Goal: Information Seeking & Learning: Learn about a topic

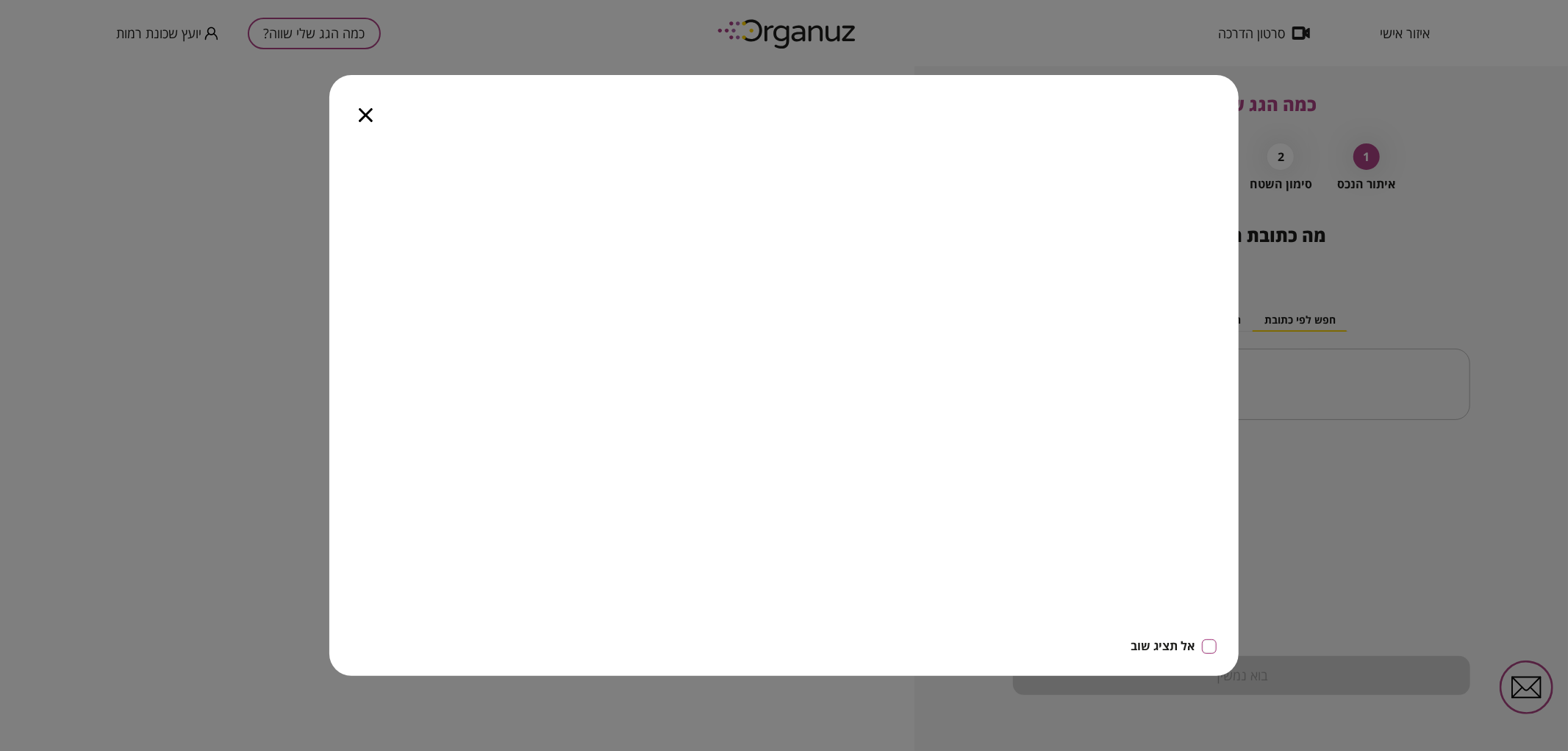
click at [364, 118] on icon "button" at bounding box center [365, 114] width 14 height 14
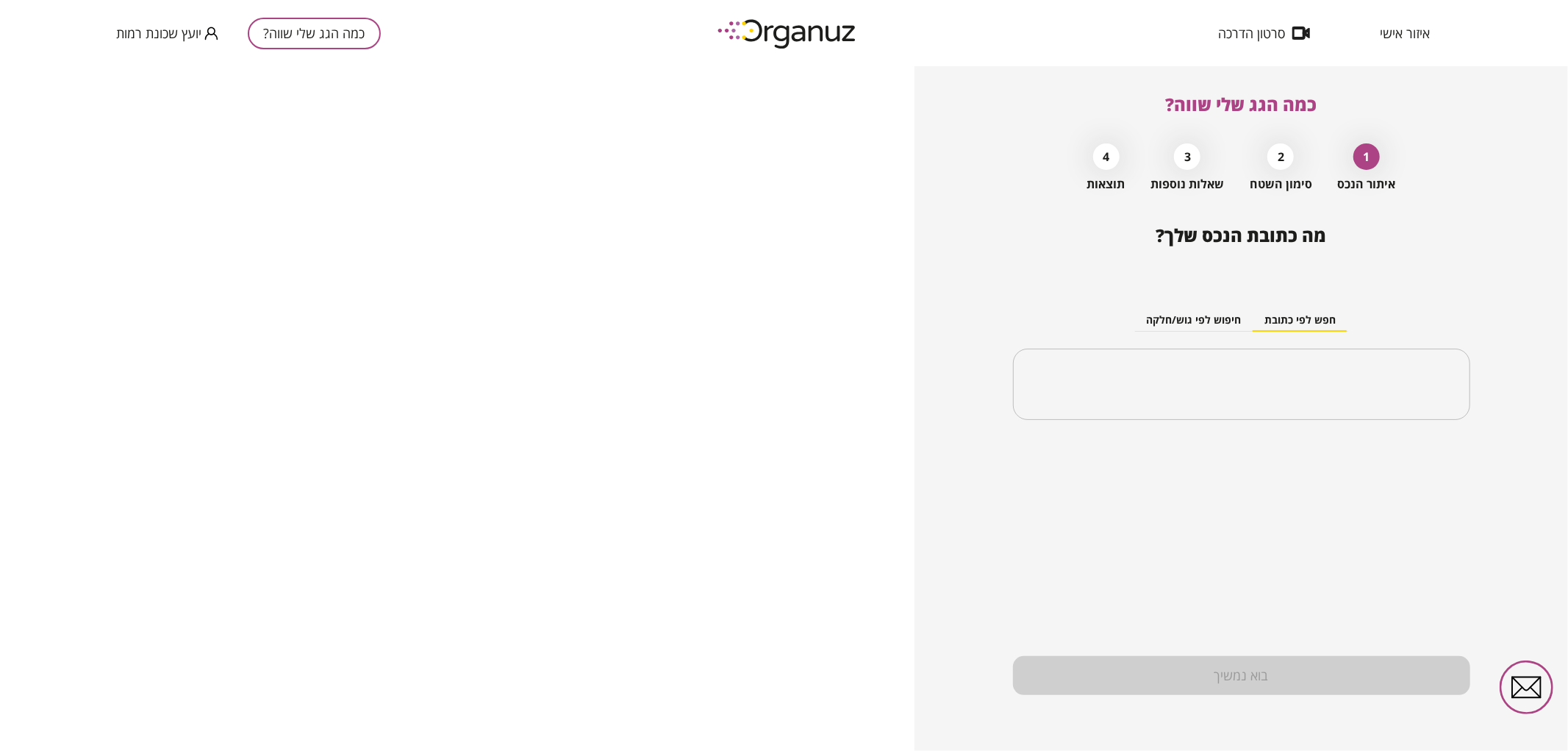
click at [1405, 32] on span "איזור אישי" at bounding box center [1404, 33] width 50 height 15
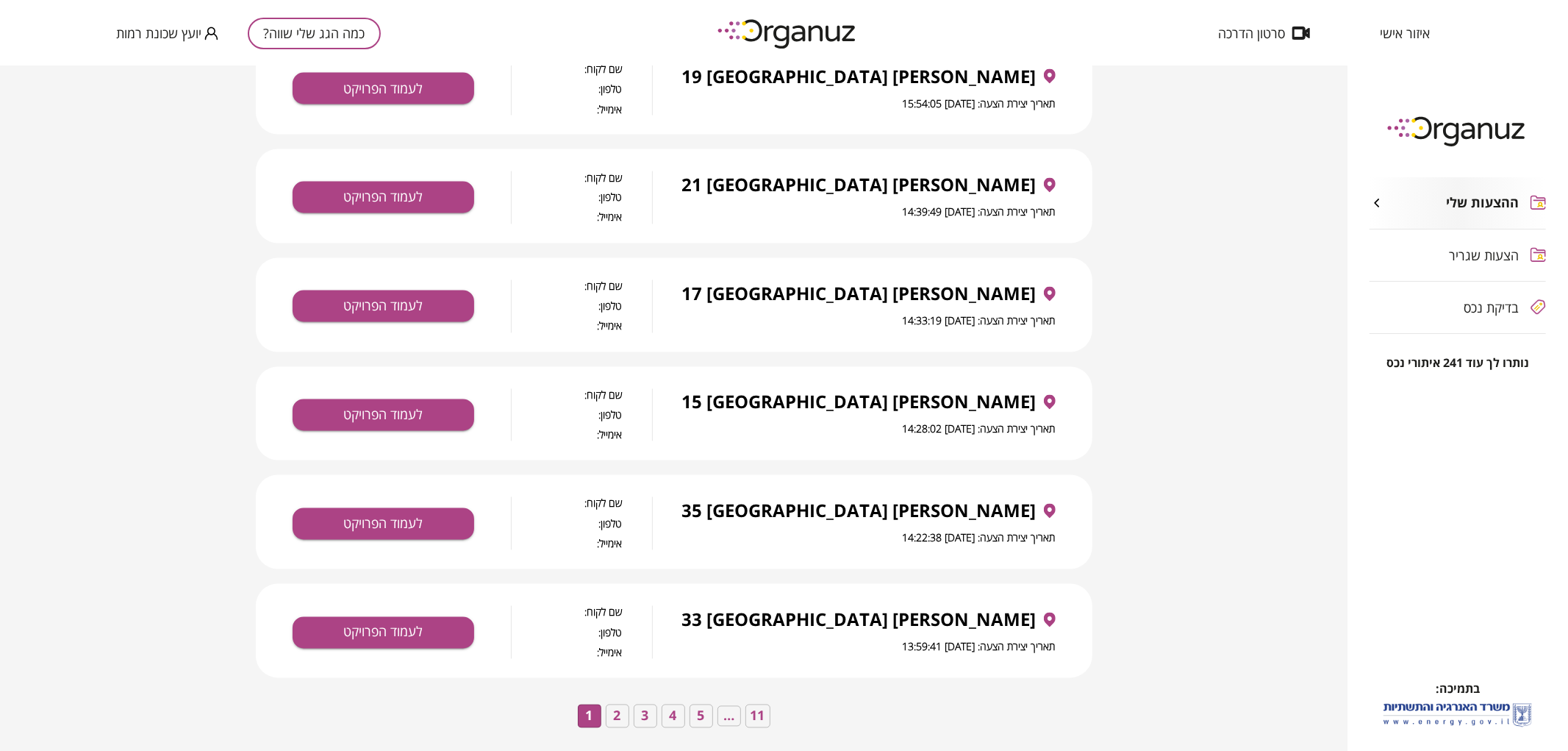
scroll to position [2258, 0]
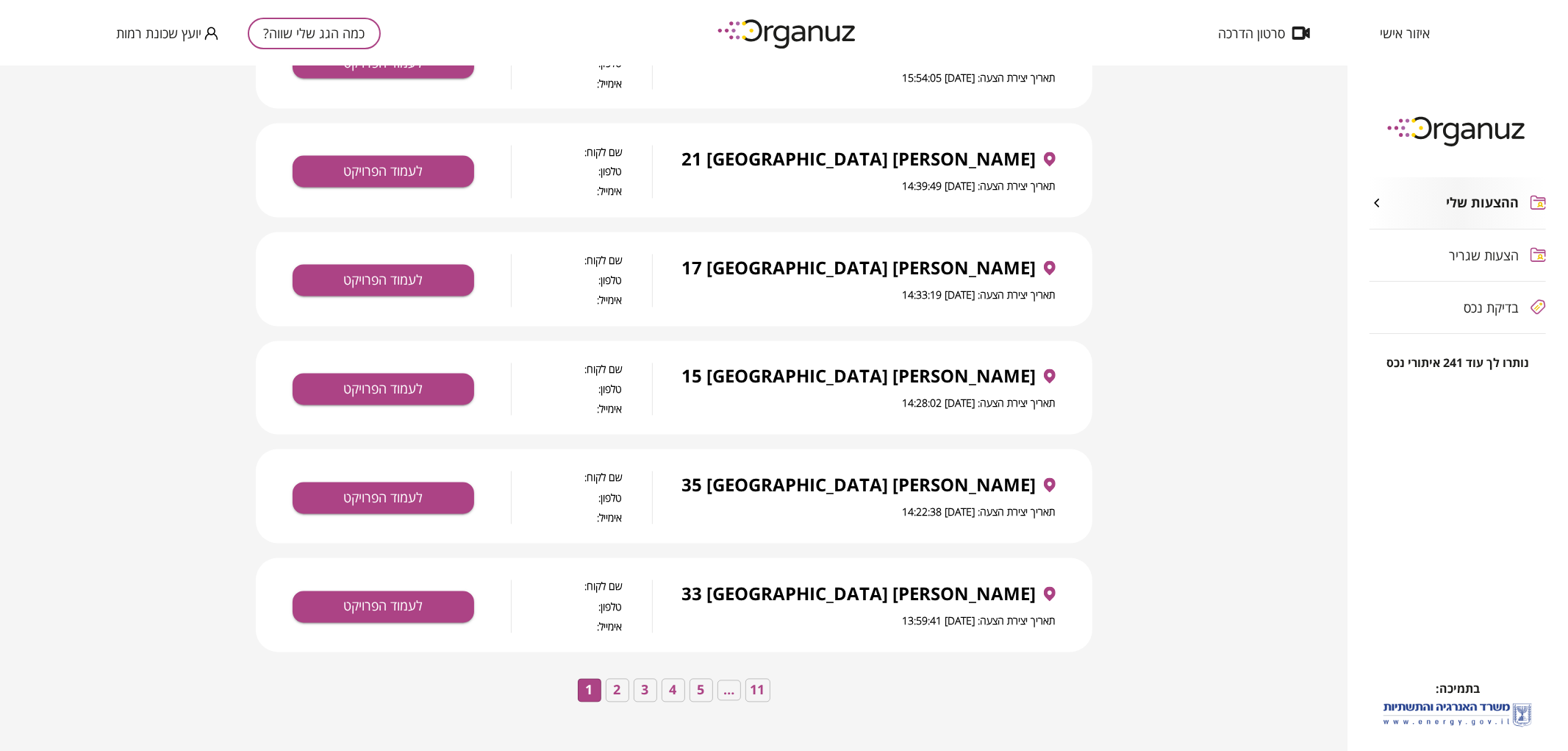
click at [640, 700] on button "3" at bounding box center [645, 691] width 24 height 24
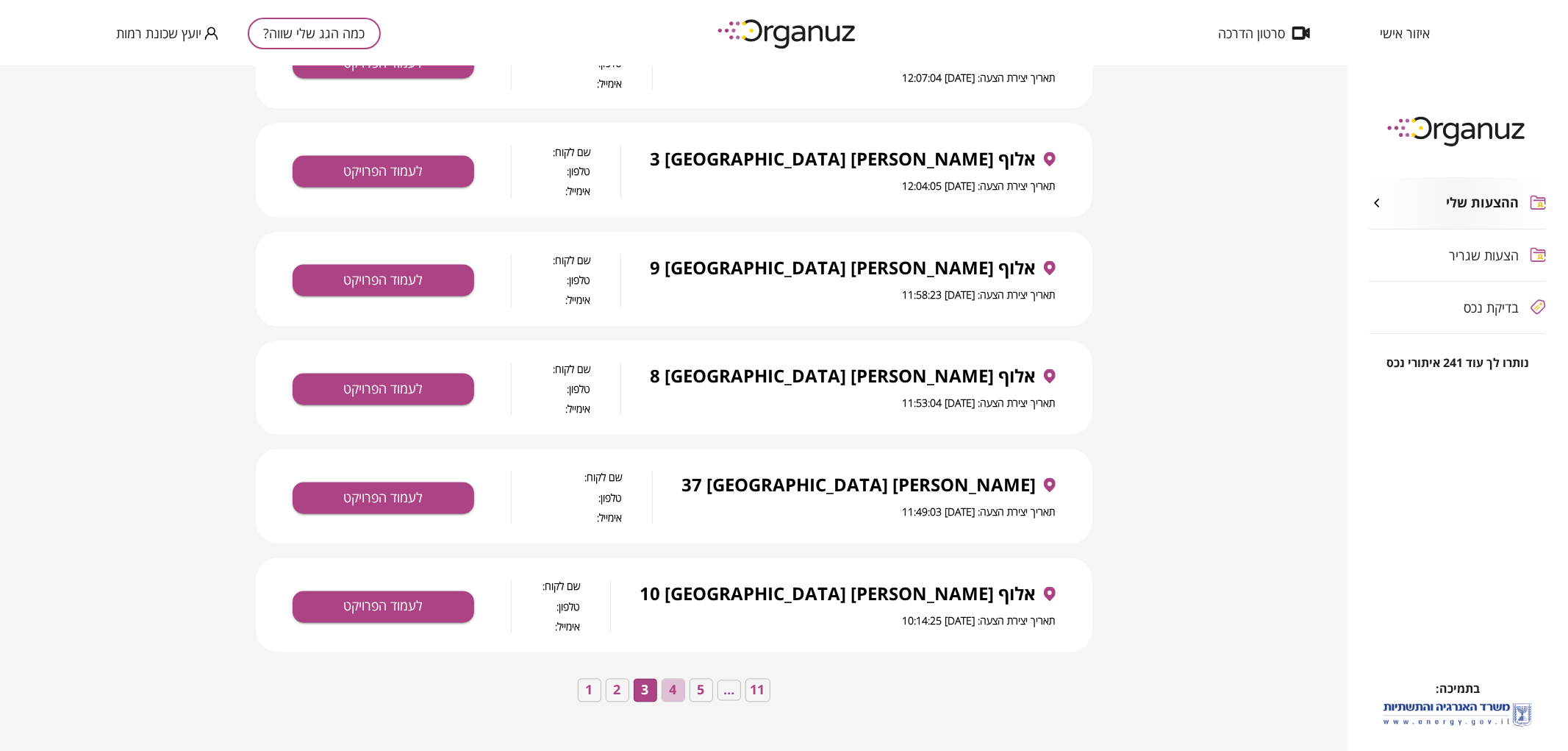
click at [670, 687] on button "4" at bounding box center [674, 691] width 24 height 24
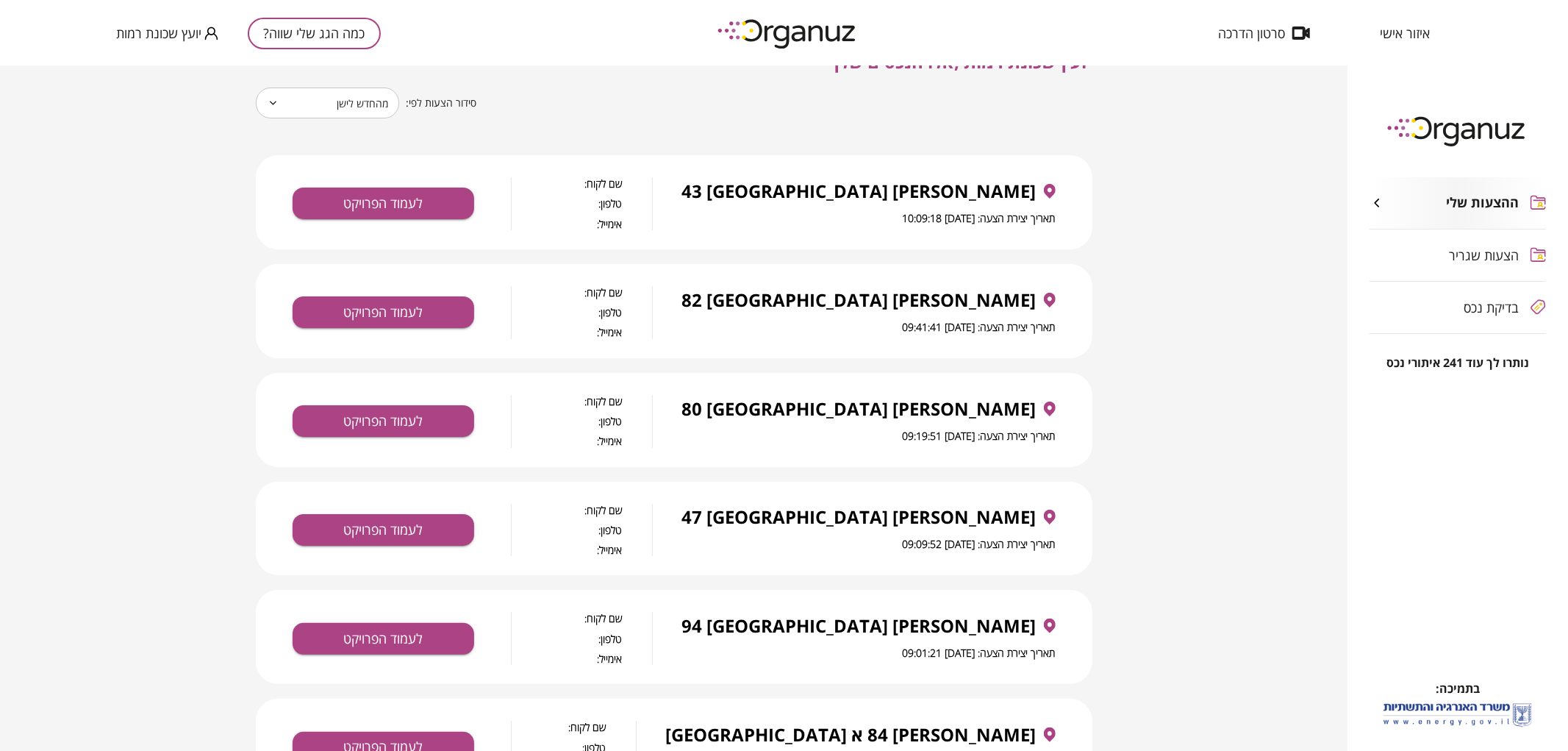
scroll to position [0, 0]
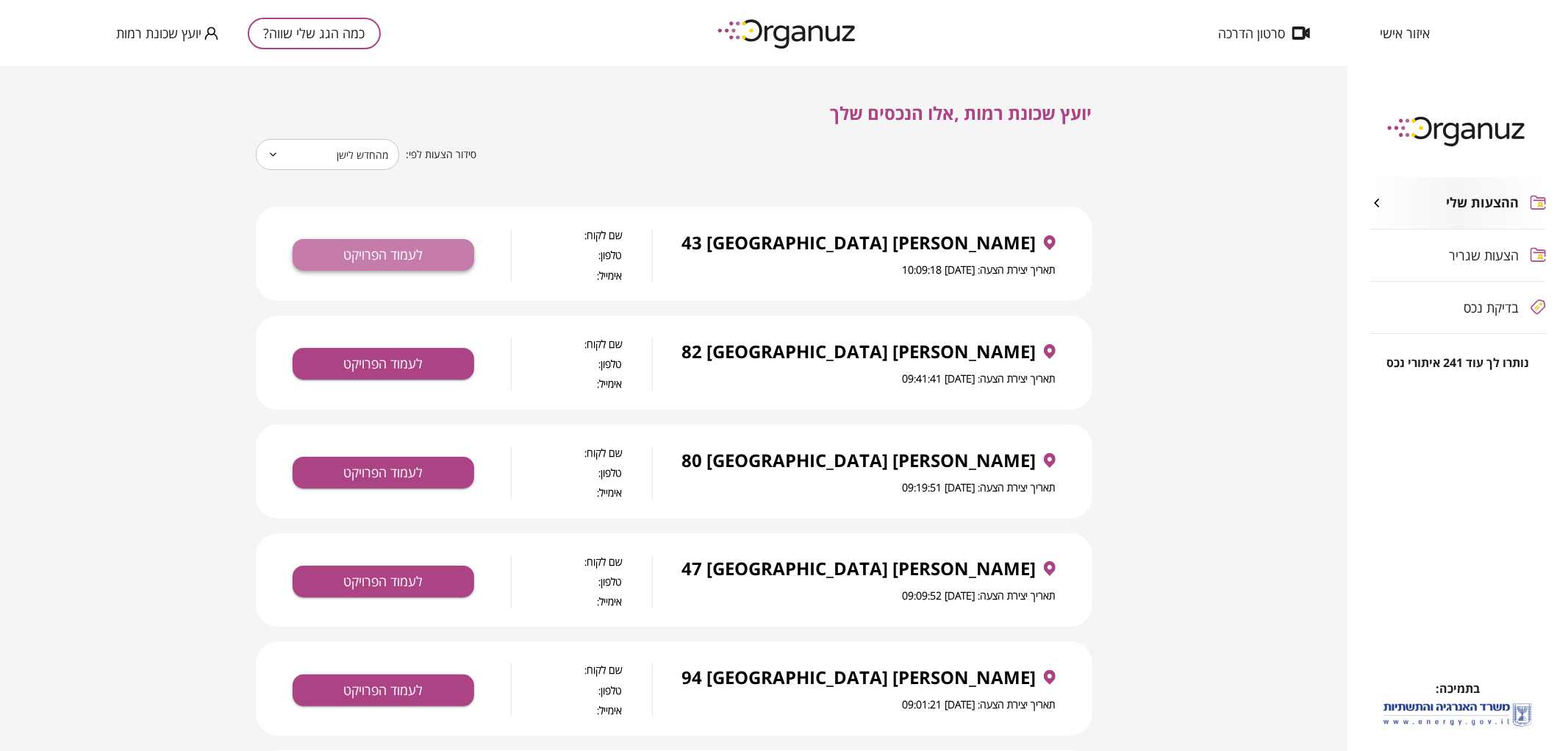
click at [331, 263] on button "לעמוד הפרויקט" at bounding box center [383, 254] width 182 height 32
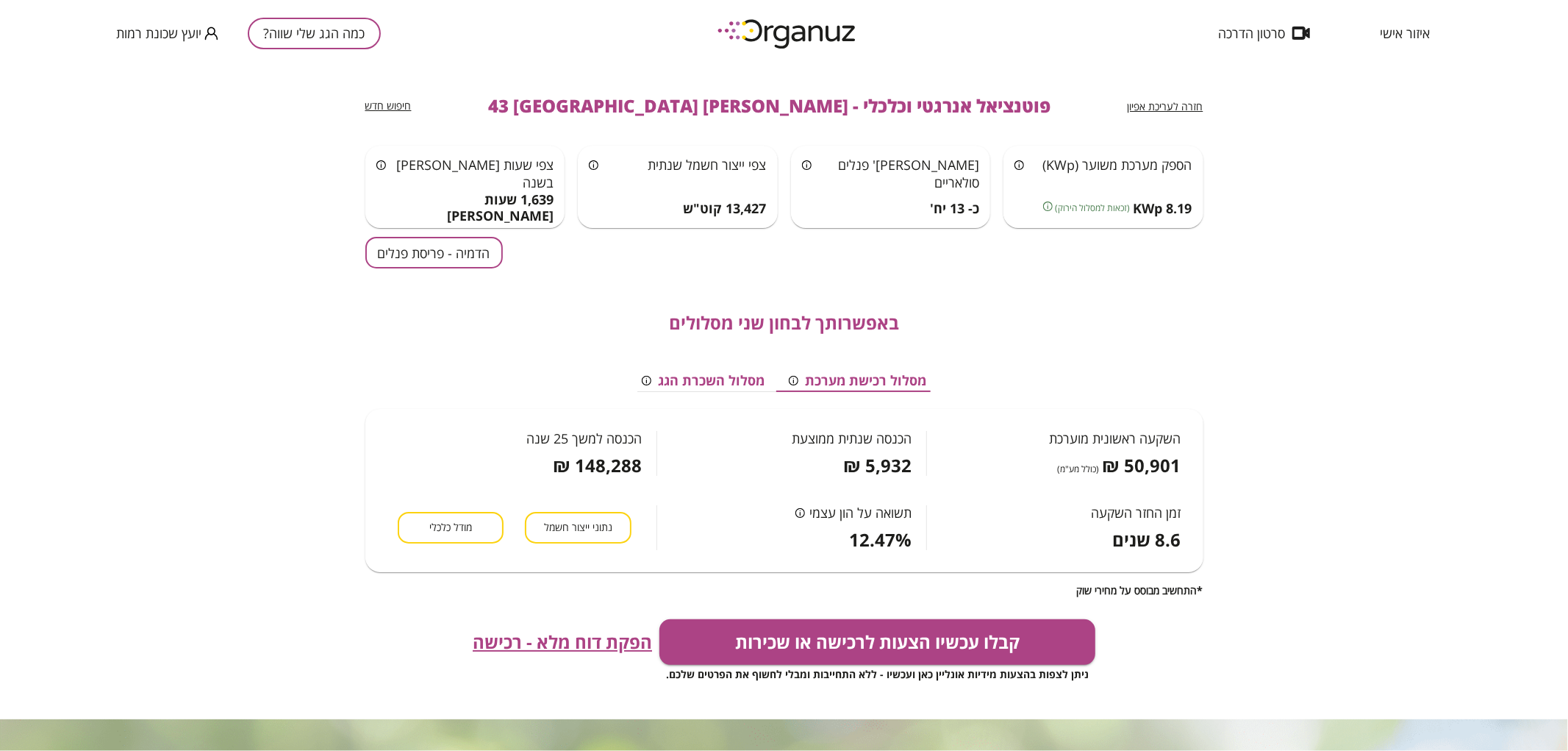
click at [716, 381] on button "מסלול השכרת הגג" at bounding box center [703, 381] width 147 height 22
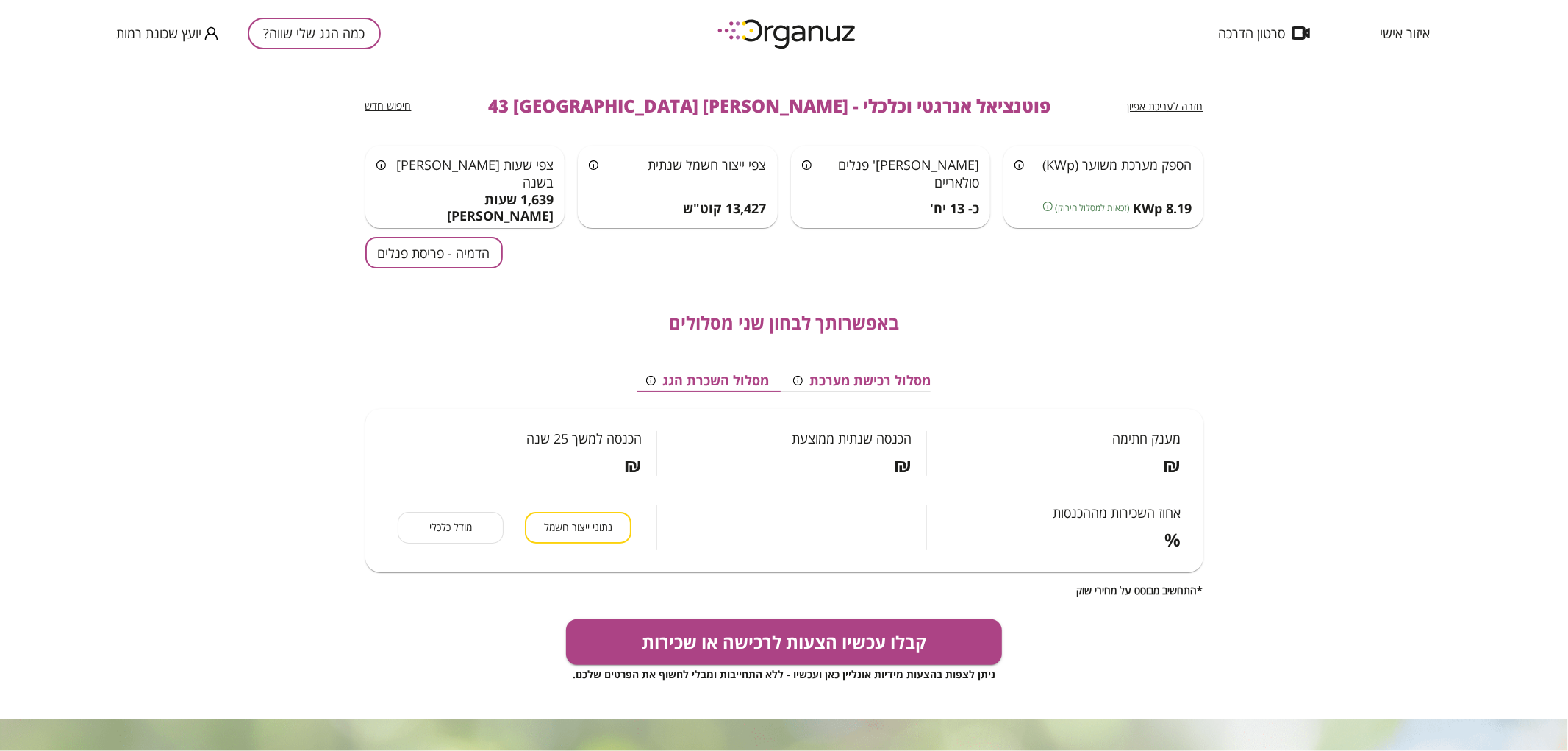
scroll to position [0, -5]
click at [912, 383] on button "מסלול רכישת מערכת" at bounding box center [864, 381] width 162 height 22
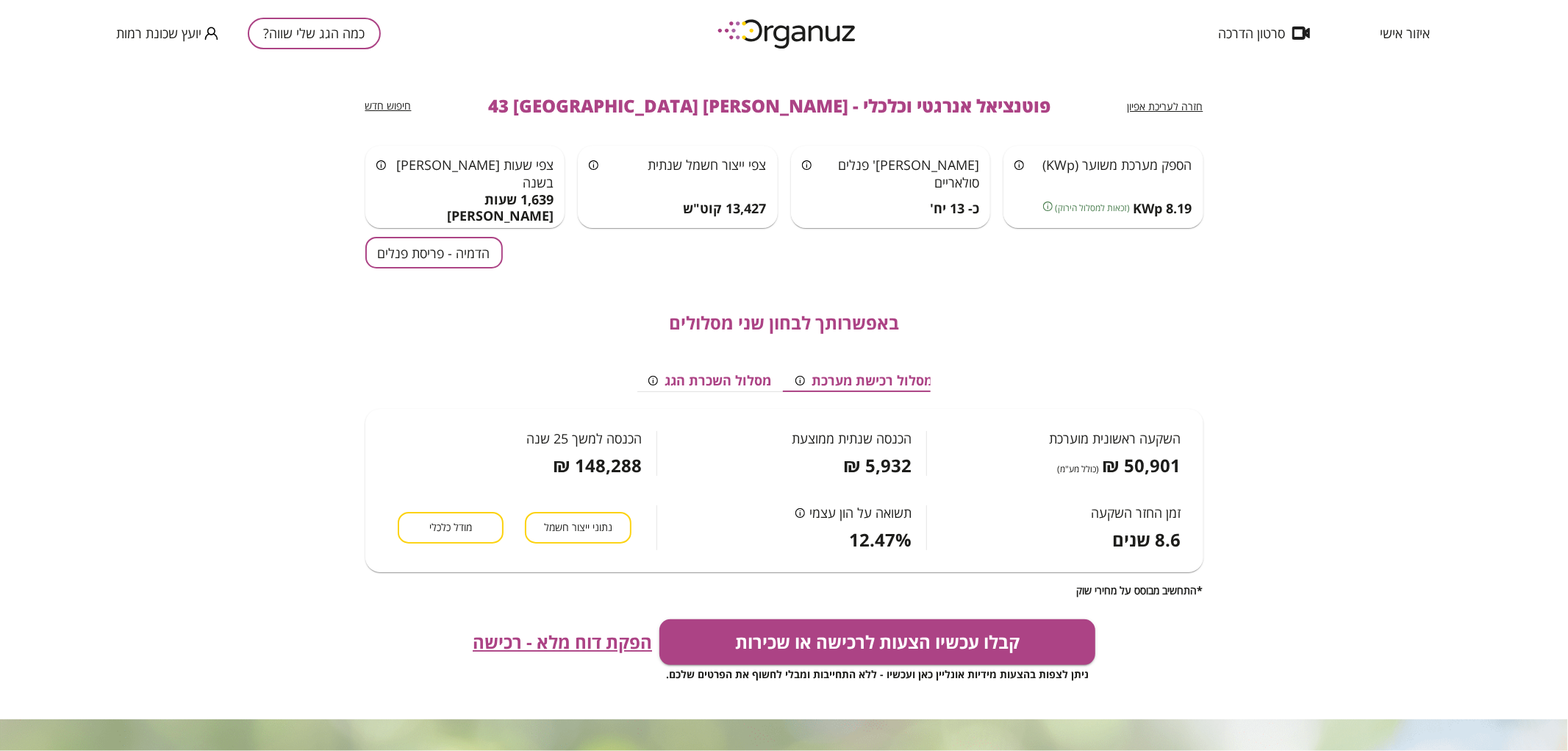
scroll to position [0, 0]
click at [1187, 100] on span "חזרה לעריכת אפיון" at bounding box center [1165, 106] width 76 height 14
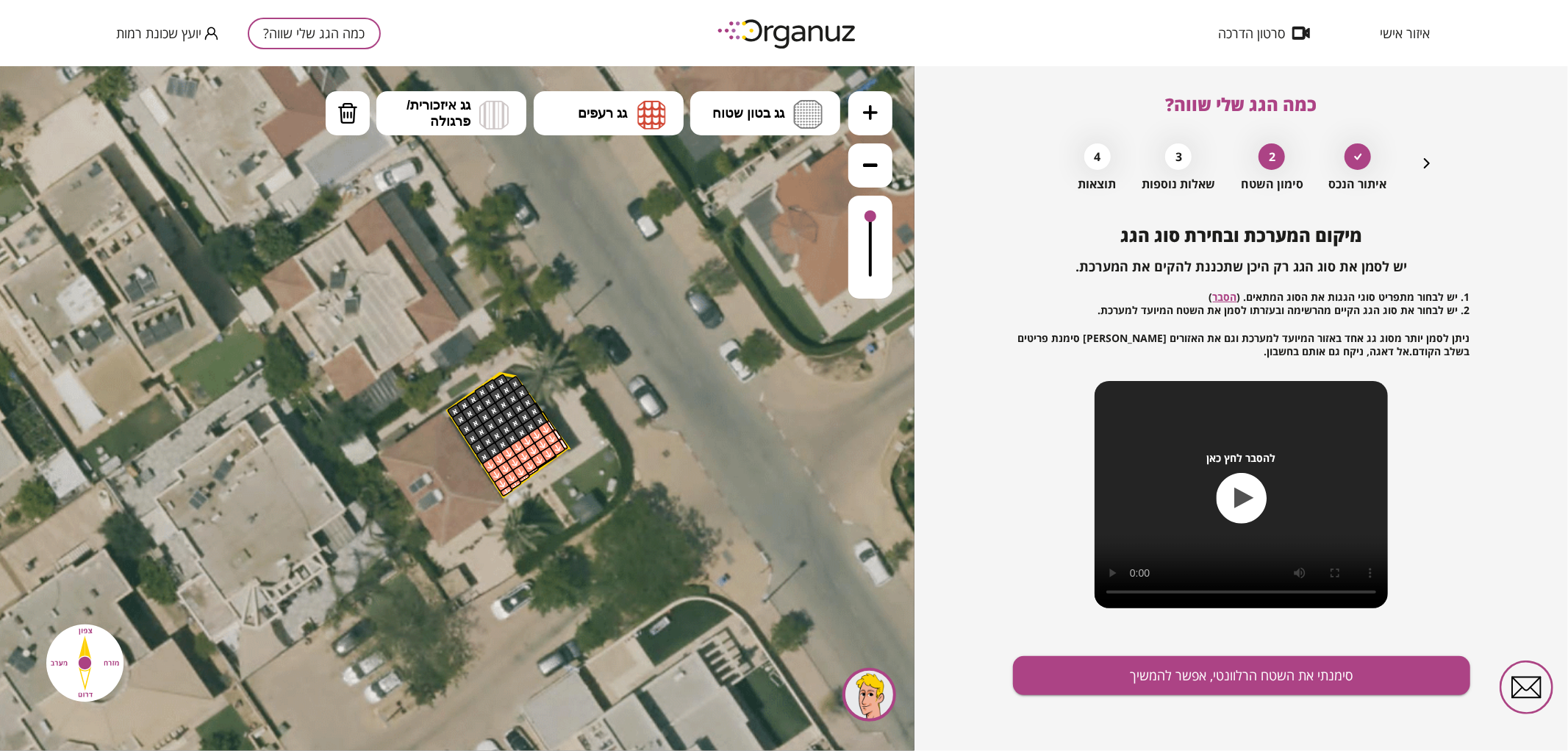
click at [1428, 160] on icon "button" at bounding box center [1426, 163] width 17 height 17
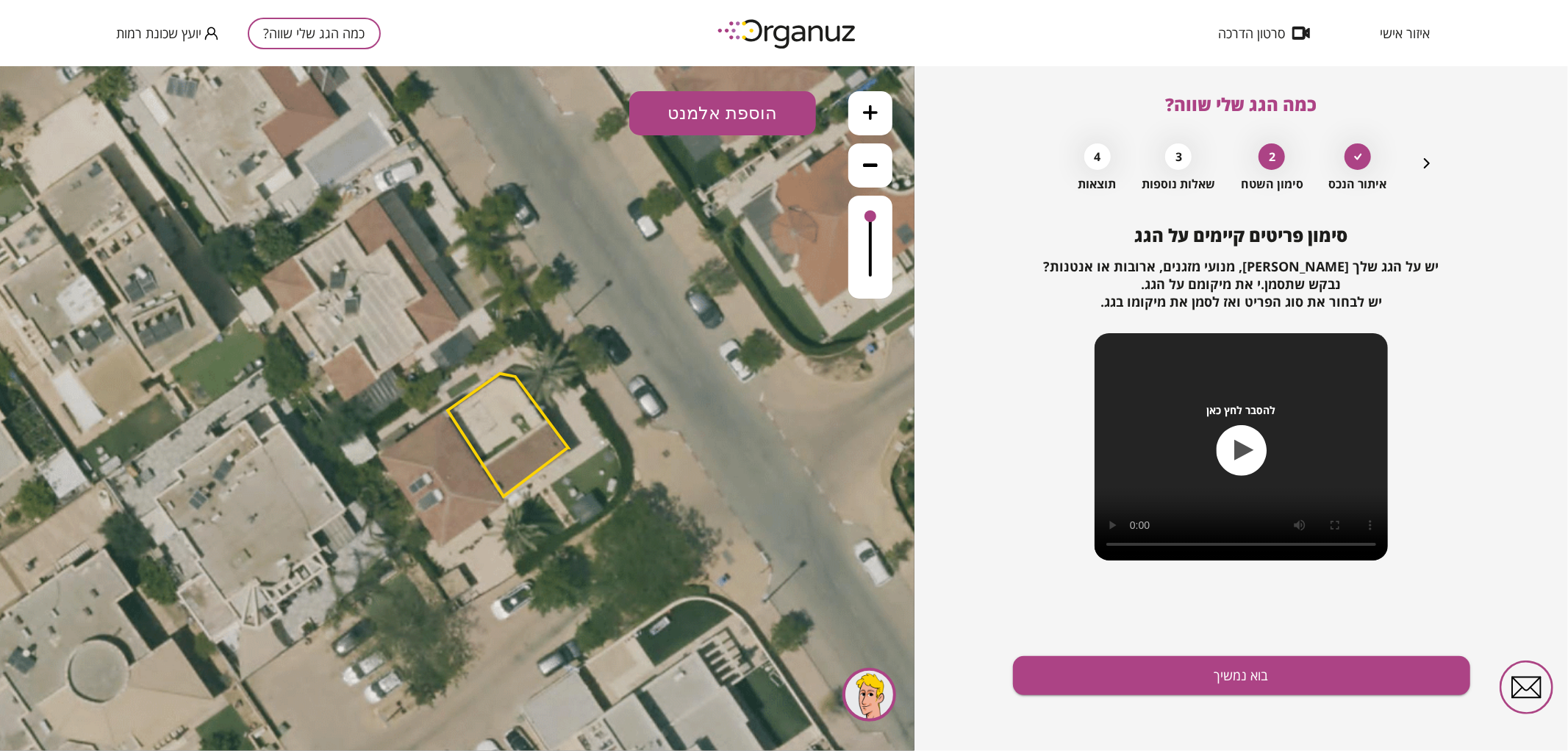
click at [1428, 160] on icon "button" at bounding box center [1426, 163] width 17 height 17
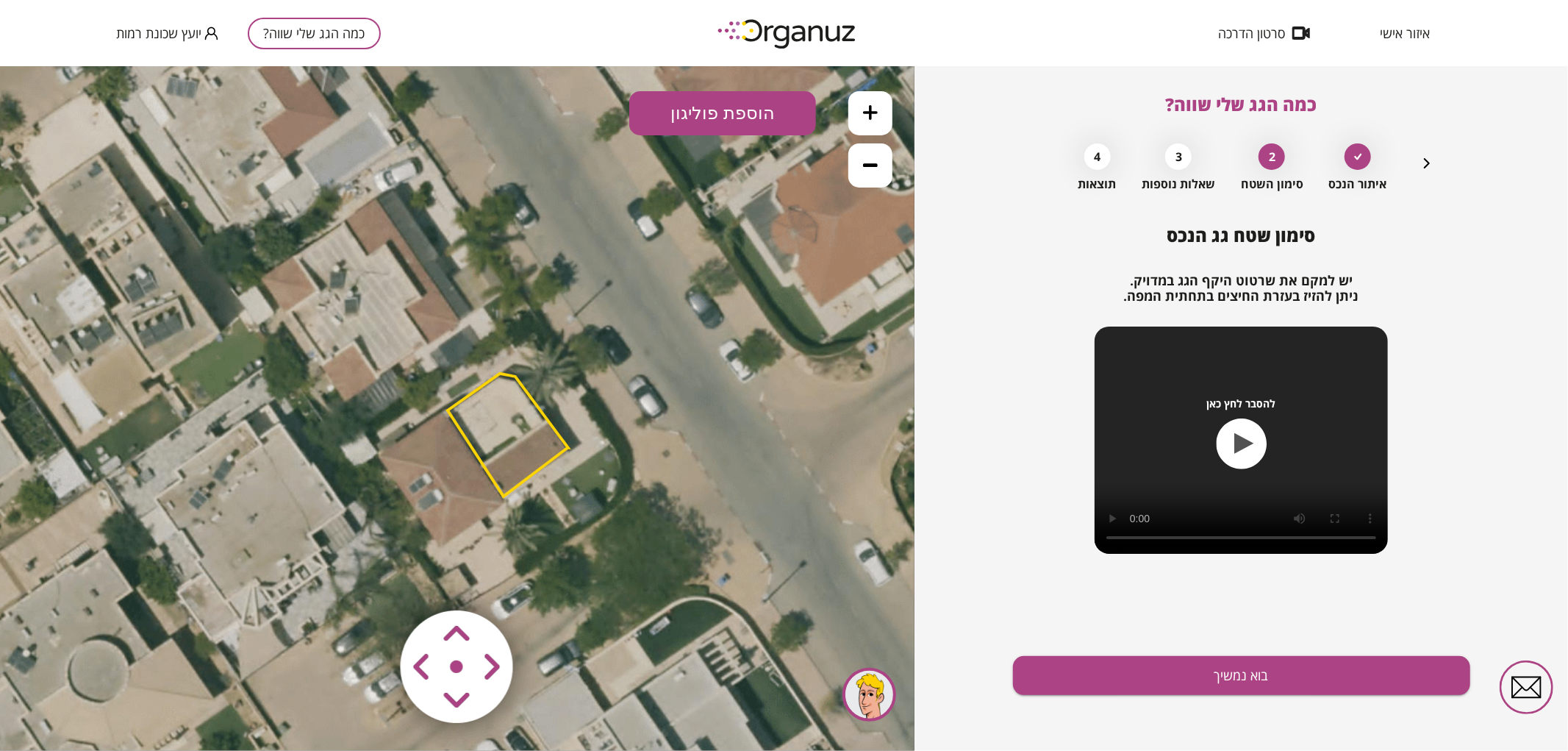
click at [498, 437] on polygon at bounding box center [508, 435] width 121 height 123
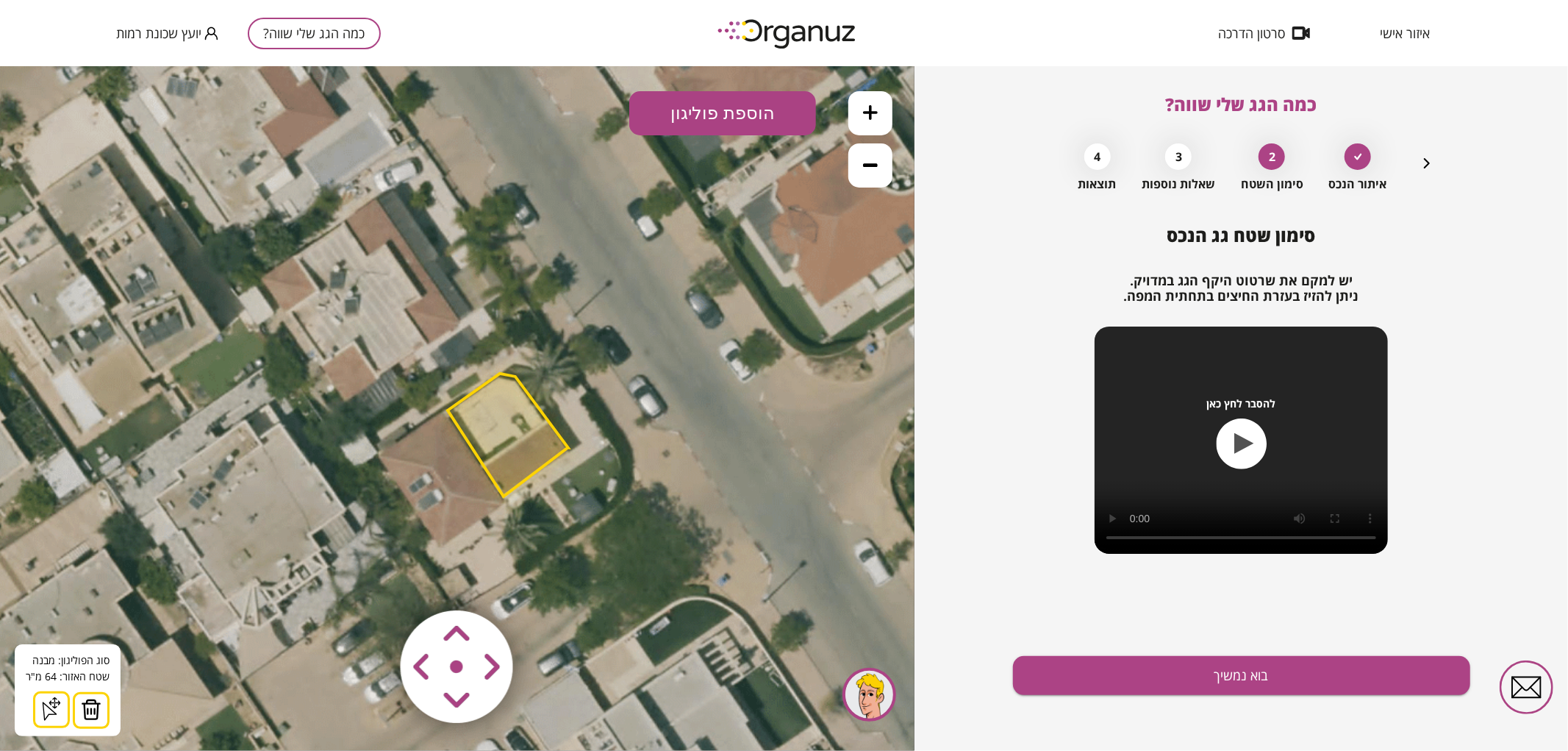
click at [100, 710] on button at bounding box center [91, 710] width 37 height 37
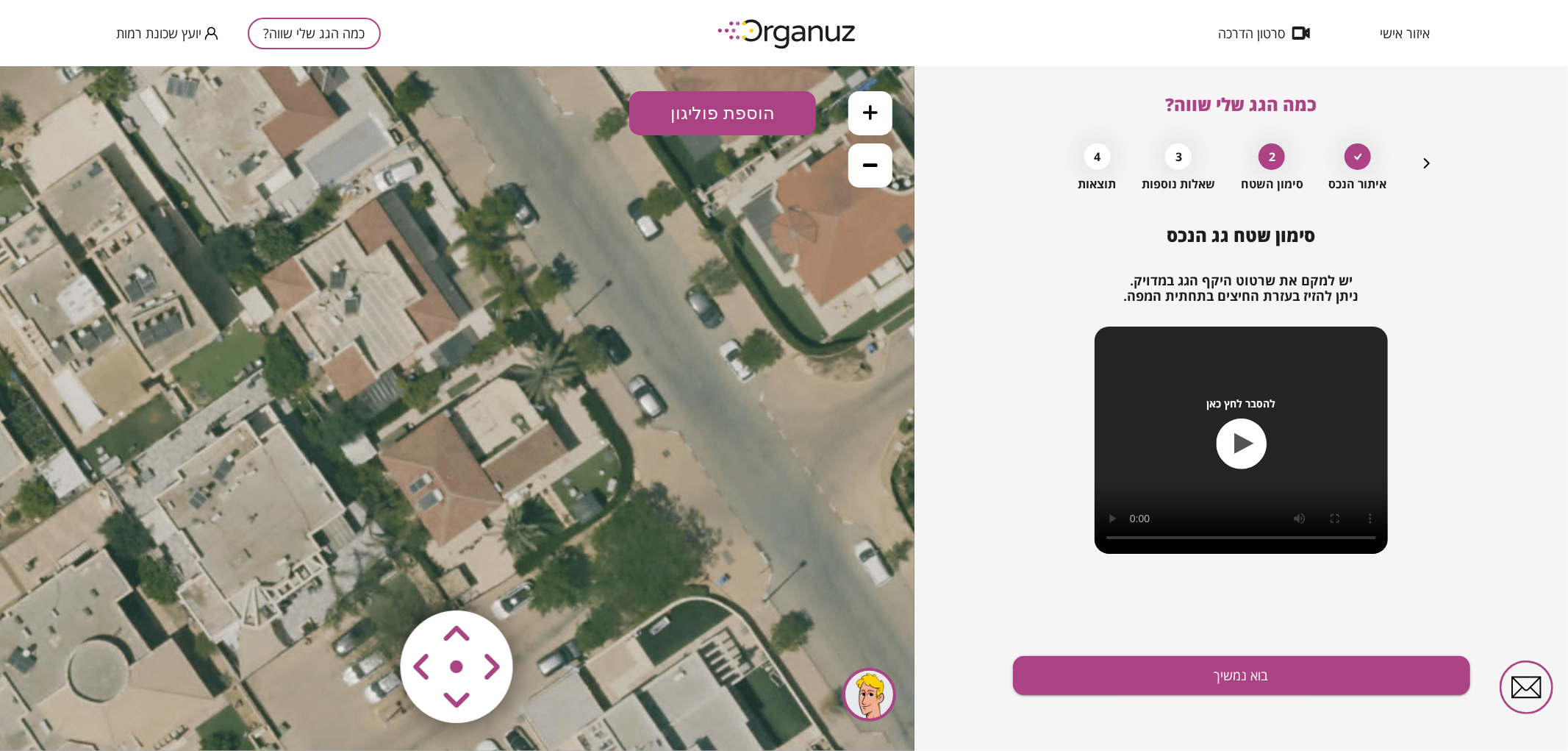
click at [880, 121] on button at bounding box center [870, 113] width 44 height 44
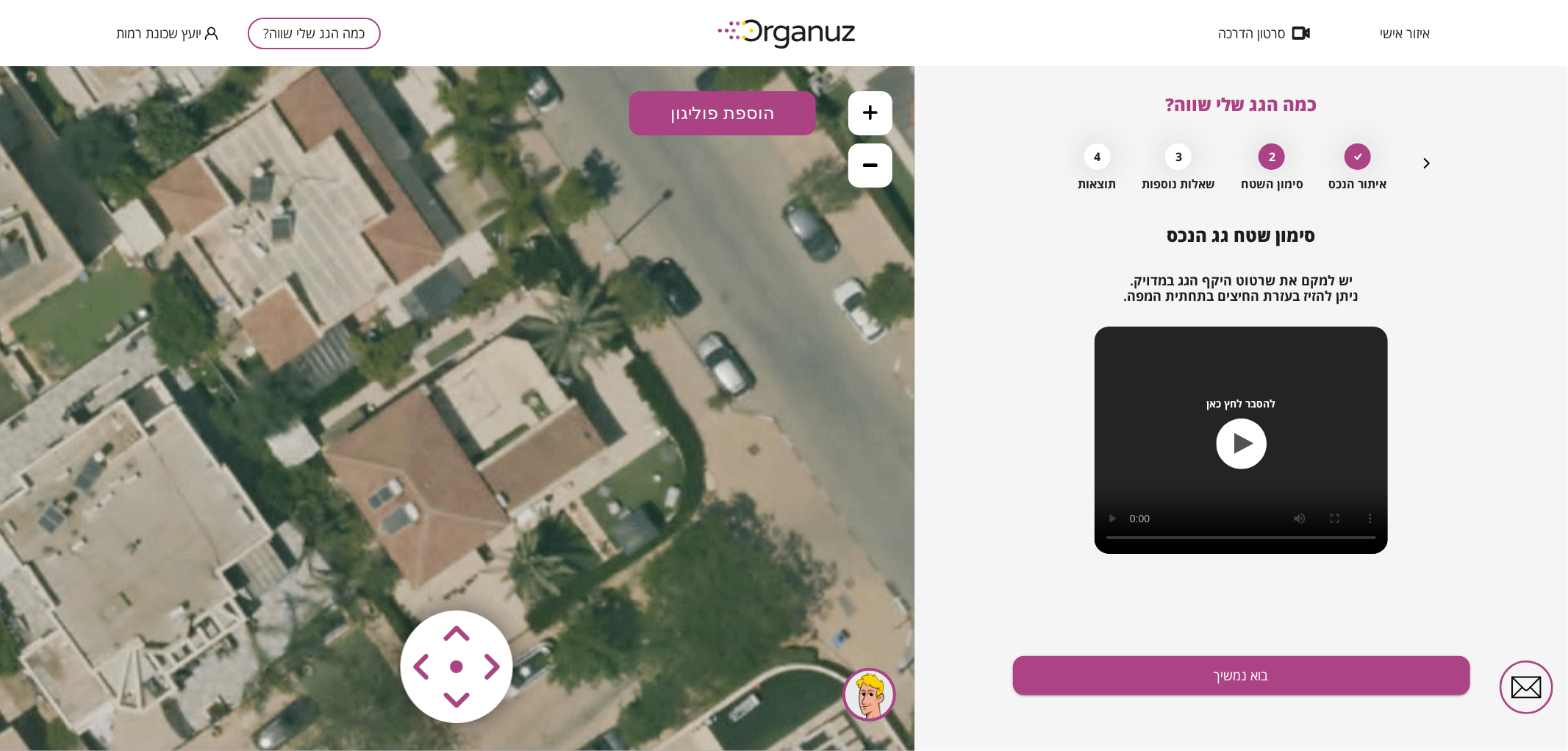
drag, startPoint x: 764, startPoint y: 369, endPoint x: 748, endPoint y: 342, distance: 31.4
click at [748, 342] on icon at bounding box center [379, 327] width 1638 height 1639
click at [715, 107] on button "הוספת פוליגון" at bounding box center [722, 113] width 187 height 44
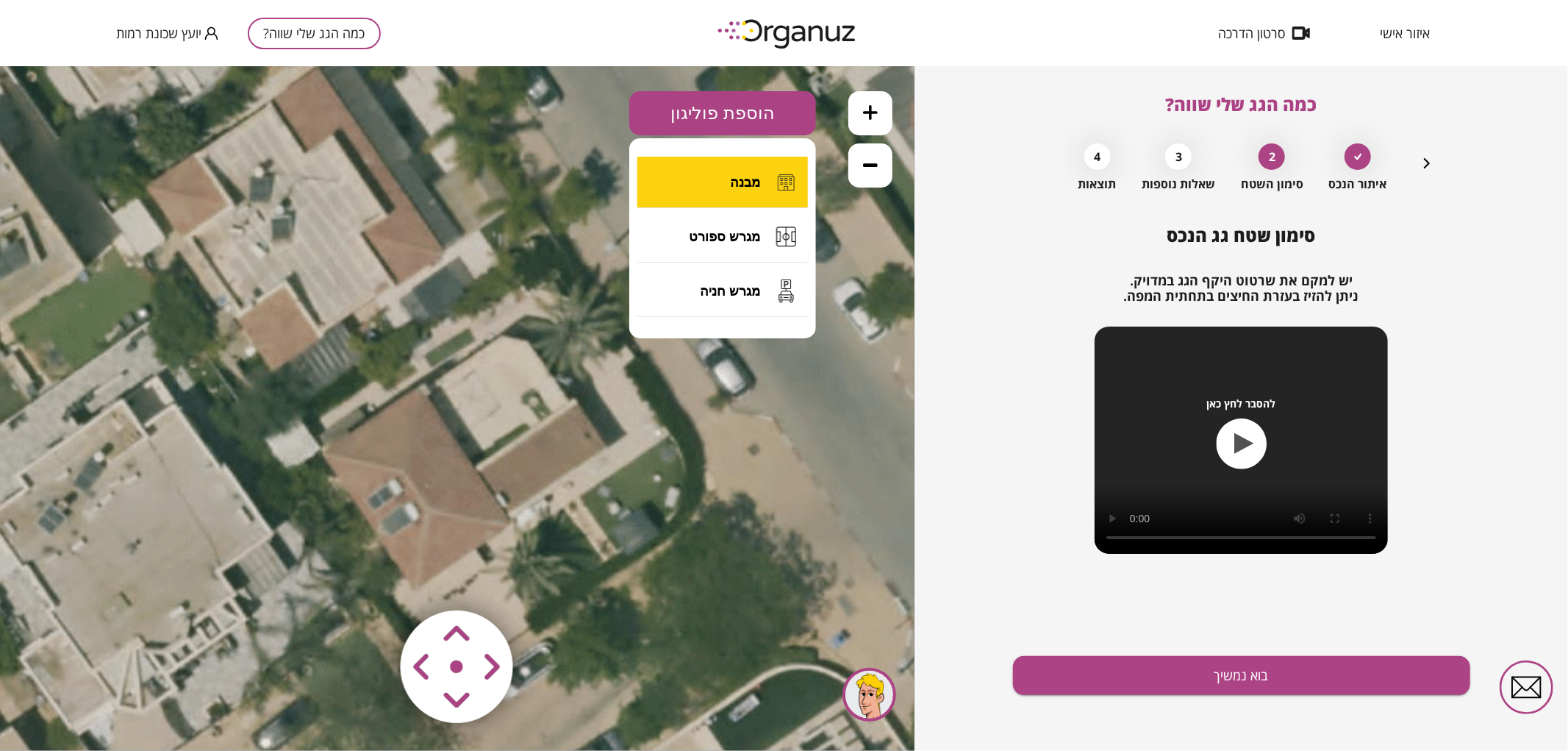
click at [716, 181] on button "מבנה" at bounding box center [722, 181] width 171 height 51
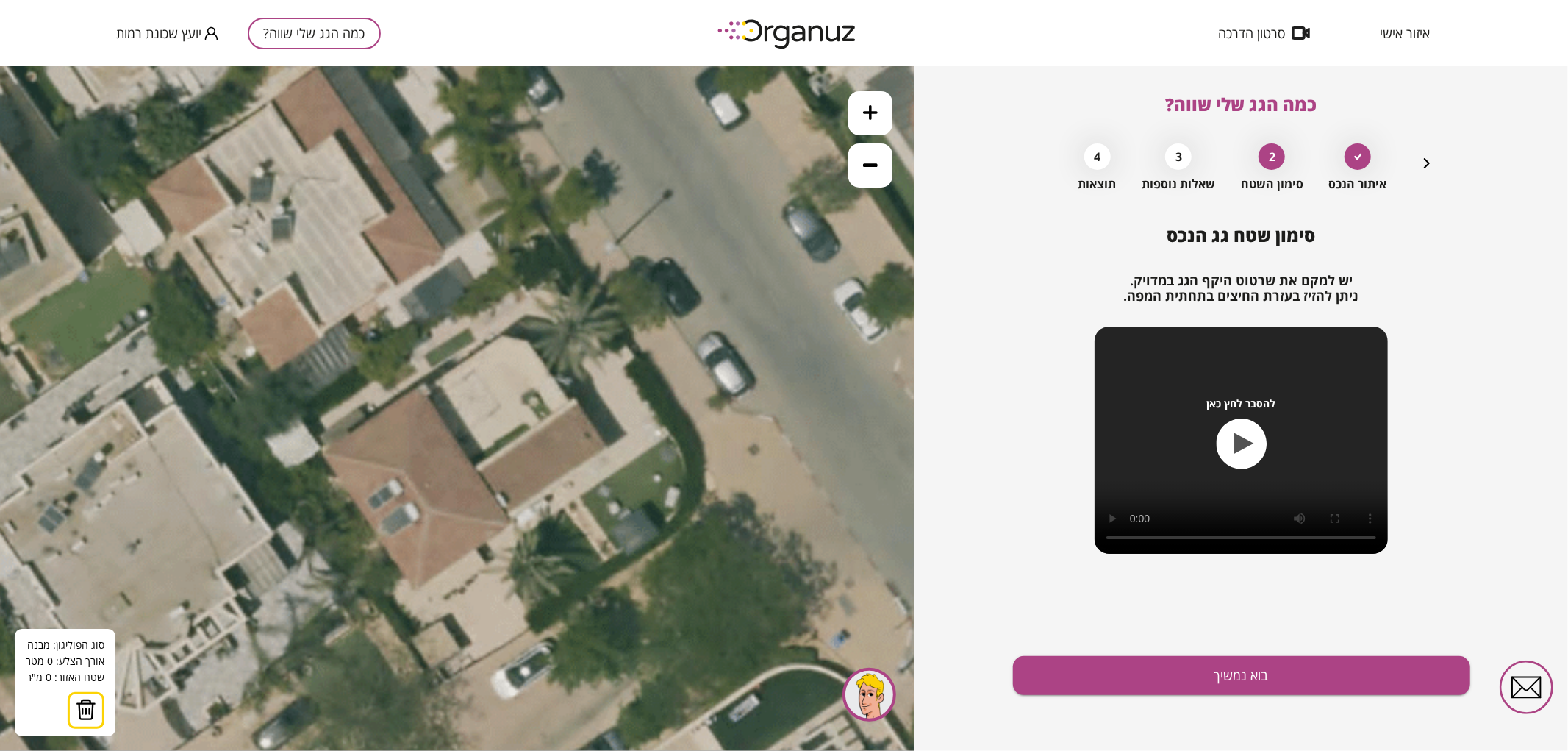
click at [324, 452] on icon at bounding box center [379, 327] width 1638 height 1639
click at [417, 387] on icon at bounding box center [379, 327] width 1638 height 1639
click at [419, 385] on polygon at bounding box center [372, 418] width 95 height 67
click at [423, 390] on polygon at bounding box center [374, 418] width 100 height 67
click at [502, 336] on polygon at bounding box center [413, 393] width 178 height 116
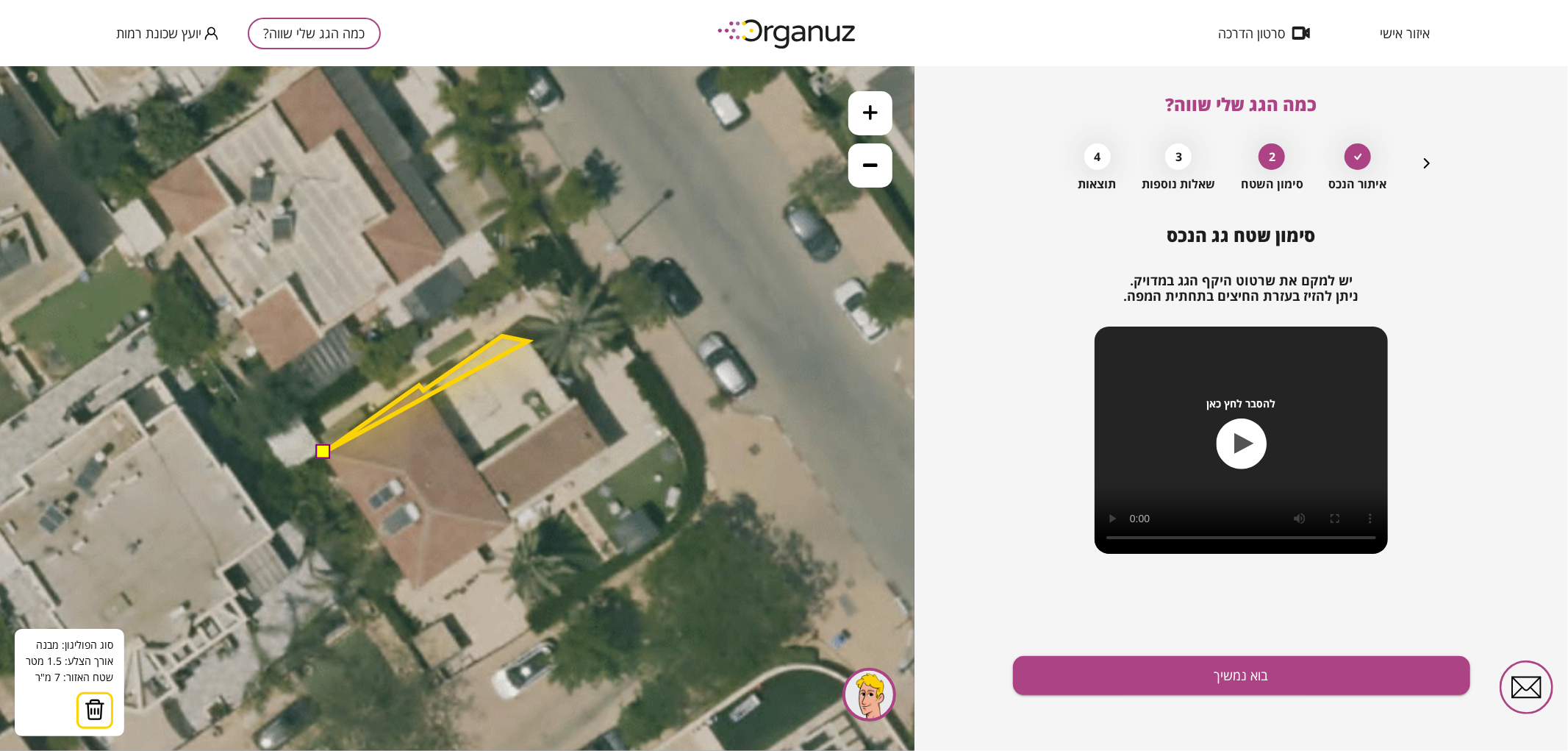
click at [528, 340] on polygon at bounding box center [426, 393] width 204 height 116
click at [572, 400] on polygon at bounding box center [448, 393] width 248 height 116
click at [576, 400] on polygon at bounding box center [450, 393] width 251 height 116
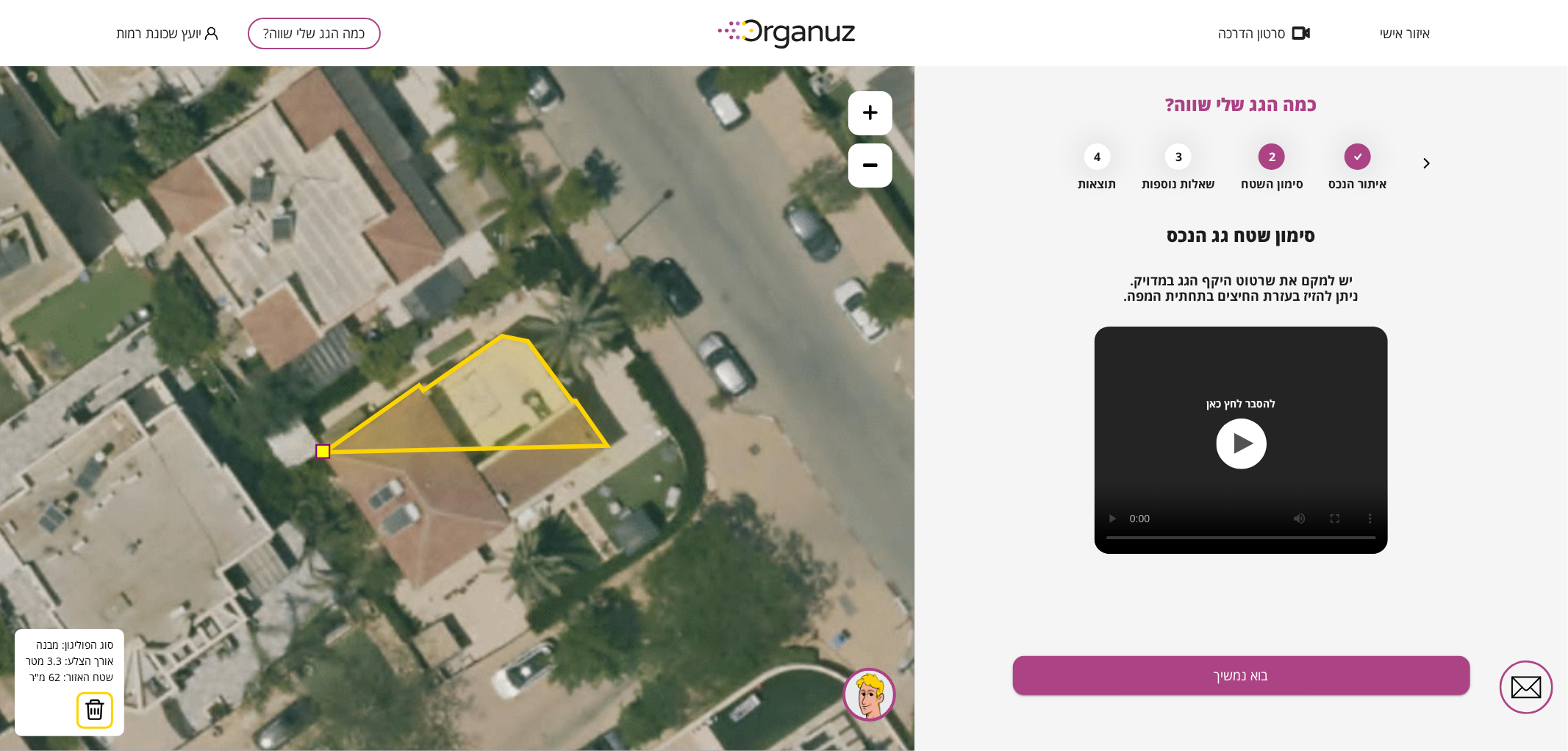
click at [607, 445] on polygon at bounding box center [466, 393] width 283 height 116
click at [509, 516] on polygon at bounding box center [466, 426] width 283 height 181
click at [511, 520] on polygon at bounding box center [466, 428] width 283 height 185
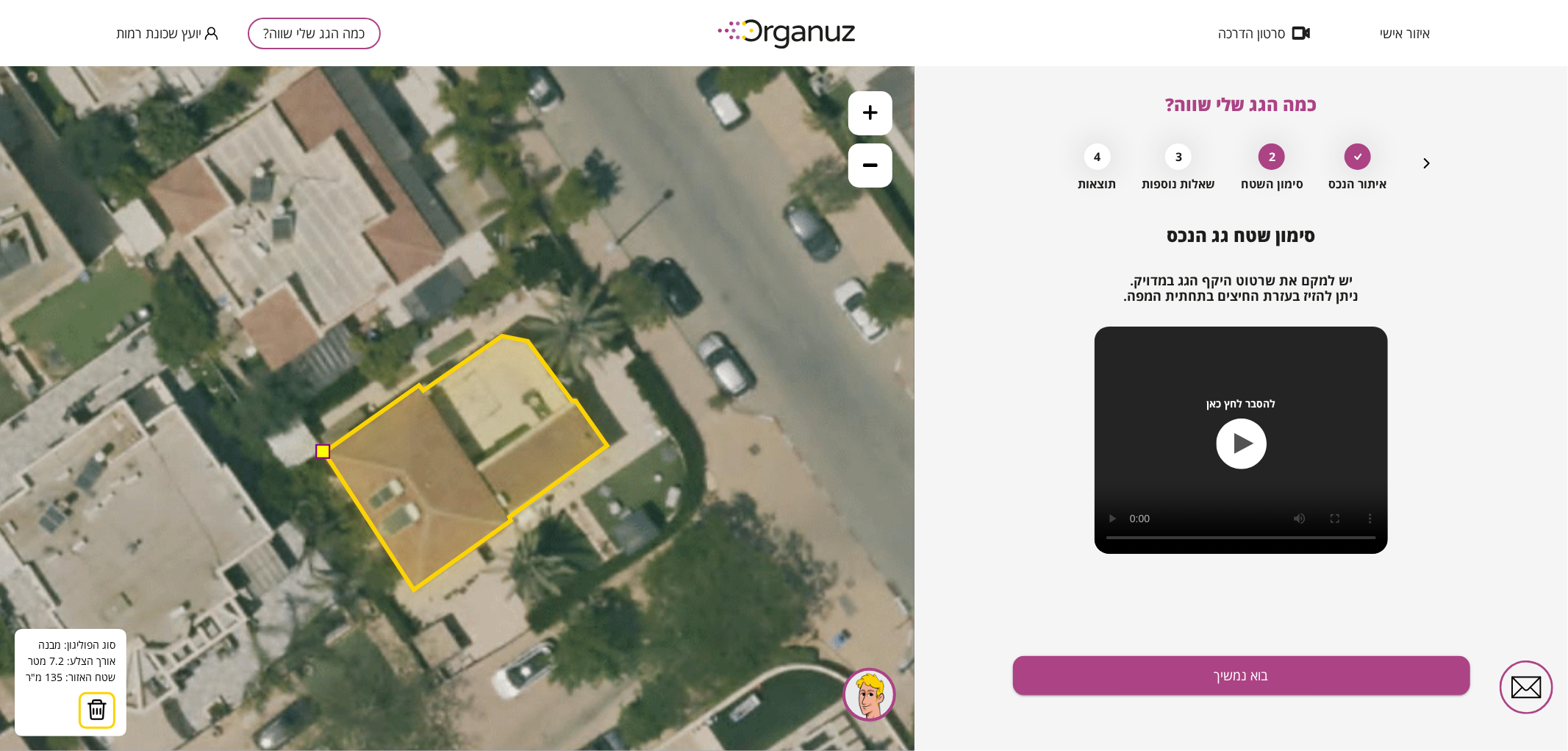
click at [414, 589] on polygon at bounding box center [466, 462] width 283 height 253
click at [327, 445] on button at bounding box center [324, 451] width 15 height 15
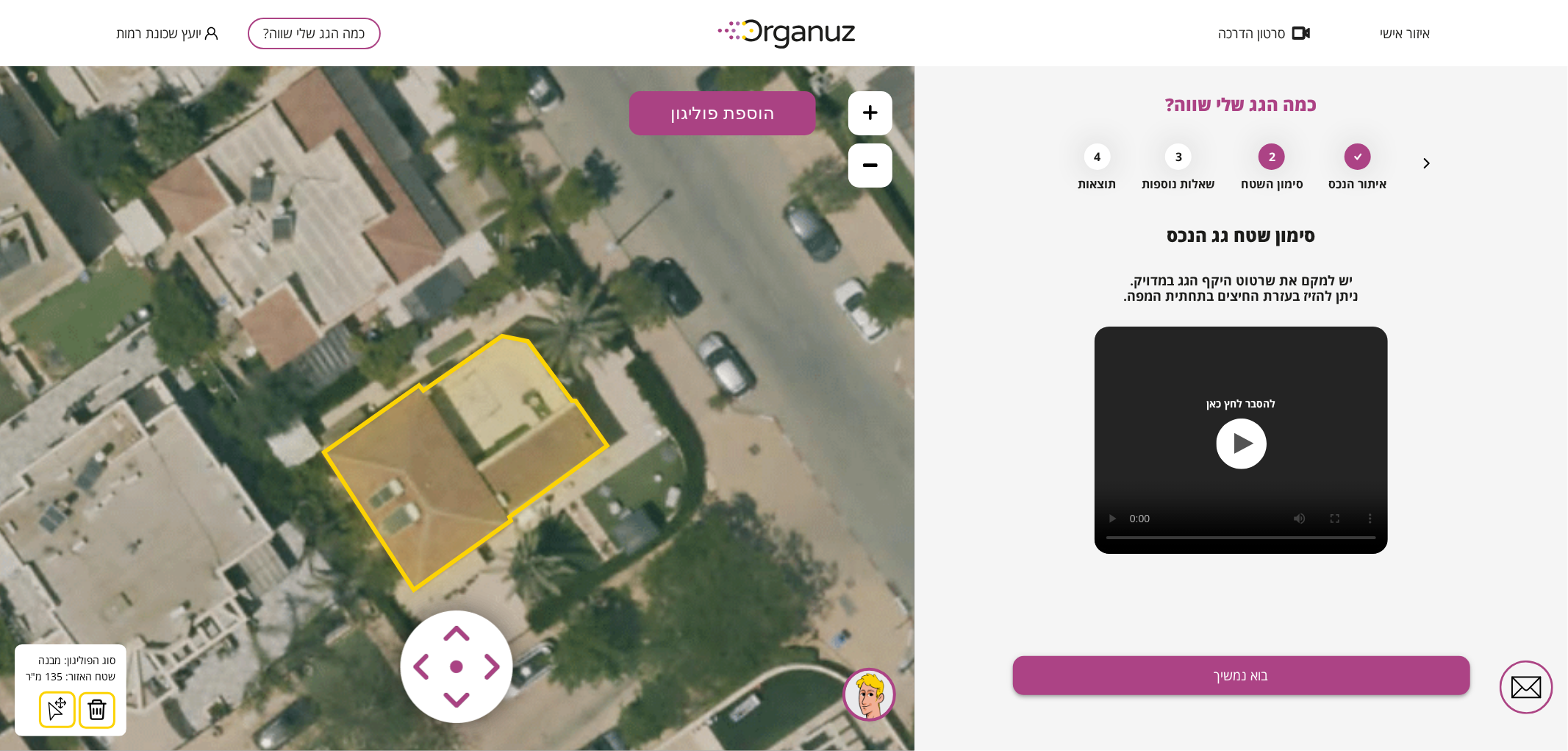
click at [1167, 671] on button "בוא נמשיך" at bounding box center [1242, 675] width 457 height 39
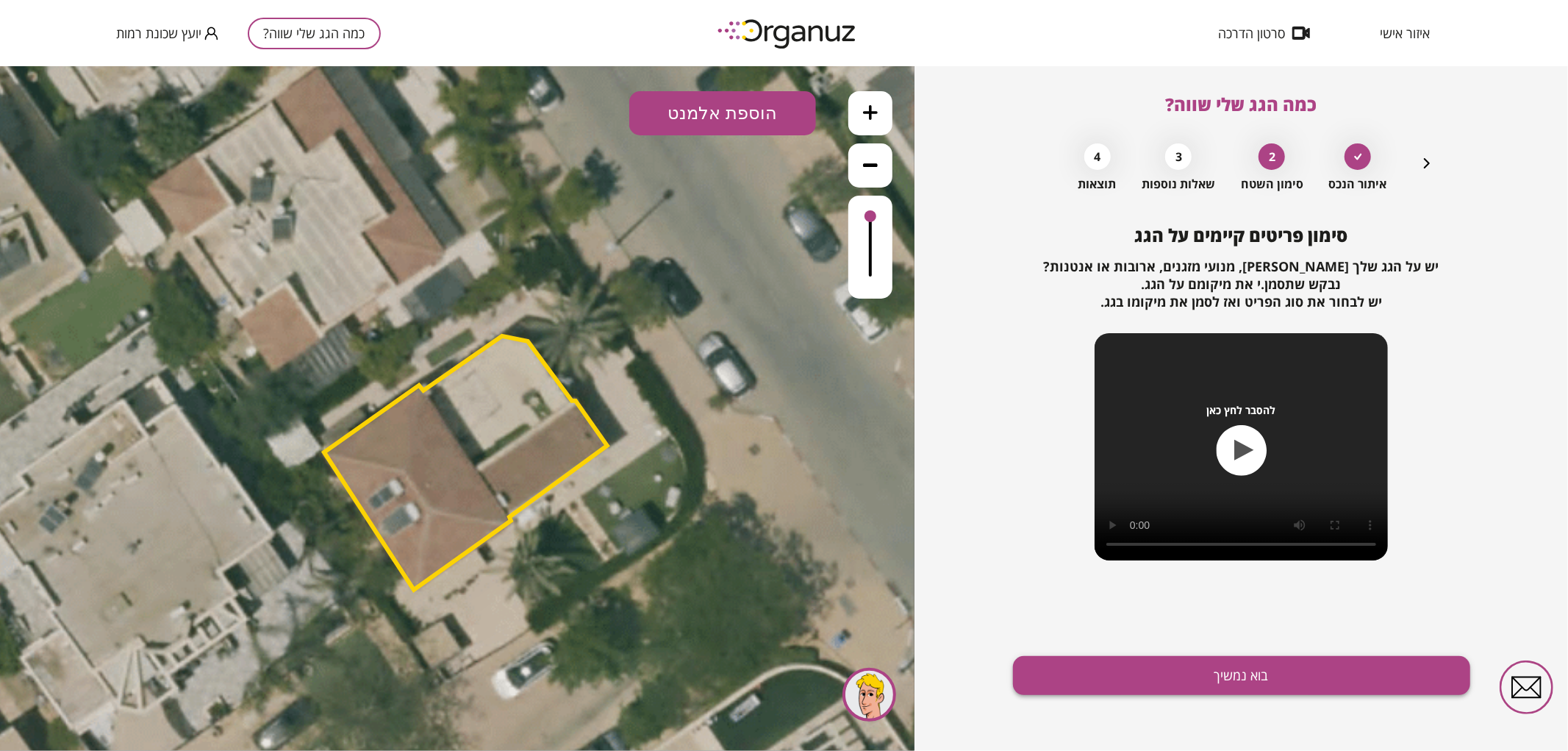
click at [1165, 678] on button "בוא נמשיך" at bounding box center [1242, 675] width 457 height 39
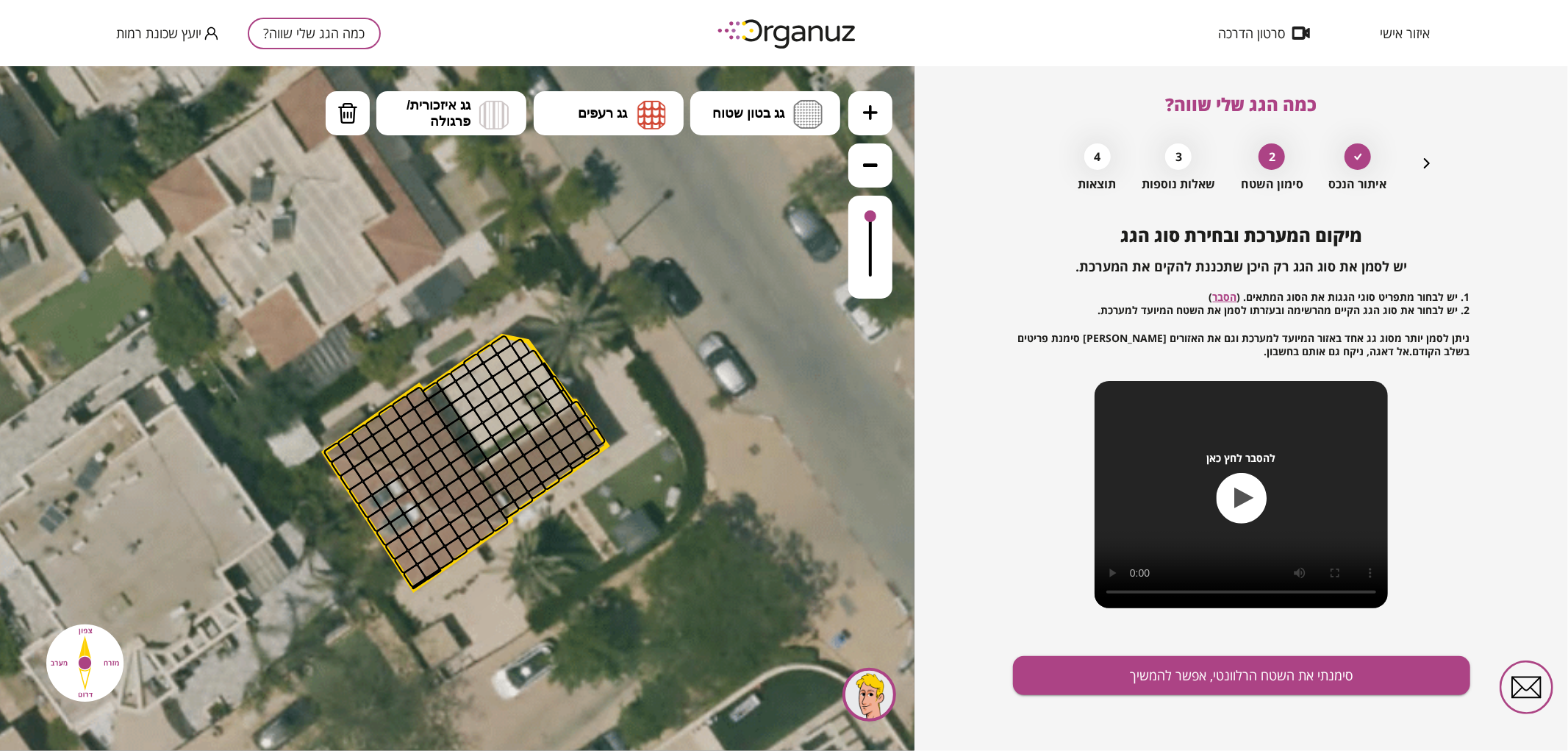
click at [1429, 166] on icon "button" at bounding box center [1426, 163] width 17 height 17
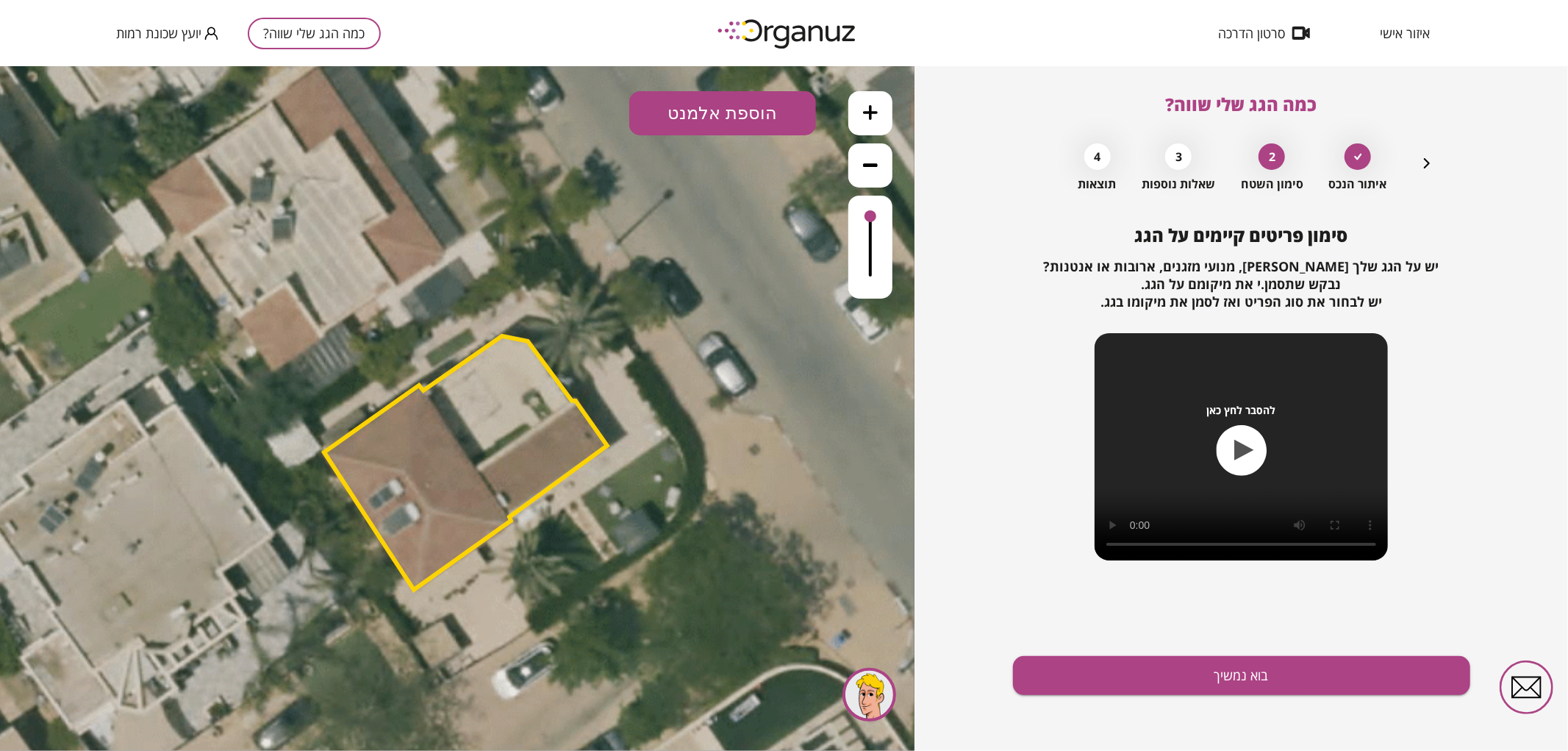
click at [756, 118] on button "הוספת אלמנט" at bounding box center [722, 113] width 187 height 44
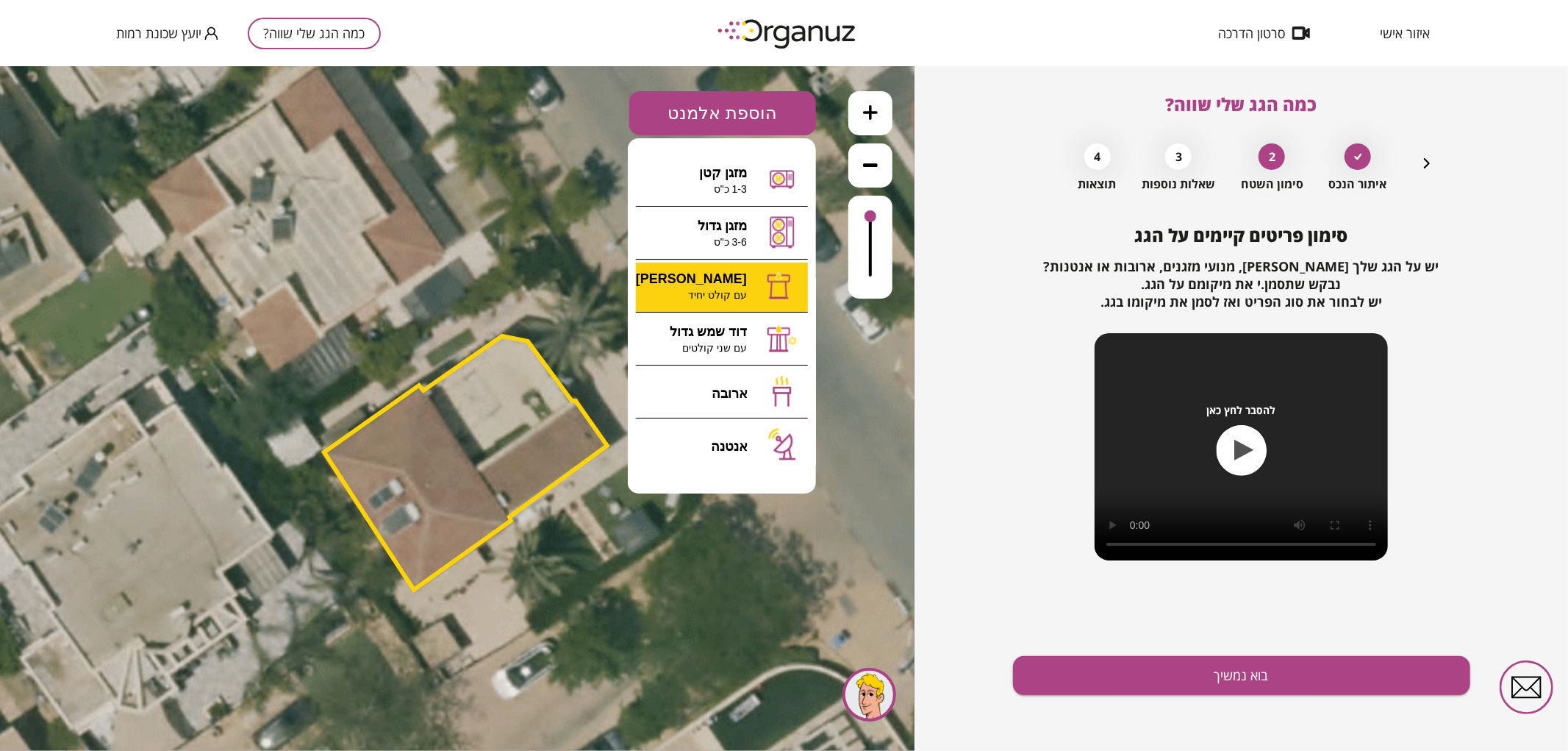
click at [758, 286] on div ".st0 { fill: #FFFFFF; } א" at bounding box center [457, 408] width 914 height 685
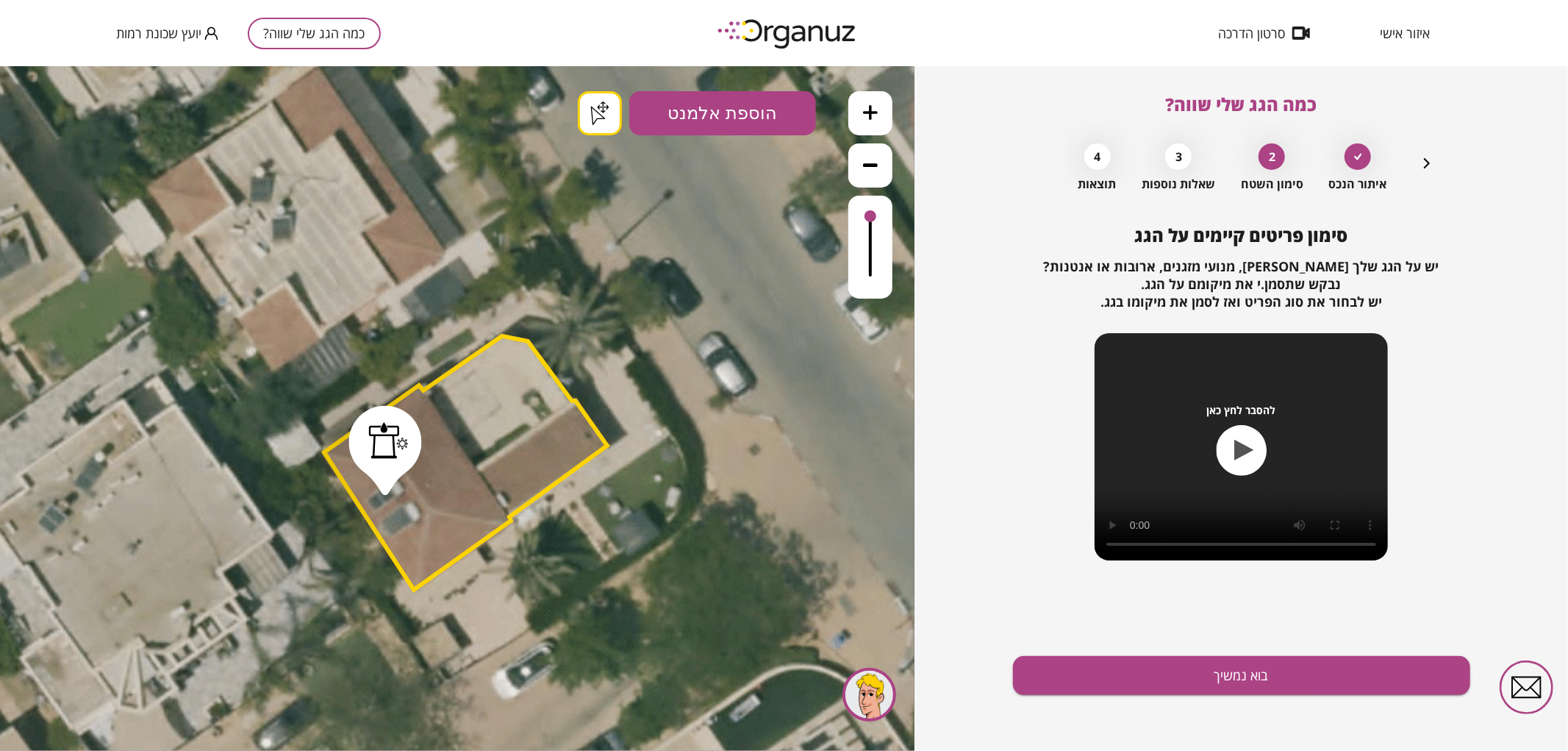
click at [594, 122] on div ".st0 { fill: #FFFFFF; } .st0 { fill: #FFFFFF; }" at bounding box center [457, 408] width 914 height 685
click at [1180, 671] on button "בוא נמשיך" at bounding box center [1242, 675] width 457 height 39
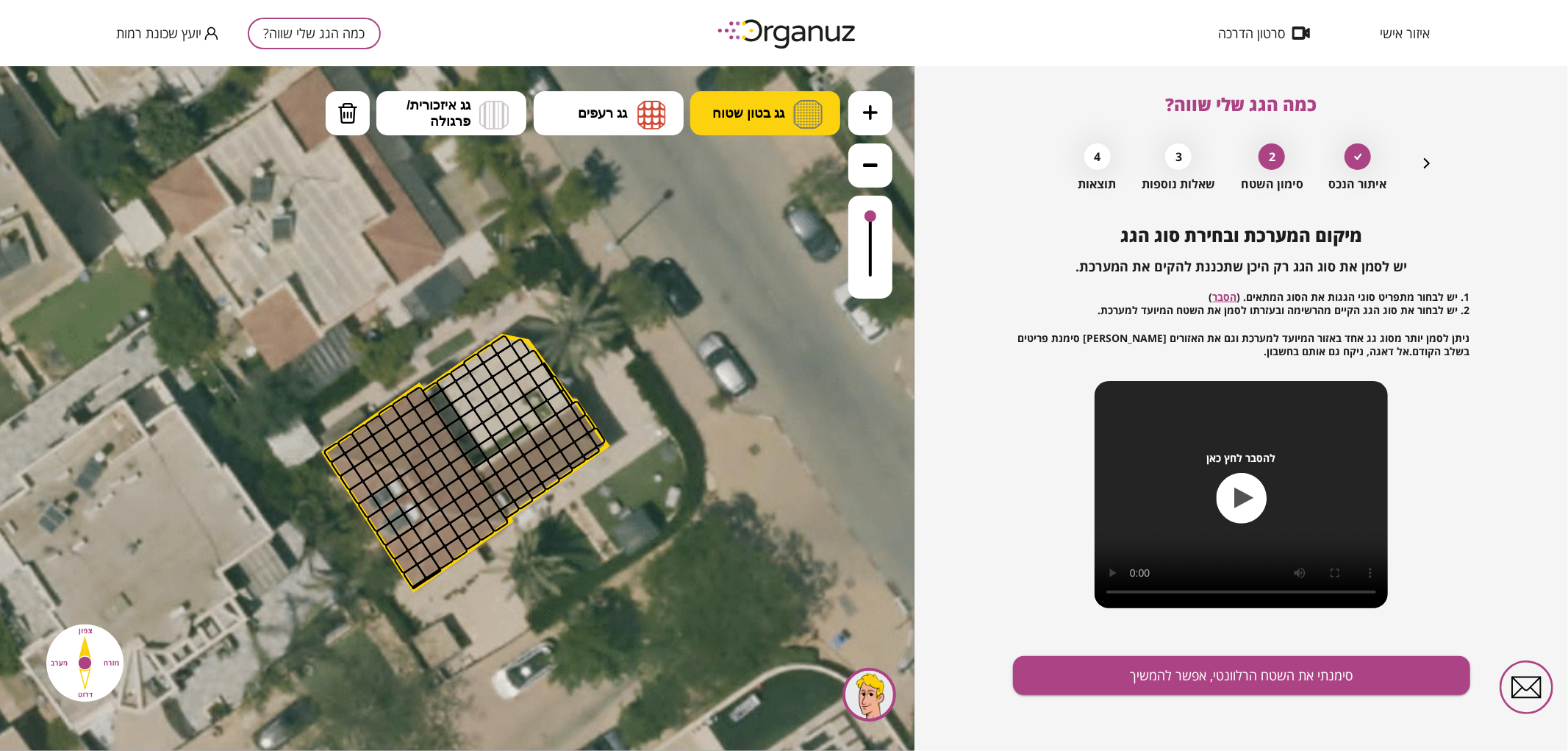
click at [752, 113] on span "גג בטון שטוח" at bounding box center [748, 113] width 72 height 16
click at [752, 167] on div ".st0 { fill: #FFFFFF; } .st0 { fill: #FFFFFF; }" at bounding box center [457, 408] width 914 height 685
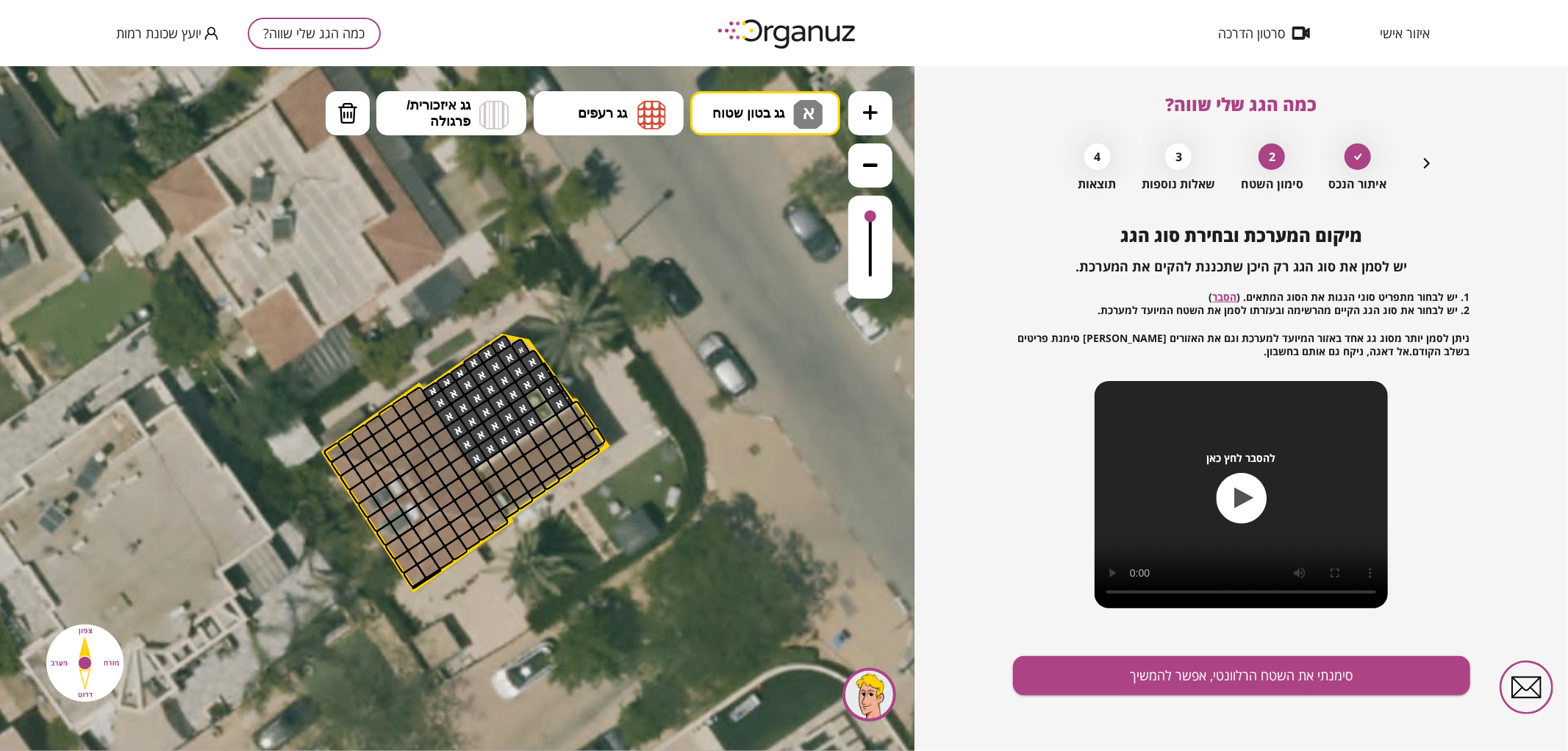
drag, startPoint x: 434, startPoint y: 386, endPoint x: 453, endPoint y: 366, distance: 27.6
click at [433, 384] on div at bounding box center [432, 391] width 21 height 20
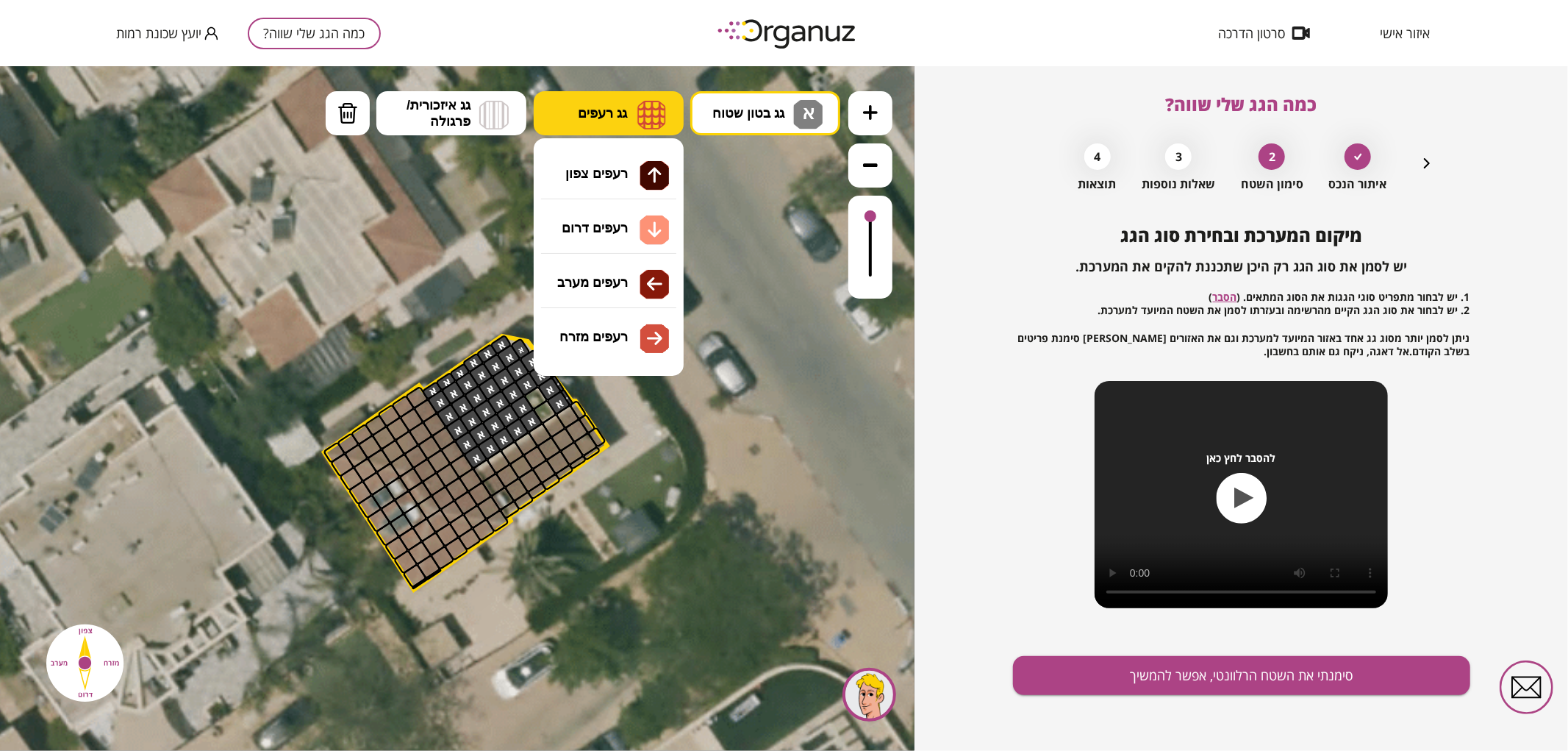
drag, startPoint x: 601, startPoint y: 104, endPoint x: 610, endPoint y: 121, distance: 19.2
click at [602, 105] on span "גג רעפים" at bounding box center [603, 113] width 49 height 16
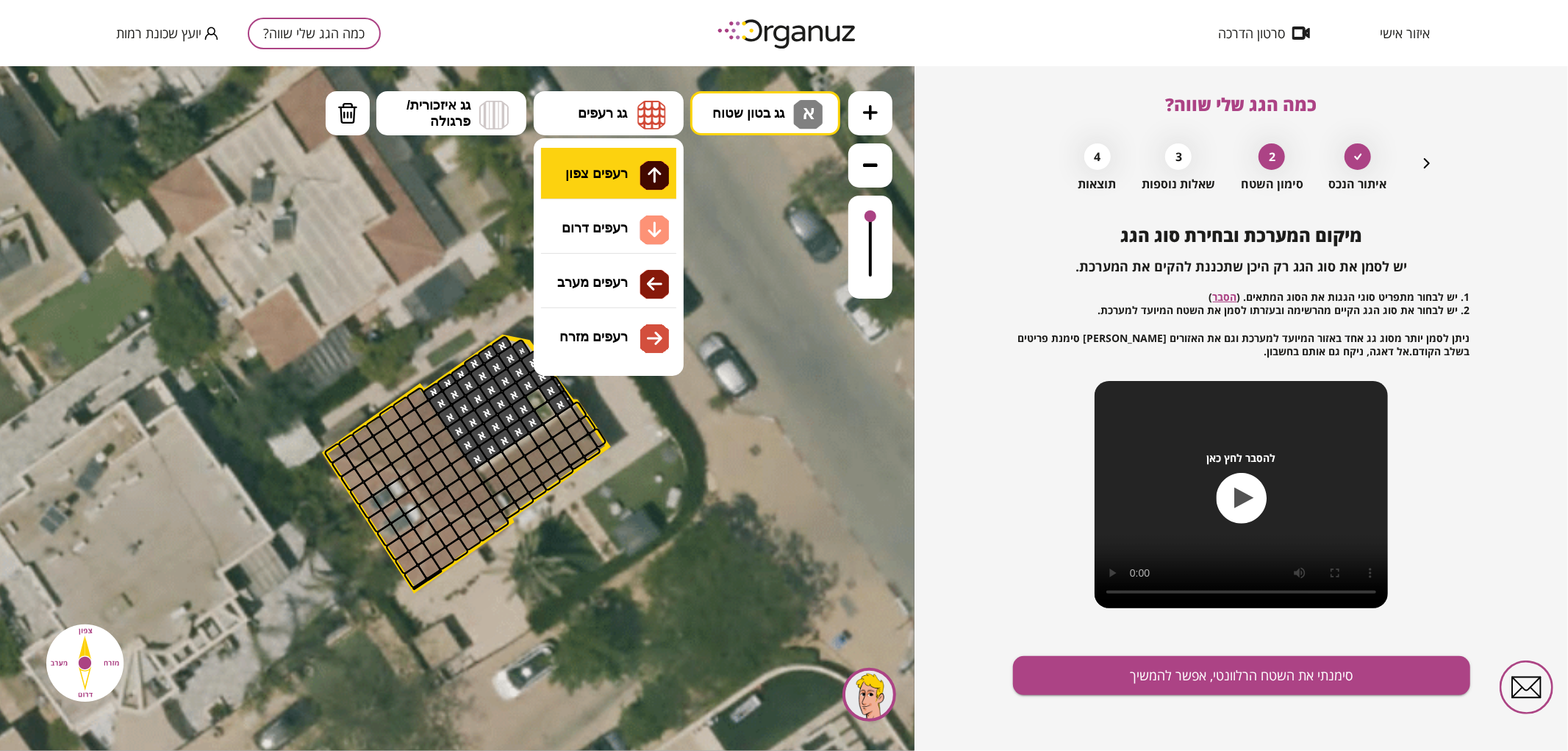
click at [623, 179] on div ".st0 { fill: #FFFFFF; } .st0 { fill: #FFFFFF; }" at bounding box center [457, 408] width 914 height 685
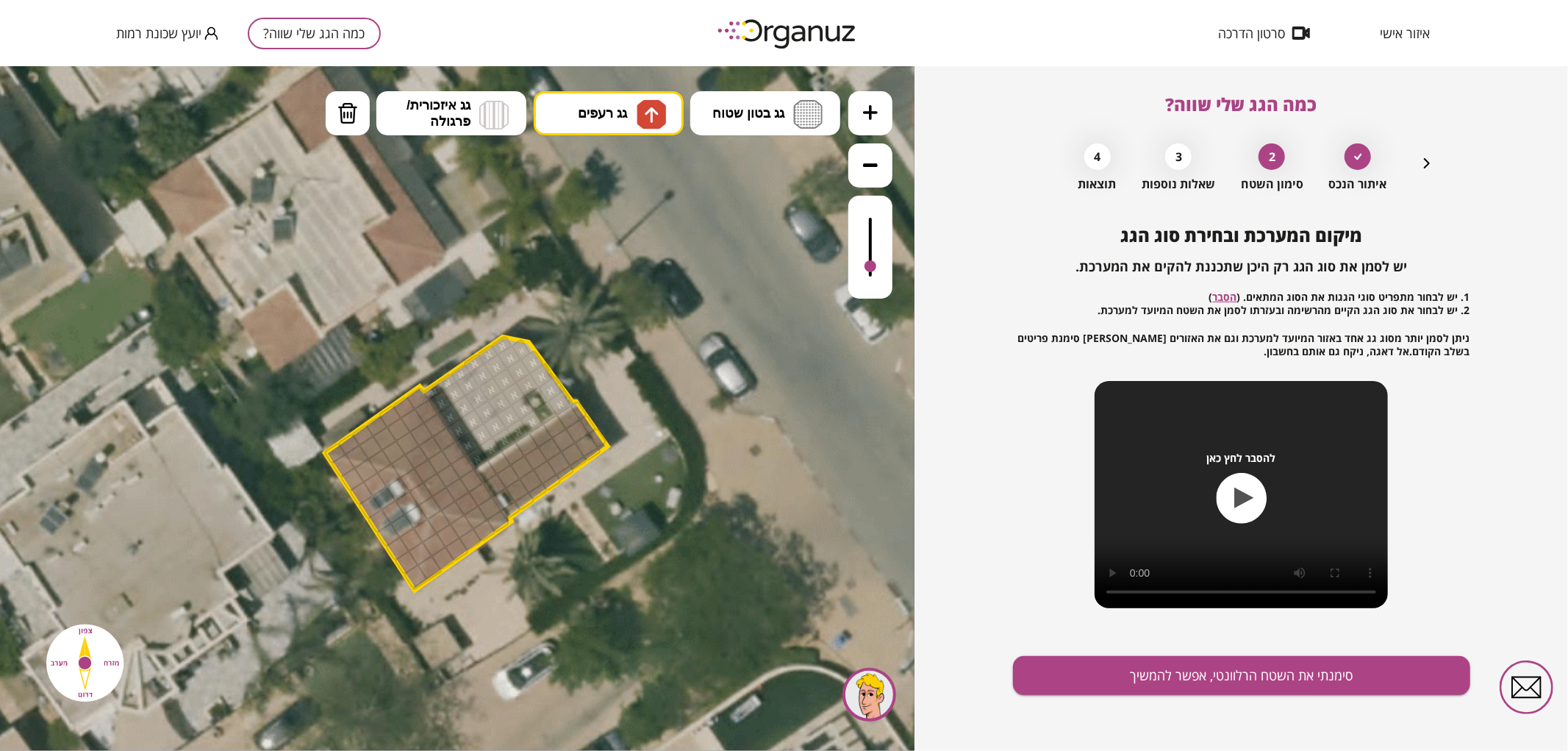
drag, startPoint x: 875, startPoint y: 223, endPoint x: 884, endPoint y: 267, distance: 44.9
click at [884, 267] on div at bounding box center [870, 246] width 44 height 103
drag, startPoint x: 390, startPoint y: 448, endPoint x: 402, endPoint y: 436, distance: 17.0
click at [378, 456] on div at bounding box center [379, 460] width 25 height 25
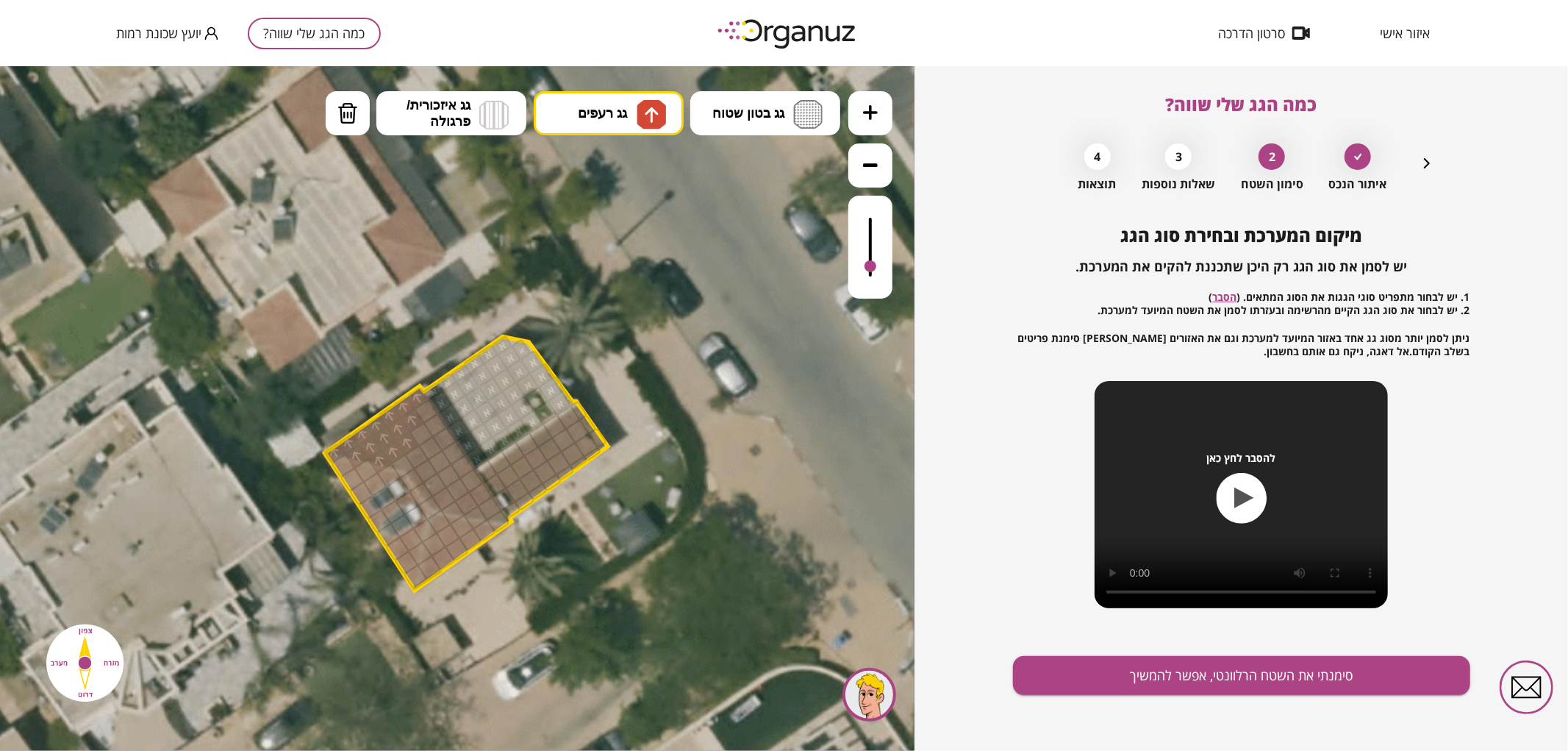
click at [357, 450] on div at bounding box center [357, 456] width 25 height 25
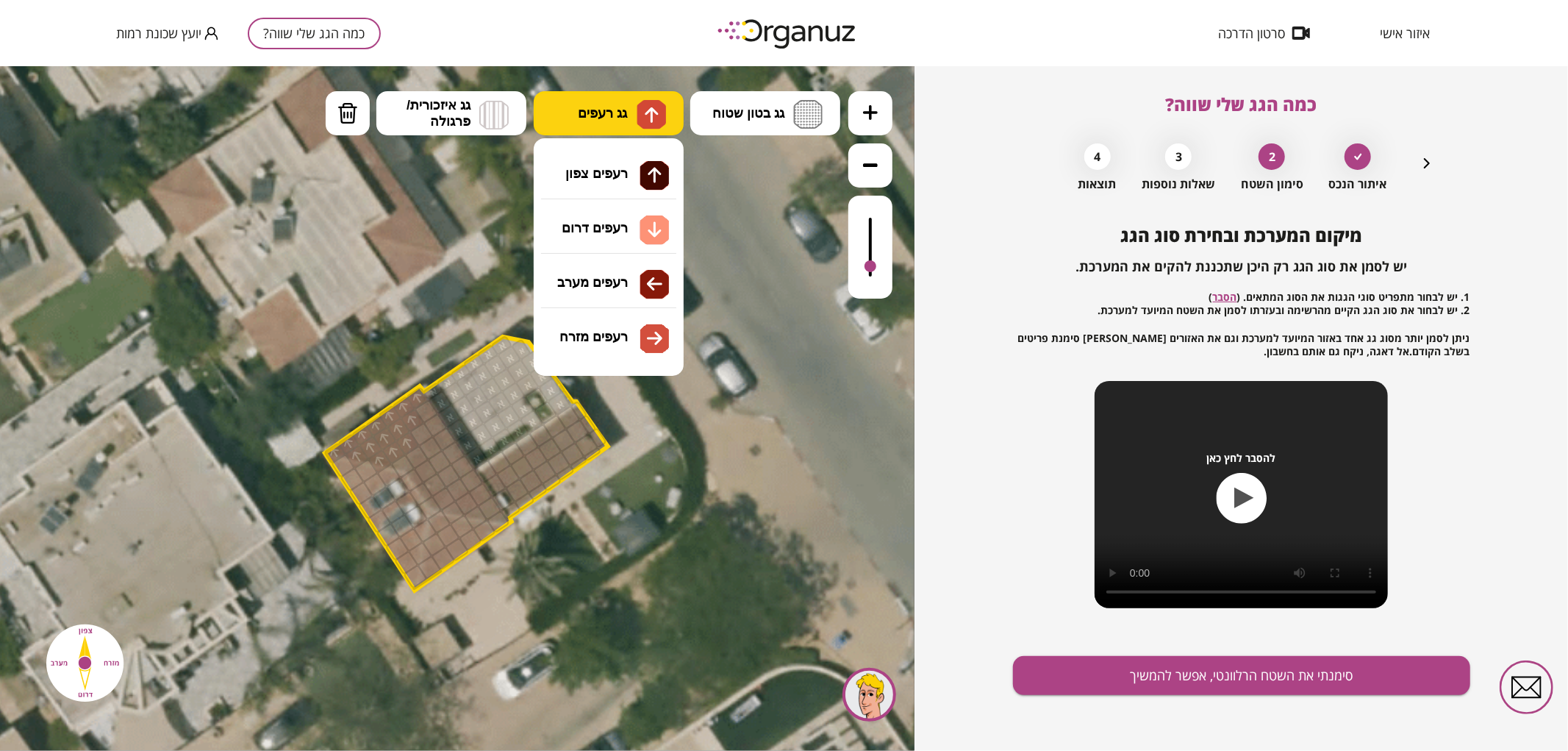
click at [592, 126] on button "גג רעפים" at bounding box center [609, 113] width 150 height 44
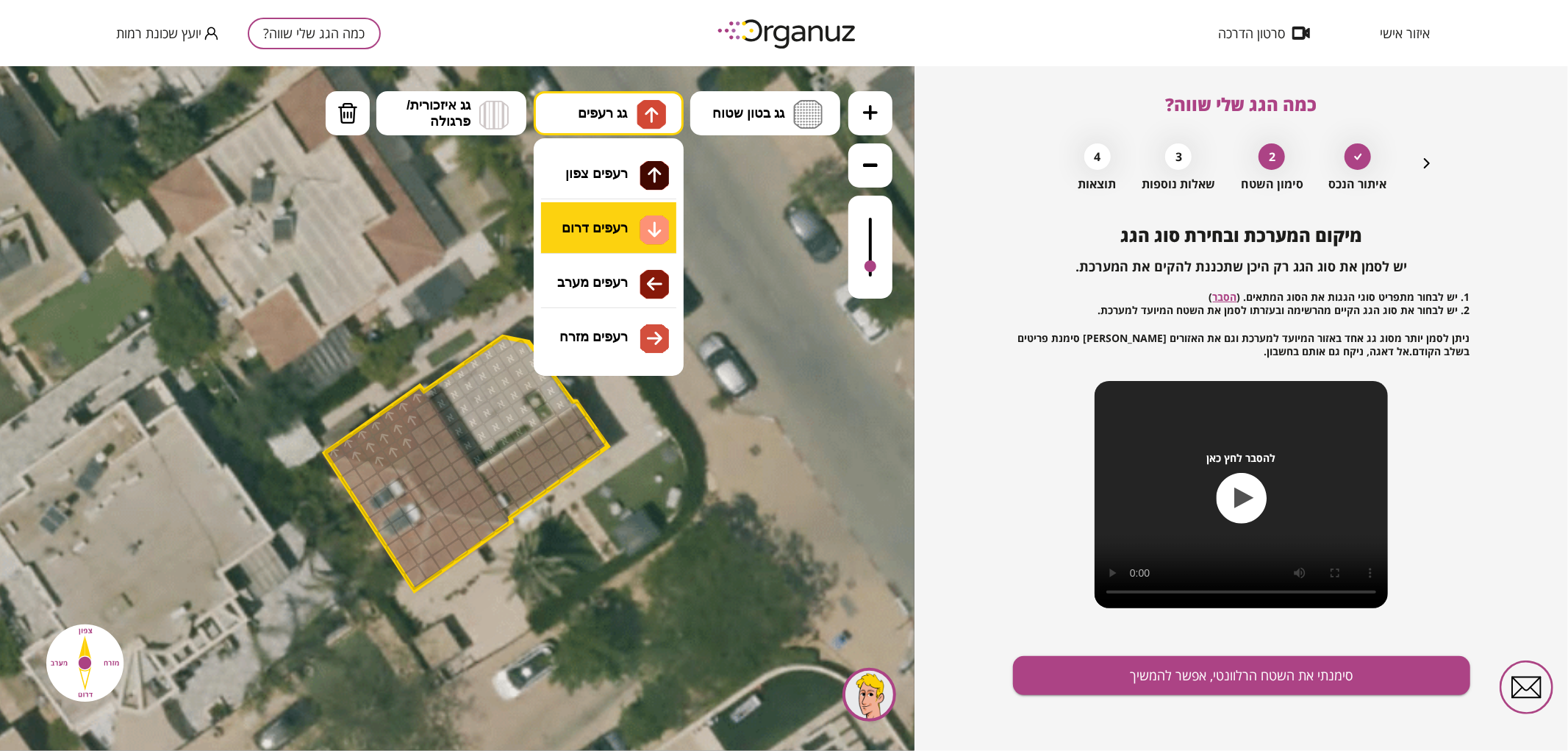
click at [599, 223] on div ".st0 { fill: #FFFFFF; } .st0 { fill: #FFFFFF; }" at bounding box center [457, 408] width 914 height 685
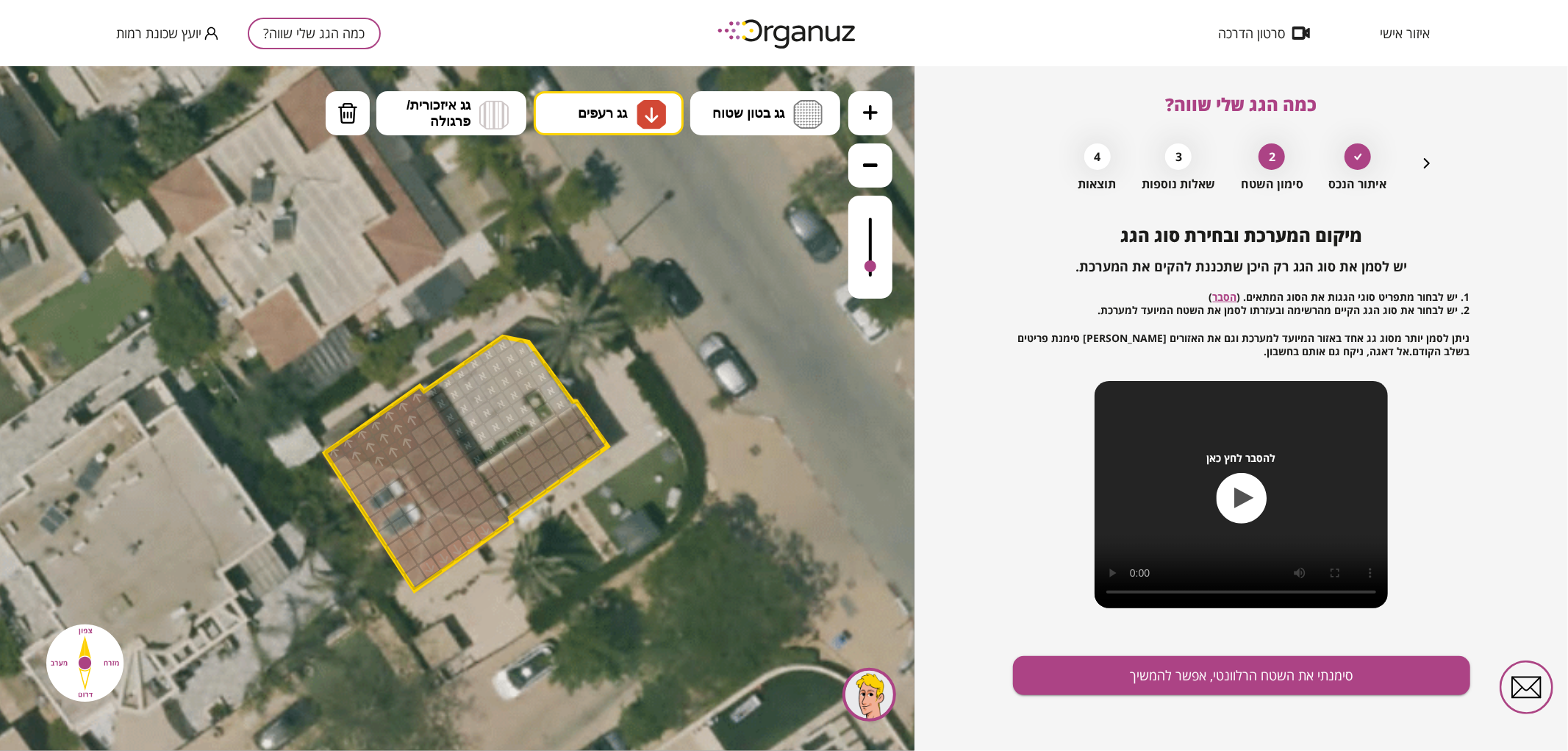
drag, startPoint x: 423, startPoint y: 569, endPoint x: 487, endPoint y: 533, distance: 73.4
drag, startPoint x: 430, startPoint y: 547, endPoint x: 459, endPoint y: 529, distance: 34.1
click at [441, 528] on div at bounding box center [447, 534] width 25 height 25
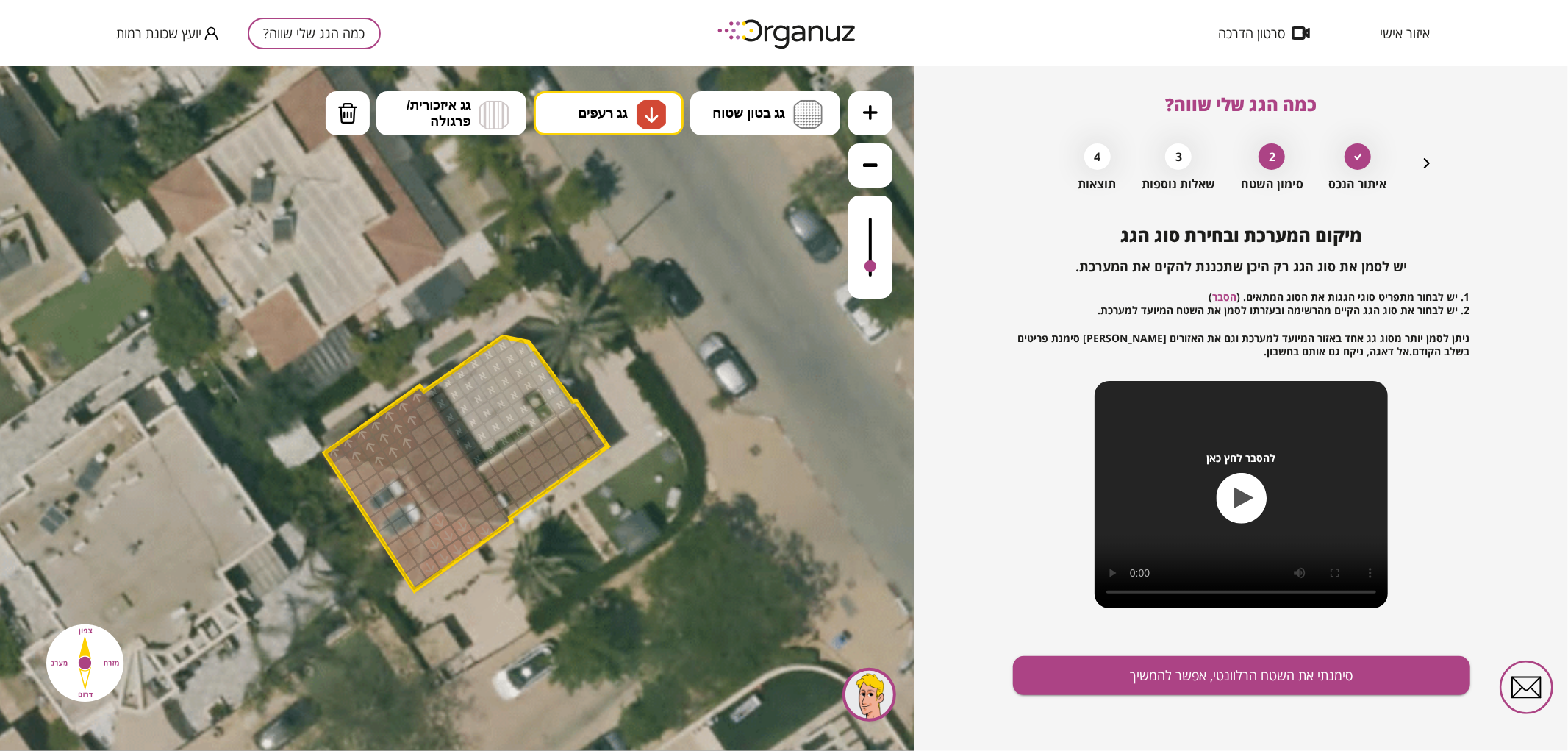
click at [441, 524] on div at bounding box center [438, 520] width 25 height 25
drag, startPoint x: 511, startPoint y: 508, endPoint x: 569, endPoint y: 453, distance: 79.9
click at [648, 130] on button "גג רעפים" at bounding box center [609, 113] width 150 height 44
drag, startPoint x: 629, startPoint y: 287, endPoint x: 546, endPoint y: 357, distance: 108.6
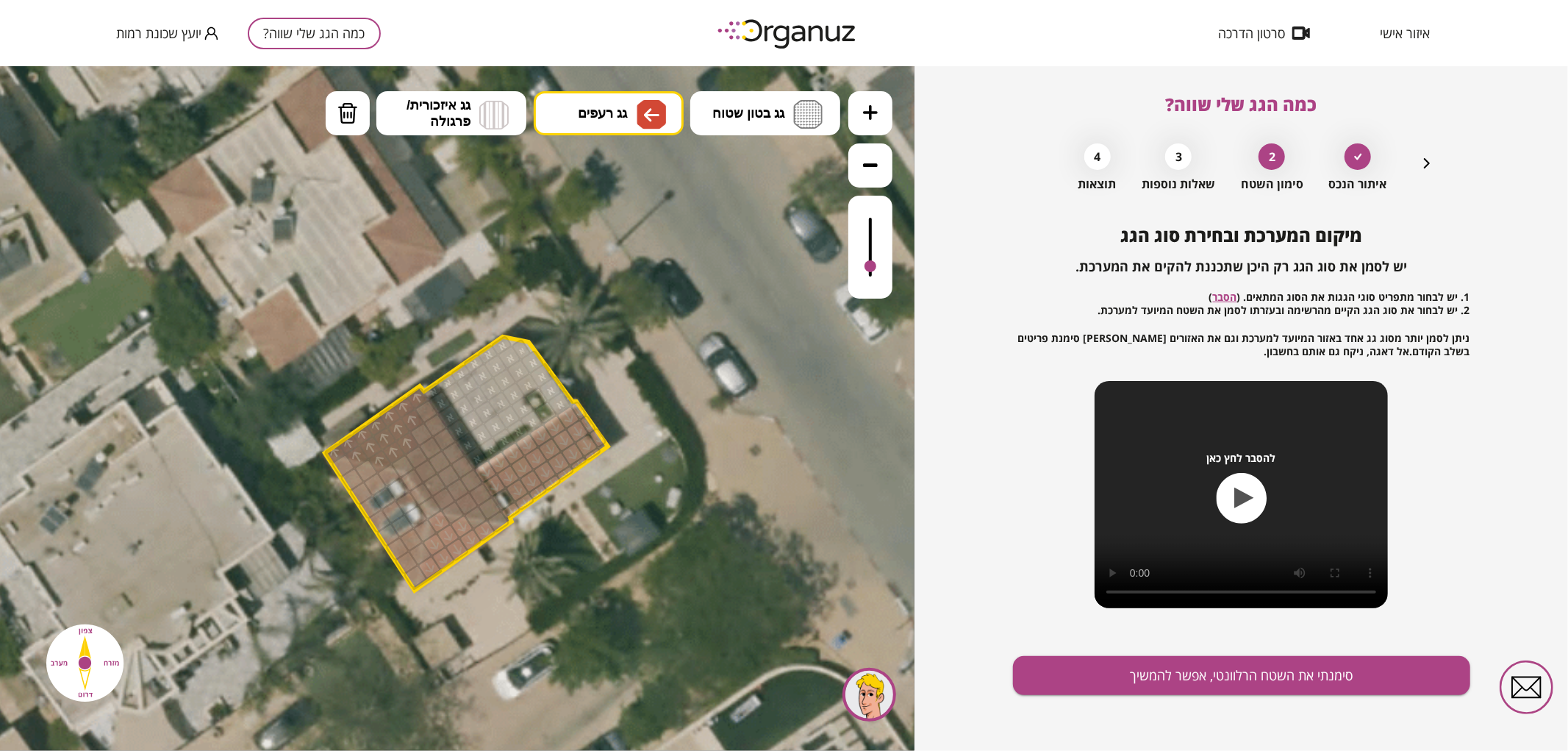
click at [628, 289] on div ".st0 { fill: #FFFFFF; } .st0 { fill: #FFFFFF; }" at bounding box center [457, 408] width 914 height 685
drag, startPoint x: 407, startPoint y: 573, endPoint x: 391, endPoint y: 471, distance: 103.2
click at [419, 554] on div at bounding box center [419, 554] width 25 height 25
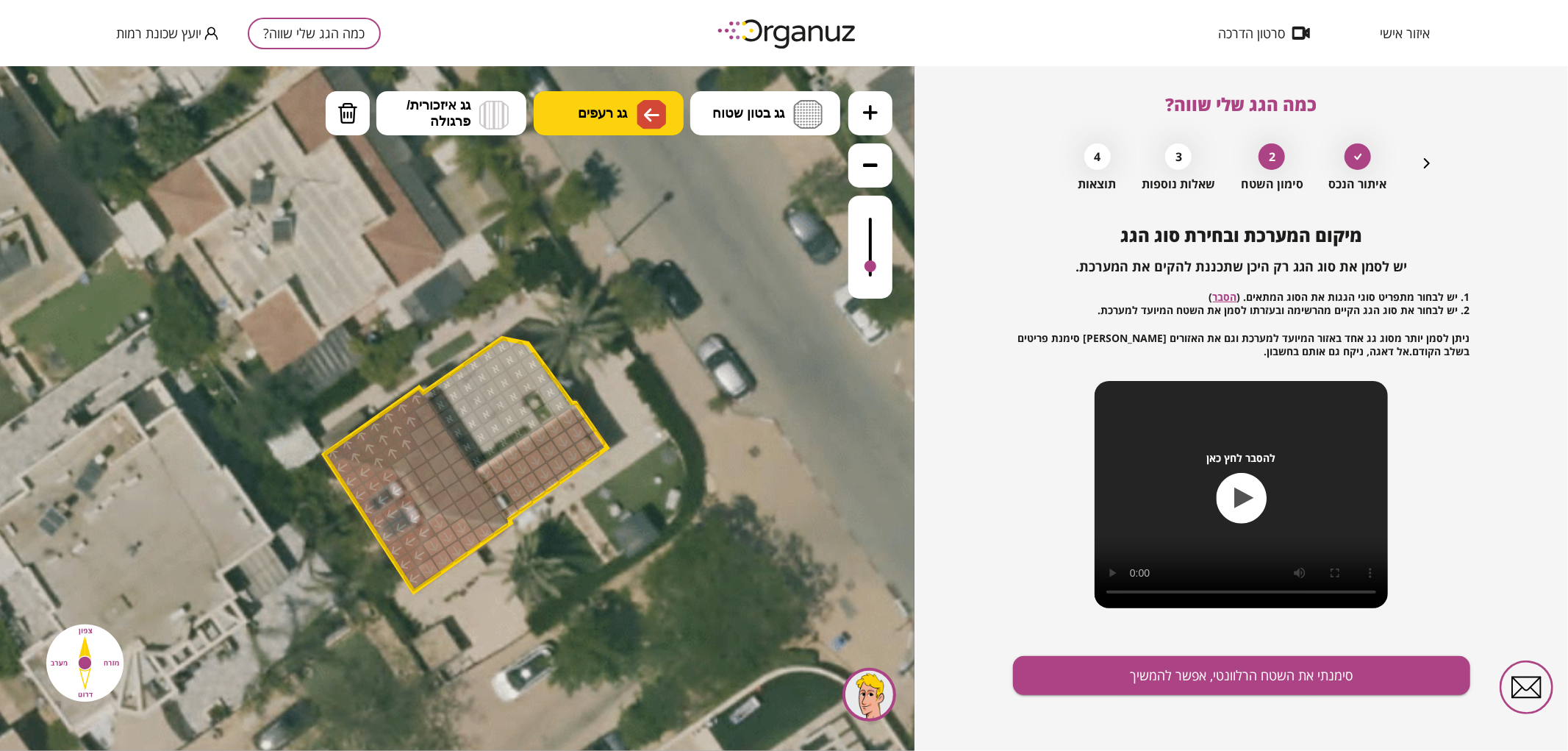
drag, startPoint x: 584, startPoint y: 113, endPoint x: 583, endPoint y: 124, distance: 11.0
click at [583, 114] on span "גג רעפים" at bounding box center [603, 113] width 49 height 16
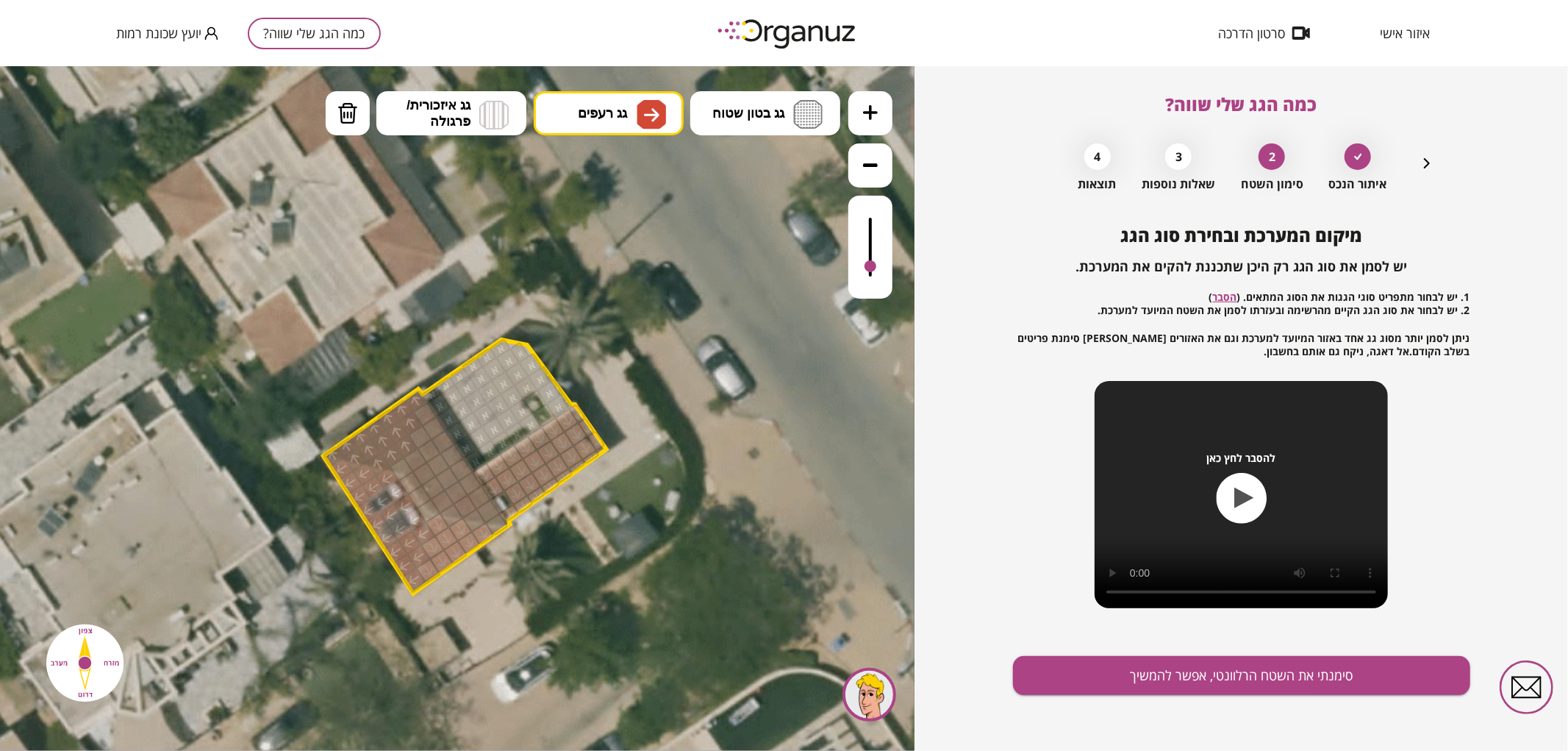
click at [621, 335] on div ".st0 { fill: #FFFFFF; } .st0 { fill: #FFFFFF; }" at bounding box center [457, 408] width 914 height 685
drag, startPoint x: 422, startPoint y: 456, endPoint x: 453, endPoint y: 509, distance: 61.4
drag, startPoint x: 426, startPoint y: 504, endPoint x: 407, endPoint y: 472, distance: 37.2
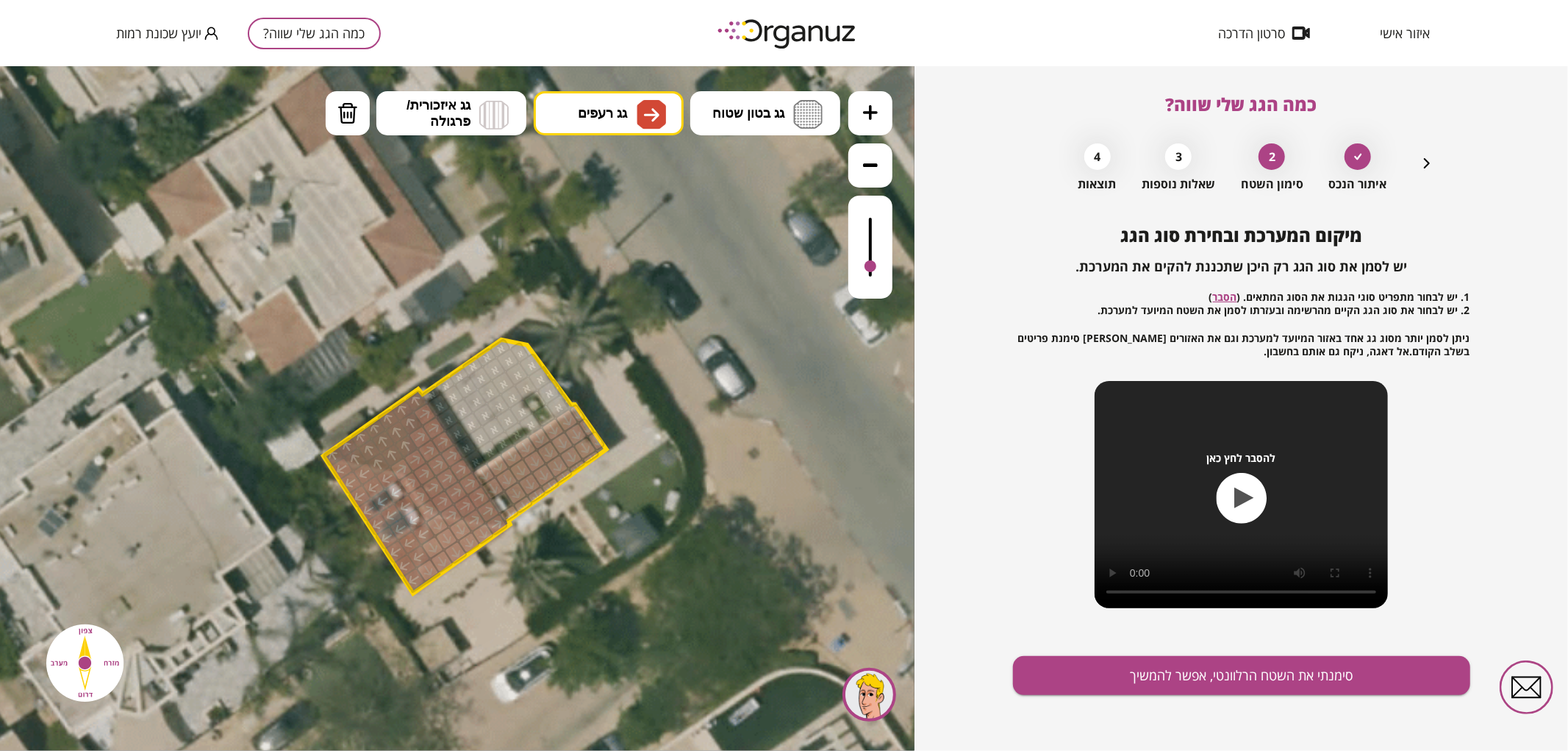
click at [1142, 630] on div "מיקום המערכת ובחירת סוג הגג יש לסמן את סוג הגג רק היכן שתכננת להקים את המערכת. …" at bounding box center [1242, 427] width 457 height 405
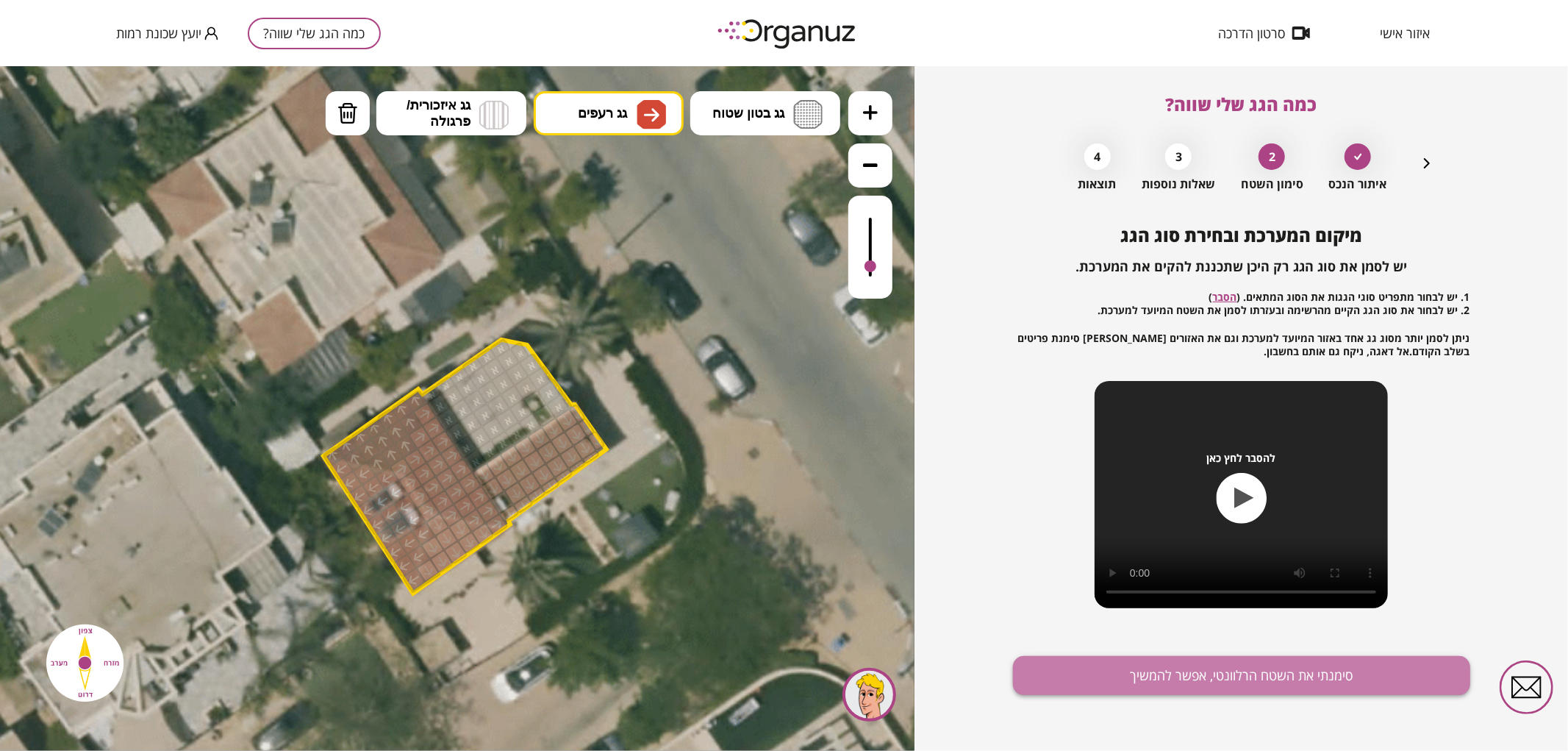
click at [1157, 690] on button "סימנתי את השטח הרלוונטי, אפשר להמשיך" at bounding box center [1242, 675] width 457 height 39
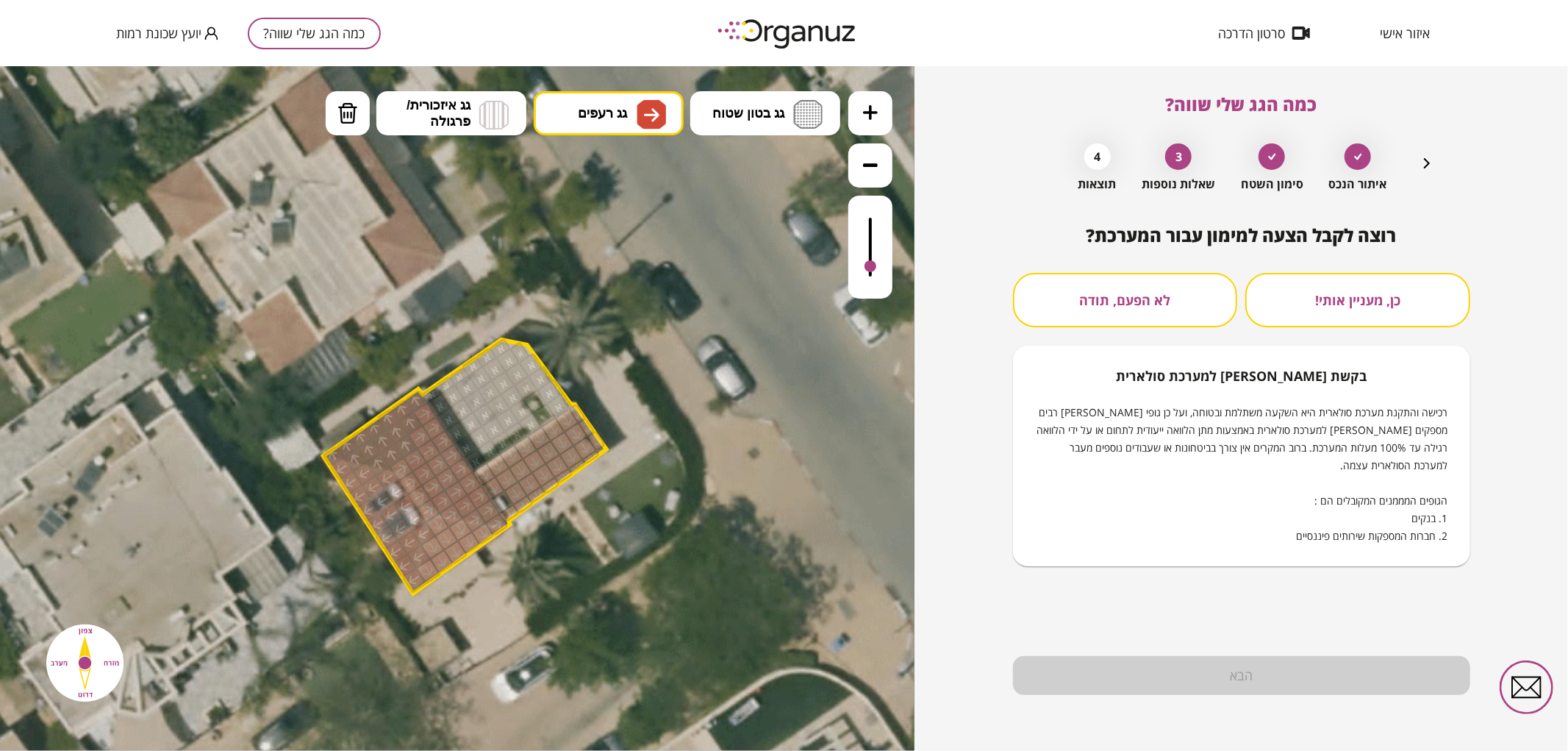
click at [1122, 314] on button "לא הפעם, תודה" at bounding box center [1125, 300] width 225 height 55
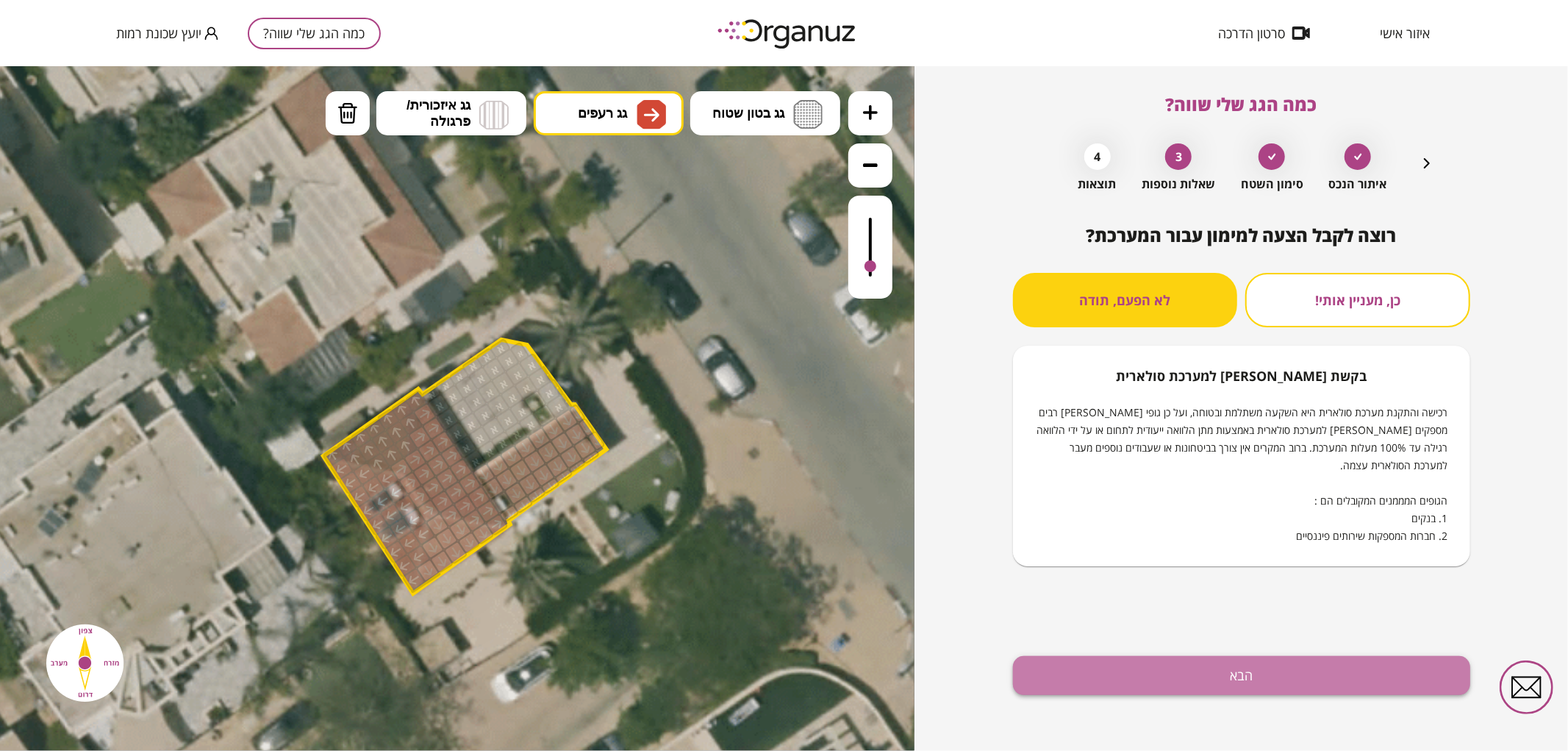
click at [1201, 667] on button "הבא" at bounding box center [1242, 675] width 457 height 39
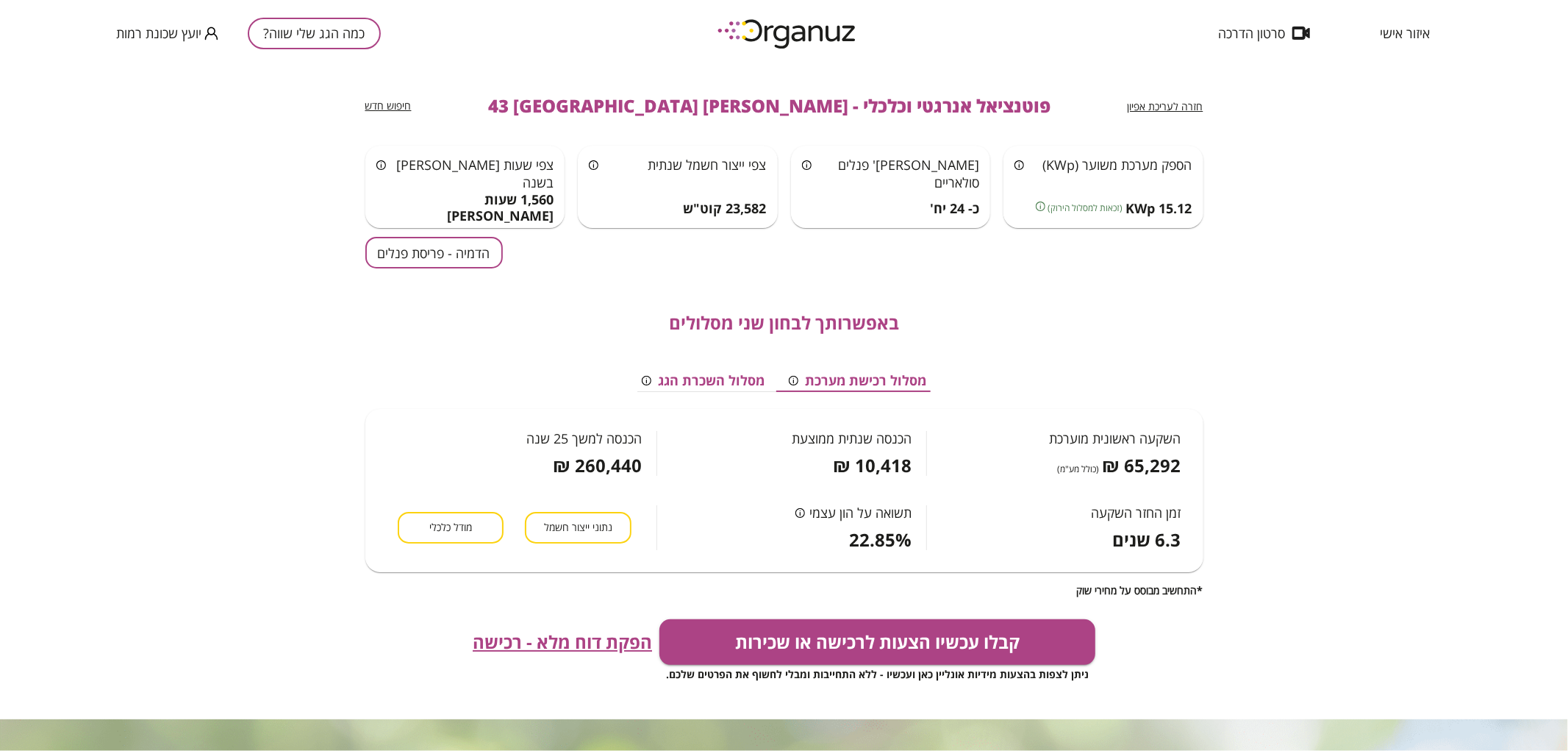
click at [439, 246] on button "הדמיה - פריסת פנלים" at bounding box center [434, 252] width 137 height 32
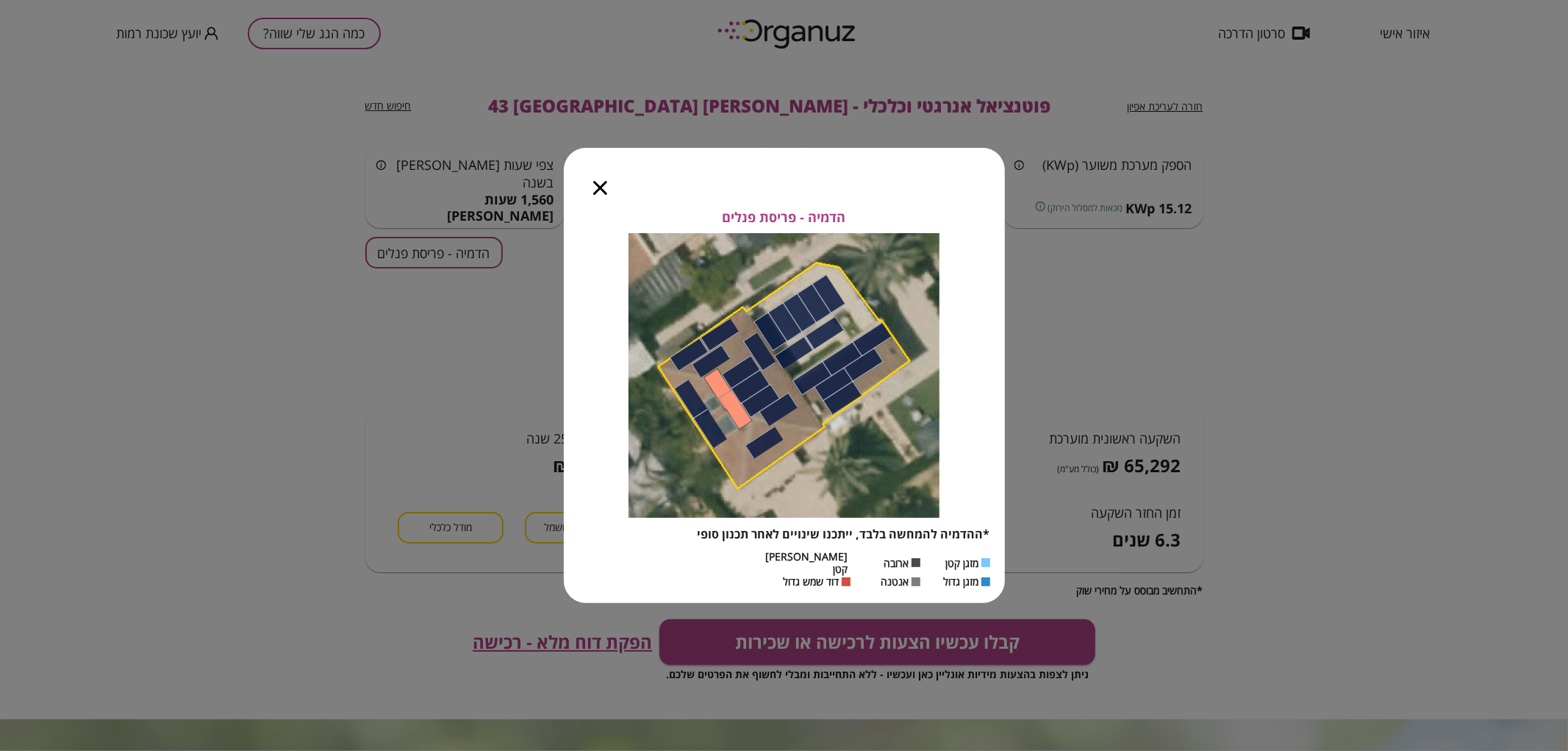
click at [602, 195] on icon "button" at bounding box center [600, 188] width 14 height 14
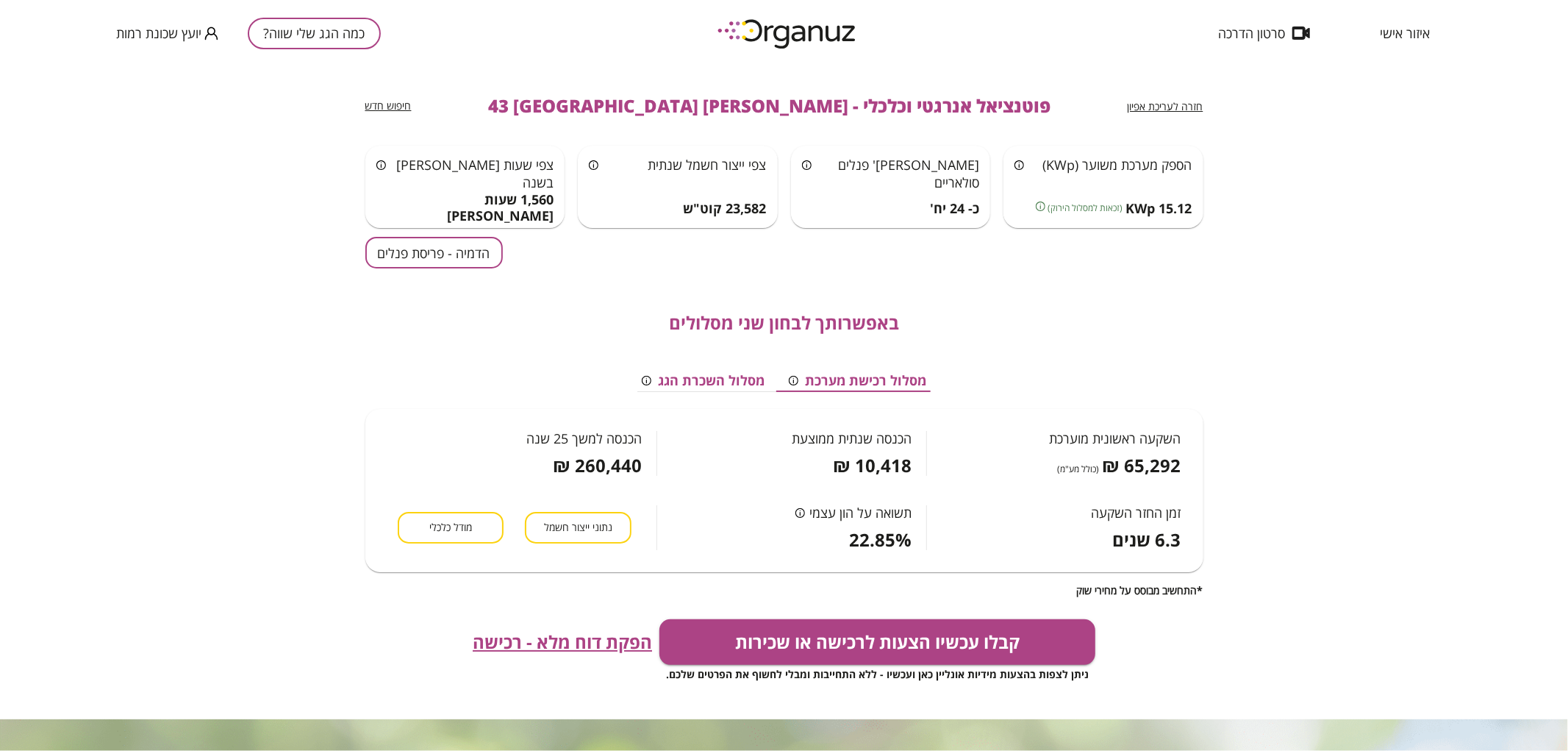
click at [1403, 35] on span "איזור אישי" at bounding box center [1404, 33] width 50 height 15
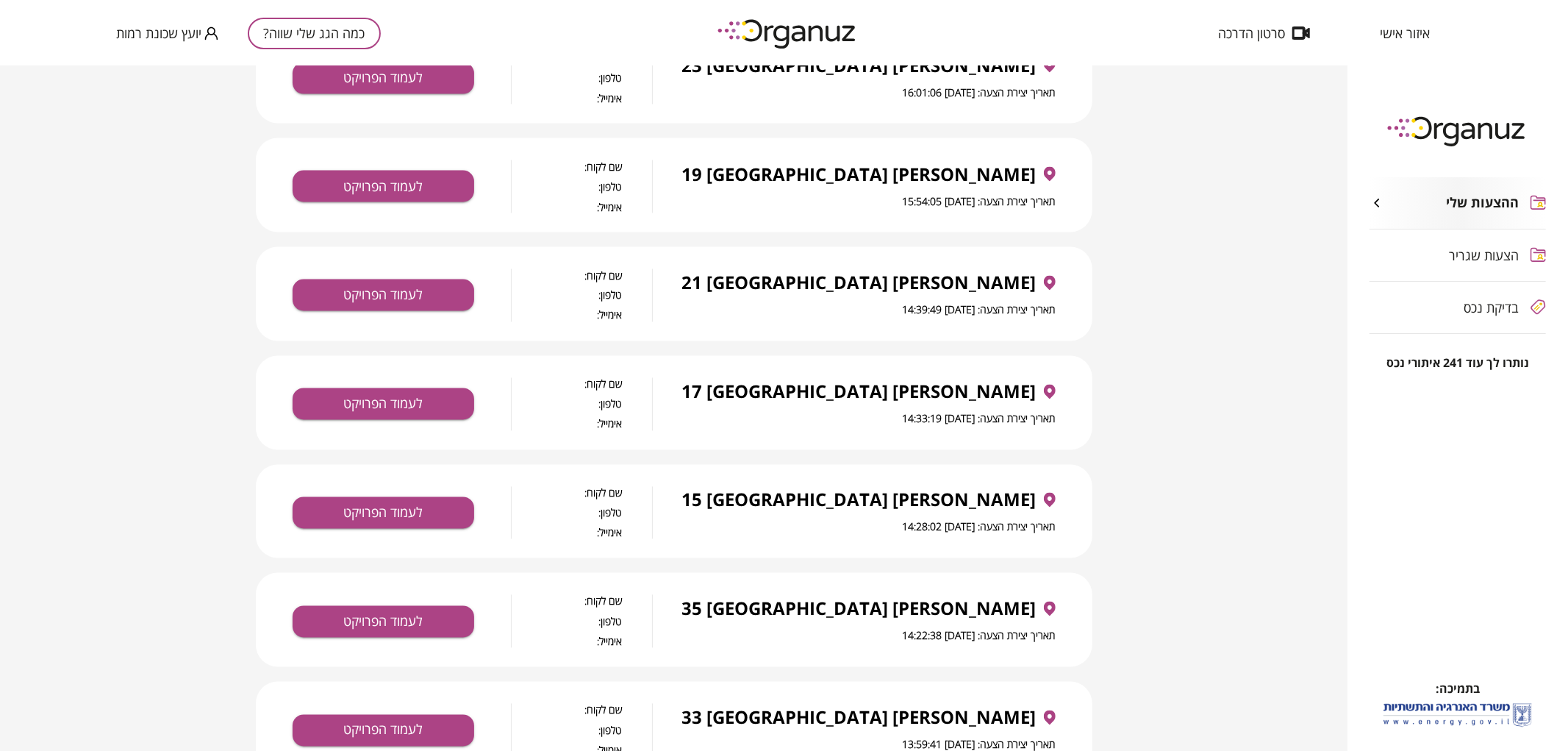
scroll to position [2258, 0]
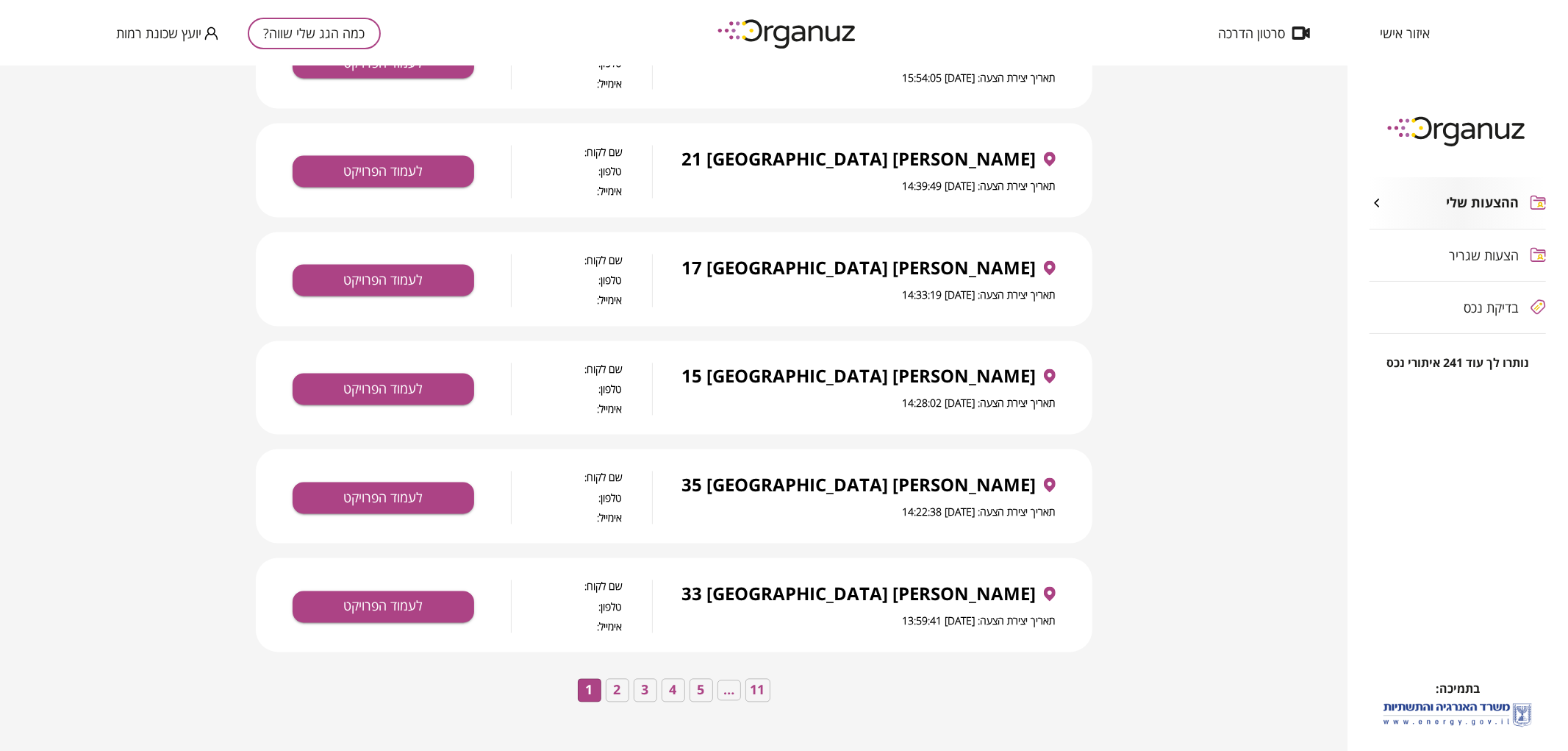
click at [673, 692] on button "4" at bounding box center [674, 691] width 24 height 24
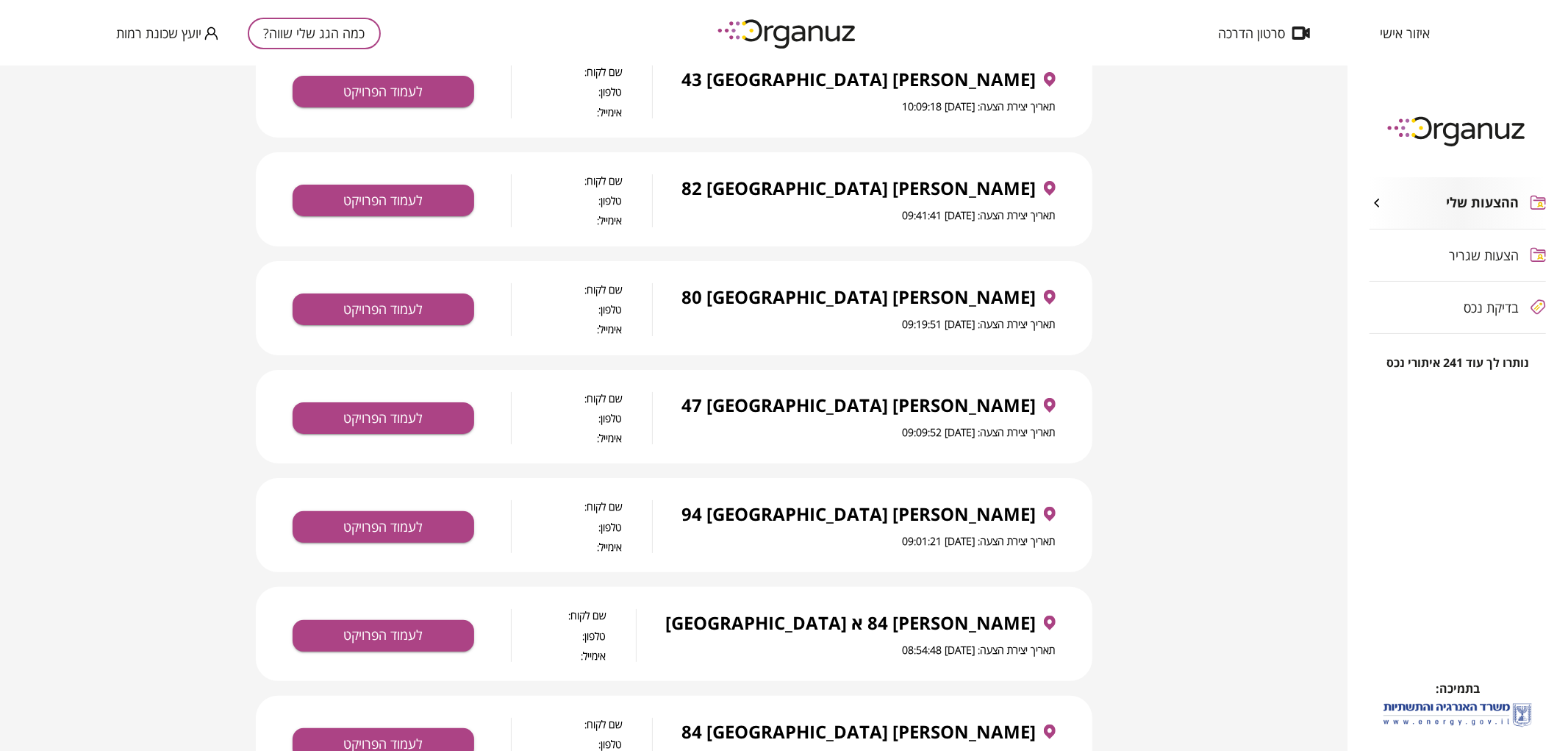
scroll to position [0, 0]
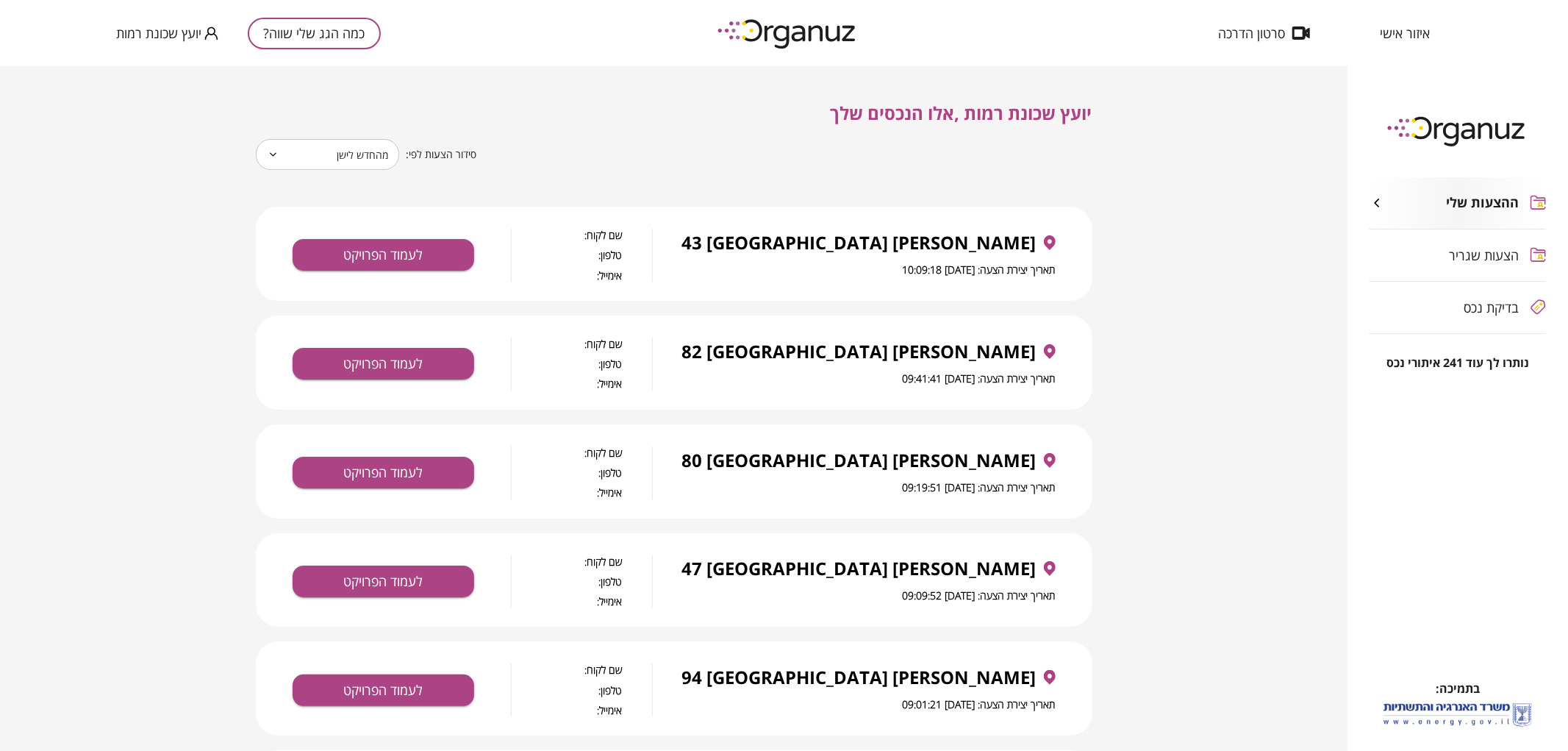
click at [1473, 310] on span "בדיקת נכס" at bounding box center [1492, 307] width 55 height 15
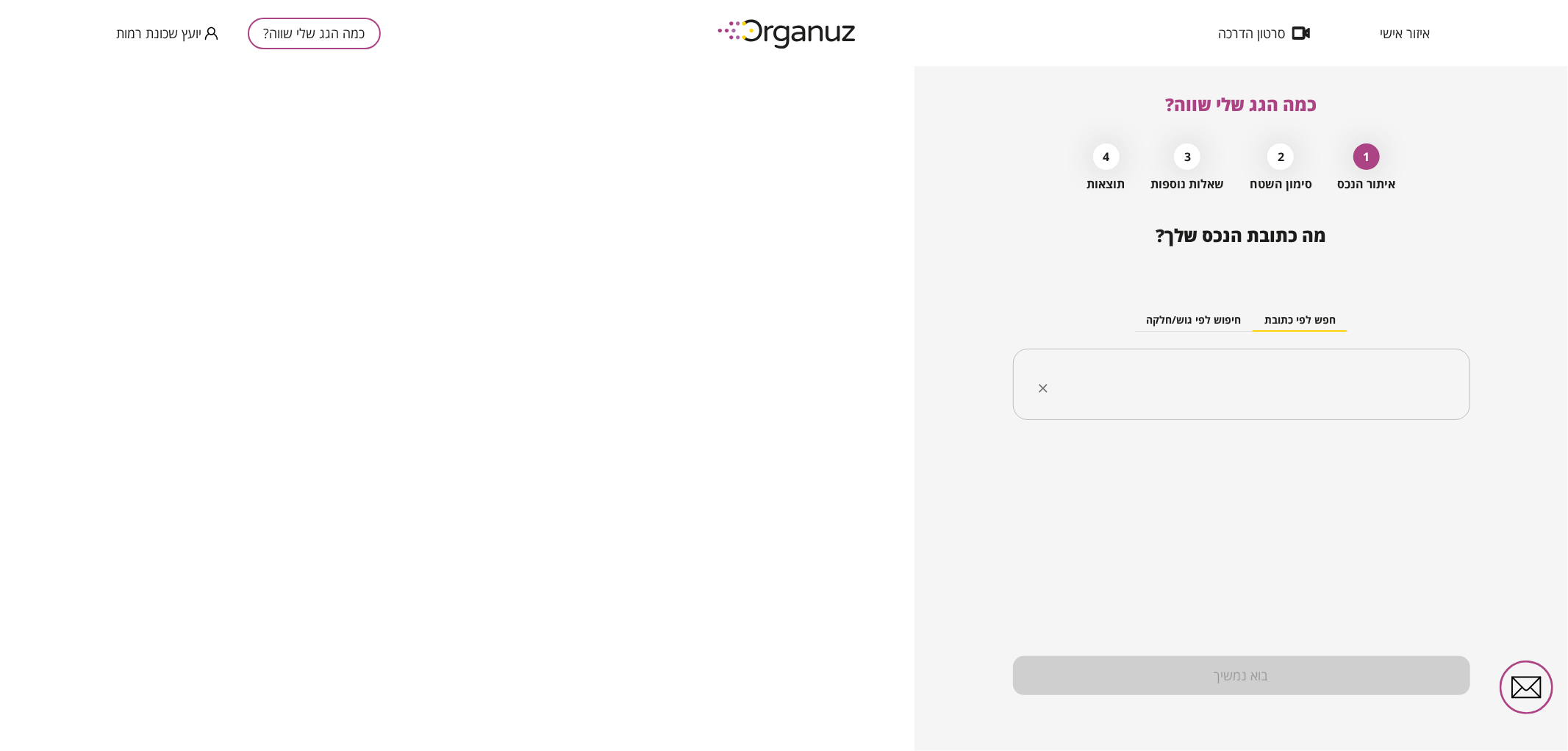
click at [1287, 414] on div "​" at bounding box center [1242, 384] width 457 height 72
click at [1375, 462] on li "[PERSON_NAME] 78 [GEOGRAPHIC_DATA]" at bounding box center [1242, 458] width 419 height 27
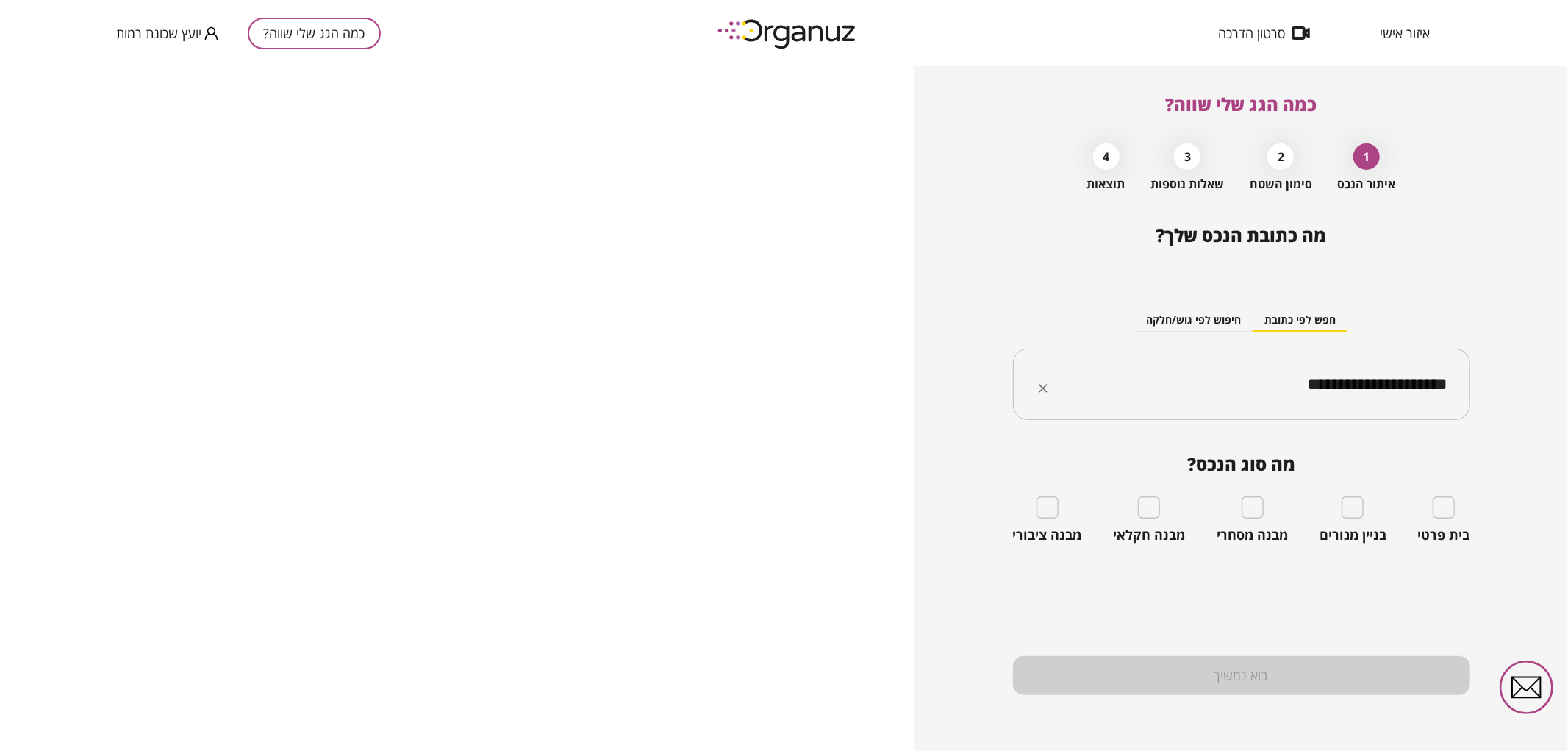
type input "**********"
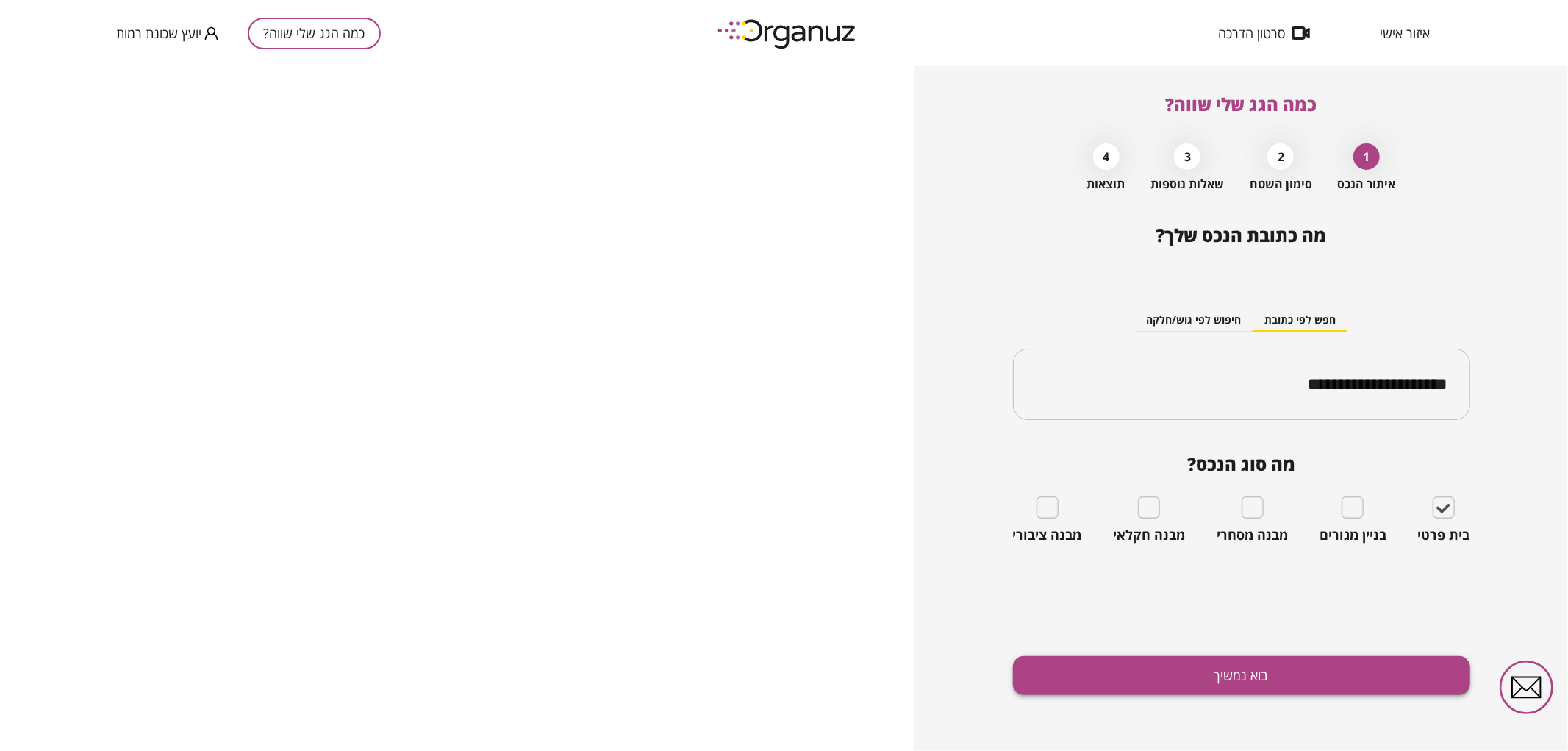
click at [1293, 678] on button "בוא נמשיך" at bounding box center [1242, 675] width 457 height 39
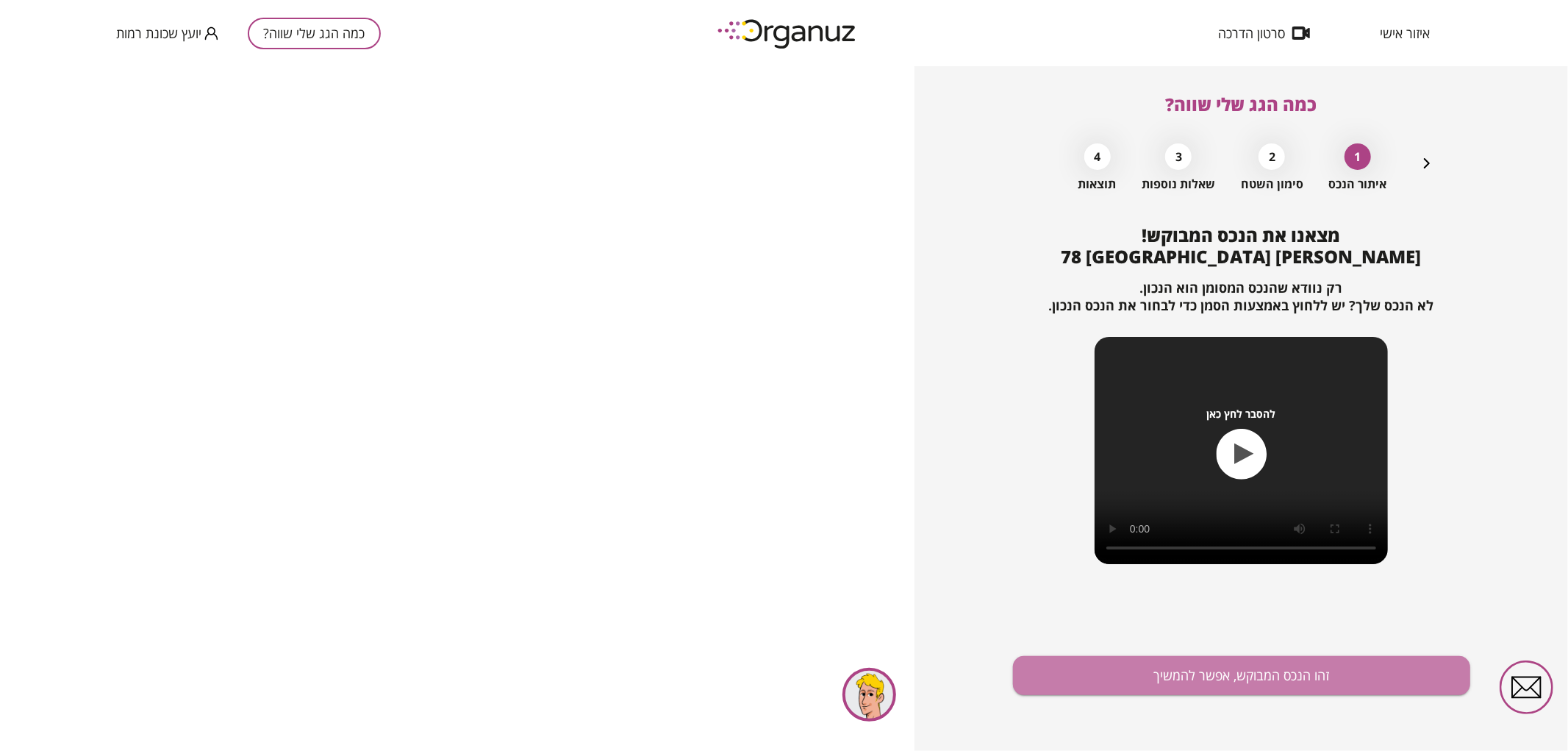
click at [1293, 678] on button "זהו הנכס המבוקש, אפשר להמשיך" at bounding box center [1242, 675] width 457 height 39
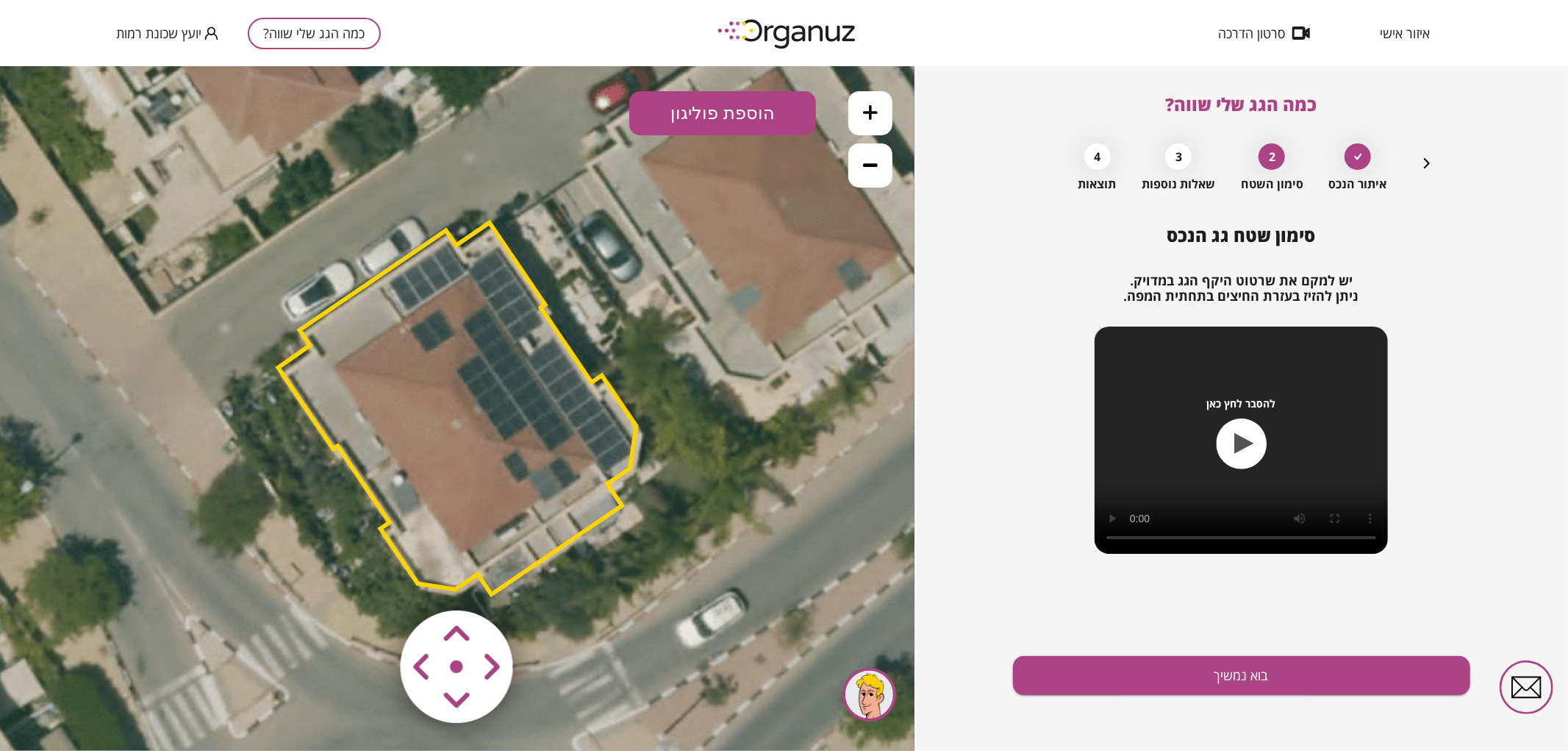
click at [519, 417] on polygon at bounding box center [457, 408] width 358 height 371
click at [498, 514] on polygon at bounding box center [457, 408] width 358 height 371
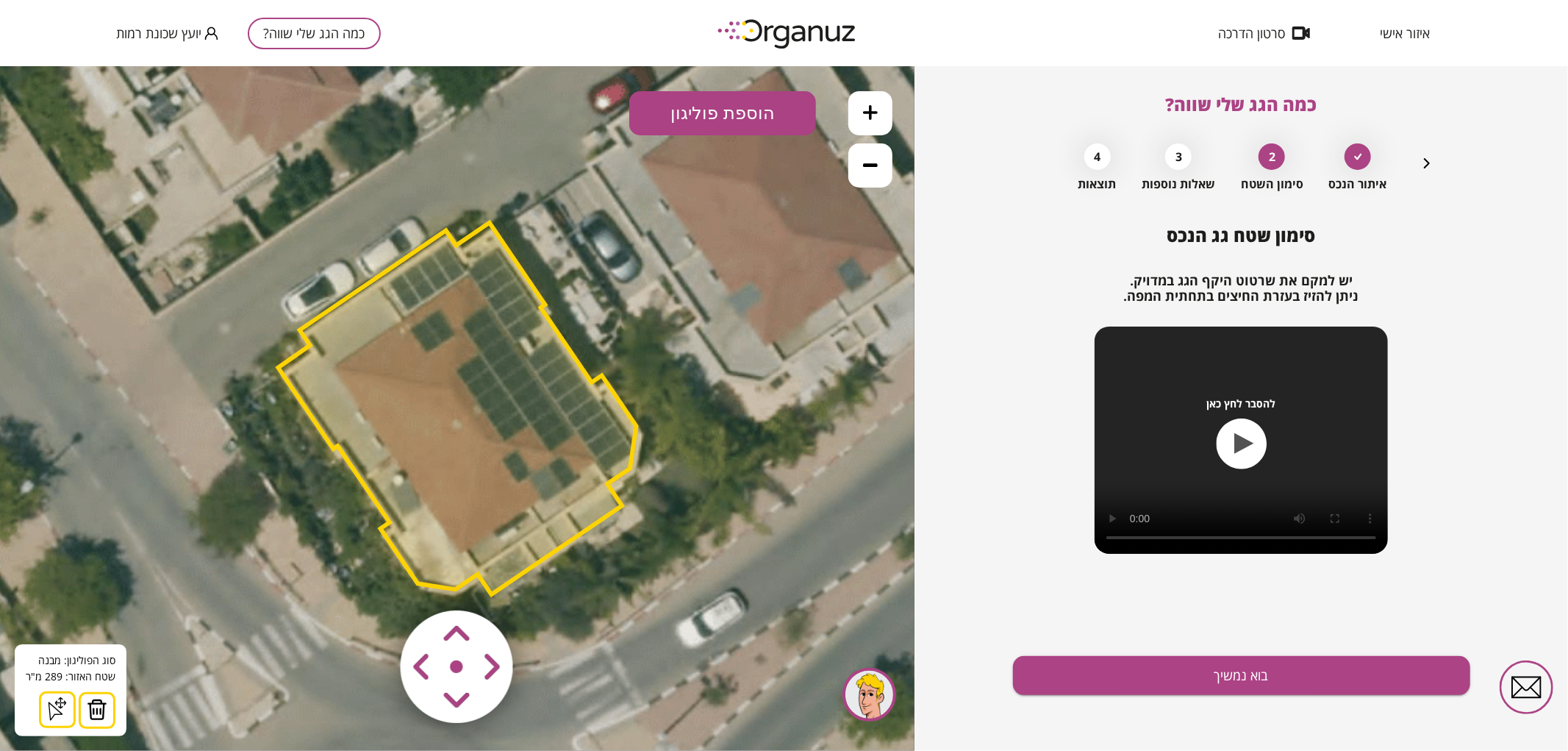
click at [94, 710] on img at bounding box center [97, 709] width 21 height 22
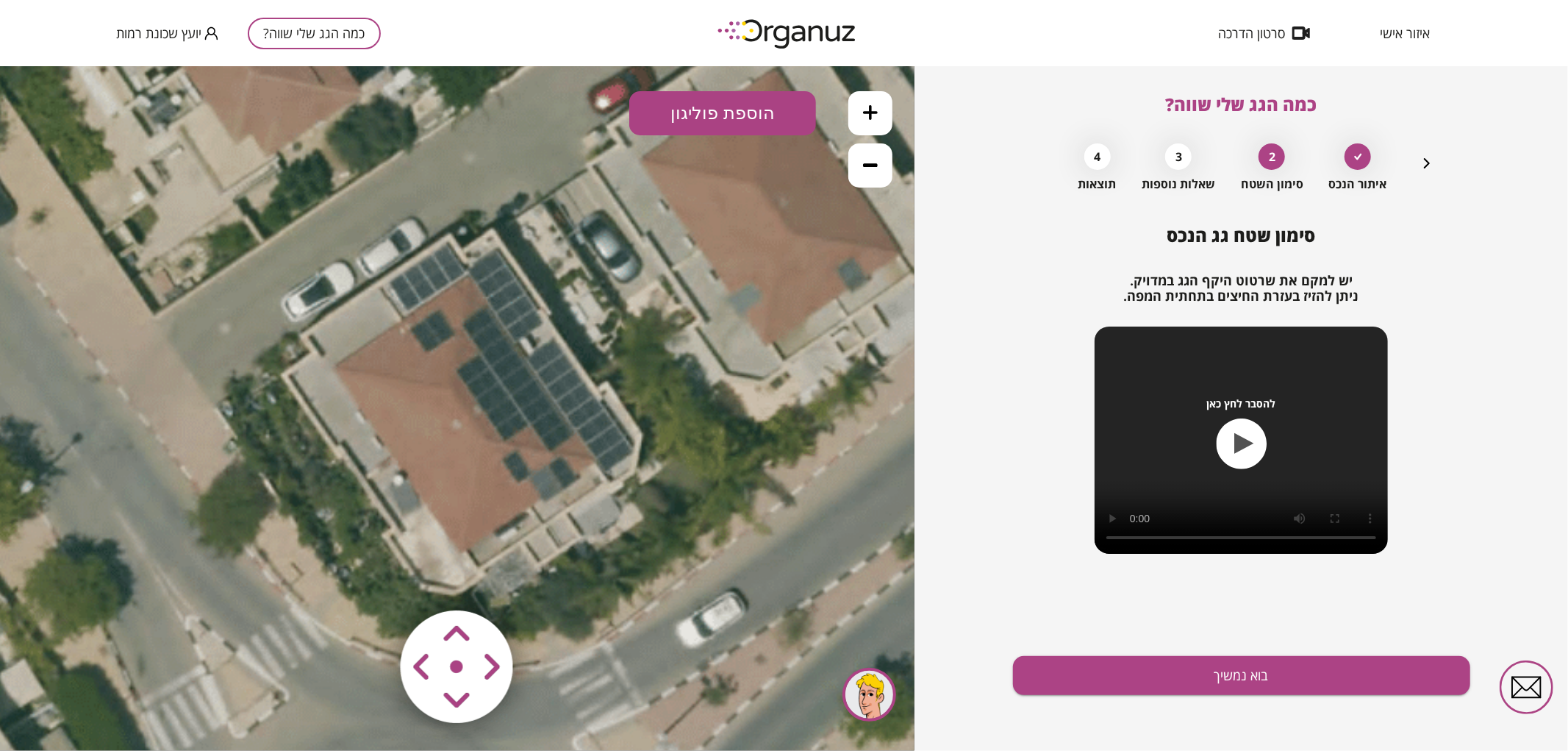
click at [689, 117] on button "הוספת פוליגון" at bounding box center [722, 113] width 187 height 44
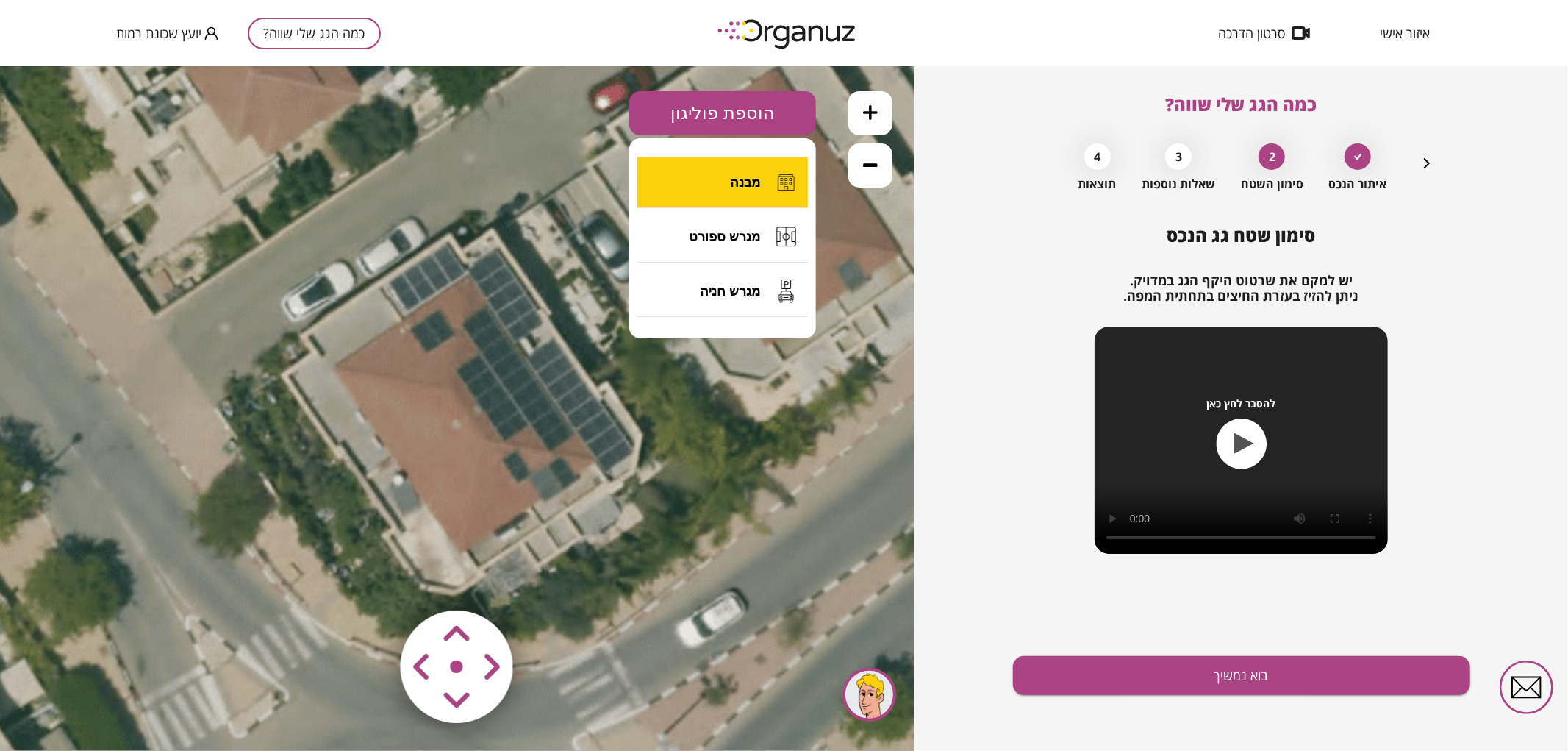
click at [709, 170] on button "מבנה" at bounding box center [722, 181] width 171 height 51
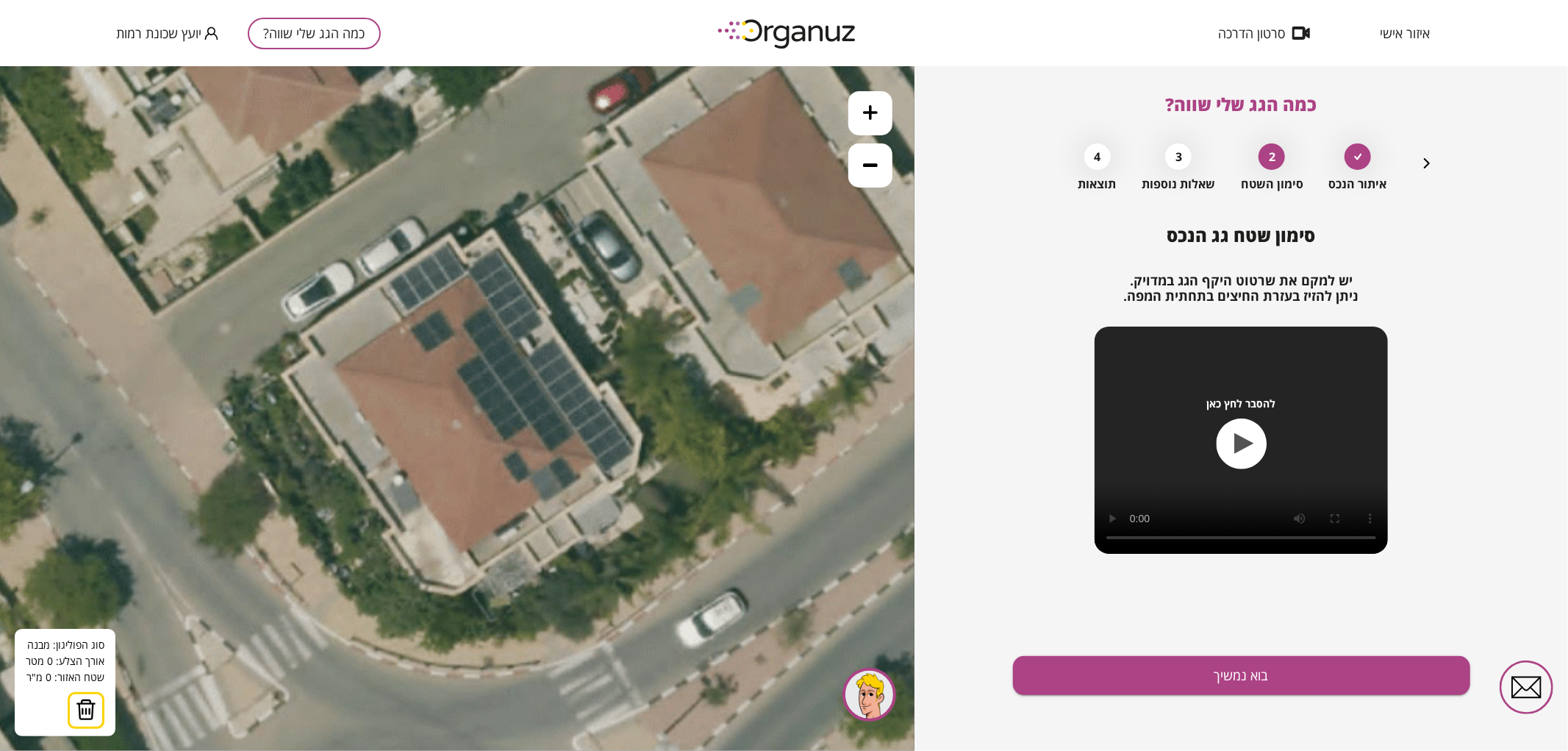
click at [376, 283] on icon at bounding box center [454, 408] width 1142 height 1143
click at [560, 551] on icon at bounding box center [454, 408] width 1142 height 1143
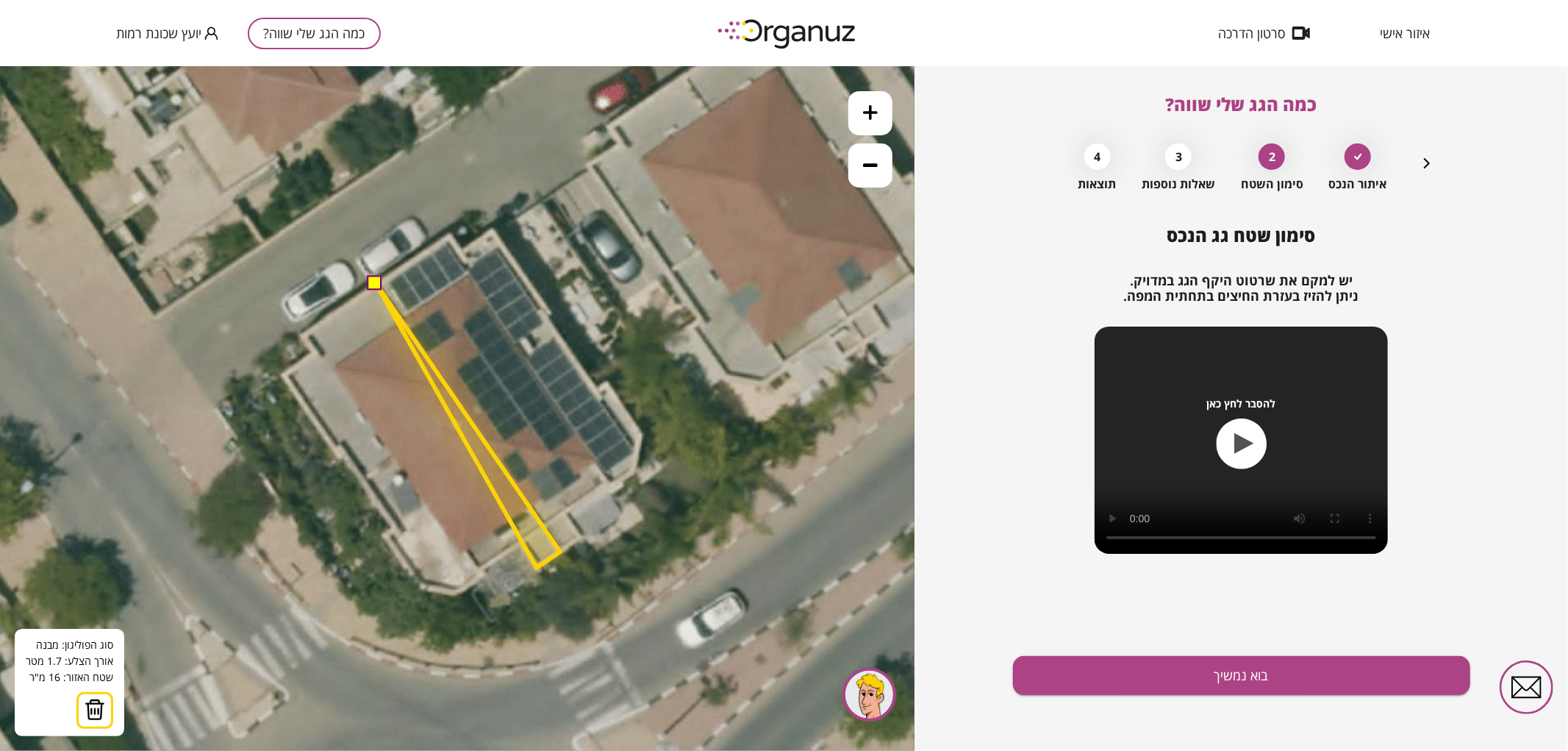
click at [537, 567] on polygon at bounding box center [468, 424] width 185 height 284
click at [520, 539] on polygon at bounding box center [468, 424] width 185 height 284
click at [482, 566] on polygon at bounding box center [468, 424] width 185 height 284
click at [486, 574] on polygon at bounding box center [468, 428] width 185 height 291
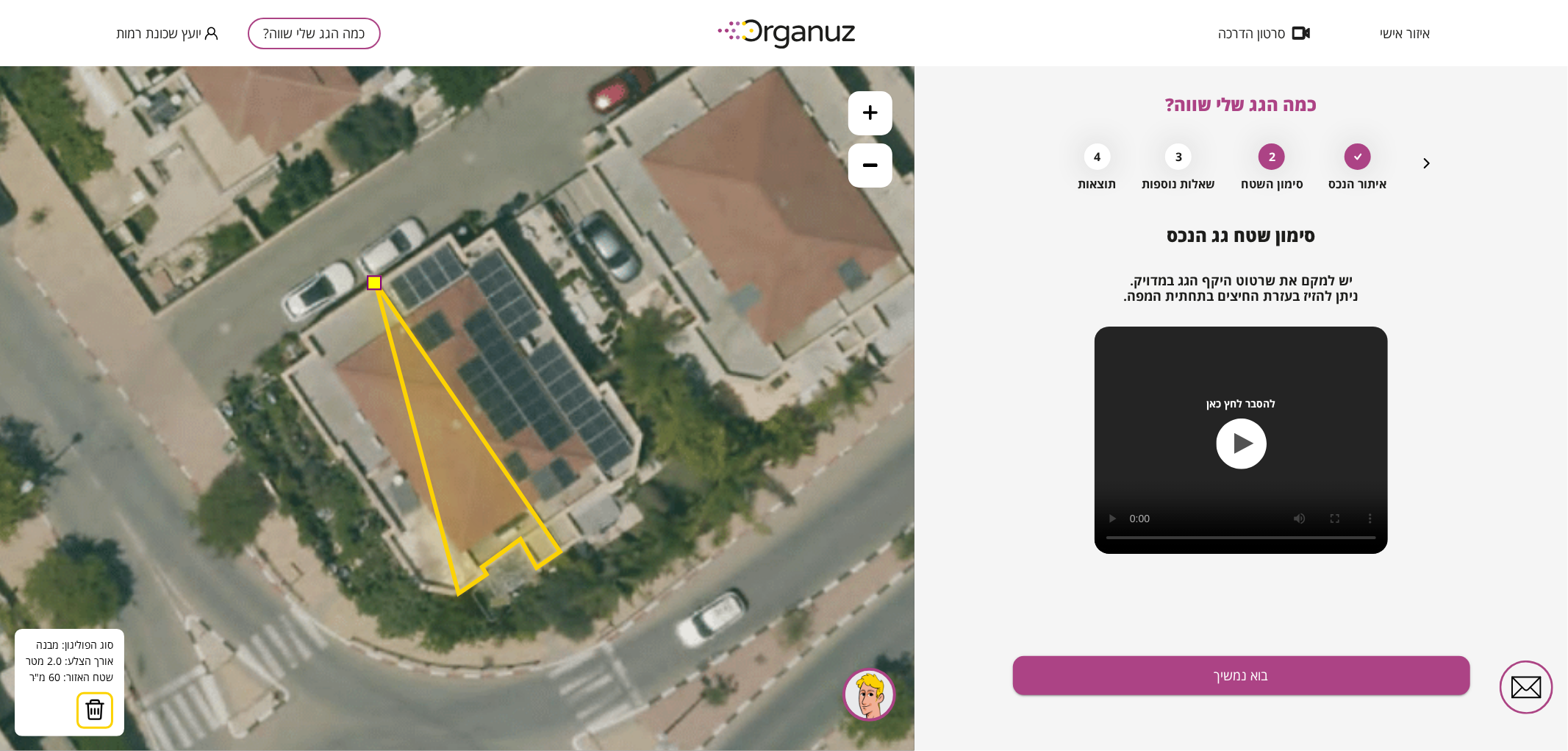
click at [459, 593] on polygon at bounding box center [468, 437] width 185 height 310
click at [421, 587] on polygon at bounding box center [468, 437] width 185 height 310
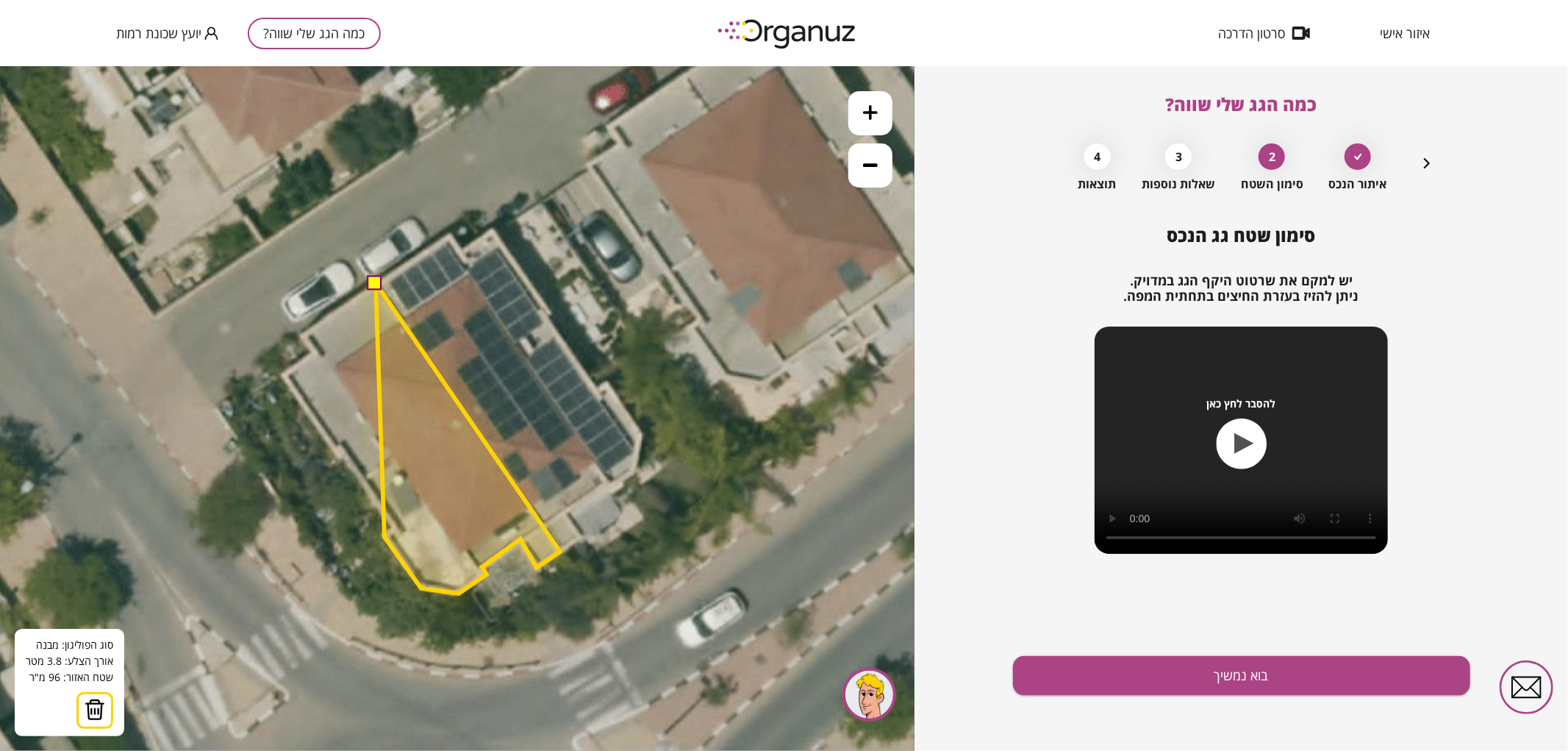
click at [385, 536] on polygon at bounding box center [468, 437] width 185 height 310
click at [396, 530] on polygon at bounding box center [468, 437] width 185 height 310
click at [346, 453] on polygon at bounding box center [453, 437] width 215 height 310
click at [340, 457] on polygon at bounding box center [450, 437] width 219 height 310
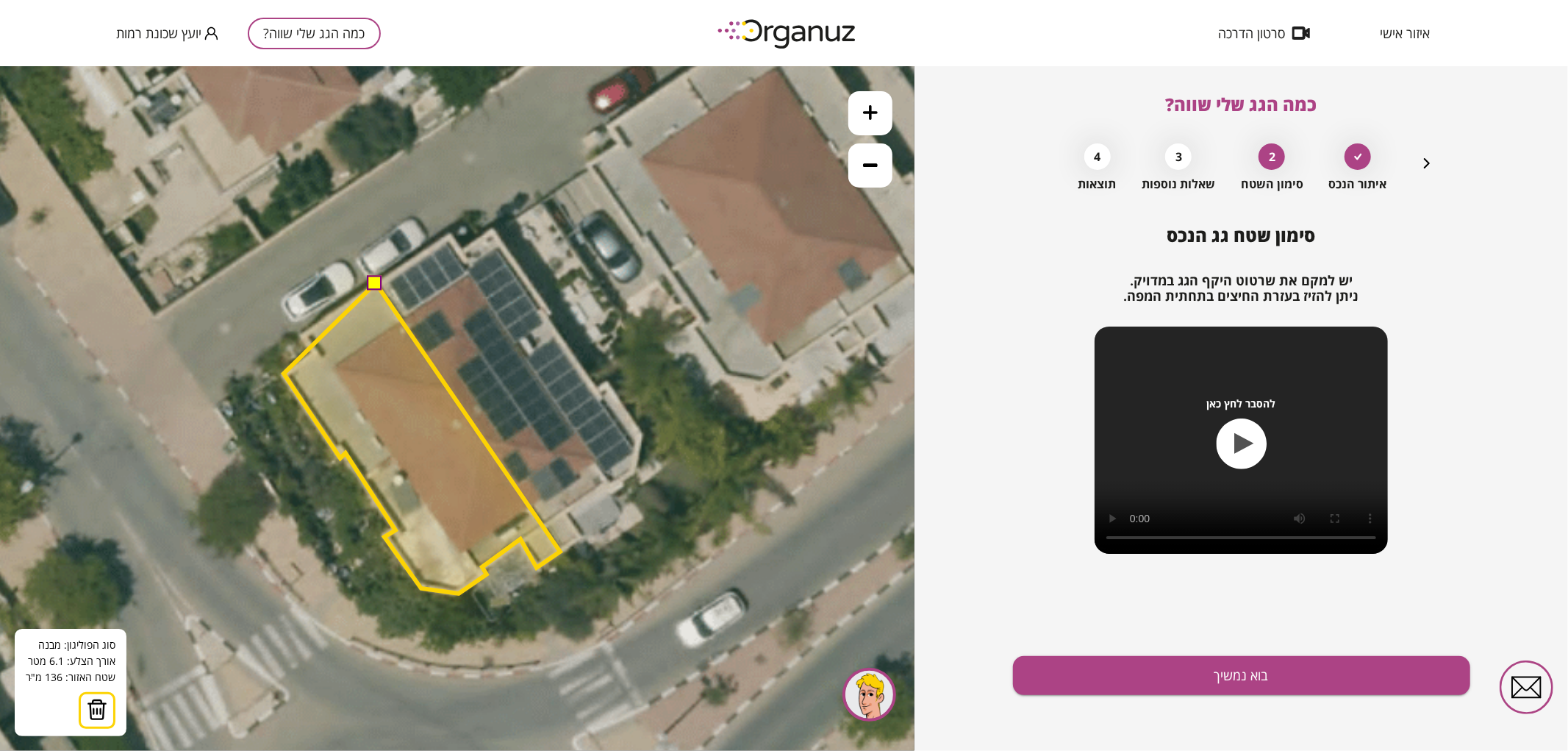
click at [283, 373] on polygon at bounding box center [421, 437] width 276 height 310
click at [317, 351] on polygon at bounding box center [421, 437] width 276 height 310
click at [305, 334] on polygon at bounding box center [421, 437] width 276 height 310
click at [378, 281] on button at bounding box center [375, 282] width 15 height 15
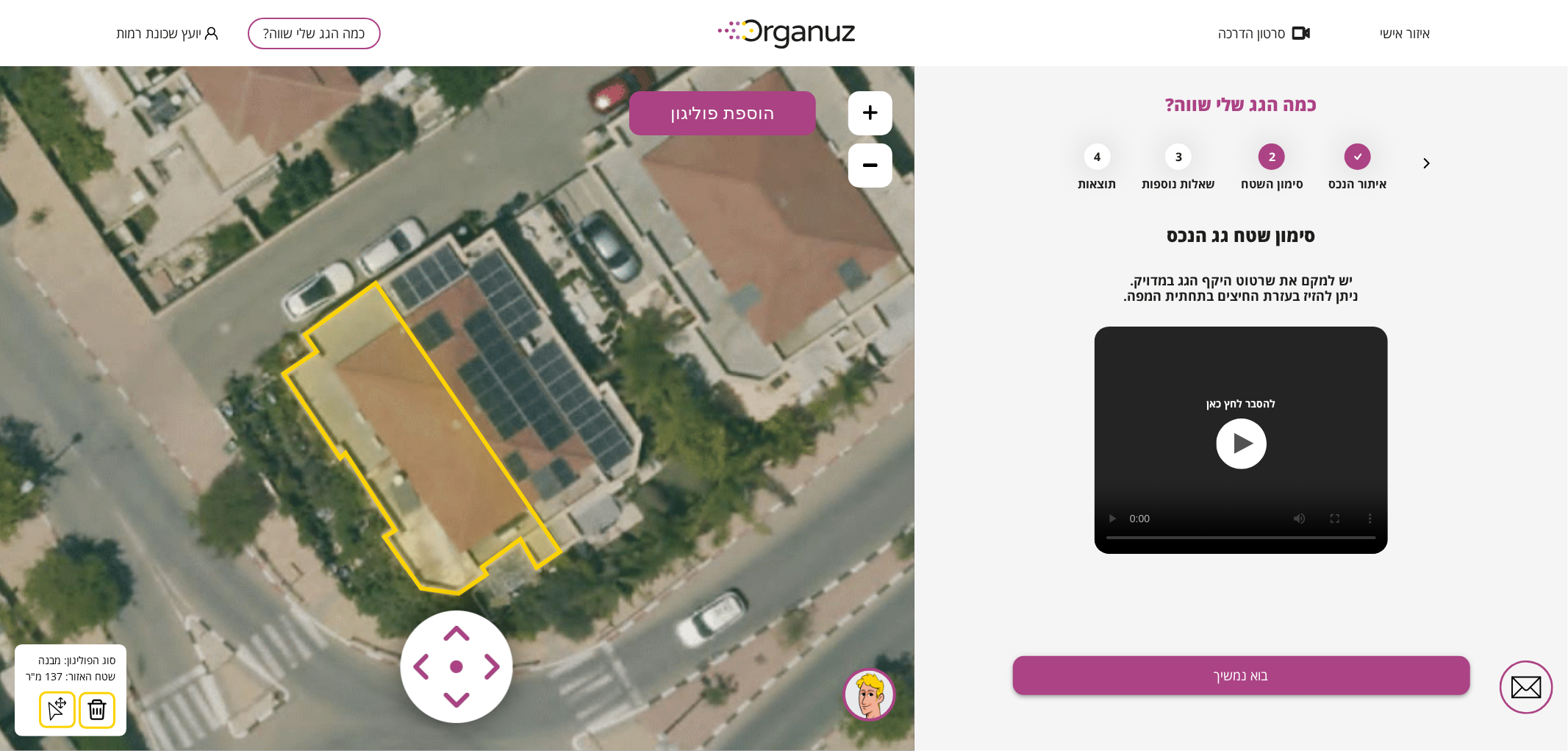
click at [1221, 675] on button "בוא נמשיך" at bounding box center [1242, 675] width 457 height 39
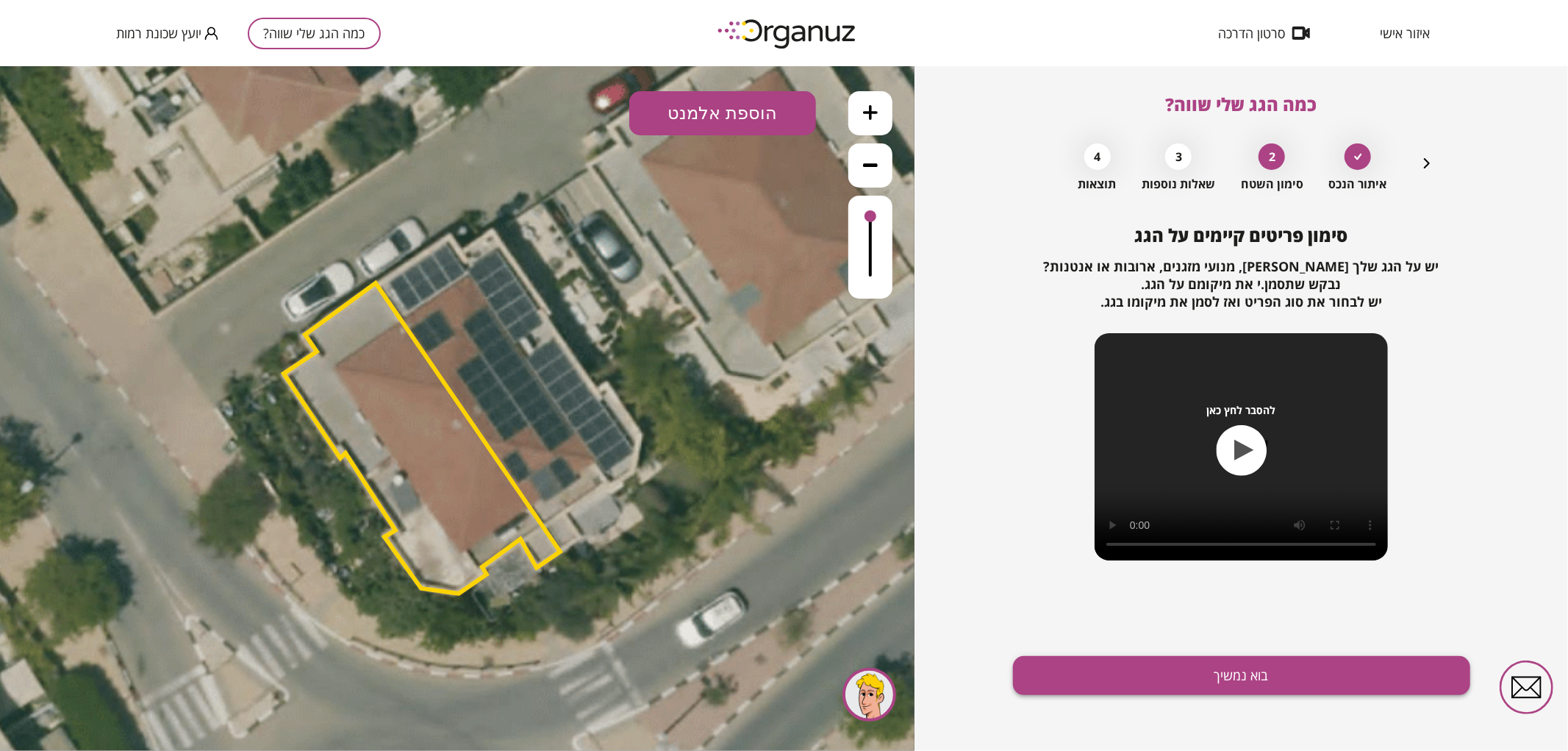
click at [1202, 686] on button "בוא נמשיך" at bounding box center [1242, 675] width 457 height 39
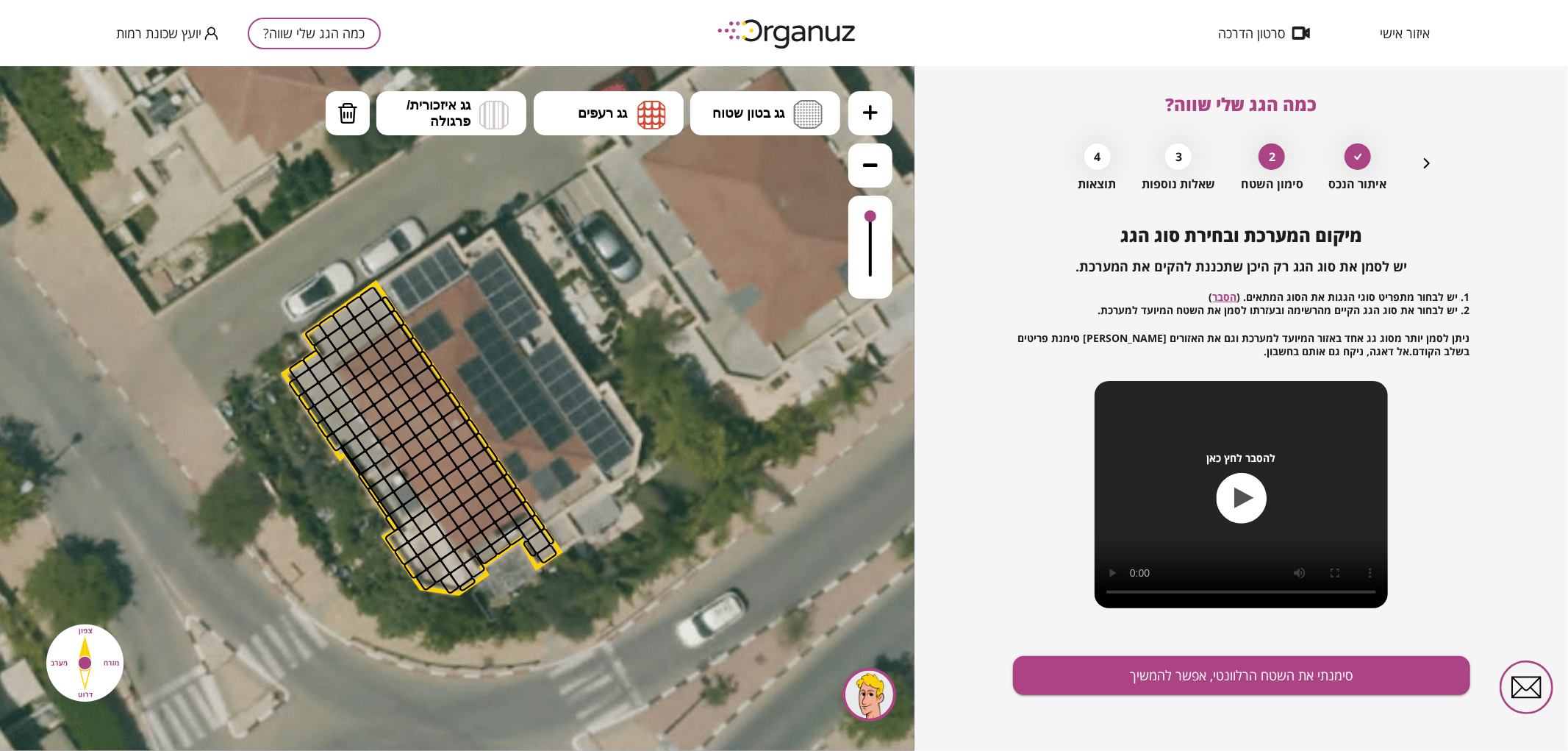
click at [1428, 163] on icon "button" at bounding box center [1426, 163] width 17 height 17
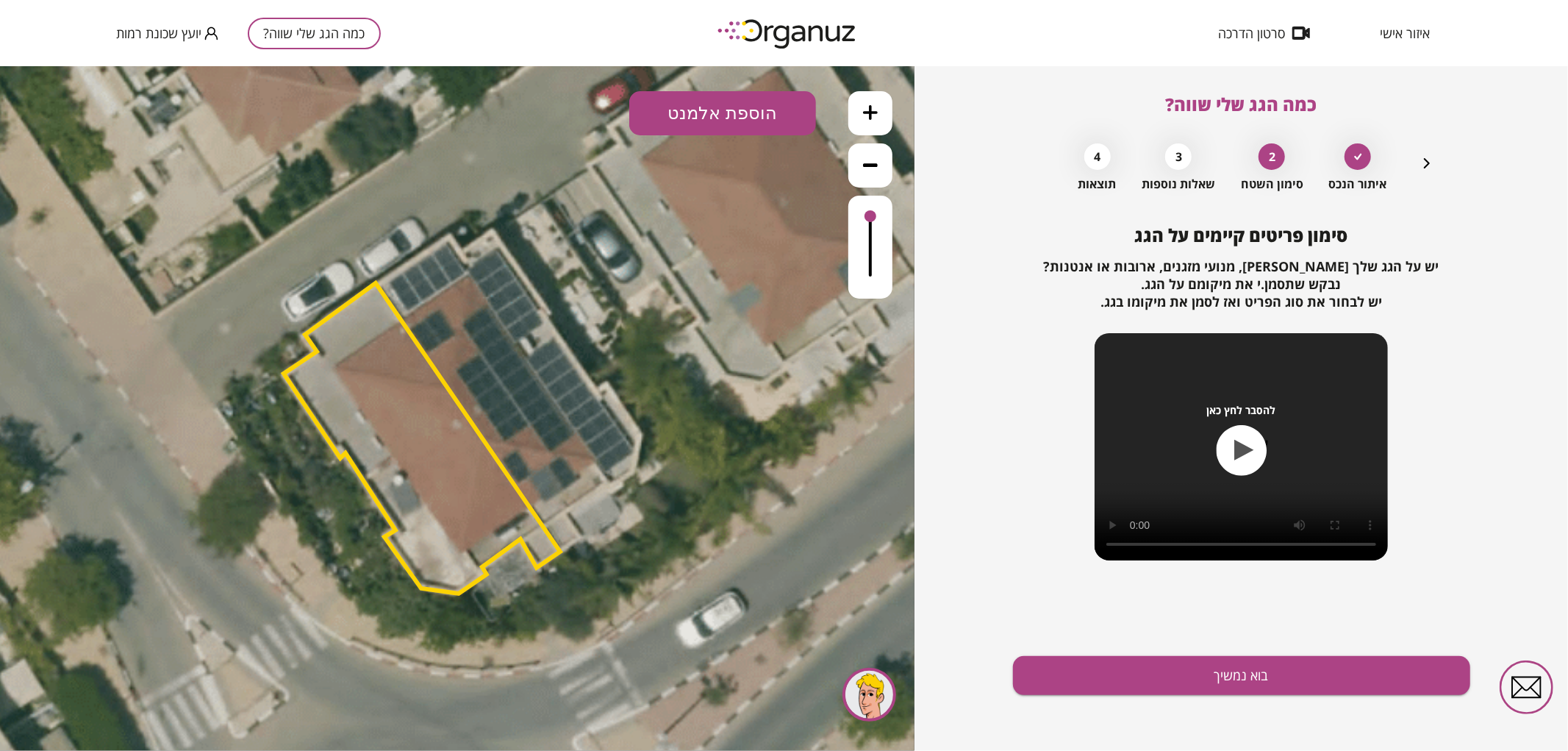
click at [737, 117] on button "הוספת אלמנט" at bounding box center [722, 113] width 187 height 44
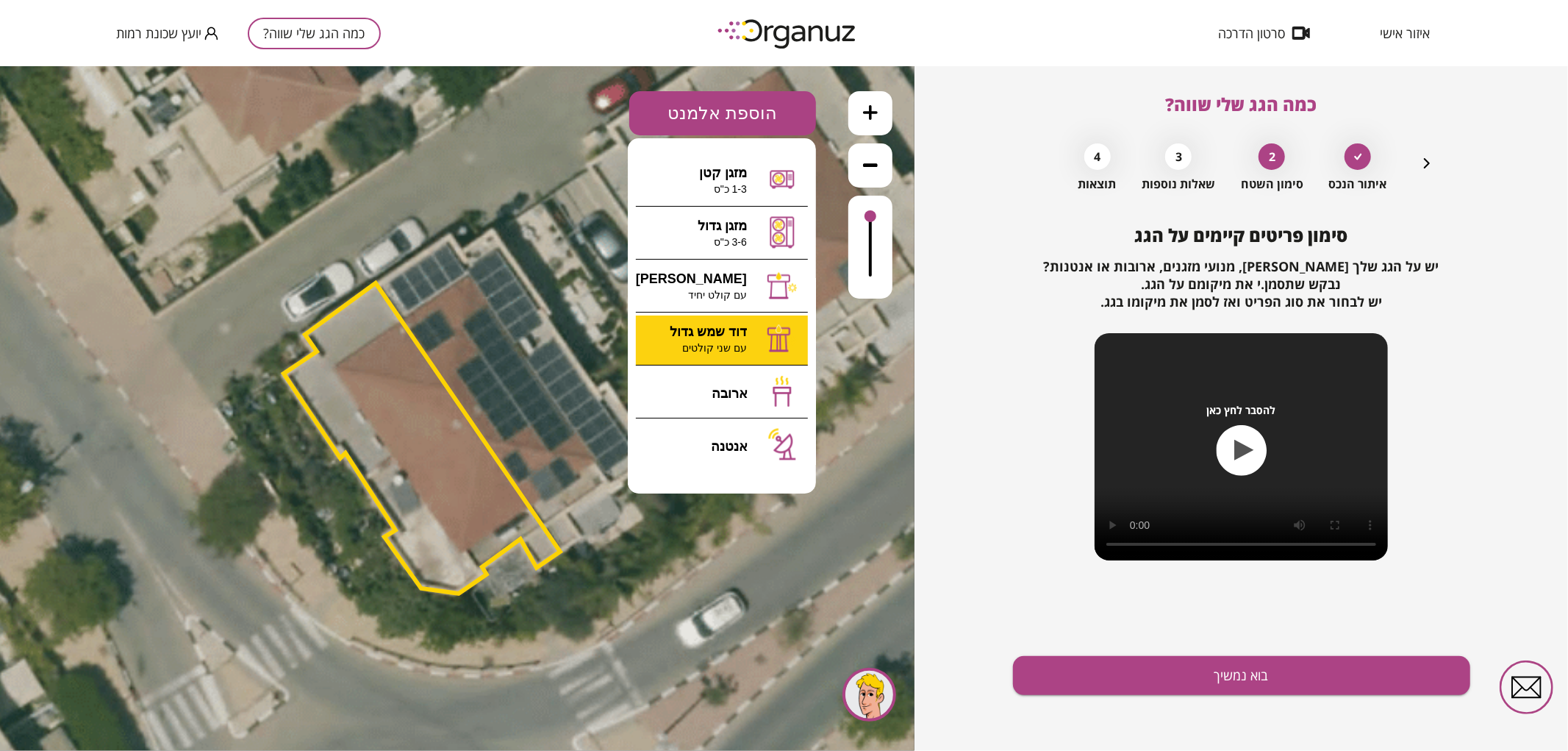
click at [735, 349] on div ".st0 { fill: #FFFFFF; } א" at bounding box center [457, 408] width 914 height 685
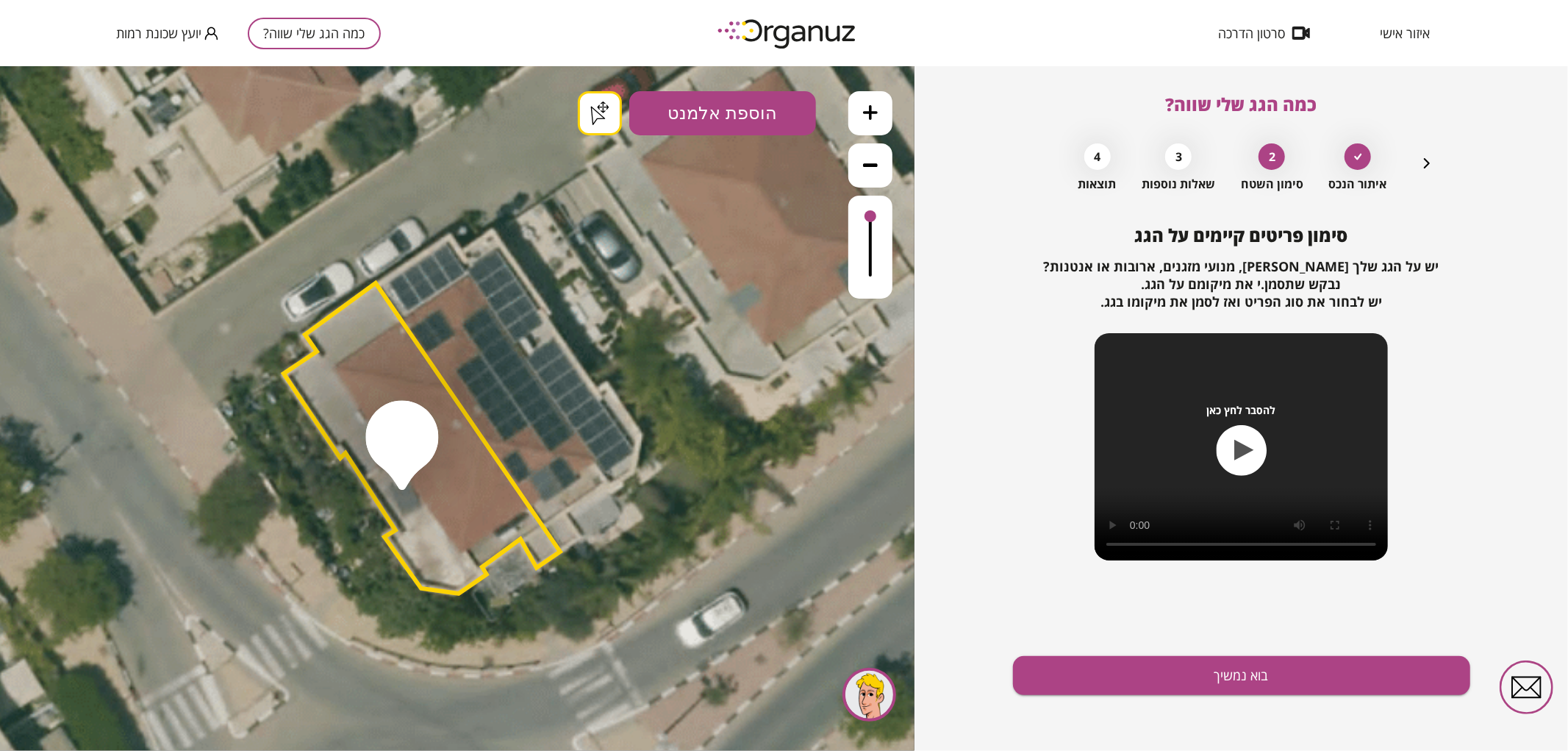
click at [1141, 677] on button "בוא נמשיך" at bounding box center [1242, 675] width 457 height 39
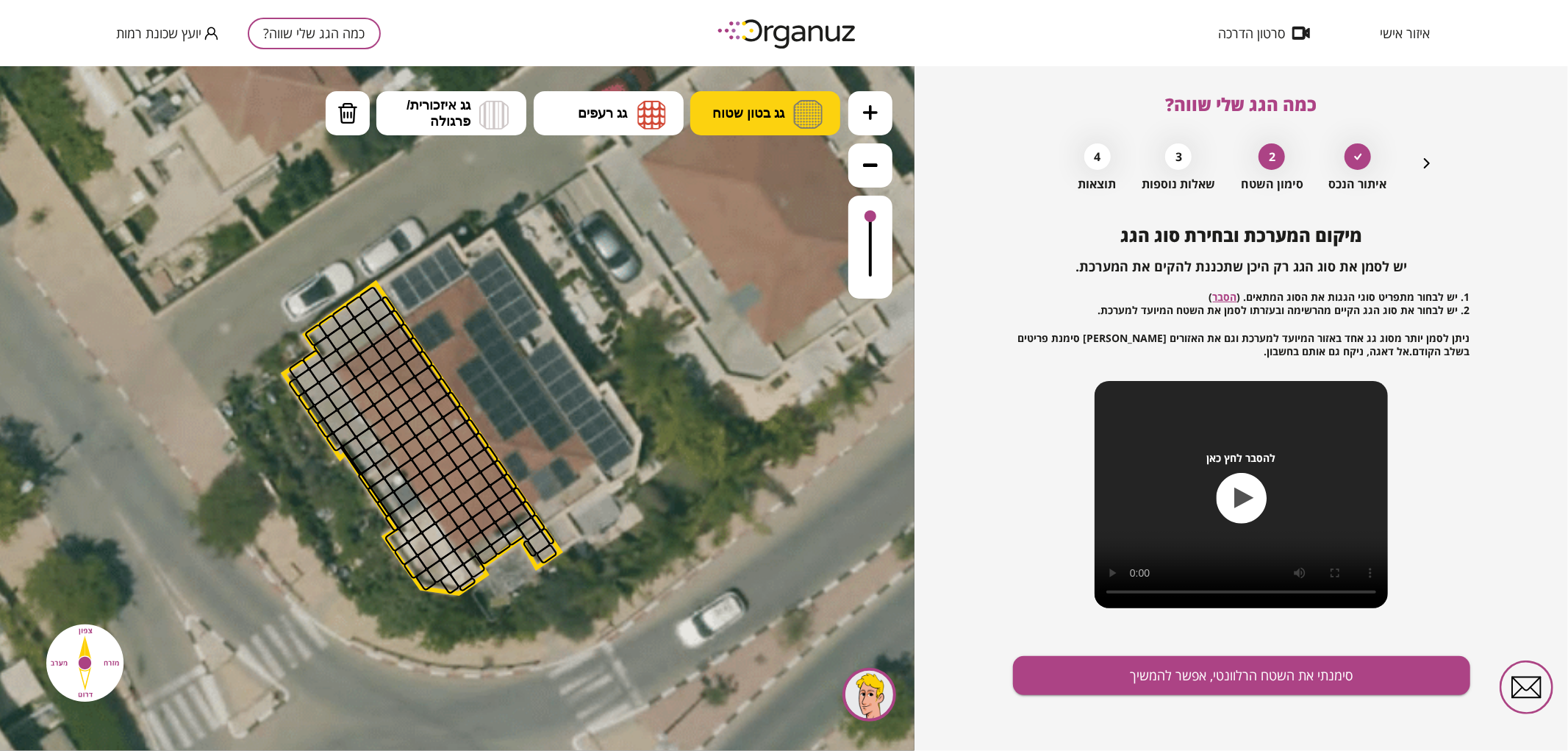
click at [733, 102] on button "גג בטון שטוח" at bounding box center [765, 113] width 150 height 44
click at [766, 163] on div ".st0 { fill: #FFFFFF; } .st0 { fill: #FFFFFF; }" at bounding box center [457, 408] width 914 height 685
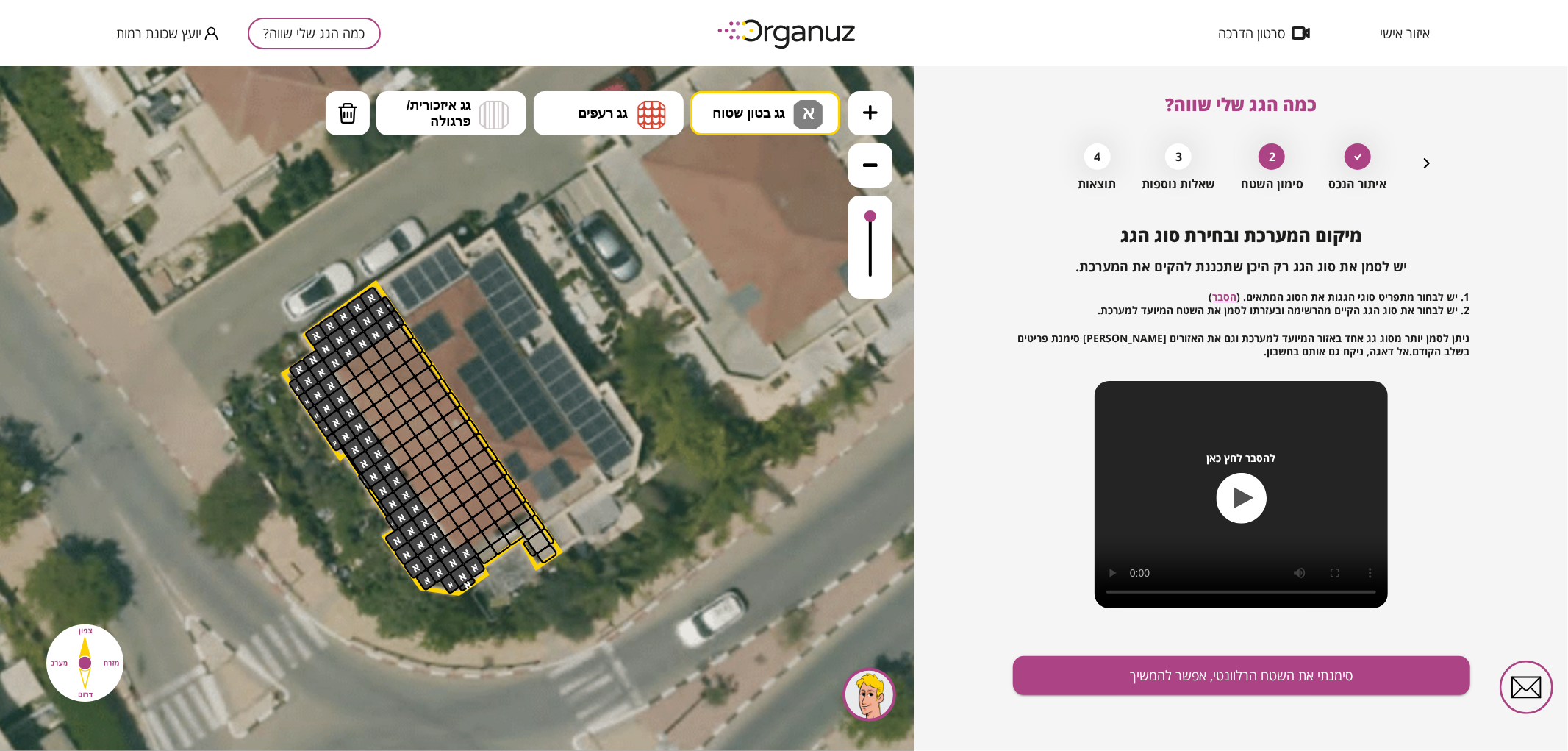
drag, startPoint x: 370, startPoint y: 295, endPoint x: 456, endPoint y: 570, distance: 288.1
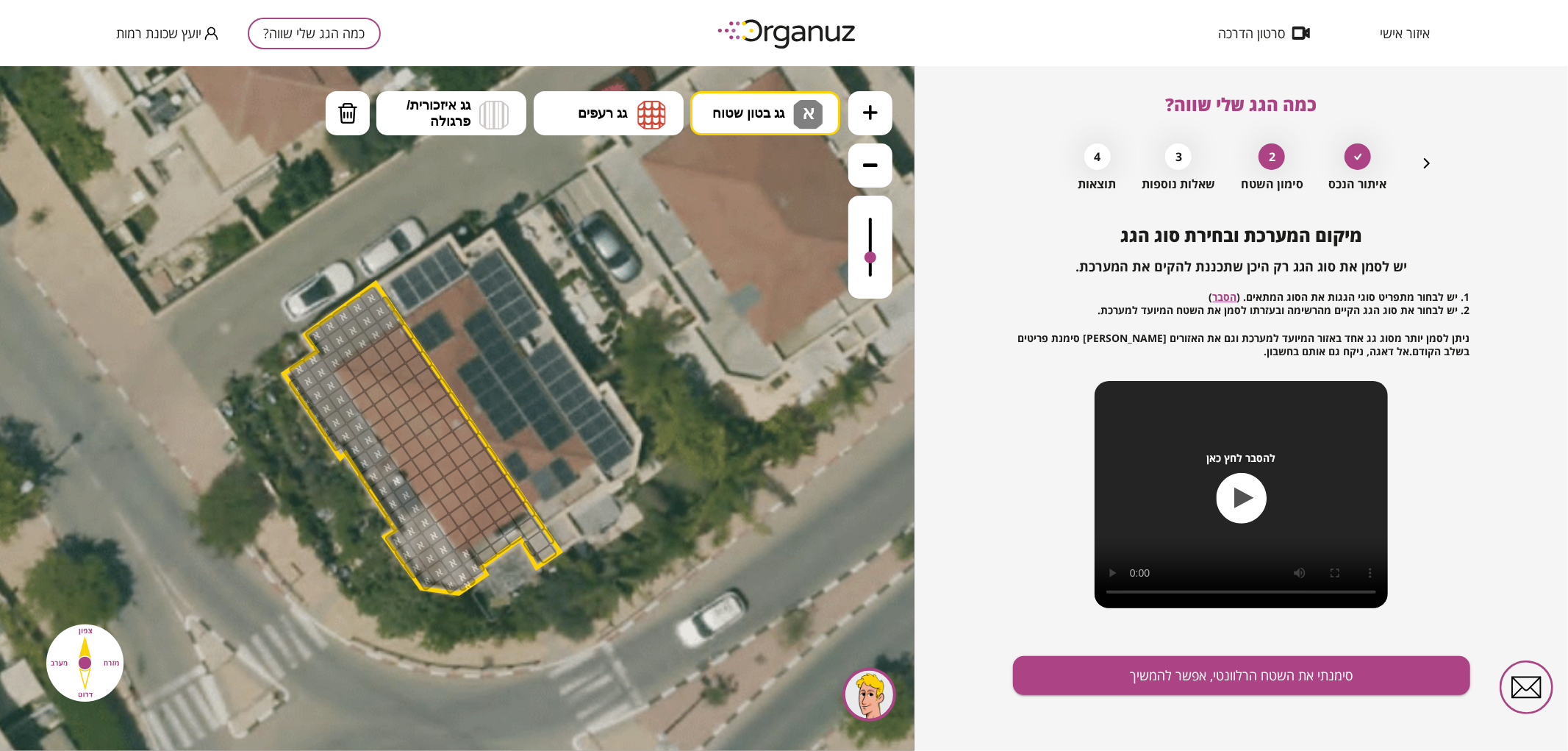
drag, startPoint x: 871, startPoint y: 216, endPoint x: 875, endPoint y: 258, distance: 42.2
click at [875, 258] on div at bounding box center [870, 256] width 12 height 12
click at [629, 120] on button "גג רעפים" at bounding box center [609, 113] width 150 height 44
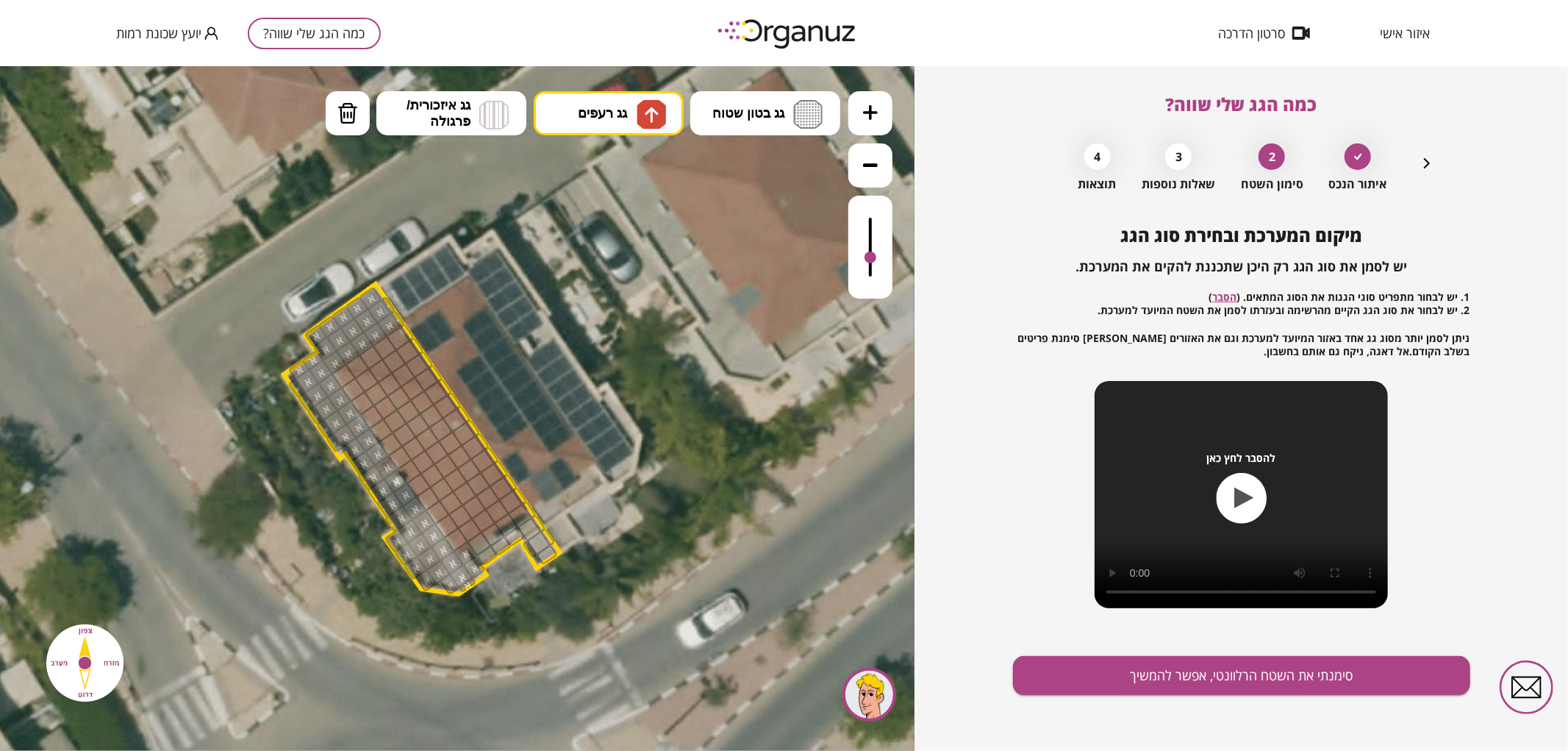
click at [645, 179] on div ".st0 { fill: #FFFFFF; } .st0 { fill: #FFFFFF; }" at bounding box center [457, 408] width 914 height 685
drag, startPoint x: 361, startPoint y: 362, endPoint x: 432, endPoint y: 377, distance: 72.6
click at [627, 113] on span "גג רעפים" at bounding box center [603, 113] width 49 height 16
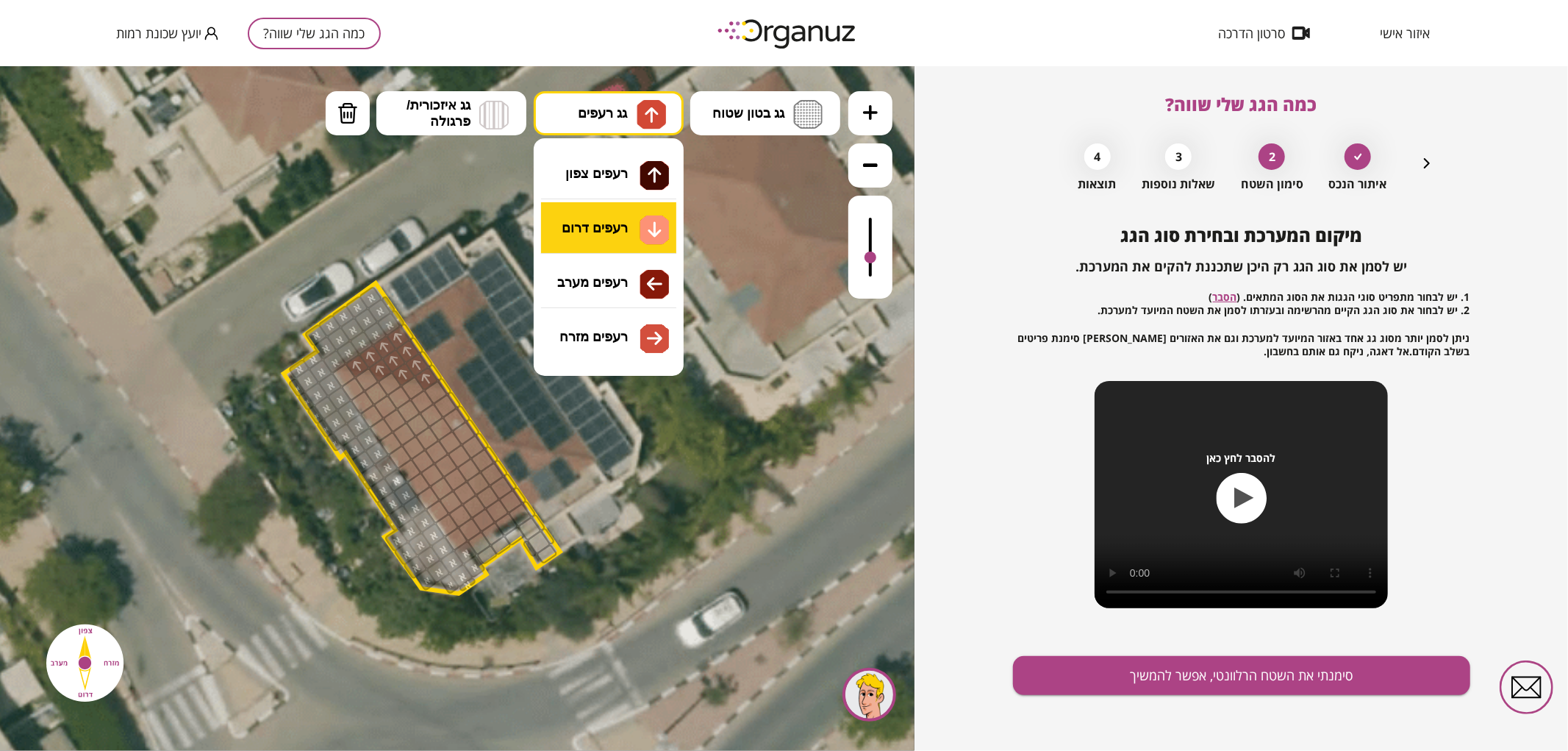
click at [627, 239] on div ".st0 { fill: #FFFFFF; } .st0 { fill: #FFFFFF; }" at bounding box center [457, 408] width 914 height 685
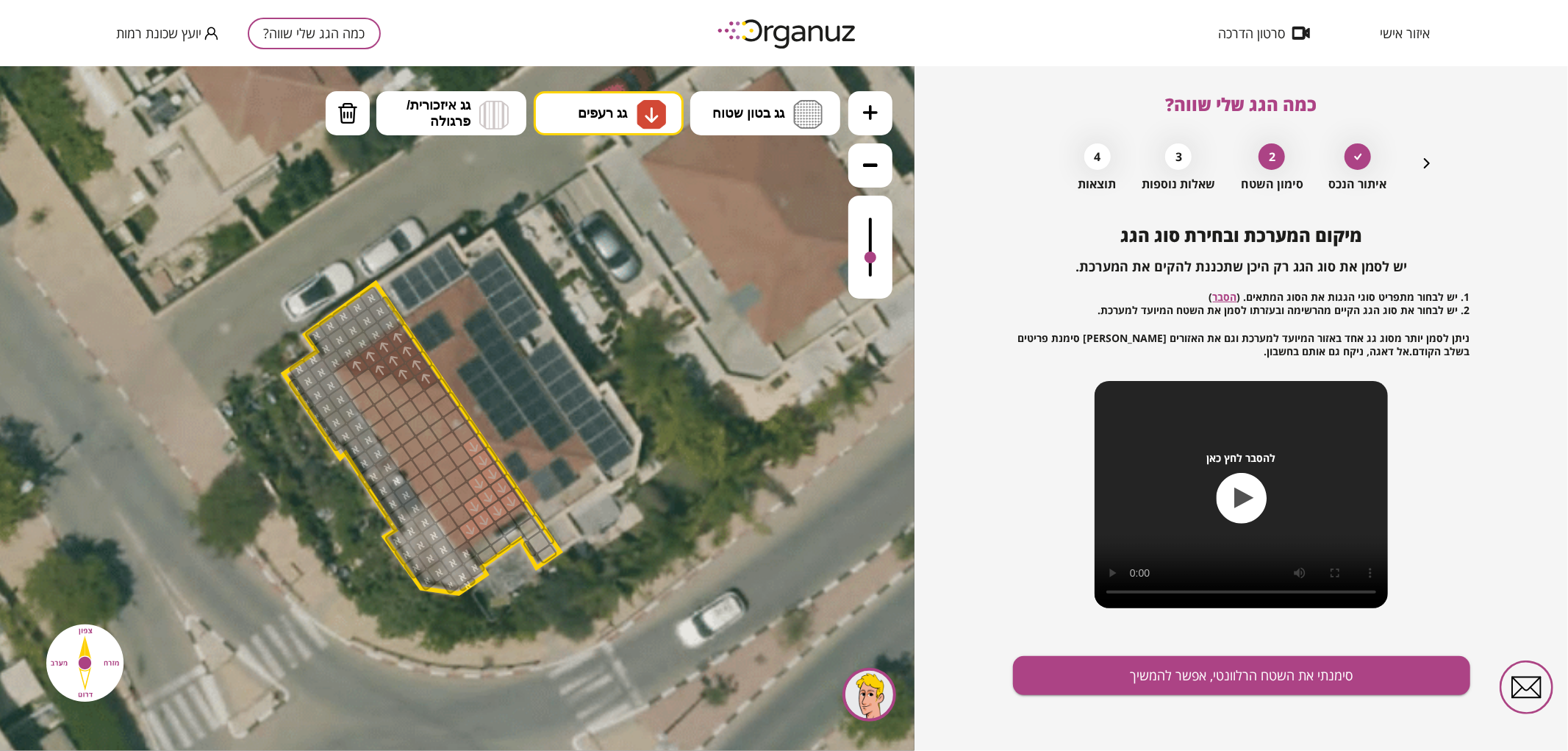
drag, startPoint x: 512, startPoint y: 498, endPoint x: 479, endPoint y: 489, distance: 34.2
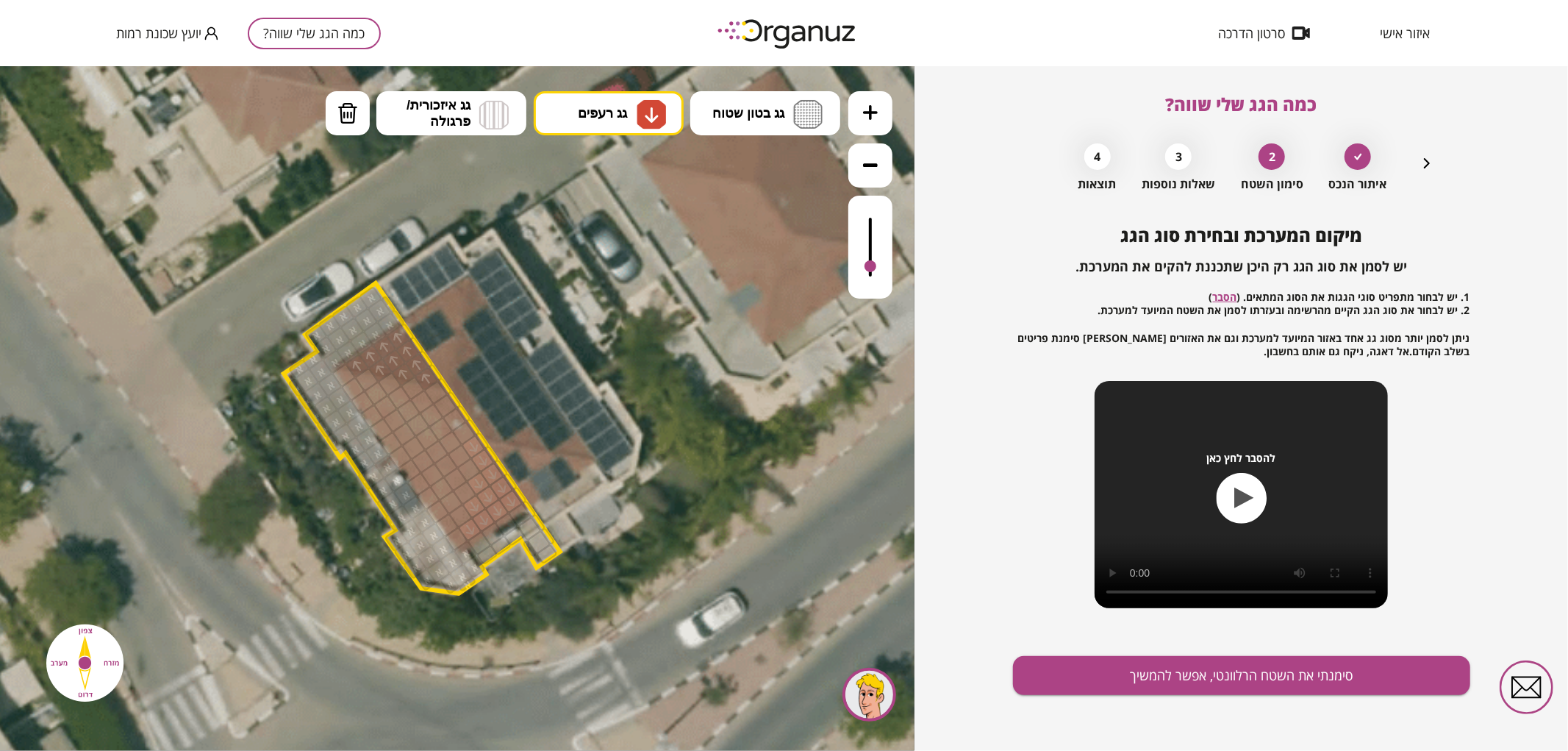
click at [883, 267] on div at bounding box center [870, 246] width 44 height 103
click at [340, 115] on img at bounding box center [347, 113] width 21 height 22
click at [471, 446] on div at bounding box center [473, 445] width 25 height 25
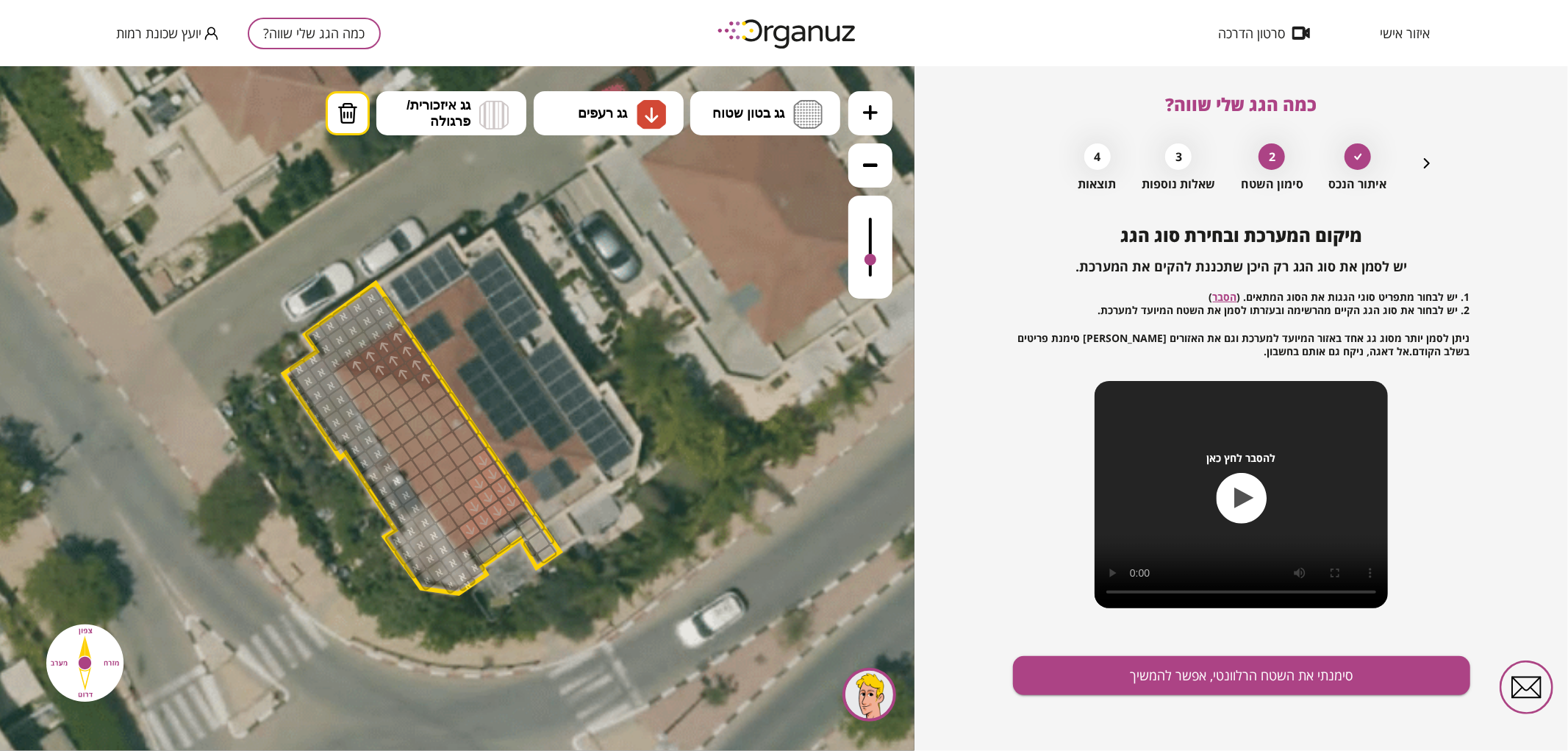
drag, startPoint x: 869, startPoint y: 273, endPoint x: 869, endPoint y: 261, distance: 12.0
click at [869, 261] on div at bounding box center [870, 246] width 44 height 103
click at [581, 119] on span "גג רעפים" at bounding box center [603, 113] width 49 height 16
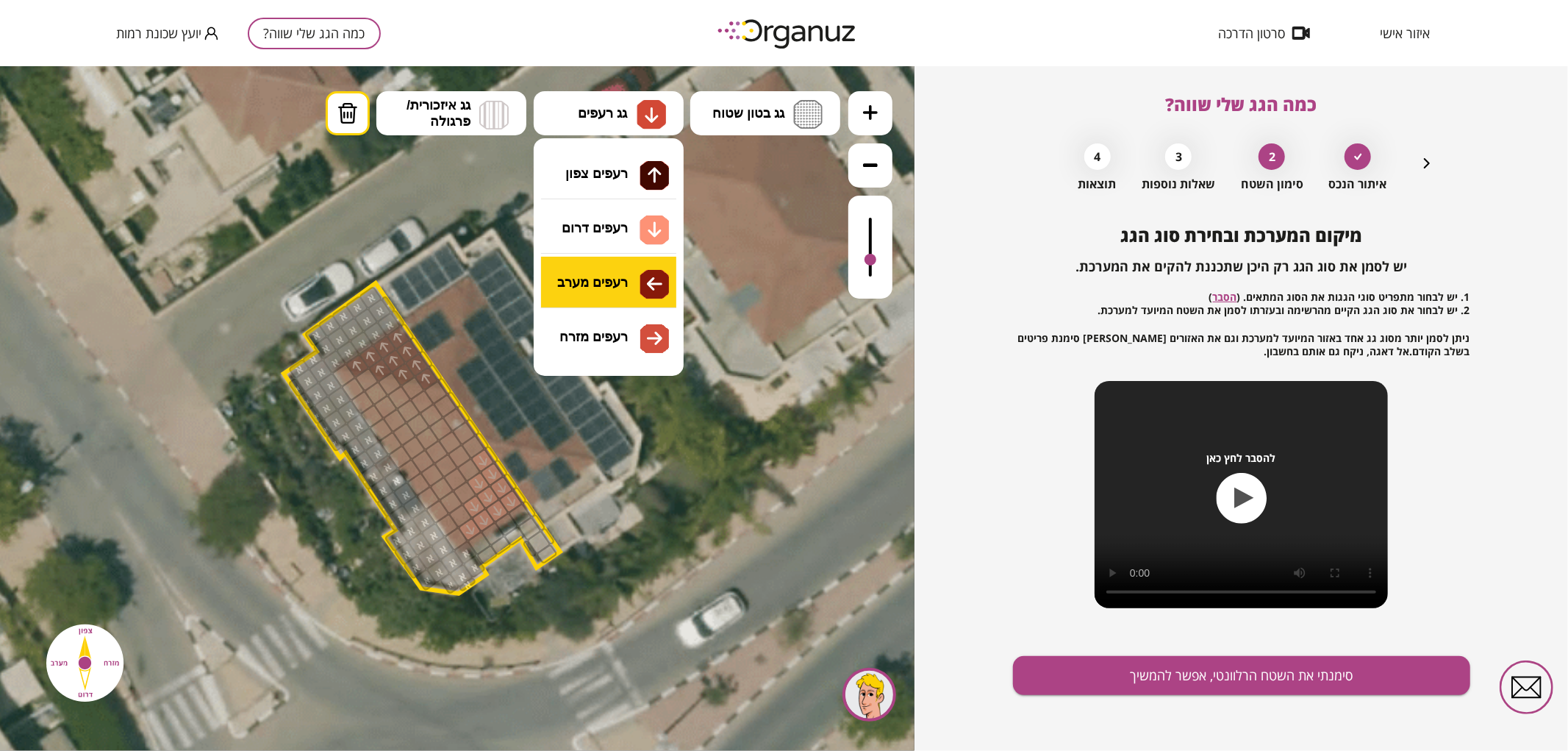
click at [600, 288] on div ".st0 { fill: #FFFFFF; } .st0 { fill: #FFFFFF; }" at bounding box center [457, 408] width 914 height 685
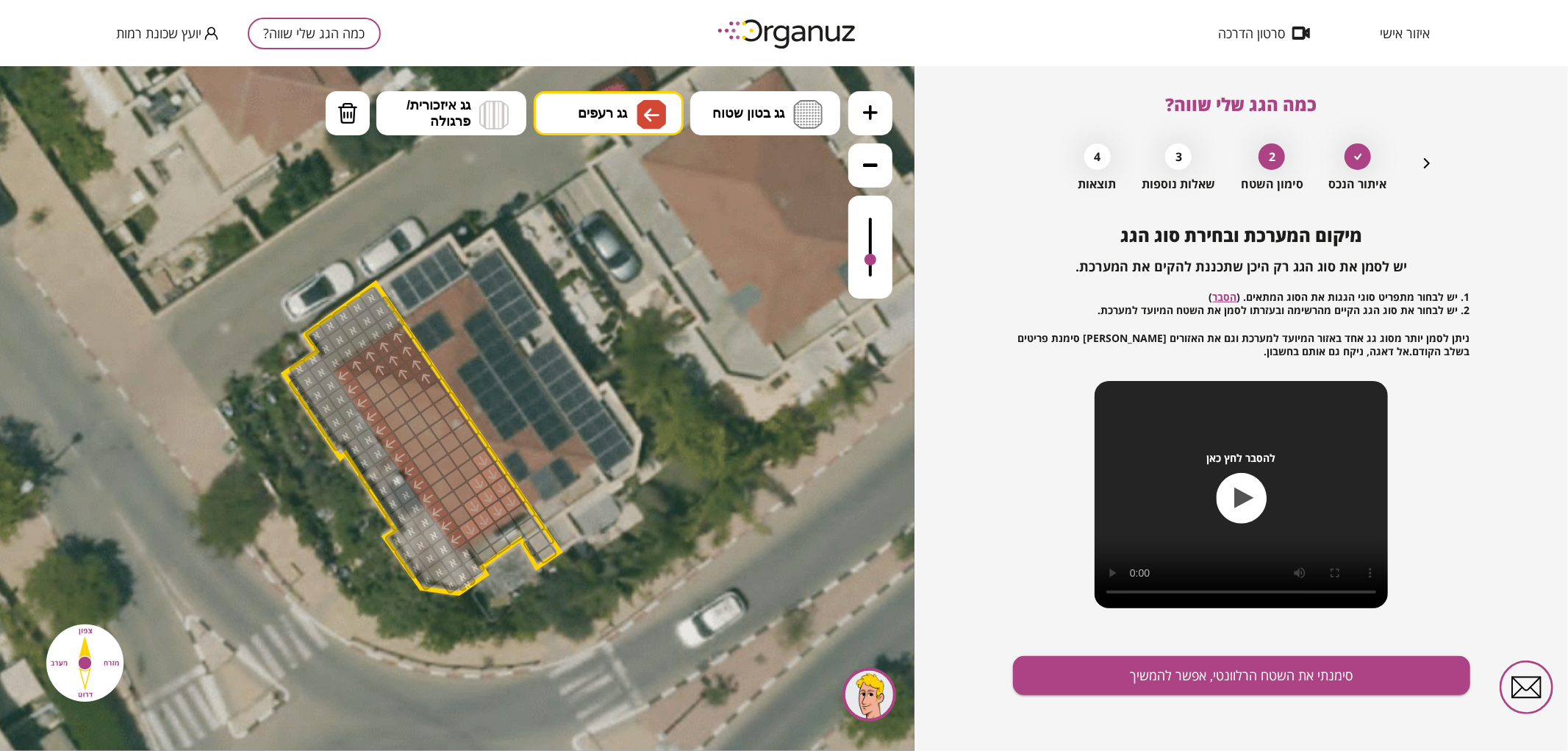
drag, startPoint x: 343, startPoint y: 374, endPoint x: 454, endPoint y: 534, distance: 194.7
drag, startPoint x: 461, startPoint y: 515, endPoint x: 368, endPoint y: 376, distance: 167.2
drag, startPoint x: 392, startPoint y: 386, endPoint x: 473, endPoint y: 443, distance: 99.0
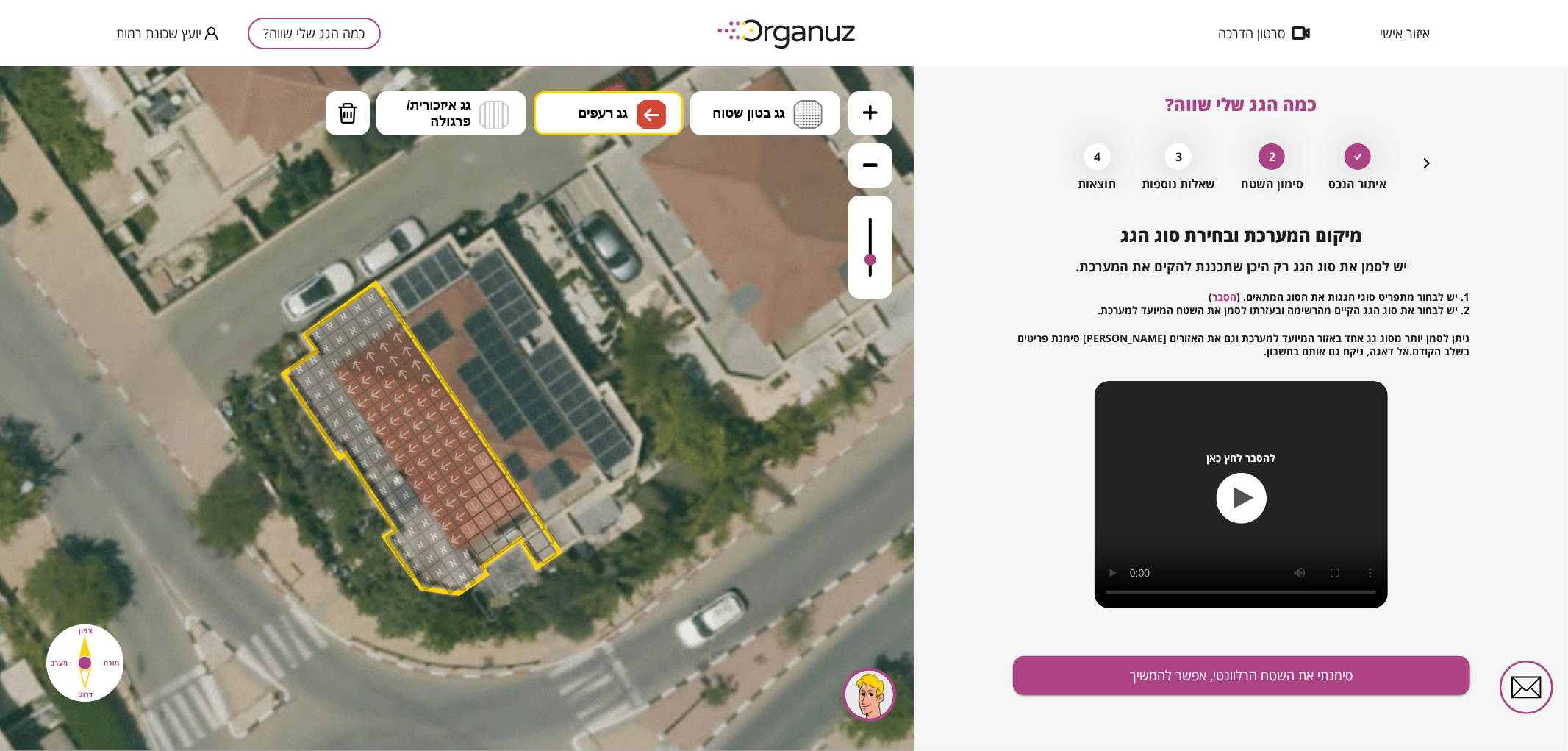
click at [1402, 152] on div "איתור הנכס 2 סימון השטח 3 שאלות נוספות 4 תוצאות" at bounding box center [1242, 164] width 389 height 55
click at [1430, 164] on icon "button" at bounding box center [1426, 163] width 17 height 17
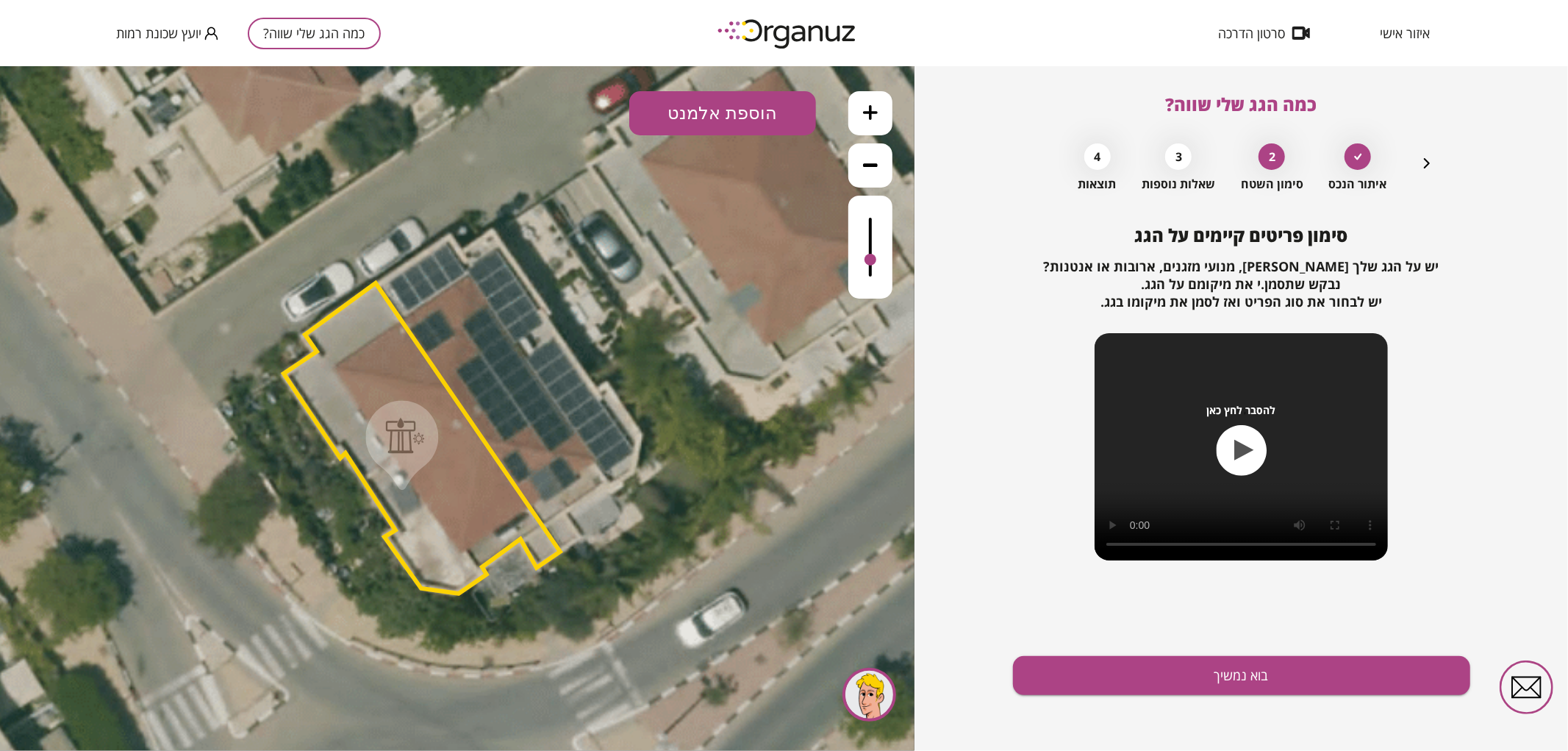
click at [400, 441] on div at bounding box center [405, 435] width 39 height 37
drag, startPoint x: 400, startPoint y: 441, endPoint x: 401, endPoint y: 467, distance: 26.0
click at [401, 467] on div at bounding box center [405, 461] width 39 height 37
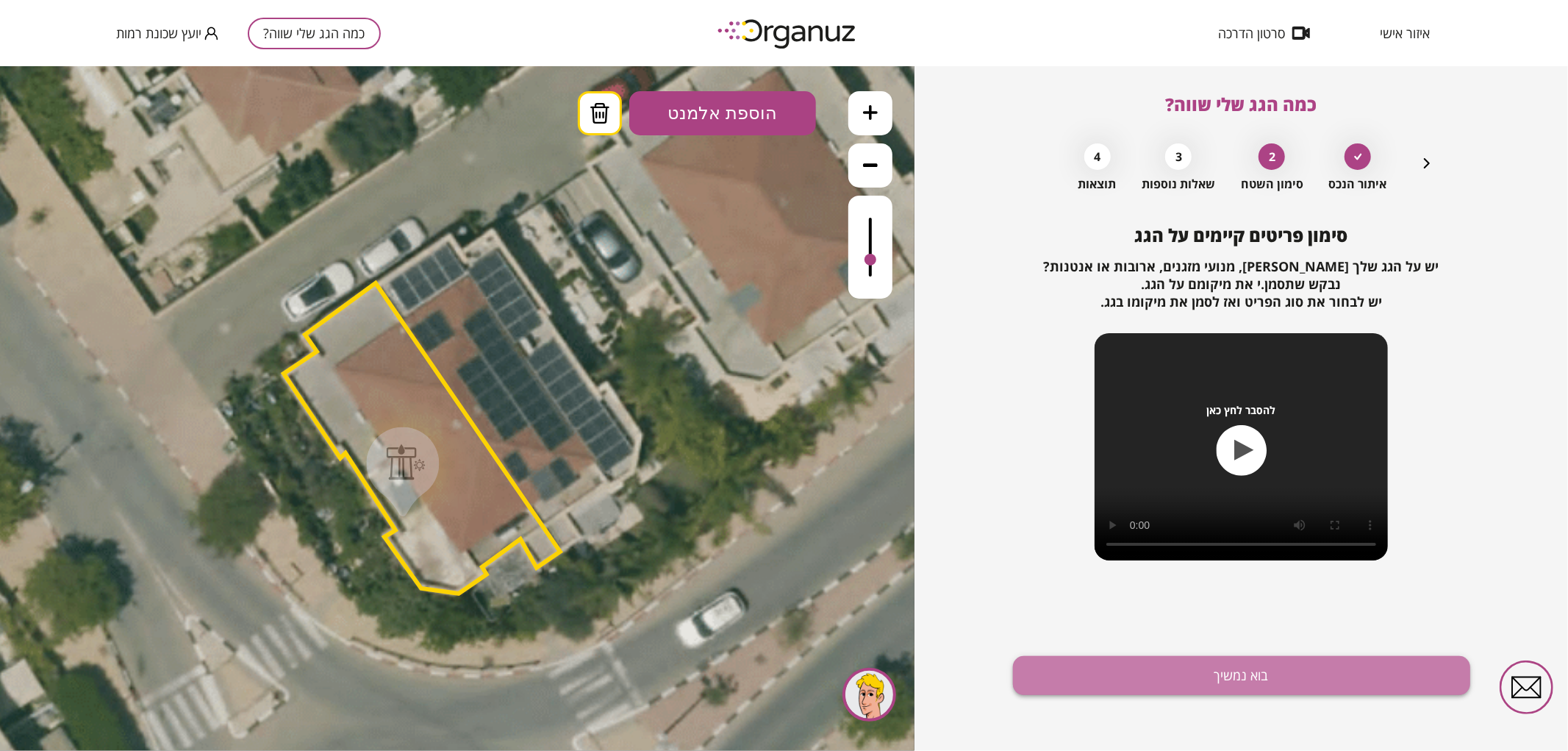
click at [1229, 665] on button "בוא נמשיך" at bounding box center [1242, 675] width 457 height 39
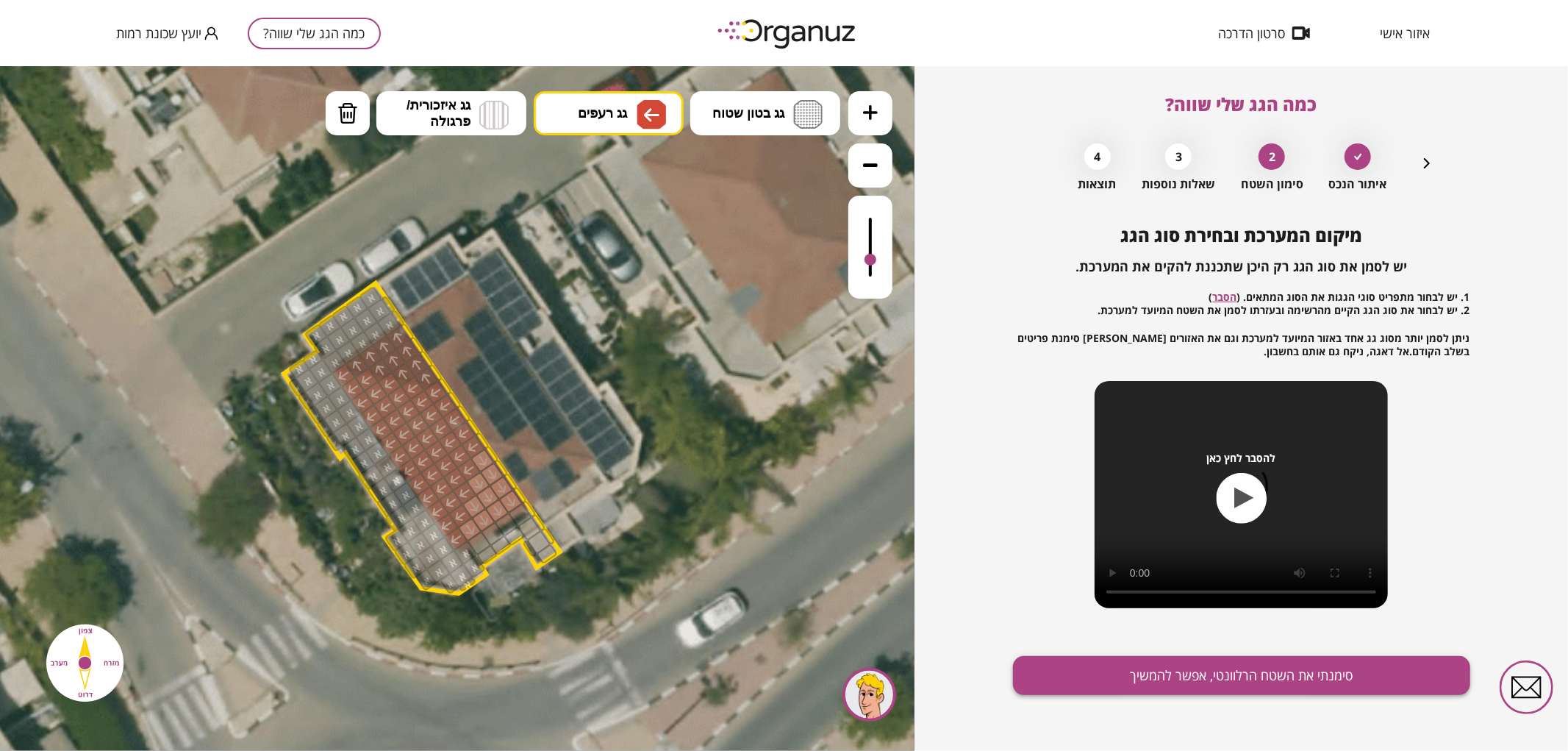
click at [1184, 667] on button "סימנתי את השטח הרלוונטי, אפשר להמשיך" at bounding box center [1242, 675] width 457 height 39
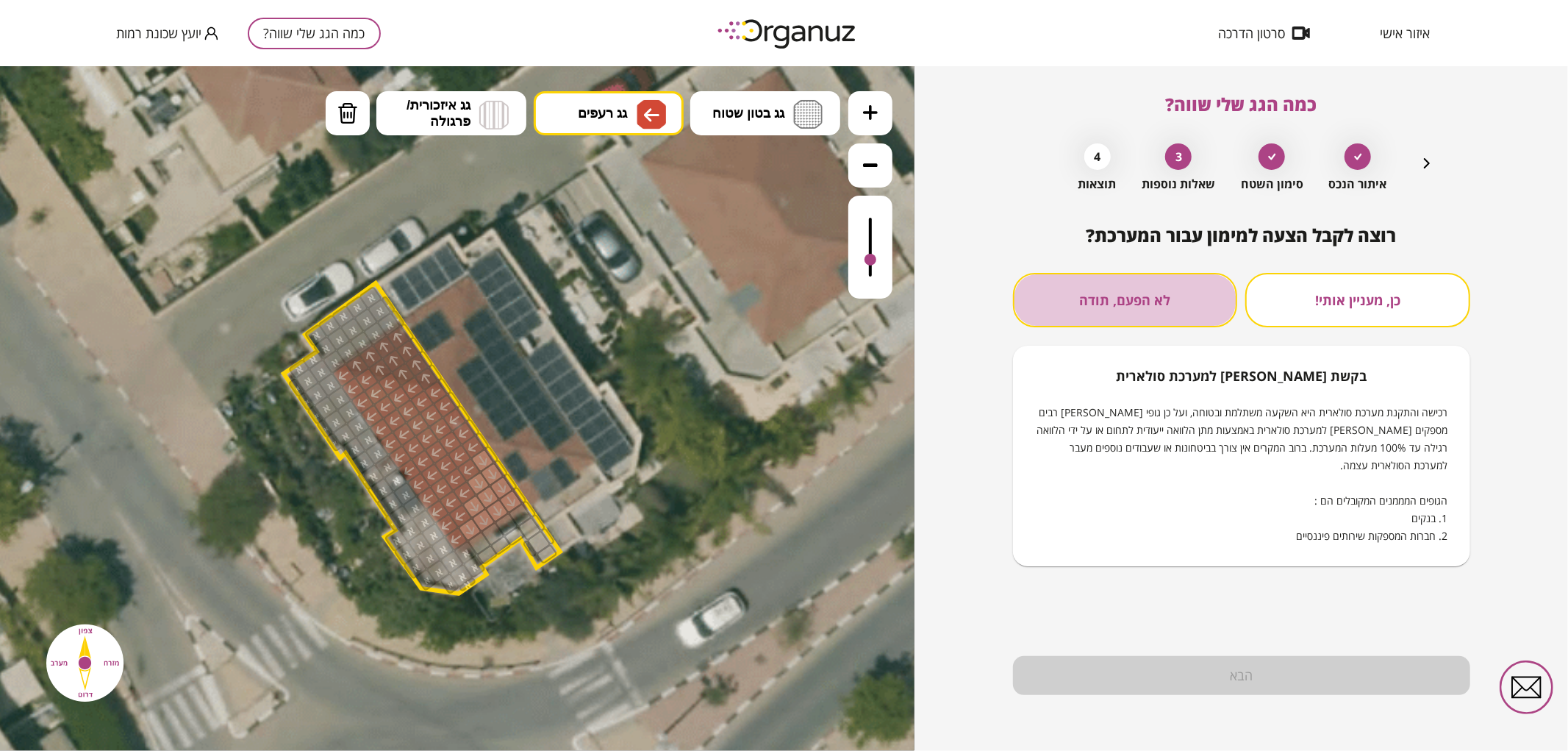
click at [1115, 314] on button "לא הפעם, תודה" at bounding box center [1125, 300] width 225 height 55
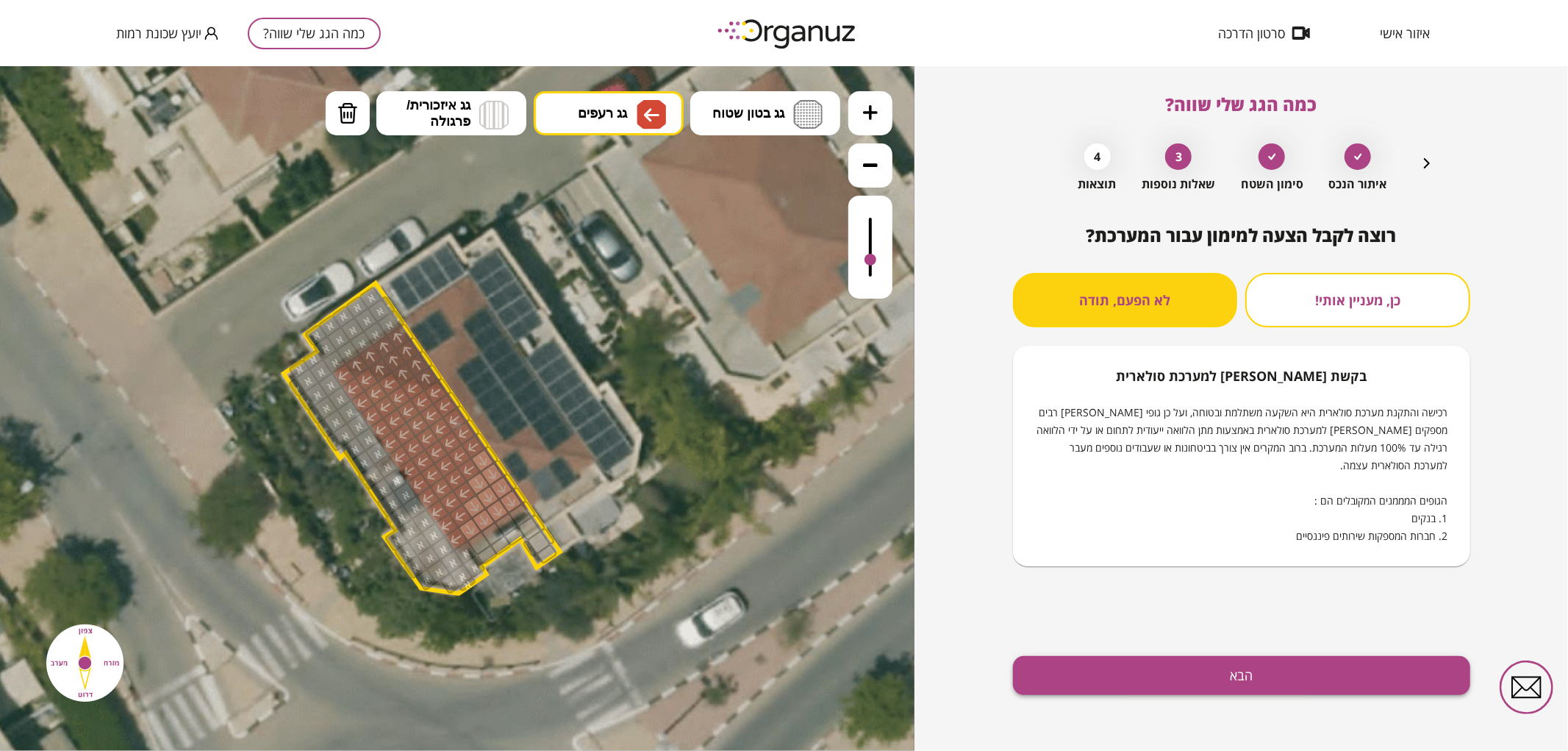
click at [1238, 687] on button "הבא" at bounding box center [1242, 675] width 457 height 39
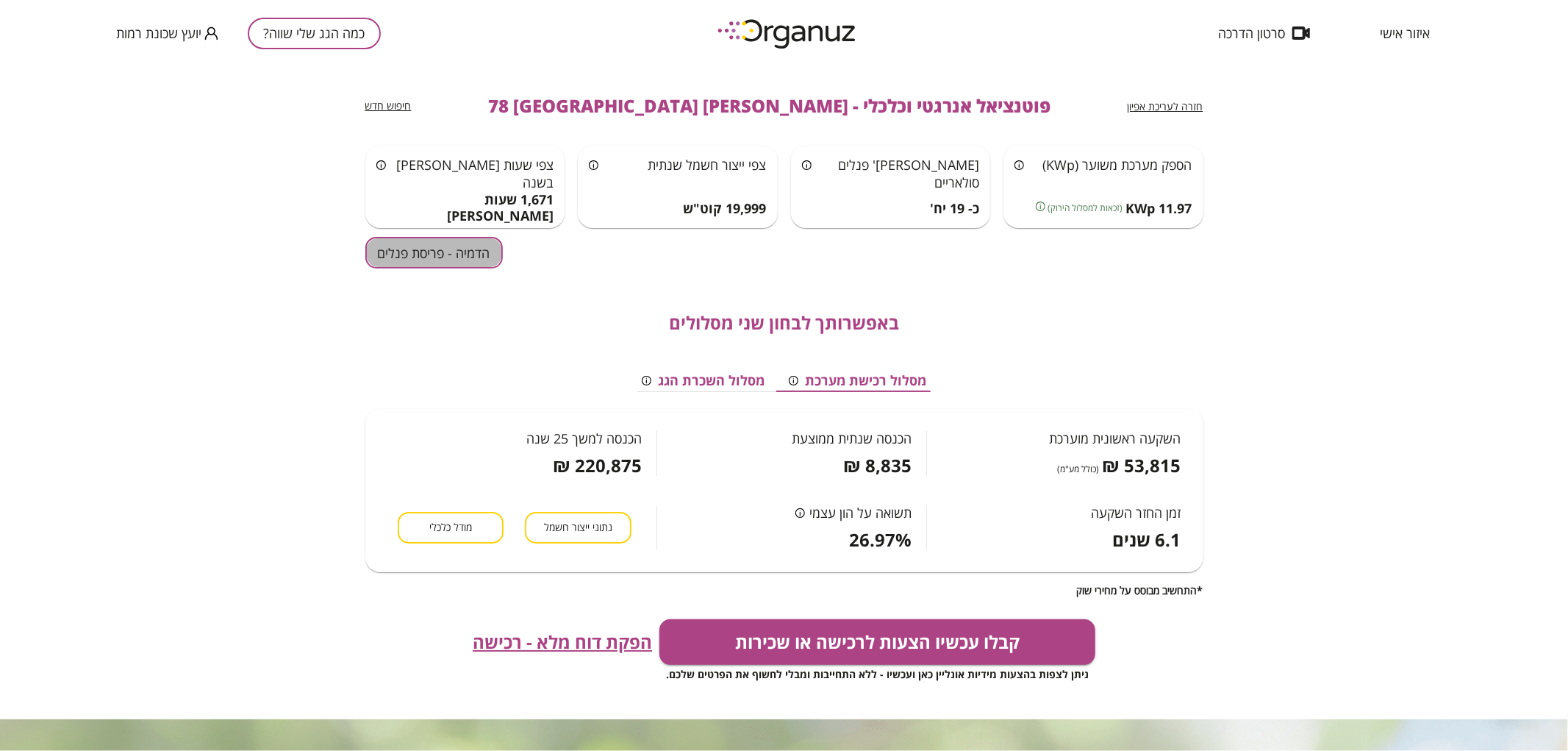
click at [464, 249] on button "הדמיה - פריסת פנלים" at bounding box center [434, 252] width 137 height 32
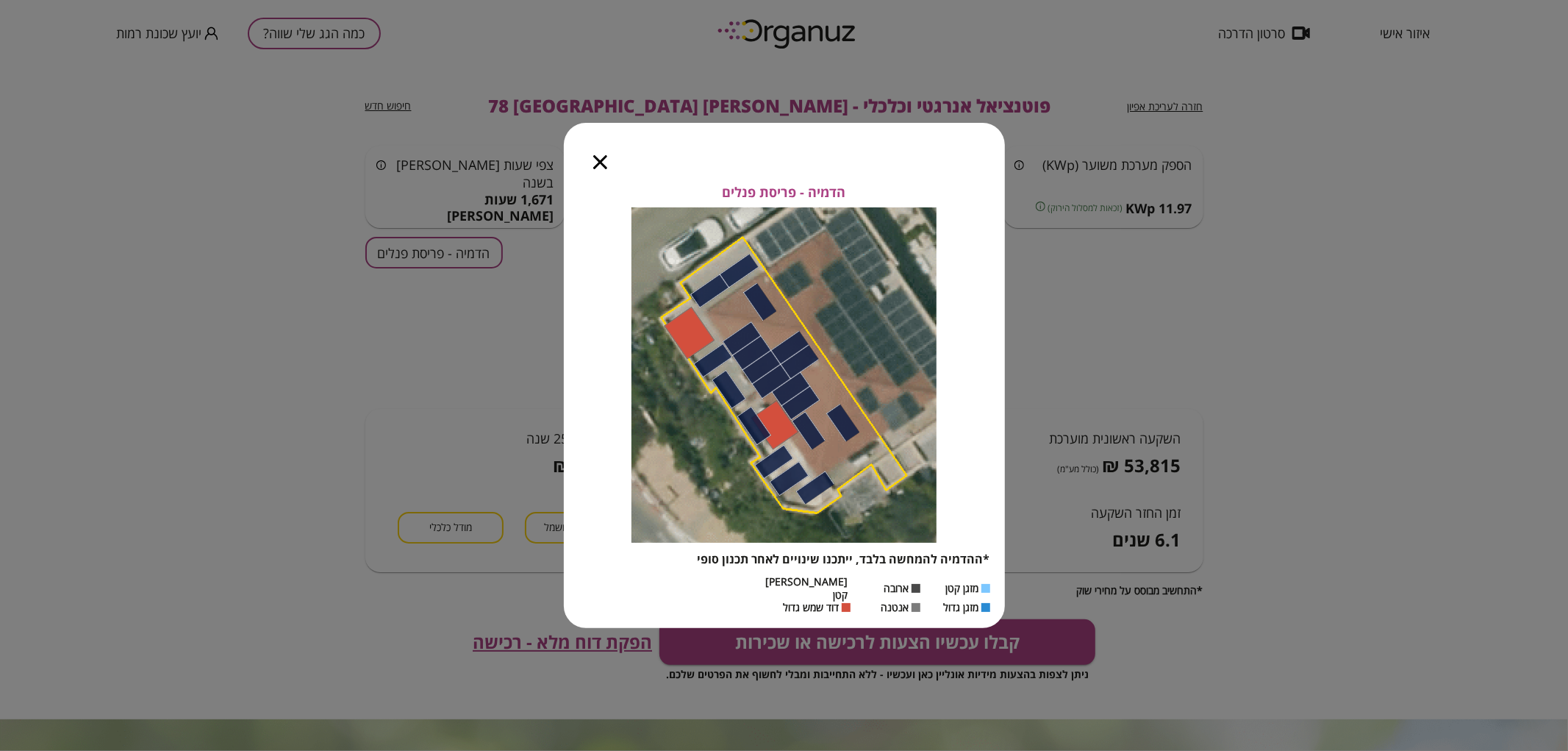
click at [603, 169] on icon "button" at bounding box center [600, 162] width 14 height 14
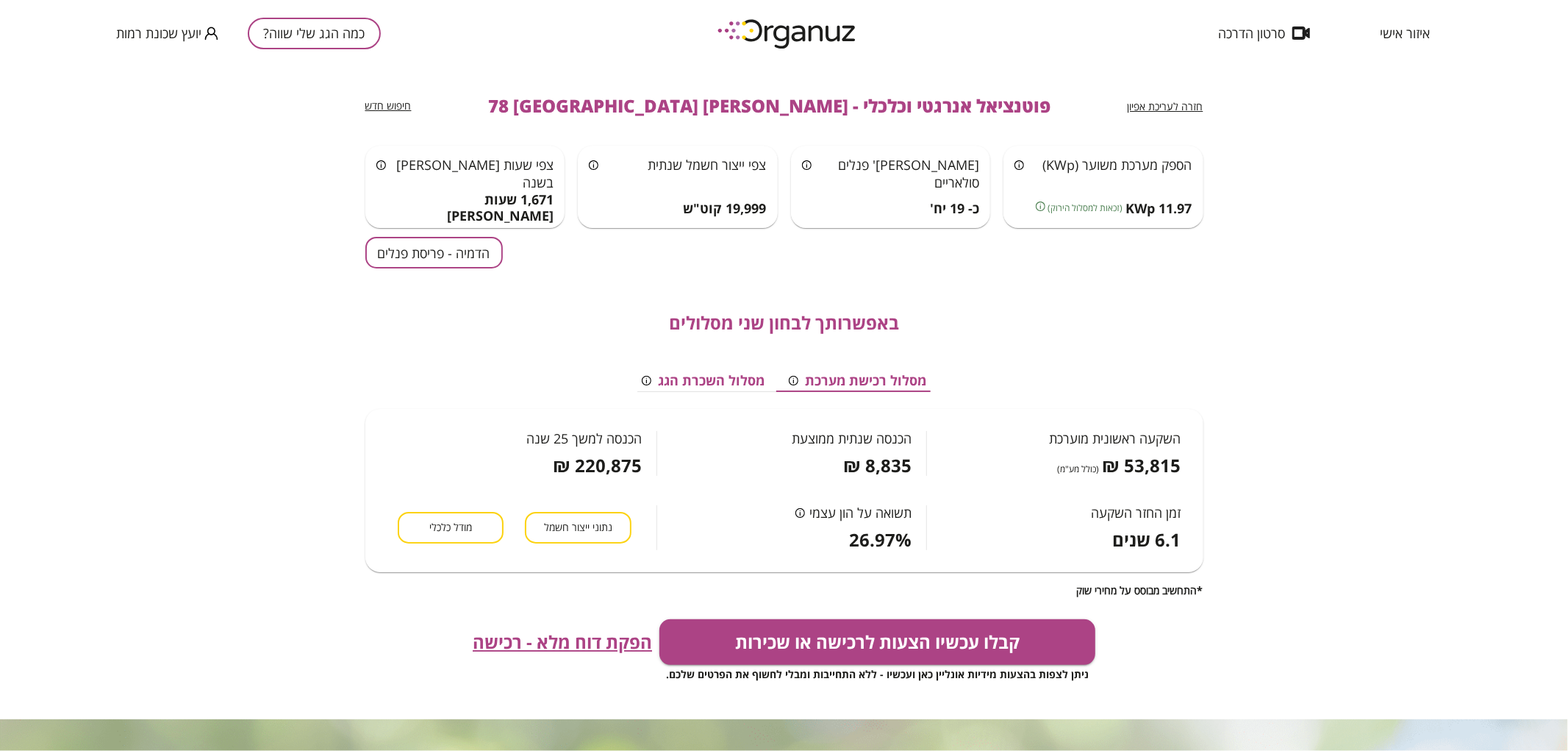
click at [1178, 100] on span "חזרה לעריכת אפיון" at bounding box center [1165, 106] width 76 height 14
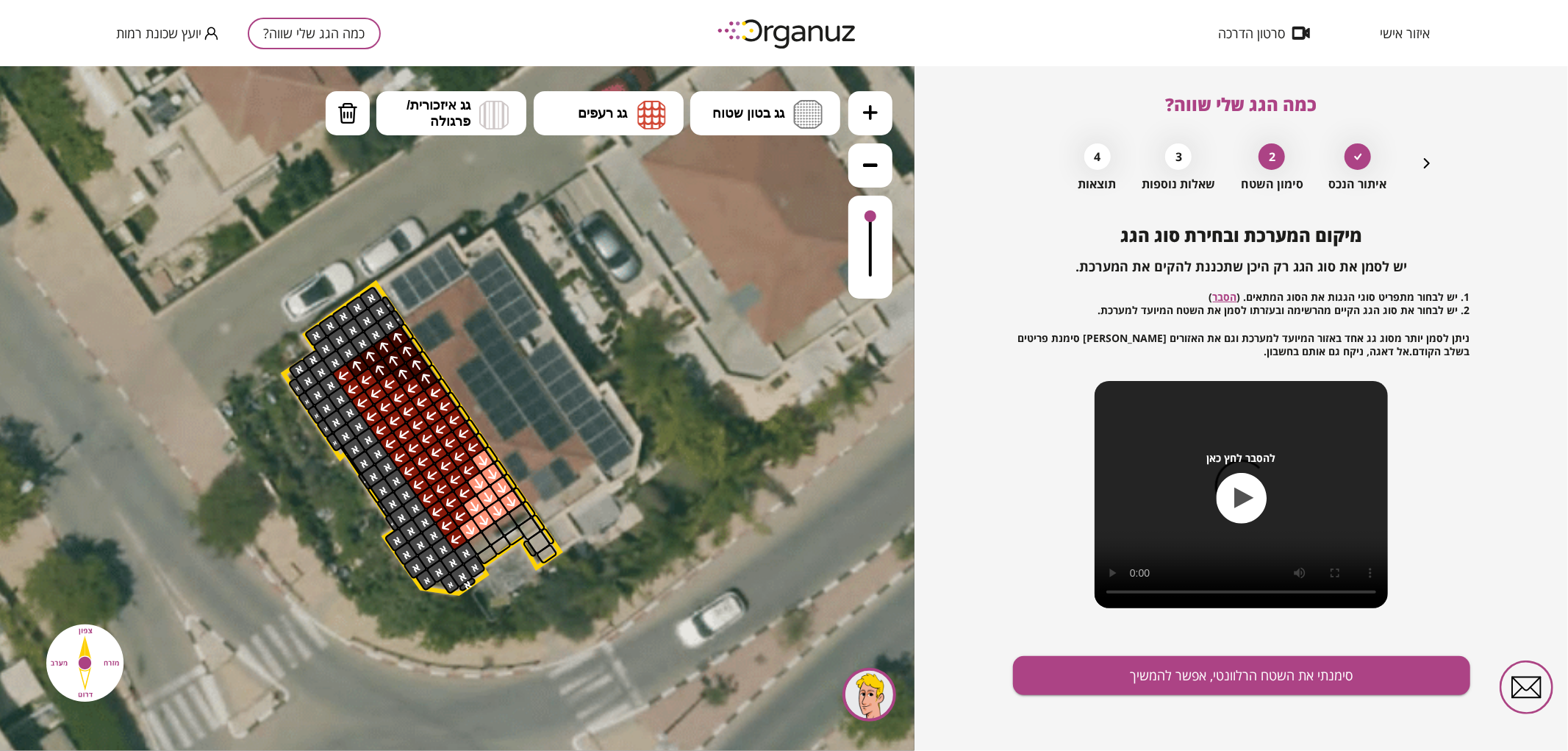
click at [1178, 100] on span "כמה הגג שלי שווה?" at bounding box center [1242, 104] width 152 height 25
click at [1422, 166] on icon "button" at bounding box center [1426, 163] width 17 height 17
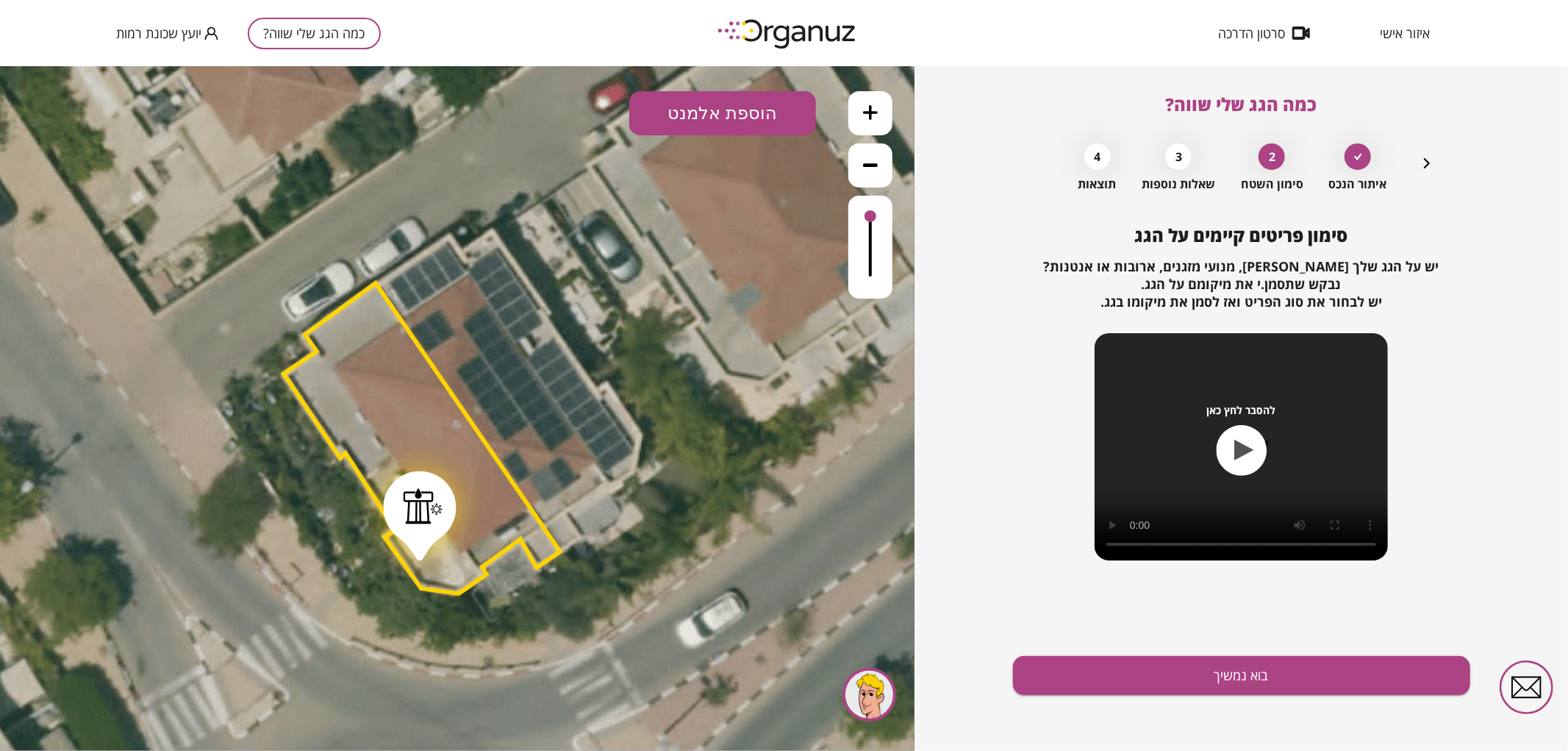
drag, startPoint x: 400, startPoint y: 456, endPoint x: 416, endPoint y: 499, distance: 45.9
click at [416, 499] on div at bounding box center [422, 505] width 39 height 37
click at [1350, 688] on button "בוא נמשיך" at bounding box center [1242, 675] width 457 height 39
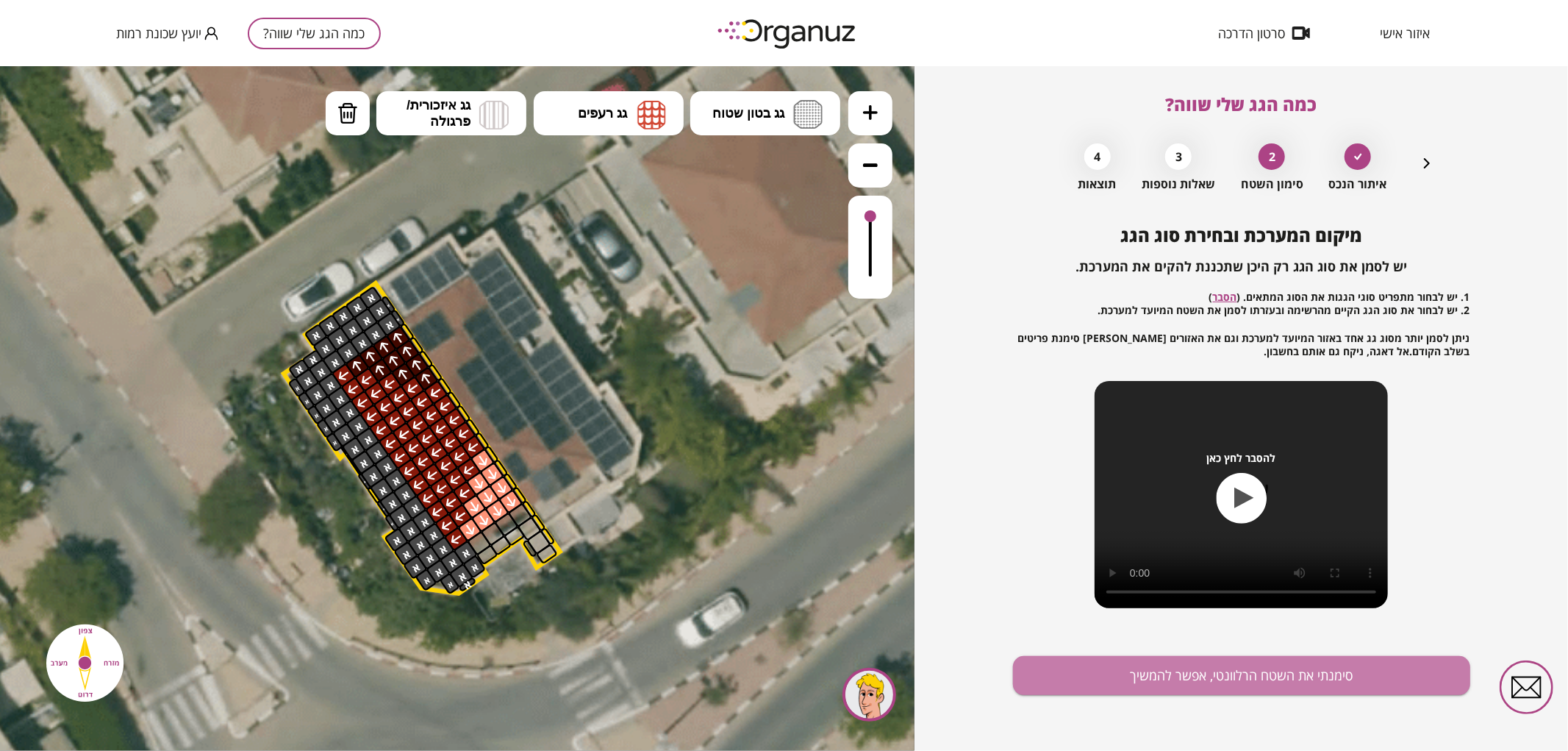
click at [1350, 688] on button "סימנתי את השטח הרלוונטי, אפשר להמשיך" at bounding box center [1242, 675] width 457 height 39
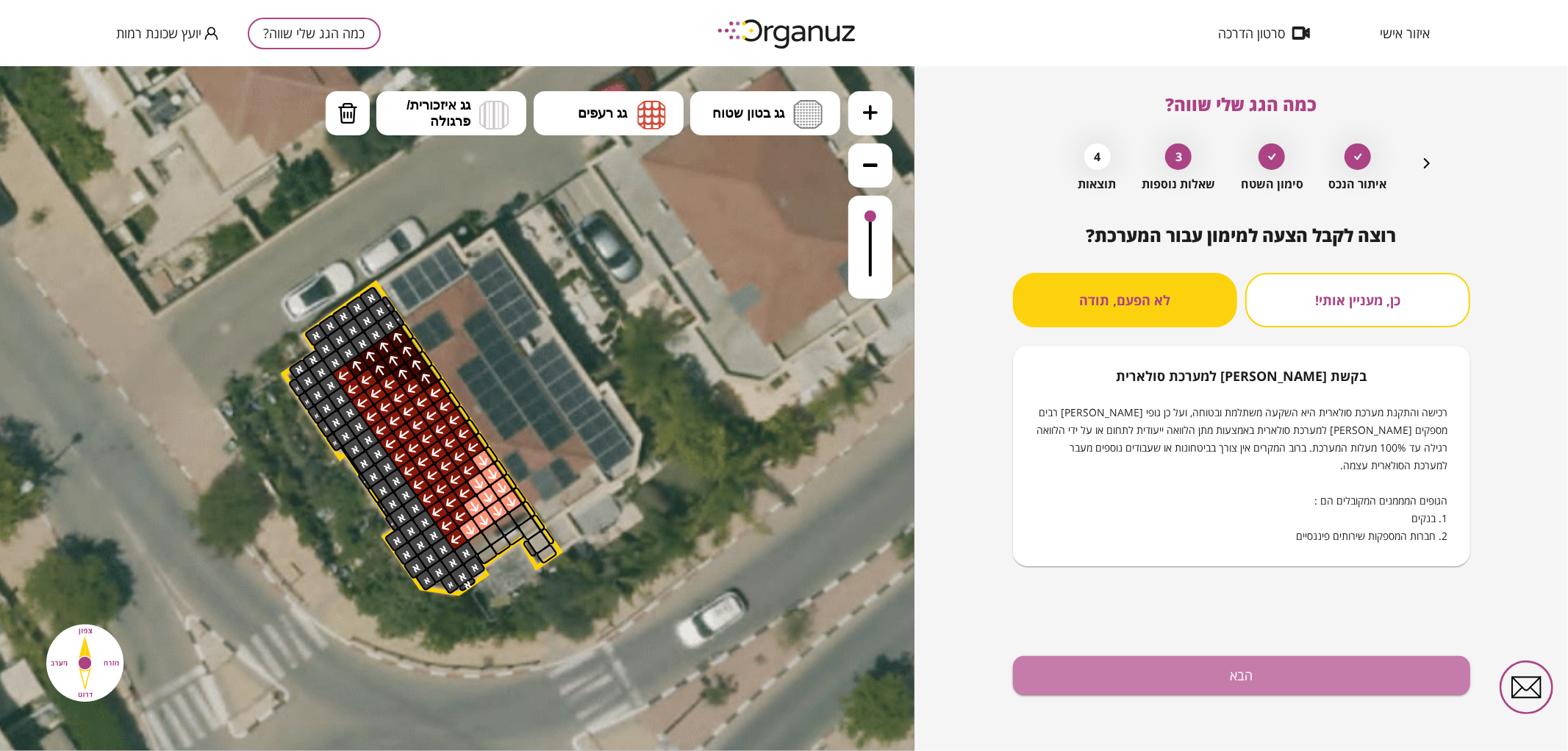
click at [1350, 687] on button "הבא" at bounding box center [1242, 675] width 457 height 39
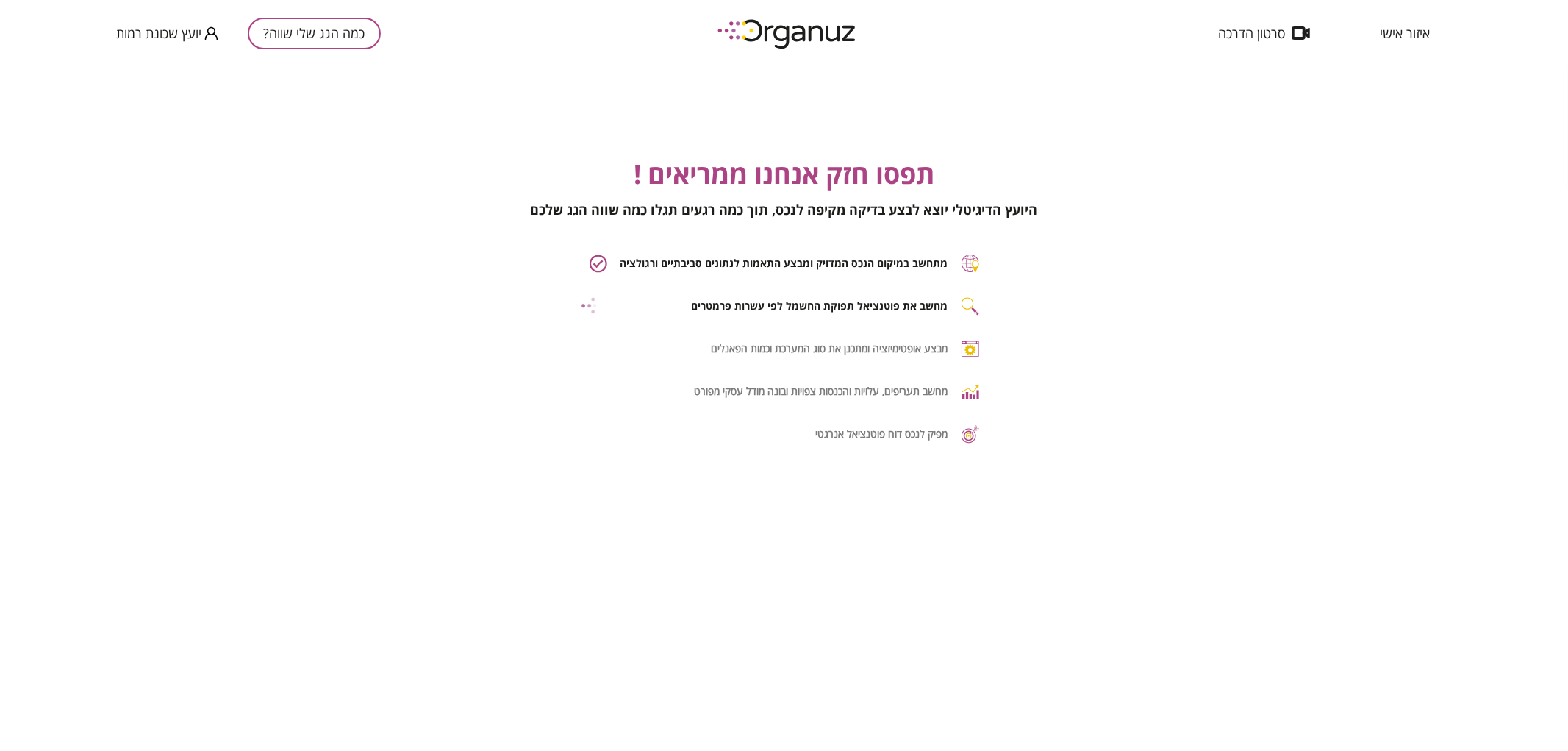
click at [1346, 681] on div "תפסו חזק אנחנו ממריאים ! היועץ הדיגיטלי יוצא לבצע בדיקה מקיפה לנכס, תוך כמה רגע…" at bounding box center [784, 441] width 1568 height 751
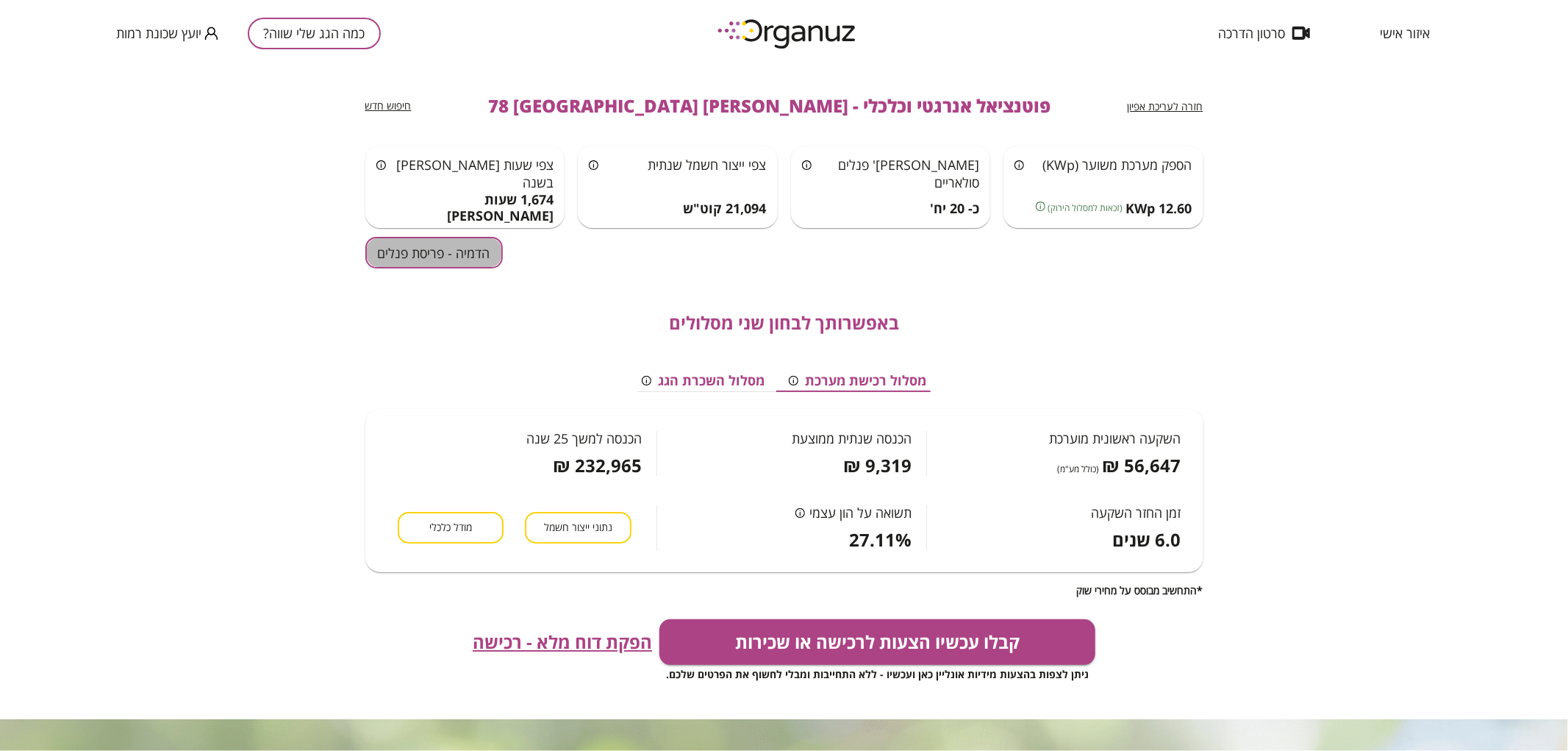
click at [436, 263] on button "הדמיה - פריסת פנלים" at bounding box center [434, 252] width 137 height 32
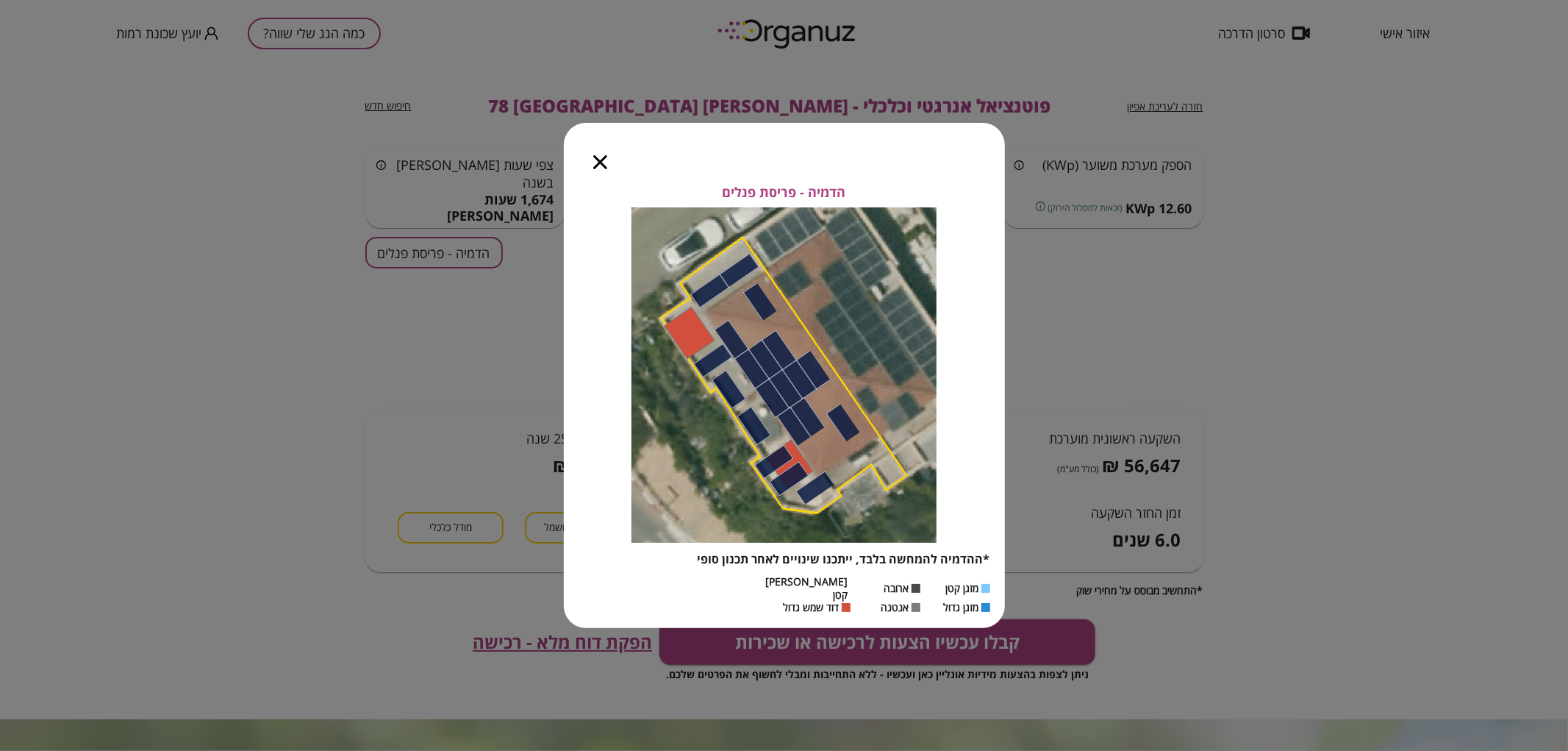
click at [605, 166] on icon "button" at bounding box center [600, 162] width 14 height 14
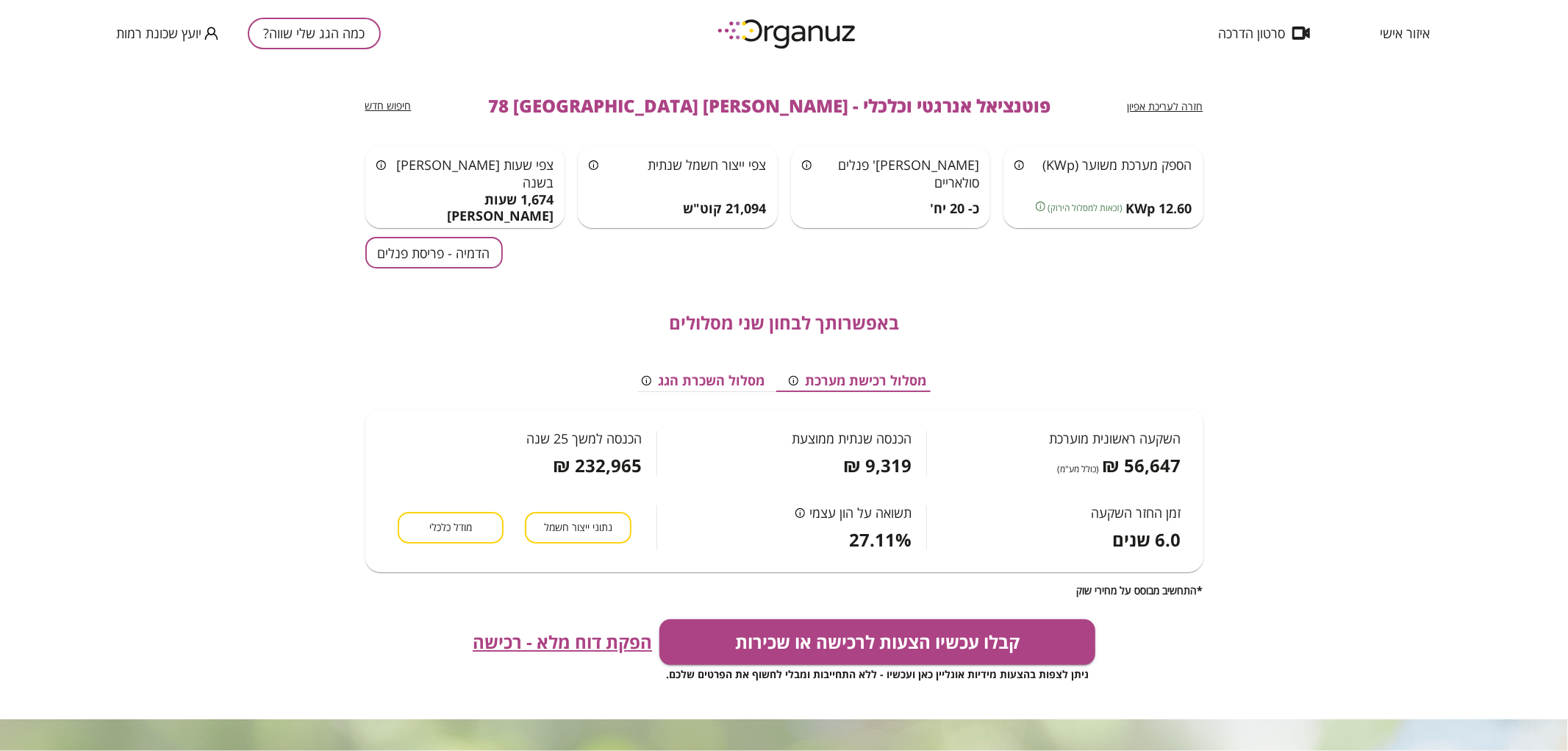
click at [1182, 103] on span "חזרה לעריכת אפיון" at bounding box center [1165, 106] width 76 height 14
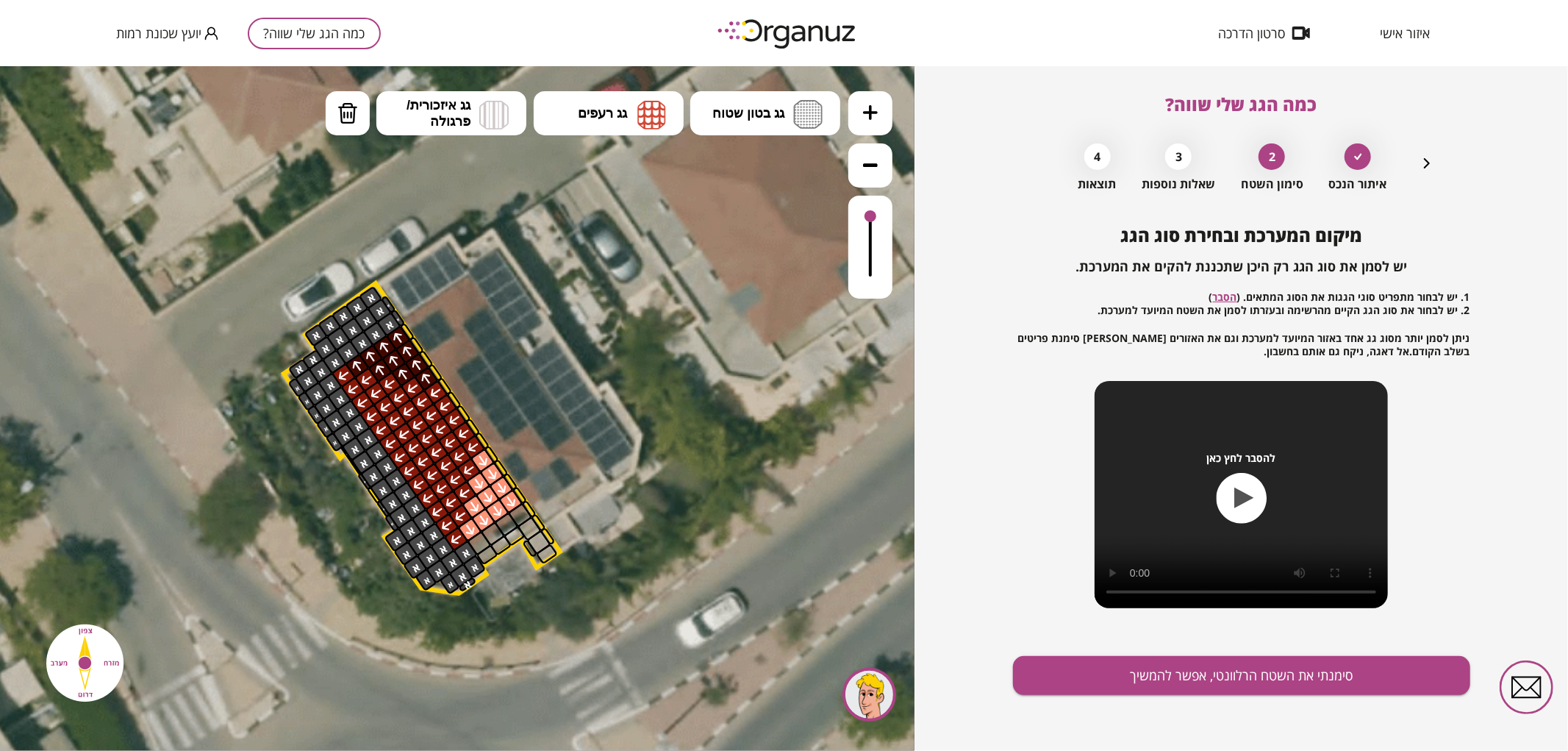
click at [1432, 163] on icon "button" at bounding box center [1426, 163] width 17 height 17
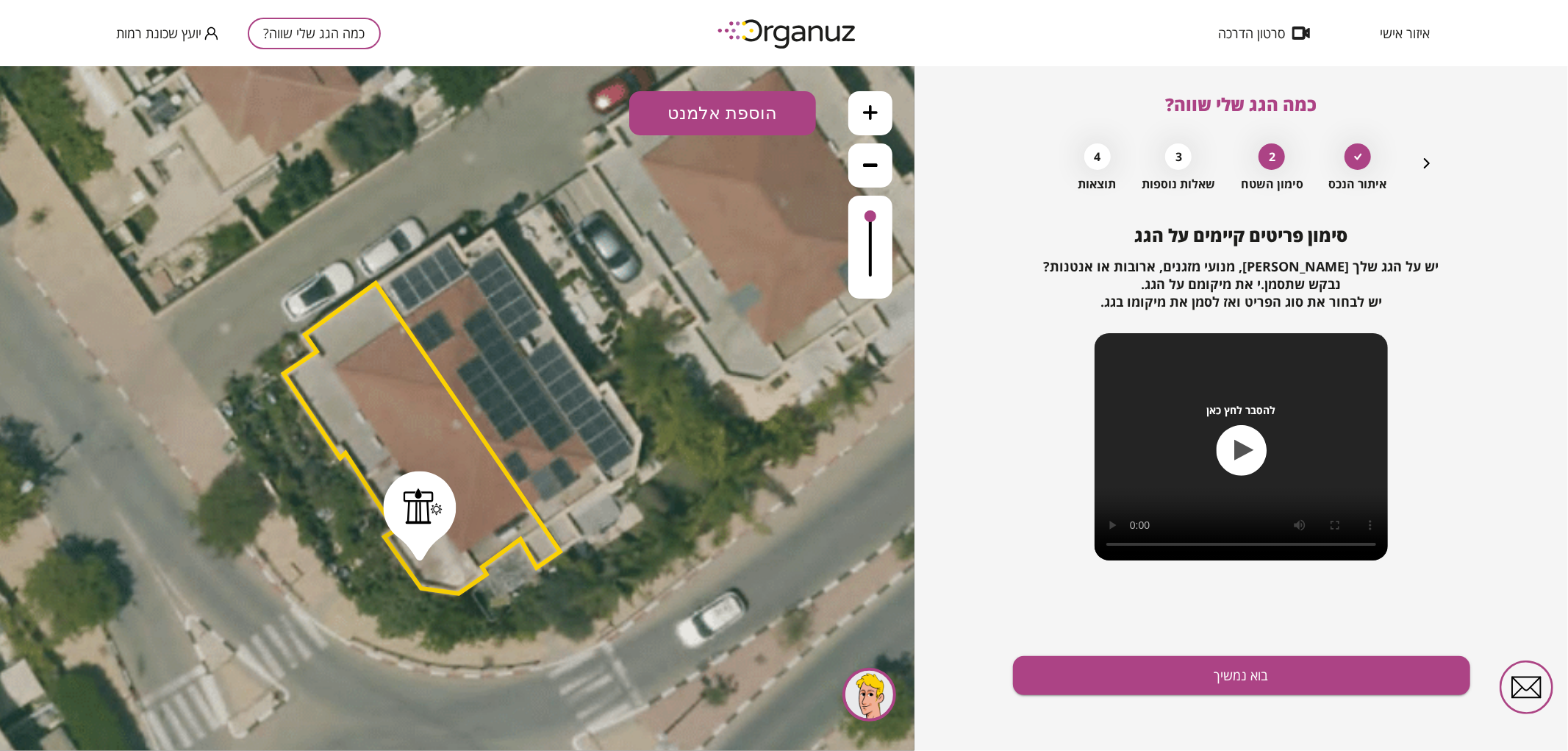
click at [412, 498] on div at bounding box center [422, 505] width 39 height 37
click at [600, 117] on icon at bounding box center [600, 113] width 9 height 6
click at [1147, 702] on div "סימון פריטים קיימים על הגג יש על הגג שלך [PERSON_NAME], מנועי מזגנים, ארובות או…" at bounding box center [1242, 488] width 457 height 526
click at [1143, 689] on button "בוא נמשיך" at bounding box center [1242, 675] width 457 height 39
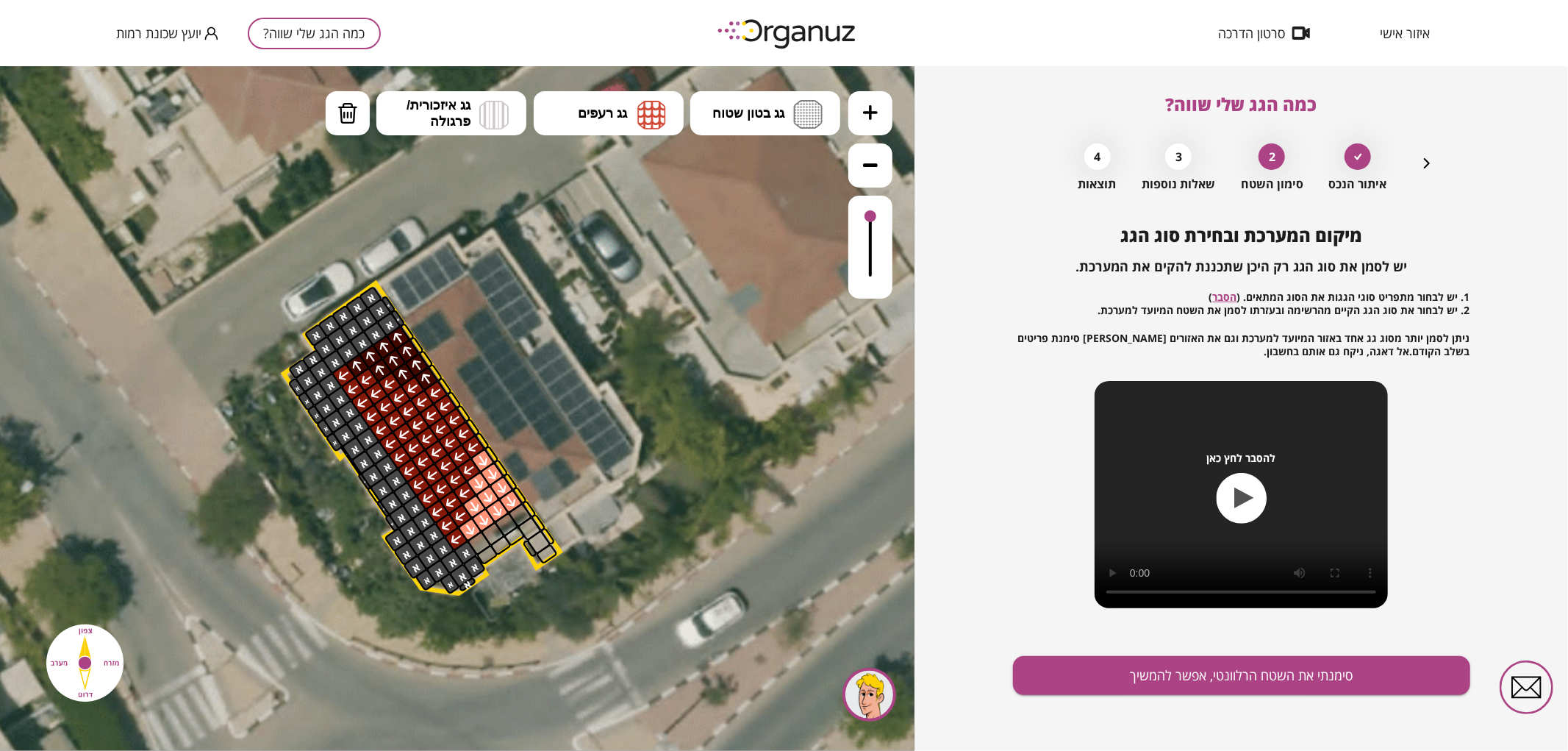
click at [1143, 689] on button "סימנתי את השטח הרלוונטי, אפשר להמשיך" at bounding box center [1242, 675] width 457 height 39
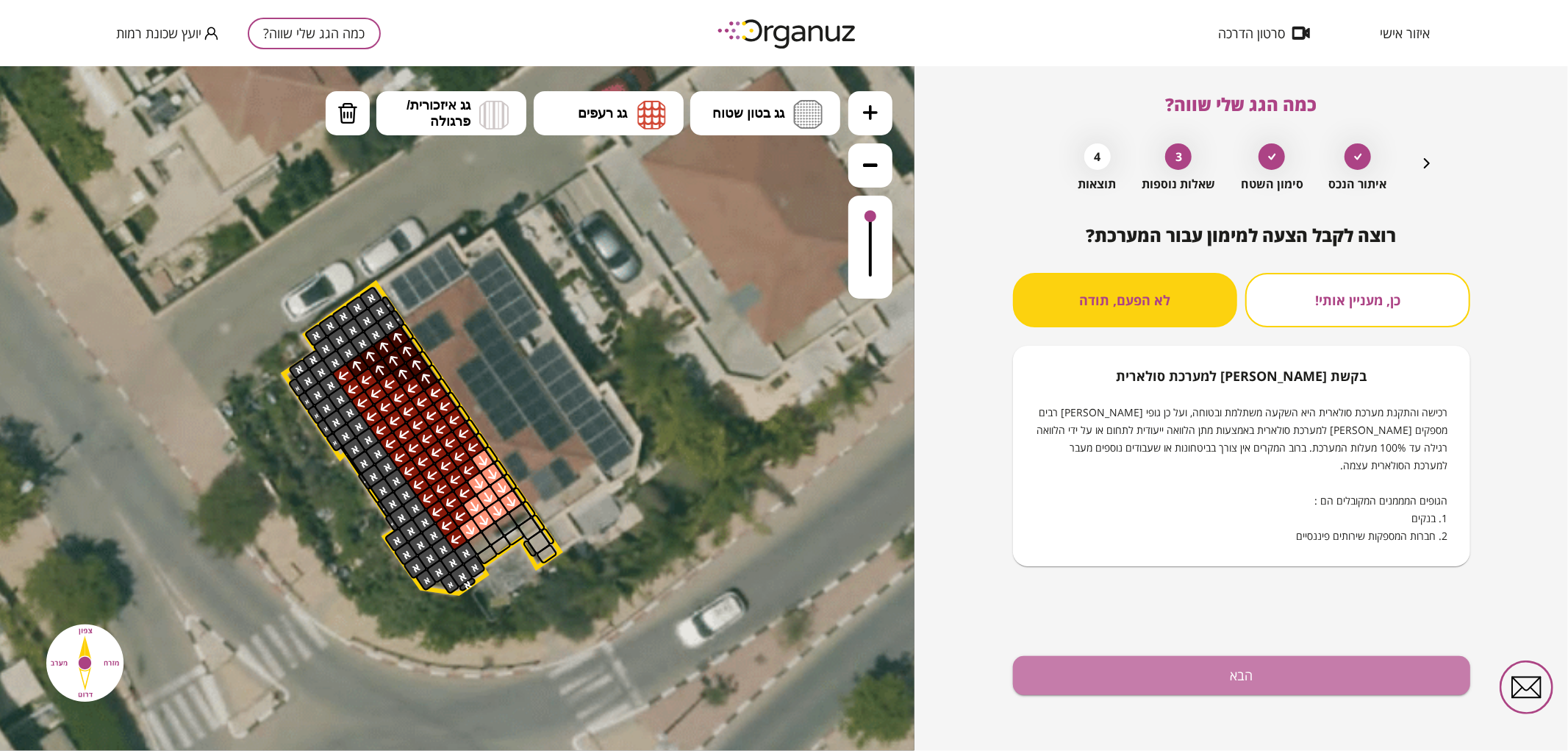
click at [1143, 689] on button "הבא" at bounding box center [1242, 675] width 457 height 39
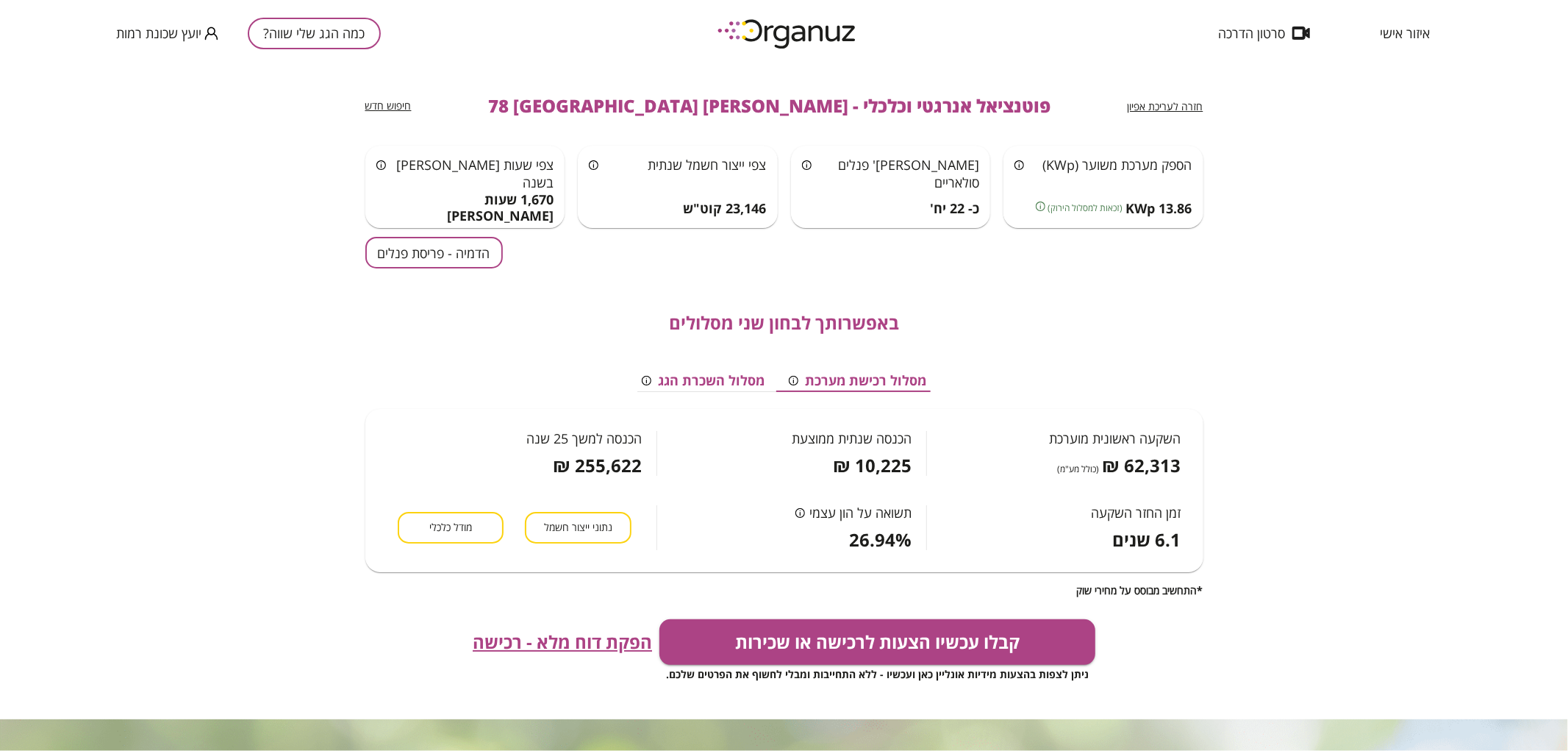
click at [420, 251] on button "הדמיה - פריסת פנלים" at bounding box center [434, 252] width 137 height 32
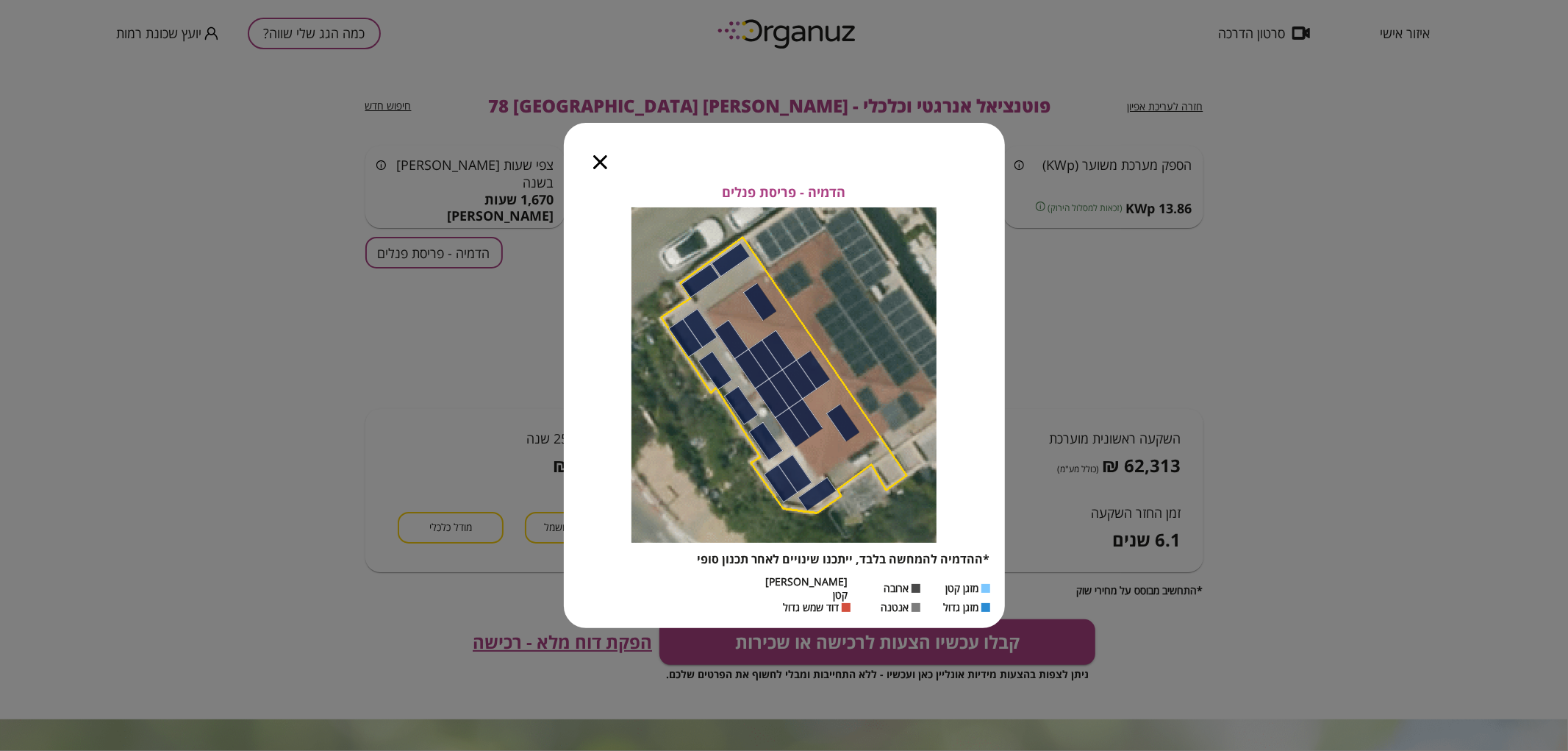
click at [597, 167] on icon "button" at bounding box center [600, 162] width 14 height 14
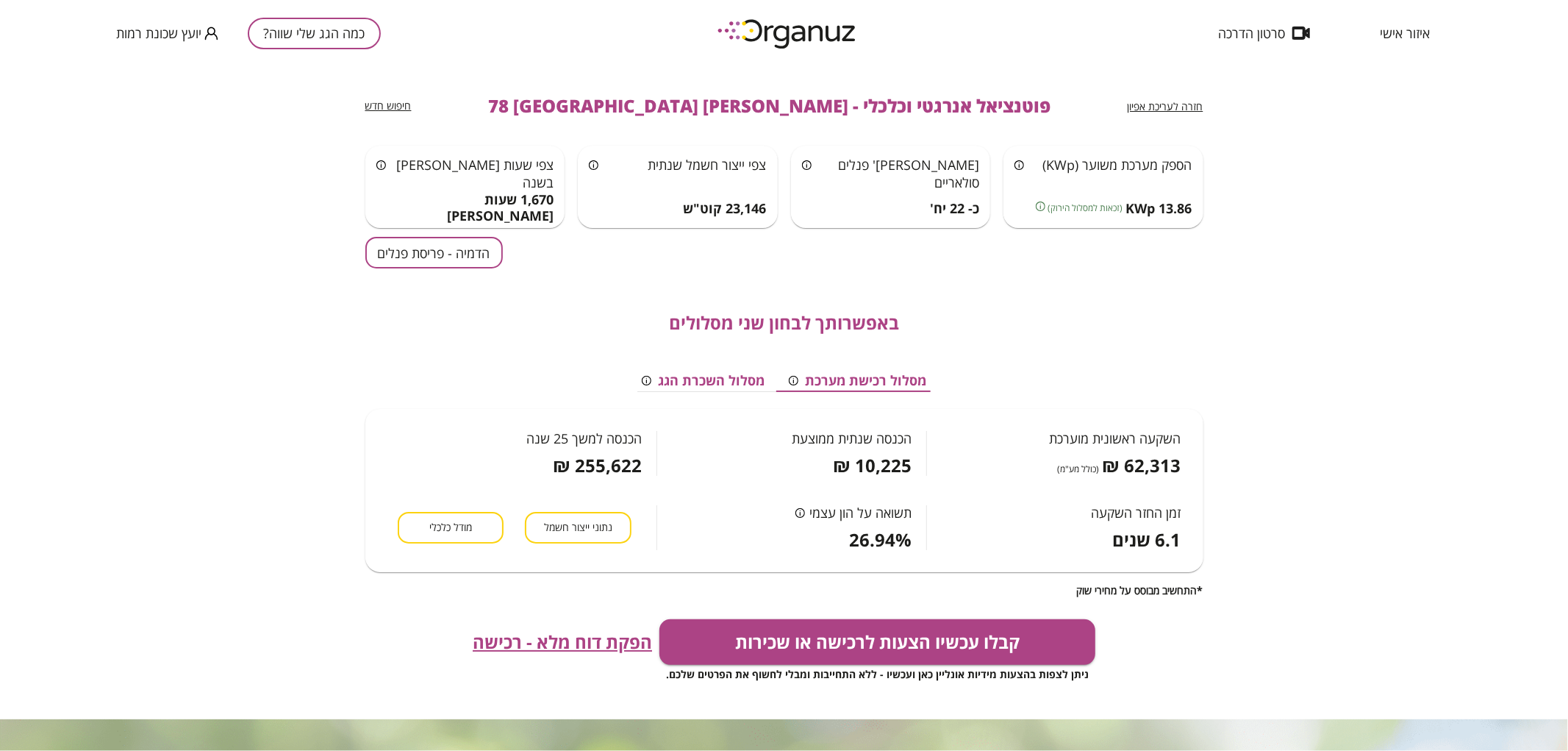
click at [1173, 107] on span "חזרה לעריכת אפיון" at bounding box center [1165, 106] width 76 height 14
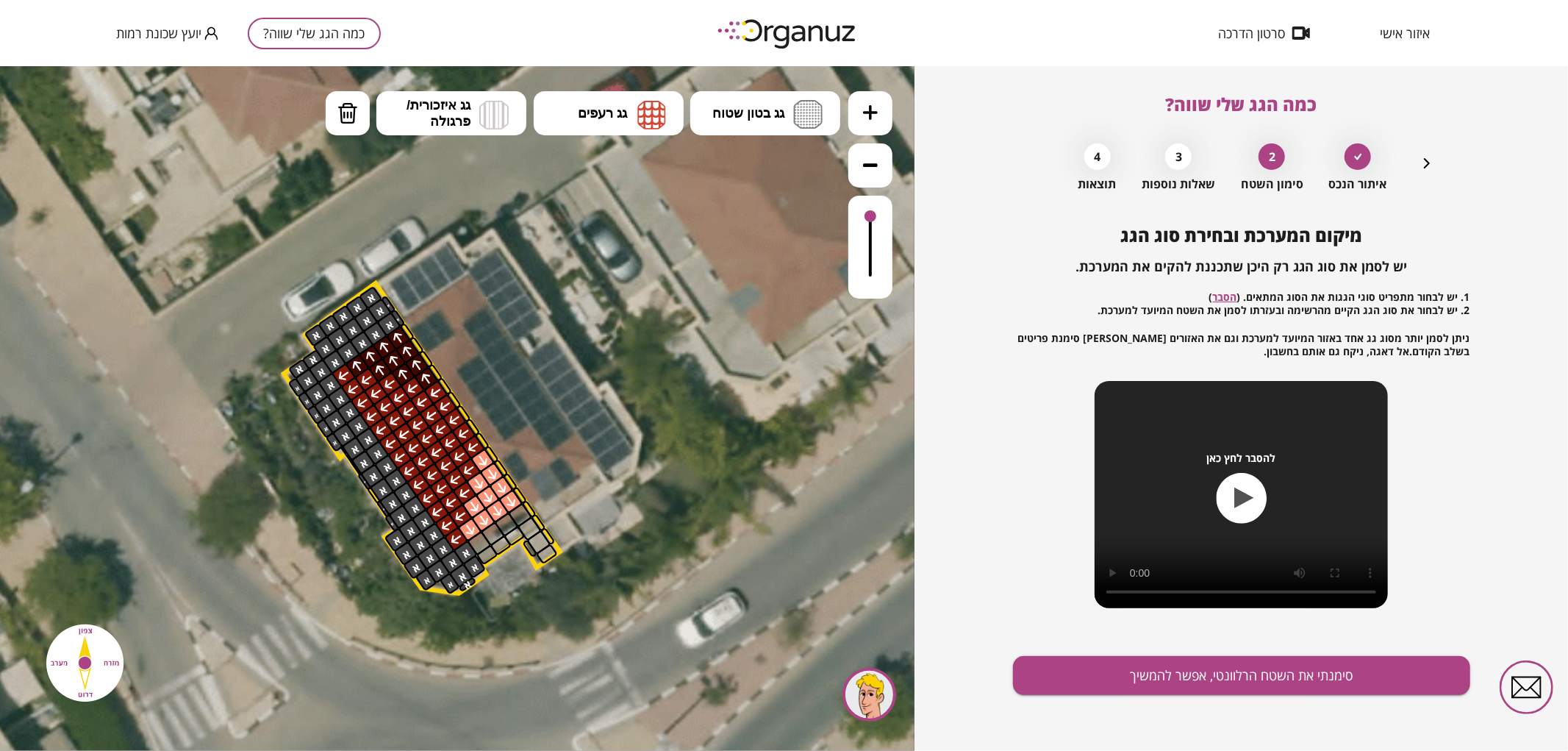
click at [1422, 159] on icon "button" at bounding box center [1426, 163] width 17 height 17
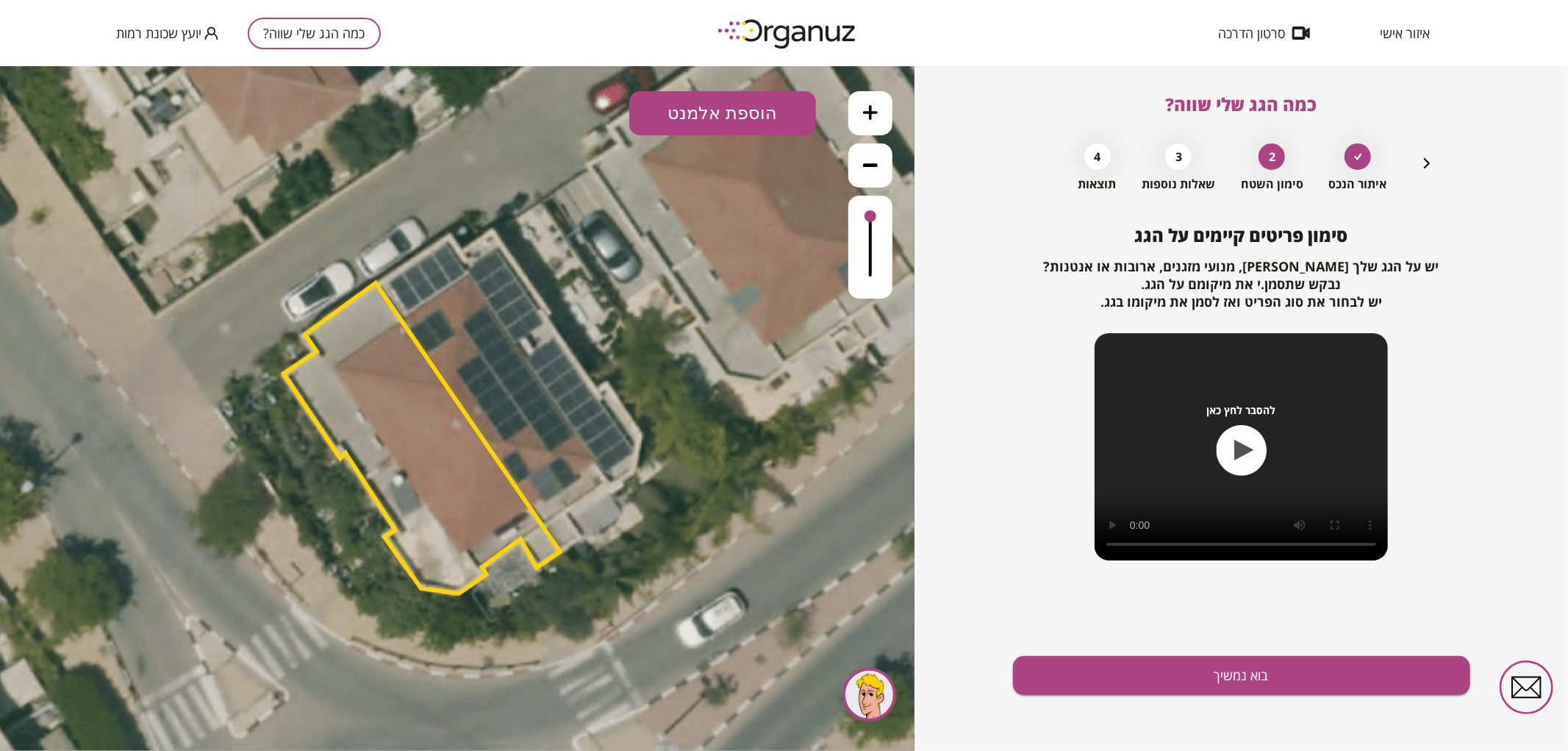
click at [1430, 163] on icon "button" at bounding box center [1426, 163] width 17 height 17
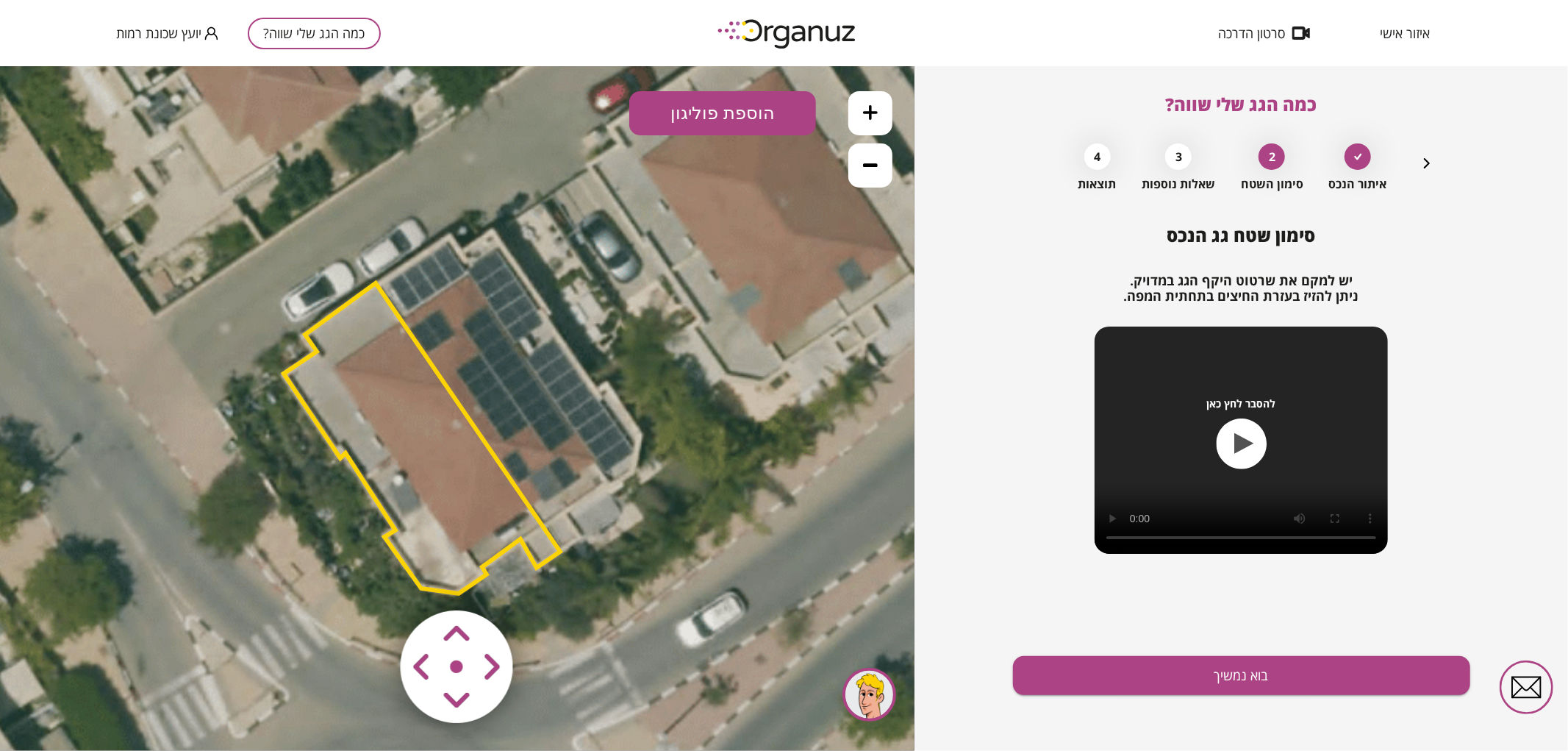
click at [438, 434] on polygon at bounding box center [421, 437] width 276 height 310
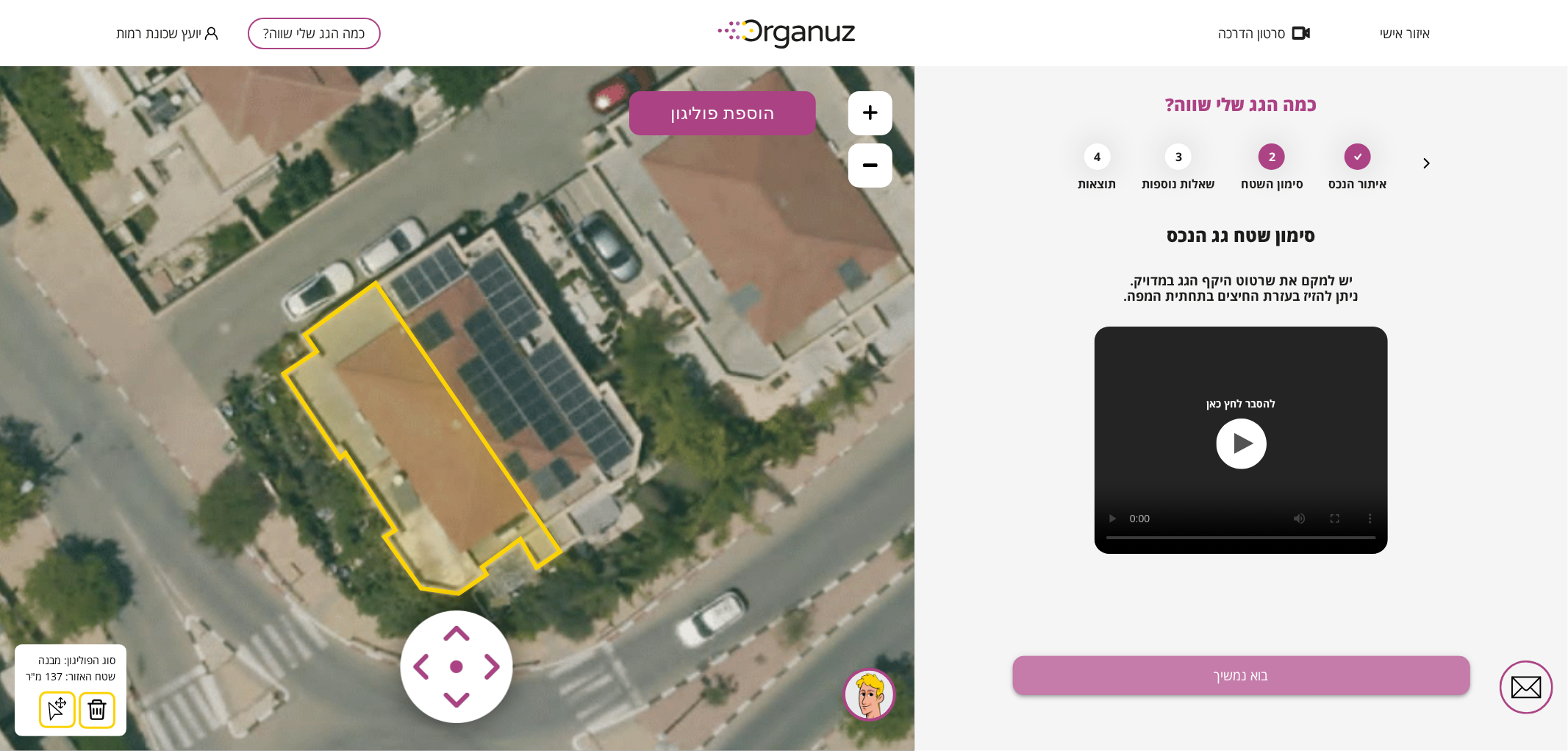
click at [1174, 687] on button "בוא נמשיך" at bounding box center [1242, 675] width 457 height 39
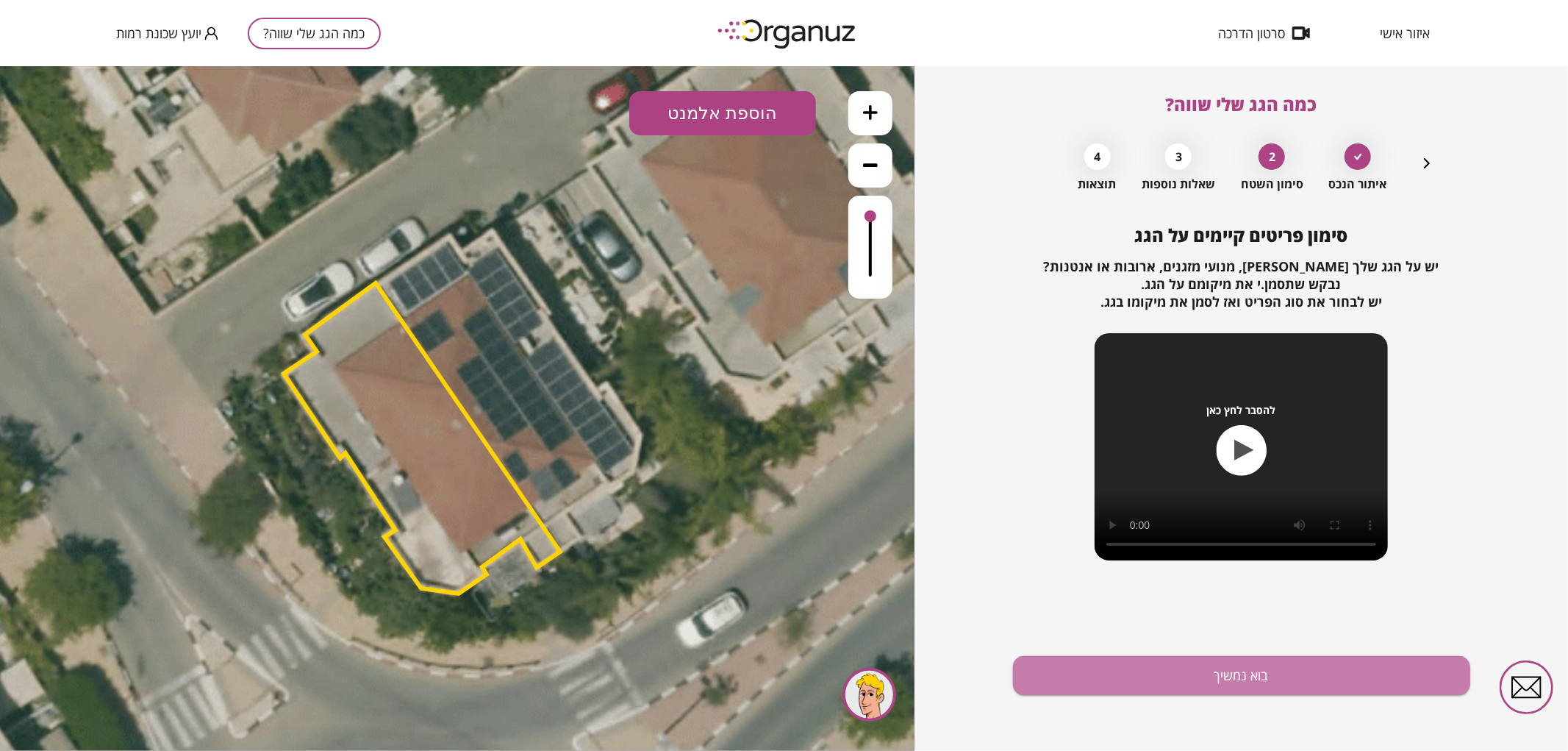
click at [1174, 687] on button "בוא נמשיך" at bounding box center [1242, 675] width 457 height 39
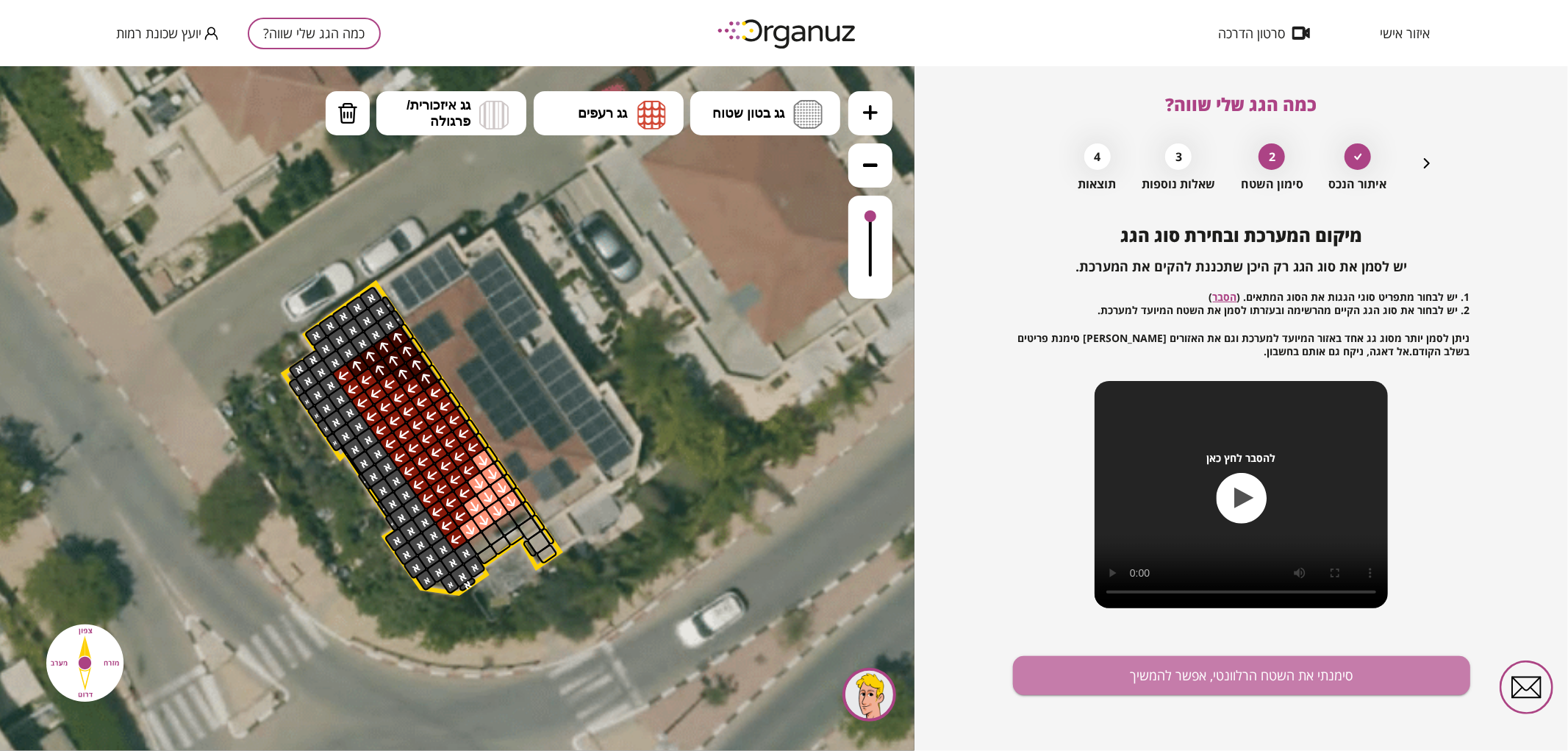
click at [1174, 687] on button "סימנתי את השטח הרלוונטי, אפשר להמשיך" at bounding box center [1242, 675] width 457 height 39
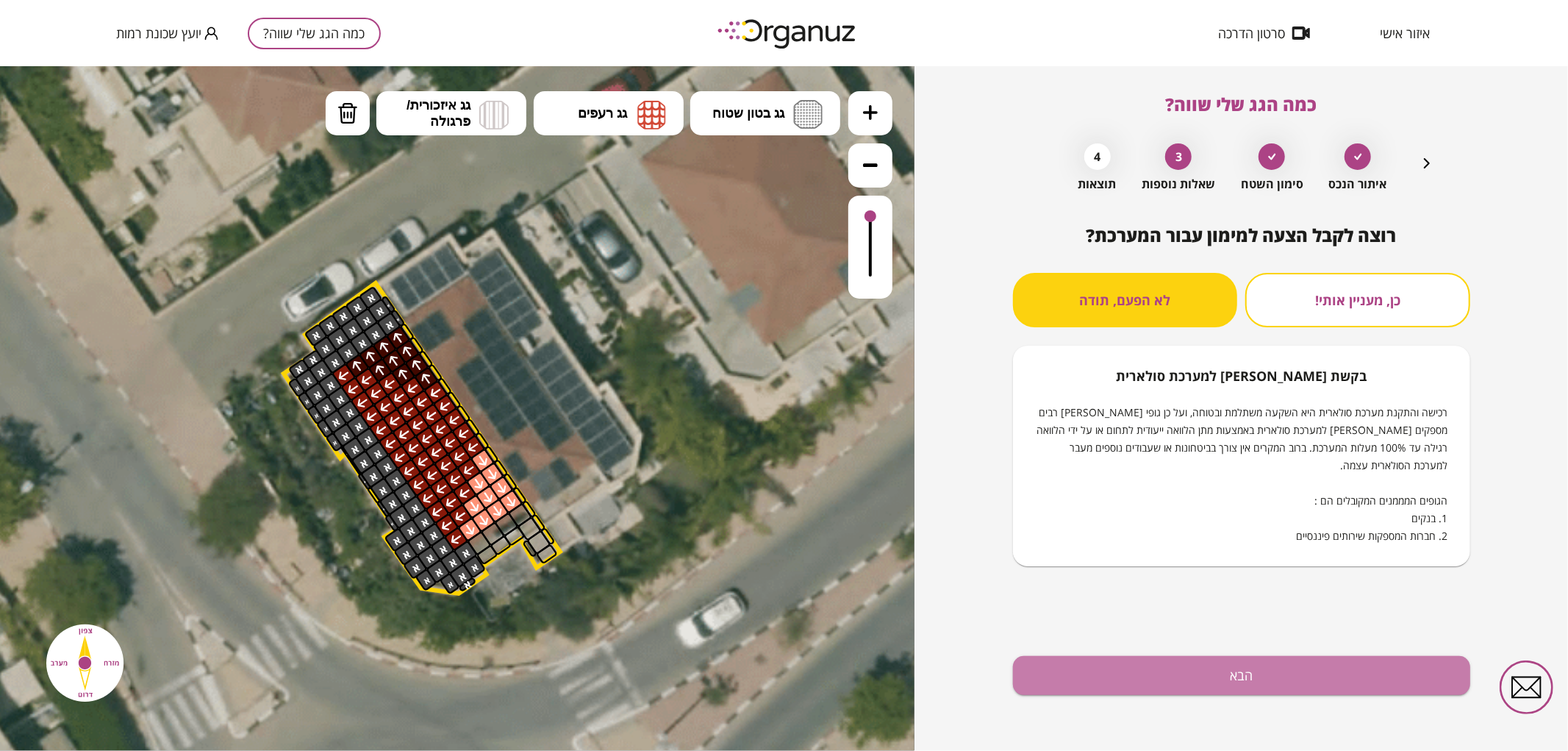
click at [1174, 687] on button "הבא" at bounding box center [1242, 675] width 457 height 39
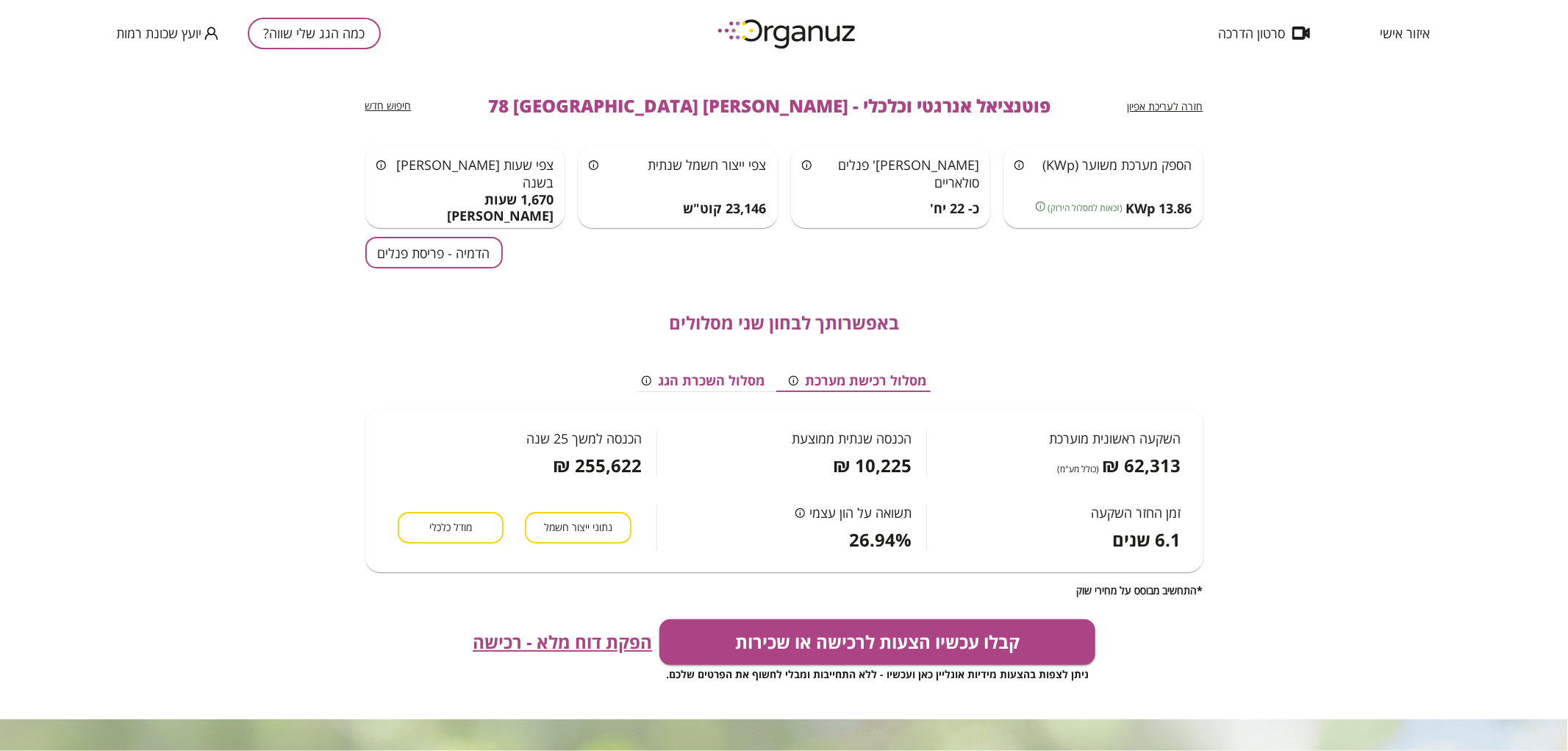
click at [1394, 38] on span "איזור אישי" at bounding box center [1404, 33] width 50 height 15
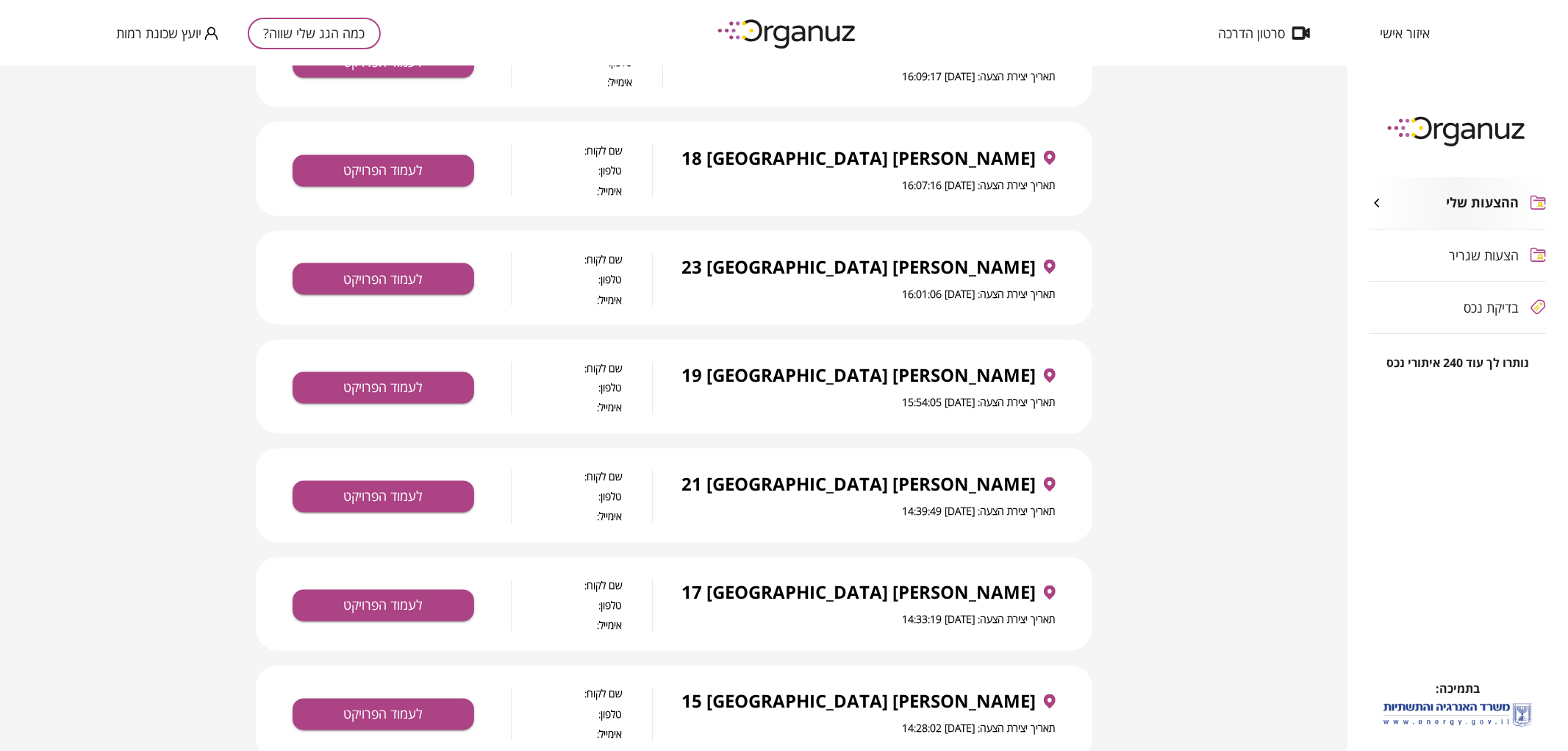
scroll to position [2258, 0]
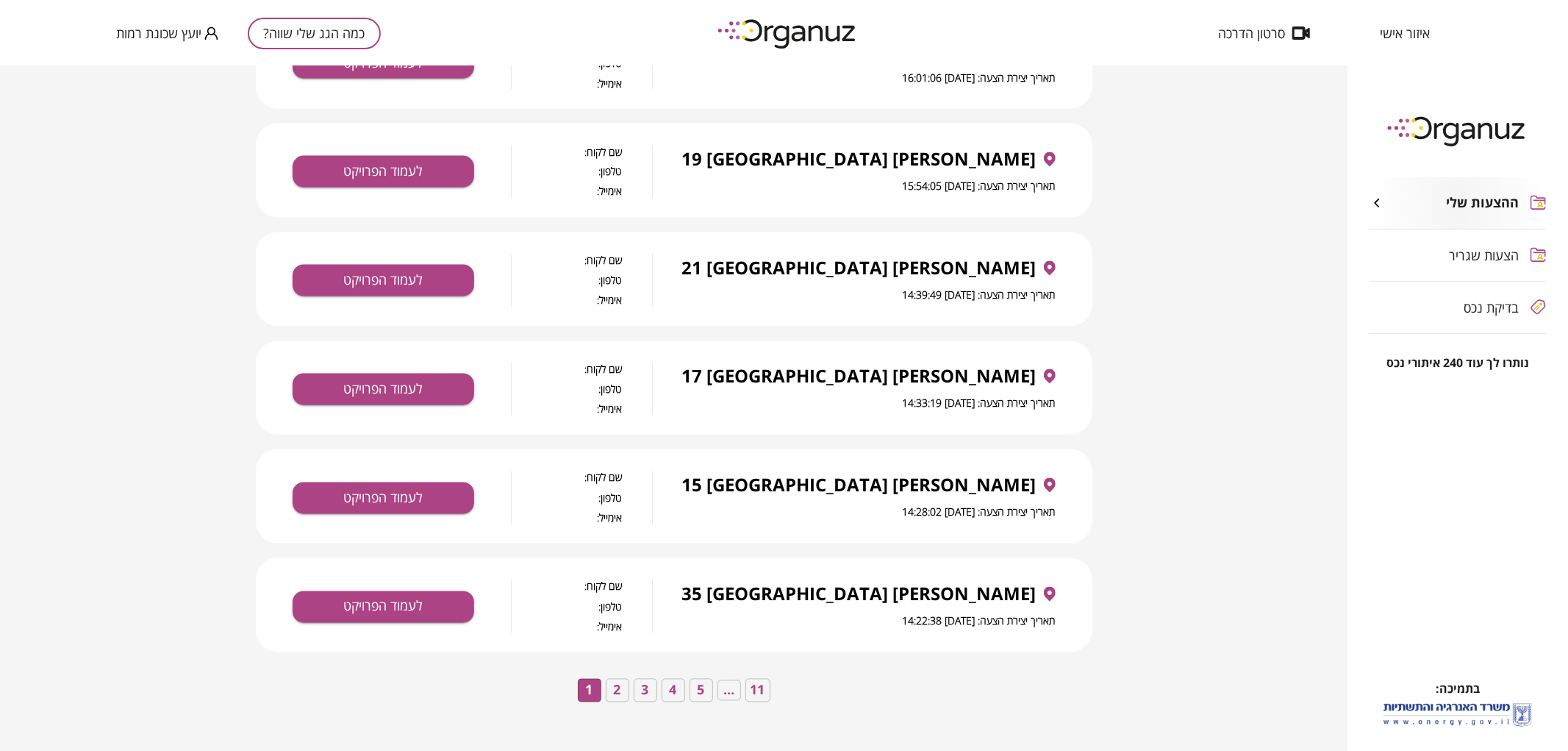
click at [669, 690] on button "4" at bounding box center [674, 691] width 24 height 24
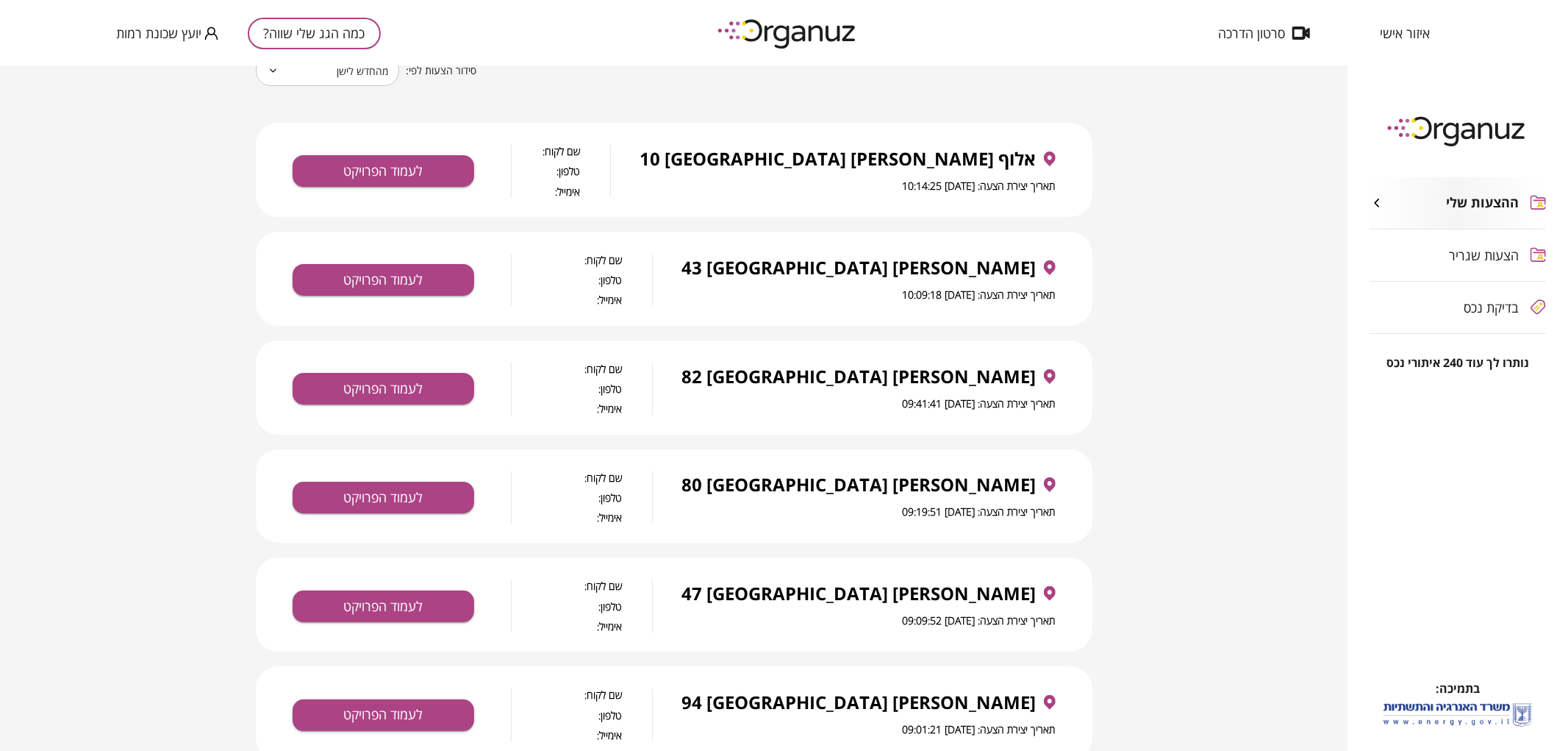
scroll to position [0, 0]
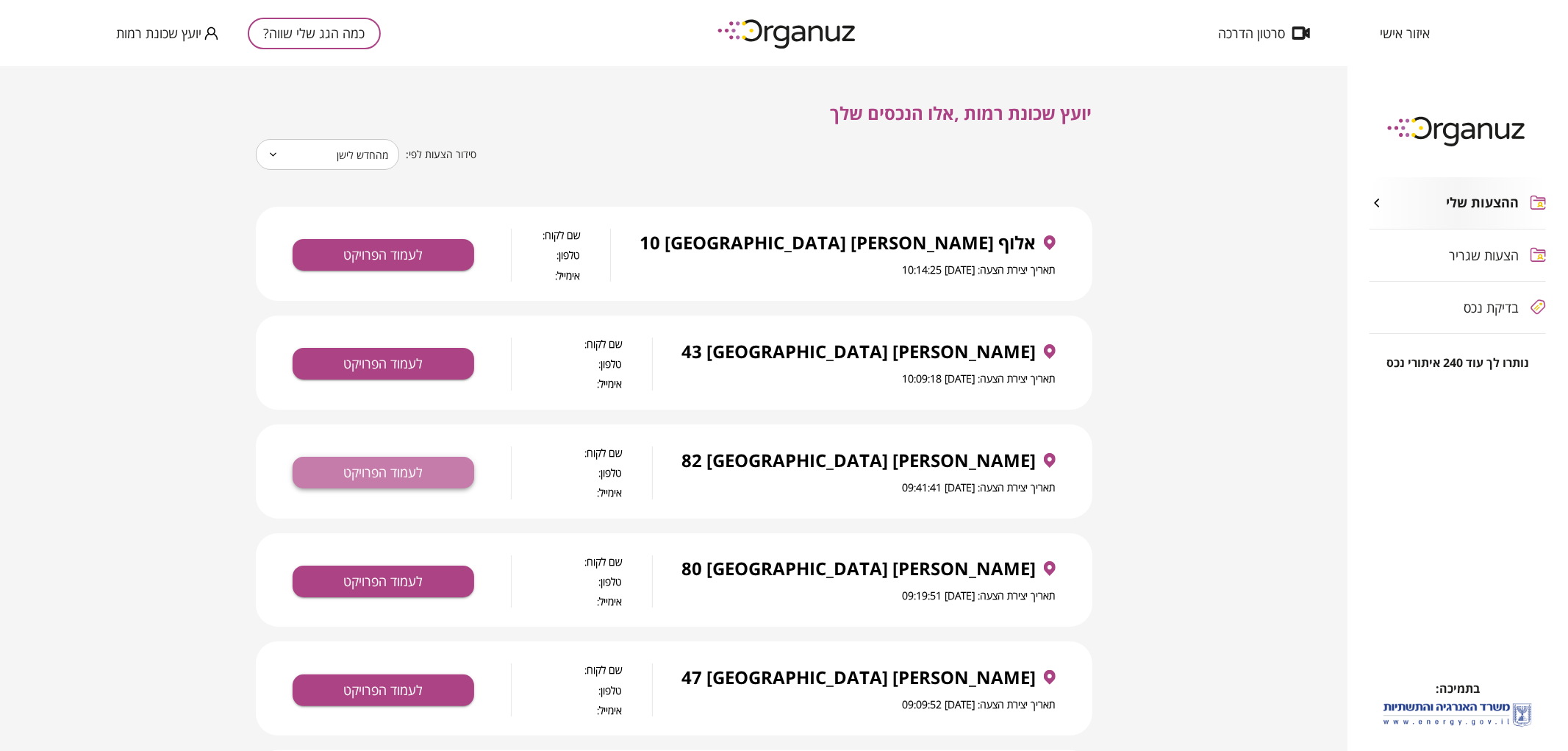
click at [427, 462] on button "לעמוד הפרויקט" at bounding box center [383, 472] width 182 height 32
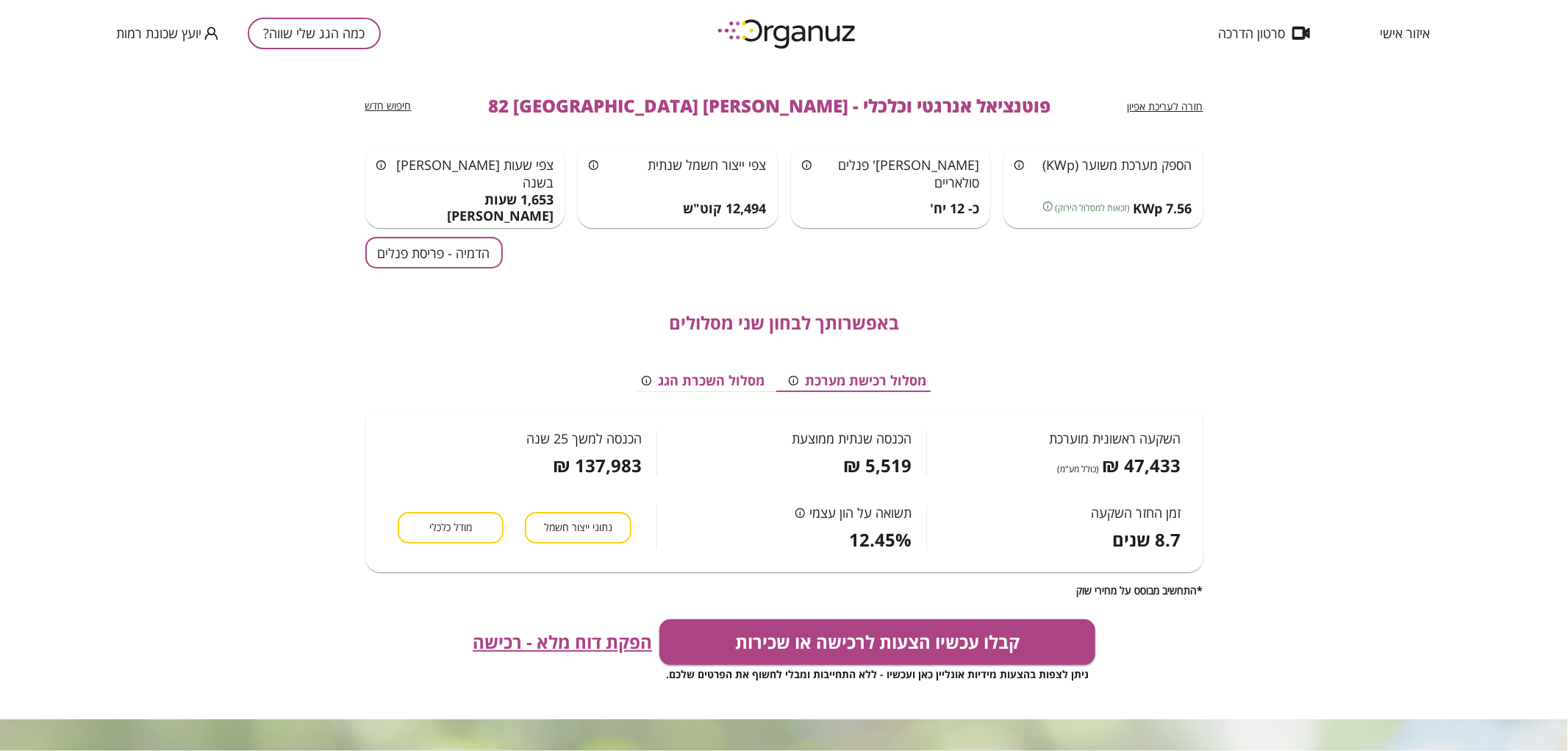
click at [1188, 100] on span "חזרה לעריכת אפיון" at bounding box center [1165, 106] width 76 height 14
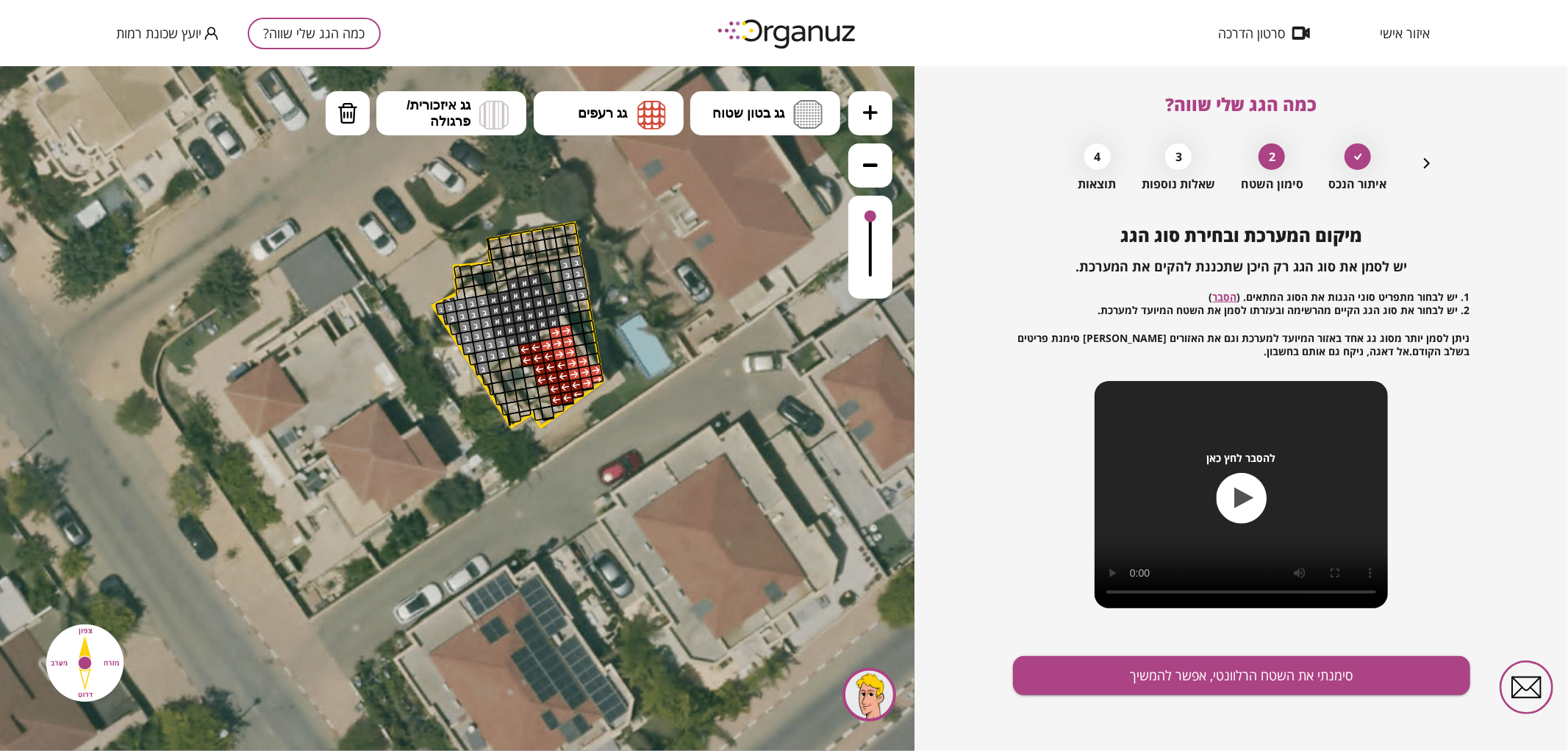
click at [1185, 101] on span "כמה הגג שלי שווה?" at bounding box center [1242, 104] width 152 height 25
click at [1424, 167] on icon "button" at bounding box center [1426, 163] width 17 height 17
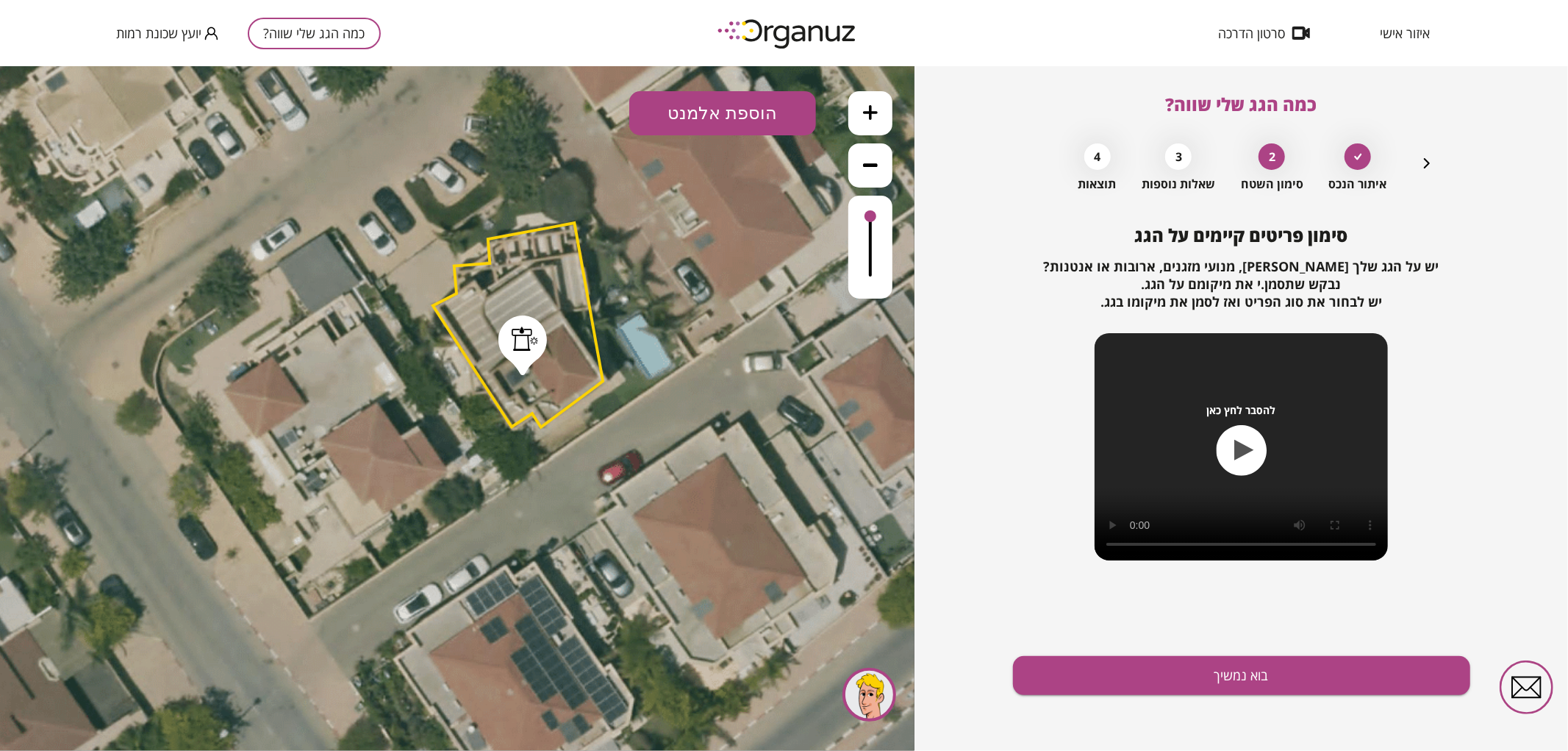
click at [1424, 167] on icon "button" at bounding box center [1426, 163] width 17 height 17
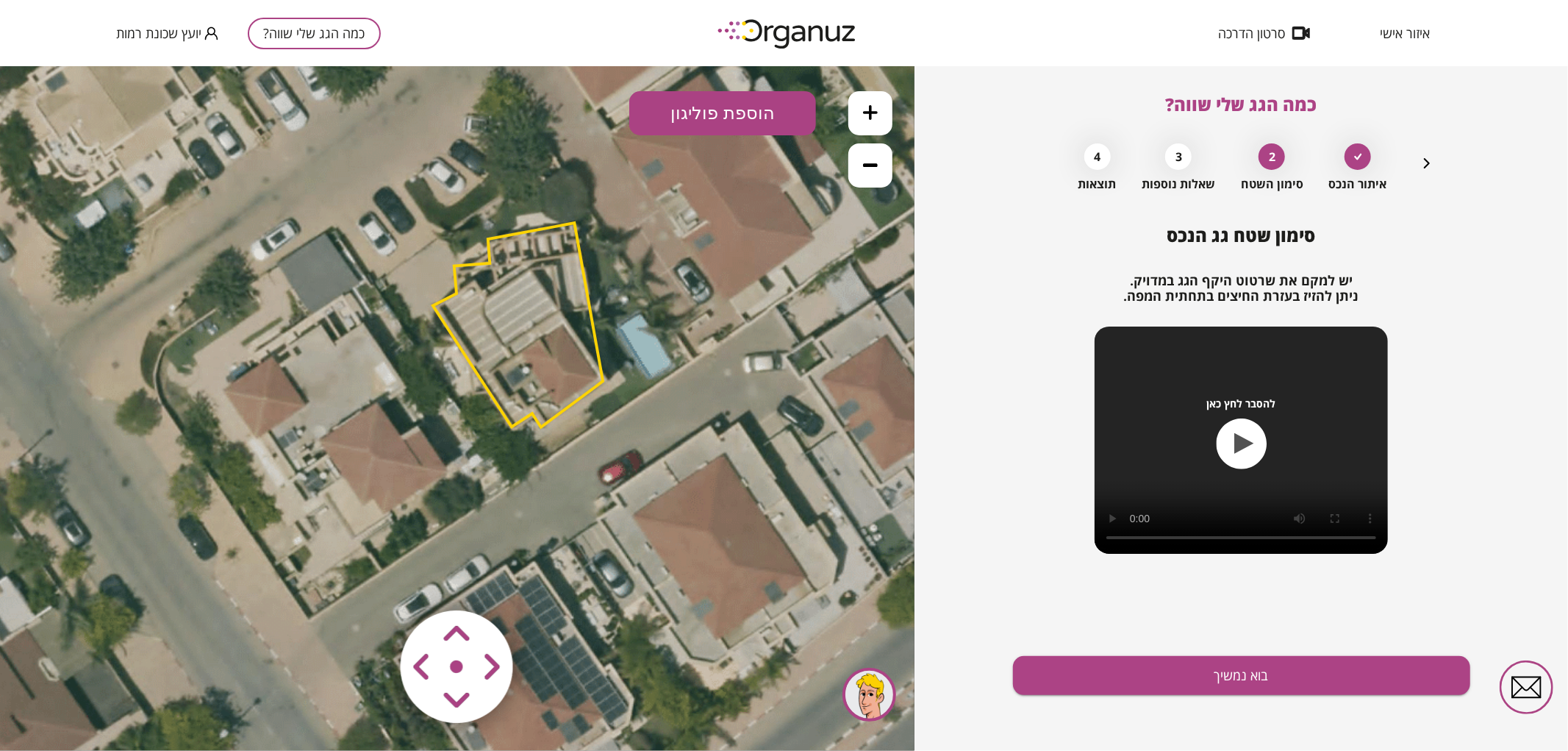
click at [869, 118] on icon at bounding box center [870, 112] width 15 height 15
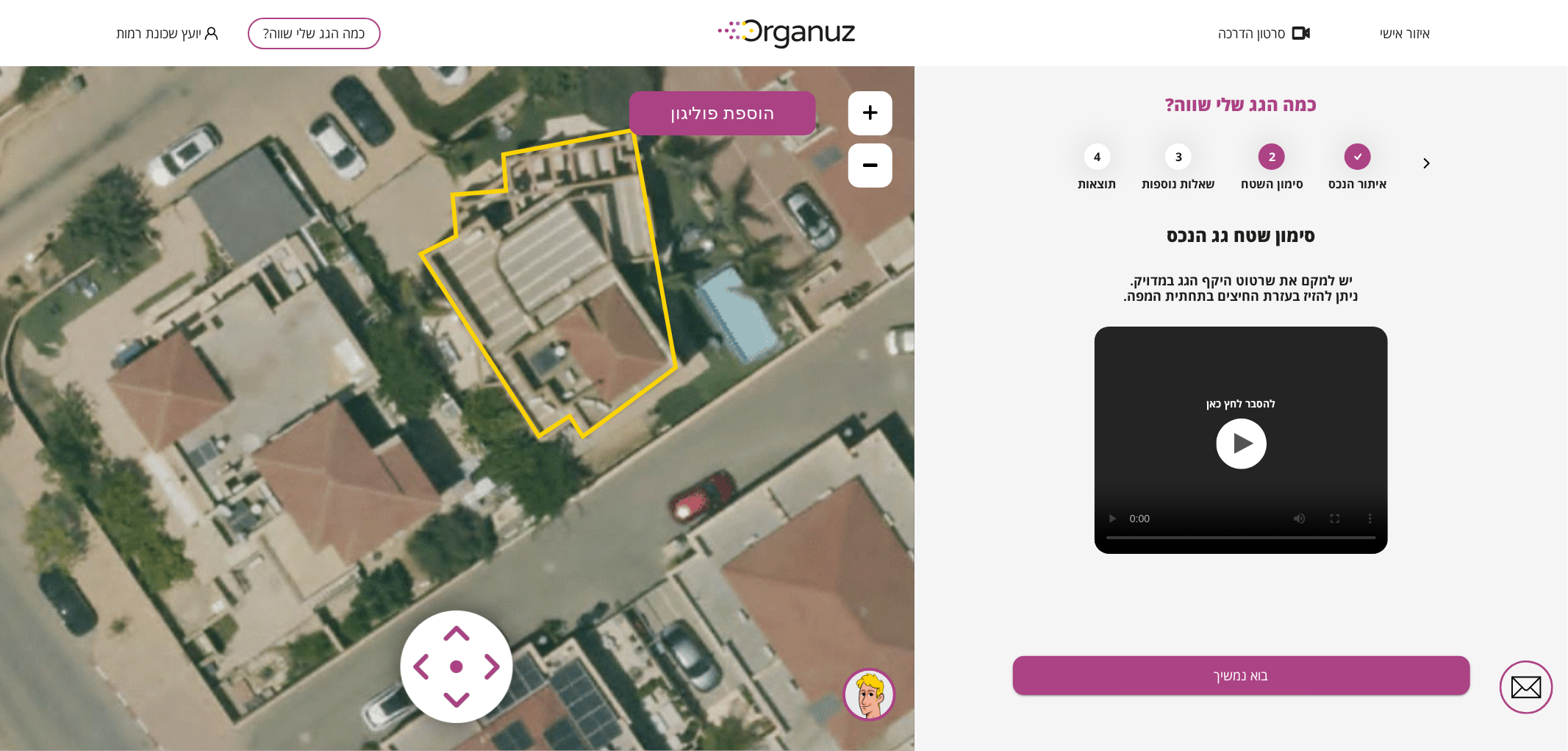
click at [530, 246] on polygon at bounding box center [548, 283] width 255 height 306
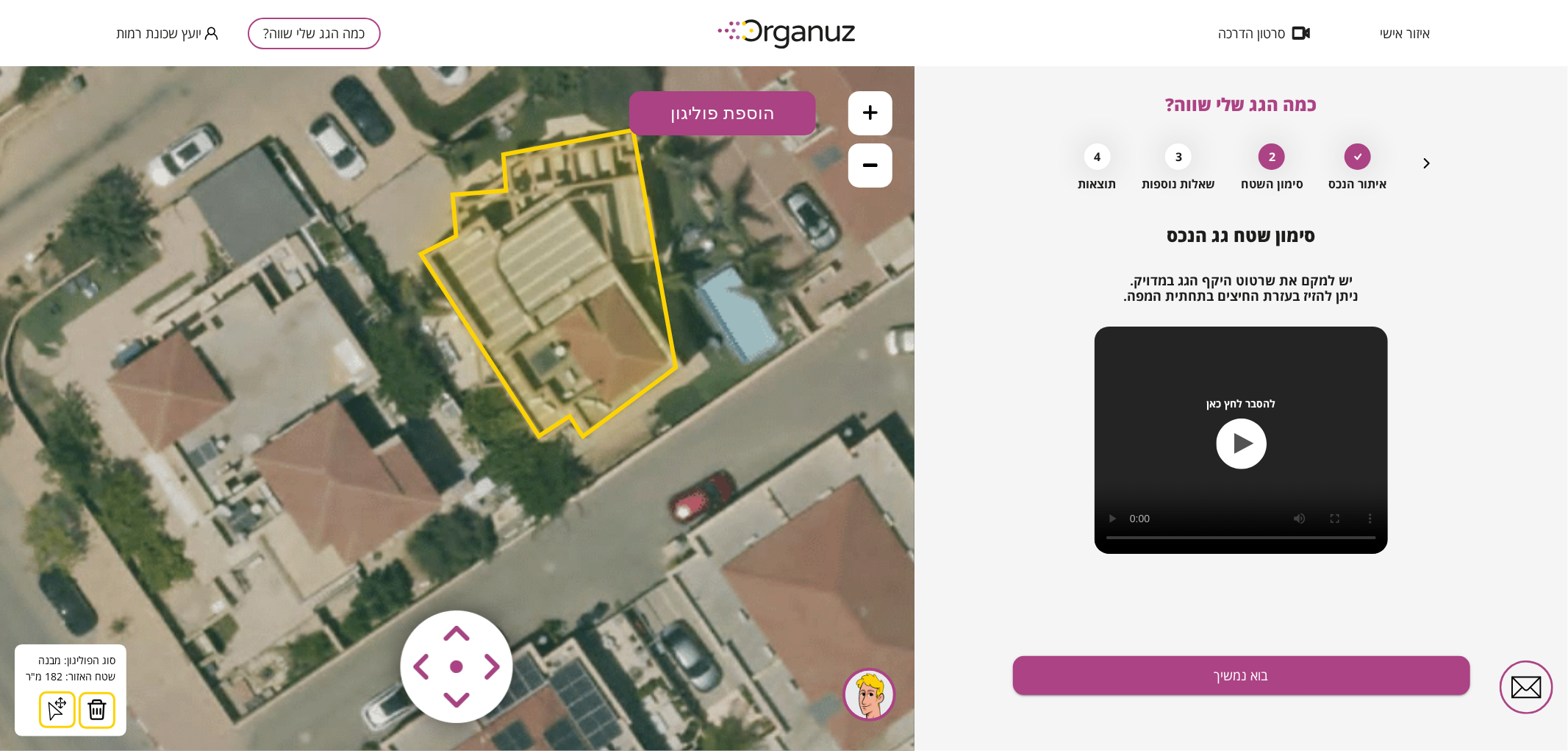
click at [101, 715] on img at bounding box center [97, 709] width 21 height 22
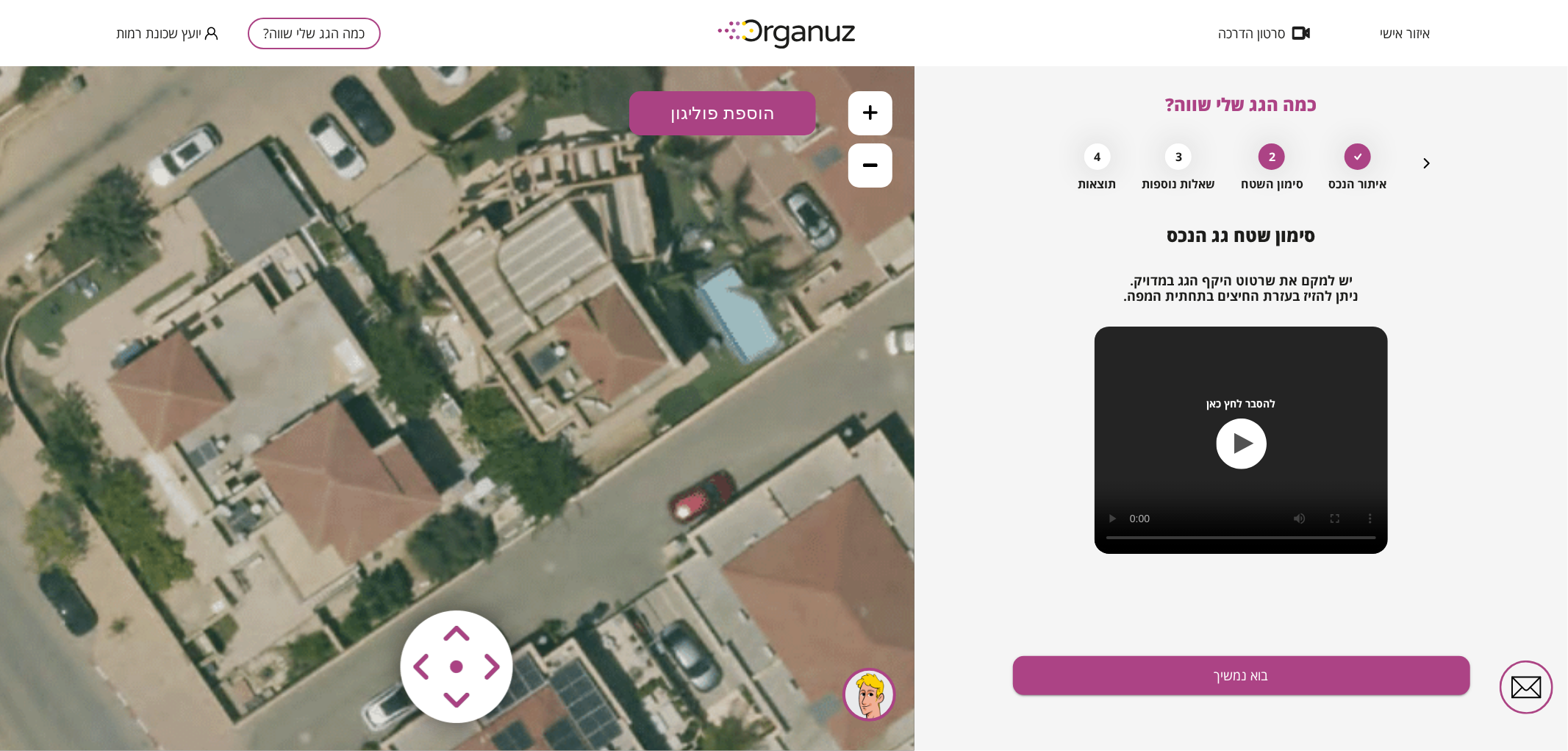
click at [741, 118] on button "הוספת פוליגון" at bounding box center [722, 113] width 187 height 44
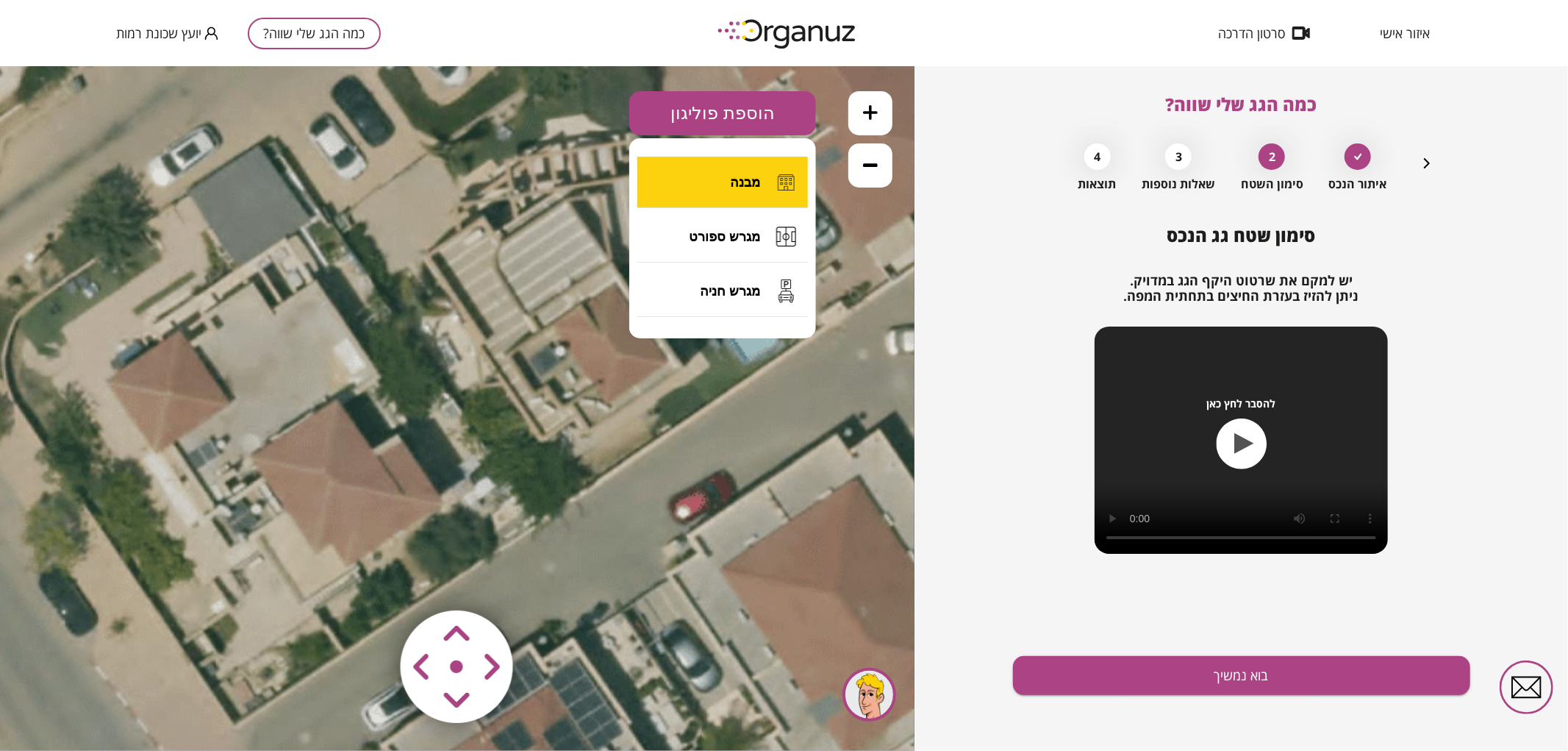
click at [733, 187] on span "מבנה" at bounding box center [744, 182] width 30 height 16
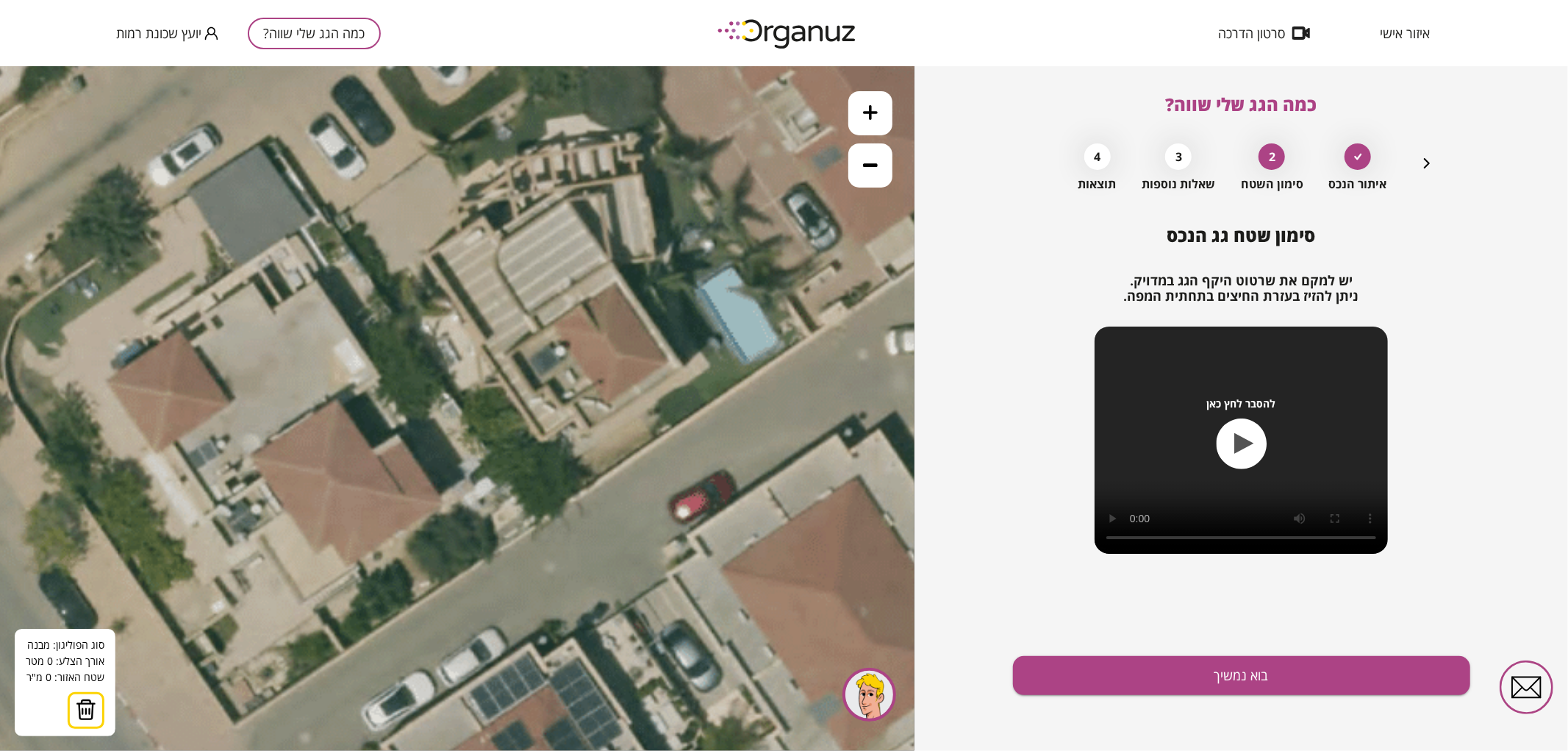
click at [422, 255] on icon at bounding box center [394, 363] width 1787 height 1787
click at [484, 215] on icon at bounding box center [394, 363] width 1787 height 1787
click at [494, 230] on polygon at bounding box center [458, 235] width 71 height 40
click at [555, 191] on icon at bounding box center [394, 363] width 1787 height 1787
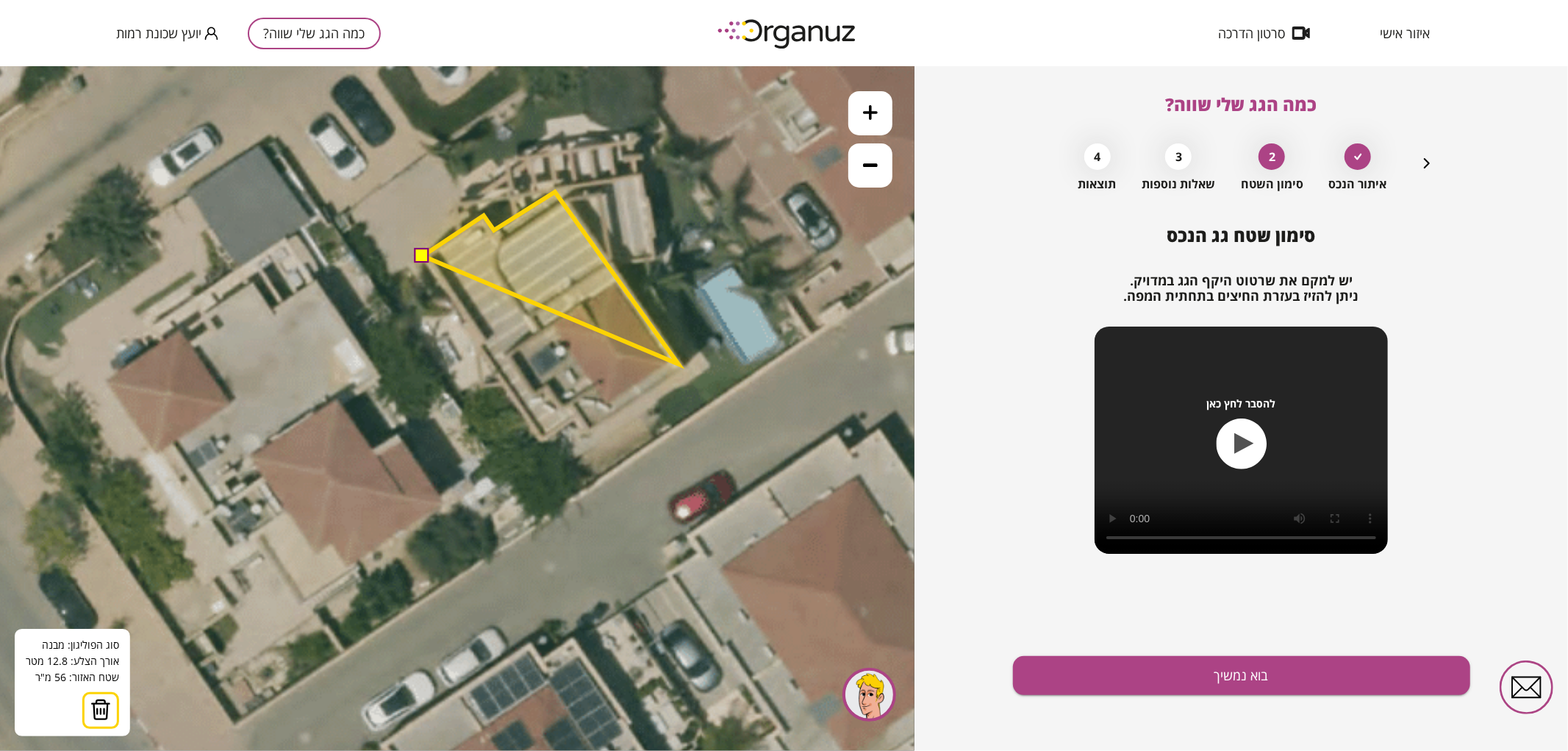
click at [678, 363] on polygon at bounding box center [550, 277] width 256 height 172
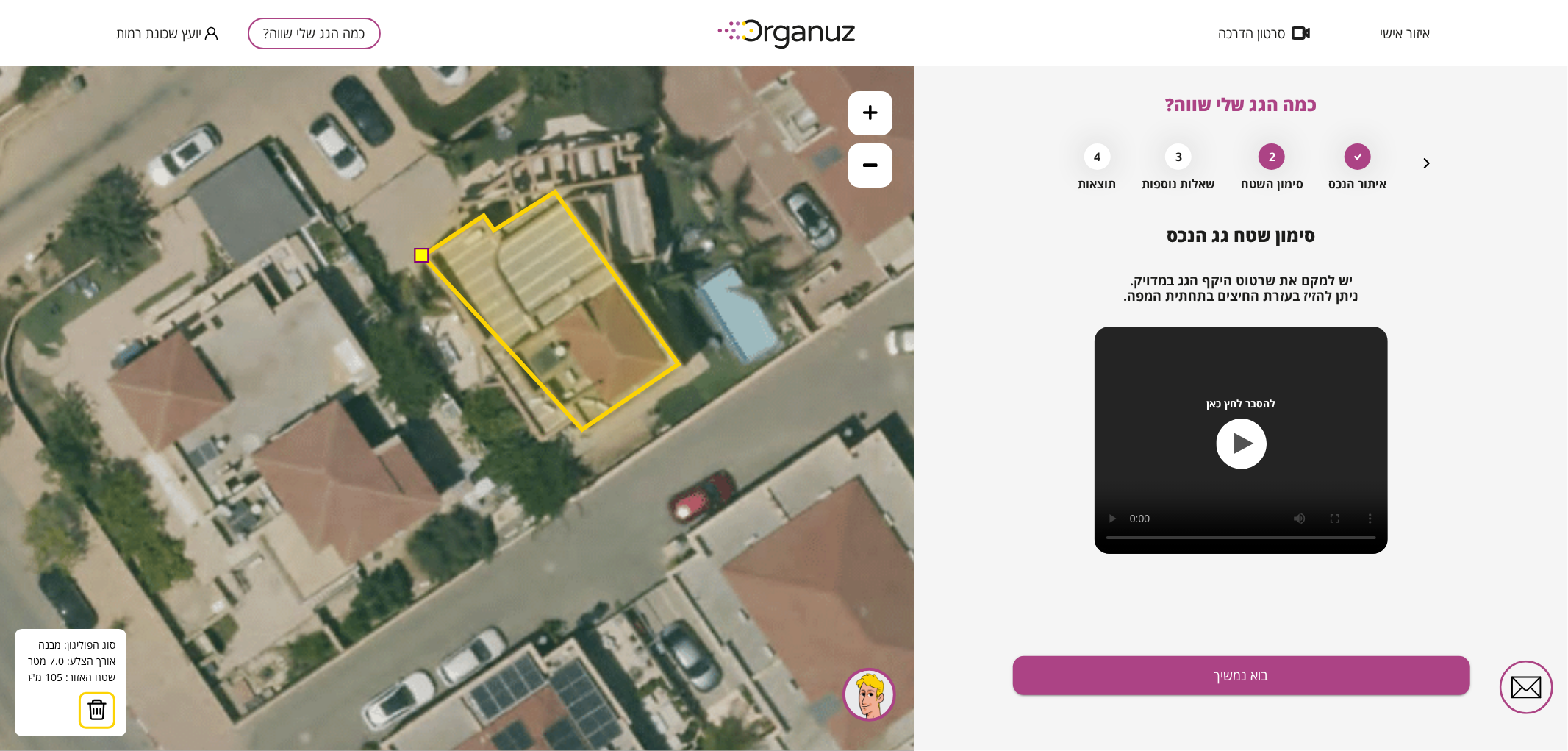
click at [582, 429] on polygon at bounding box center [550, 310] width 256 height 238
click at [573, 414] on polygon at bounding box center [550, 310] width 256 height 238
click at [540, 441] on polygon at bounding box center [550, 316] width 256 height 250
click at [423, 257] on button at bounding box center [422, 254] width 15 height 15
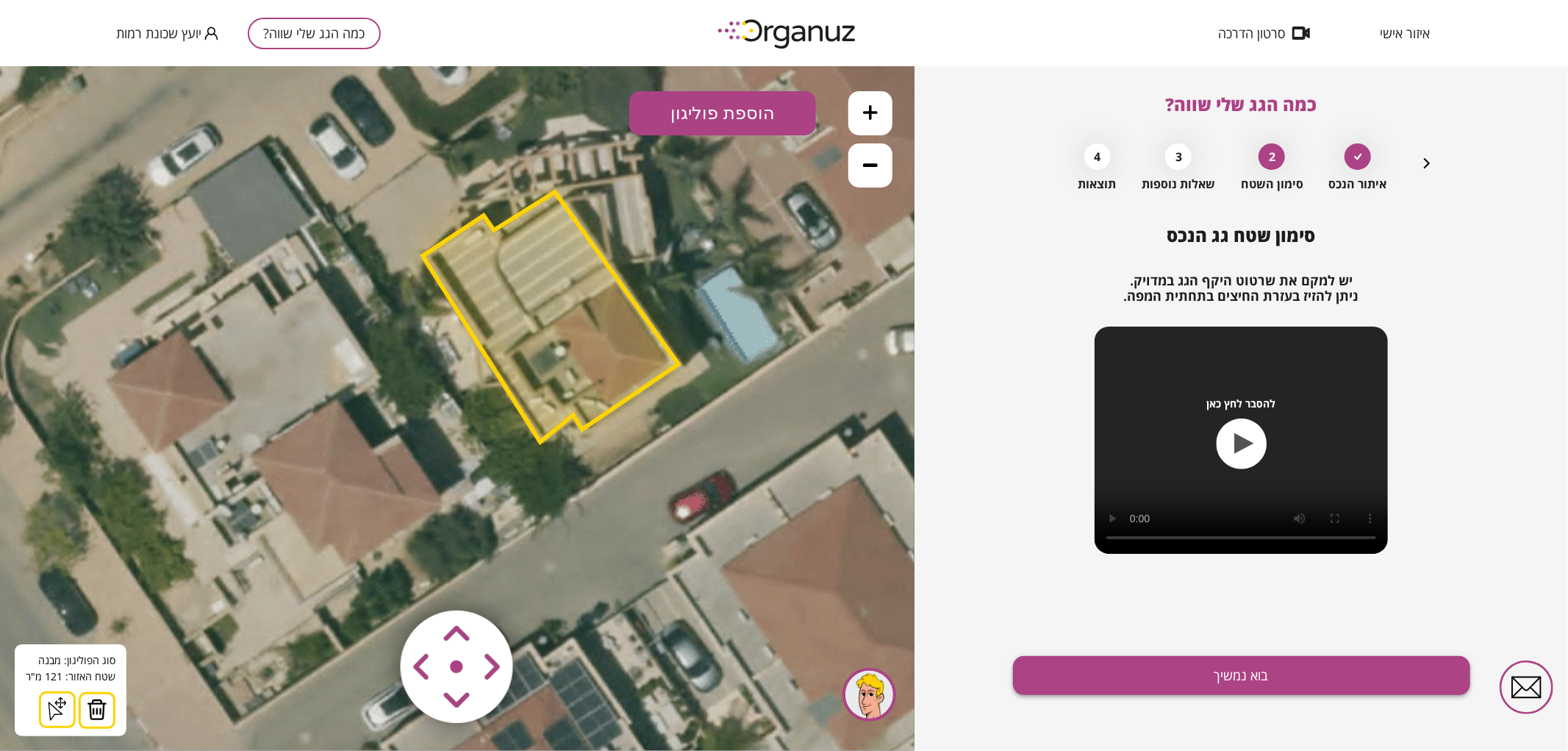
click at [1105, 674] on button "בוא נמשיך" at bounding box center [1242, 675] width 457 height 39
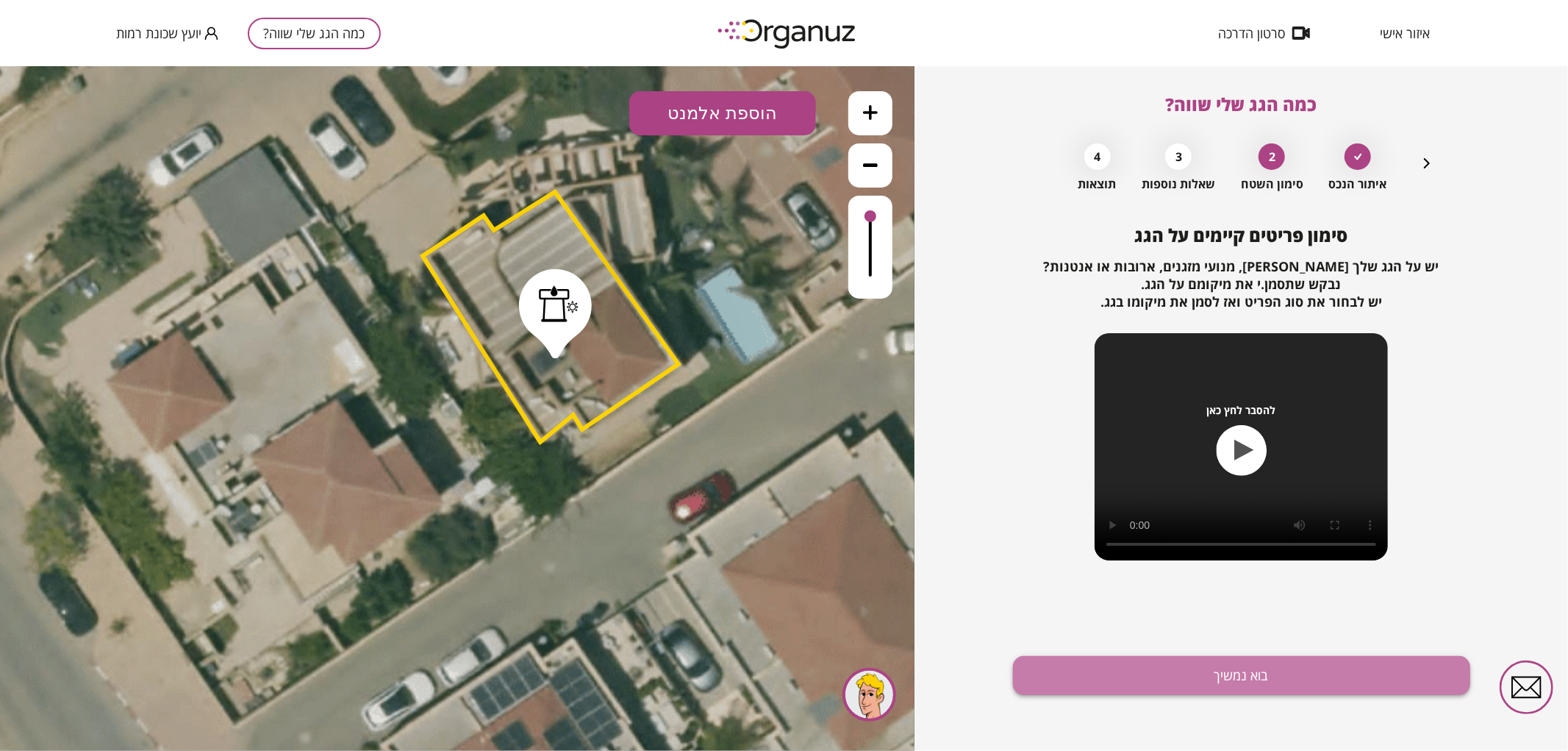
click at [1101, 674] on button "בוא נמשיך" at bounding box center [1242, 675] width 457 height 39
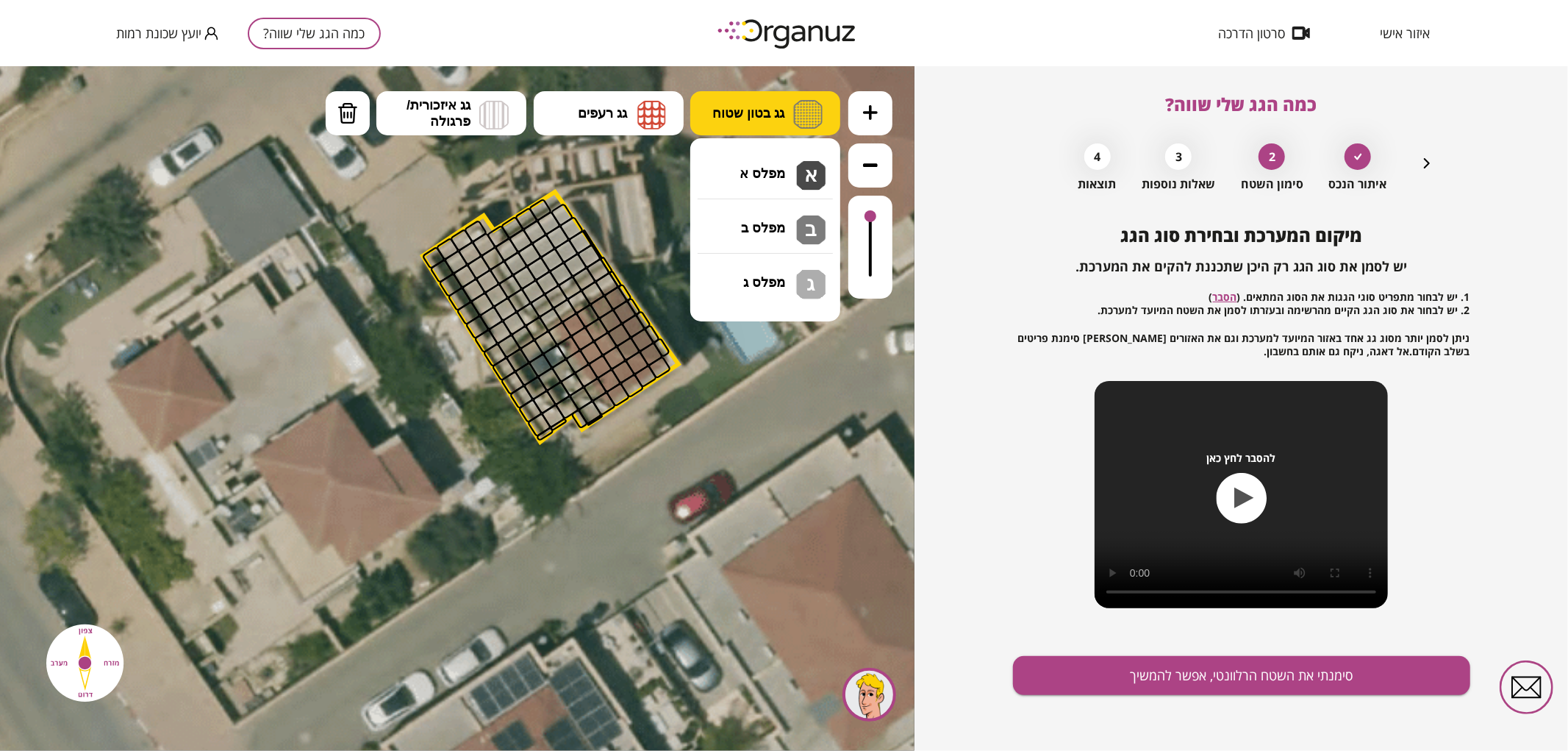
click at [794, 119] on img at bounding box center [808, 113] width 29 height 28
click at [779, 192] on div ".st0 { fill: #FFFFFF; } .st0 { fill: #FFFFFF; }" at bounding box center [457, 408] width 914 height 685
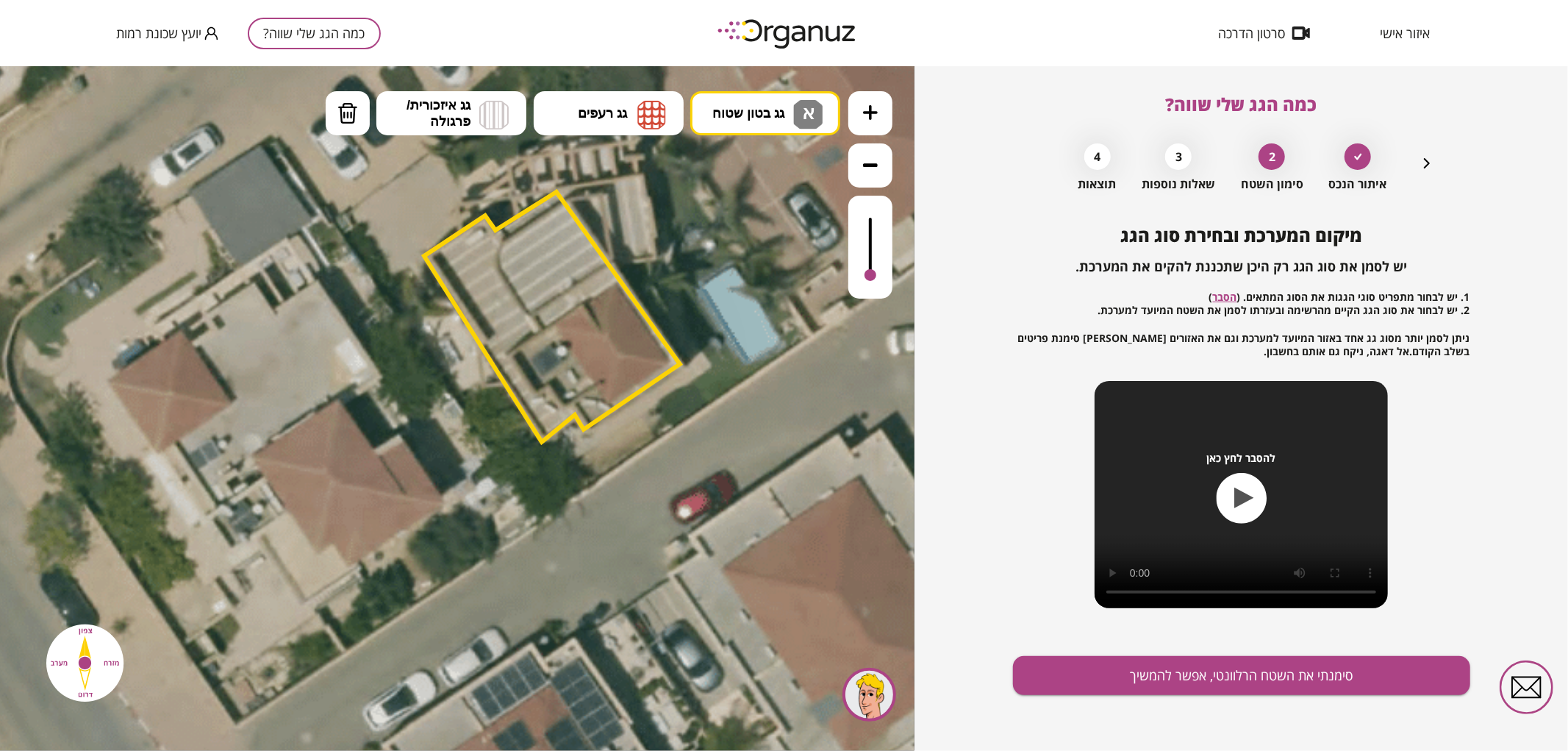
drag, startPoint x: 869, startPoint y: 222, endPoint x: 879, endPoint y: 288, distance: 66.8
click at [879, 288] on div at bounding box center [870, 246] width 44 height 103
click at [873, 273] on div at bounding box center [870, 270] width 12 height 12
drag, startPoint x: 440, startPoint y: 257, endPoint x: 494, endPoint y: 327, distance: 88.4
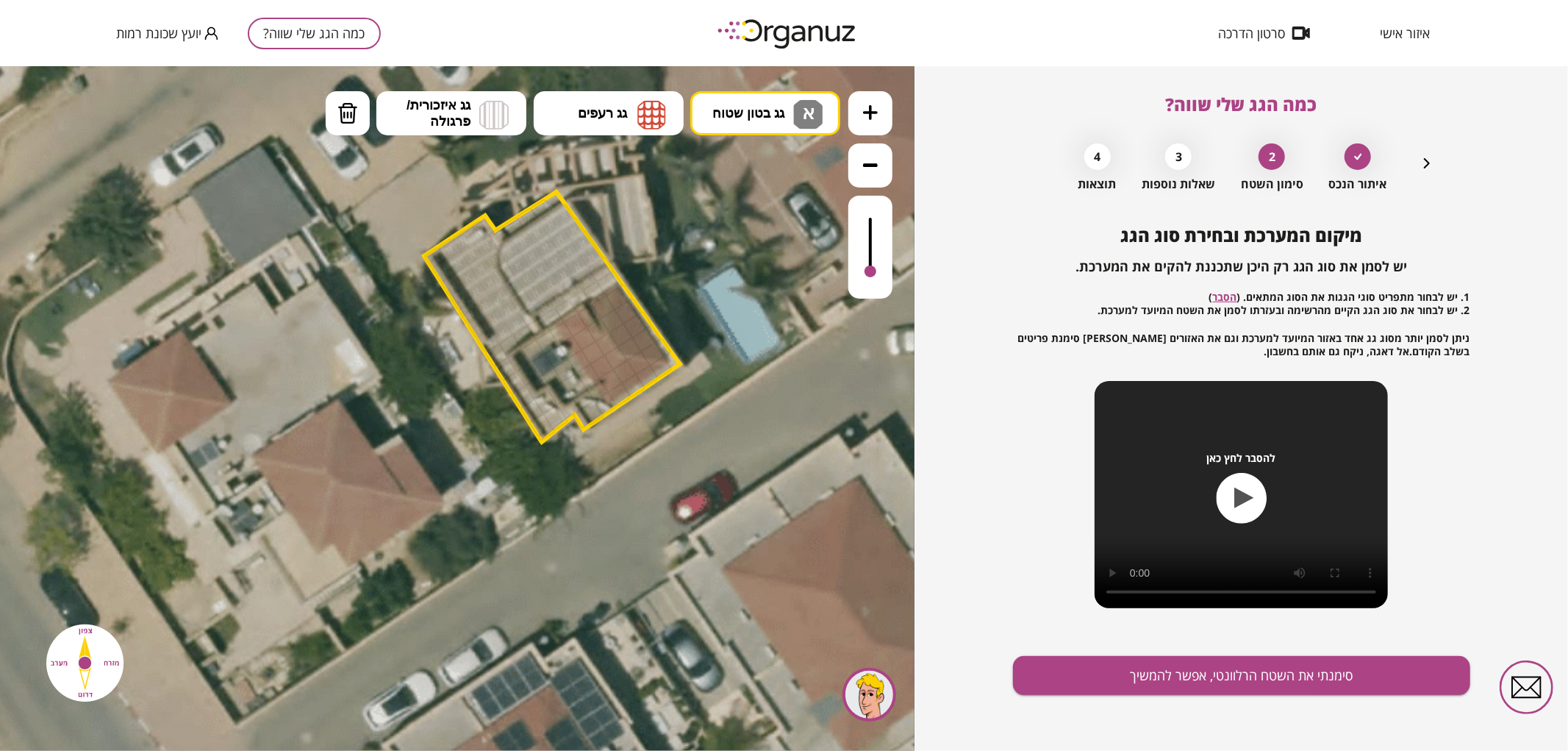
drag, startPoint x: 534, startPoint y: 291, endPoint x: 564, endPoint y: 225, distance: 72.5
drag, startPoint x: 871, startPoint y: 267, endPoint x: 888, endPoint y: 268, distance: 17.0
click at [888, 268] on div at bounding box center [870, 246] width 44 height 103
click at [362, 123] on button "מחיקה" at bounding box center [347, 113] width 44 height 44
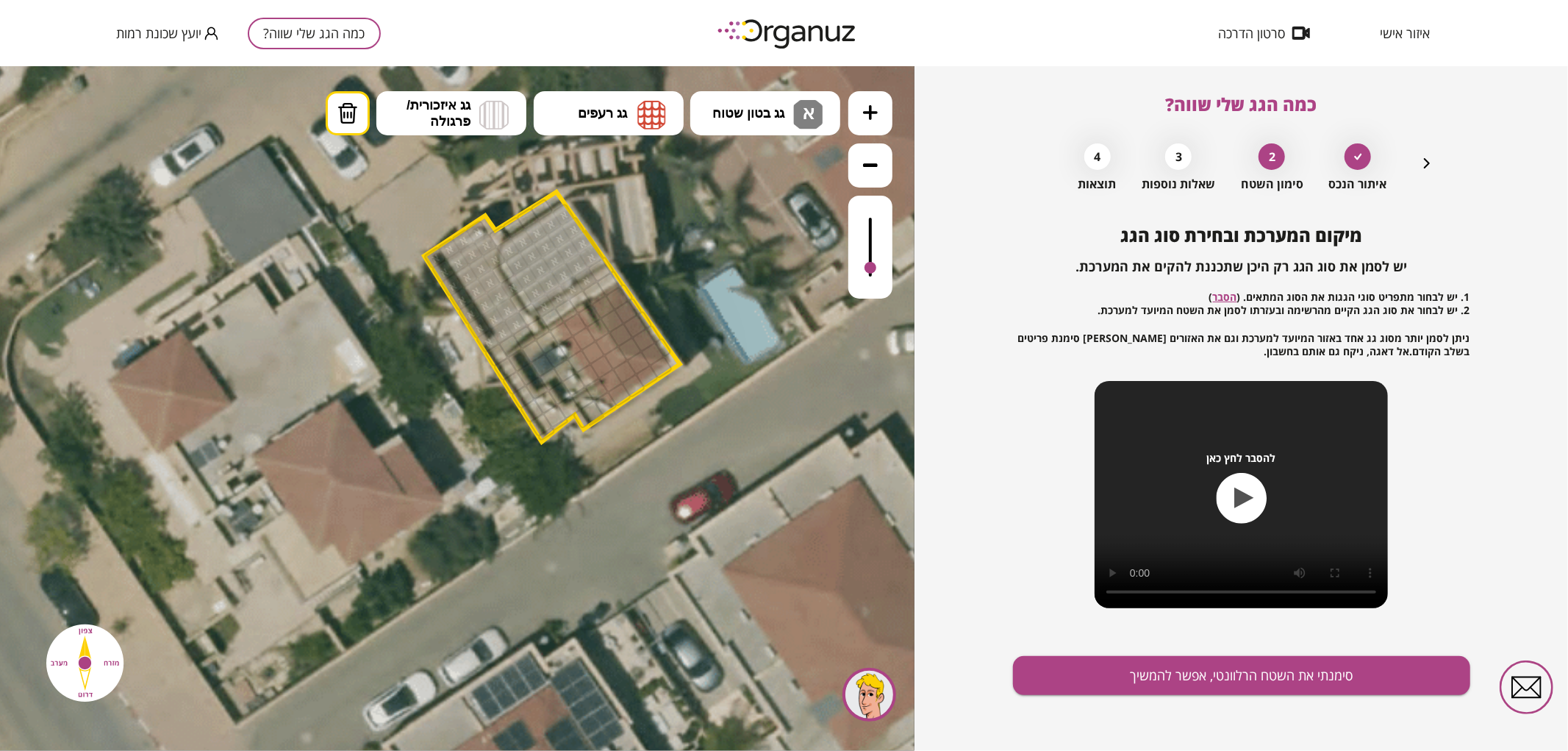
click at [498, 260] on div at bounding box center [494, 258] width 25 height 25
click at [525, 304] on div at bounding box center [520, 299] width 25 height 25
click at [515, 286] on div at bounding box center [511, 285] width 25 height 25
click at [764, 100] on button "גג בטון שטוח א" at bounding box center [765, 113] width 150 height 44
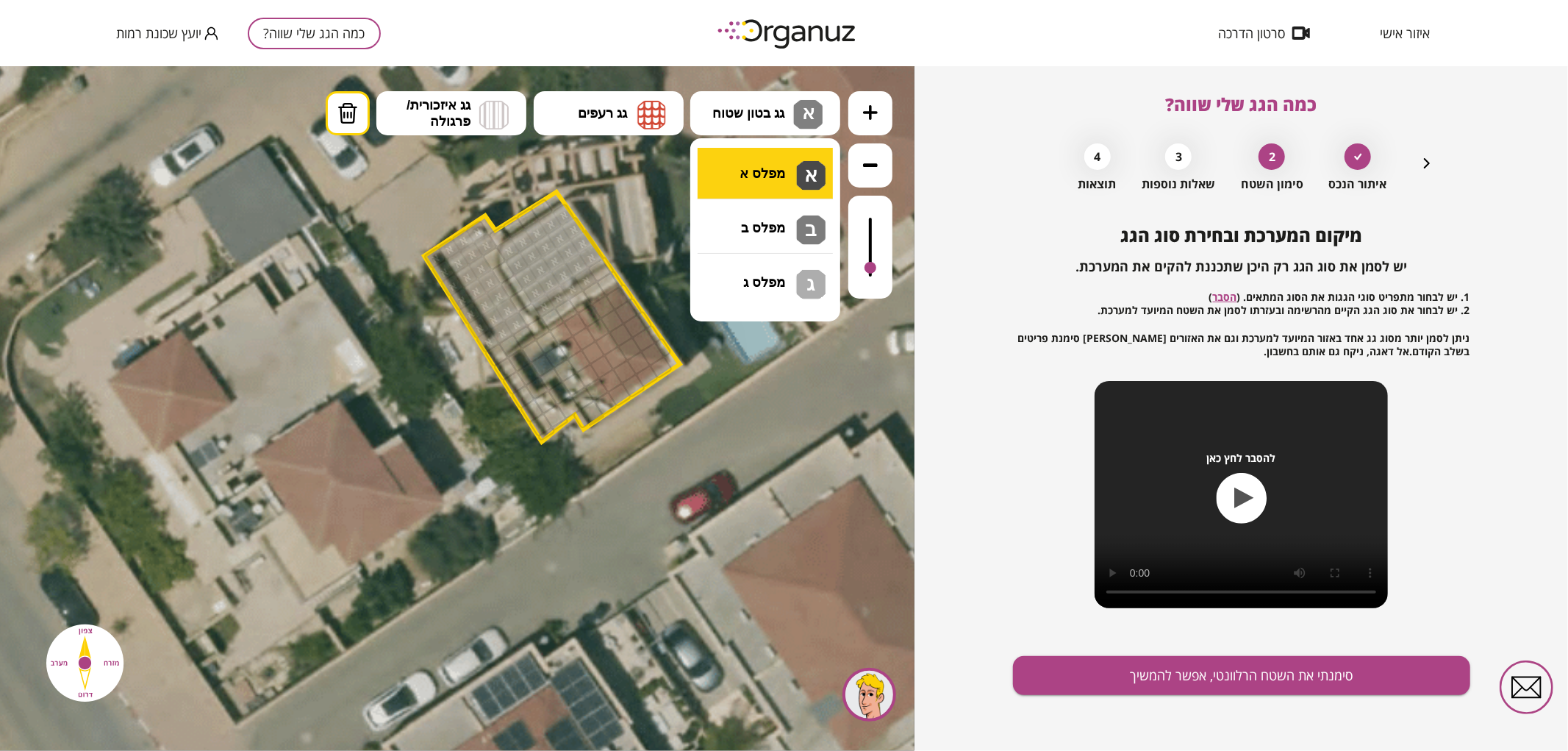
click at [780, 177] on div ".st0 { fill: #FFFFFF; } .st0 { fill: #FFFFFF; }" at bounding box center [457, 408] width 914 height 685
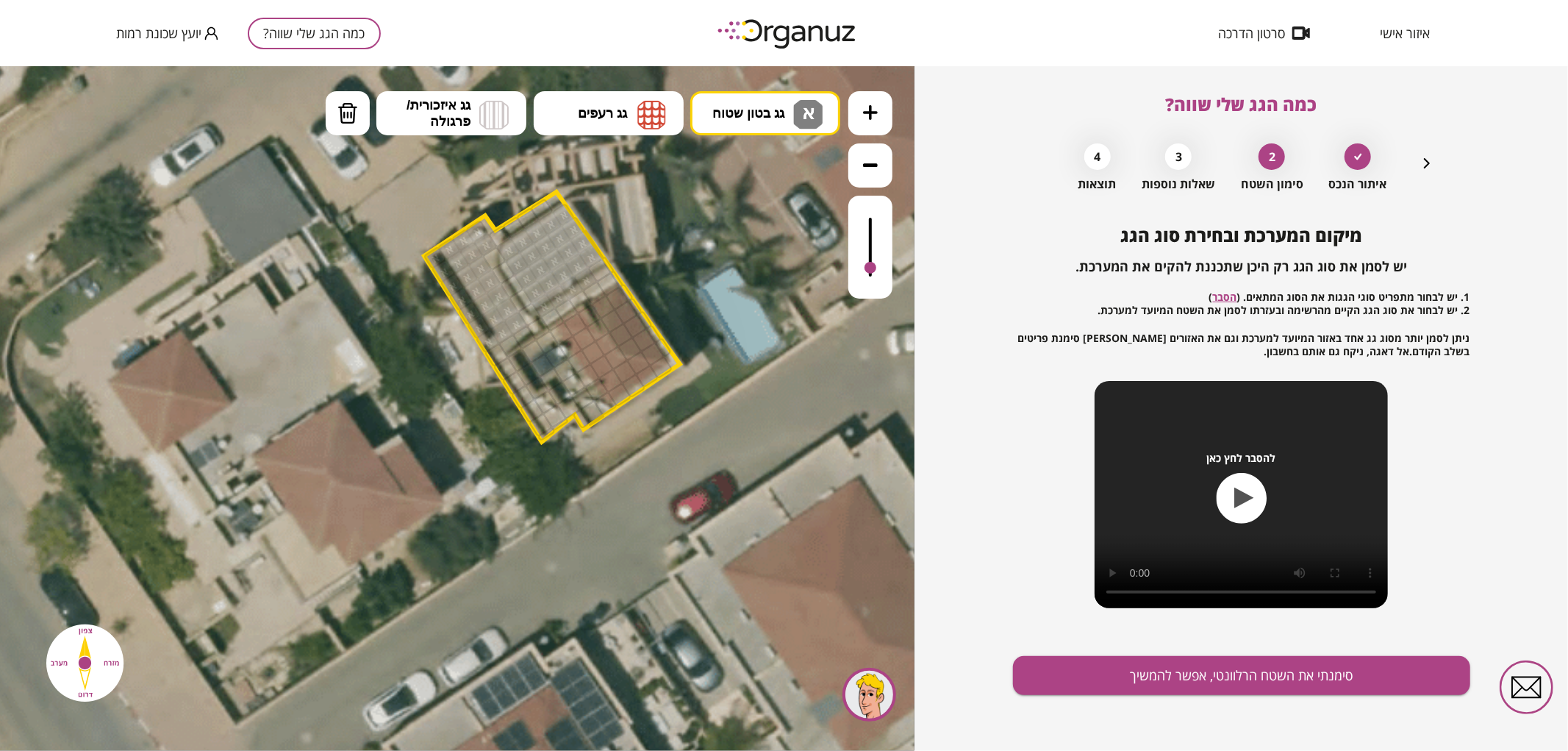
click at [592, 269] on div at bounding box center [599, 269] width 25 height 25
drag, startPoint x: 497, startPoint y: 357, endPoint x: 552, endPoint y: 415, distance: 79.9
drag, startPoint x: 558, startPoint y: 413, endPoint x: 567, endPoint y: 413, distance: 9.0
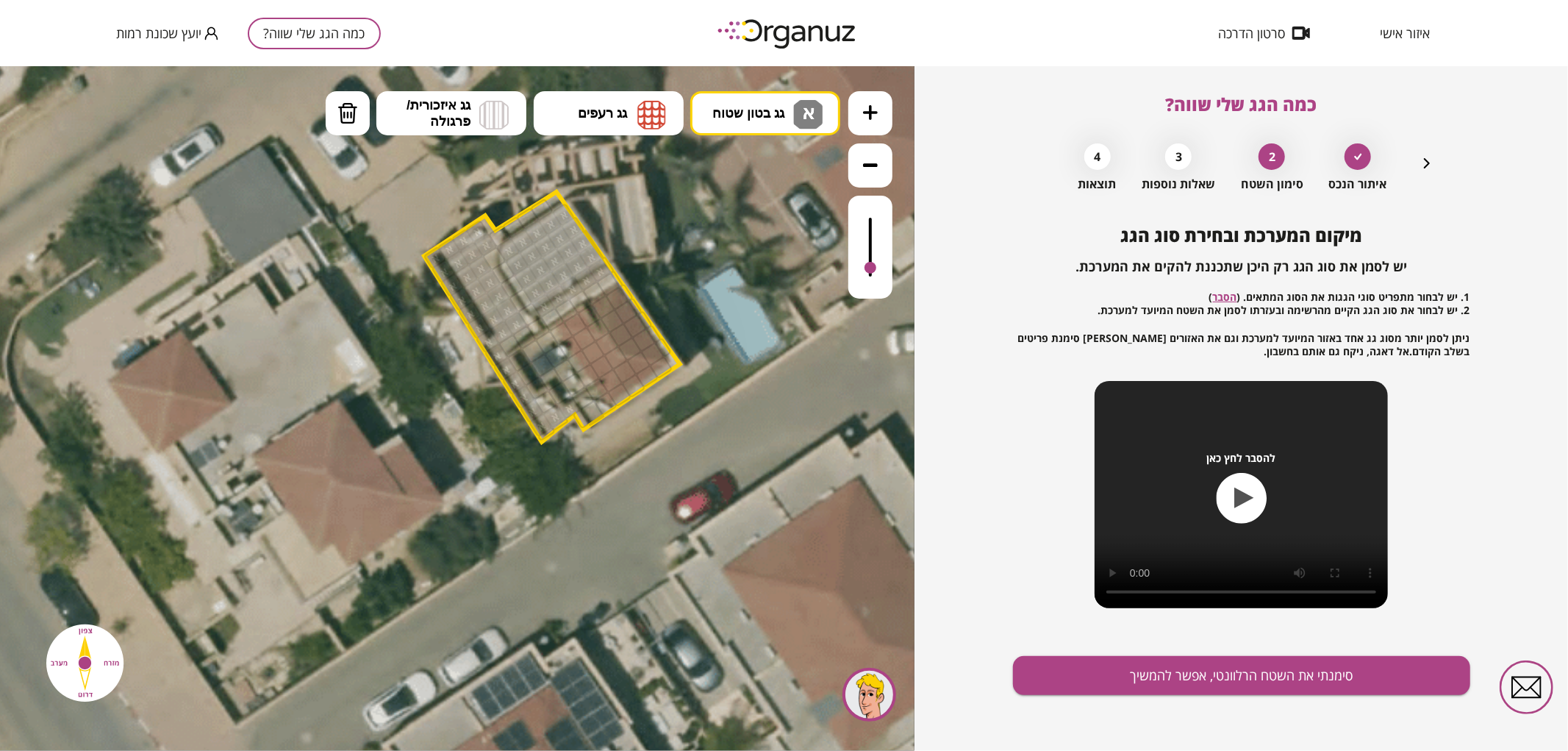
click at [598, 413] on div at bounding box center [592, 412] width 25 height 25
click at [634, 100] on button "גג רעפים" at bounding box center [609, 113] width 150 height 44
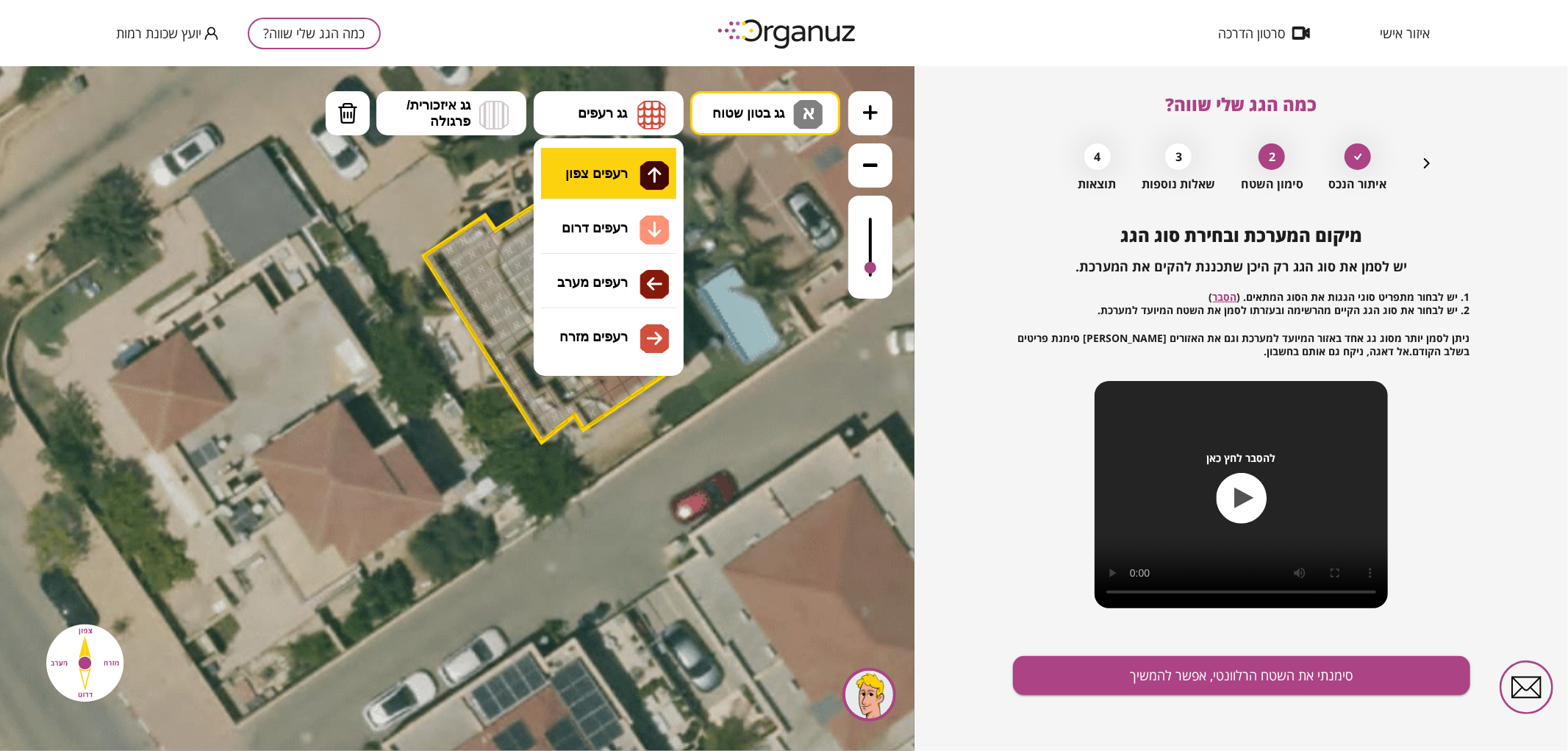
click at [645, 179] on div ".st0 { fill: #FFFFFF; } .st0 { fill: #FFFFFF; }" at bounding box center [457, 408] width 914 height 685
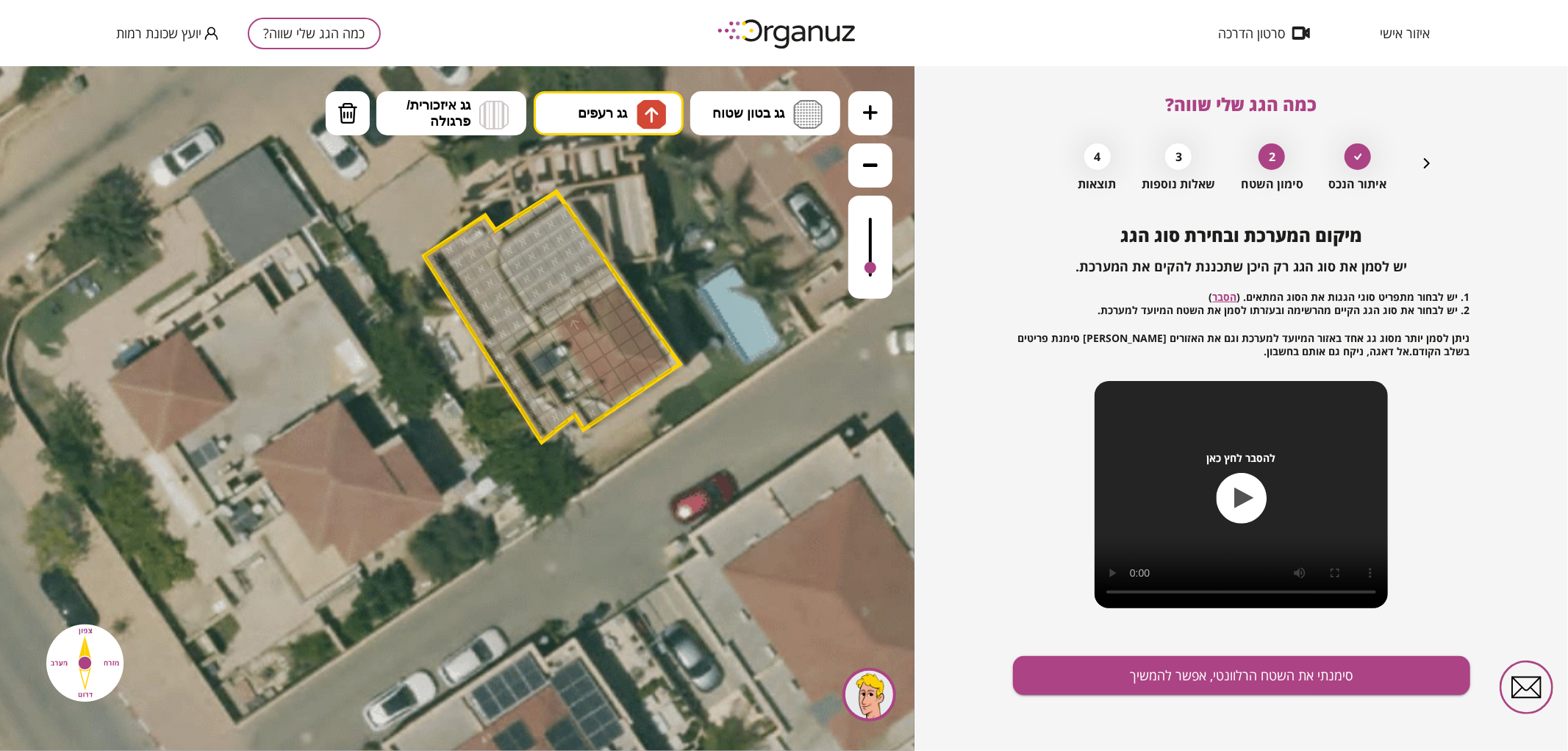
click at [580, 319] on div at bounding box center [575, 324] width 25 height 25
click at [603, 310] on div at bounding box center [603, 306] width 25 height 25
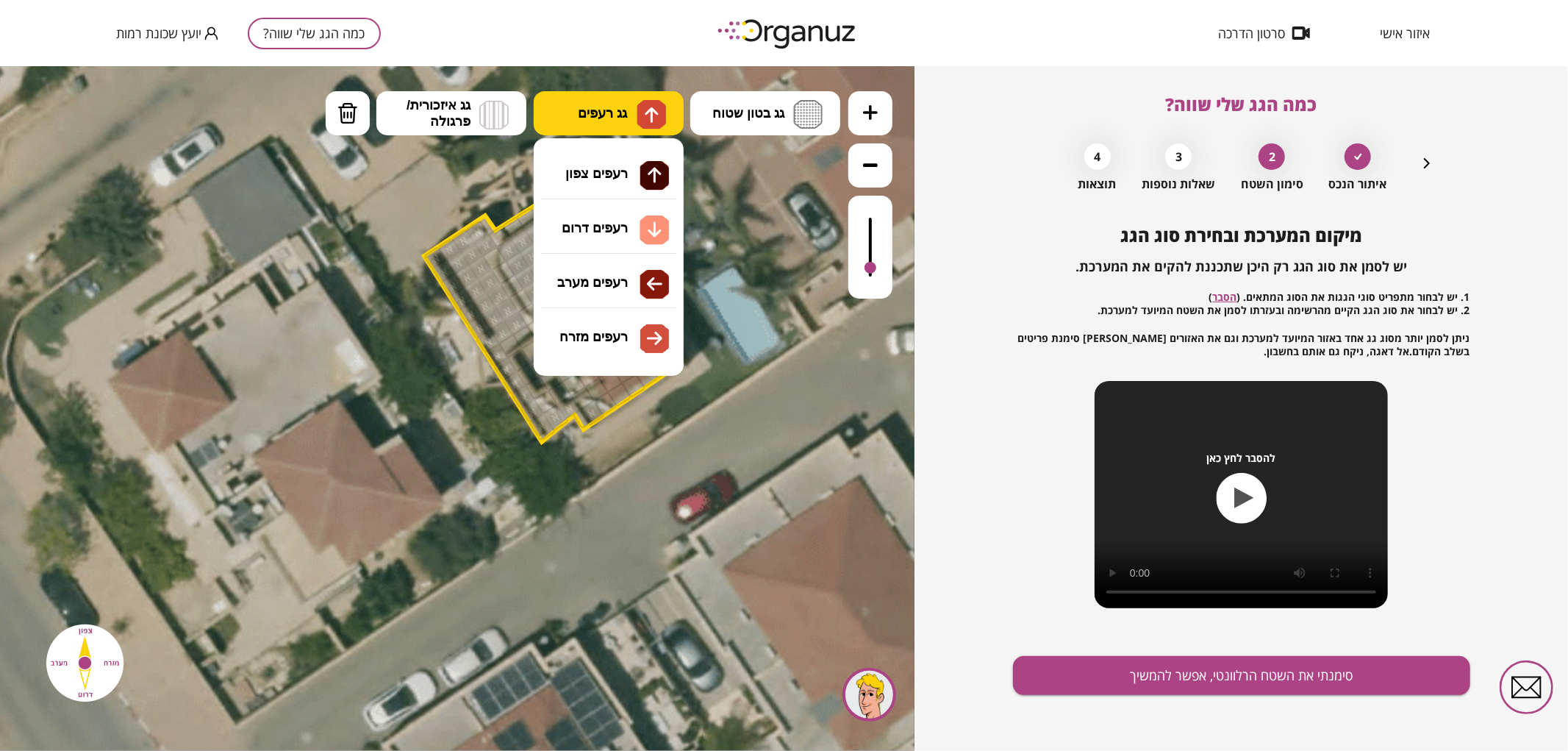
click at [624, 118] on span "גג רעפים" at bounding box center [603, 113] width 49 height 16
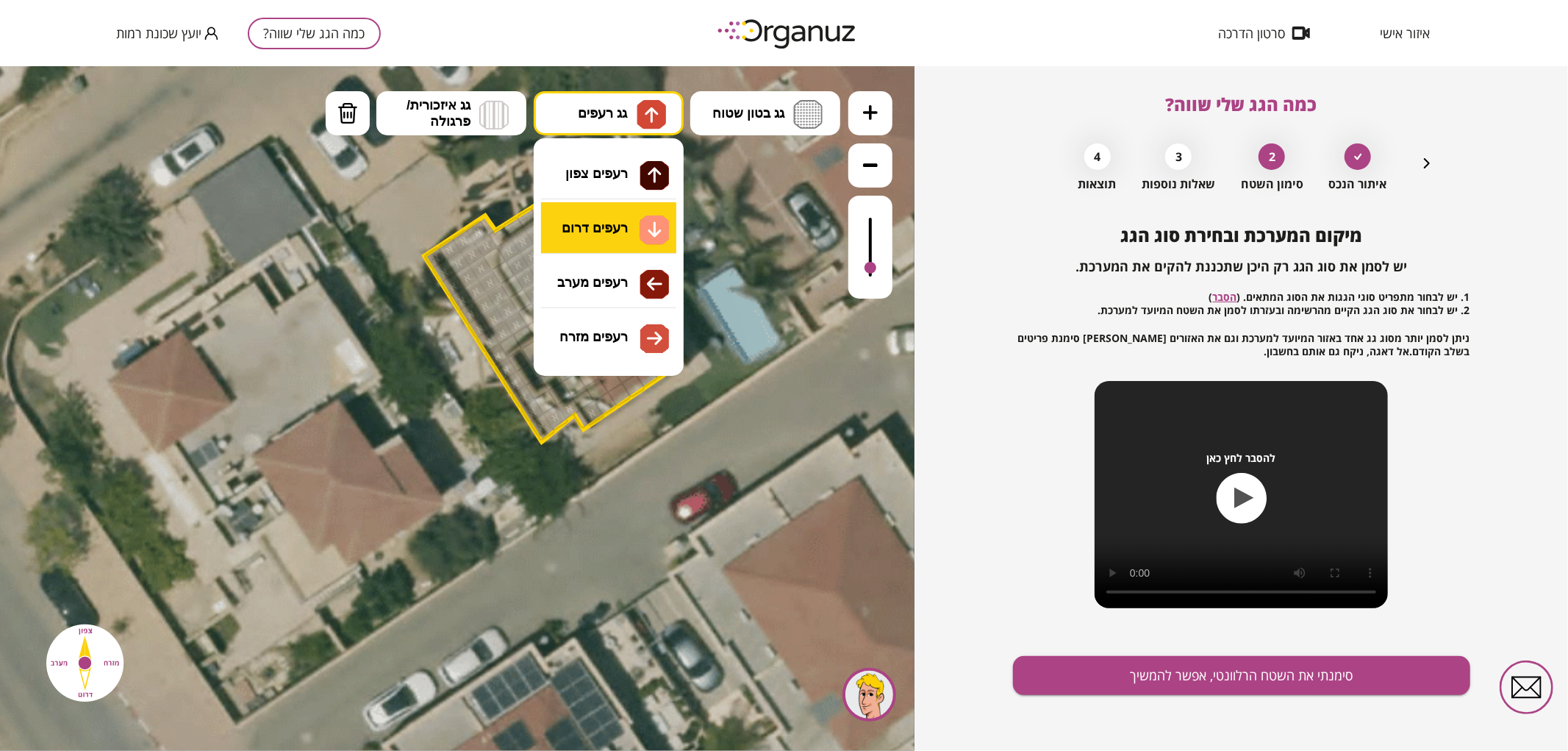
click at [655, 239] on div ".st0 { fill: #FFFFFF; } .st0 { fill: #FFFFFF; }" at bounding box center [457, 408] width 914 height 685
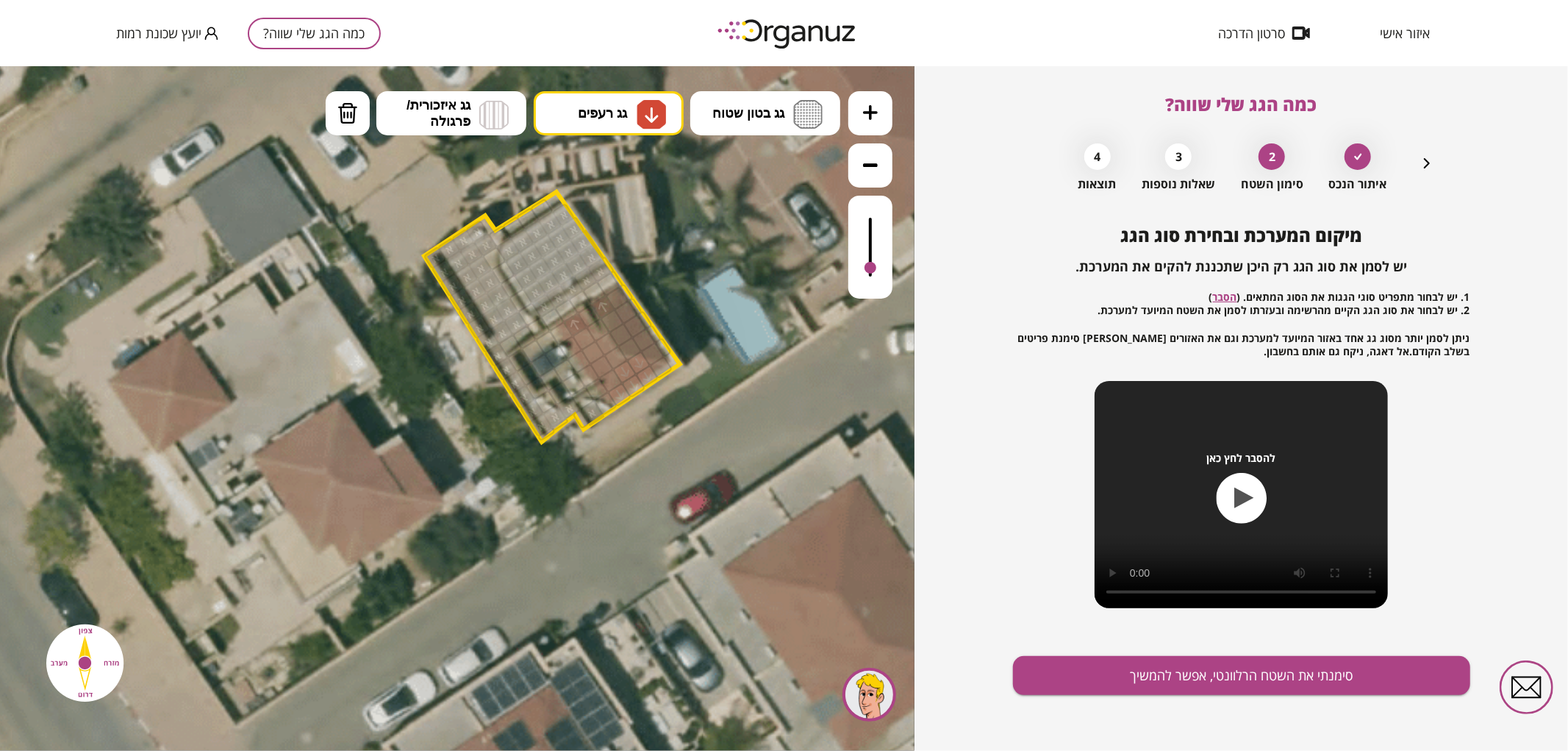
drag, startPoint x: 624, startPoint y: 371, endPoint x: 621, endPoint y: 389, distance: 18.2
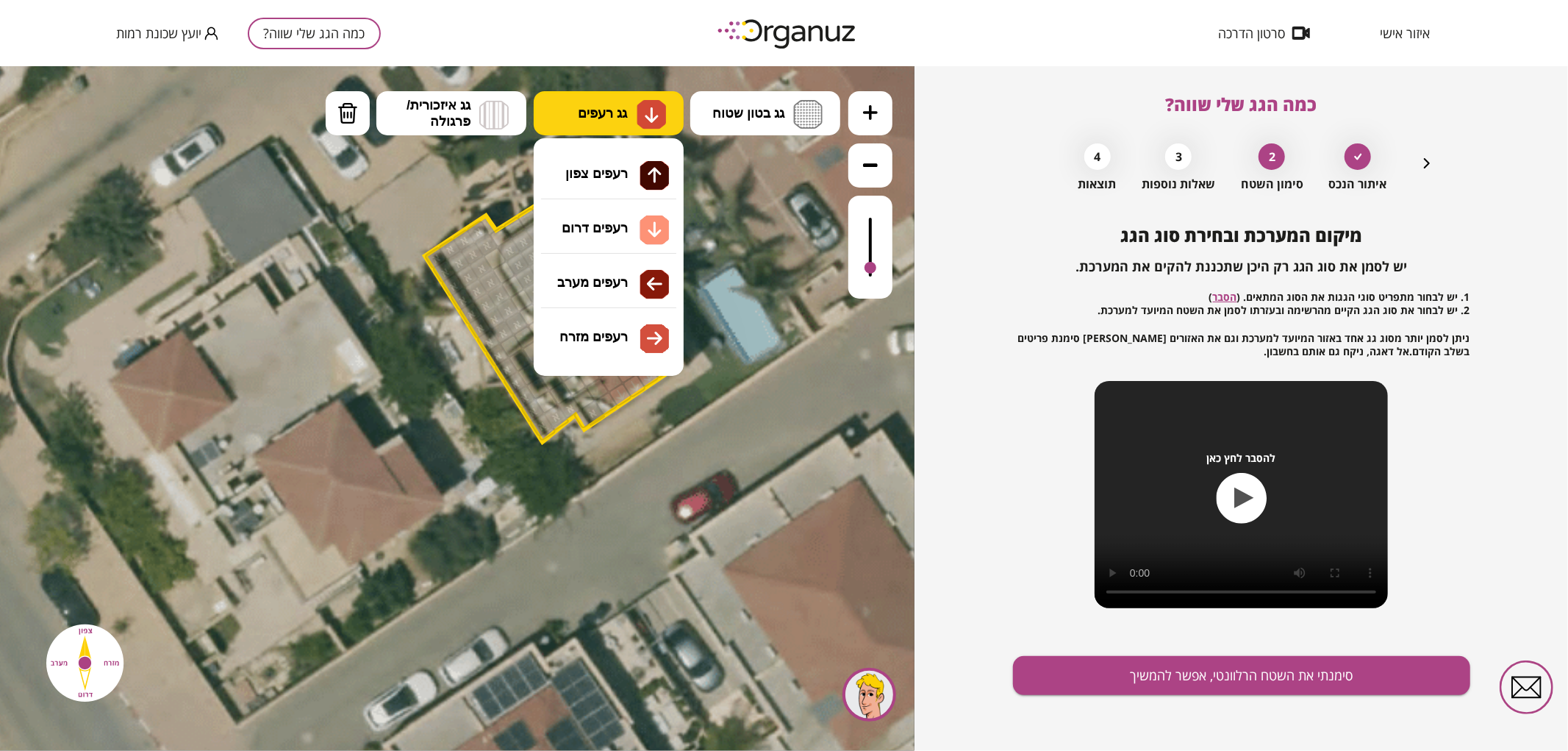
click at [591, 107] on span "גג רעפים" at bounding box center [603, 113] width 49 height 16
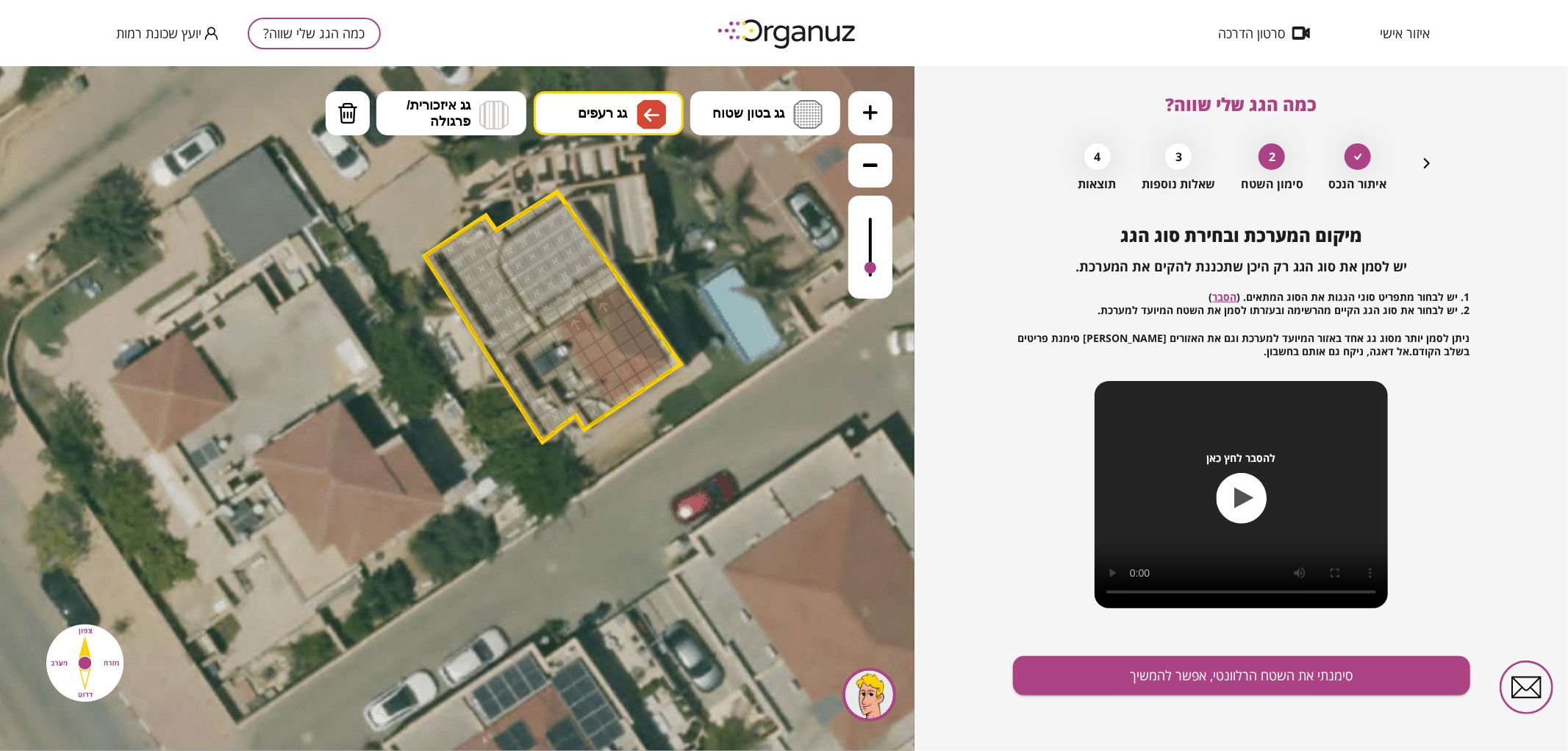
click at [645, 290] on div ".st0 { fill: #FFFFFF; } .st0 { fill: #FFFFFF; }" at bounding box center [457, 408] width 914 height 685
drag, startPoint x: 589, startPoint y: 338, endPoint x: 603, endPoint y: 348, distance: 17.2
click at [591, 110] on span "גג רעפים" at bounding box center [603, 113] width 49 height 16
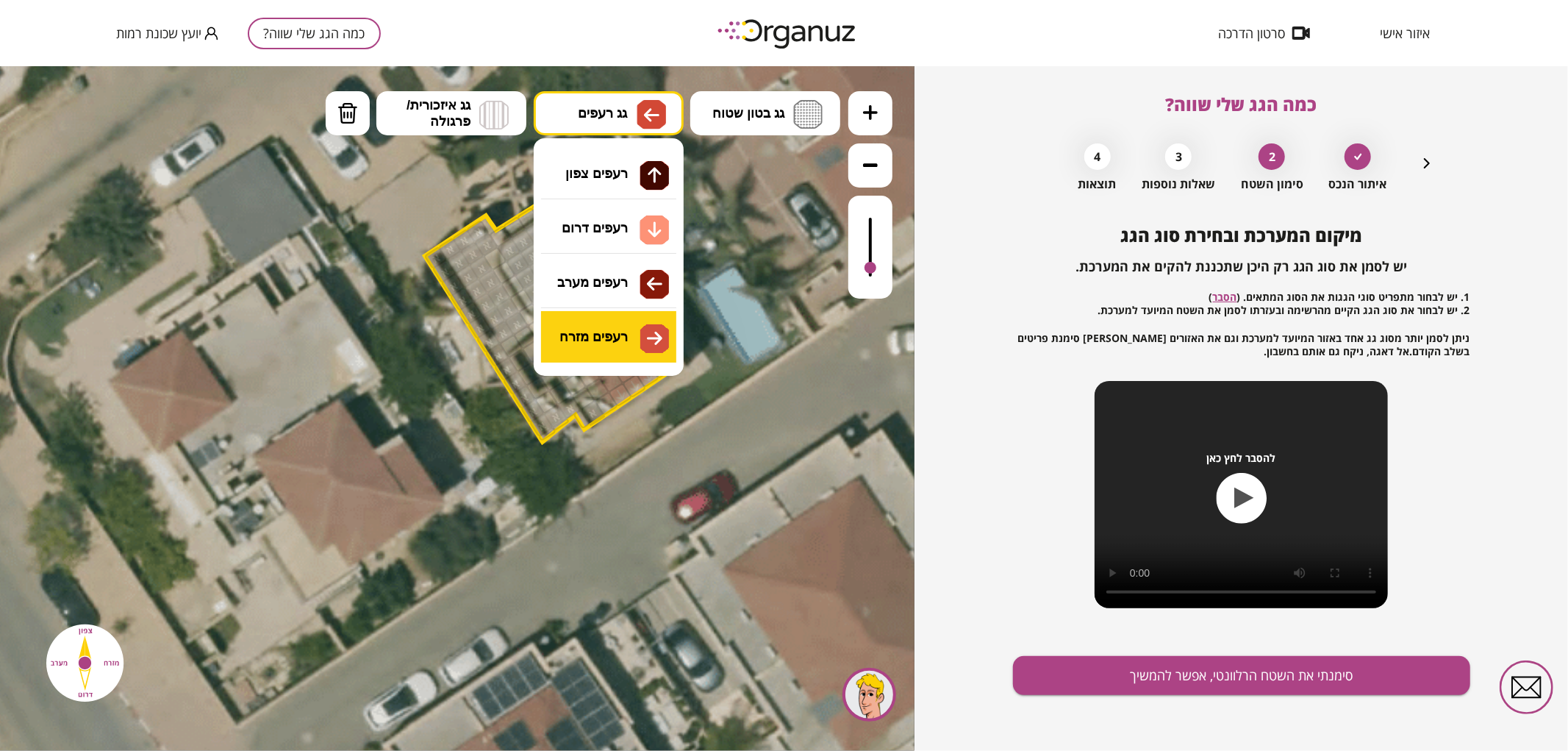
click at [620, 332] on div ".st0 { fill: #FFFFFF; } .st0 { fill: #FFFFFF; }" at bounding box center [457, 408] width 914 height 685
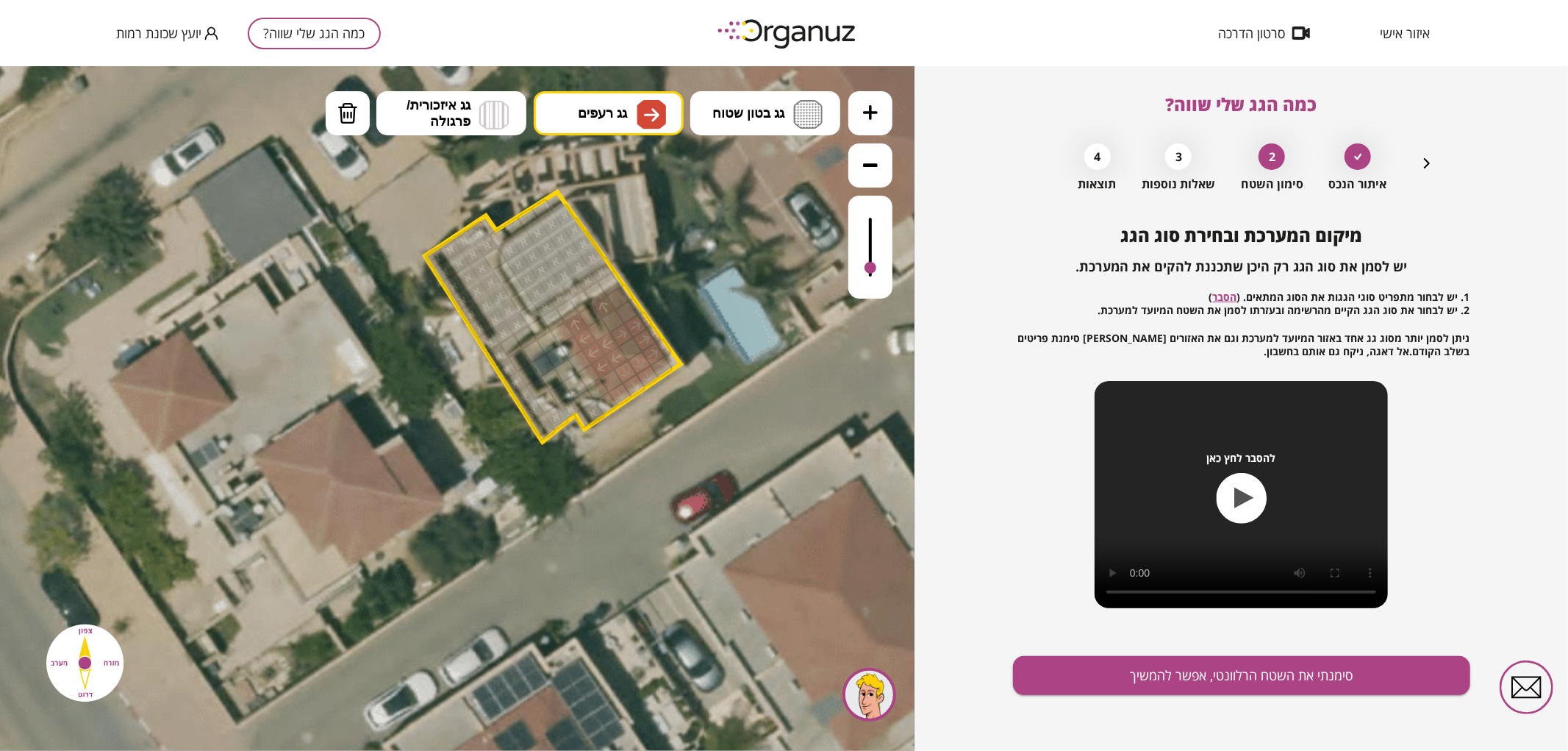
drag, startPoint x: 623, startPoint y: 332, endPoint x: 644, endPoint y: 326, distance: 21.8
click at [633, 344] on div at bounding box center [630, 348] width 25 height 25
click at [613, 321] on div at bounding box center [613, 320] width 25 height 25
drag, startPoint x: 624, startPoint y: 314, endPoint x: 621, endPoint y: 301, distance: 13.3
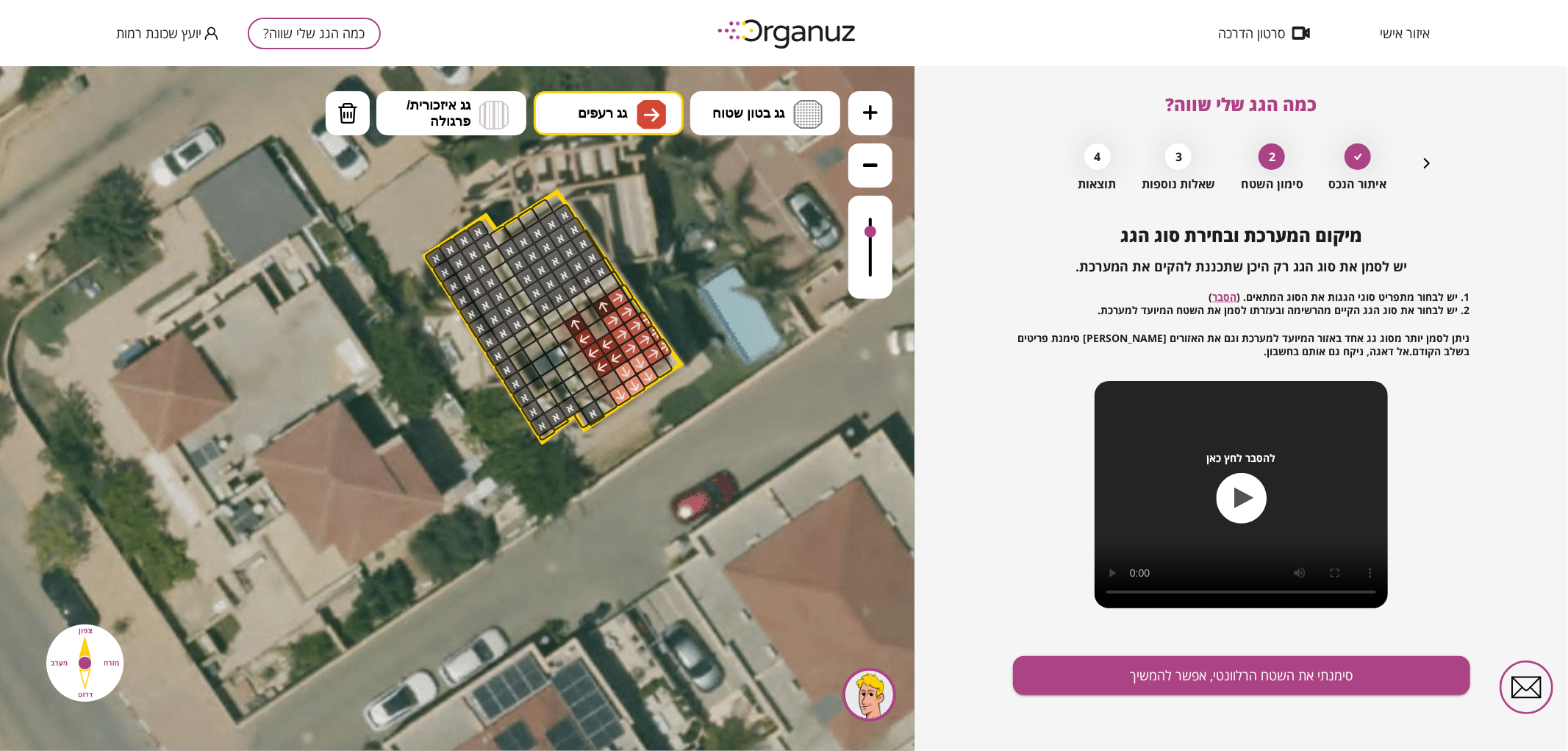
click at [876, 232] on div at bounding box center [870, 231] width 12 height 12
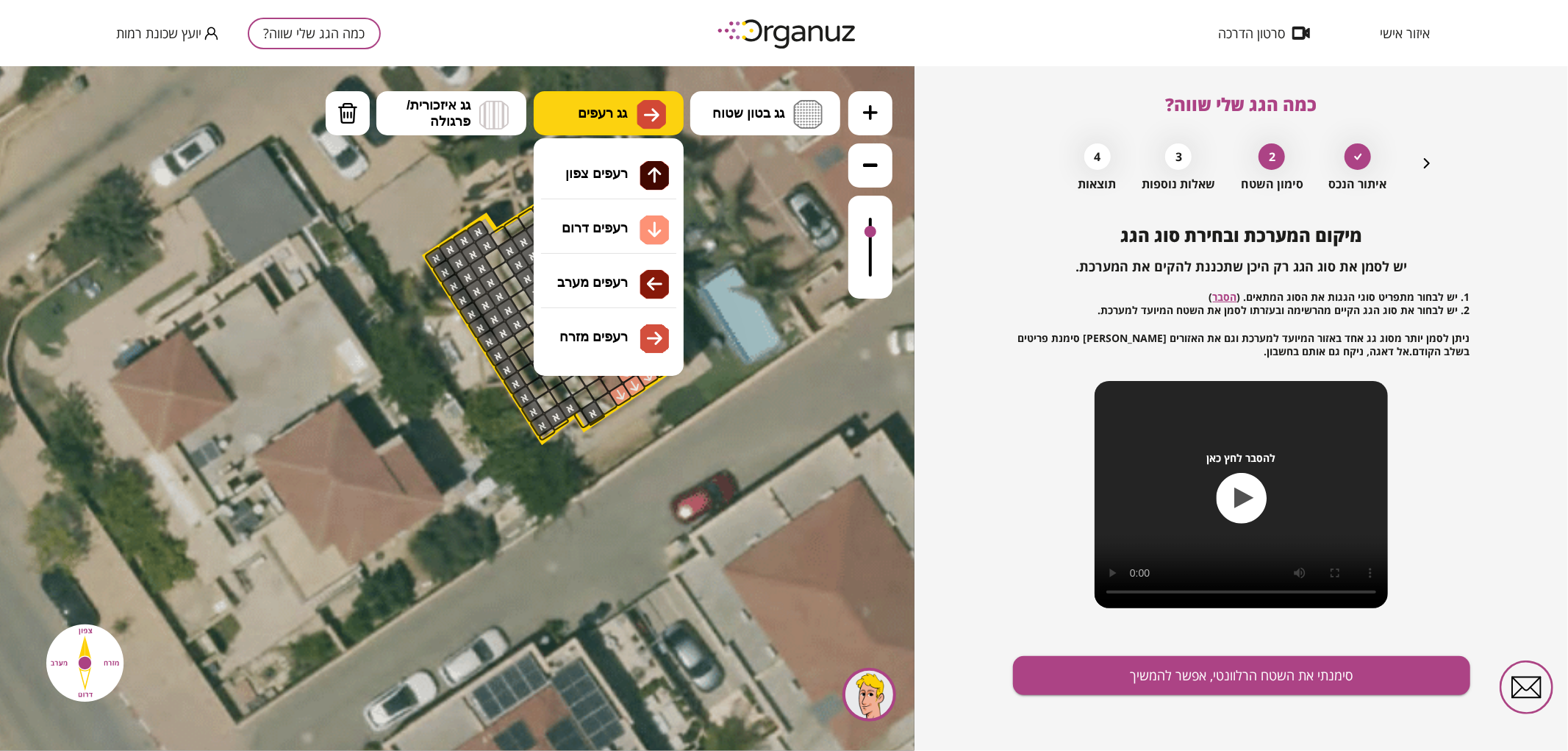
click at [655, 130] on button "גג רעפים" at bounding box center [609, 113] width 150 height 44
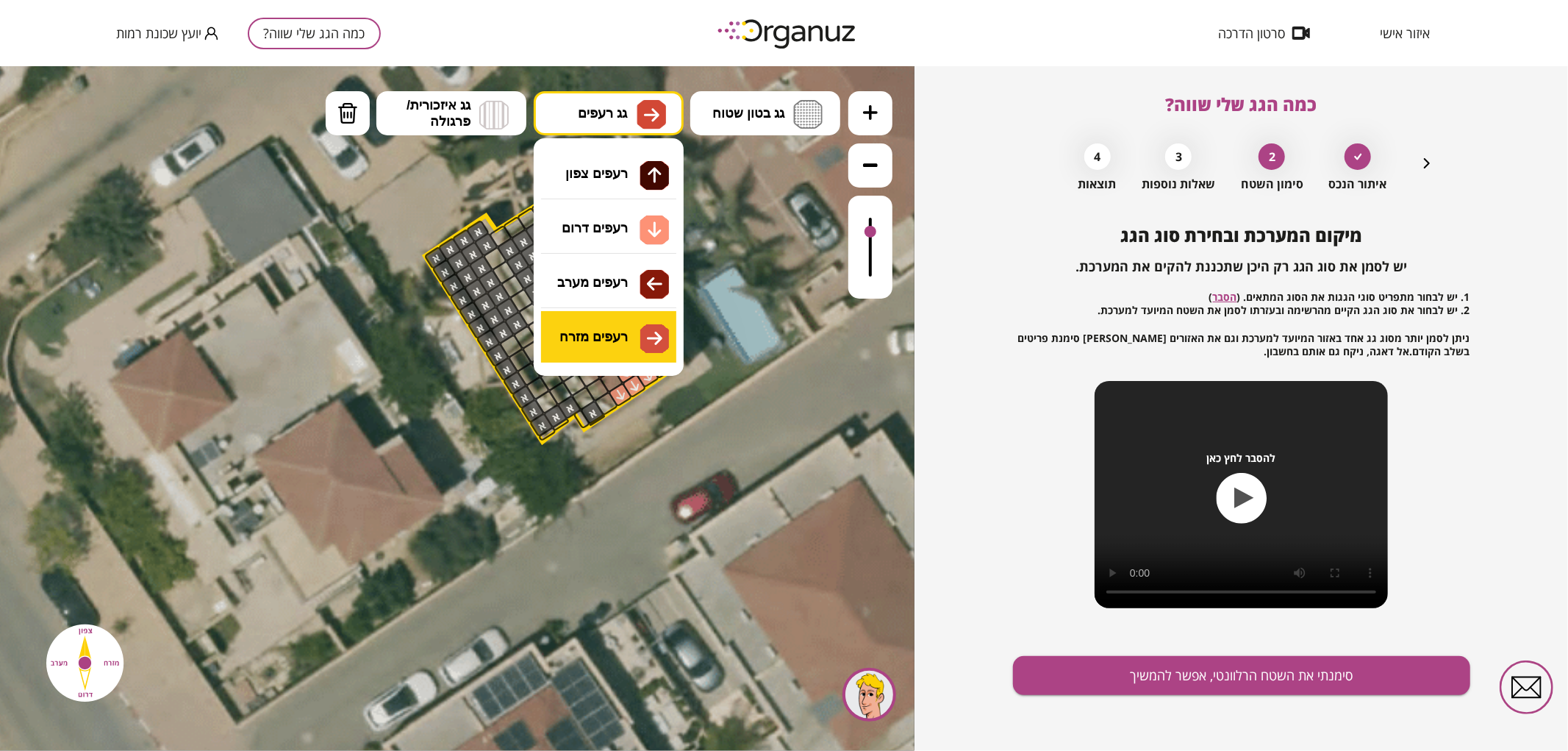
click at [638, 336] on div ".st0 { fill: #FFFFFF; } .st0 { fill: #FFFFFF; }" at bounding box center [457, 408] width 914 height 685
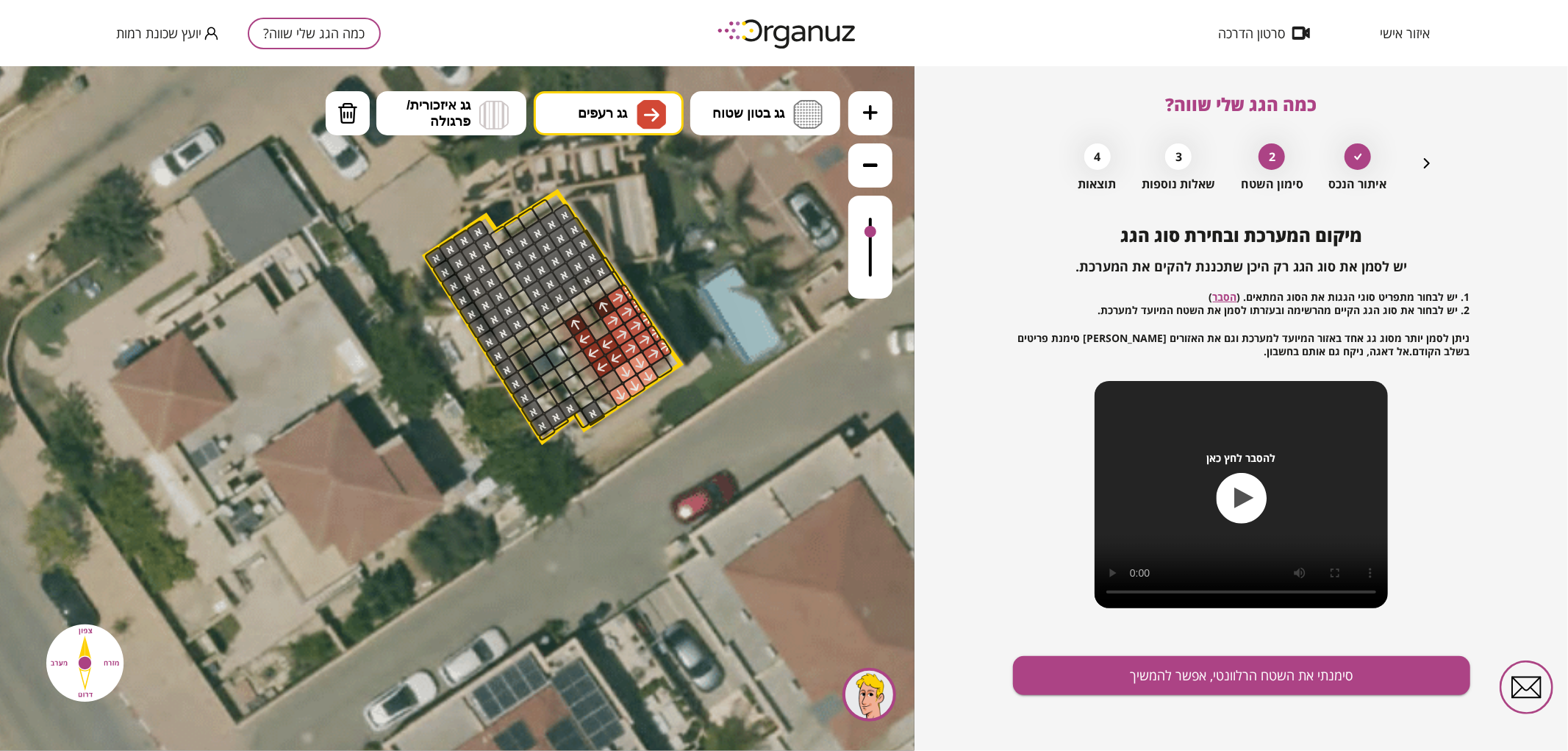
drag, startPoint x: 637, startPoint y: 306, endPoint x: 626, endPoint y: 295, distance: 15.6
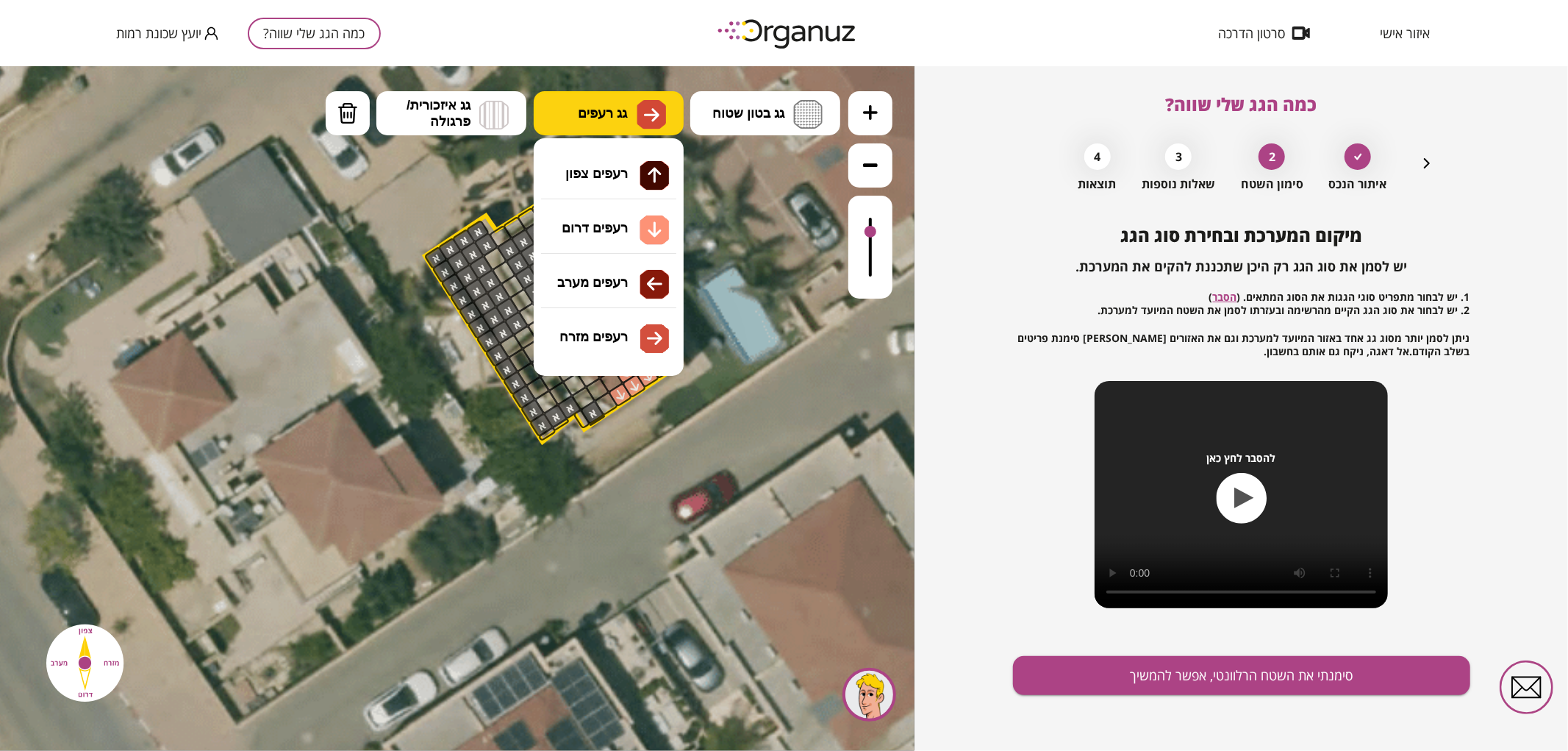
click at [593, 103] on button "גג רעפים" at bounding box center [609, 113] width 150 height 44
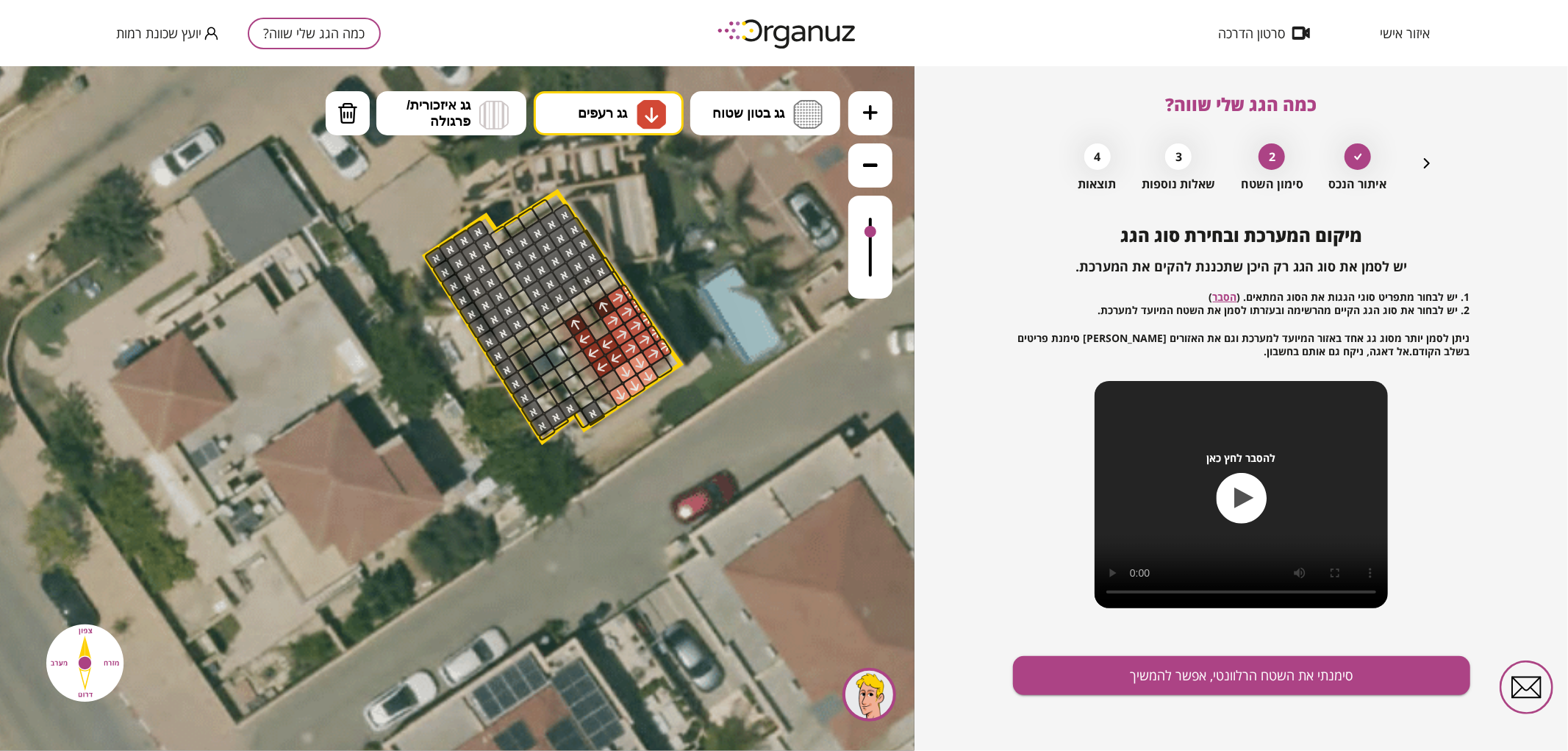
click at [647, 229] on div ".st0 { fill: #FFFFFF; } .st0 { fill: #FFFFFF; }" at bounding box center [457, 408] width 914 height 685
click at [664, 370] on div at bounding box center [662, 367] width 25 height 24
click at [1263, 678] on button "סימנתי את השטח הרלוונטי, אפשר להמשיך" at bounding box center [1242, 675] width 457 height 39
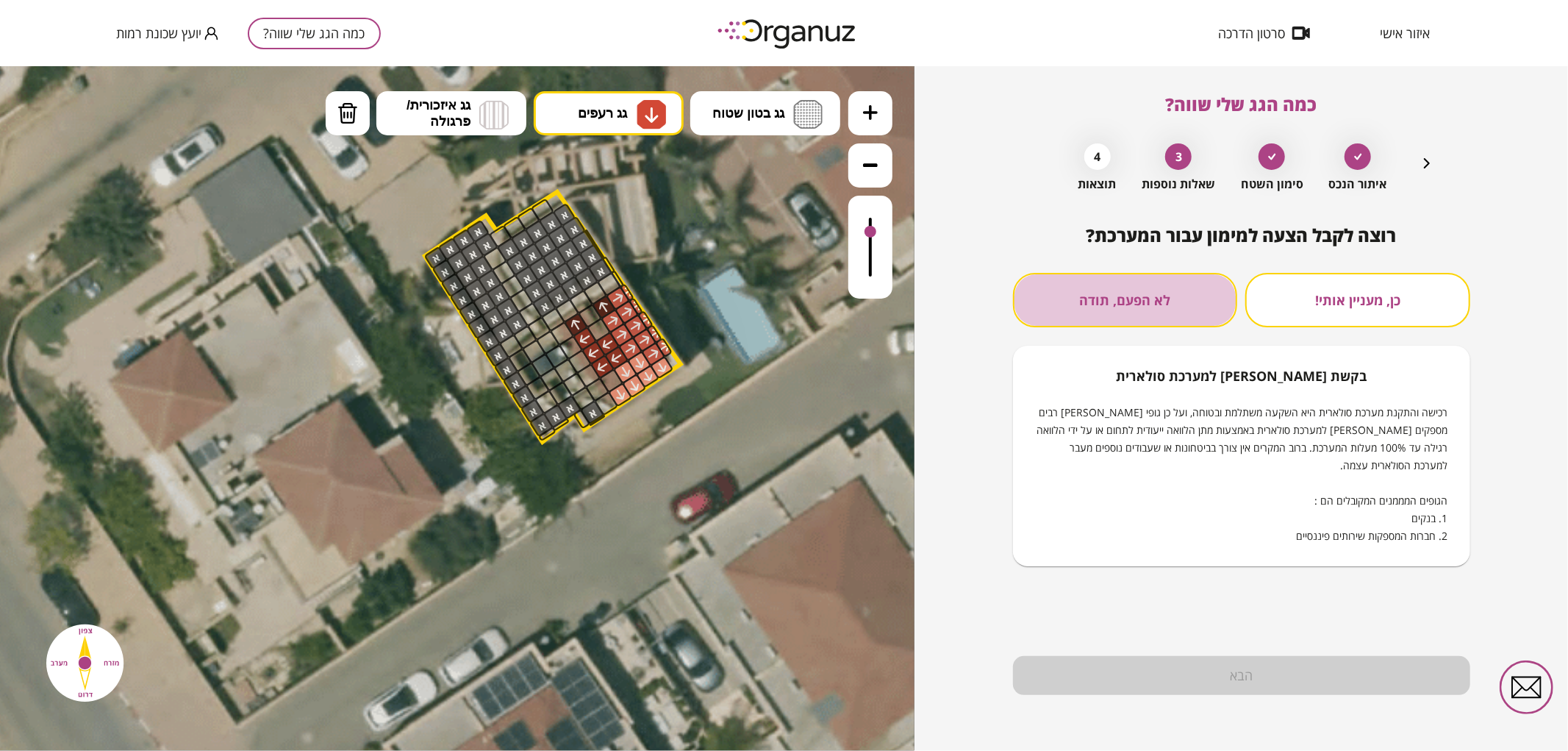
click at [1117, 295] on button "לא הפעם, תודה" at bounding box center [1125, 300] width 225 height 55
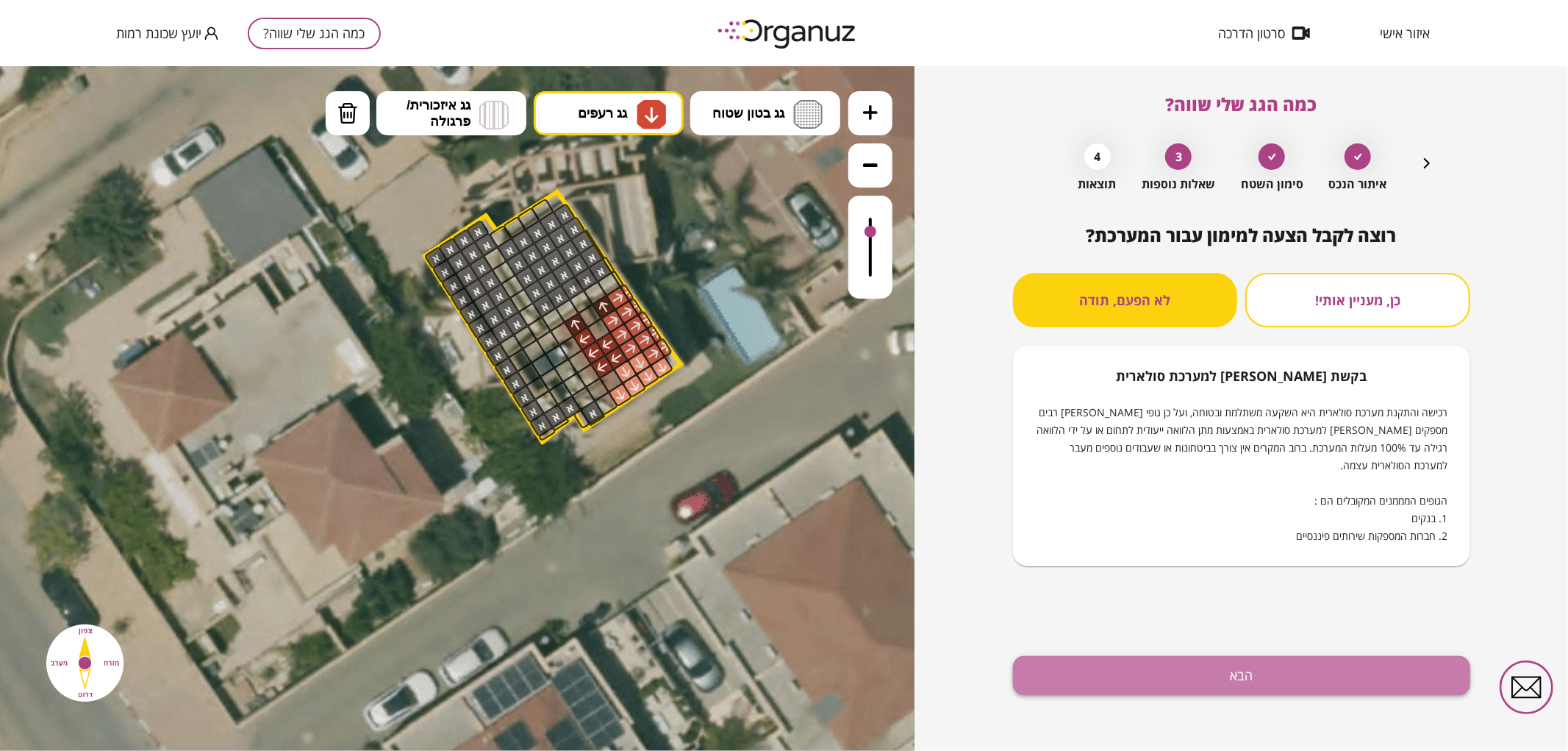
click at [1275, 675] on button "הבא" at bounding box center [1242, 675] width 457 height 39
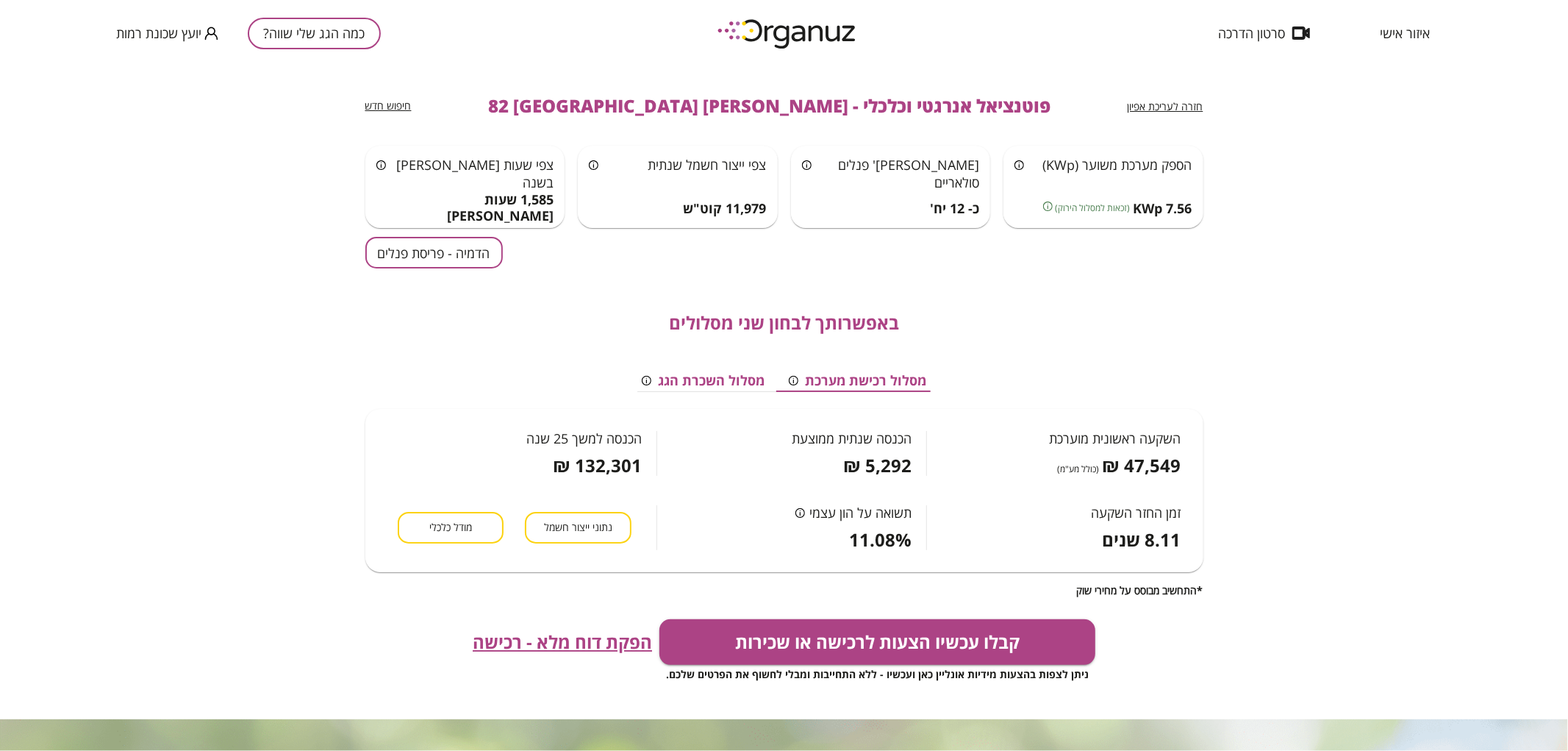
click at [467, 261] on button "הדמיה - פריסת פנלים" at bounding box center [434, 252] width 137 height 32
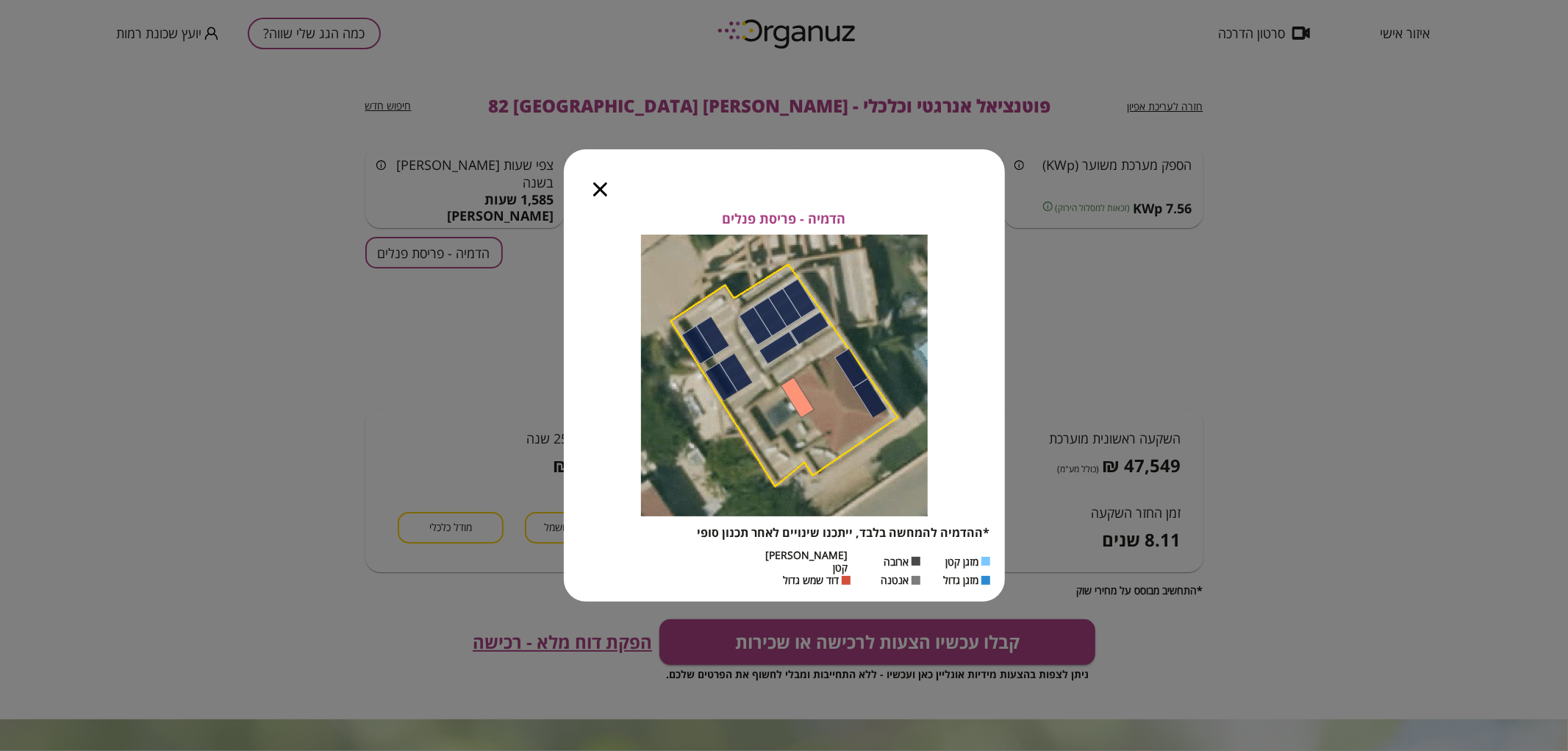
click at [599, 196] on icon "button" at bounding box center [600, 188] width 14 height 14
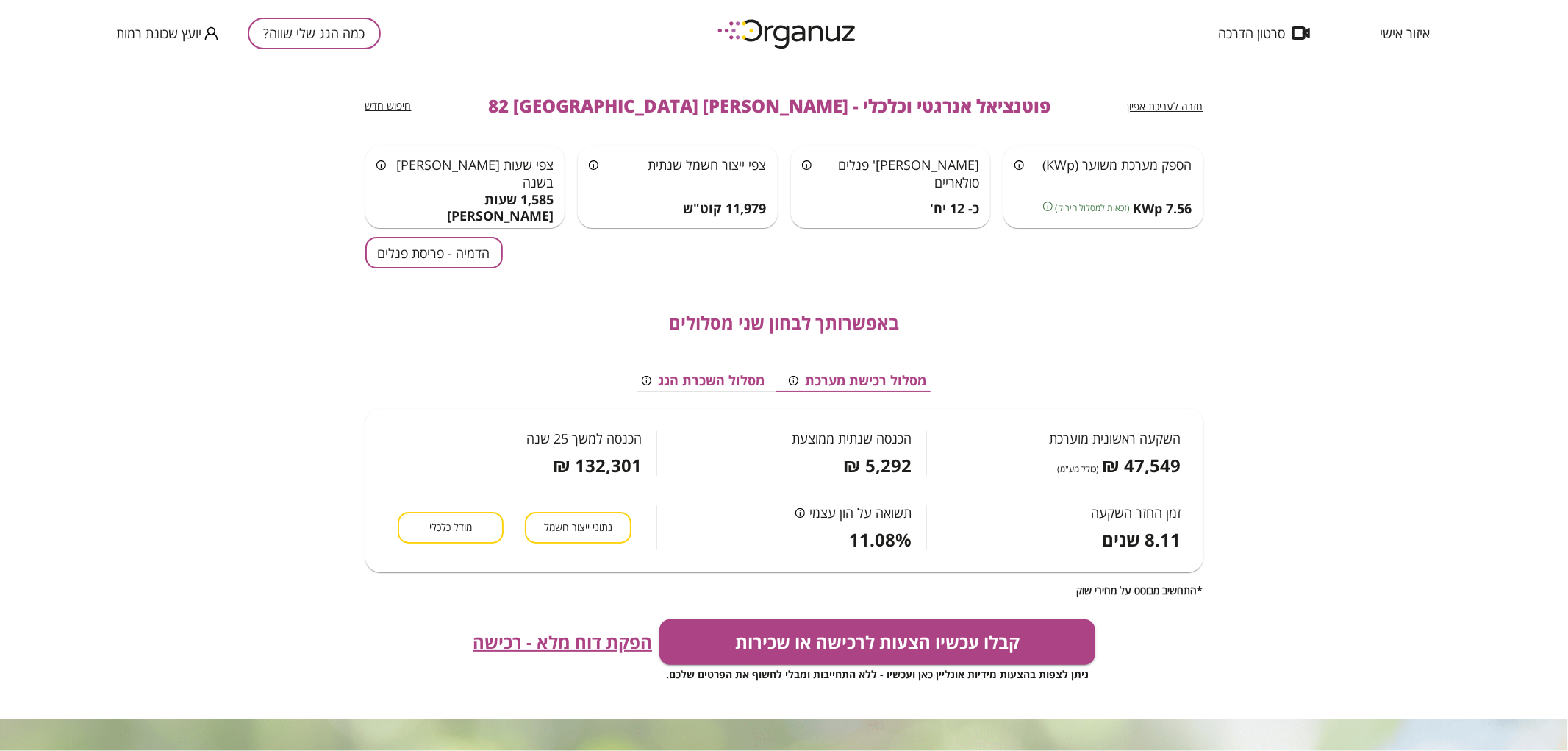
click at [1397, 43] on div "איזור אישי סרטון הדרכה" at bounding box center [1323, 33] width 257 height 66
click at [1400, 34] on span "איזור אישי" at bounding box center [1404, 33] width 50 height 15
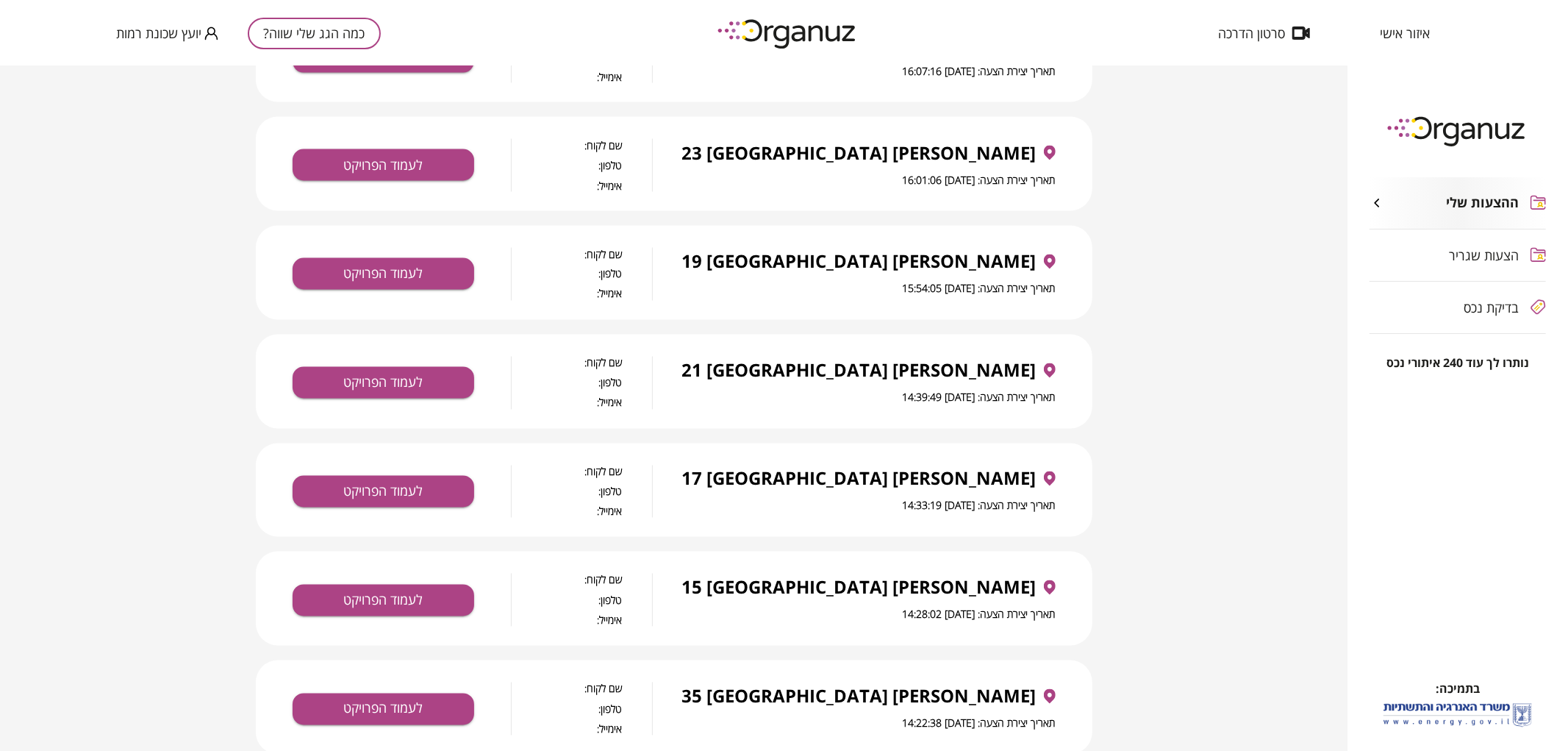
scroll to position [2258, 0]
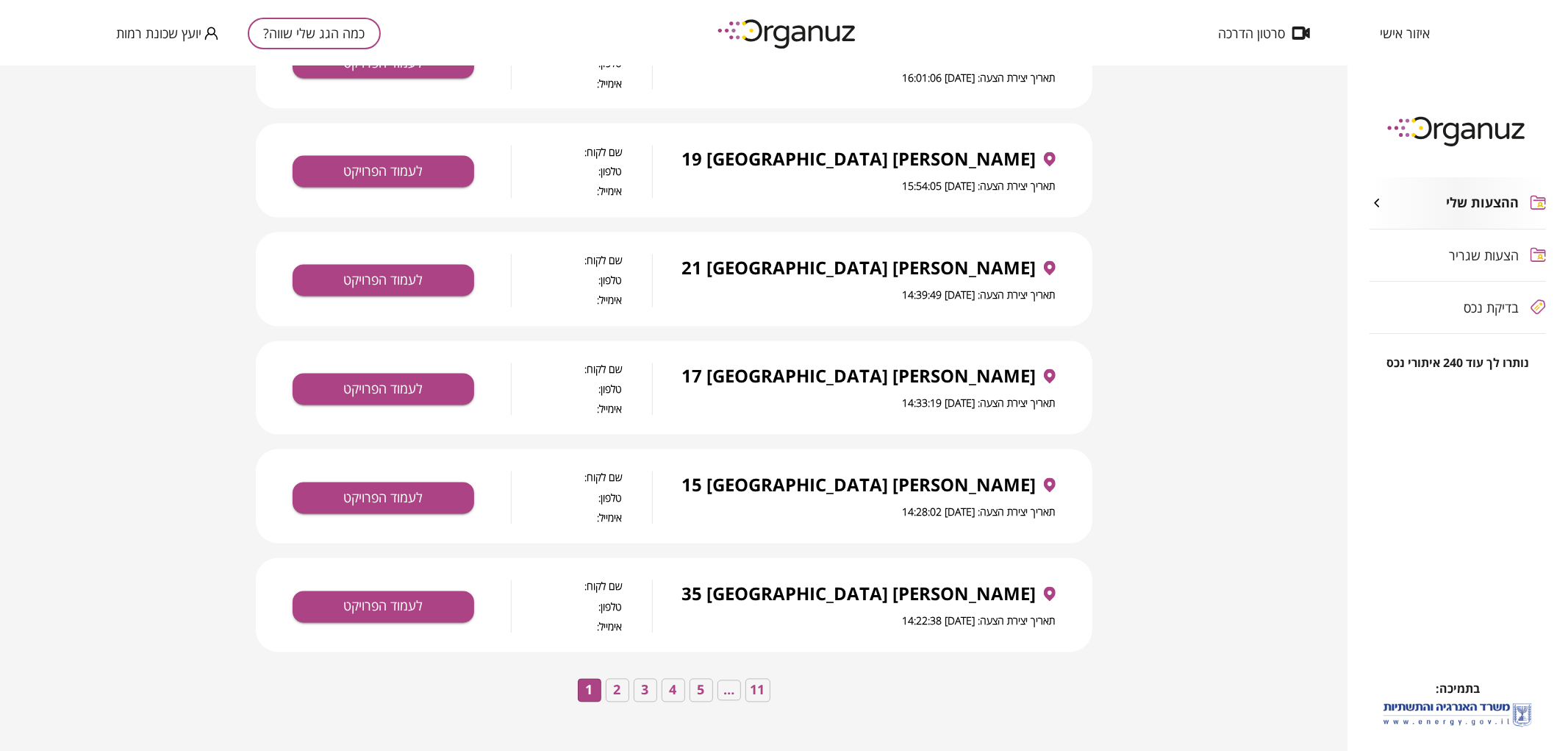
click at [677, 699] on button "4" at bounding box center [674, 691] width 24 height 24
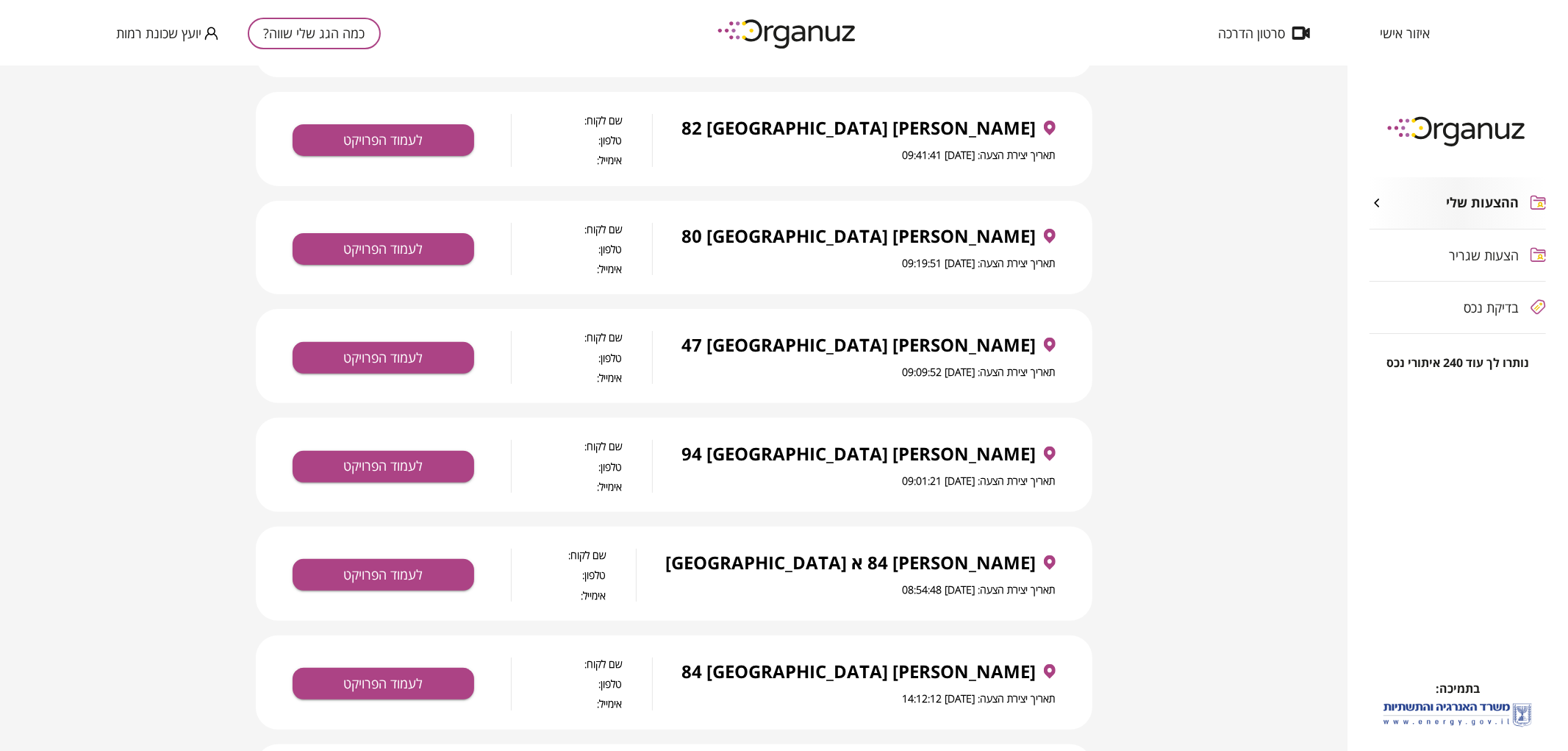
scroll to position [296, 0]
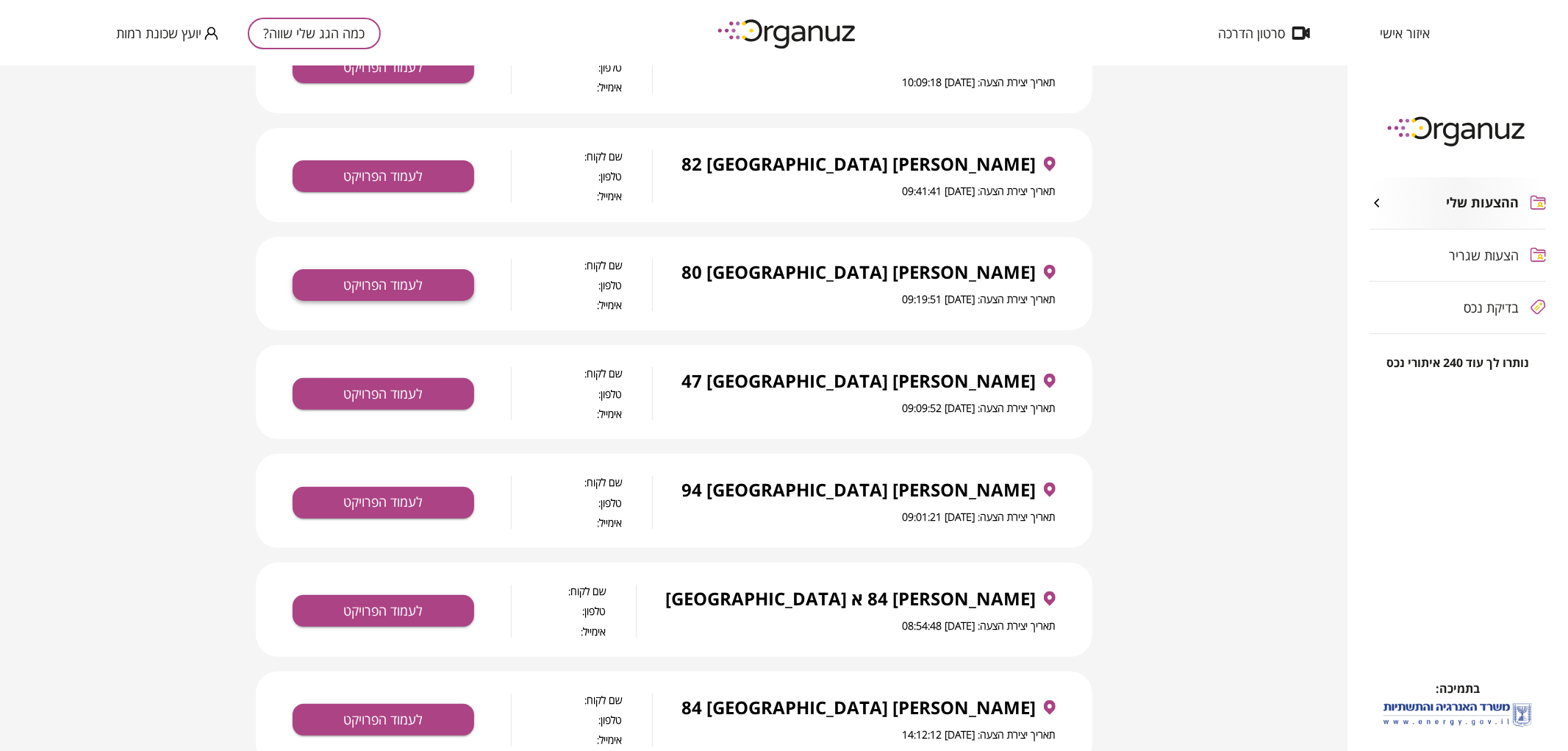
click at [441, 275] on button "לעמוד הפרויקט" at bounding box center [383, 284] width 182 height 32
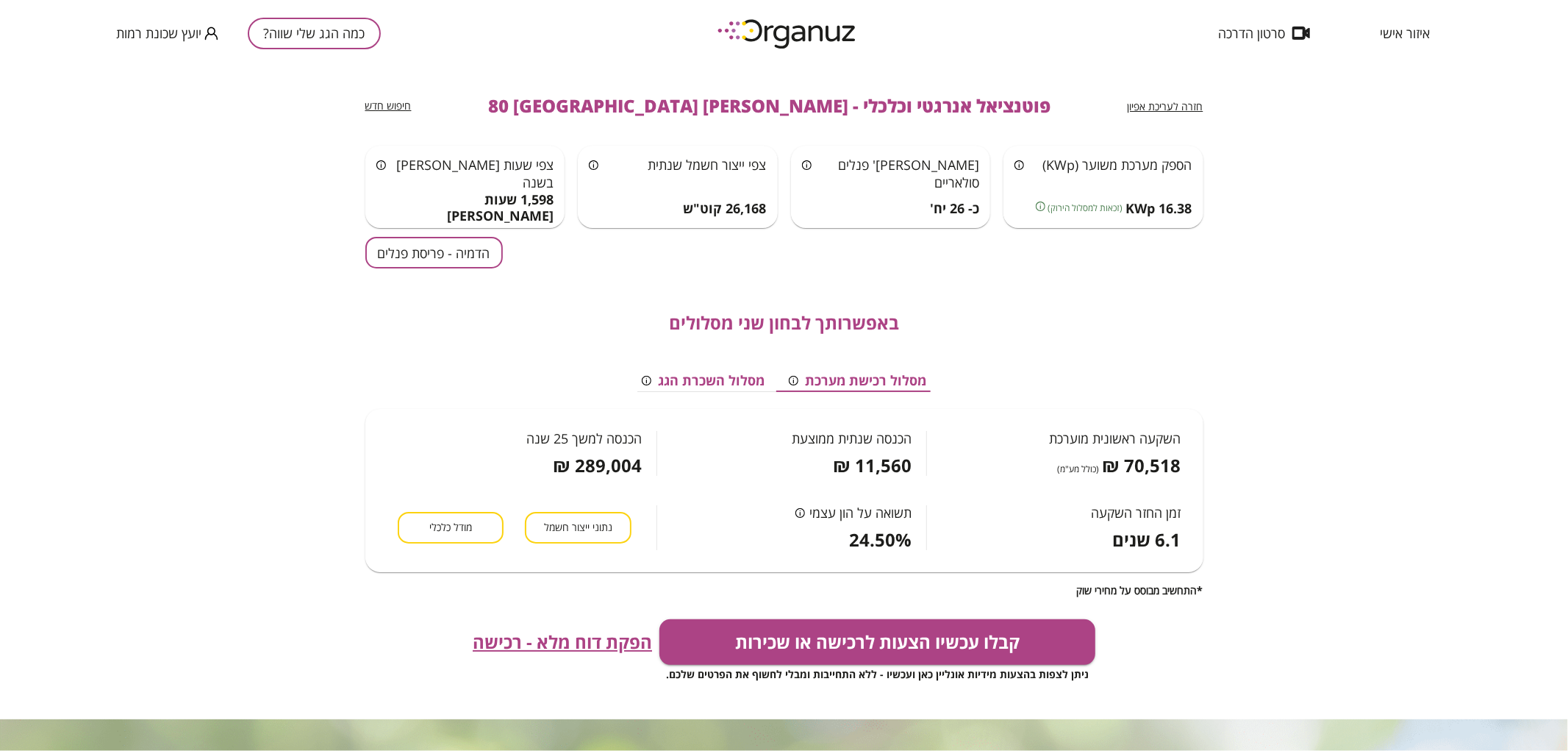
click at [1192, 104] on span "חזרה לעריכת אפיון" at bounding box center [1165, 106] width 76 height 14
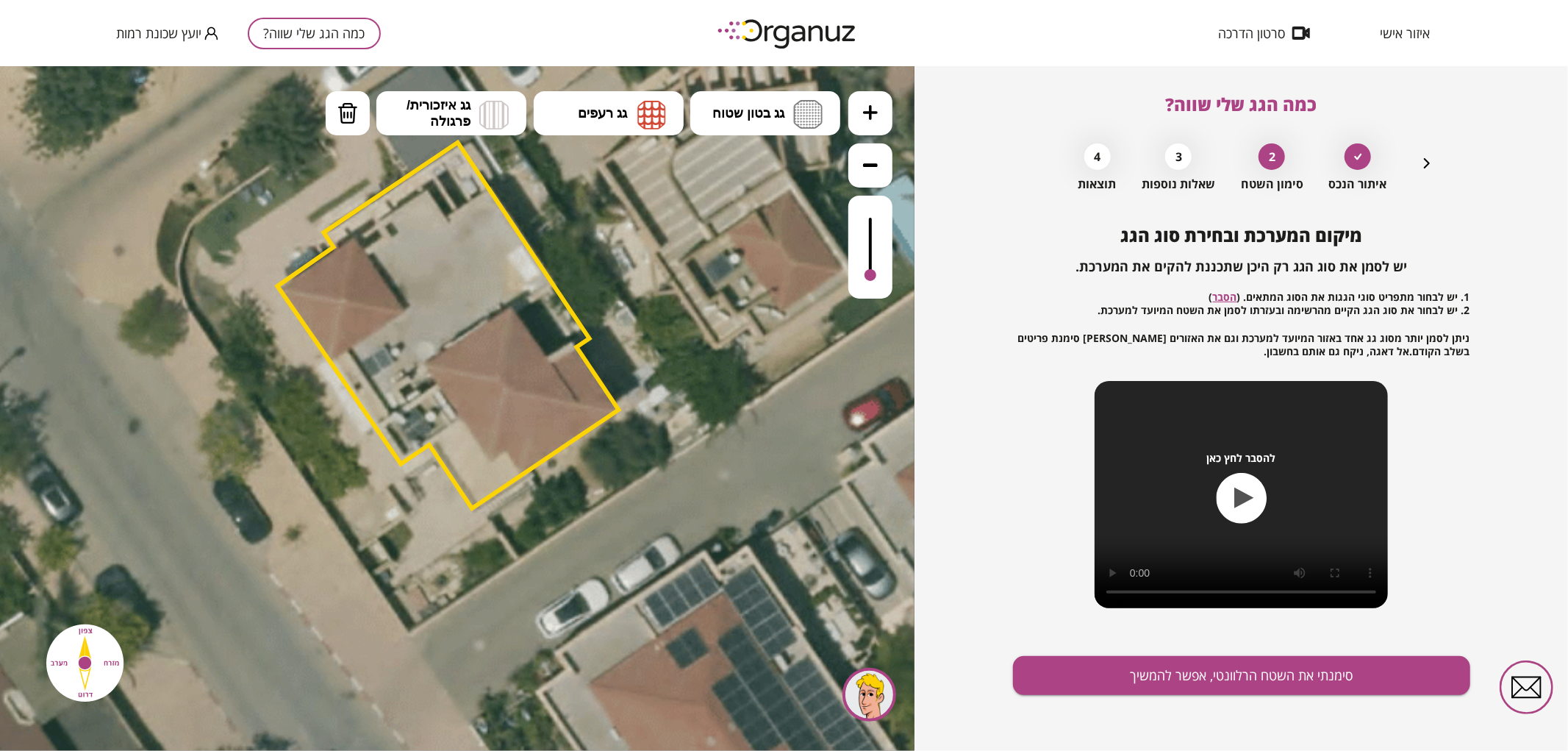
drag, startPoint x: 876, startPoint y: 217, endPoint x: 880, endPoint y: 340, distance: 123.1
click at [880, 340] on div ".st0 { fill: #FFFFFF; } .st0 { fill: #FFFFFF; }" at bounding box center [457, 408] width 914 height 685
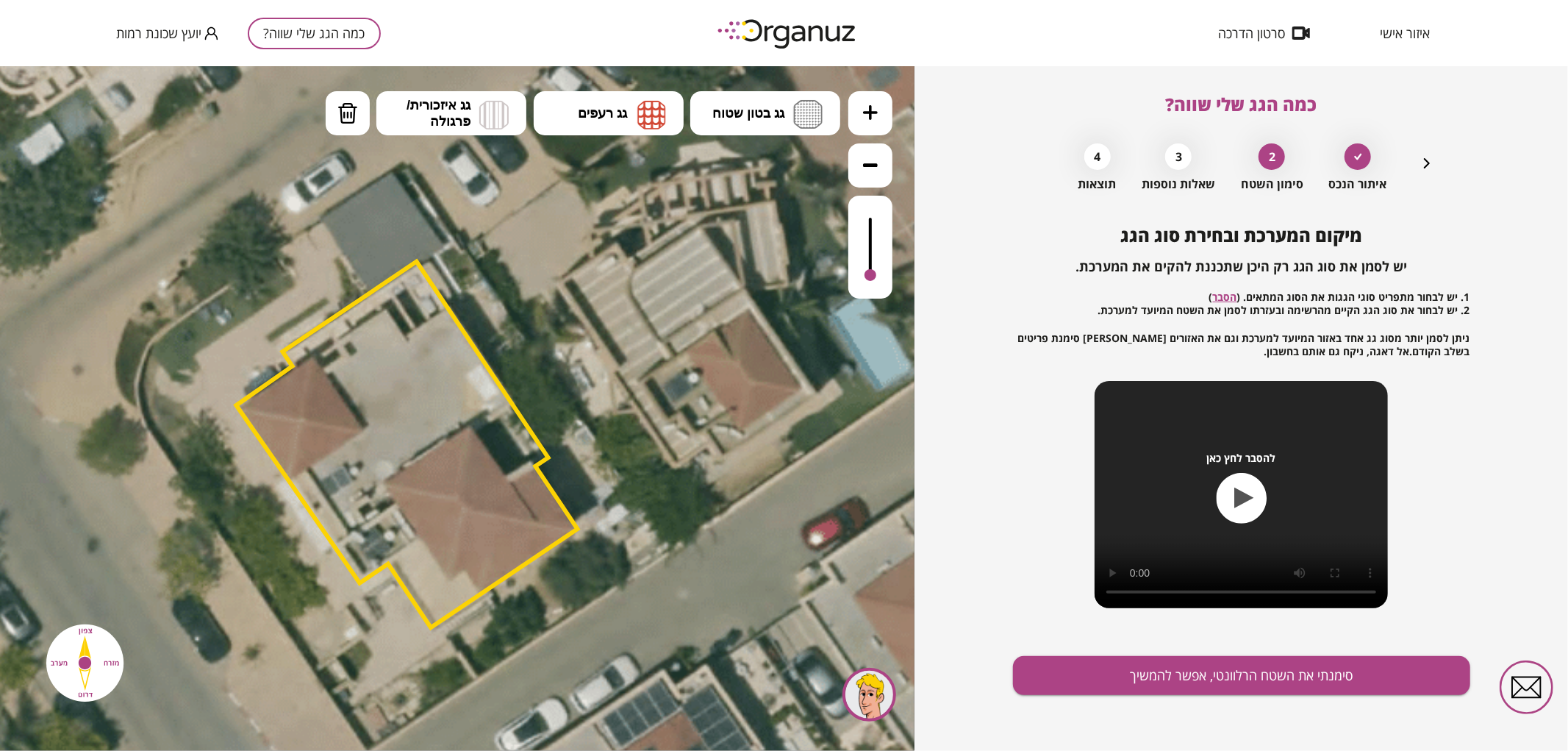
drag, startPoint x: 692, startPoint y: 295, endPoint x: 651, endPoint y: 415, distance: 126.8
click at [651, 415] on icon at bounding box center [403, 447] width 1142 height 1143
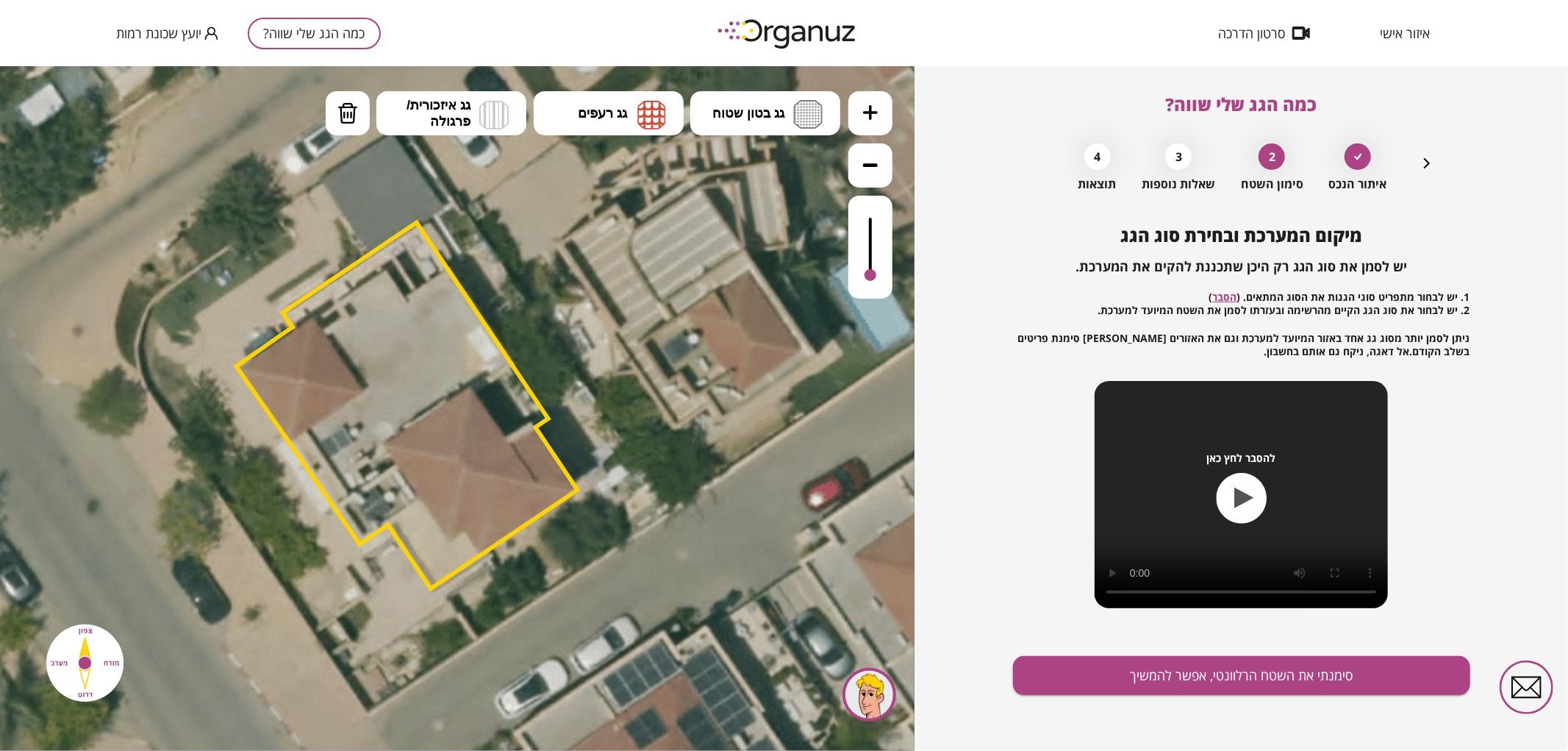
drag, startPoint x: 249, startPoint y: 344, endPoint x: 249, endPoint y: 305, distance: 39.0
click at [249, 305] on icon at bounding box center [403, 408] width 1142 height 1143
click at [1385, 30] on span "איזור אישי" at bounding box center [1404, 33] width 50 height 15
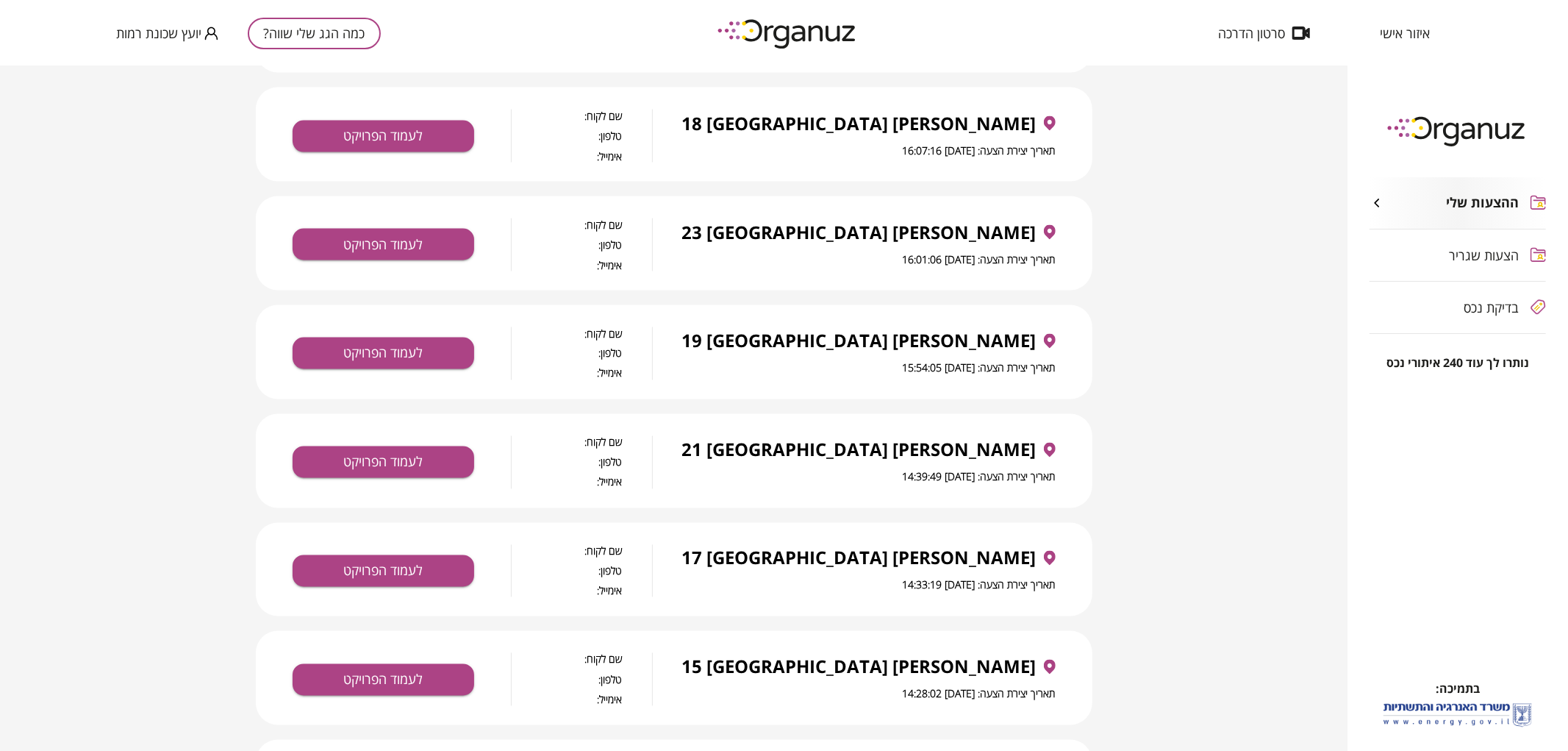
scroll to position [2258, 0]
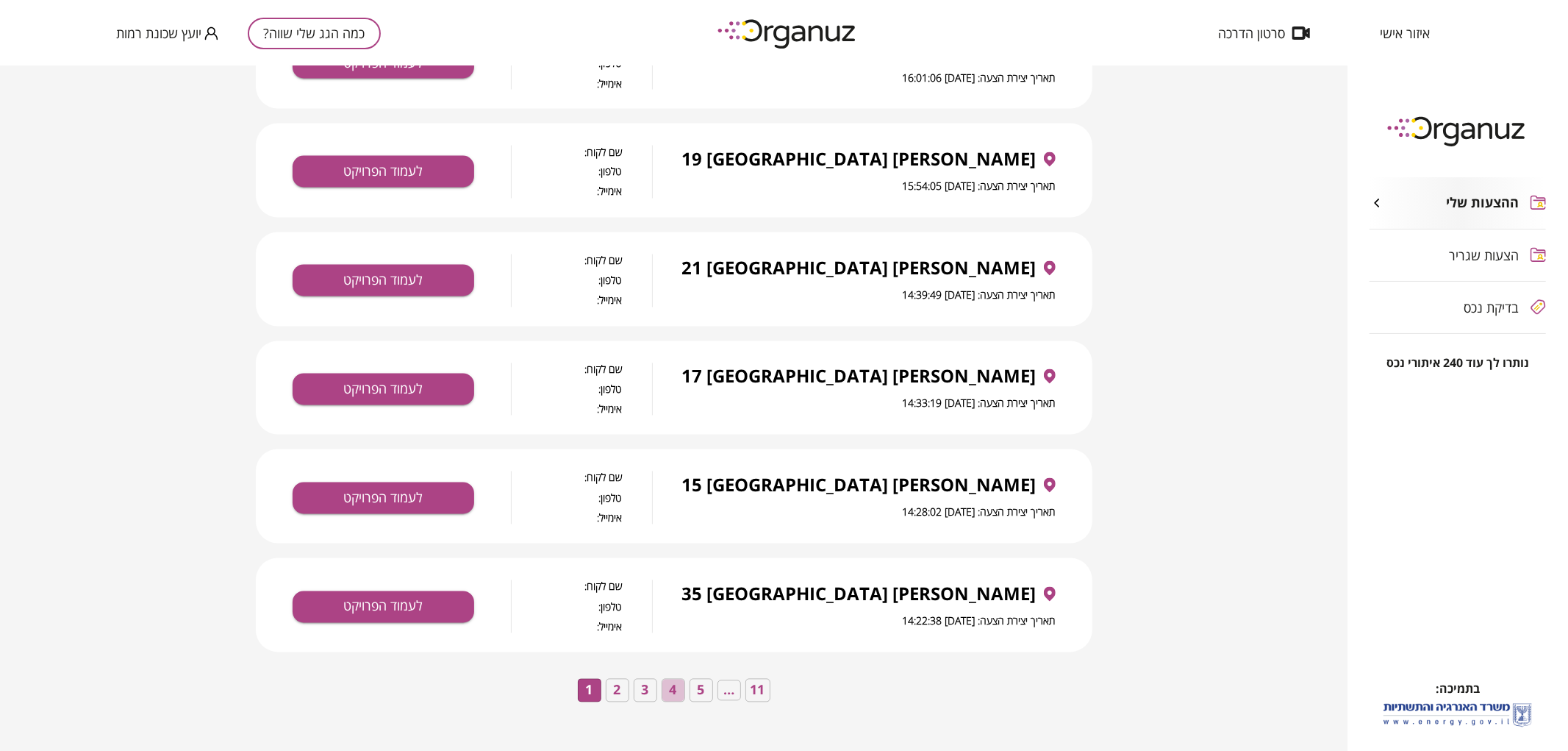
click at [672, 692] on button "4" at bounding box center [674, 691] width 24 height 24
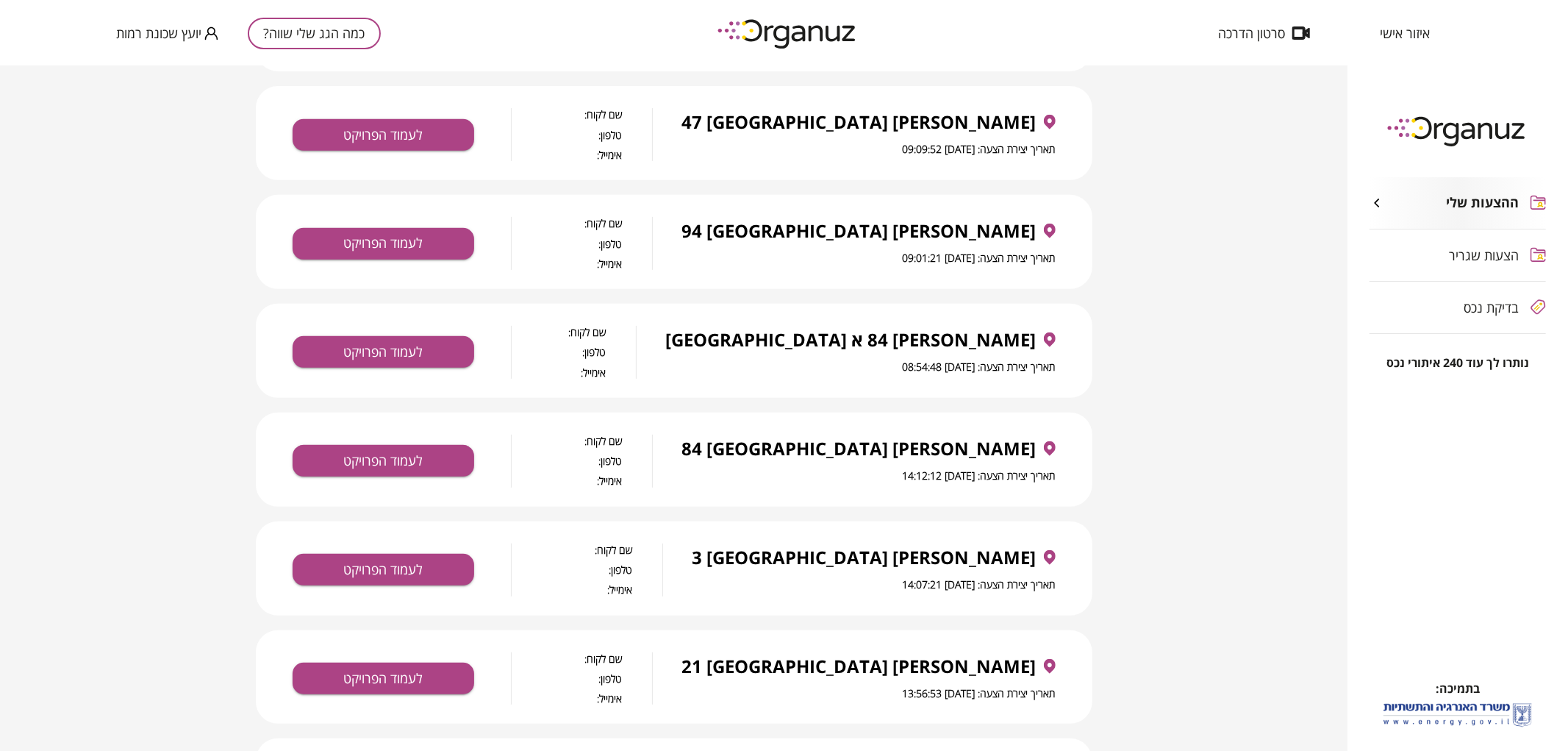
scroll to position [542, 0]
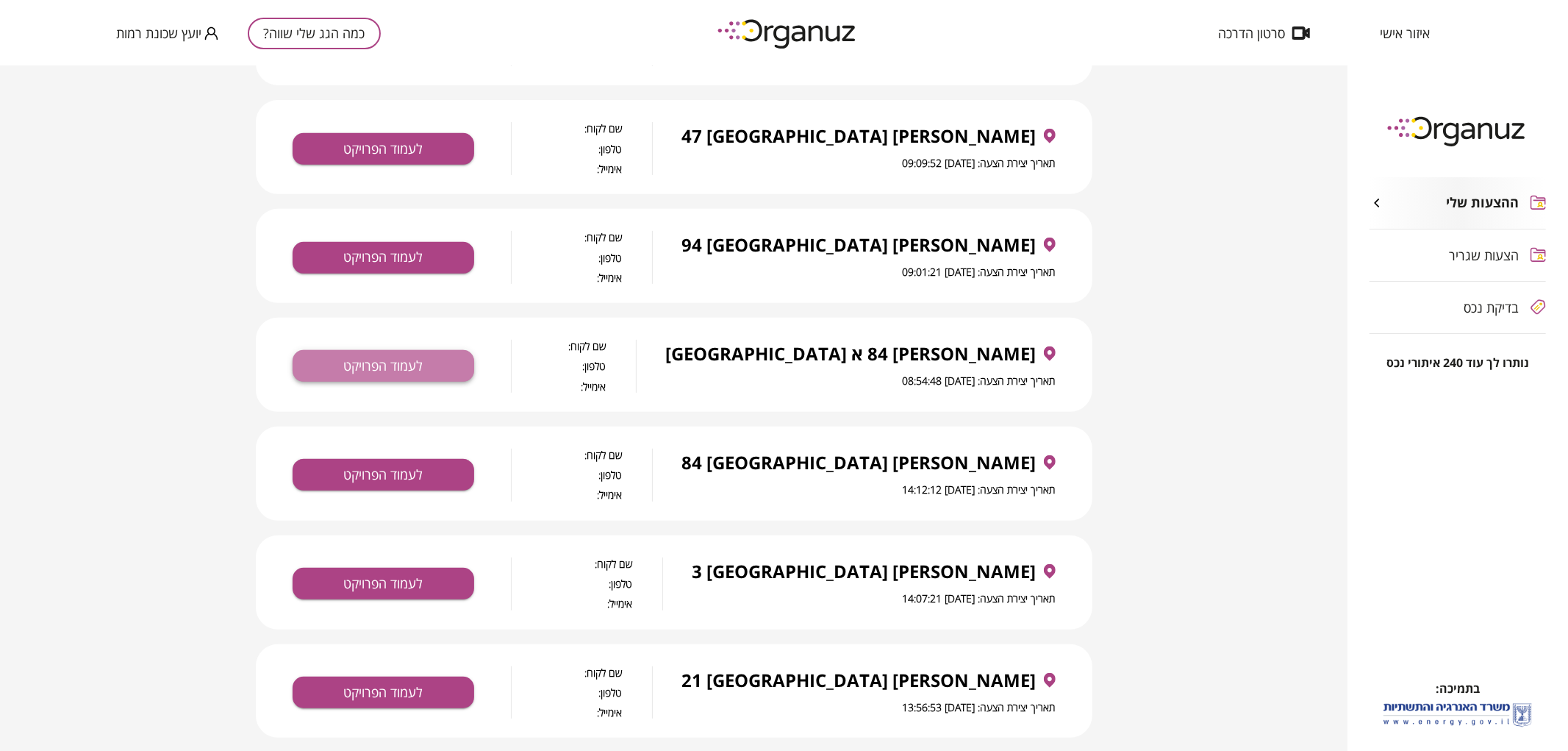
click at [450, 370] on button "לעמוד הפרויקט" at bounding box center [383, 366] width 182 height 32
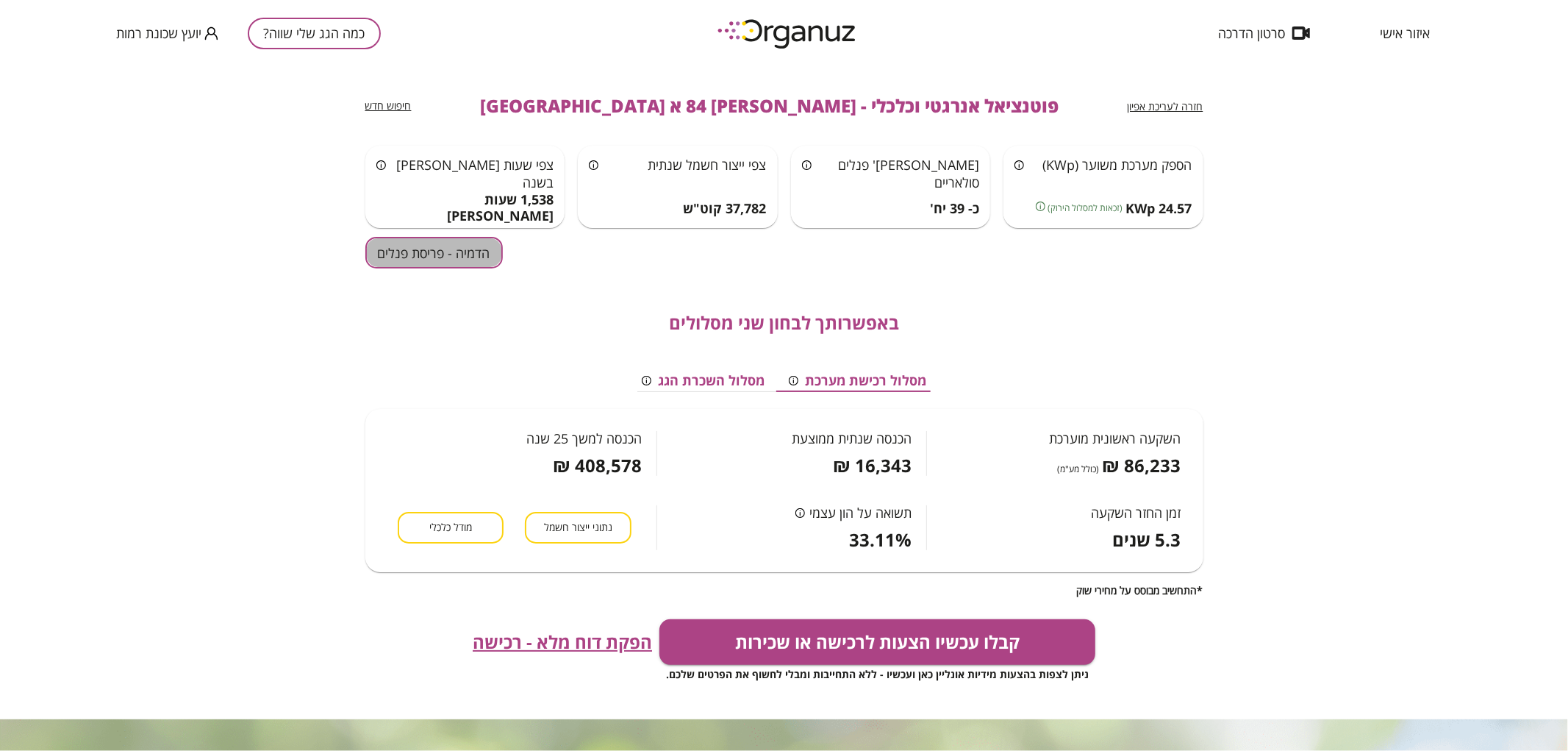
click at [464, 263] on button "הדמיה - פריסת פנלים" at bounding box center [434, 252] width 137 height 32
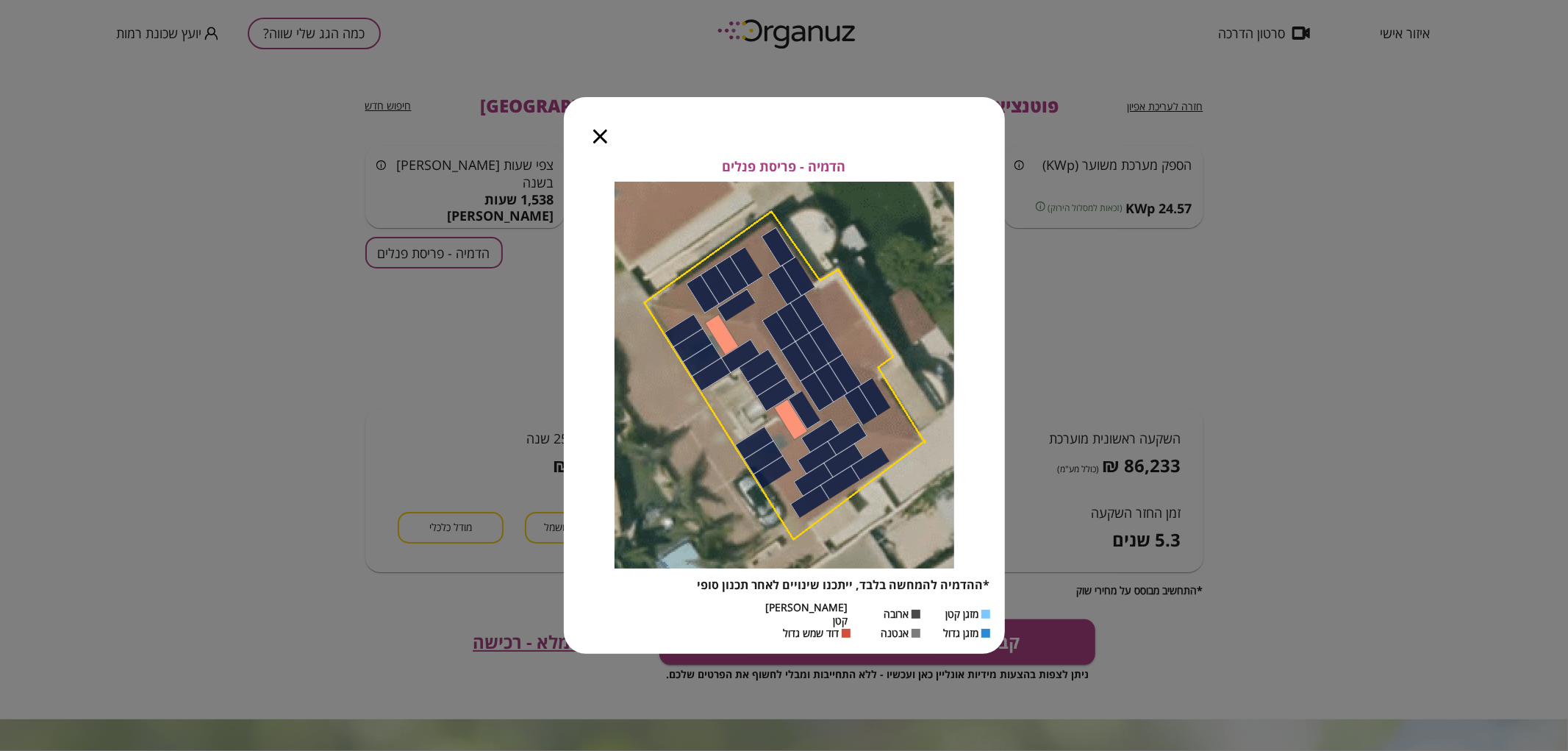
click at [600, 137] on icon "button" at bounding box center [600, 136] width 14 height 14
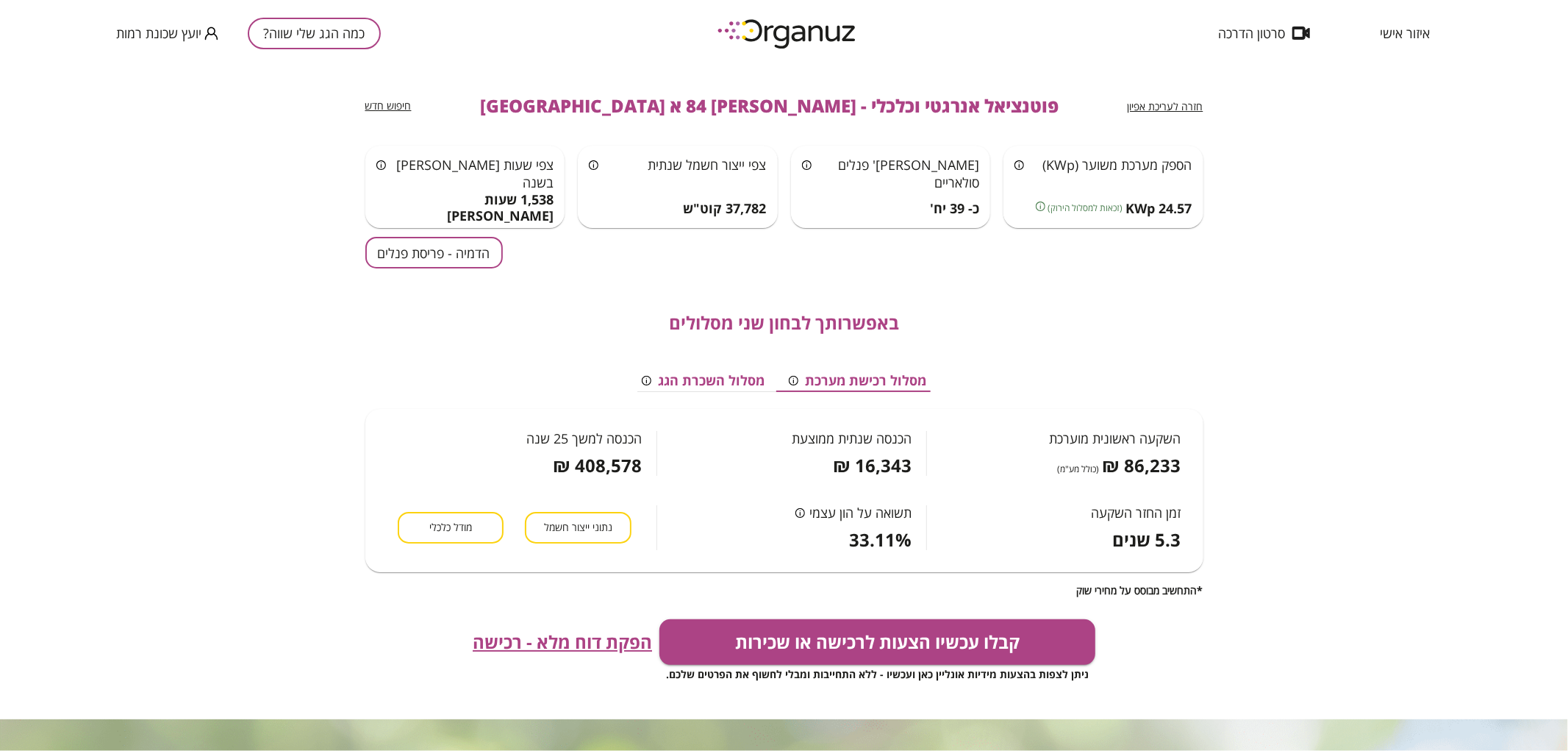
click at [1202, 107] on span "חזרה לעריכת אפיון" at bounding box center [1165, 106] width 76 height 14
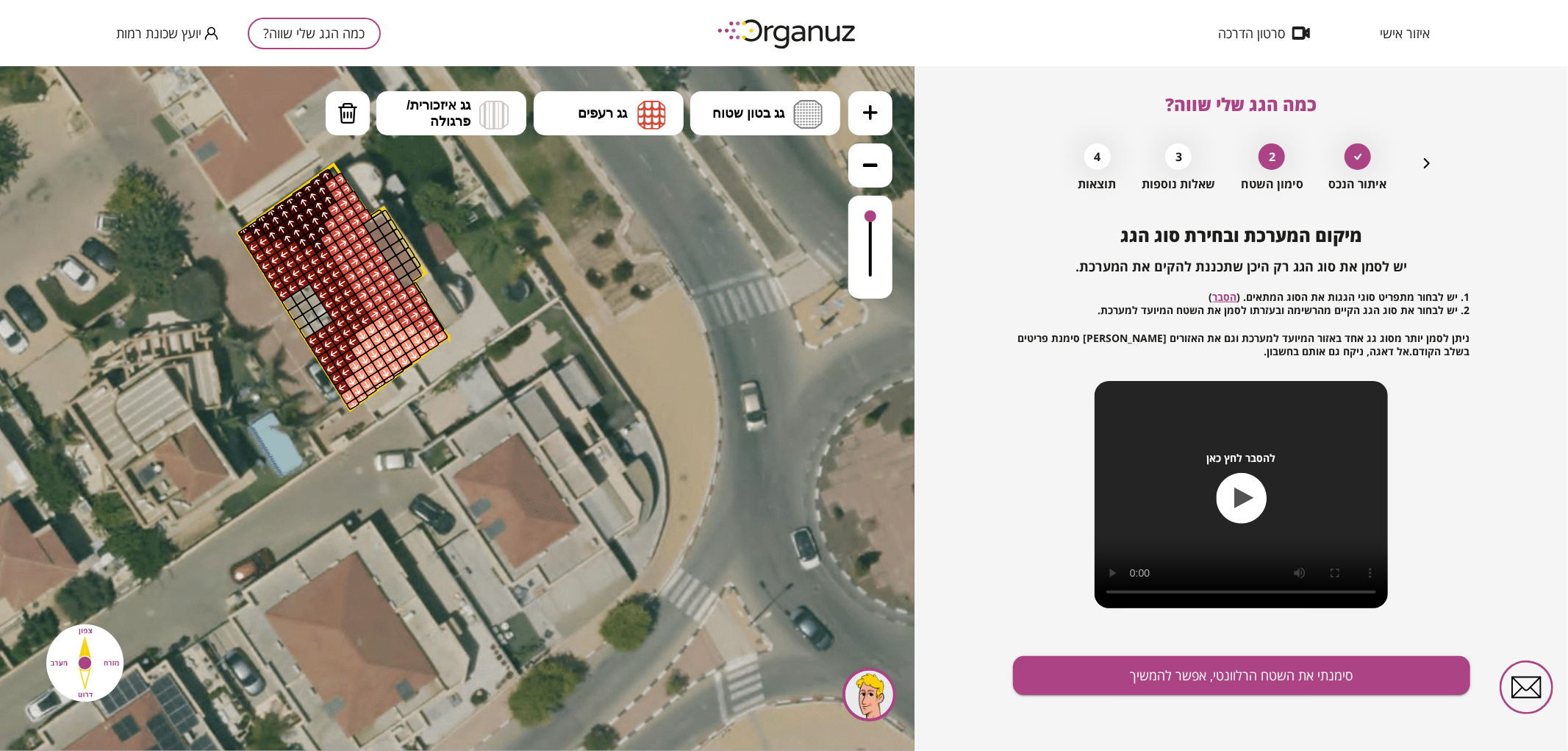
click at [1423, 166] on icon "button" at bounding box center [1426, 163] width 17 height 17
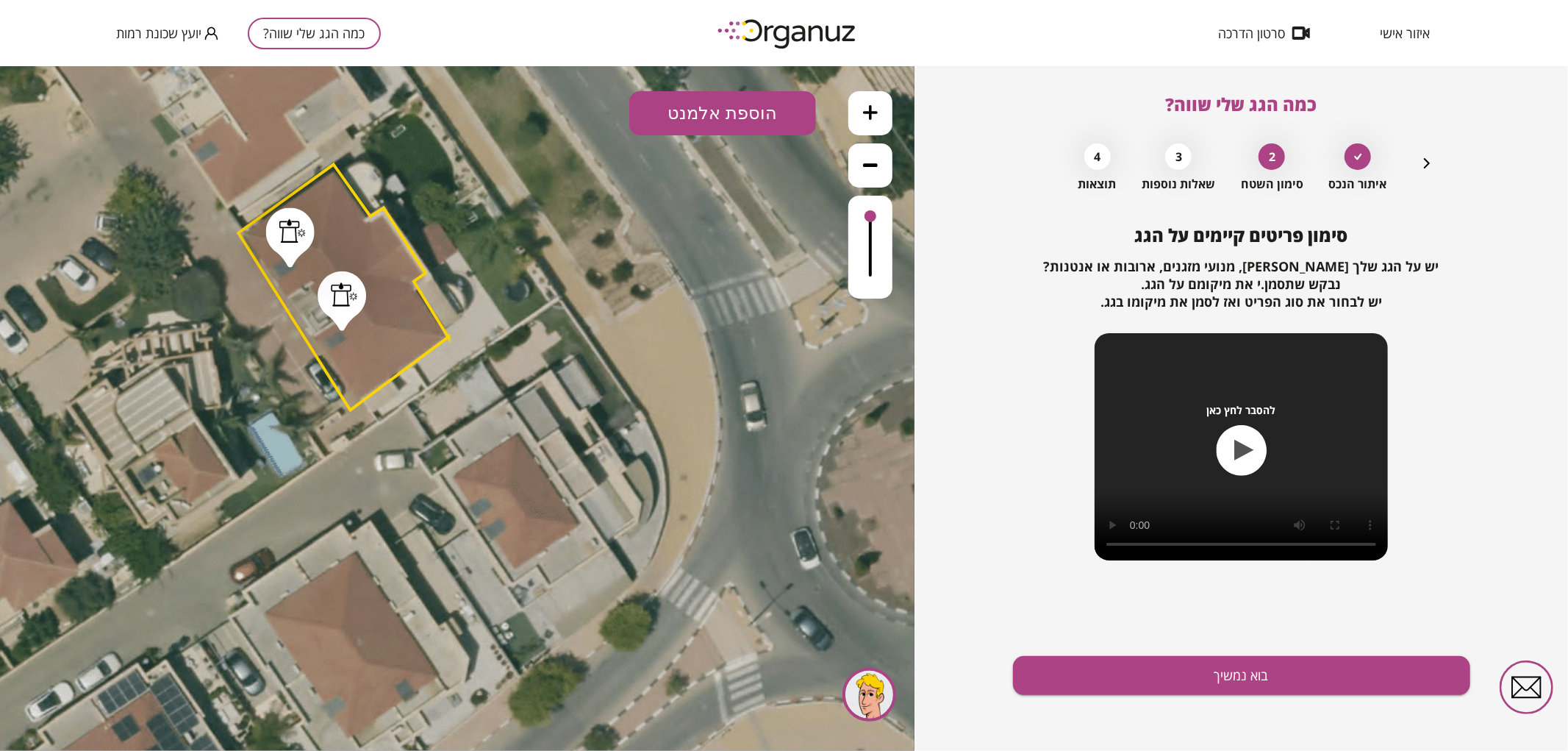
click at [1423, 166] on icon "button" at bounding box center [1426, 163] width 17 height 17
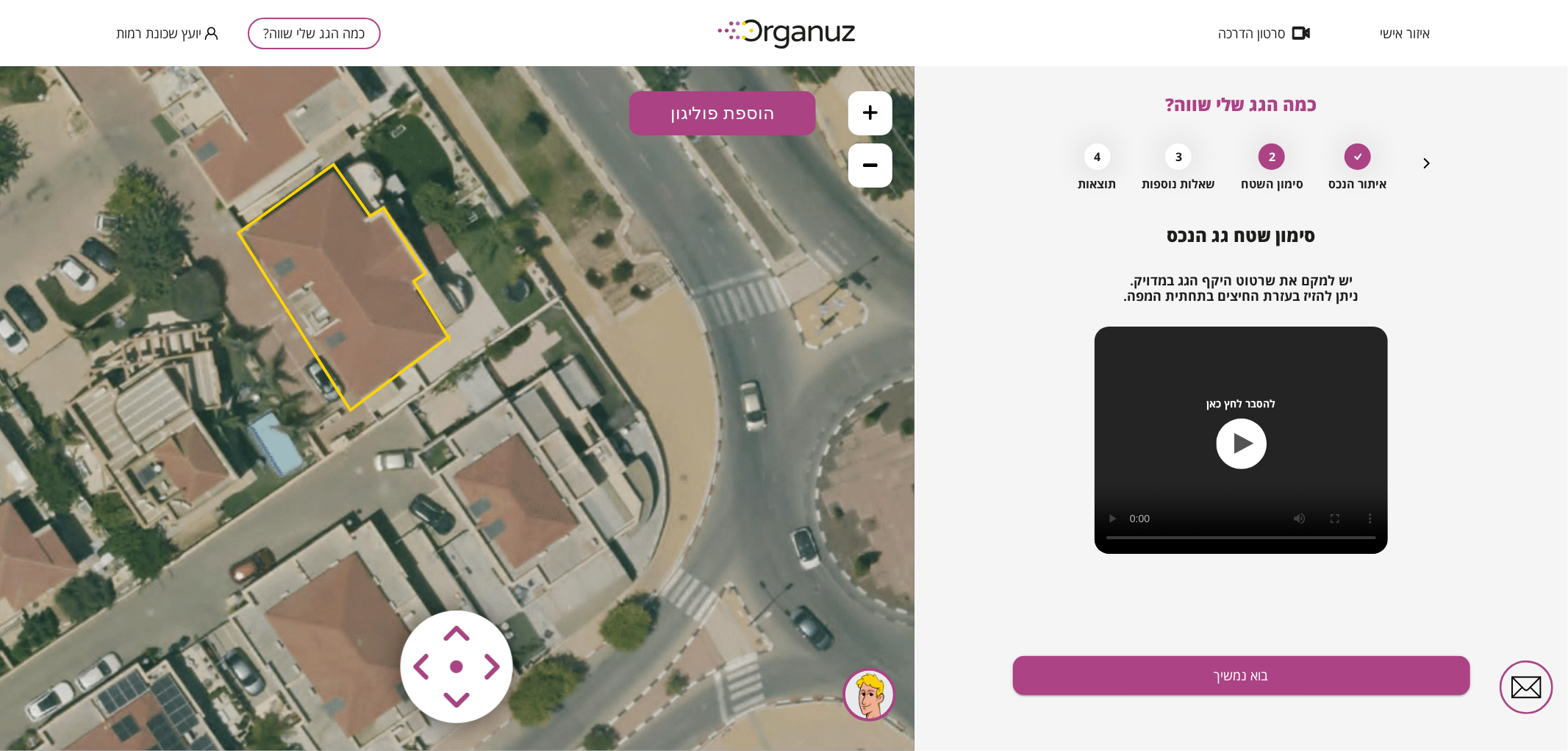
click at [887, 113] on button at bounding box center [870, 113] width 44 height 44
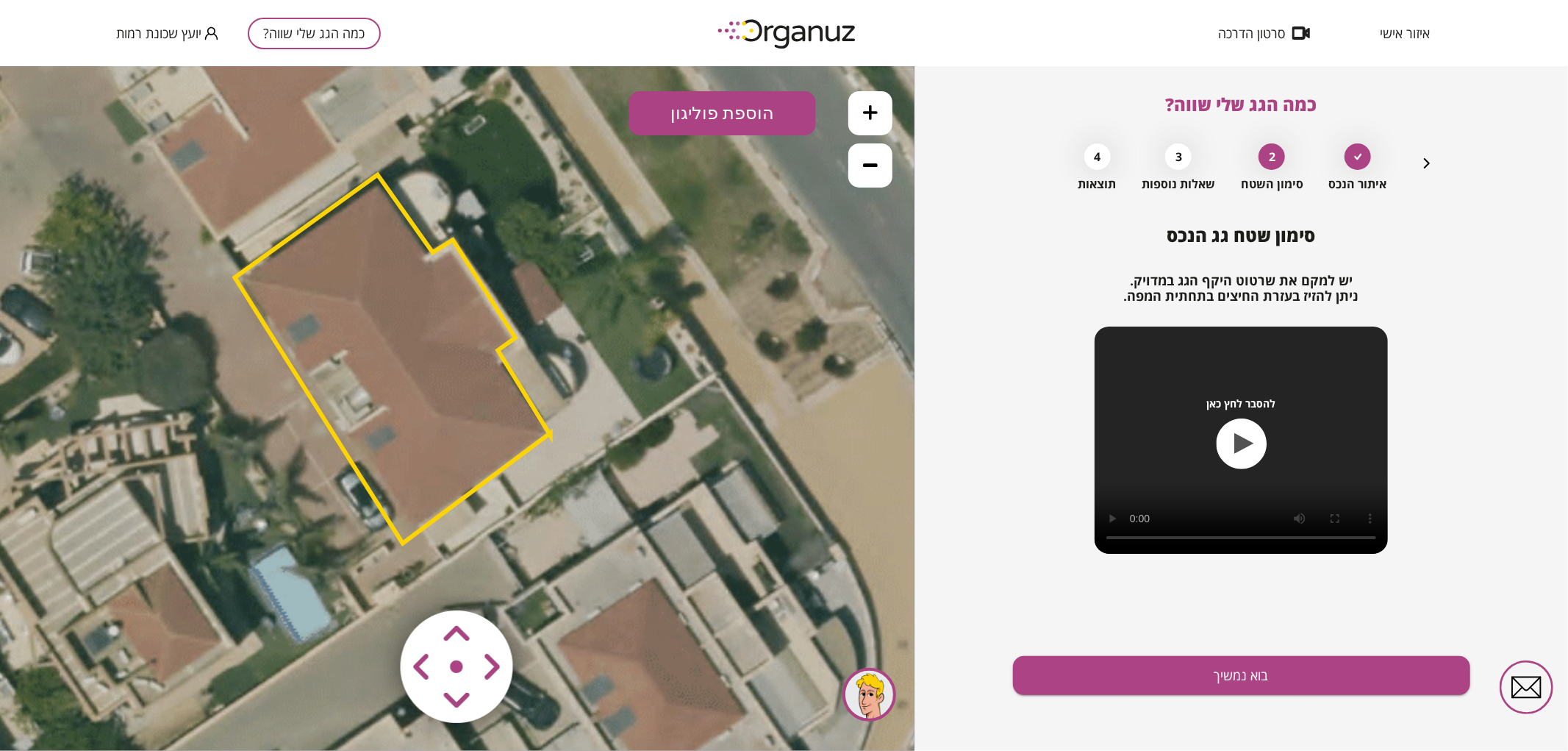
drag, startPoint x: 625, startPoint y: 302, endPoint x: 748, endPoint y: 443, distance: 187.1
click at [748, 443] on icon at bounding box center [419, 328] width 3176 height 3178
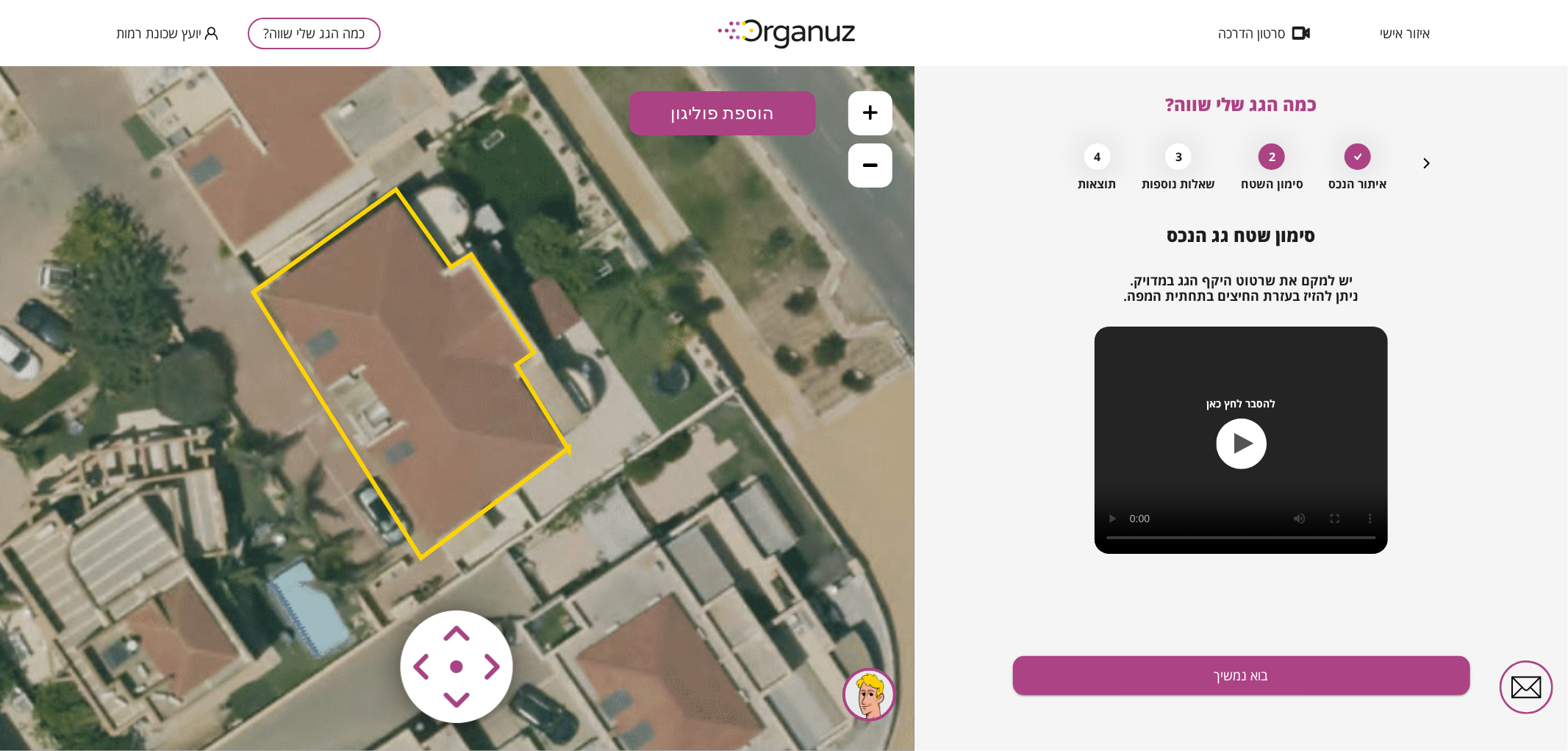
click at [468, 467] on polygon at bounding box center [411, 373] width 316 height 369
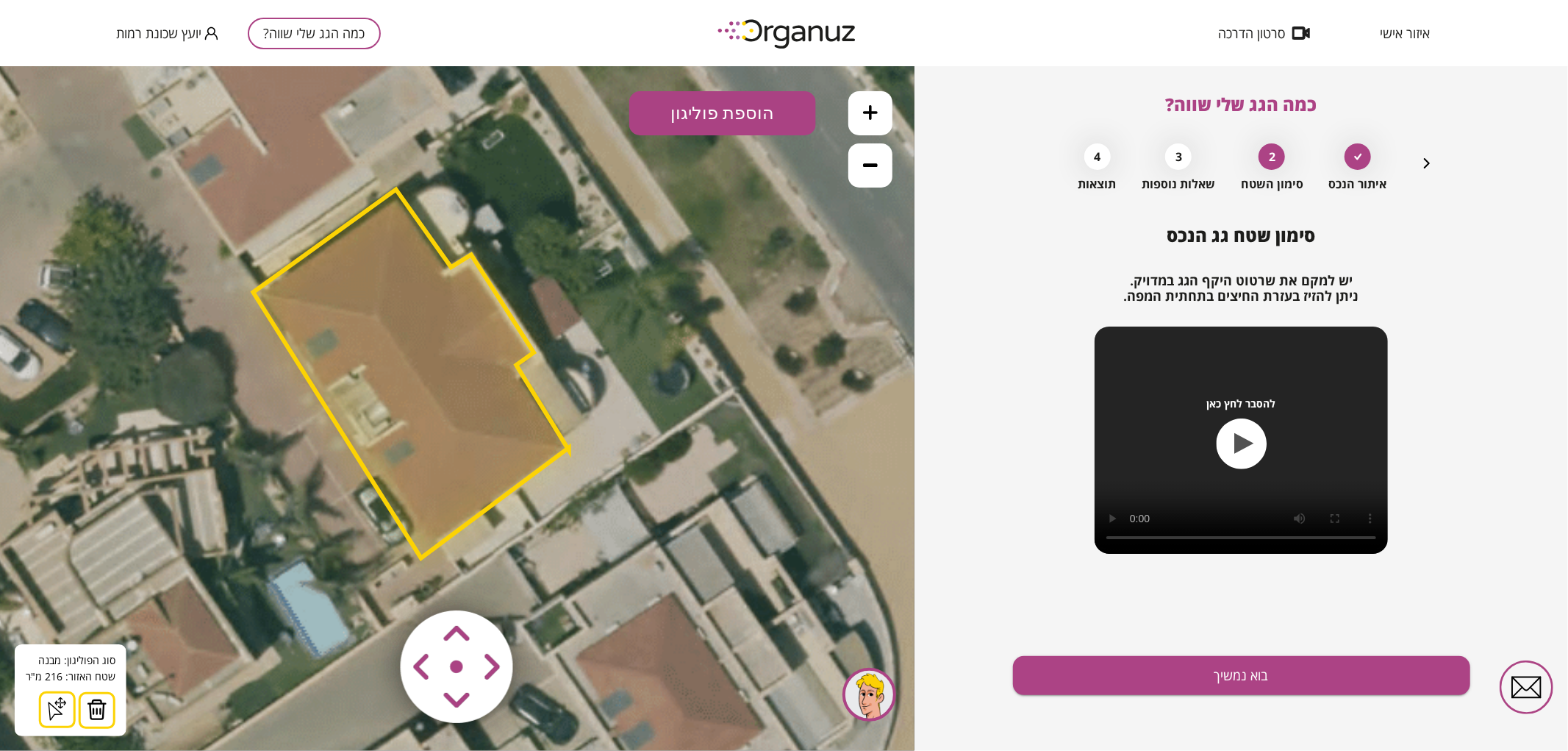
click at [108, 714] on button at bounding box center [97, 710] width 37 height 37
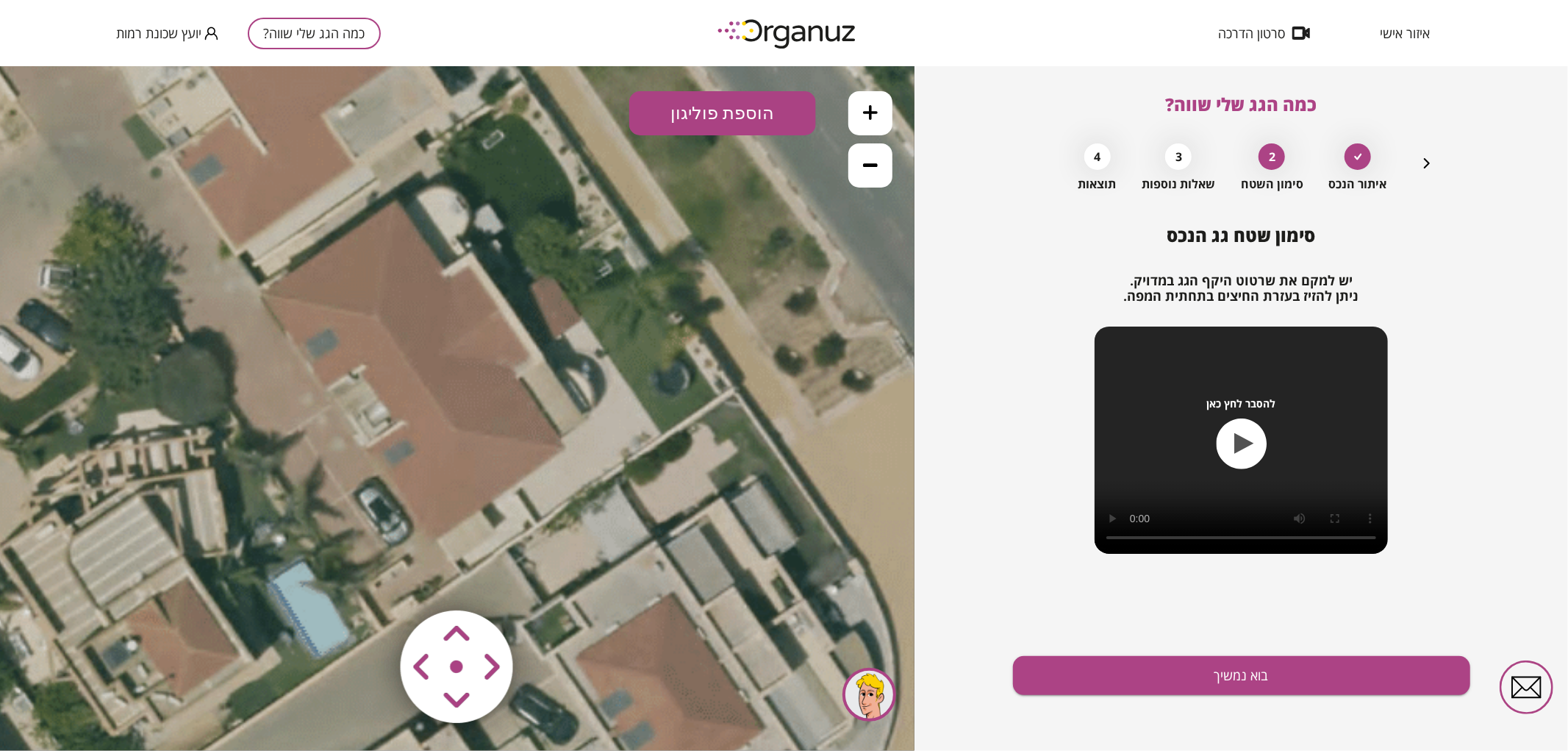
click at [723, 118] on button "הוספת פוליגון" at bounding box center [722, 113] width 187 height 44
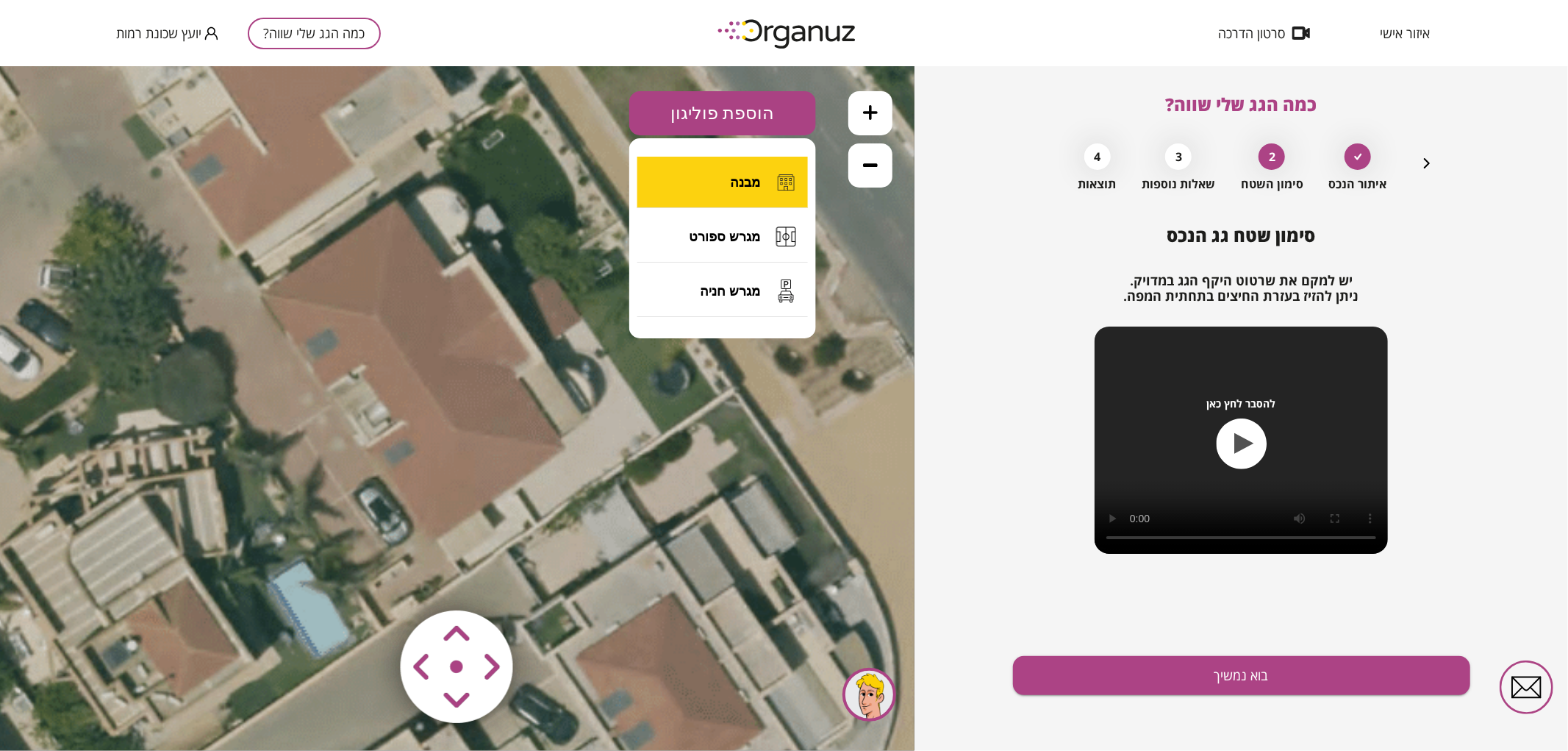
click at [752, 175] on span "מבנה" at bounding box center [744, 182] width 30 height 16
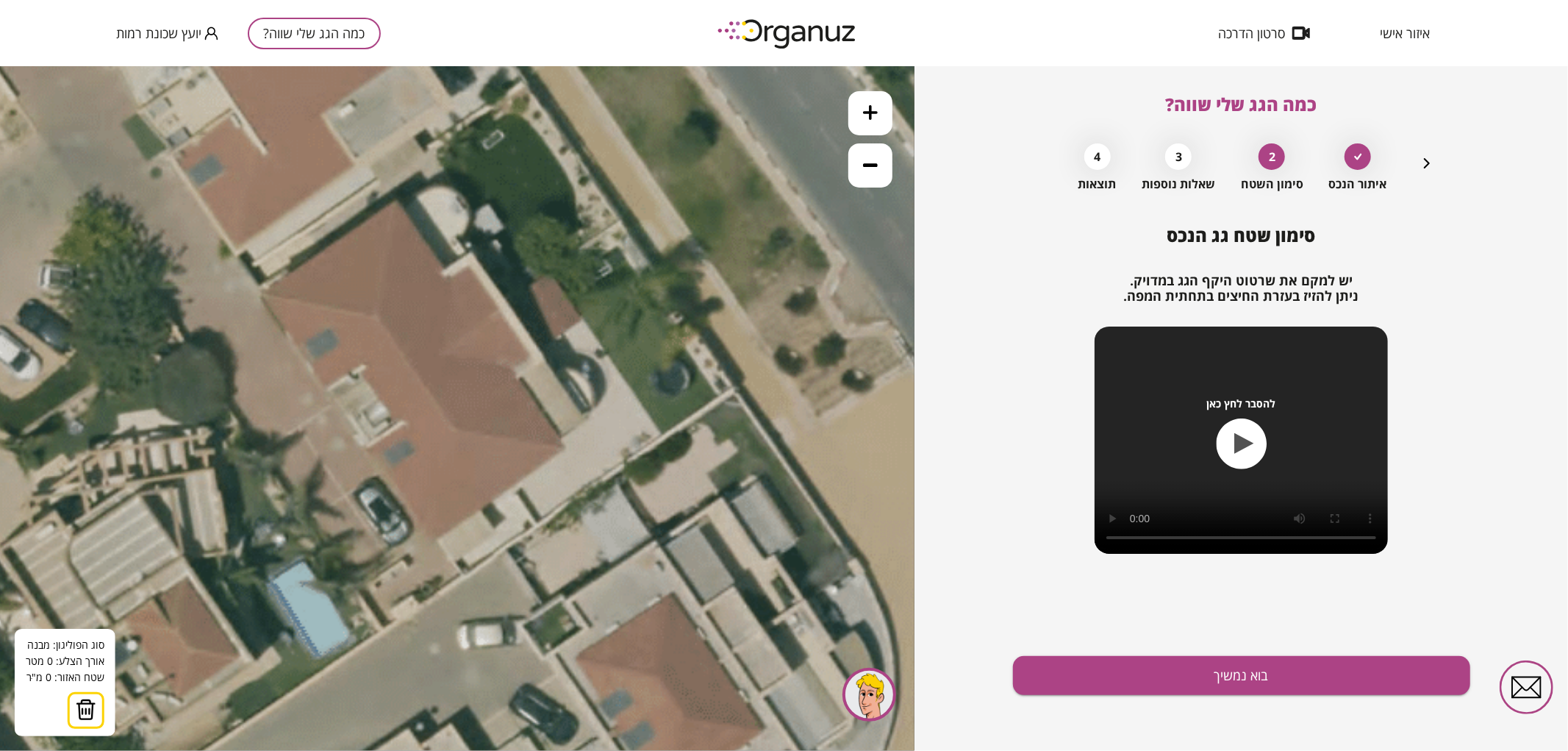
click at [263, 292] on icon at bounding box center [438, 343] width 3176 height 3178
click at [396, 201] on icon at bounding box center [438, 343] width 3176 height 3178
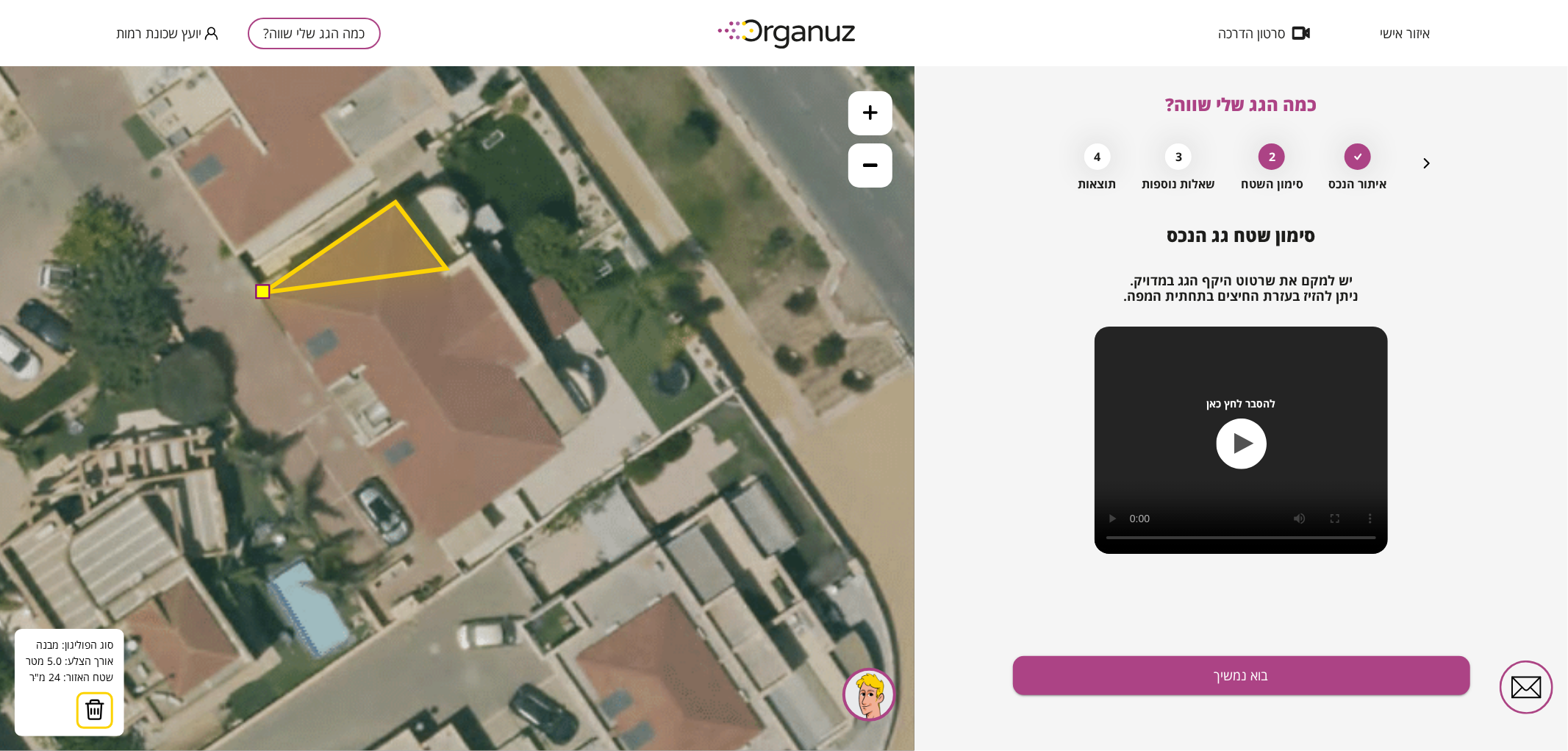
click at [446, 268] on polygon at bounding box center [355, 246] width 183 height 91
click at [467, 255] on polygon at bounding box center [366, 246] width 205 height 91
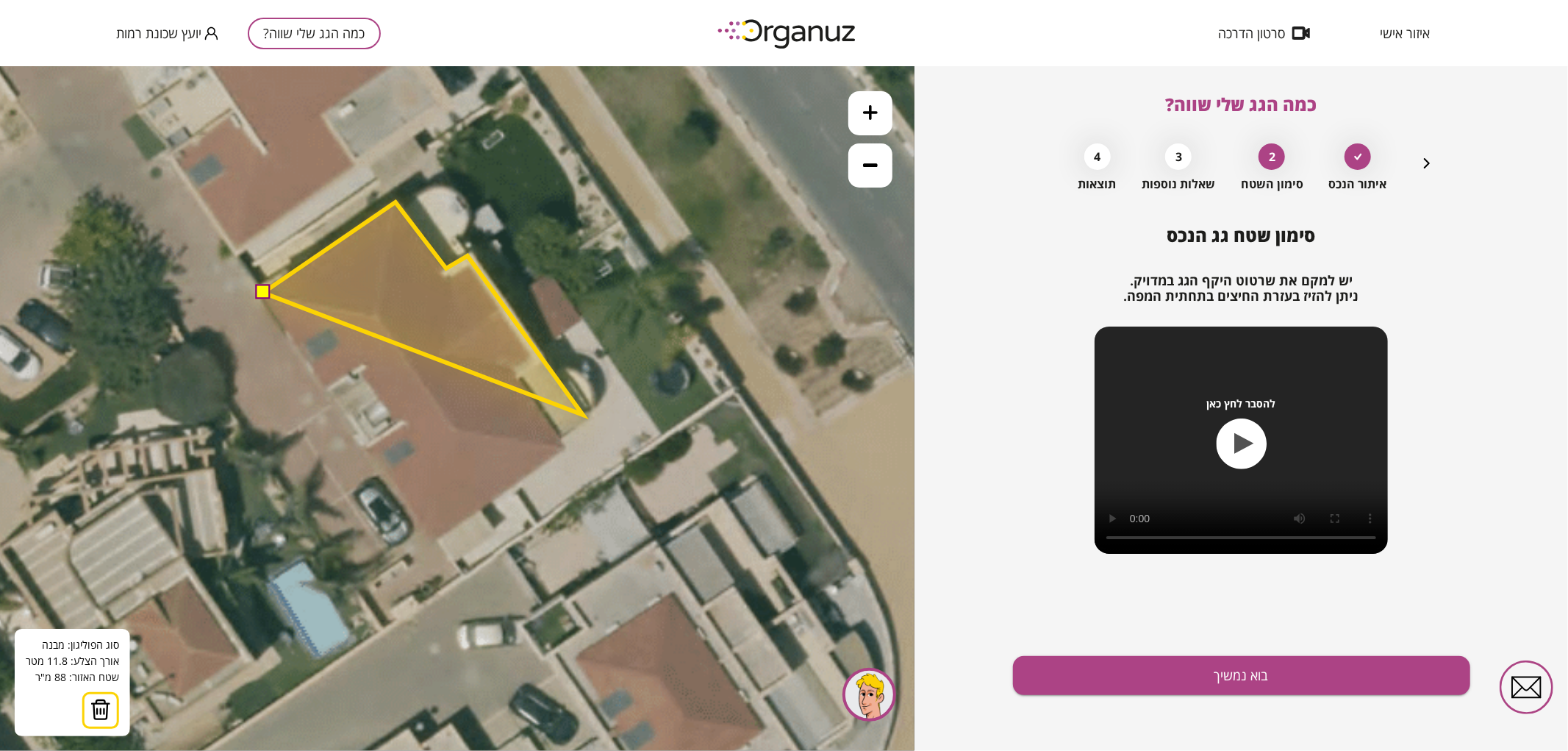
click at [583, 414] on polygon at bounding box center [423, 307] width 320 height 212
click at [560, 430] on polygon at bounding box center [423, 315] width 320 height 228
click at [568, 445] on polygon at bounding box center [423, 322] width 320 height 242
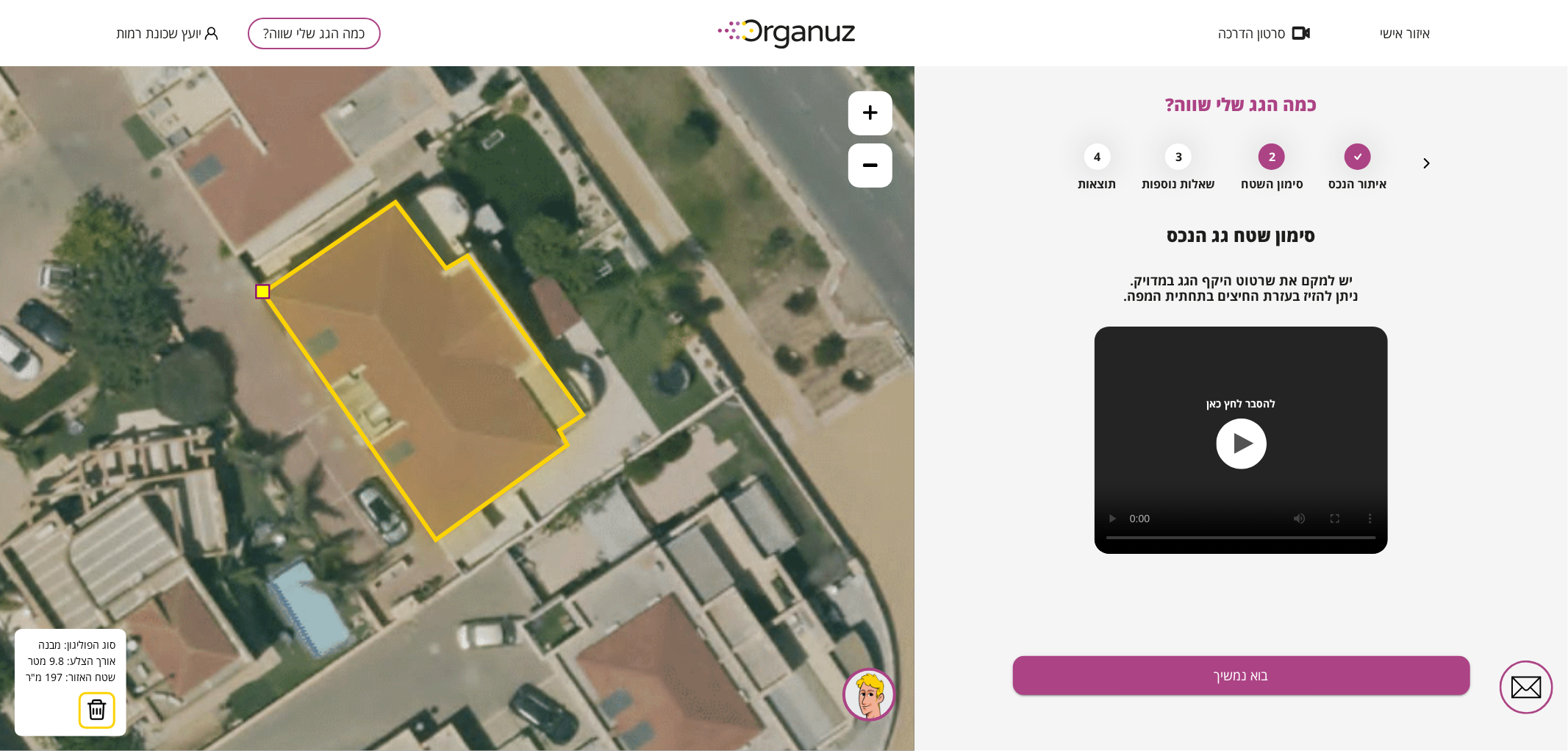
click at [436, 539] on polygon at bounding box center [423, 370] width 320 height 338
click at [264, 295] on button at bounding box center [262, 291] width 15 height 15
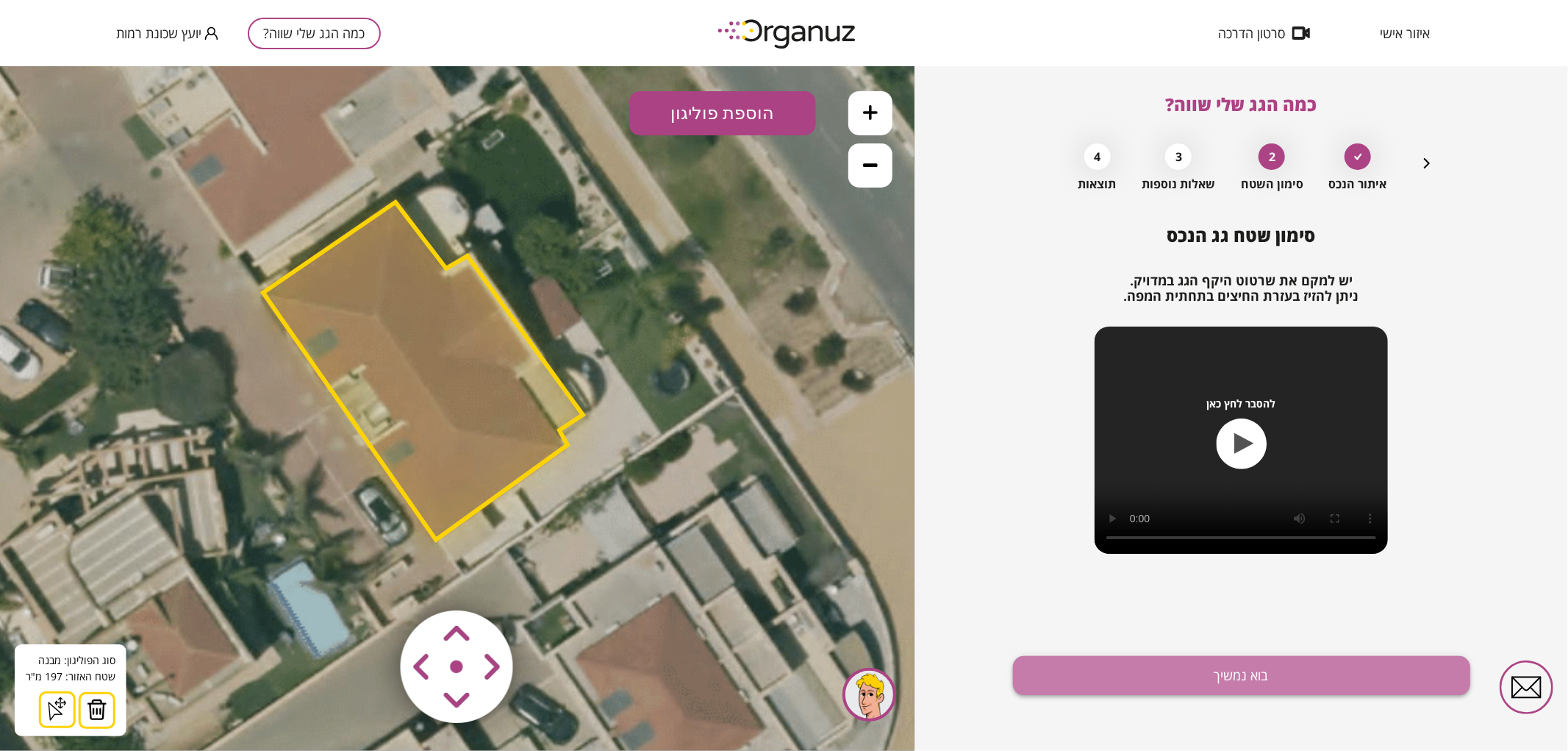
click at [1164, 672] on button "בוא נמשיך" at bounding box center [1242, 675] width 457 height 39
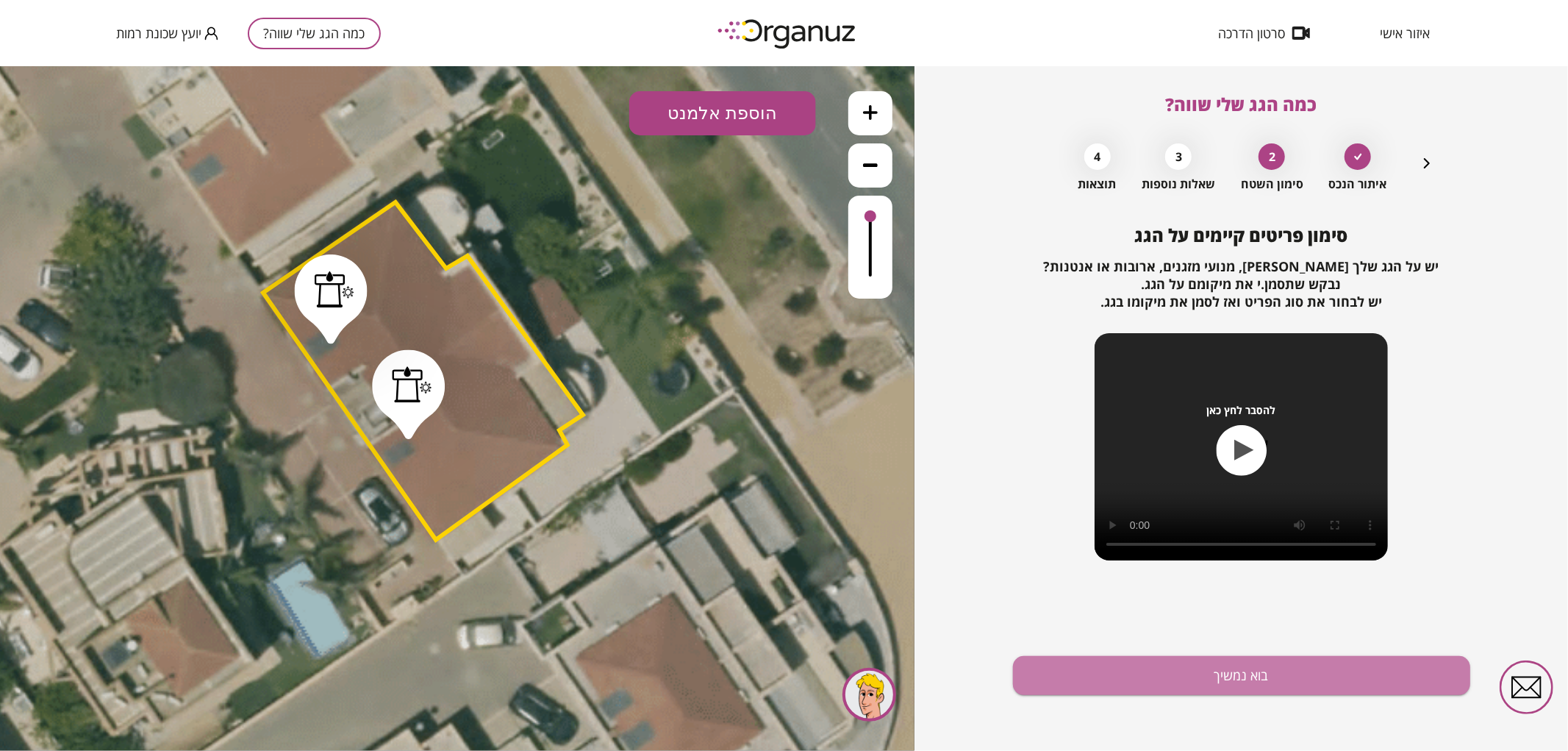
click at [1164, 672] on button "בוא נמשיך" at bounding box center [1242, 675] width 457 height 39
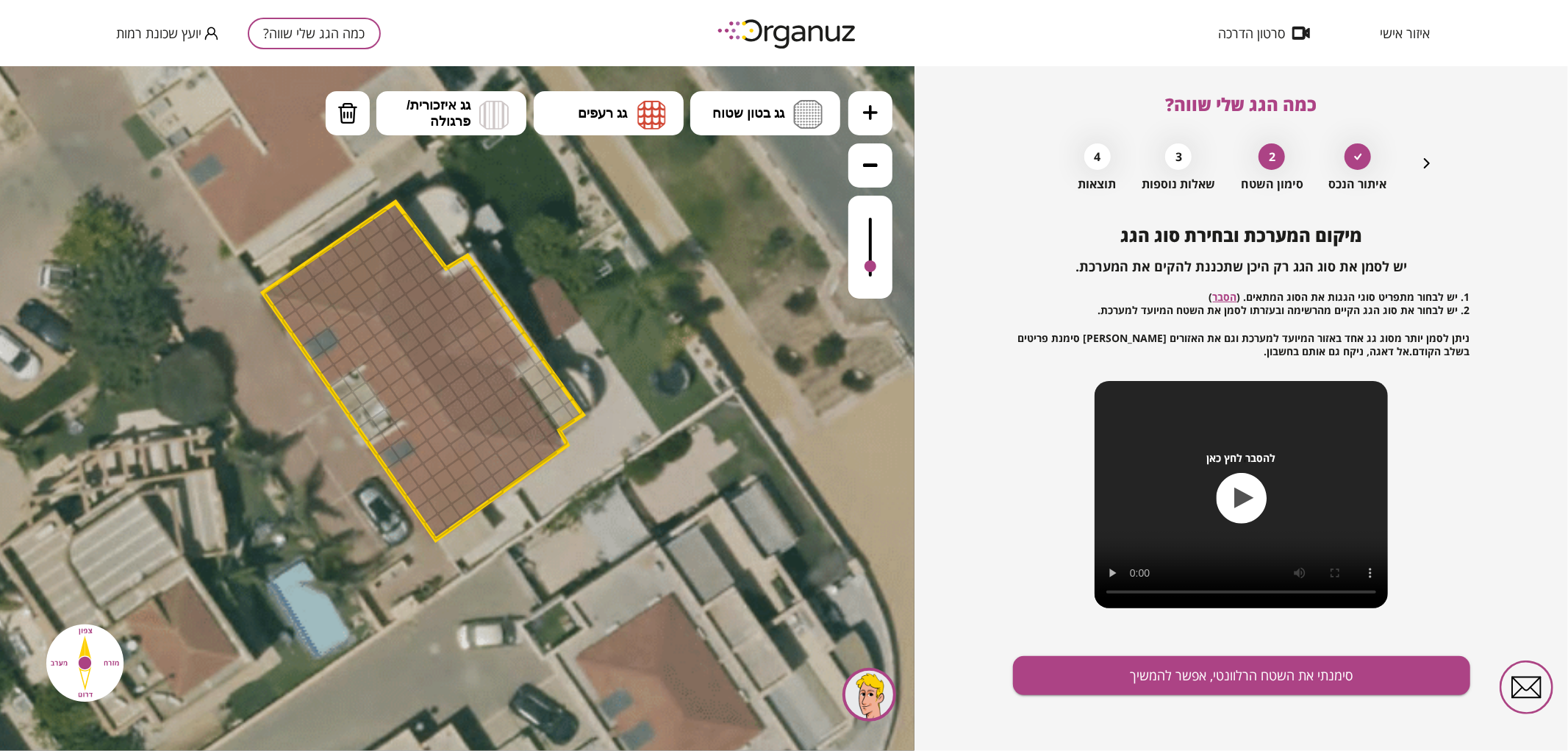
drag, startPoint x: 872, startPoint y: 217, endPoint x: 882, endPoint y: 267, distance: 51.0
click at [882, 267] on div at bounding box center [870, 246] width 44 height 103
click at [598, 106] on span "גג רעפים" at bounding box center [603, 113] width 49 height 16
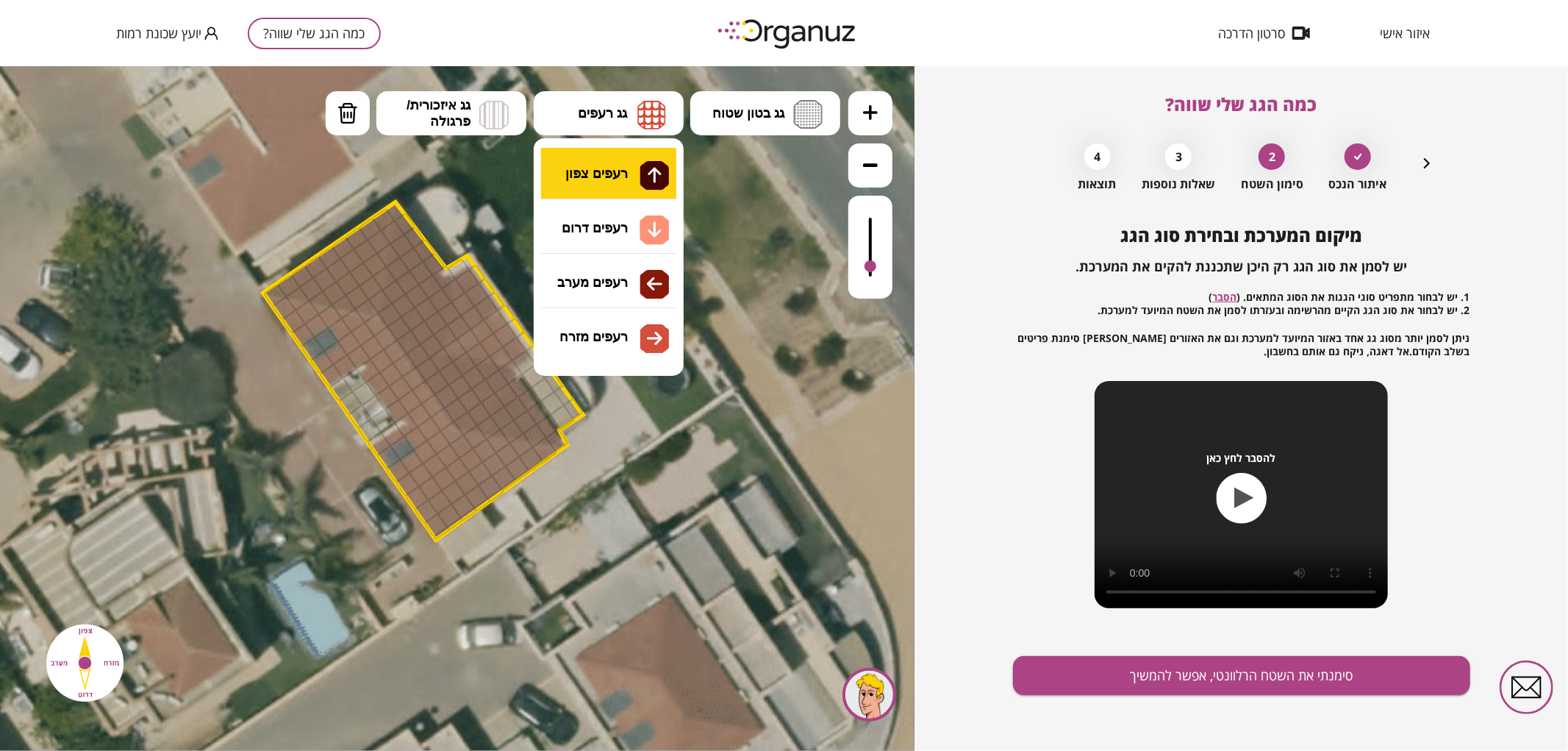
click at [618, 162] on div ".st0 { fill: #FFFFFF; } .st0 { fill: #FFFFFF; }" at bounding box center [457, 408] width 914 height 685
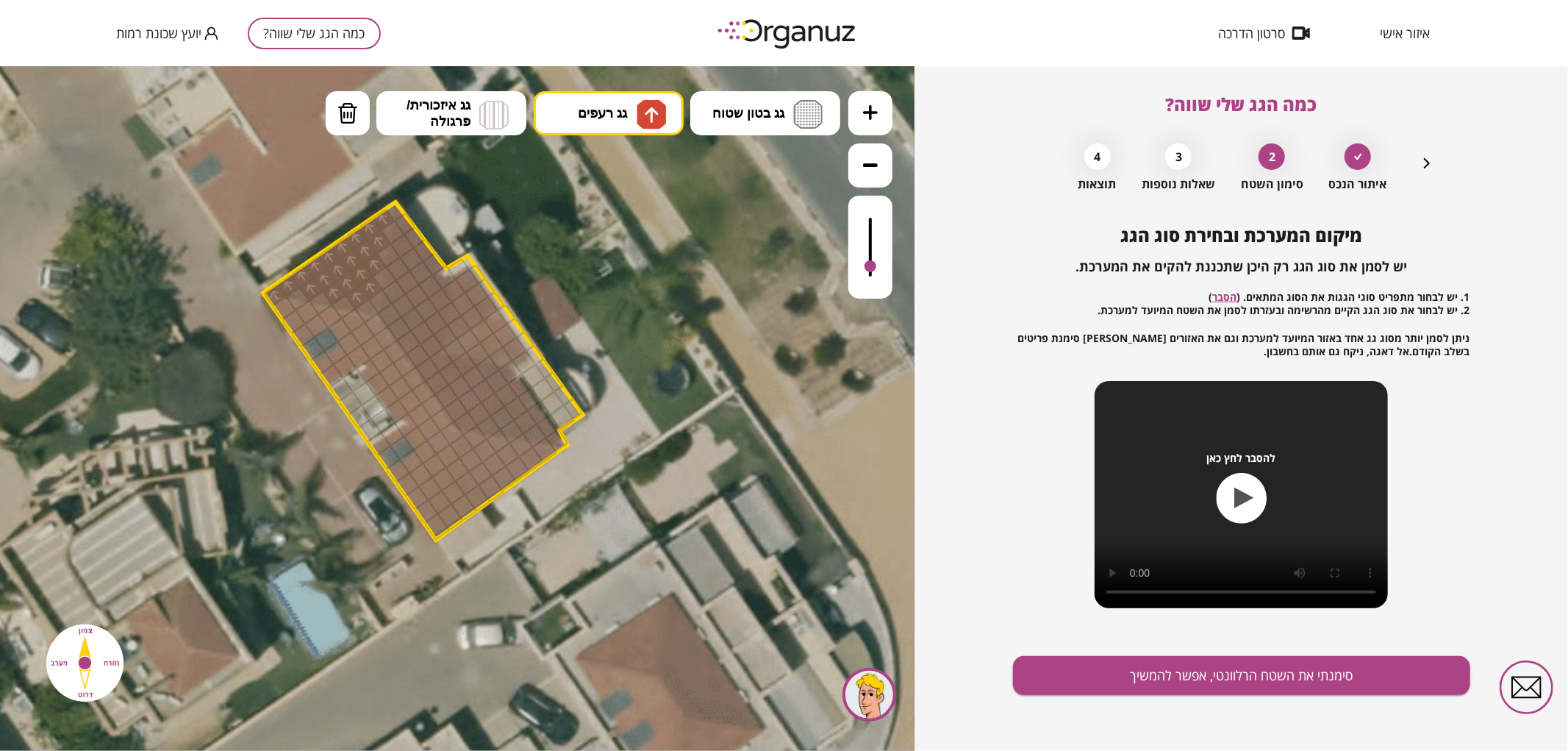
drag, startPoint x: 277, startPoint y: 287, endPoint x: 360, endPoint y: 291, distance: 83.1
drag, startPoint x: 457, startPoint y: 328, endPoint x: 457, endPoint y: 314, distance: 14.0
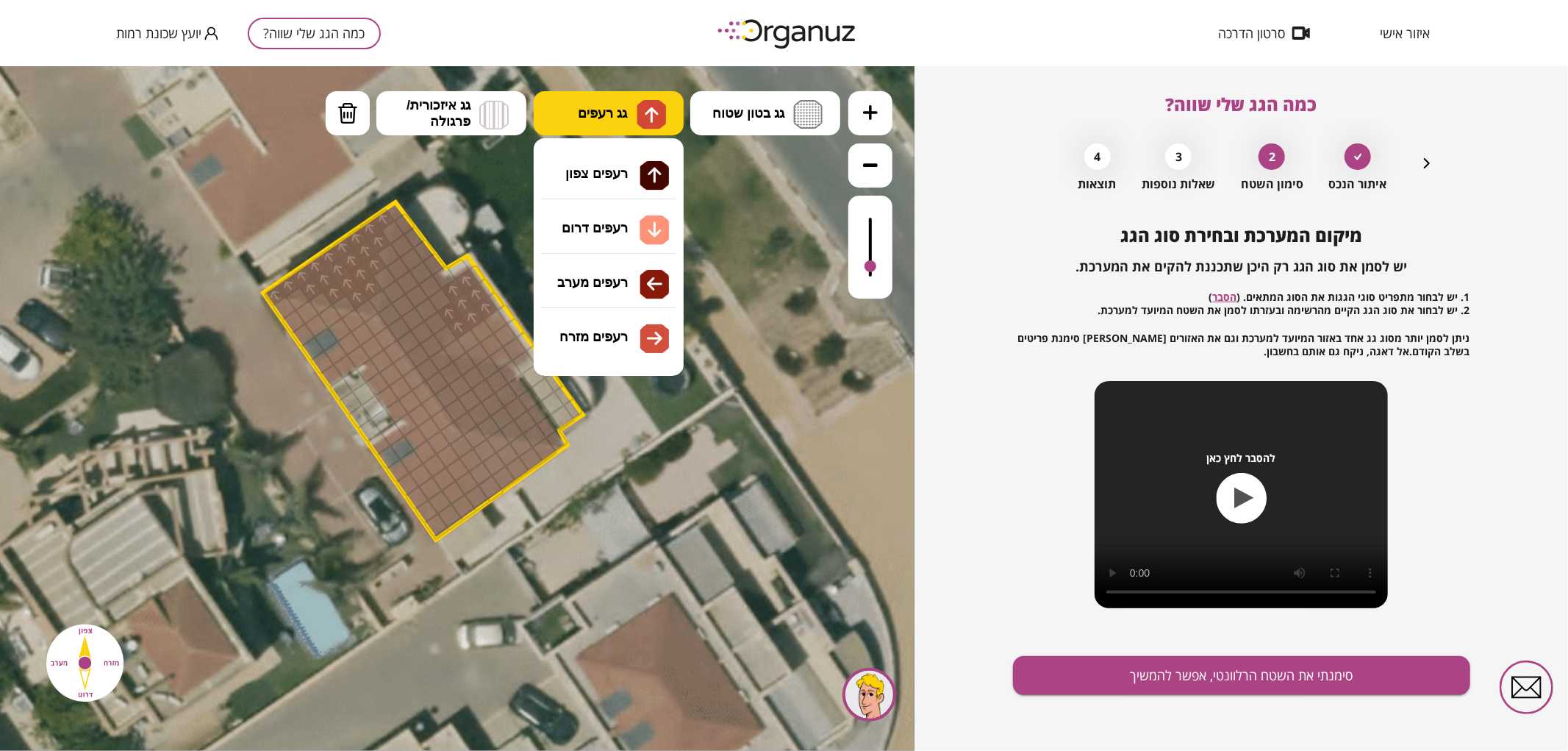
click at [587, 128] on button "גג רעפים" at bounding box center [609, 113] width 150 height 44
click at [608, 226] on div ".st0 { fill: #FFFFFF; } .st0 { fill: #FFFFFF; }" at bounding box center [457, 408] width 914 height 685
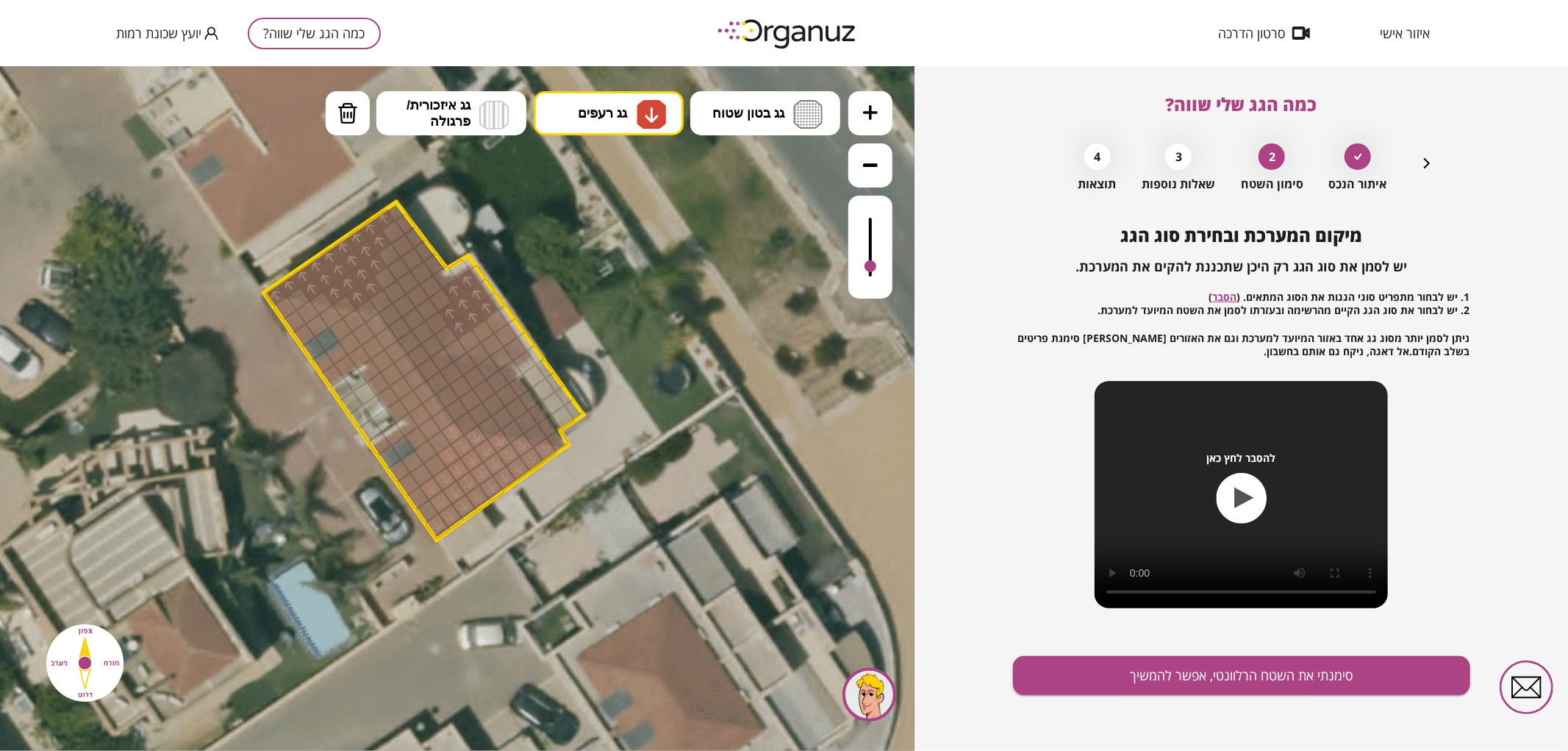
drag, startPoint x: 444, startPoint y: 525, endPoint x: 460, endPoint y: 477, distance: 50.6
drag, startPoint x: 871, startPoint y: 265, endPoint x: 880, endPoint y: 274, distance: 12.7
click at [880, 274] on div at bounding box center [870, 246] width 44 height 103
click at [347, 118] on img at bounding box center [347, 113] width 21 height 22
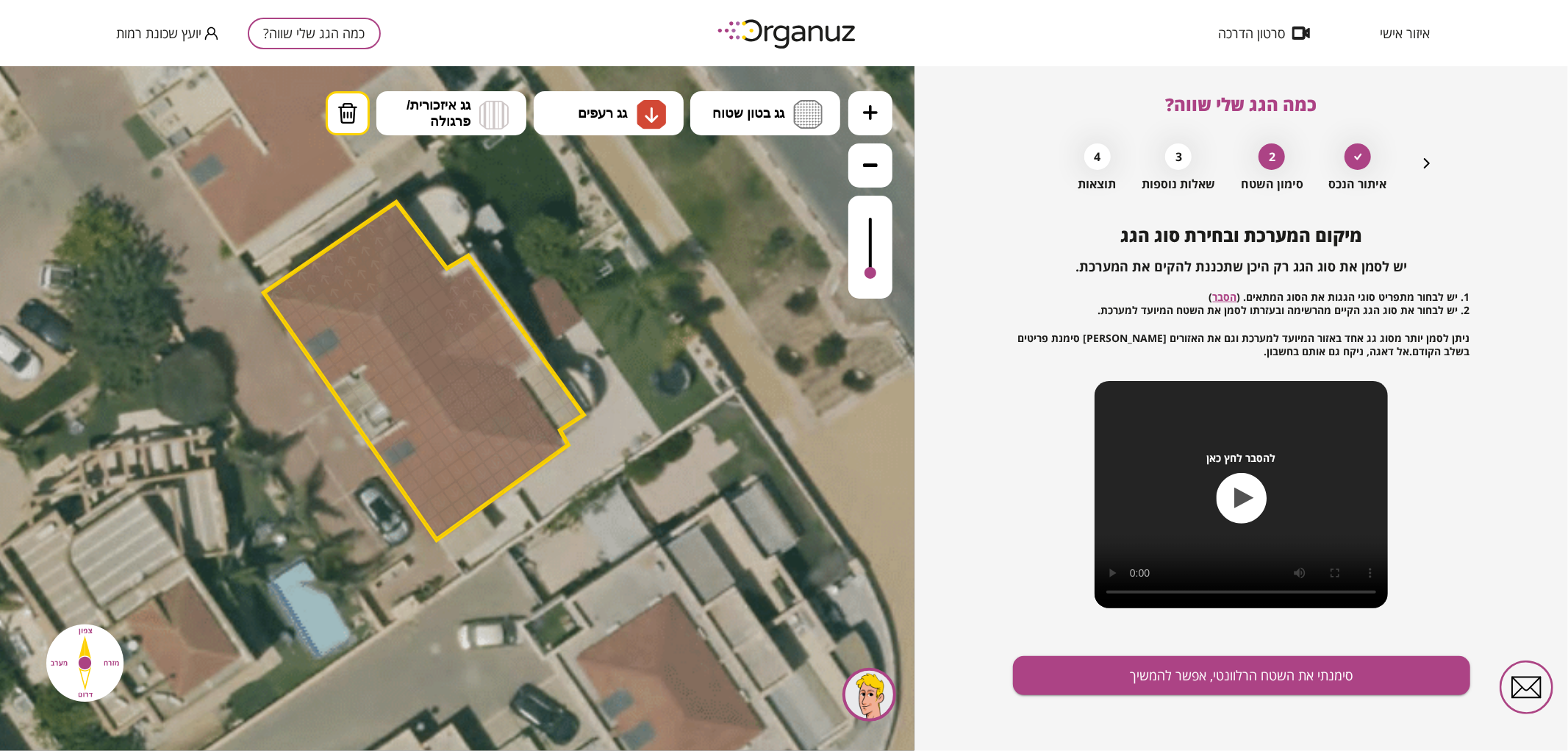
click at [426, 490] on div at bounding box center [431, 487] width 25 height 25
click at [876, 272] on div at bounding box center [870, 270] width 12 height 12
drag, startPoint x: 496, startPoint y: 323, endPoint x: 467, endPoint y: 346, distance: 37.0
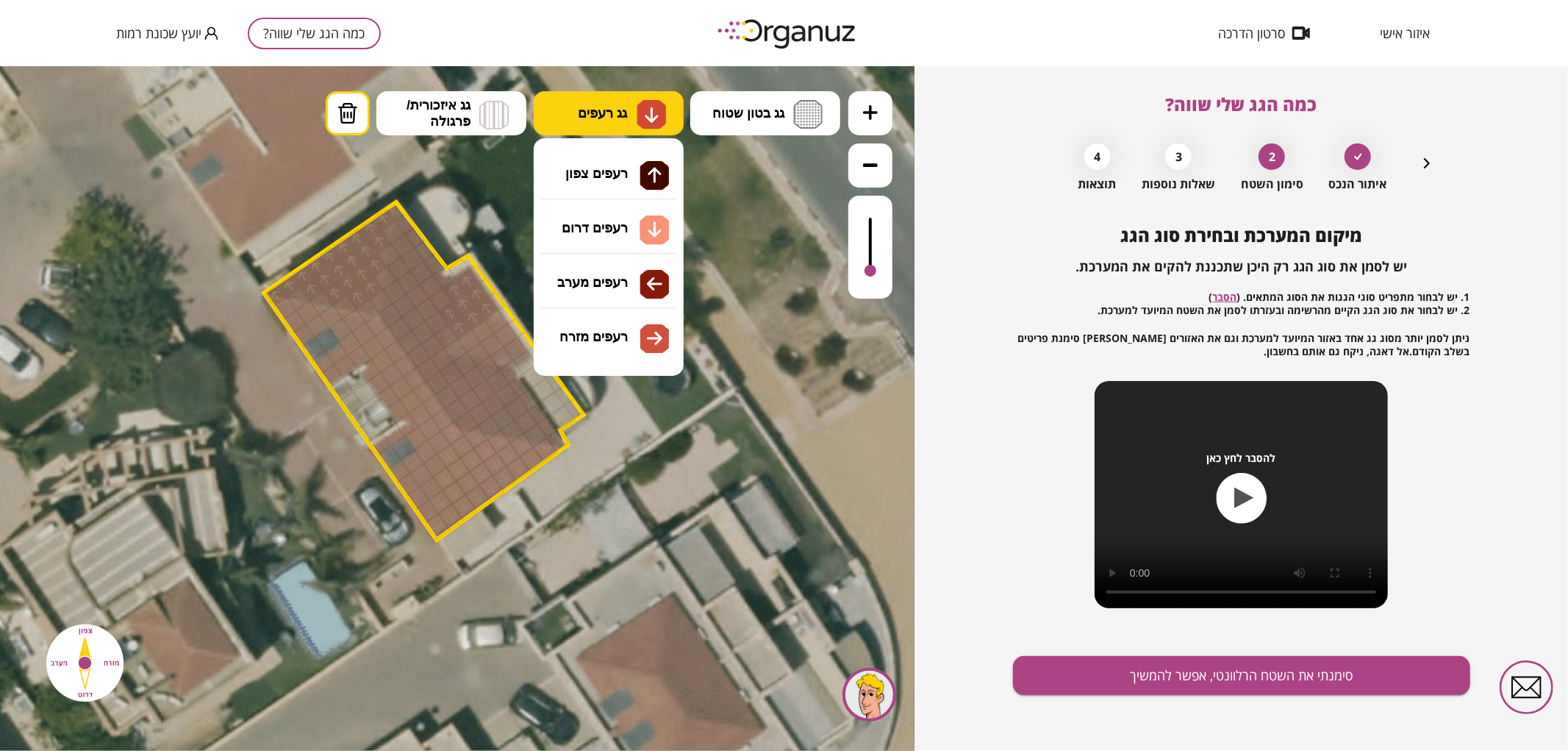
click at [613, 110] on span "גג רעפים" at bounding box center [603, 113] width 49 height 16
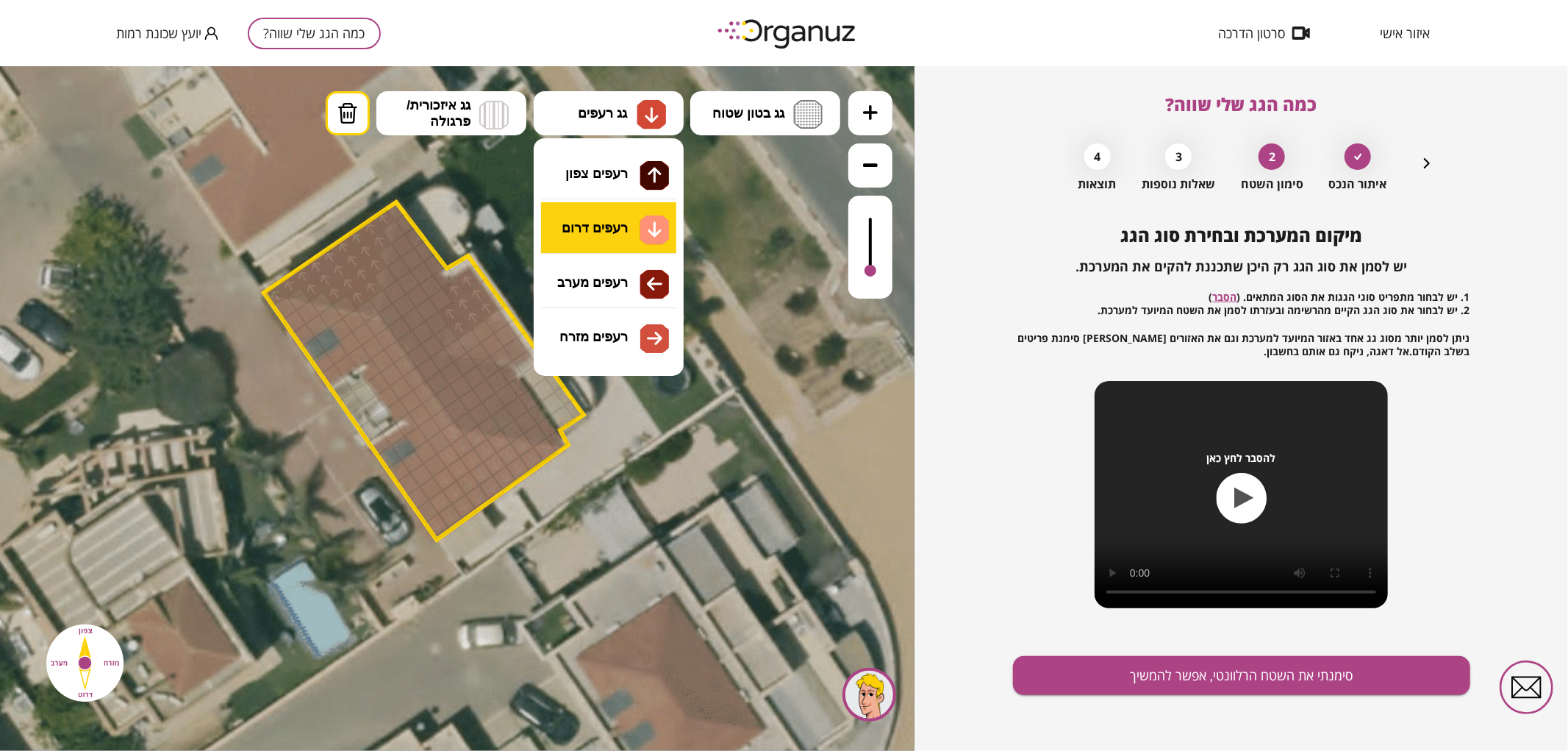
click at [636, 215] on div ".st0 { fill: #FFFFFF; } .st0 { fill: #FFFFFF; }" at bounding box center [457, 408] width 914 height 685
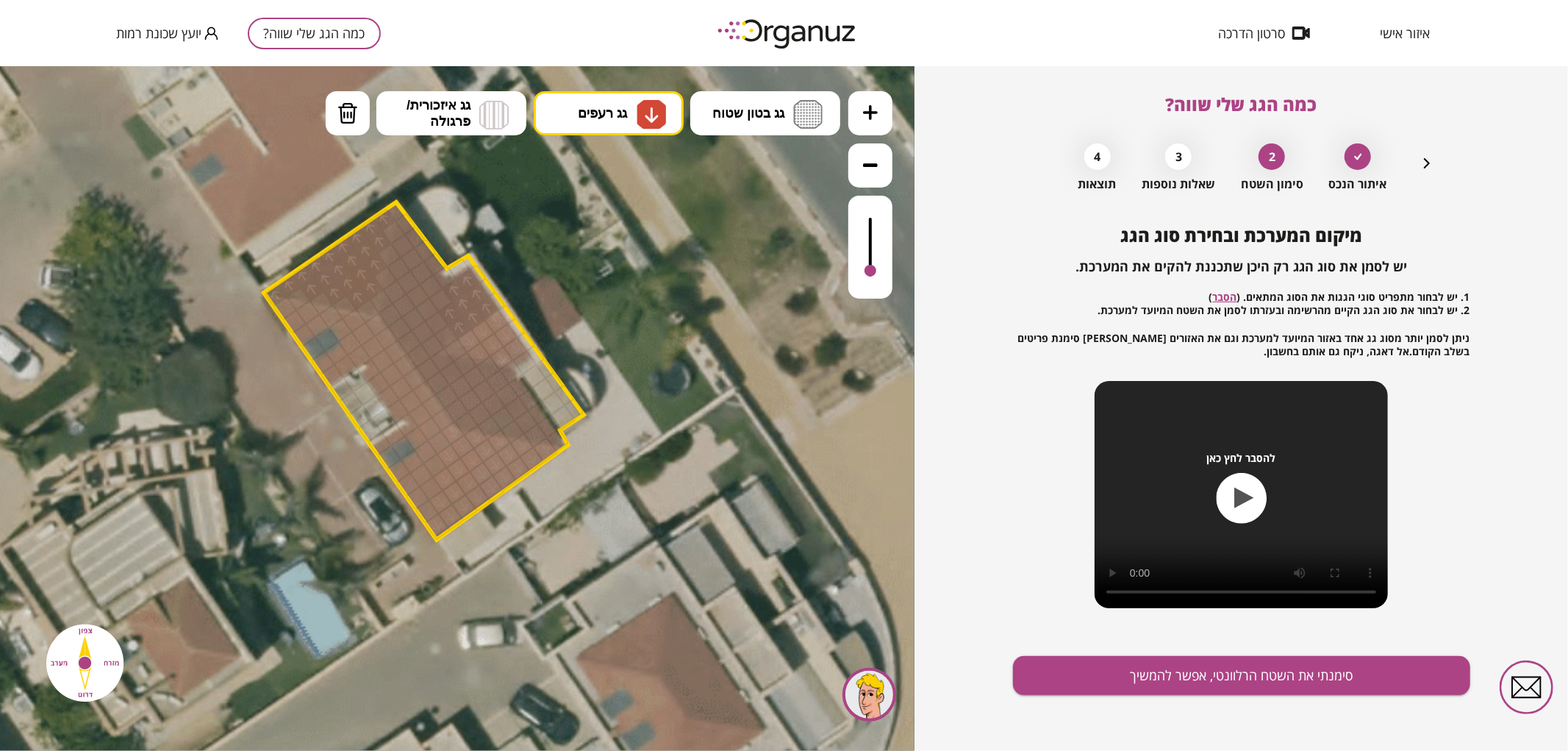
drag, startPoint x: 504, startPoint y: 317, endPoint x: 503, endPoint y: 352, distance: 35.0
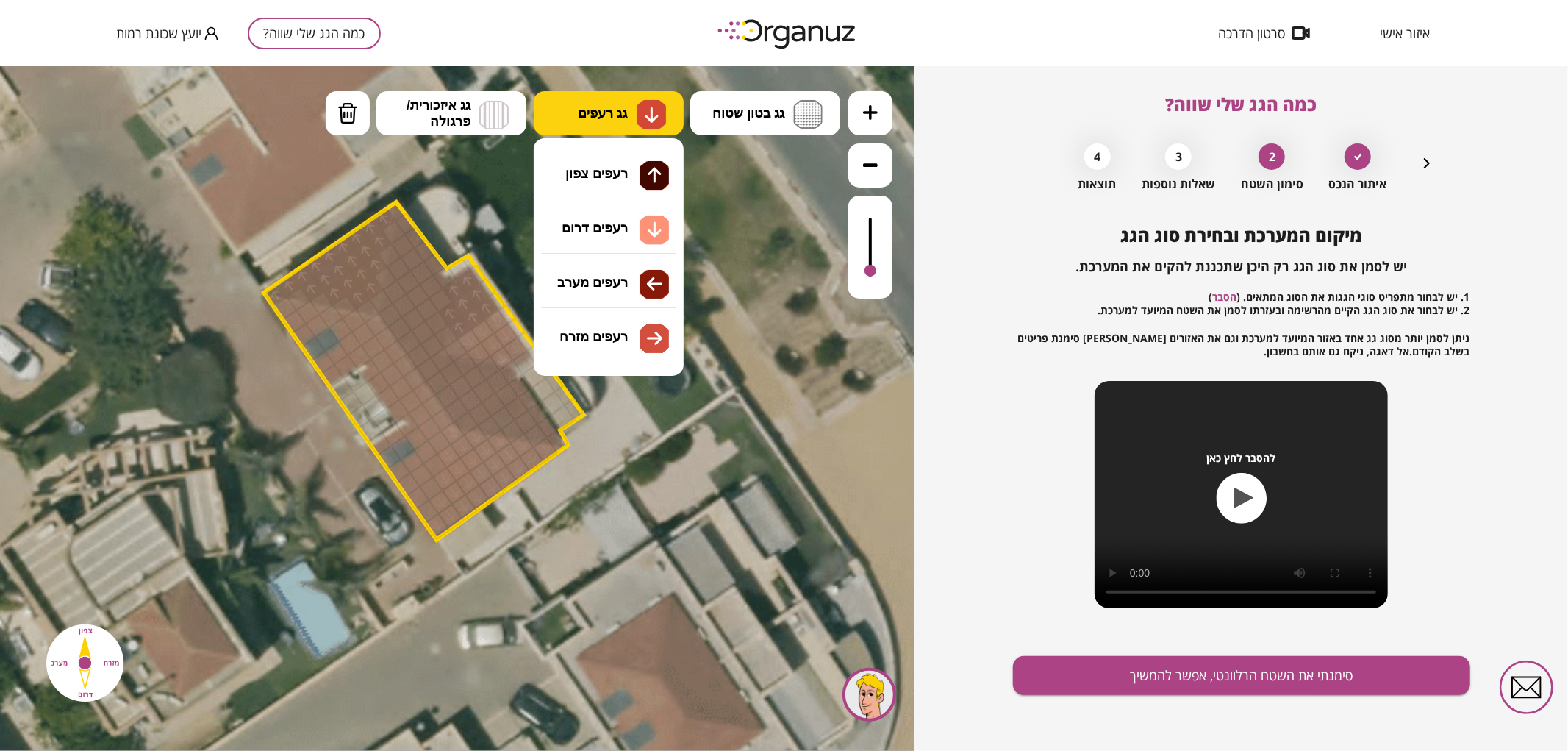
click at [655, 115] on img at bounding box center [651, 113] width 16 height 17
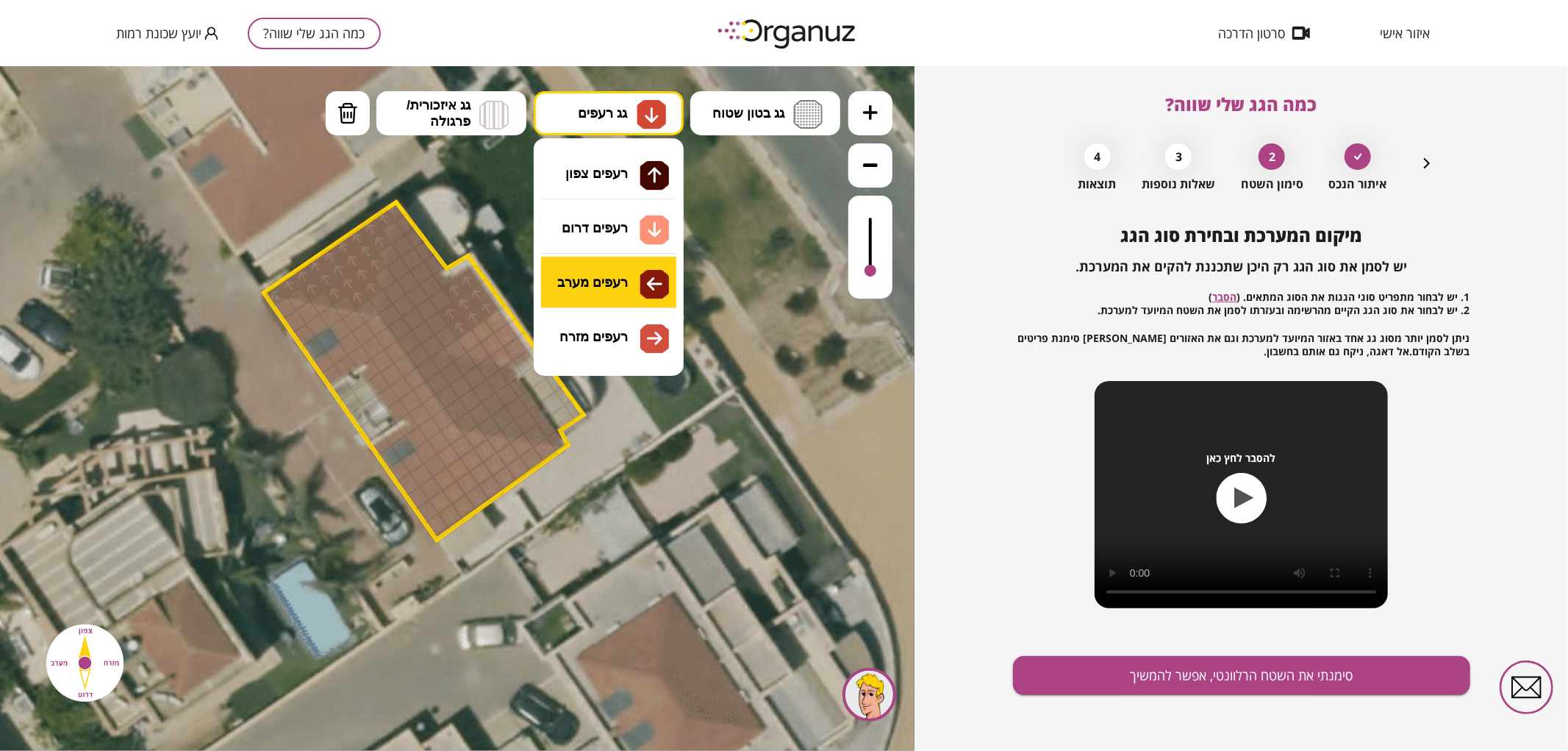
click at [601, 291] on div ".st0 { fill: #FFFFFF; } .st0 { fill: #FFFFFF; }" at bounding box center [457, 408] width 914 height 685
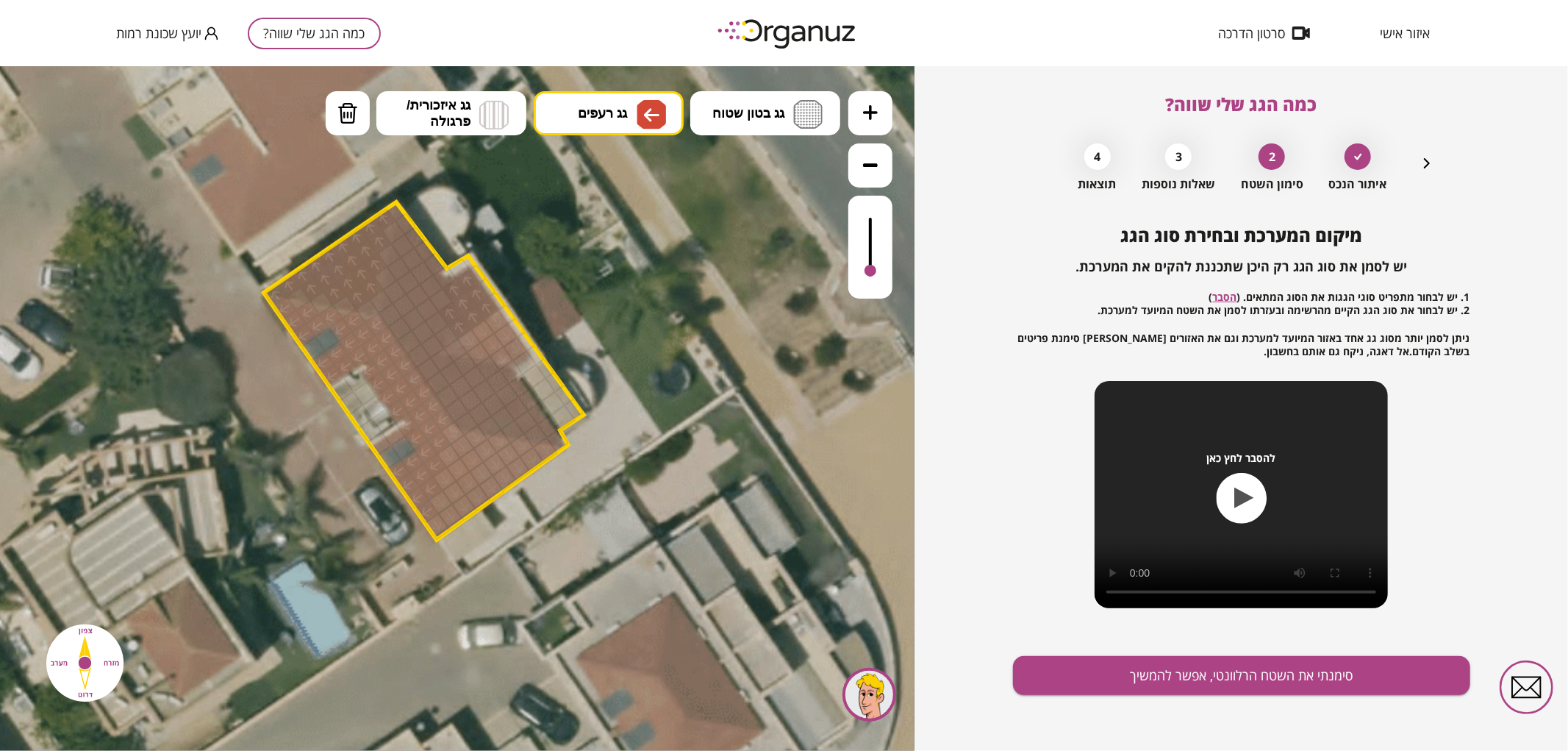
drag, startPoint x: 290, startPoint y: 310, endPoint x: 335, endPoint y: 355, distance: 63.6
drag, startPoint x: 404, startPoint y: 446, endPoint x: 391, endPoint y: 457, distance: 17.0
drag, startPoint x: 331, startPoint y: 336, endPoint x: 314, endPoint y: 349, distance: 21.4
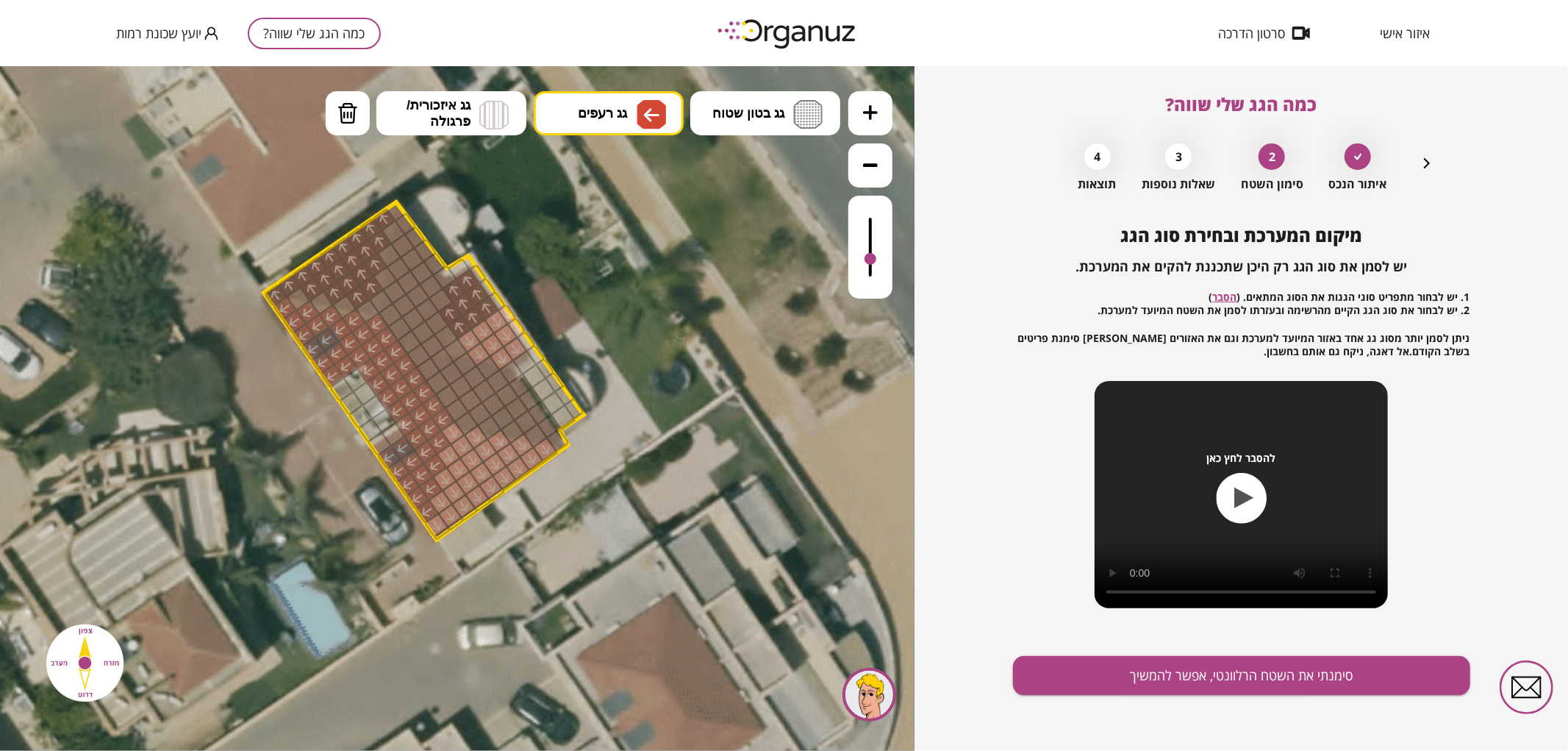
drag, startPoint x: 872, startPoint y: 267, endPoint x: 880, endPoint y: 260, distance: 10.6
click at [880, 260] on div at bounding box center [870, 246] width 44 height 103
drag, startPoint x: 392, startPoint y: 437, endPoint x: 385, endPoint y: 438, distance: 7.1
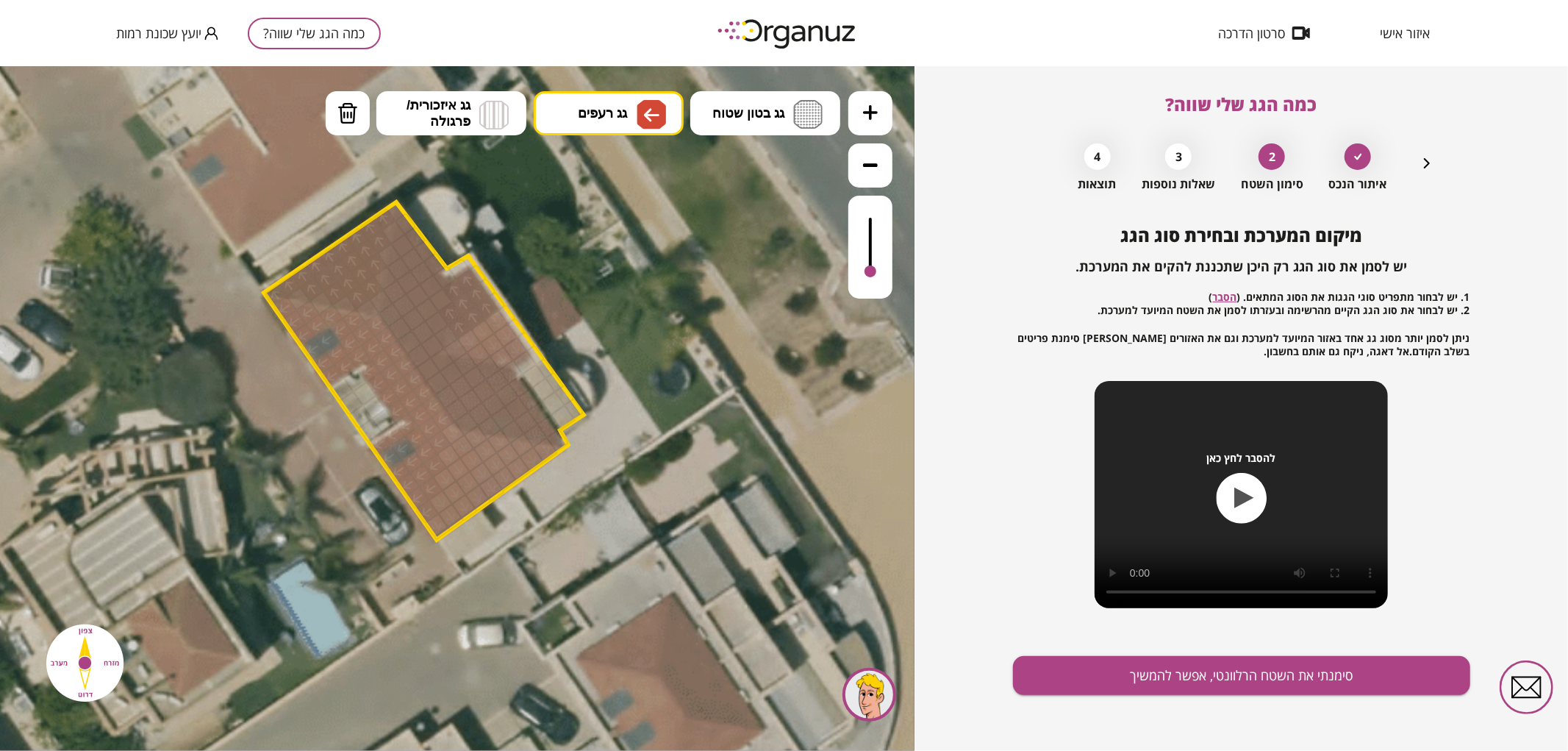
drag, startPoint x: 869, startPoint y: 264, endPoint x: 875, endPoint y: 273, distance: 10.8
click at [875, 273] on div at bounding box center [870, 246] width 44 height 103
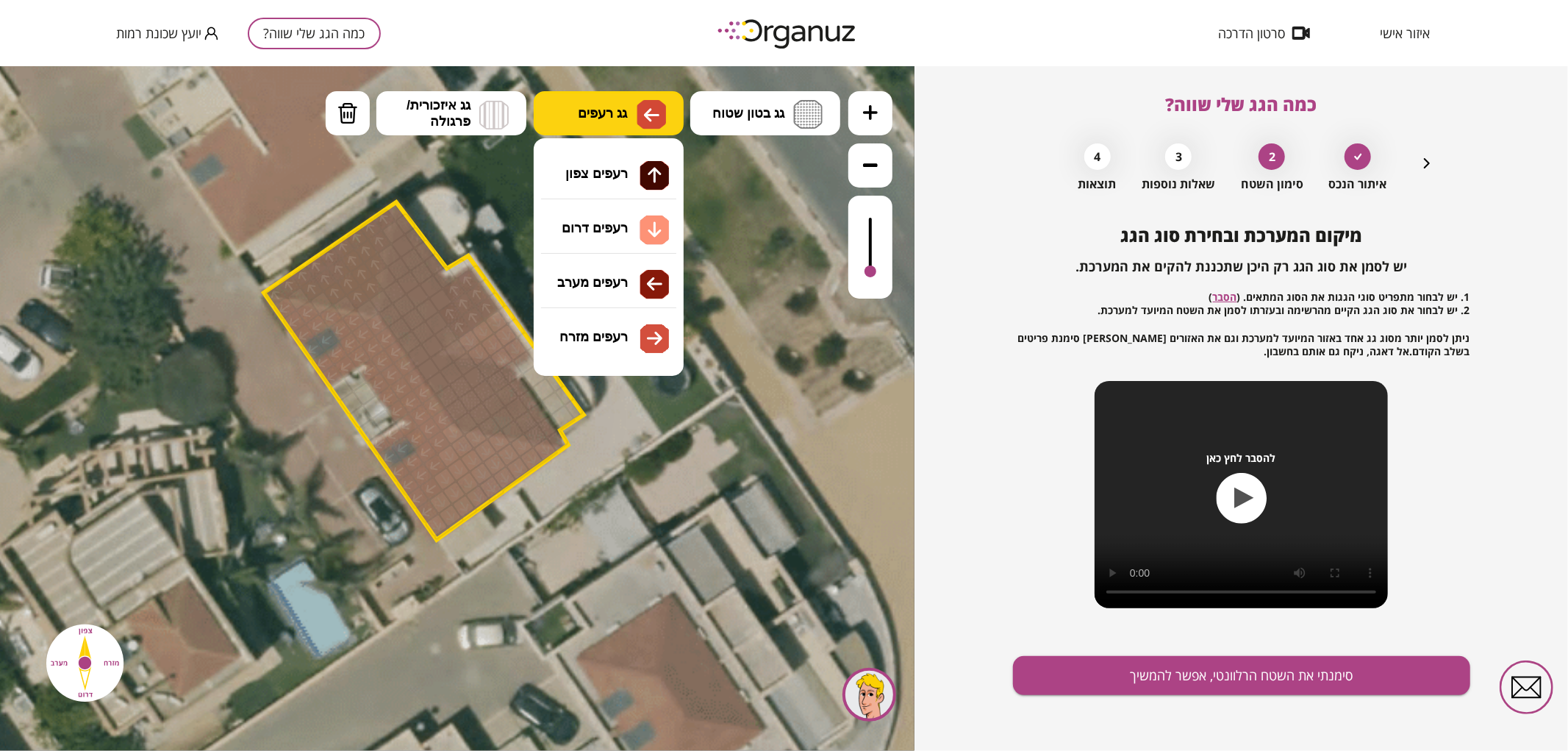
click at [621, 121] on button "גג רעפים" at bounding box center [609, 113] width 150 height 44
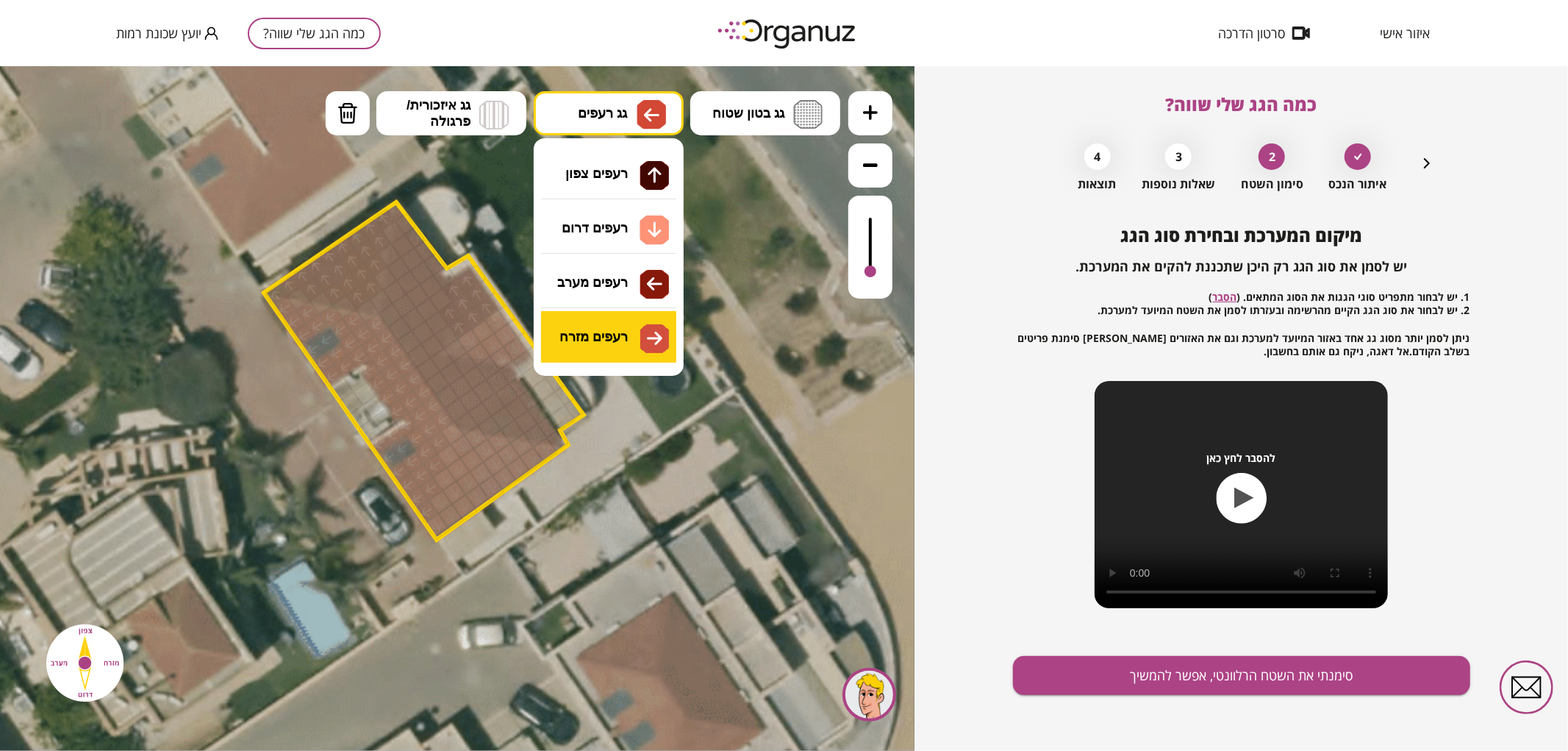
click at [601, 341] on div ".st0 { fill: #FFFFFF; } .st0 { fill: #FFFFFF; }" at bounding box center [457, 408] width 914 height 685
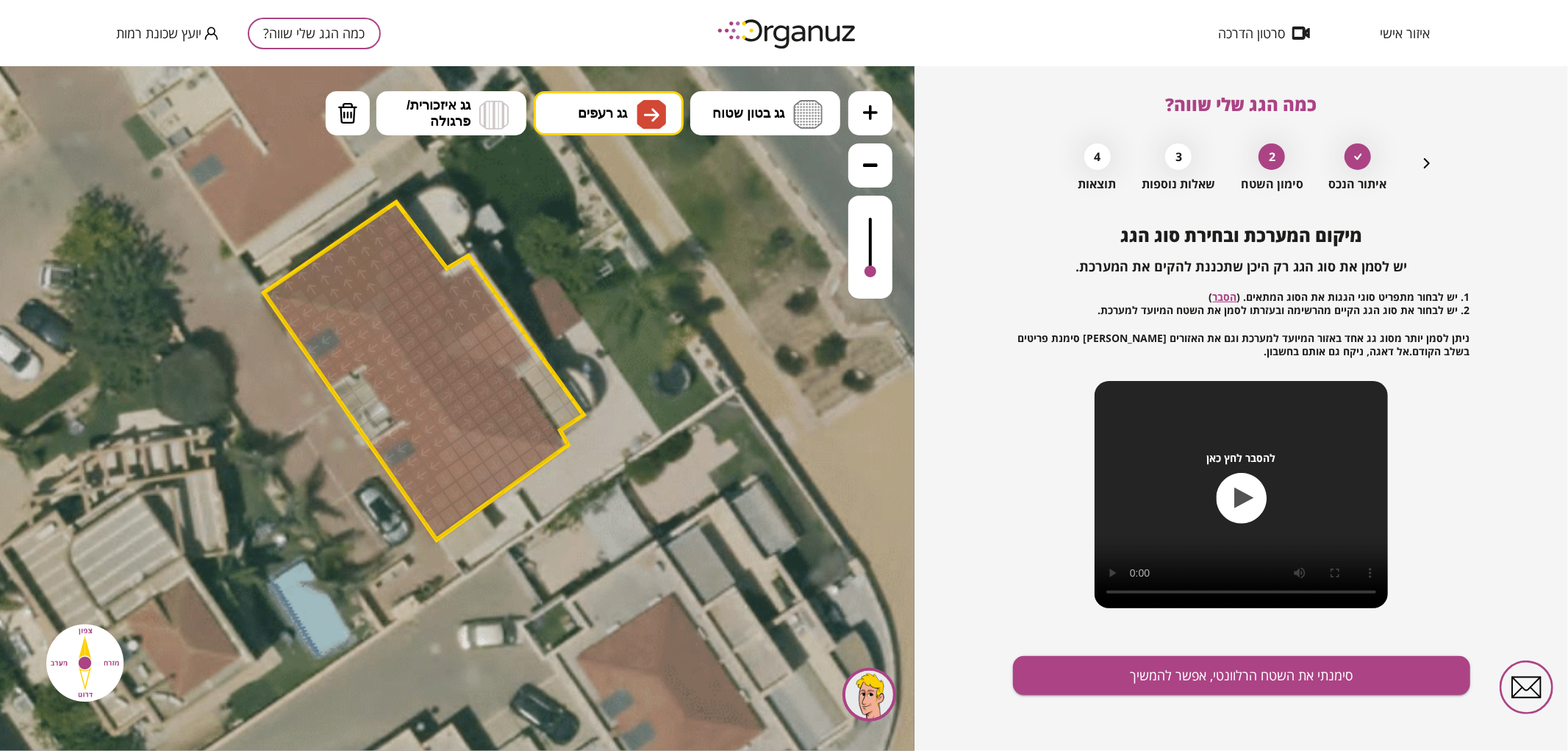
drag, startPoint x: 402, startPoint y: 222, endPoint x: 542, endPoint y: 274, distance: 149.3
drag, startPoint x: 869, startPoint y: 270, endPoint x: 888, endPoint y: 269, distance: 19.0
click at [888, 269] on div at bounding box center [870, 246] width 44 height 103
click at [435, 279] on div at bounding box center [444, 276] width 25 height 25
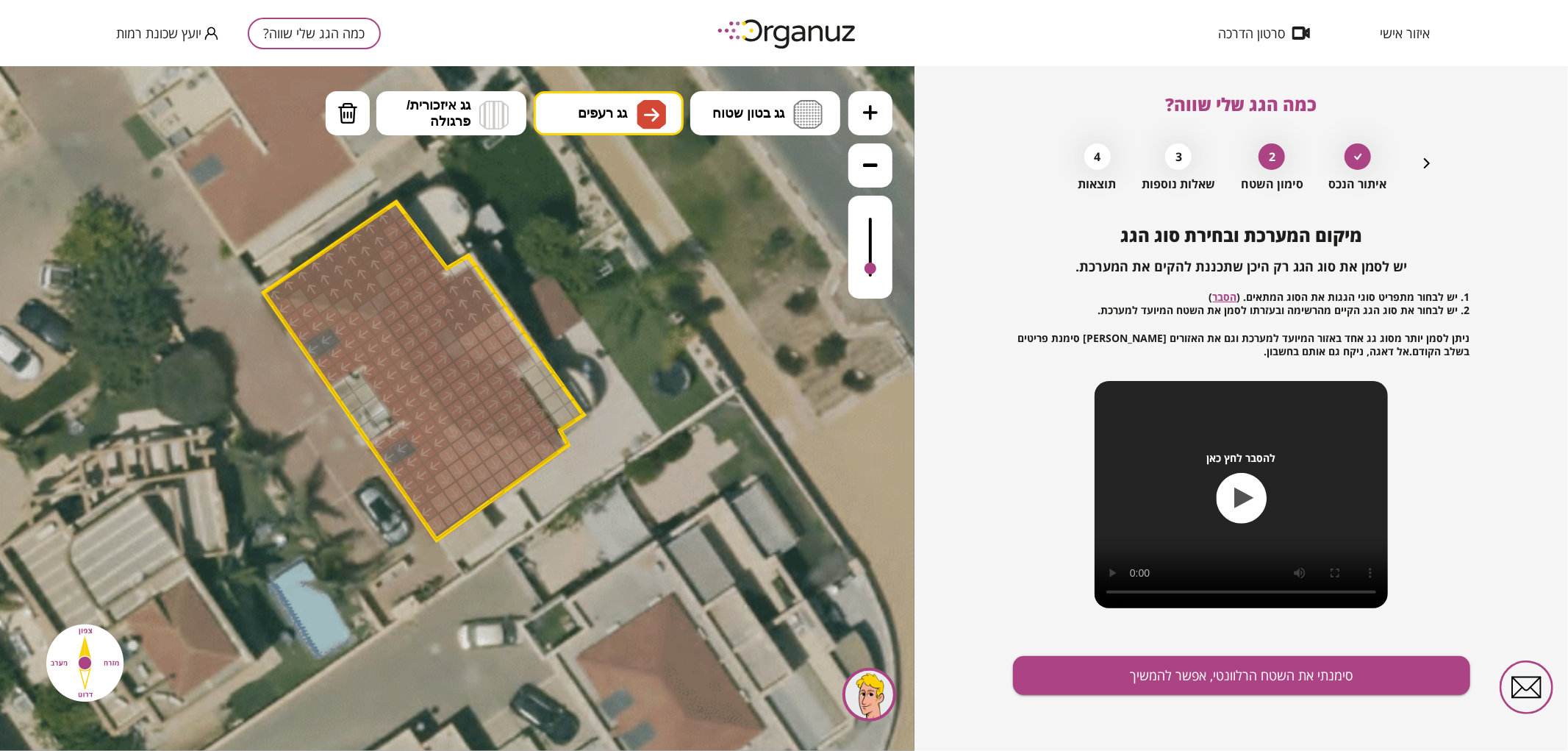
click at [508, 371] on div at bounding box center [510, 370] width 25 height 25
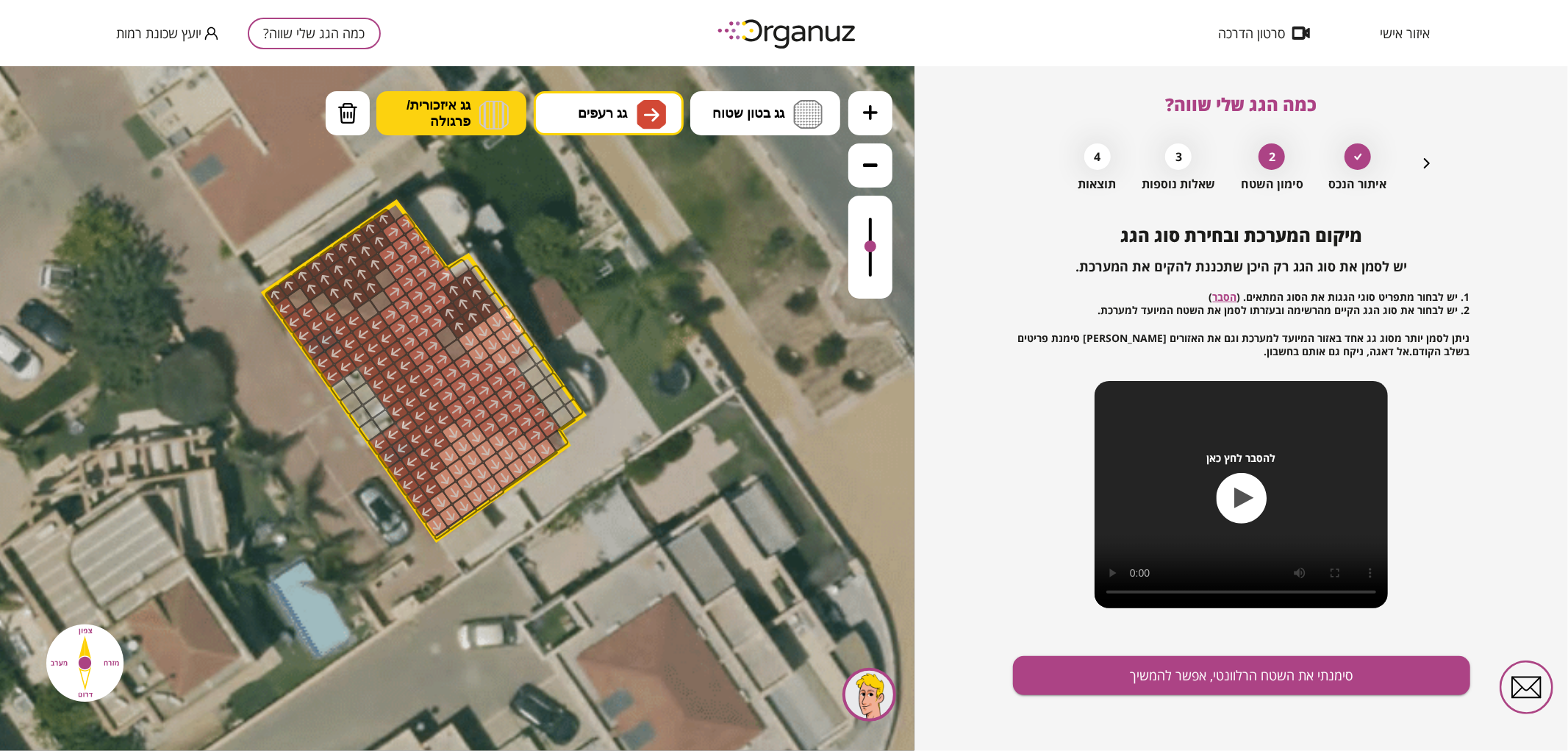
click at [472, 105] on button "גג איזכורית/ פרגולה" at bounding box center [452, 113] width 150 height 44
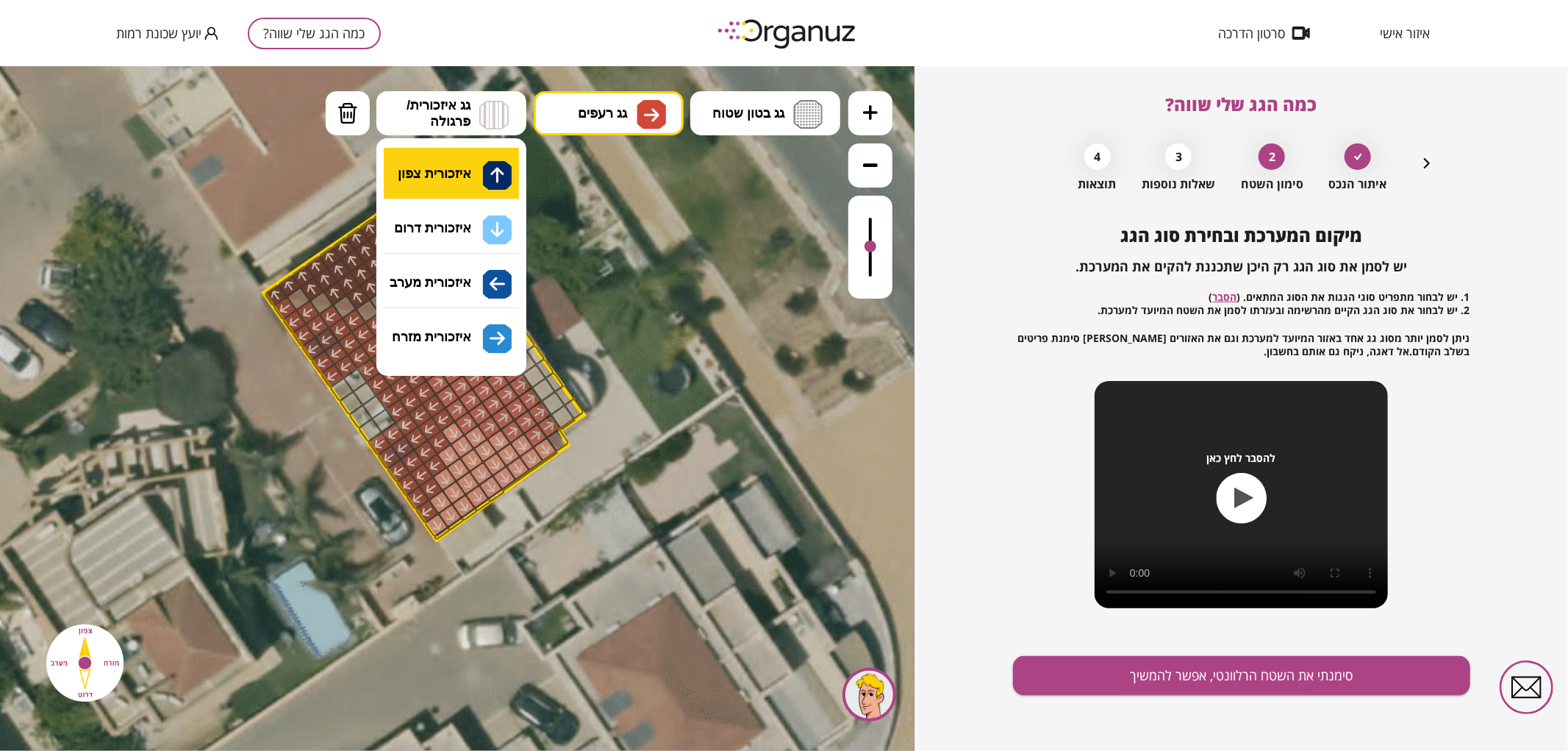
click at [480, 185] on div ".st0 { fill: #FFFFFF; } .st0 { fill: #FFFFFF; }" at bounding box center [457, 408] width 914 height 685
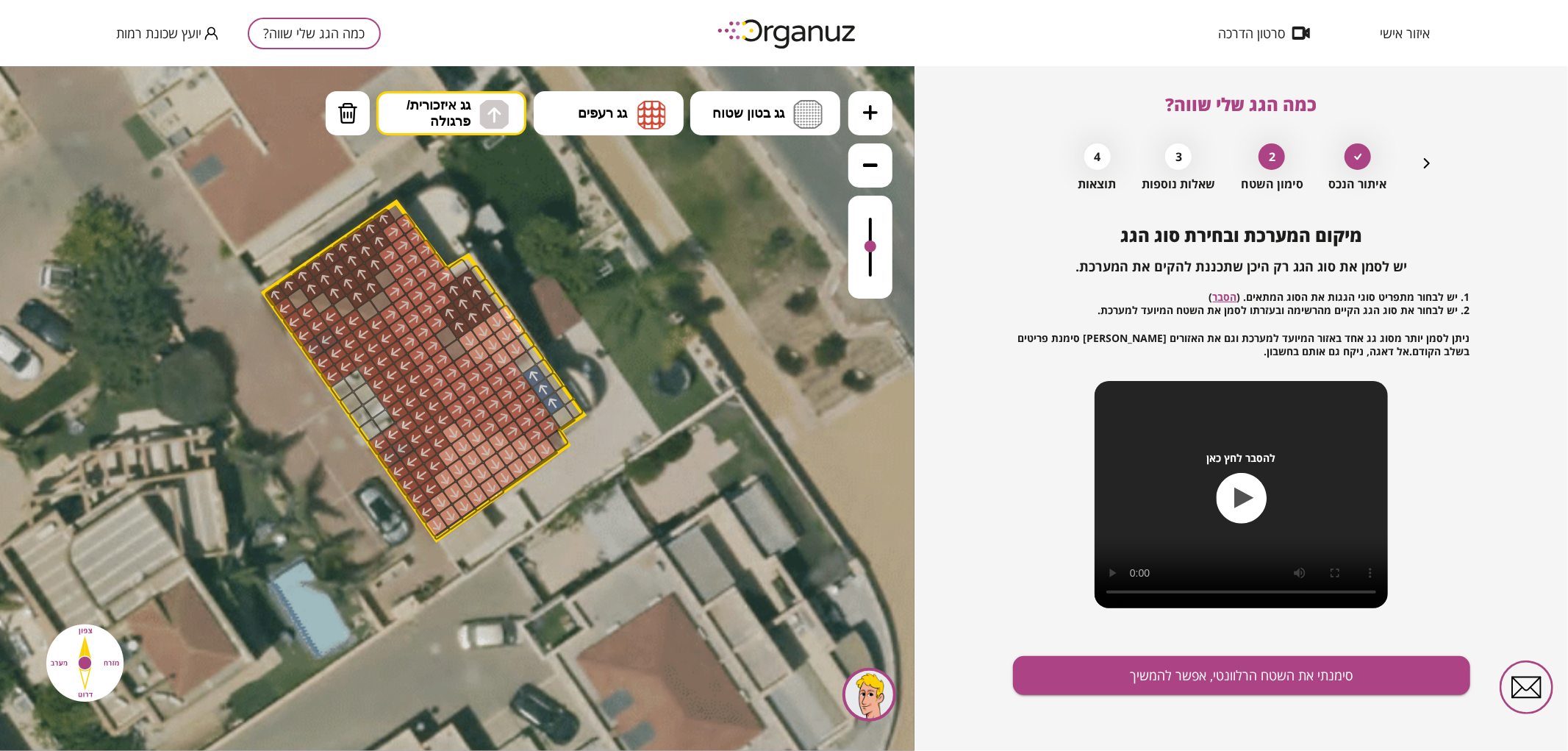
drag, startPoint x: 530, startPoint y: 373, endPoint x: 553, endPoint y: 402, distance: 37.0
click at [479, 125] on img at bounding box center [494, 114] width 29 height 29
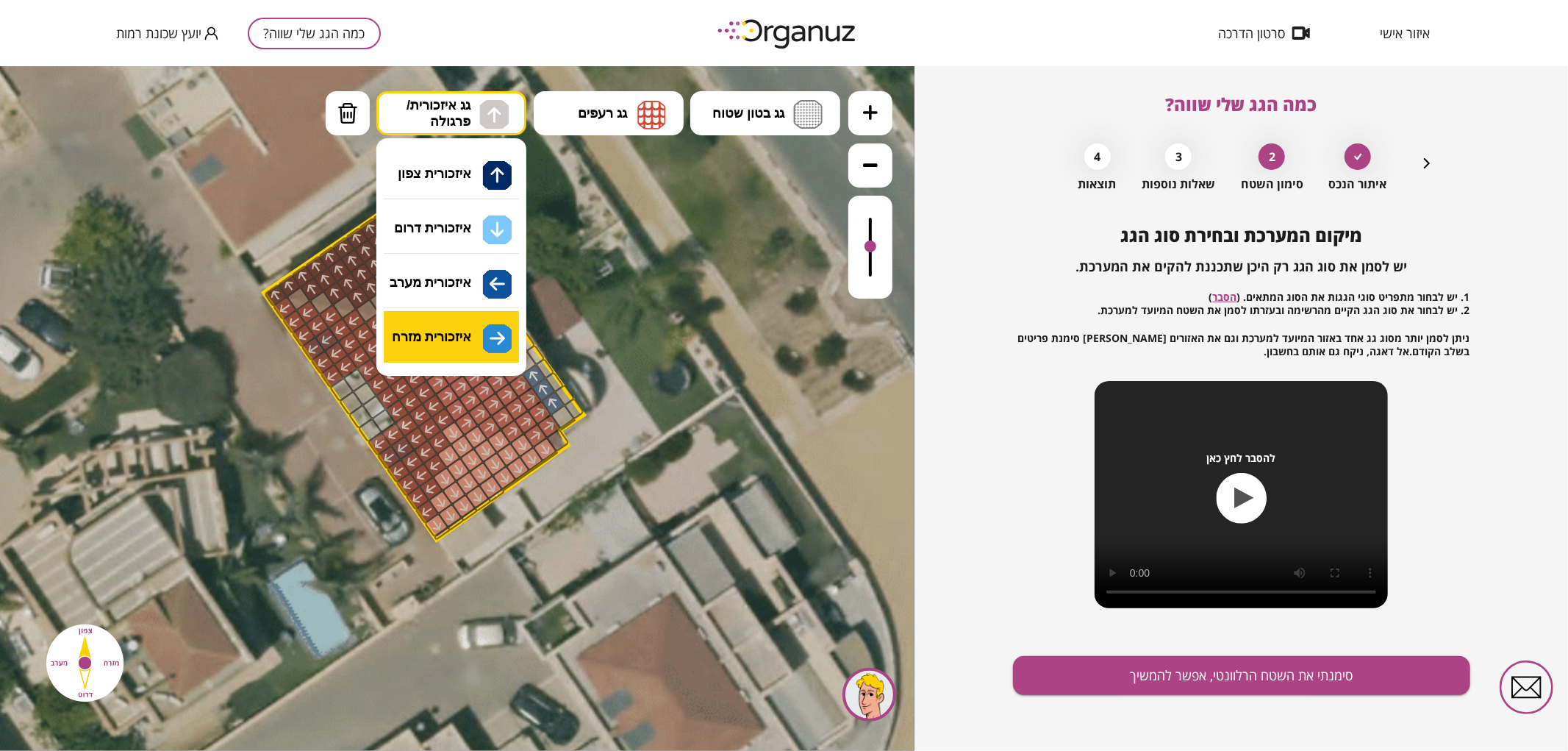
click at [475, 333] on div ".st0 { fill: #FFFFFF; } .st0 { fill: #FFFFFF; }" at bounding box center [457, 408] width 914 height 685
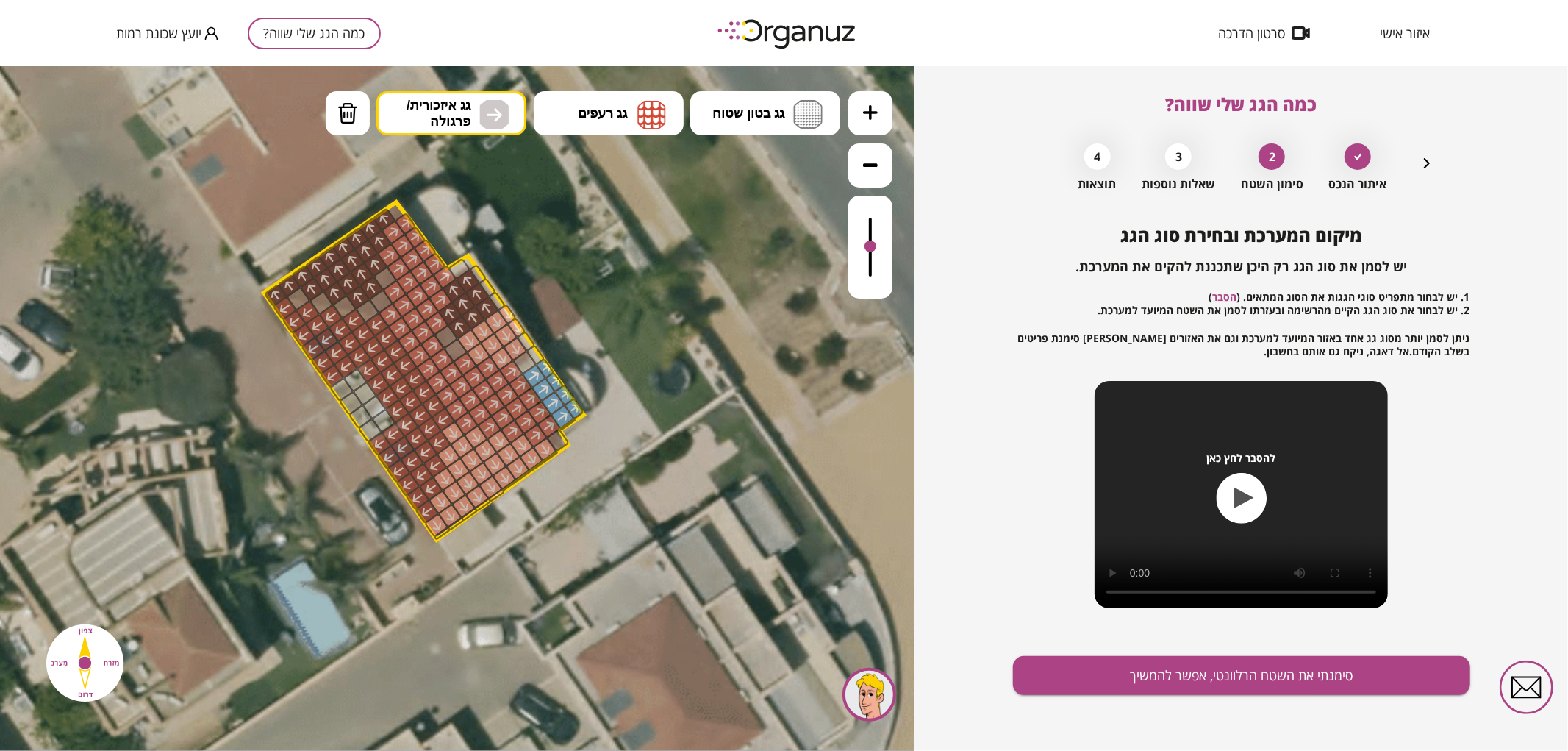
drag, startPoint x: 535, startPoint y: 374, endPoint x: 545, endPoint y: 370, distance: 10.8
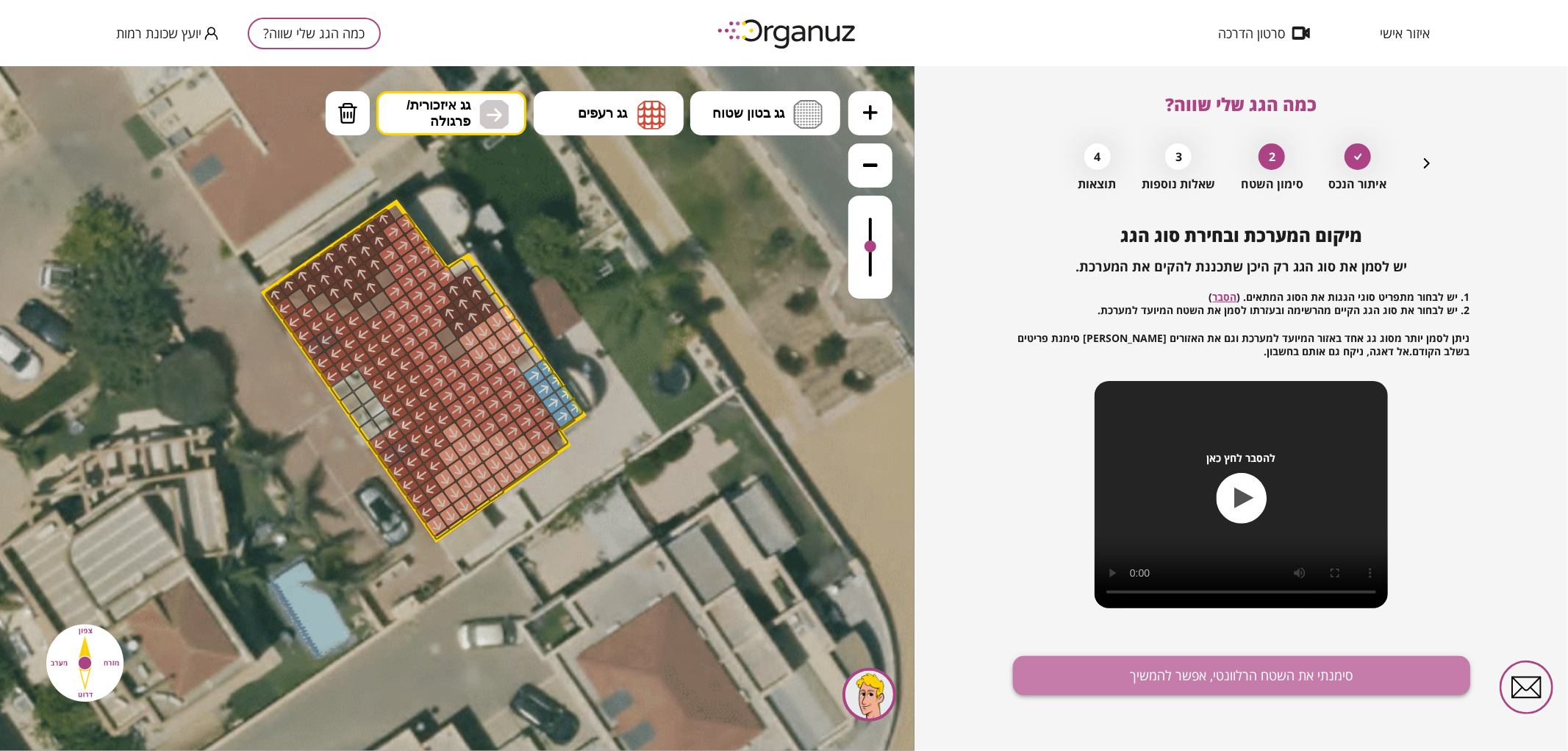
click at [1160, 671] on button "סימנתי את השטח הרלוונטי, אפשר להמשיך" at bounding box center [1242, 675] width 457 height 39
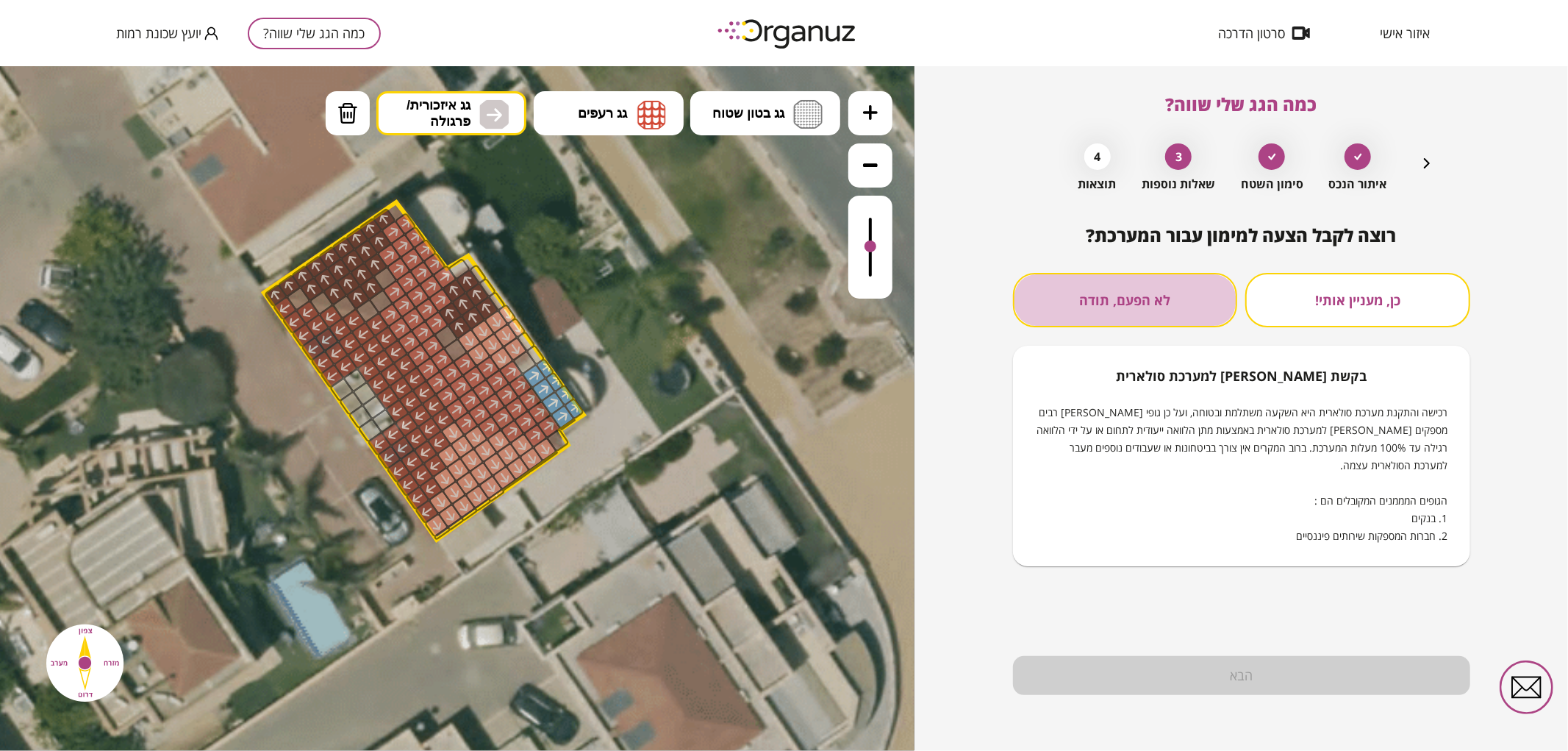
click at [1122, 285] on button "לא הפעם, תודה" at bounding box center [1125, 300] width 225 height 55
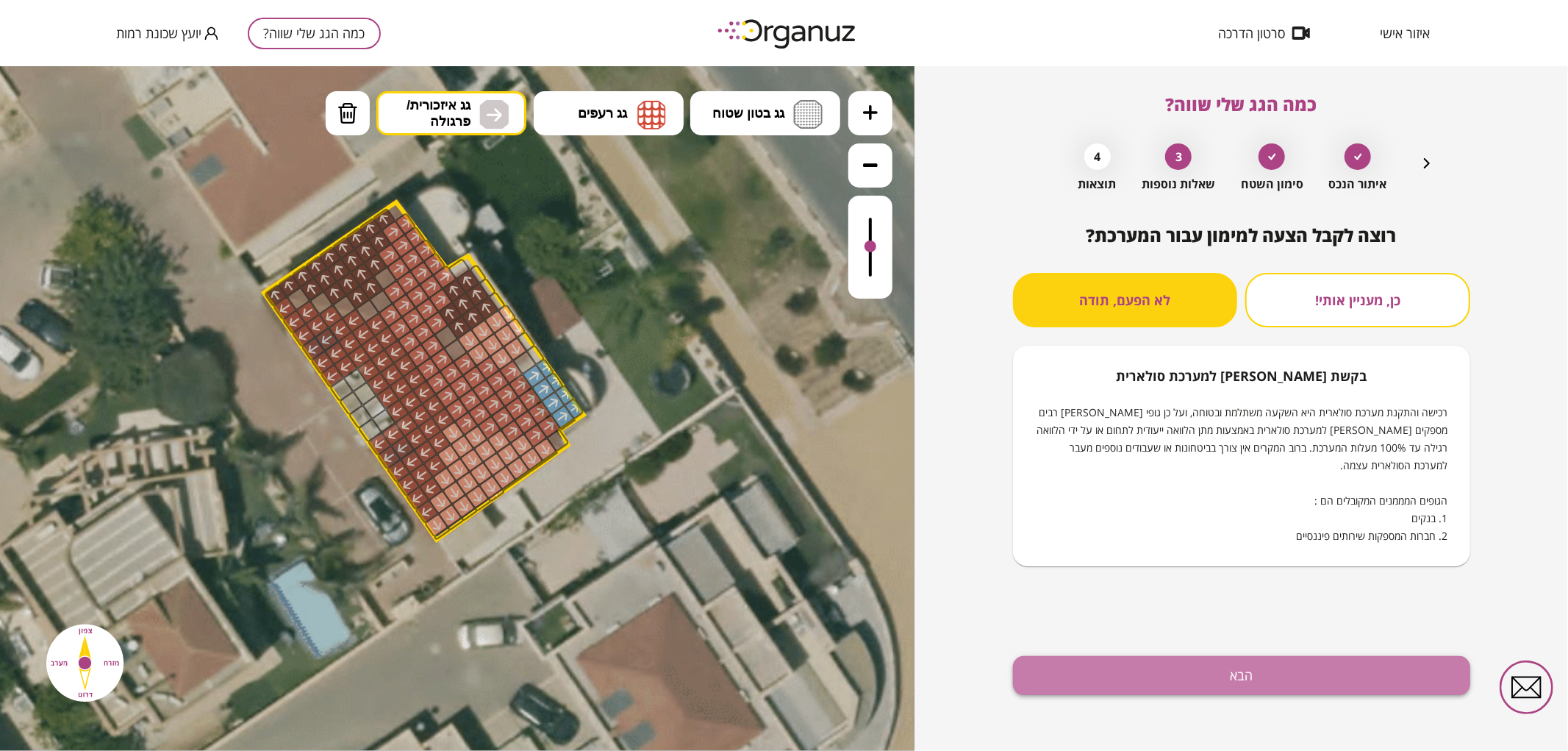
click at [1203, 665] on button "הבא" at bounding box center [1242, 675] width 457 height 39
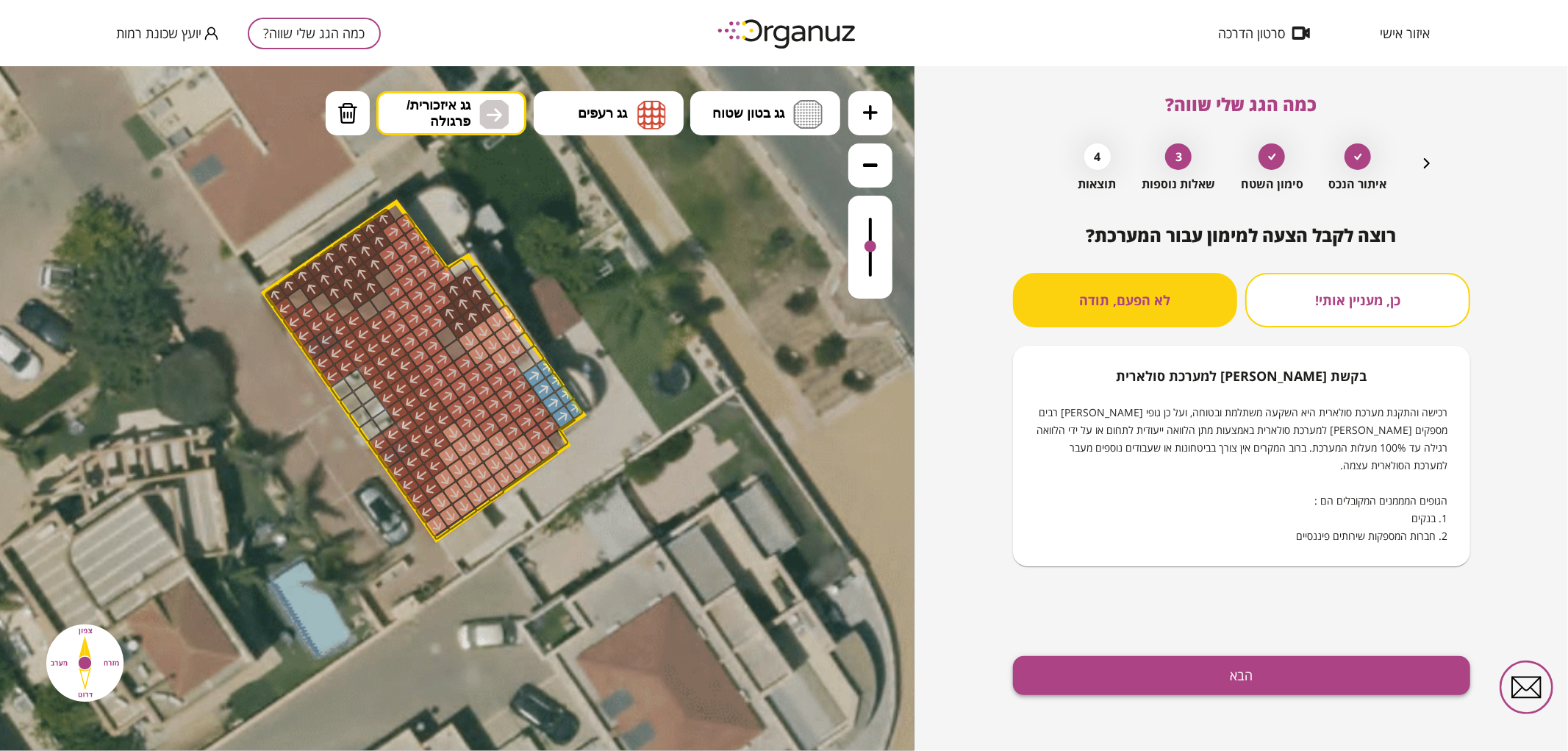
click at [1098, 674] on button "הבא" at bounding box center [1242, 675] width 457 height 39
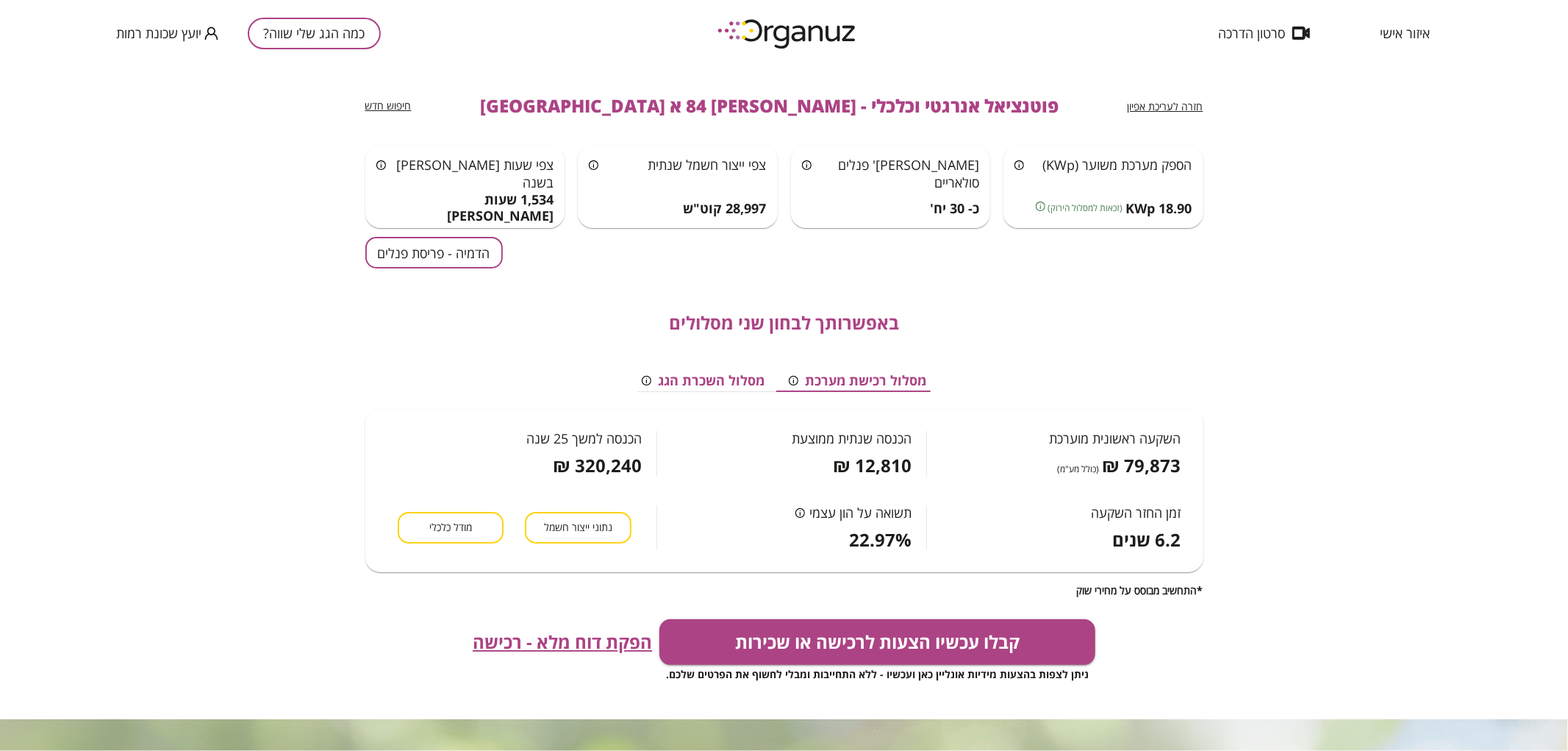
click at [475, 255] on button "הדמיה - פריסת פנלים" at bounding box center [434, 252] width 137 height 32
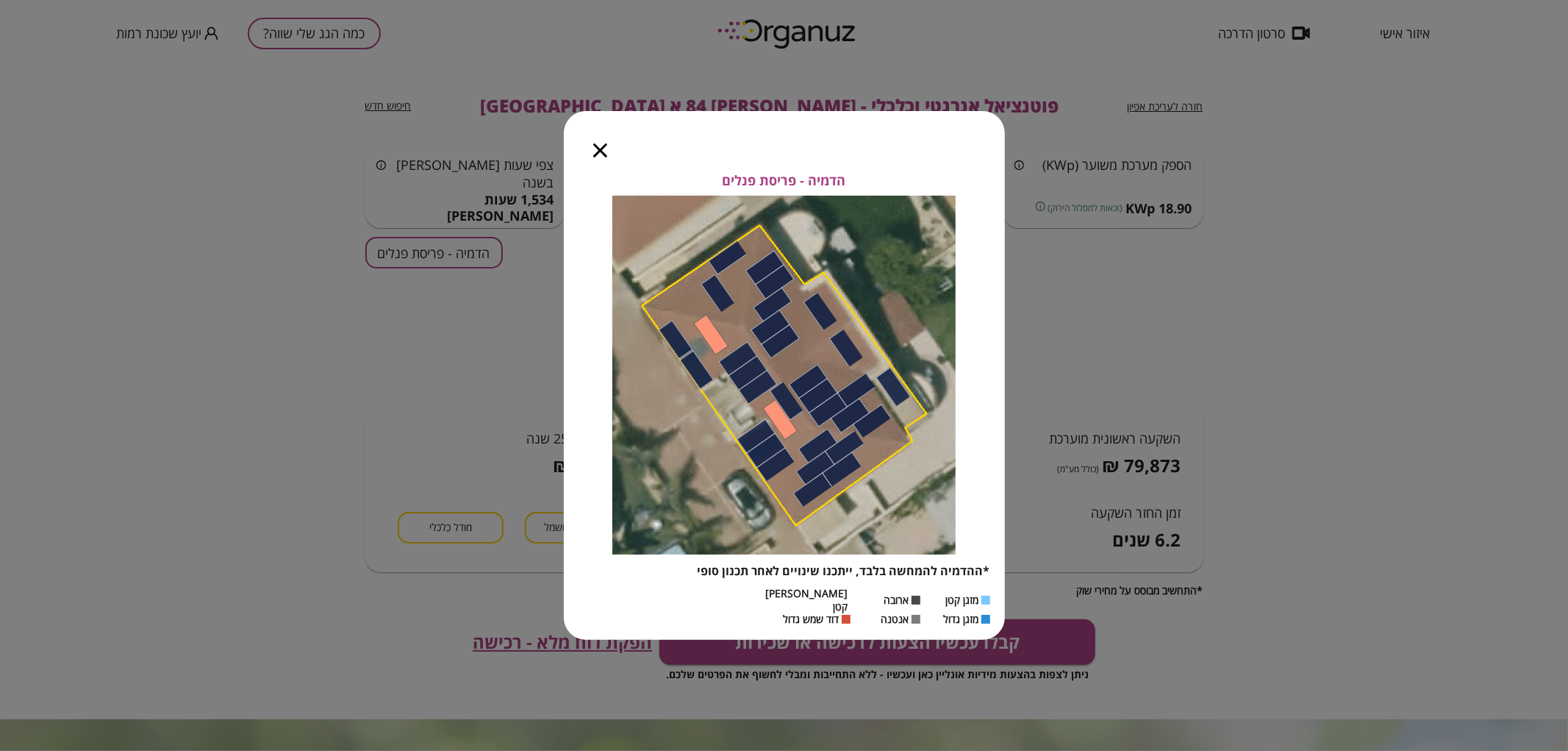
click at [596, 157] on icon "button" at bounding box center [600, 150] width 14 height 14
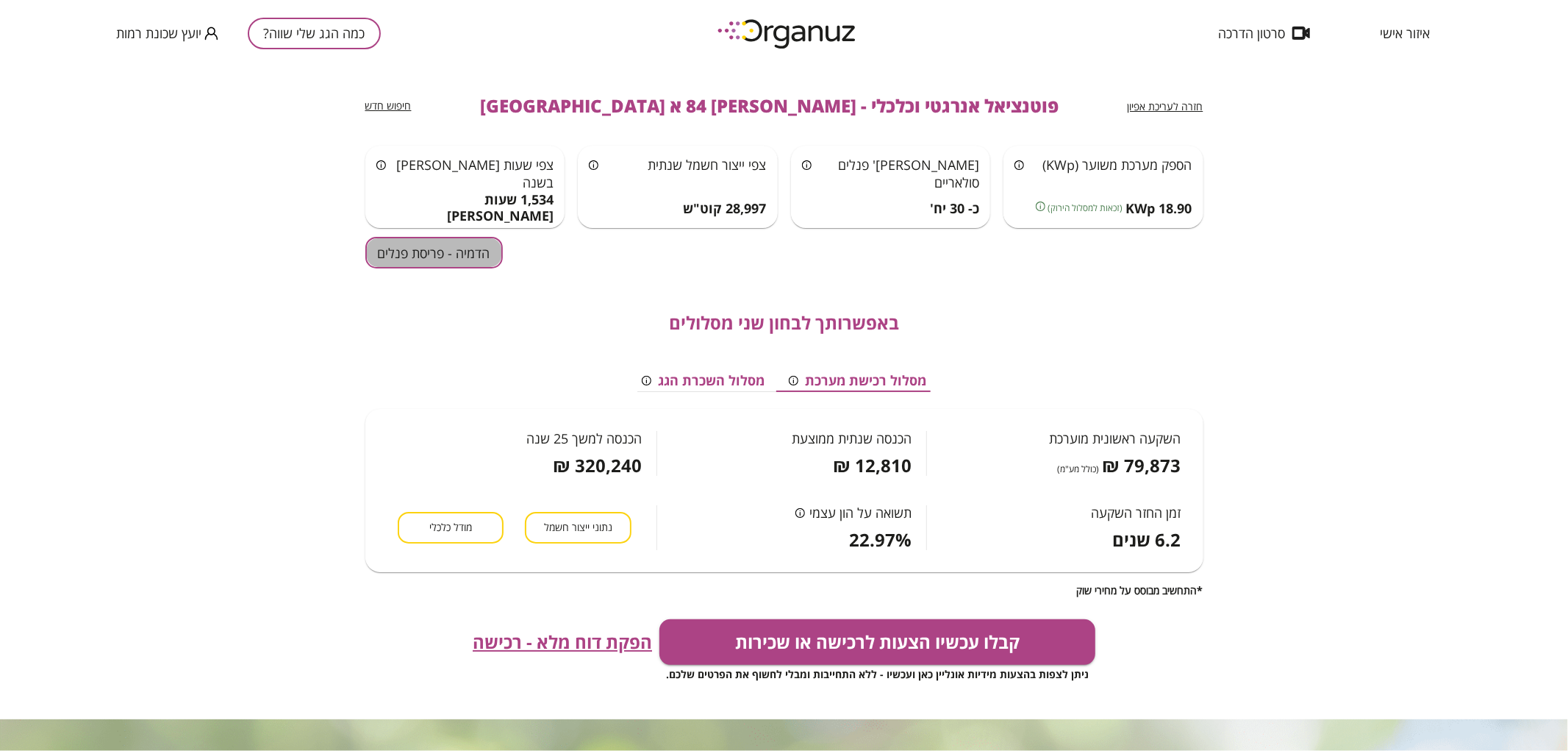
click at [464, 266] on button "הדמיה - פריסת פנלים" at bounding box center [434, 252] width 137 height 32
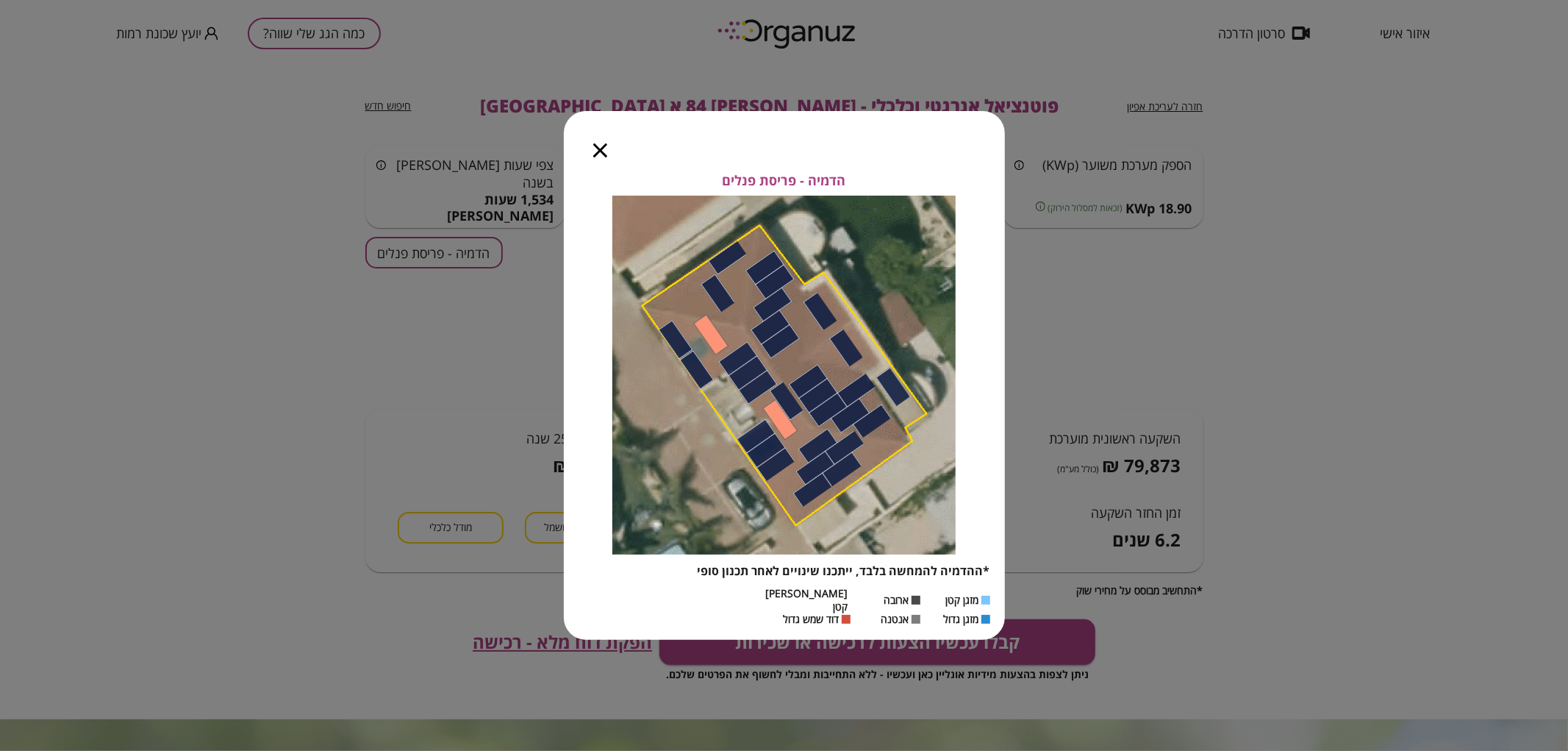
click at [606, 153] on icon "button" at bounding box center [600, 150] width 14 height 14
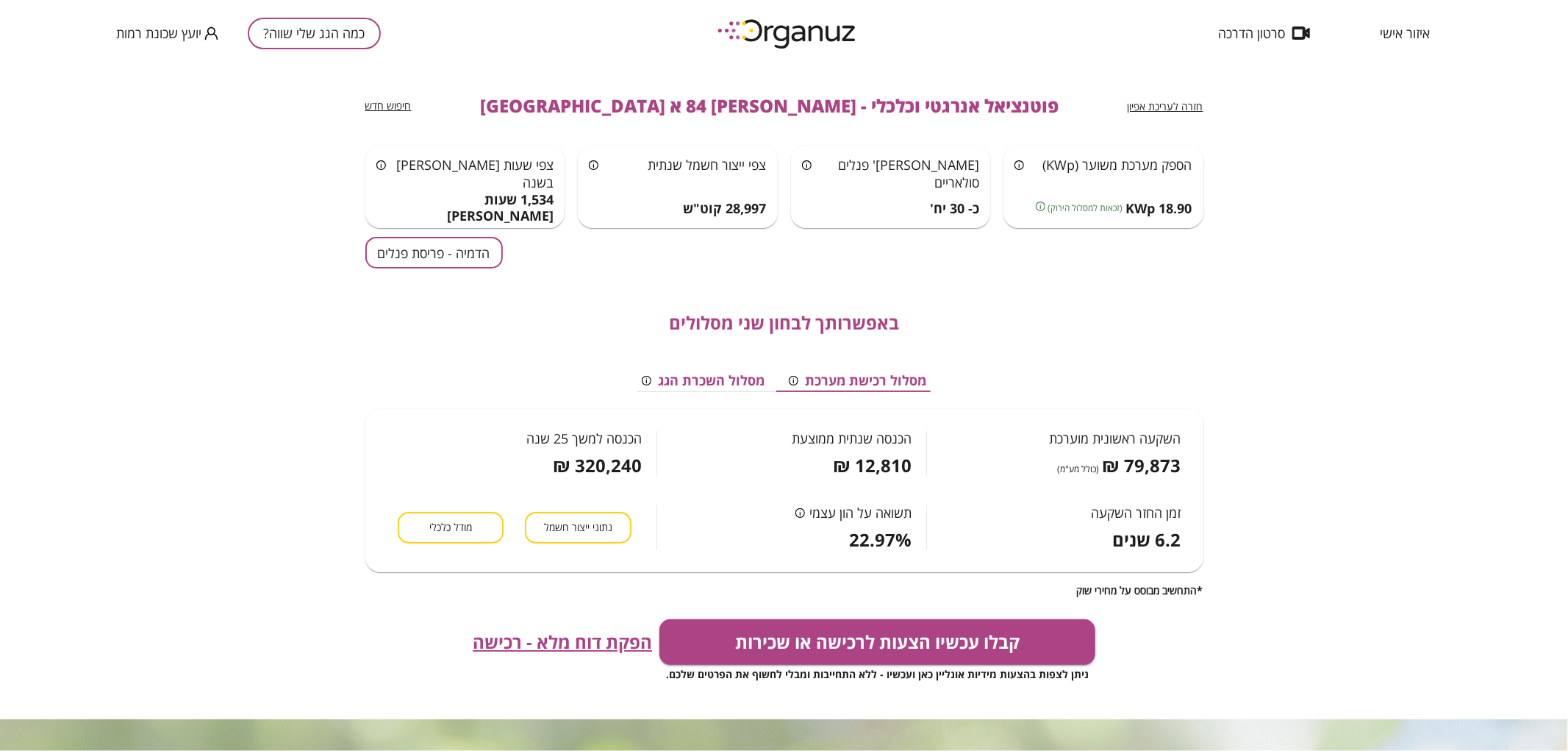
click at [1200, 101] on span "חזרה לעריכת אפיון" at bounding box center [1165, 106] width 76 height 14
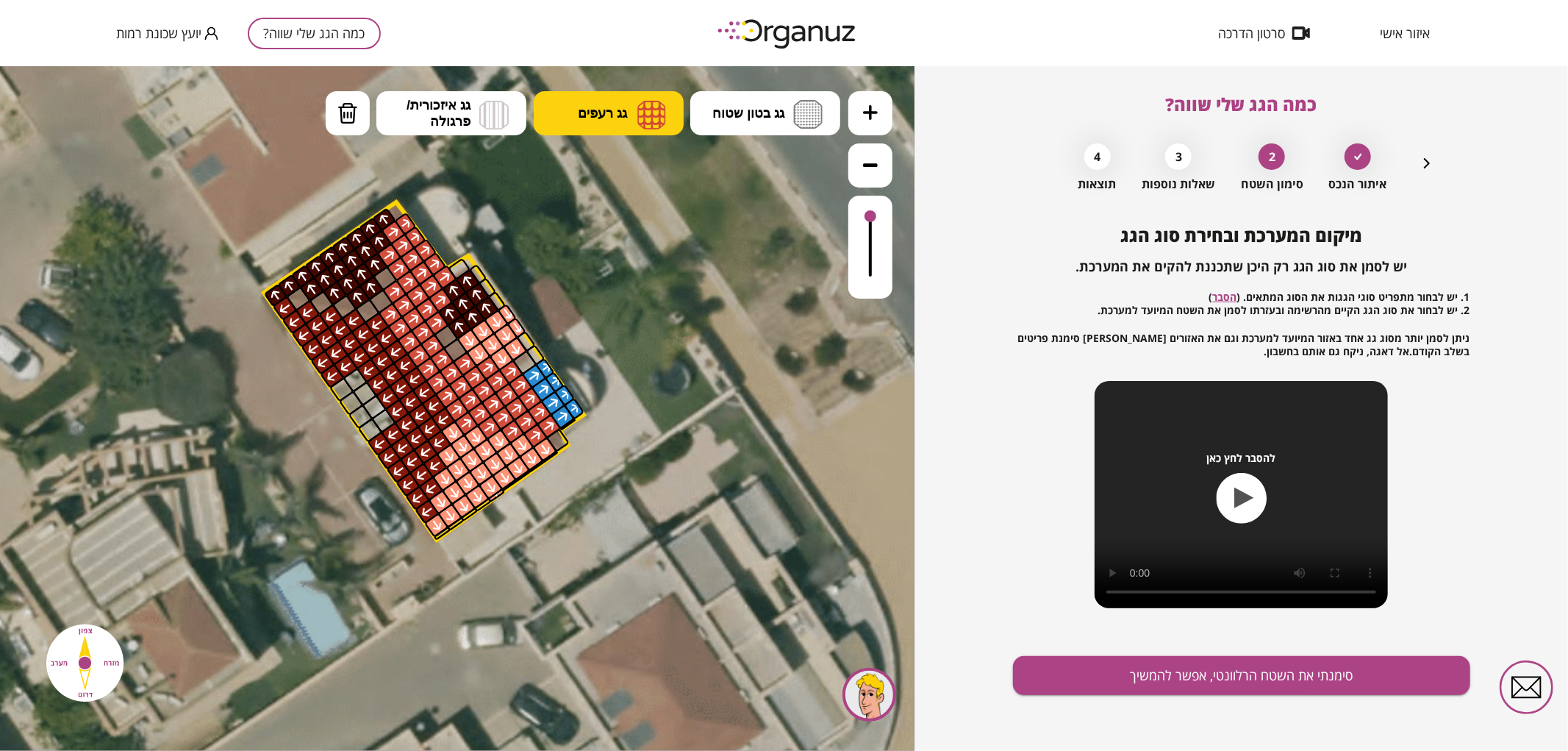
click at [658, 118] on img at bounding box center [651, 114] width 28 height 29
click at [630, 183] on div ".st0 { fill: #FFFFFF; } .st0 { fill: #FFFFFF; }" at bounding box center [457, 408] width 914 height 685
click at [291, 297] on div at bounding box center [298, 296] width 25 height 25
click at [321, 301] on div at bounding box center [321, 301] width 25 height 25
drag, startPoint x: 347, startPoint y: 306, endPoint x: 356, endPoint y: 306, distance: 9.0
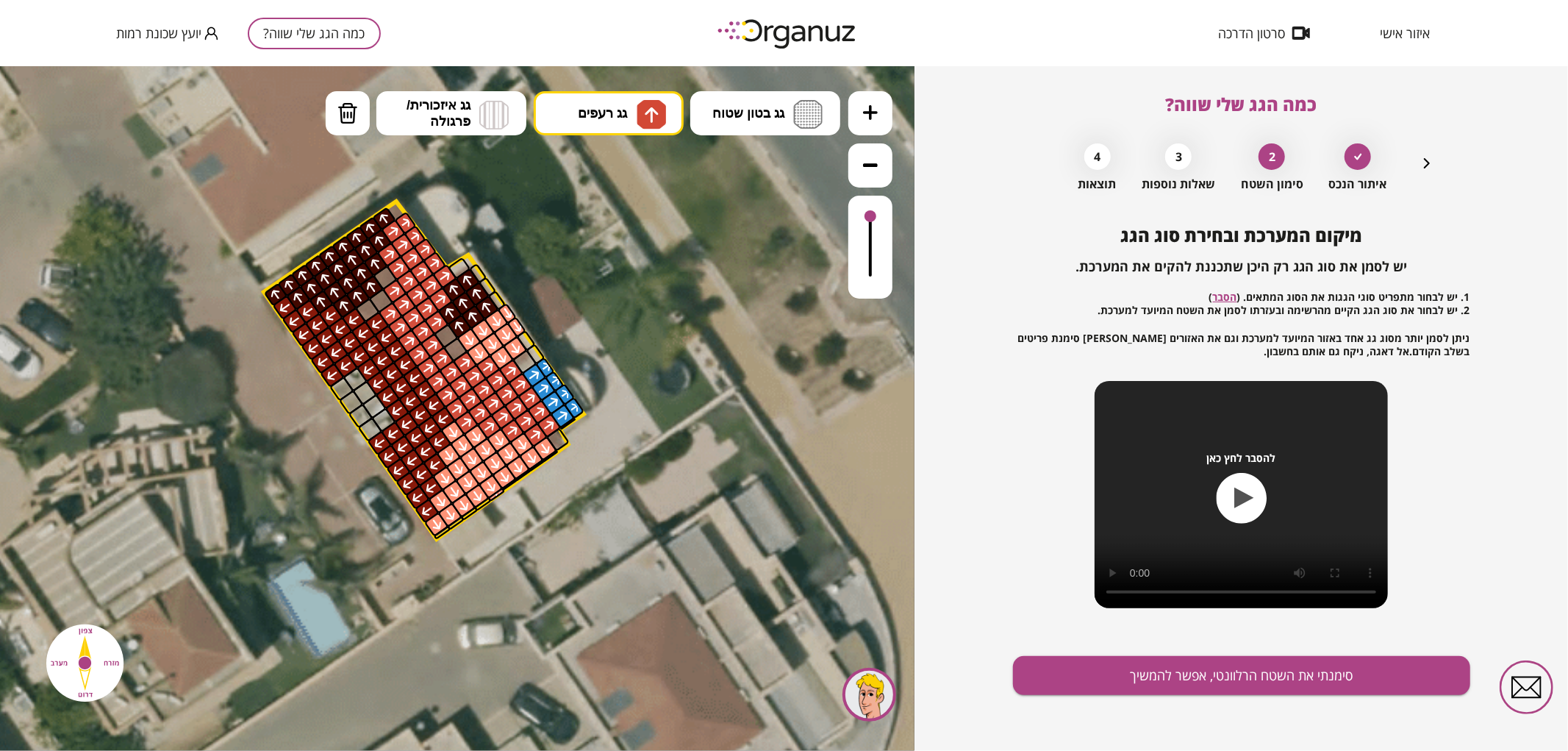
click at [347, 306] on div at bounding box center [344, 305] width 25 height 25
drag, startPoint x: 369, startPoint y: 308, endPoint x: 382, endPoint y: 296, distance: 17.7
drag, startPoint x: 380, startPoint y: 280, endPoint x: 389, endPoint y: 295, distance: 17.5
click at [381, 280] on div at bounding box center [385, 276] width 25 height 25
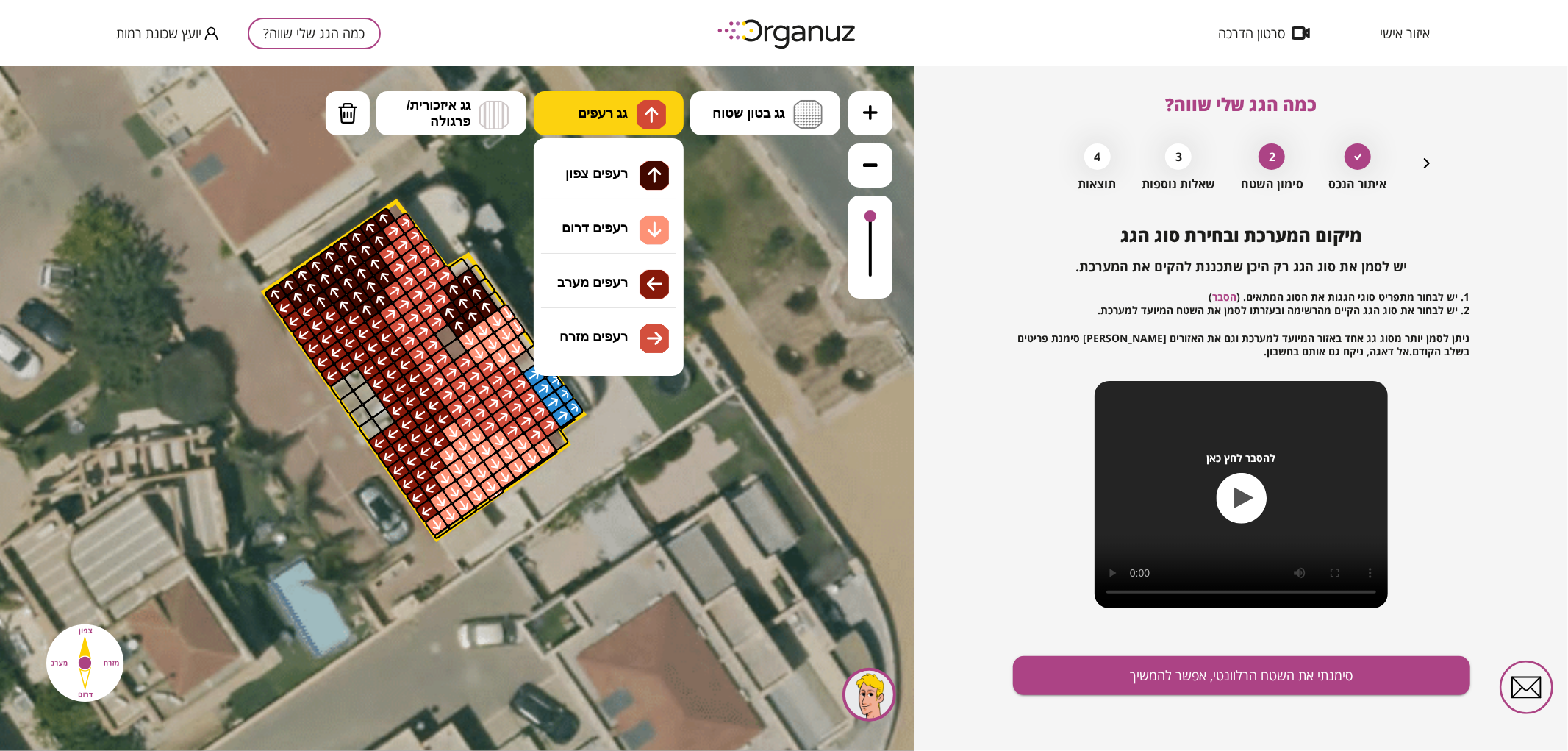
click at [662, 117] on img at bounding box center [651, 114] width 29 height 29
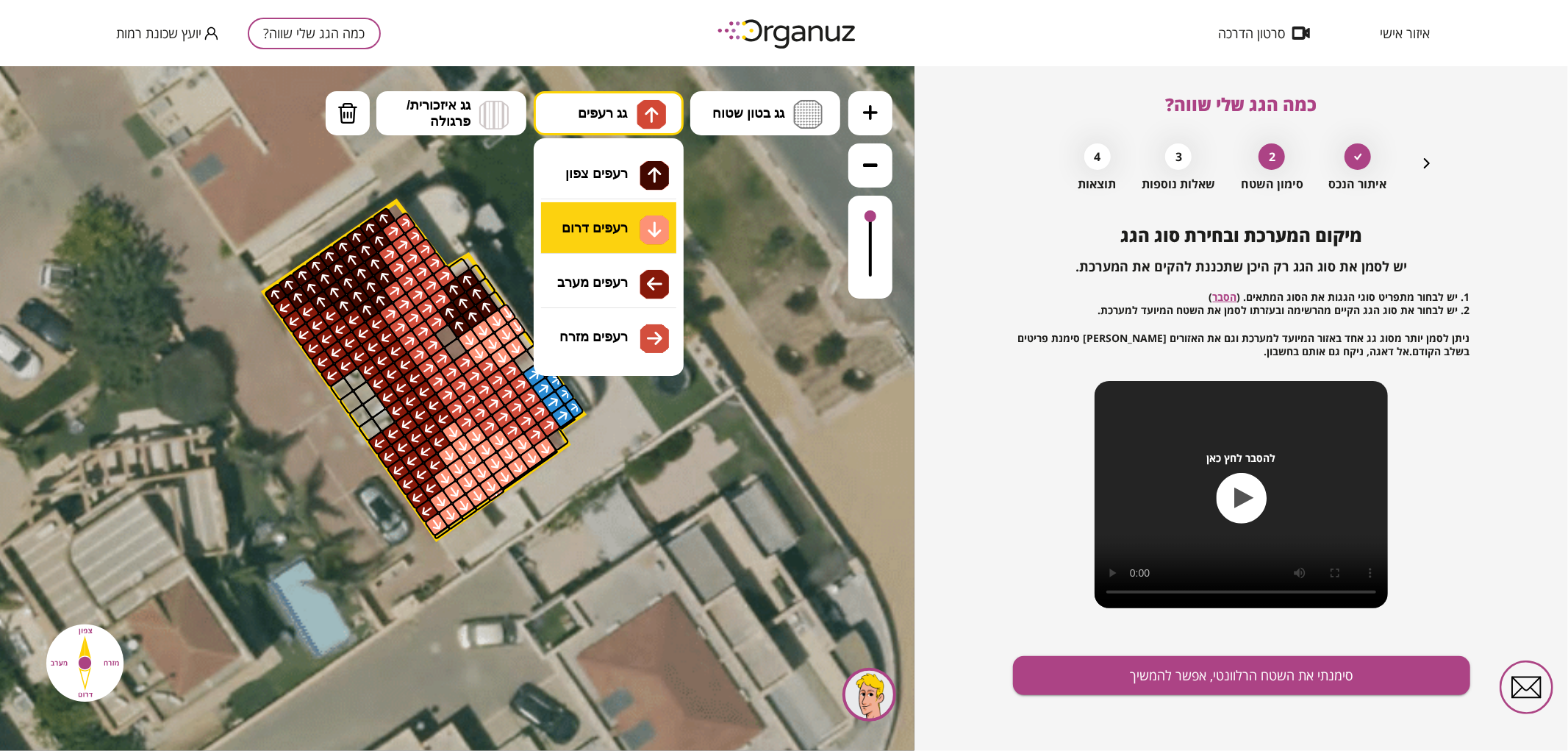
click at [631, 235] on div ".st0 { fill: #FFFFFF; } .st0 { fill: #FFFFFF; }" at bounding box center [457, 408] width 914 height 685
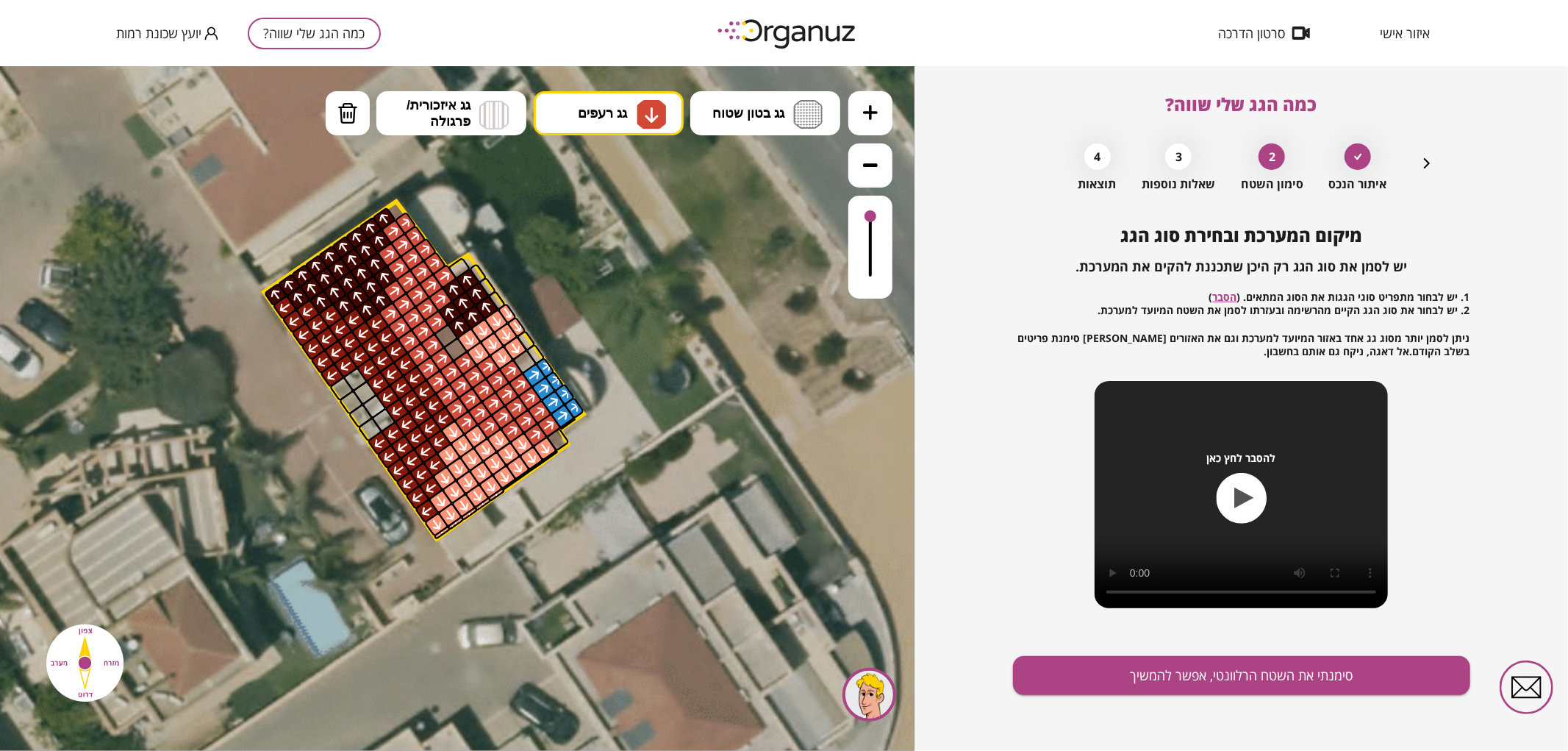
drag, startPoint x: 479, startPoint y: 502, endPoint x: 553, endPoint y: 451, distance: 89.9
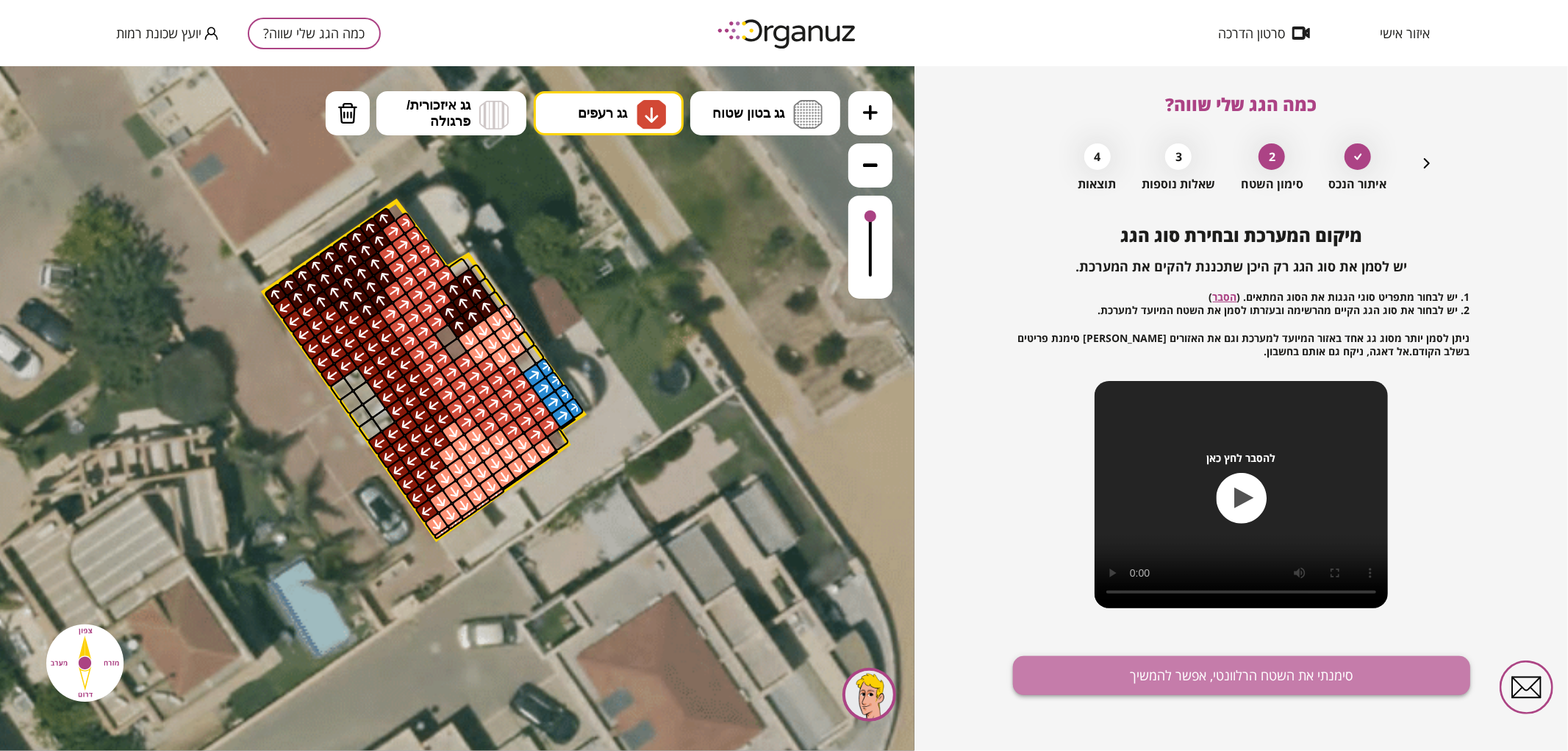
drag, startPoint x: 1202, startPoint y: 694, endPoint x: 1199, endPoint y: 684, distance: 10.4
click at [1201, 690] on button "סימנתי את השטח הרלוונטי, אפשר להמשיך" at bounding box center [1242, 675] width 457 height 39
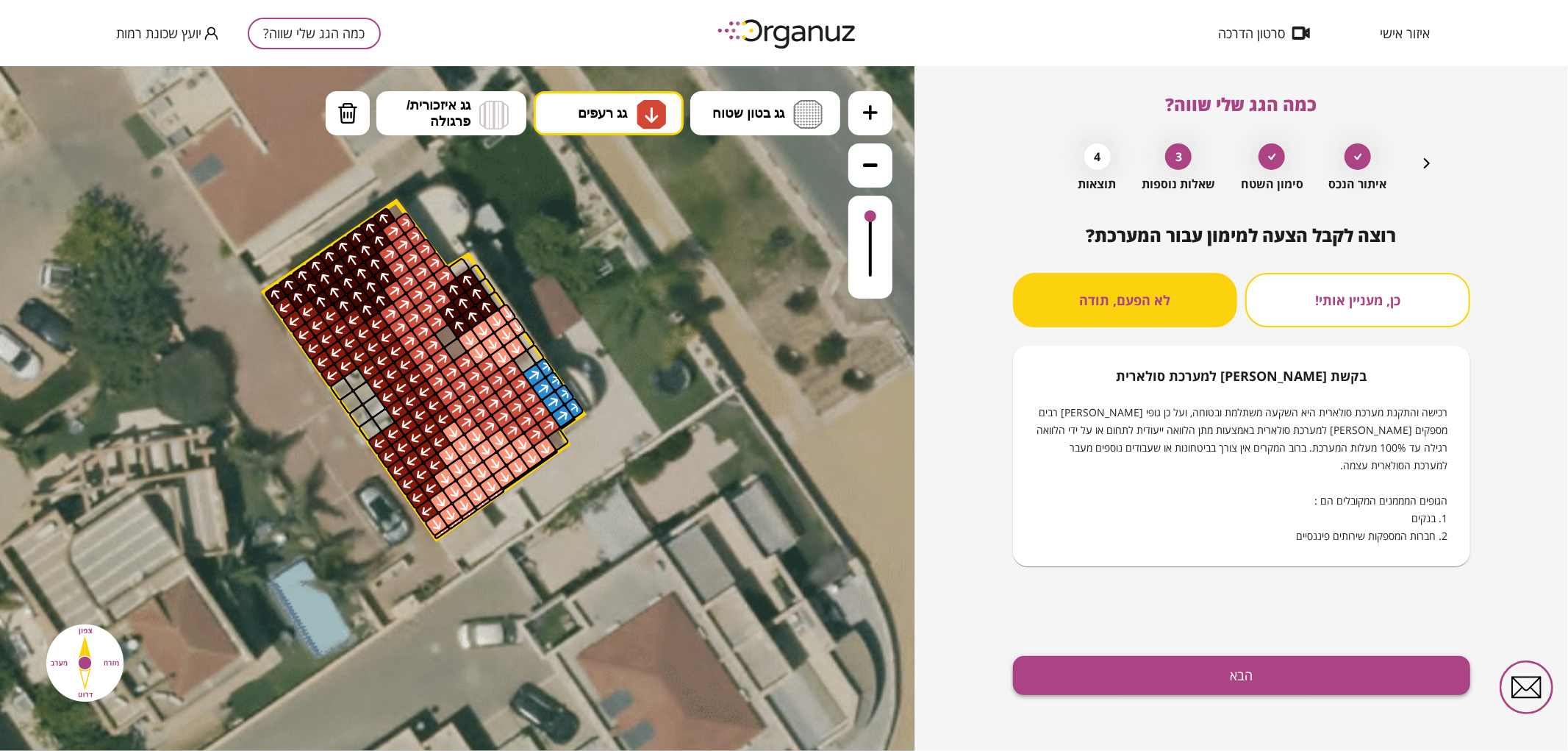
click at [1248, 670] on button "הבא" at bounding box center [1242, 675] width 457 height 39
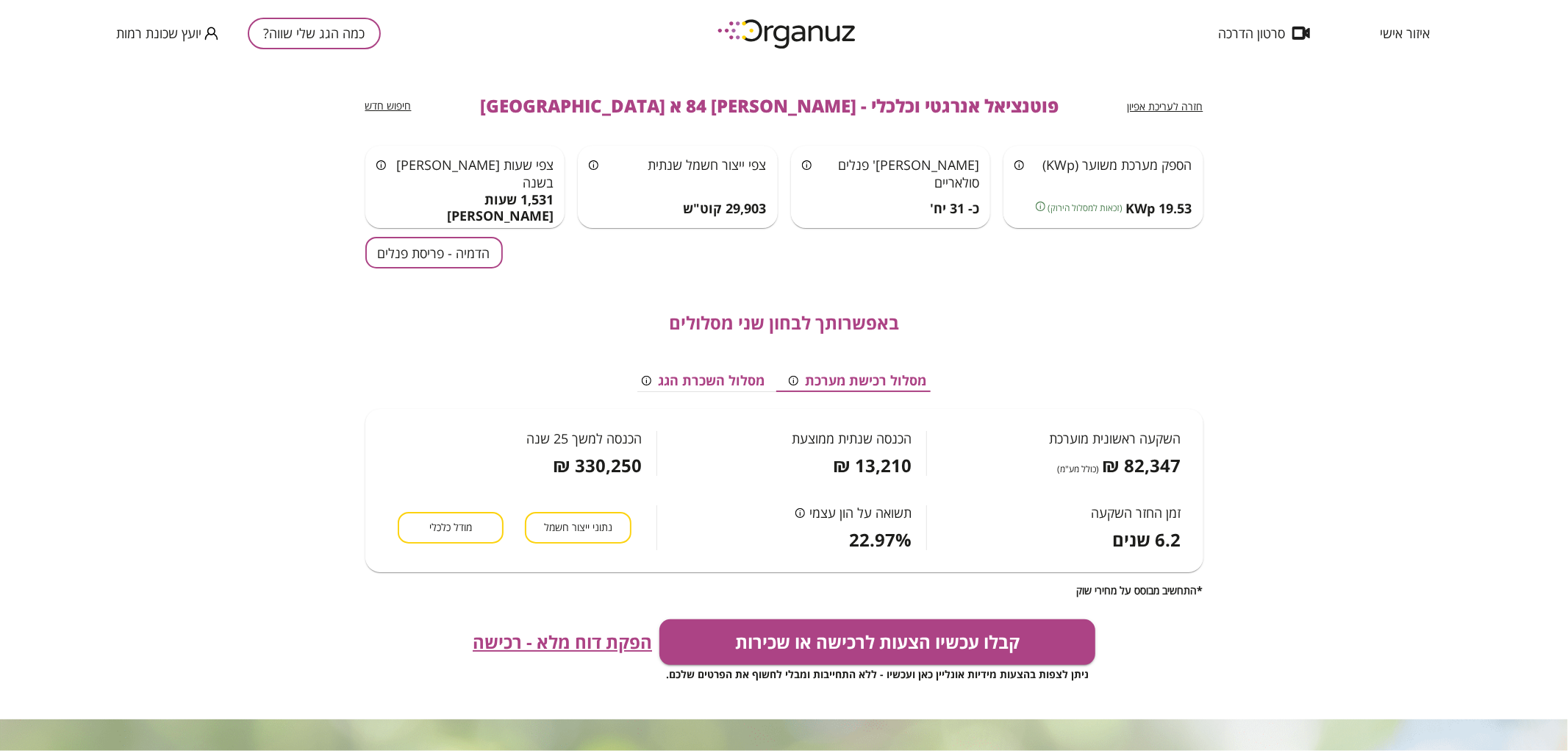
click at [449, 273] on div "באפשרותך לבחון שני מסלולים מסלול רכישת מערכת מסלול השכרת הגג השקעה ראשונית מוער…" at bounding box center [784, 432] width 838 height 328
click at [451, 268] on button "הדמיה - פריסת פנלים" at bounding box center [434, 252] width 137 height 32
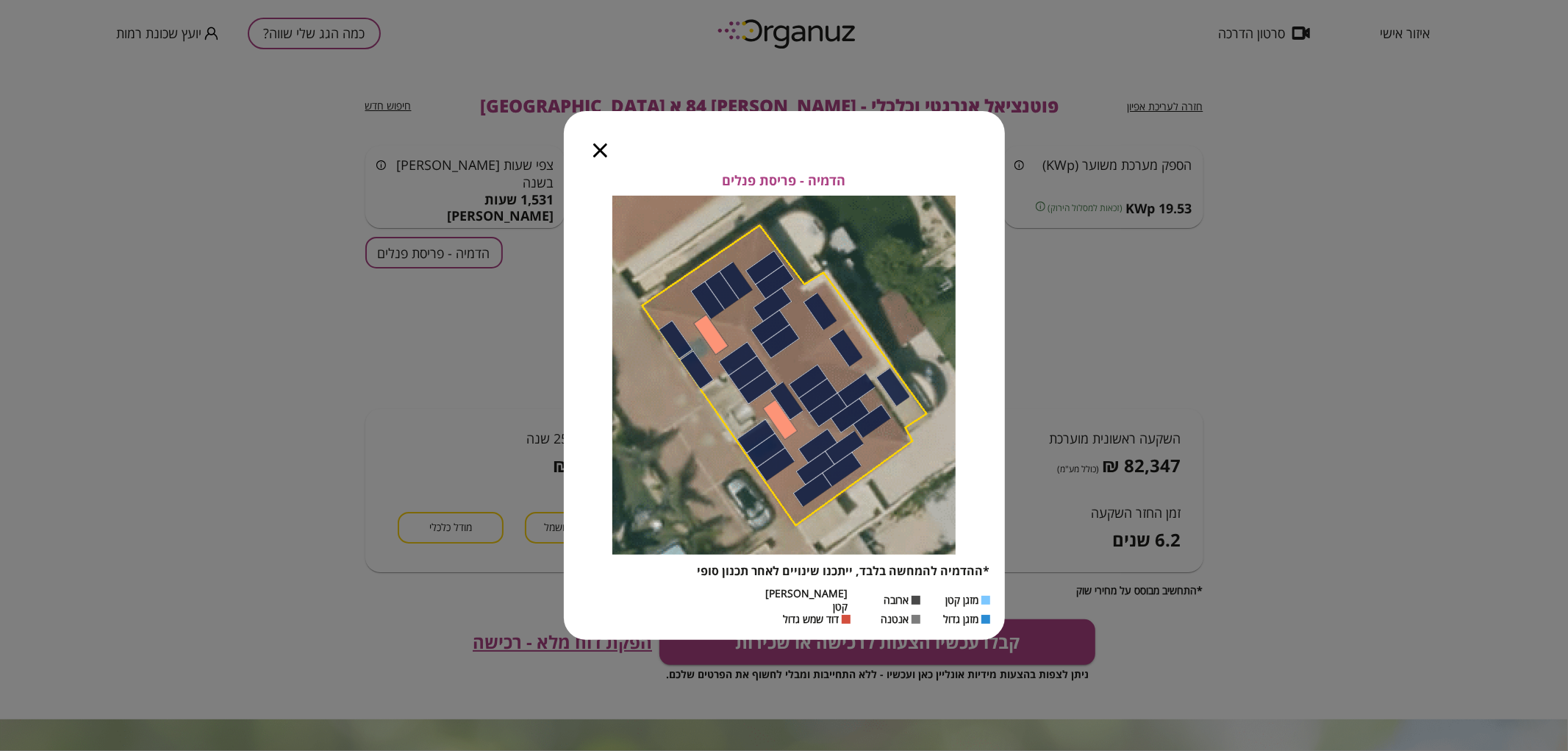
click at [600, 157] on icon "button" at bounding box center [600, 150] width 14 height 14
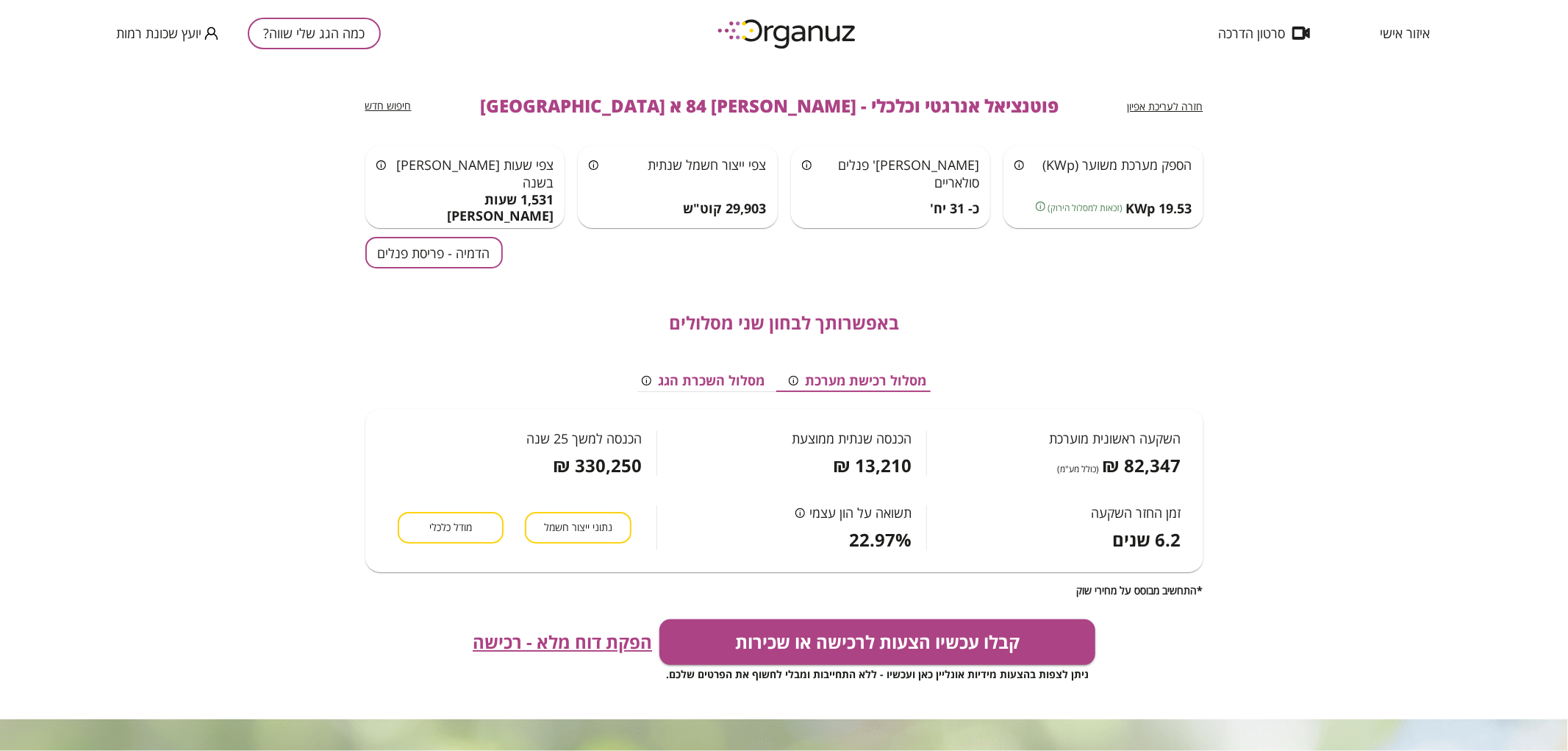
click at [1188, 103] on span "חזרה לעריכת אפיון" at bounding box center [1165, 106] width 76 height 14
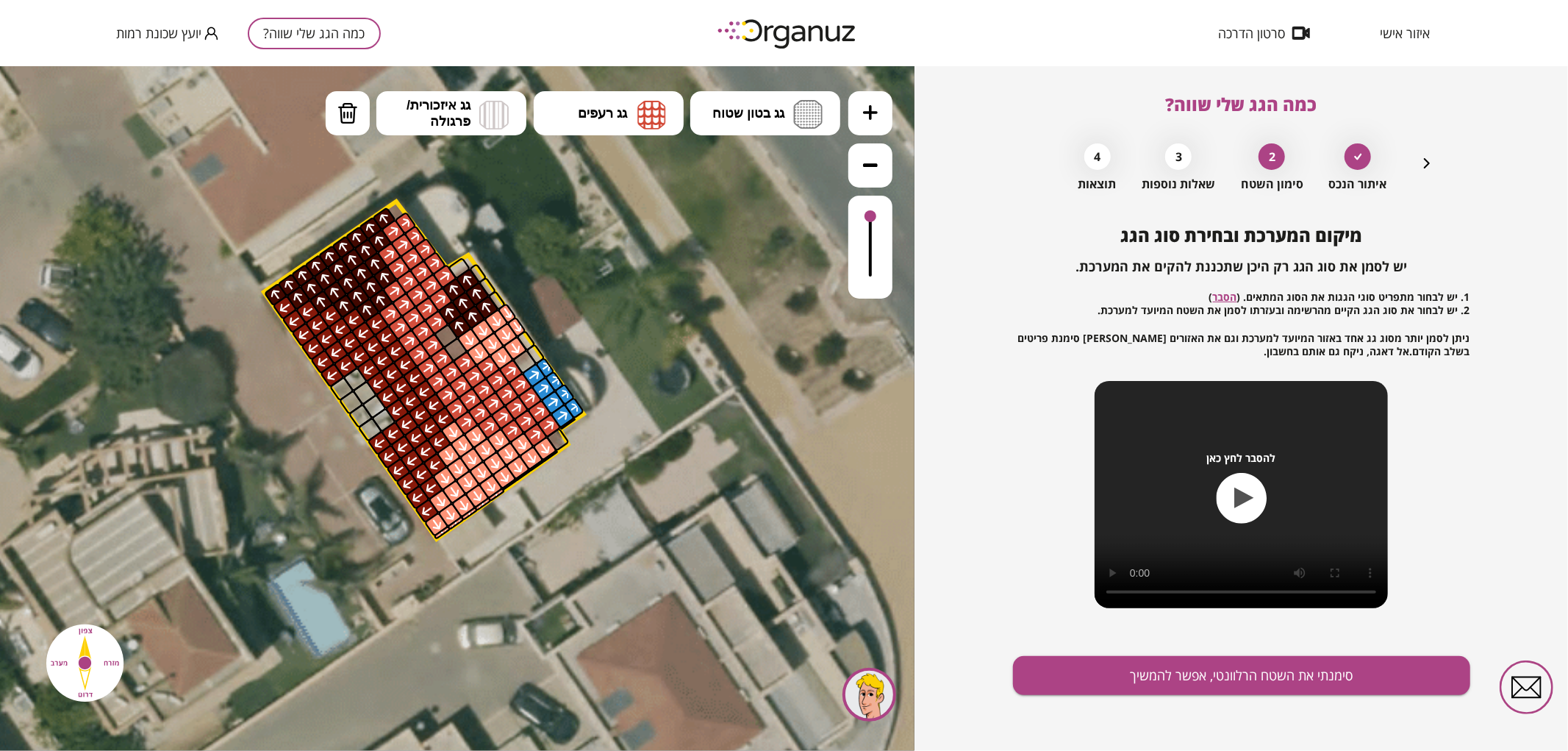
drag, startPoint x: 872, startPoint y: 218, endPoint x: 869, endPoint y: 208, distance: 10.4
click at [869, 209] on div at bounding box center [870, 215] width 12 height 12
click at [1427, 159] on icon "button" at bounding box center [1426, 163] width 17 height 17
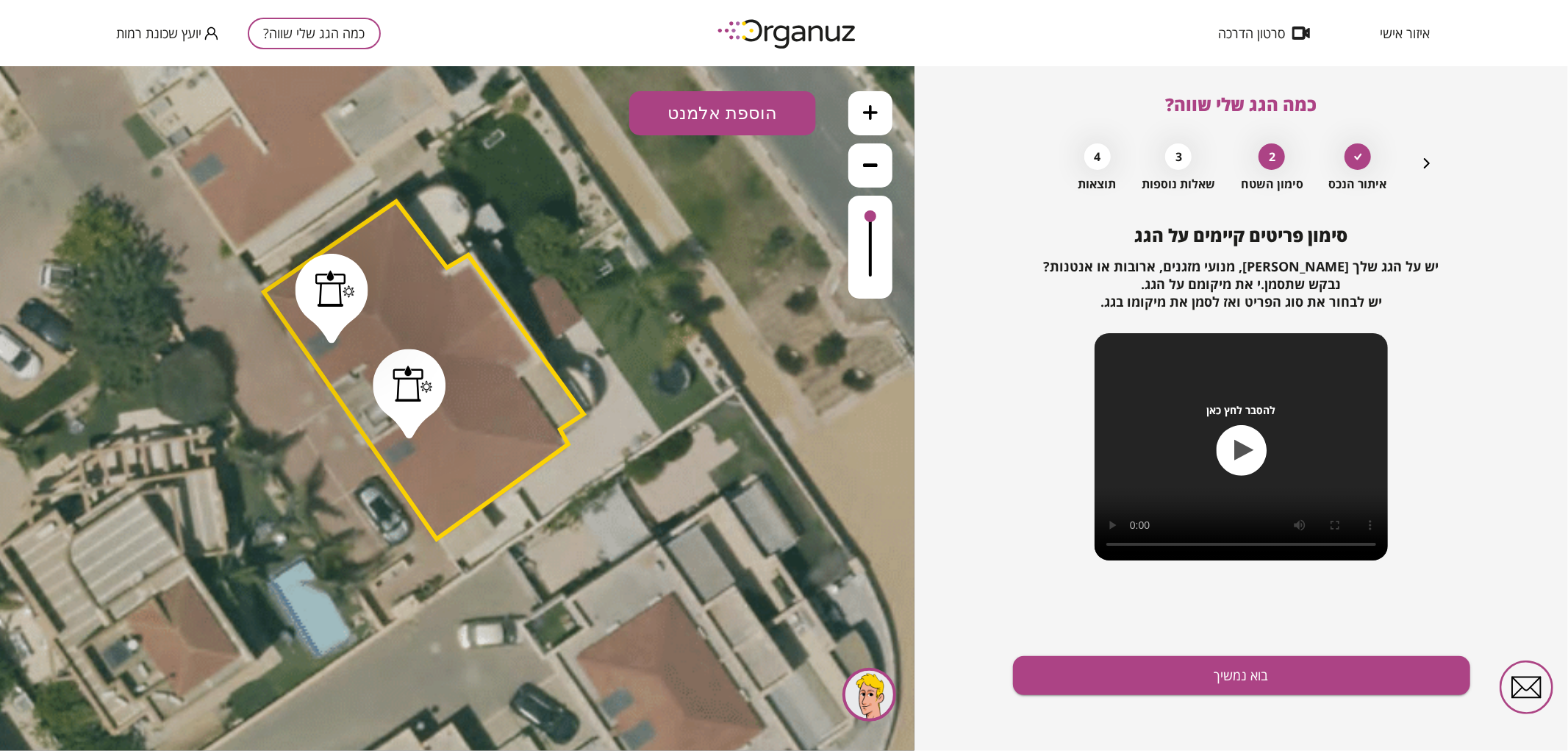
click at [1427, 159] on icon "button" at bounding box center [1426, 163] width 17 height 17
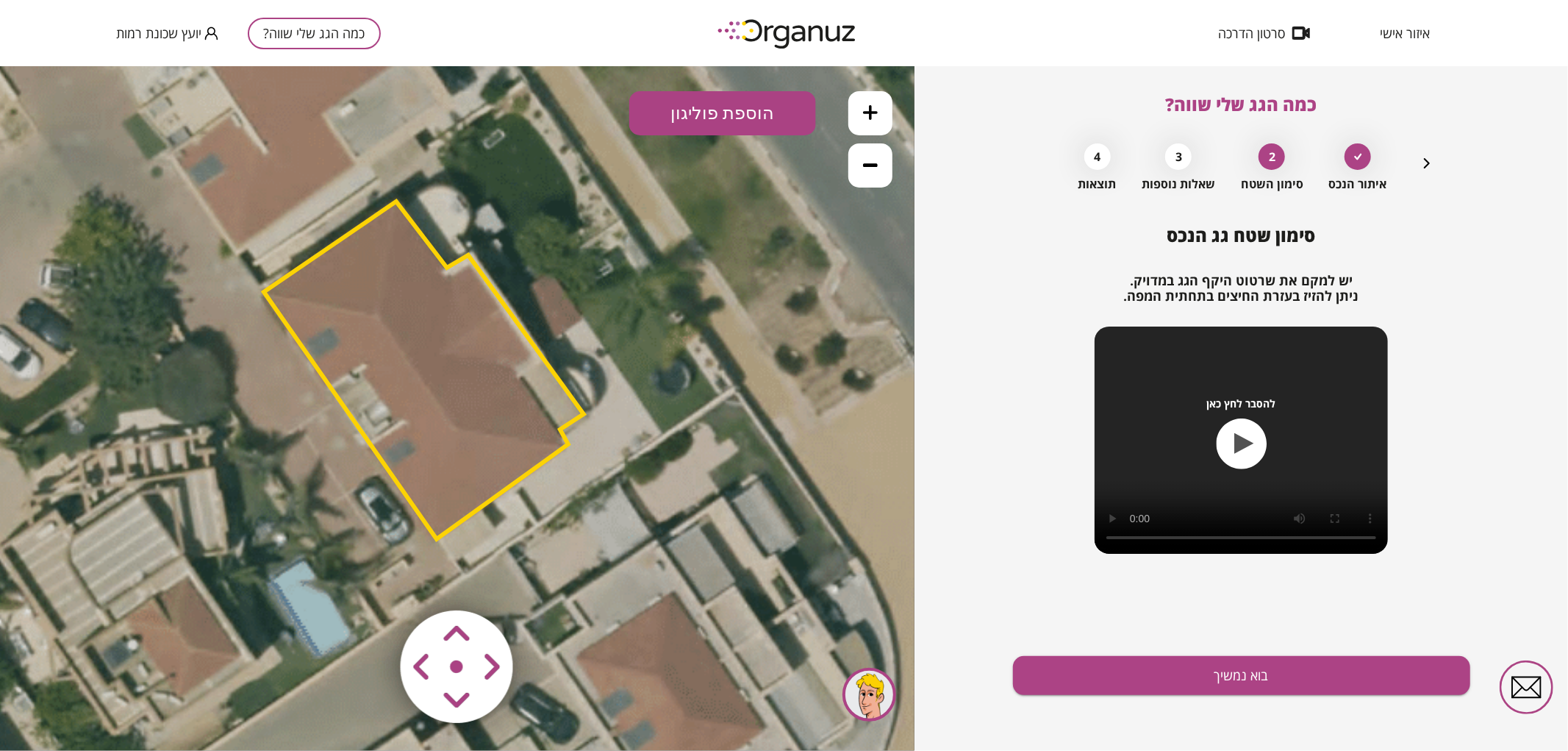
click at [368, 369] on polygon at bounding box center [424, 370] width 320 height 338
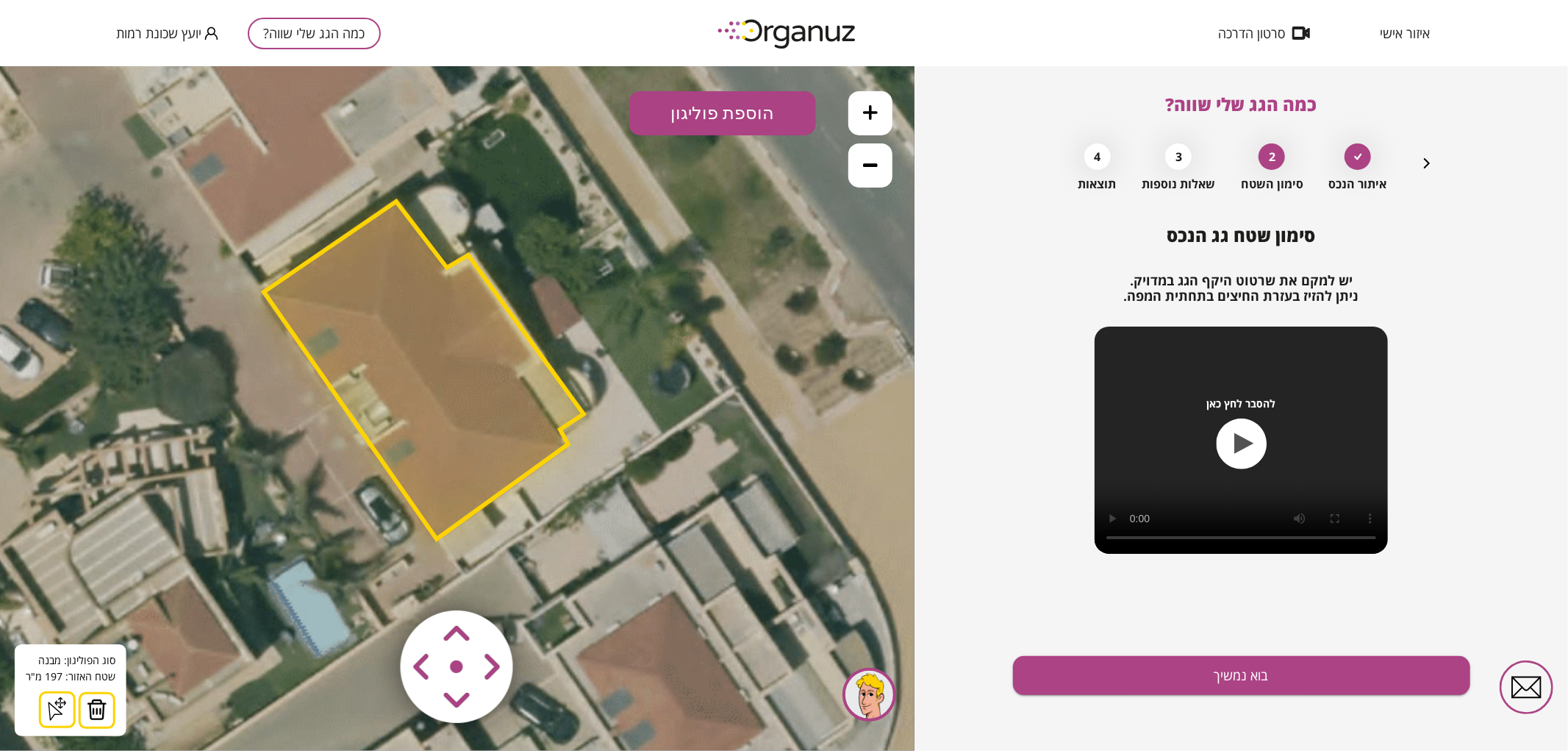
click at [98, 719] on img at bounding box center [97, 709] width 21 height 22
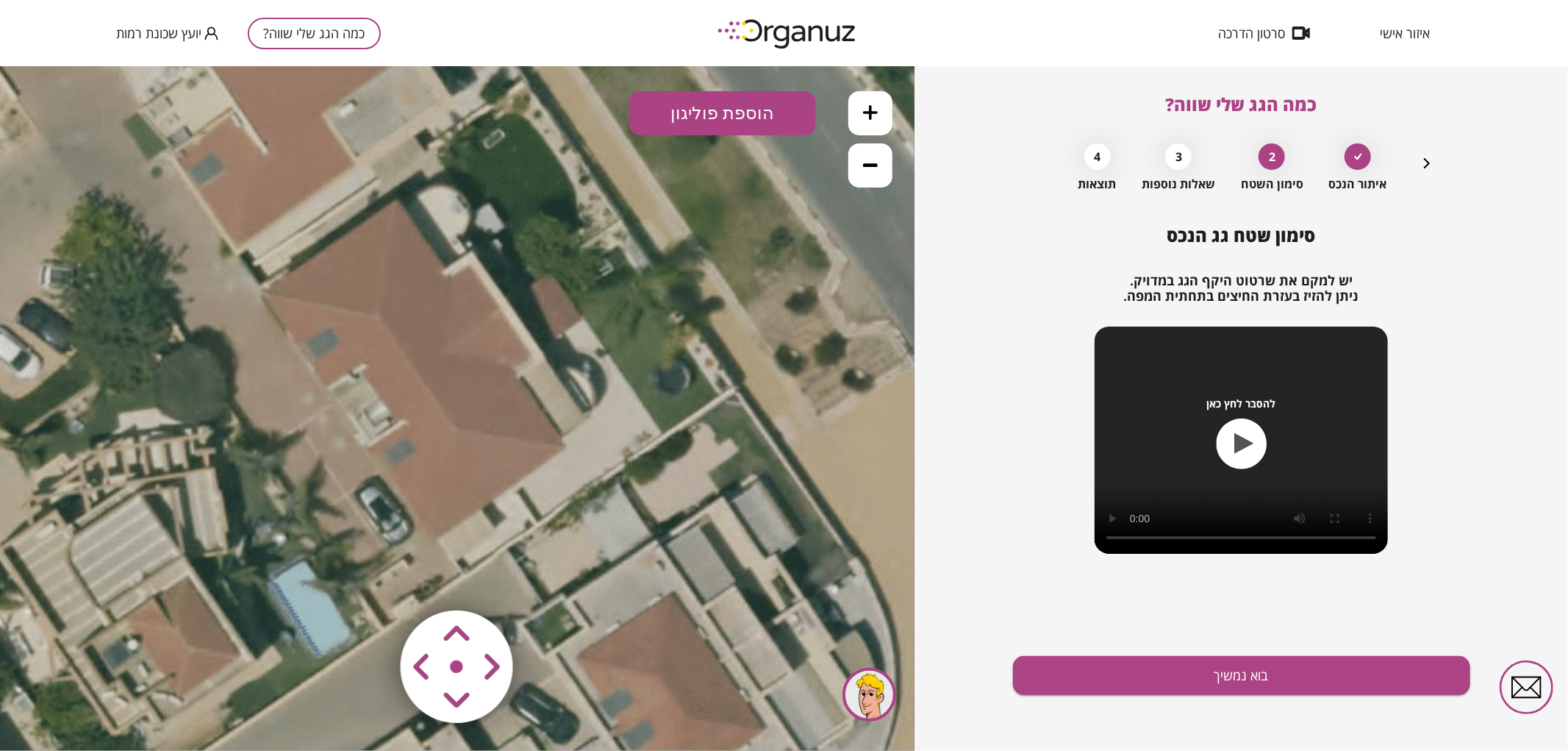
drag, startPoint x: 708, startPoint y: 113, endPoint x: 711, endPoint y: 121, distance: 8.5
click at [709, 113] on button "הוספת פוליגון" at bounding box center [722, 113] width 187 height 44
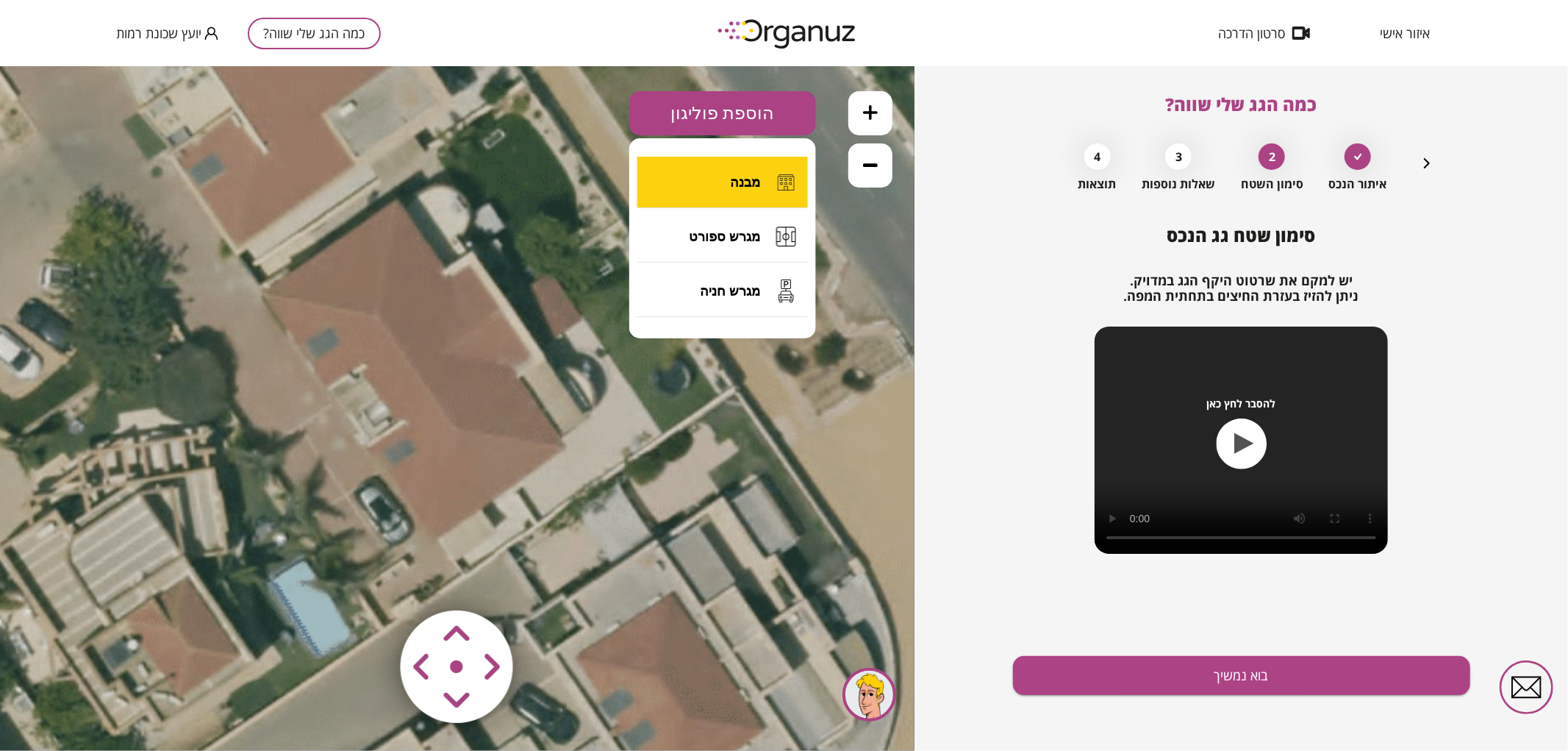
click at [717, 186] on button "מבנה" at bounding box center [722, 181] width 171 height 51
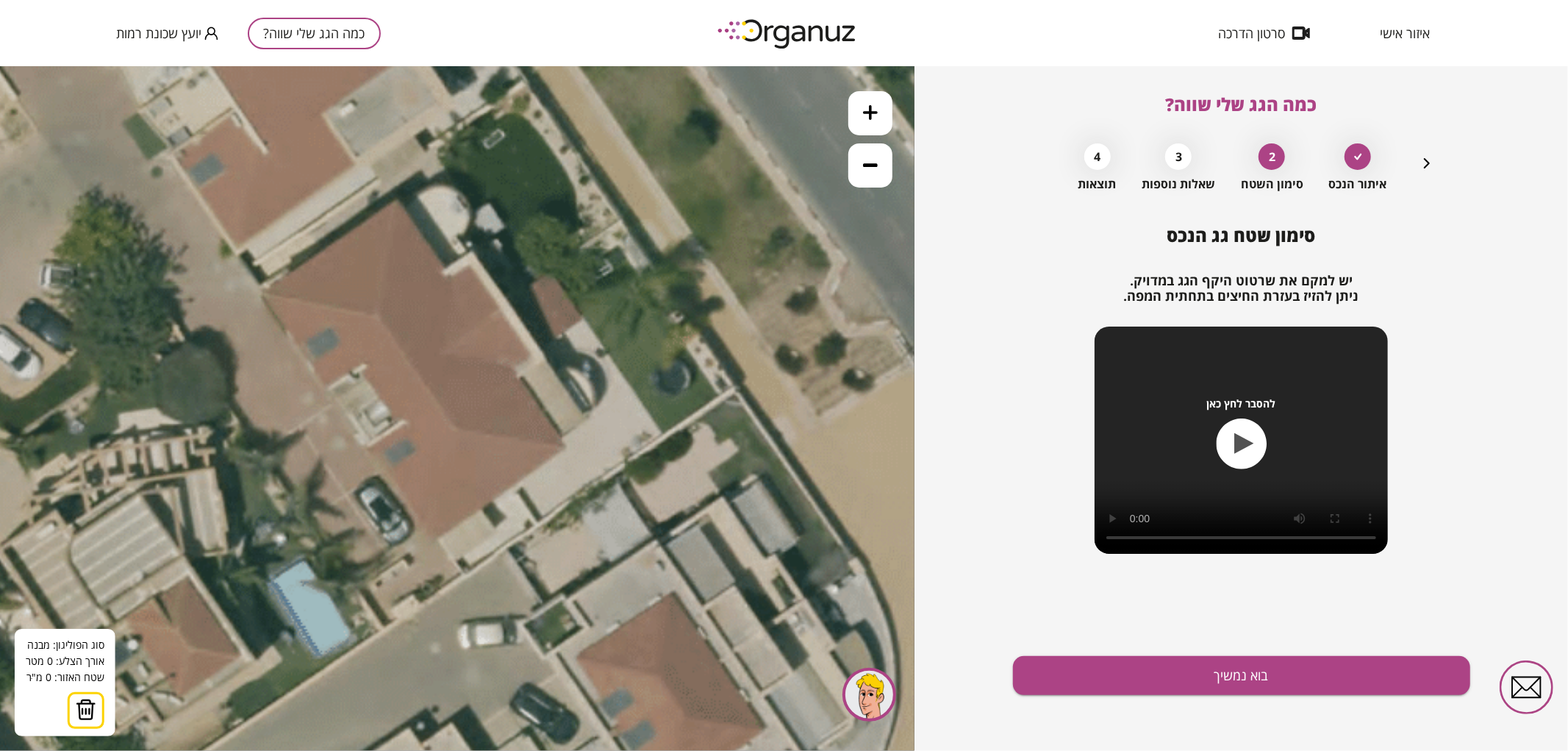
click at [496, 310] on icon at bounding box center [438, 342] width 3176 height 3178
click at [346, 412] on icon at bounding box center [438, 342] width 3176 height 3178
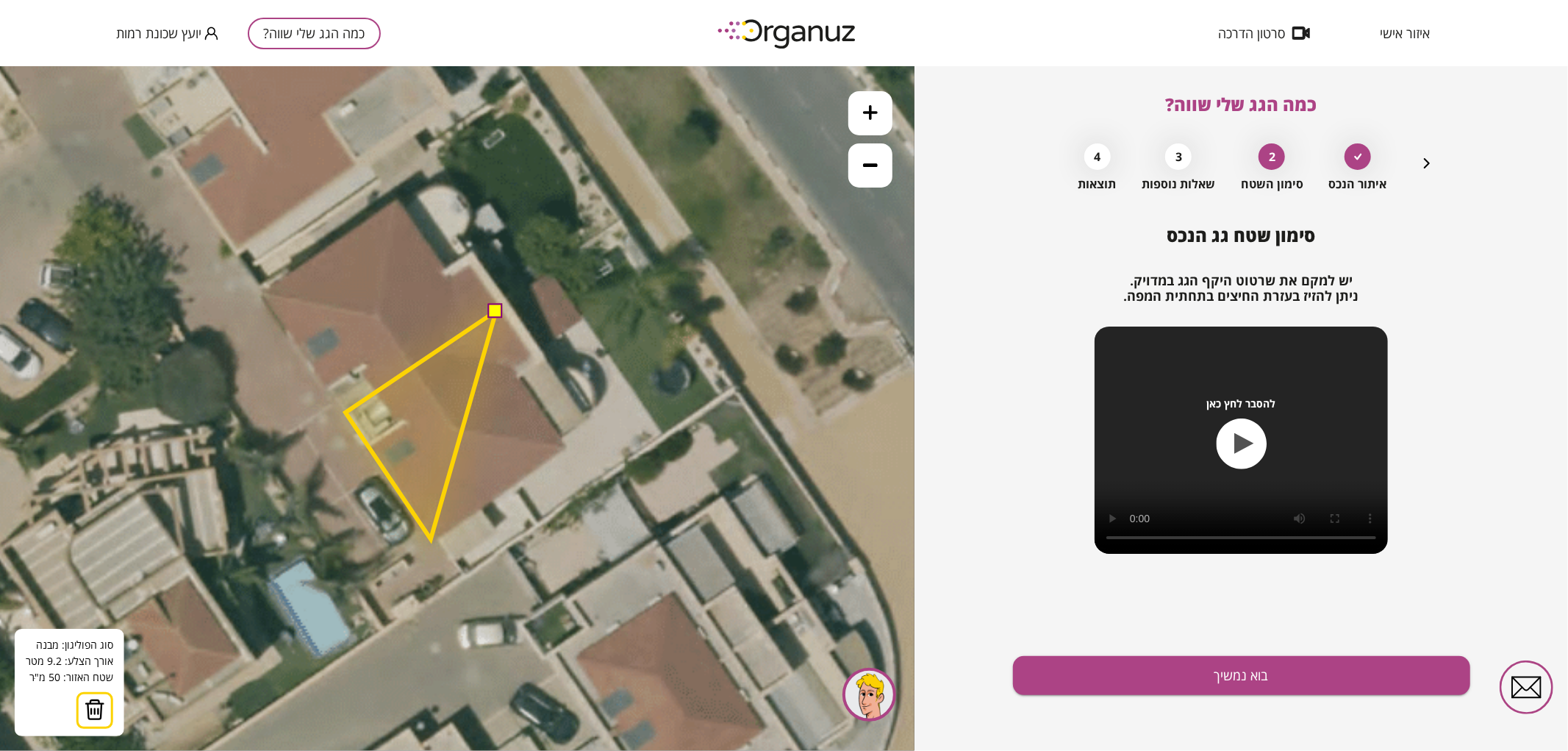
click at [431, 539] on polygon at bounding box center [421, 424] width 151 height 228
click at [565, 445] on polygon at bounding box center [455, 424] width 219 height 228
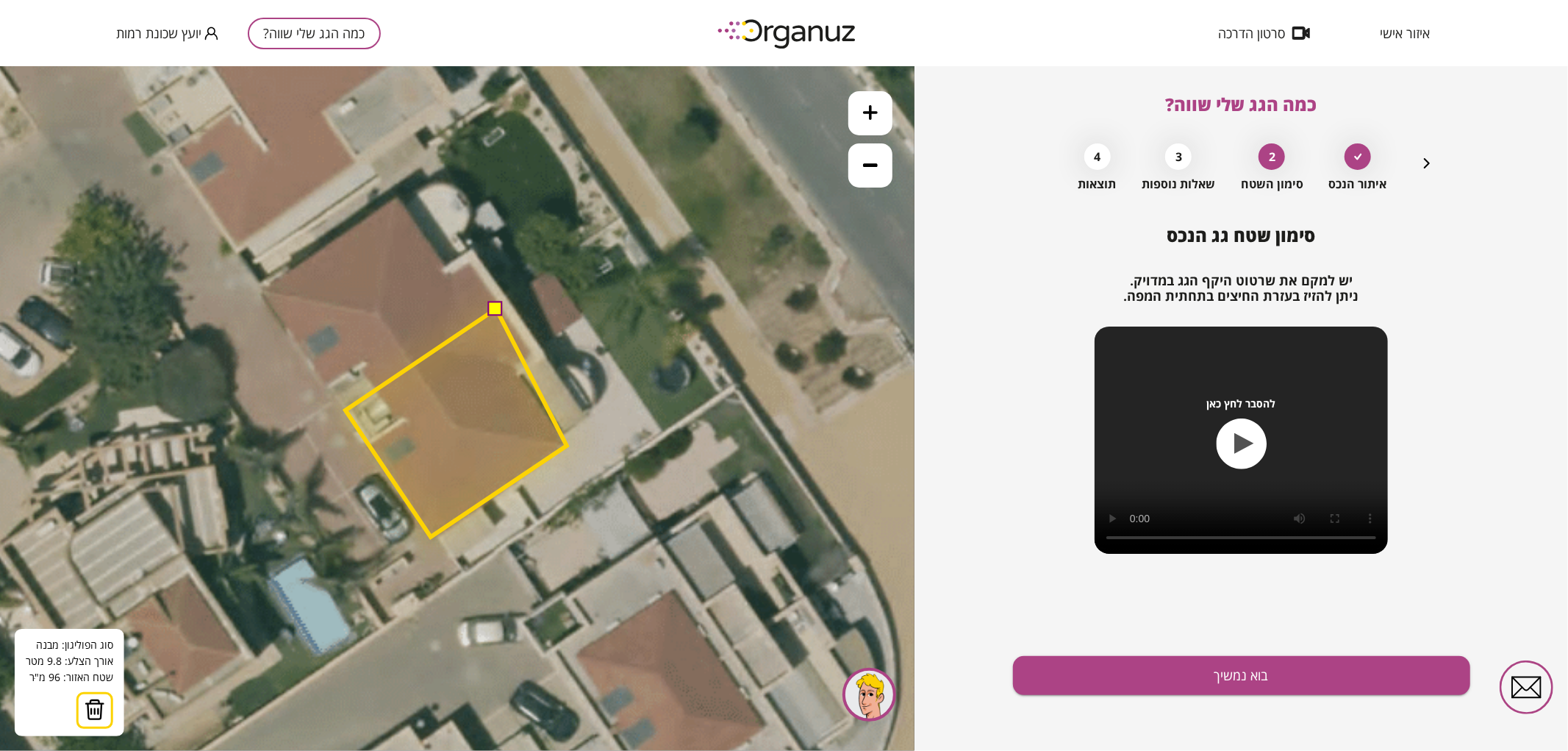
click at [567, 445] on polygon at bounding box center [456, 422] width 221 height 228
click at [560, 435] on polygon at bounding box center [456, 422] width 221 height 228
click at [586, 416] on polygon at bounding box center [465, 422] width 240 height 228
click at [507, 302] on polygon at bounding box center [465, 419] width 240 height 235
click at [496, 309] on button at bounding box center [496, 307] width 15 height 15
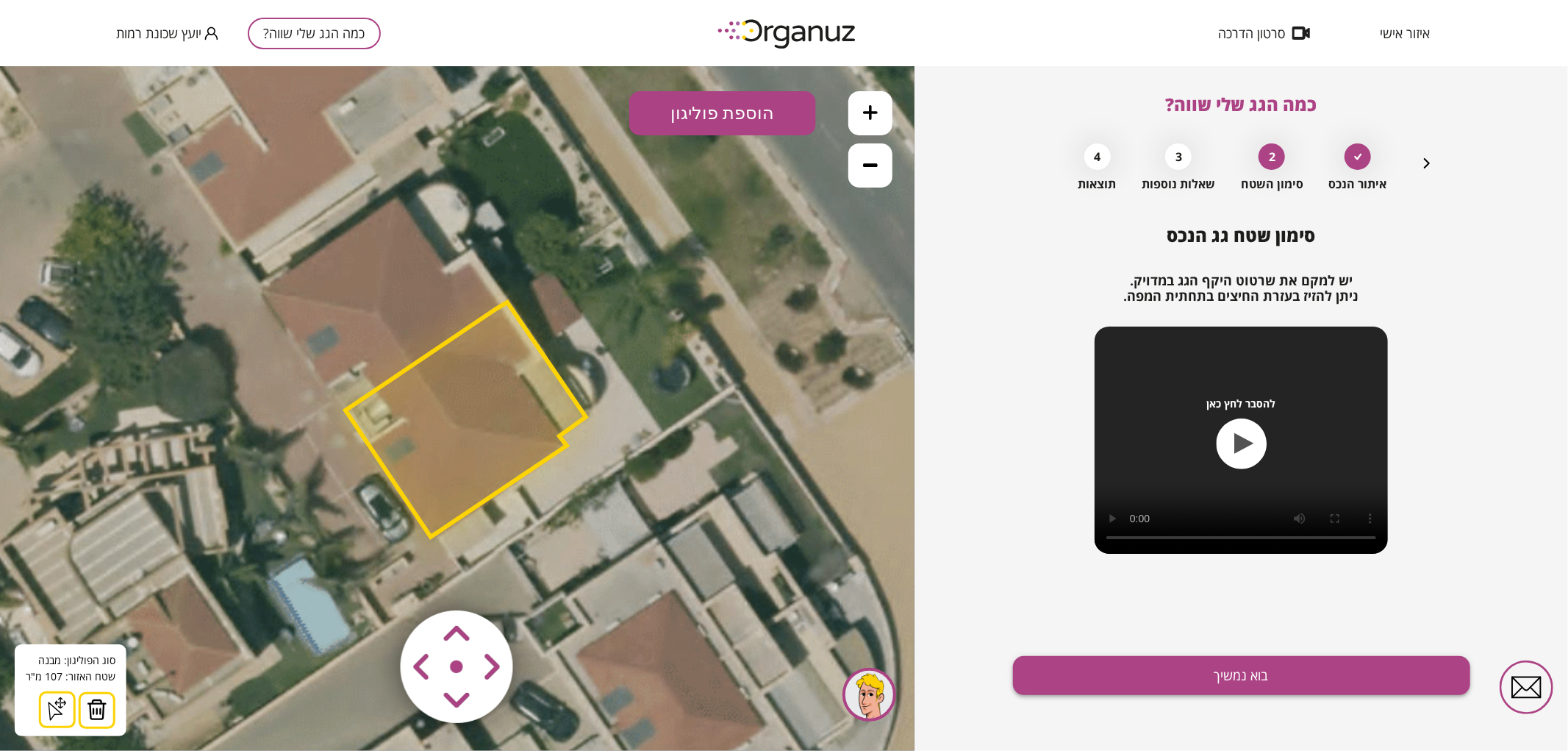
click at [1163, 657] on button "בוא נמשיך" at bounding box center [1242, 675] width 457 height 39
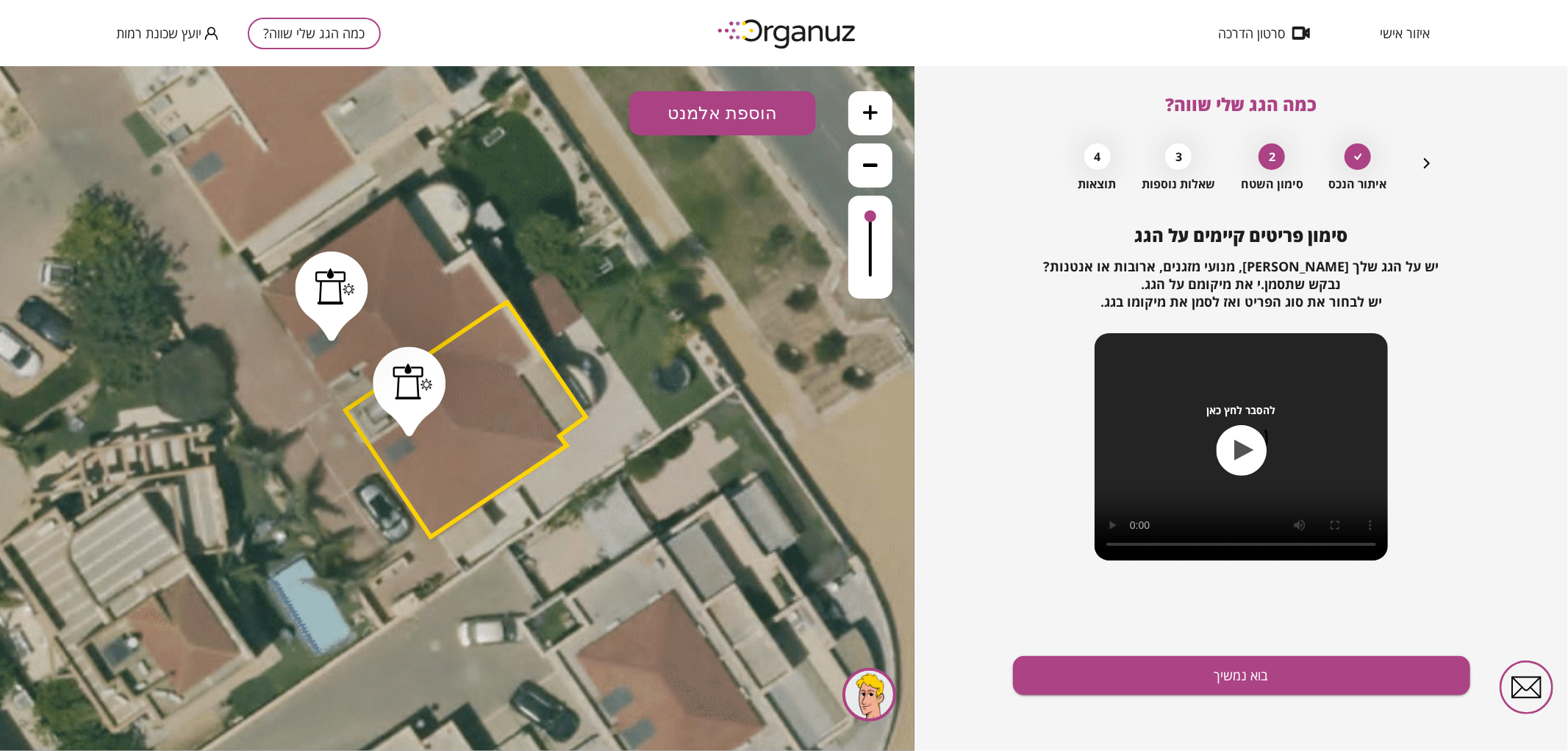
click at [1163, 657] on button "בוא נמשיך" at bounding box center [1242, 675] width 457 height 39
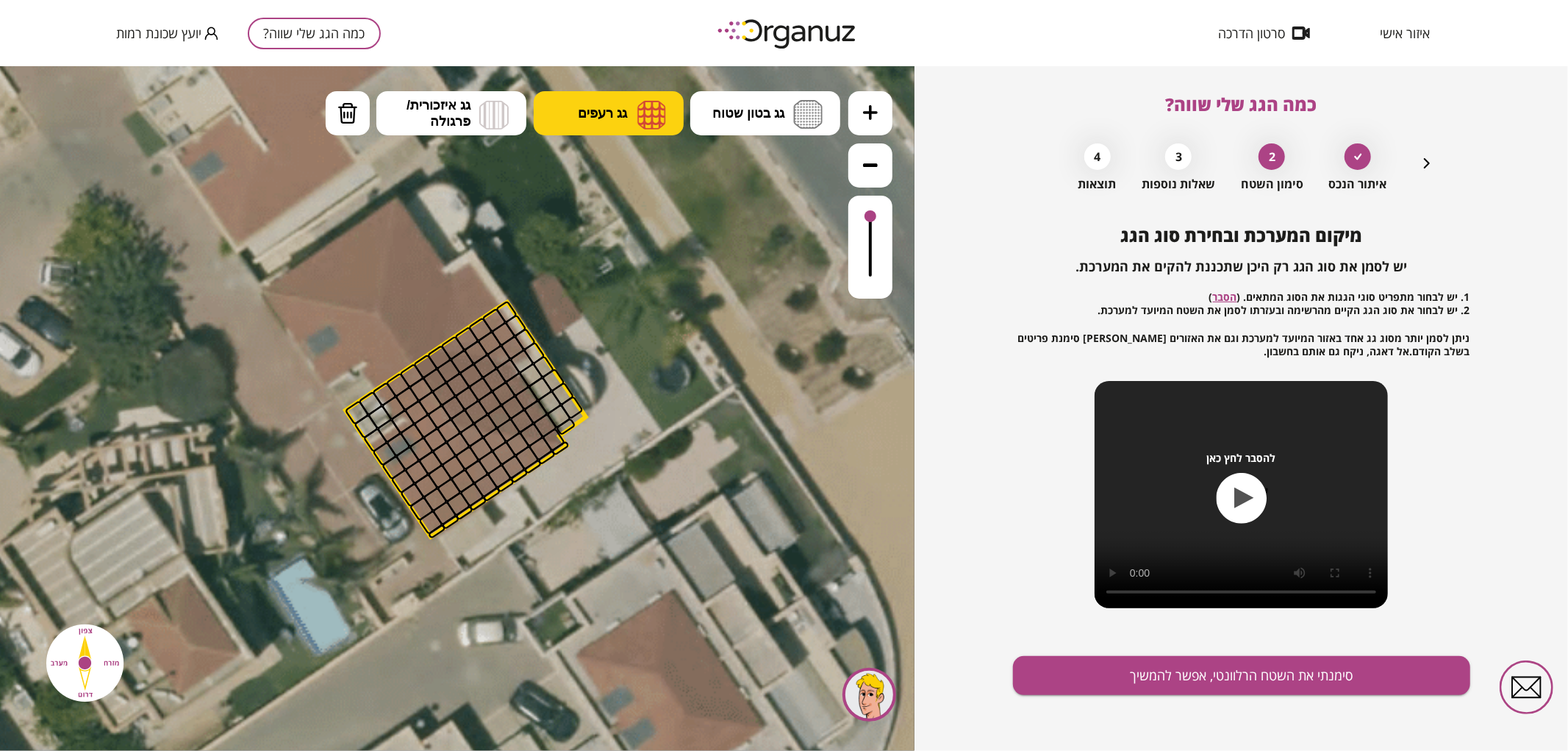
click at [627, 117] on span "גג רעפים" at bounding box center [603, 113] width 49 height 16
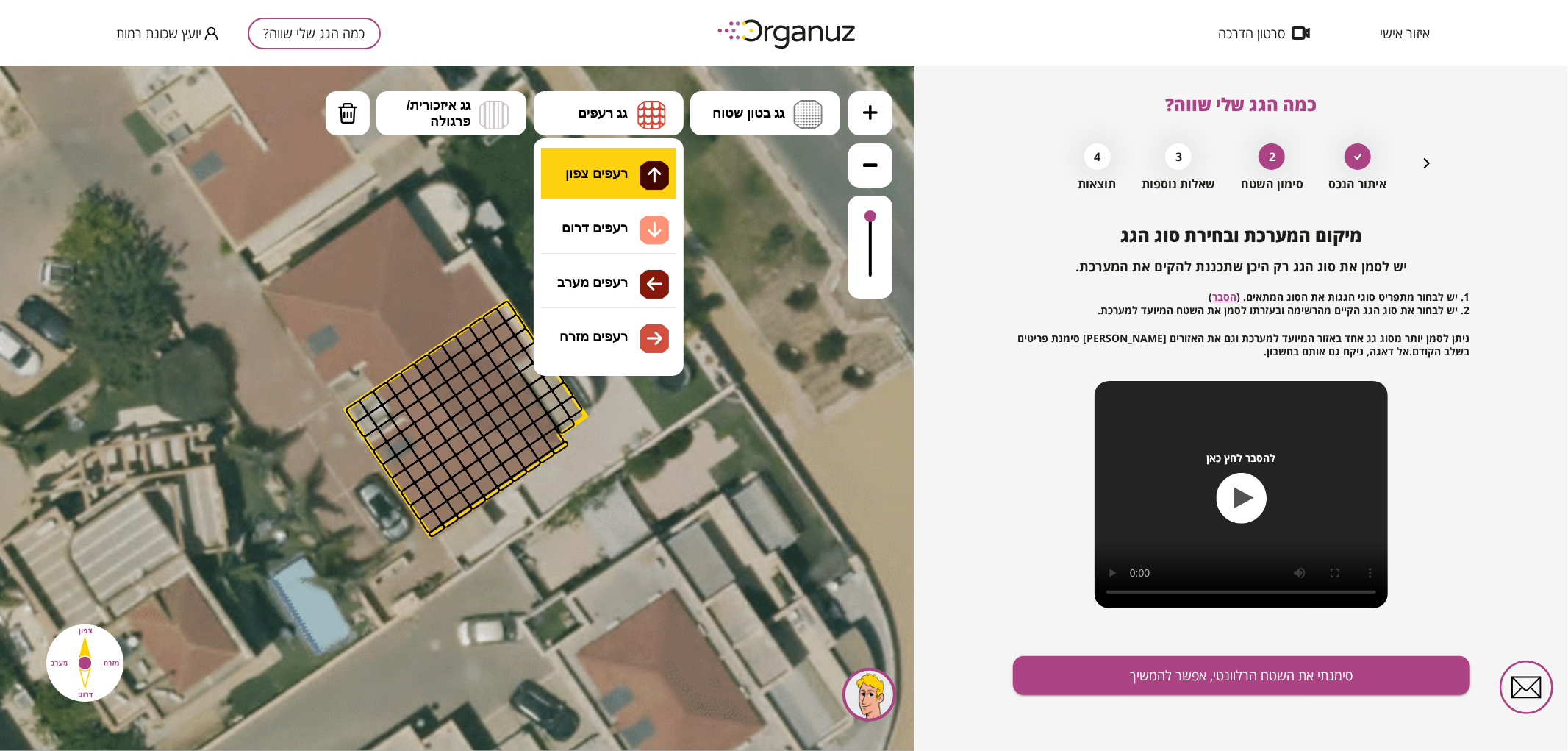
click at [644, 166] on div ".st0 { fill: #FFFFFF; } .st0 { fill: #FFFFFF; }" at bounding box center [457, 408] width 914 height 685
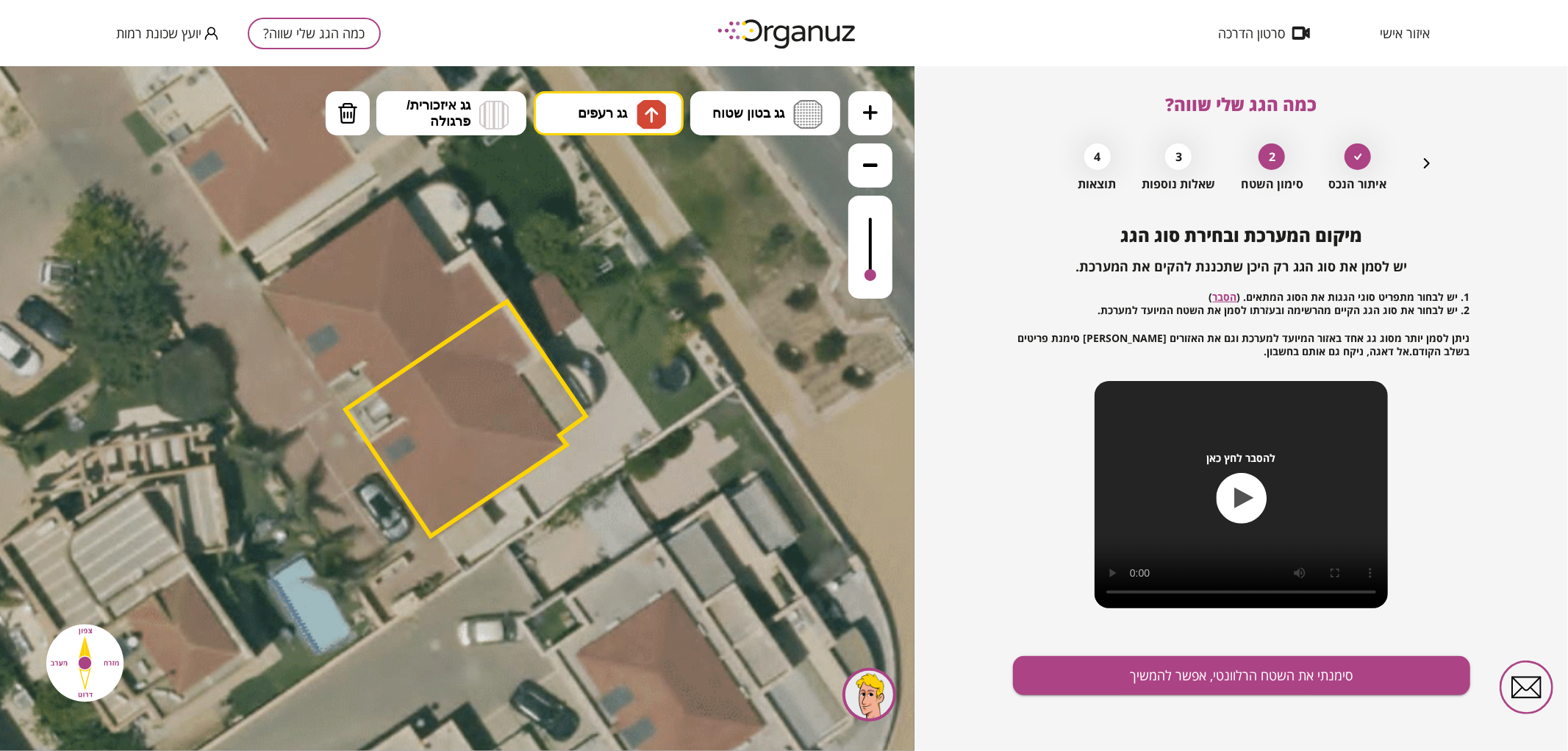
drag, startPoint x: 871, startPoint y: 222, endPoint x: 878, endPoint y: 304, distance: 82.3
click at [878, 304] on div ".st0 { fill: #FFFFFF; } .st0 { fill: #FFFFFF; }" at bounding box center [457, 408] width 914 height 685
click at [648, 110] on img at bounding box center [651, 113] width 16 height 17
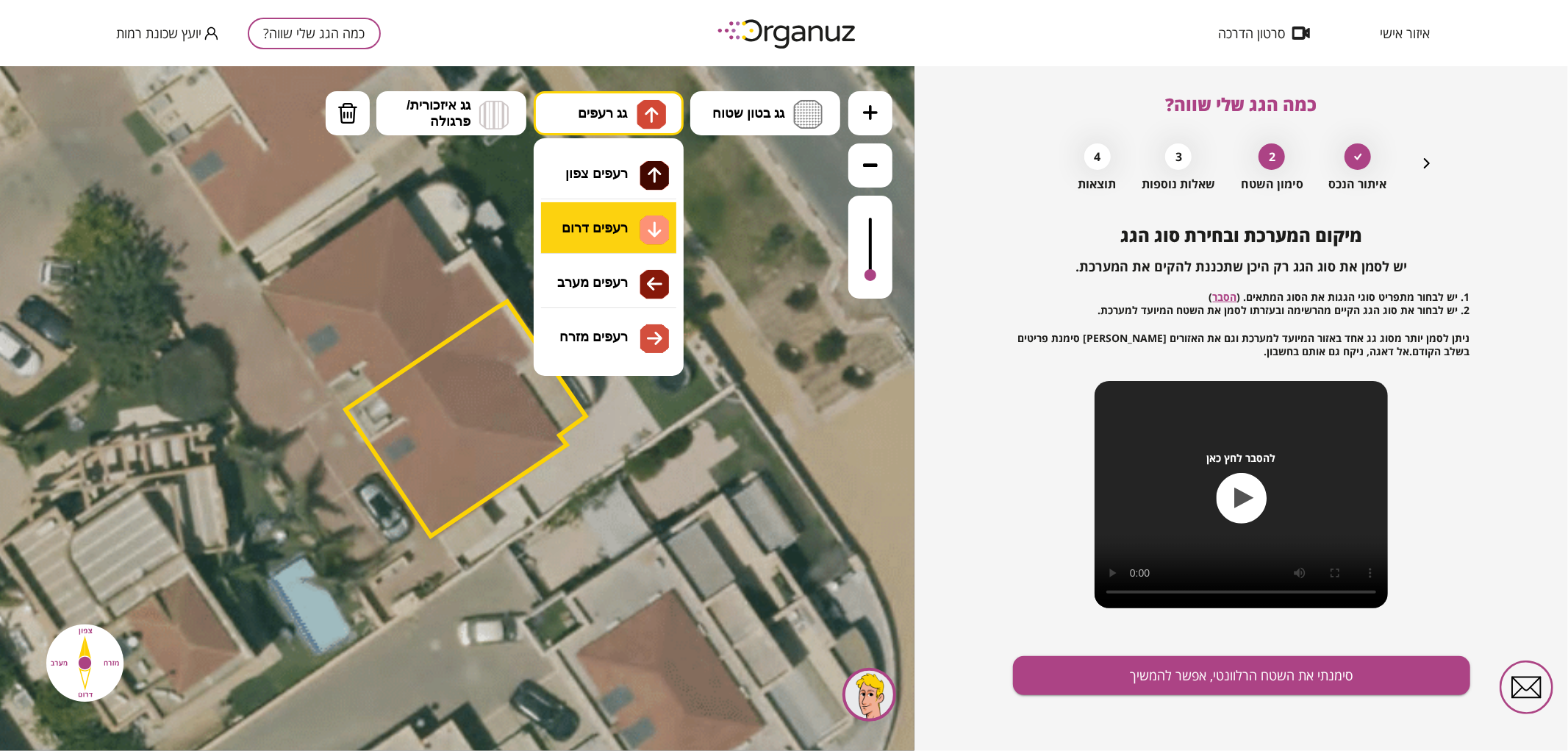
click at [631, 223] on div ".st0 { fill: #FFFFFF; } .st0 { fill: #FFFFFF; }" at bounding box center [457, 408] width 914 height 685
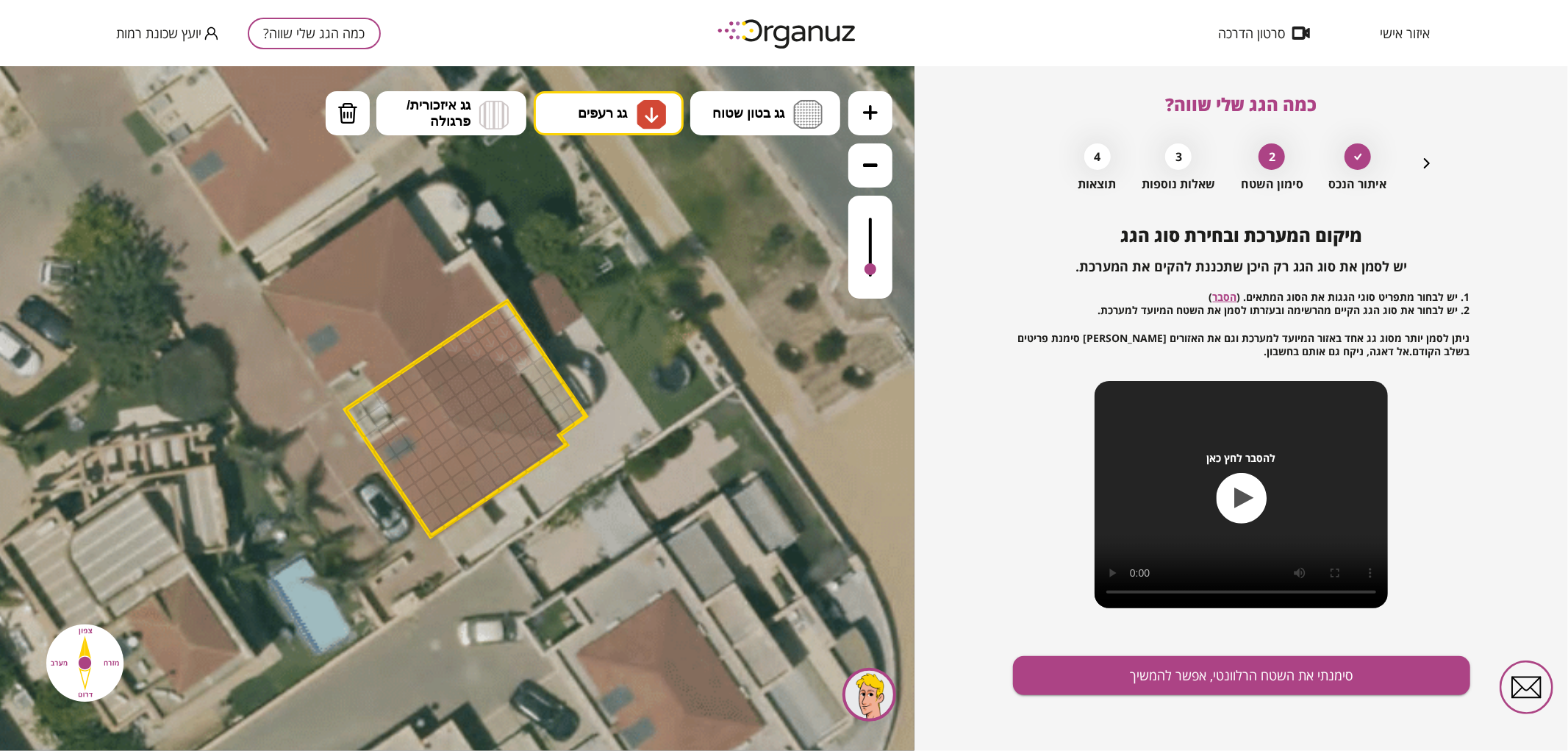
drag, startPoint x: 454, startPoint y: 345, endPoint x: 478, endPoint y: 343, distance: 24.1
drag, startPoint x: 443, startPoint y: 514, endPoint x: 453, endPoint y: 434, distance: 80.6
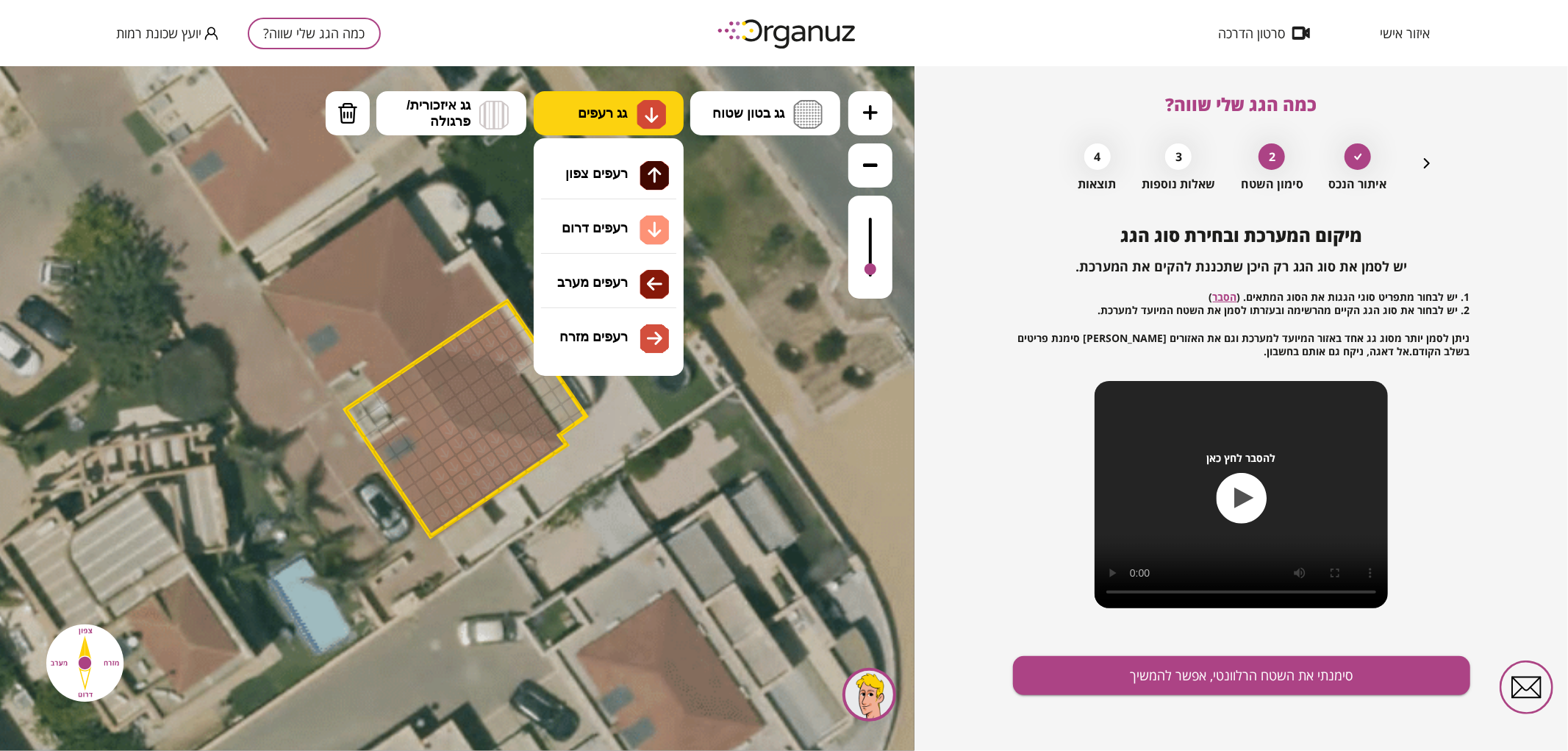
click at [667, 107] on button "גג רעפים" at bounding box center [609, 113] width 150 height 44
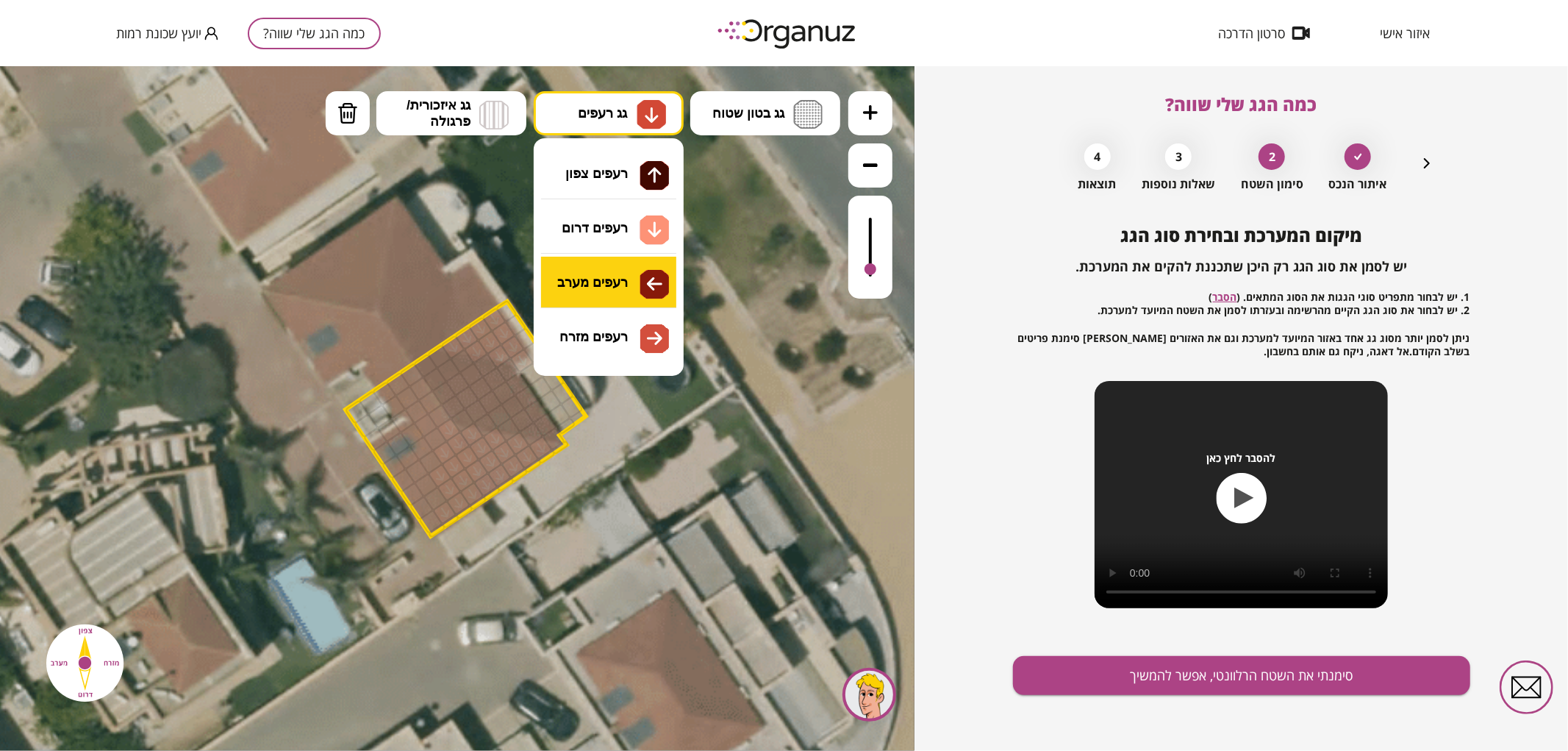
click at [618, 283] on div ".st0 { fill: #FFFFFF; } .st0 { fill: #FFFFFF; }" at bounding box center [457, 408] width 914 height 685
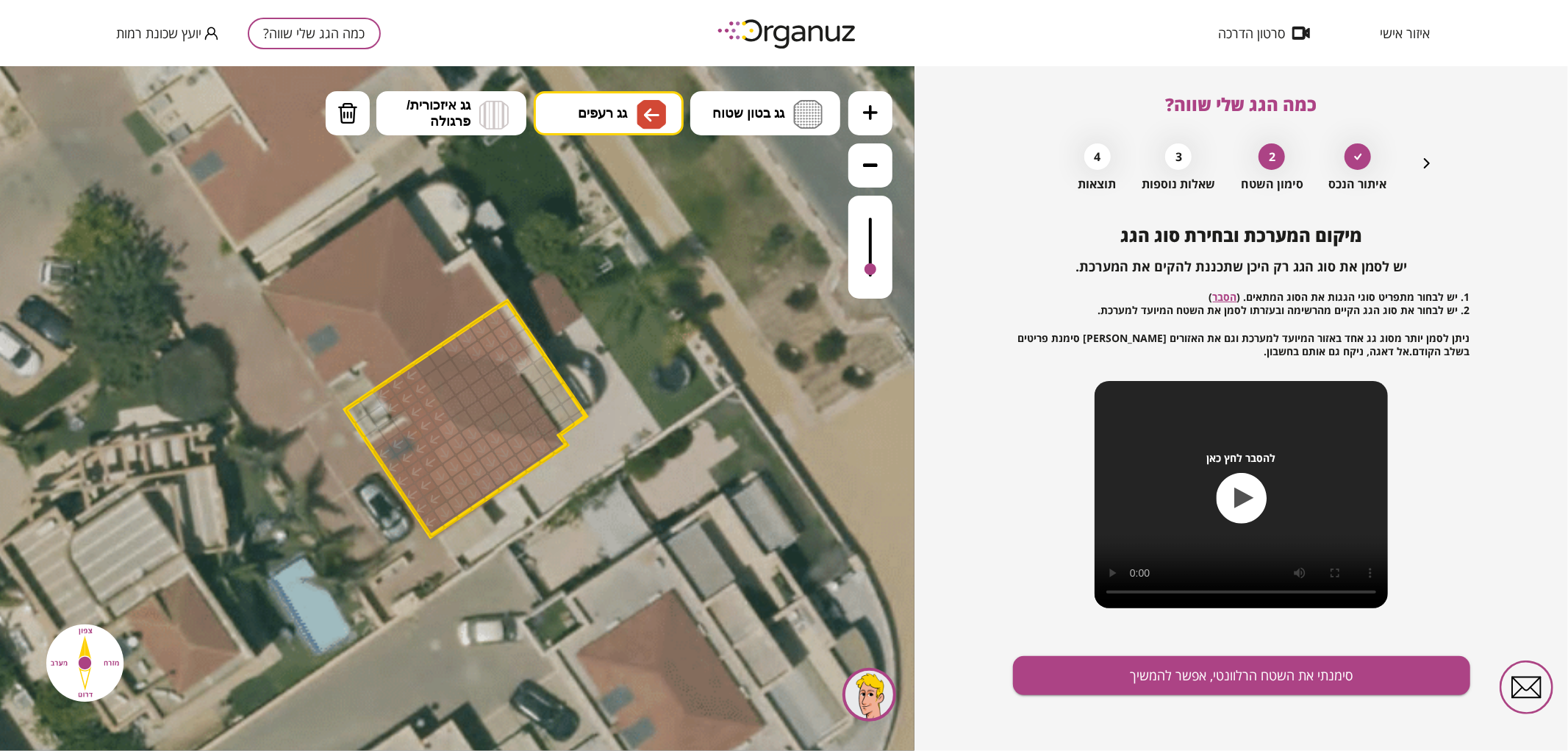
drag, startPoint x: 429, startPoint y: 523, endPoint x: 421, endPoint y: 421, distance: 102.3
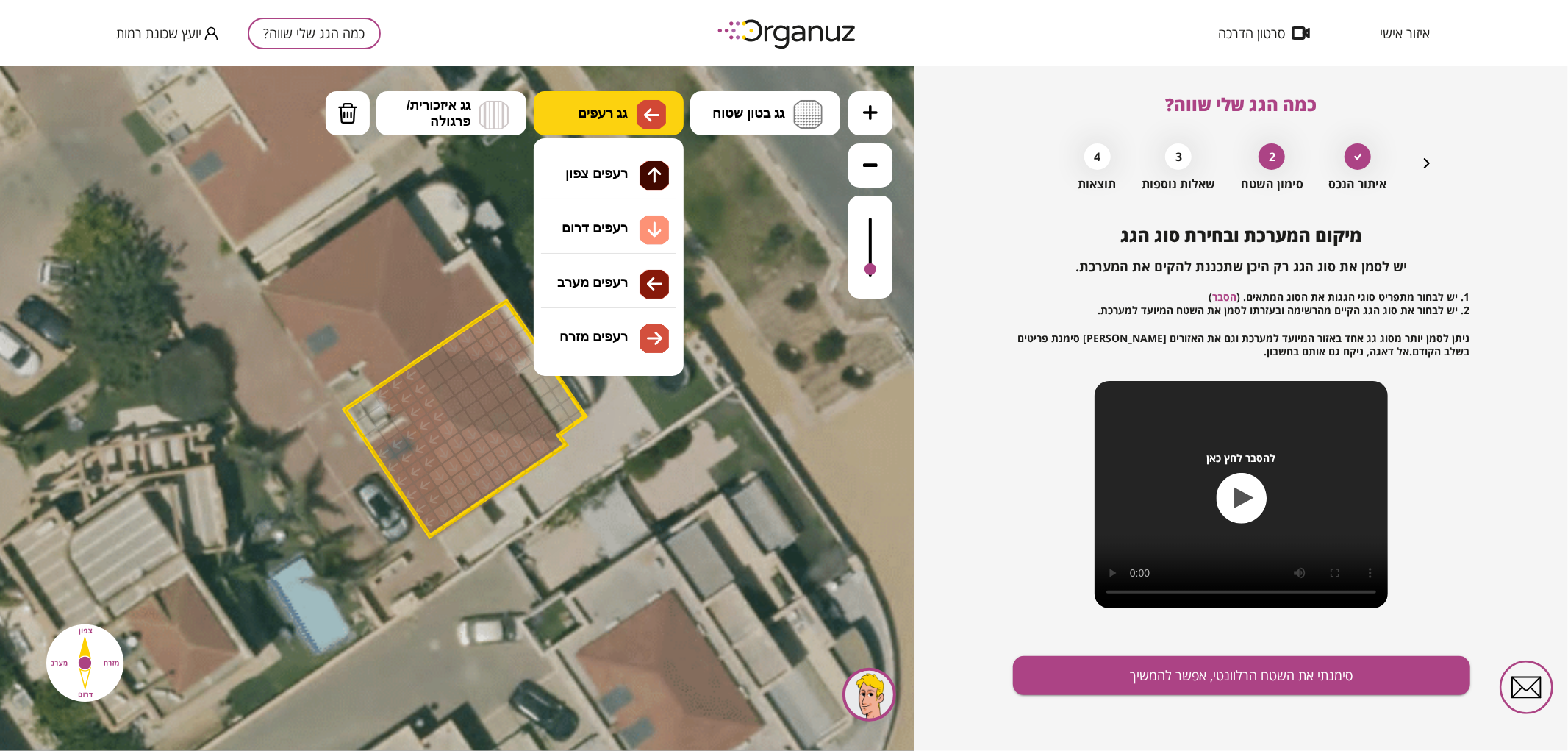
click at [633, 104] on button "גג רעפים" at bounding box center [609, 113] width 150 height 44
click at [656, 345] on div ".st0 { fill: #FFFFFF; } .st0 { fill: #FFFFFF; }" at bounding box center [457, 408] width 914 height 685
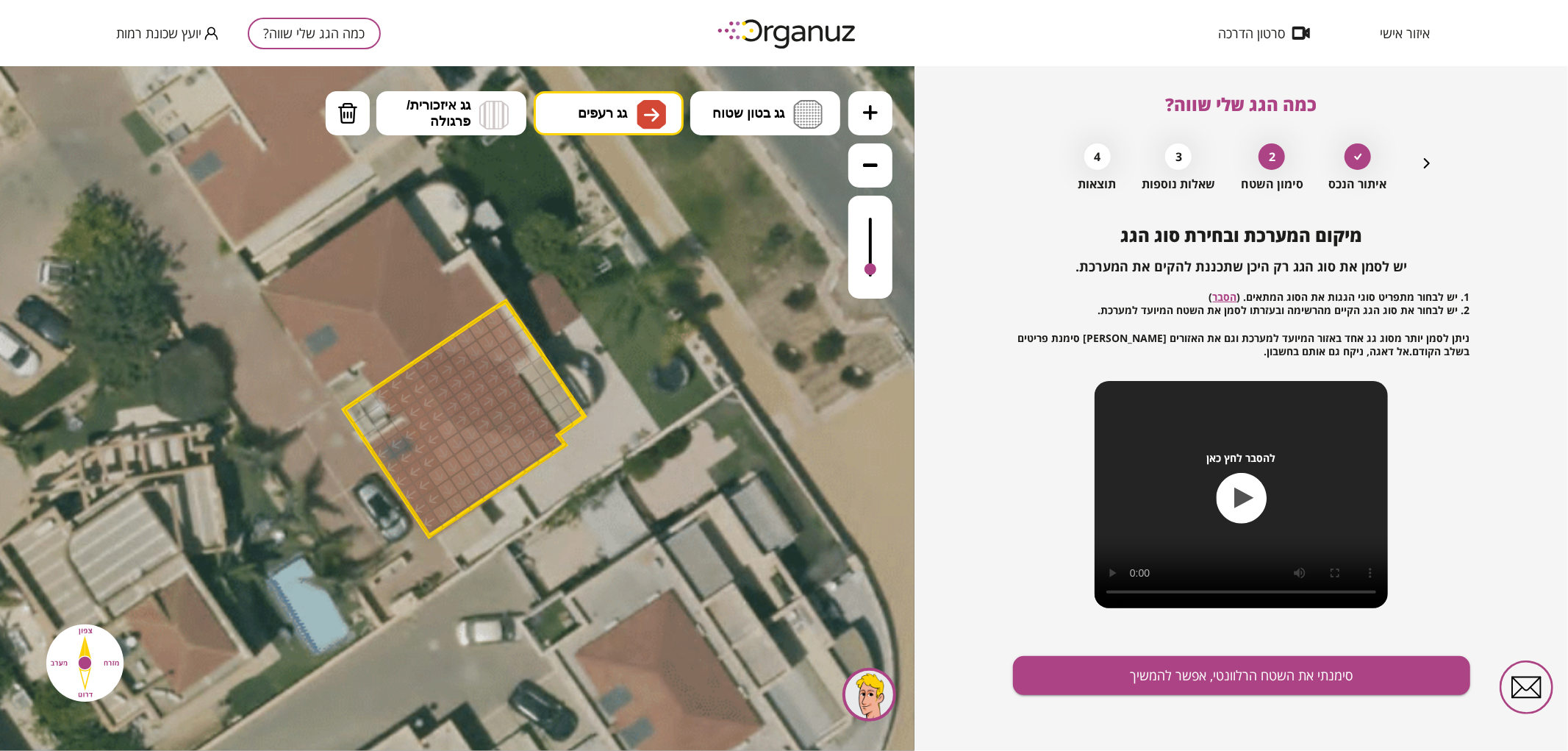
drag, startPoint x: 464, startPoint y: 419, endPoint x: 496, endPoint y: 392, distance: 41.9
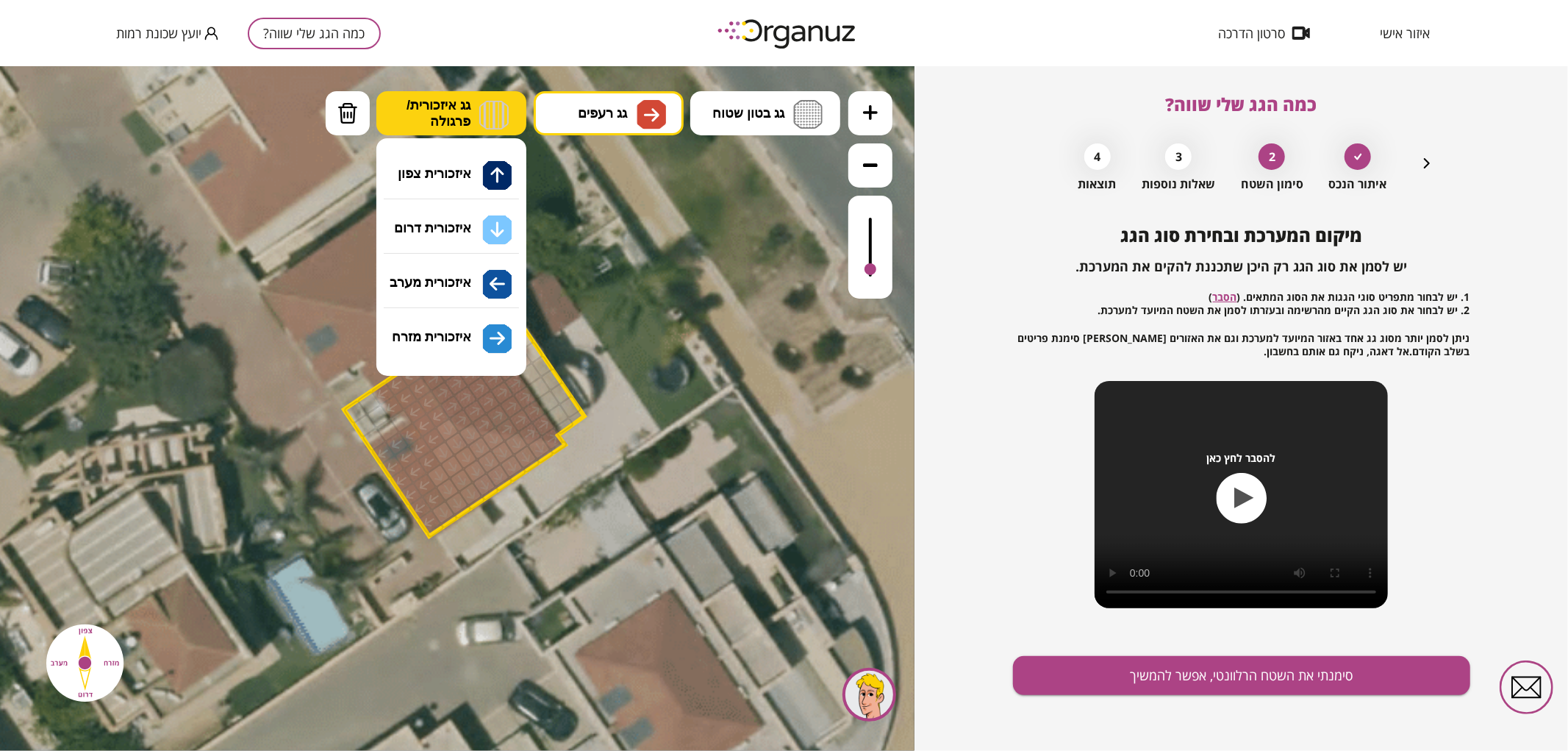
click at [479, 119] on img at bounding box center [494, 114] width 29 height 29
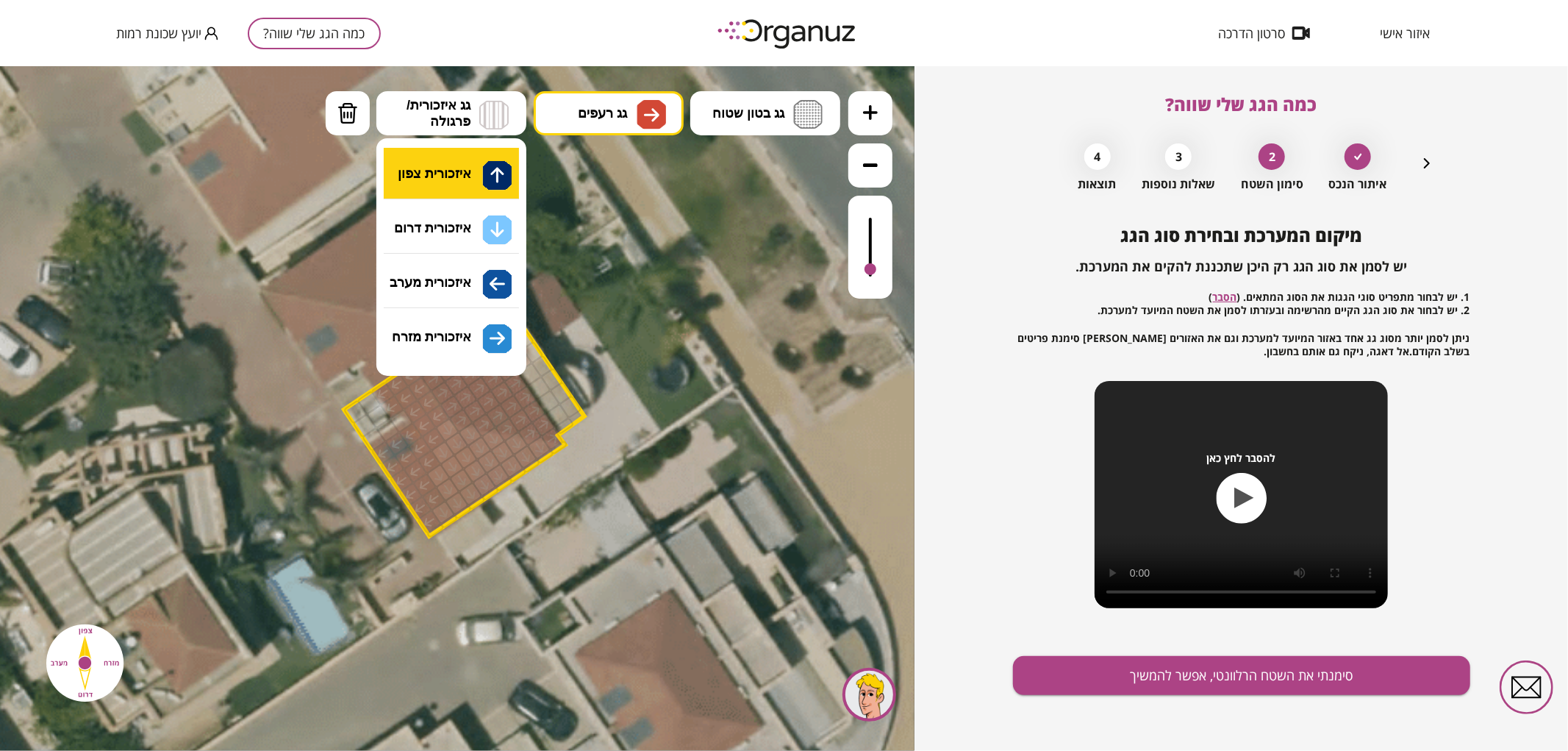
click at [490, 167] on div ".st0 { fill: #FFFFFF; } .st0 { fill: #FFFFFF; }" at bounding box center [457, 408] width 914 height 685
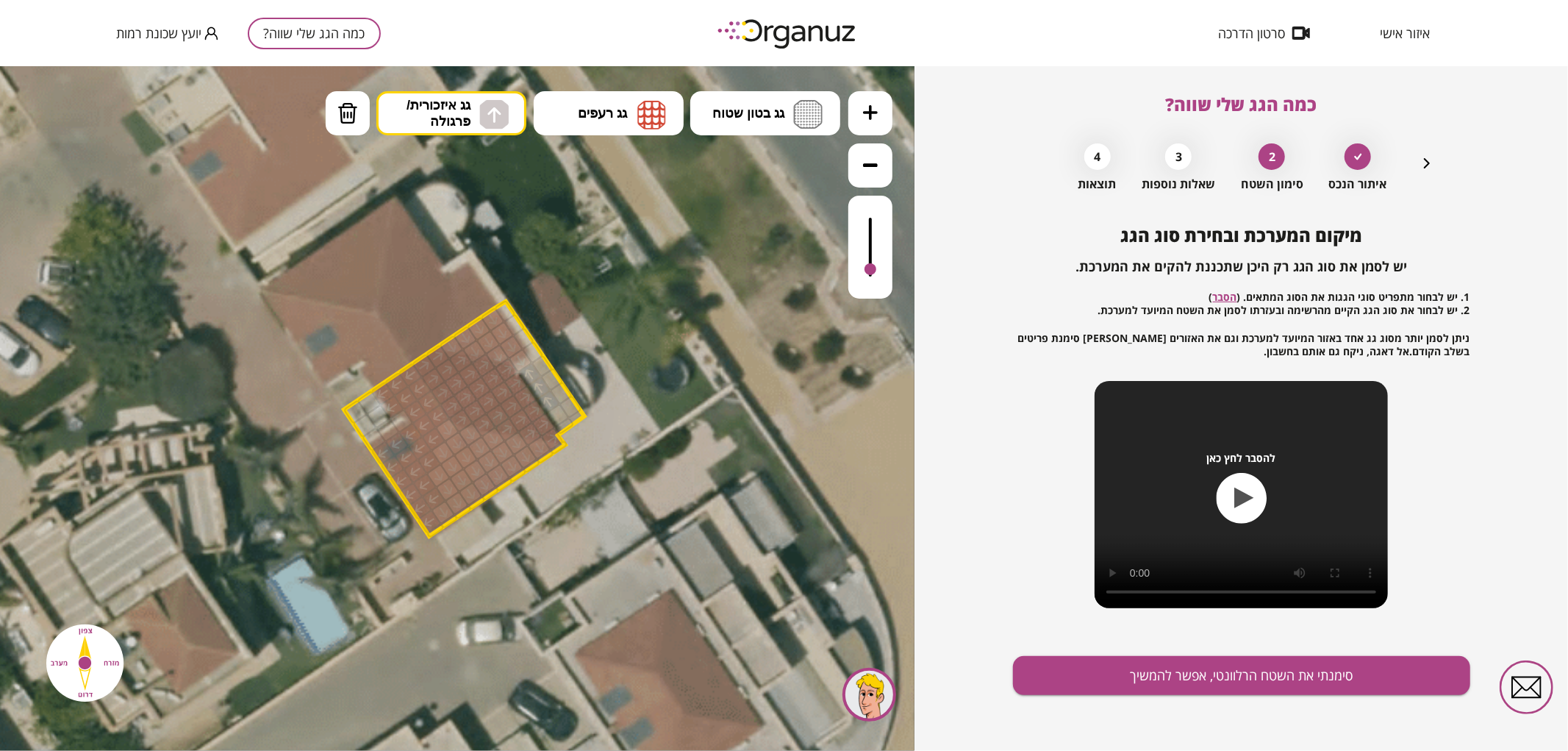
drag, startPoint x: 531, startPoint y: 371, endPoint x: 546, endPoint y: 394, distance: 27.5
click at [467, 135] on ul "גג בטון שטוח מפלס א א מפלס ב ב מפלס ג ג גג רעפים רעפים צפון" at bounding box center [583, 114] width 516 height 48
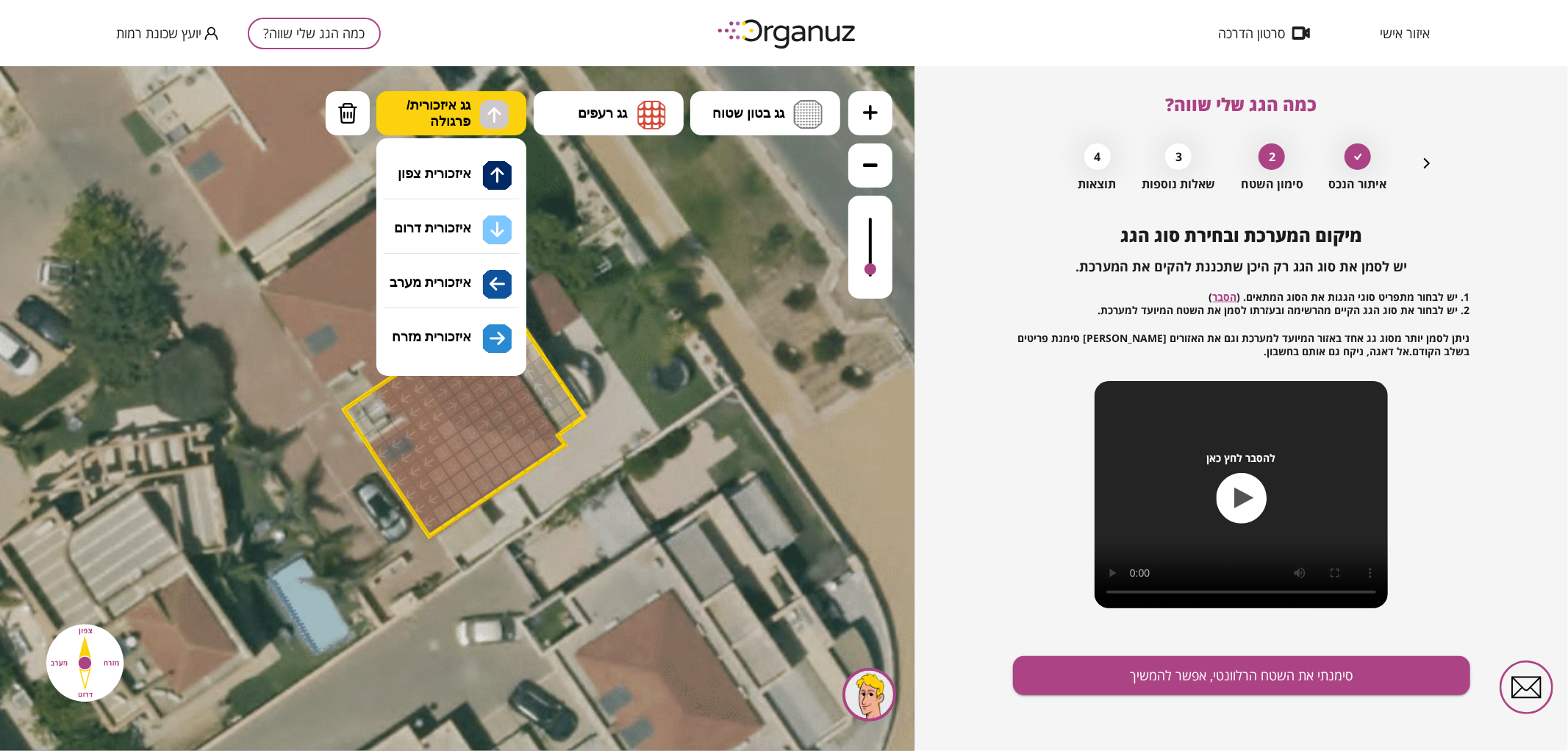
click at [467, 129] on button "גג איזכורית/ פרגולה" at bounding box center [452, 113] width 150 height 44
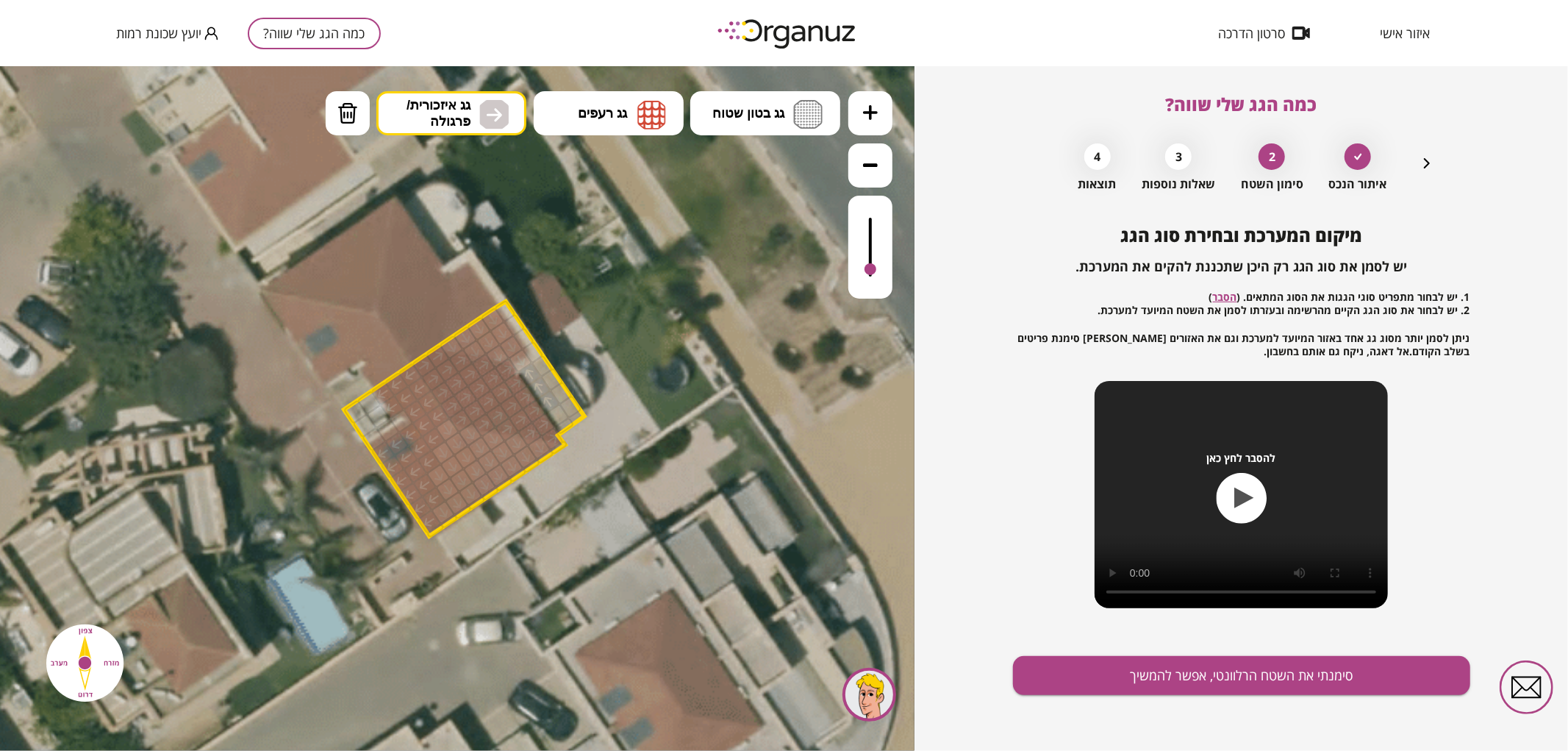
drag, startPoint x: 479, startPoint y: 336, endPoint x: 505, endPoint y: 349, distance: 29.1
click at [479, 336] on div ".st0 { fill: #FFFFFF; } .st0 { fill: #FFFFFF; }" at bounding box center [457, 408] width 914 height 685
drag, startPoint x: 524, startPoint y: 372, endPoint x: 542, endPoint y: 370, distance: 18.1
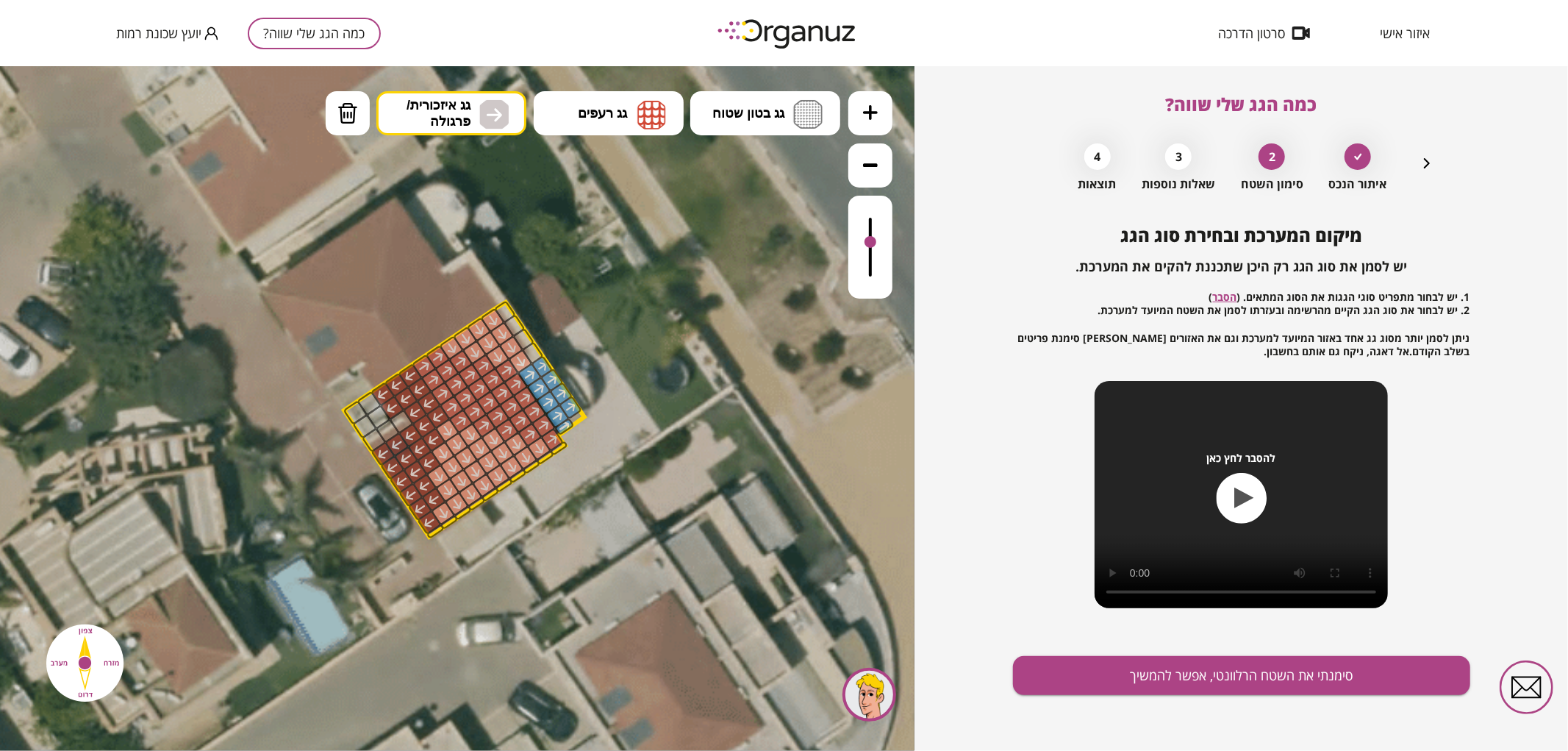
drag, startPoint x: 865, startPoint y: 266, endPoint x: 877, endPoint y: 242, distance: 26.8
click at [877, 242] on div at bounding box center [870, 246] width 44 height 103
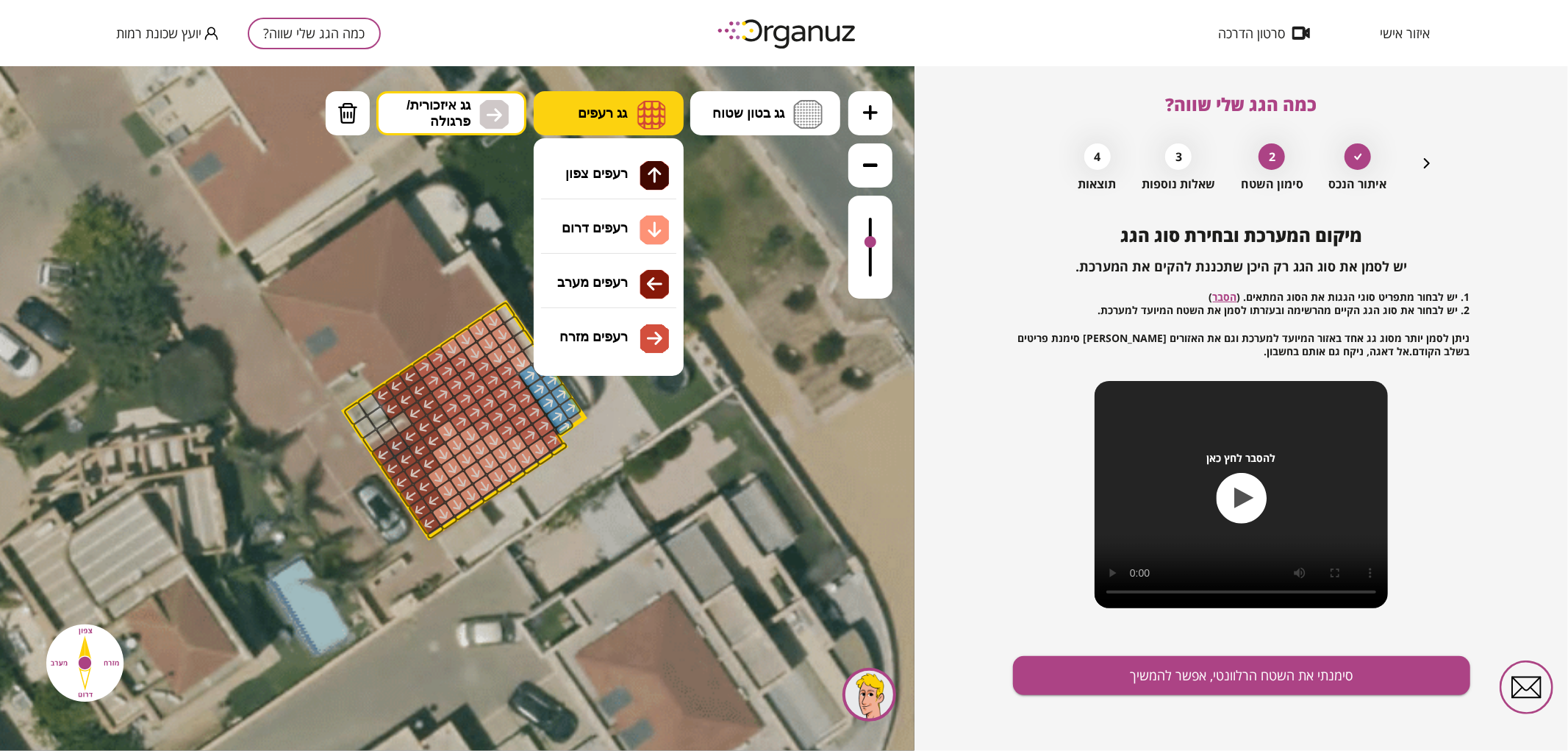
click at [630, 100] on button "גג רעפים" at bounding box center [609, 113] width 150 height 44
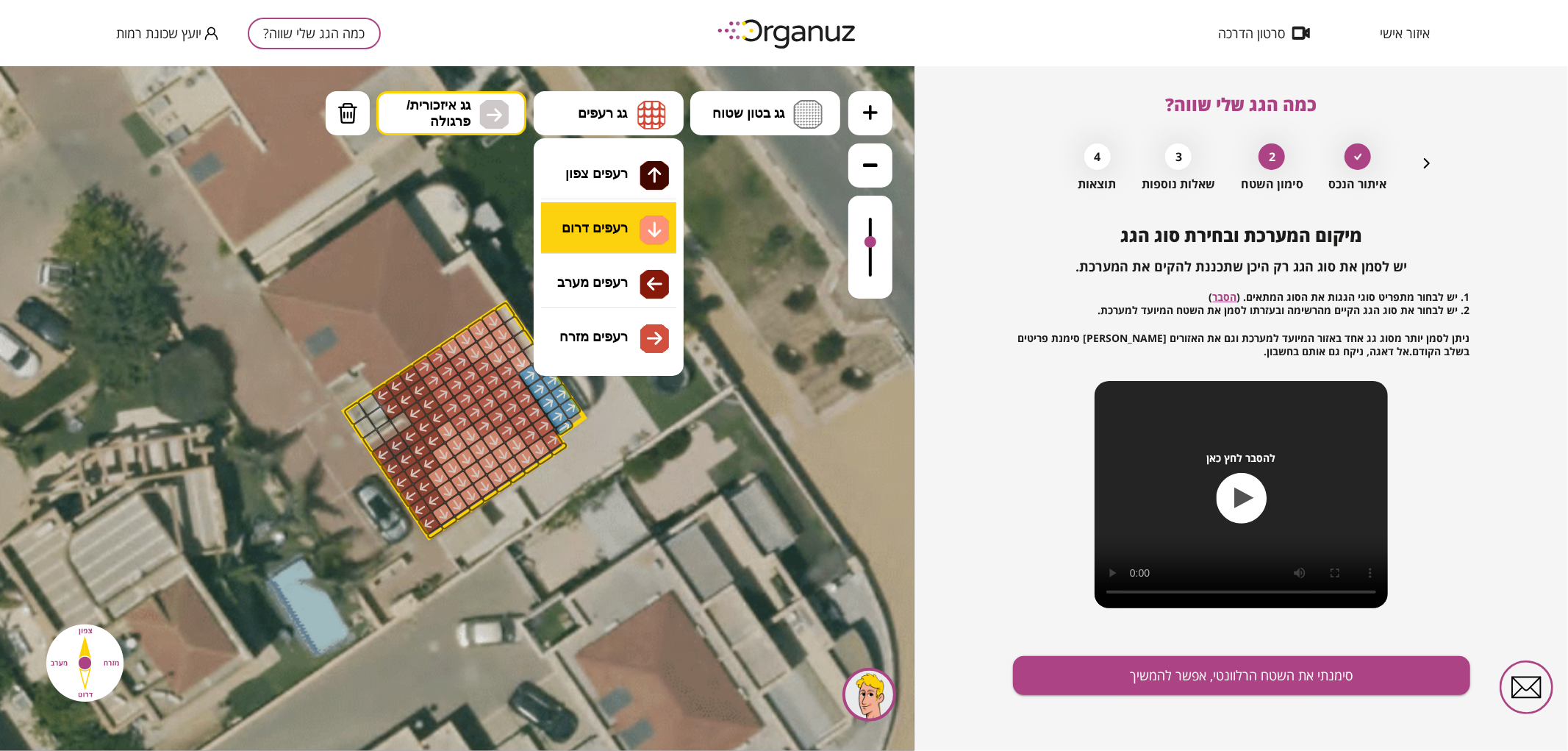
click at [599, 246] on div ".st0 { fill: #FFFFFF; } .st0 { fill: #FFFFFF; }" at bounding box center [457, 408] width 914 height 685
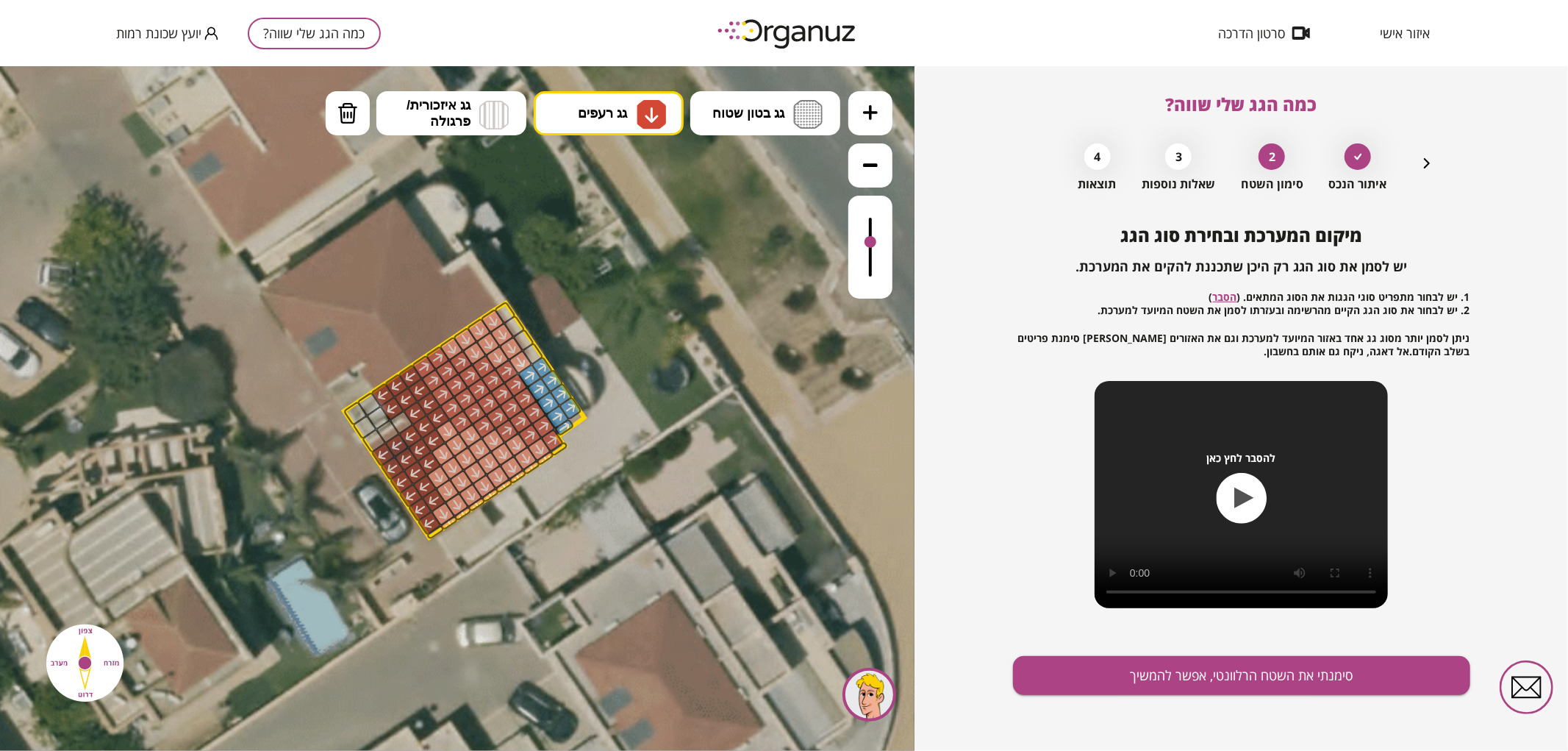
drag, startPoint x: 453, startPoint y: 517, endPoint x: 542, endPoint y: 458, distance: 106.8
click at [1133, 681] on button "סימנתי את השטח הרלוונטי, אפשר להמשיך" at bounding box center [1242, 675] width 457 height 39
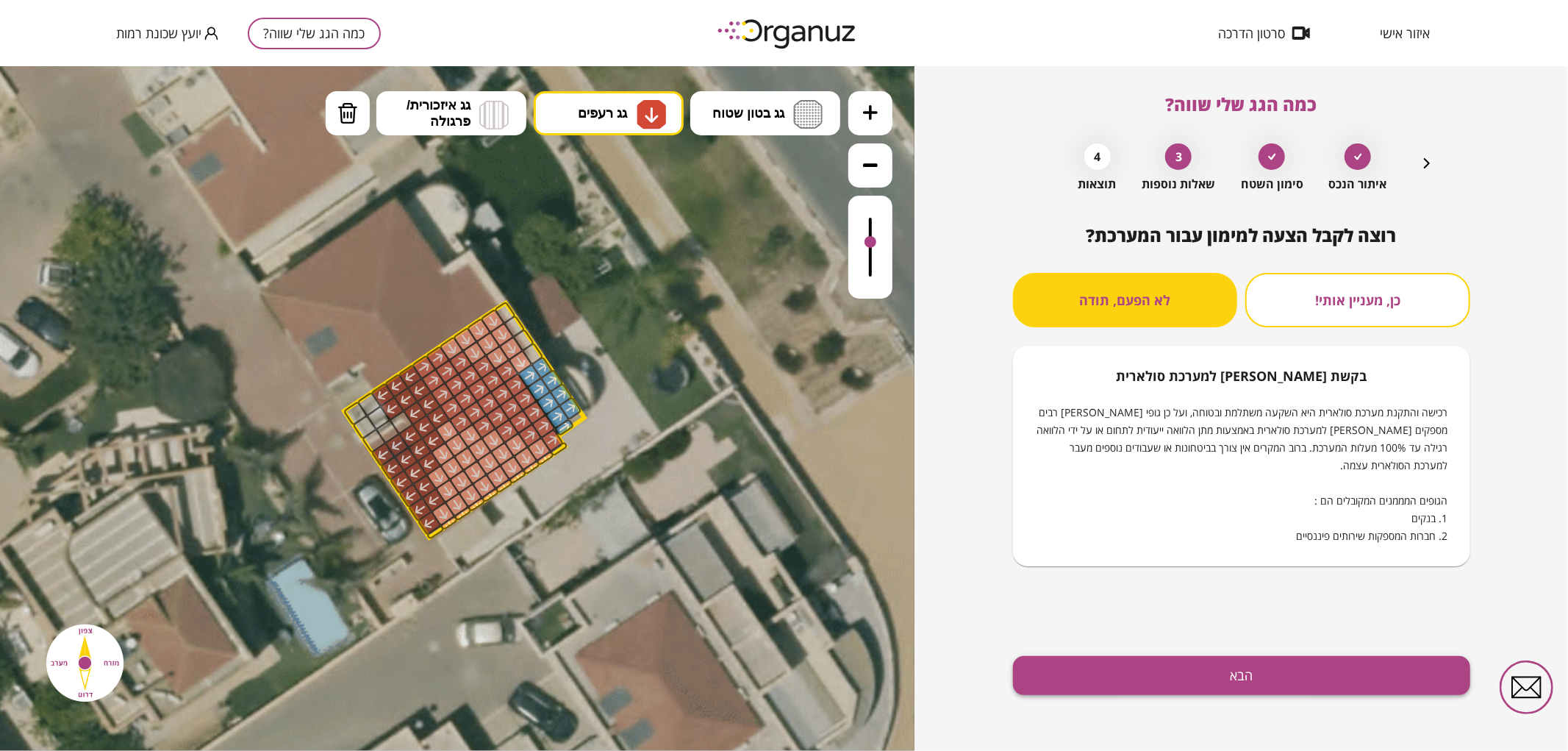
click at [1127, 681] on button "הבא" at bounding box center [1242, 675] width 457 height 39
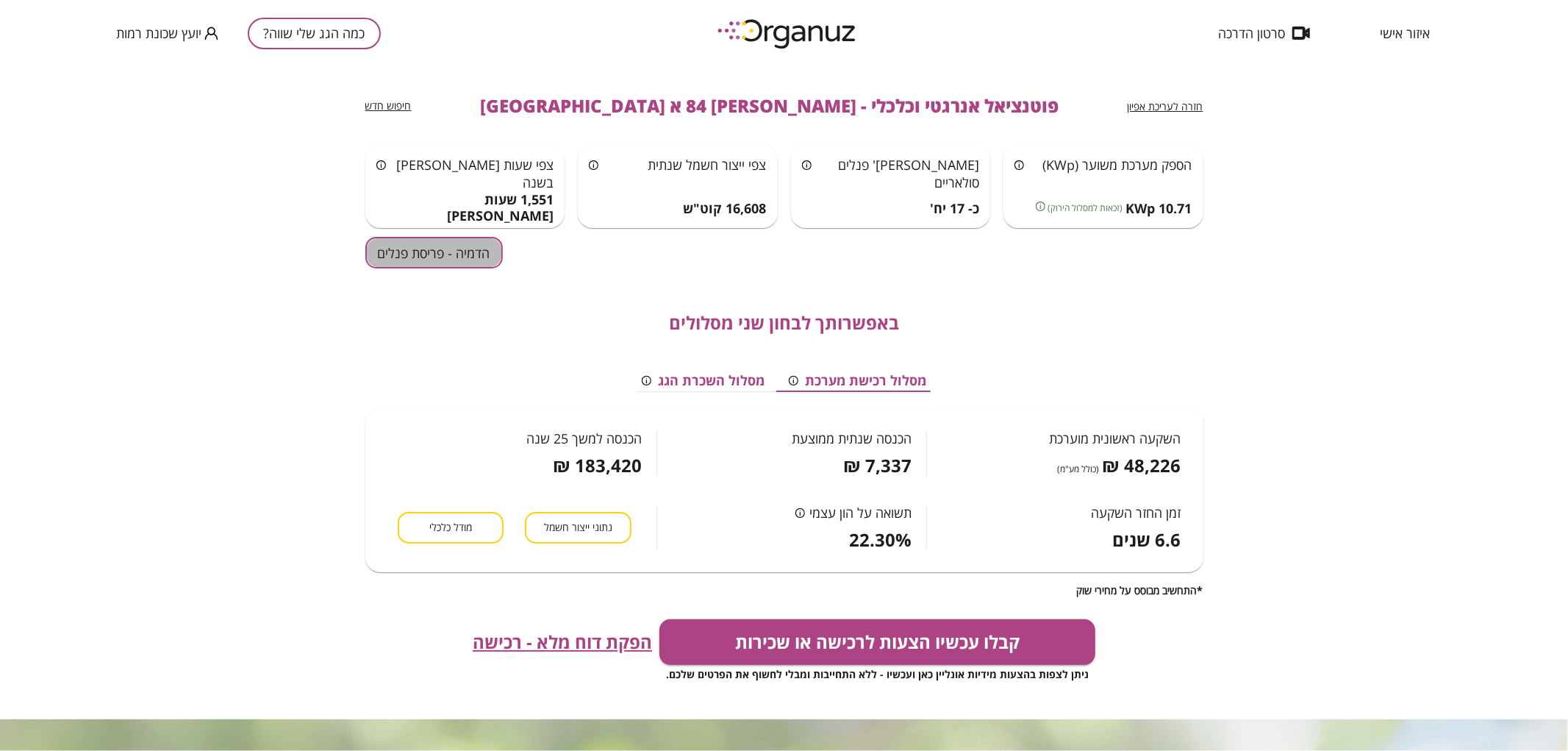
click at [413, 250] on button "הדמיה - פריסת פנלים" at bounding box center [434, 252] width 137 height 32
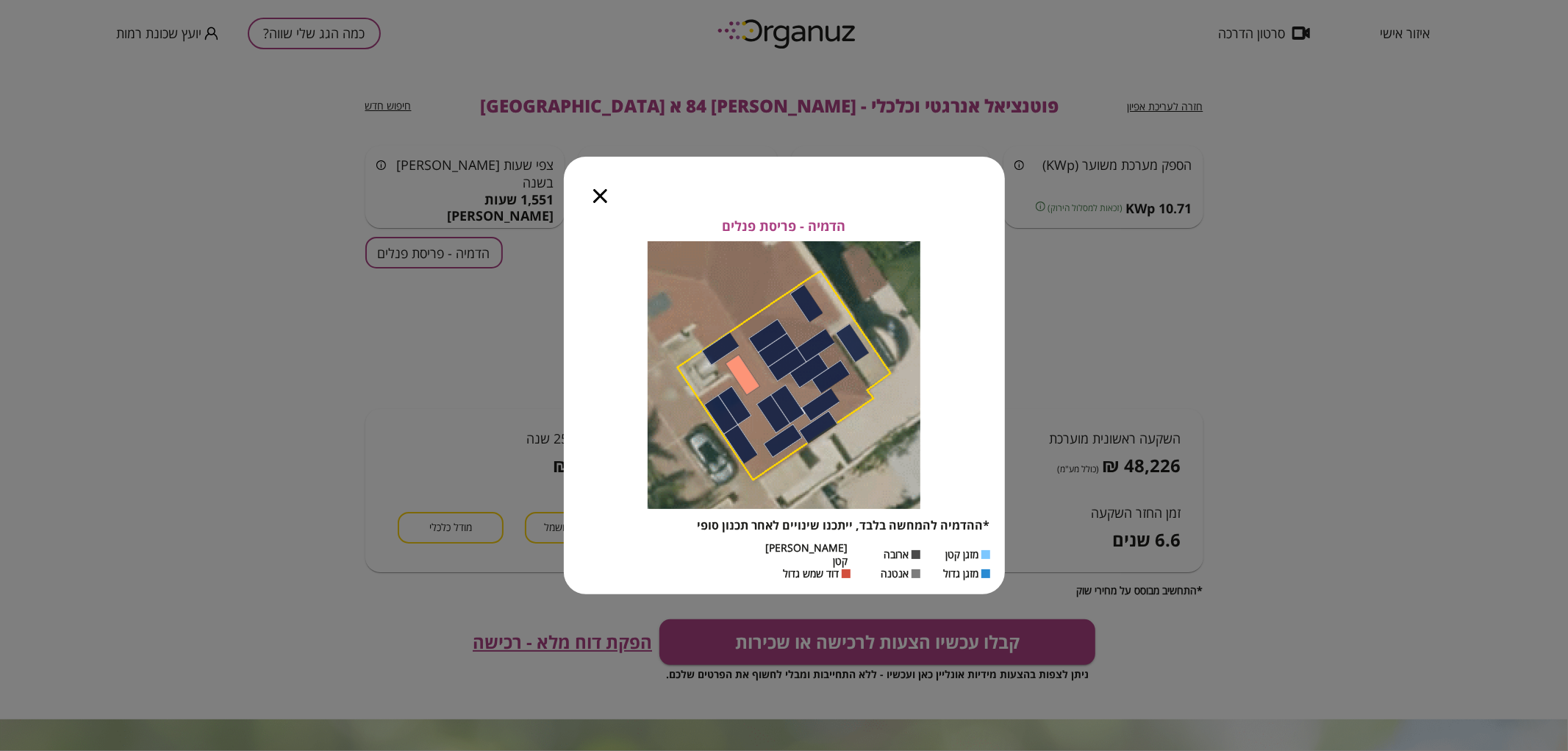
click at [595, 203] on icon "button" at bounding box center [600, 196] width 14 height 14
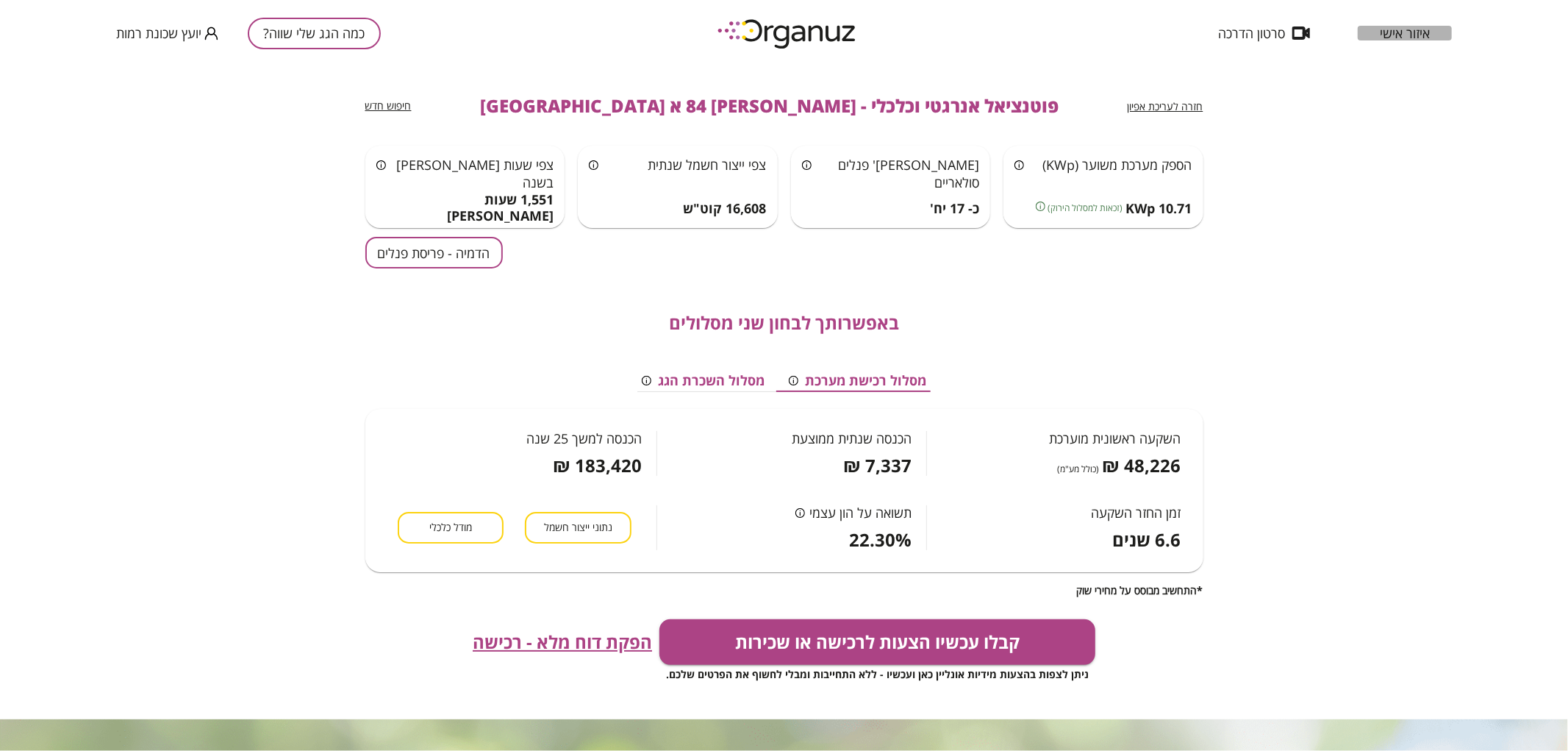
click at [1406, 39] on span "איזור אישי" at bounding box center [1404, 33] width 50 height 15
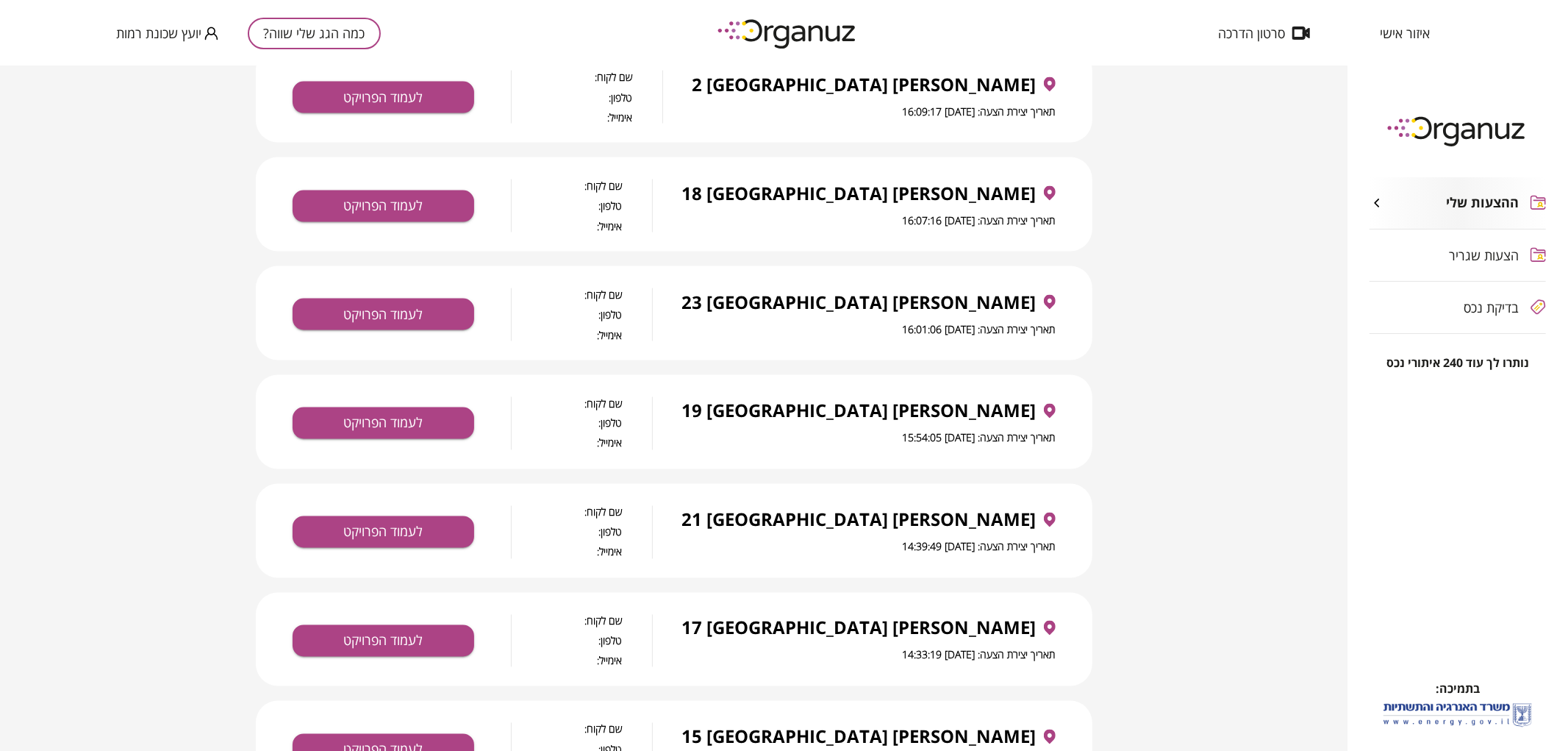
scroll to position [2258, 0]
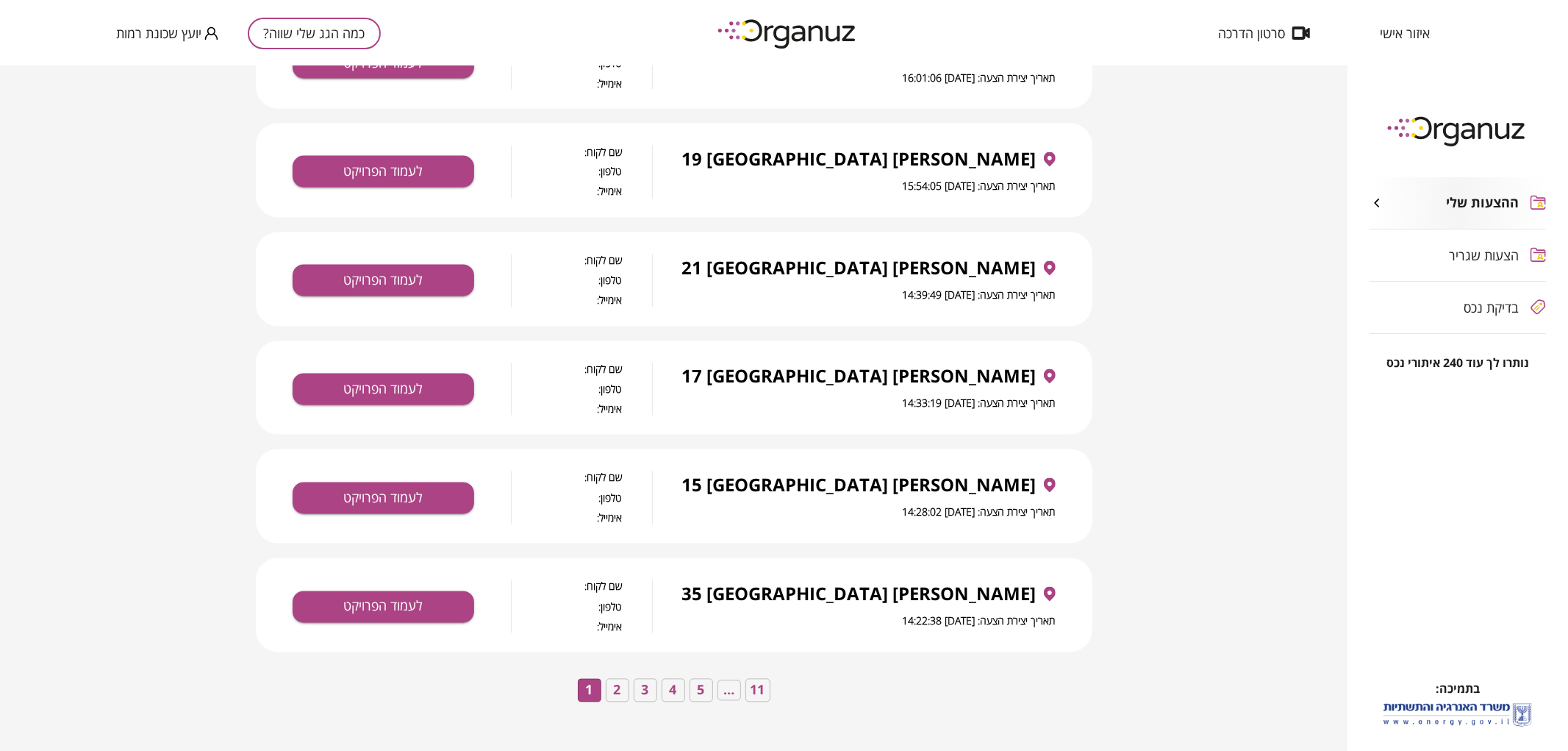
click at [670, 693] on button "4" at bounding box center [674, 691] width 24 height 24
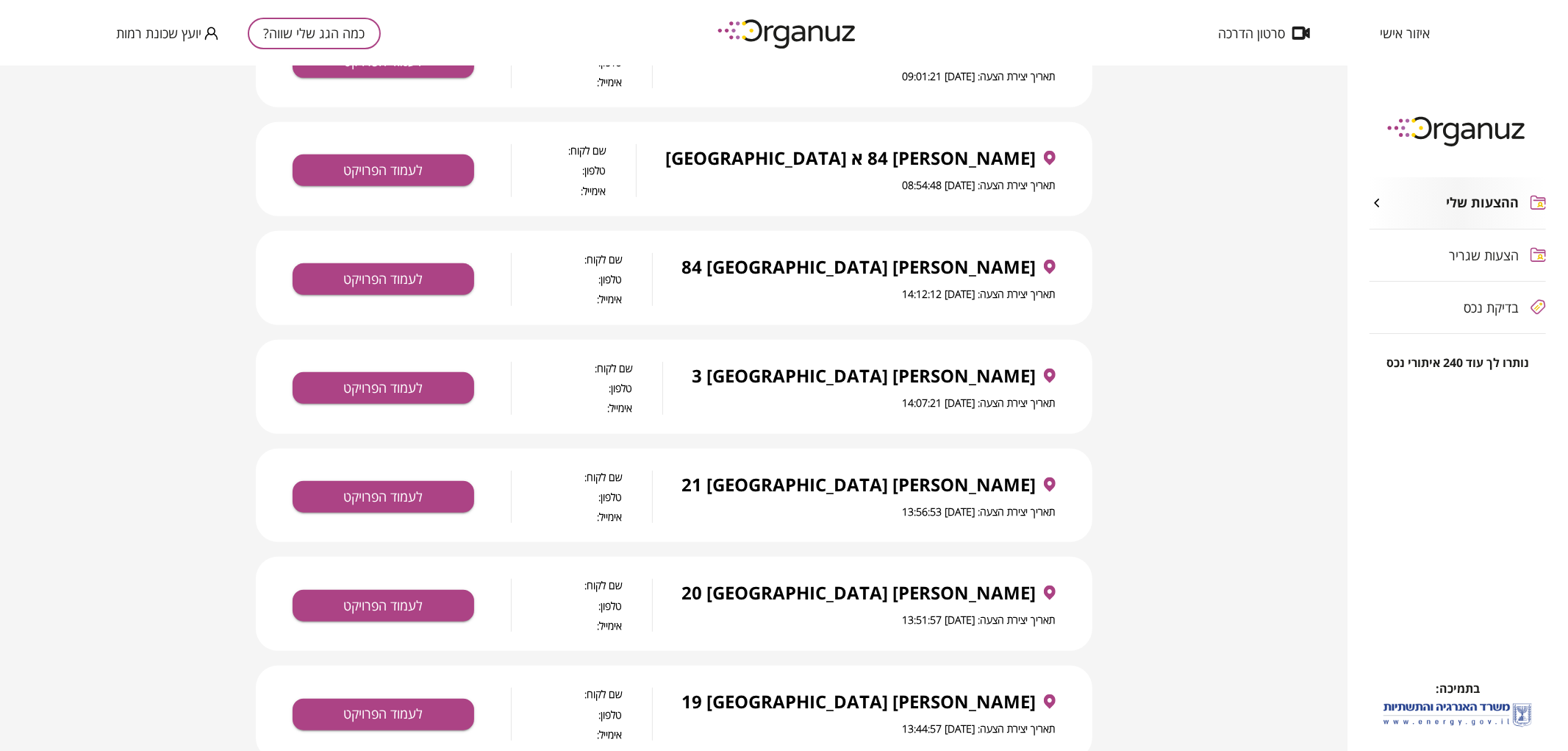
scroll to position [704, 0]
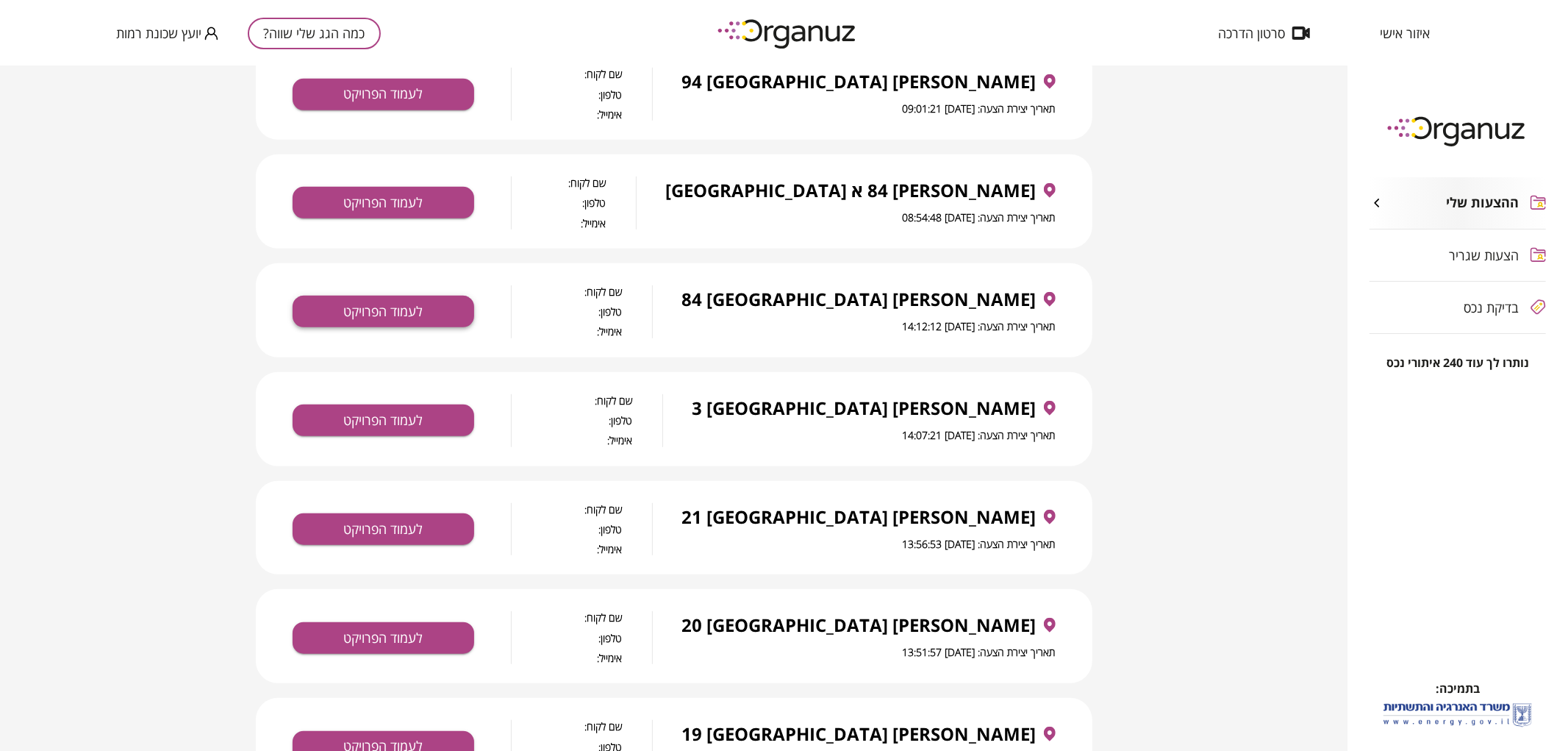
click at [435, 314] on button "לעמוד הפרויקט" at bounding box center [383, 311] width 182 height 32
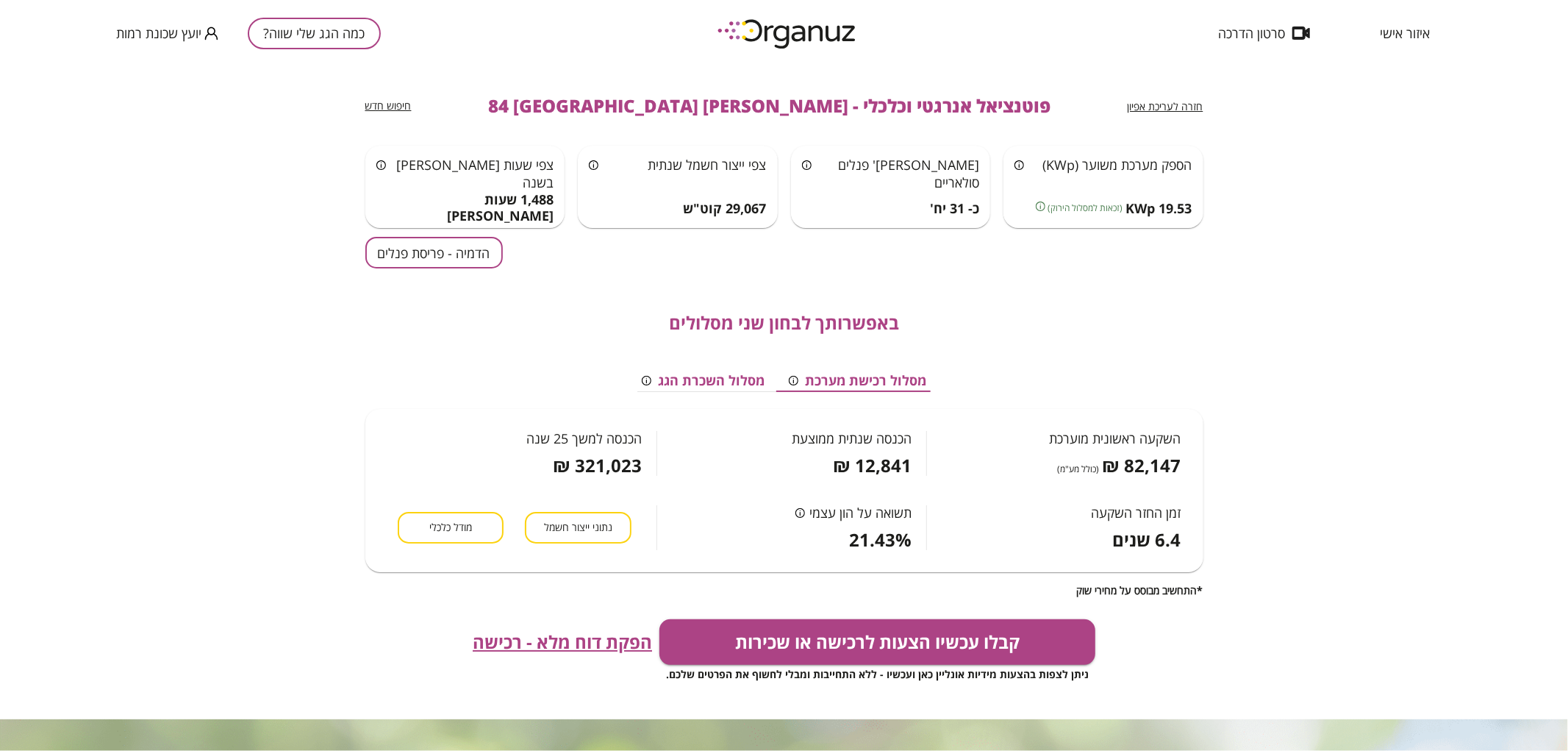
click at [1189, 98] on div "חזרה לעריכת אפיון" at bounding box center [1165, 105] width 76 height 17
click at [1189, 103] on span "חזרה לעריכת אפיון" at bounding box center [1165, 106] width 76 height 14
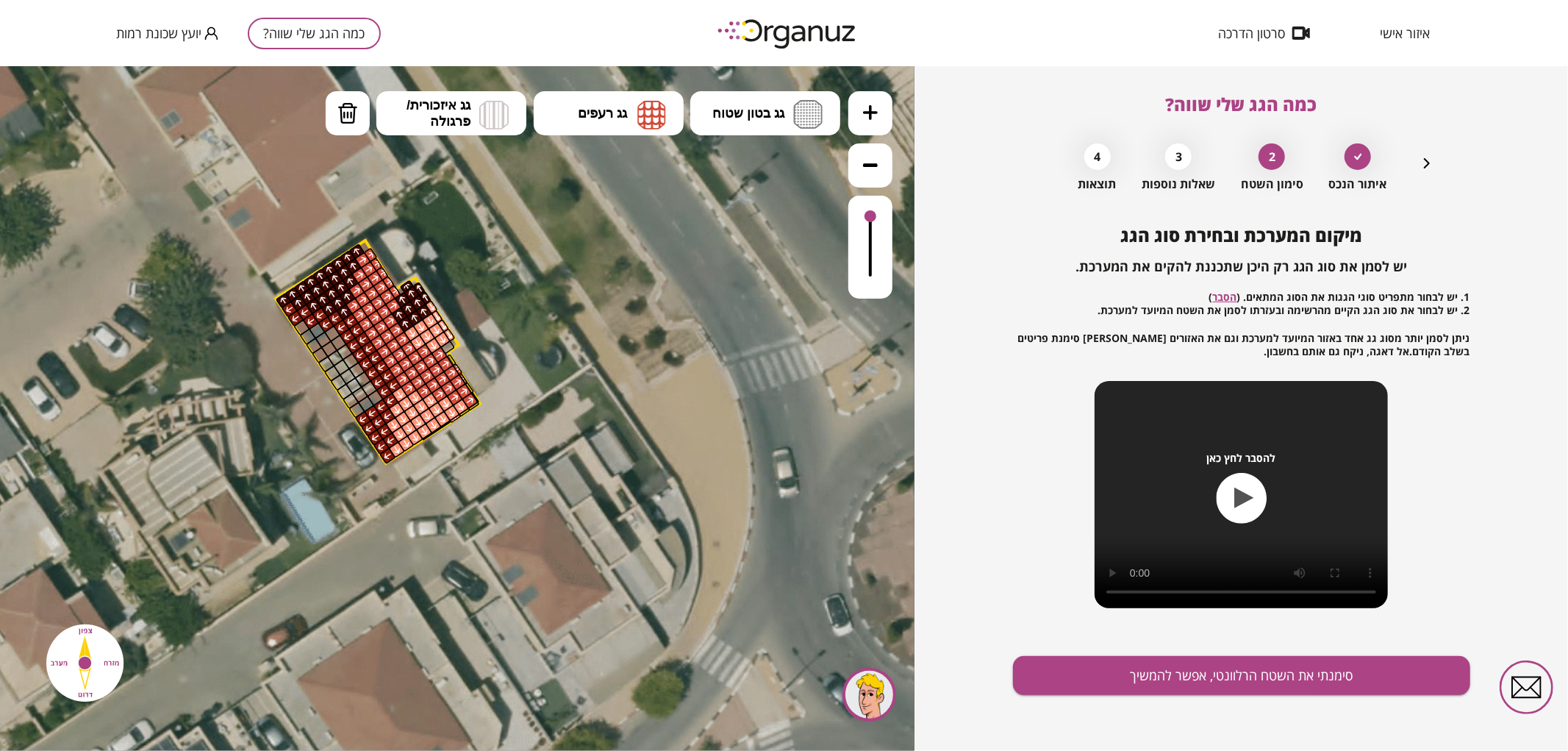
click at [1426, 166] on icon "button" at bounding box center [1427, 163] width 5 height 10
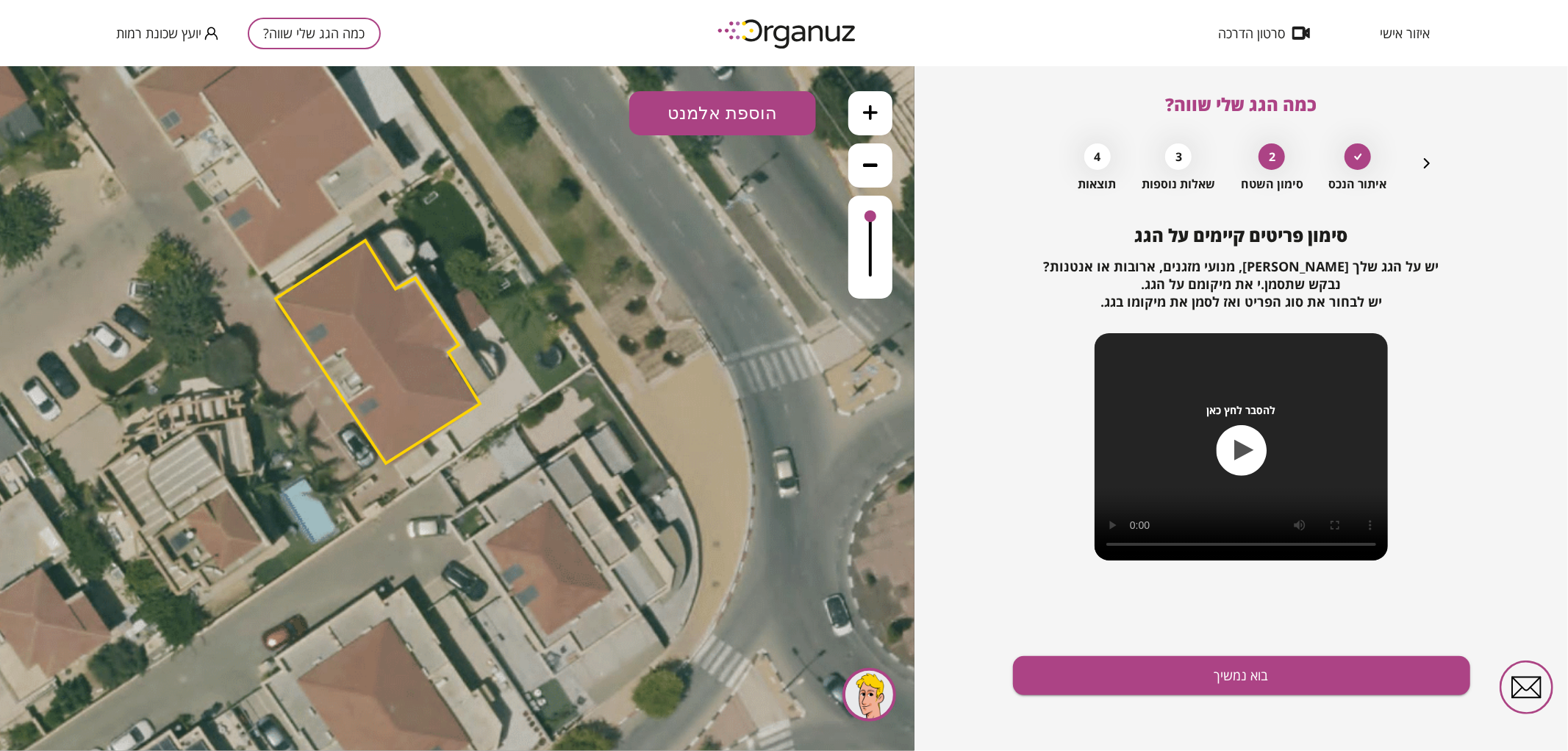
click at [1424, 166] on icon "button" at bounding box center [1426, 163] width 17 height 17
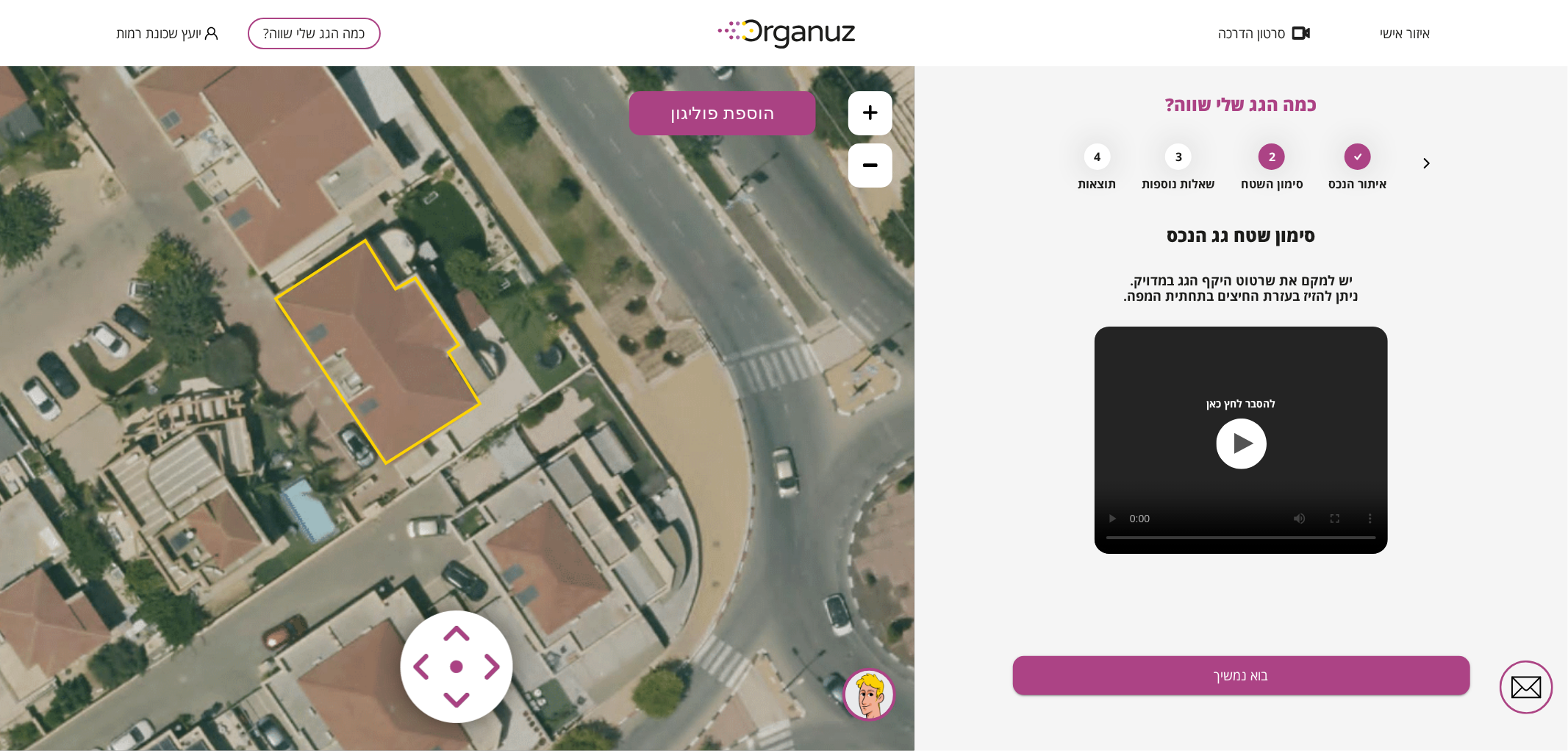
click at [409, 364] on polygon at bounding box center [379, 351] width 205 height 223
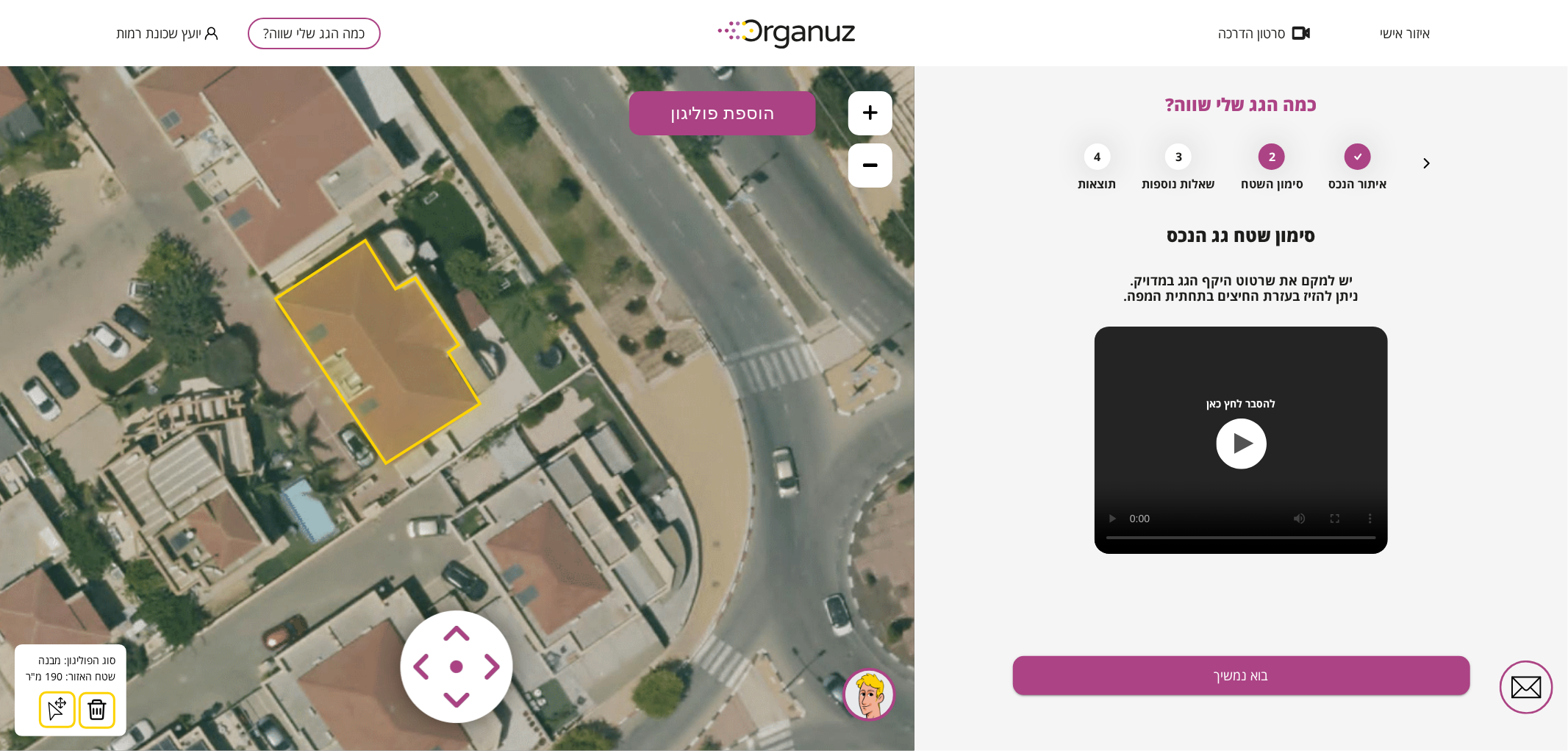
click at [97, 705] on img at bounding box center [97, 709] width 21 height 22
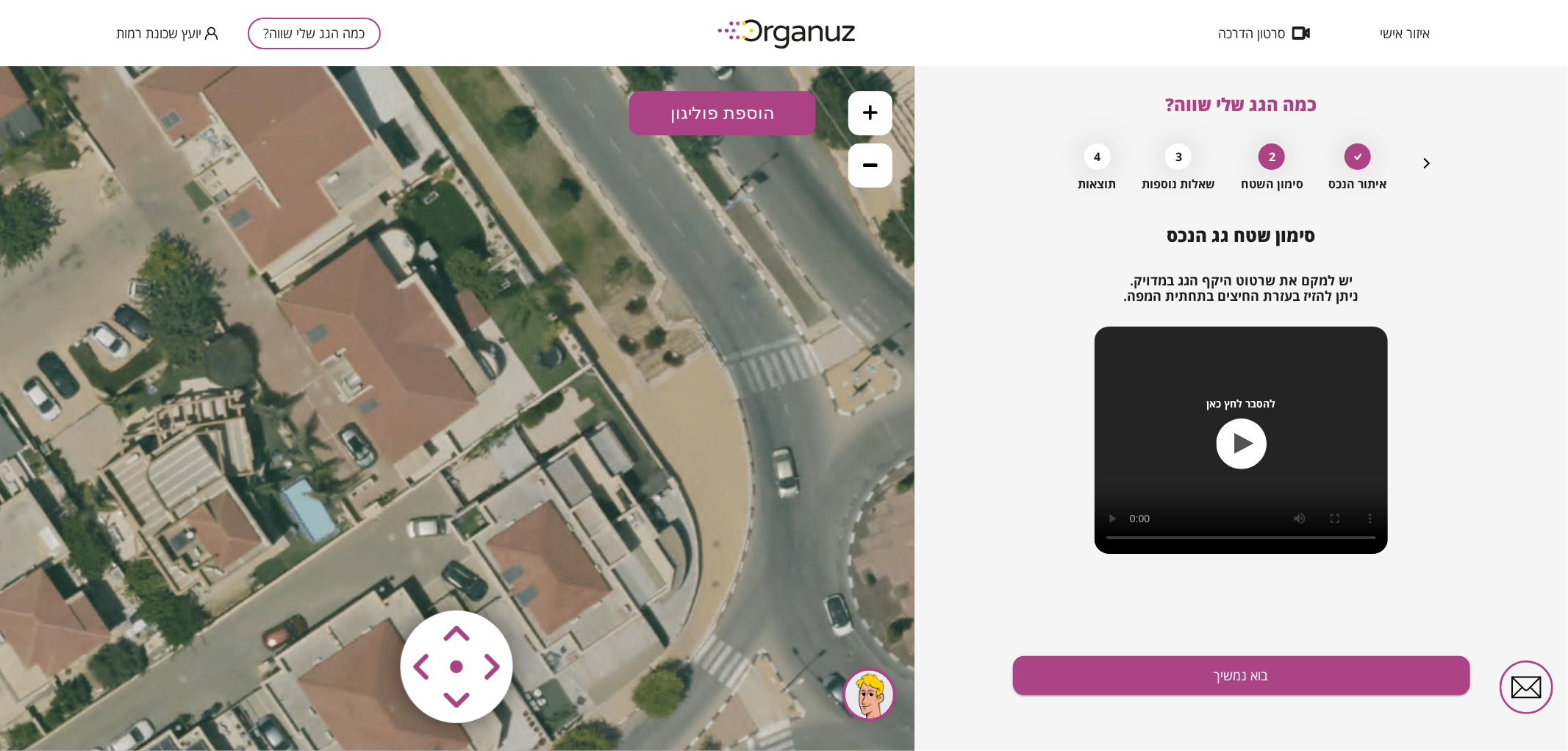
click at [739, 113] on button "הוספת פוליגון" at bounding box center [722, 113] width 187 height 44
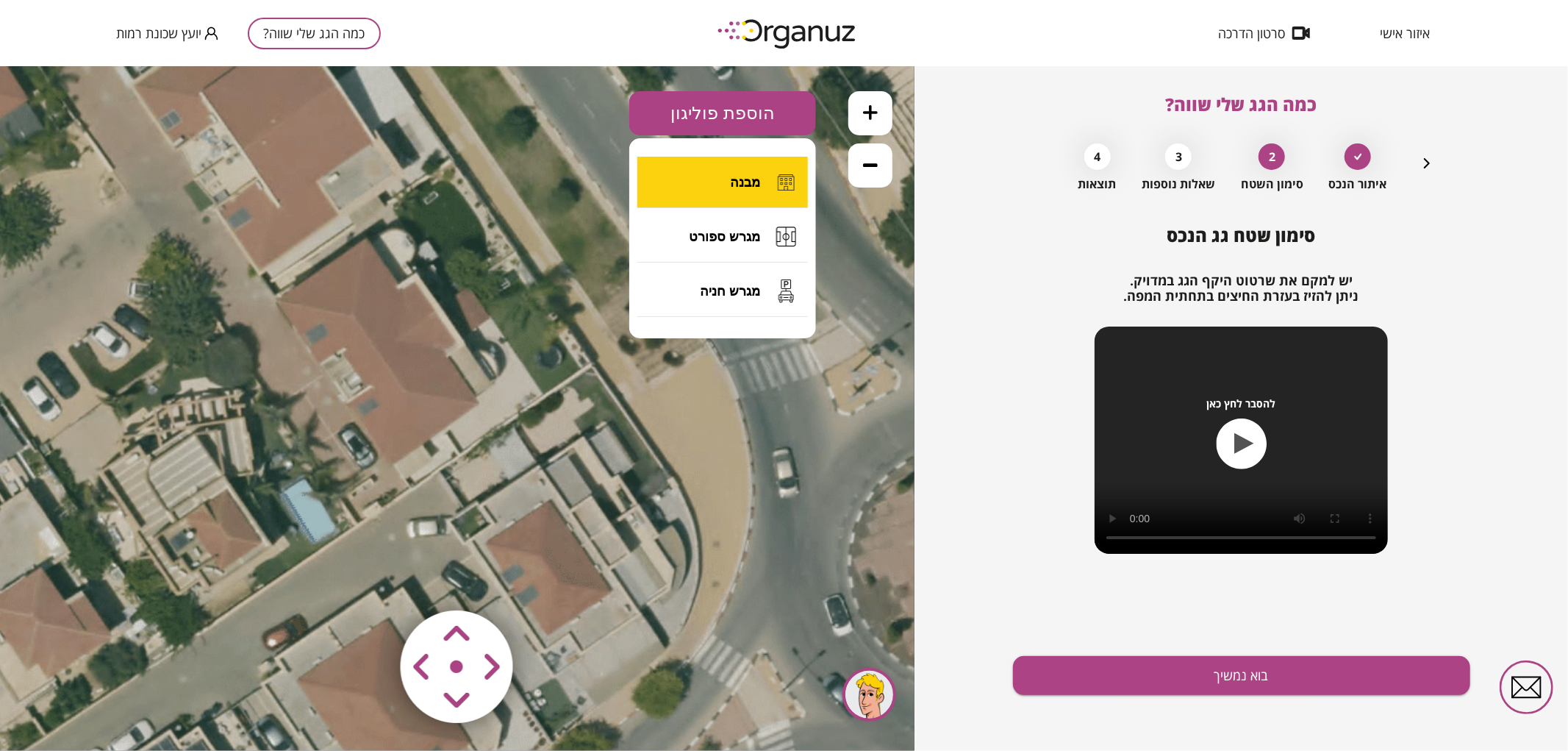
click at [747, 176] on span "מבנה" at bounding box center [744, 182] width 30 height 16
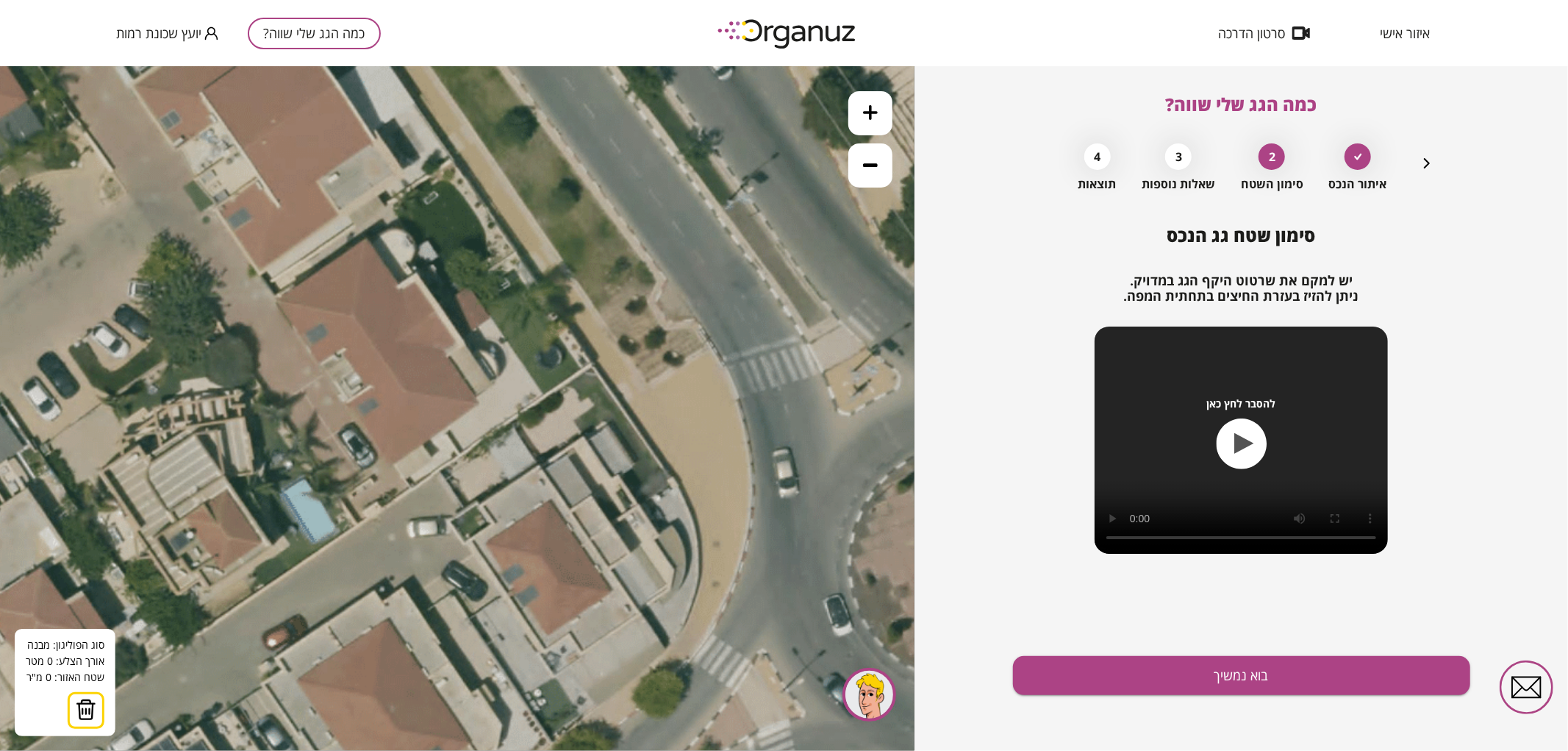
click at [439, 308] on icon at bounding box center [293, 289] width 1852 height 1853
click at [331, 379] on icon at bounding box center [293, 289] width 1852 height 1853
click at [276, 302] on polygon at bounding box center [357, 340] width 163 height 77
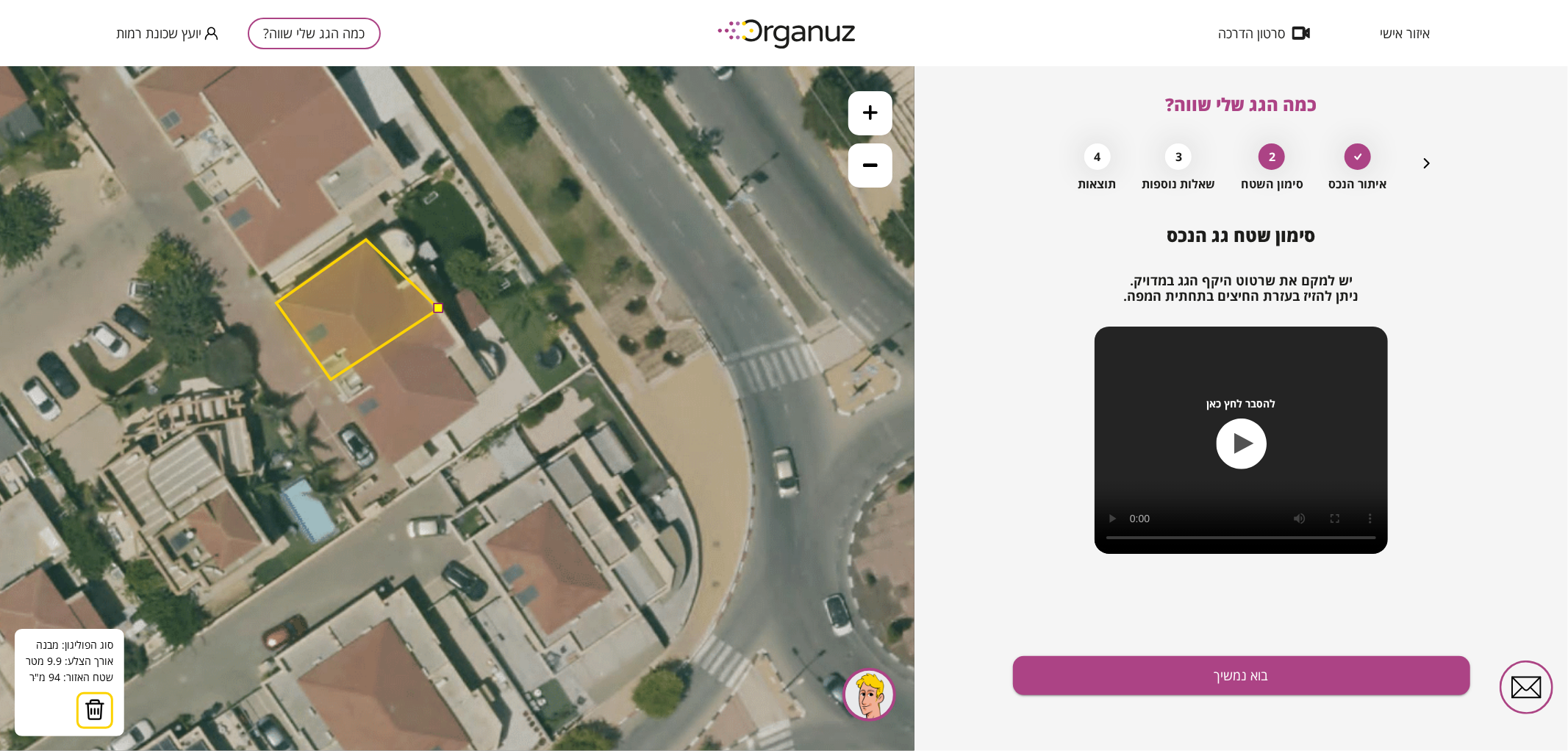
click at [366, 239] on polygon at bounding box center [357, 308] width 163 height 140
click at [401, 284] on polygon at bounding box center [357, 308] width 163 height 140
click at [416, 274] on polygon at bounding box center [357, 308] width 163 height 140
click at [435, 306] on button at bounding box center [438, 306] width 10 height 10
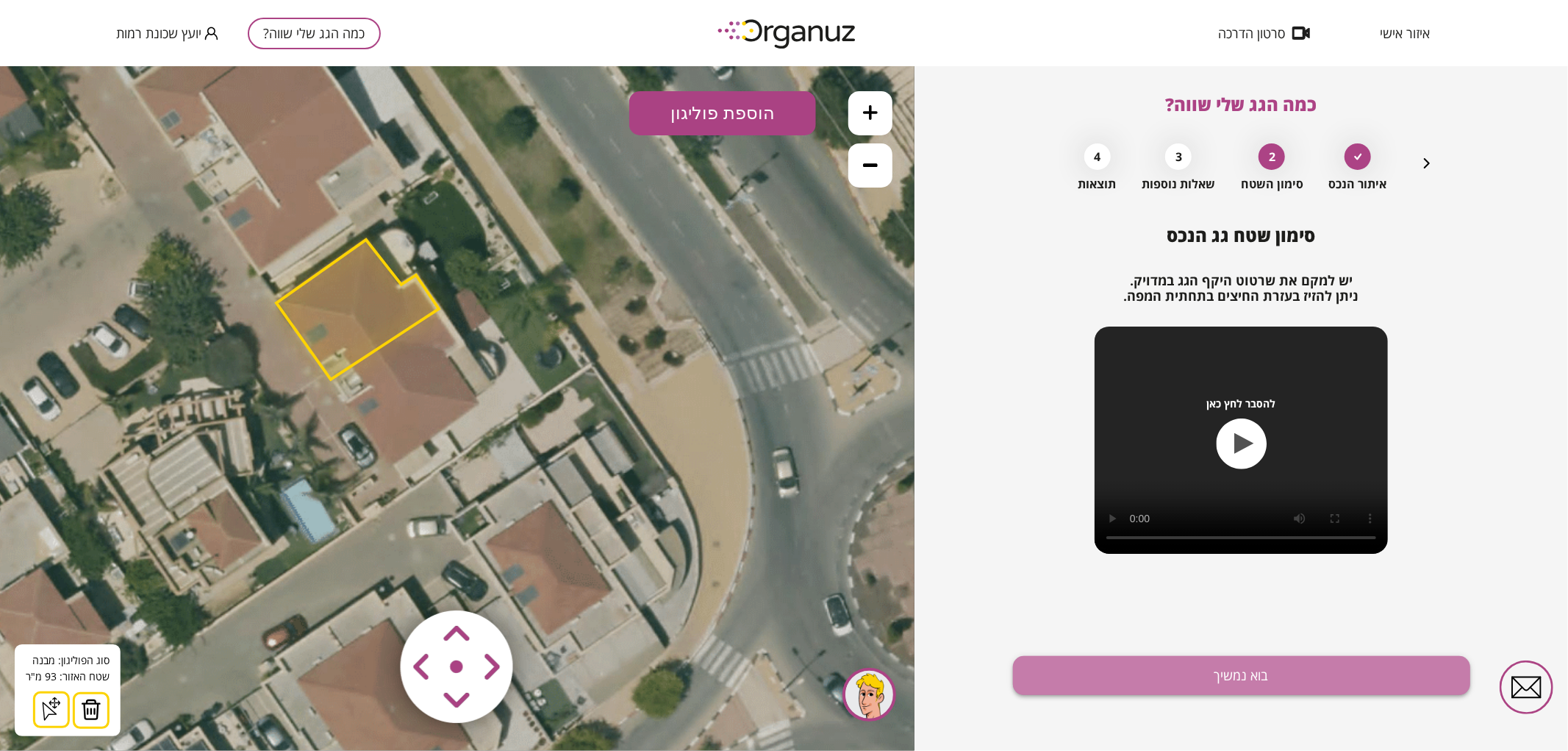
click at [1221, 685] on button "בוא נמשיך" at bounding box center [1242, 675] width 457 height 39
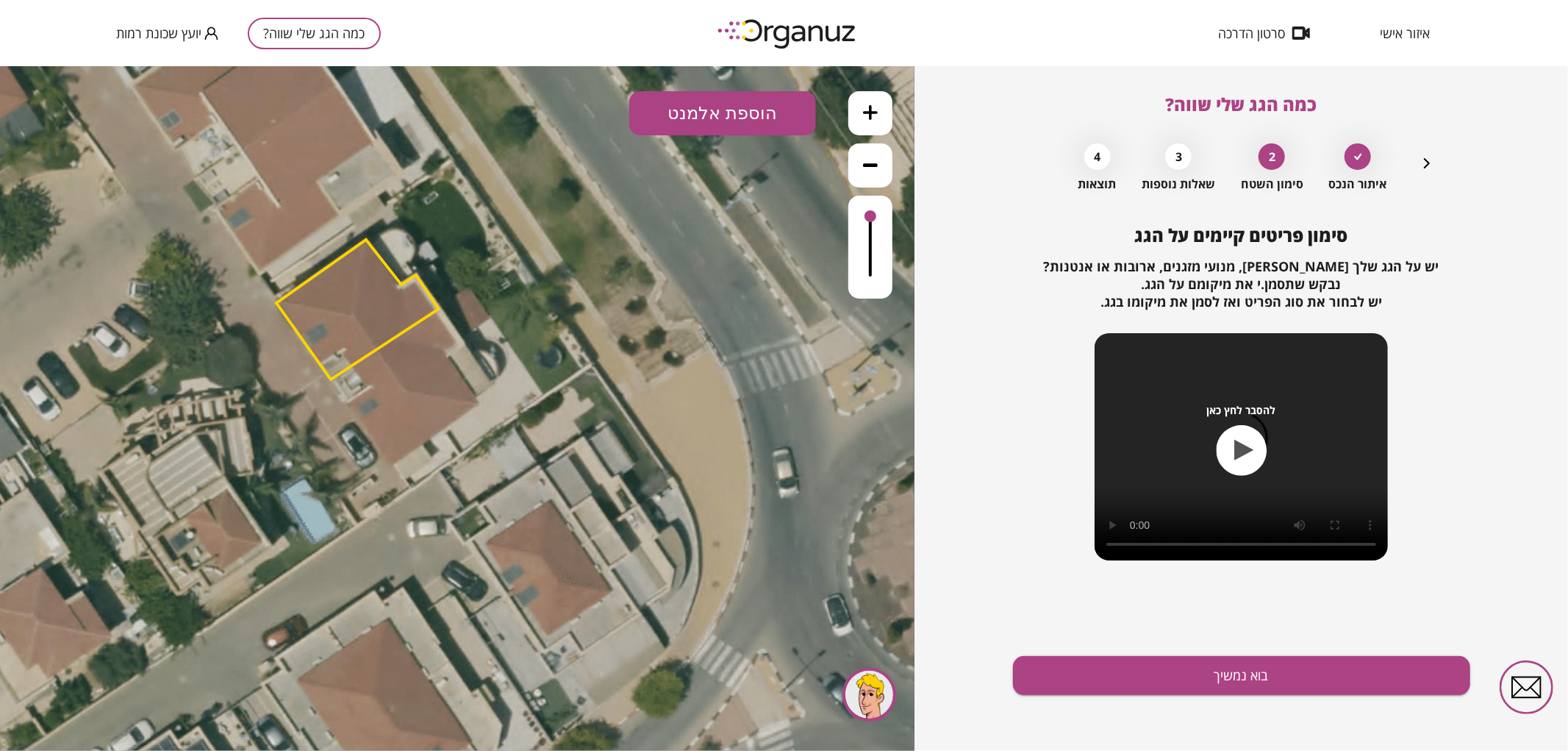
click at [879, 106] on button at bounding box center [870, 113] width 44 height 44
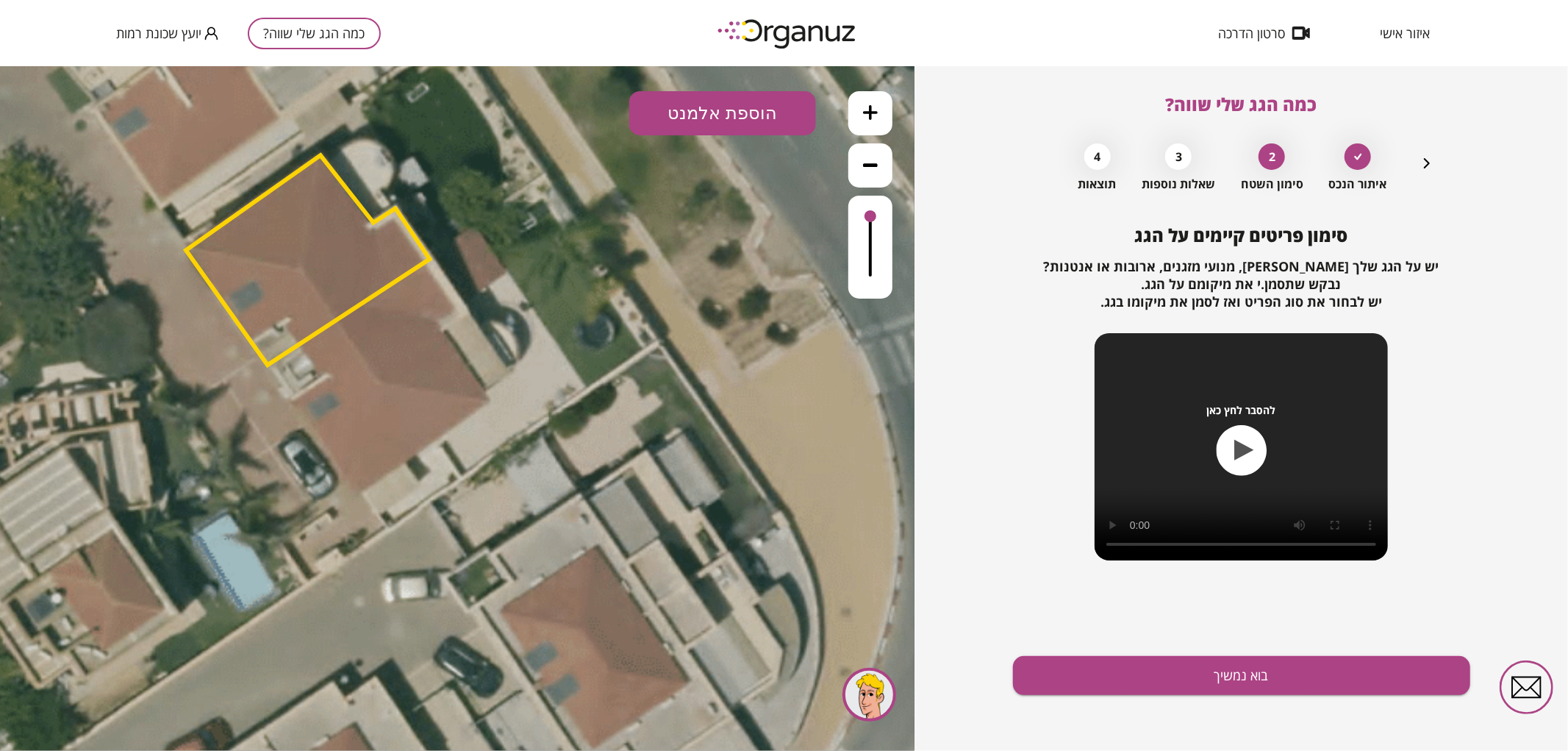
drag, startPoint x: 748, startPoint y: 90, endPoint x: 752, endPoint y: 99, distance: 9.8
click at [751, 92] on button "הוספת אלמנט" at bounding box center [722, 113] width 187 height 44
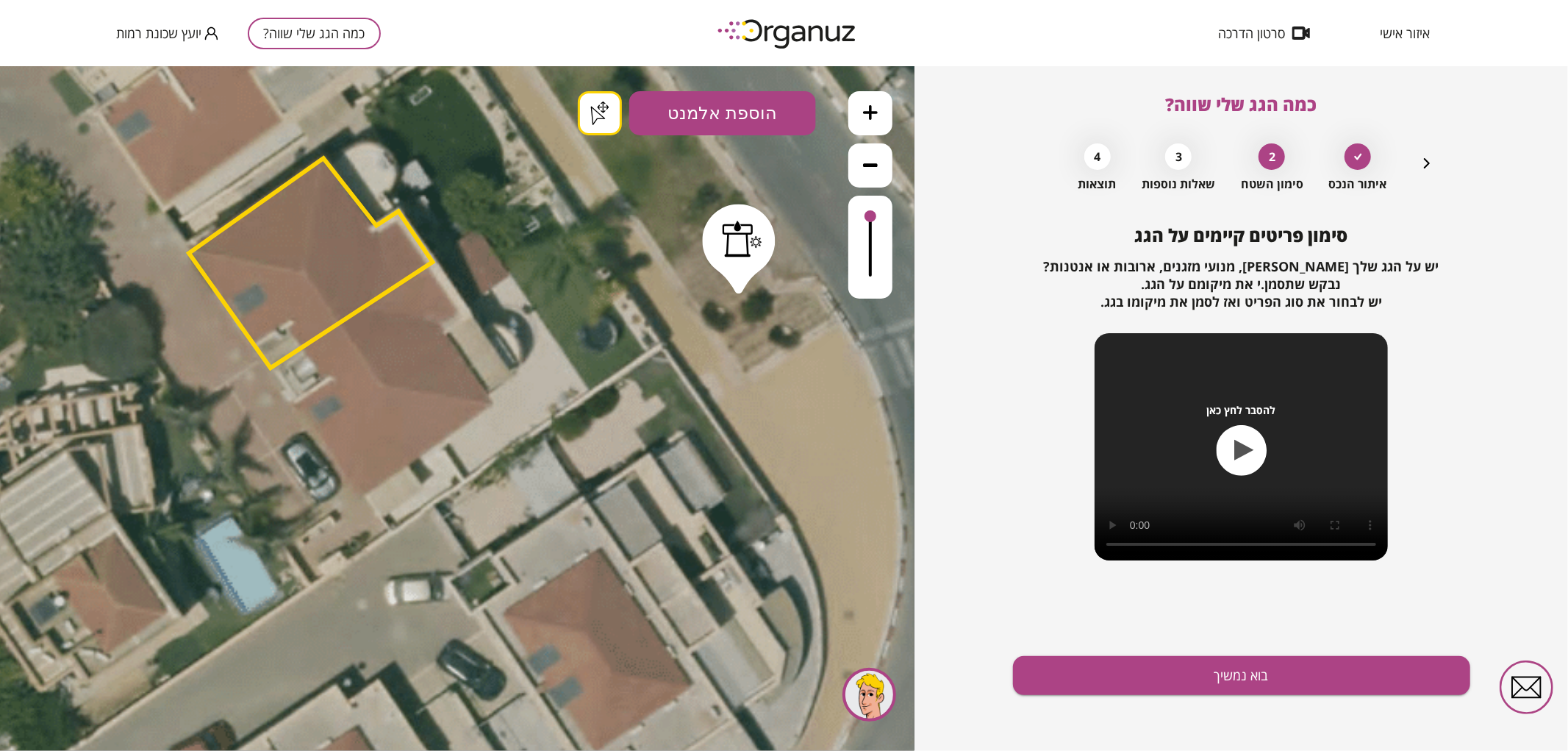
click at [739, 284] on div ".st0 { fill: #FFFFFF; } .st0 { fill: #FFFFFF; }" at bounding box center [457, 408] width 914 height 685
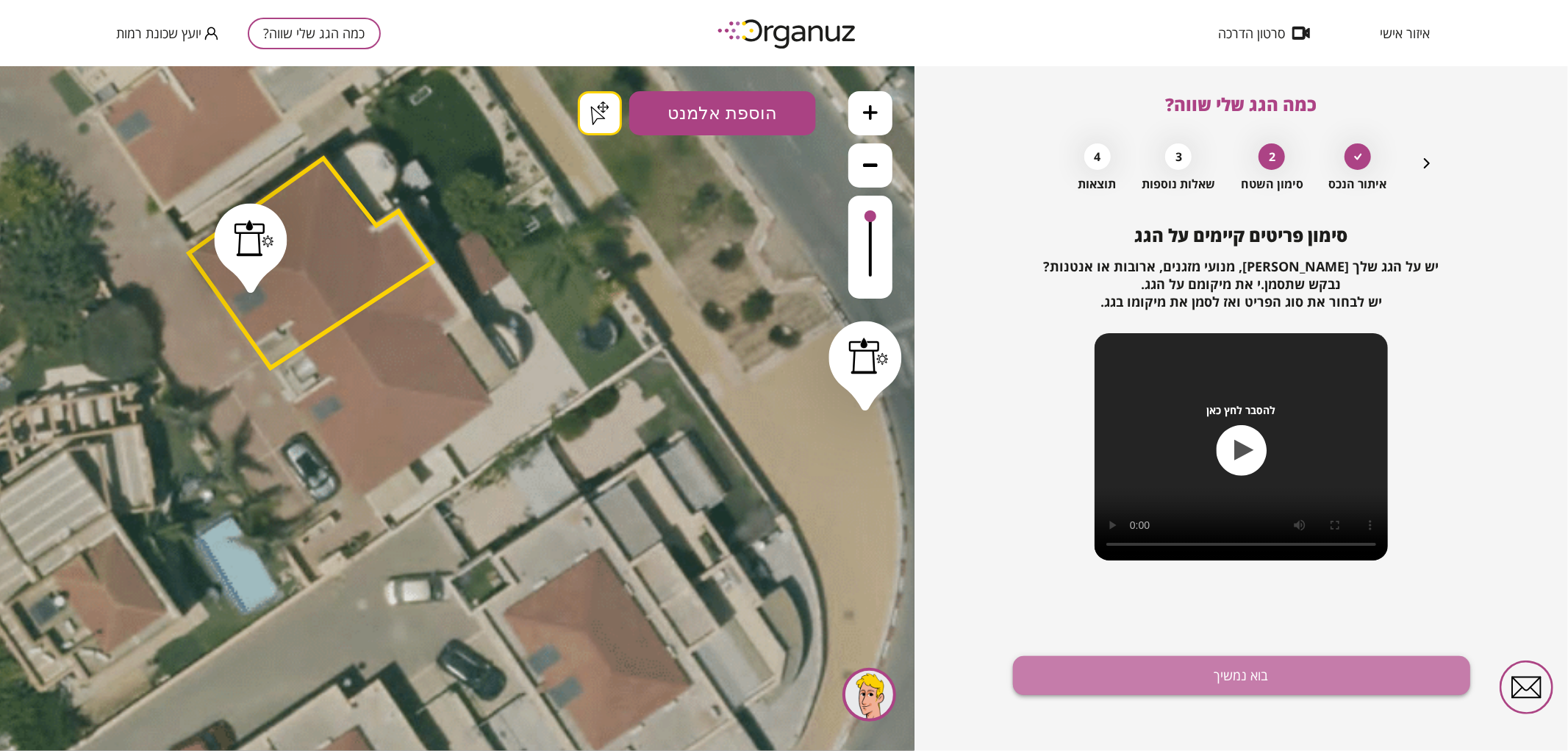
click at [1136, 675] on button "בוא נמשיך" at bounding box center [1242, 675] width 457 height 39
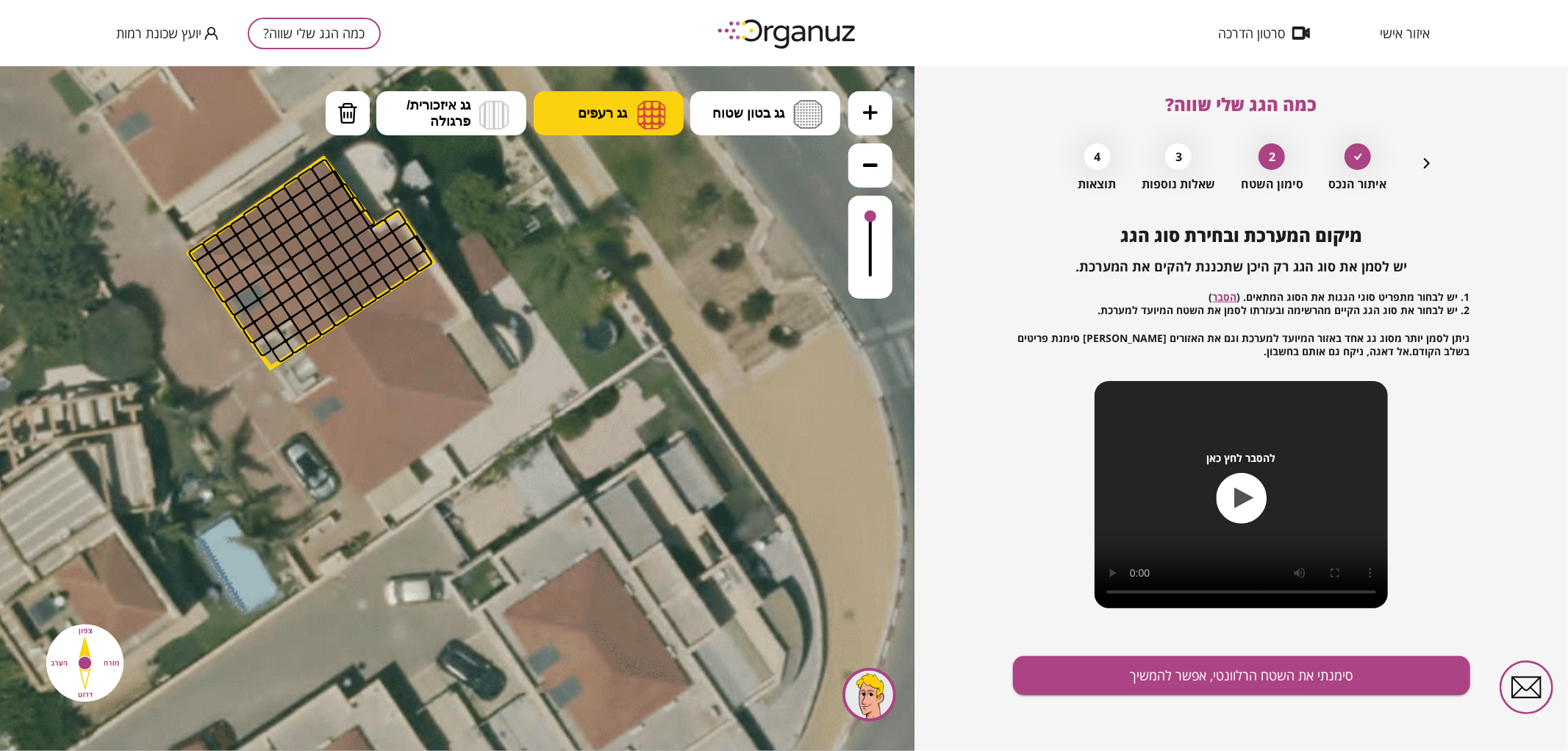
click at [625, 127] on button "גג רעפים" at bounding box center [609, 113] width 150 height 44
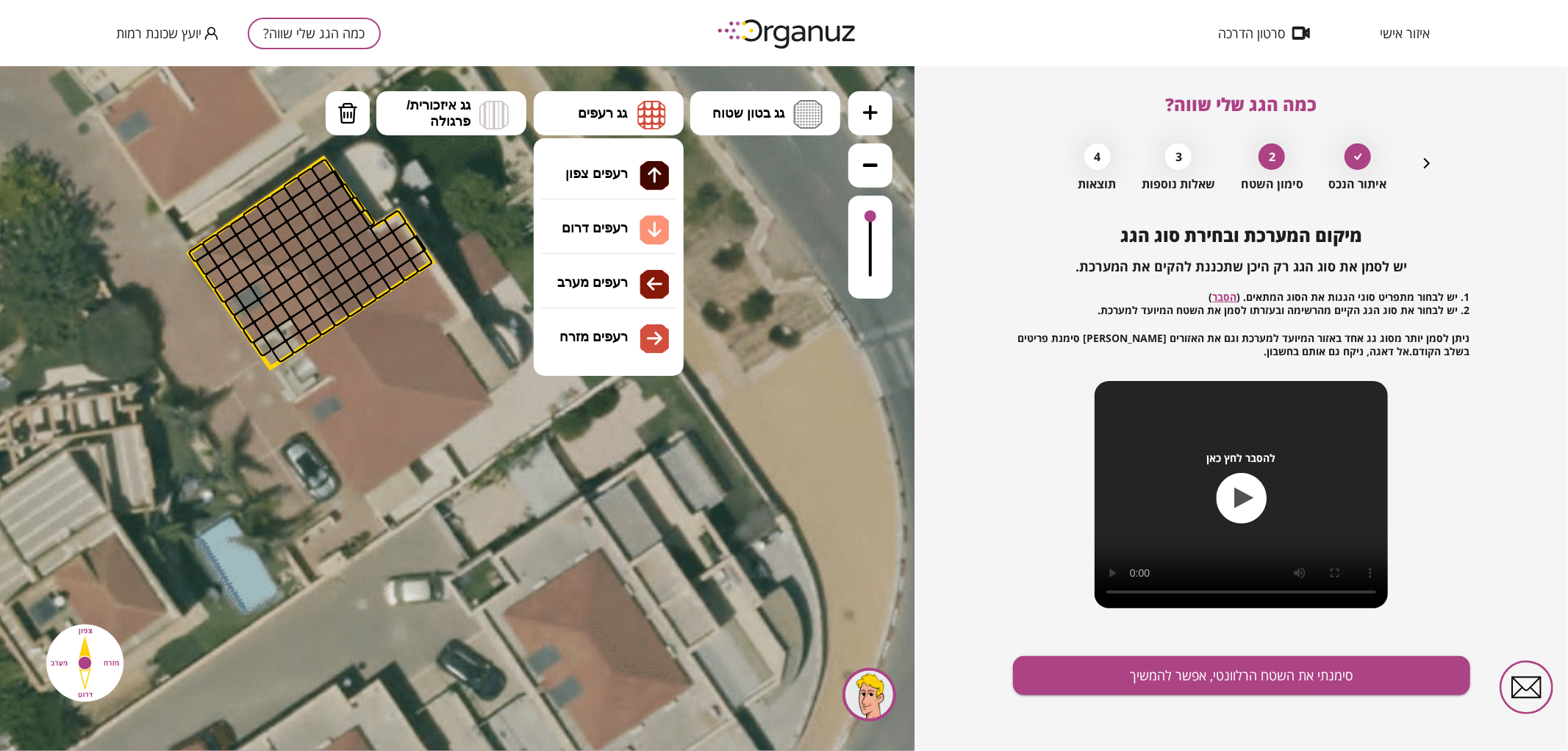
drag, startPoint x: 649, startPoint y: 166, endPoint x: 569, endPoint y: 199, distance: 86.5
click at [648, 166] on div ".st0 { fill: #FFFFFF; } .st0 { fill: #FFFFFF; }" at bounding box center [457, 408] width 914 height 685
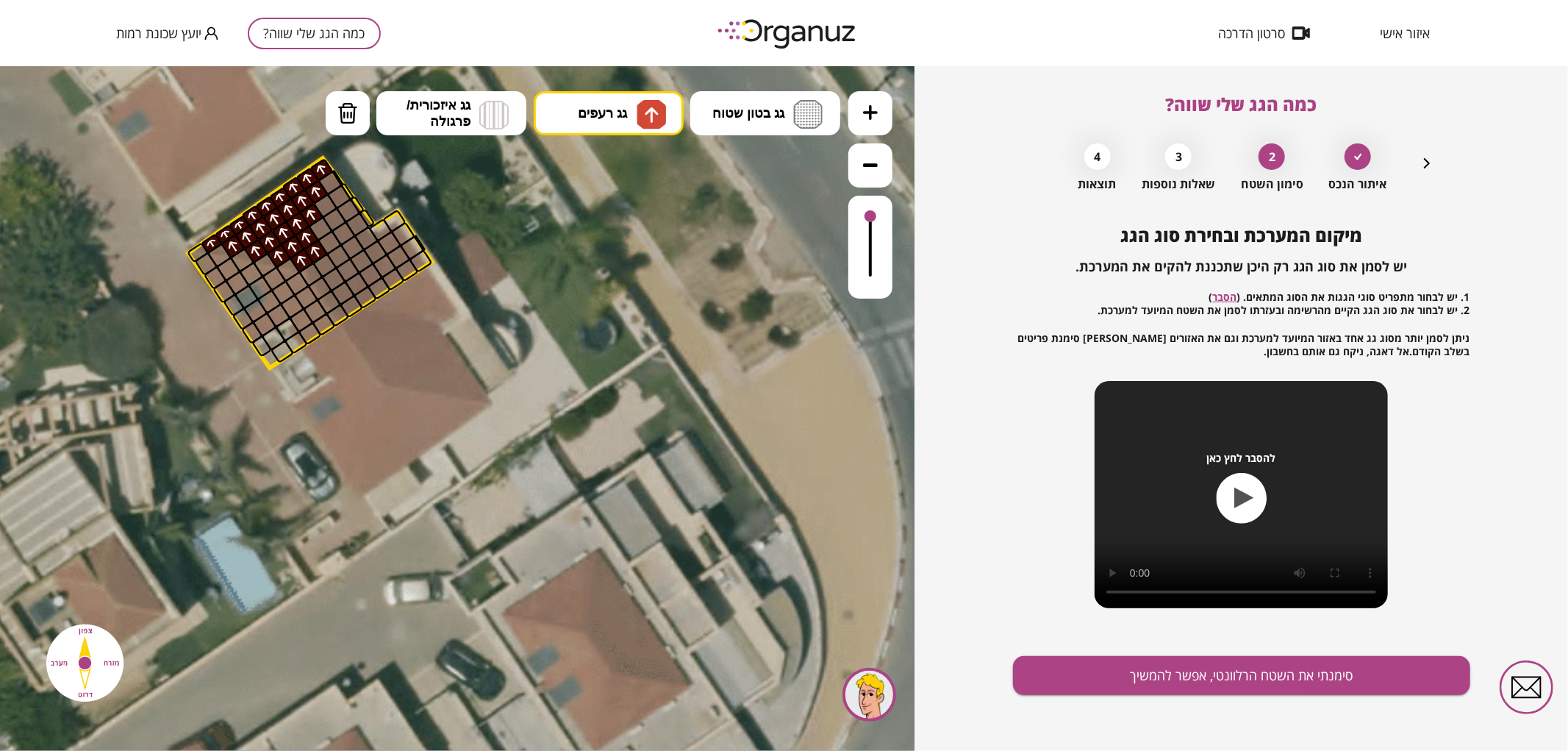
drag, startPoint x: 210, startPoint y: 241, endPoint x: 307, endPoint y: 201, distance: 104.9
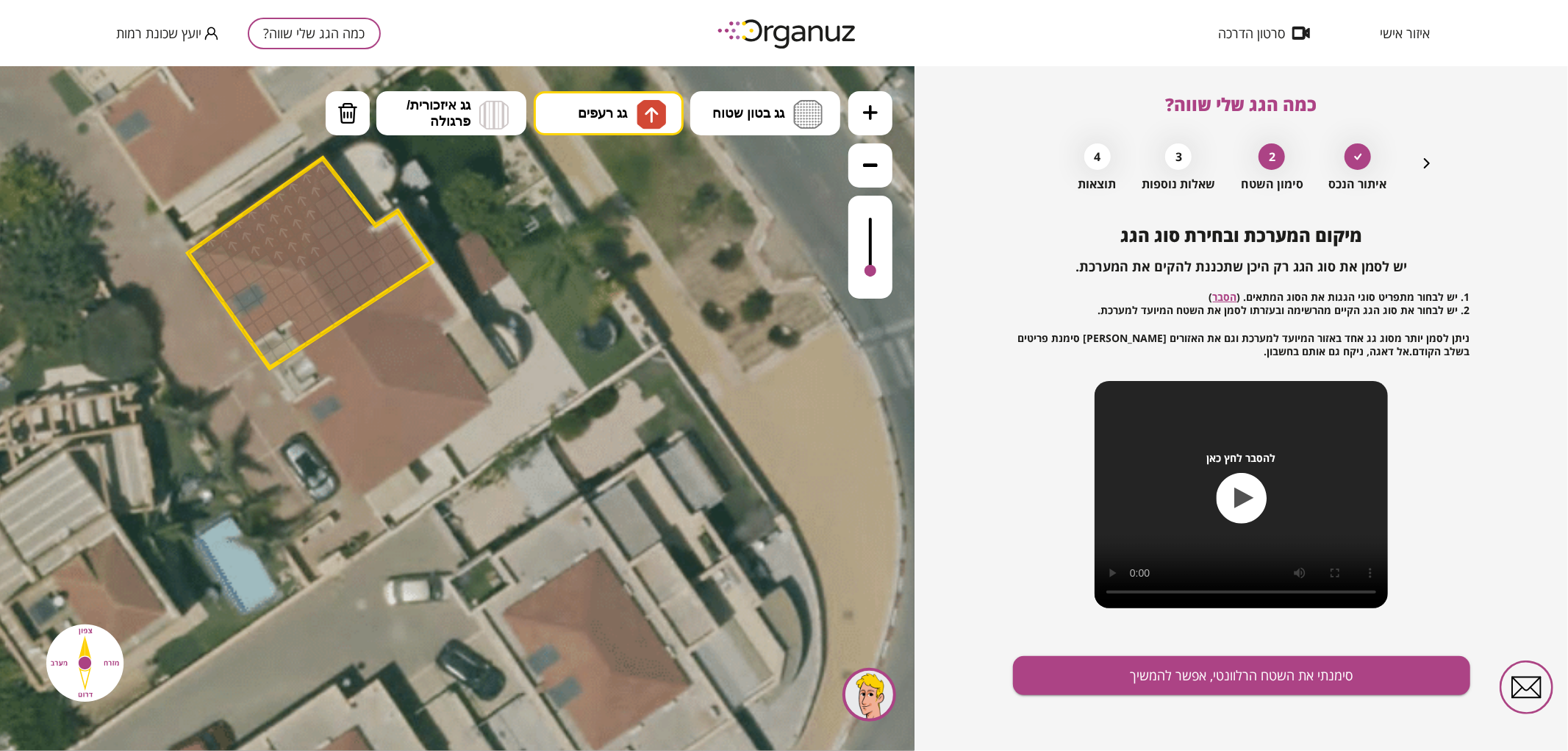
drag, startPoint x: 872, startPoint y: 221, endPoint x: 871, endPoint y: 272, distance: 51.0
click at [871, 272] on div at bounding box center [870, 246] width 44 height 103
drag, startPoint x: 347, startPoint y: 107, endPoint x: 354, endPoint y: 135, distance: 28.9
click at [347, 111] on img at bounding box center [347, 113] width 21 height 22
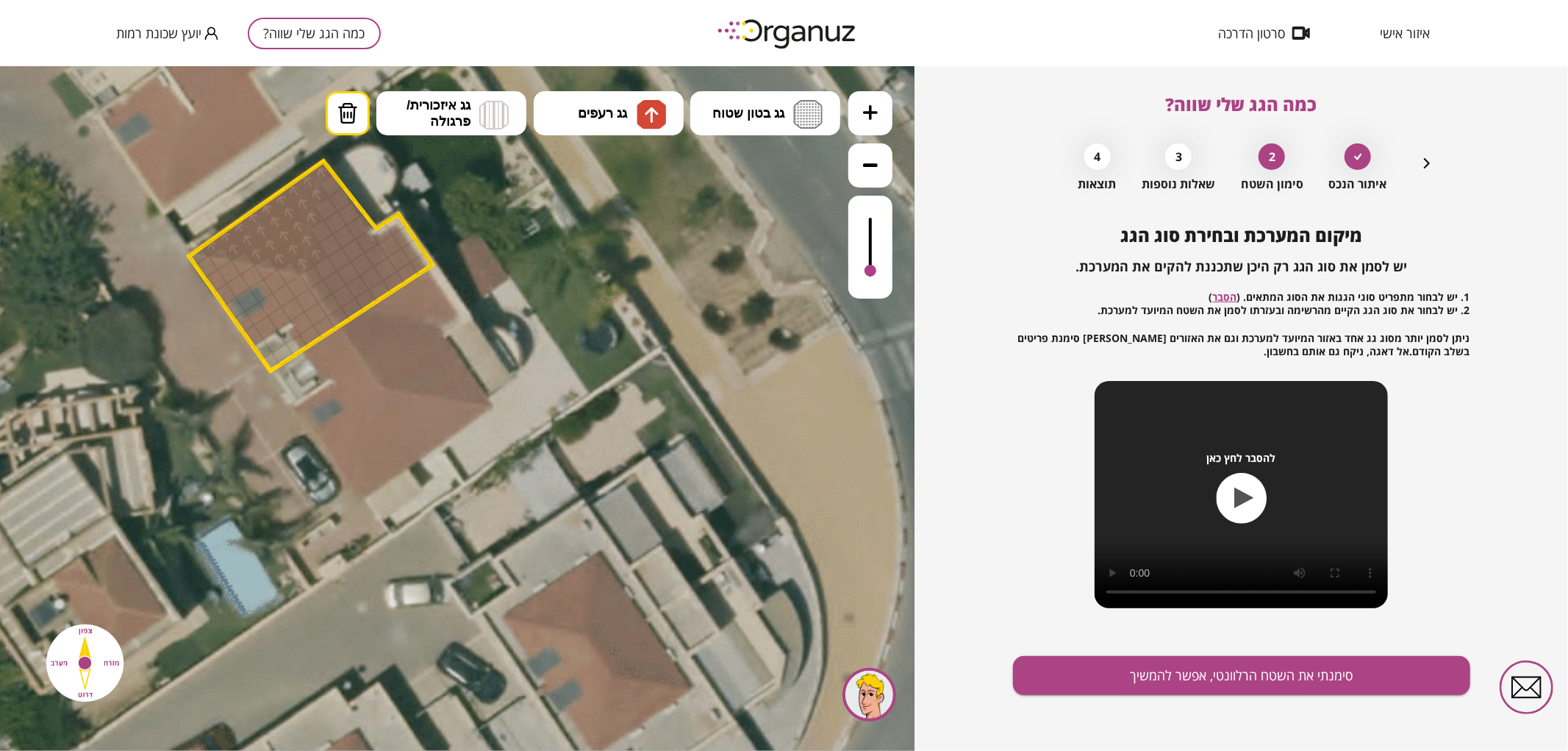
click at [317, 253] on div at bounding box center [315, 253] width 25 height 25
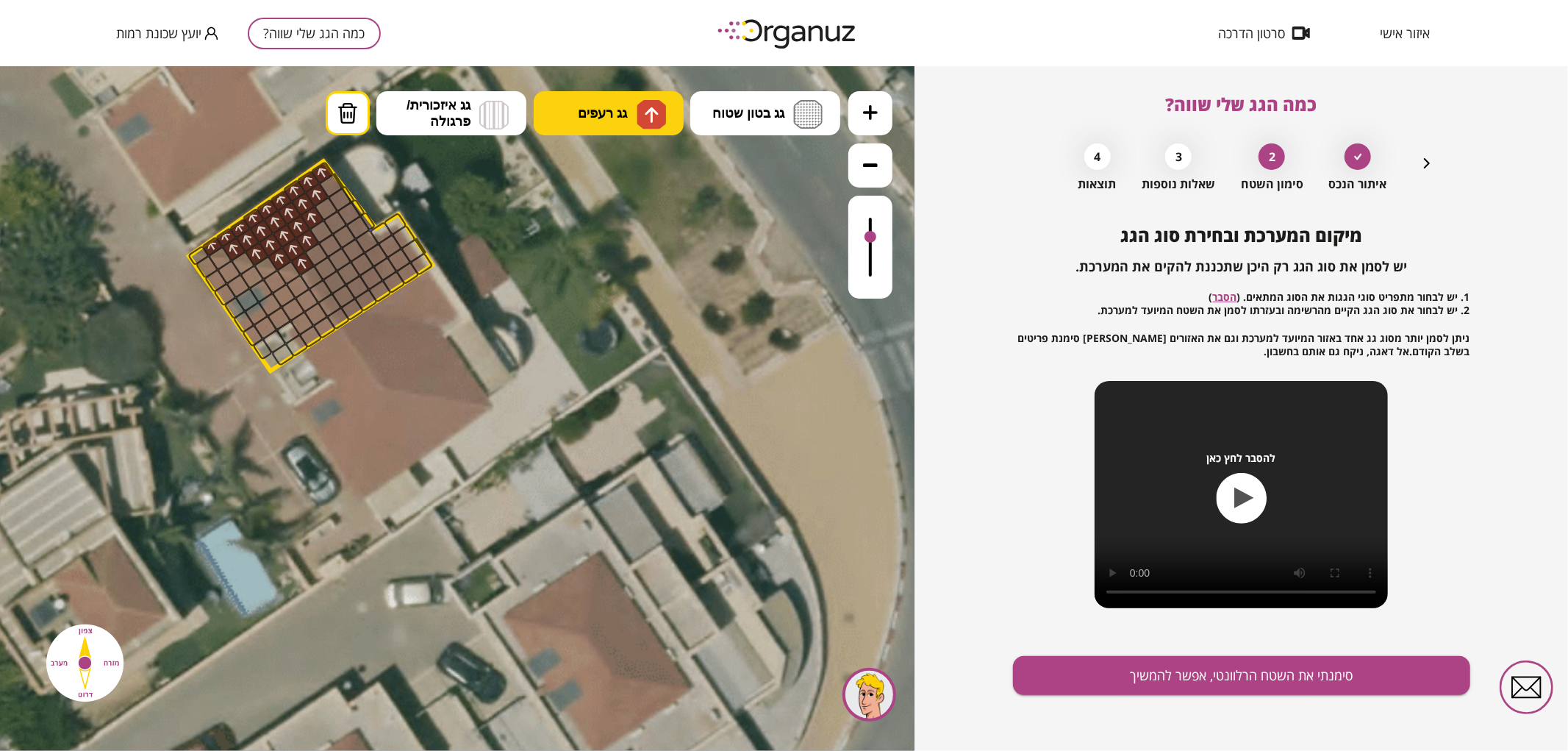
drag, startPoint x: 630, startPoint y: 106, endPoint x: 645, endPoint y: 127, distance: 25.8
click at [633, 107] on button "גג רעפים" at bounding box center [609, 113] width 150 height 44
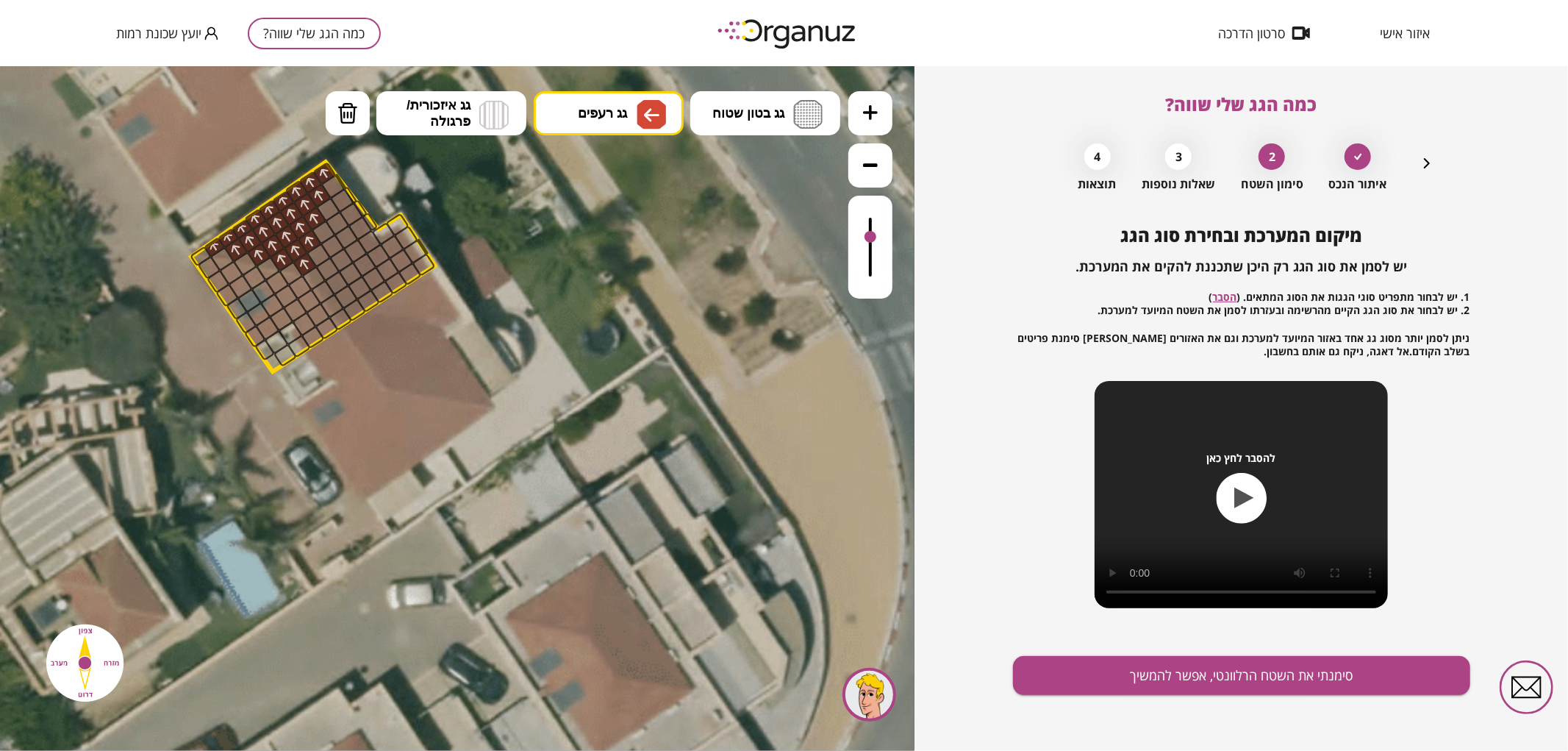
click at [628, 287] on div ".st0 { fill: #FFFFFF; } .st0 { fill: #FFFFFF; }" at bounding box center [457, 408] width 914 height 685
drag, startPoint x: 206, startPoint y: 266, endPoint x: 273, endPoint y: 284, distance: 69.4
click at [288, 274] on div at bounding box center [291, 273] width 25 height 25
click at [265, 269] on div at bounding box center [268, 267] width 25 height 25
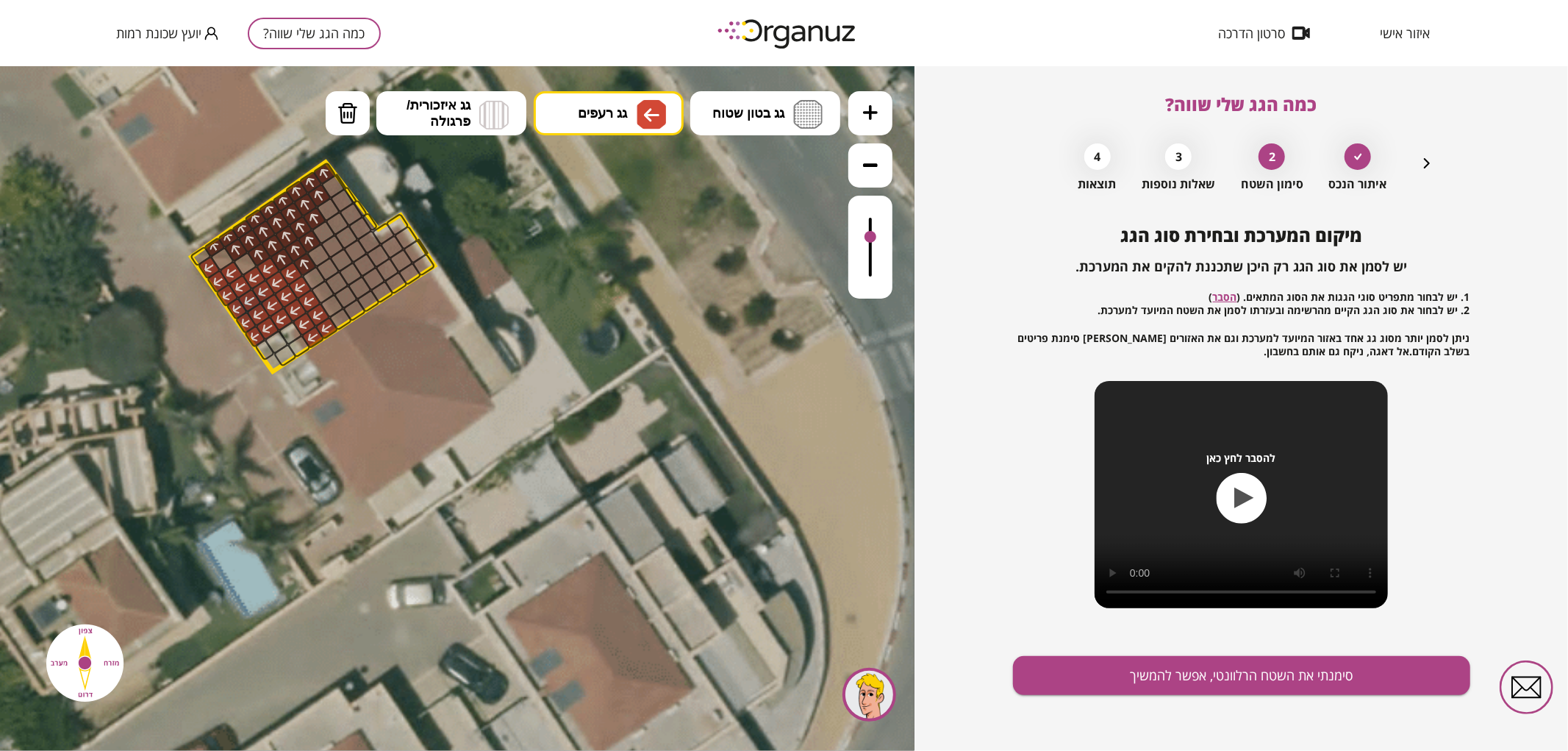
click at [241, 263] on div at bounding box center [244, 263] width 25 height 25
click at [221, 262] on div at bounding box center [221, 258] width 25 height 25
click at [199, 257] on div at bounding box center [200, 255] width 23 height 21
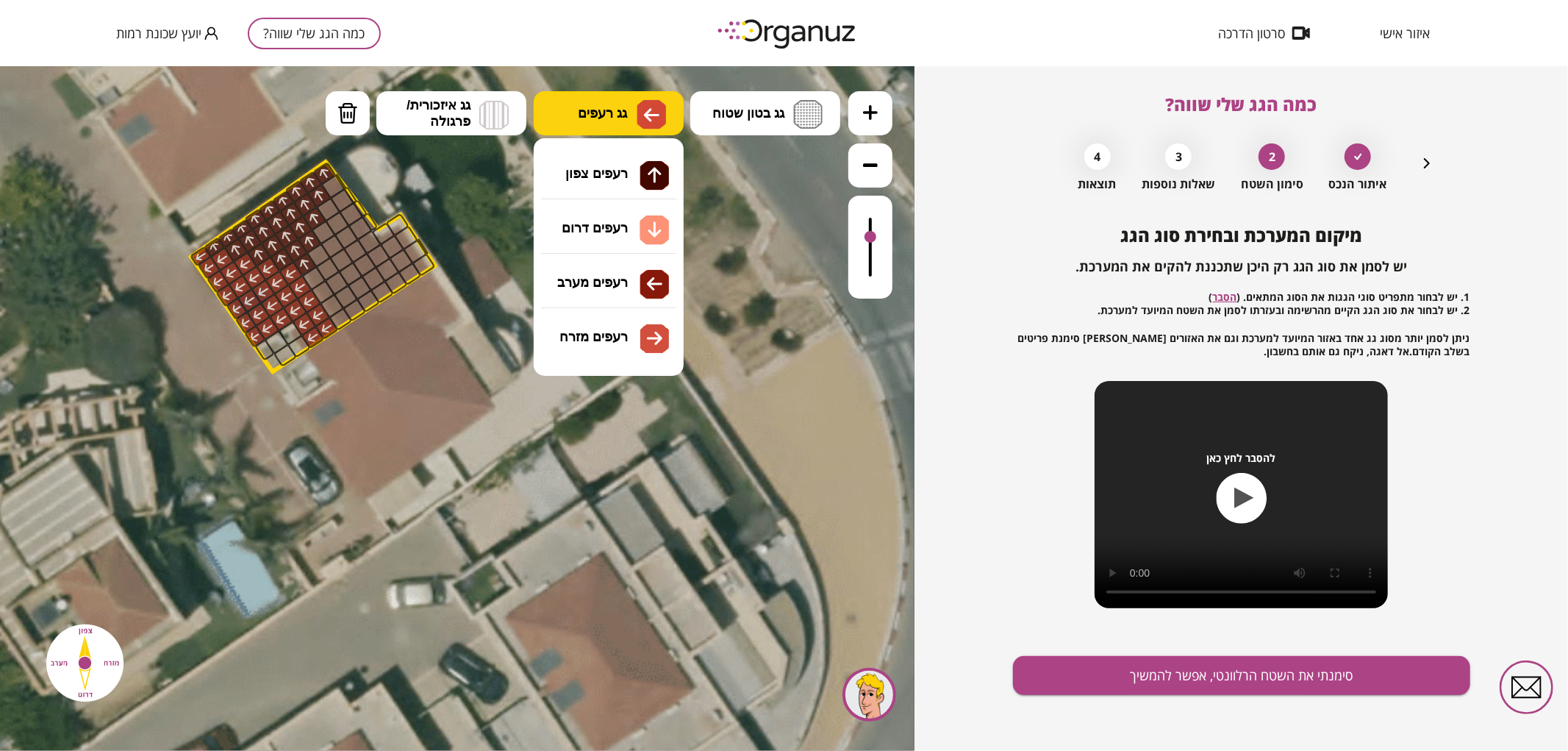
click at [558, 114] on button "גג רעפים" at bounding box center [609, 113] width 150 height 44
drag, startPoint x: 624, startPoint y: 326, endPoint x: 583, endPoint y: 328, distance: 41.0
click at [622, 326] on div ".st0 { fill: #FFFFFF; } .st0 { fill: #FFFFFF; }" at bounding box center [457, 408] width 914 height 685
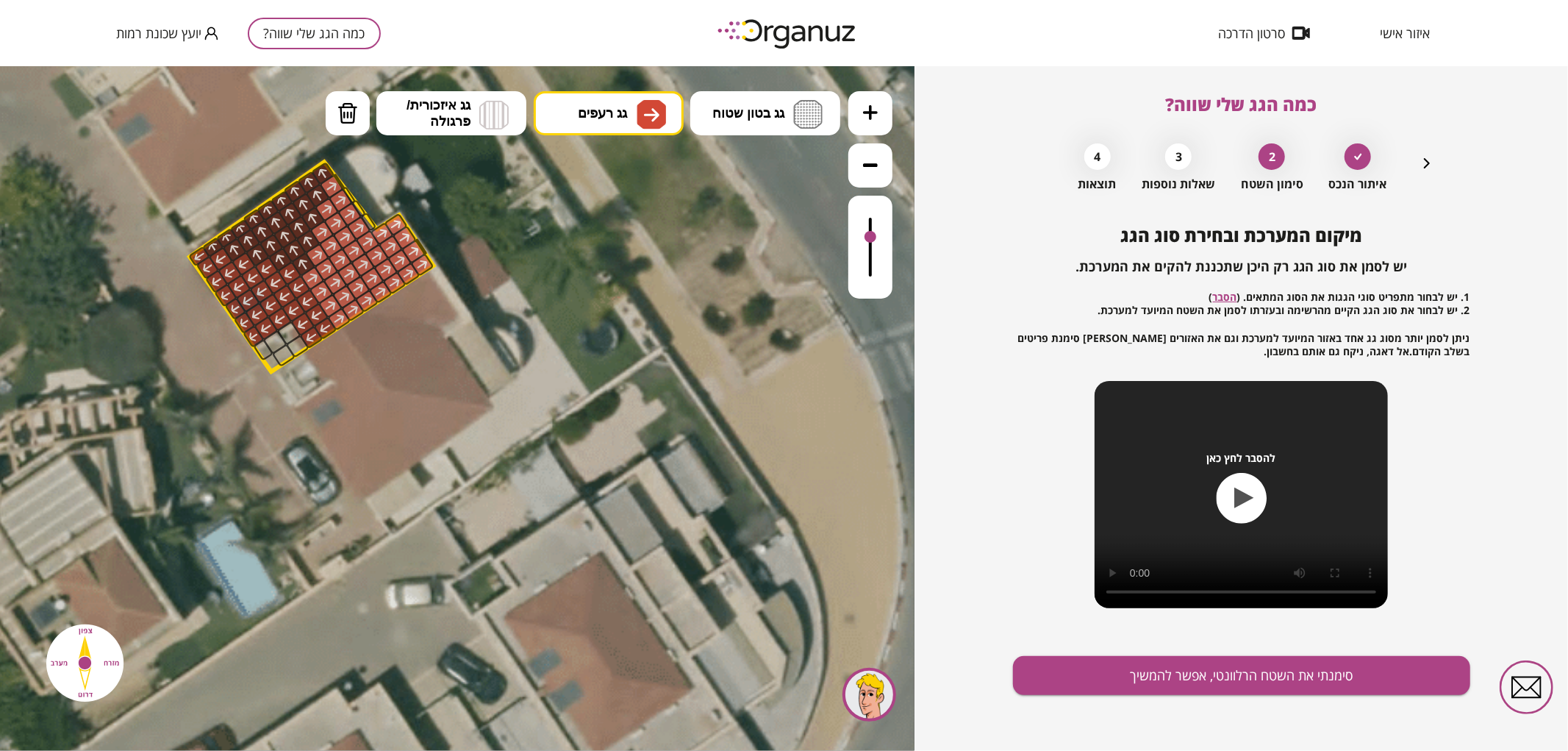
drag, startPoint x: 340, startPoint y: 317, endPoint x: 383, endPoint y: 245, distance: 83.9
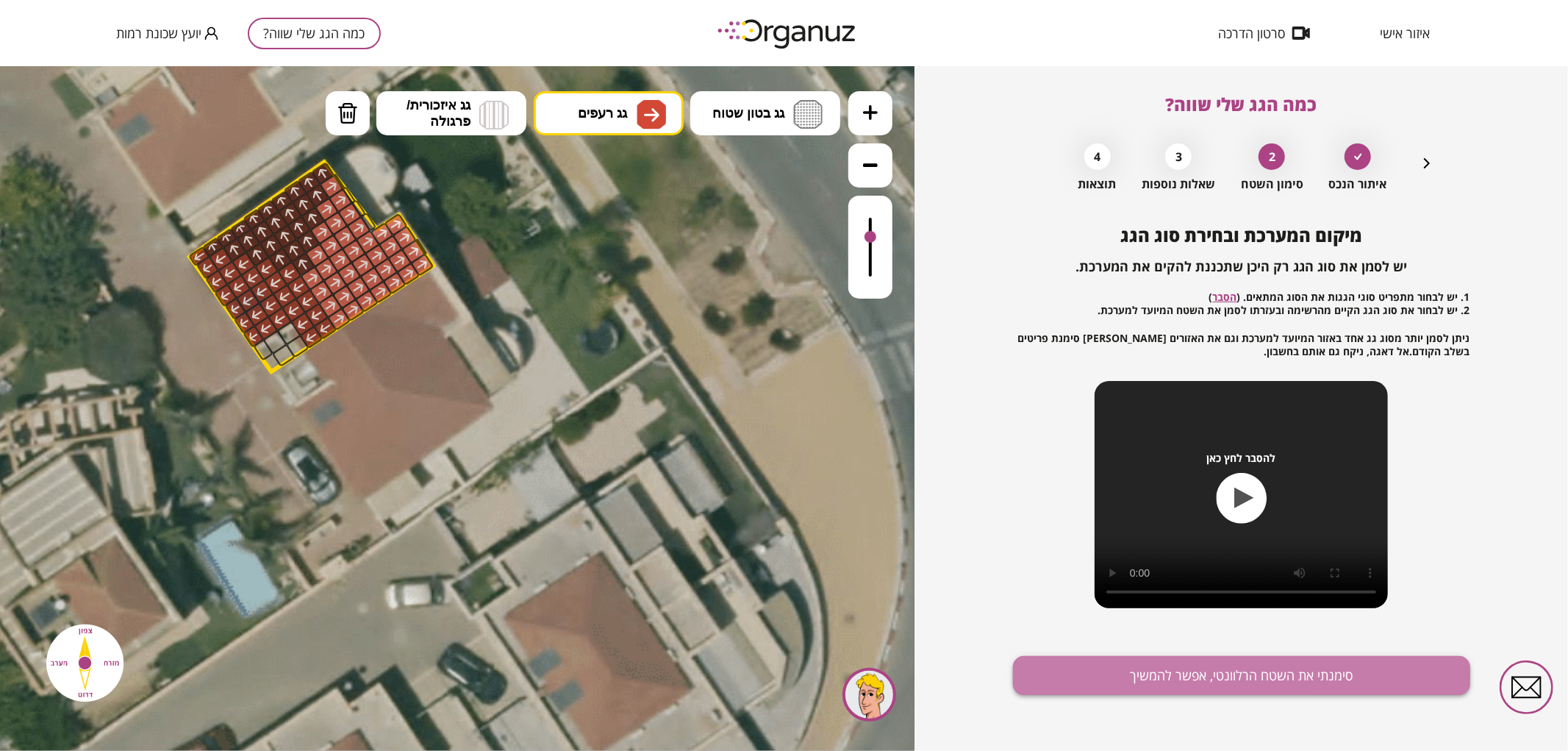
click at [1184, 664] on button "סימנתי את השטח הרלוונטי, אפשר להמשיך" at bounding box center [1242, 675] width 457 height 39
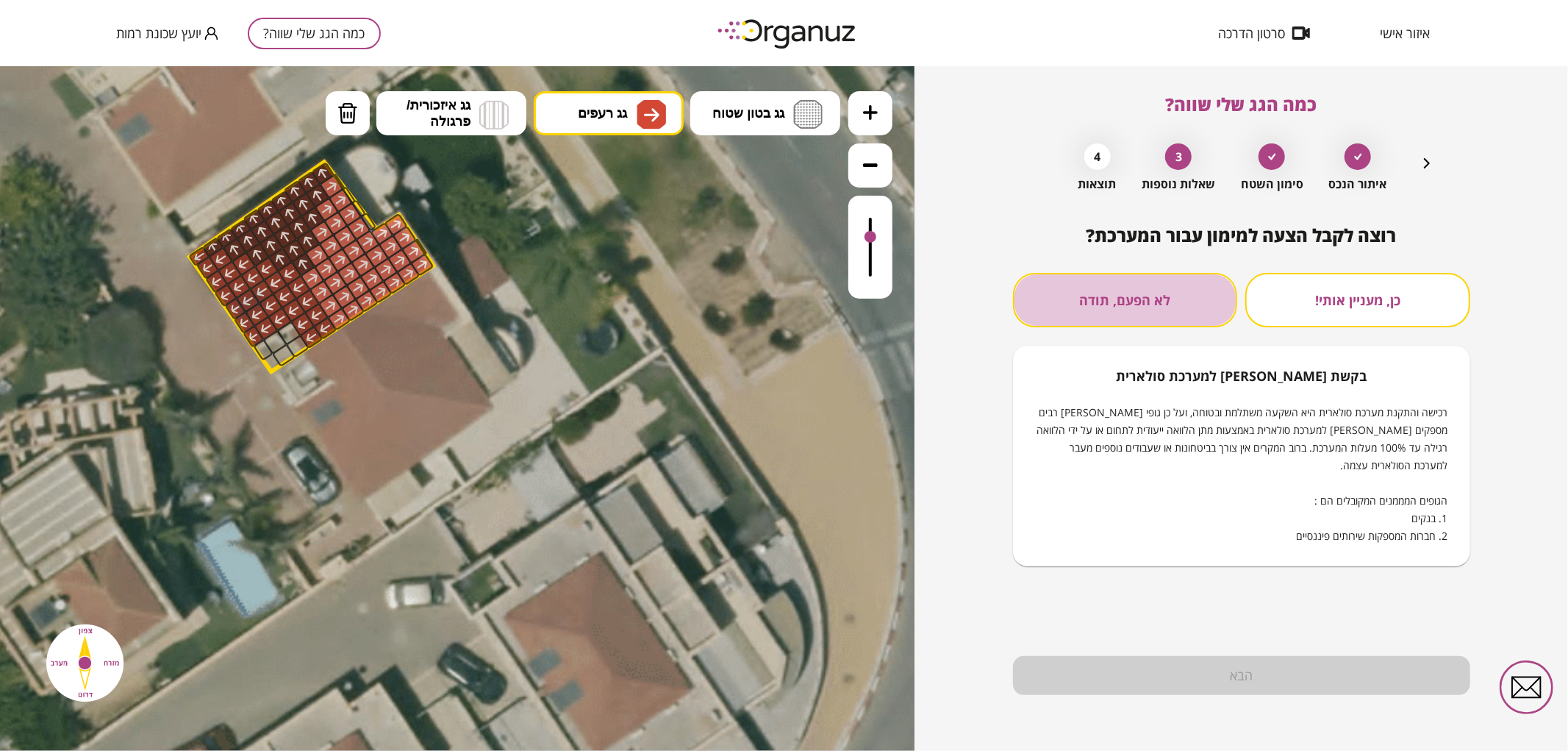
click at [1111, 304] on button "לא הפעם, תודה" at bounding box center [1125, 300] width 225 height 55
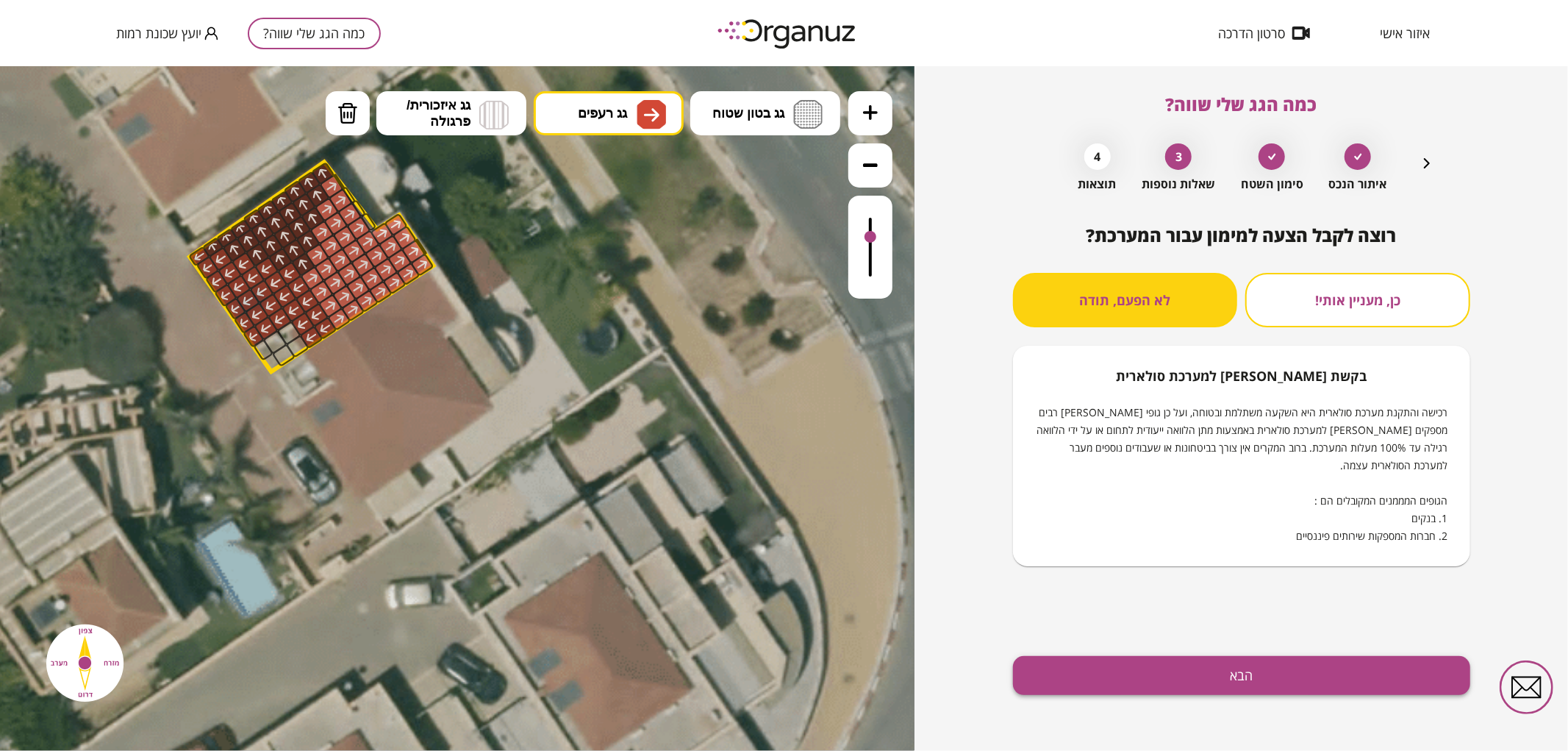
click at [1162, 685] on button "הבא" at bounding box center [1242, 675] width 457 height 39
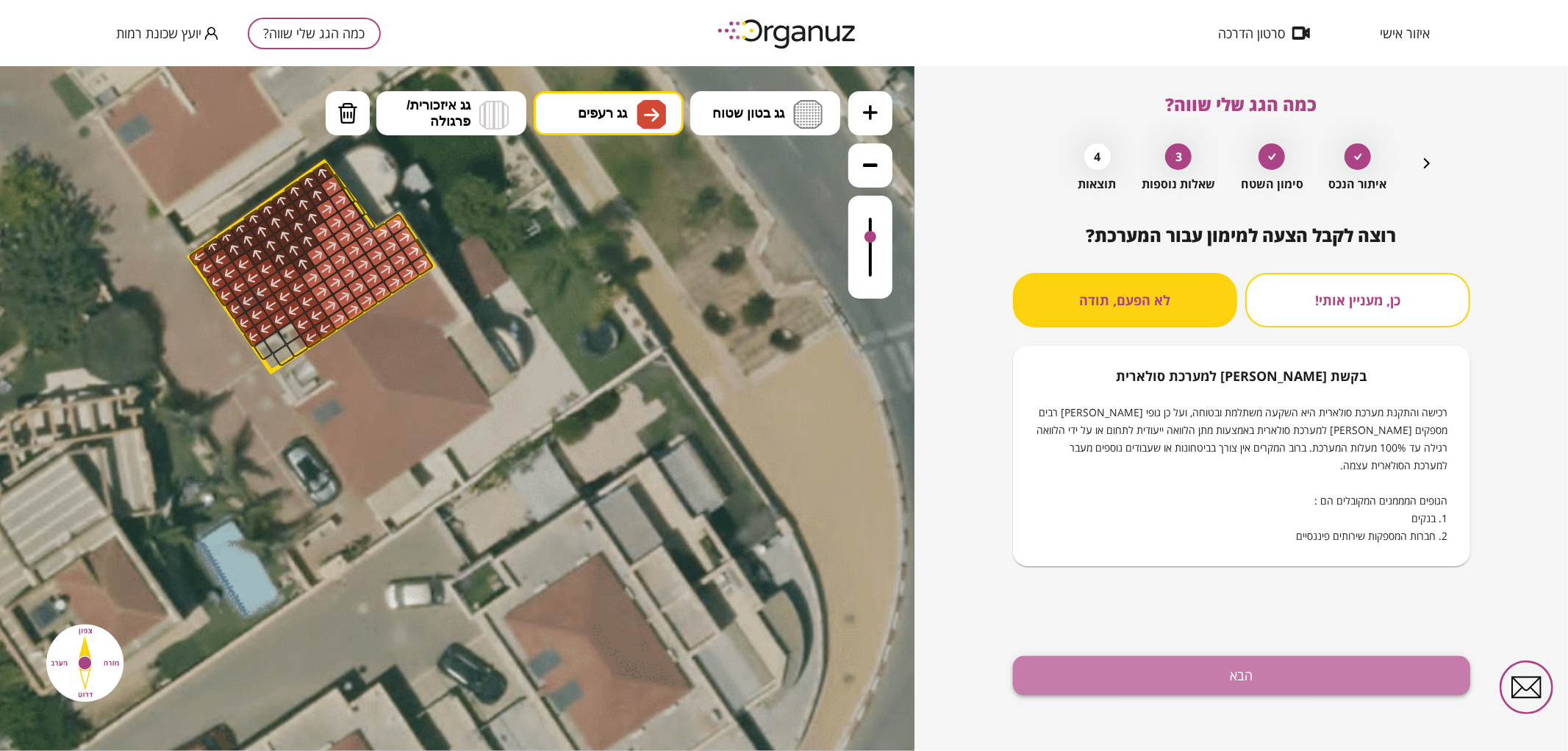
click at [1224, 678] on button "הבא" at bounding box center [1242, 675] width 457 height 39
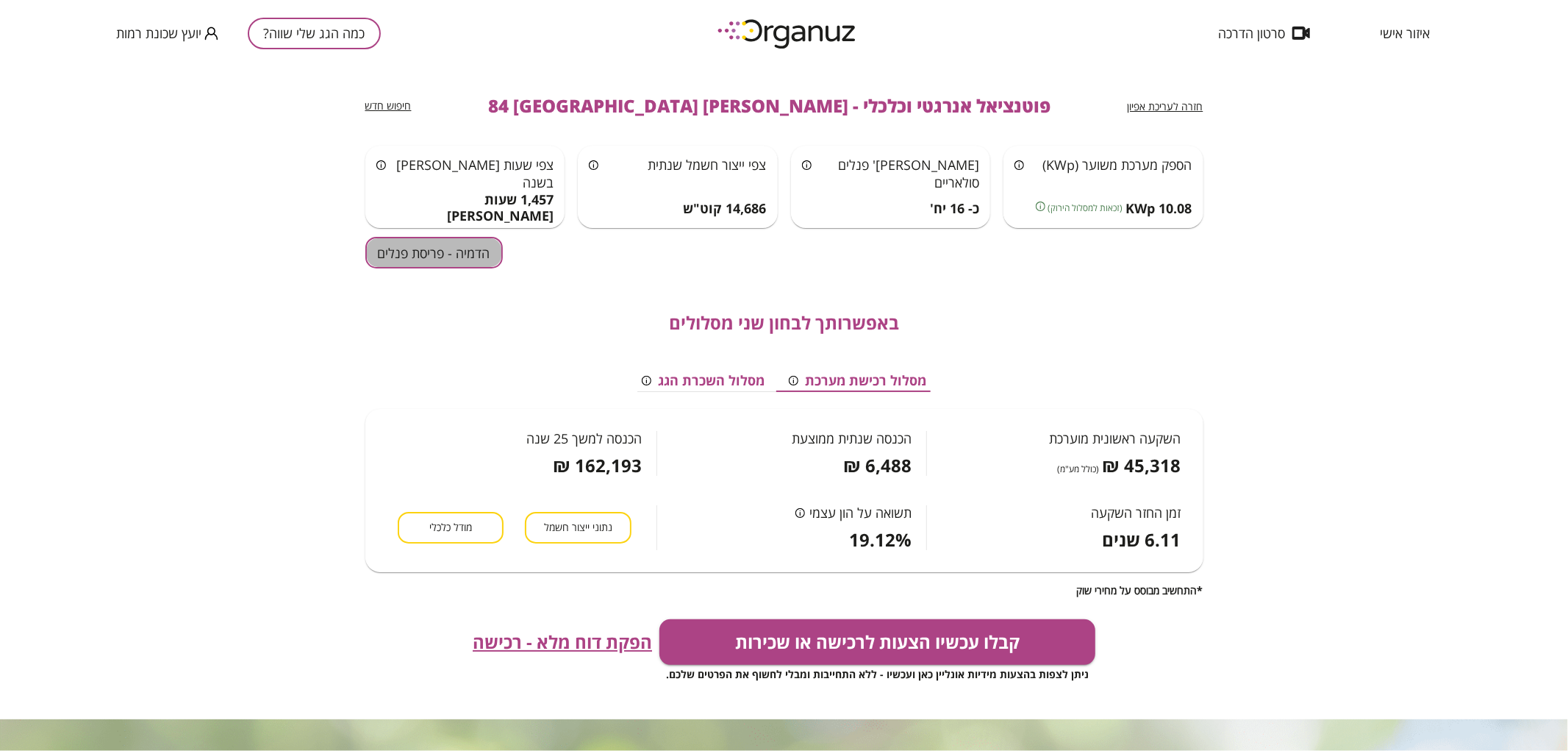
click at [432, 268] on button "הדמיה - פריסת פנלים" at bounding box center [434, 252] width 137 height 32
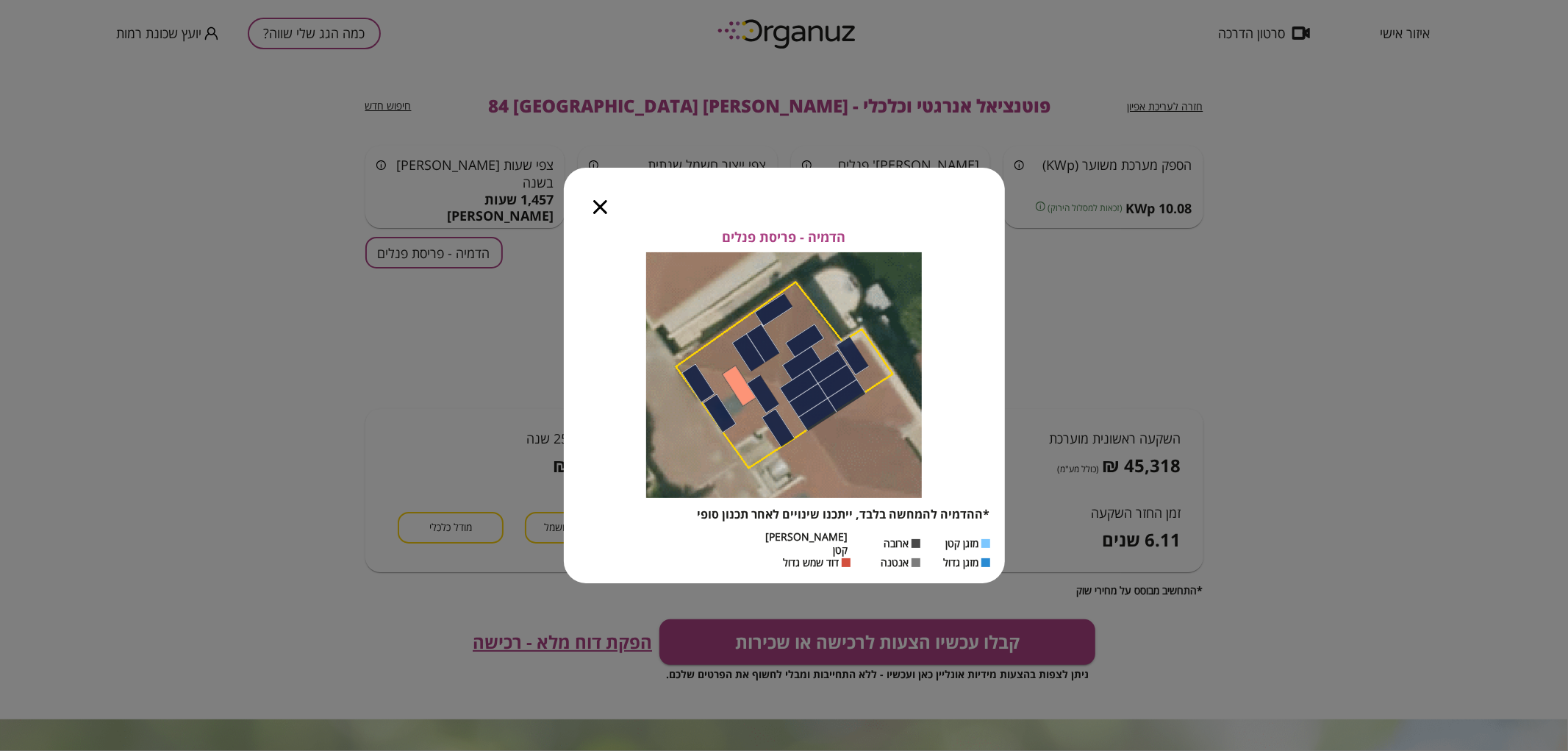
click at [599, 210] on icon "button" at bounding box center [600, 207] width 14 height 14
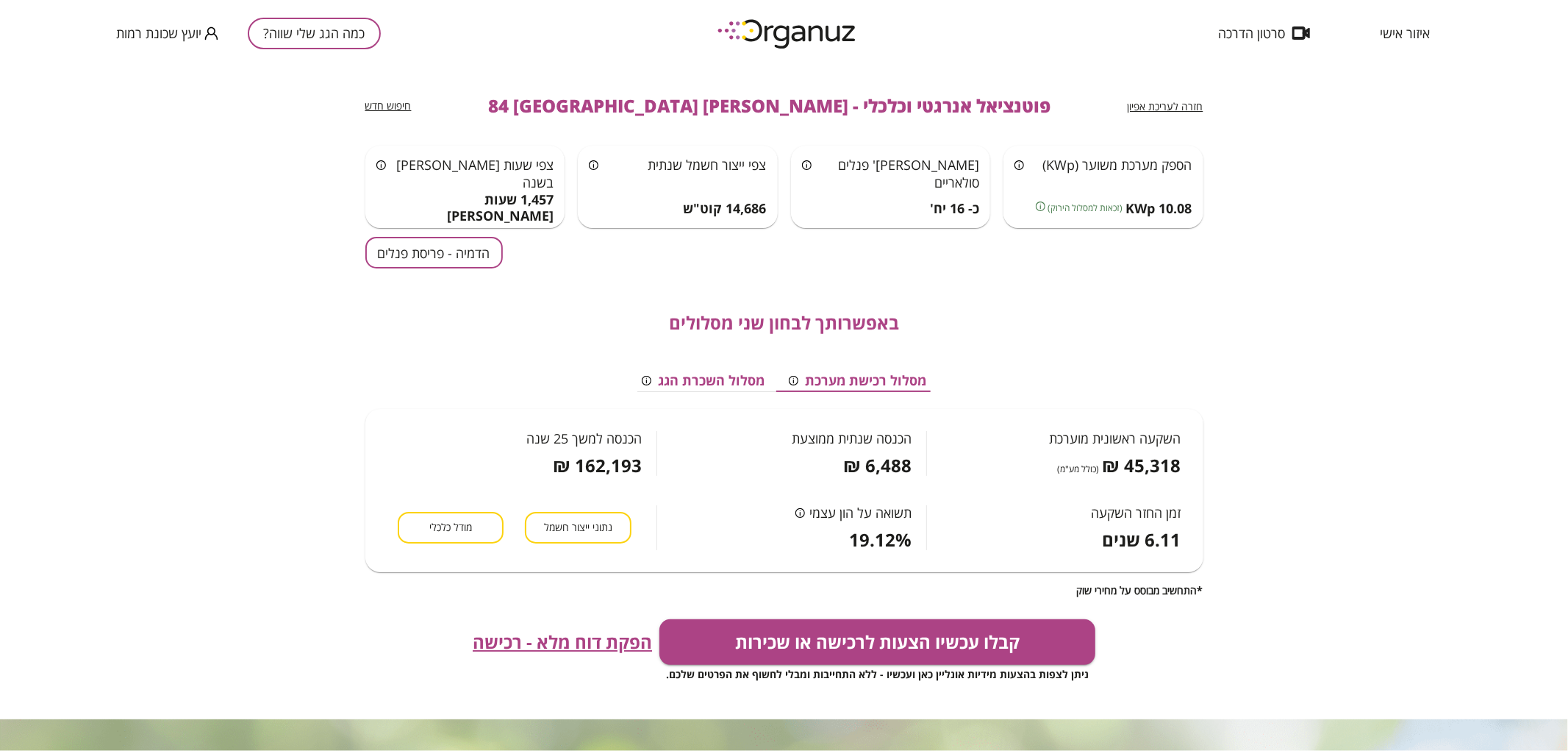
click at [1406, 34] on span "איזור אישי" at bounding box center [1404, 33] width 50 height 15
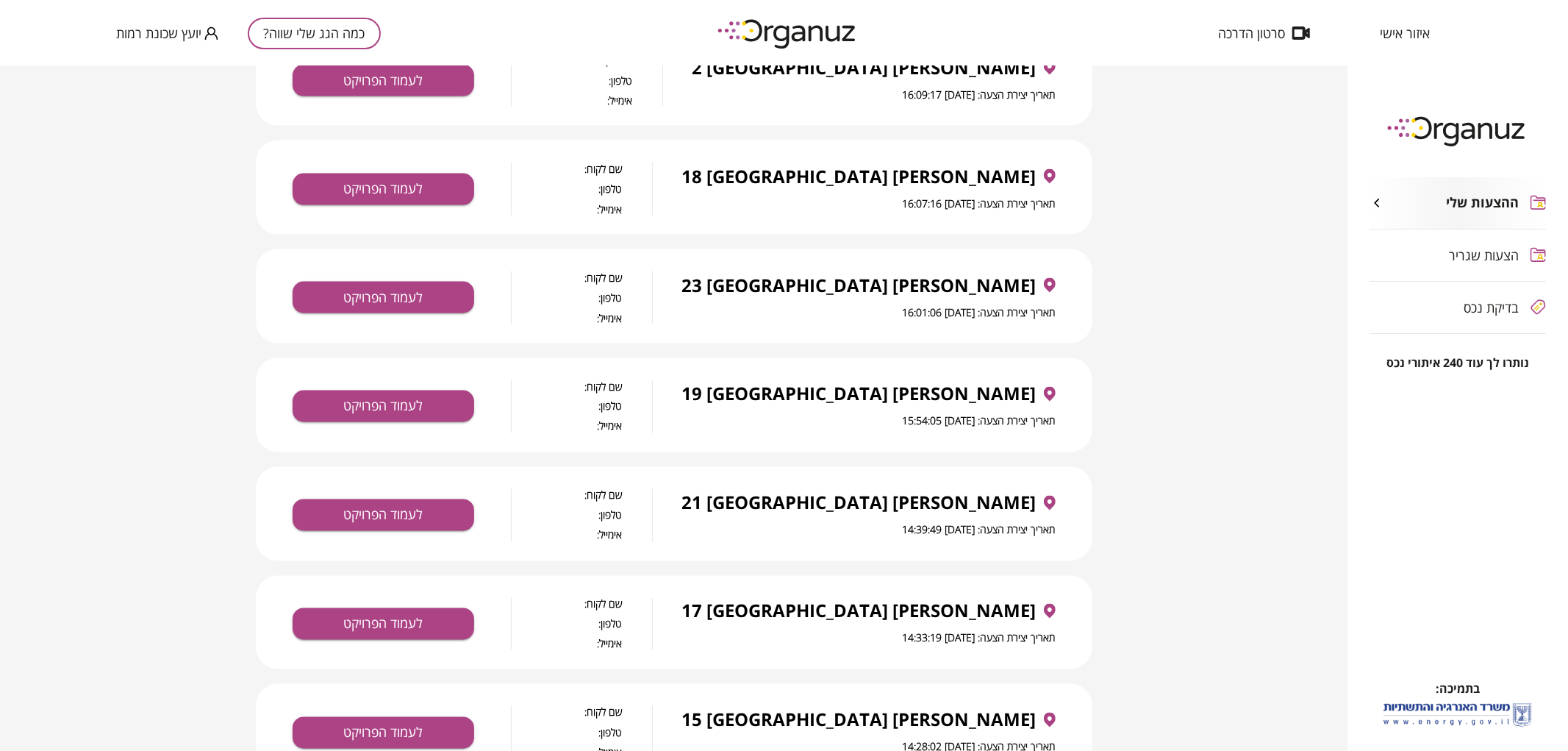
scroll to position [2258, 0]
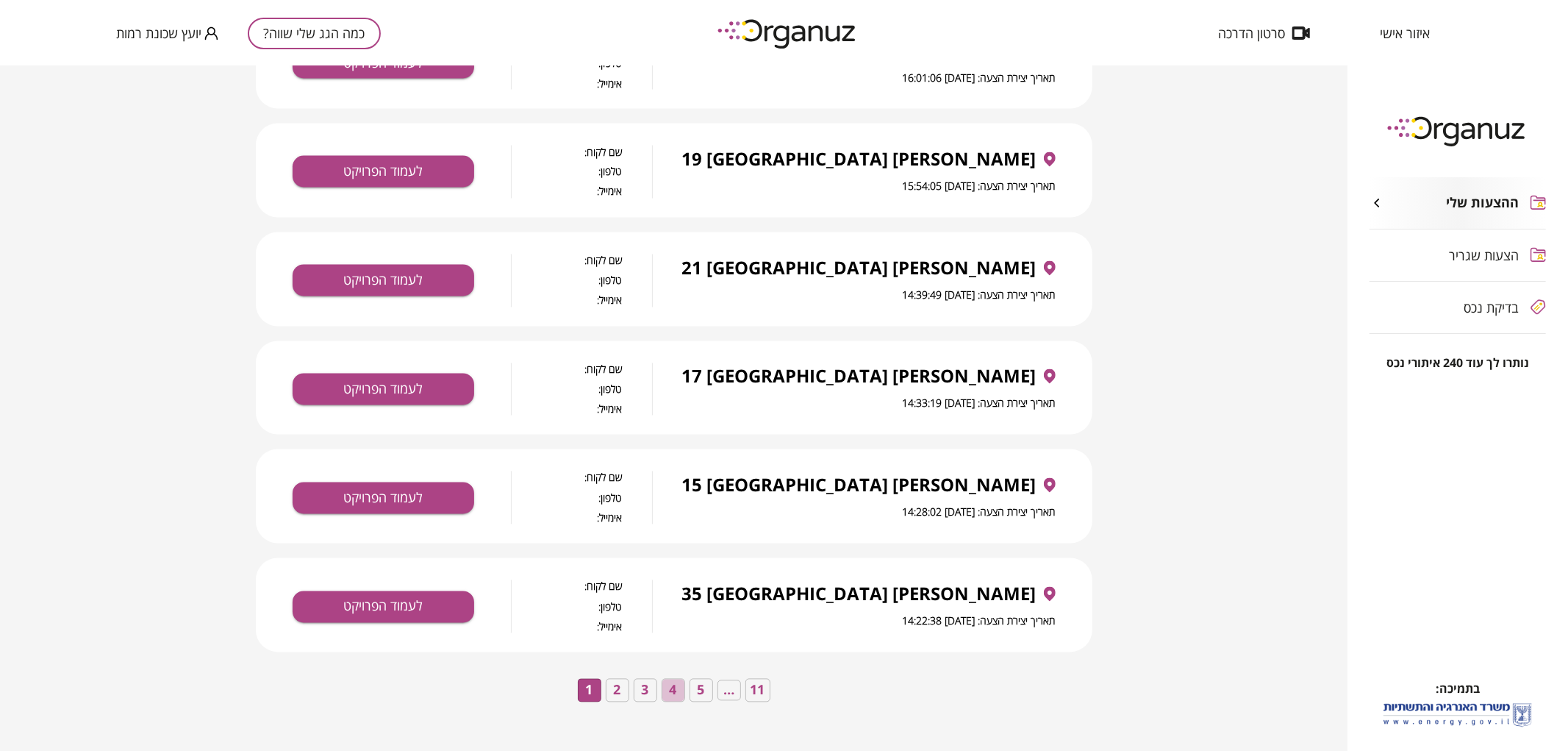
click at [677, 692] on button "4" at bounding box center [674, 691] width 24 height 24
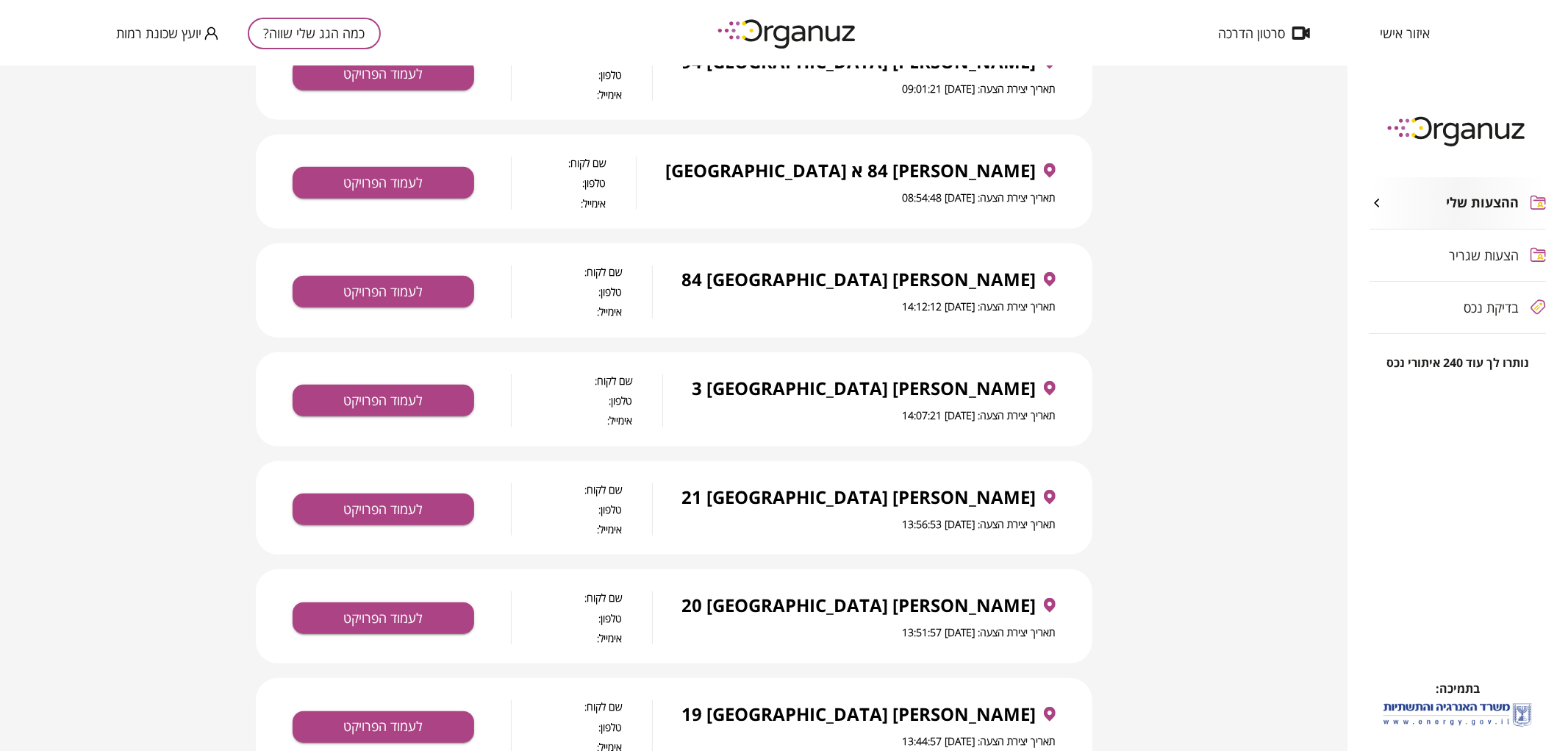
scroll to position [704, 0]
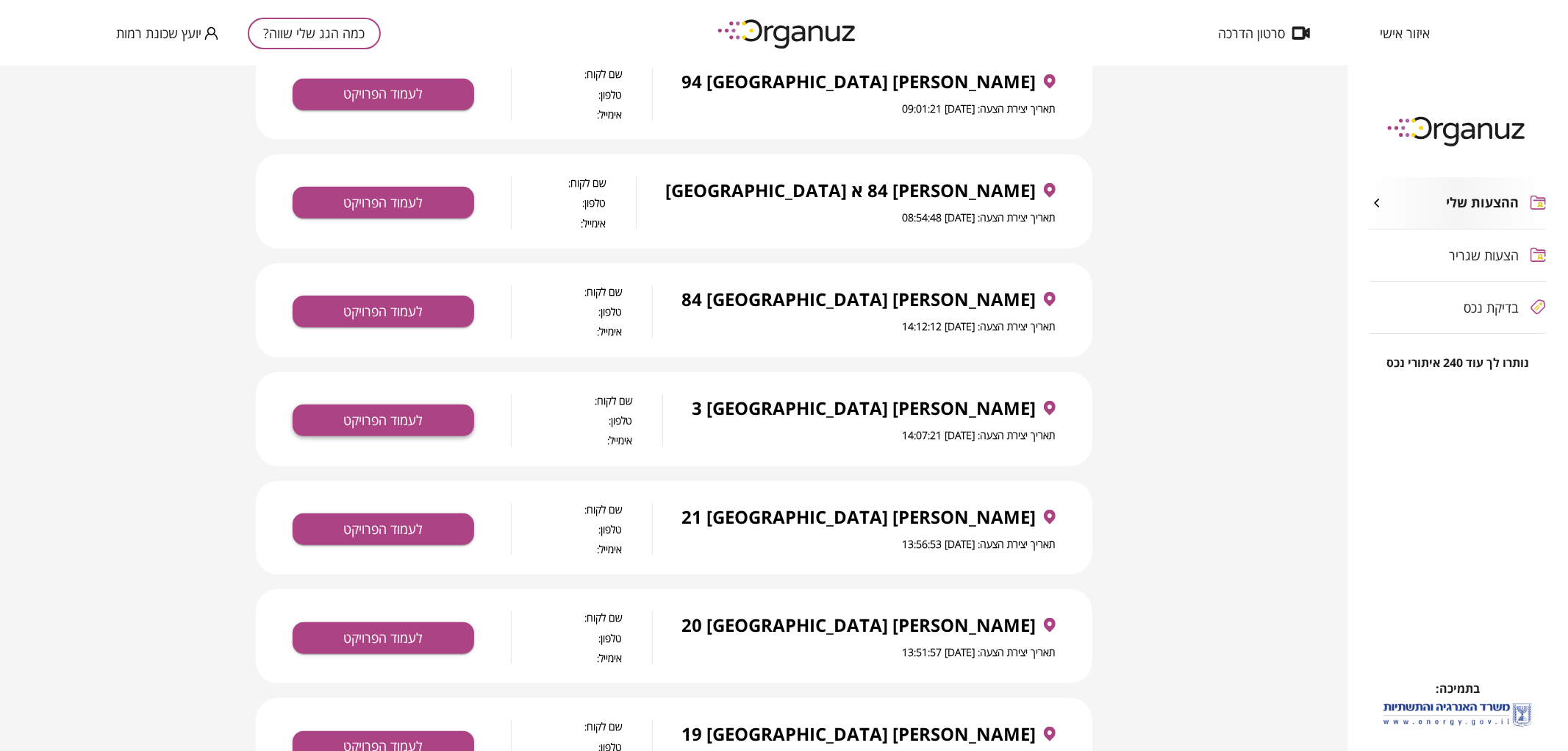
click at [450, 423] on button "לעמוד הפרויקט" at bounding box center [383, 420] width 182 height 32
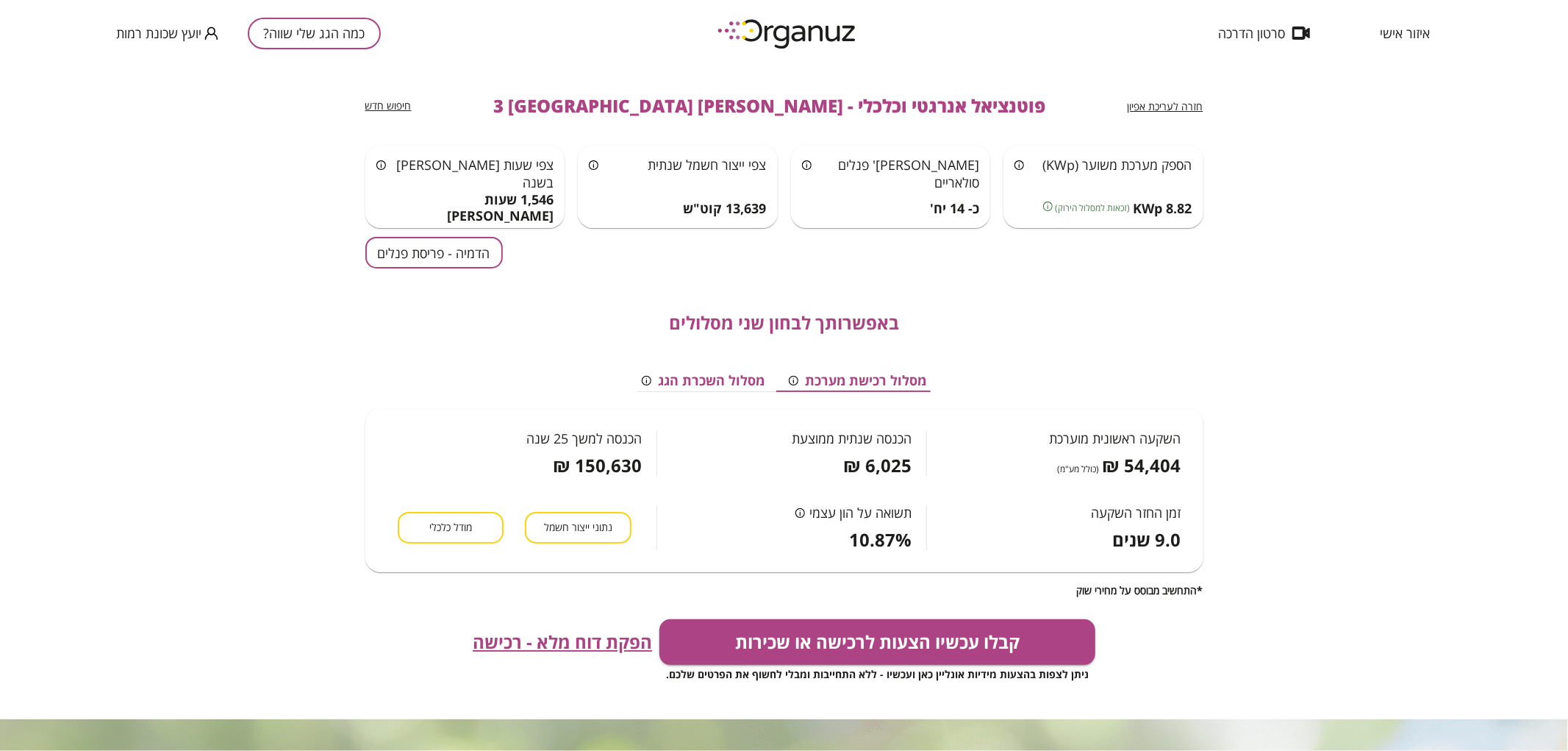
click at [475, 260] on button "הדמיה - פריסת פנלים" at bounding box center [434, 252] width 137 height 32
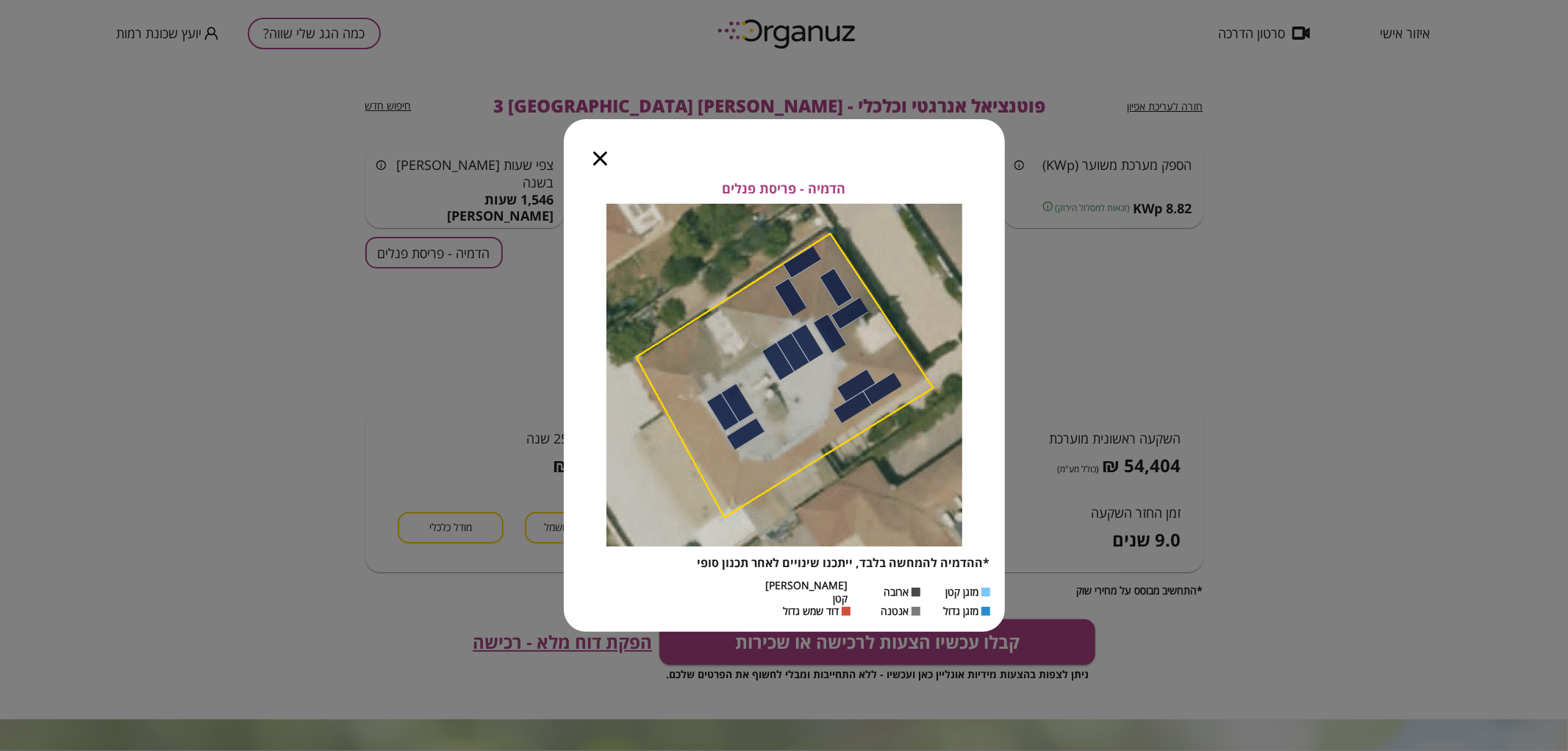
click at [592, 156] on div at bounding box center [601, 150] width 73 height 62
click at [597, 166] on icon "button" at bounding box center [600, 158] width 14 height 14
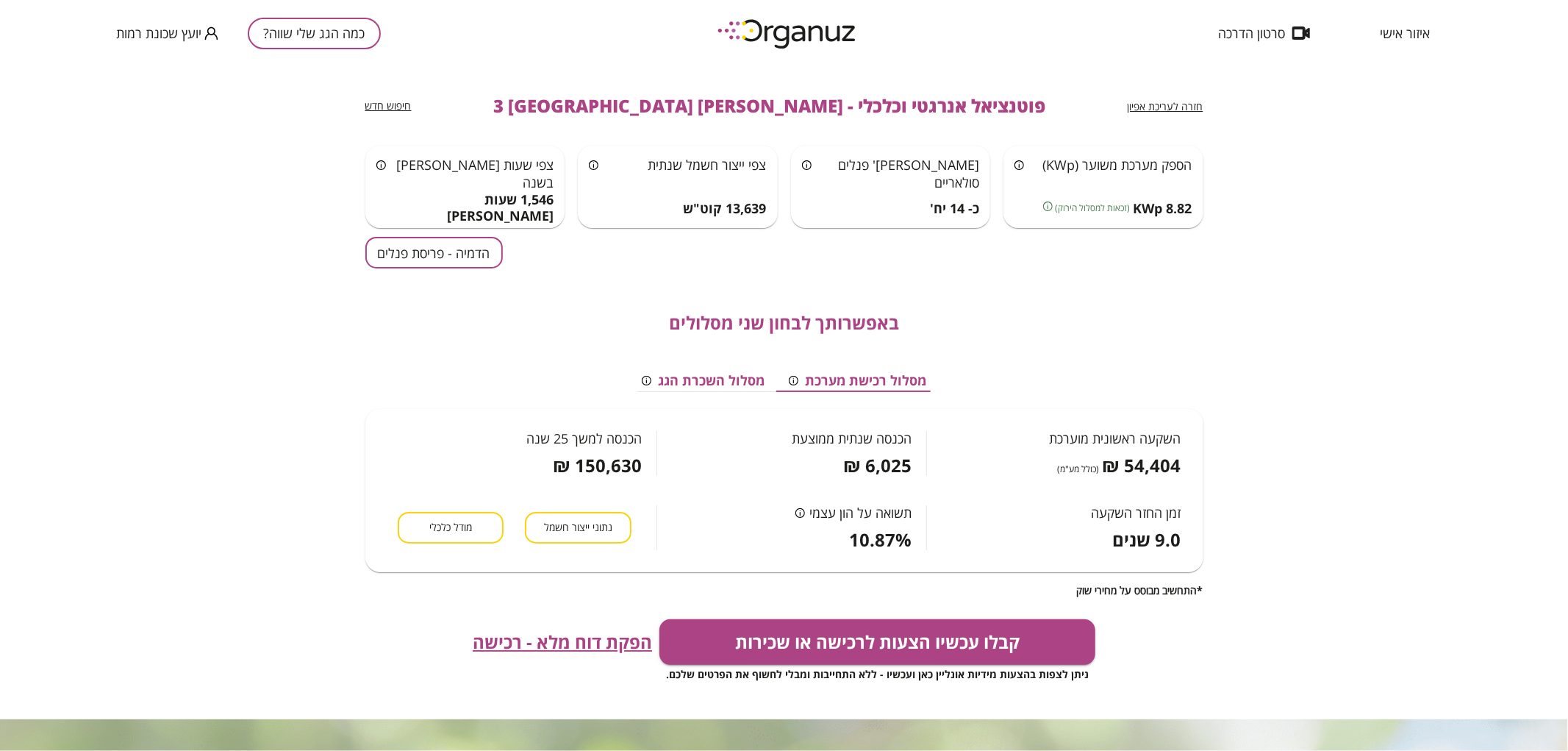
click at [1161, 106] on span "חזרה לעריכת אפיון" at bounding box center [1165, 106] width 76 height 14
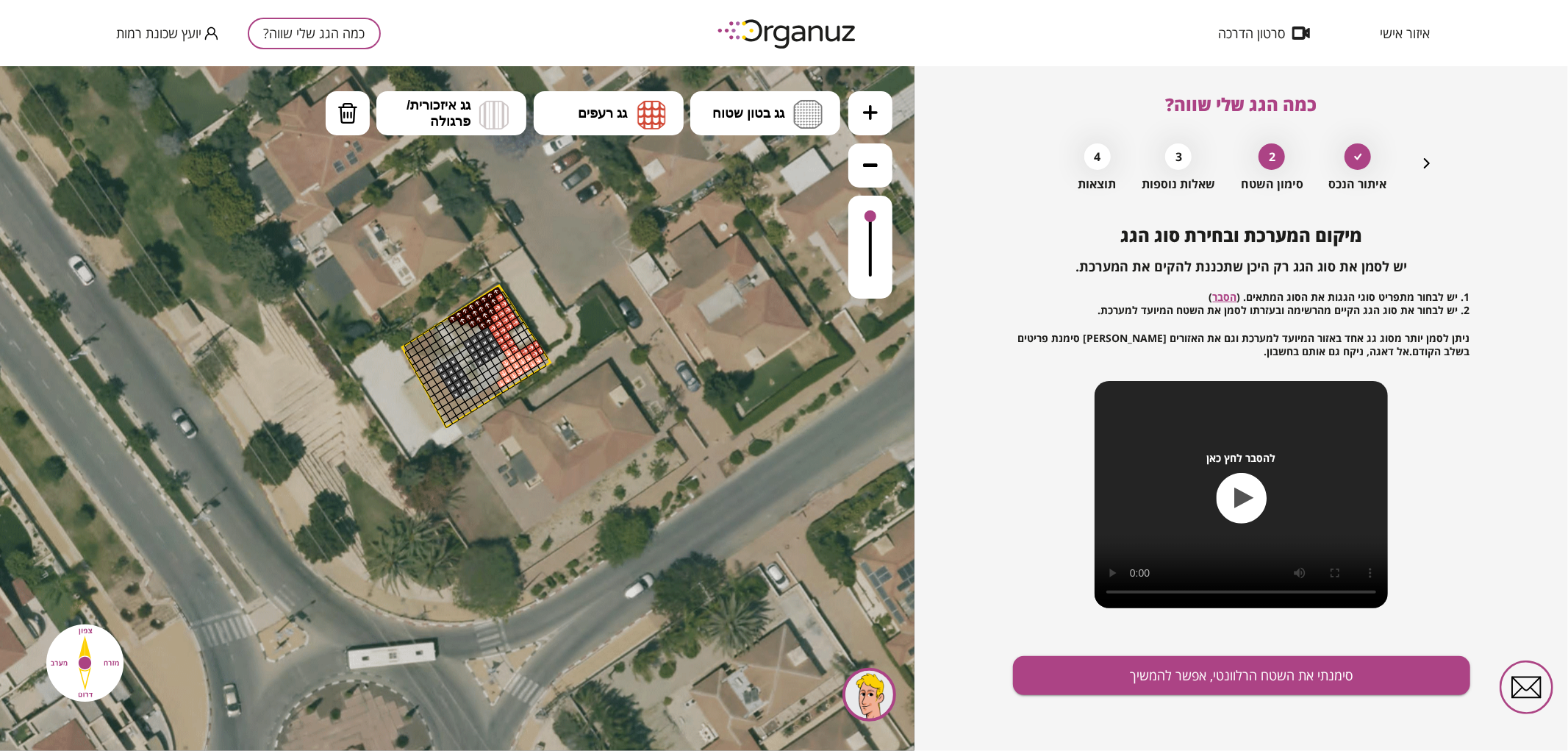
click at [861, 123] on button at bounding box center [870, 113] width 44 height 44
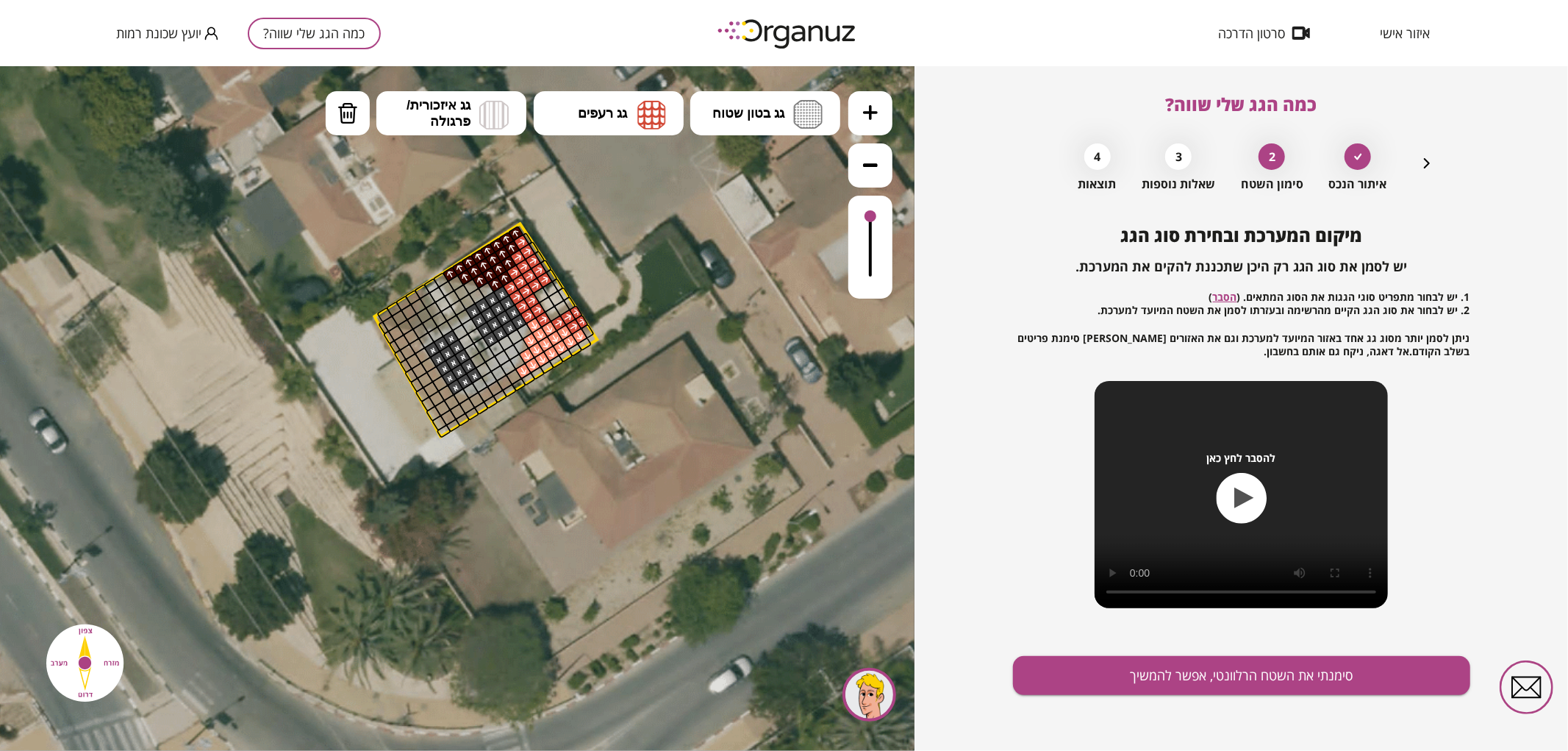
click at [865, 126] on button at bounding box center [870, 113] width 44 height 44
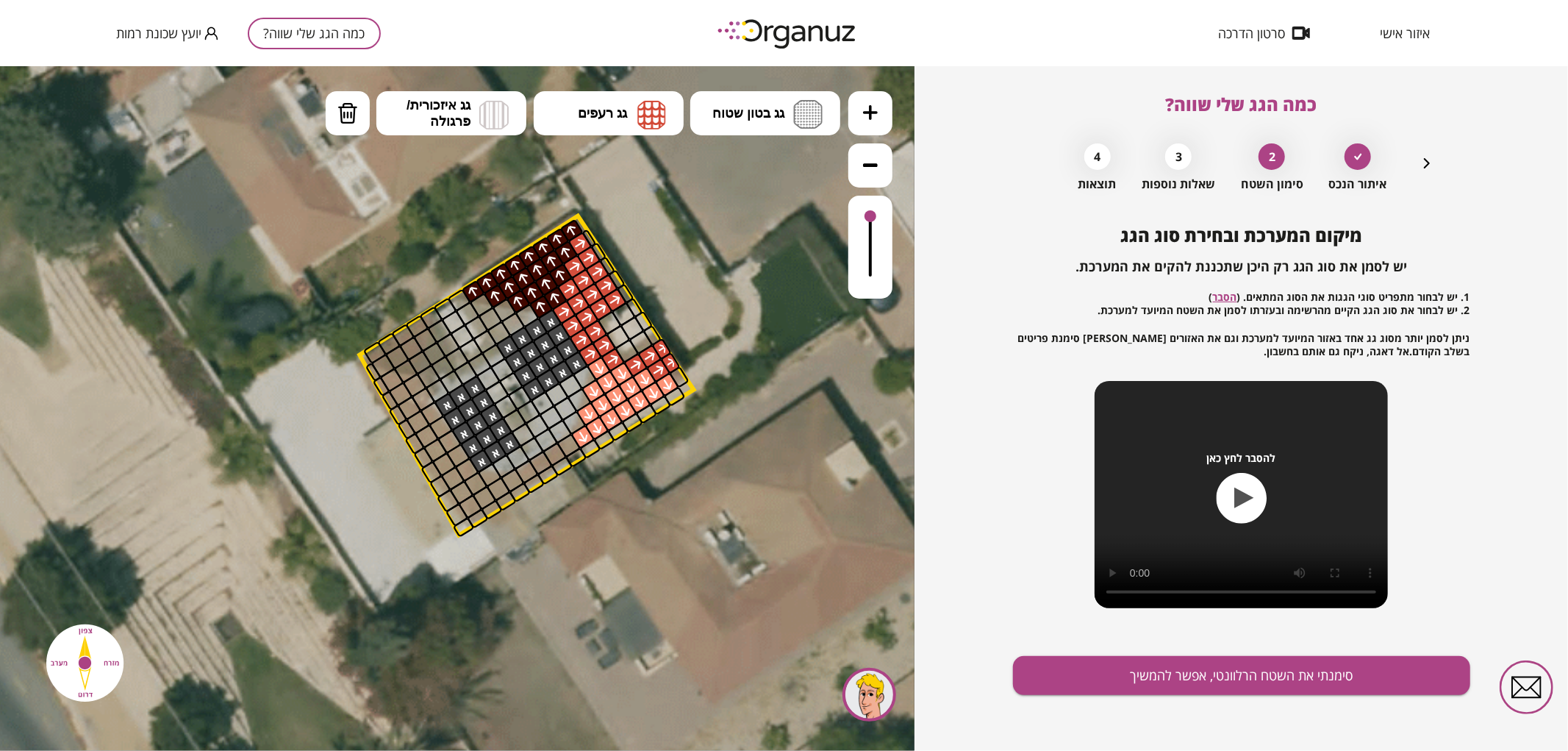
drag, startPoint x: 658, startPoint y: 483, endPoint x: 670, endPoint y: 516, distance: 35.1
click at [670, 516] on icon at bounding box center [554, 328] width 2283 height 2284
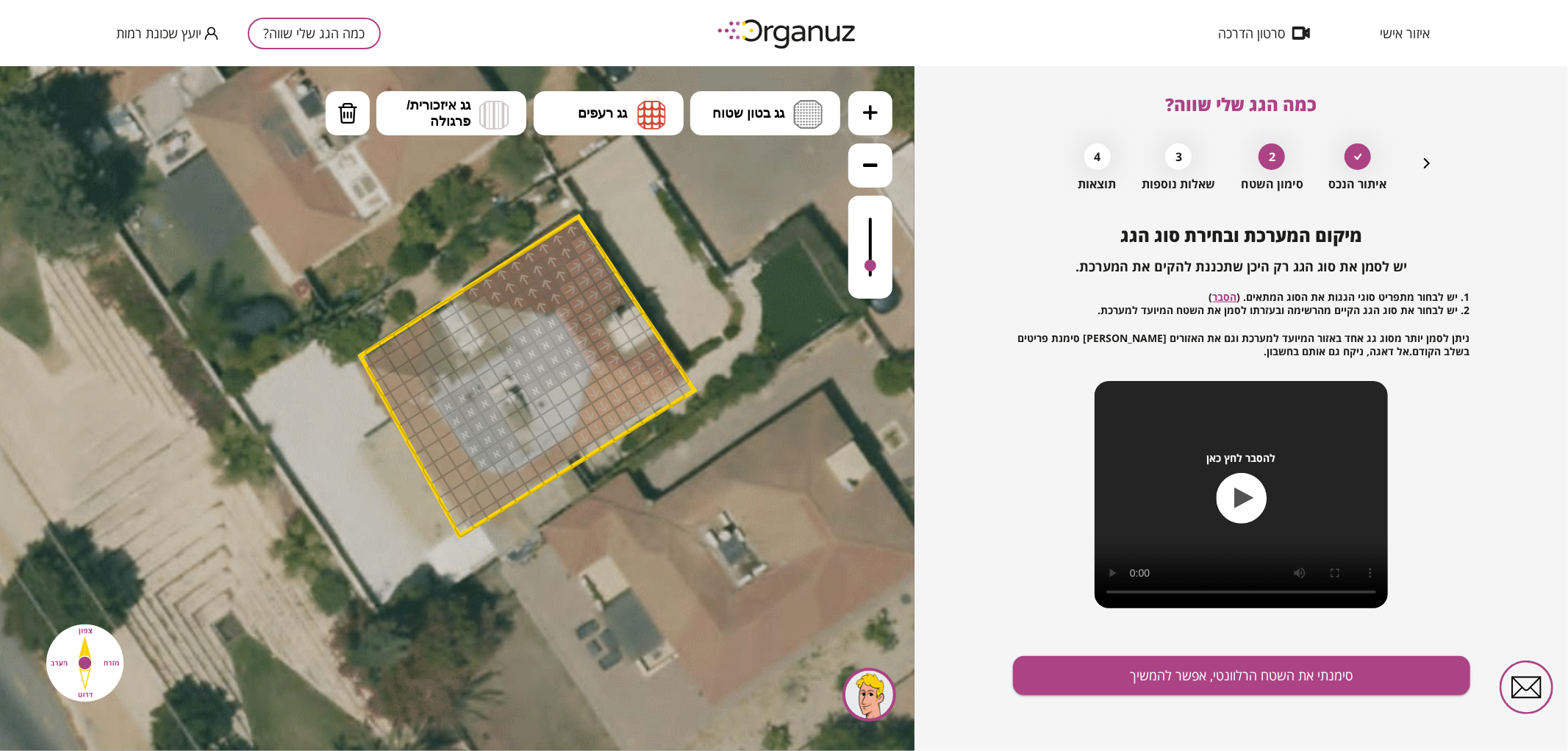
drag, startPoint x: 871, startPoint y: 225, endPoint x: 875, endPoint y: 266, distance: 41.2
click at [875, 266] on div at bounding box center [870, 246] width 44 height 103
click at [647, 106] on img at bounding box center [651, 114] width 28 height 29
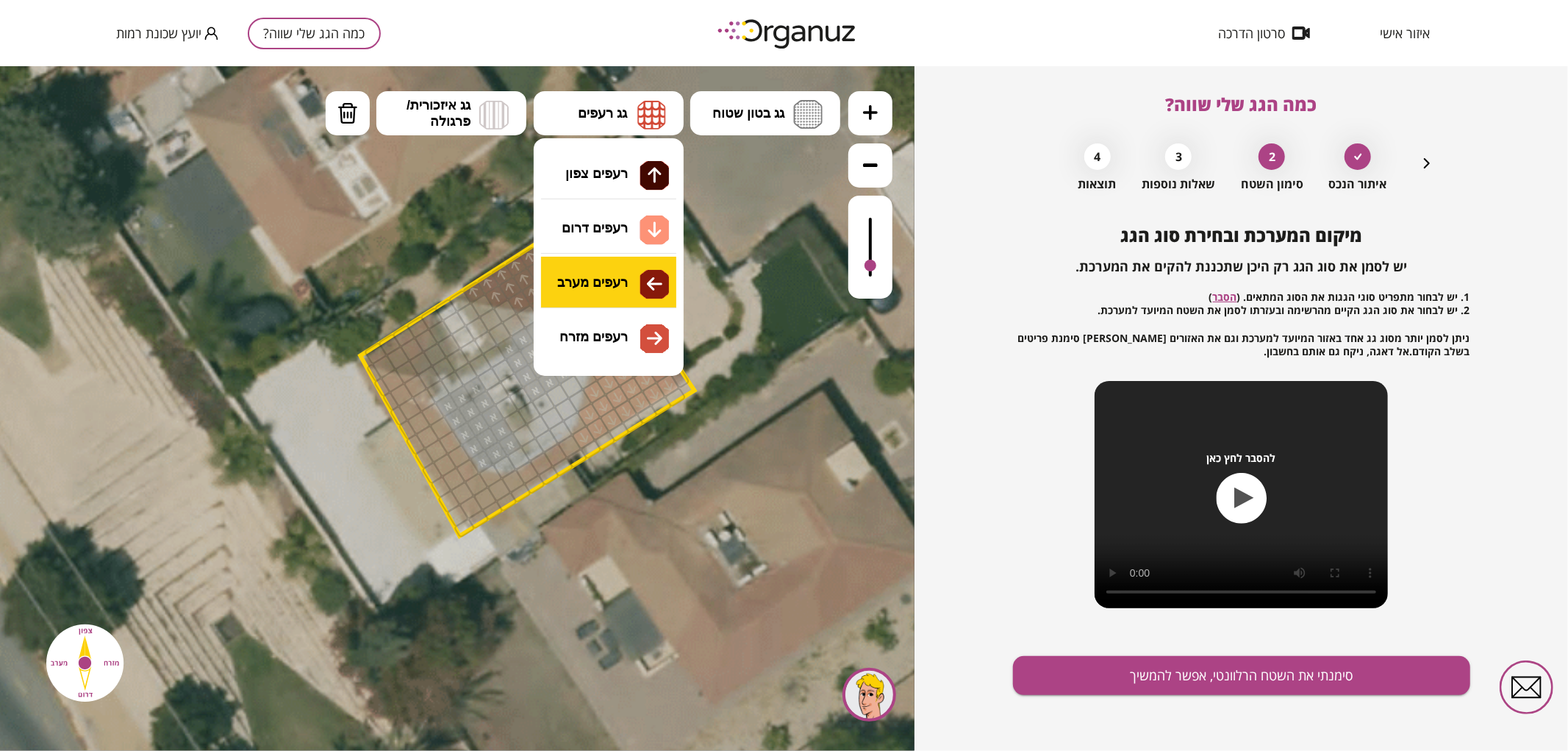
click at [613, 296] on div ".st0 { fill: #FFFFFF; } 10" at bounding box center [457, 408] width 914 height 685
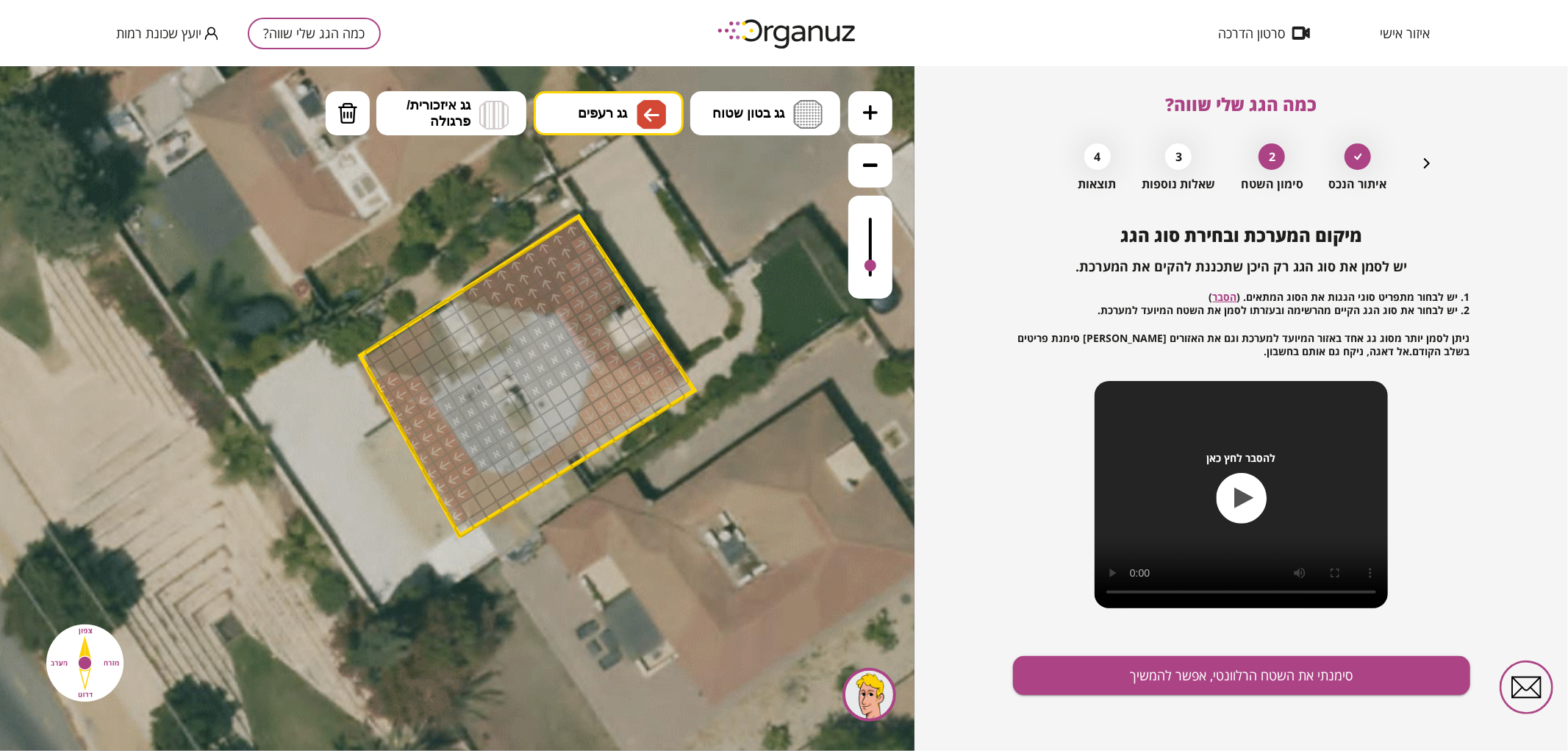
drag, startPoint x: 445, startPoint y: 478, endPoint x: 378, endPoint y: 378, distance: 120.4
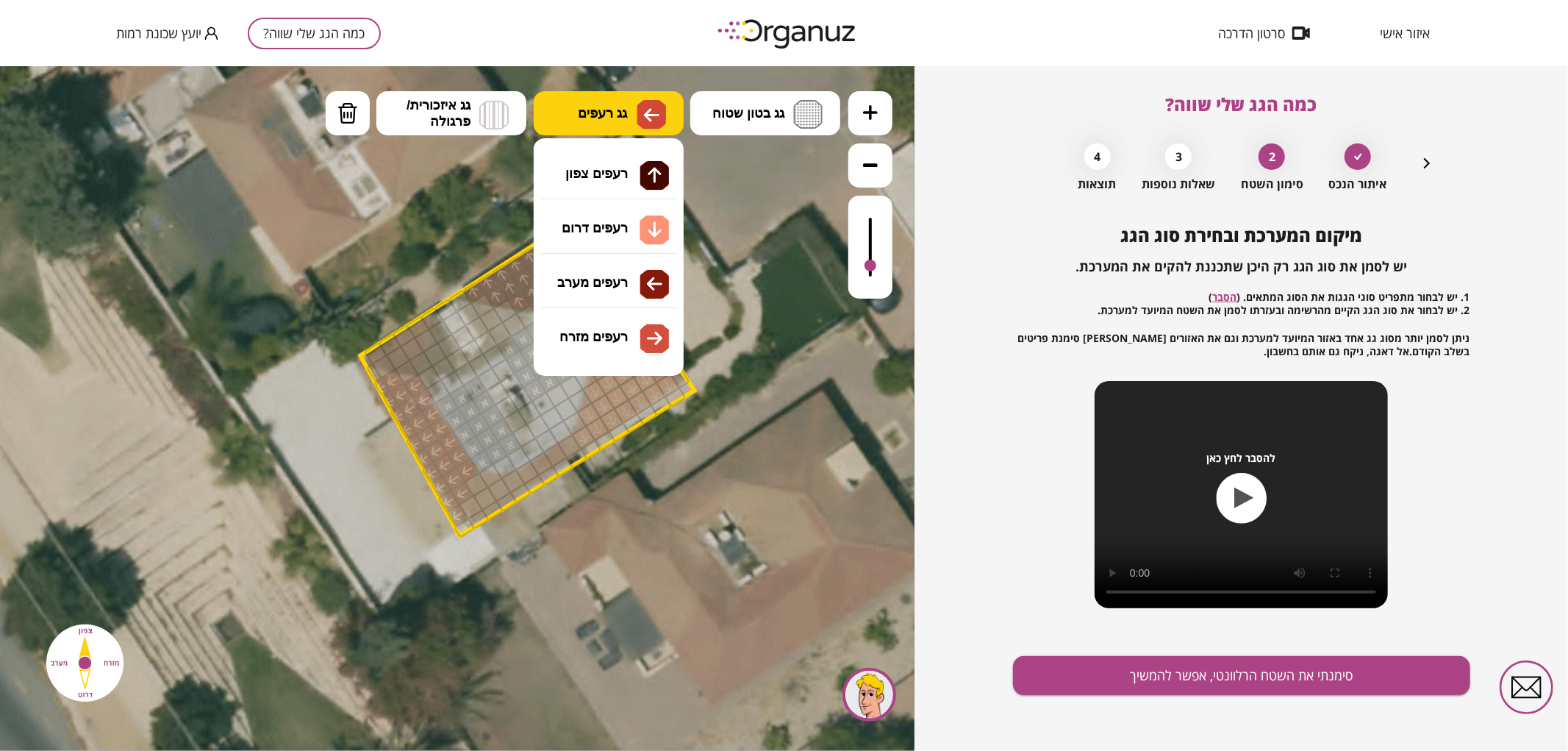
click at [640, 107] on img at bounding box center [651, 114] width 29 height 29
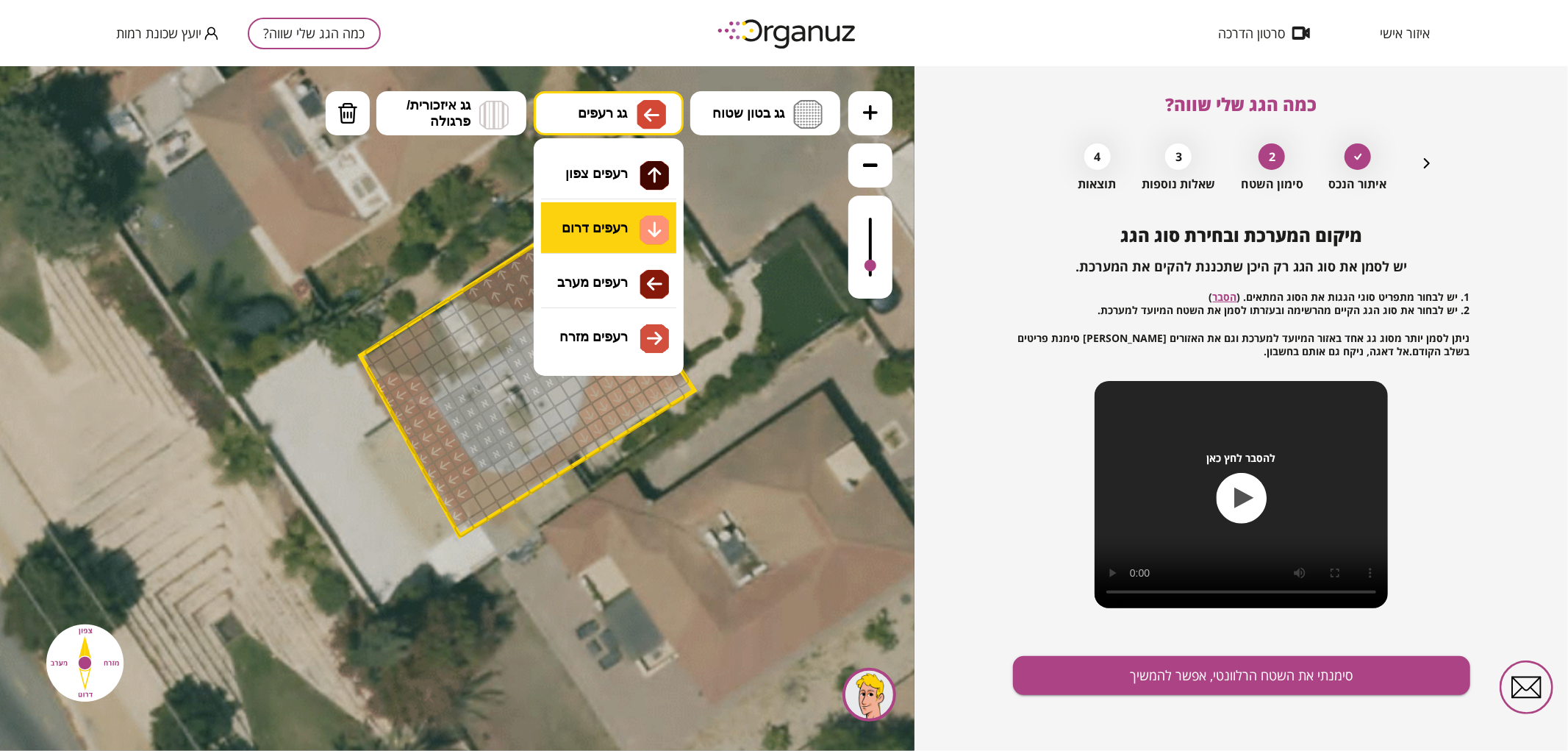
click at [601, 243] on div ".st0 { fill: #FFFFFF; } 10" at bounding box center [457, 408] width 914 height 685
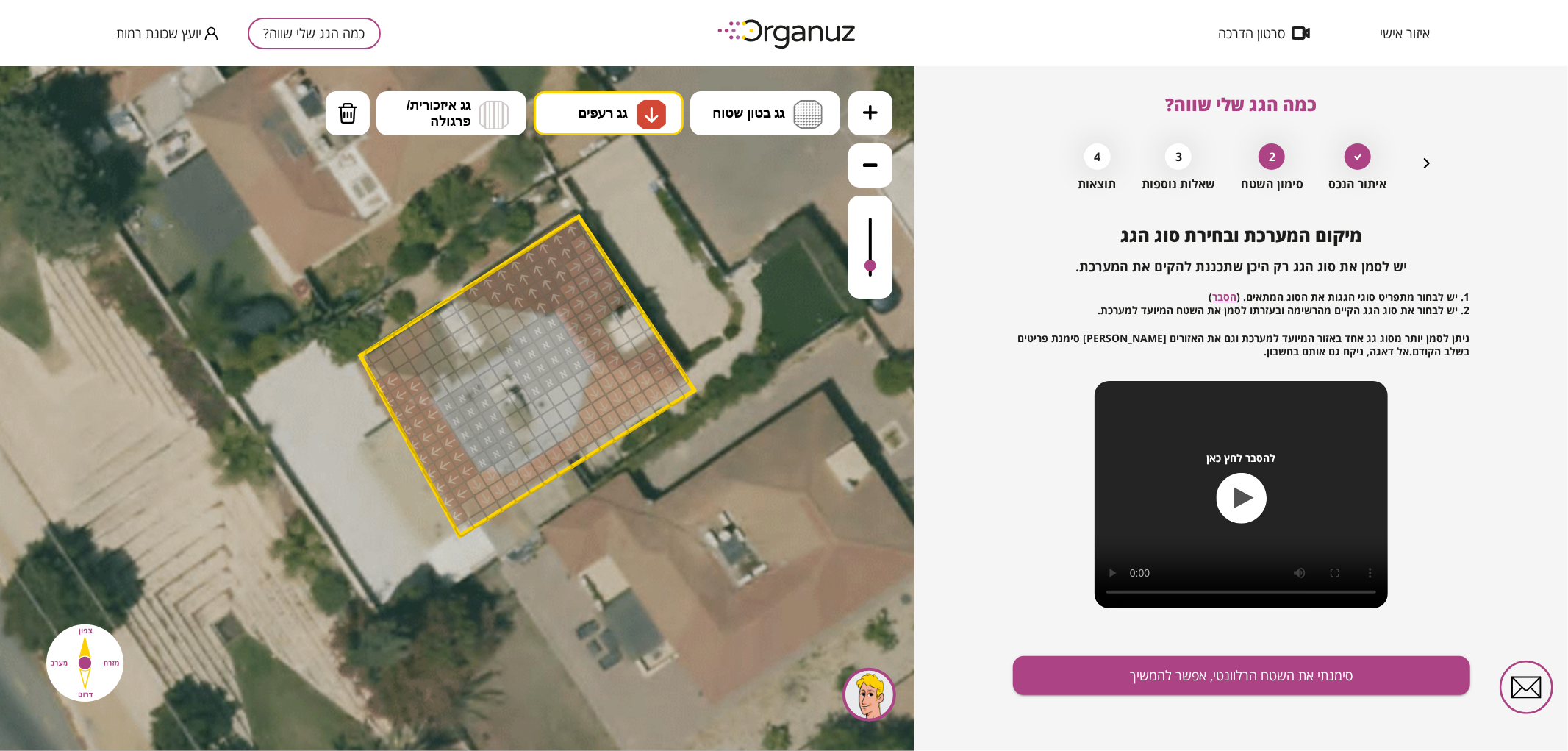
drag, startPoint x: 574, startPoint y: 443, endPoint x: 490, endPoint y: 481, distance: 92.2
drag, startPoint x: 478, startPoint y: 517, endPoint x: 565, endPoint y: 468, distance: 99.8
drag, startPoint x: 637, startPoint y: 86, endPoint x: 643, endPoint y: 112, distance: 26.7
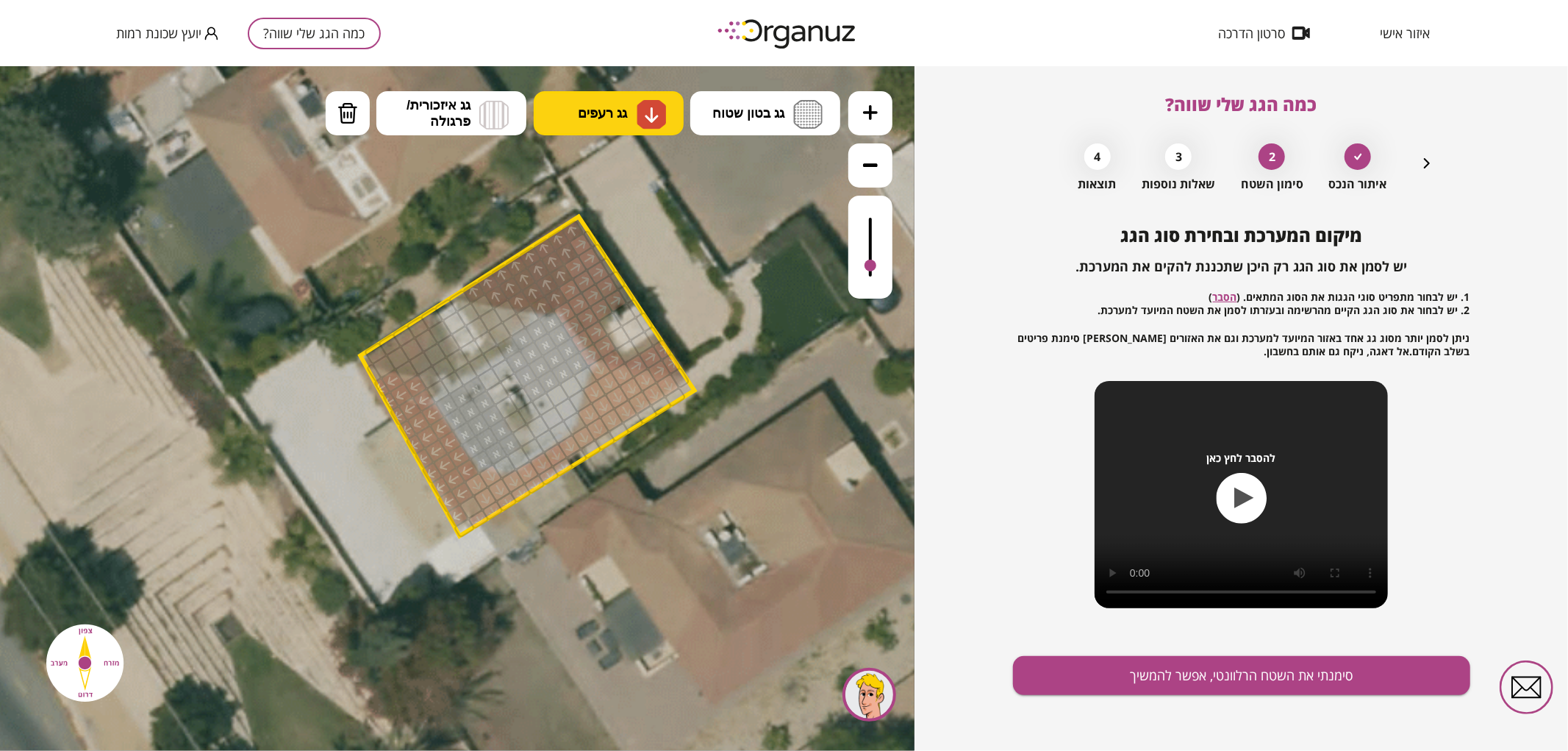
click at [640, 95] on div ".st0 { fill: #FFFFFF; } 10" at bounding box center [457, 408] width 914 height 685
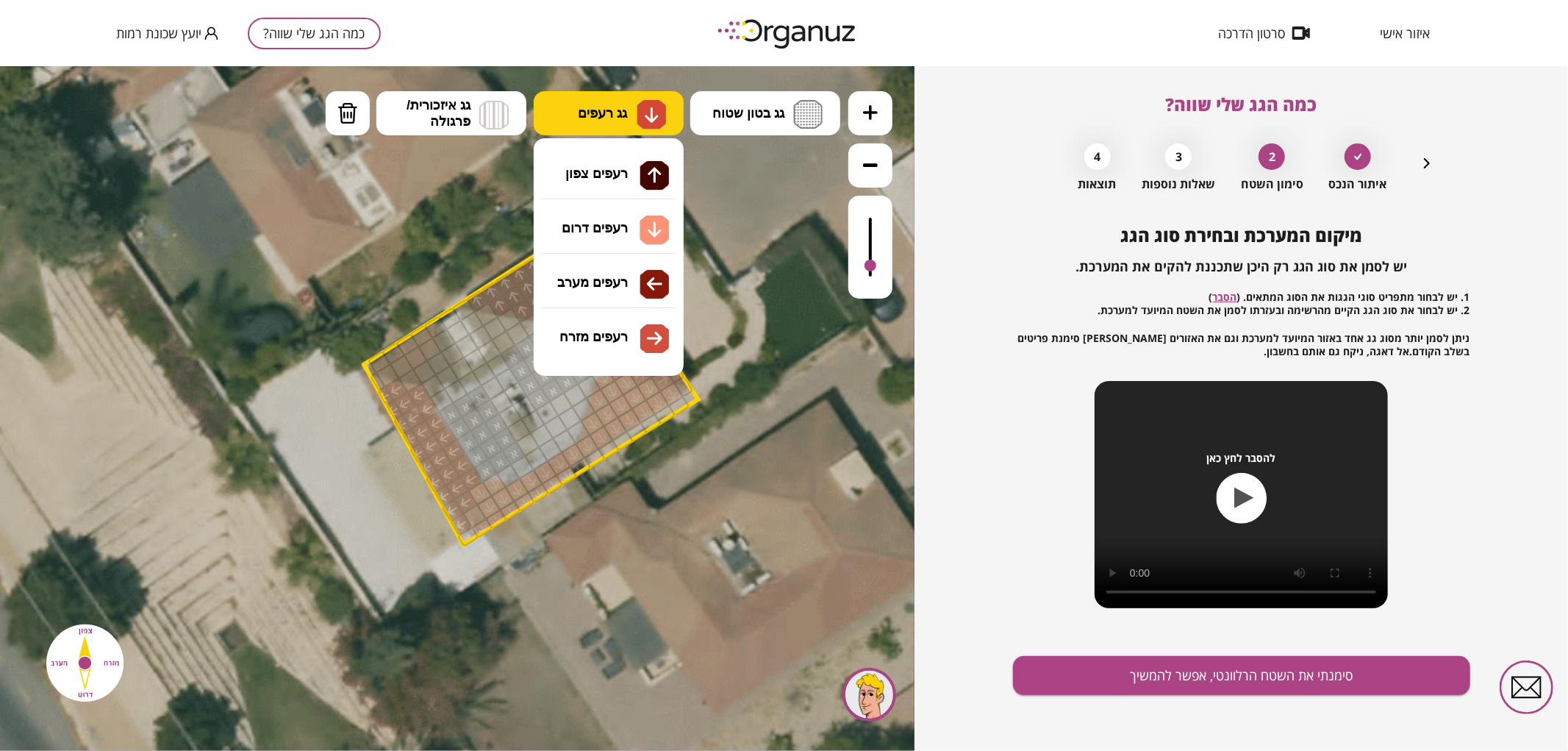
click at [645, 113] on img at bounding box center [651, 113] width 16 height 17
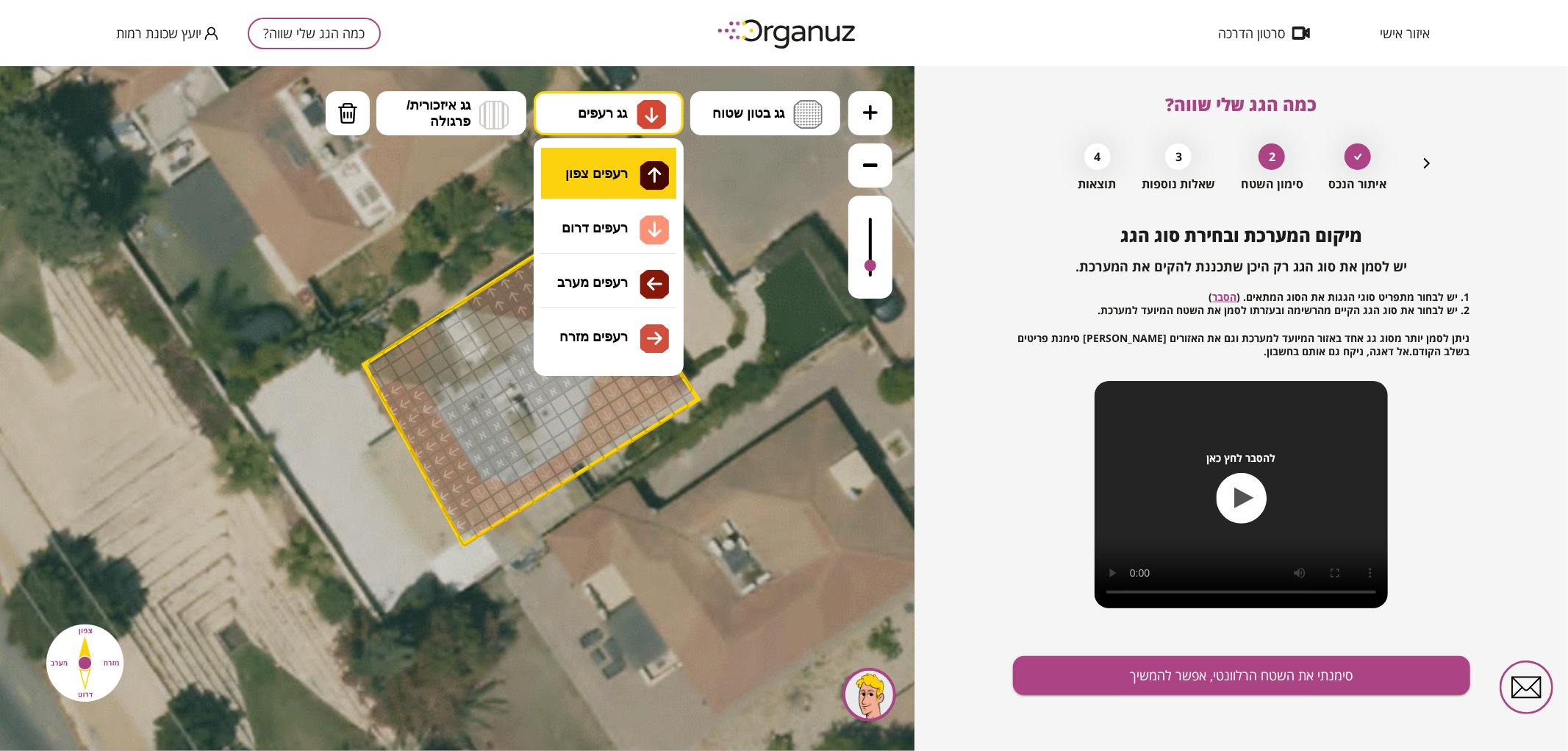
click at [643, 182] on div ".st0 { fill: #FFFFFF; } 10" at bounding box center [457, 408] width 914 height 685
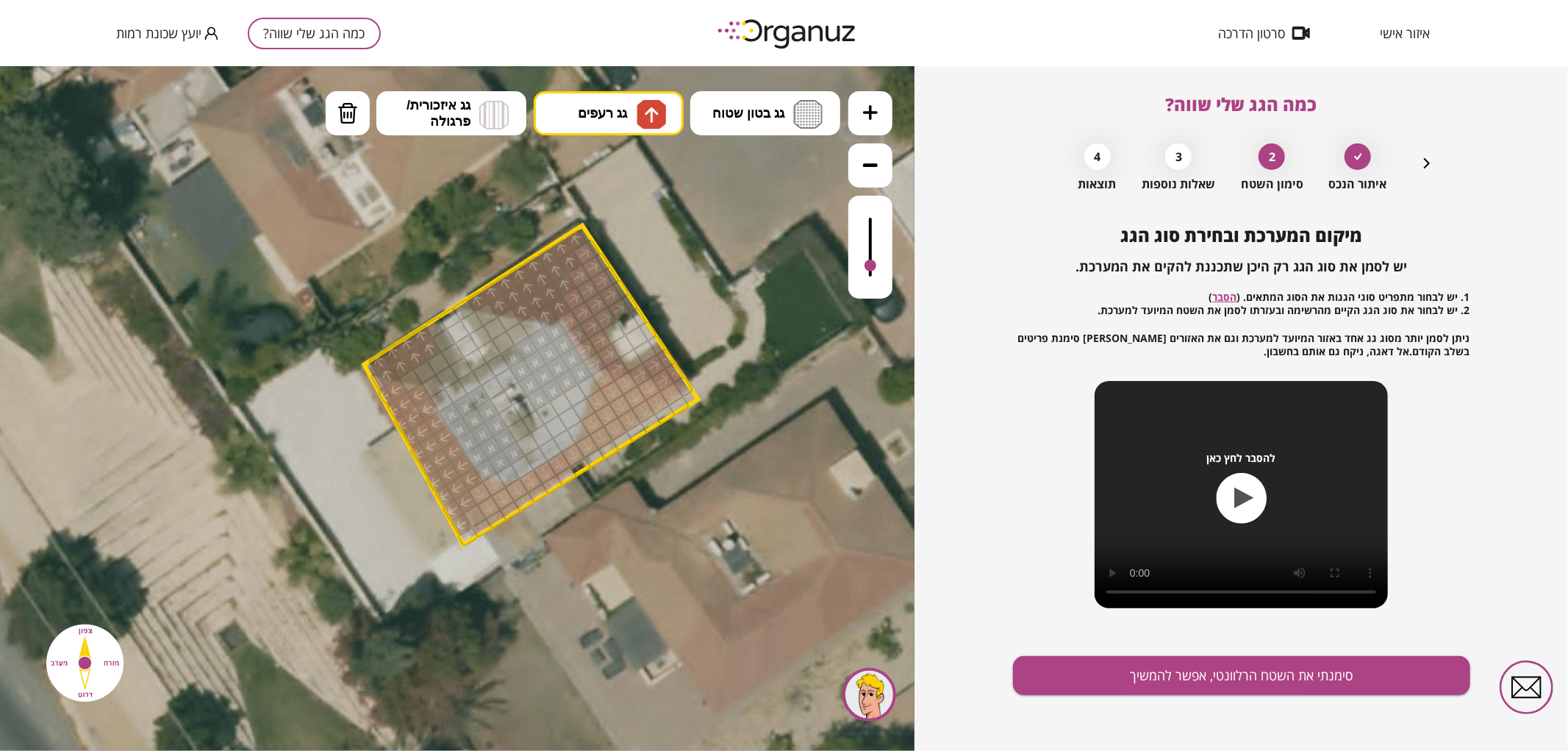
drag, startPoint x: 377, startPoint y: 366, endPoint x: 389, endPoint y: 360, distance: 13.4
click at [384, 363] on div at bounding box center [379, 361] width 25 height 24
drag, startPoint x: 411, startPoint y: 373, endPoint x: 430, endPoint y: 362, distance: 22.0
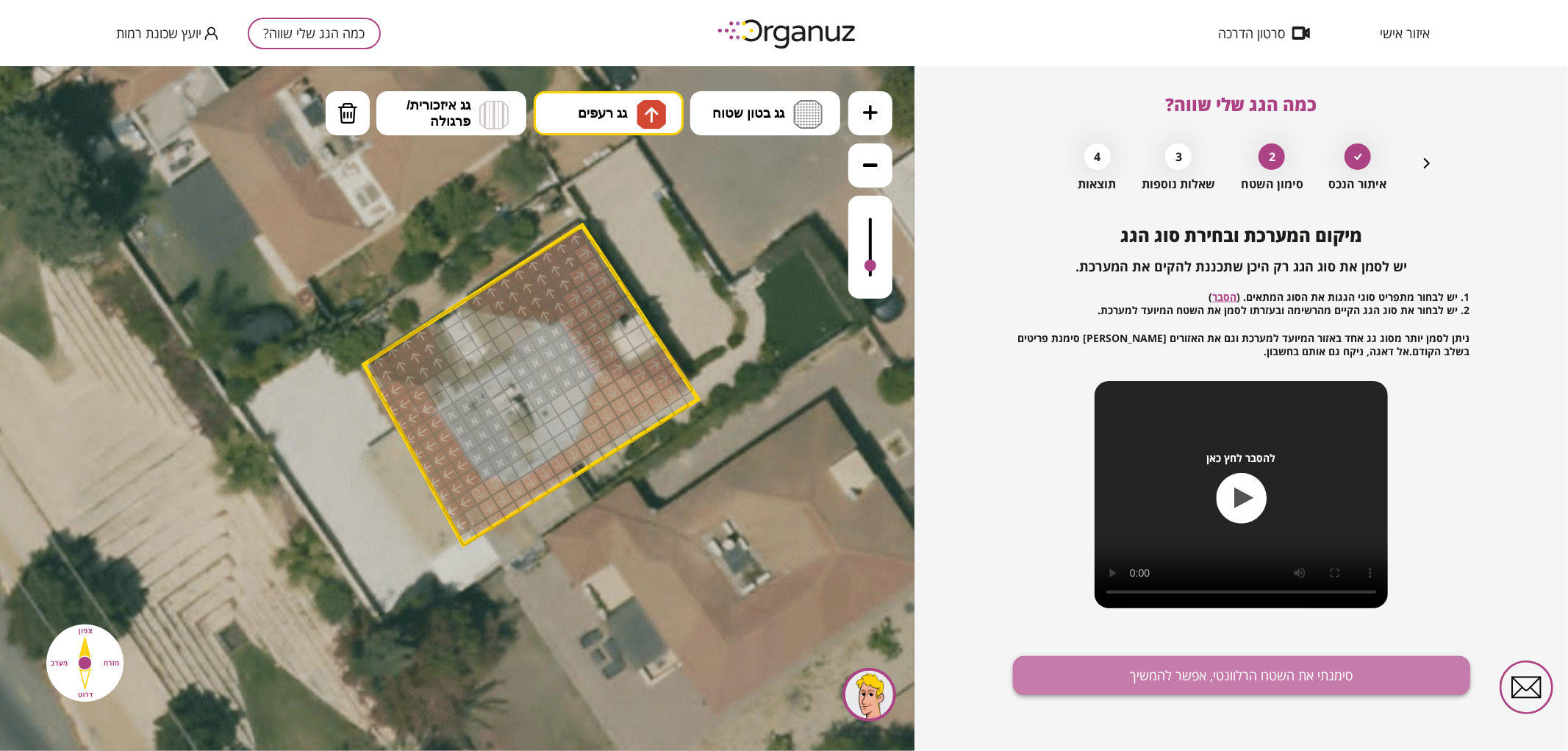
click at [1232, 681] on button "סימנתי את השטח הרלוונטי, אפשר להמשיך" at bounding box center [1242, 675] width 457 height 39
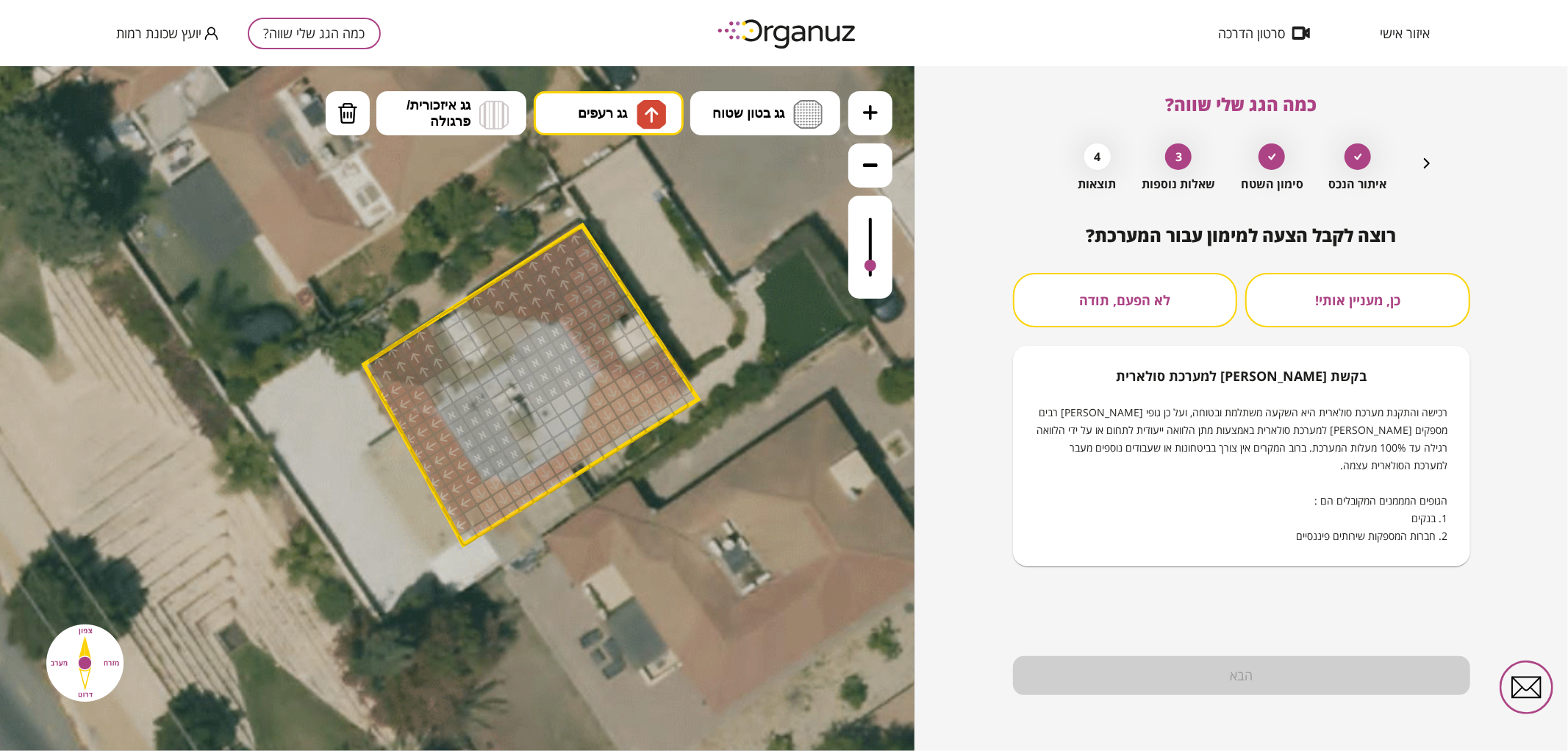
click at [1116, 328] on div "כן, מעניין אותי! לא הפעם, תודה בקשת [PERSON_NAME] למערכת סולארית רכישה והתקנת מ…" at bounding box center [1242, 419] width 457 height 294
click at [1115, 314] on button "לא הפעם, תודה" at bounding box center [1125, 300] width 225 height 55
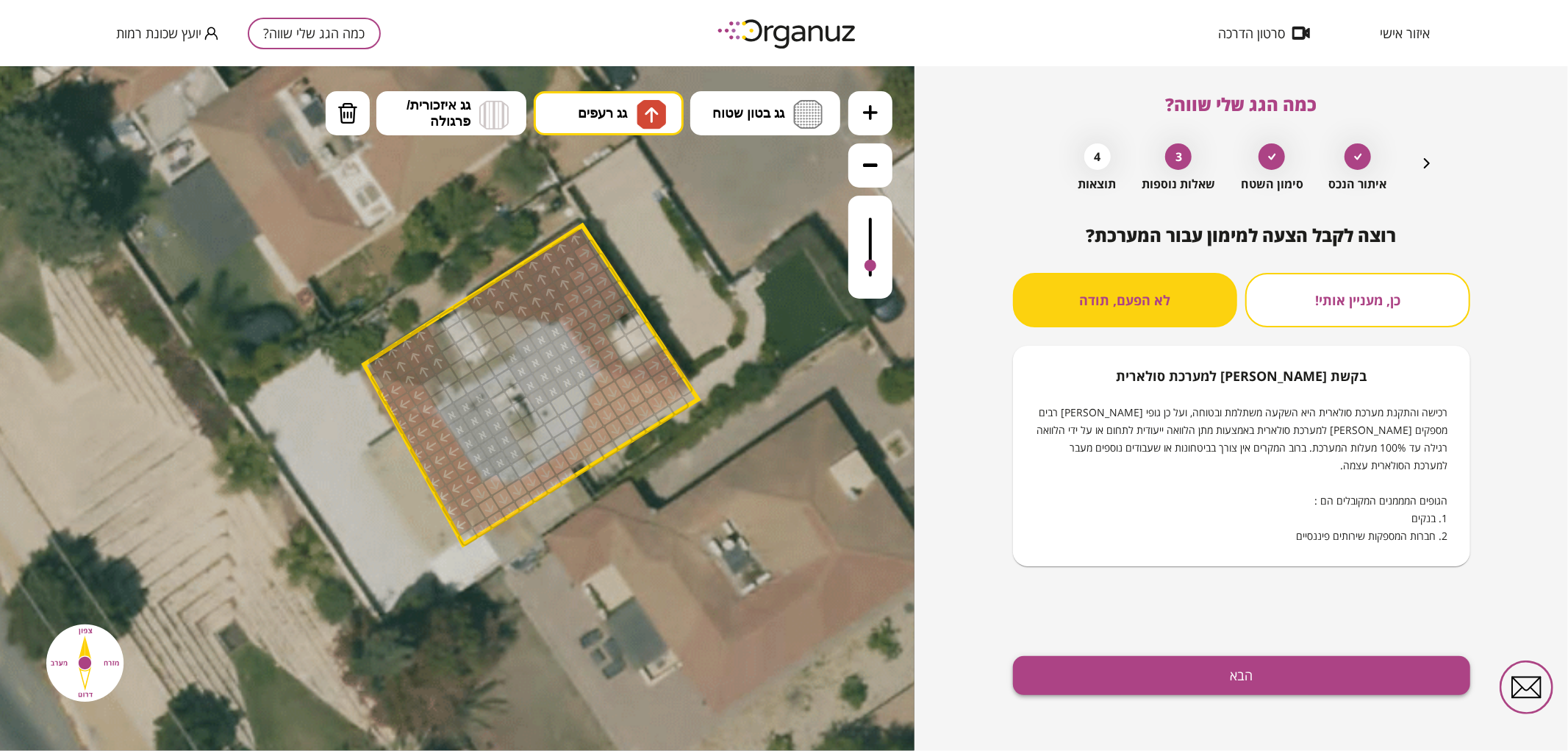
click at [1150, 681] on button "הבא" at bounding box center [1242, 675] width 457 height 39
click at [1424, 167] on icon "button" at bounding box center [1426, 163] width 17 height 17
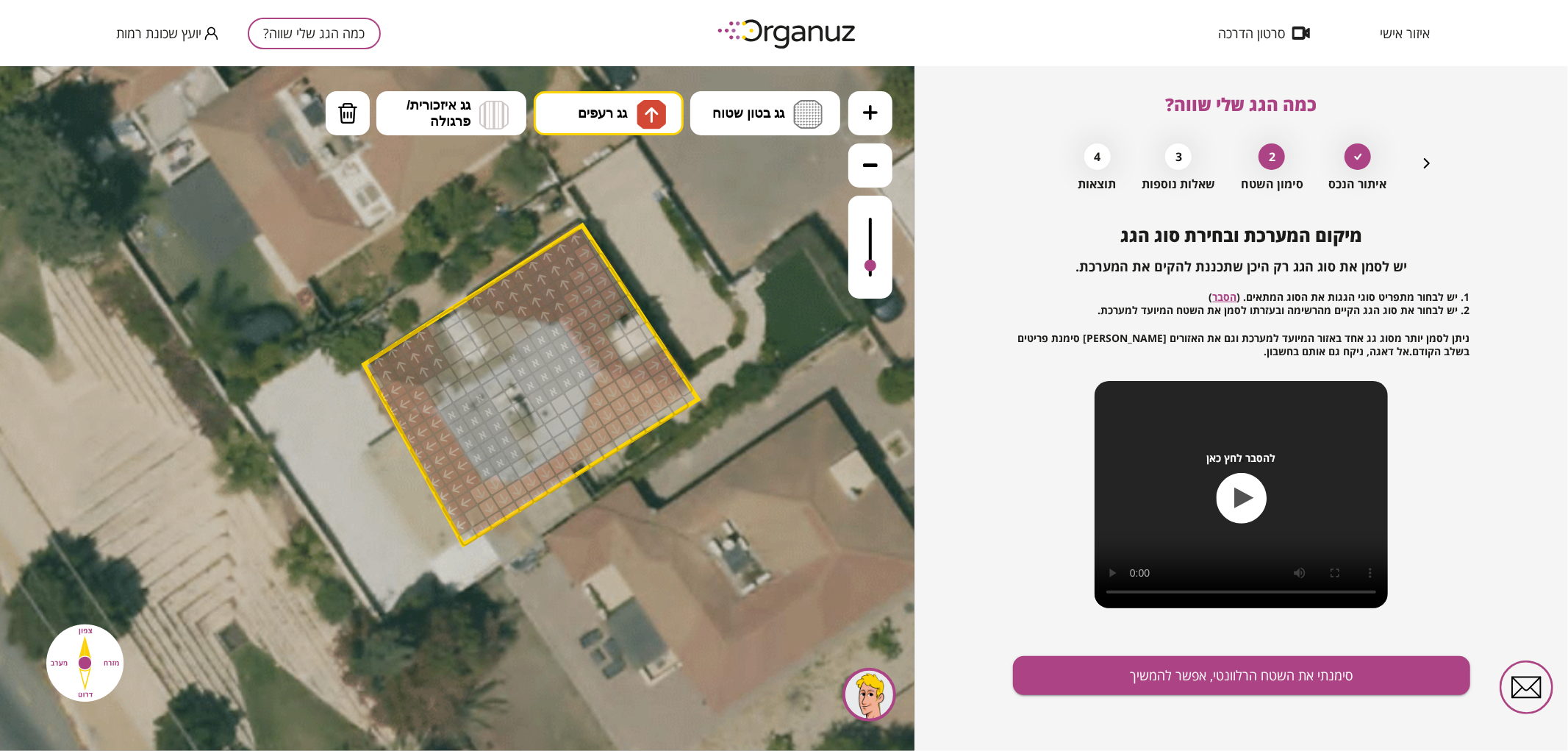
click at [1424, 167] on icon "button" at bounding box center [1426, 163] width 17 height 17
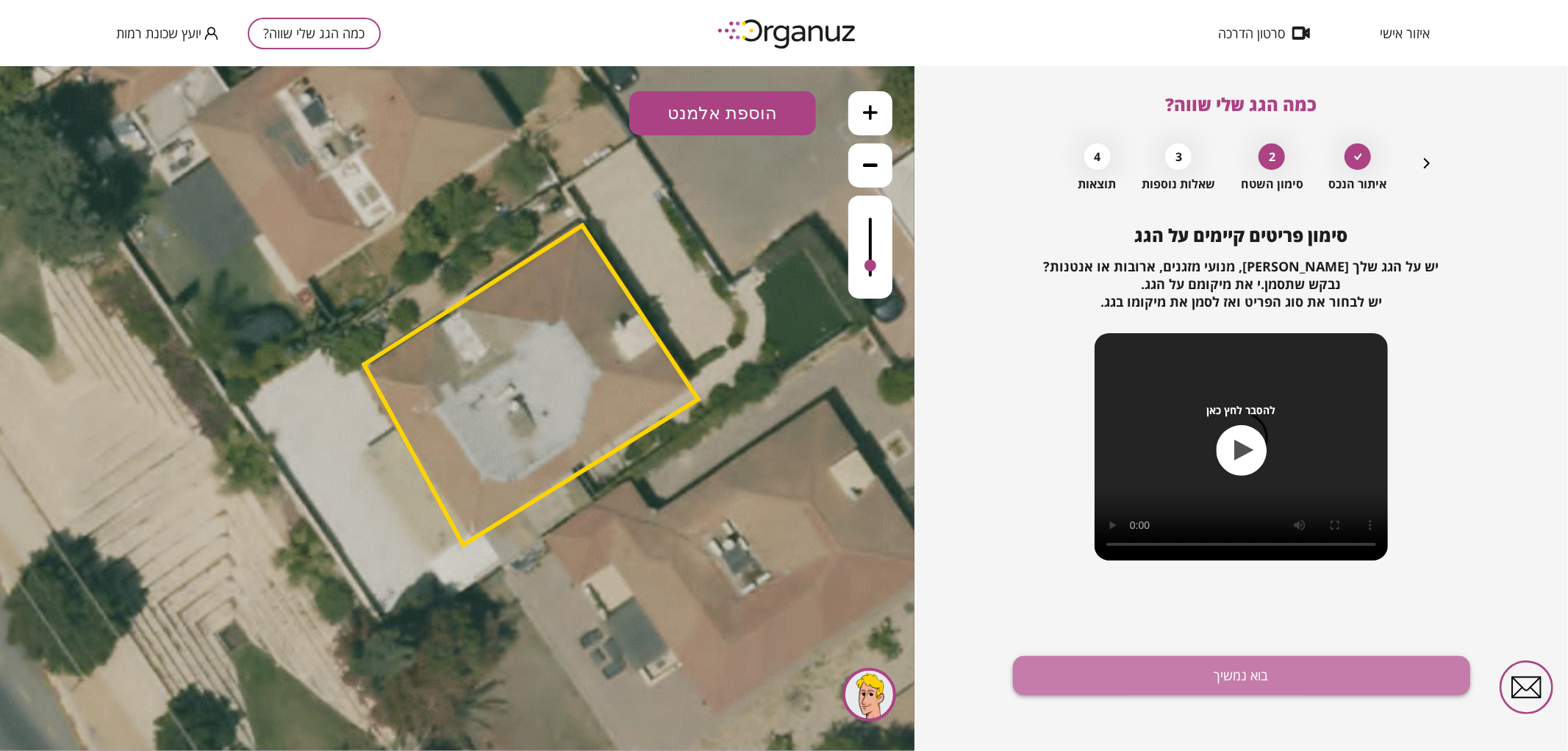
click at [1180, 684] on button "בוא נמשיך" at bounding box center [1242, 675] width 457 height 39
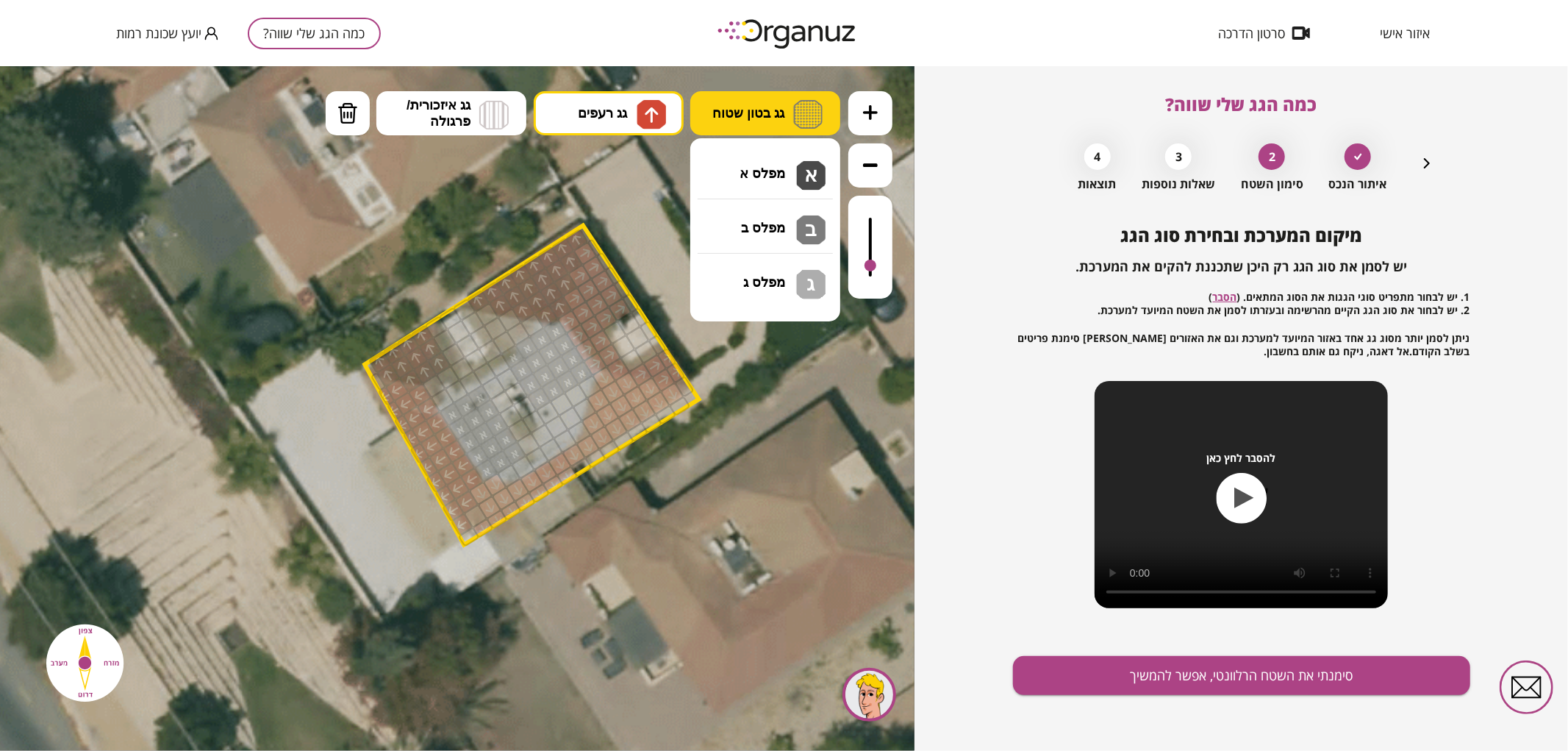
click at [740, 112] on span "גג בטון שטוח" at bounding box center [748, 113] width 72 height 16
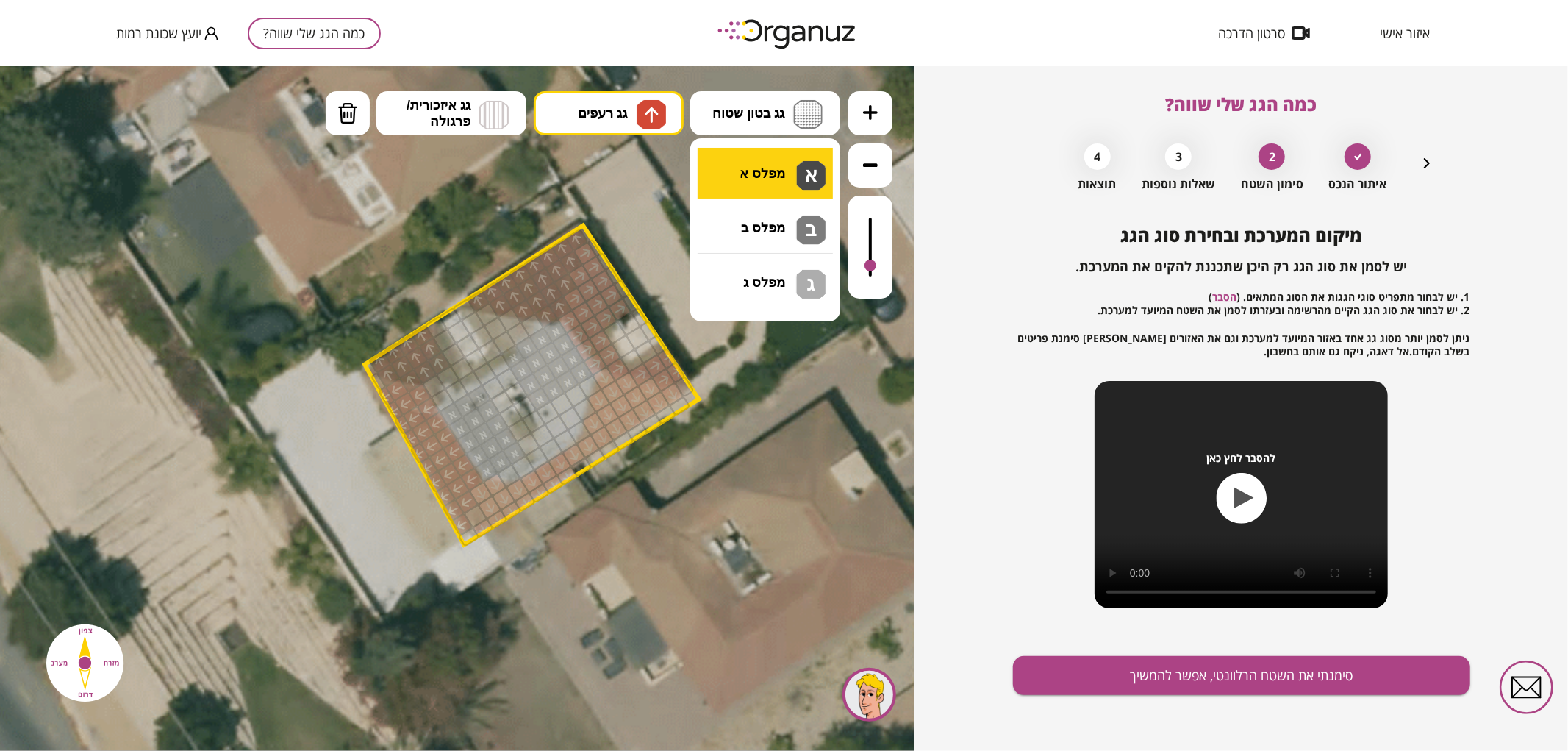
click at [739, 175] on div ".st0 { fill: #FFFFFF; } 10" at bounding box center [457, 408] width 914 height 685
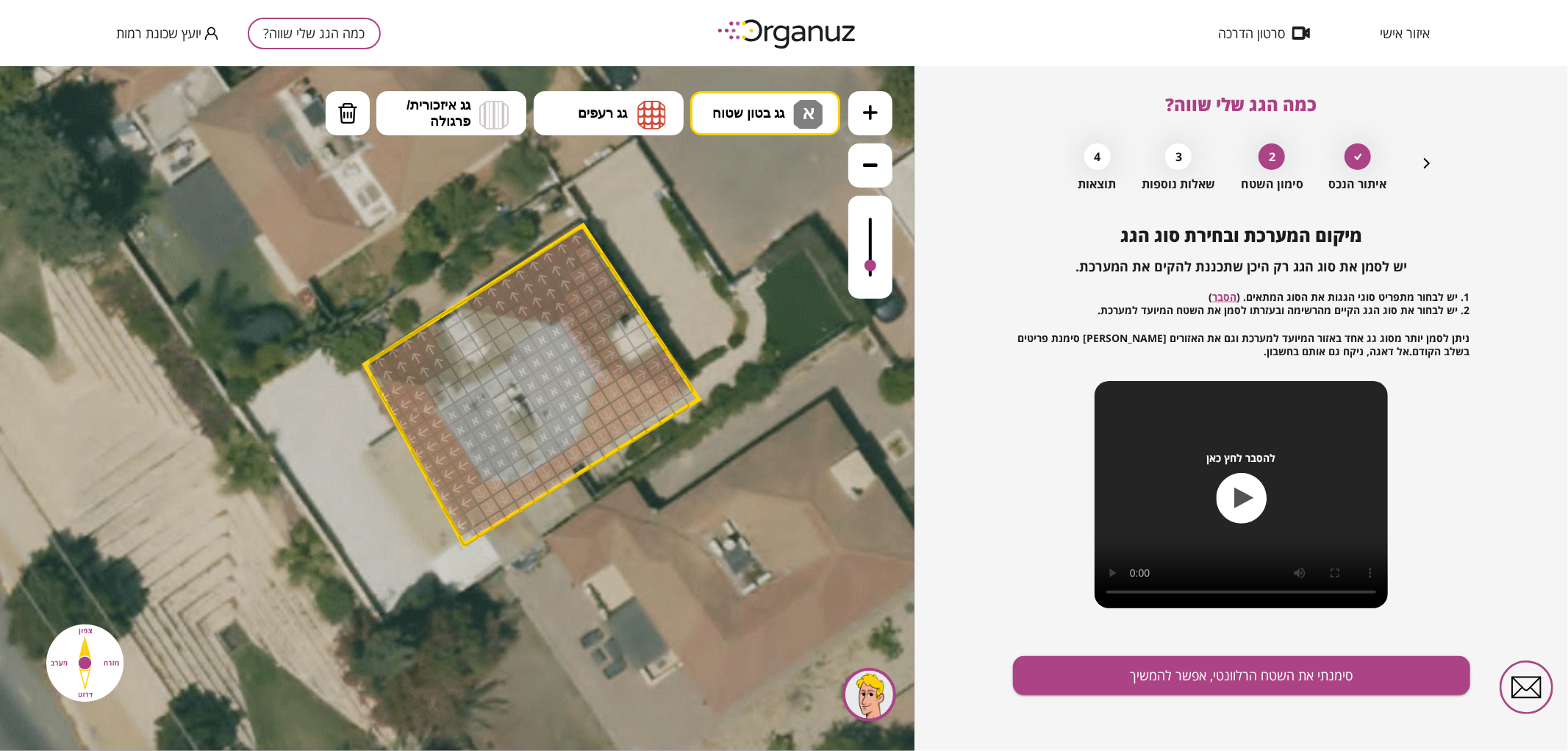
drag, startPoint x: 578, startPoint y: 392, endPoint x: 541, endPoint y: 430, distance: 53.0
click at [1114, 714] on div "מיקום המערכת ובחירת סוג הגג יש לסמן את סוג הגג רק היכן שתכננת להקים את המערכת. …" at bounding box center [1242, 488] width 457 height 526
click at [1105, 687] on button "סימנתי את השטח הרלוונטי, אפשר להמשיך" at bounding box center [1242, 675] width 457 height 39
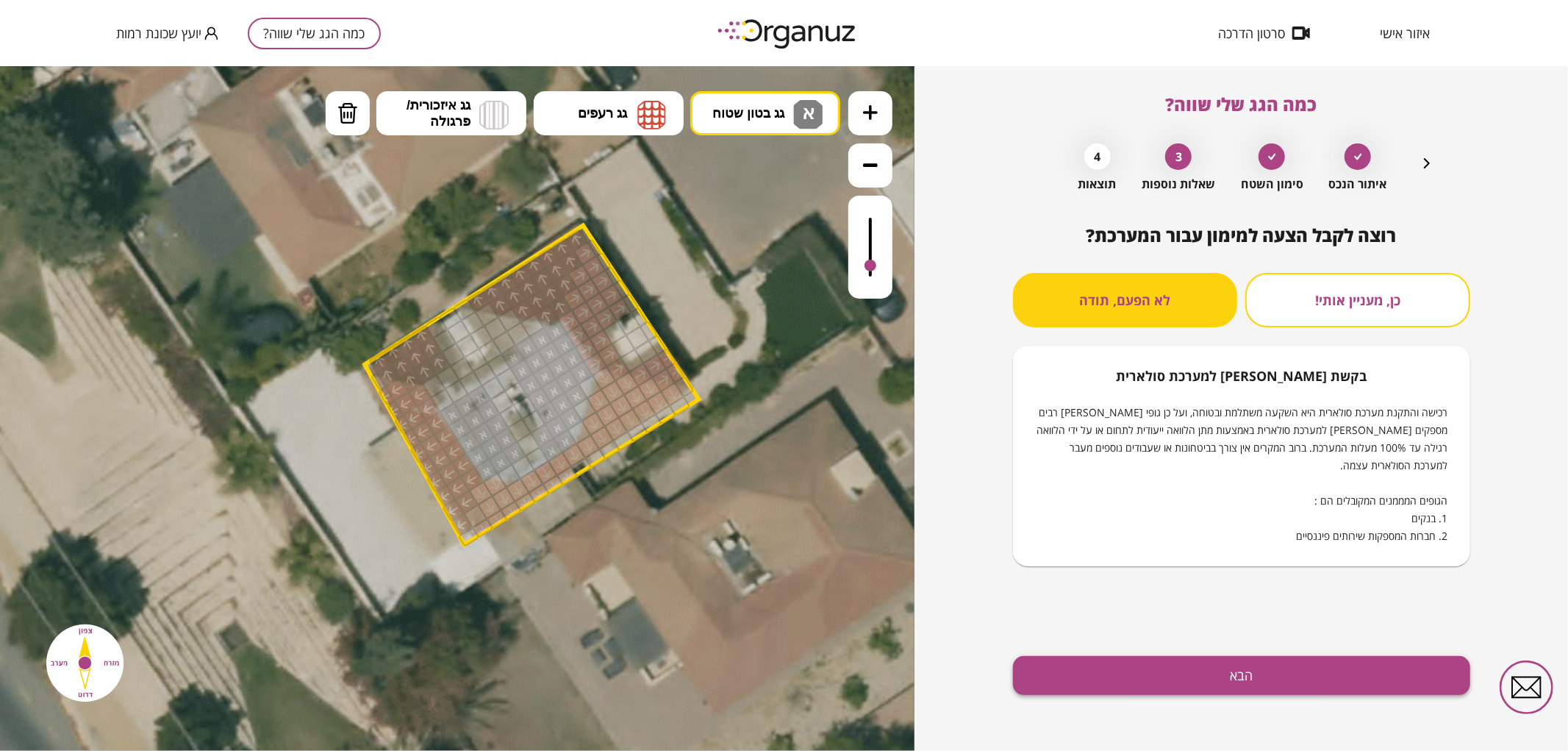
click at [1196, 678] on button "הבא" at bounding box center [1242, 675] width 457 height 39
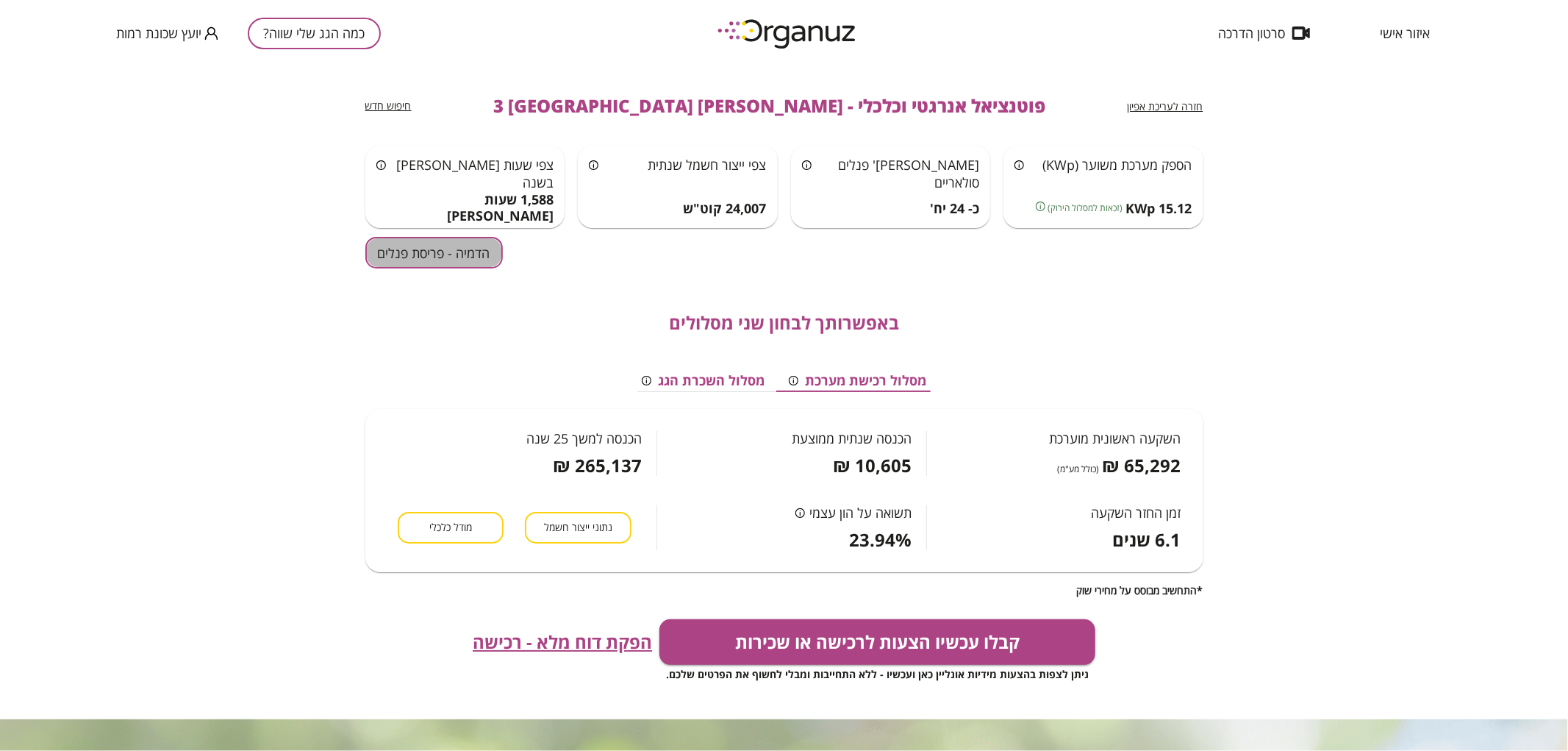
click at [453, 253] on button "הדמיה - פריסת פנלים" at bounding box center [434, 252] width 137 height 32
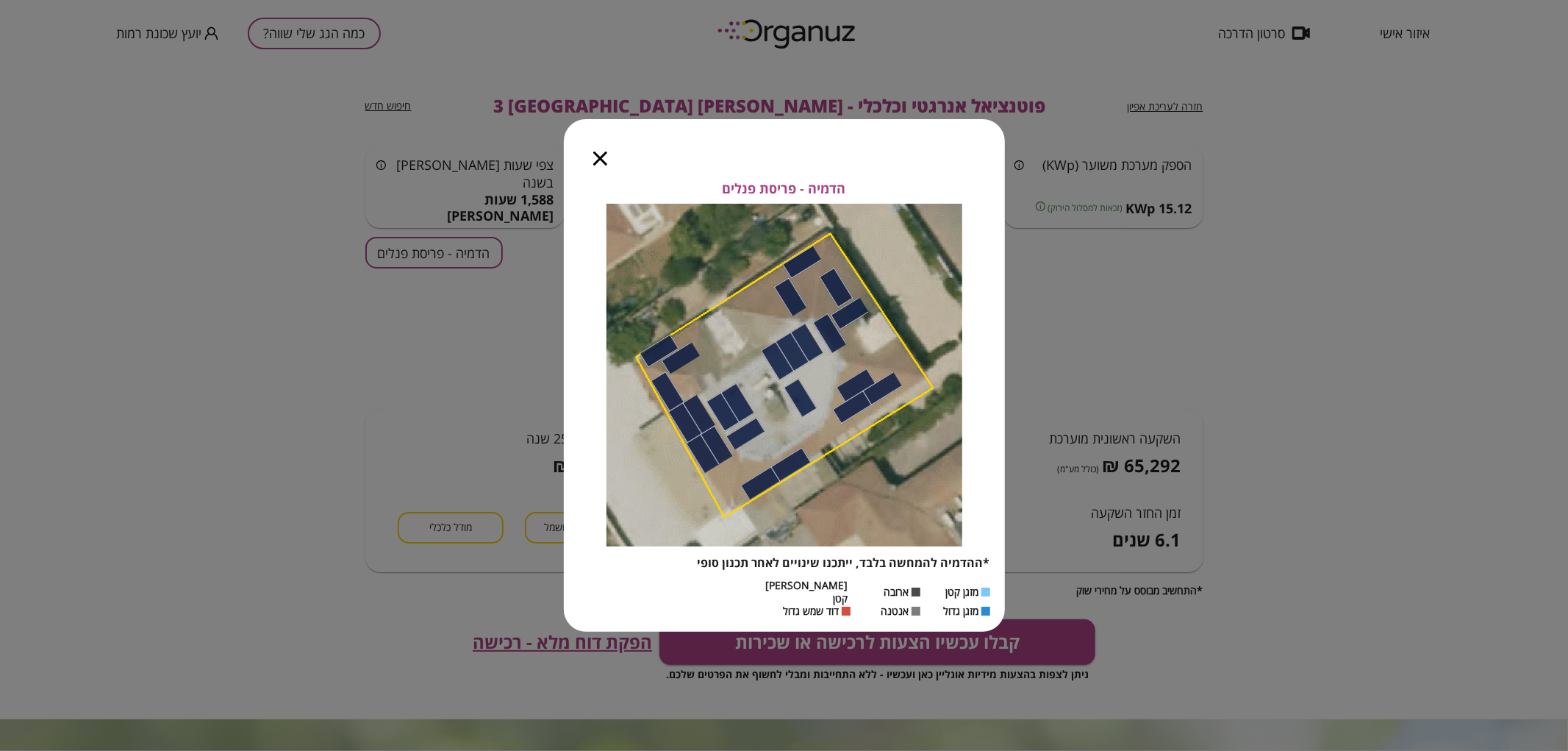
click at [600, 162] on icon "button" at bounding box center [600, 158] width 14 height 14
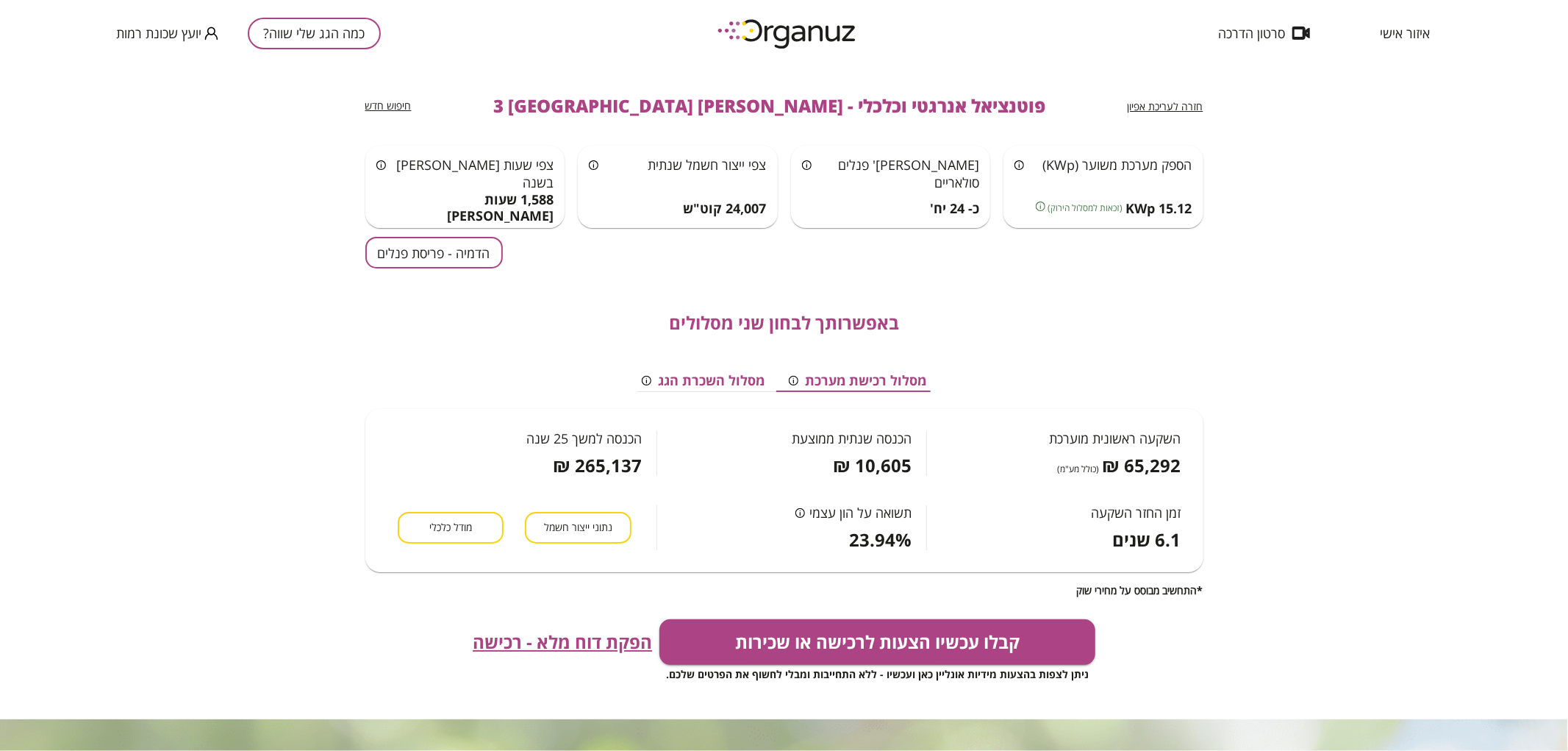
click at [1424, 35] on span "איזור אישי" at bounding box center [1404, 33] width 50 height 15
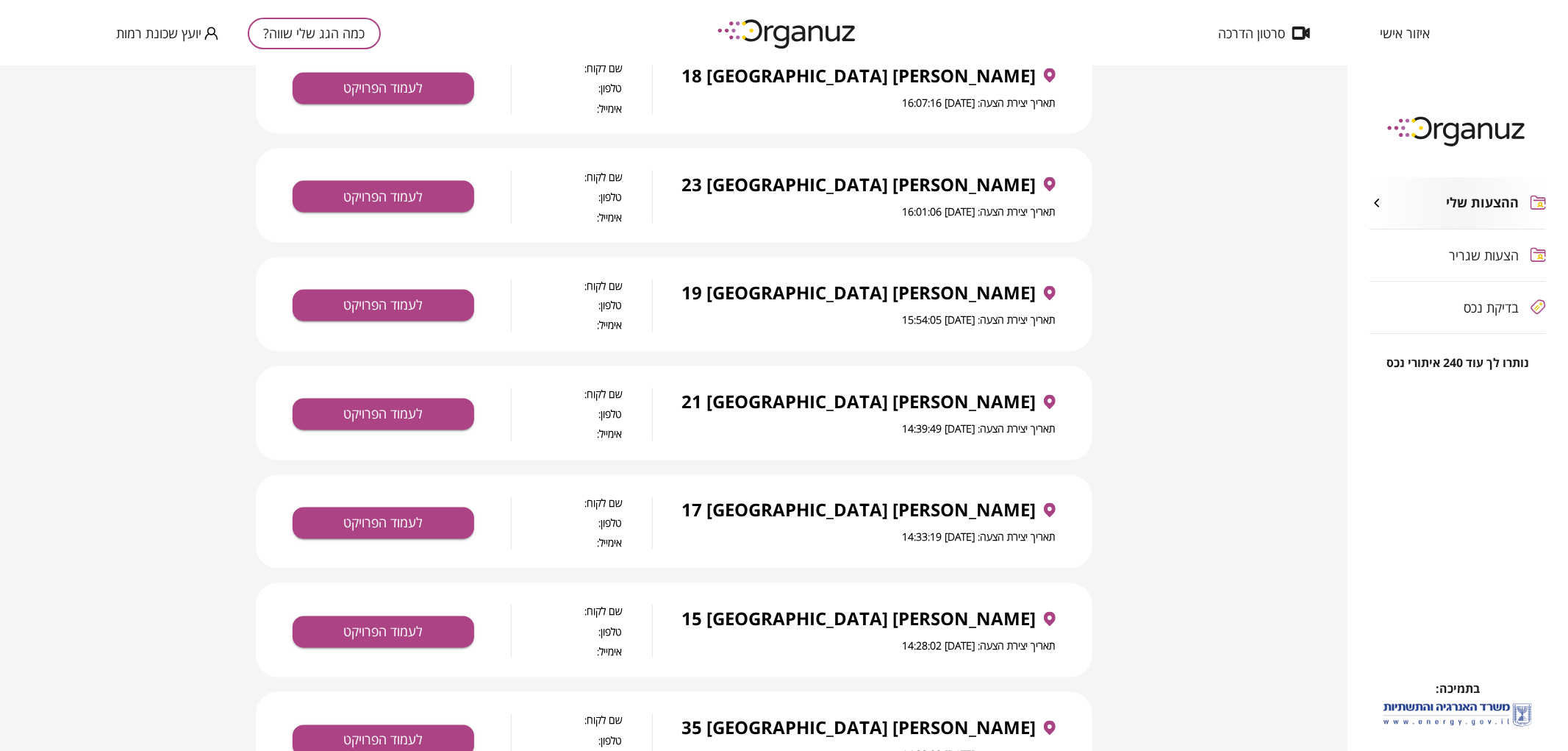
scroll to position [2258, 0]
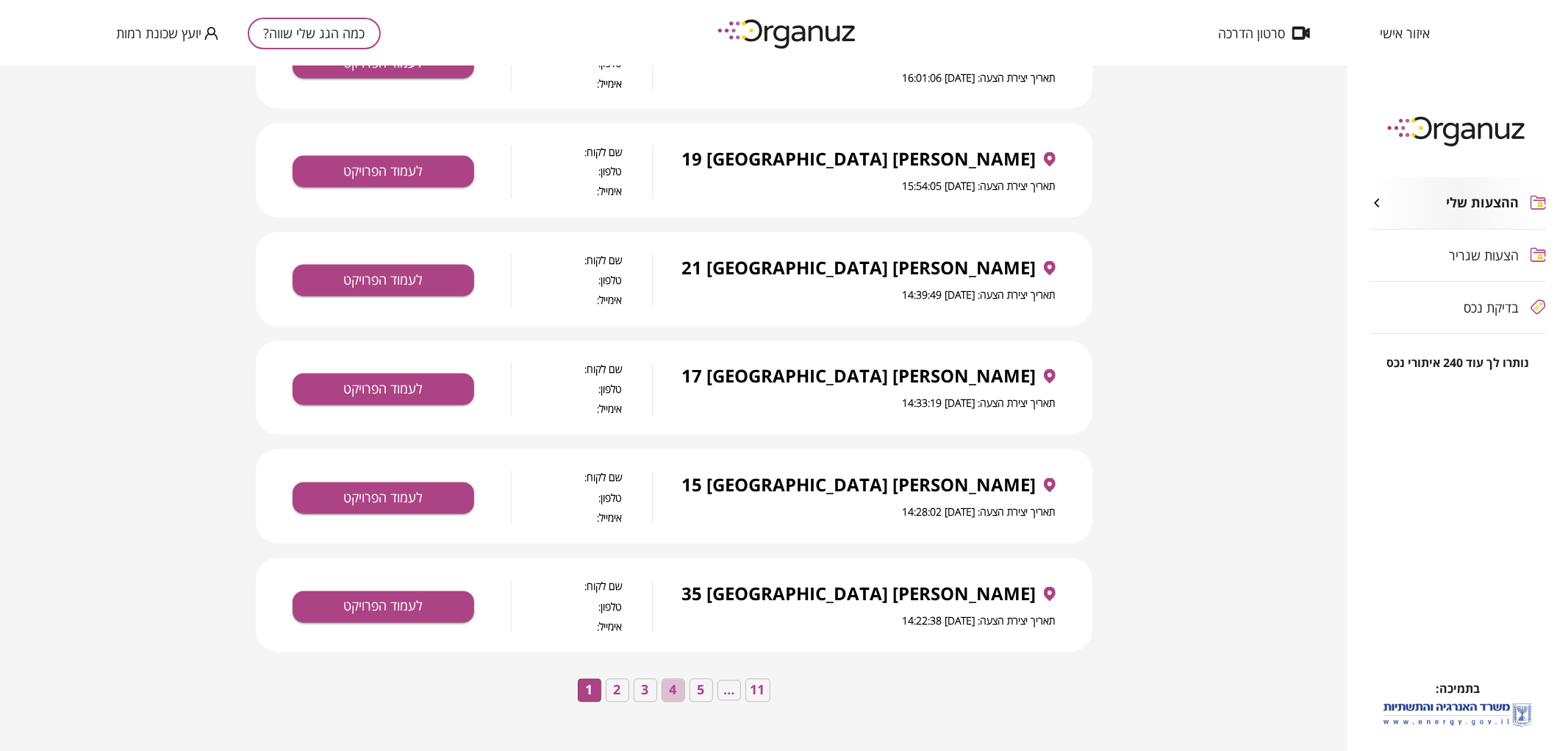
click at [672, 694] on button "4" at bounding box center [674, 691] width 24 height 24
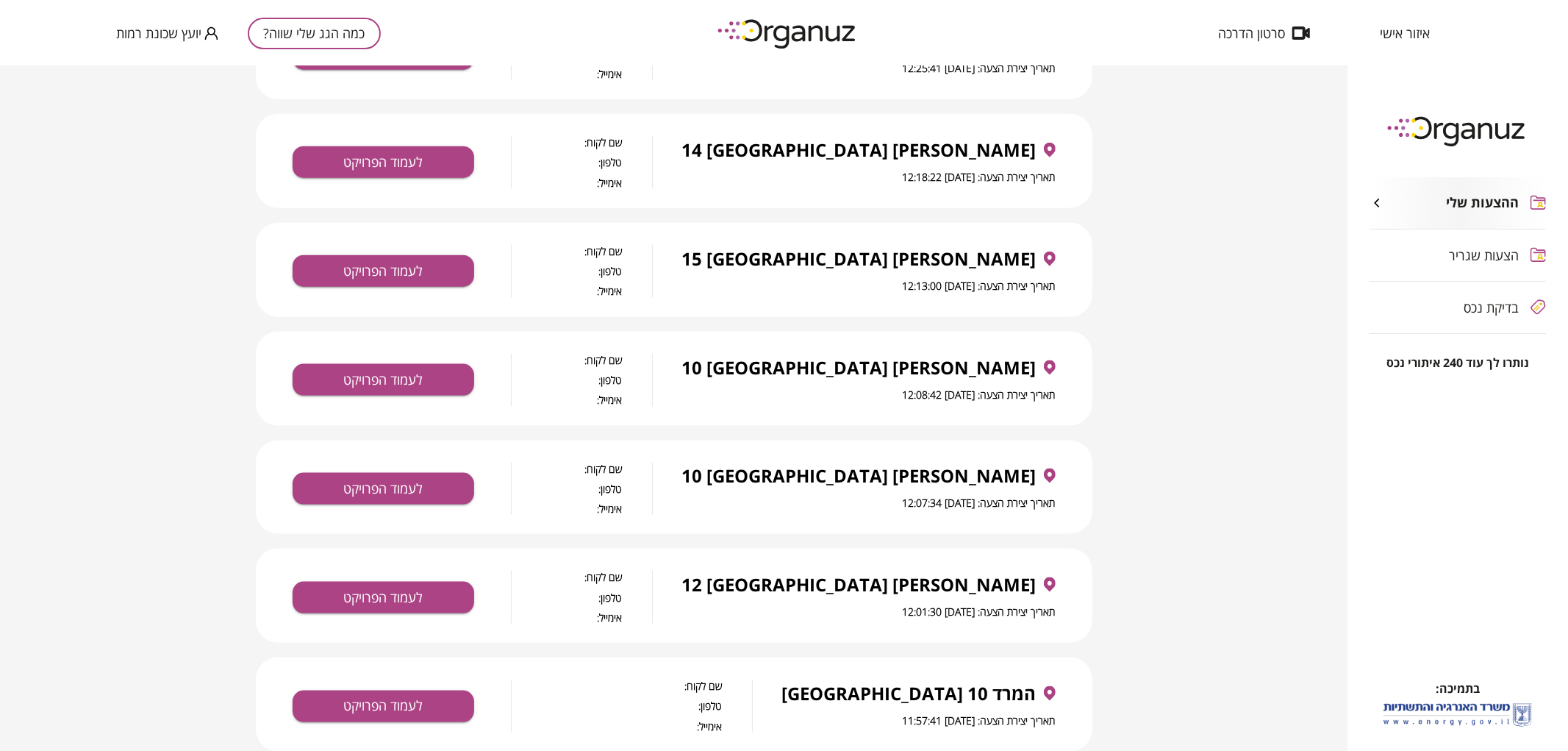
scroll to position [1440, 0]
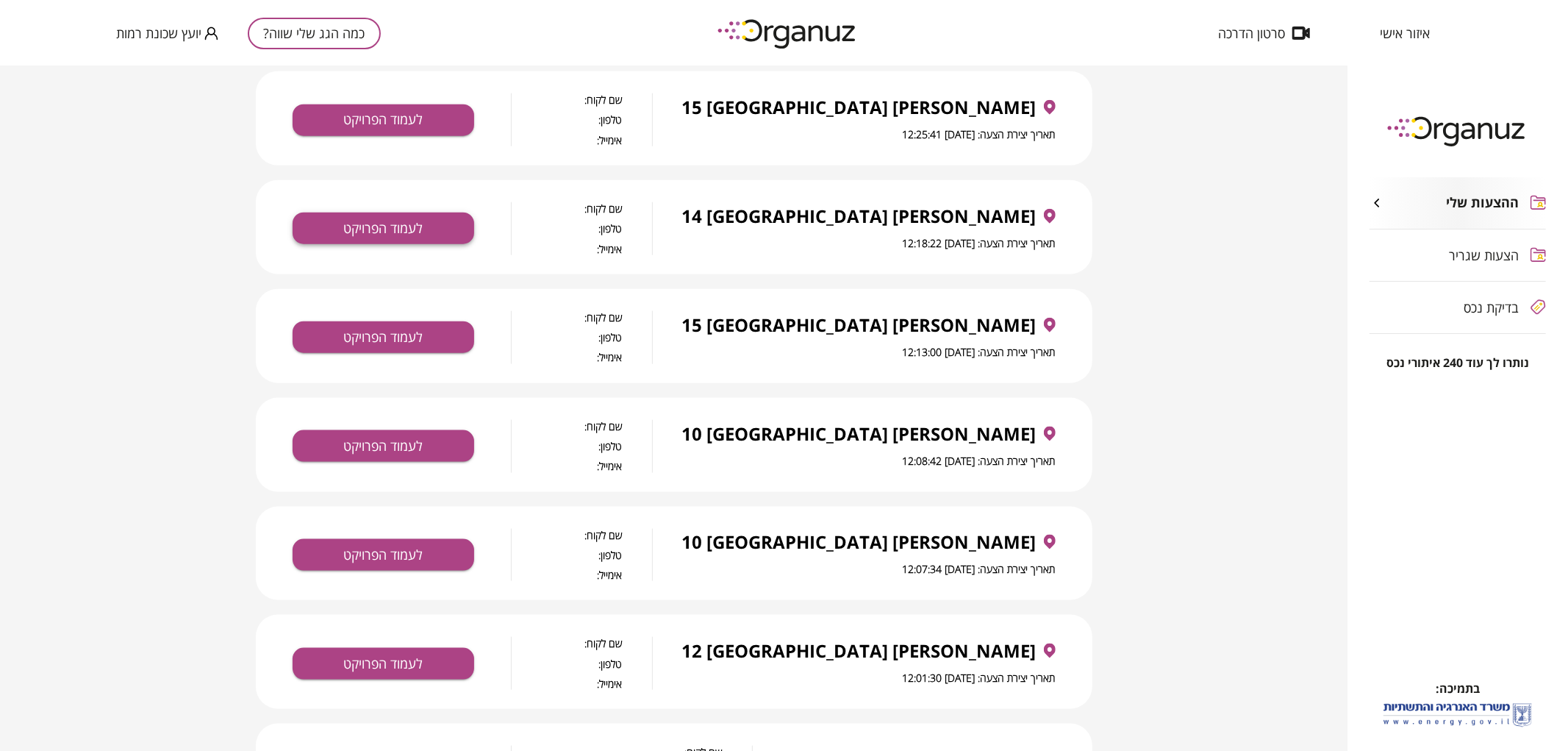
click at [416, 224] on button "לעמוד הפרויקט" at bounding box center [383, 228] width 182 height 32
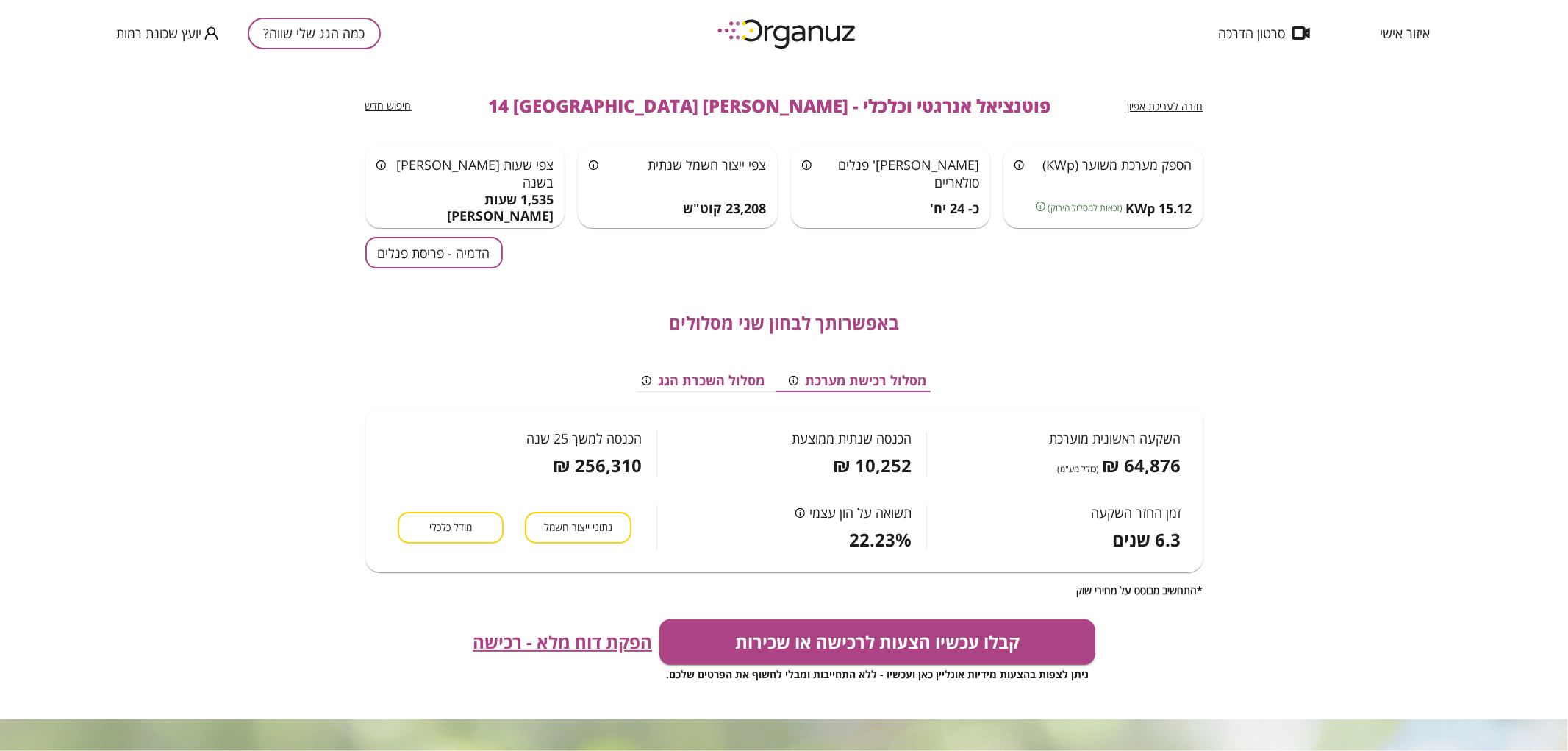
click at [1189, 107] on span "חזרה לעריכת אפיון" at bounding box center [1165, 106] width 76 height 14
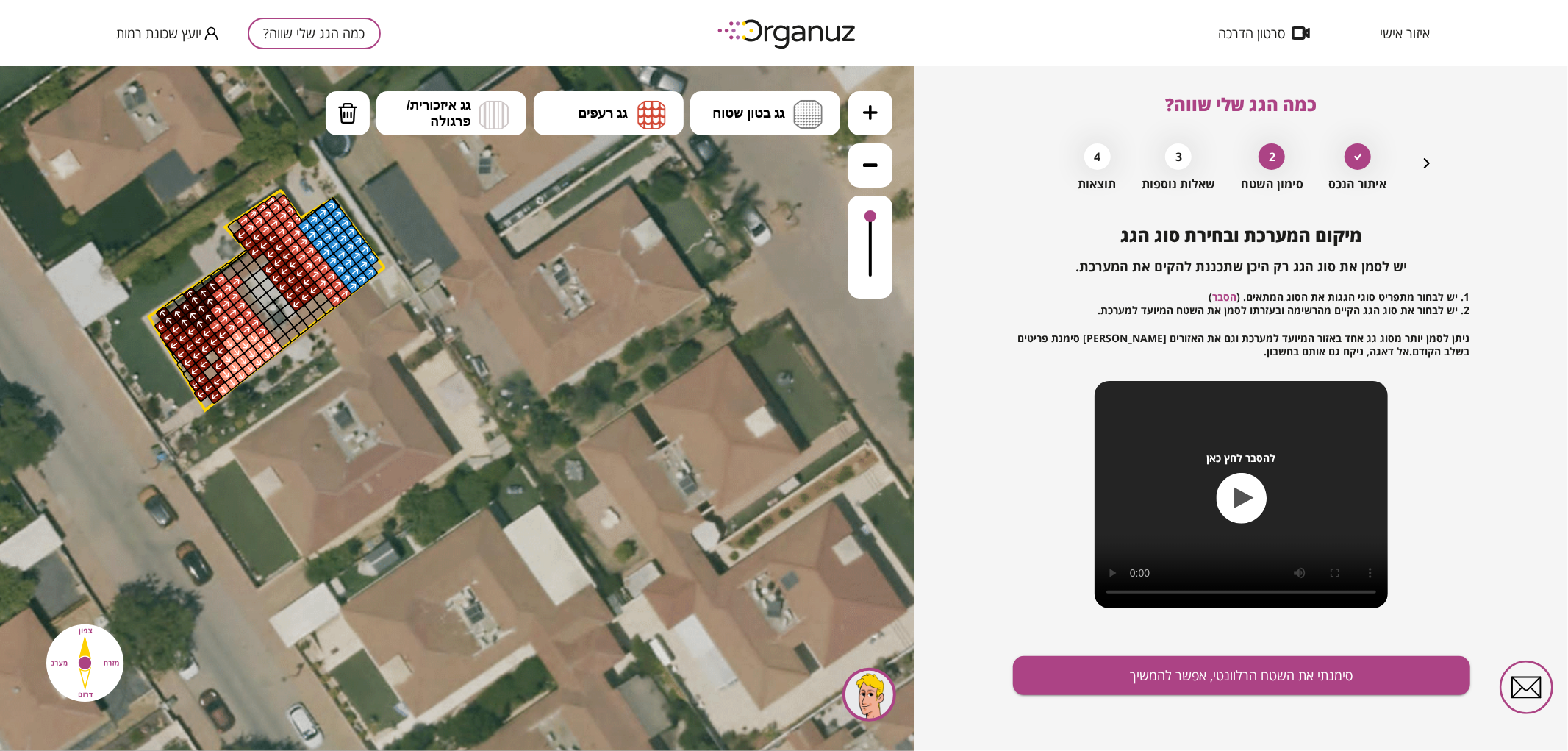
click at [1424, 164] on icon "button" at bounding box center [1426, 163] width 17 height 17
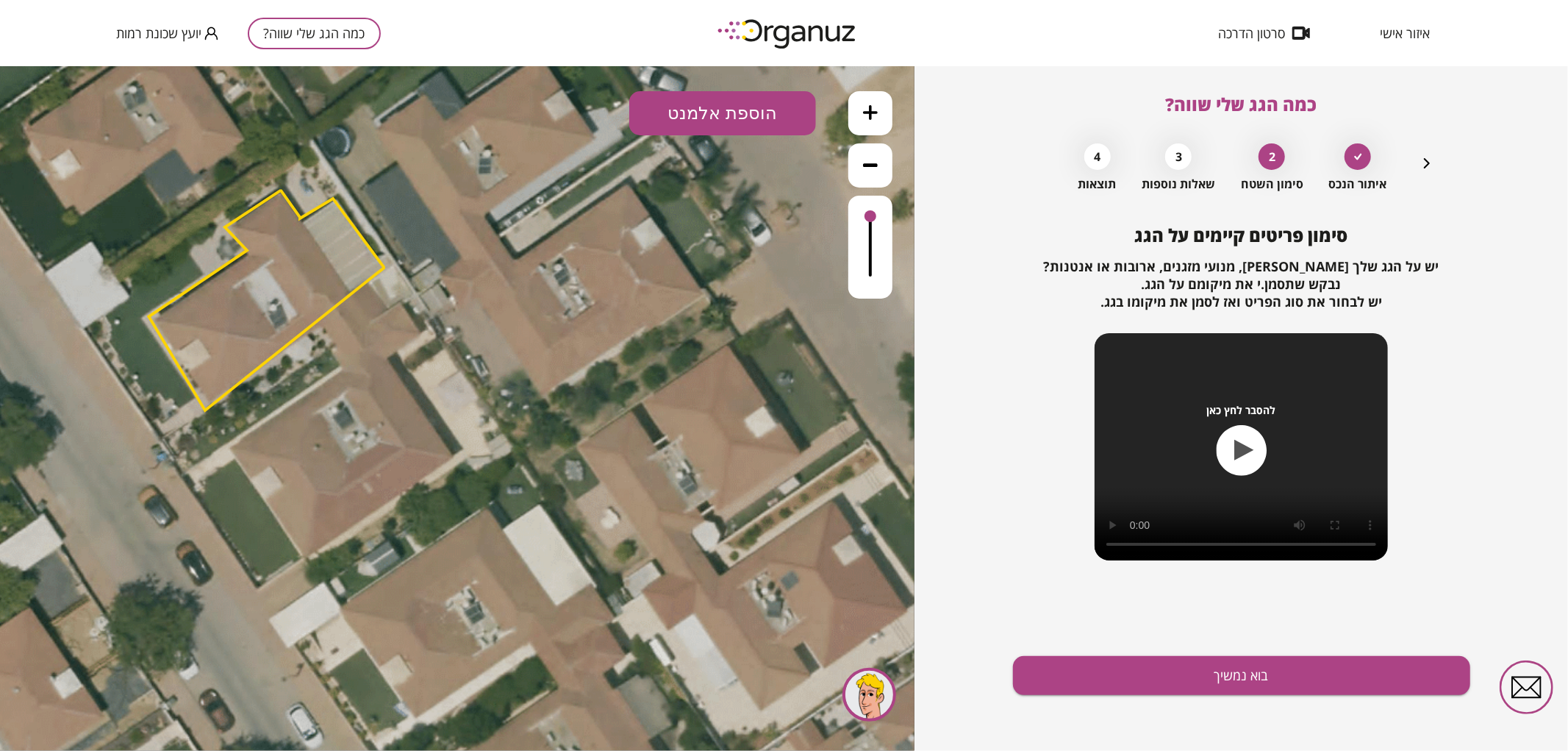
click at [1424, 164] on icon "button" at bounding box center [1426, 163] width 17 height 17
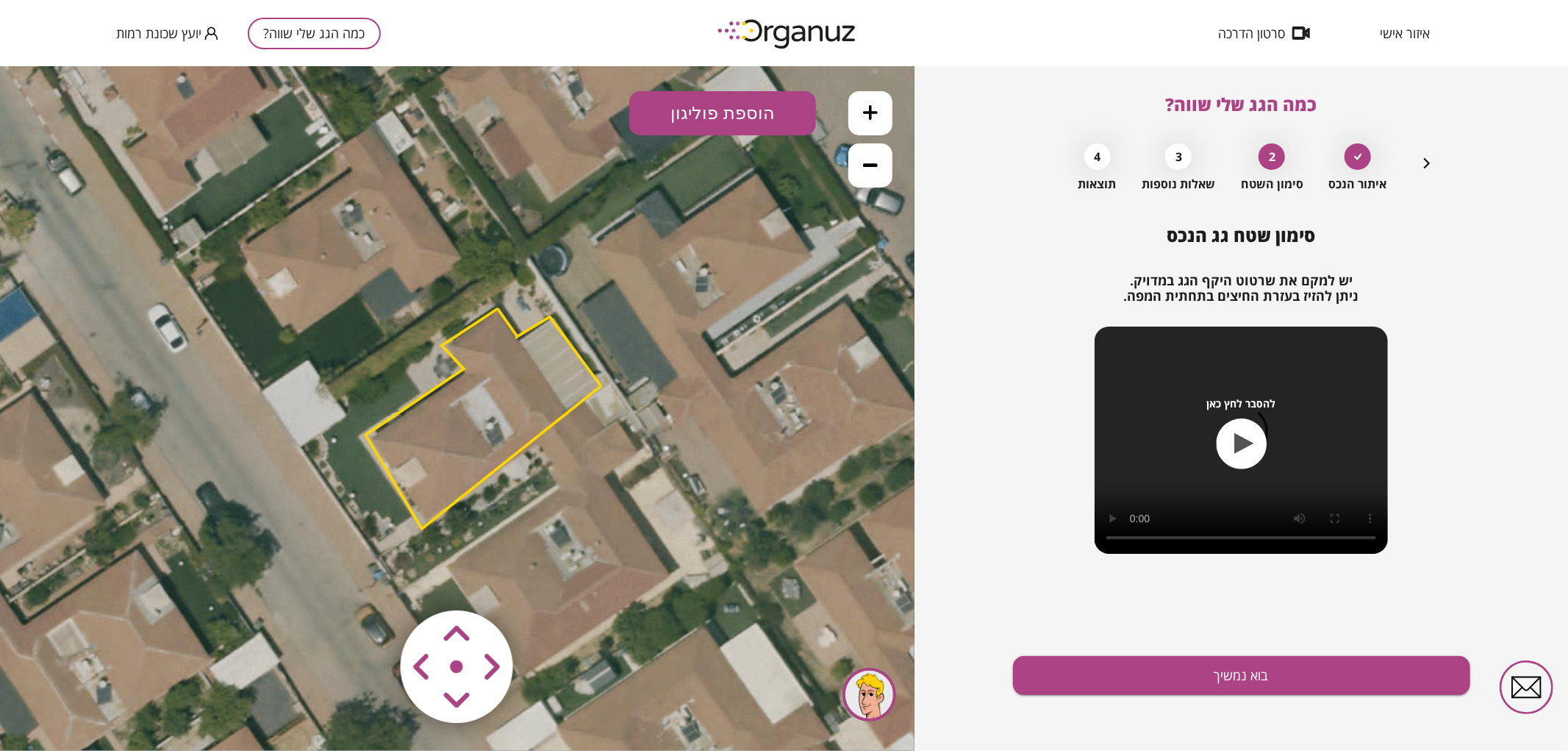
drag, startPoint x: 576, startPoint y: 332, endPoint x: 793, endPoint y: 450, distance: 247.0
click at [793, 450] on icon at bounding box center [632, 653] width 2085 height 2086
click at [478, 370] on polygon at bounding box center [483, 419] width 235 height 220
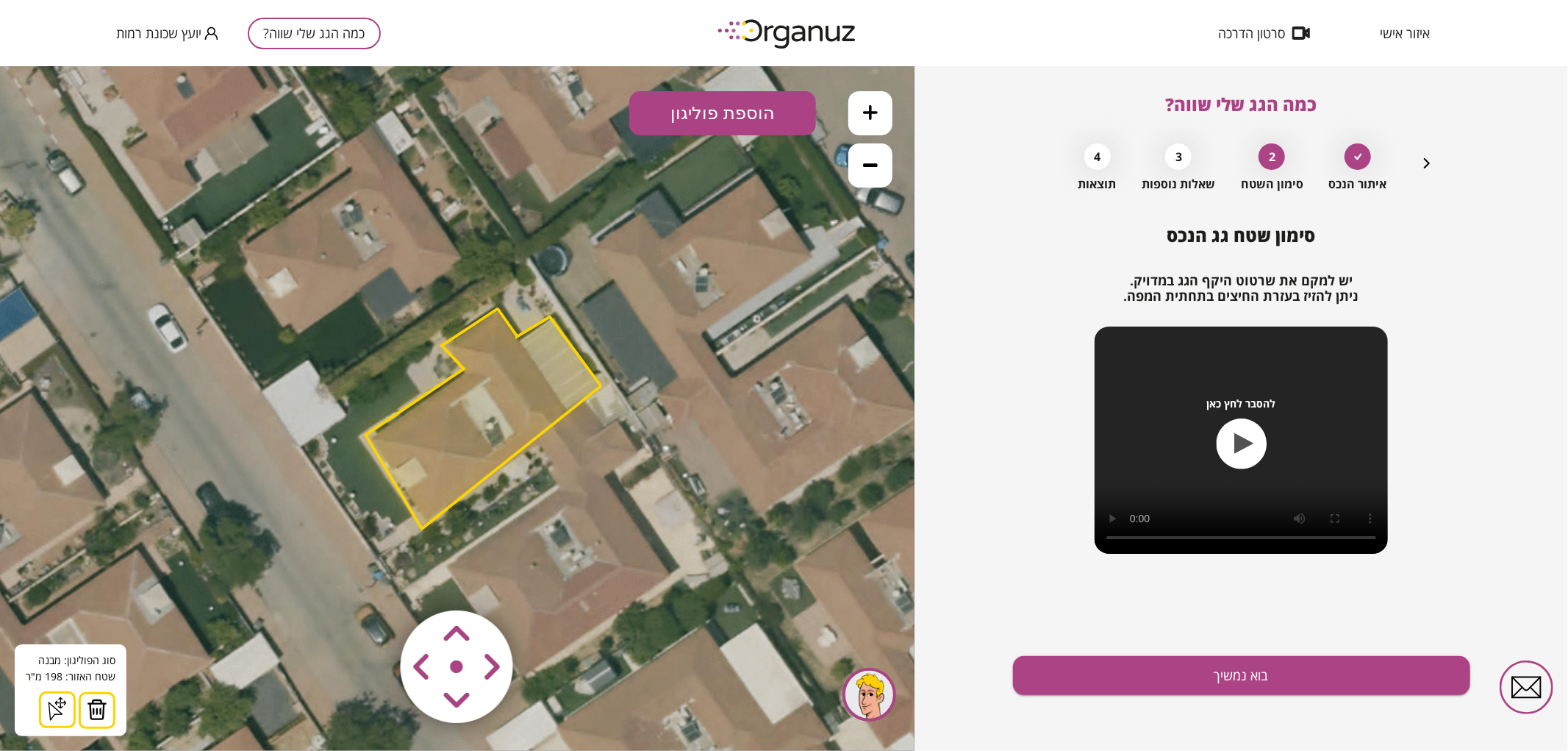
click at [93, 708] on img at bounding box center [97, 709] width 21 height 22
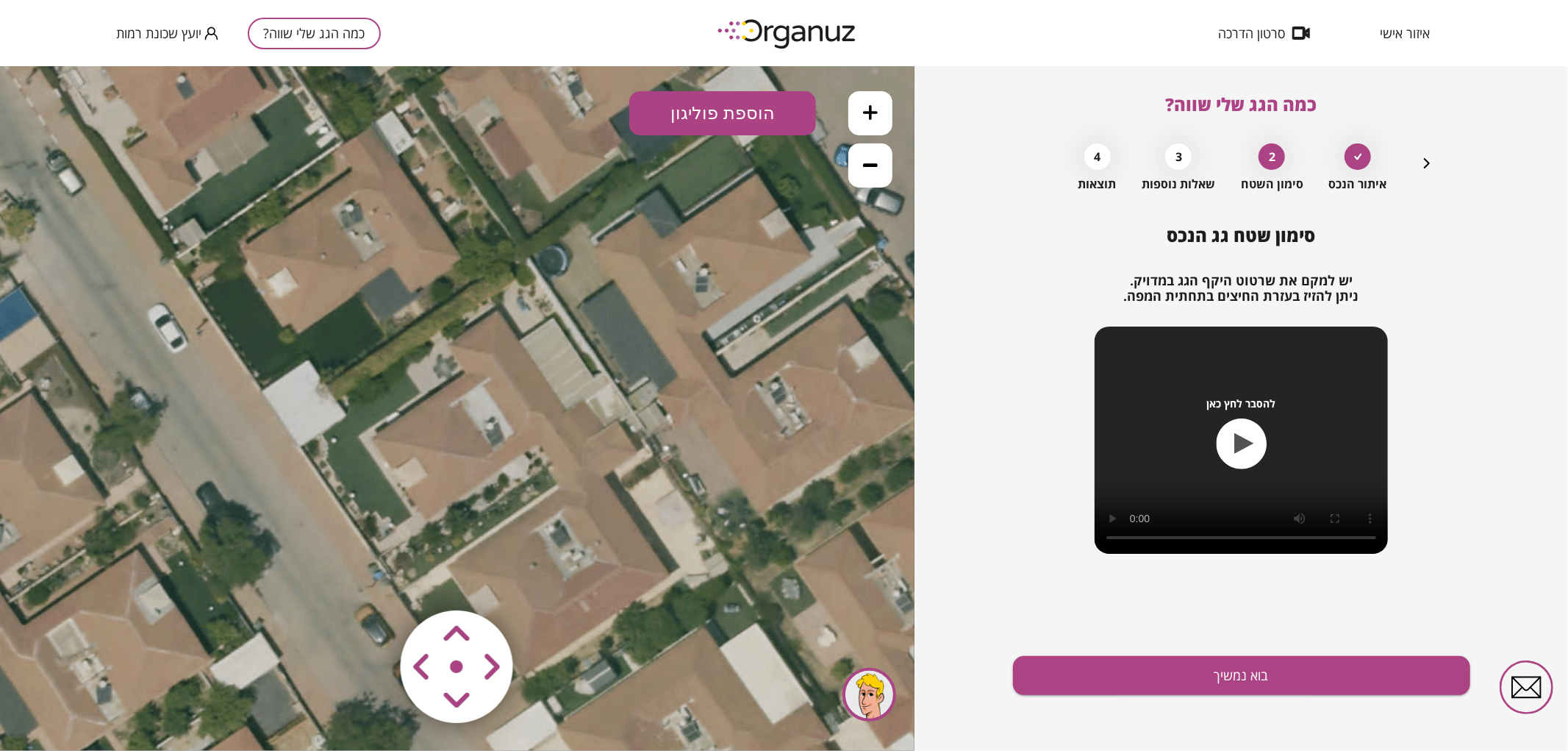
click at [759, 119] on button "הוספת פוליגון" at bounding box center [722, 113] width 187 height 44
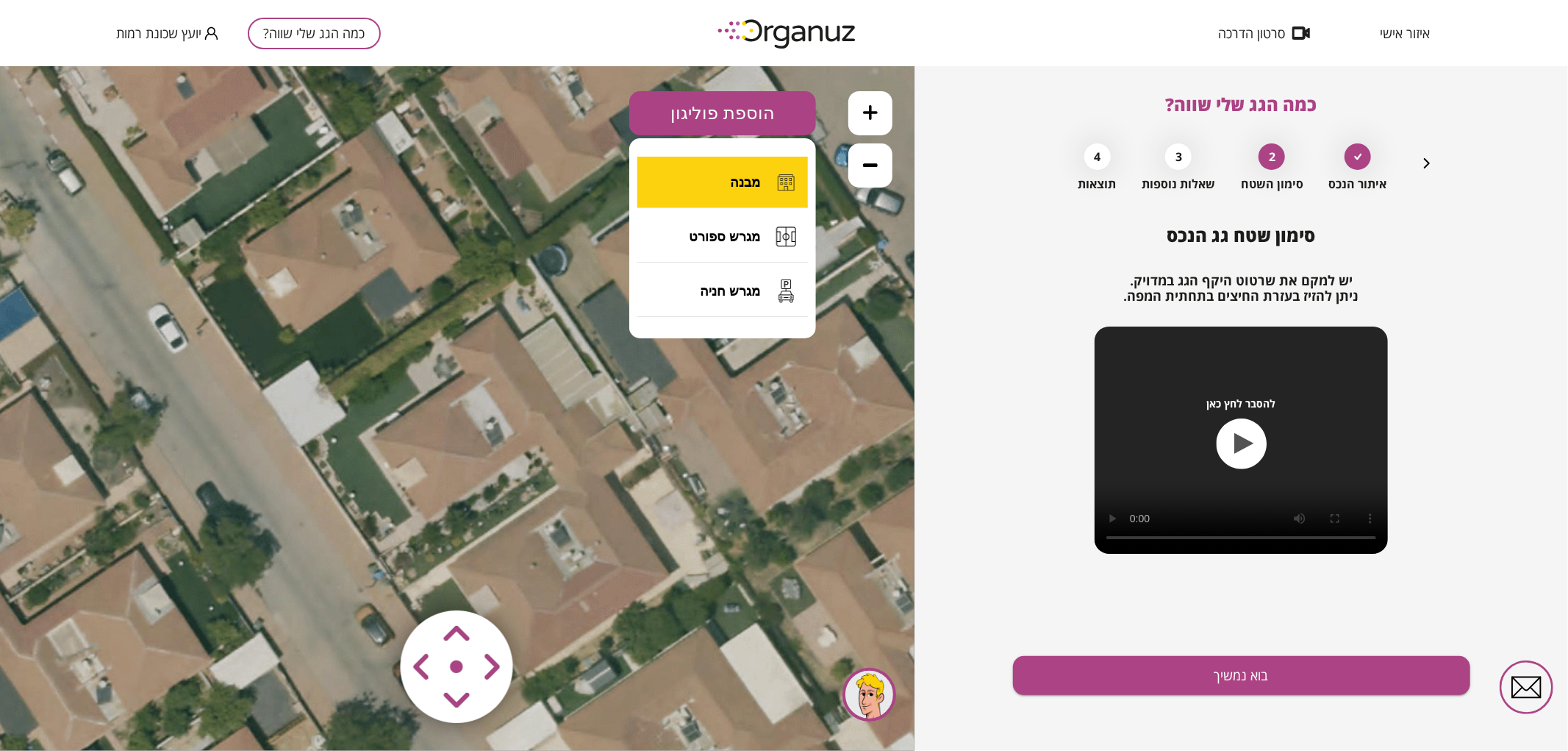
click at [738, 180] on span "מבנה" at bounding box center [744, 182] width 30 height 16
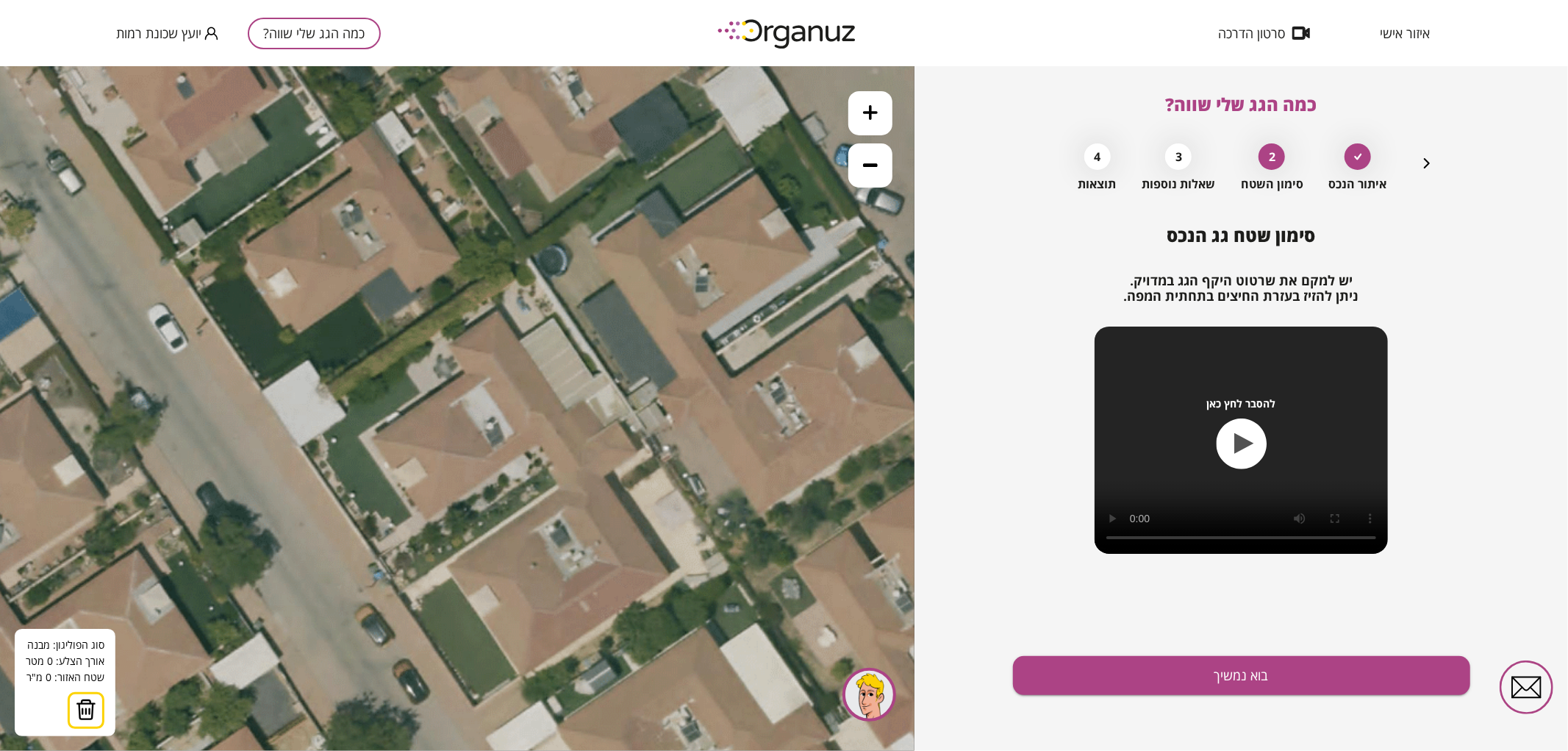
click at [862, 125] on button at bounding box center [870, 113] width 44 height 44
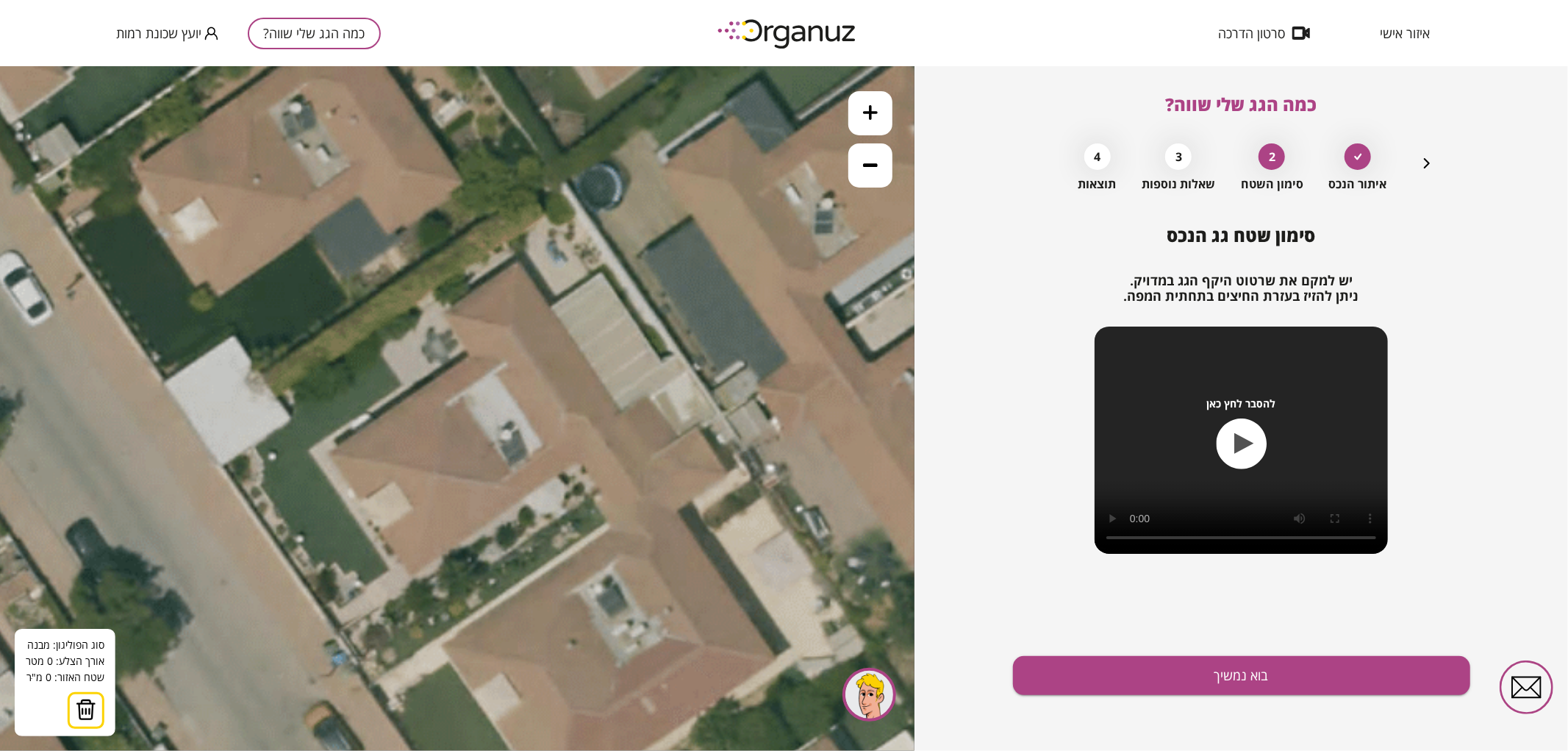
click at [517, 261] on polygon at bounding box center [481, 285] width 73 height 49
click at [548, 306] on polygon at bounding box center [496, 285] width 103 height 49
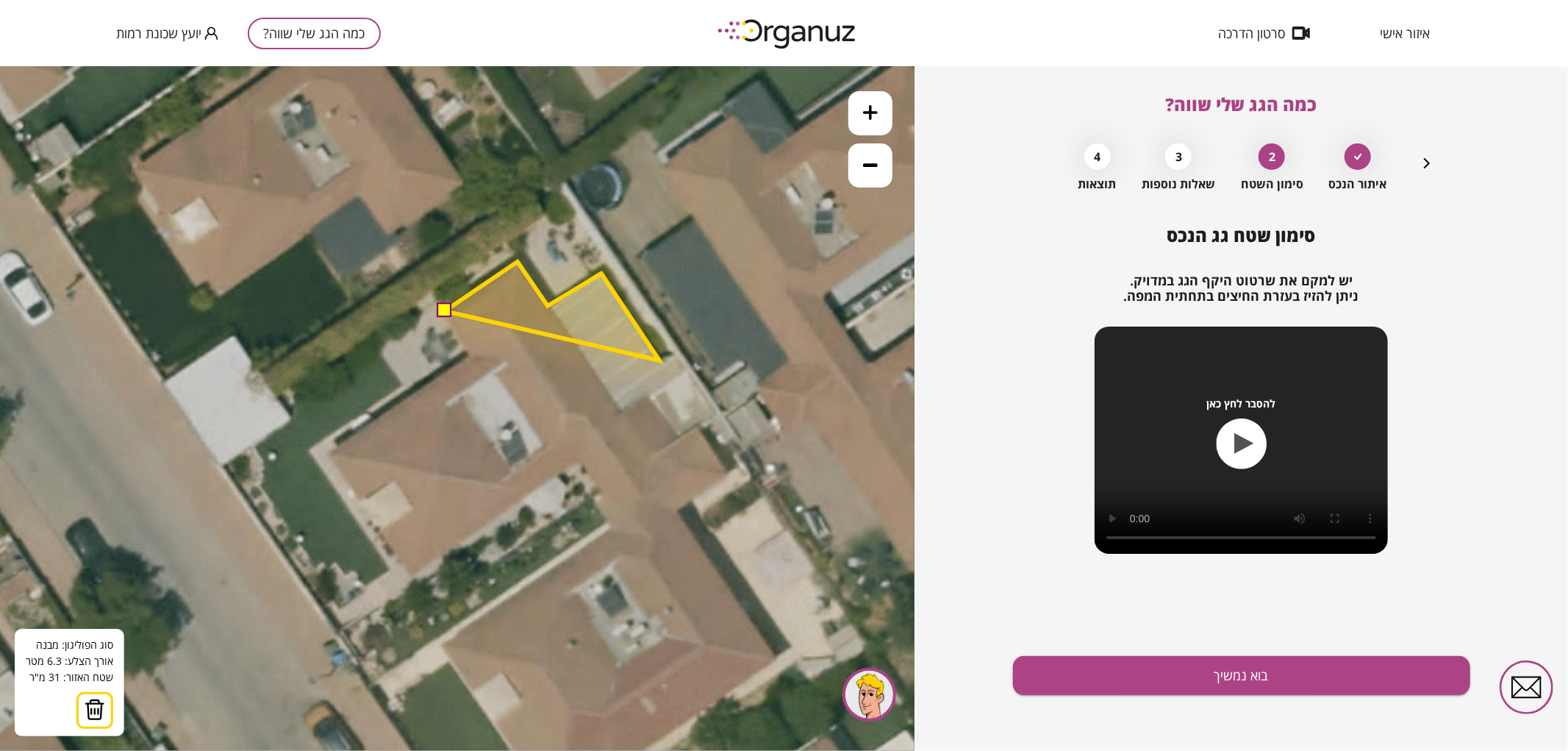
click at [659, 359] on polygon at bounding box center [551, 310] width 215 height 99
click at [674, 353] on polygon at bounding box center [559, 310] width 229 height 99
click at [716, 410] on polygon at bounding box center [580, 335] width 272 height 148
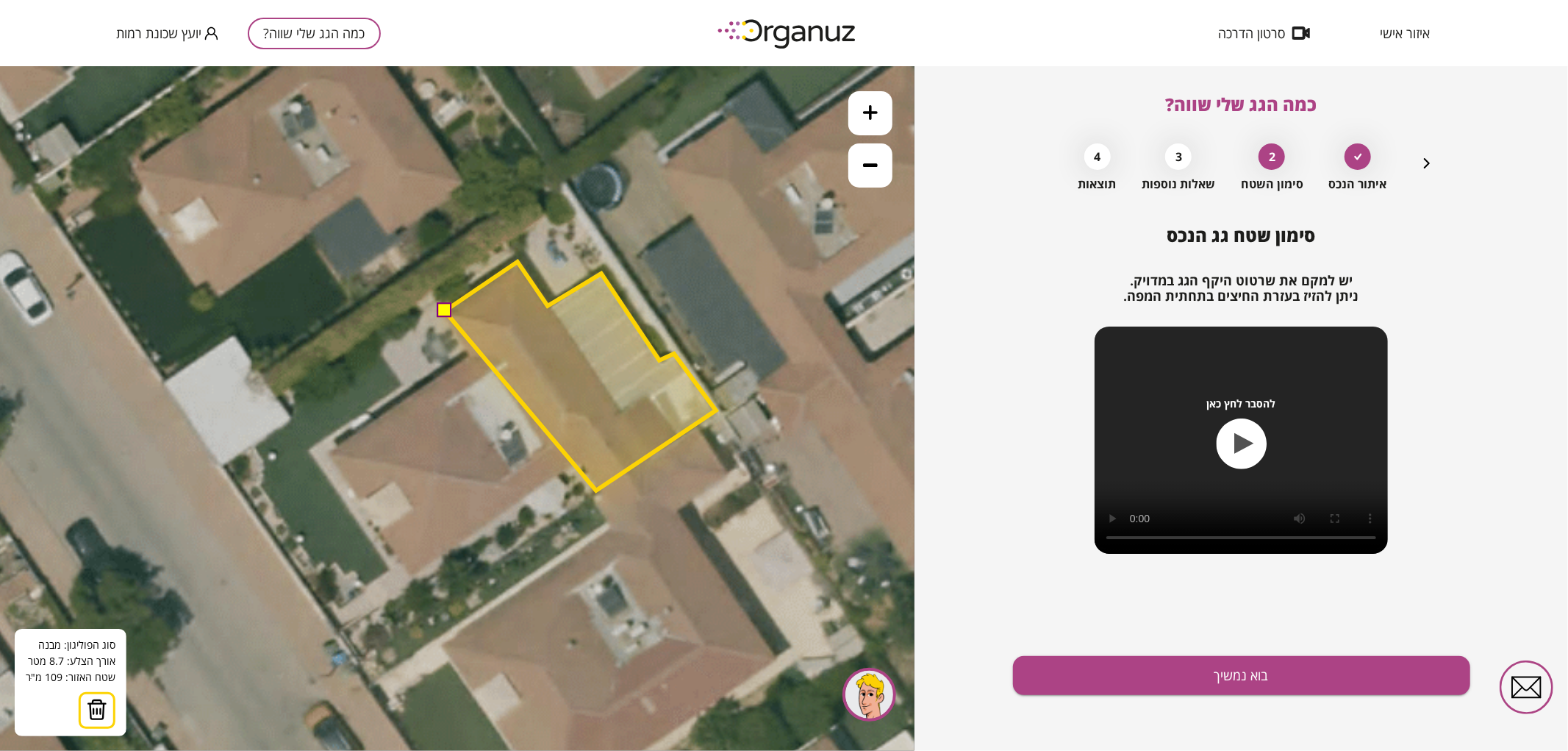
click at [596, 490] on polygon at bounding box center [580, 375] width 272 height 229
click at [580, 465] on polygon at bounding box center [580, 375] width 272 height 229
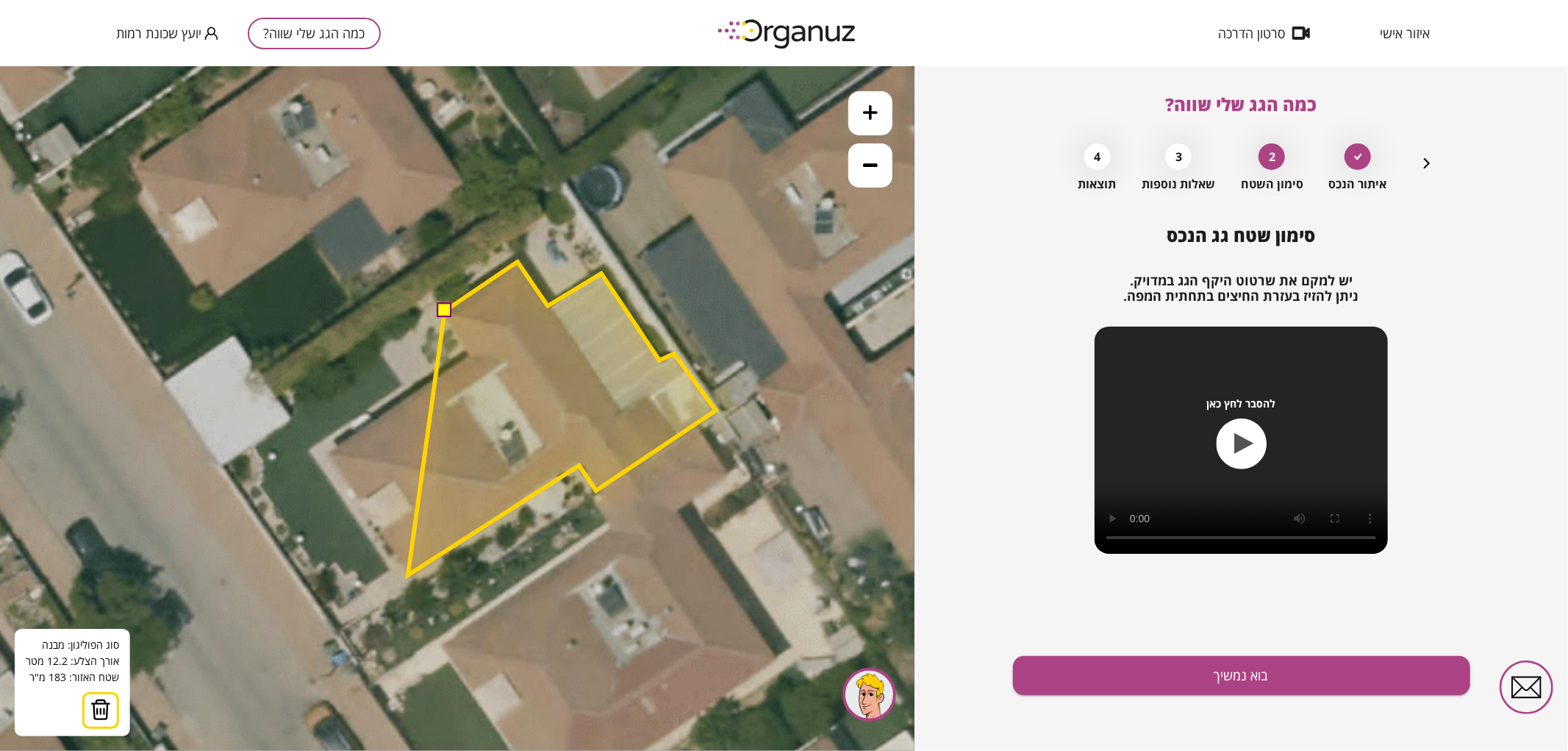
click at [408, 574] on polygon at bounding box center [561, 417] width 308 height 314
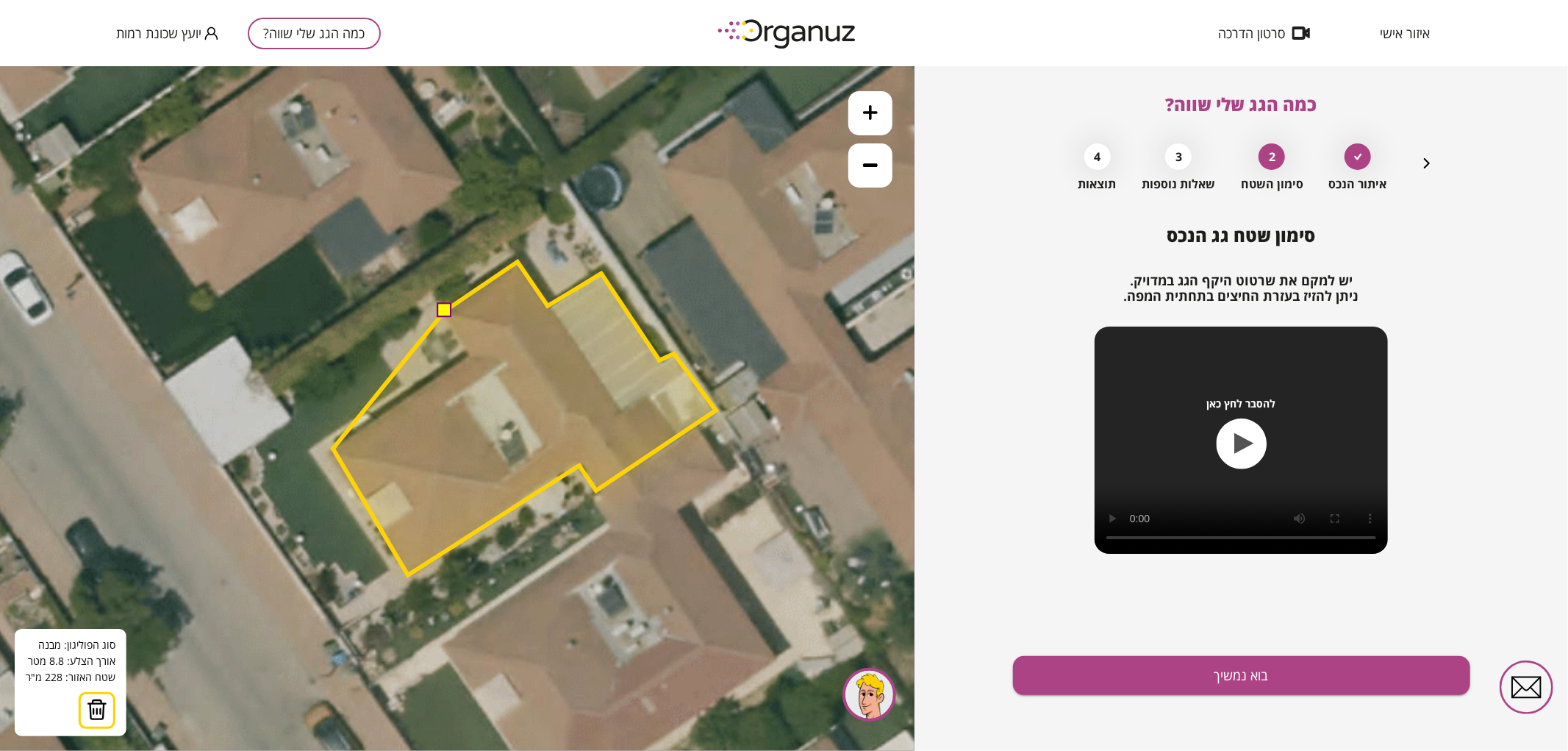
click at [333, 448] on polygon at bounding box center [524, 417] width 383 height 314
click at [469, 350] on polygon at bounding box center [524, 417] width 383 height 314
click at [445, 312] on button at bounding box center [444, 309] width 15 height 15
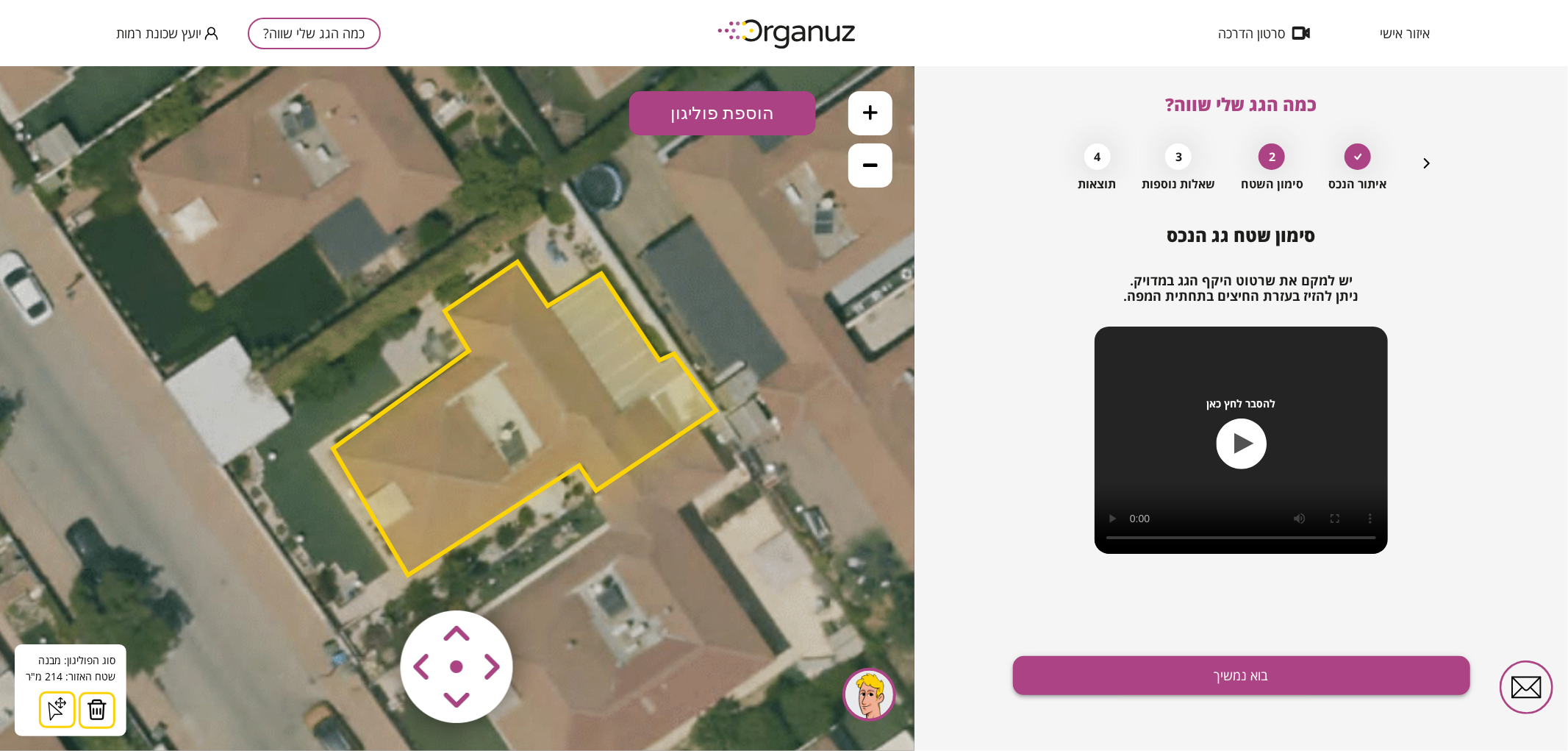
click at [1200, 670] on button "בוא נמשיך" at bounding box center [1242, 675] width 457 height 39
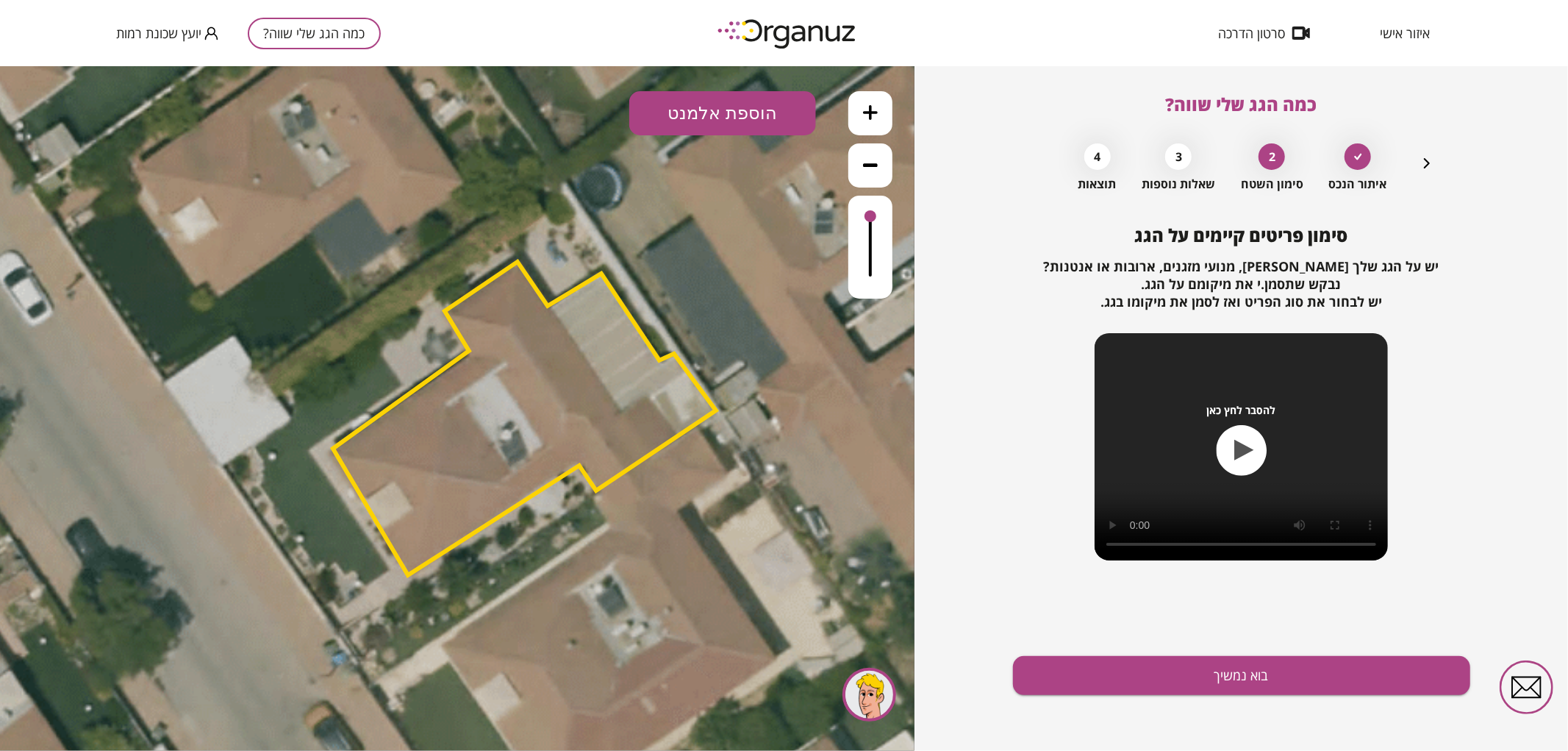
click at [678, 126] on button "הוספת אלמנט" at bounding box center [722, 113] width 187 height 44
click at [745, 284] on div ".st0 { fill: #FFFFFF; } .st0 { fill: #FFFFFF; }" at bounding box center [457, 408] width 914 height 685
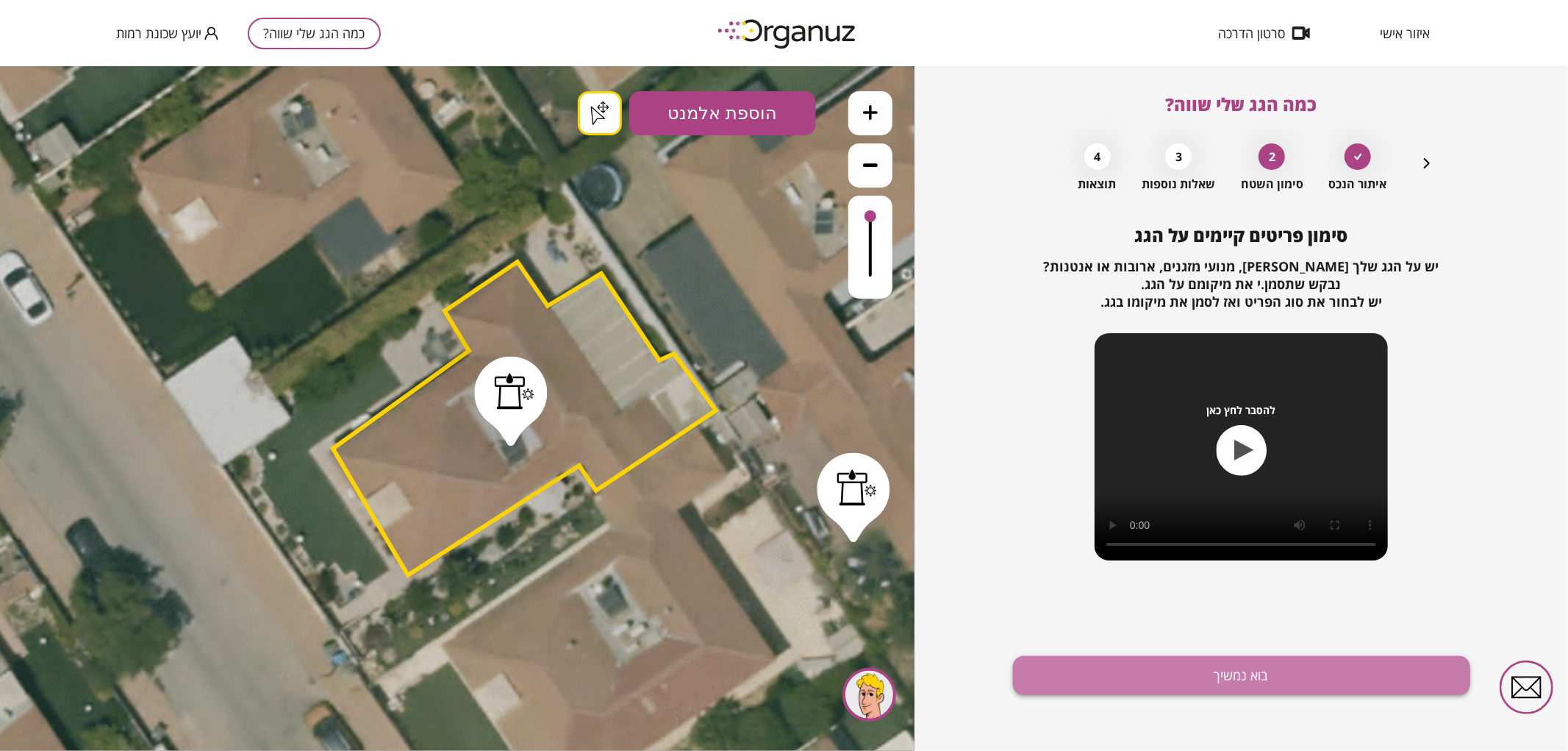
click at [1218, 668] on button "בוא נמשיך" at bounding box center [1242, 675] width 457 height 39
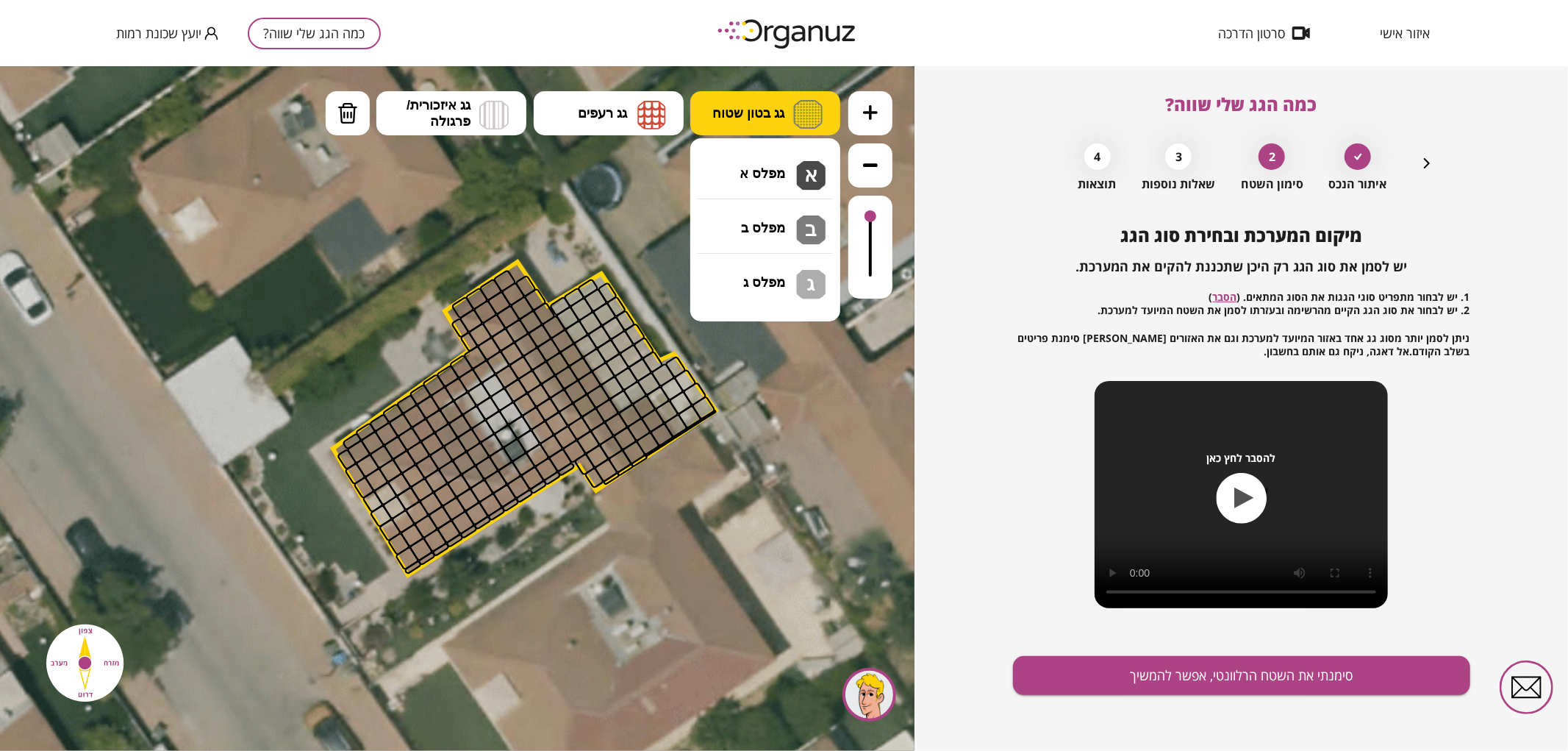
click at [752, 122] on button "גג בטון שטוח" at bounding box center [765, 113] width 150 height 44
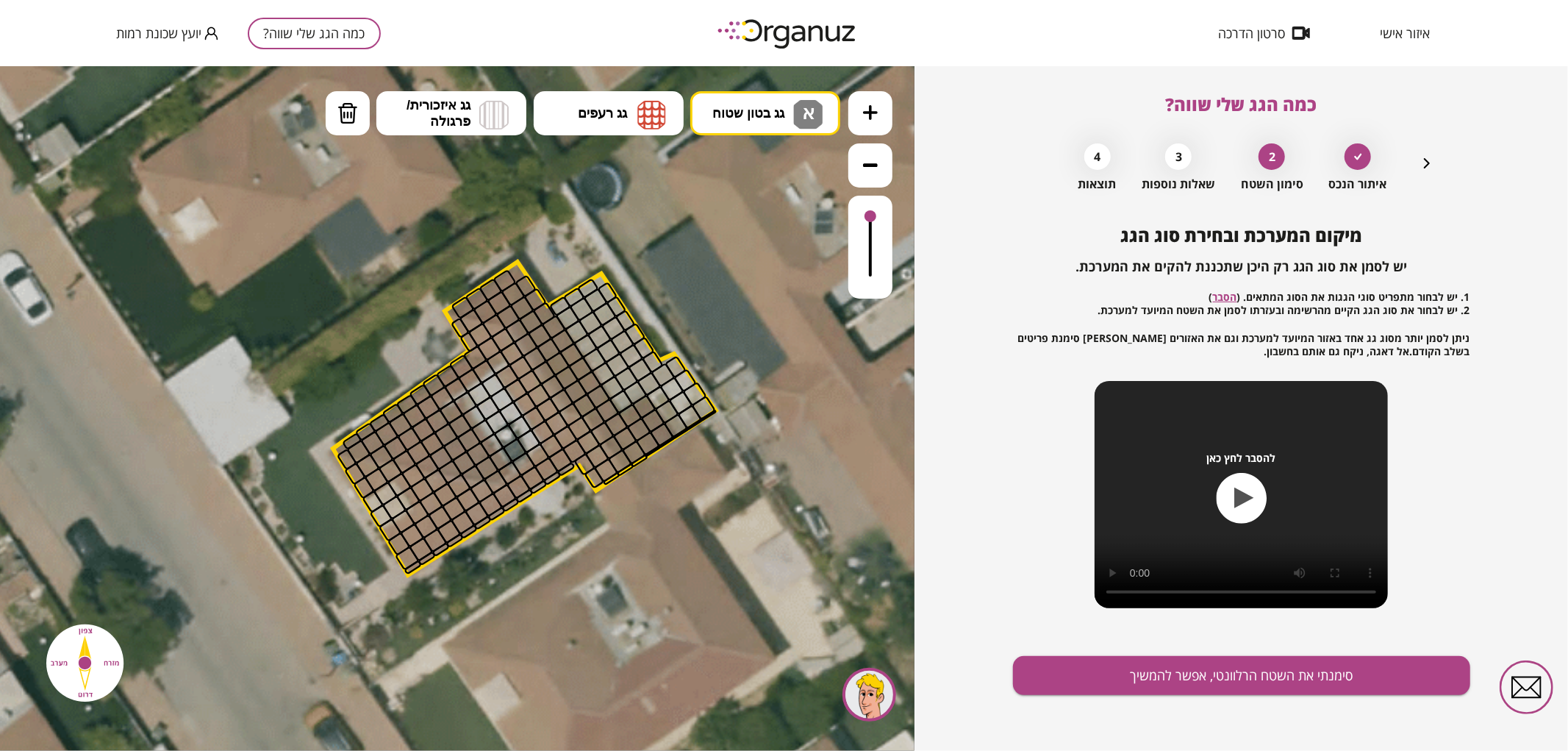
click at [740, 171] on div ".st0 { fill: #FFFFFF; } .st0 { fill: #FFFFFF; }" at bounding box center [457, 408] width 914 height 685
drag, startPoint x: 560, startPoint y: 302, endPoint x: 894, endPoint y: 229, distance: 341.9
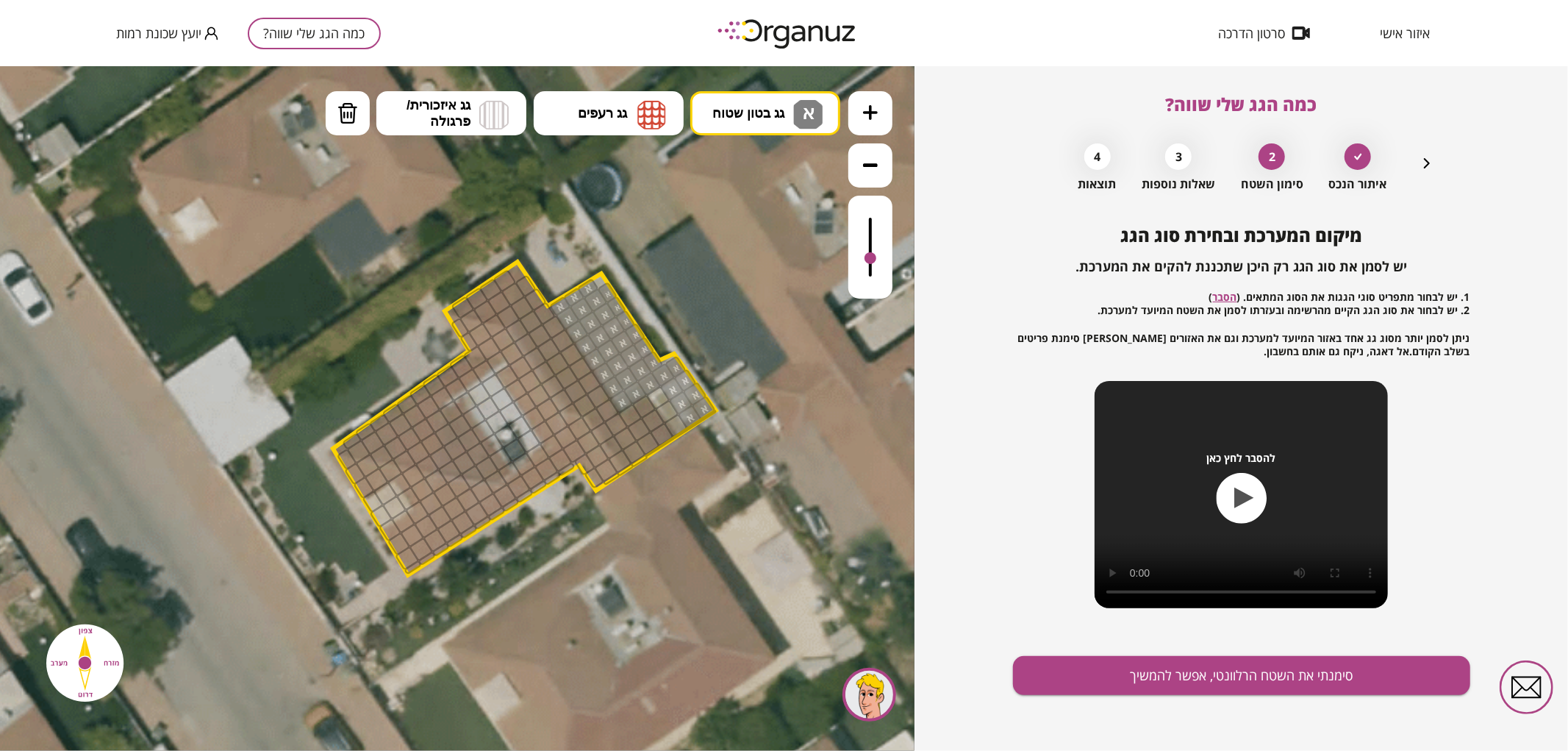
drag, startPoint x: 871, startPoint y: 214, endPoint x: 877, endPoint y: 259, distance: 45.4
click at [877, 259] on div at bounding box center [870, 246] width 44 height 103
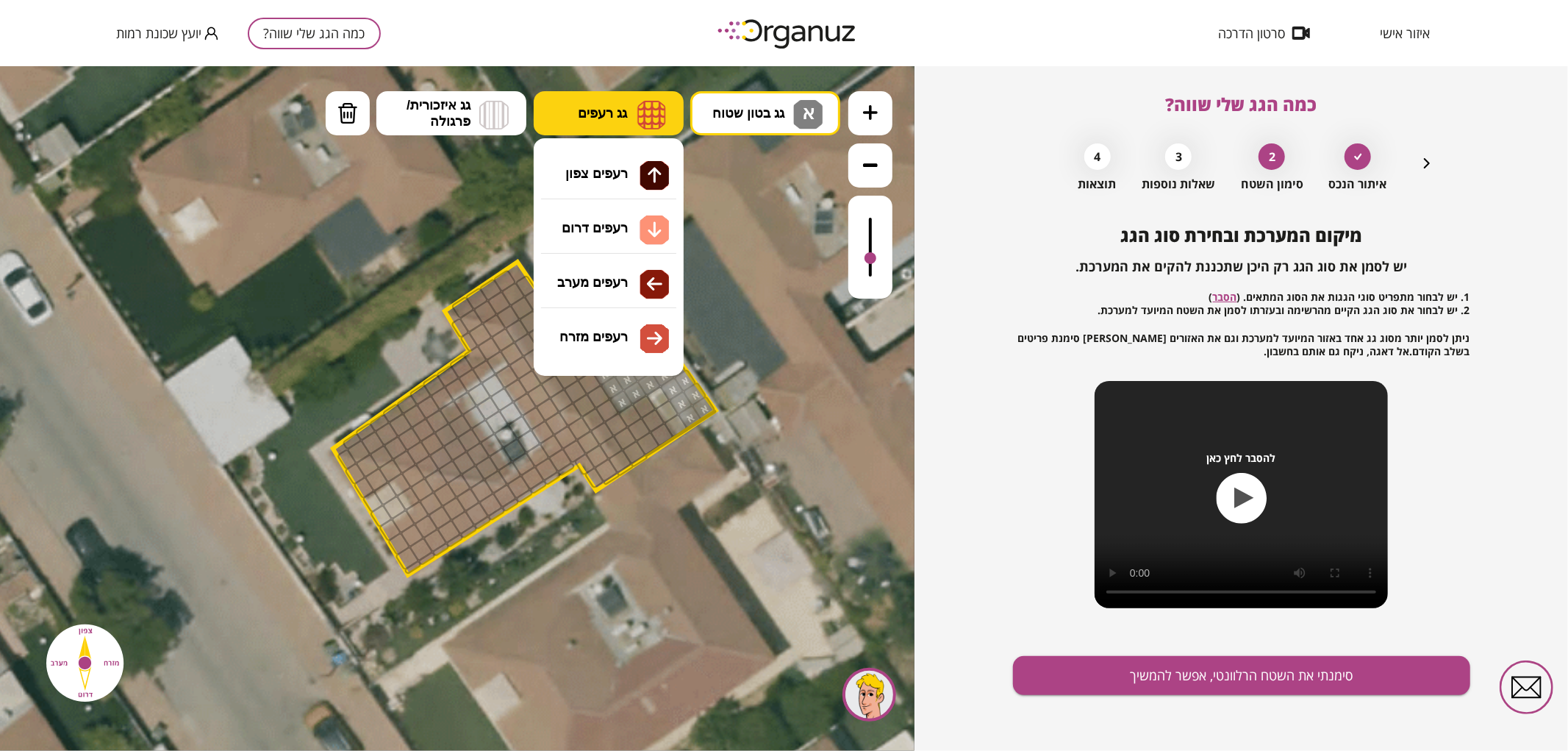
click at [597, 102] on button "גג רעפים" at bounding box center [609, 113] width 150 height 44
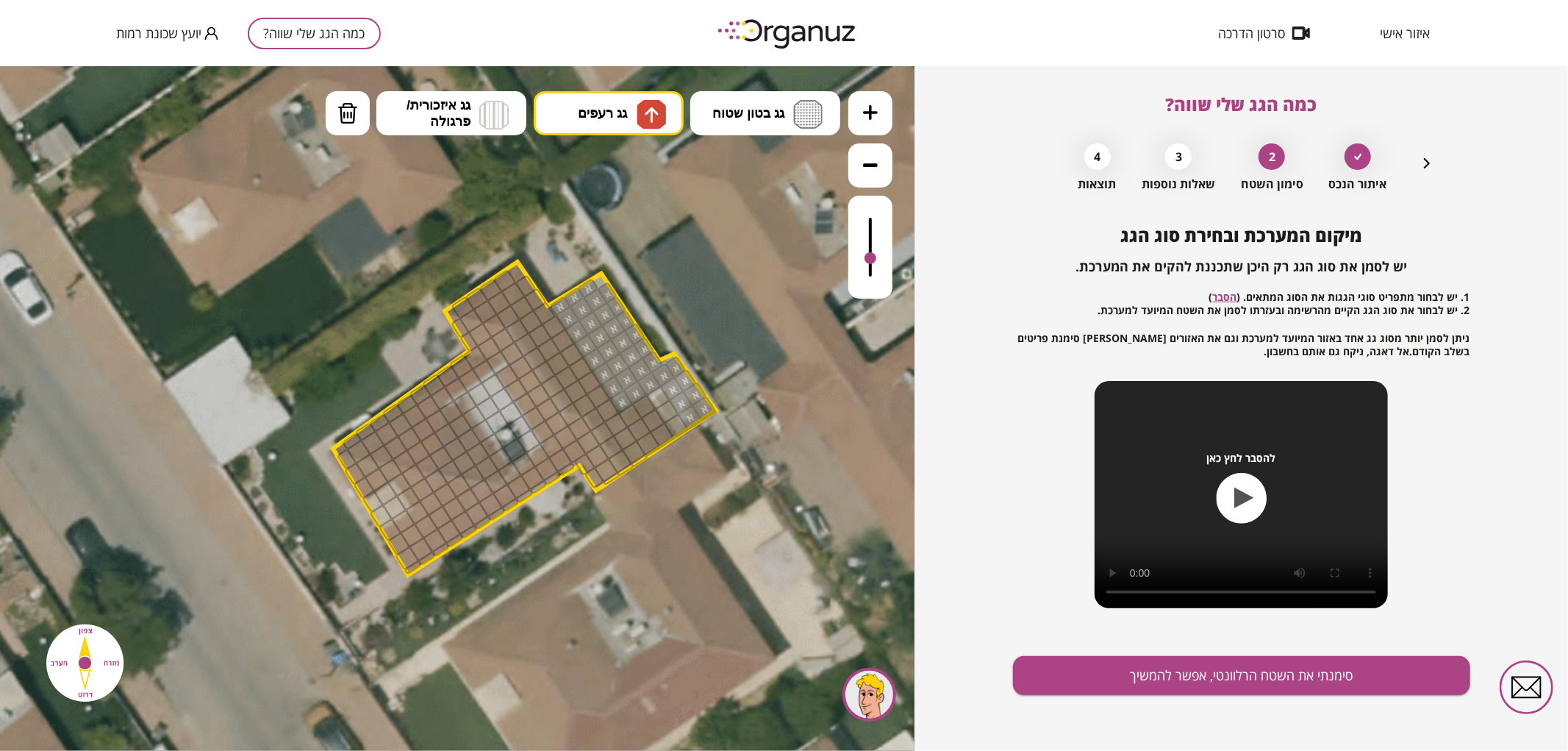
click at [606, 161] on div ".st0 { fill: #FFFFFF; } .st0 { fill: #FFFFFF; }" at bounding box center [457, 408] width 914 height 685
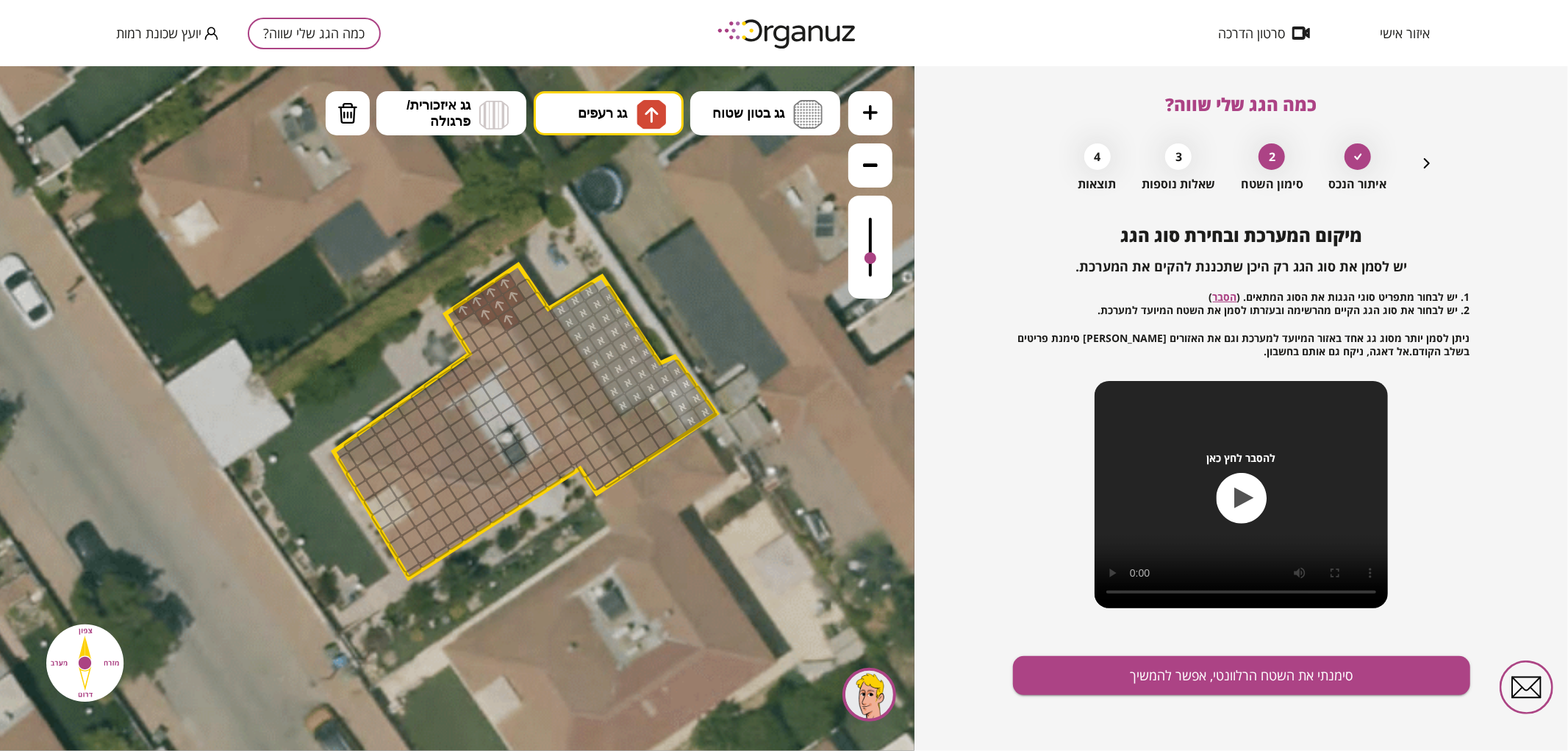
drag, startPoint x: 464, startPoint y: 306, endPoint x: 505, endPoint y: 311, distance: 41.3
click at [872, 265] on div at bounding box center [870, 263] width 12 height 12
drag, startPoint x: 421, startPoint y: 451, endPoint x: 411, endPoint y: 439, distance: 15.6
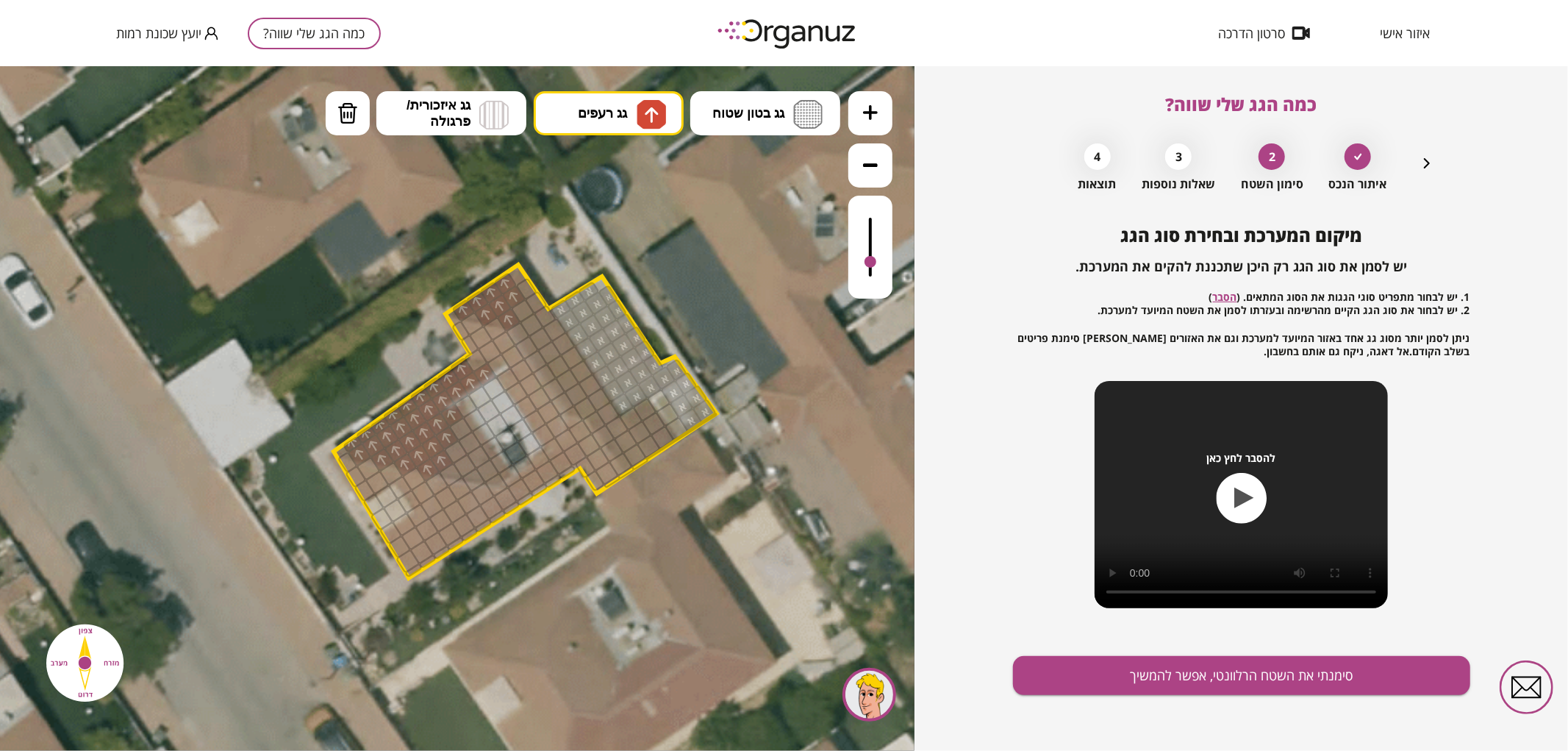
drag, startPoint x: 869, startPoint y: 265, endPoint x: 880, endPoint y: 263, distance: 11.2
click at [880, 263] on div at bounding box center [870, 246] width 44 height 103
click at [647, 98] on button "גג רעפים" at bounding box center [609, 113] width 150 height 44
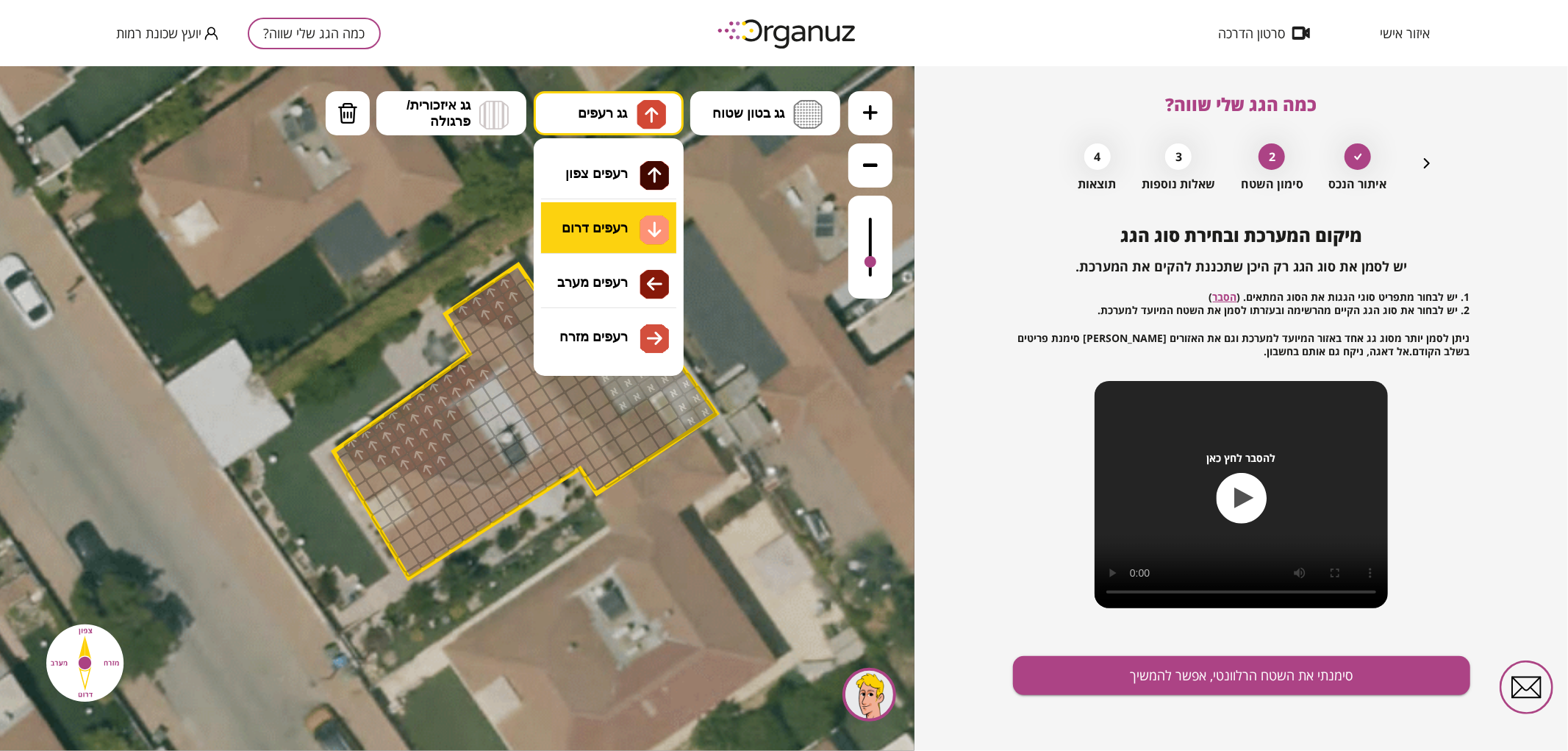
click at [614, 232] on div ".st0 { fill: #FFFFFF; } .st0 { fill: #FFFFFF; }" at bounding box center [457, 408] width 914 height 685
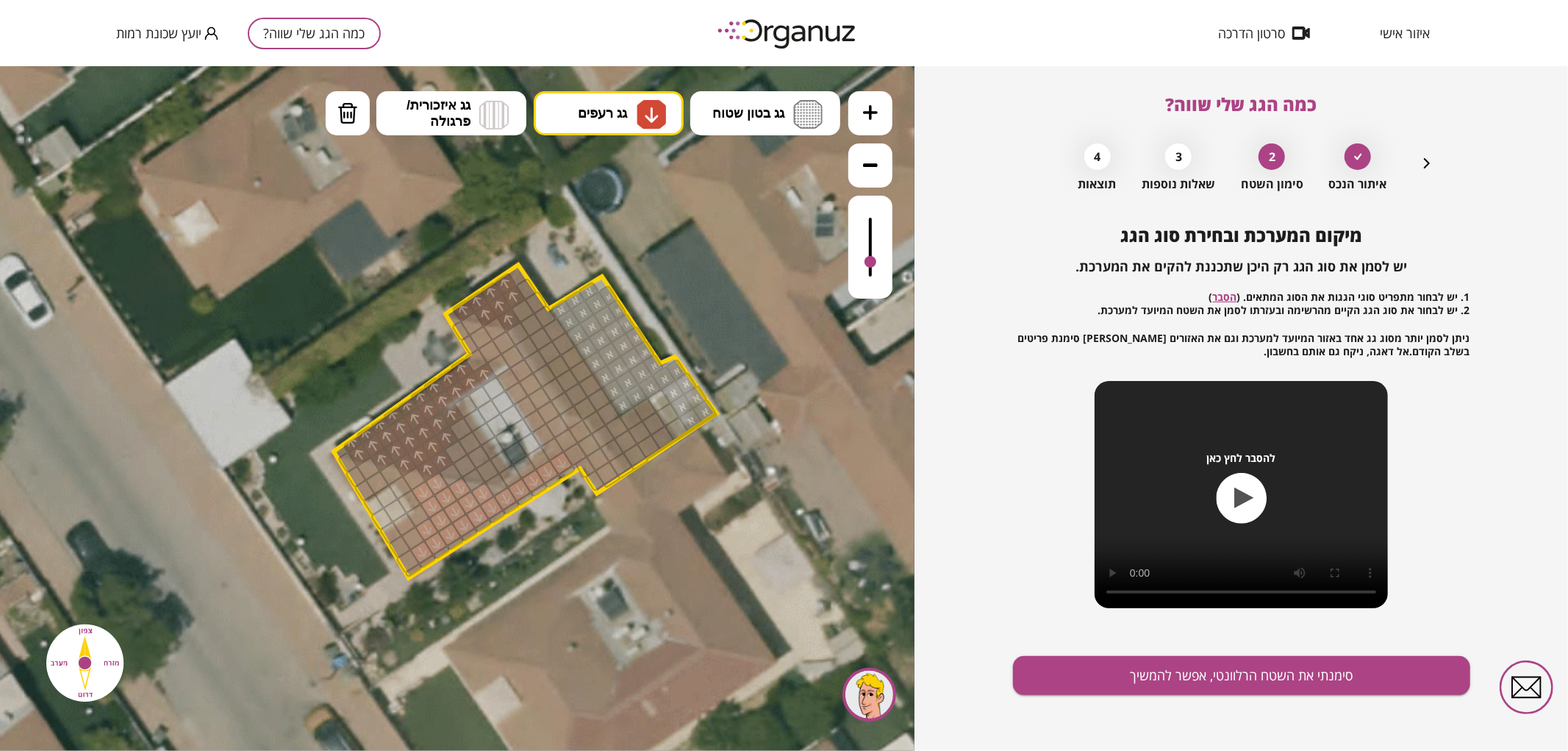
drag, startPoint x: 508, startPoint y: 501, endPoint x: 555, endPoint y: 461, distance: 61.7
click at [880, 266] on div at bounding box center [870, 246] width 44 height 103
drag, startPoint x: 573, startPoint y: 449, endPoint x: 572, endPoint y: 441, distance: 8.1
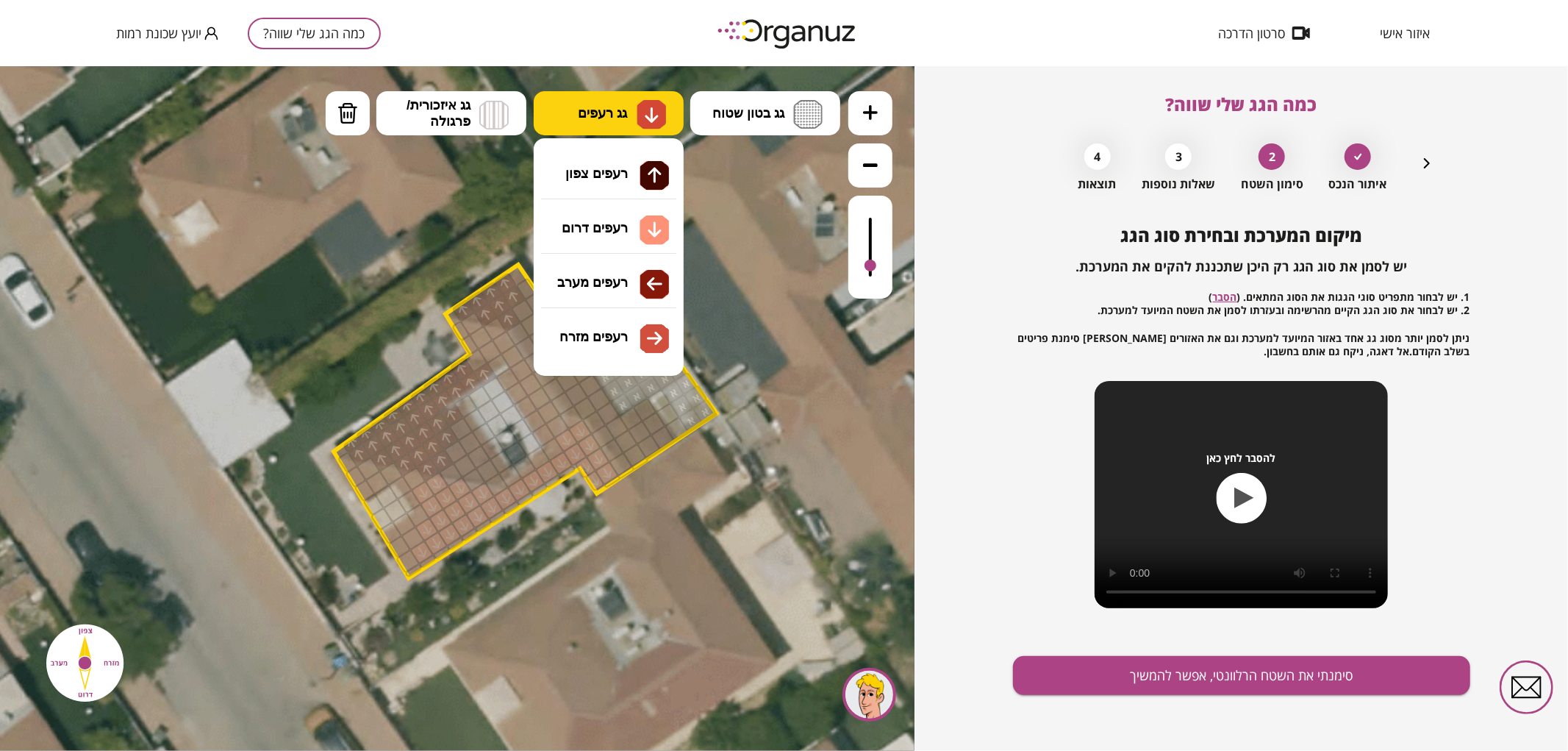
click at [630, 99] on button "גג רעפים" at bounding box center [609, 113] width 150 height 44
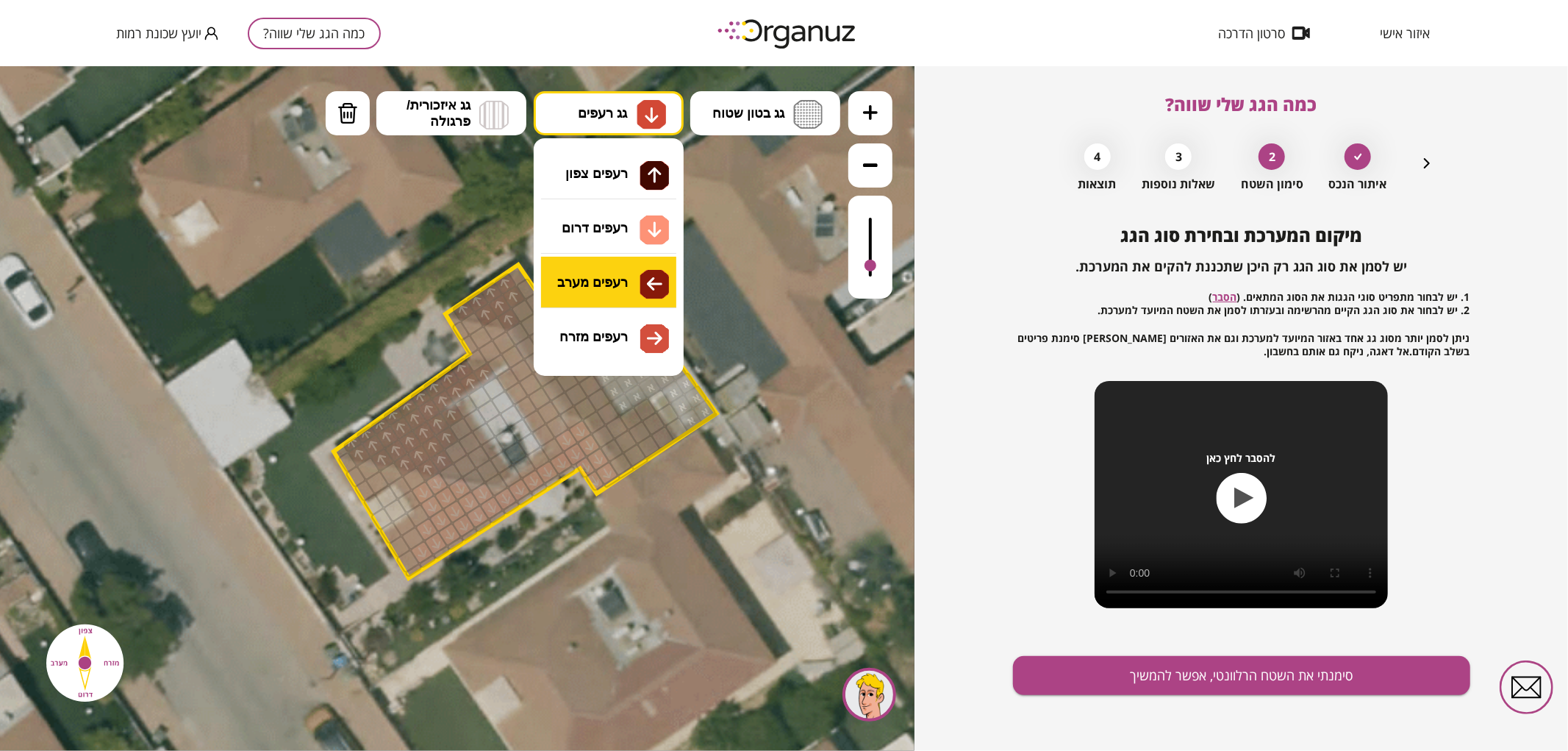
click at [624, 291] on div ".st0 { fill: #FFFFFF; } .st0 { fill: #FFFFFF; }" at bounding box center [457, 408] width 914 height 685
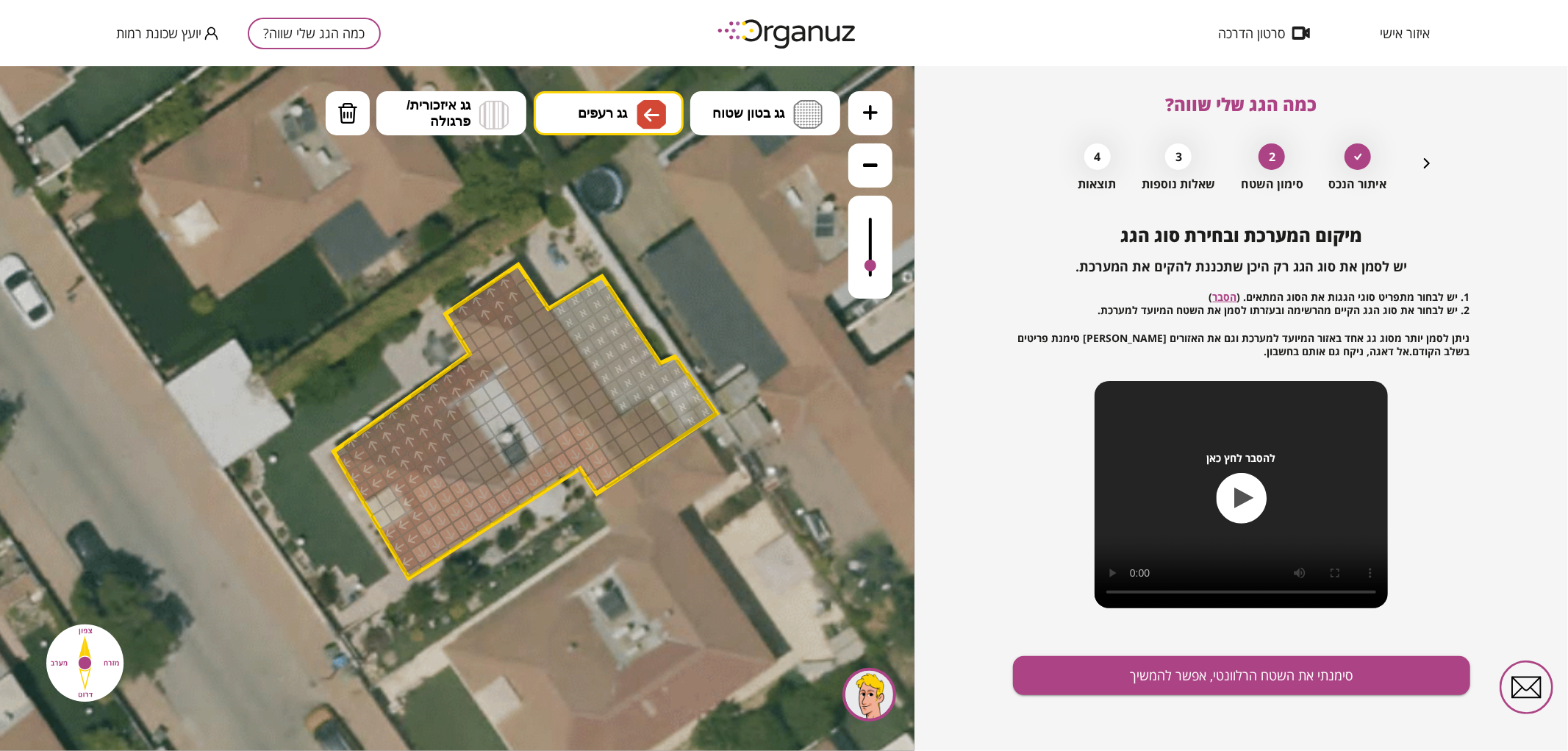
drag, startPoint x: 408, startPoint y: 568, endPoint x: 368, endPoint y: 467, distance: 108.6
click at [571, 114] on button "גג רעפים" at bounding box center [609, 113] width 150 height 44
click at [603, 188] on div ".st0 { fill: #FFFFFF; } .st0 { fill: #FFFFFF; }" at bounding box center [457, 408] width 914 height 685
click at [360, 454] on div at bounding box center [359, 453] width 25 height 25
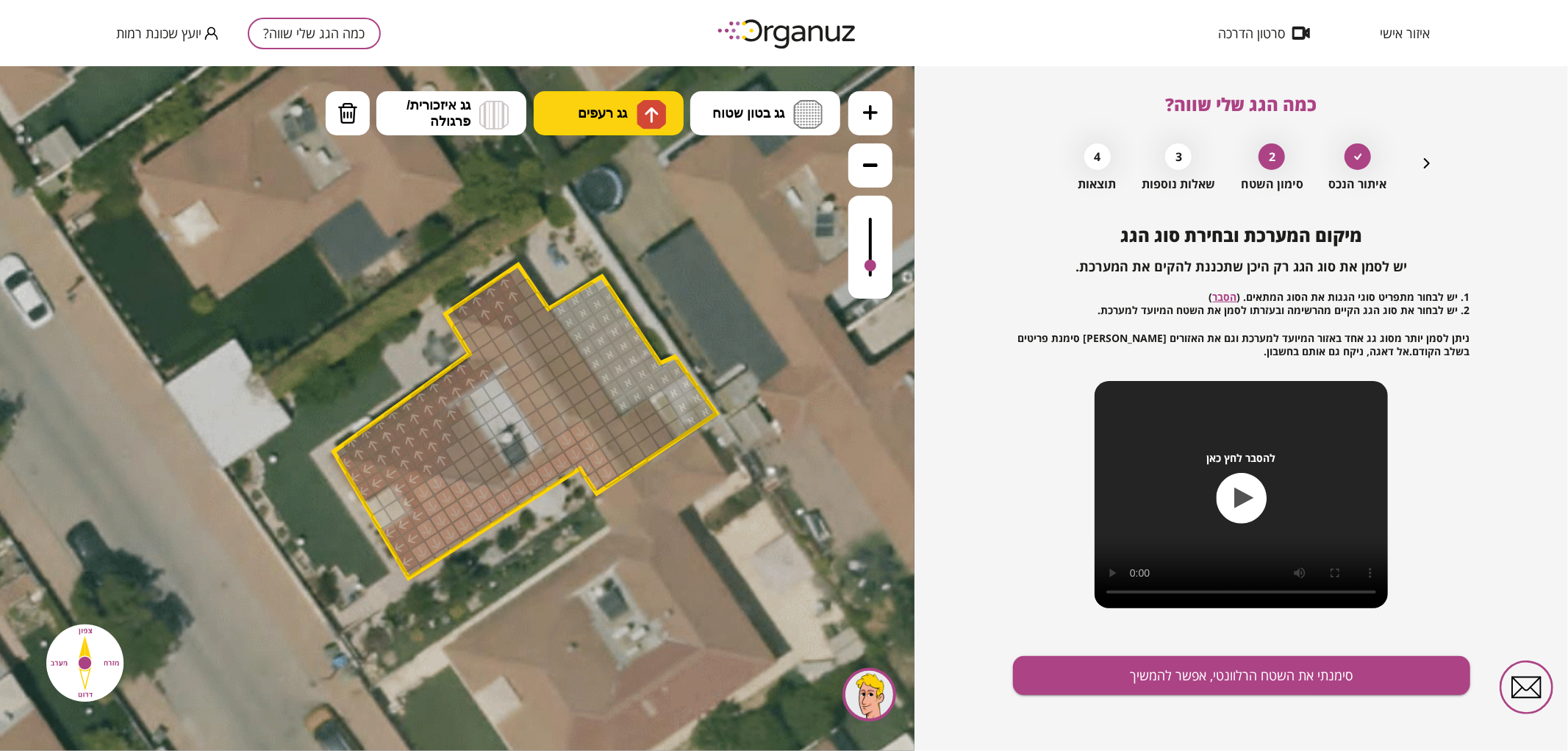
click at [592, 111] on span "גג רעפים" at bounding box center [603, 113] width 49 height 16
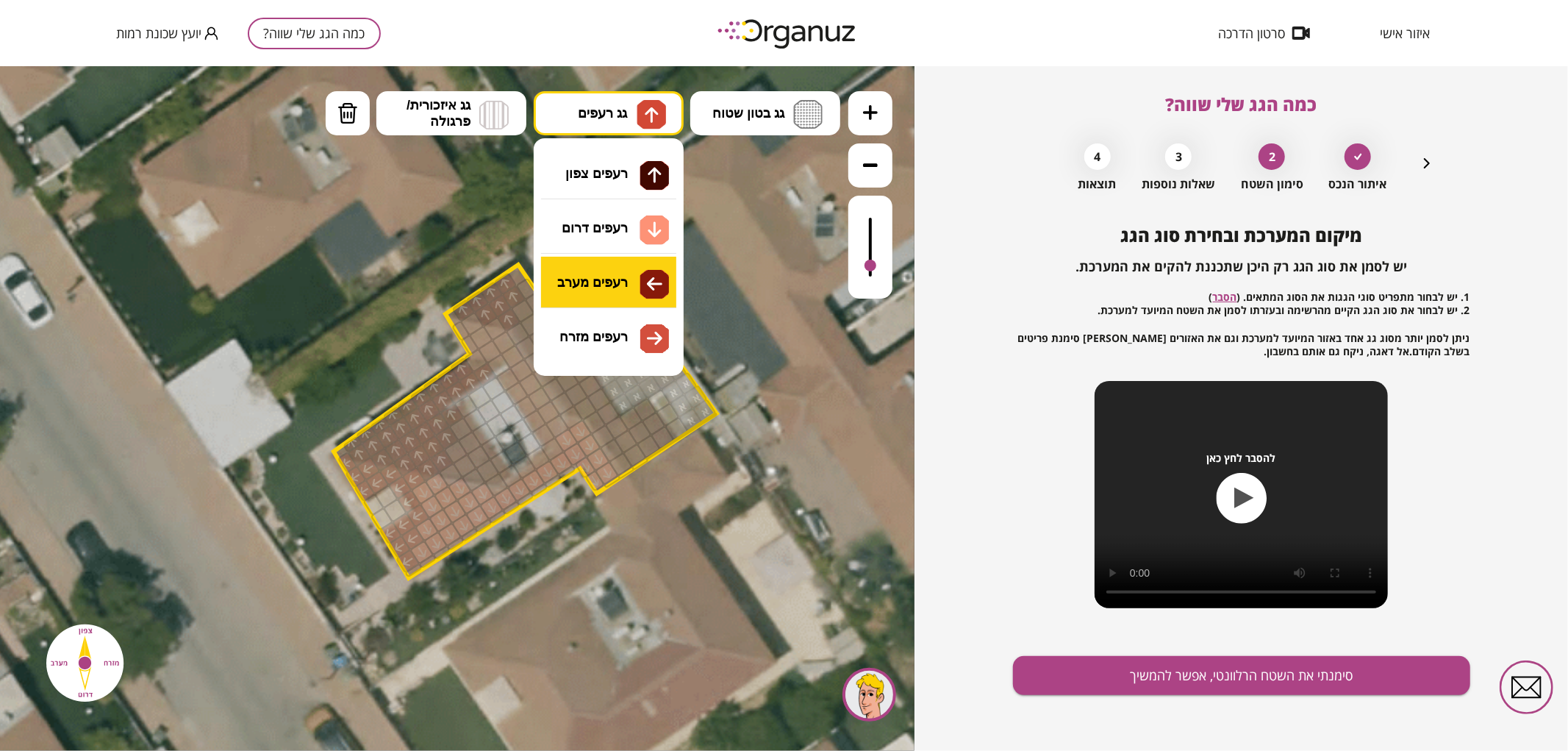
click at [626, 292] on div ".st0 { fill: #FFFFFF; } .st0 { fill: #FFFFFF; }" at bounding box center [457, 408] width 914 height 685
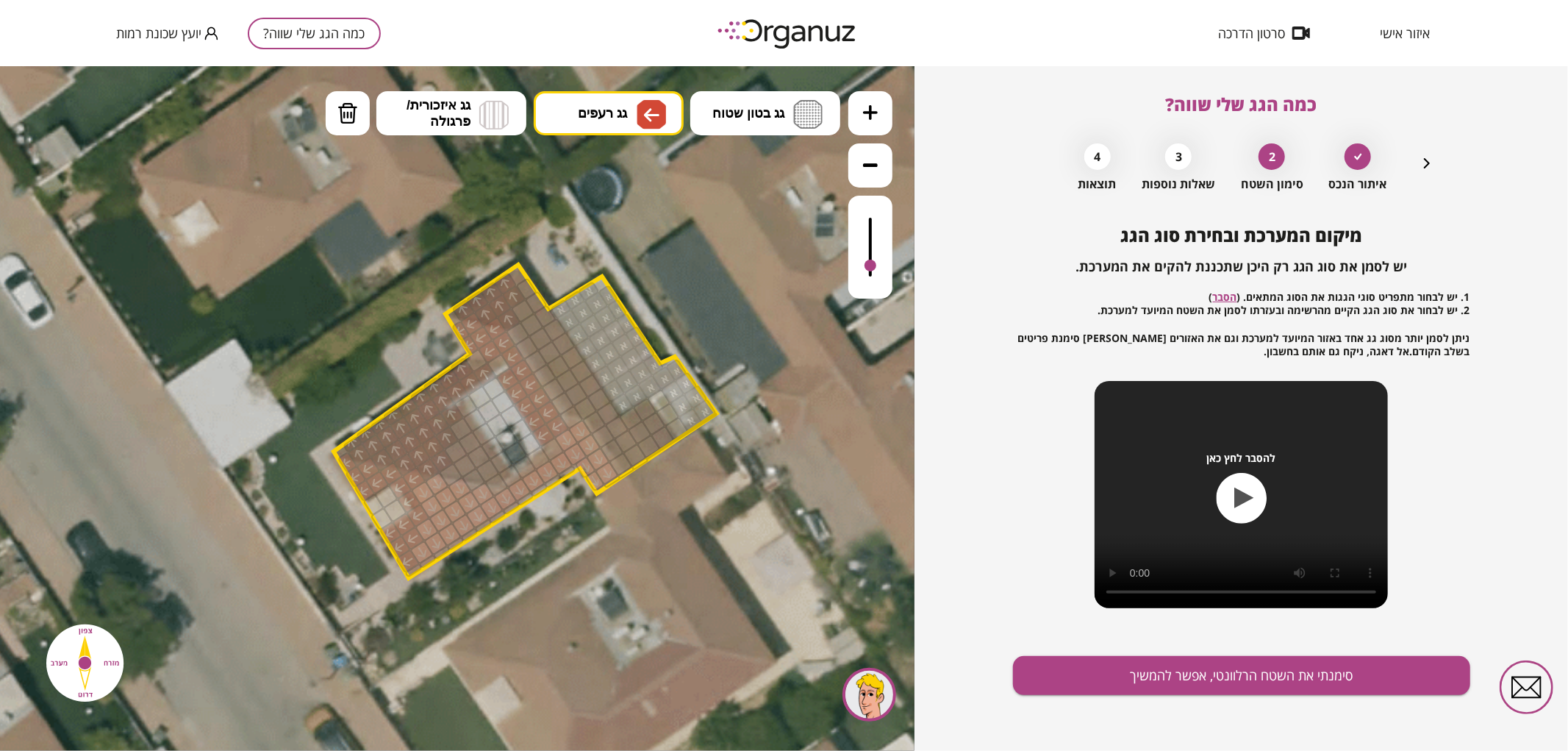
drag, startPoint x: 546, startPoint y: 431, endPoint x: 556, endPoint y: 417, distance: 17.2
click at [604, 130] on button "גג רעפים" at bounding box center [609, 113] width 150 height 44
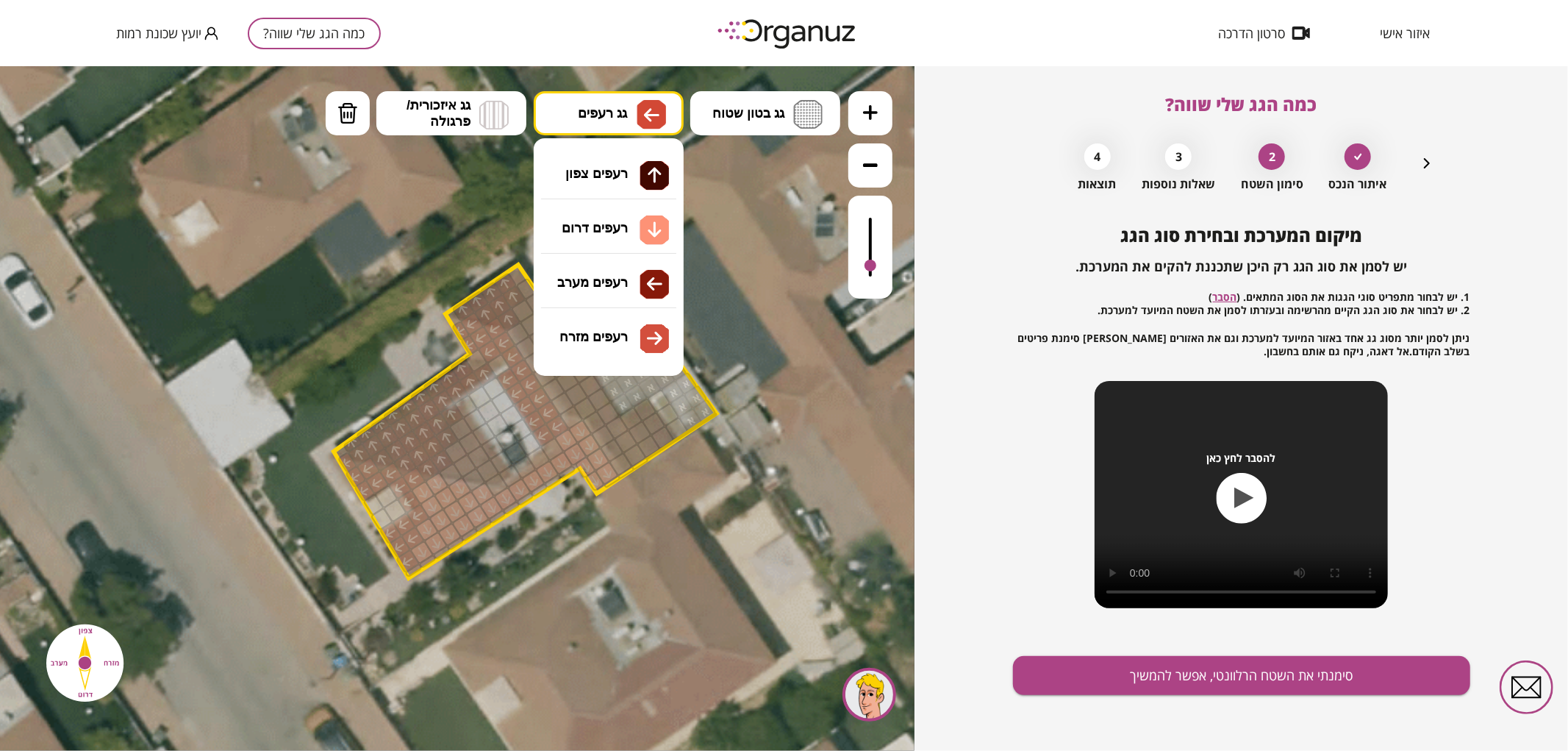
drag, startPoint x: 591, startPoint y: 344, endPoint x: 584, endPoint y: 349, distance: 8.6
click at [592, 342] on div ".st0 { fill: #FFFFFF; } .st0 { fill: #FFFFFF; }" at bounding box center [457, 408] width 914 height 685
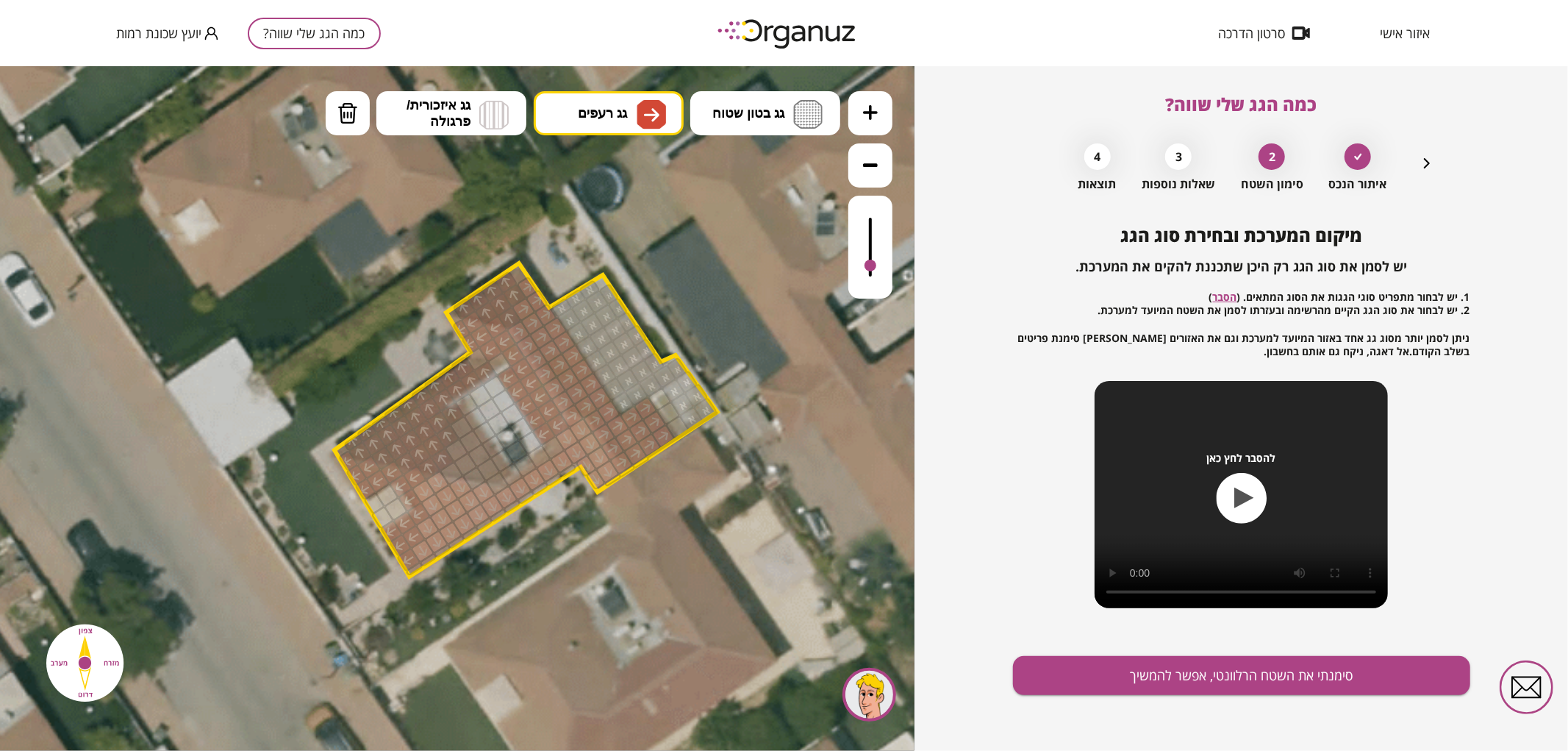
drag, startPoint x: 518, startPoint y: 327, endPoint x: 573, endPoint y: 405, distance: 95.4
drag, startPoint x: 462, startPoint y: 465, endPoint x: 479, endPoint y: 473, distance: 18.8
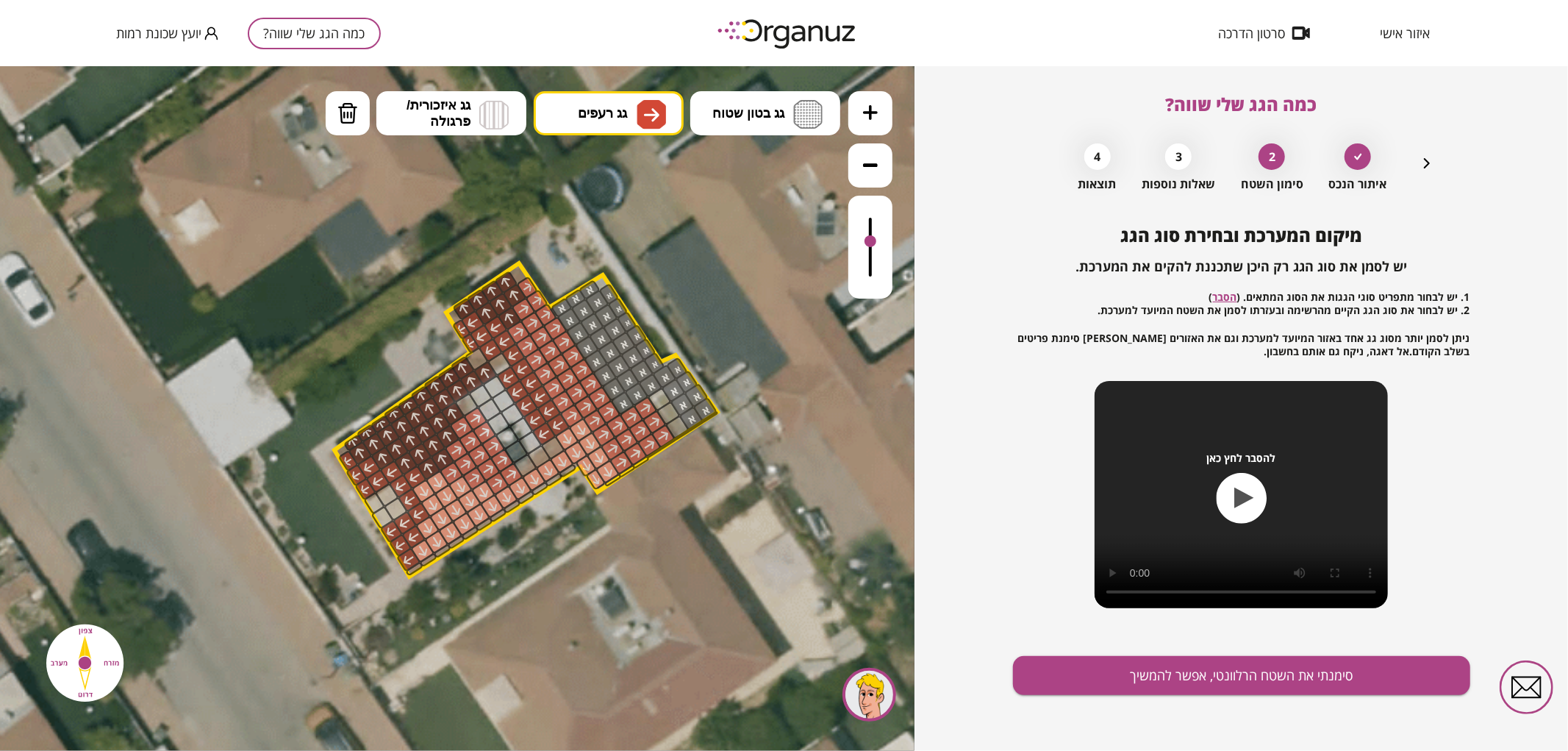
drag, startPoint x: 869, startPoint y: 264, endPoint x: 868, endPoint y: 242, distance: 22.0
click at [868, 242] on div at bounding box center [870, 241] width 12 height 12
click at [628, 106] on button "גג רעפים" at bounding box center [609, 113] width 150 height 44
click at [642, 204] on div ".st0 { fill: #FFFFFF; } .st0 { fill: #FFFFFF; }" at bounding box center [457, 408] width 914 height 685
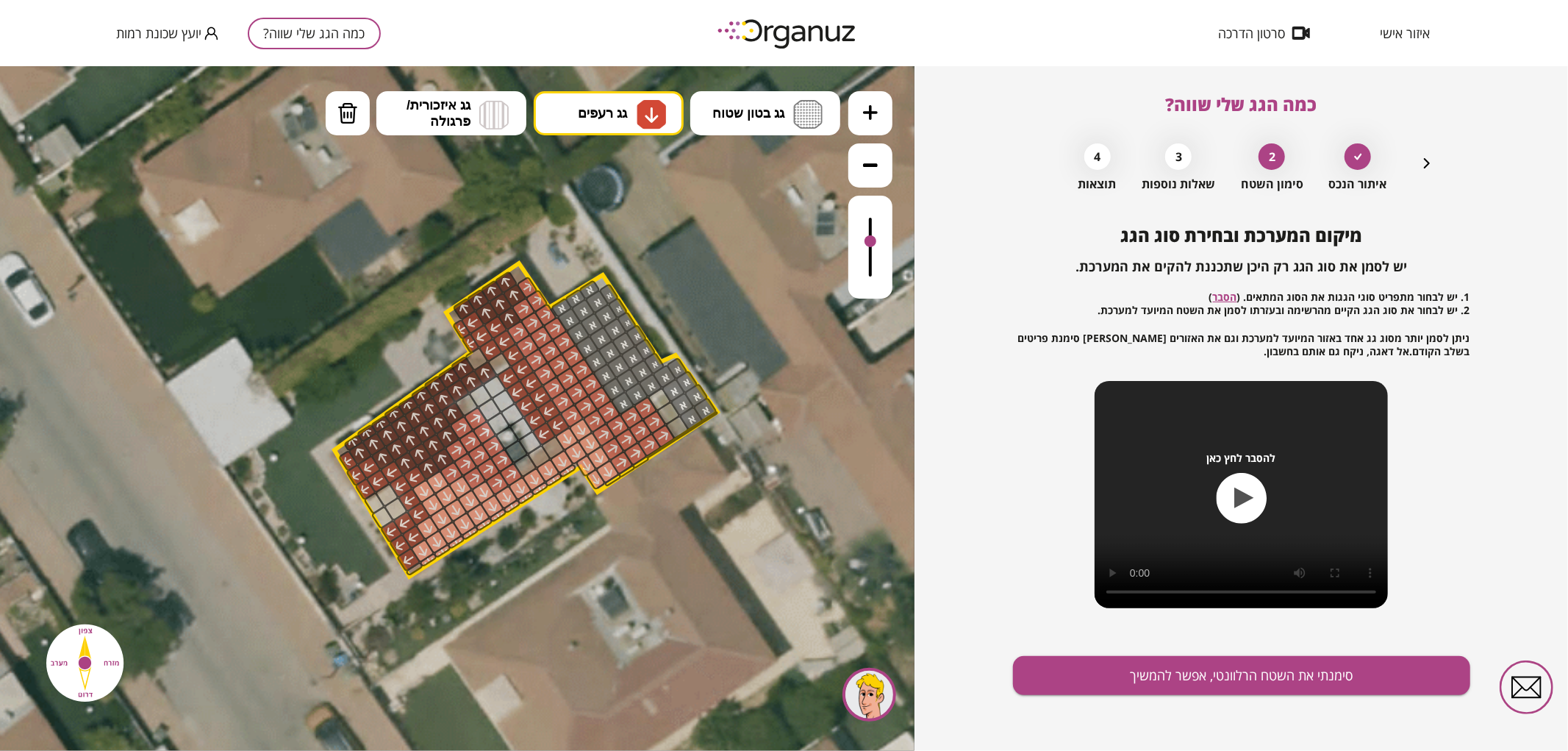
drag, startPoint x: 428, startPoint y: 561, endPoint x: 539, endPoint y: 487, distance: 133.4
click at [1187, 674] on button "סימנתי את השטח הרלוונטי, אפשר להמשיך" at bounding box center [1242, 675] width 457 height 39
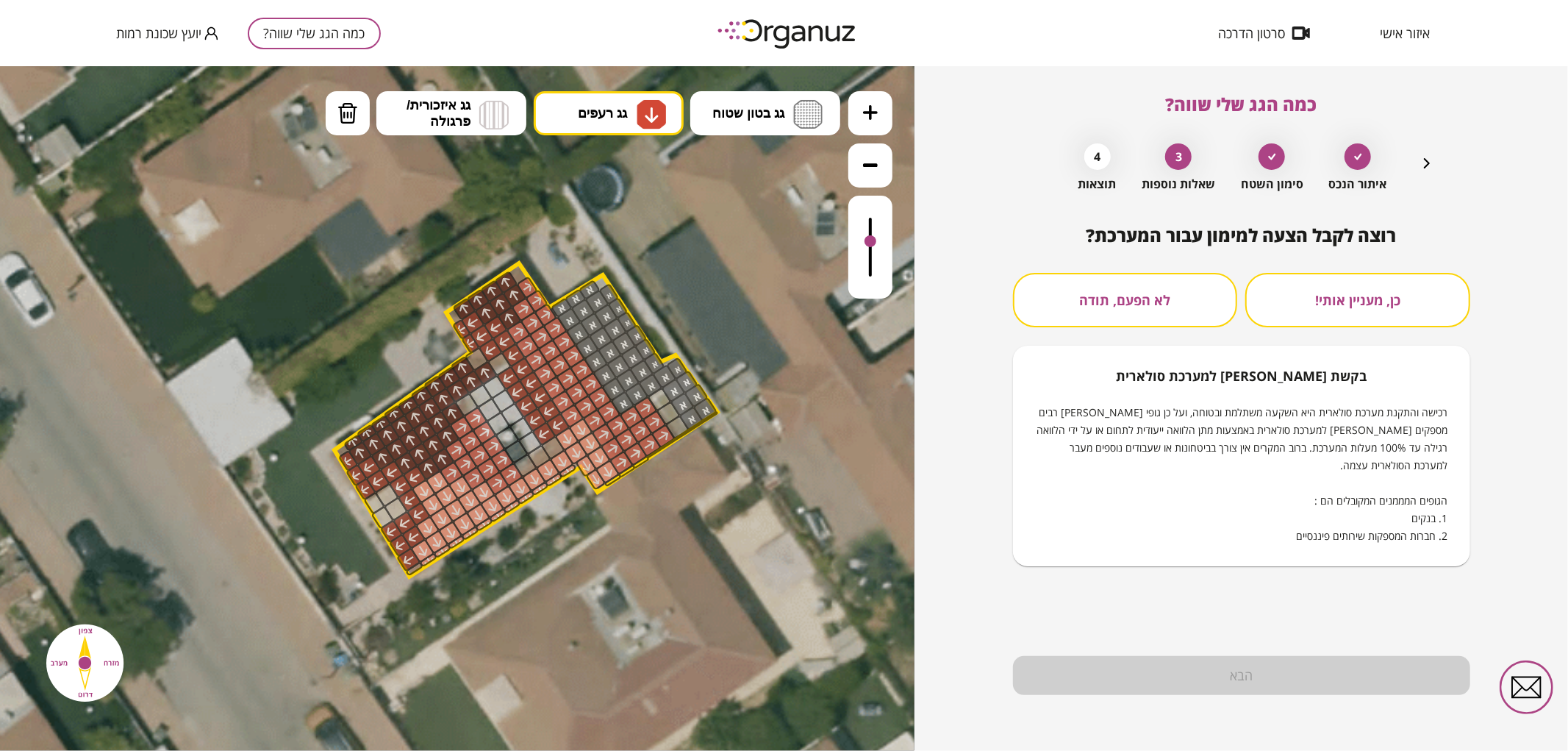
click at [1092, 317] on button "לא הפעם, תודה" at bounding box center [1125, 300] width 225 height 55
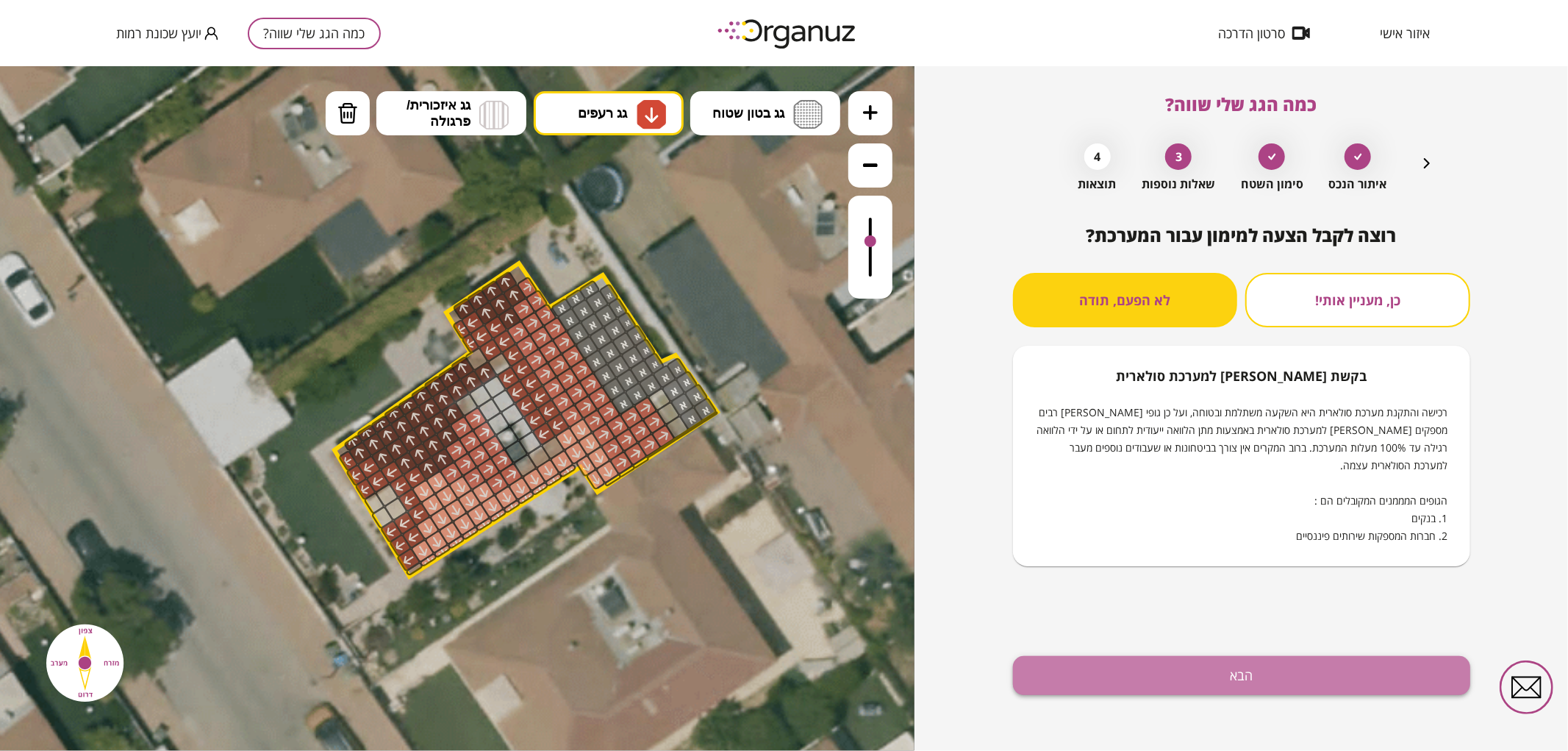
click at [1178, 689] on button "הבא" at bounding box center [1242, 675] width 457 height 39
click at [1142, 675] on button "הבא" at bounding box center [1242, 675] width 457 height 39
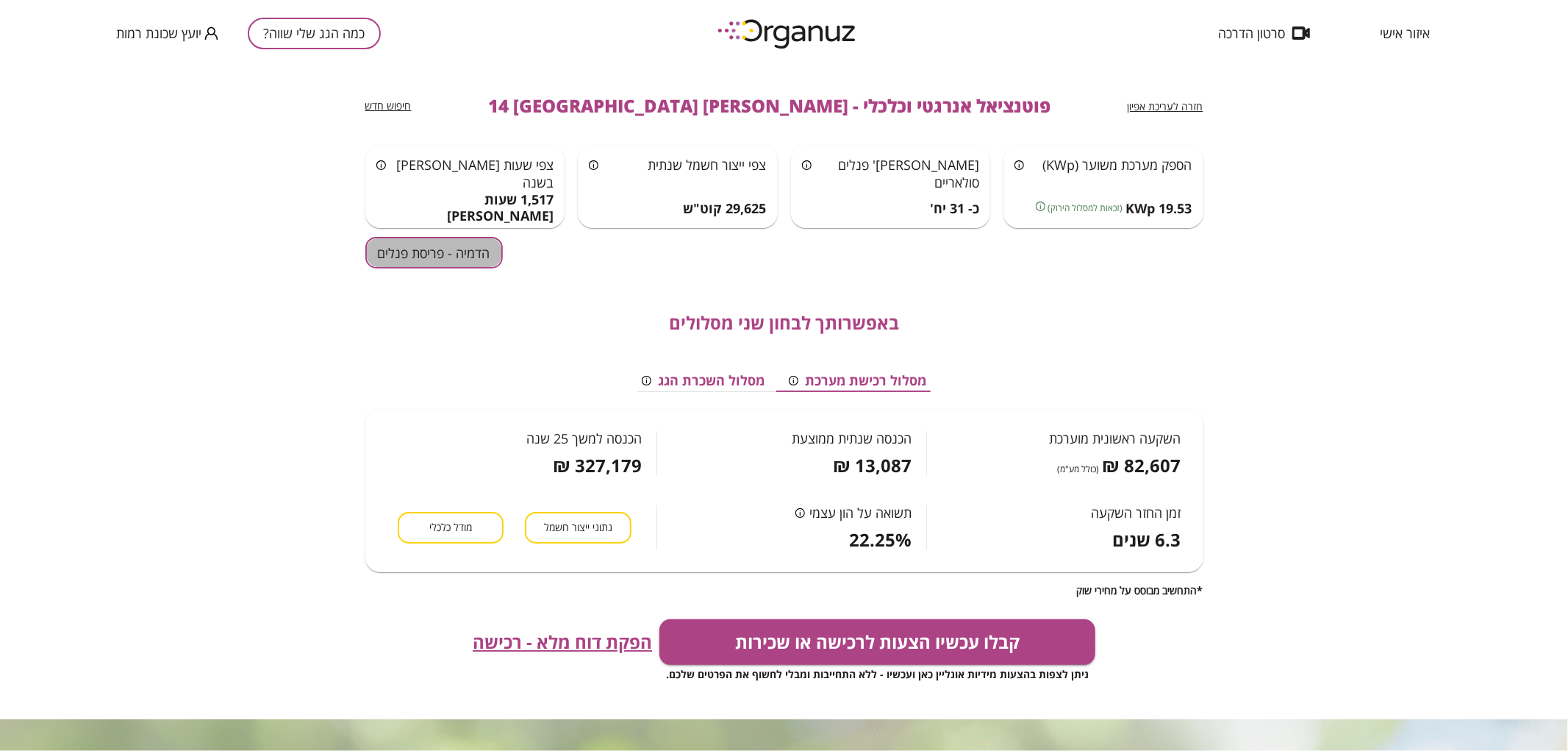
click at [422, 243] on button "הדמיה - פריסת פנלים" at bounding box center [434, 252] width 137 height 32
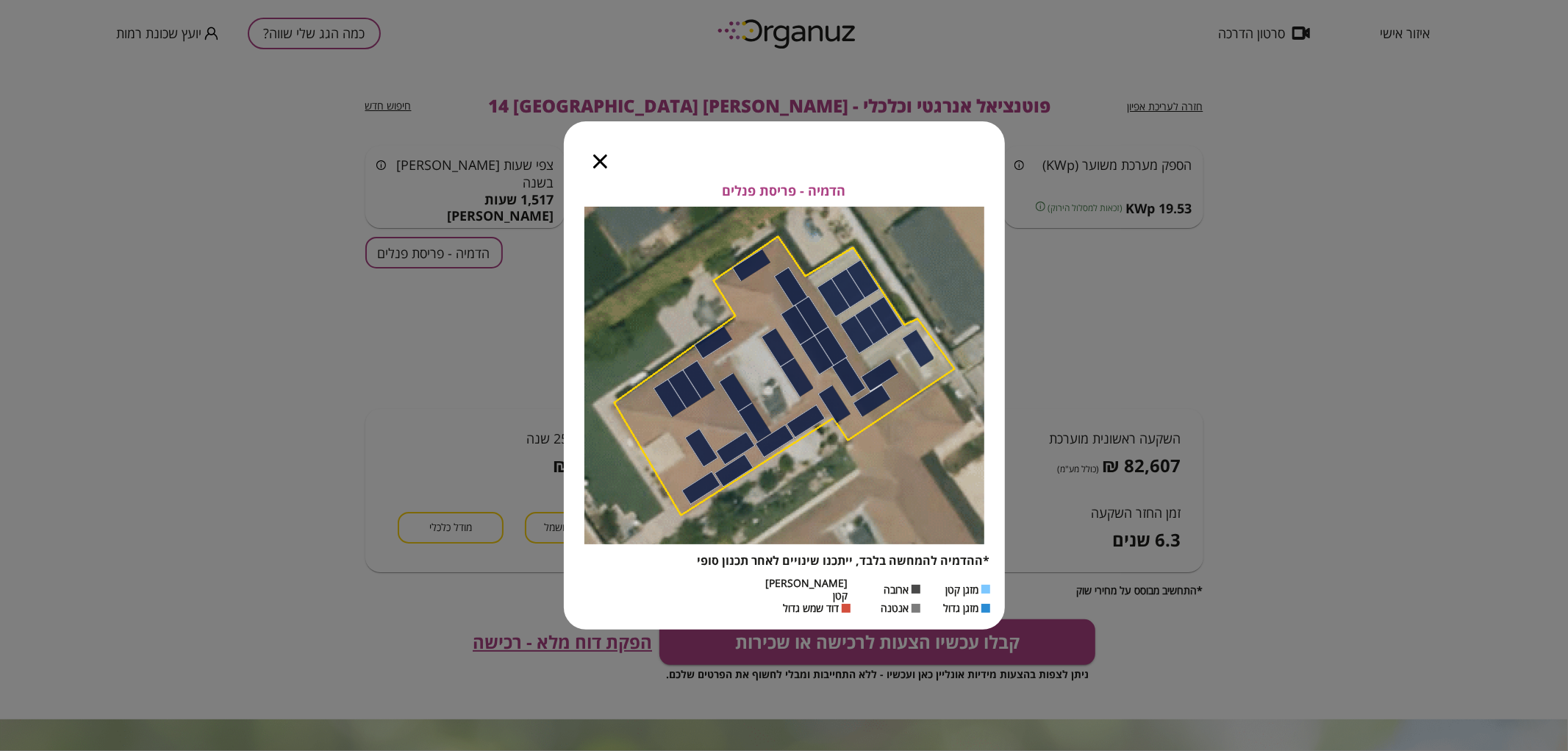
click at [597, 177] on div at bounding box center [601, 153] width 73 height 62
click at [599, 165] on icon "button" at bounding box center [600, 161] width 14 height 14
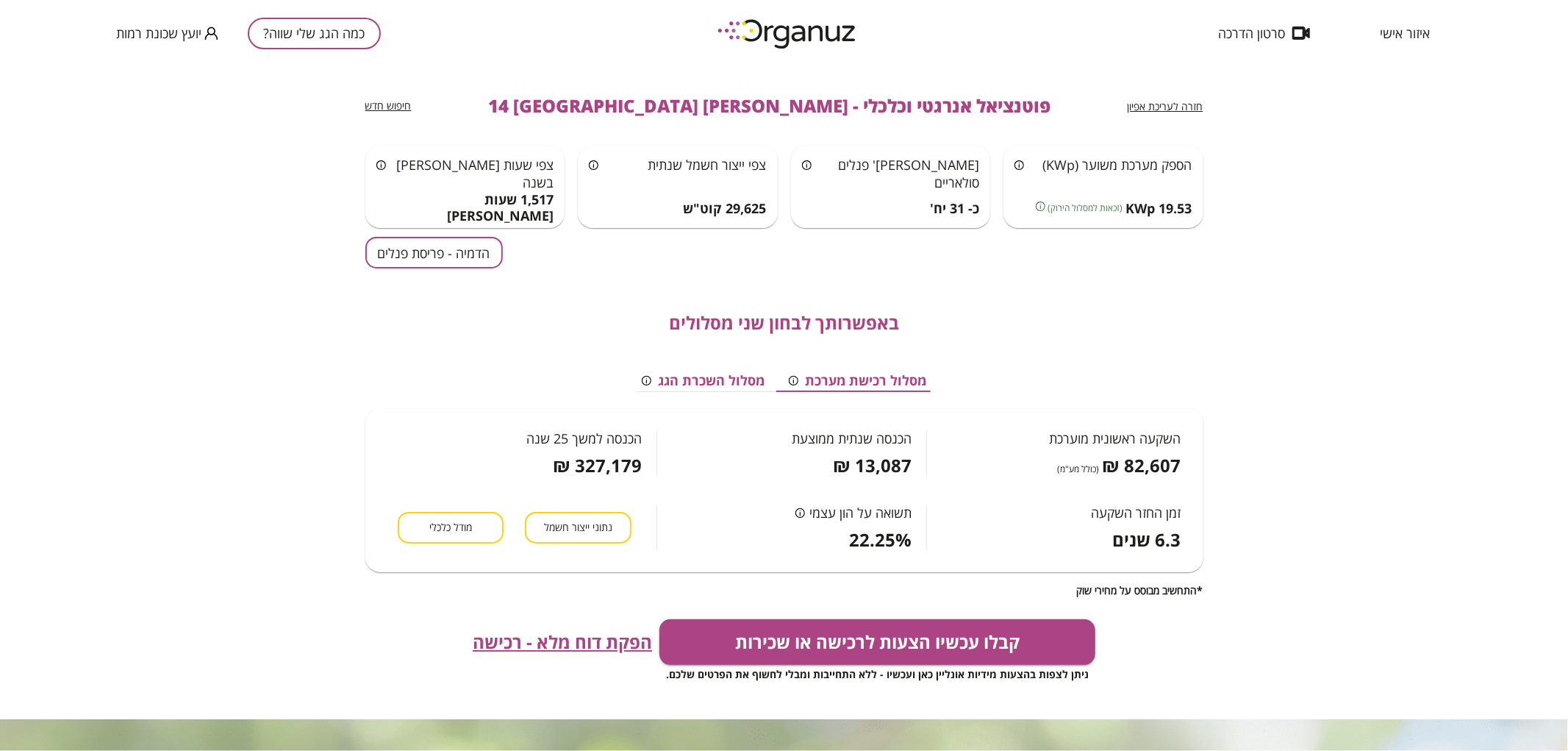
click at [1404, 22] on div "איזור אישי סרטון הדרכה" at bounding box center [1323, 33] width 257 height 66
click at [1402, 32] on span "איזור אישי" at bounding box center [1404, 33] width 50 height 15
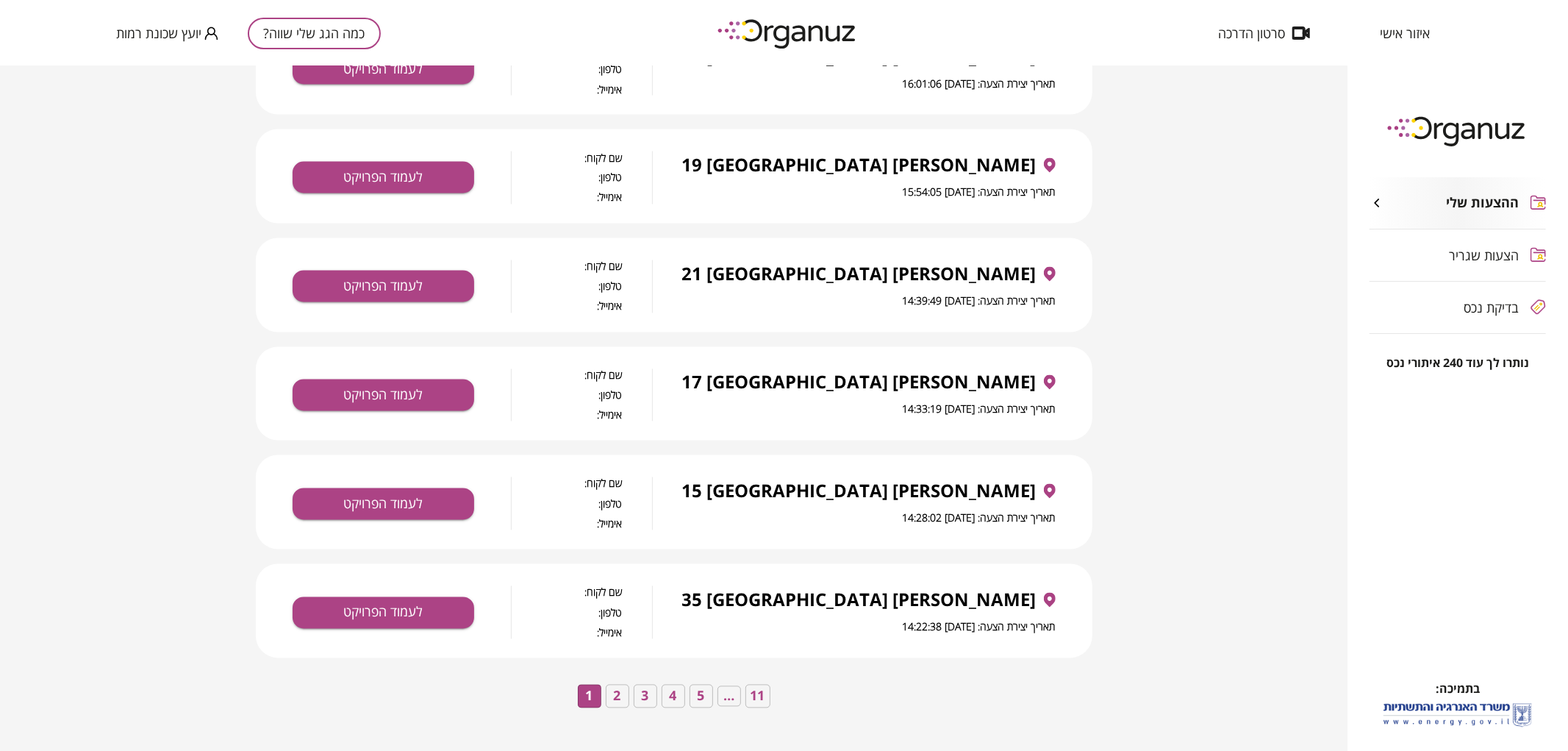
scroll to position [2258, 0]
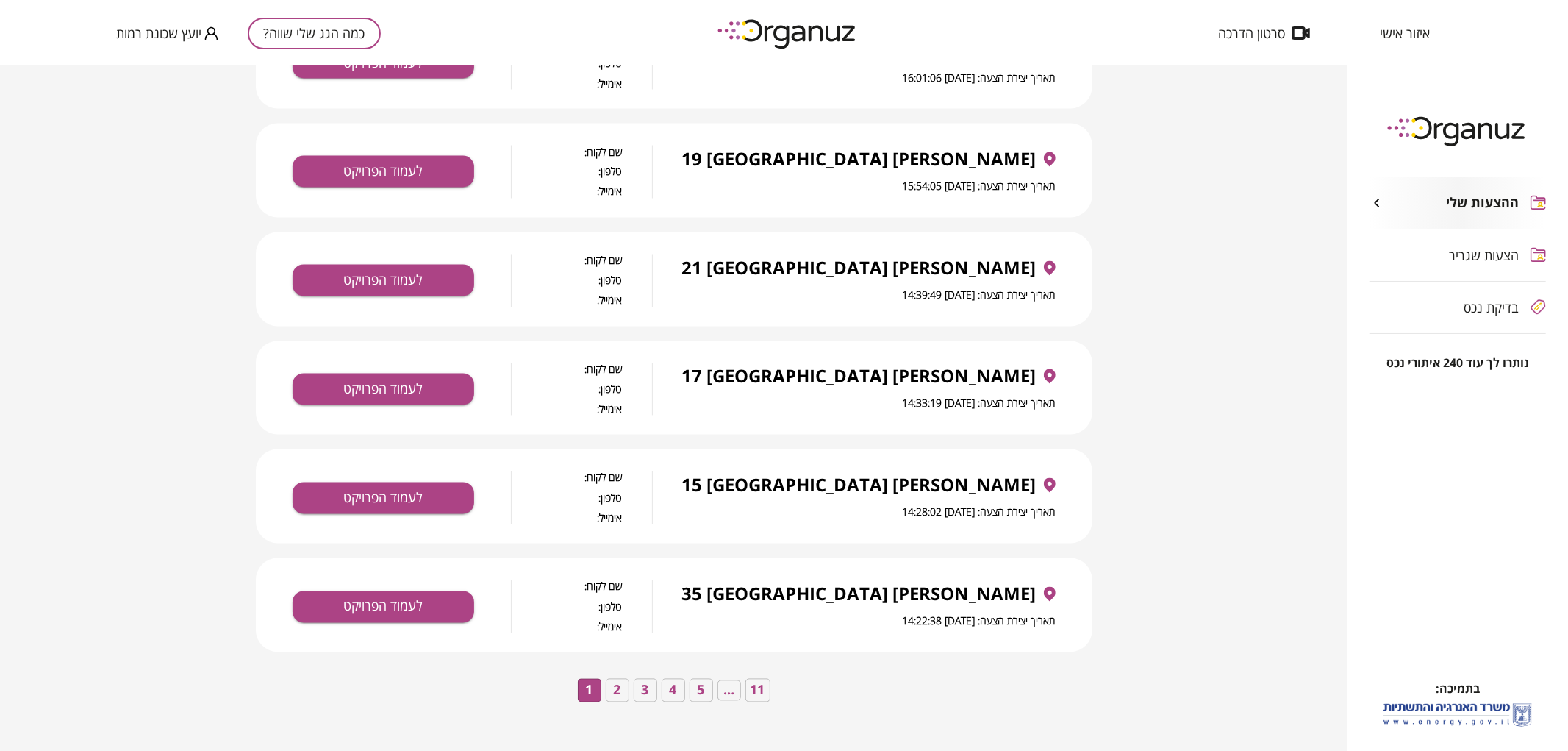
click at [685, 686] on button "4" at bounding box center [674, 691] width 24 height 24
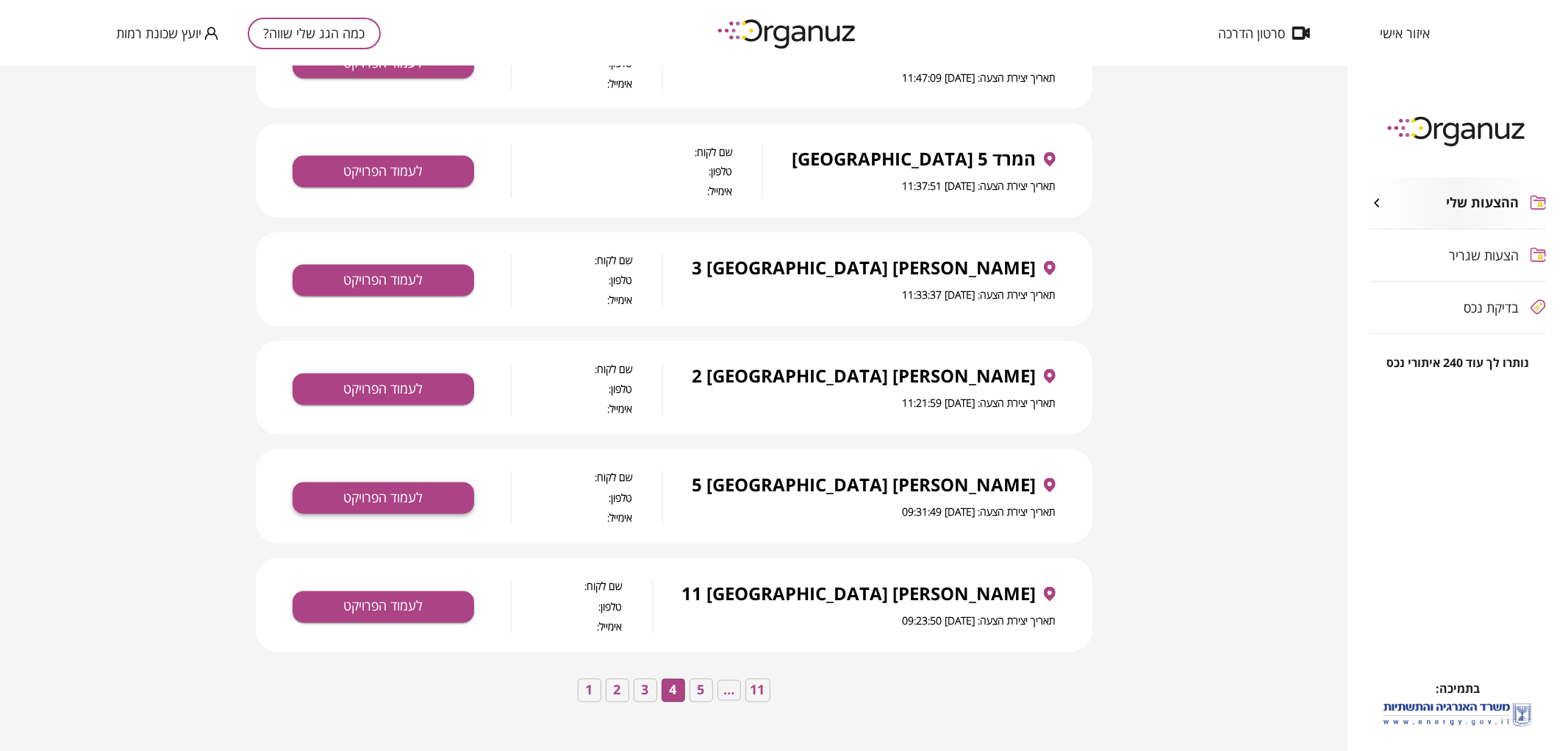
click at [460, 509] on button "לעמוד הפרויקט" at bounding box center [383, 498] width 182 height 32
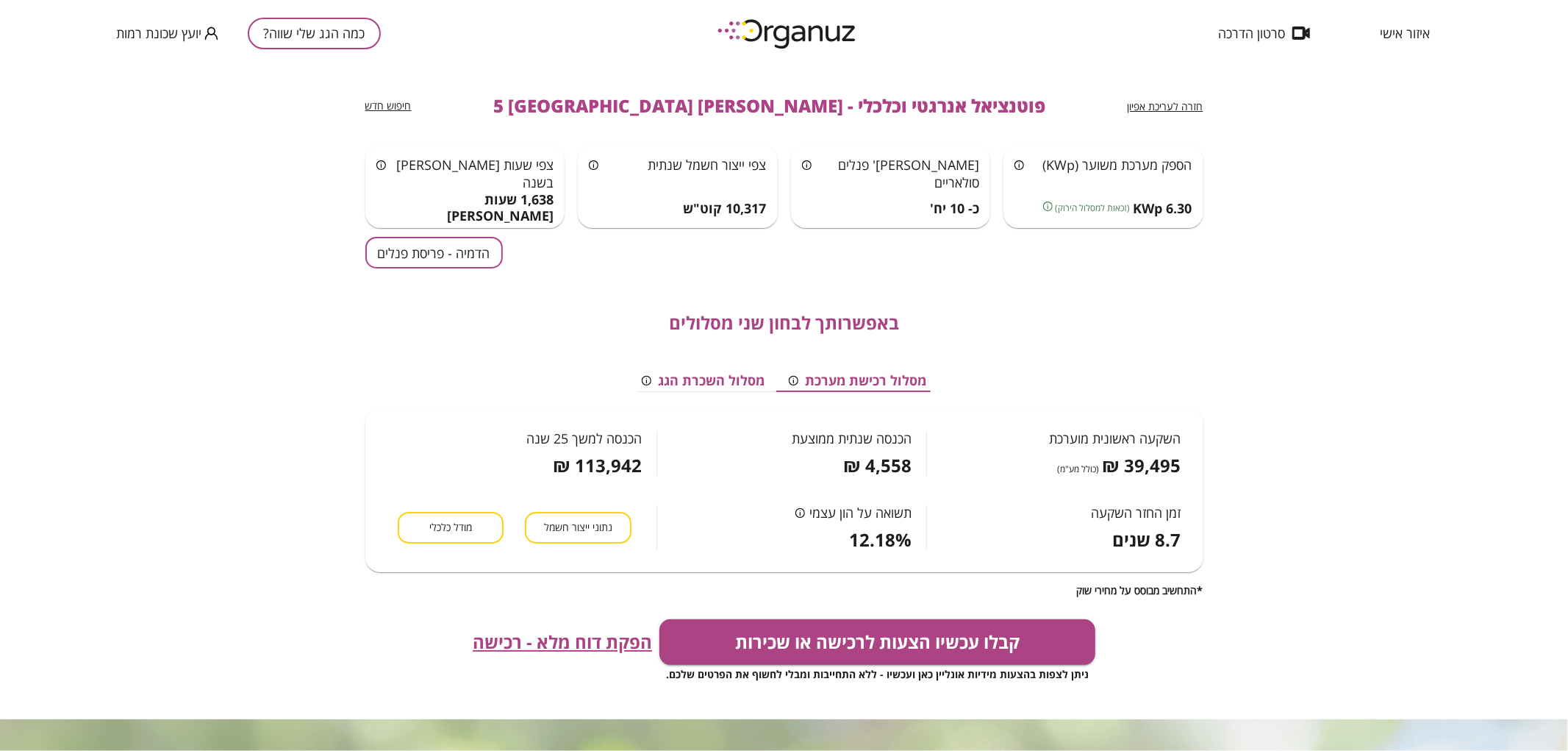
click at [1195, 103] on span "חזרה לעריכת אפיון" at bounding box center [1165, 106] width 76 height 14
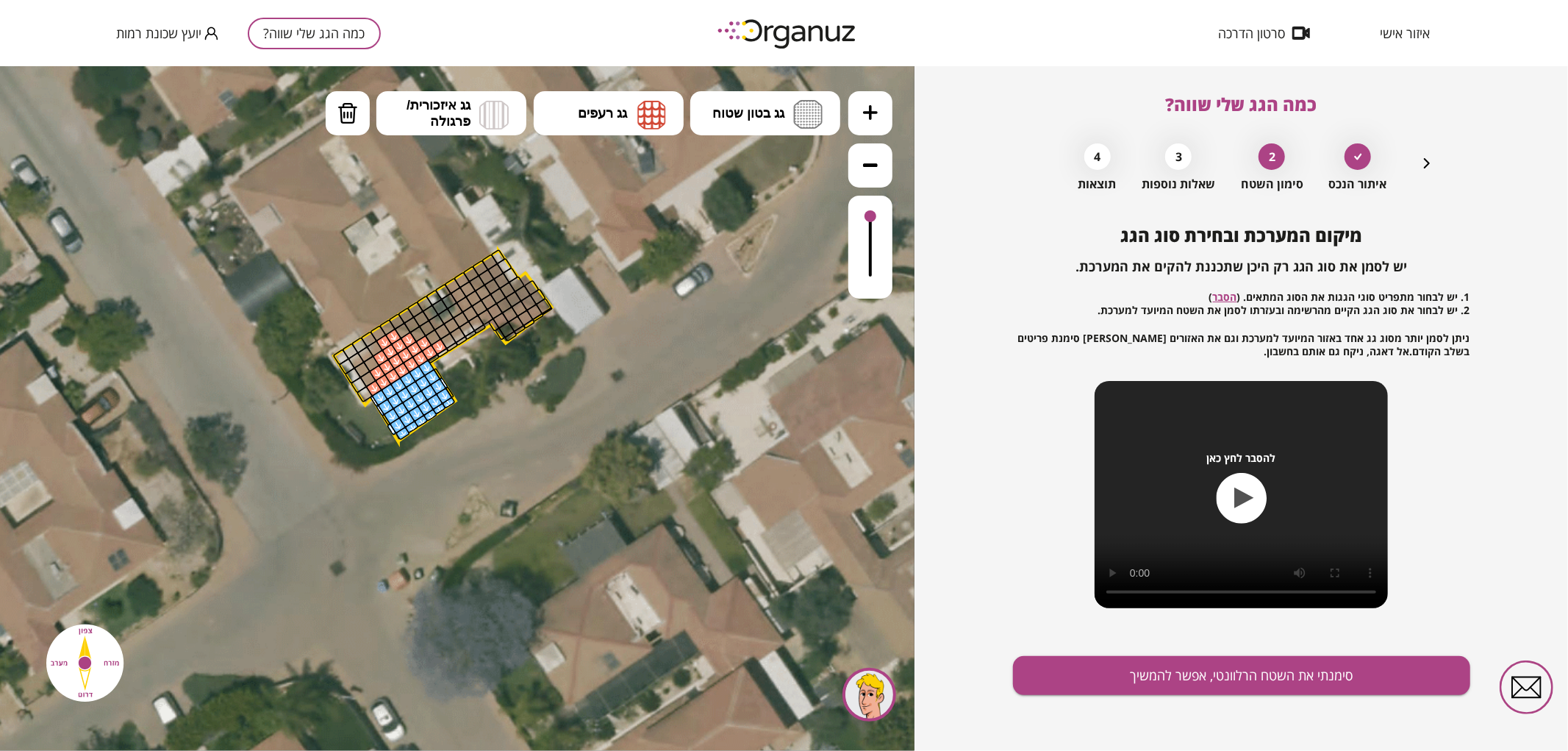
click at [1417, 164] on div "איתור הנכס 2 סימון השטח 3 שאלות נוספות 4 תוצאות" at bounding box center [1242, 164] width 389 height 55
click at [1421, 165] on icon "button" at bounding box center [1426, 163] width 17 height 17
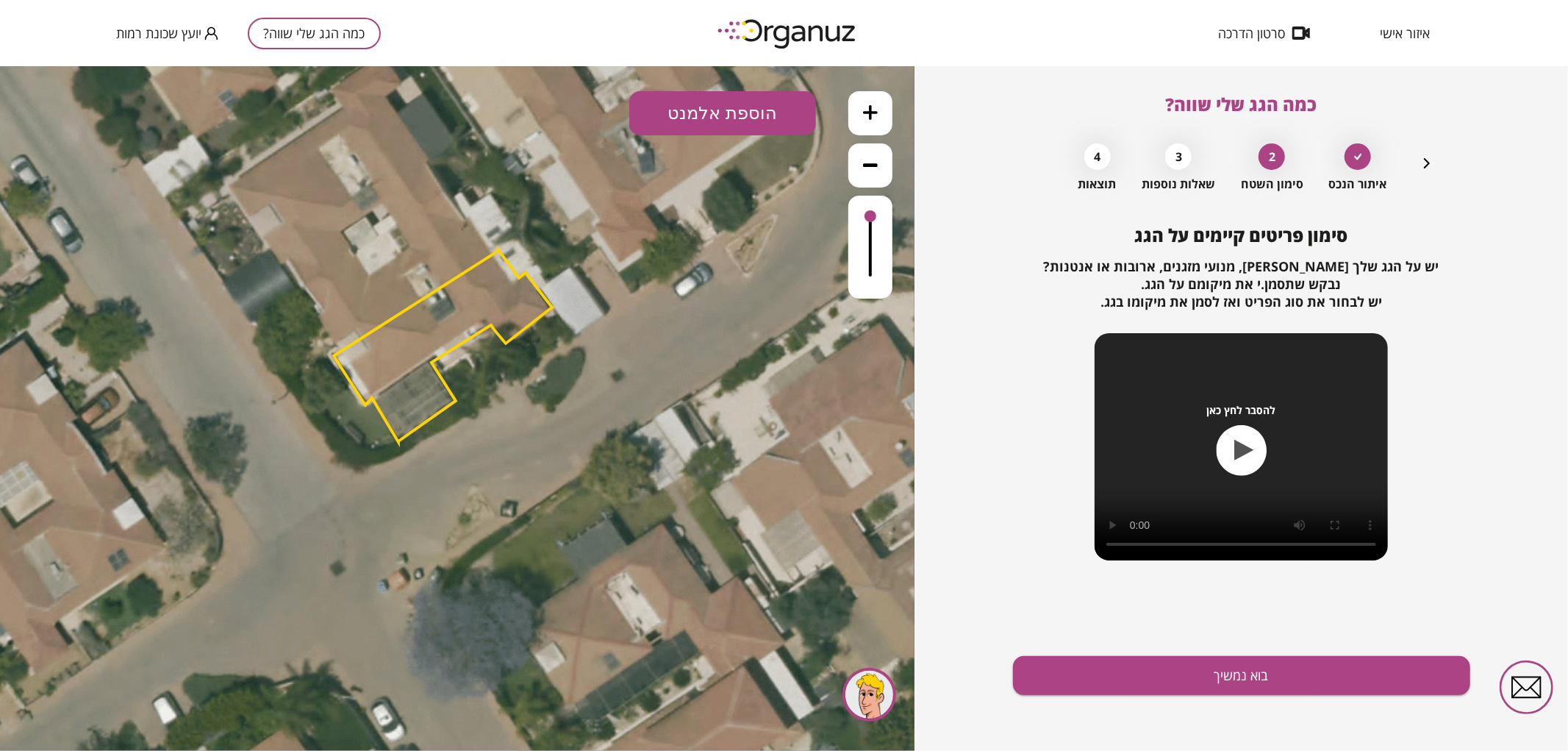
click at [1421, 165] on icon "button" at bounding box center [1426, 163] width 17 height 17
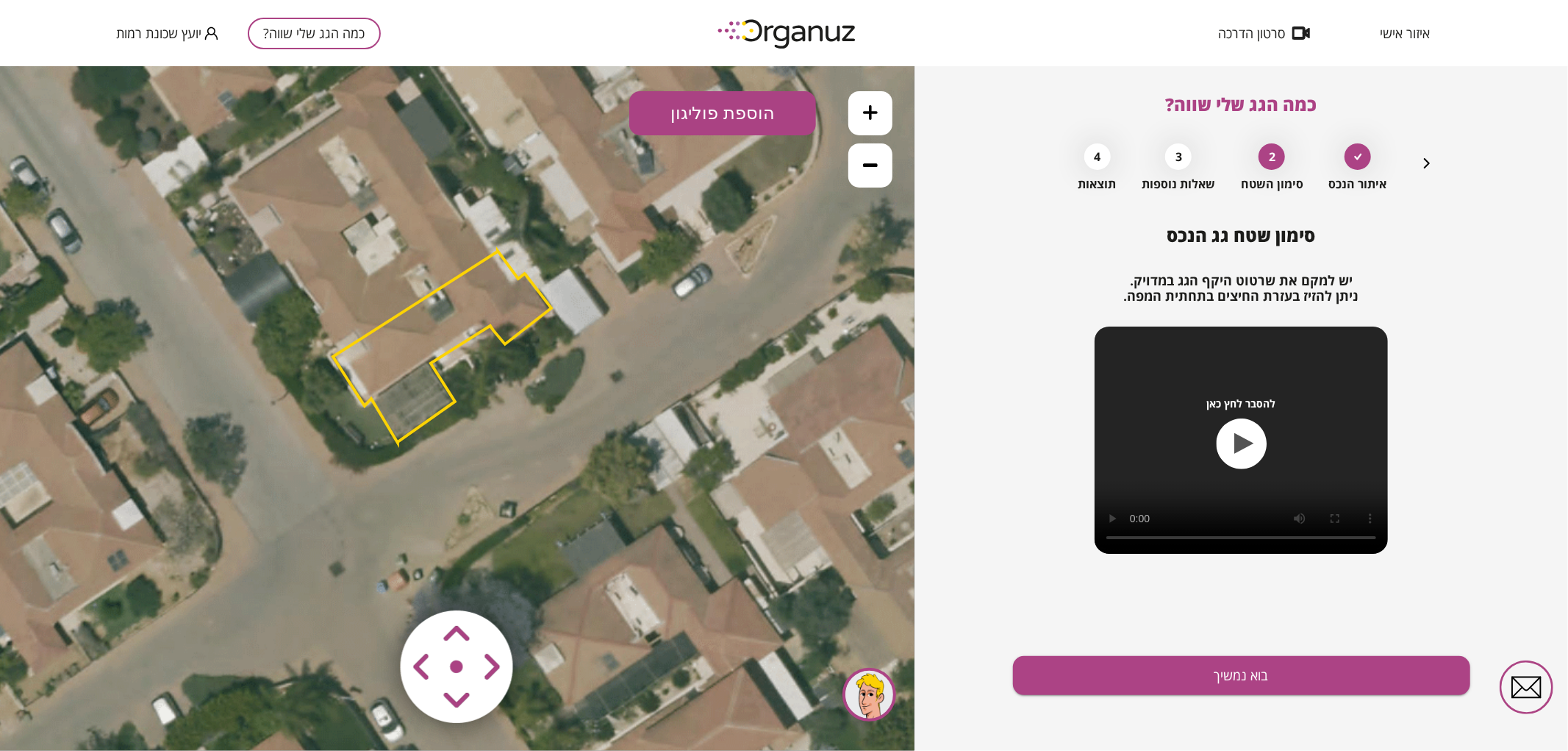
click at [430, 328] on polygon at bounding box center [442, 346] width 219 height 192
click at [431, 338] on polygon at bounding box center [442, 346] width 219 height 192
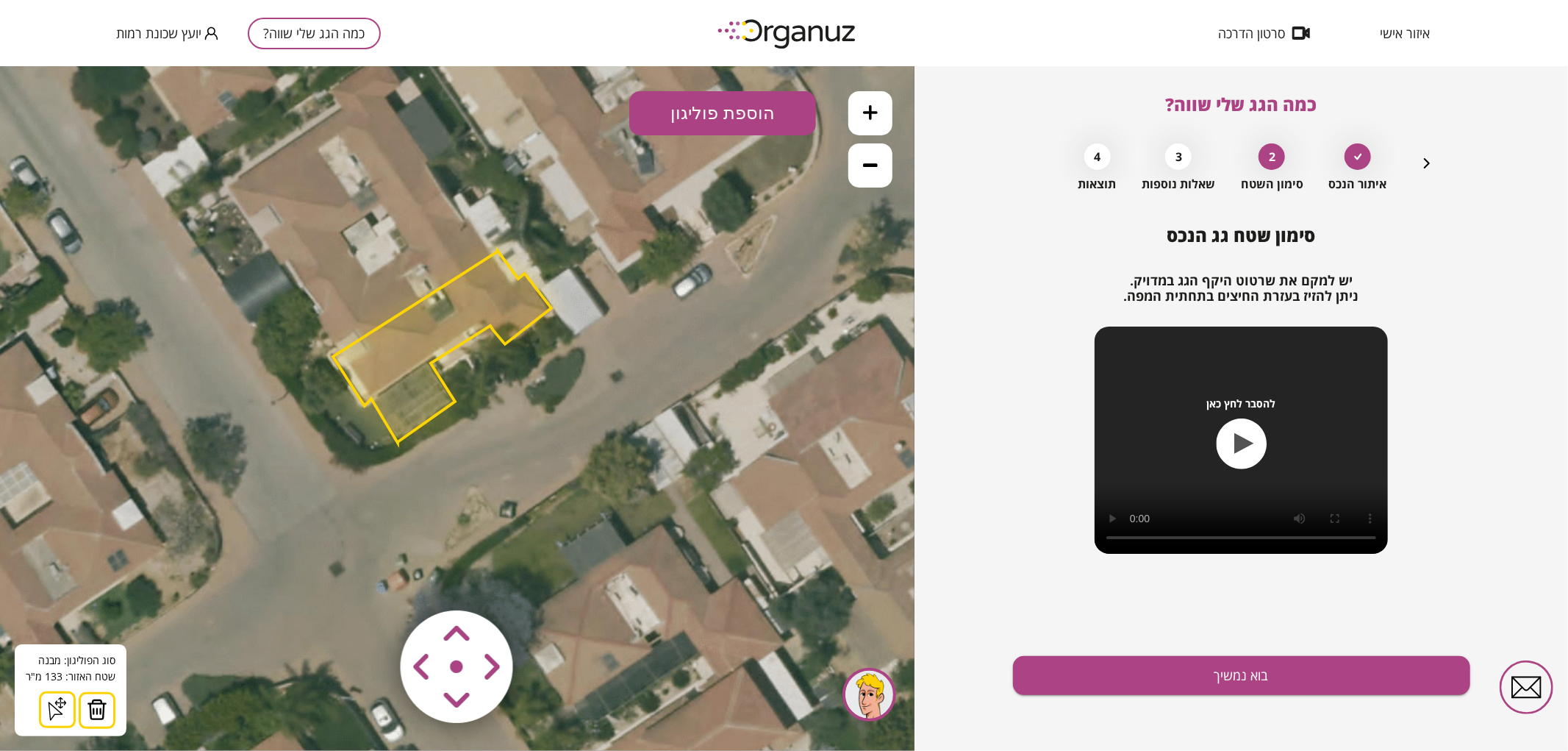
click at [100, 703] on img at bounding box center [97, 709] width 21 height 22
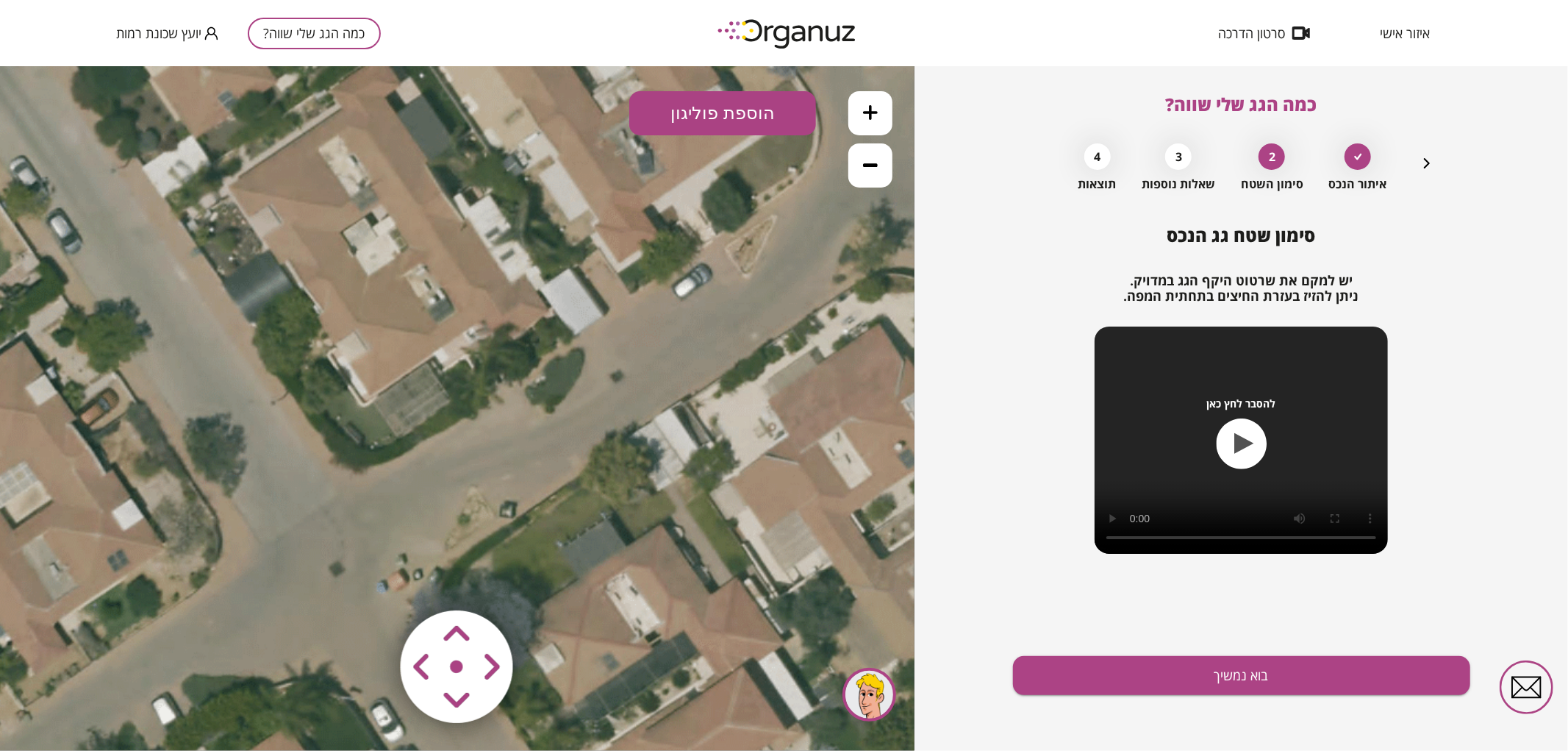
click at [732, 97] on button "הוספת פוליגון" at bounding box center [722, 113] width 187 height 44
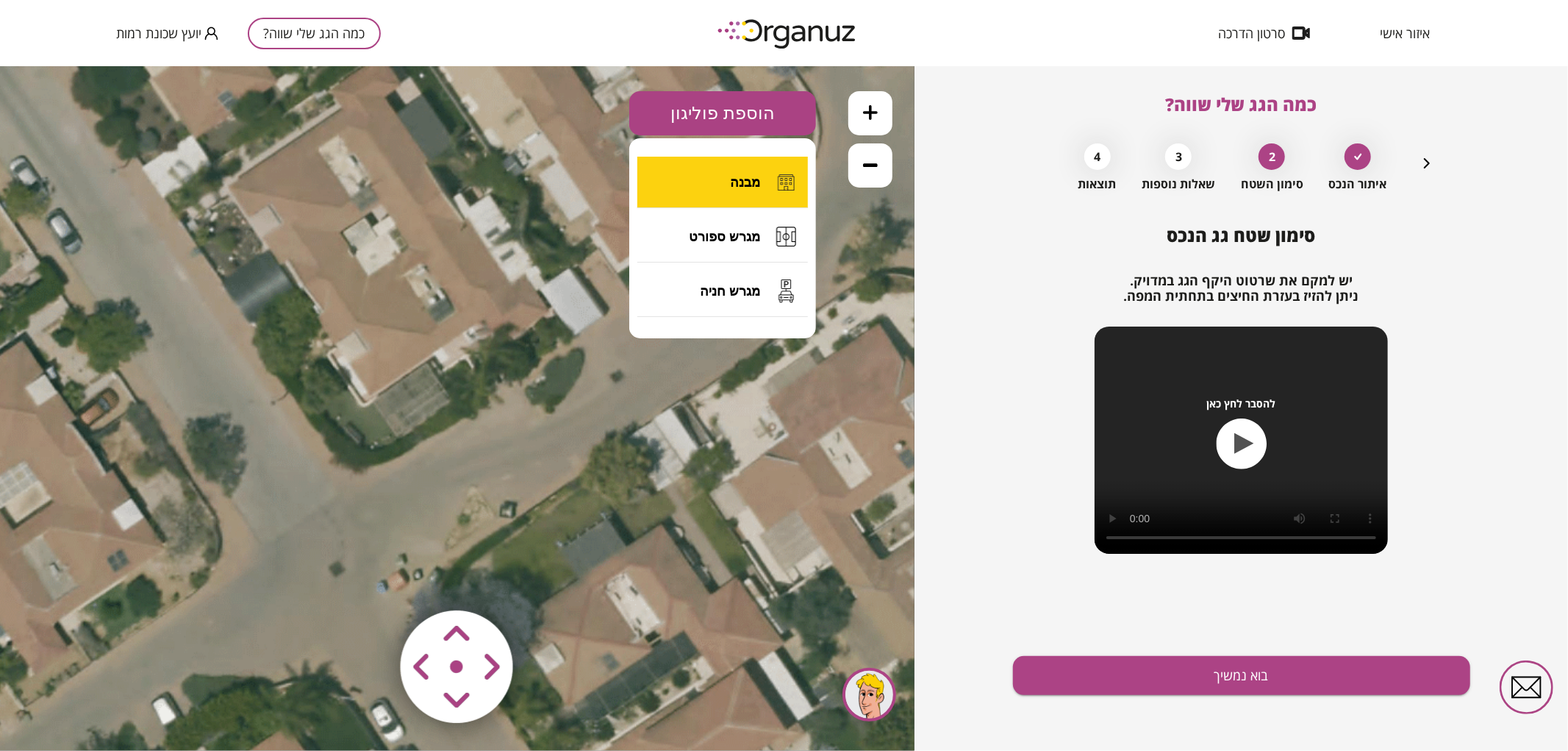
click at [715, 186] on button "מבנה" at bounding box center [722, 181] width 171 height 51
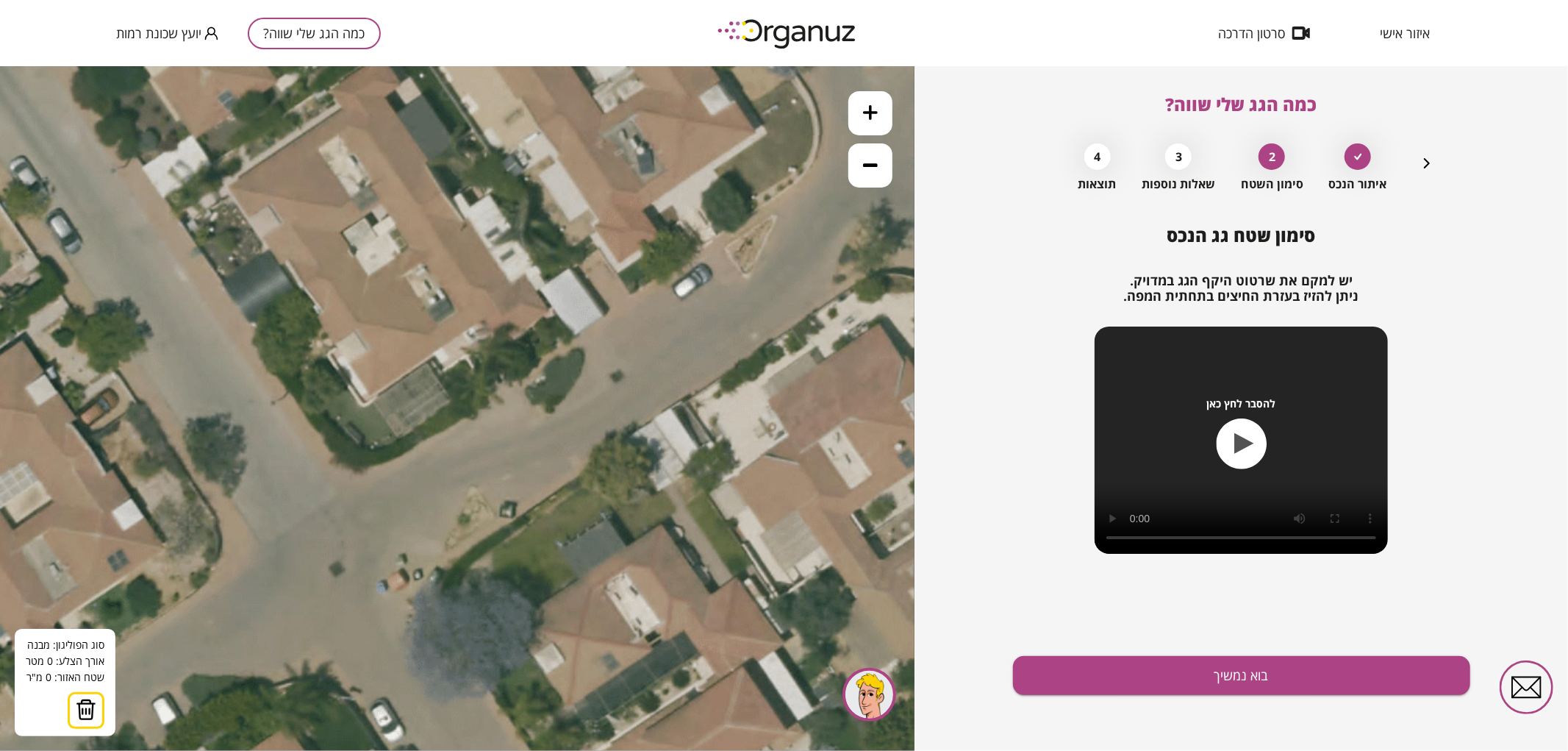
click at [300, 284] on icon at bounding box center [417, 243] width 1191 height 1192
click at [460, 191] on icon at bounding box center [417, 243] width 1191 height 1192
click at [471, 206] on polygon at bounding box center [385, 238] width 171 height 93
click at [488, 194] on polygon at bounding box center [394, 238] width 188 height 93
click at [512, 226] on polygon at bounding box center [406, 238] width 212 height 93
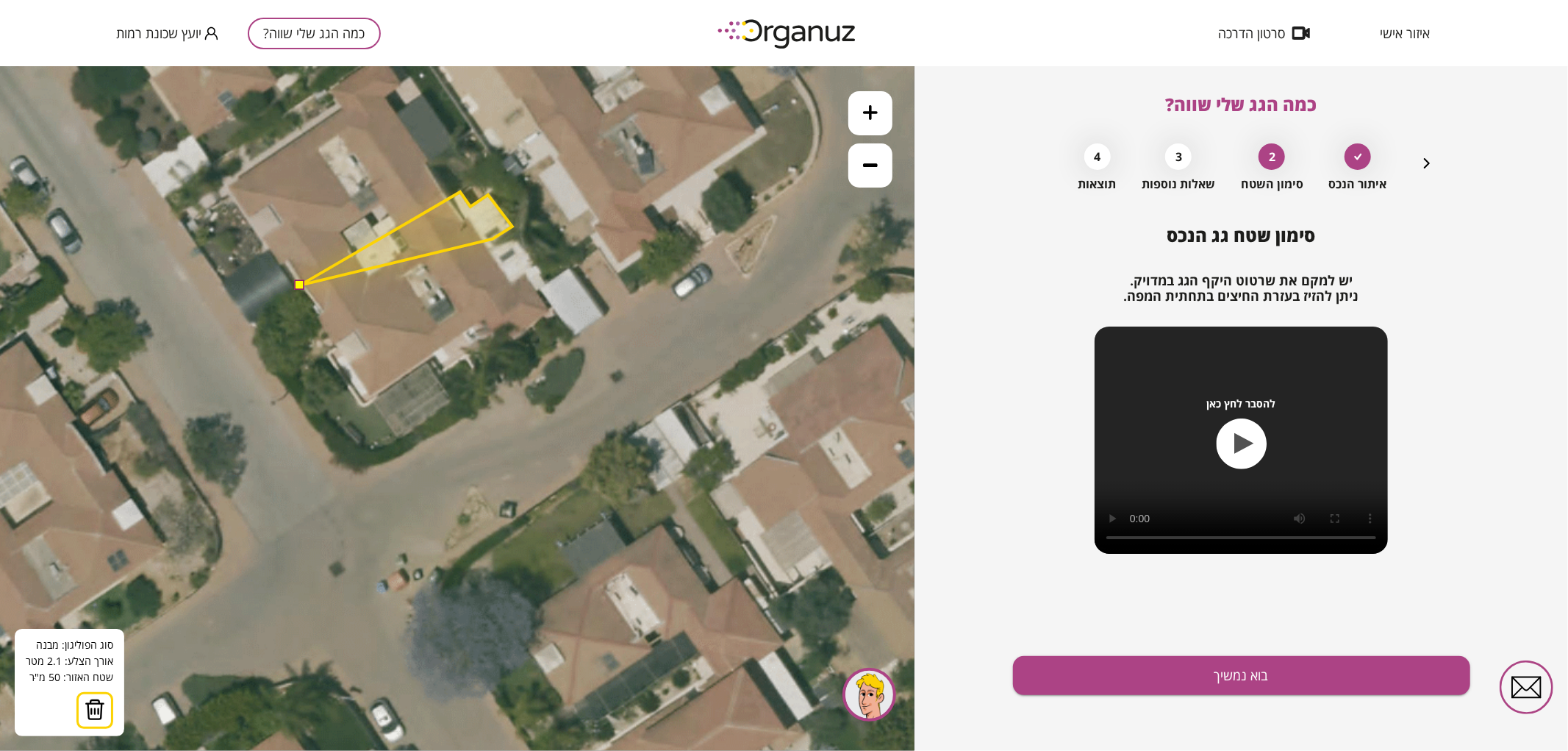
click at [493, 239] on polygon at bounding box center [406, 238] width 212 height 93
click at [496, 245] on polygon at bounding box center [406, 238] width 212 height 93
click at [512, 238] on icon at bounding box center [417, 243] width 1191 height 1192
click at [546, 281] on polygon at bounding box center [422, 238] width 246 height 93
click at [537, 287] on polygon at bounding box center [422, 239] width 246 height 96
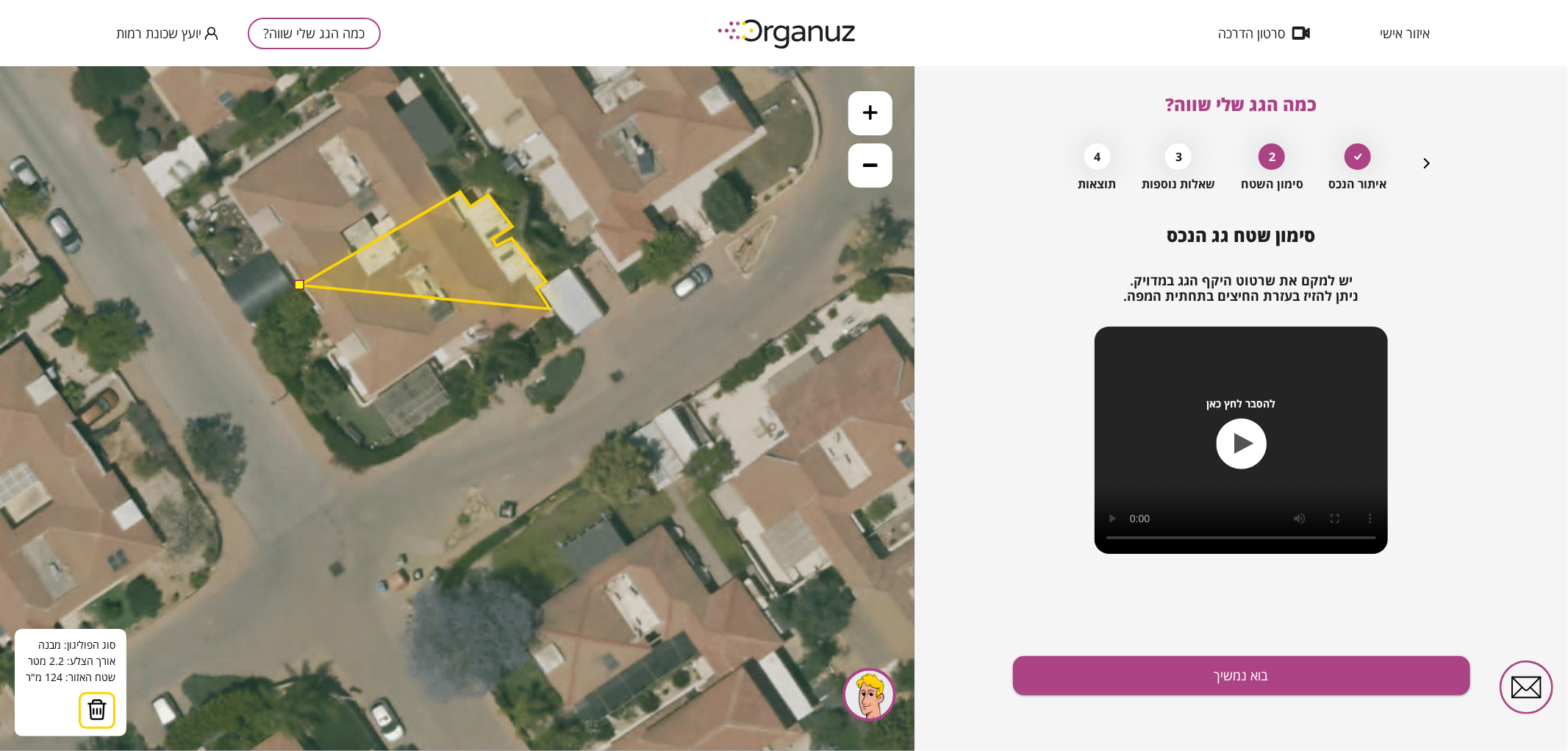
click at [549, 308] on polygon at bounding box center [424, 250] width 250 height 117
click at [498, 348] on polygon at bounding box center [424, 269] width 250 height 156
click at [482, 323] on polygon at bounding box center [424, 269] width 250 height 156
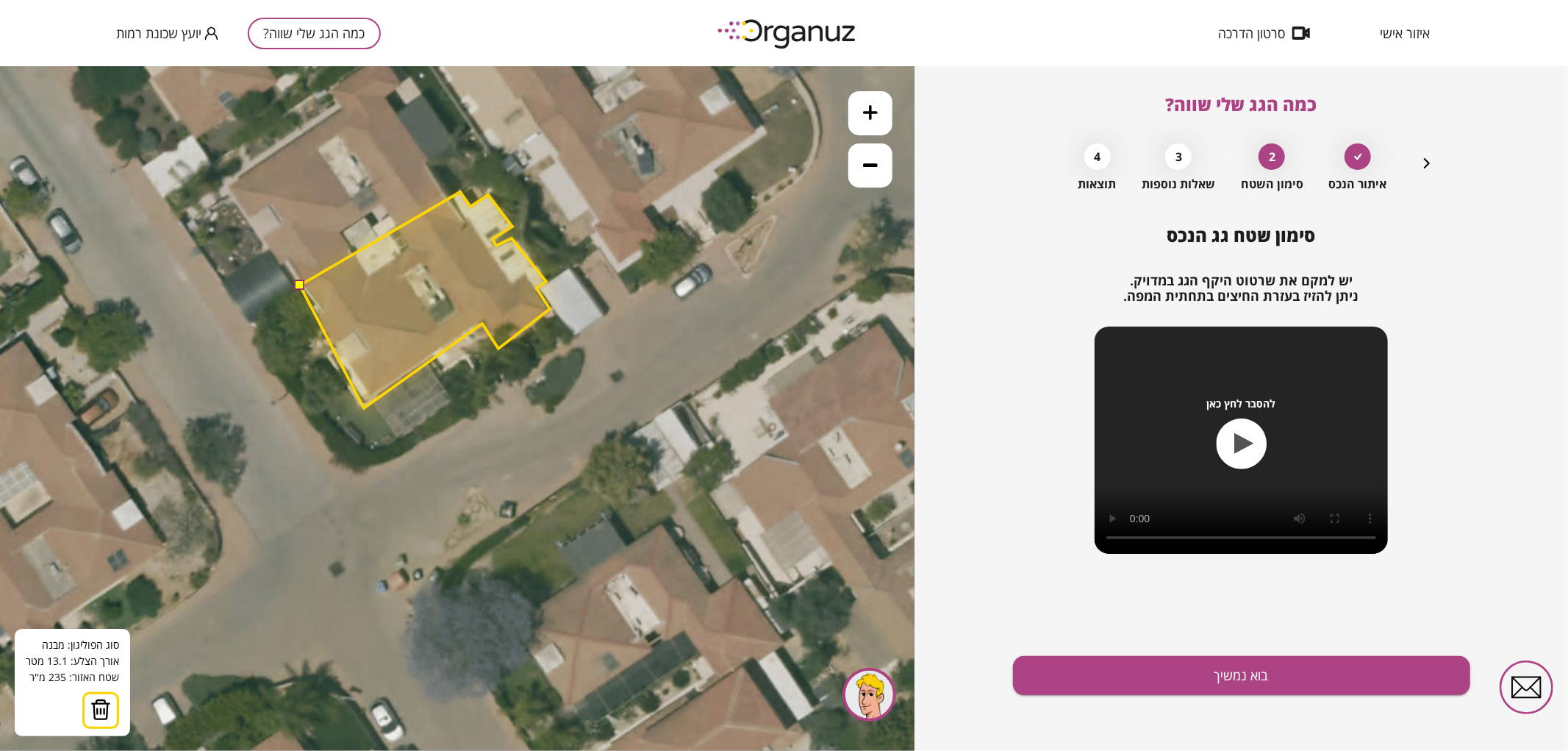
click at [364, 407] on polygon at bounding box center [424, 299] width 250 height 216
click at [327, 353] on polygon at bounding box center [424, 299] width 250 height 216
click at [335, 345] on polygon at bounding box center [424, 299] width 250 height 216
click at [315, 314] on polygon at bounding box center [424, 299] width 250 height 216
click at [321, 306] on polygon at bounding box center [424, 299] width 250 height 216
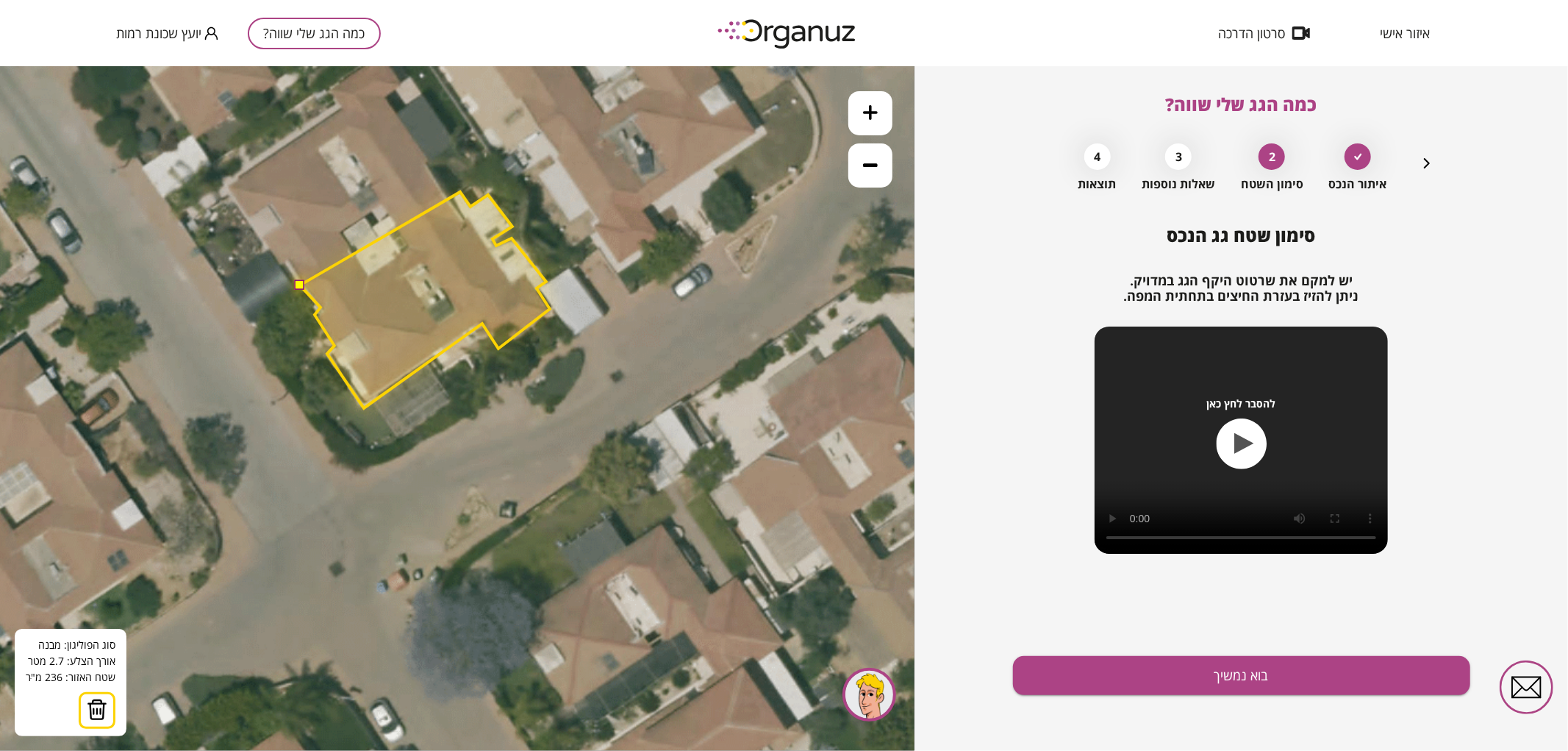
click at [302, 284] on button at bounding box center [299, 284] width 10 height 10
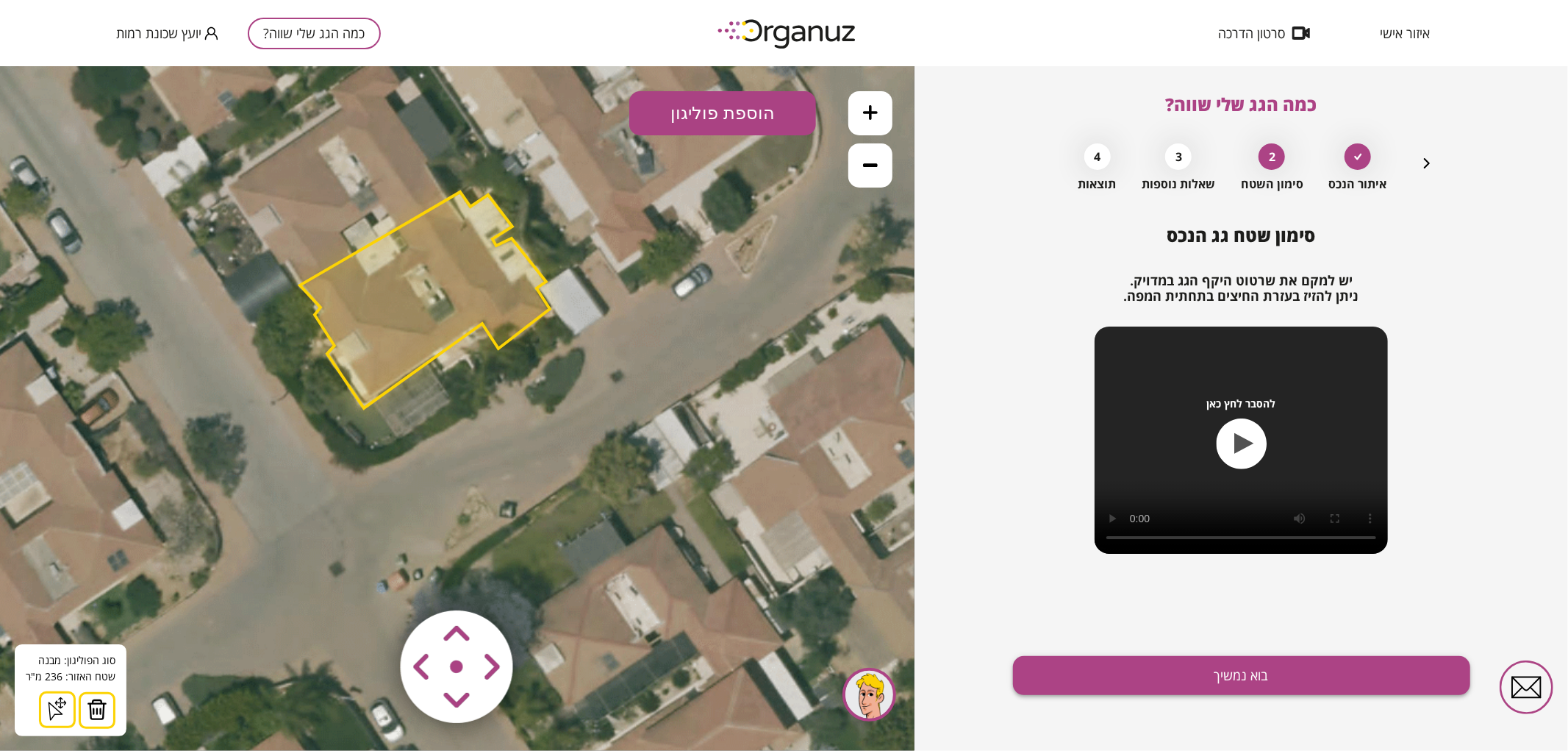
click at [1124, 681] on button "בוא נמשיך" at bounding box center [1242, 675] width 457 height 39
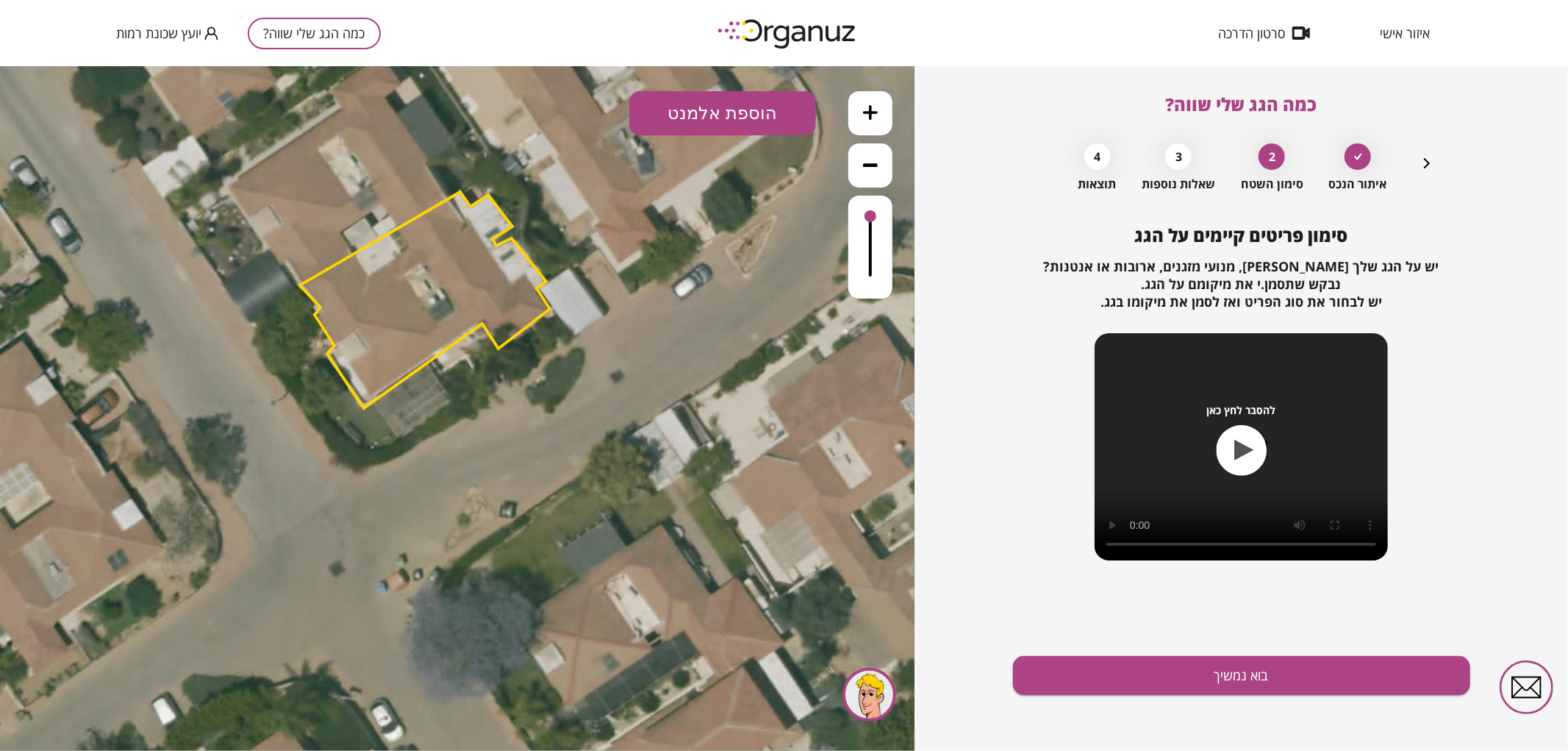
click at [1124, 681] on button "בוא נמשיך" at bounding box center [1242, 675] width 457 height 39
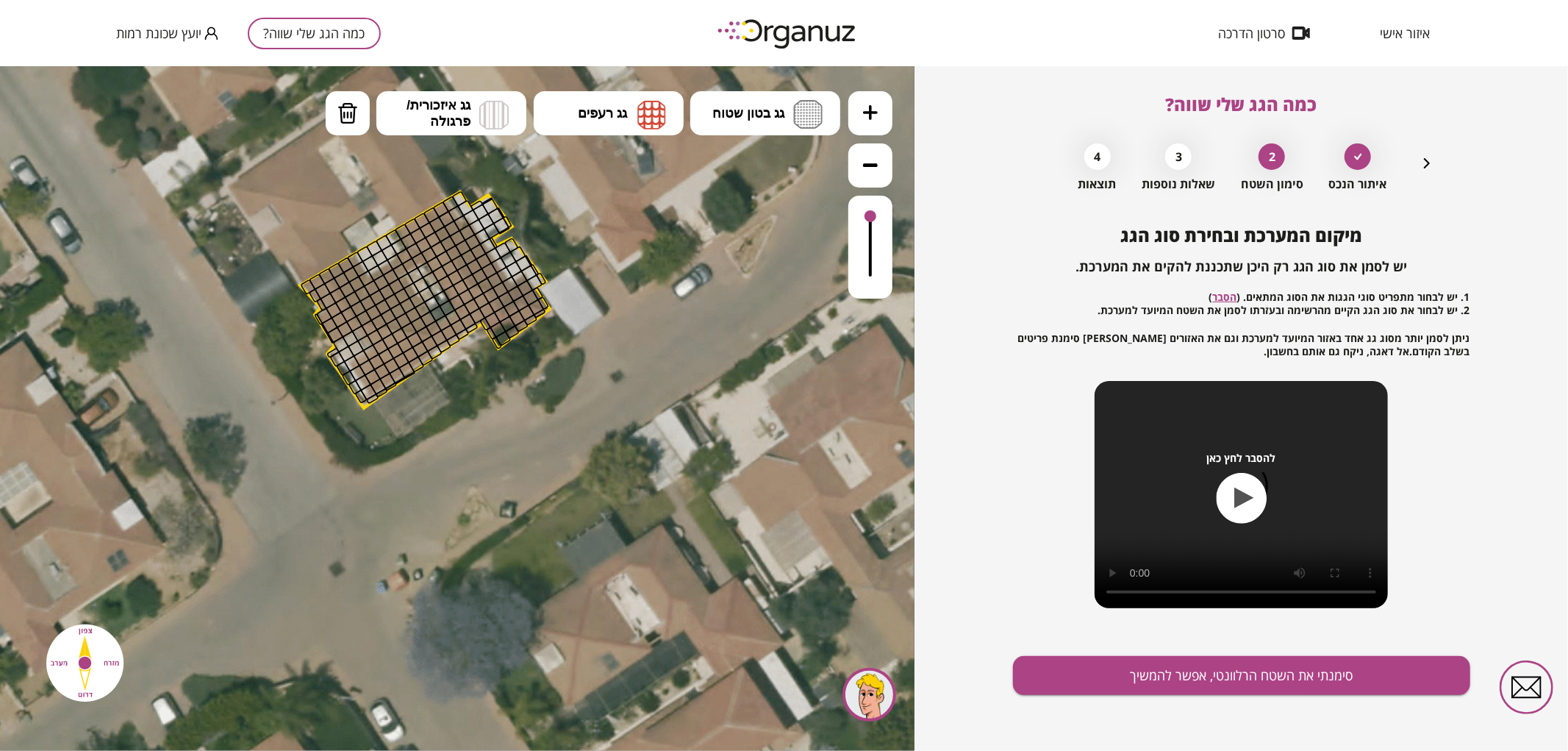
click at [1428, 166] on icon "button" at bounding box center [1427, 163] width 5 height 10
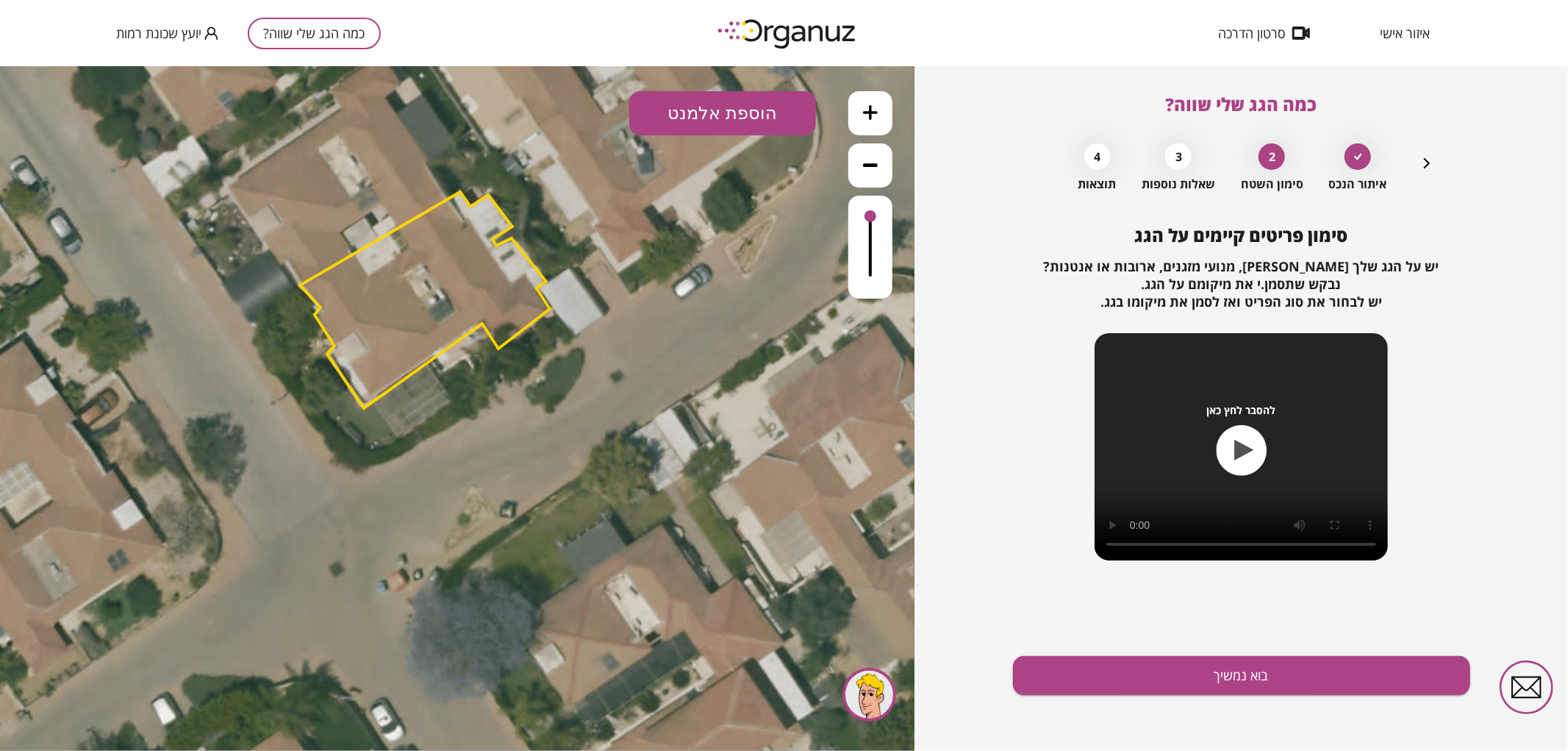
click at [1428, 166] on icon "button" at bounding box center [1427, 163] width 5 height 10
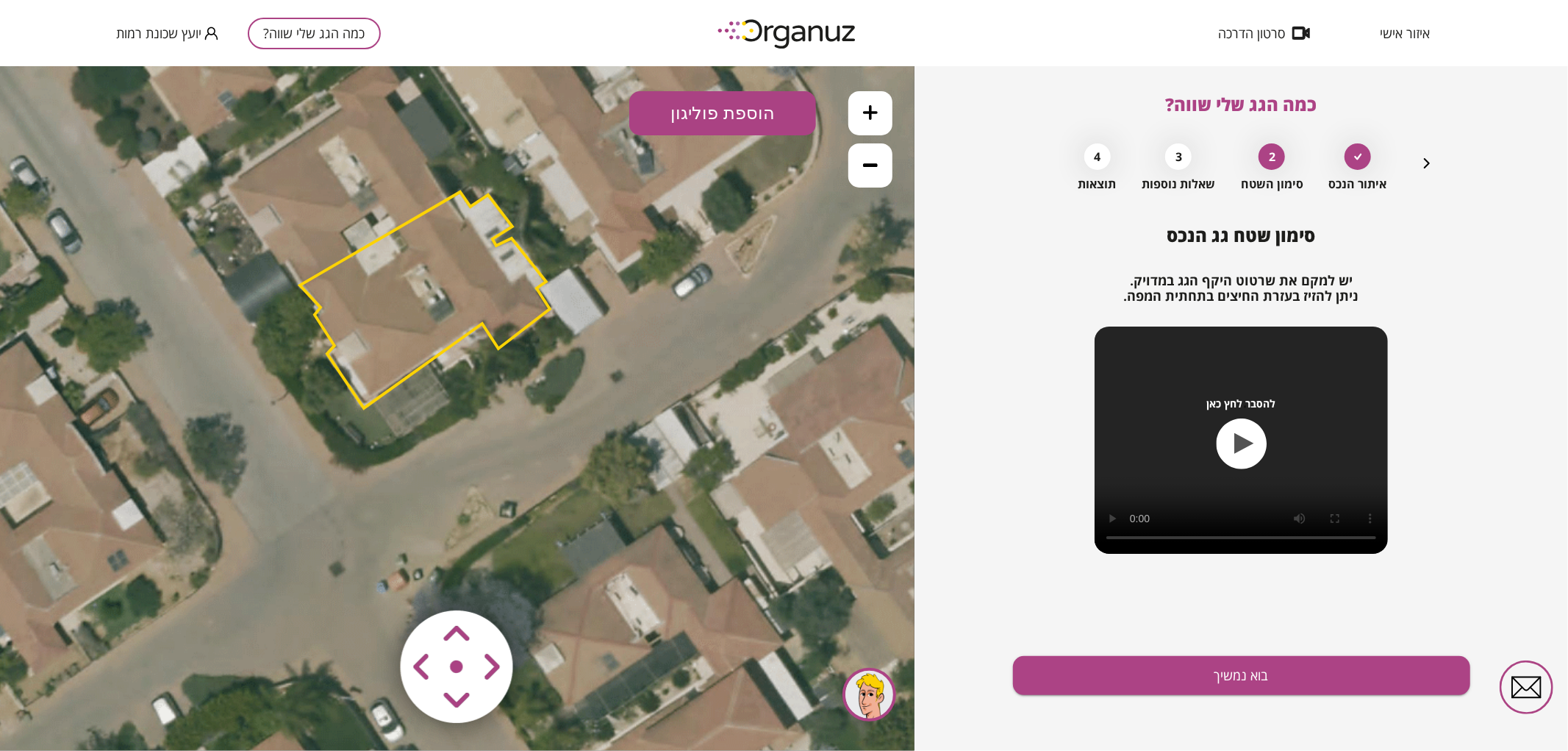
click at [467, 274] on polygon at bounding box center [424, 299] width 250 height 216
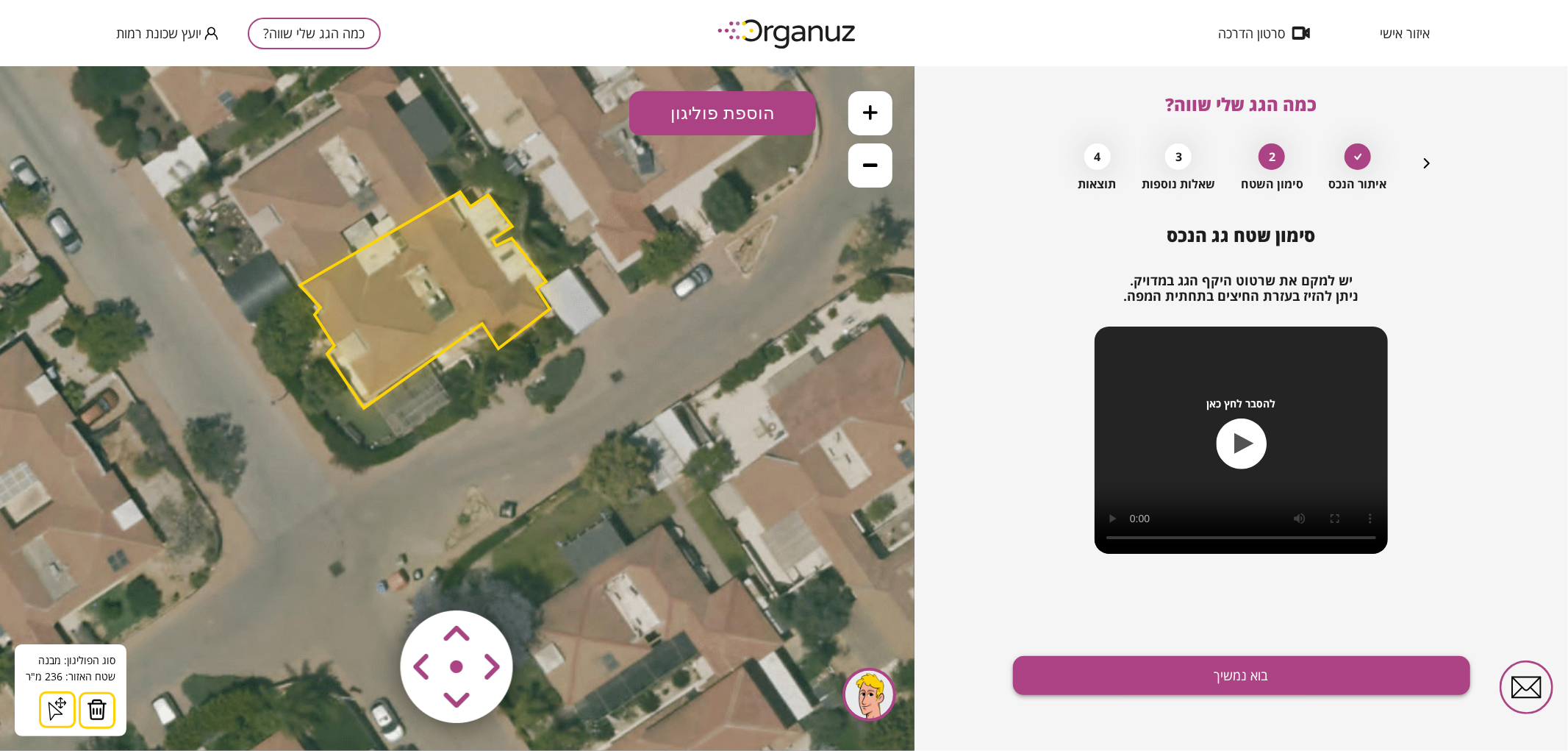
click at [1306, 674] on button "בוא נמשיך" at bounding box center [1242, 675] width 457 height 39
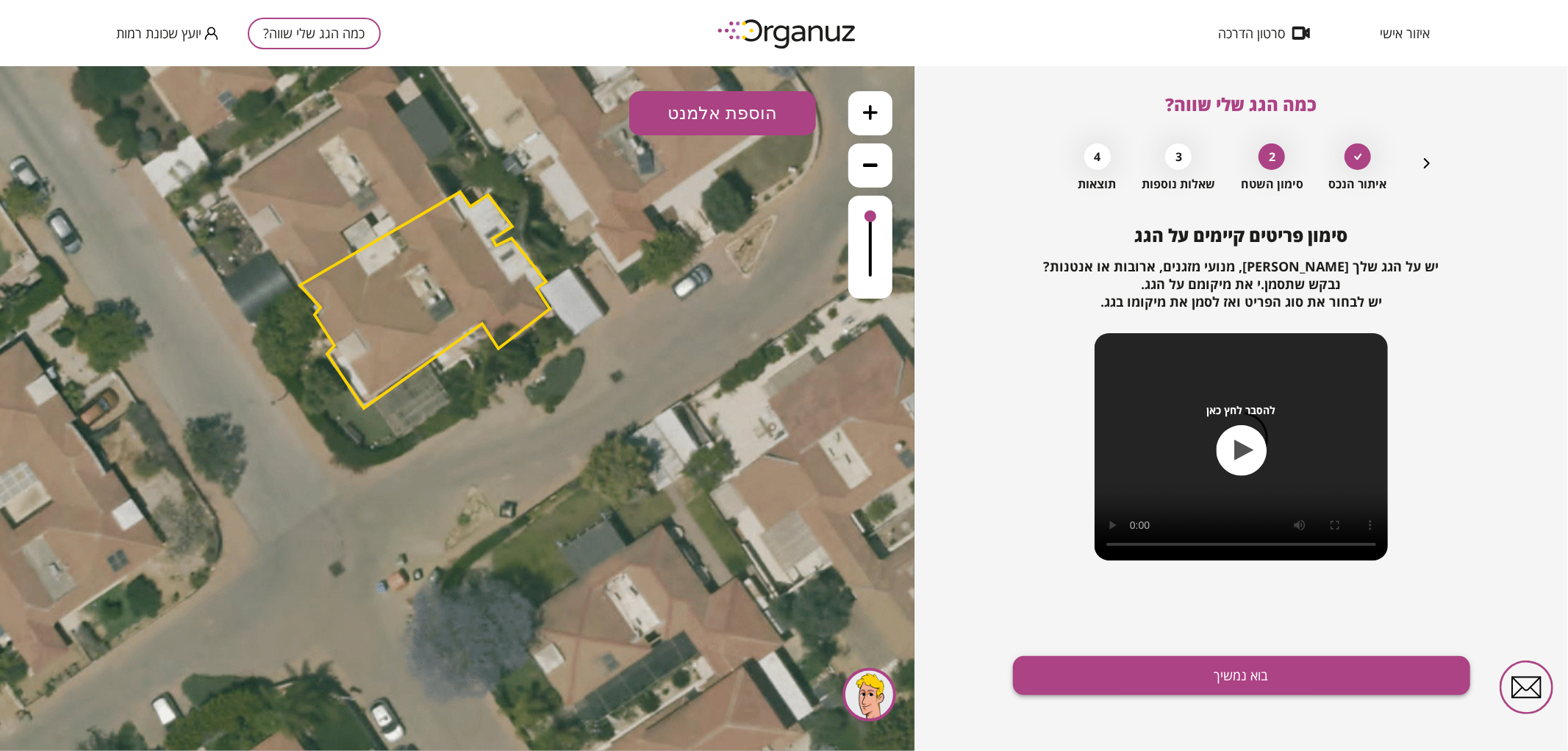
click at [1214, 678] on button "בוא נמשיך" at bounding box center [1242, 675] width 457 height 39
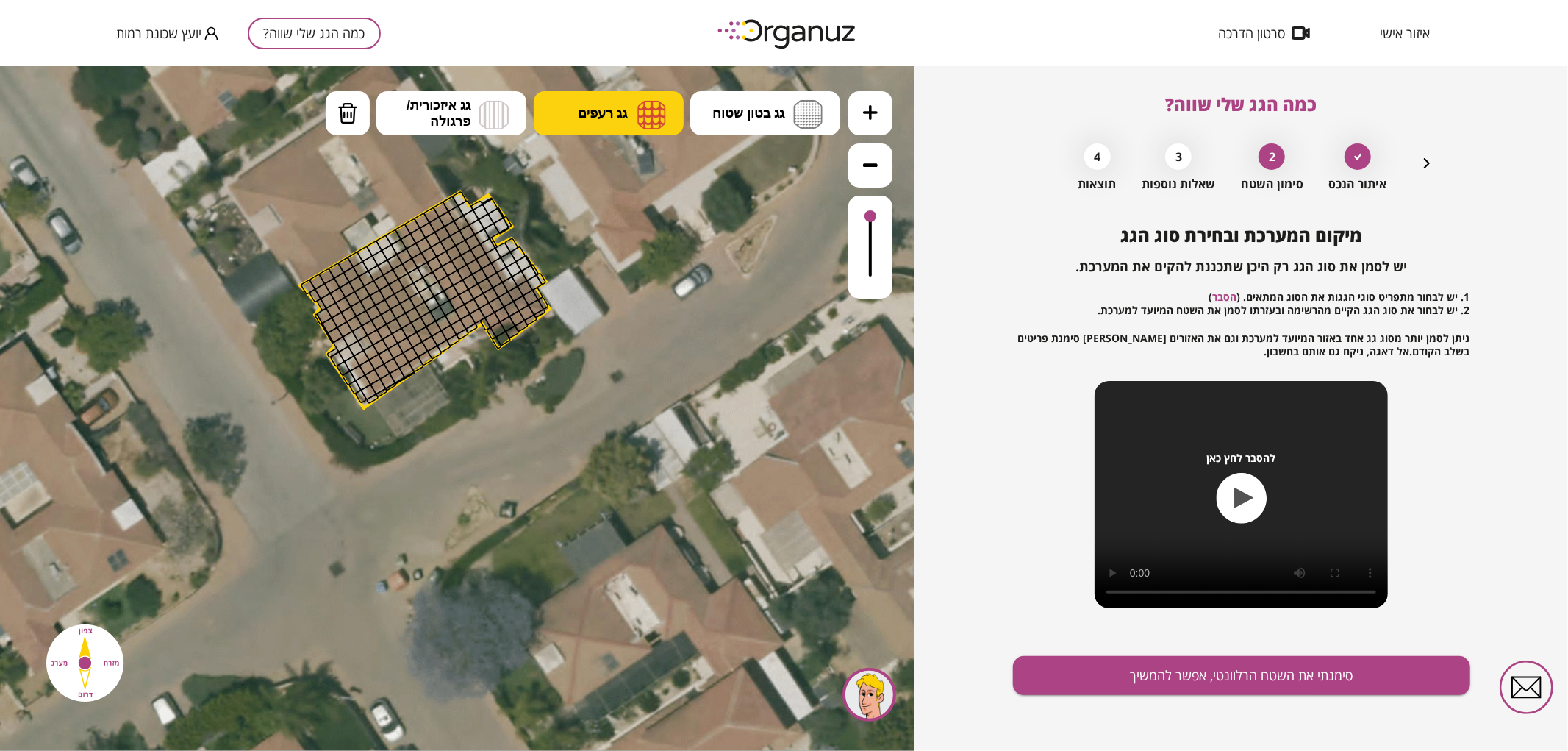
click at [629, 108] on button "גג רעפים" at bounding box center [609, 113] width 150 height 44
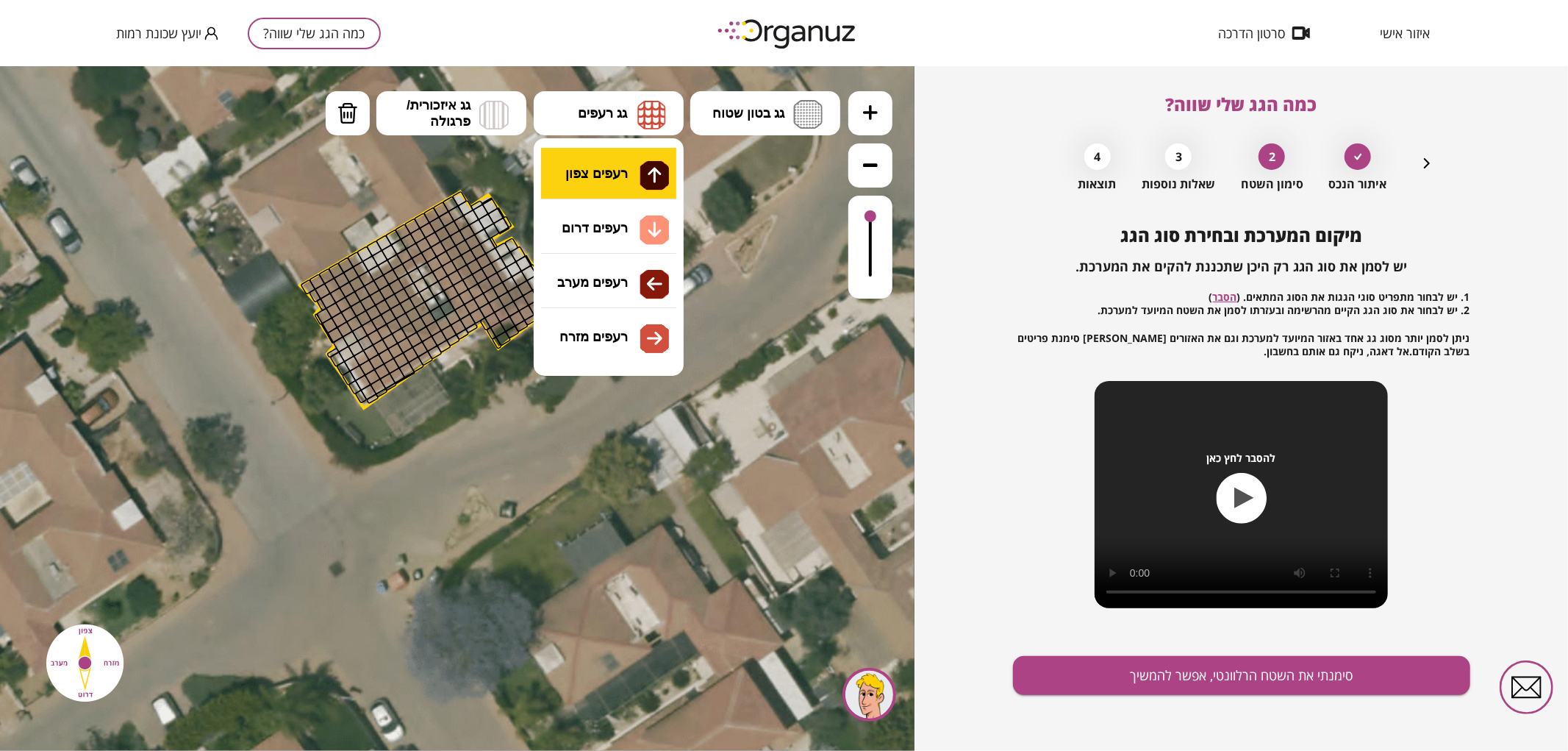
click at [635, 169] on div ".st0 { fill: #FFFFFF; } 0" at bounding box center [457, 408] width 914 height 685
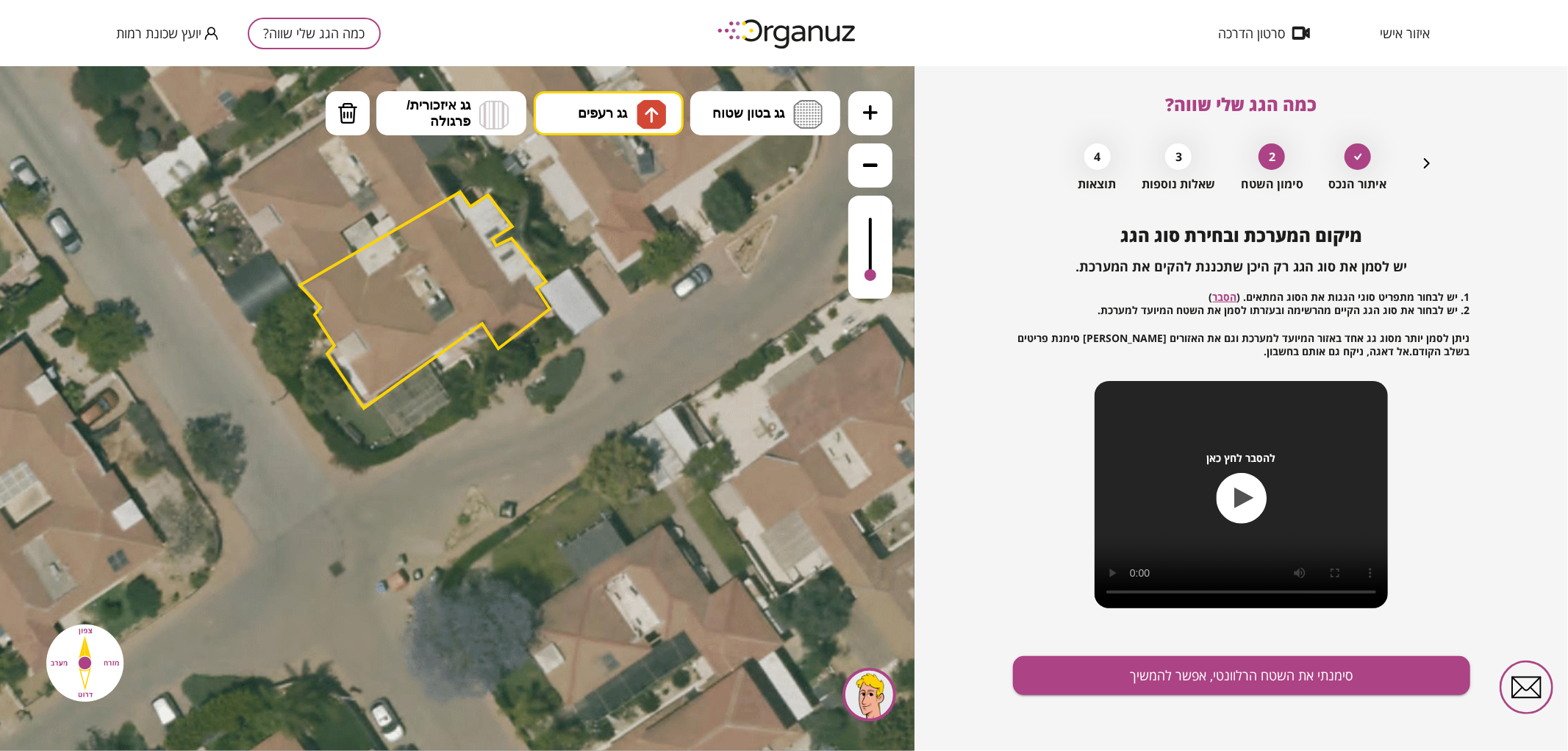
drag, startPoint x: 870, startPoint y: 212, endPoint x: 861, endPoint y: 280, distance: 68.6
click at [861, 280] on div at bounding box center [870, 246] width 44 height 103
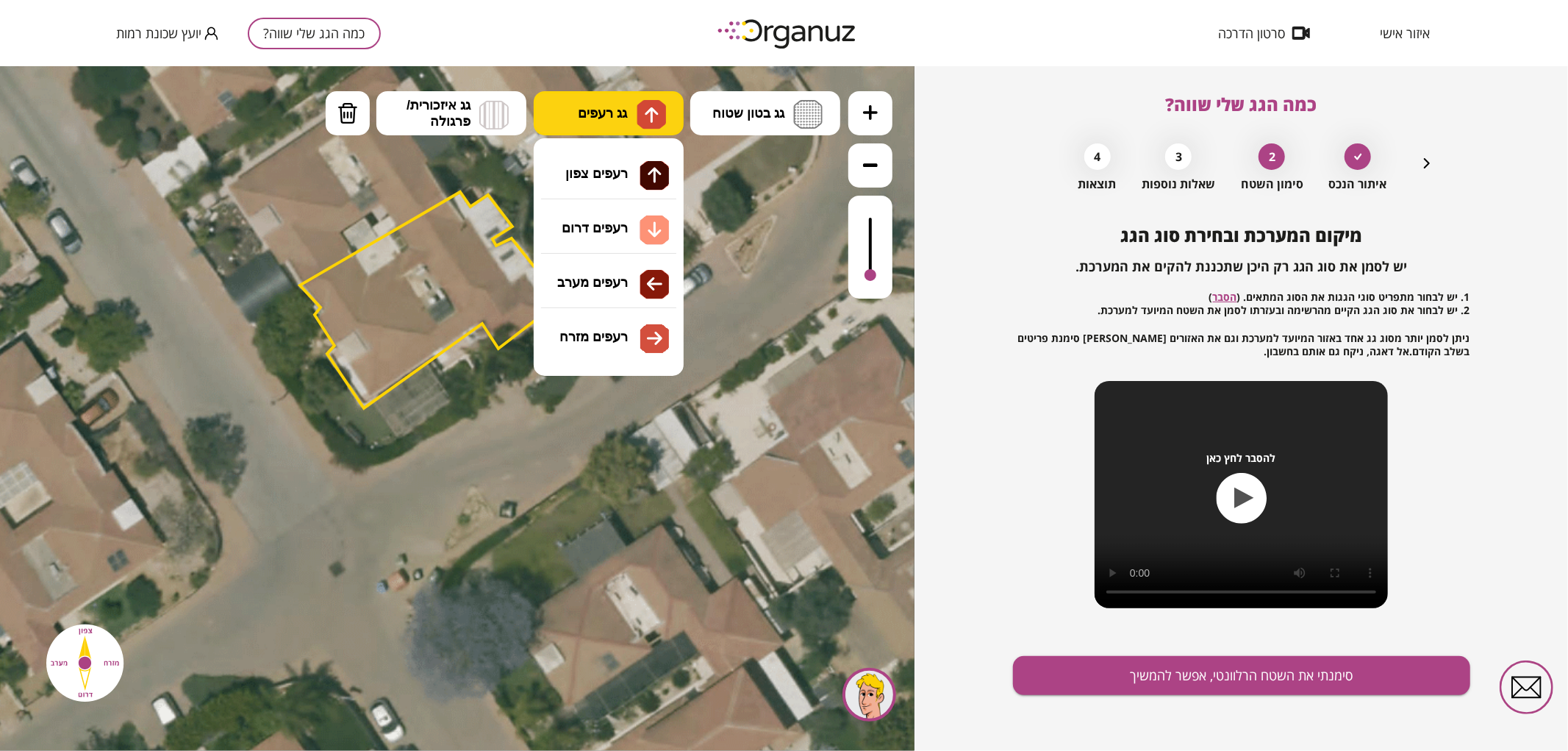
click at [609, 107] on span "גג רעפים" at bounding box center [603, 113] width 49 height 16
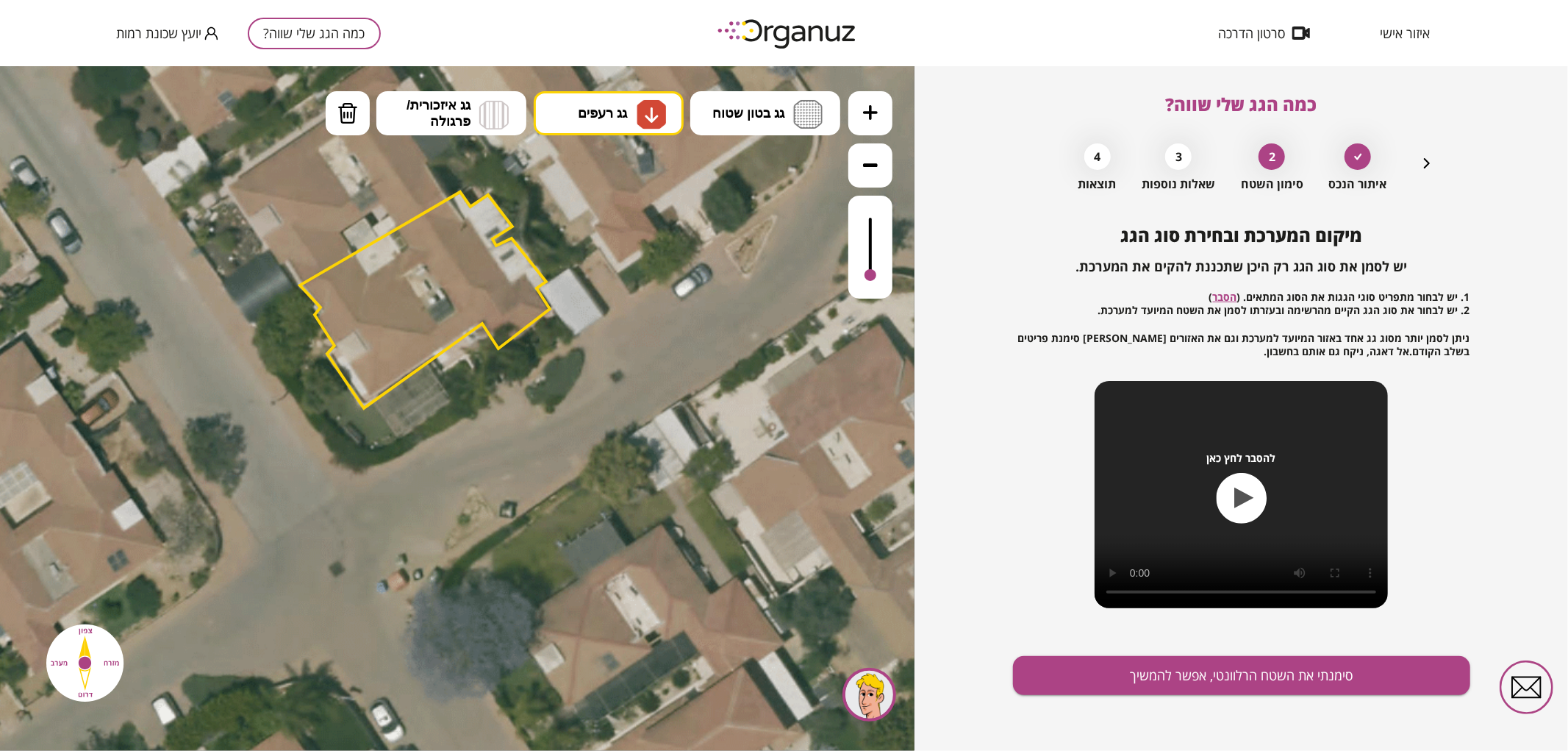
click at [644, 229] on div ".st0 { fill: #FFFFFF; } 0" at bounding box center [457, 408] width 914 height 685
click at [872, 268] on div at bounding box center [870, 266] width 12 height 12
drag, startPoint x: 382, startPoint y: 381, endPoint x: 397, endPoint y: 375, distance: 16.2
click at [387, 381] on div at bounding box center [388, 381] width 16 height 16
drag, startPoint x: 391, startPoint y: 338, endPoint x: 383, endPoint y: 370, distance: 33.0
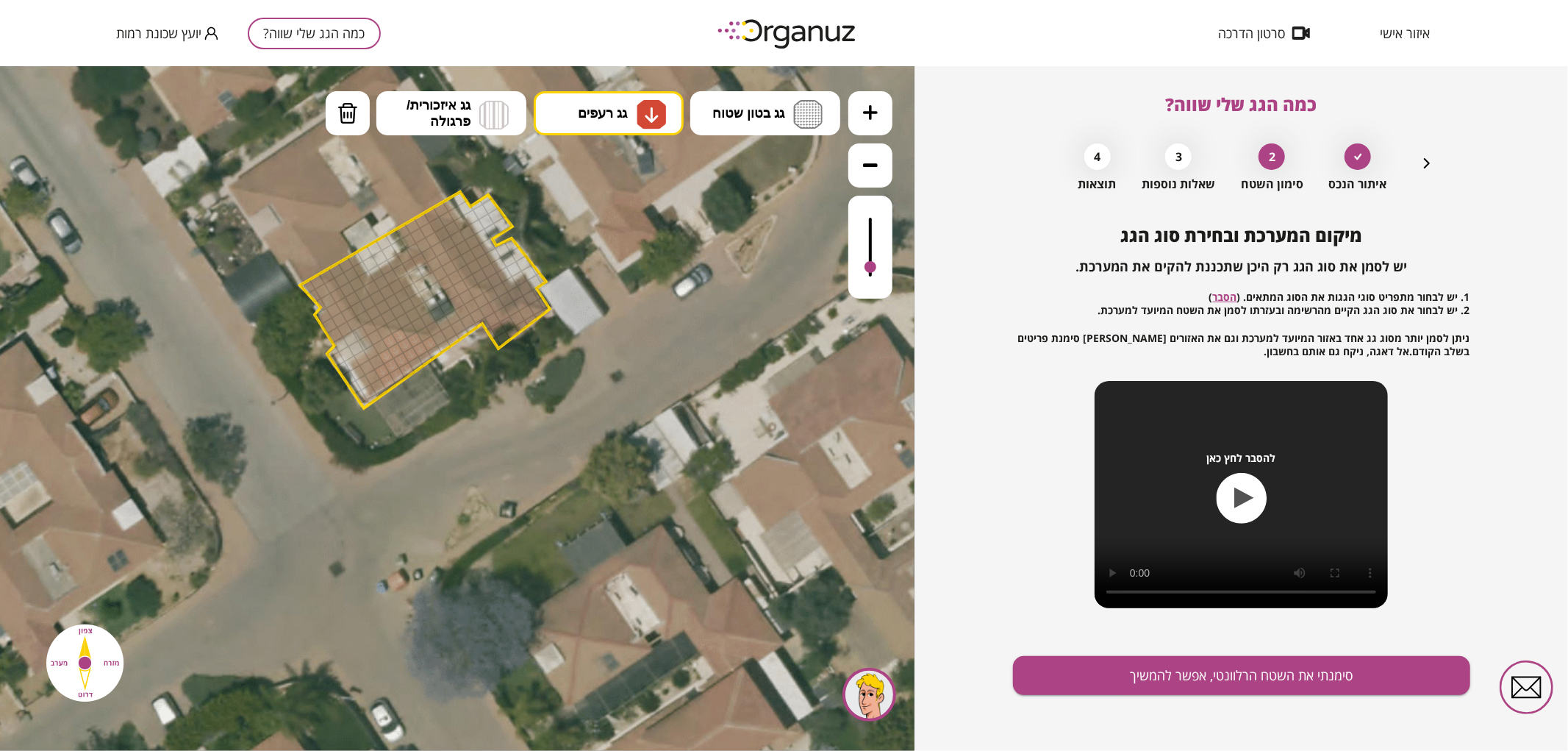
drag, startPoint x: 505, startPoint y: 338, endPoint x: 500, endPoint y: 330, distance: 9.4
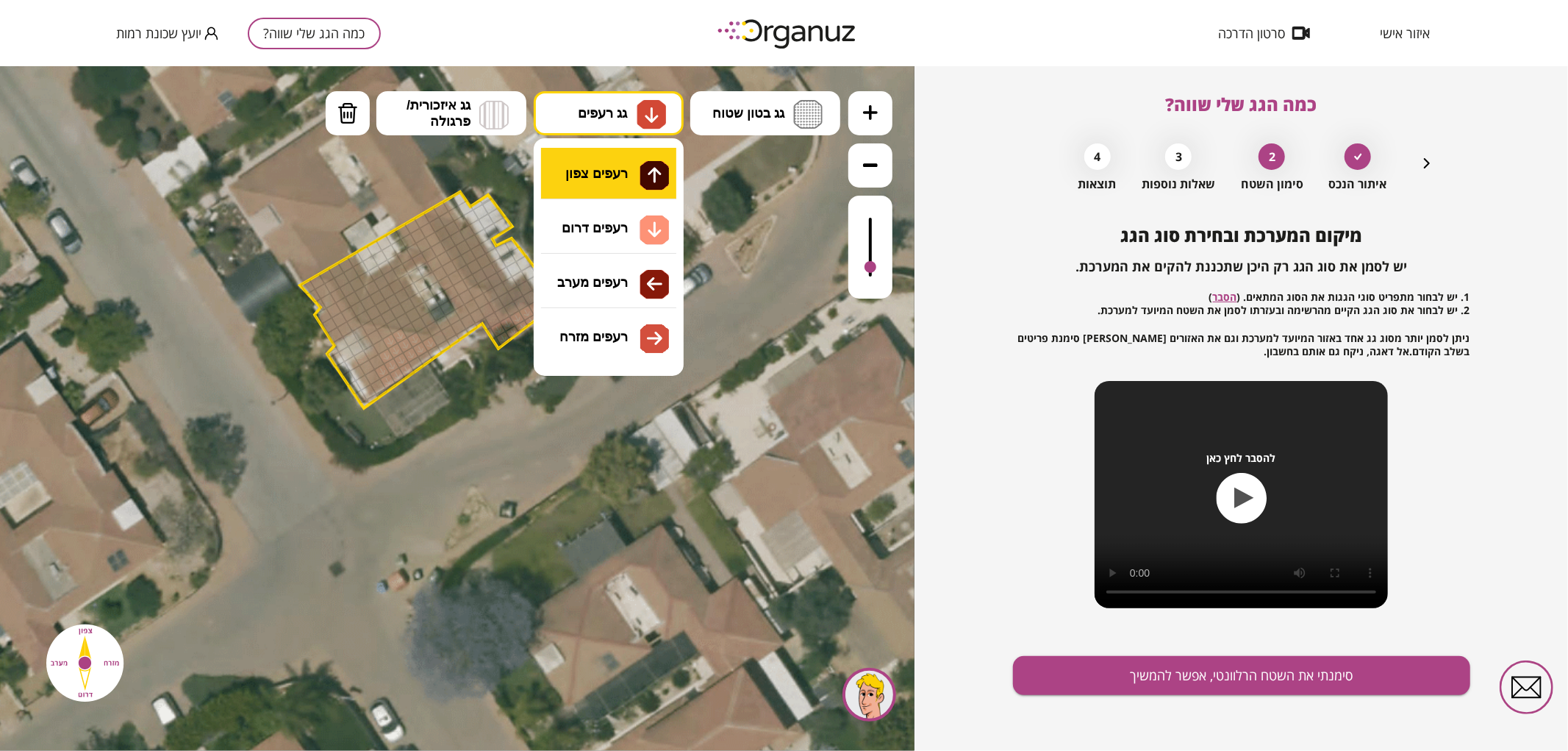
drag, startPoint x: 613, startPoint y: 101, endPoint x: 603, endPoint y: 177, distance: 76.7
click at [614, 101] on button "גג רעפים" at bounding box center [609, 113] width 150 height 44
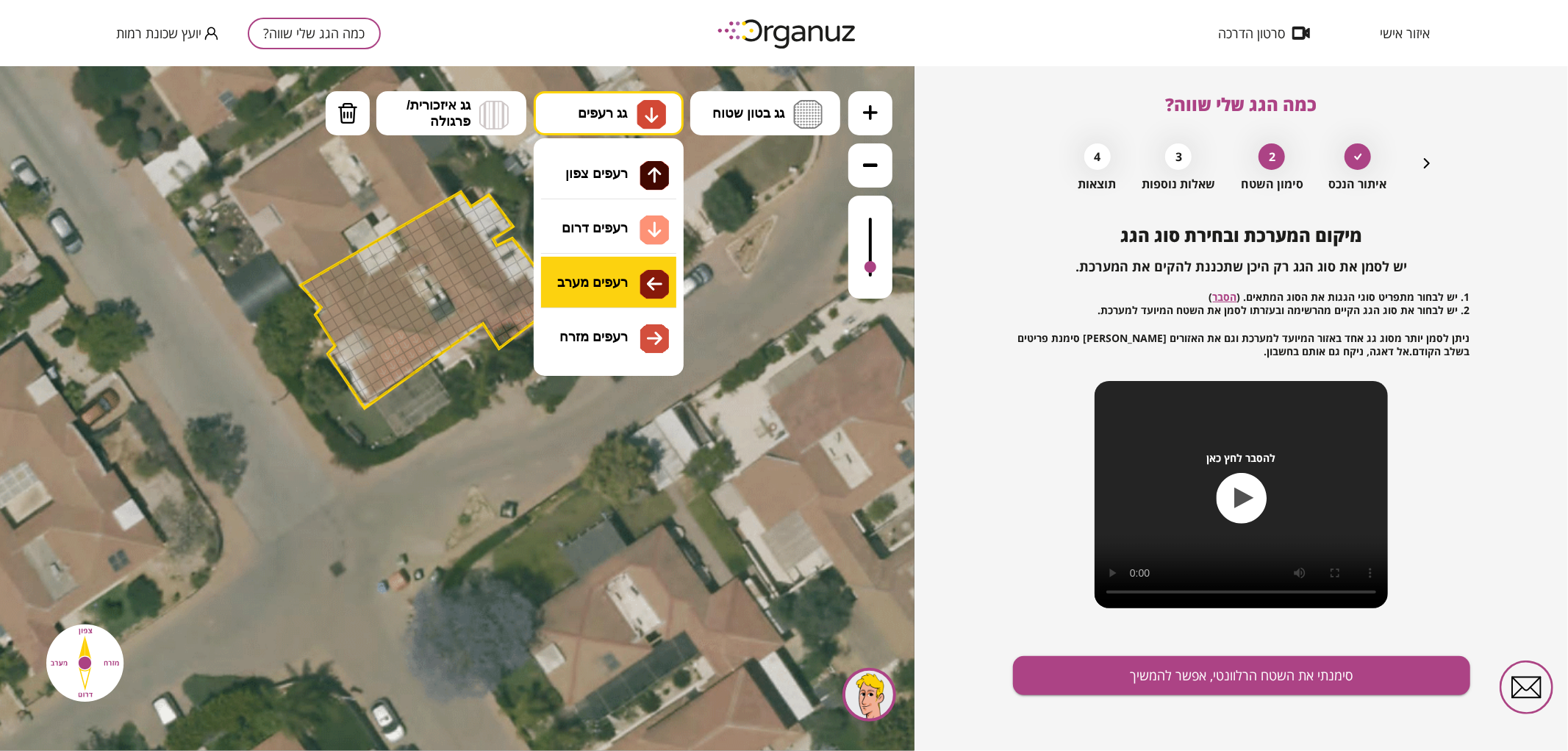
click at [617, 284] on div ".st0 { fill: #FFFFFF; } 0" at bounding box center [457, 408] width 914 height 685
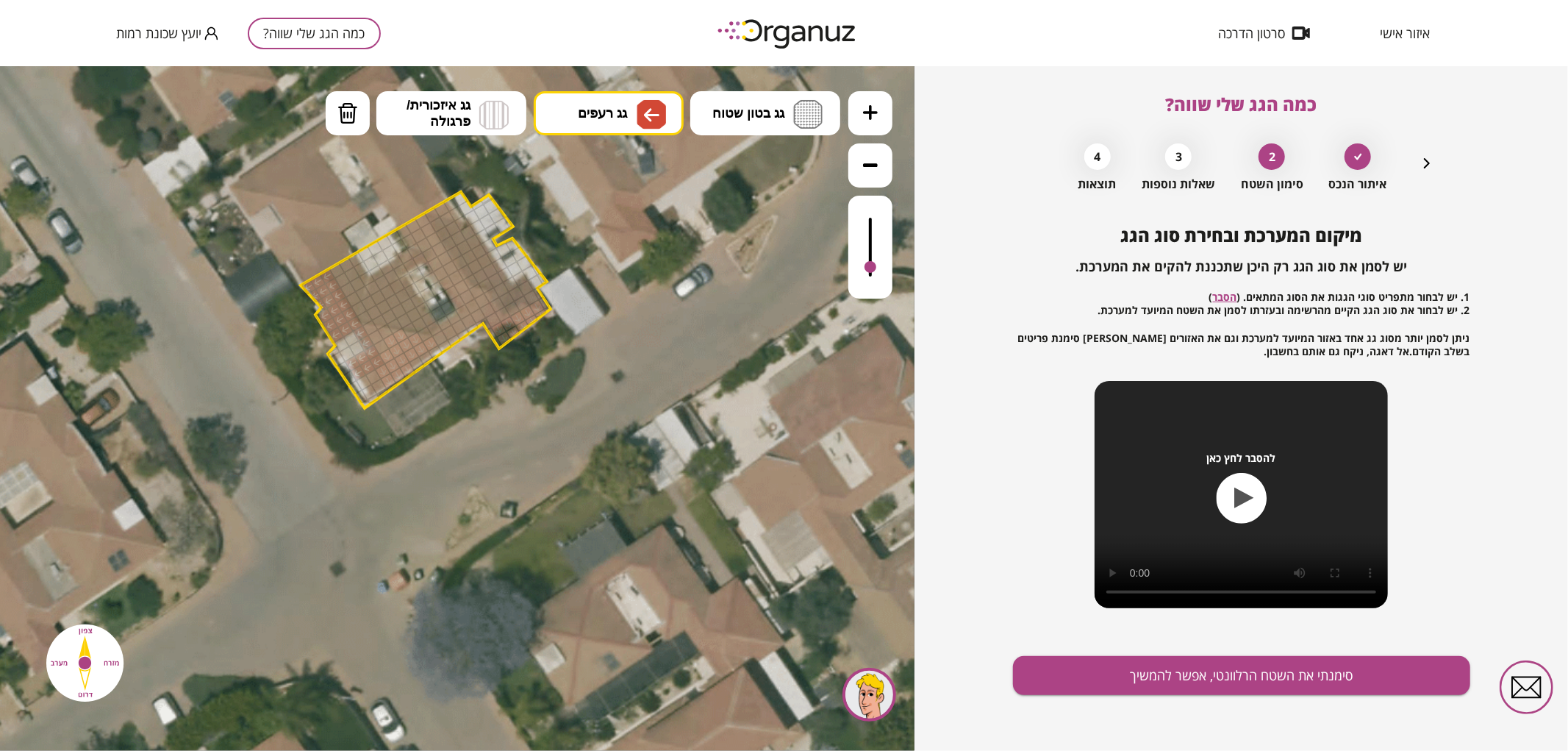
drag, startPoint x: 365, startPoint y: 371, endPoint x: 320, endPoint y: 273, distance: 107.8
click at [369, 378] on div at bounding box center [374, 376] width 16 height 16
click at [366, 379] on div at bounding box center [364, 381] width 16 height 16
drag, startPoint x: 869, startPoint y: 264, endPoint x: 888, endPoint y: 259, distance: 19.6
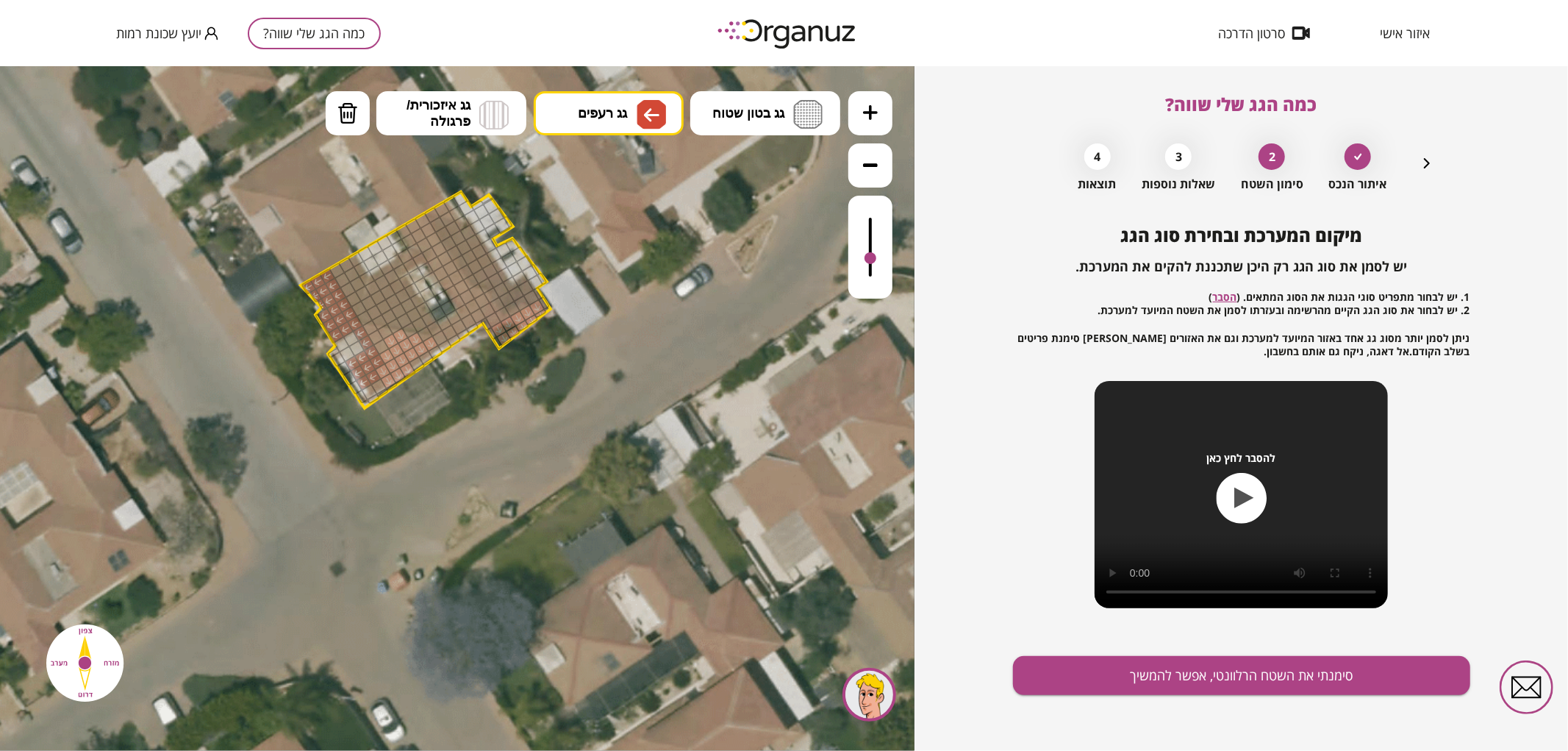
click at [888, 259] on div at bounding box center [870, 246] width 44 height 103
drag, startPoint x: 400, startPoint y: 231, endPoint x: 437, endPoint y: 253, distance: 43.0
drag, startPoint x: 493, startPoint y: 314, endPoint x: 450, endPoint y: 333, distance: 47.0
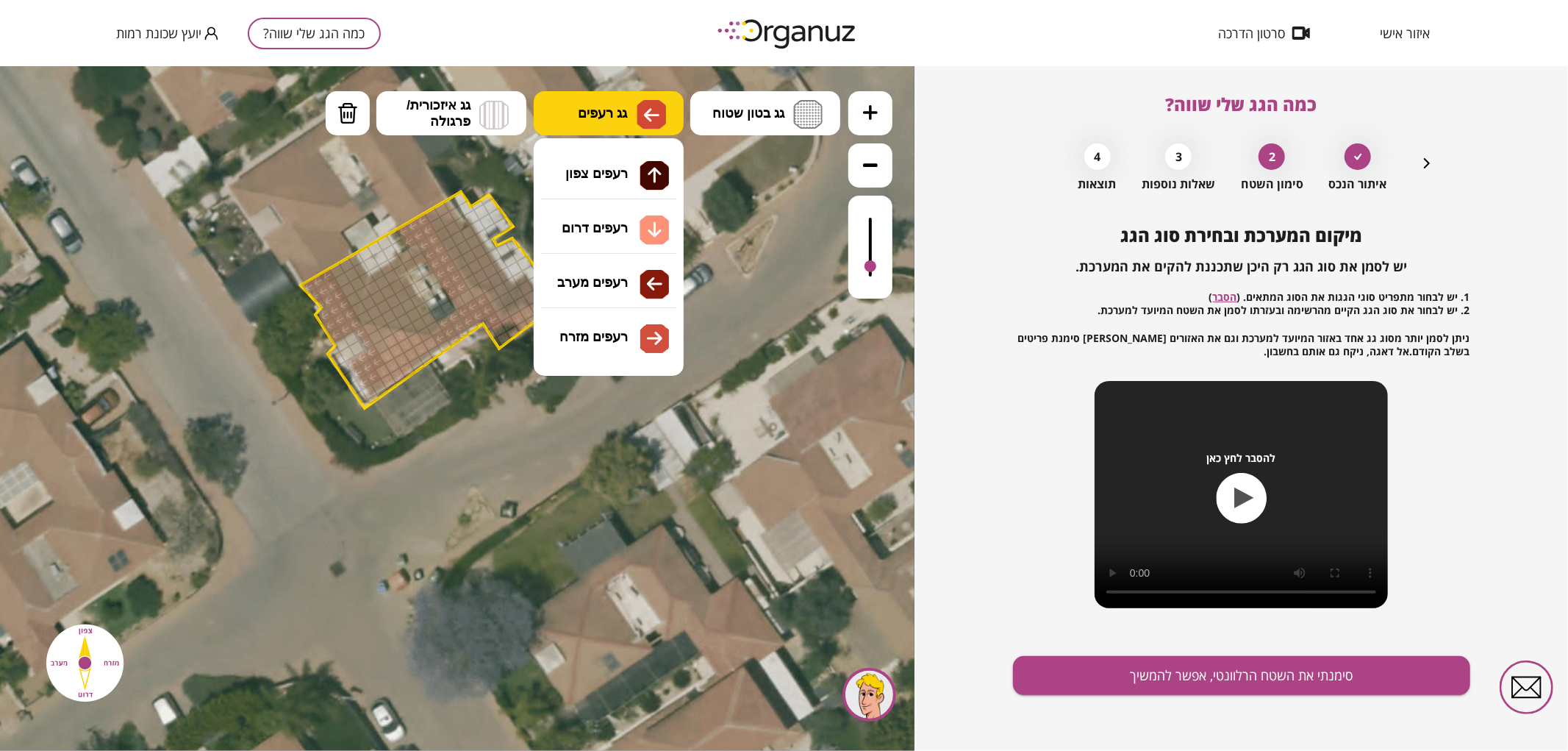
click at [636, 118] on img at bounding box center [651, 114] width 29 height 29
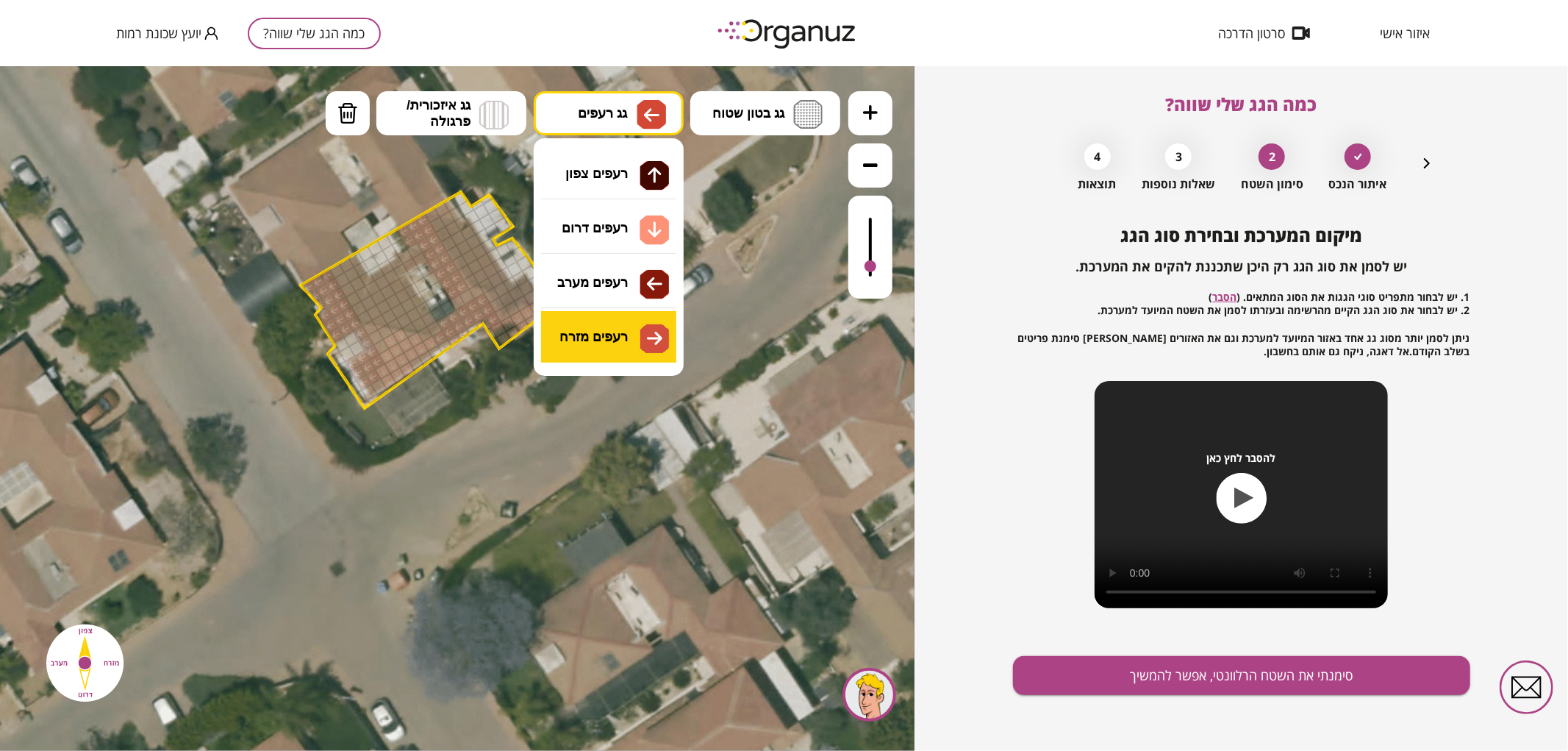
click at [619, 338] on div ".st0 { fill: #FFFFFF; } 0" at bounding box center [457, 408] width 914 height 685
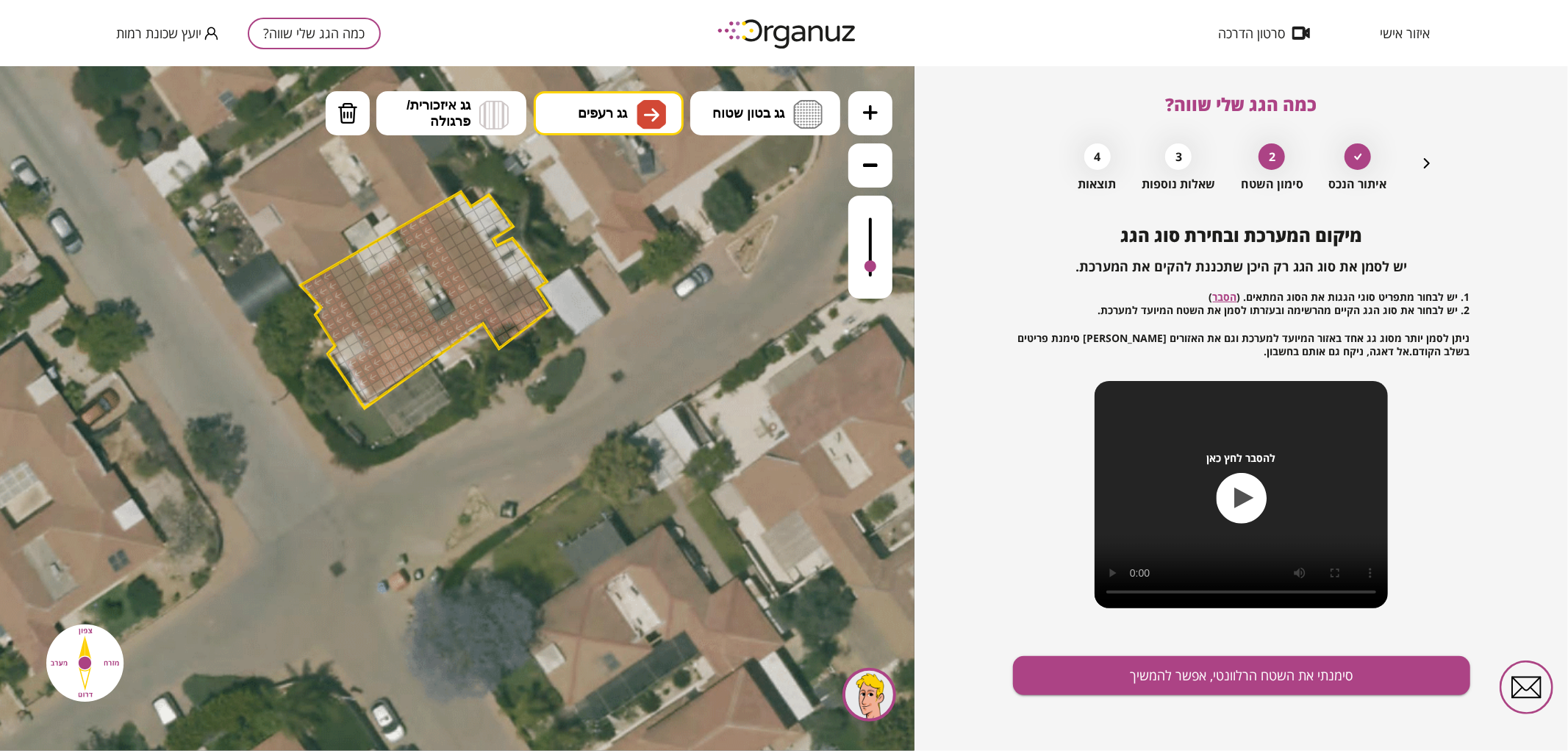
drag, startPoint x: 379, startPoint y: 320, endPoint x: 385, endPoint y: 287, distance: 33.5
click at [373, 302] on div at bounding box center [368, 303] width 16 height 16
drag, startPoint x: 360, startPoint y: 268, endPoint x: 351, endPoint y: 291, distance: 24.7
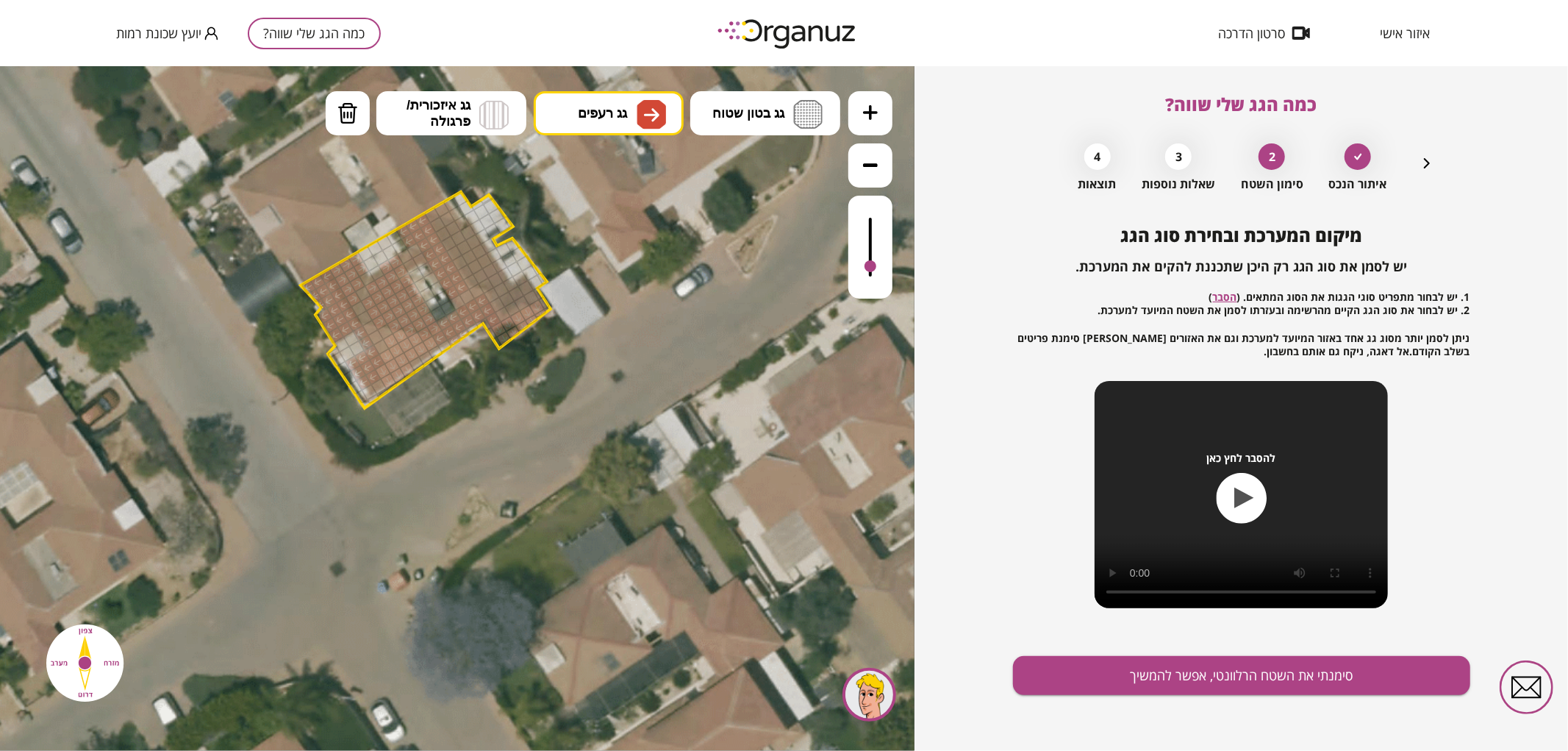
drag, startPoint x: 354, startPoint y: 284, endPoint x: 351, endPoint y: 276, distance: 8.5
click at [358, 308] on div at bounding box center [359, 308] width 16 height 16
drag, startPoint x: 437, startPoint y: 221, endPoint x: 467, endPoint y: 248, distance: 40.4
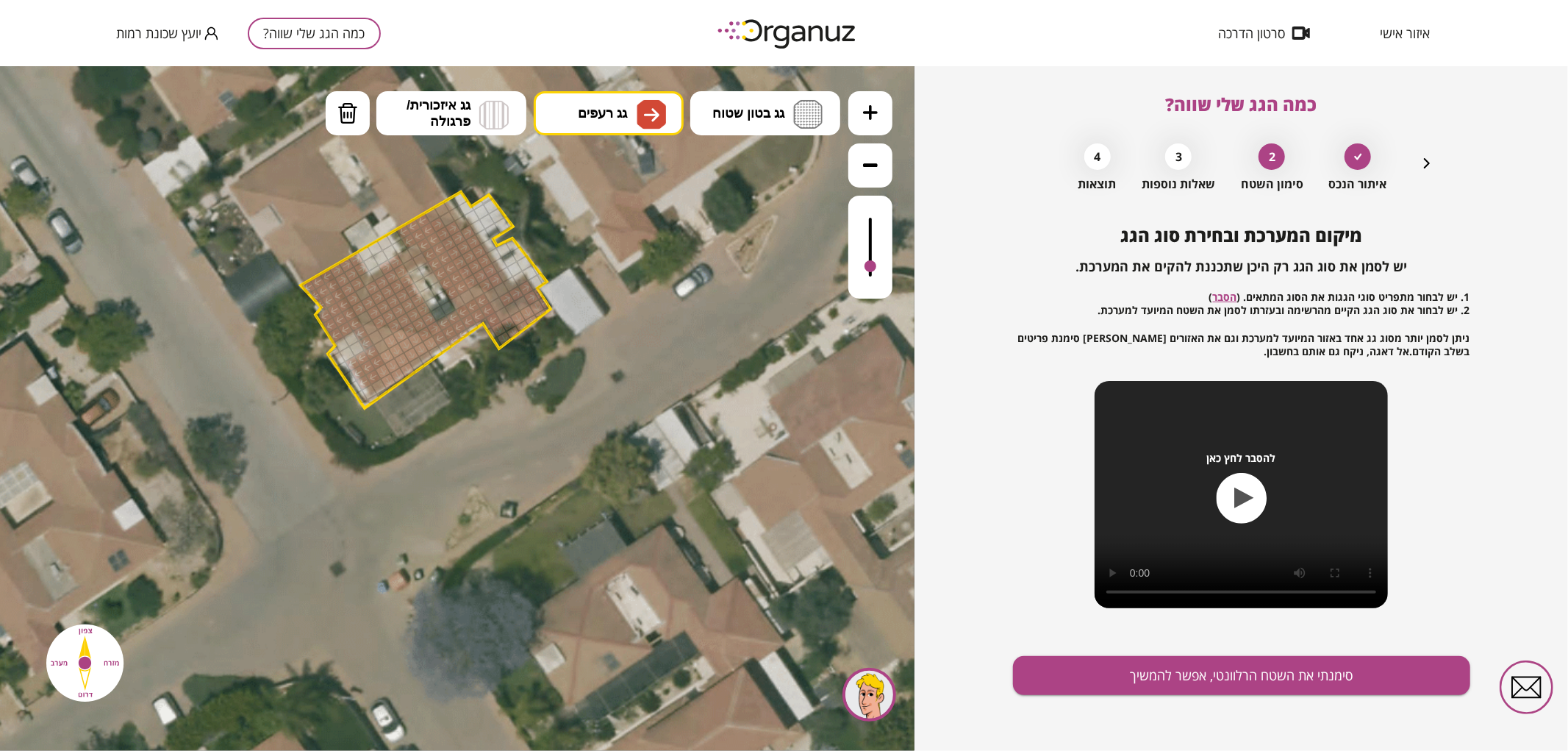
drag, startPoint x: 508, startPoint y: 297, endPoint x: 542, endPoint y: 299, distance: 34.1
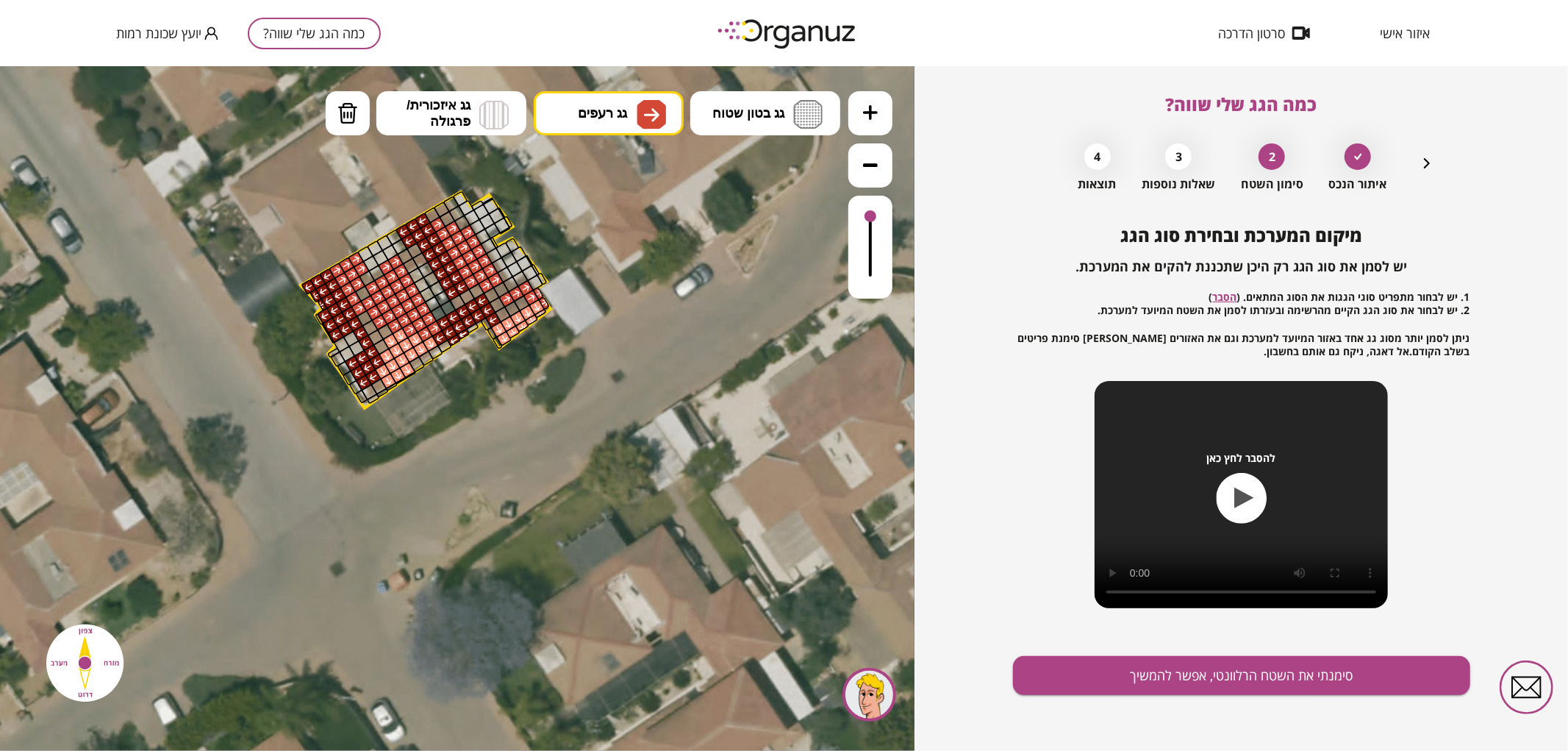
click at [883, 214] on div at bounding box center [870, 246] width 44 height 103
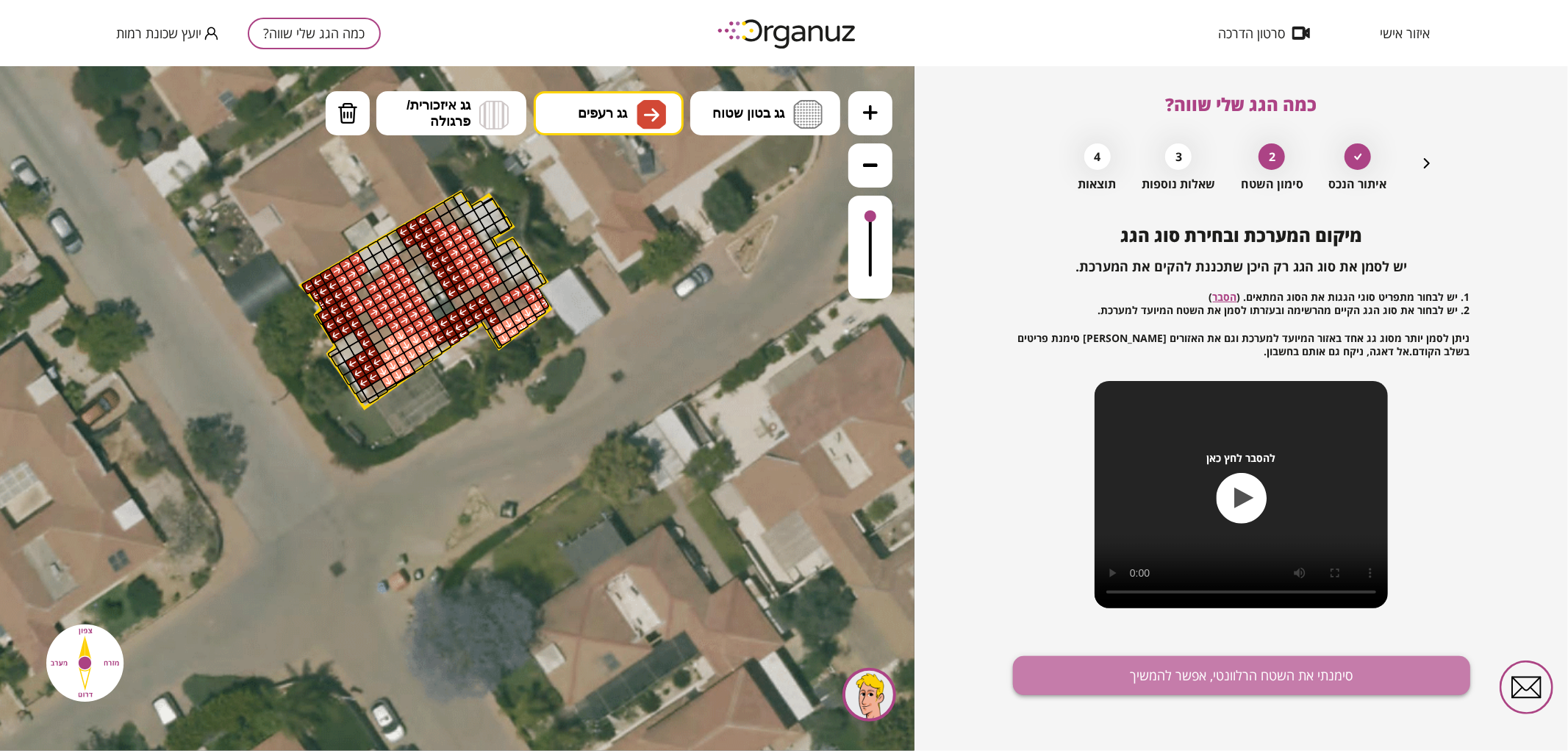
click at [1268, 680] on button "סימנתי את השטח הרלוונטי, אפשר להמשיך" at bounding box center [1242, 675] width 457 height 39
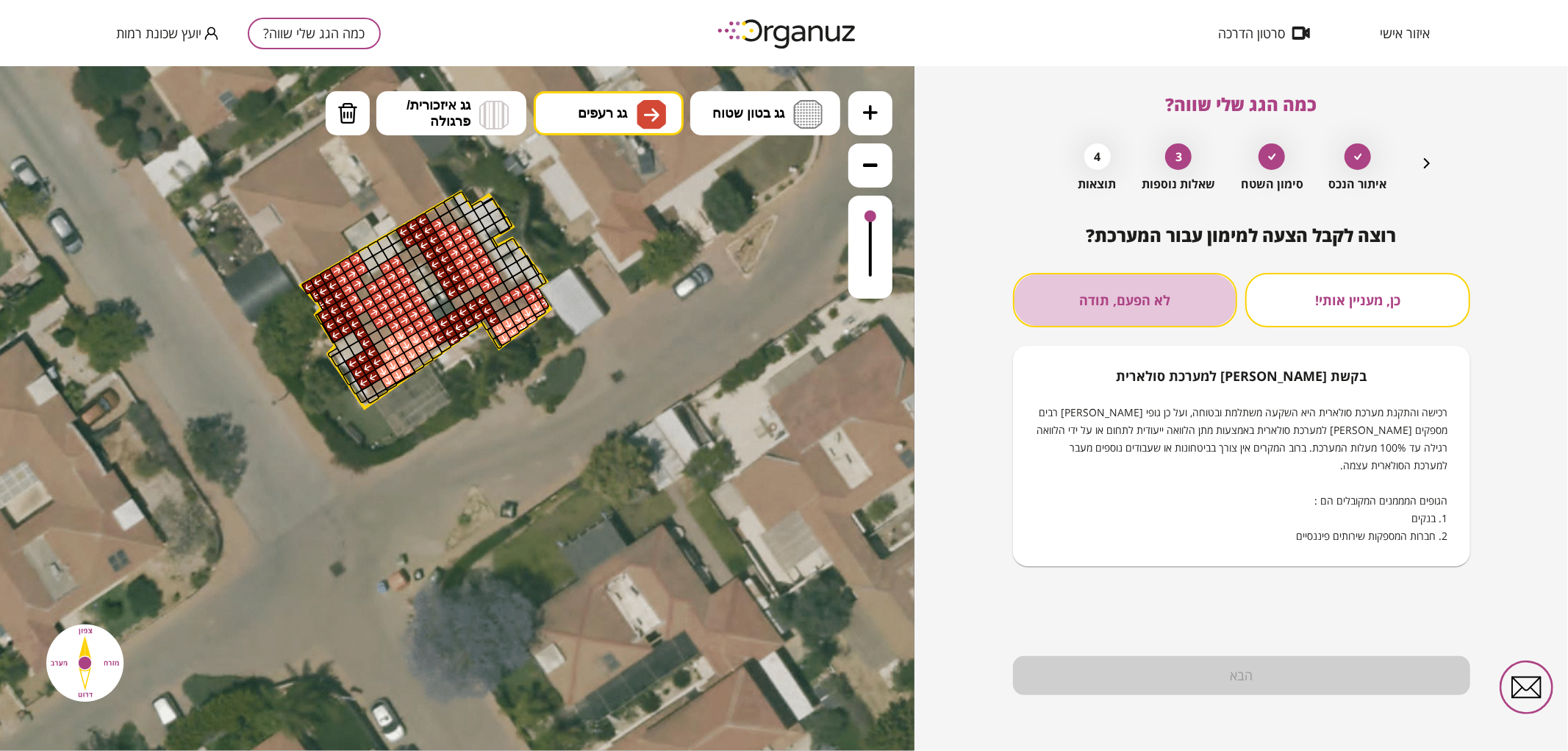
click at [1128, 310] on button "לא הפעם, תודה" at bounding box center [1125, 300] width 225 height 55
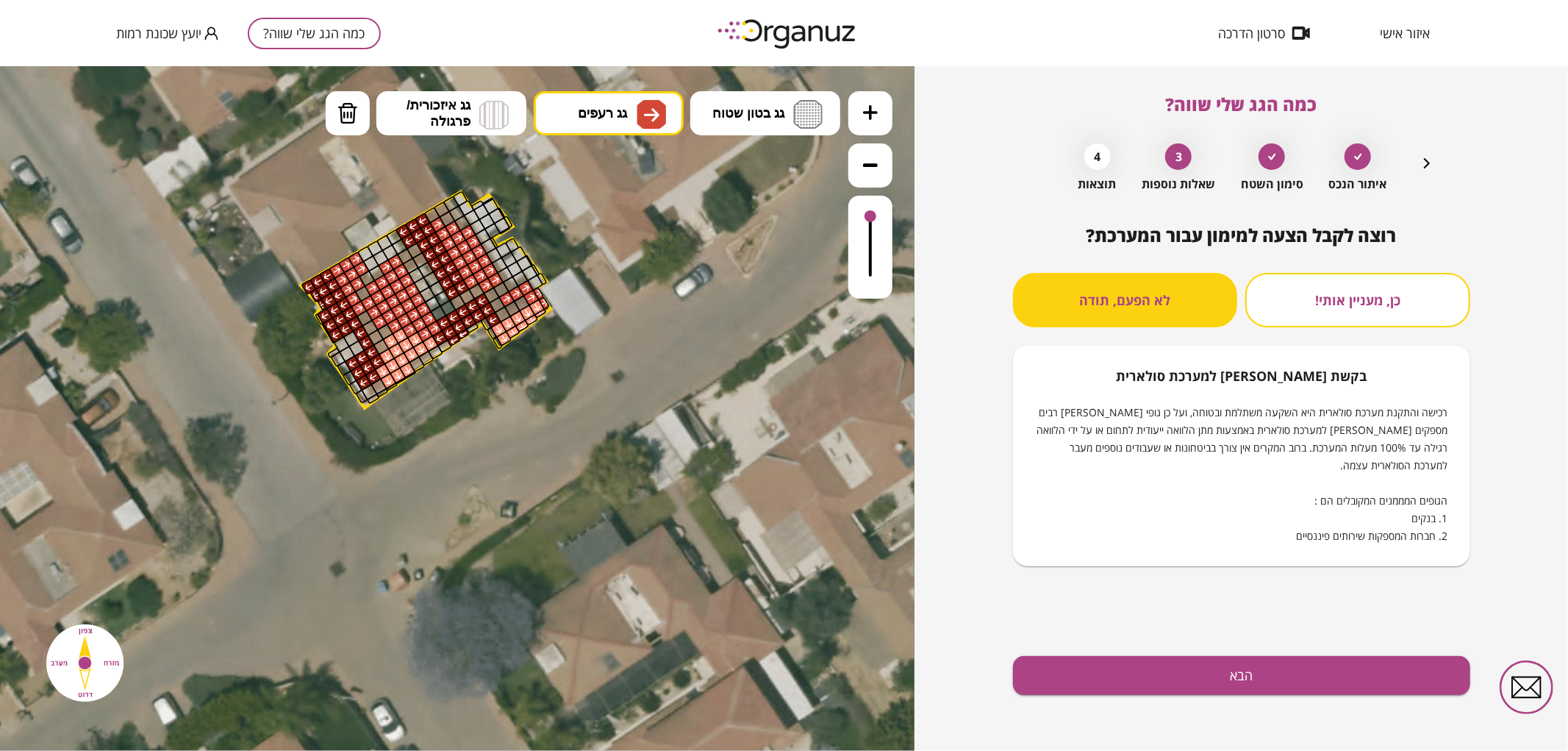
click at [1188, 655] on div "רוצה לקבל הצעה למימון עבור המערכת? כן, מעניין אותי! לא הפעם, תודה בקשת [PERSON_…" at bounding box center [1242, 488] width 457 height 526
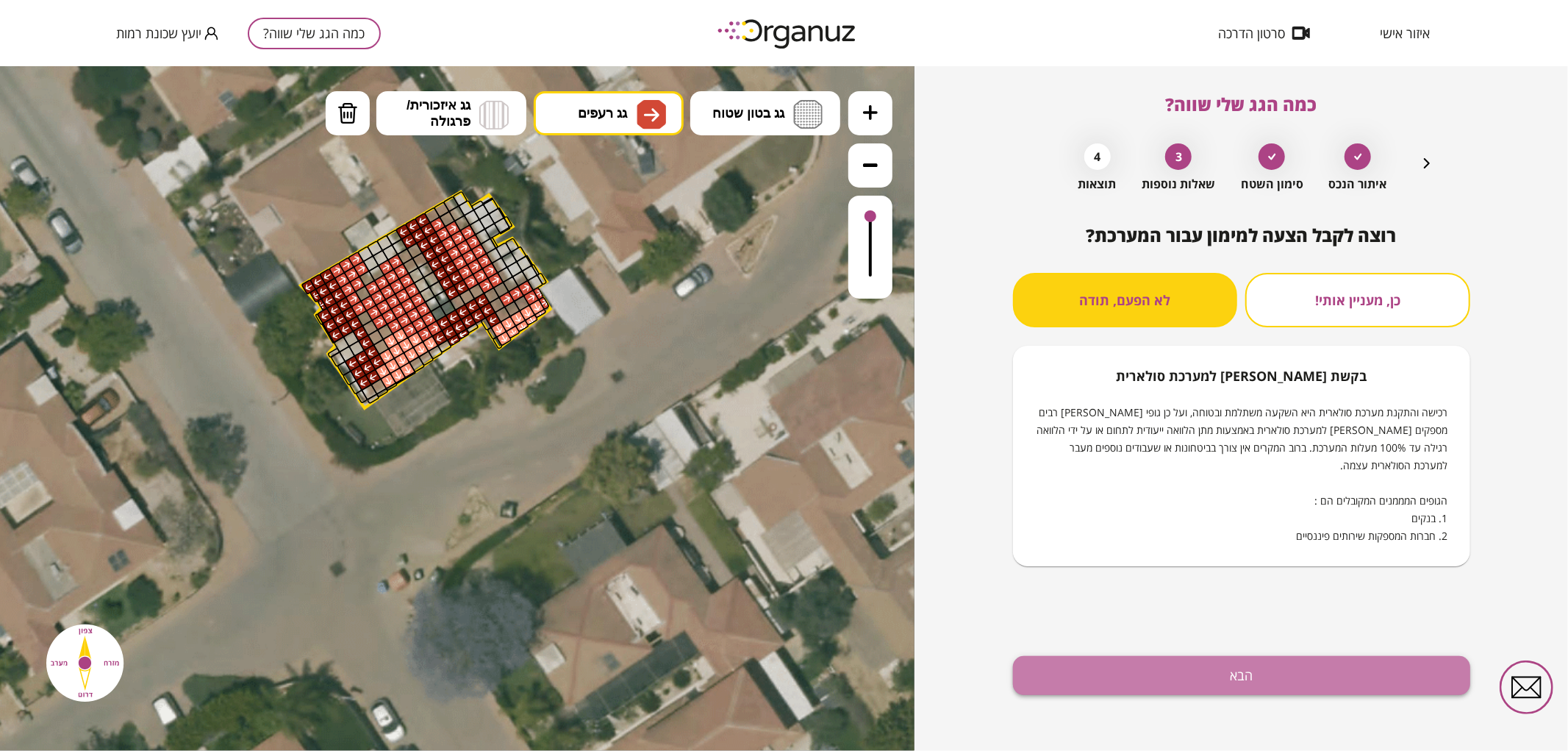
click at [1201, 681] on button "הבא" at bounding box center [1242, 675] width 457 height 39
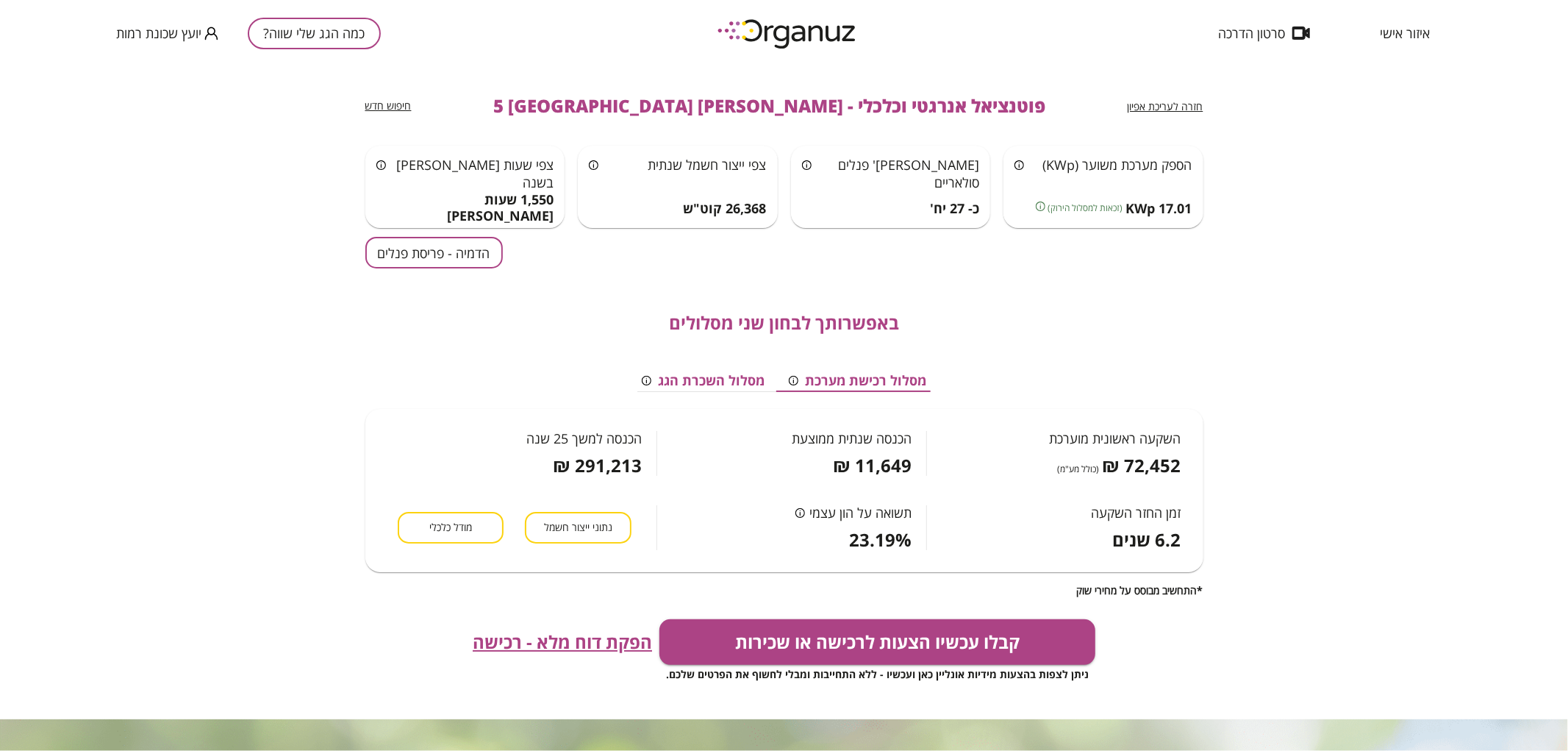
click at [467, 269] on div "באפשרותך לבחון שני מסלולים מסלול רכישת מערכת מסלול השכרת הגג השקעה ראשונית מוער…" at bounding box center [784, 432] width 838 height 328
click at [464, 257] on button "הדמיה - פריסת פנלים" at bounding box center [434, 252] width 137 height 32
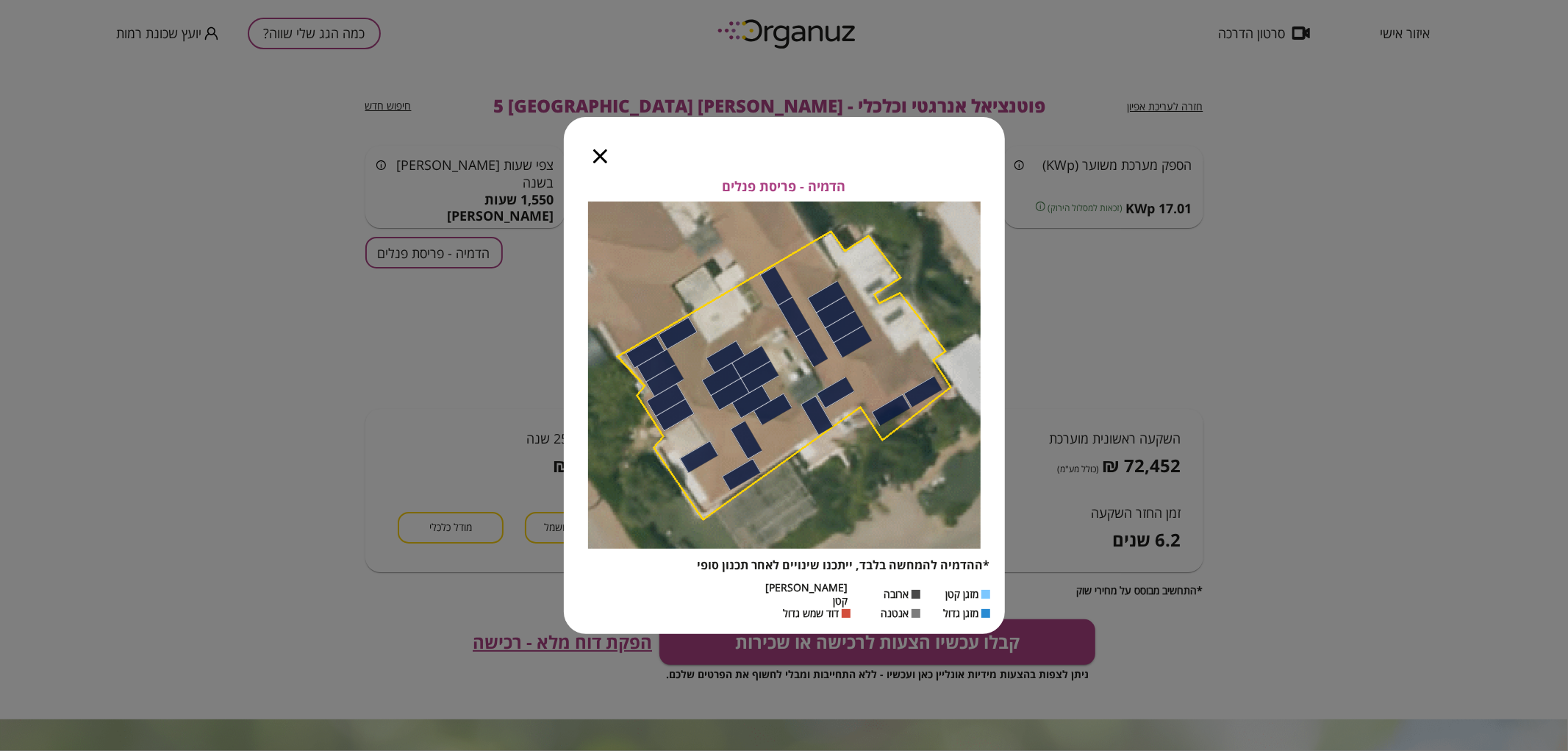
click at [596, 160] on icon "button" at bounding box center [600, 156] width 14 height 14
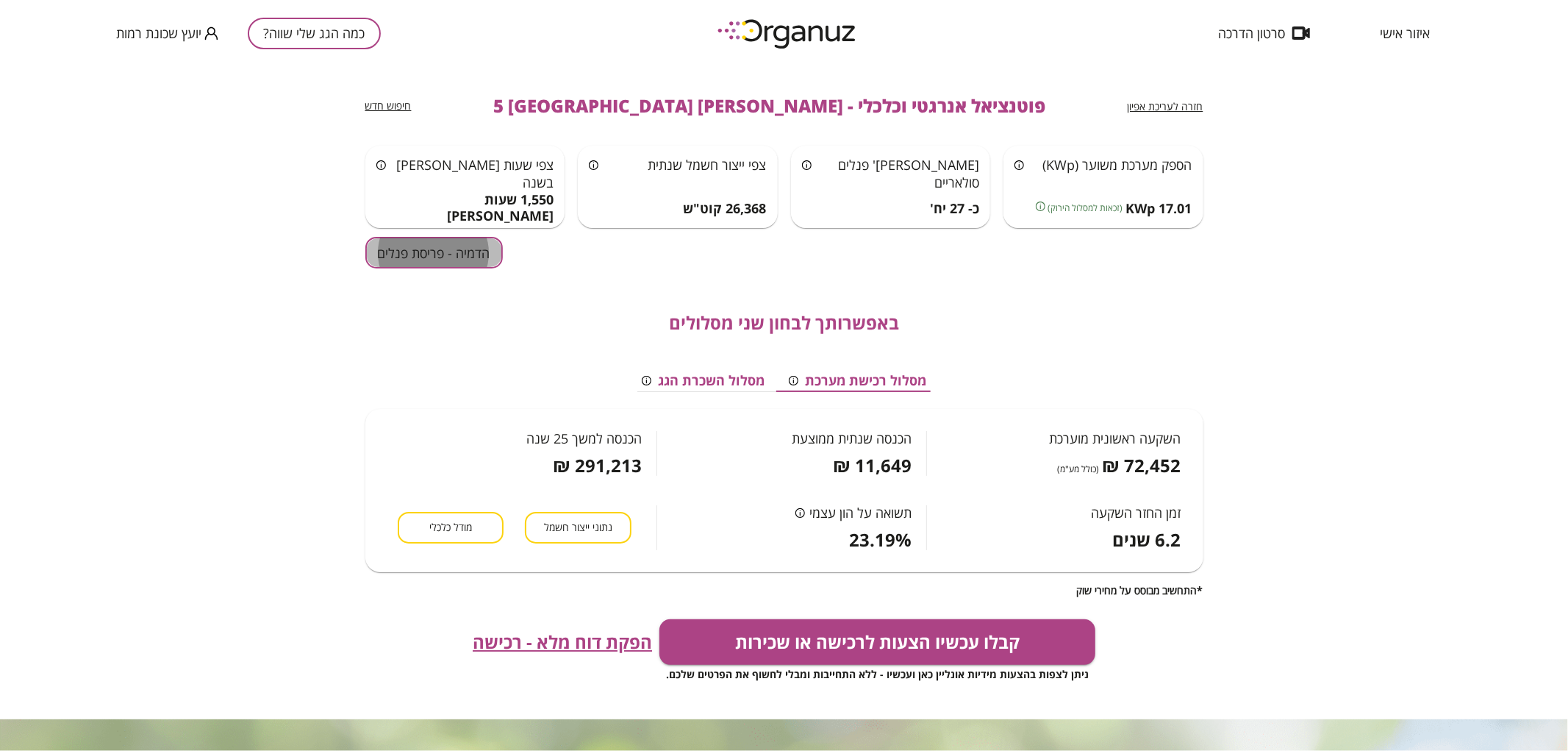
click at [478, 253] on button "הדמיה - פריסת פנלים" at bounding box center [434, 252] width 137 height 32
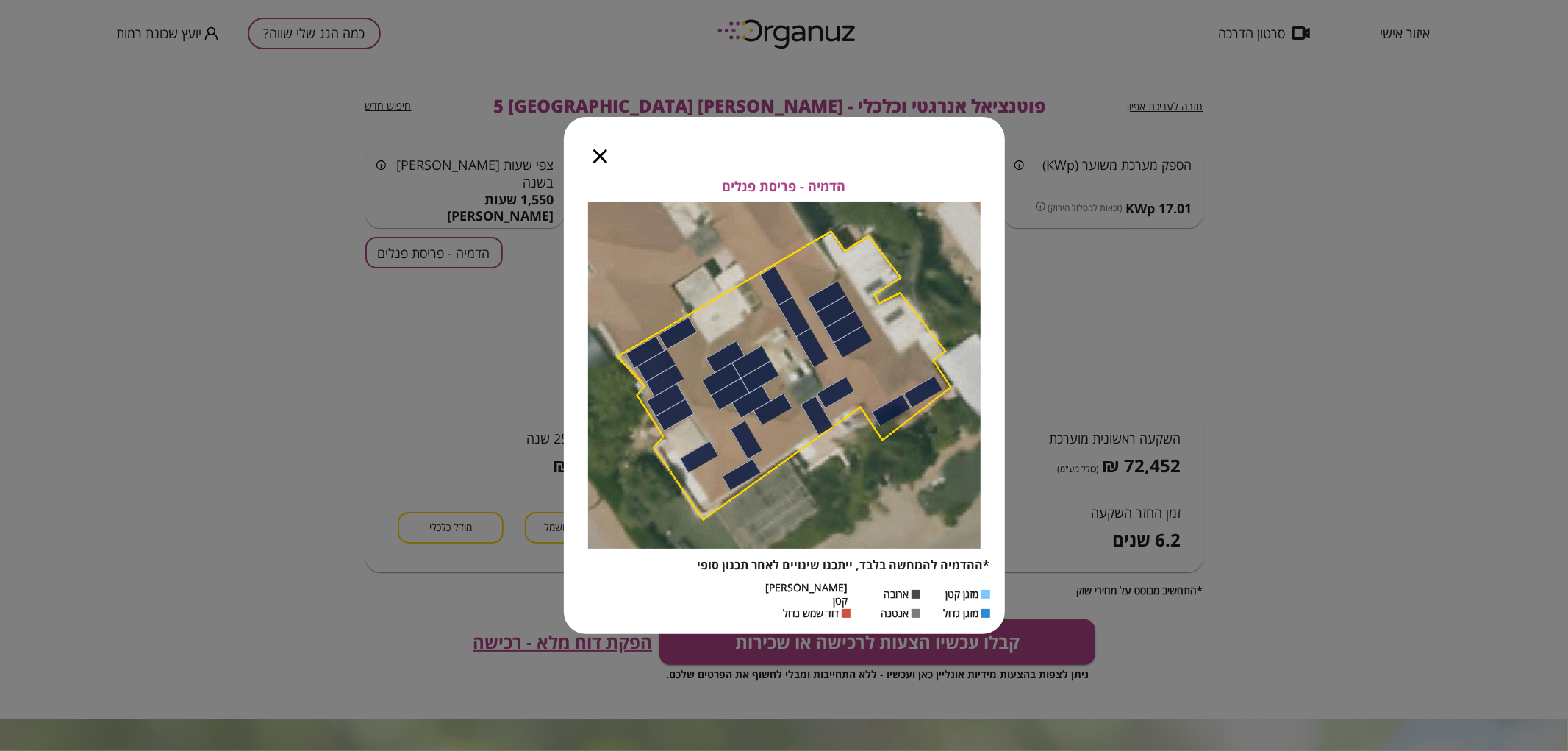
click at [592, 158] on div at bounding box center [601, 148] width 73 height 62
click at [600, 164] on icon "button" at bounding box center [600, 156] width 14 height 14
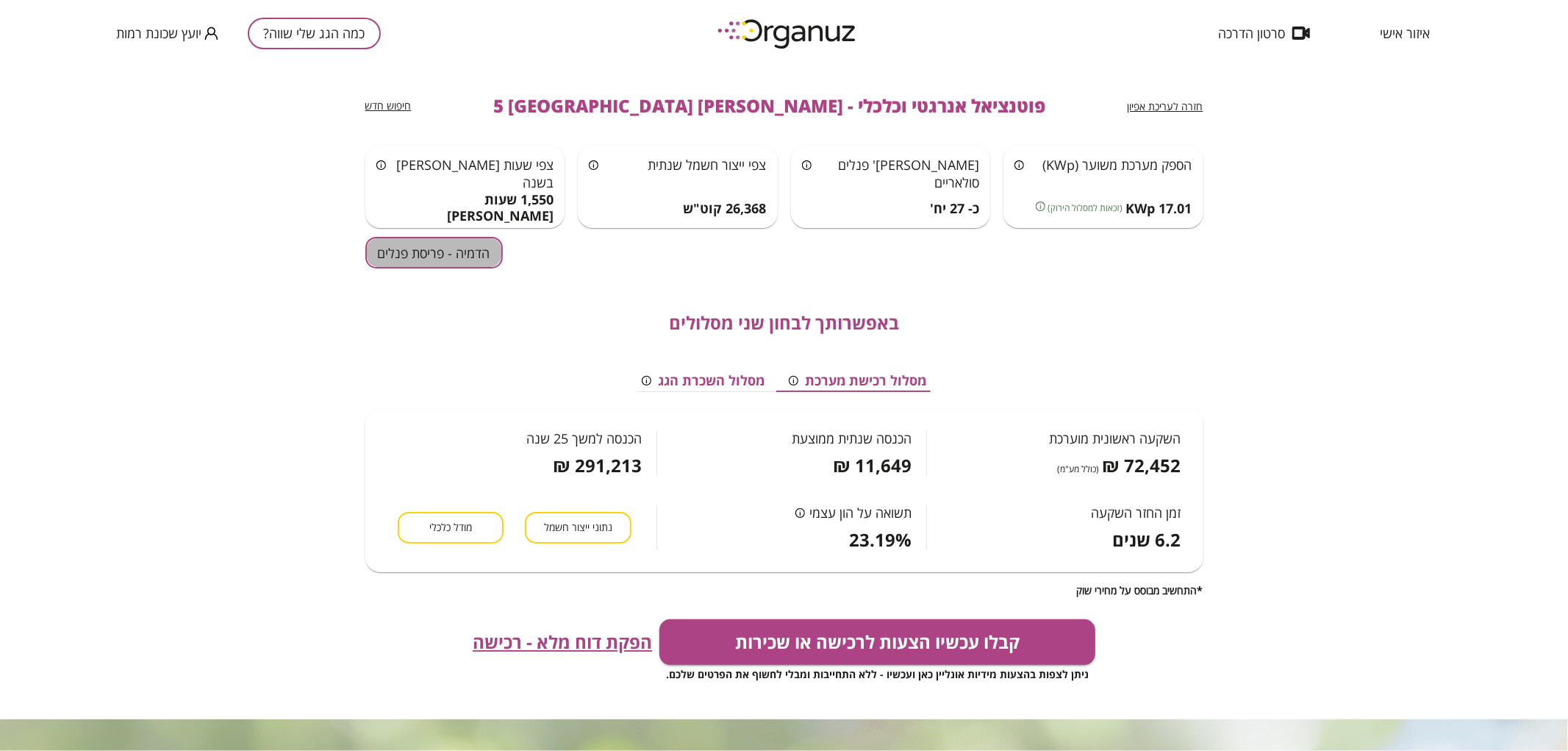
click at [494, 253] on button "הדמיה - פריסת פנלים" at bounding box center [434, 252] width 137 height 32
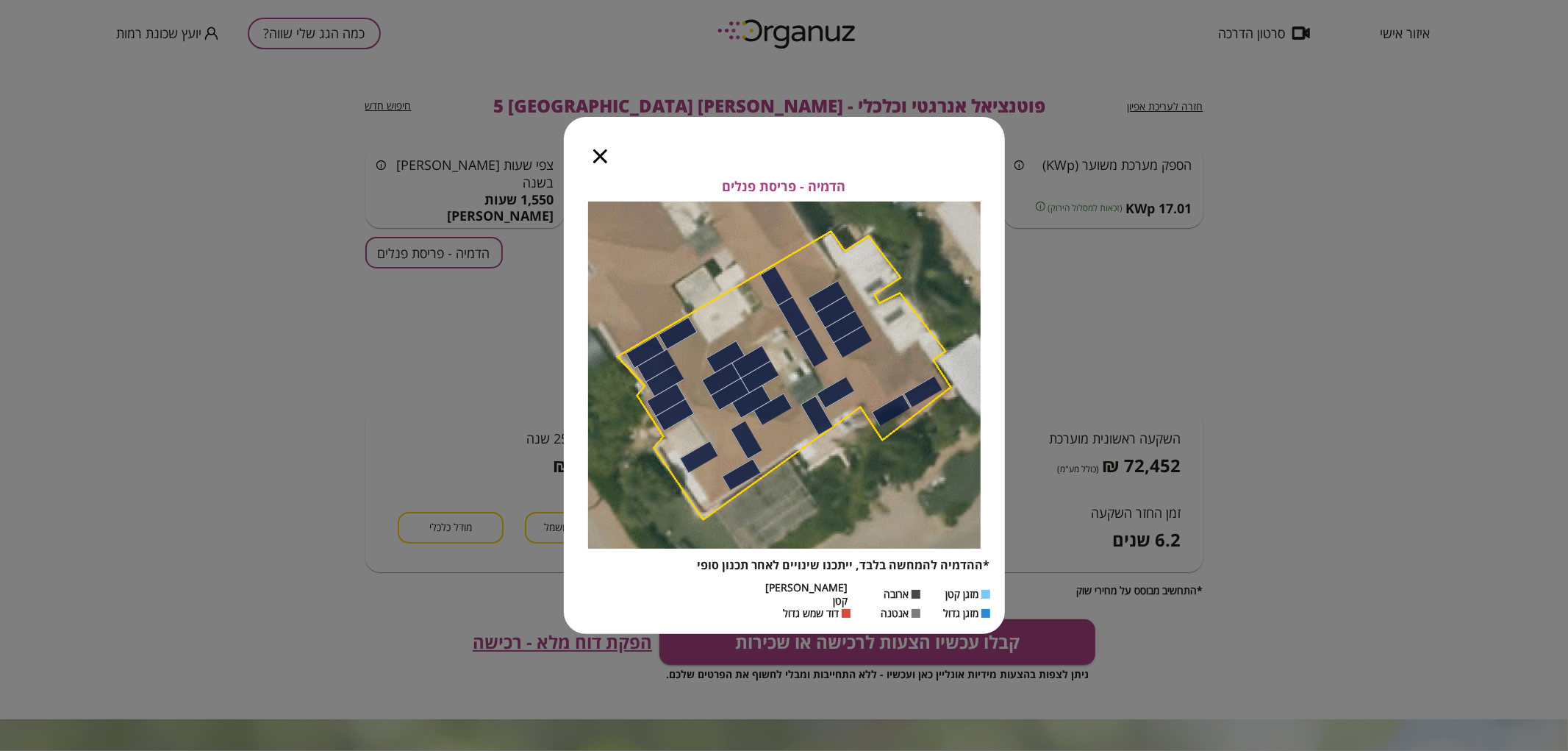
click at [603, 164] on icon "button" at bounding box center [600, 156] width 14 height 14
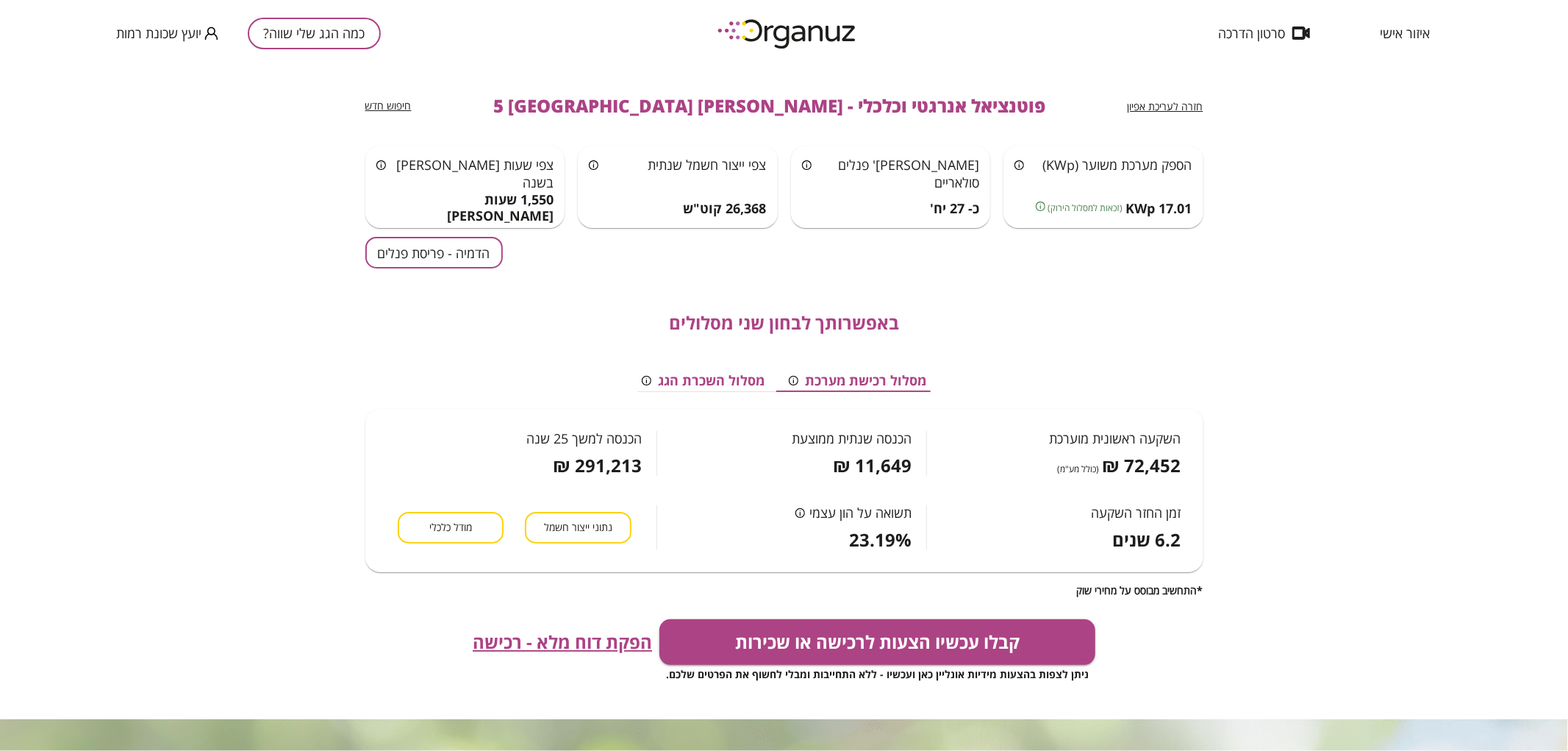
click at [1409, 36] on span "איזור אישי" at bounding box center [1404, 33] width 50 height 15
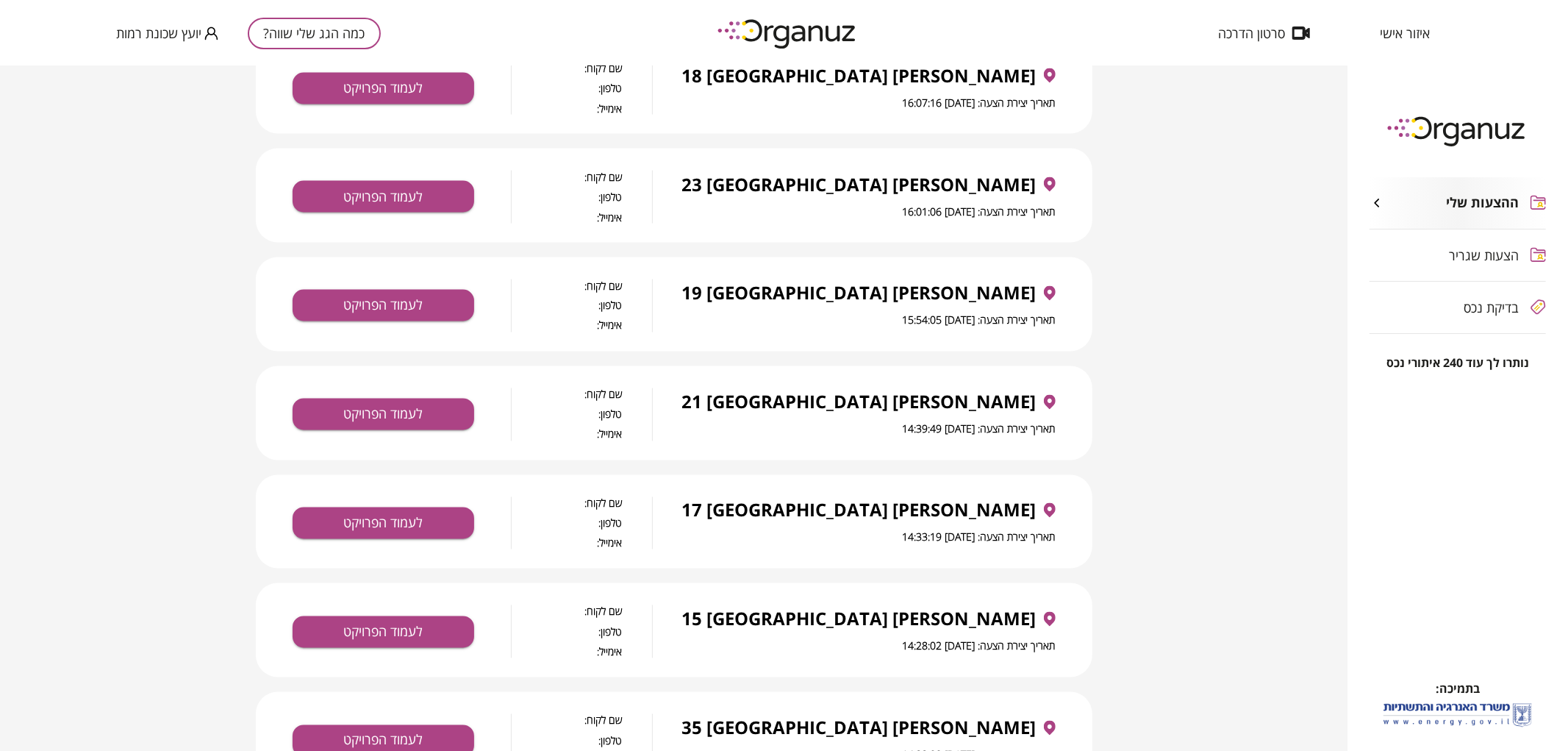
scroll to position [2258, 0]
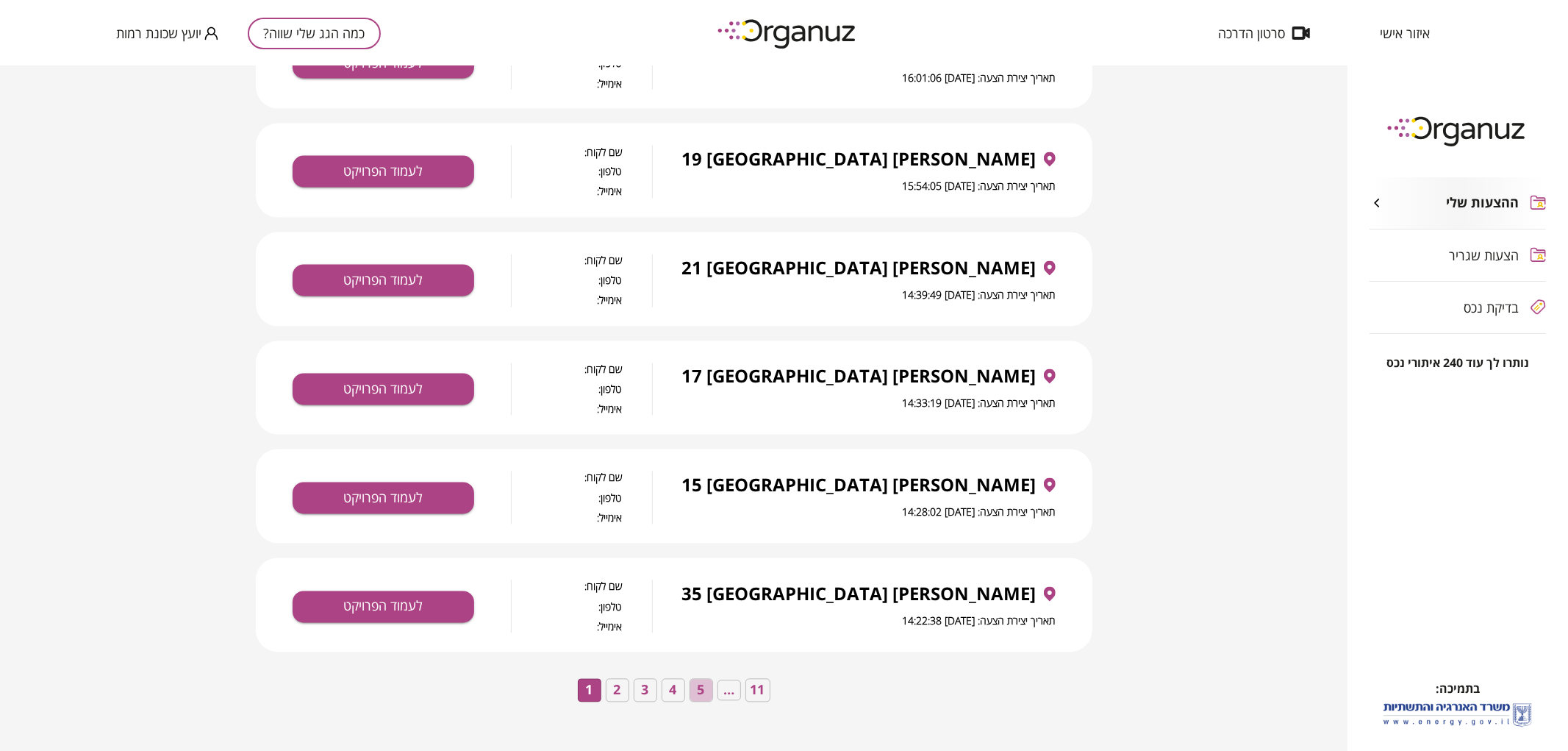
click at [697, 690] on button "5" at bounding box center [701, 691] width 24 height 24
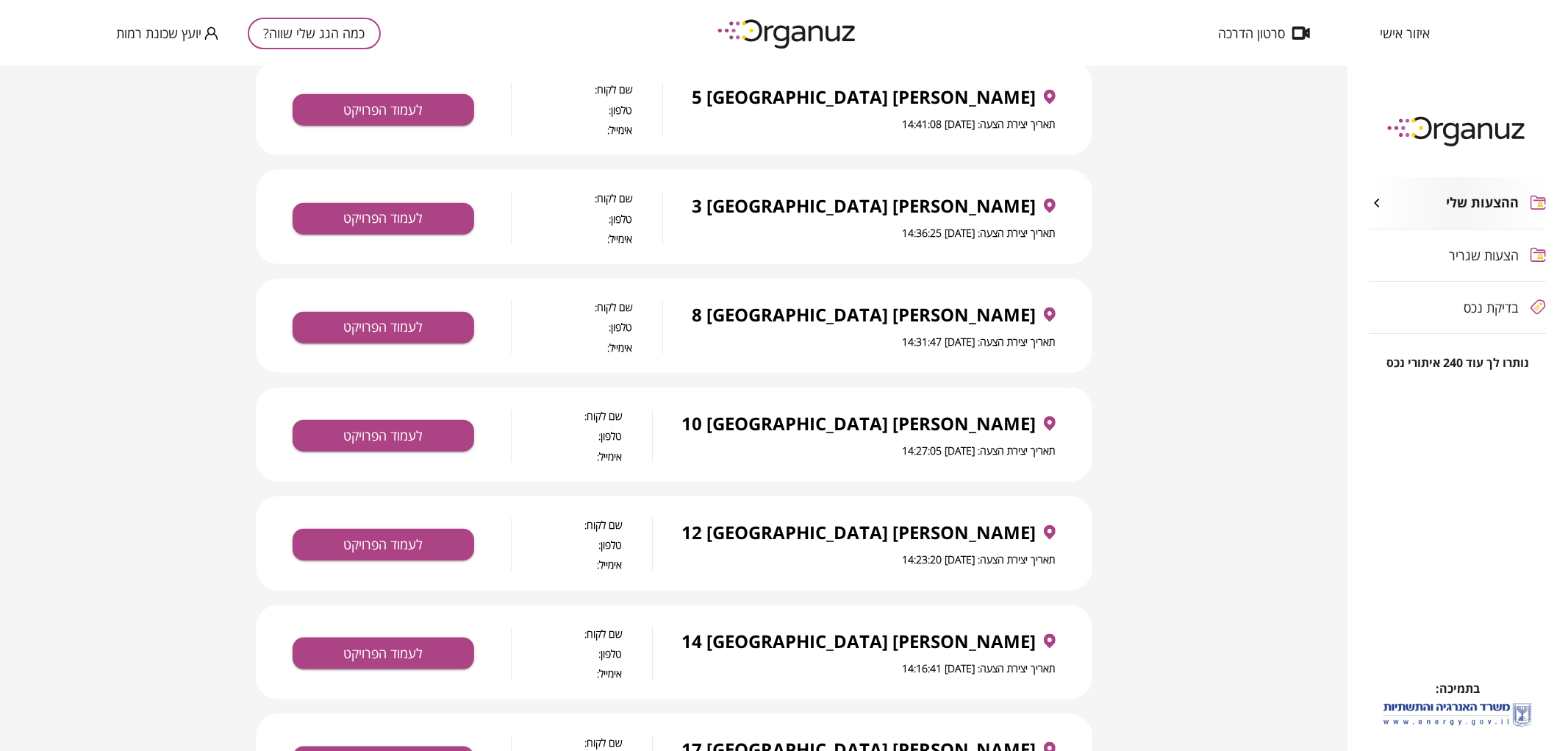
scroll to position [1196, 0]
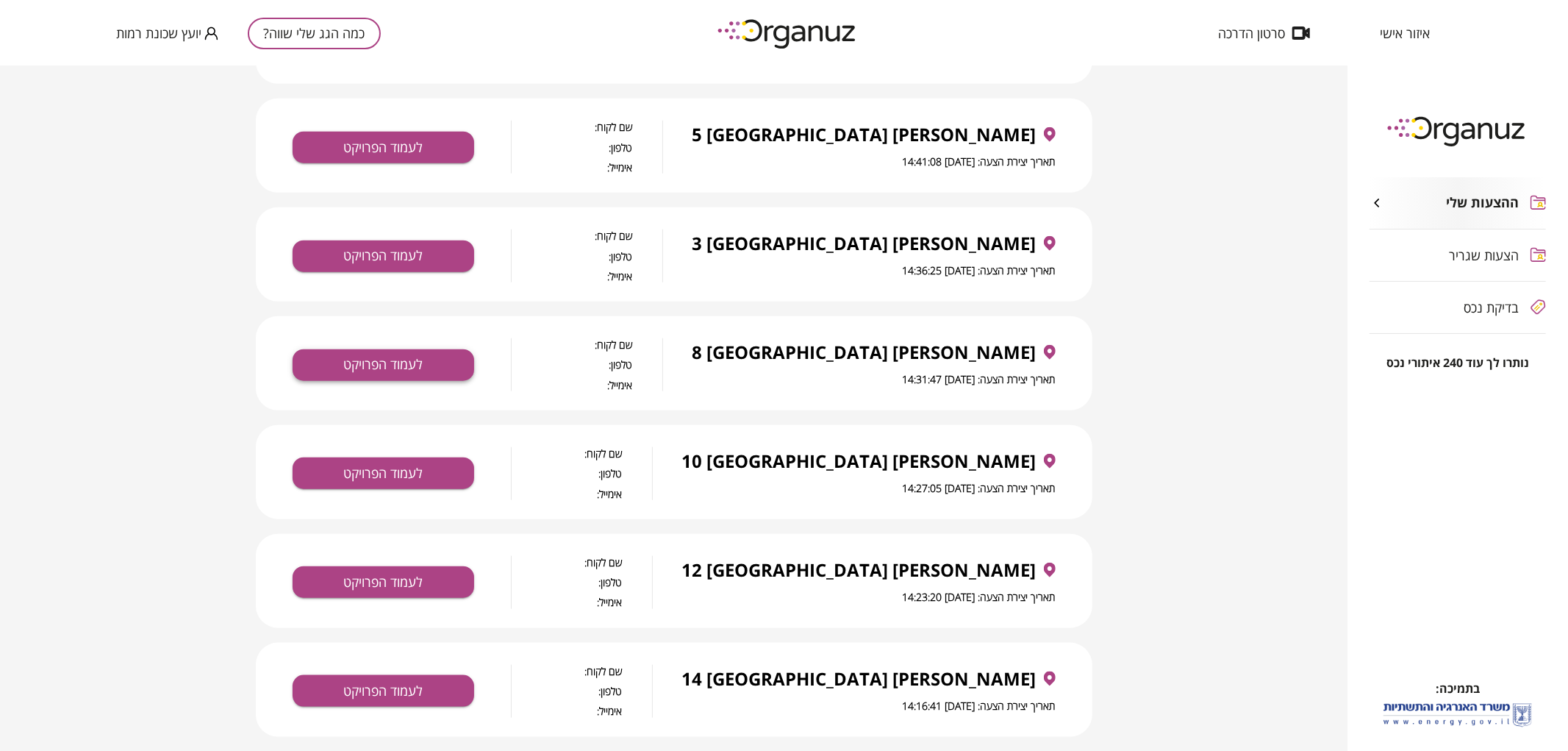
click at [427, 363] on button "לעמוד הפרויקט" at bounding box center [383, 365] width 182 height 32
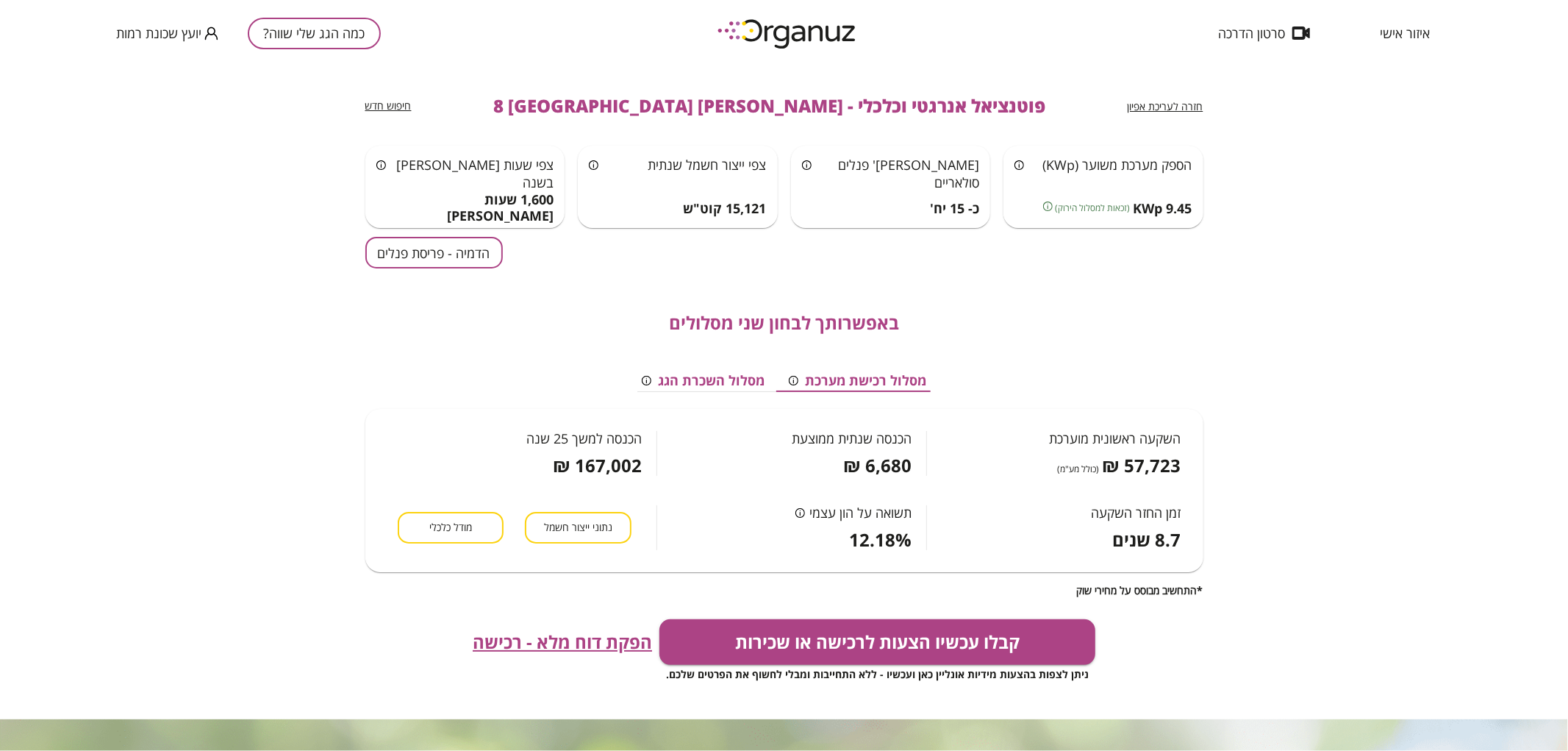
click at [1189, 100] on span "חזרה לעריכת אפיון" at bounding box center [1165, 106] width 76 height 14
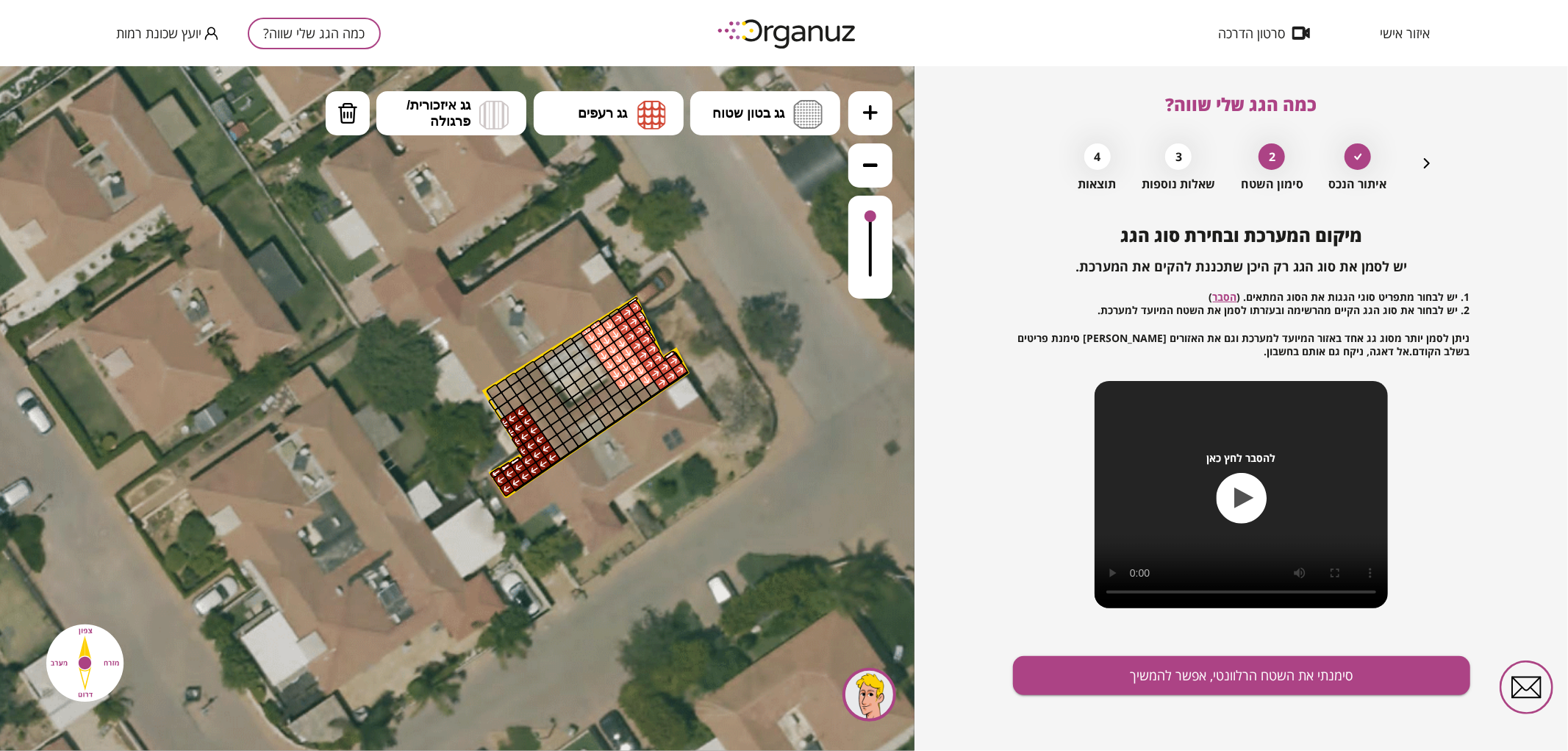
click at [1426, 163] on icon "button" at bounding box center [1426, 163] width 17 height 17
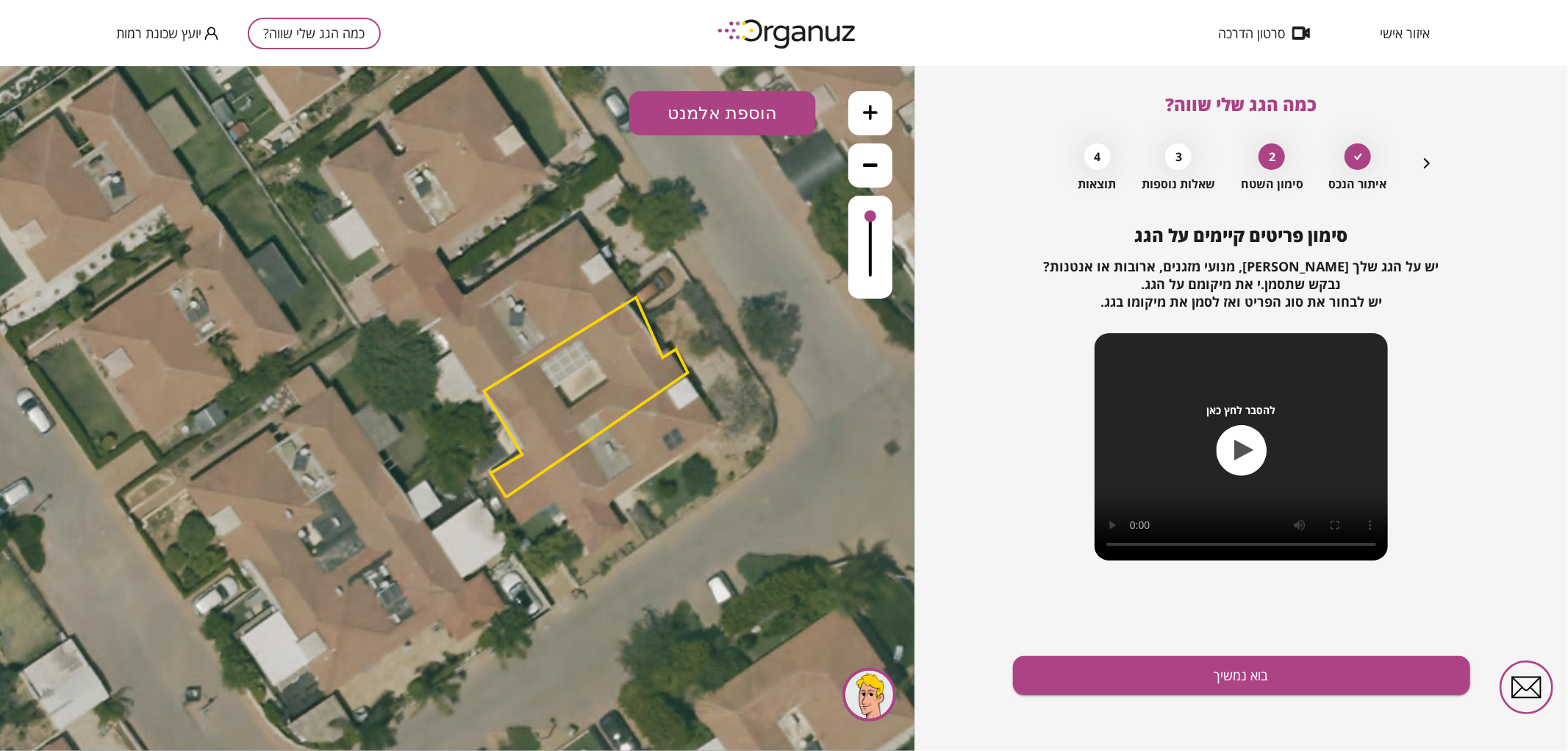
click at [1426, 163] on icon "button" at bounding box center [1426, 163] width 17 height 17
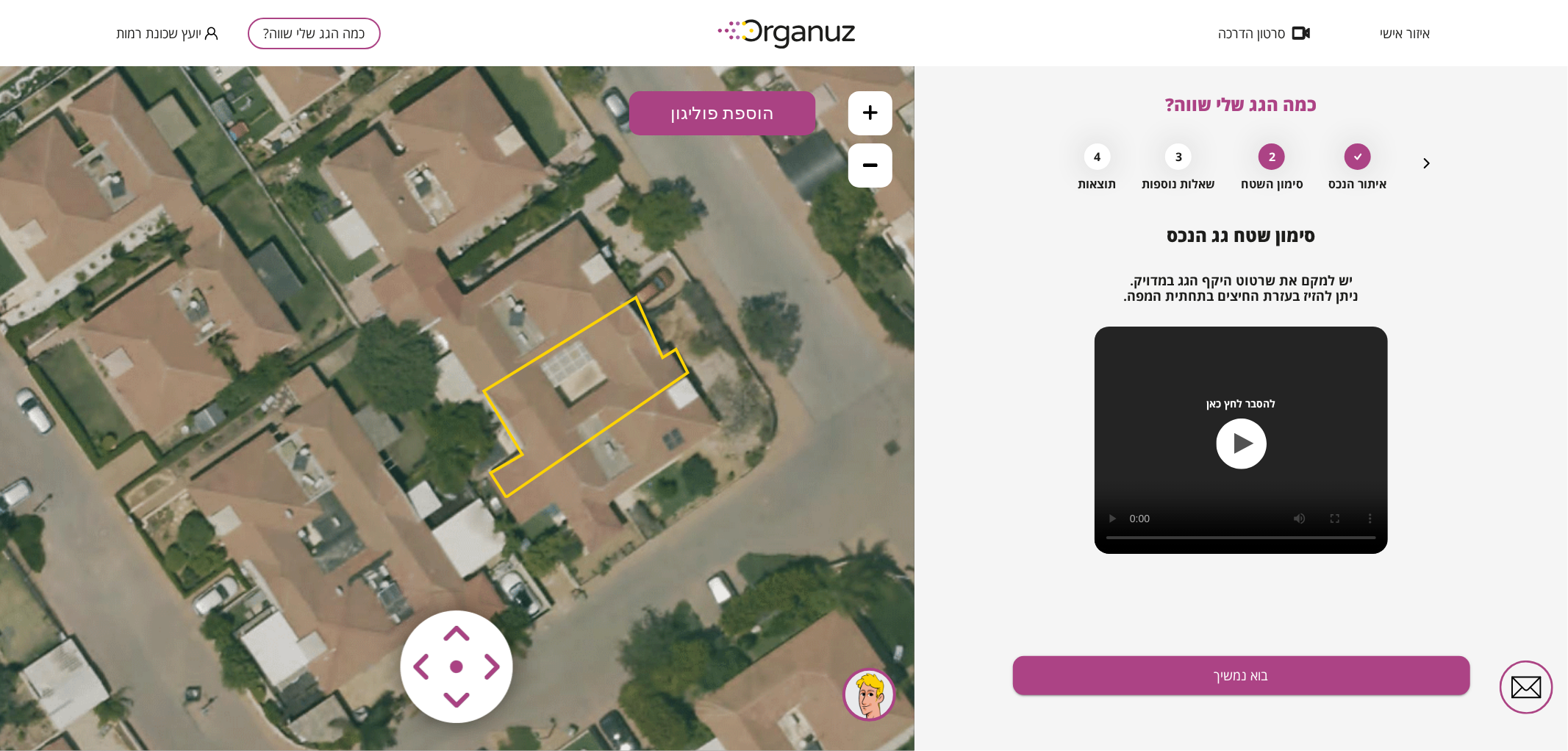
click at [612, 373] on polygon at bounding box center [585, 395] width 204 height 198
click at [569, 403] on polygon at bounding box center [586, 395] width 204 height 198
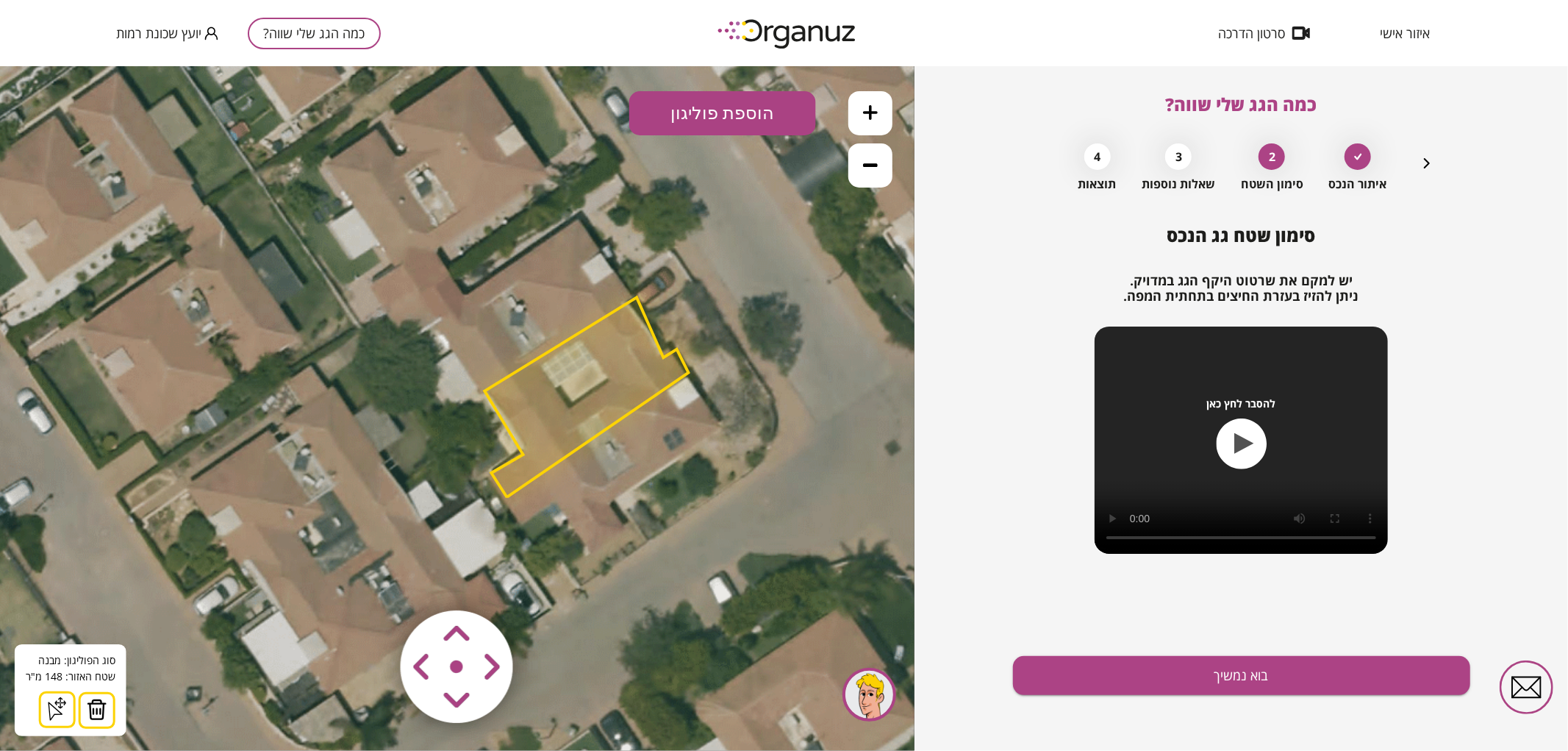
click at [111, 703] on button at bounding box center [97, 710] width 37 height 37
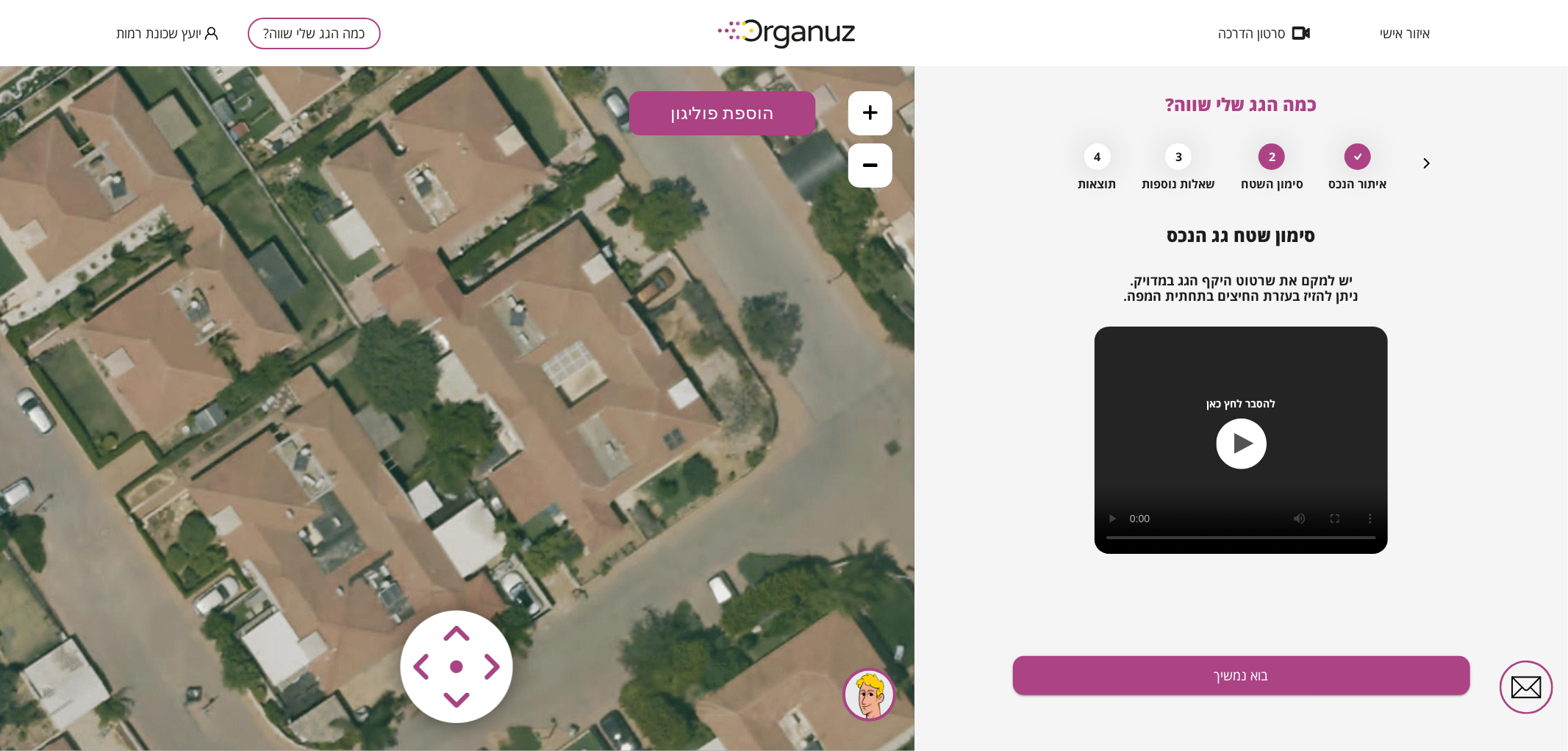
click at [783, 113] on button "הוספת פוליגון" at bounding box center [722, 113] width 187 height 44
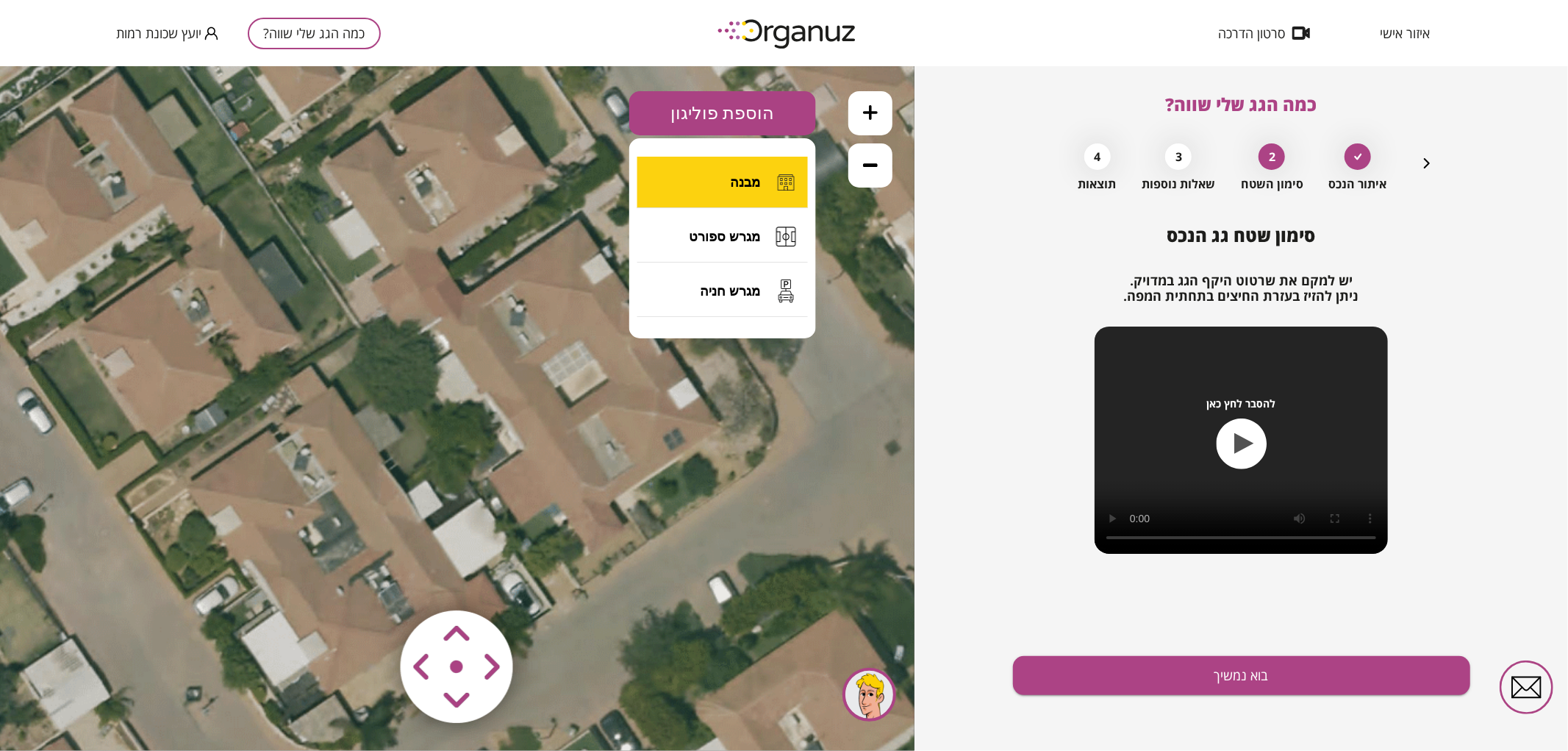
click at [764, 176] on button "מבנה" at bounding box center [722, 181] width 171 height 51
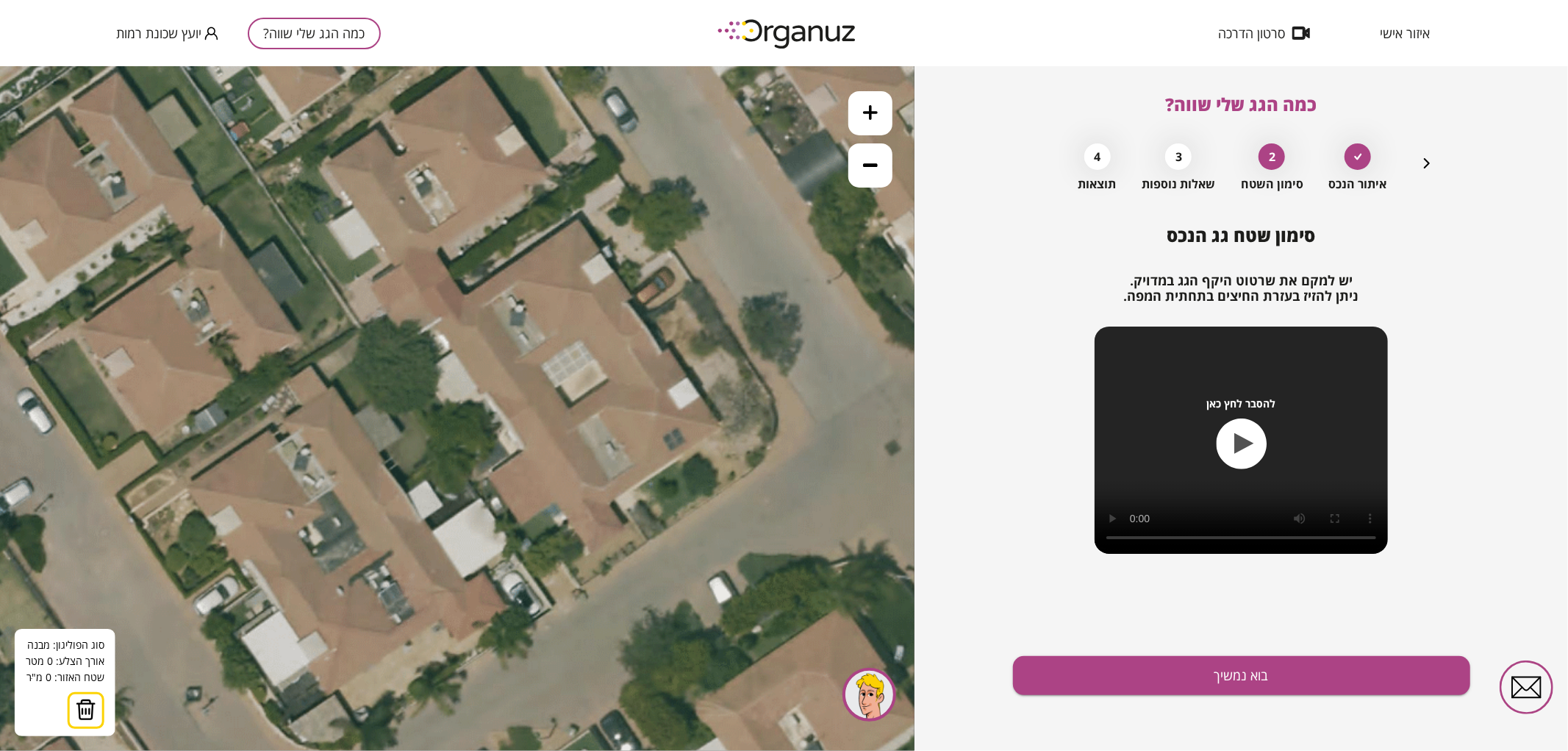
click at [506, 415] on icon at bounding box center [234, 607] width 3342 height 3343
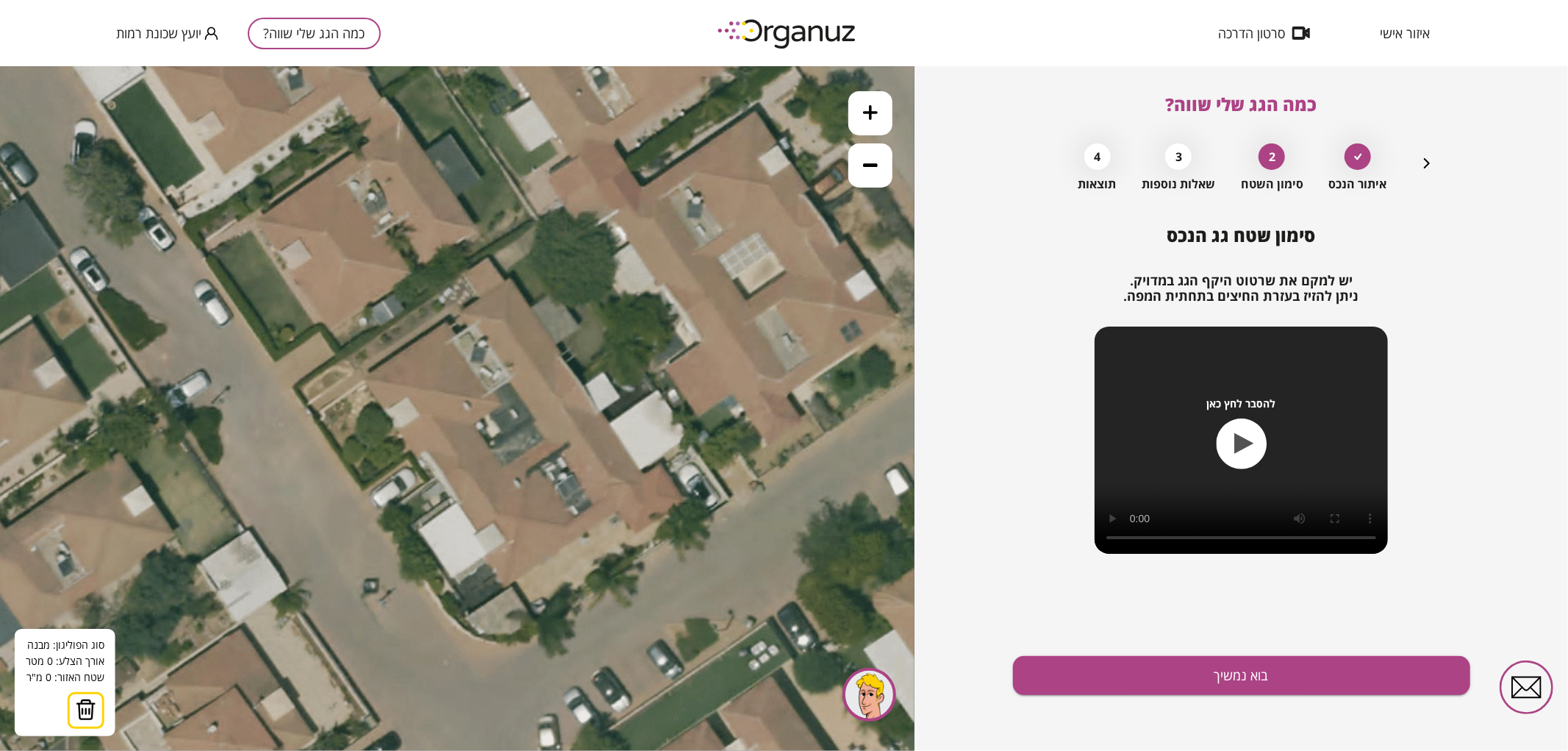
drag, startPoint x: 460, startPoint y: 494, endPoint x: 637, endPoint y: 387, distance: 206.8
click at [637, 387] on icon at bounding box center [411, 499] width 3342 height 3343
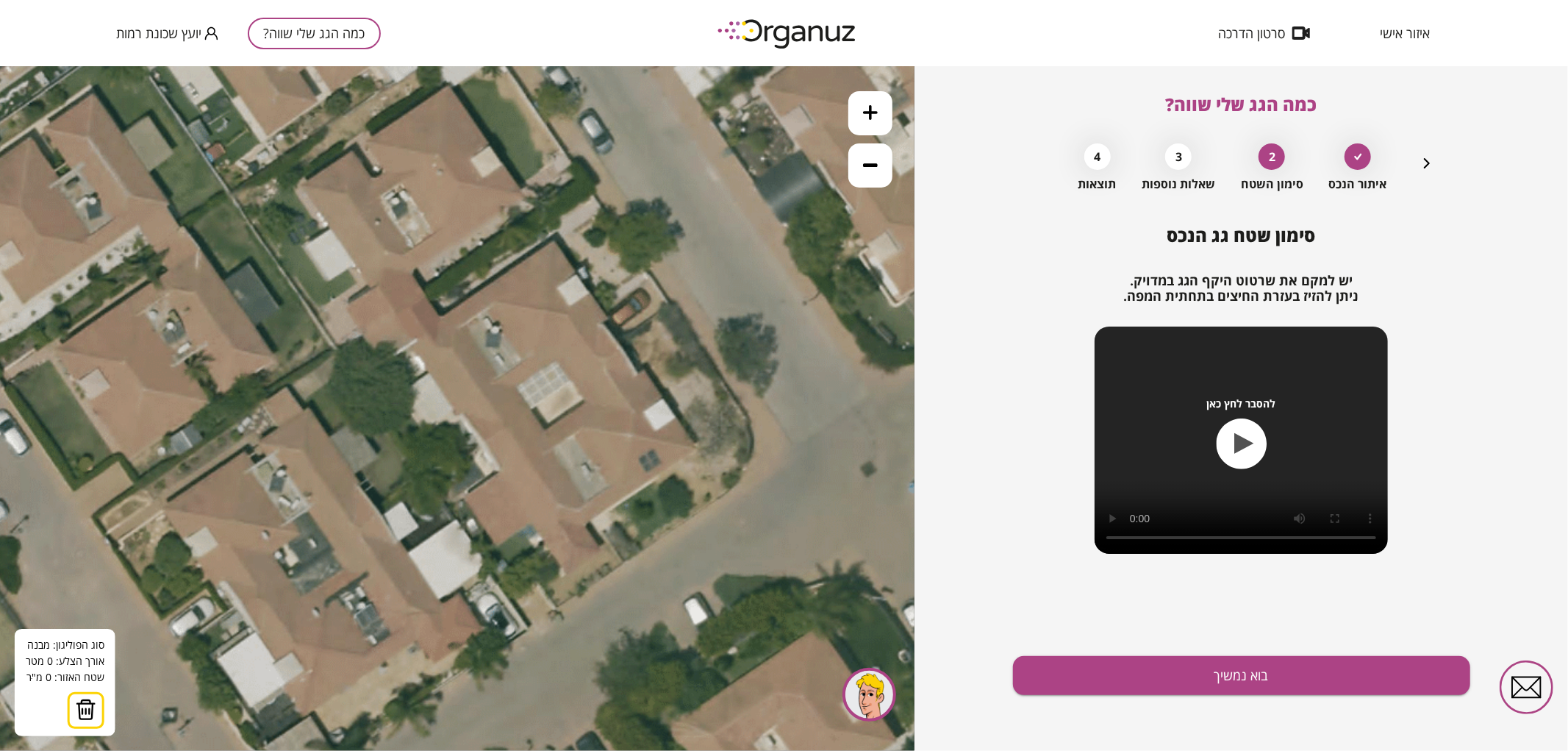
drag, startPoint x: 596, startPoint y: 392, endPoint x: 395, endPoint y: 522, distance: 239.4
click at [395, 522] on icon at bounding box center [209, 629] width 3342 height 3343
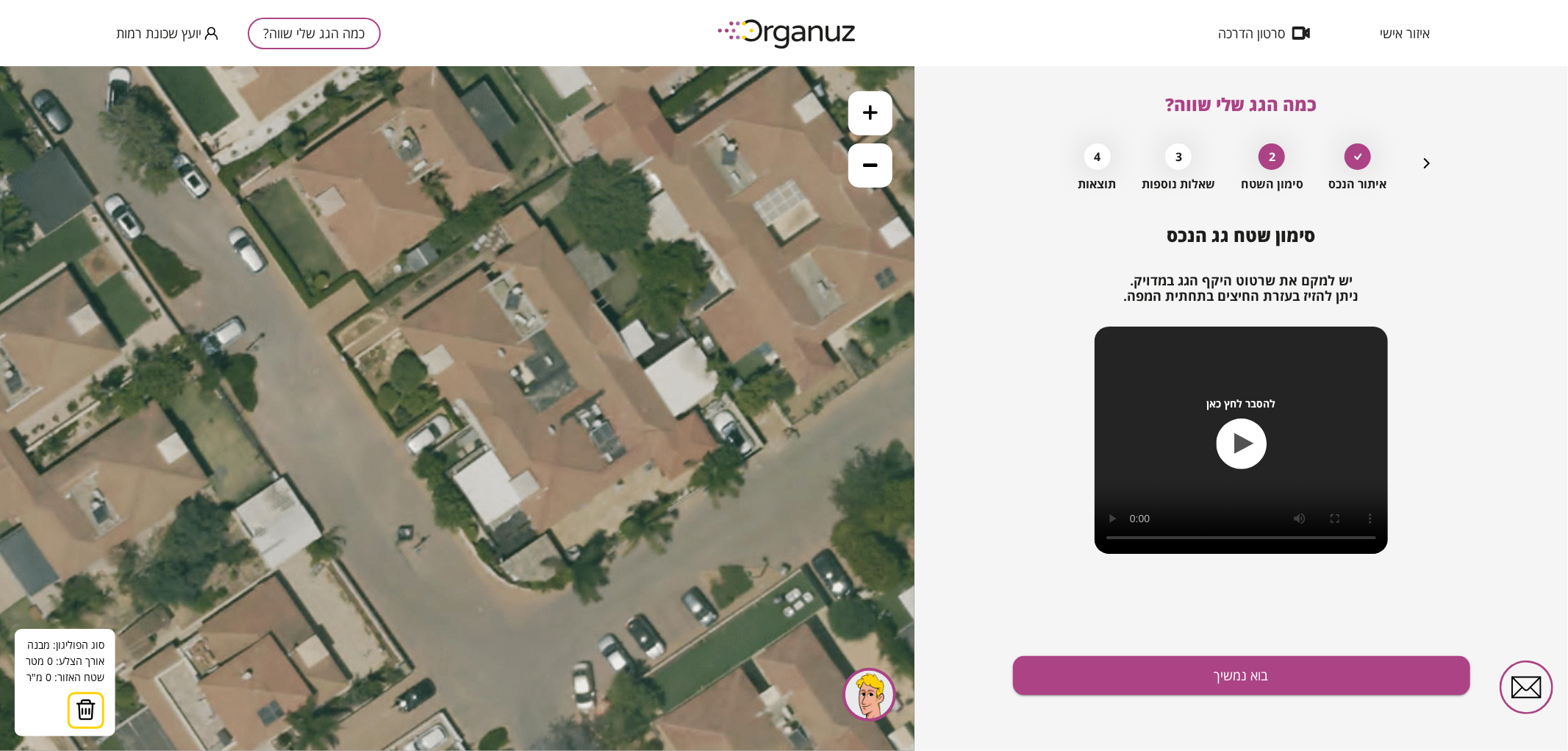
drag, startPoint x: 464, startPoint y: 464, endPoint x: 700, endPoint y: 281, distance: 298.6
click at [700, 281] on icon at bounding box center [445, 446] width 3342 height 3343
click at [472, 423] on icon at bounding box center [445, 446] width 3342 height 3343
click at [615, 333] on icon at bounding box center [445, 446] width 3342 height 3343
click at [643, 371] on polygon at bounding box center [557, 378] width 171 height 90
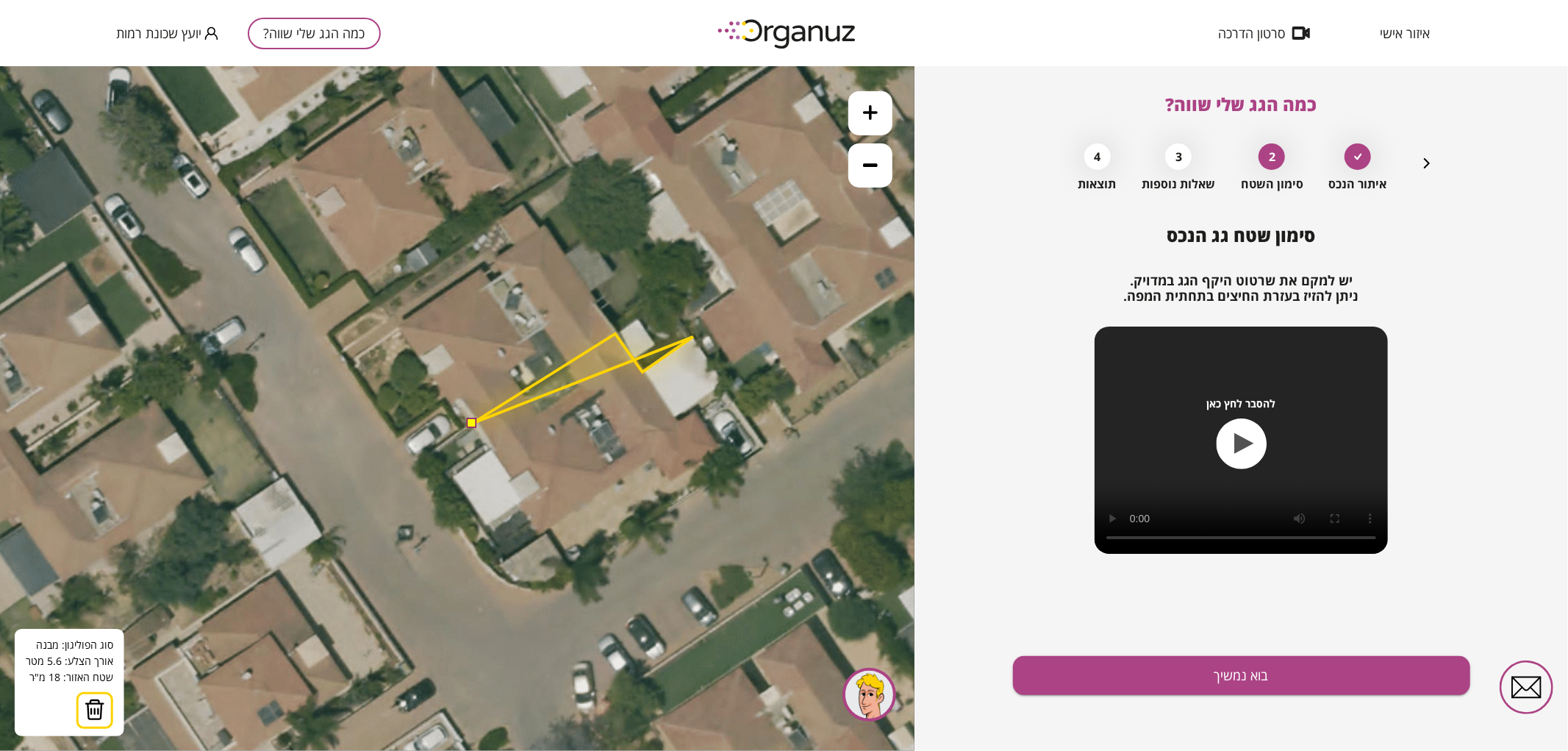
click at [693, 336] on polygon at bounding box center [582, 378] width 221 height 90
click at [721, 382] on polygon at bounding box center [596, 378] width 250 height 90
click at [693, 407] on polygon at bounding box center [596, 378] width 250 height 90
click at [694, 405] on polygon at bounding box center [597, 378] width 250 height 90
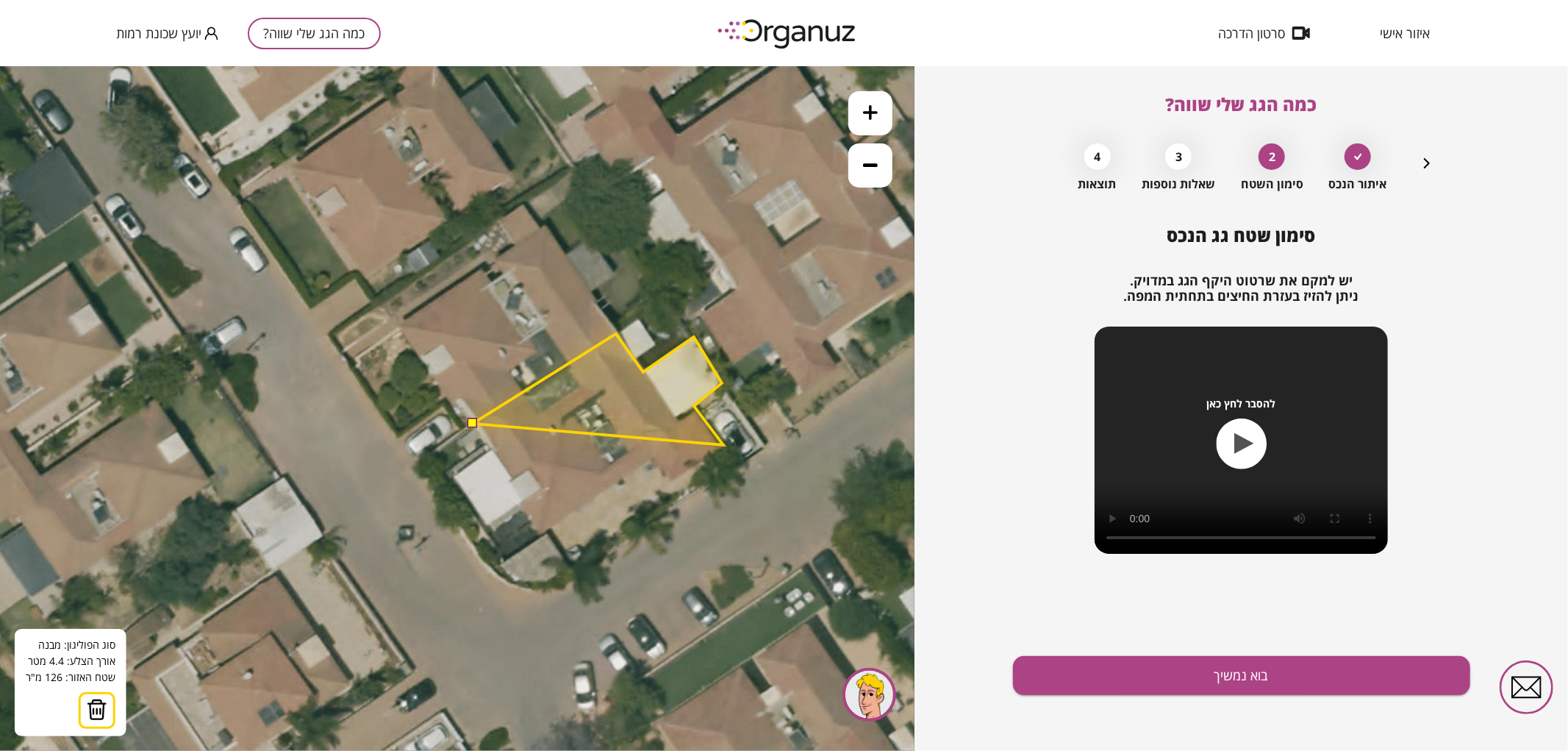
click at [723, 445] on polygon at bounding box center [598, 388] width 251 height 111
click at [670, 482] on polygon at bounding box center [598, 407] width 251 height 148
click at [651, 458] on polygon at bounding box center [598, 407] width 251 height 148
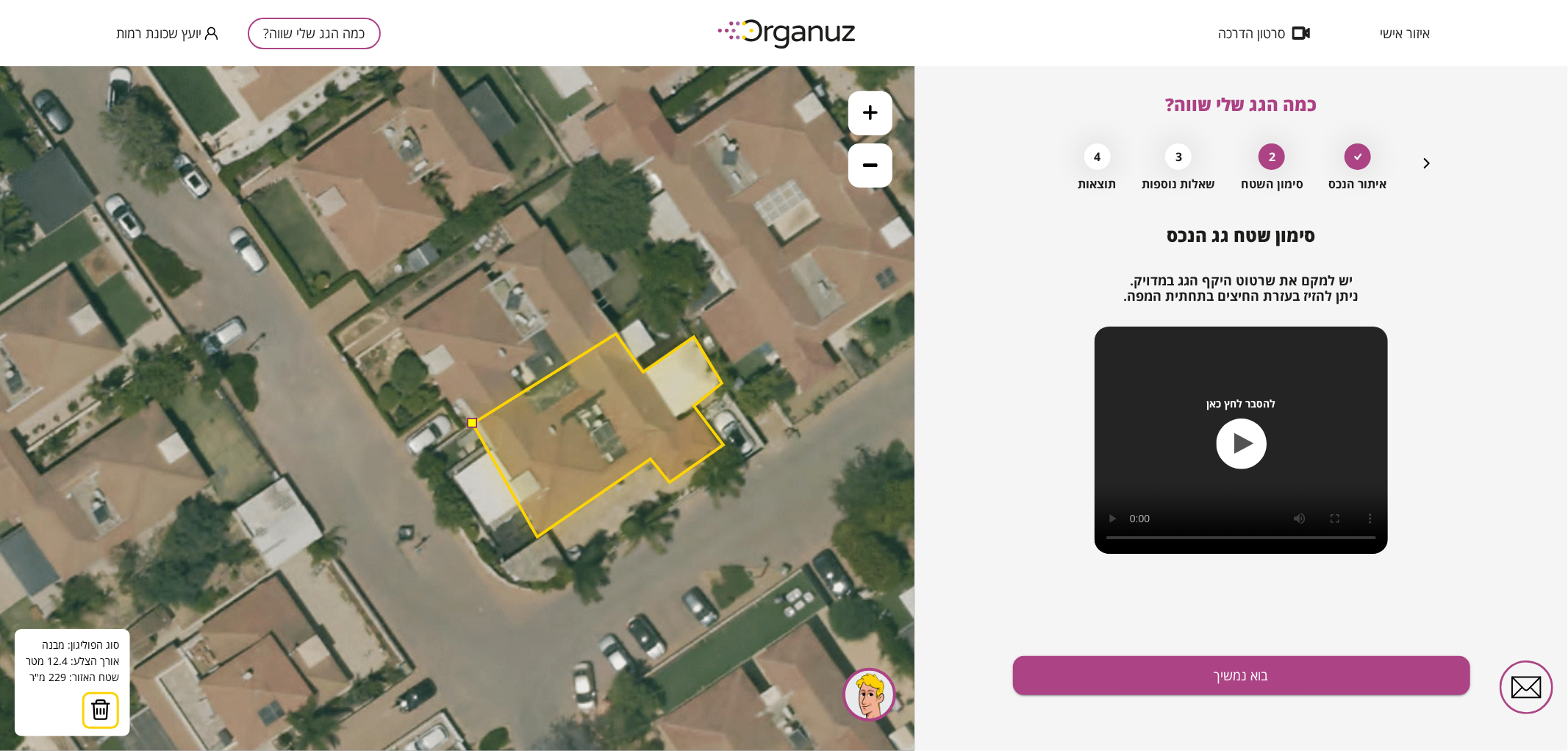
click at [538, 536] on polygon at bounding box center [598, 435] width 251 height 203
click at [520, 505] on polygon at bounding box center [598, 435] width 251 height 203
click at [487, 526] on polygon at bounding box center [598, 435] width 251 height 203
drag, startPoint x: 454, startPoint y: 476, endPoint x: 467, endPoint y: 471, distance: 13.9
click at [456, 475] on icon at bounding box center [446, 446] width 3342 height 3343
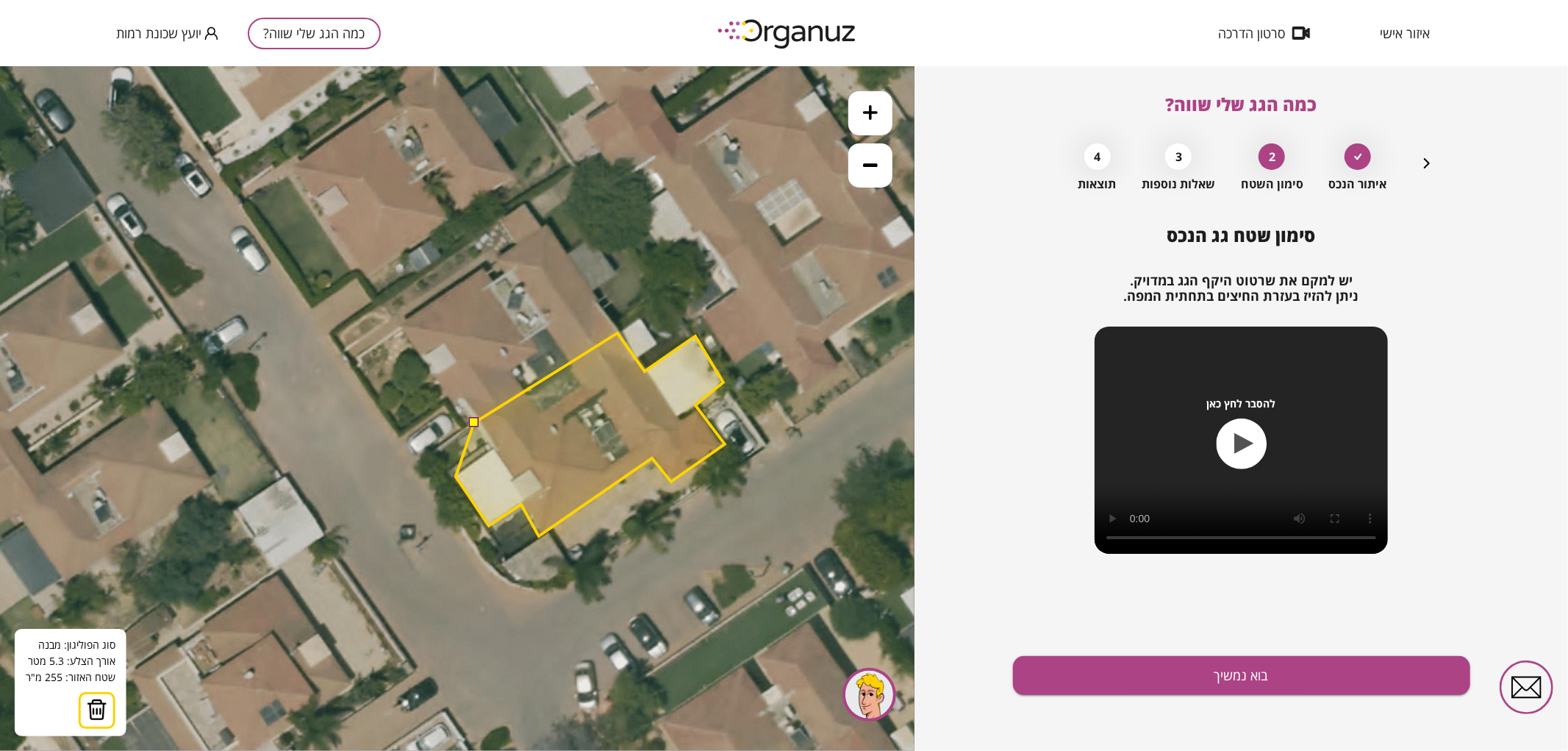
click at [456, 476] on polygon at bounding box center [591, 434] width 269 height 203
click at [494, 450] on polygon at bounding box center [591, 434] width 269 height 203
drag, startPoint x: 472, startPoint y: 421, endPoint x: 496, endPoint y: 432, distance: 26.4
click at [473, 421] on button at bounding box center [473, 421] width 10 height 10
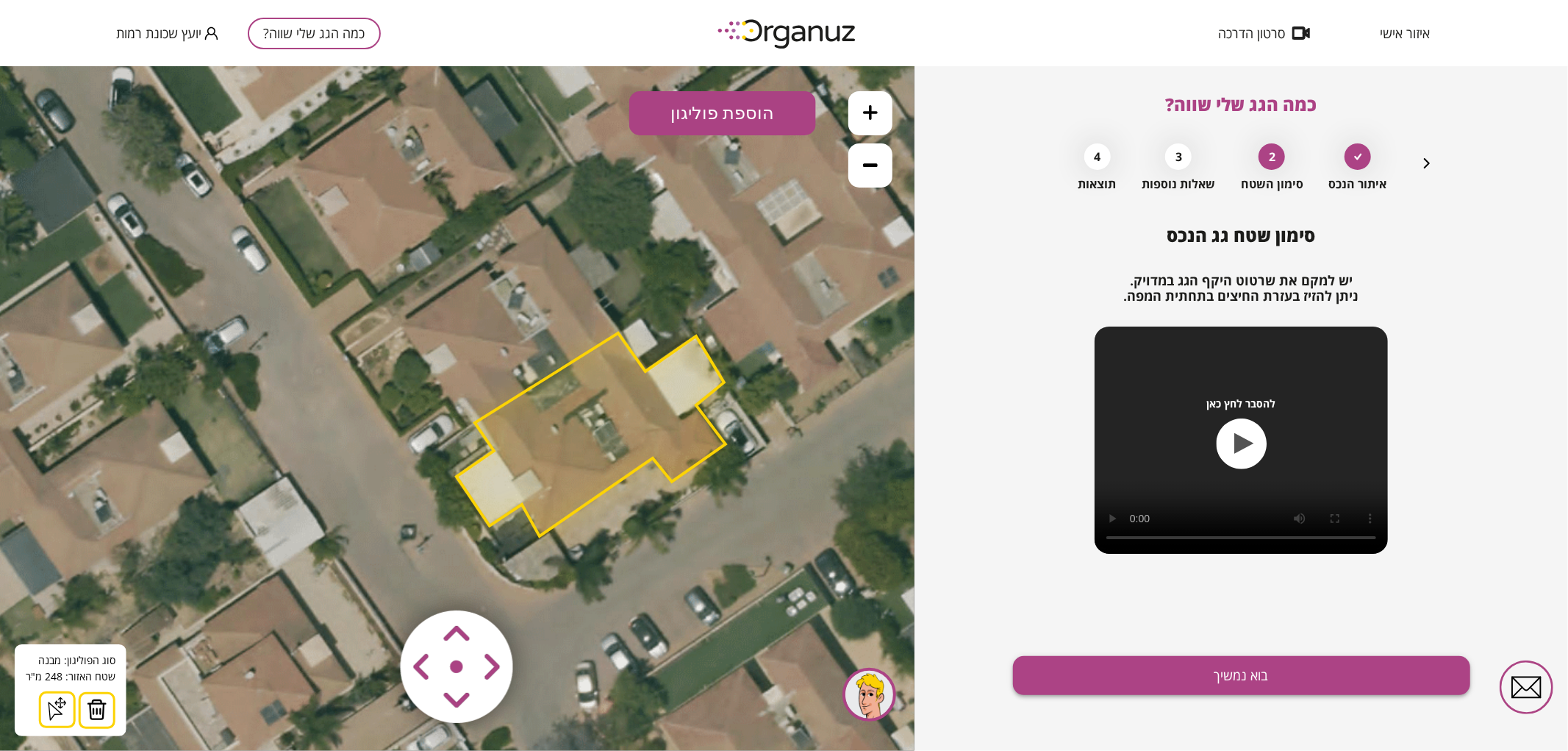
click at [1114, 664] on button "בוא נמשיך" at bounding box center [1242, 675] width 457 height 39
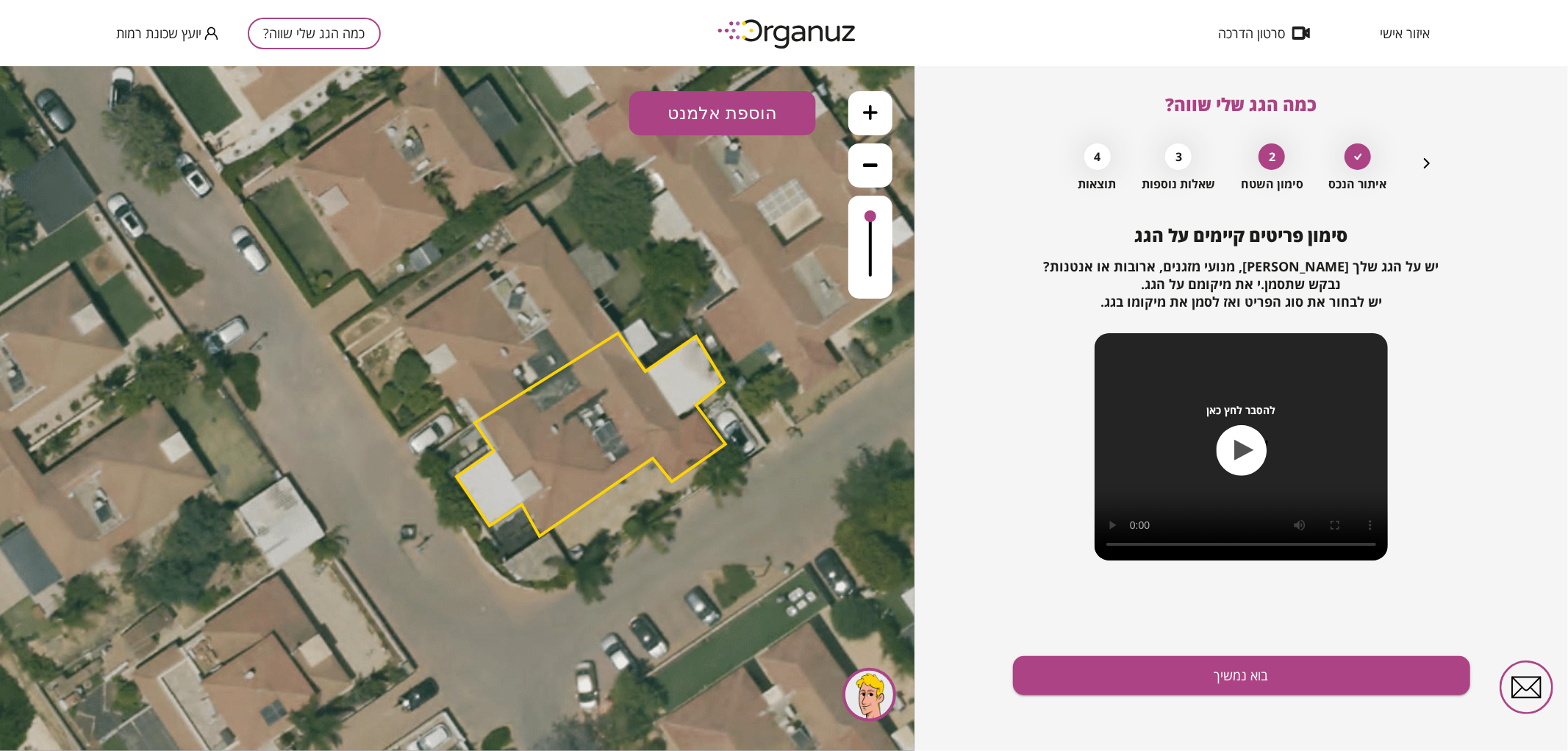
click at [864, 121] on button at bounding box center [870, 113] width 44 height 44
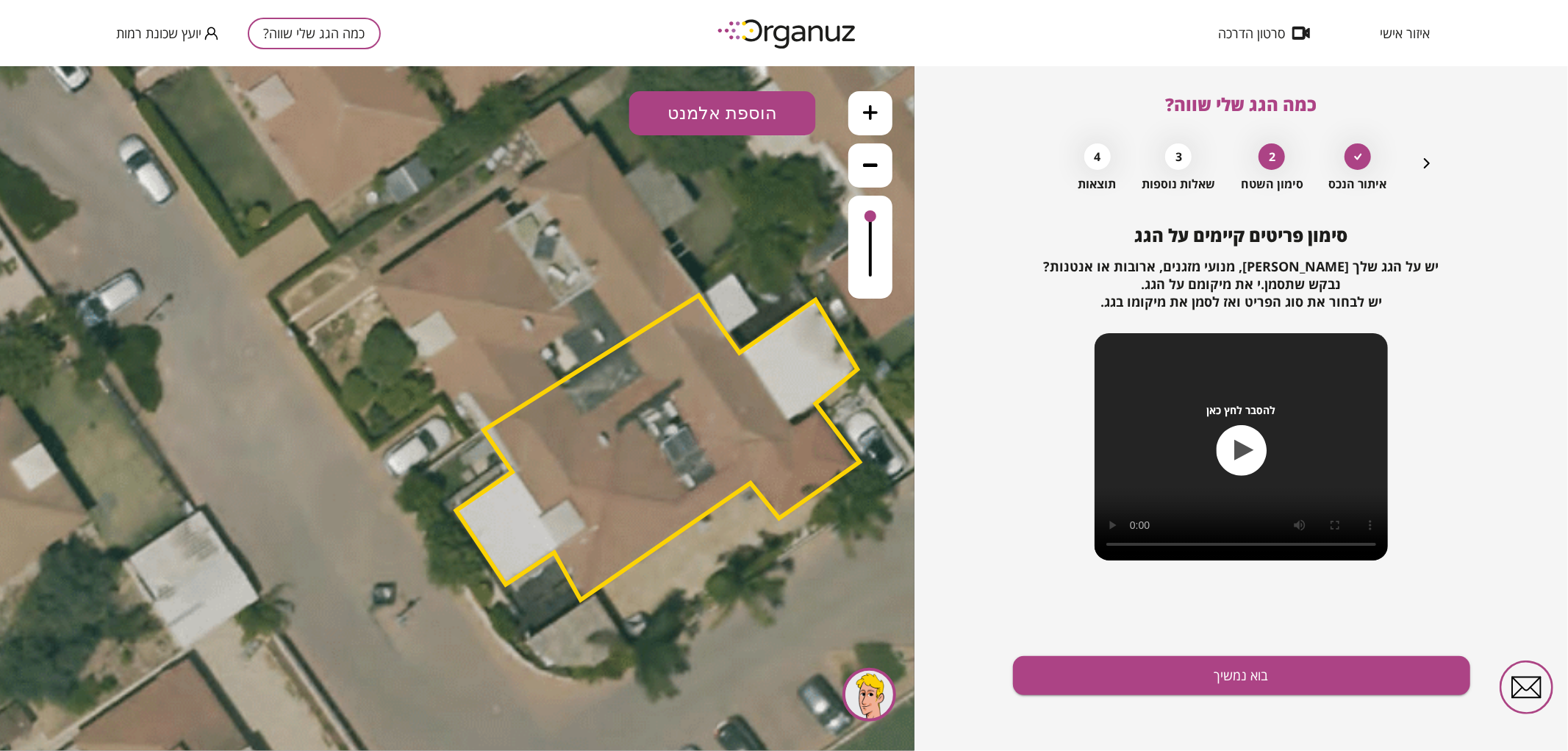
click at [784, 125] on button "הוספת אלמנט" at bounding box center [722, 113] width 187 height 44
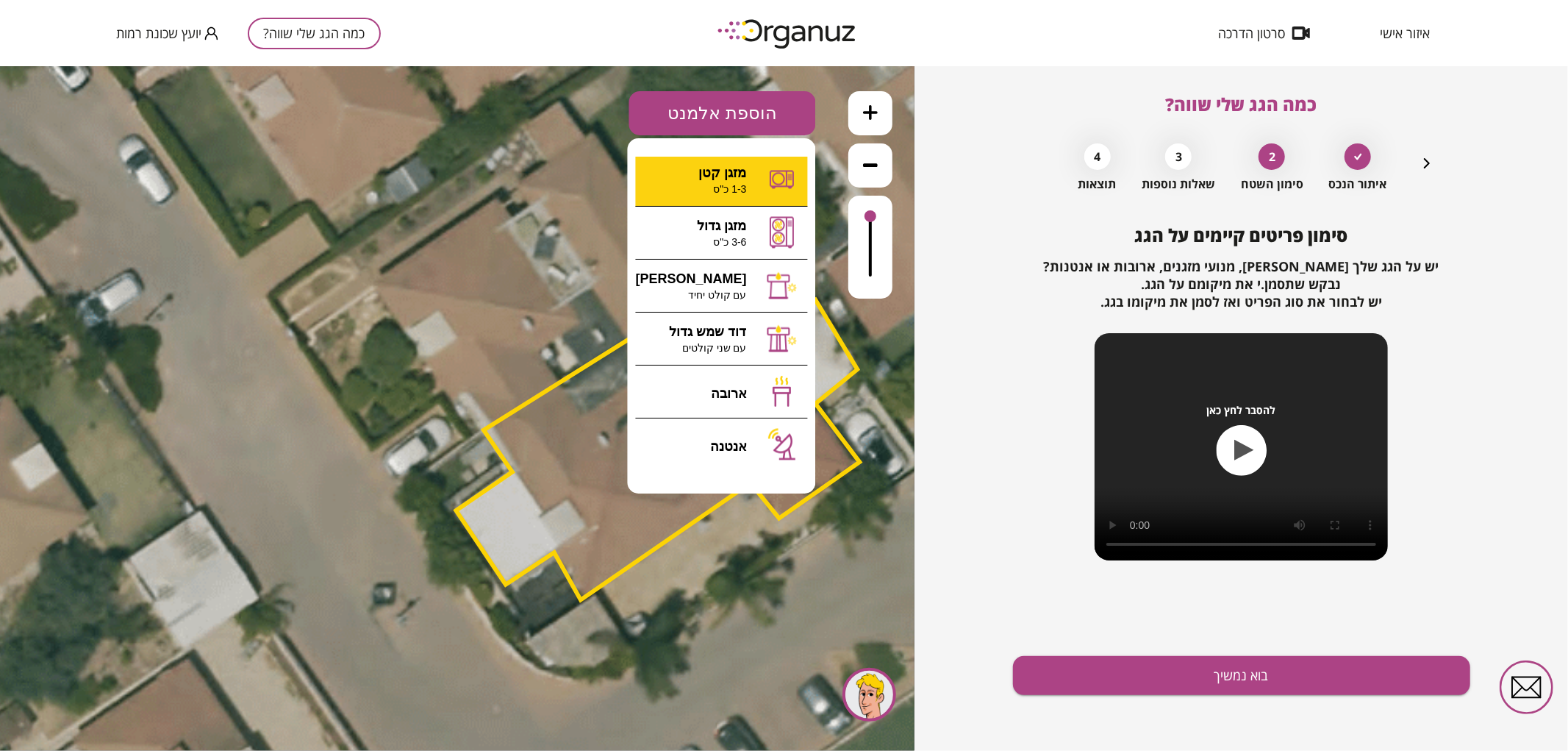
click at [703, 176] on div ".st0 { fill: #FFFFFF; } א" at bounding box center [457, 408] width 914 height 685
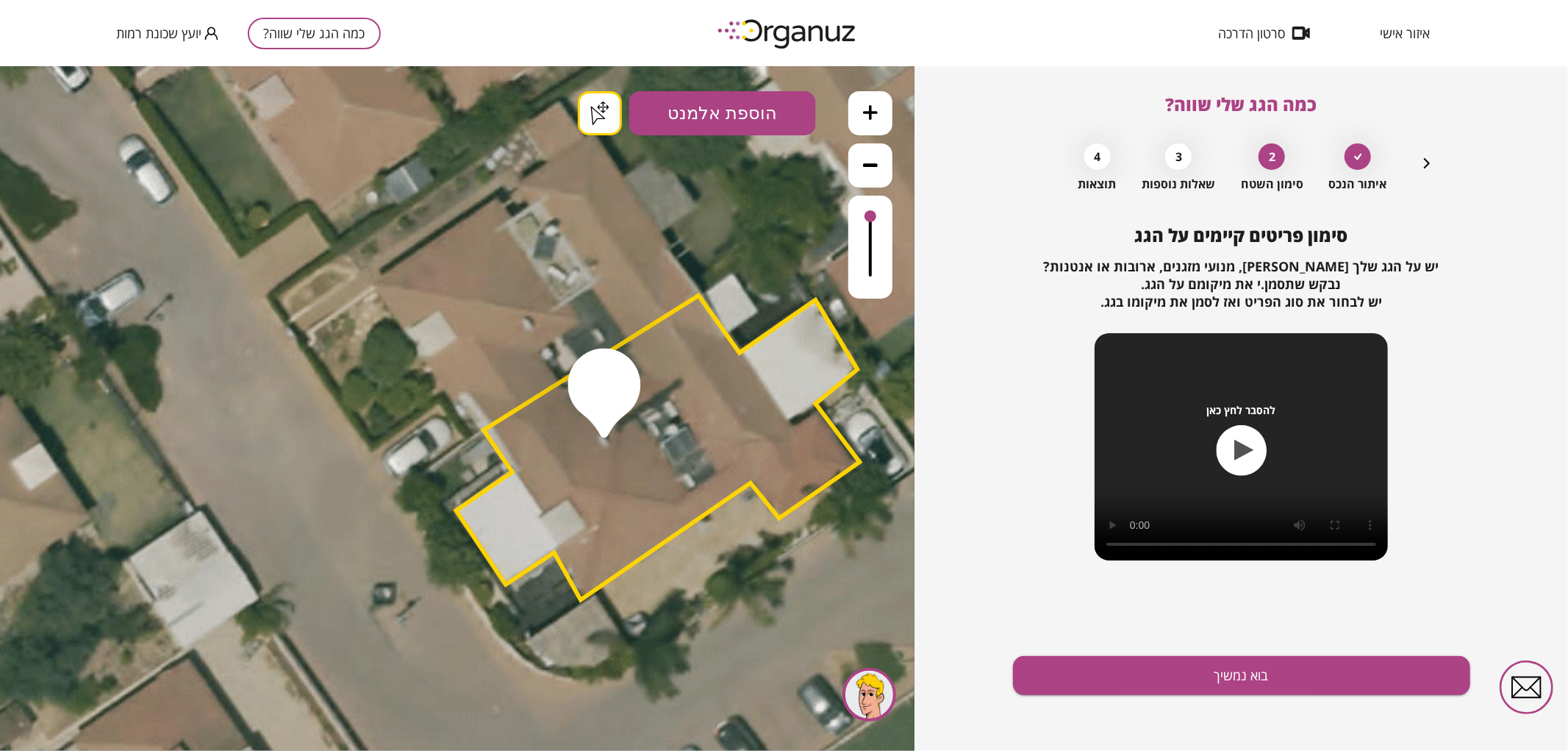
click at [1219, 677] on button "בוא נמשיך" at bounding box center [1242, 675] width 457 height 39
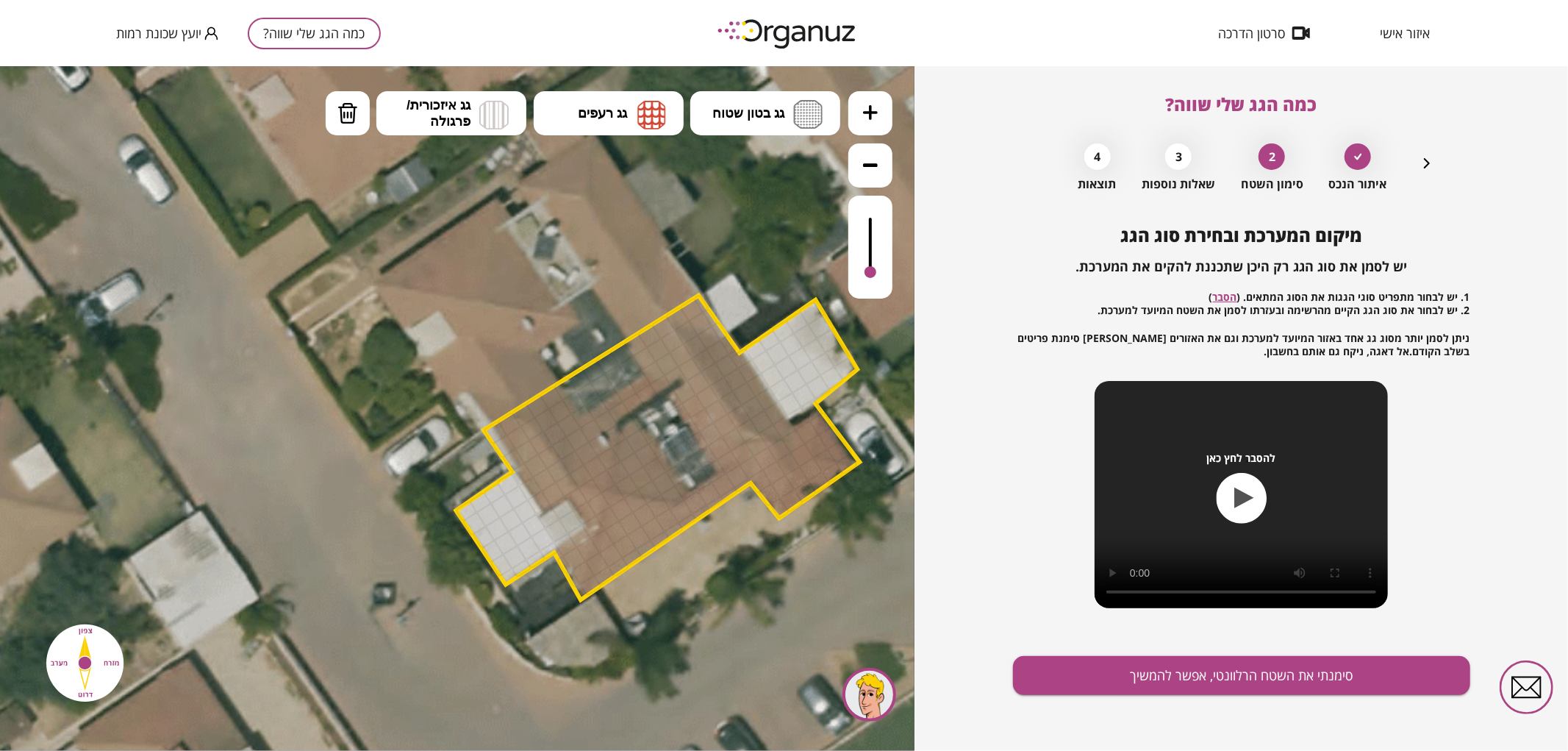
drag, startPoint x: 869, startPoint y: 216, endPoint x: 838, endPoint y: 228, distance: 33.2
click at [869, 273] on div at bounding box center [870, 271] width 12 height 12
click at [449, 122] on span "גג איזכורית/ פרגולה" at bounding box center [439, 112] width 64 height 32
drag, startPoint x: 460, startPoint y: 155, endPoint x: 634, endPoint y: 231, distance: 189.9
click at [462, 156] on div ".st0 { fill: #FFFFFF; } .st0 { fill: #FFFFFF; }" at bounding box center [457, 408] width 914 height 685
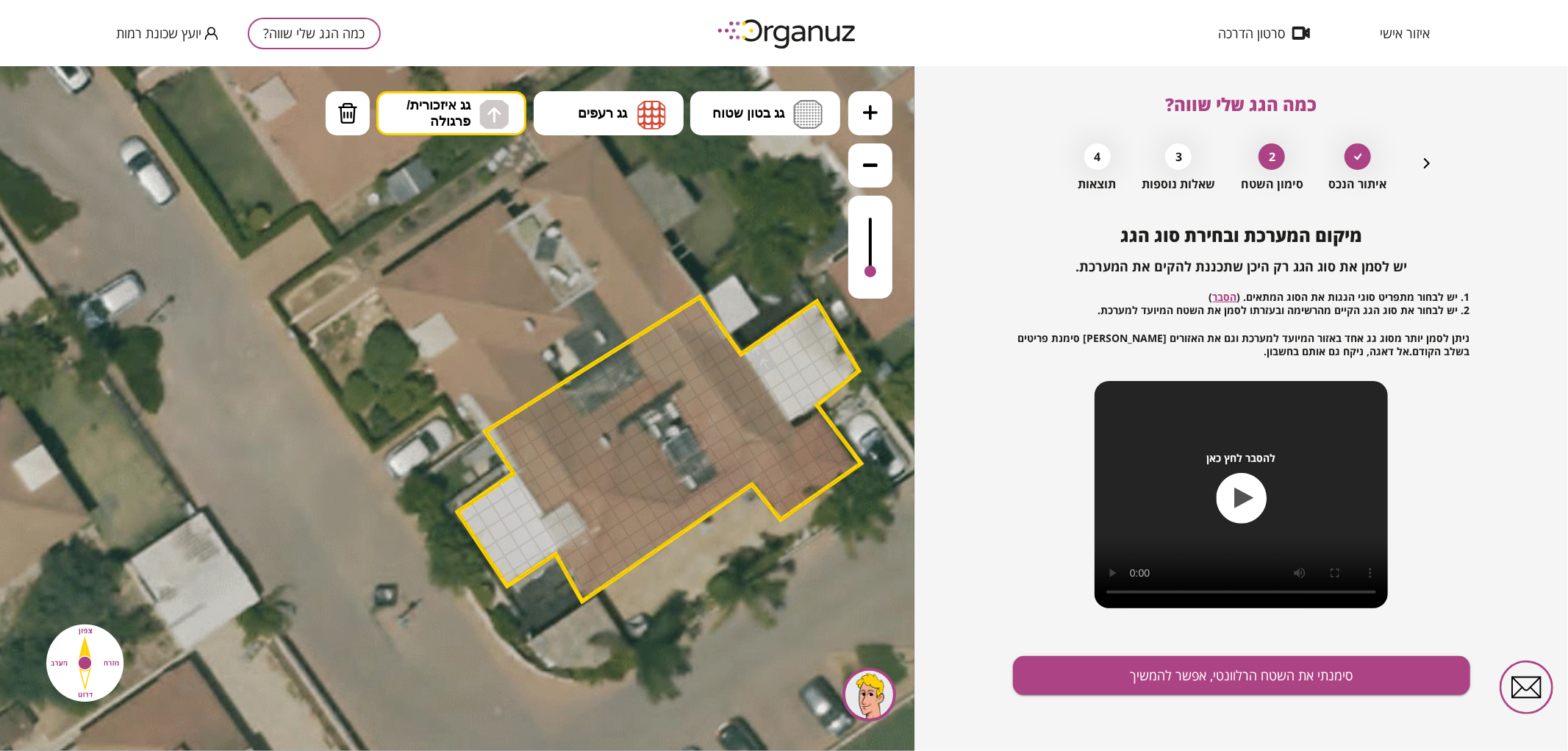
drag, startPoint x: 760, startPoint y: 343, endPoint x: 767, endPoint y: 351, distance: 10.6
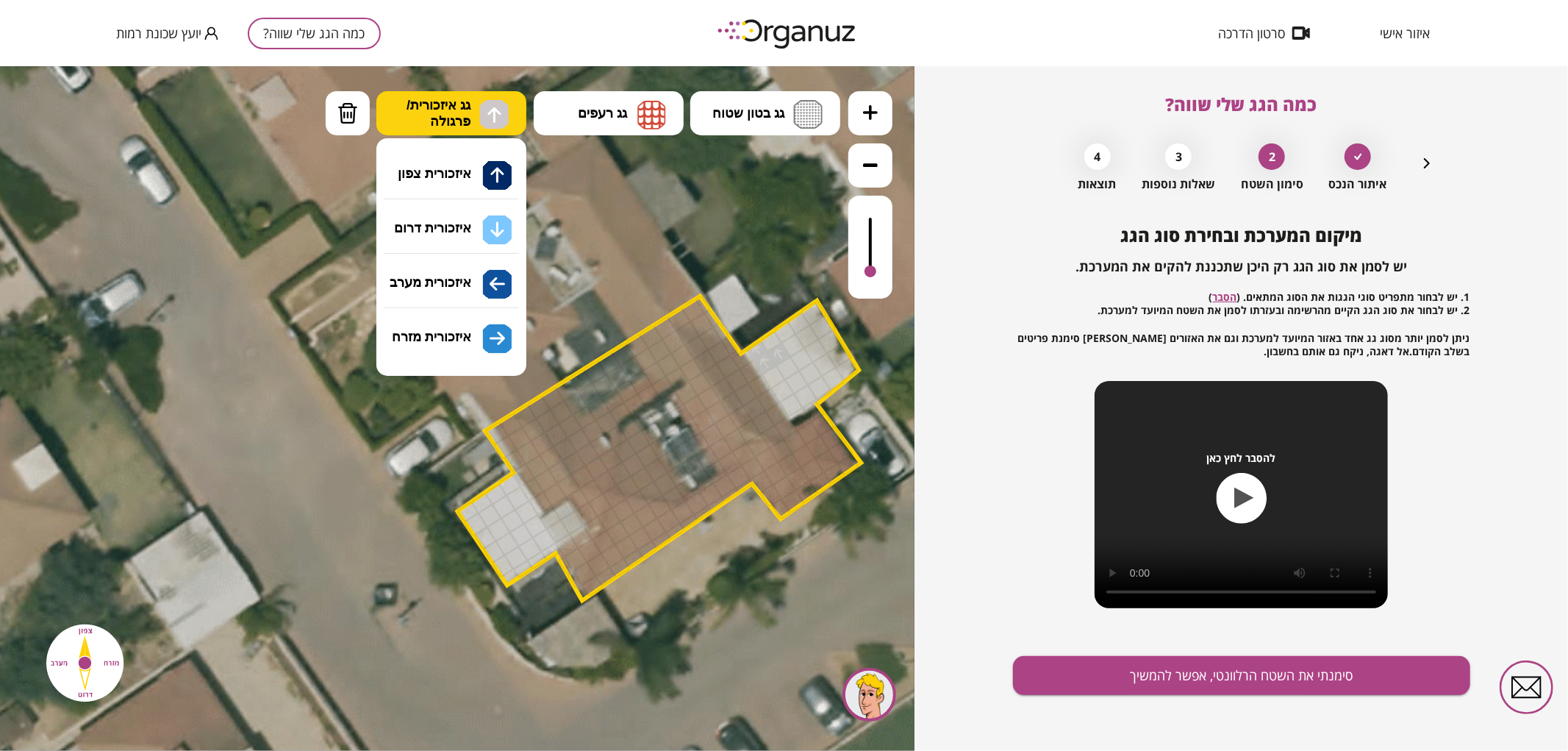
click at [440, 114] on span "גג איזכורית/ פרגולה" at bounding box center [439, 112] width 64 height 32
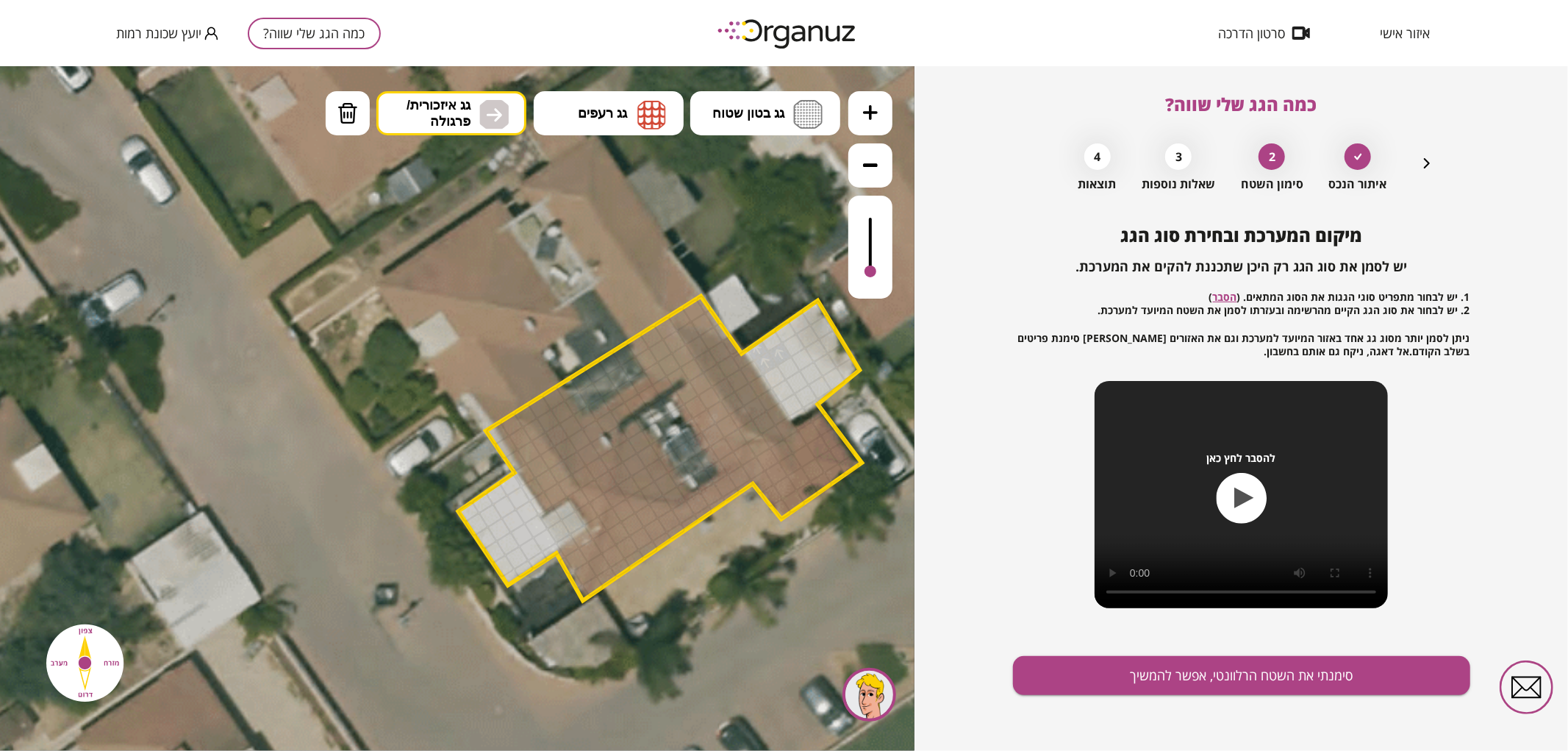
drag, startPoint x: 490, startPoint y: 327, endPoint x: 730, endPoint y: 359, distance: 242.1
click at [495, 327] on div ".st0 { fill: #FFFFFF; } .st0 { fill: #FFFFFF; }" at bounding box center [457, 408] width 914 height 685
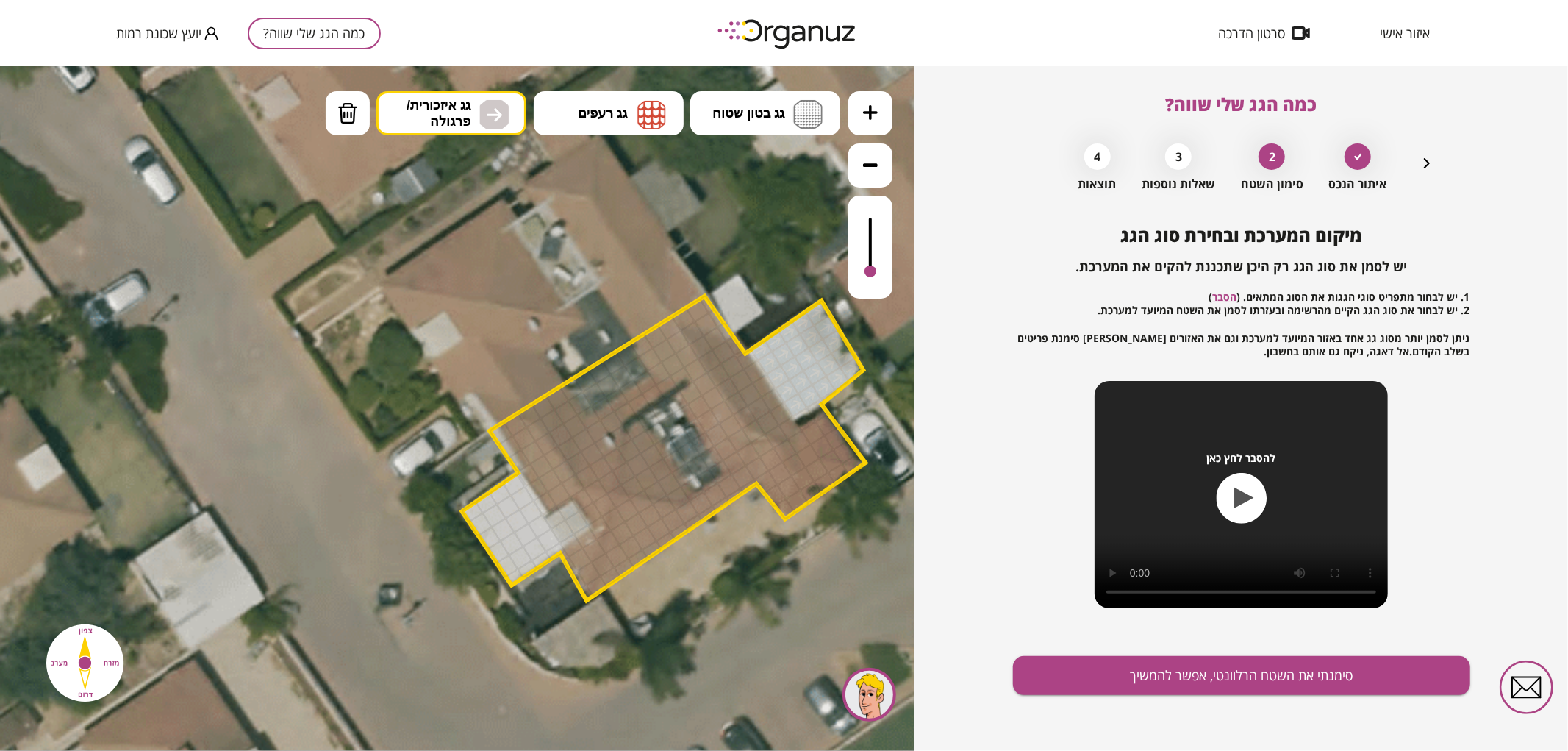
drag, startPoint x: 767, startPoint y: 349, endPoint x: 805, endPoint y: 359, distance: 39.3
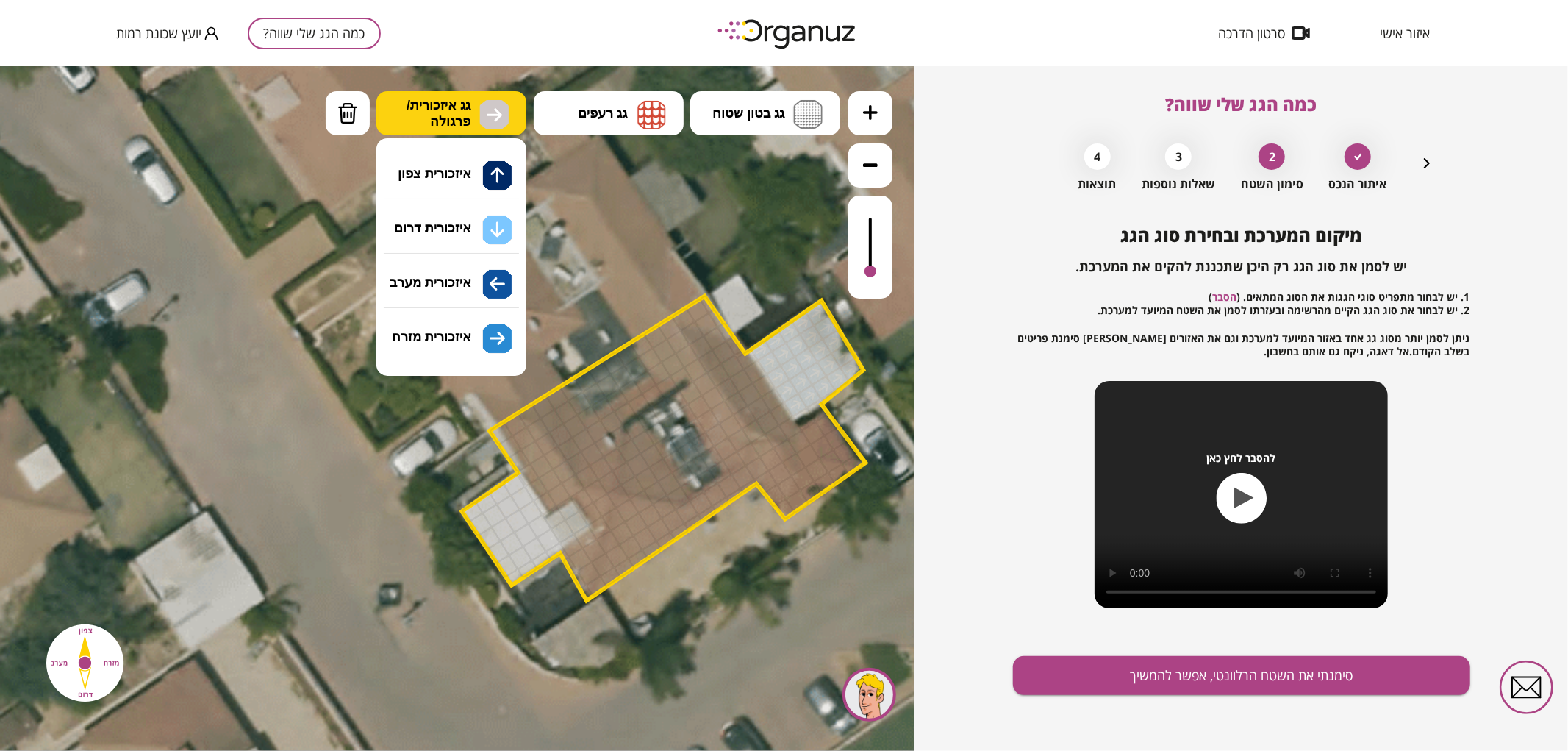
click at [457, 97] on span "גג איזכורית/ פרגולה" at bounding box center [439, 112] width 64 height 32
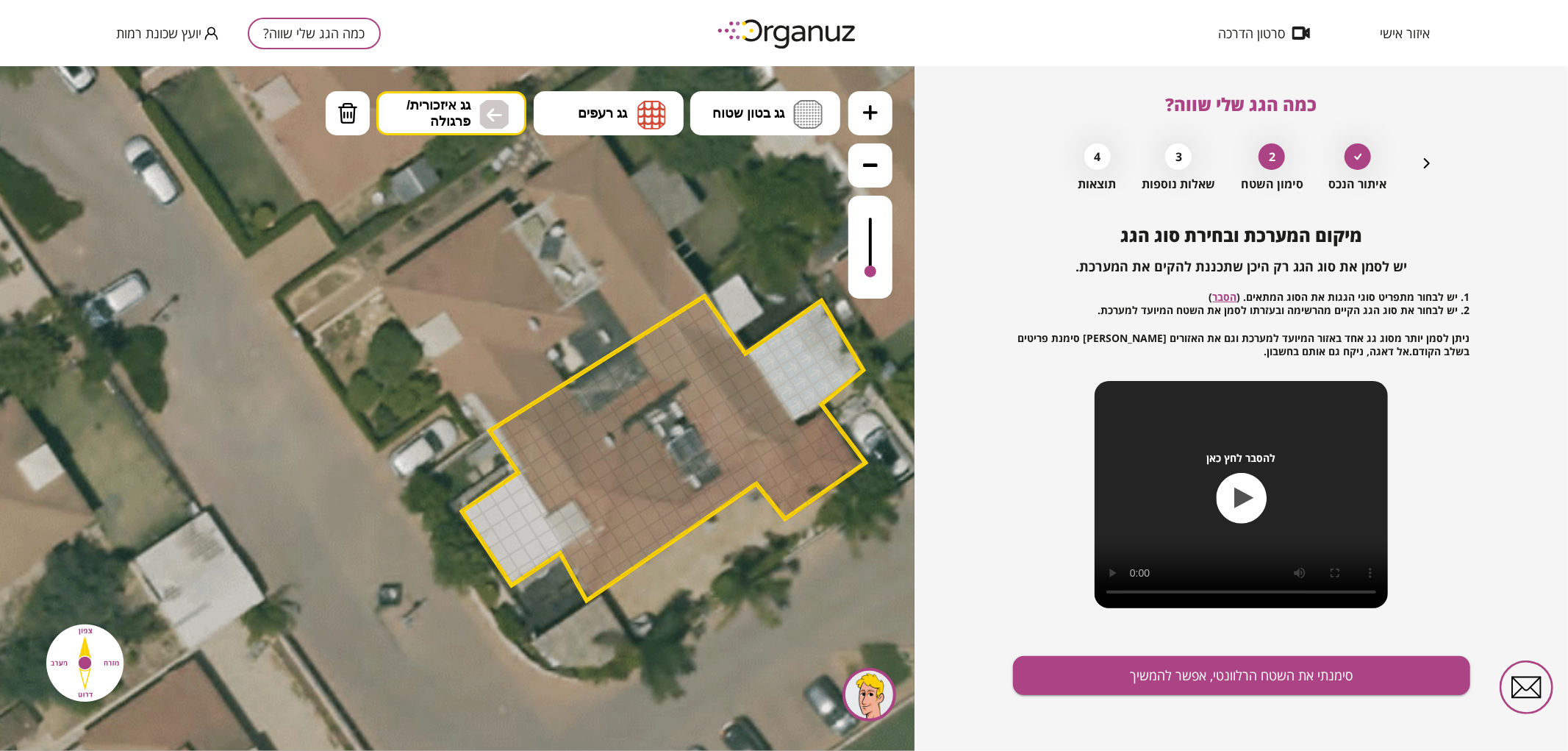
click at [475, 277] on div ".st0 { fill: #FFFFFF; } .st0 { fill: #FFFFFF; }" at bounding box center [457, 408] width 914 height 685
drag, startPoint x: 475, startPoint y: 514, endPoint x: 497, endPoint y: 505, distance: 23.8
click at [625, 122] on button "גג רעפים" at bounding box center [609, 113] width 150 height 44
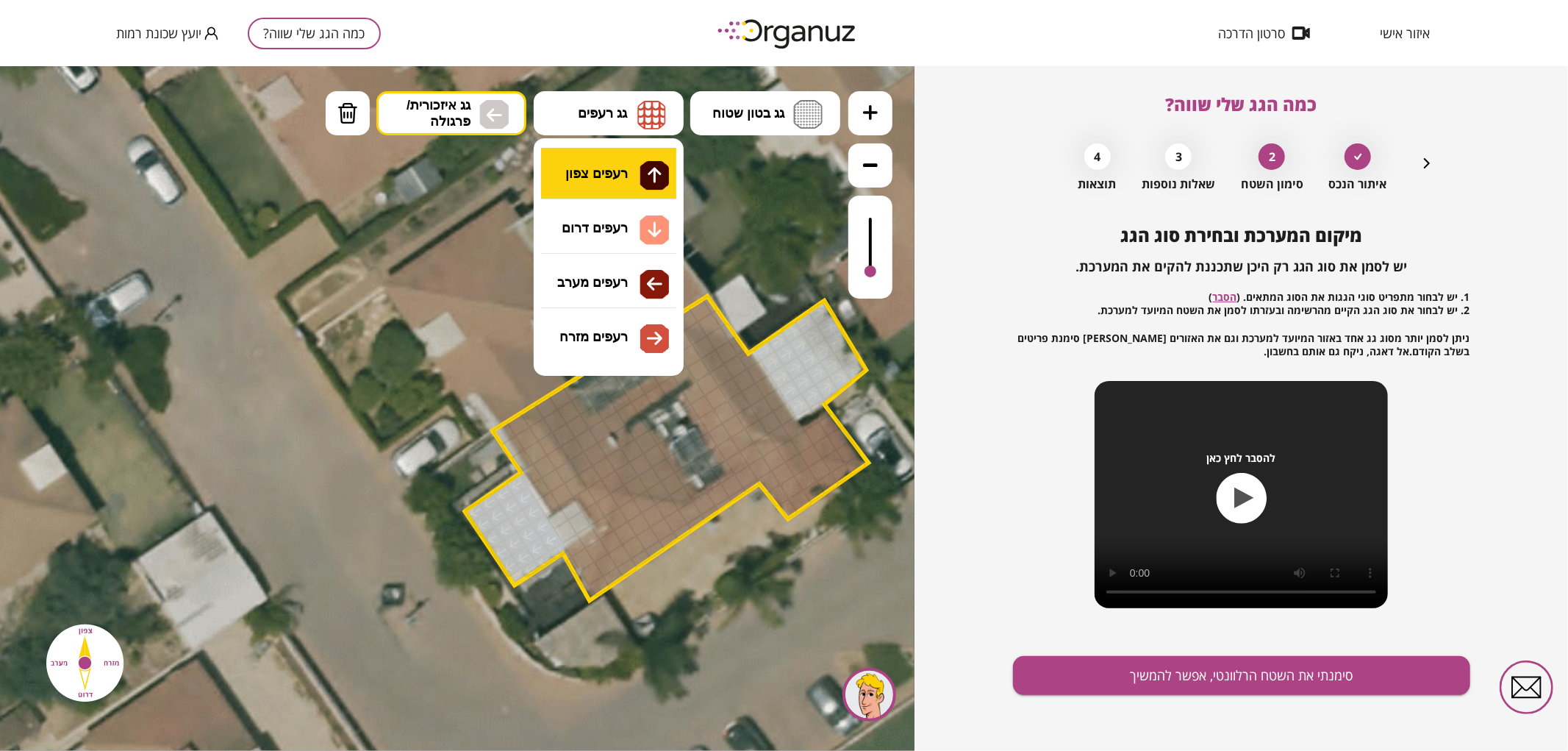
click at [621, 171] on div ".st0 { fill: #FFFFFF; } .st0 { fill: #FFFFFF; }" at bounding box center [457, 408] width 914 height 685
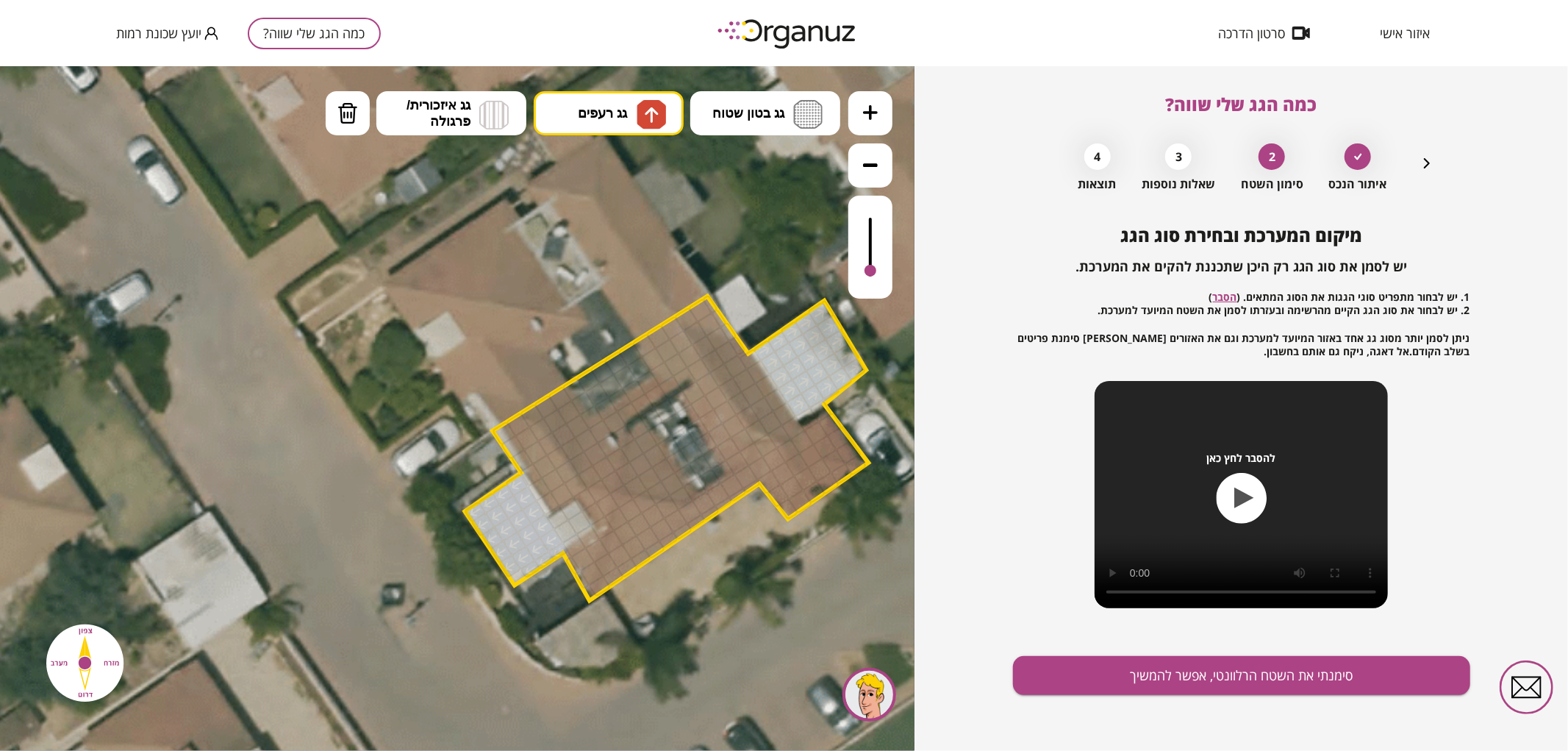
drag, startPoint x: 869, startPoint y: 264, endPoint x: 895, endPoint y: 275, distance: 28.2
click at [895, 275] on div ".st0 { fill: #FFFFFF; } .st0 { fill: #FFFFFF; }" at bounding box center [457, 408] width 914 height 685
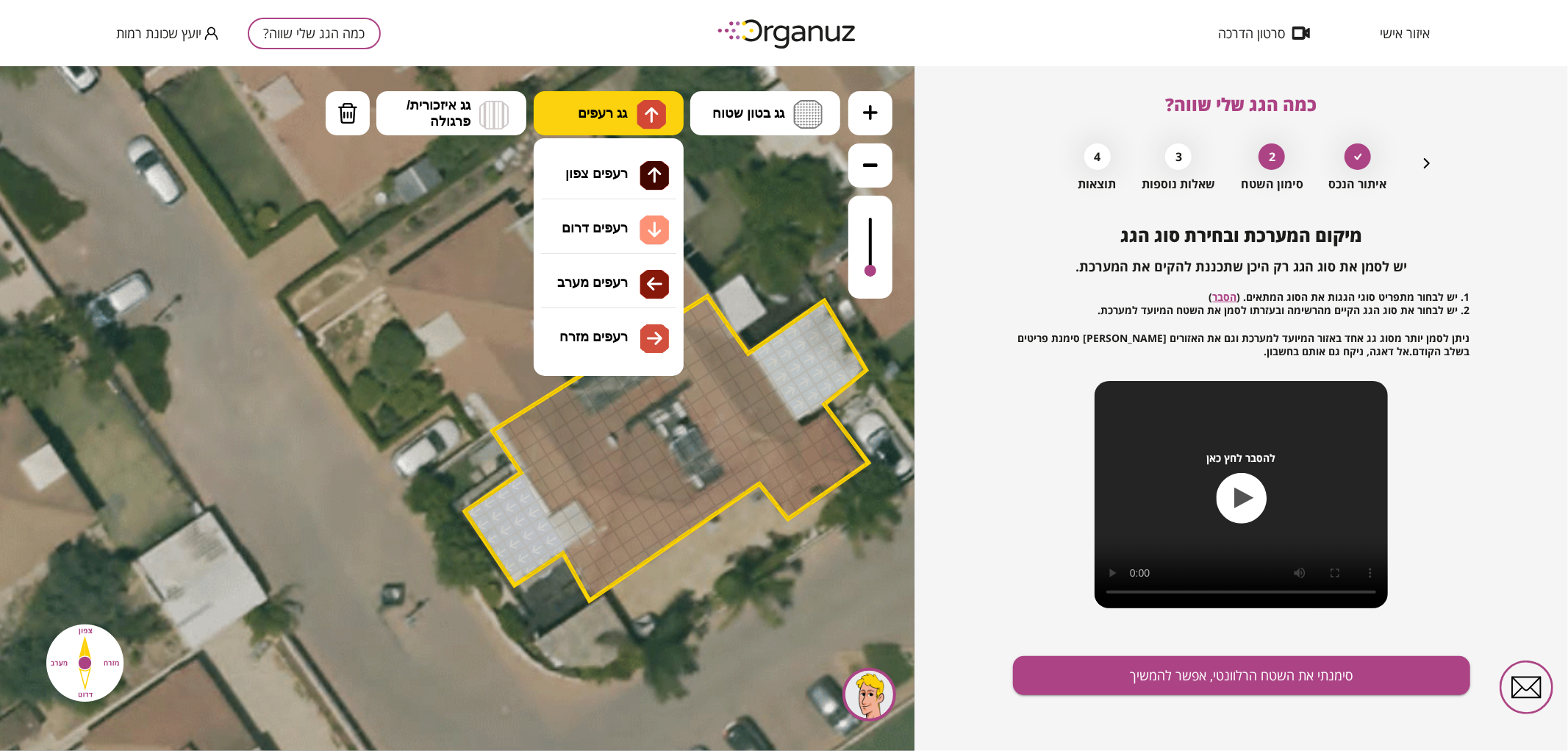
click at [618, 101] on button "גג רעפים" at bounding box center [609, 113] width 150 height 44
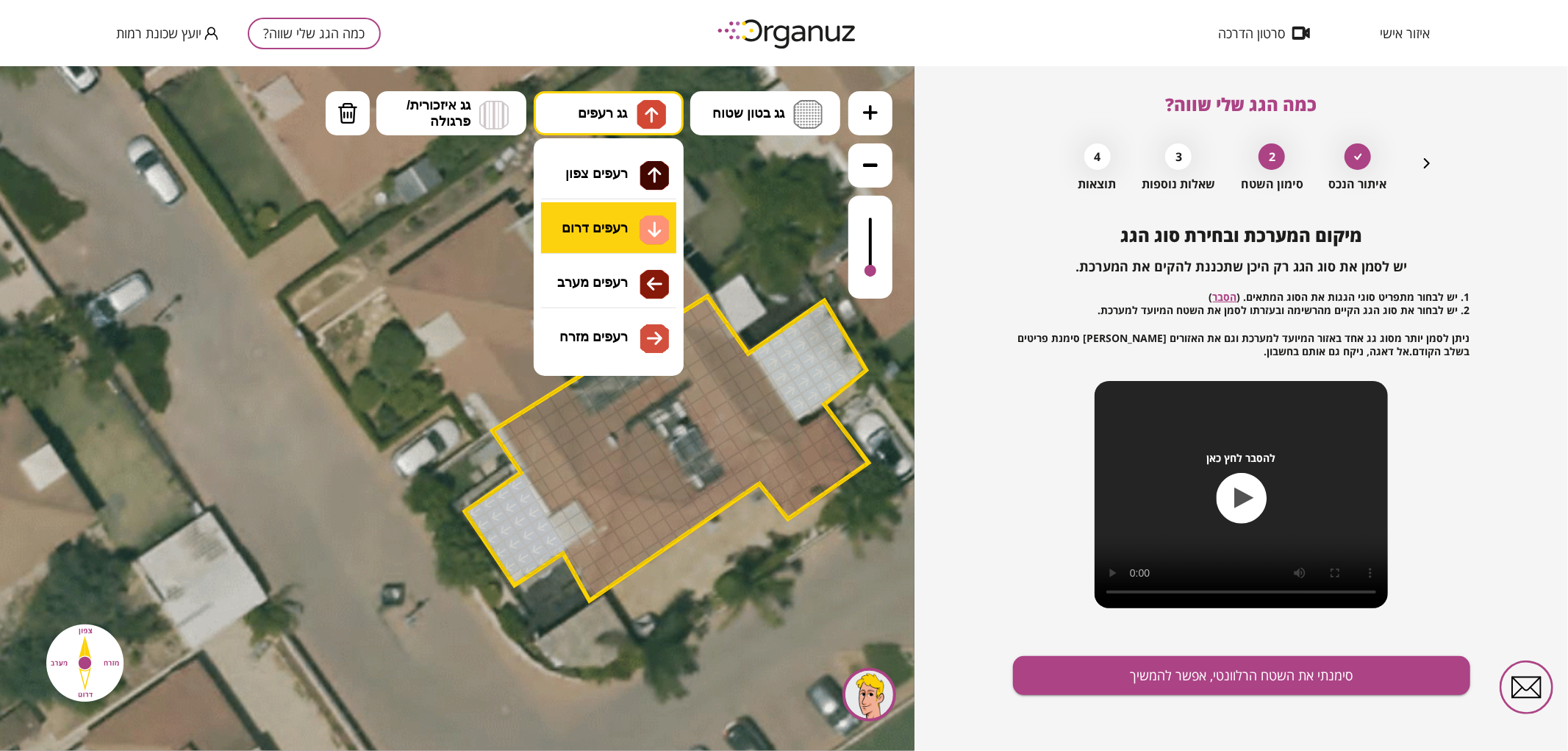
click at [629, 211] on div ".st0 { fill: #FFFFFF; } .st0 { fill: #FFFFFF; }" at bounding box center [457, 408] width 914 height 685
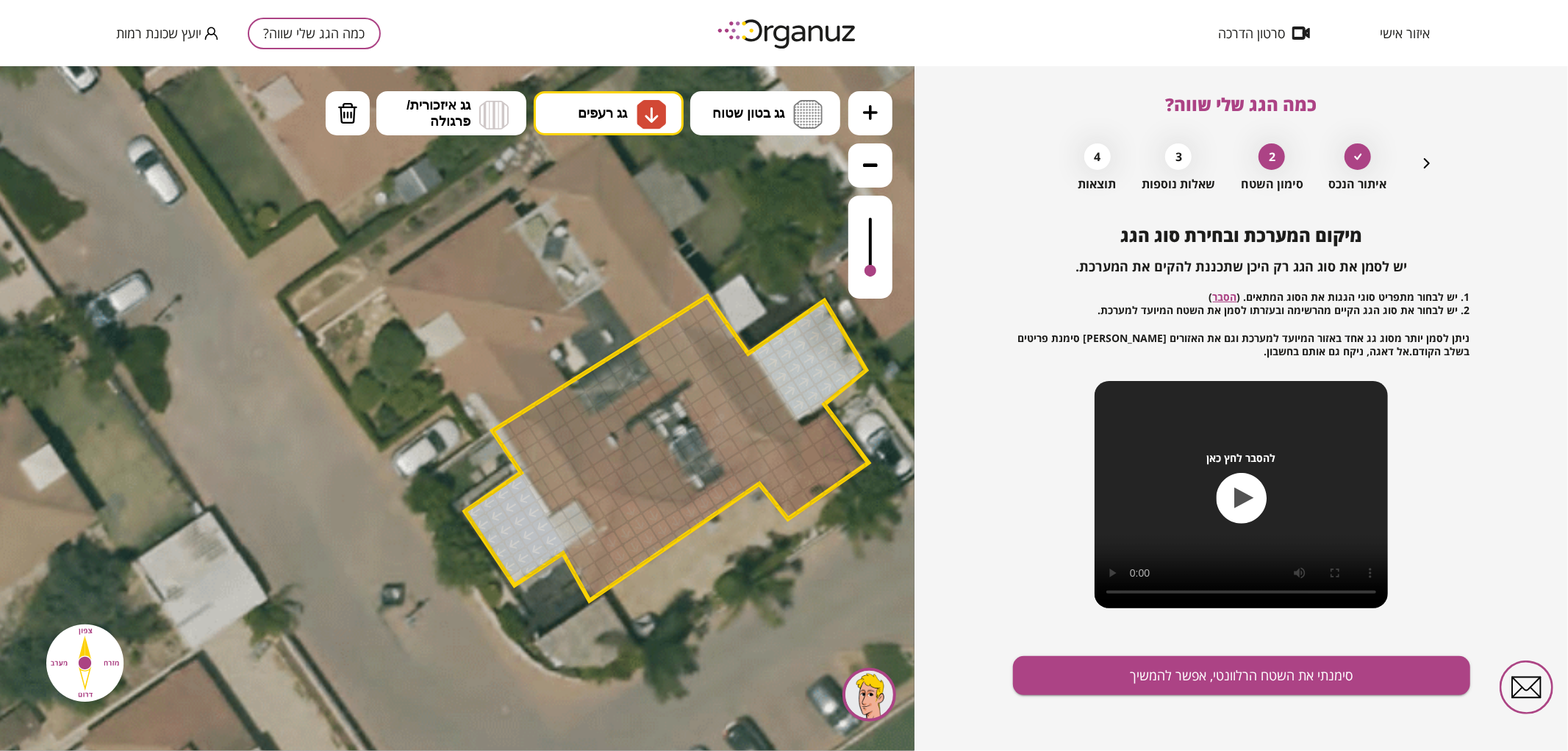
drag, startPoint x: 615, startPoint y: 573, endPoint x: 697, endPoint y: 498, distance: 111.1
click at [876, 264] on div at bounding box center [870, 263] width 12 height 12
click at [664, 509] on div at bounding box center [667, 506] width 25 height 25
click at [638, 503] on div at bounding box center [644, 500] width 25 height 25
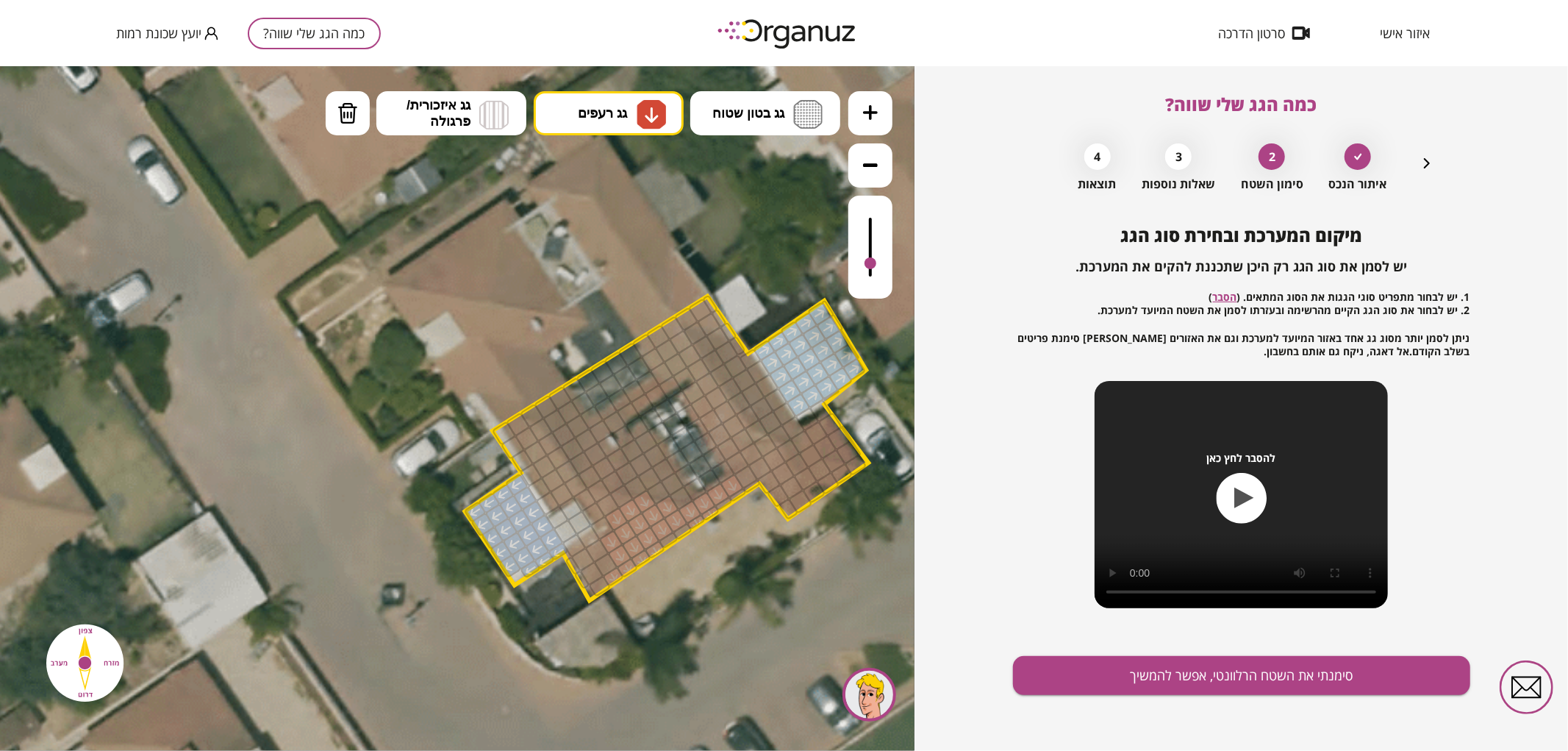
click at [622, 518] on div at bounding box center [615, 518] width 25 height 25
click at [607, 571] on div at bounding box center [613, 575] width 23 height 21
click at [606, 562] on div at bounding box center [605, 563] width 25 height 25
click at [602, 582] on div at bounding box center [600, 585] width 24 height 22
drag, startPoint x: 797, startPoint y: 501, endPoint x: 809, endPoint y: 459, distance: 43.7
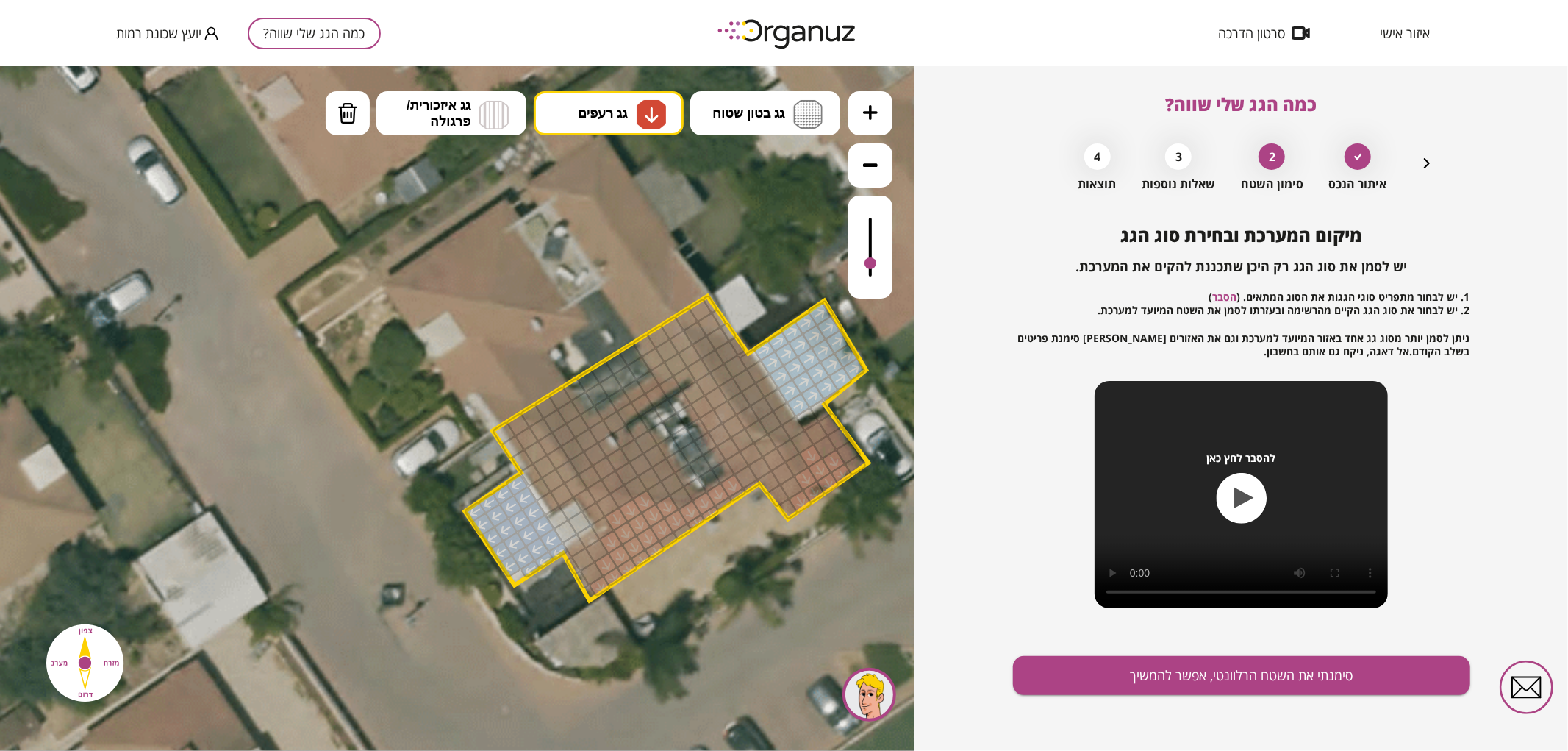
drag, startPoint x: 871, startPoint y: 260, endPoint x: 876, endPoint y: 273, distance: 13.9
click at [876, 273] on div at bounding box center [870, 270] width 12 height 12
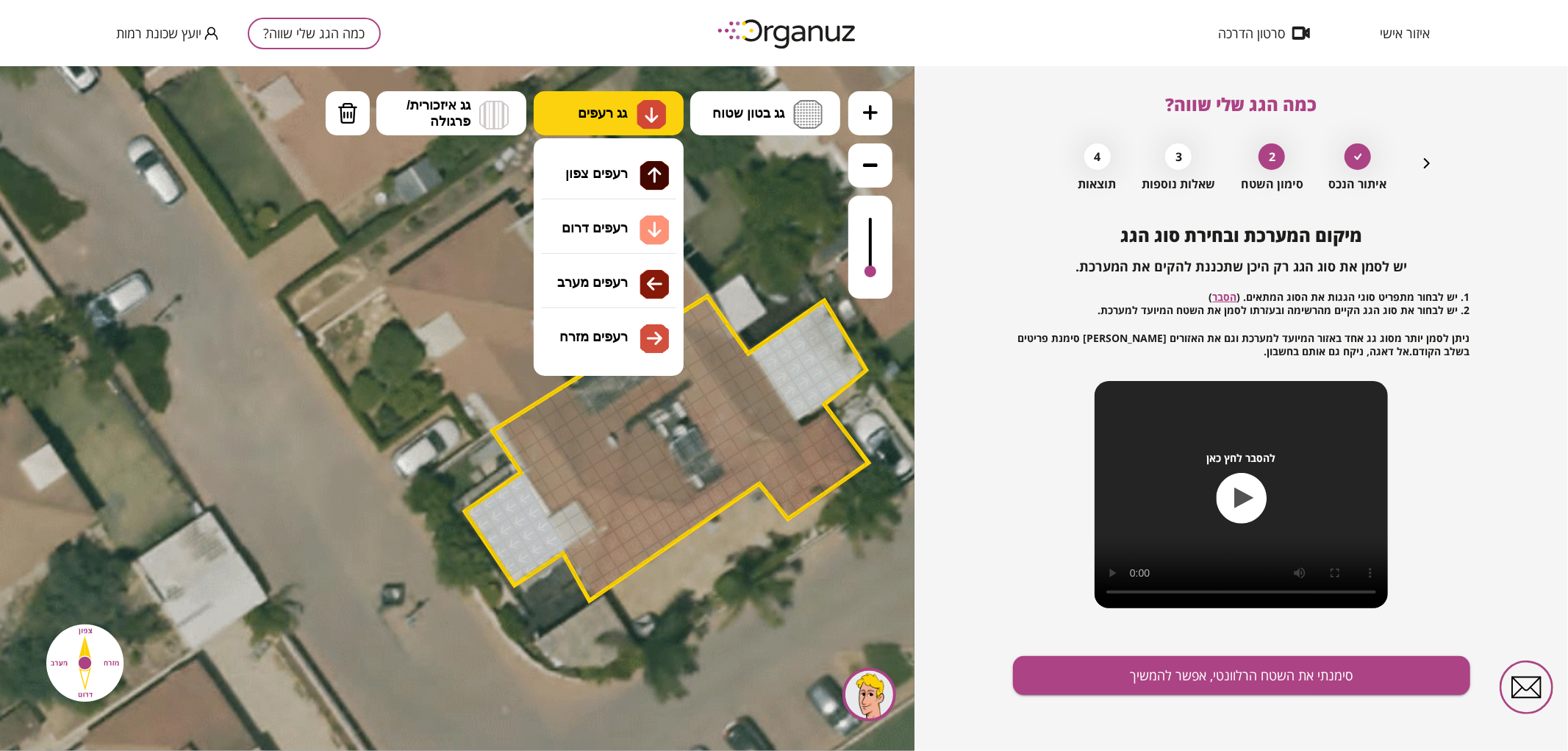
click at [624, 113] on span "גג רעפים" at bounding box center [603, 113] width 49 height 16
click at [629, 280] on div ".st0 { fill: #FFFFFF; } .st0 { fill: #FFFFFF; }" at bounding box center [457, 408] width 914 height 685
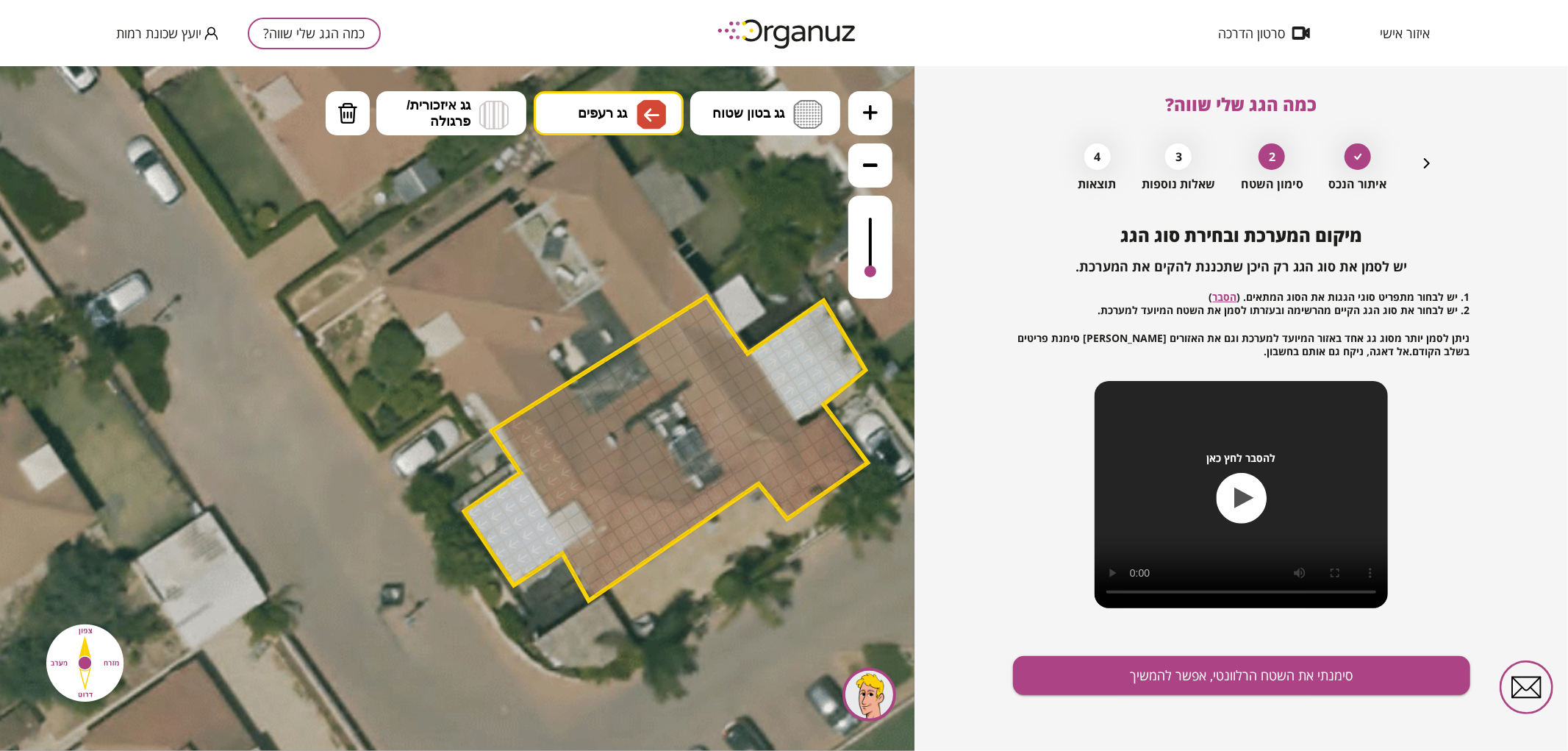
drag, startPoint x: 516, startPoint y: 429, endPoint x: 546, endPoint y: 449, distance: 36.1
drag, startPoint x: 585, startPoint y: 501, endPoint x: 601, endPoint y: 504, distance: 16.3
drag, startPoint x: 590, startPoint y: 540, endPoint x: 583, endPoint y: 554, distance: 15.7
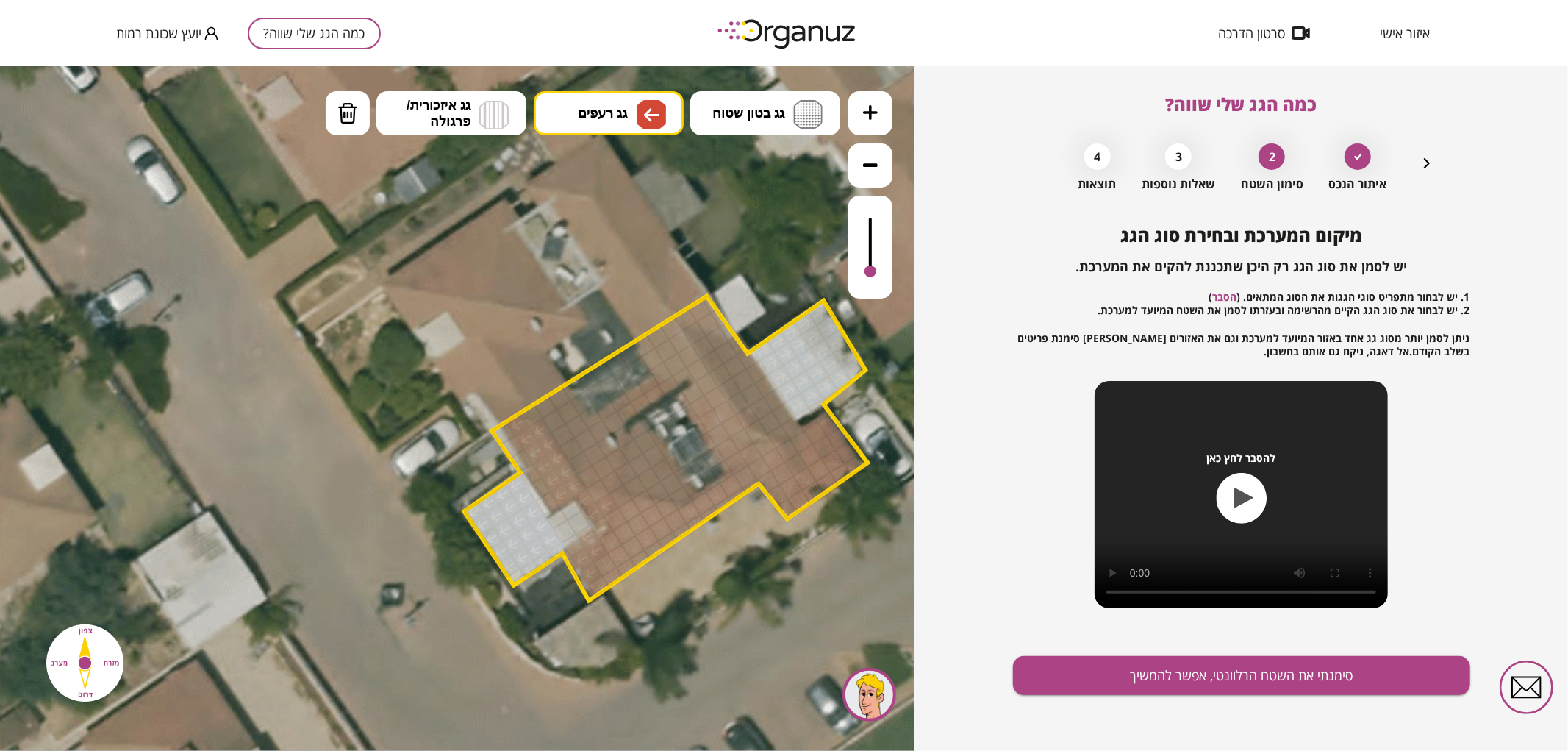
click at [594, 529] on div at bounding box center [601, 527] width 25 height 25
click at [869, 270] on div at bounding box center [870, 268] width 12 height 12
drag, startPoint x: 671, startPoint y: 328, endPoint x: 679, endPoint y: 378, distance: 50.6
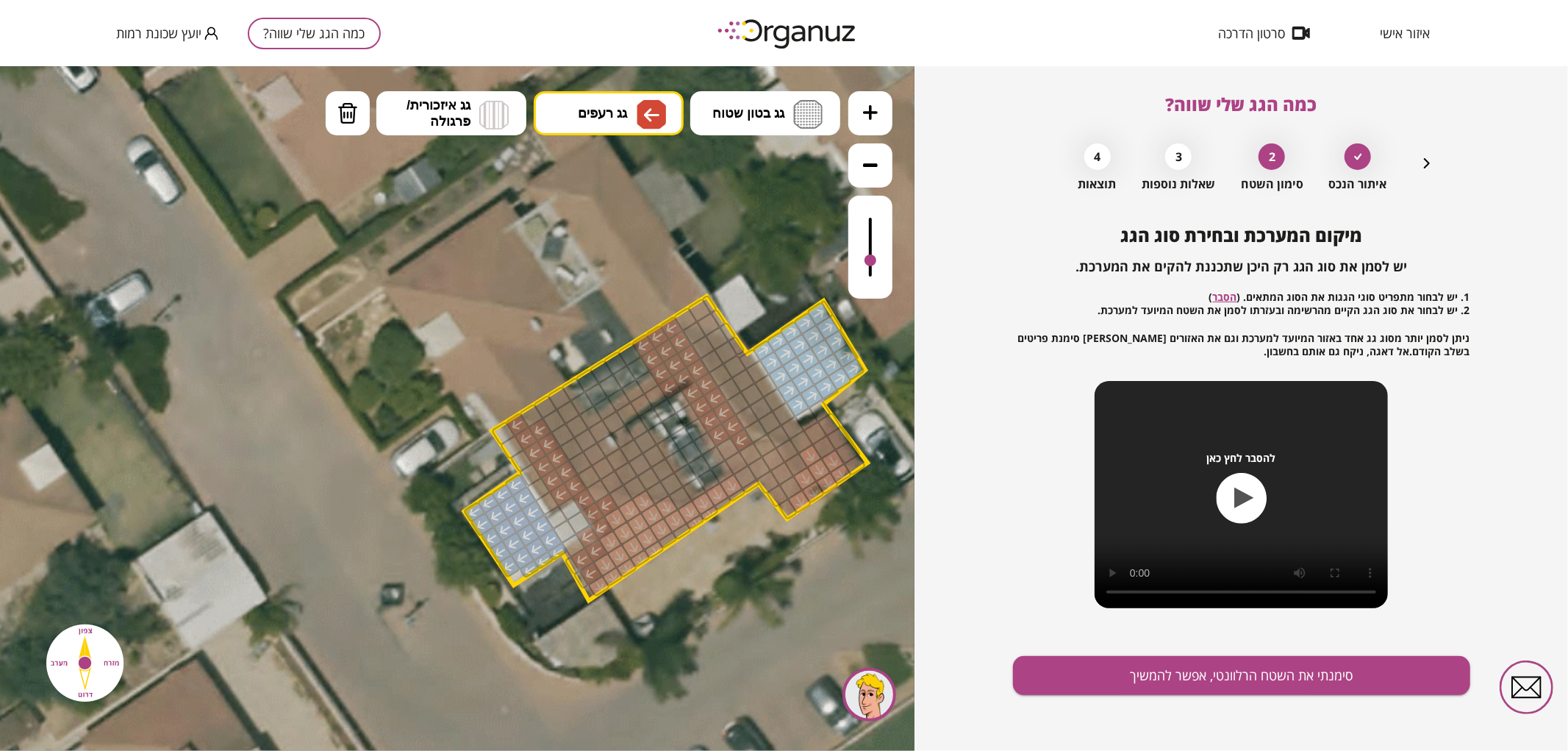
click at [865, 261] on div at bounding box center [870, 246] width 44 height 103
click at [641, 123] on img at bounding box center [651, 114] width 29 height 29
click at [626, 339] on div ".st0 { fill: #FFFFFF; } .st0 { fill: #FFFFFF; }" at bounding box center [457, 408] width 914 height 685
drag, startPoint x: 552, startPoint y: 413, endPoint x: 592, endPoint y: 430, distance: 43.5
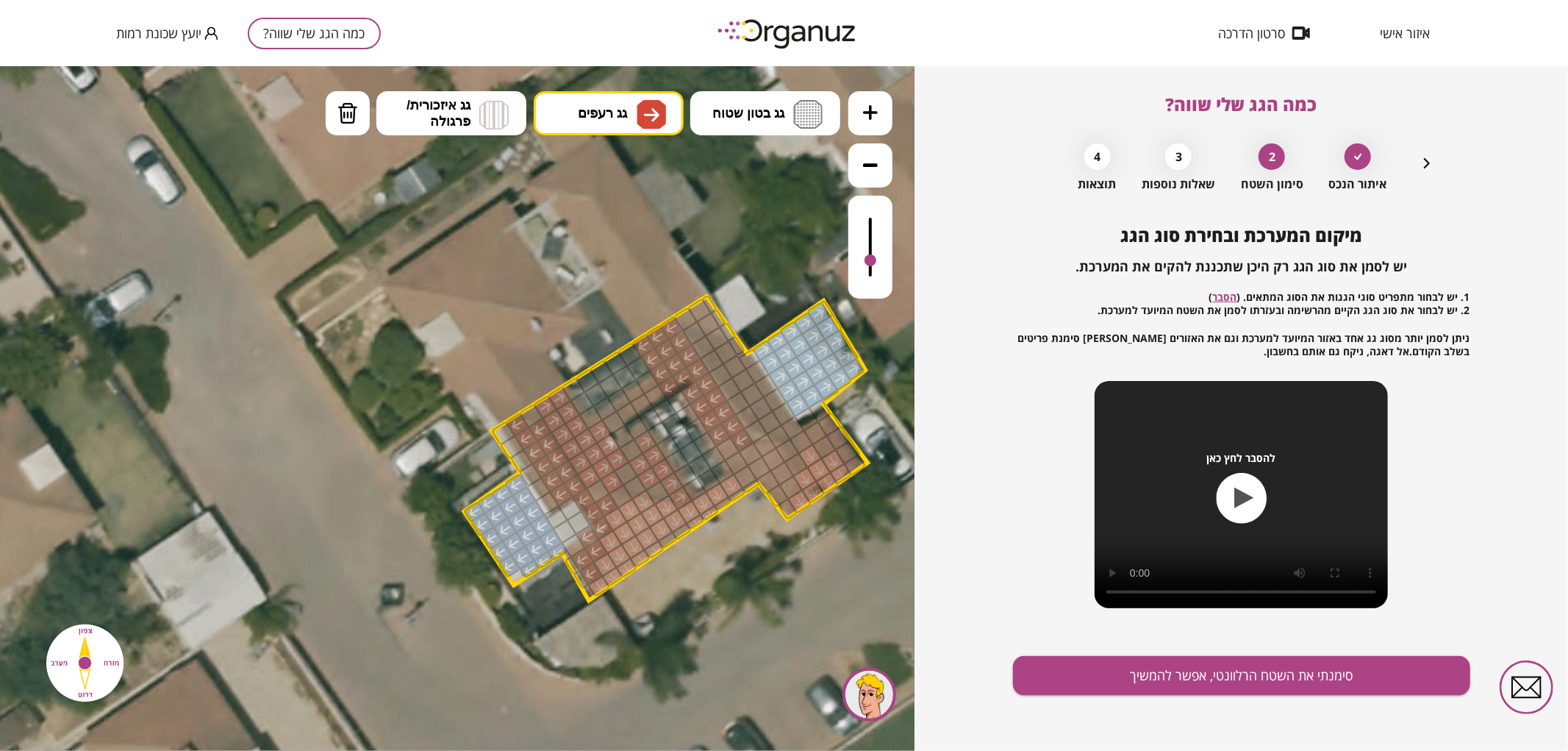
drag, startPoint x: 680, startPoint y: 490, endPoint x: 657, endPoint y: 478, distance: 25.9
click at [637, 488] on div at bounding box center [635, 487] width 25 height 25
drag, startPoint x: 657, startPoint y: 494, endPoint x: 688, endPoint y: 477, distance: 35.4
click at [660, 494] on div at bounding box center [657, 491] width 25 height 25
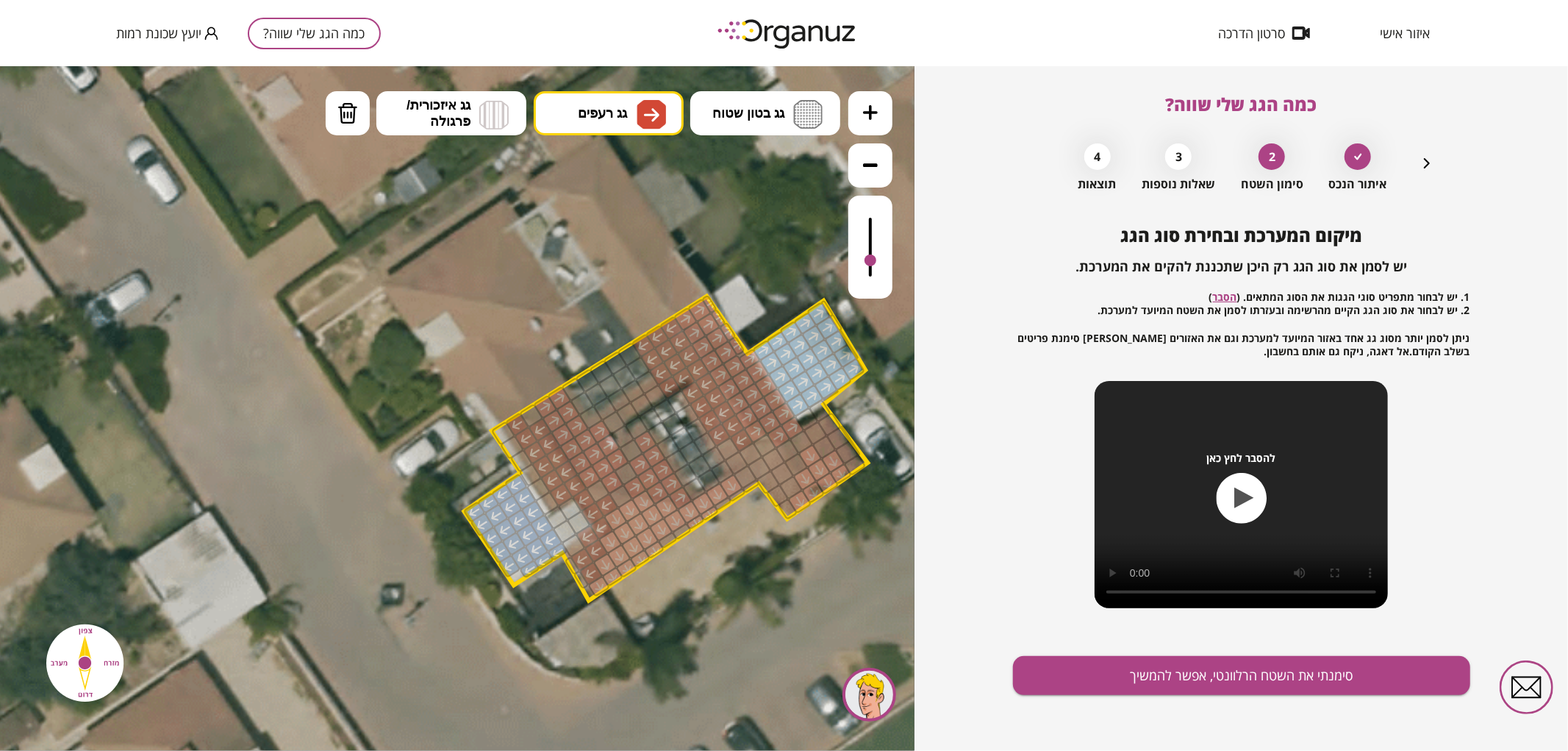
drag, startPoint x: 696, startPoint y: 332, endPoint x: 766, endPoint y: 407, distance: 102.6
drag, startPoint x: 854, startPoint y: 461, endPoint x: 822, endPoint y: 431, distance: 43.9
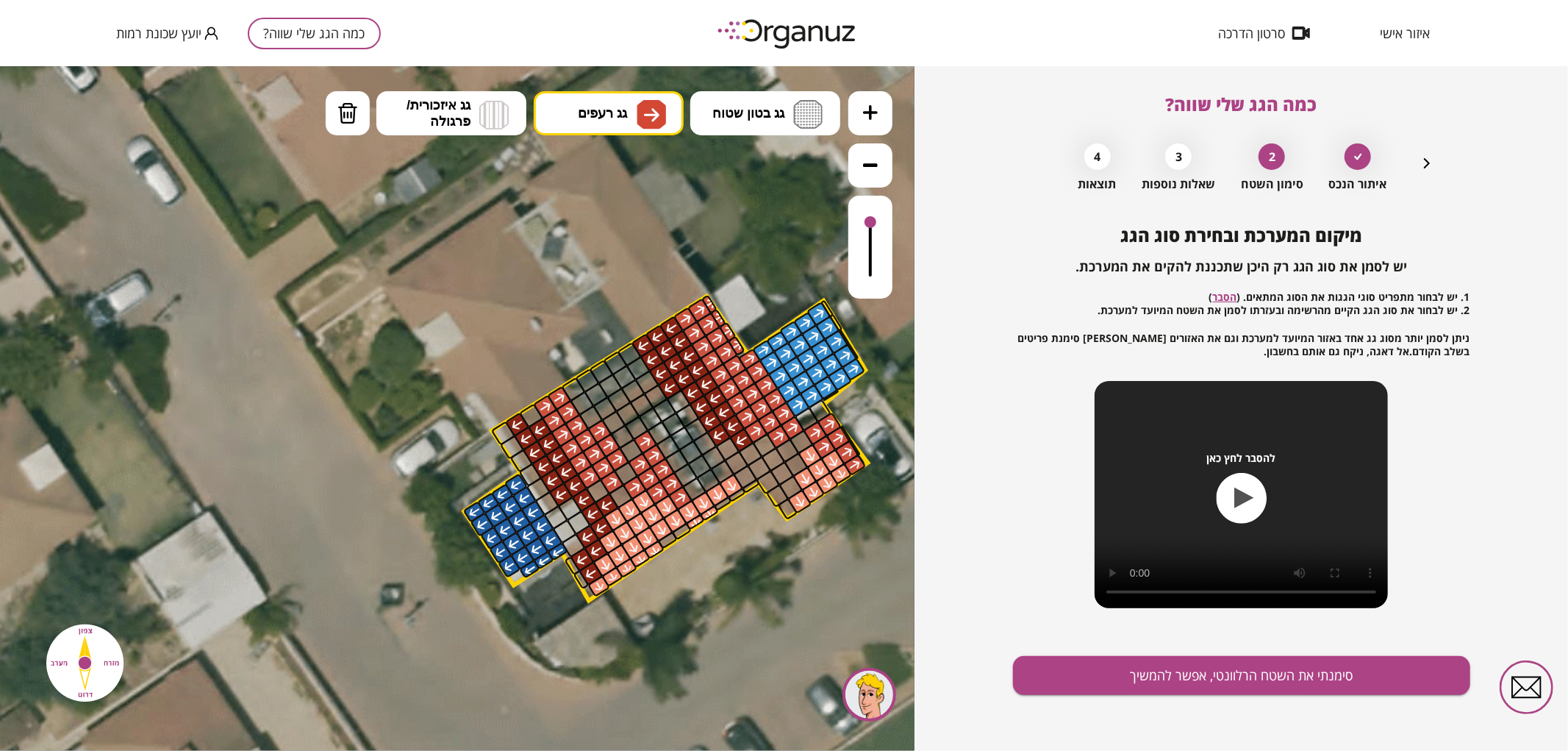
click at [872, 222] on div at bounding box center [870, 221] width 12 height 12
drag, startPoint x: 594, startPoint y: 490, endPoint x: 616, endPoint y: 494, distance: 22.4
click at [595, 490] on div at bounding box center [597, 490] width 25 height 25
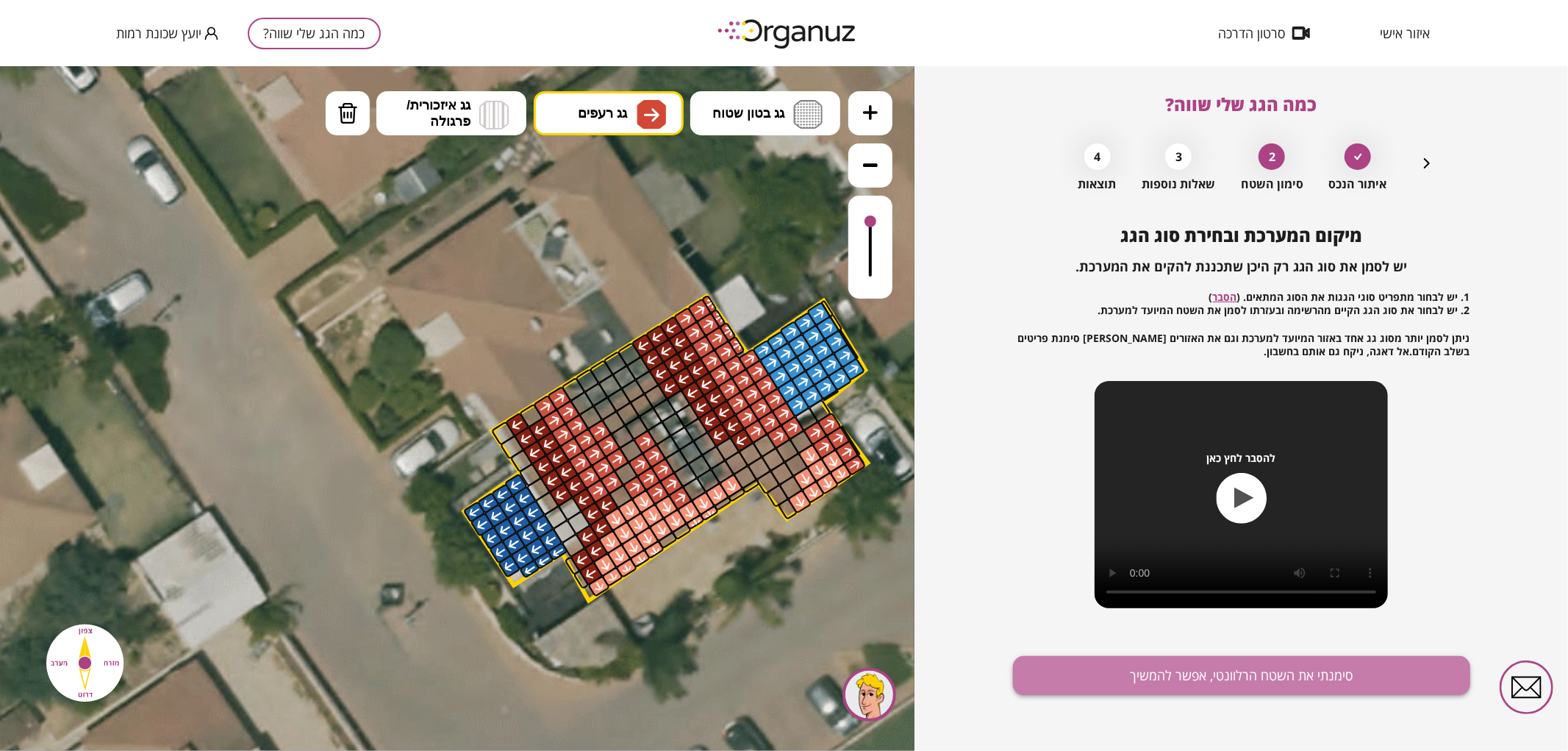
click at [1170, 667] on button "סימנתי את השטח הרלוונטי, אפשר להמשיך" at bounding box center [1242, 675] width 457 height 39
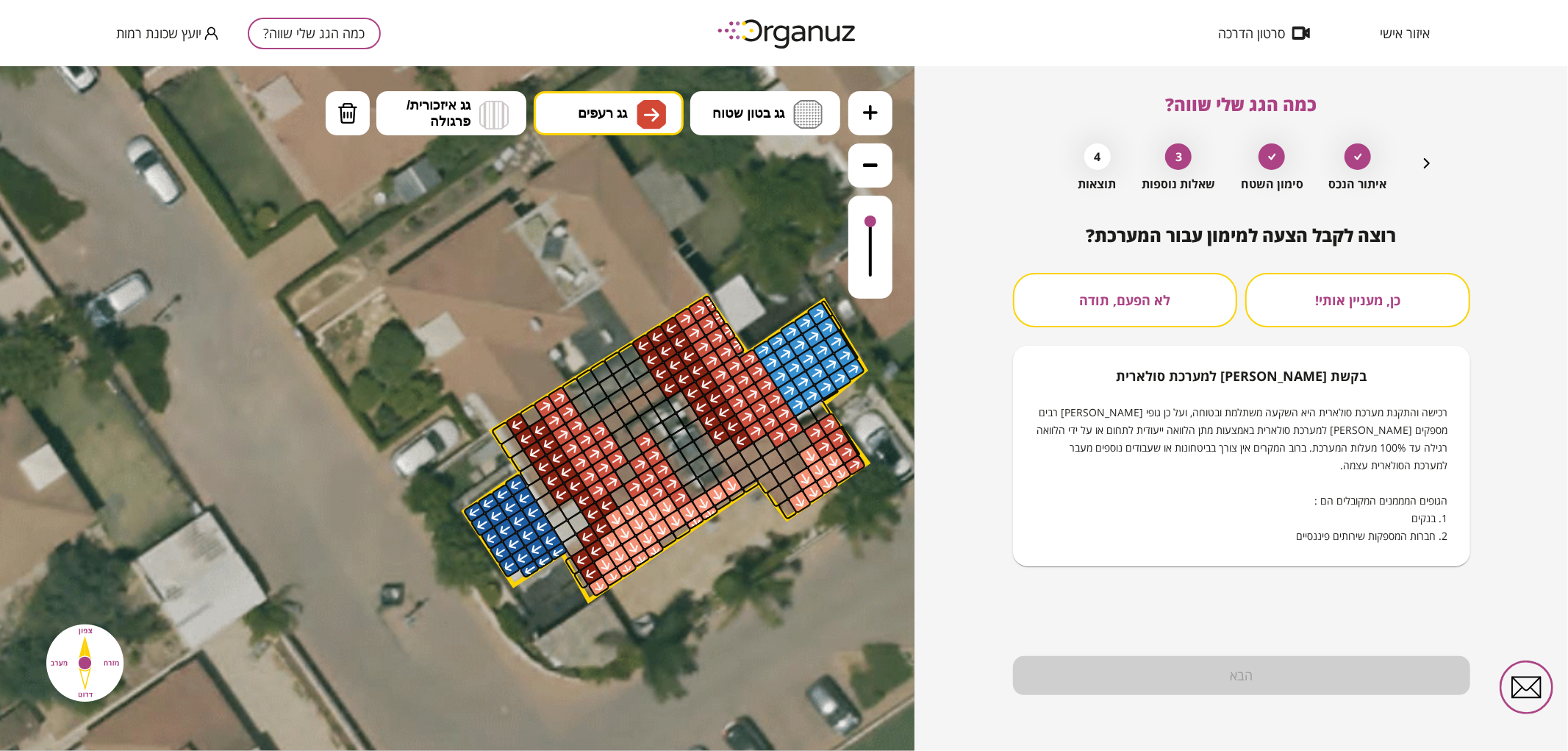
drag, startPoint x: 1214, startPoint y: 231, endPoint x: 1202, endPoint y: 246, distance: 19.2
click at [1214, 231] on span "רוצה לקבל הצעה למימון עבור המערכת?" at bounding box center [1241, 235] width 310 height 25
click at [1175, 305] on button "לא הפעם, תודה" at bounding box center [1125, 300] width 225 height 55
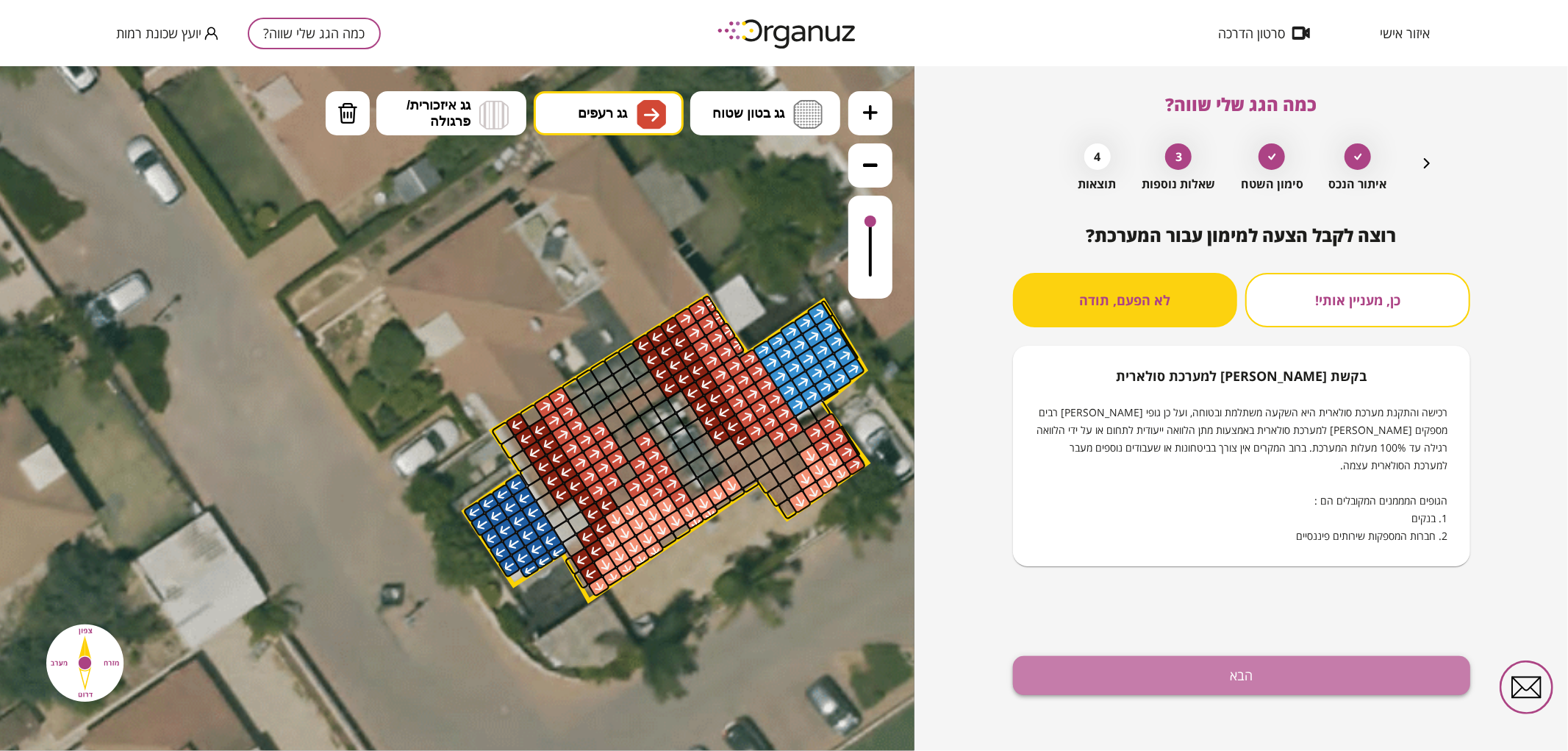
click at [1219, 675] on button "הבא" at bounding box center [1242, 675] width 457 height 39
click at [1140, 681] on button "הבא" at bounding box center [1242, 675] width 457 height 39
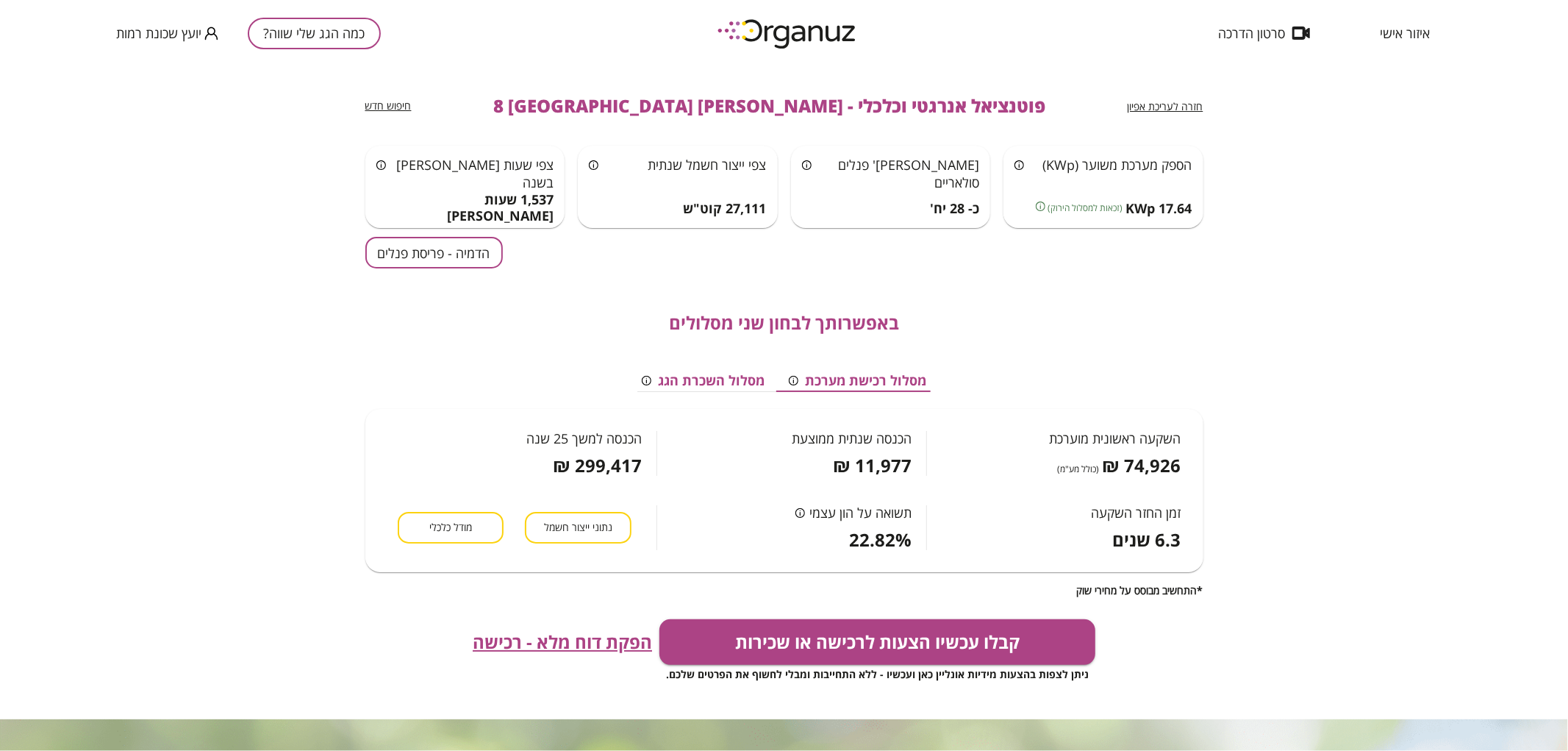
click at [458, 273] on div "באפשרותך לבחון שני מסלולים מסלול רכישת מערכת מסלול השכרת הגג השקעה ראשונית מוער…" at bounding box center [784, 432] width 838 height 328
click at [446, 258] on button "הדמיה - פריסת פנלים" at bounding box center [434, 252] width 137 height 32
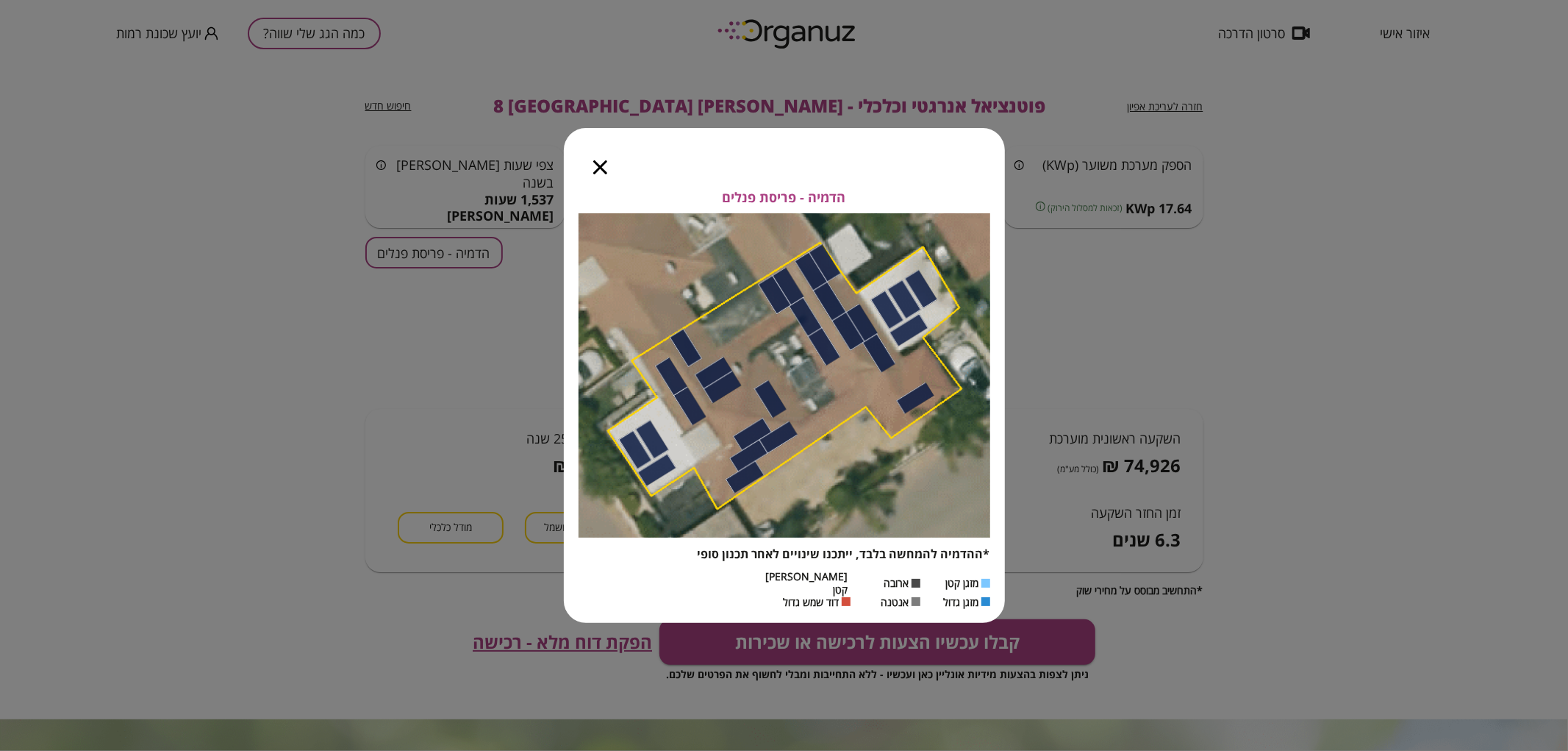
click at [598, 170] on icon "button" at bounding box center [600, 166] width 14 height 14
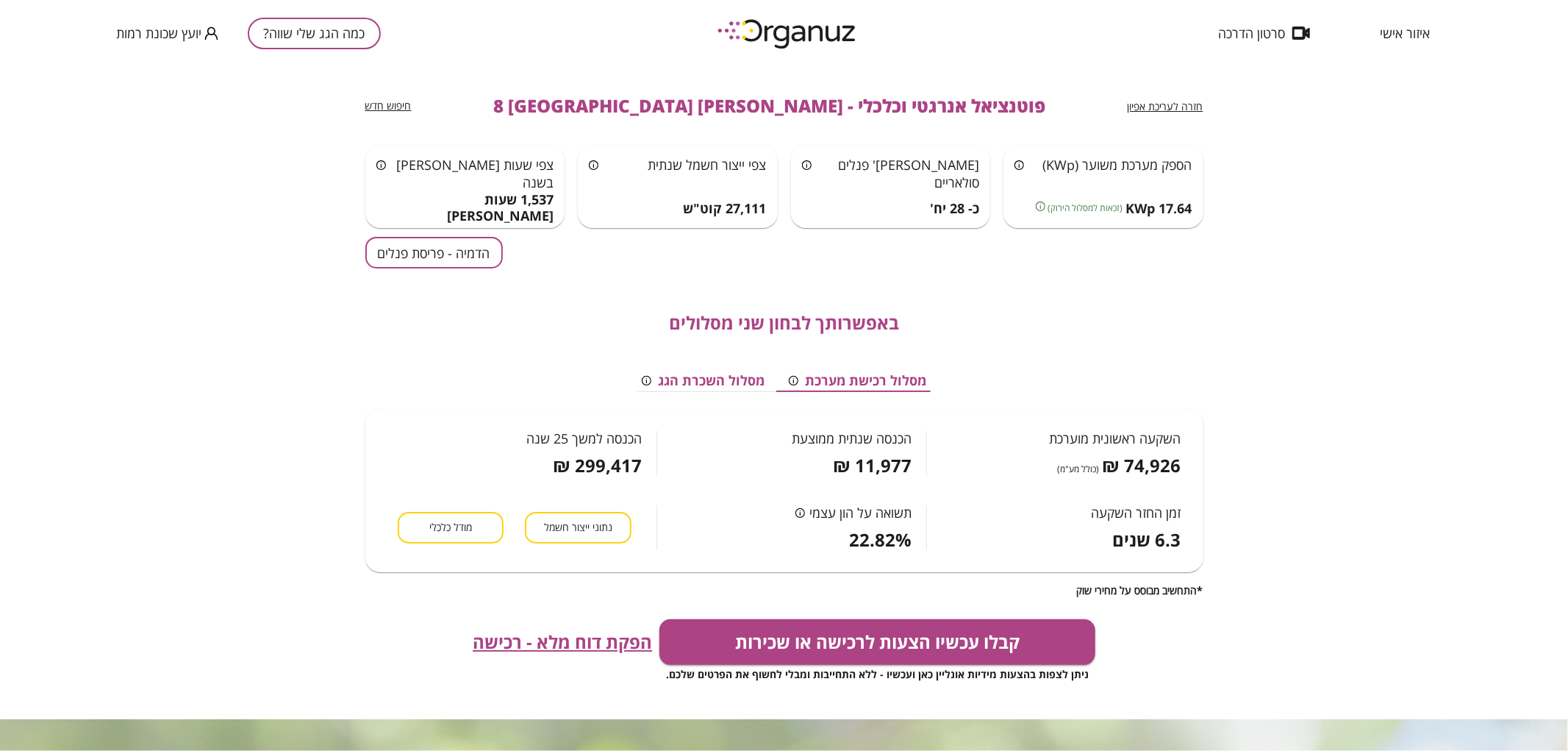
click at [403, 239] on button "הדמיה - פריסת פנלים" at bounding box center [434, 252] width 137 height 32
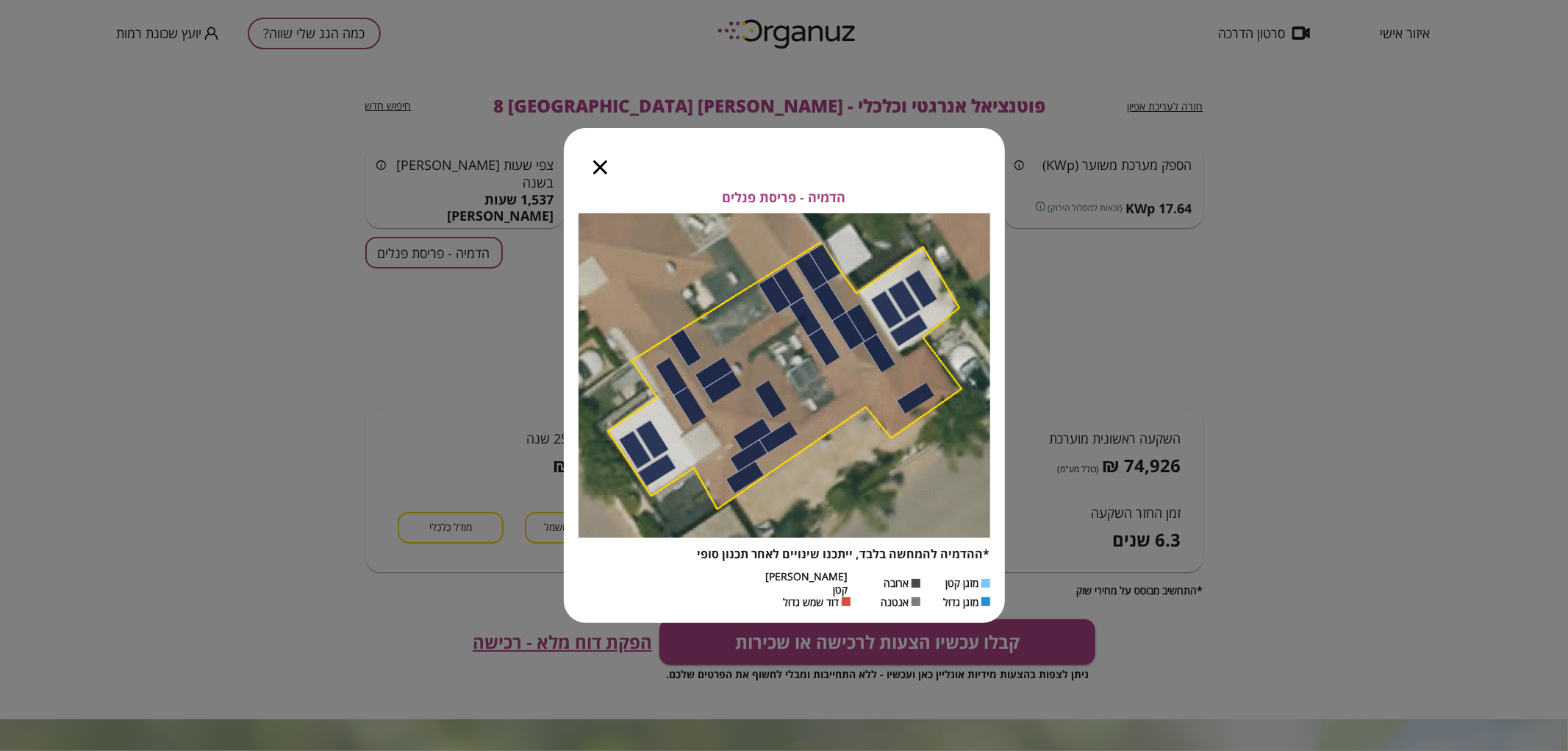
drag, startPoint x: 597, startPoint y: 170, endPoint x: 891, endPoint y: 159, distance: 294.2
click at [599, 170] on icon "button" at bounding box center [600, 166] width 14 height 14
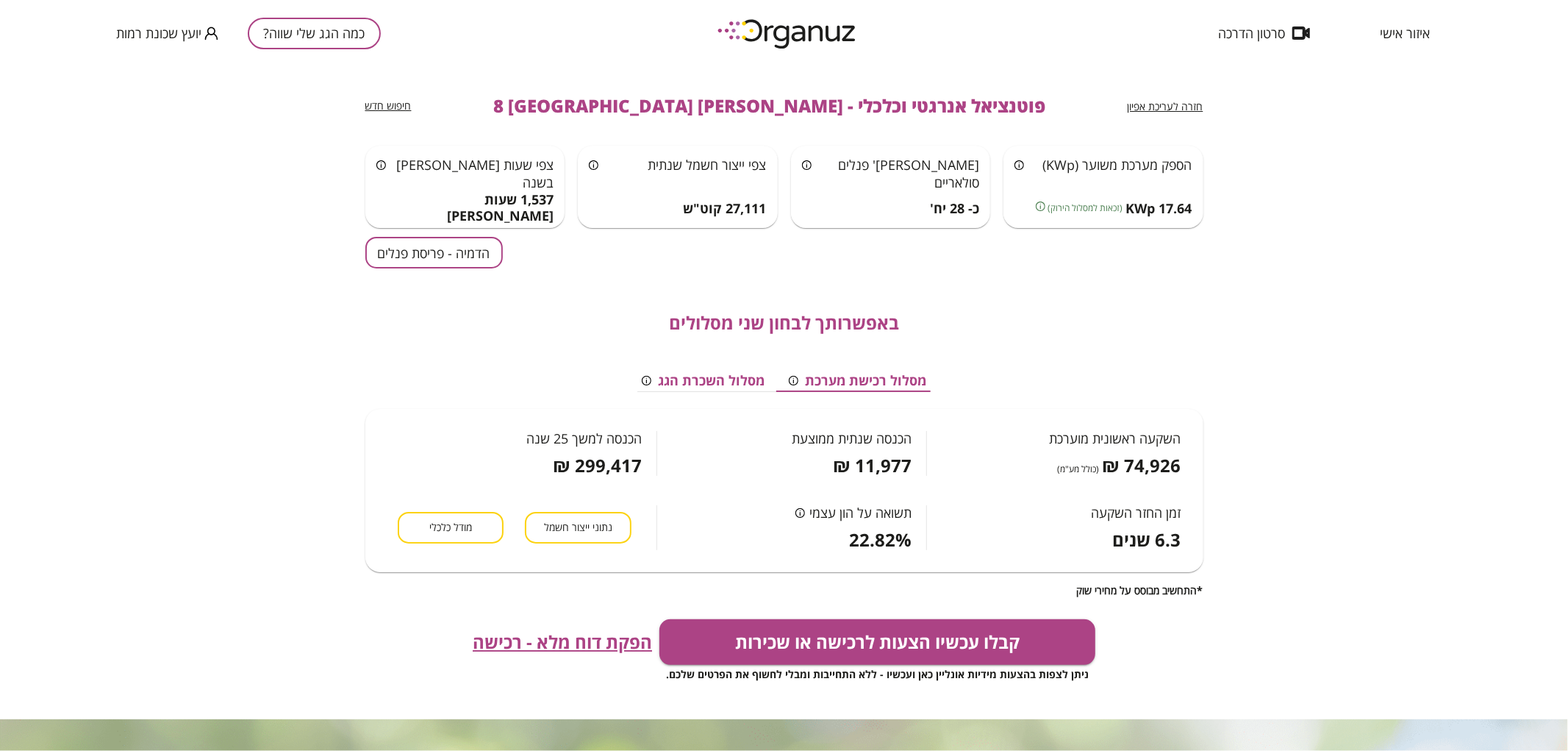
click at [1157, 104] on span "חזרה לעריכת אפיון" at bounding box center [1165, 106] width 76 height 14
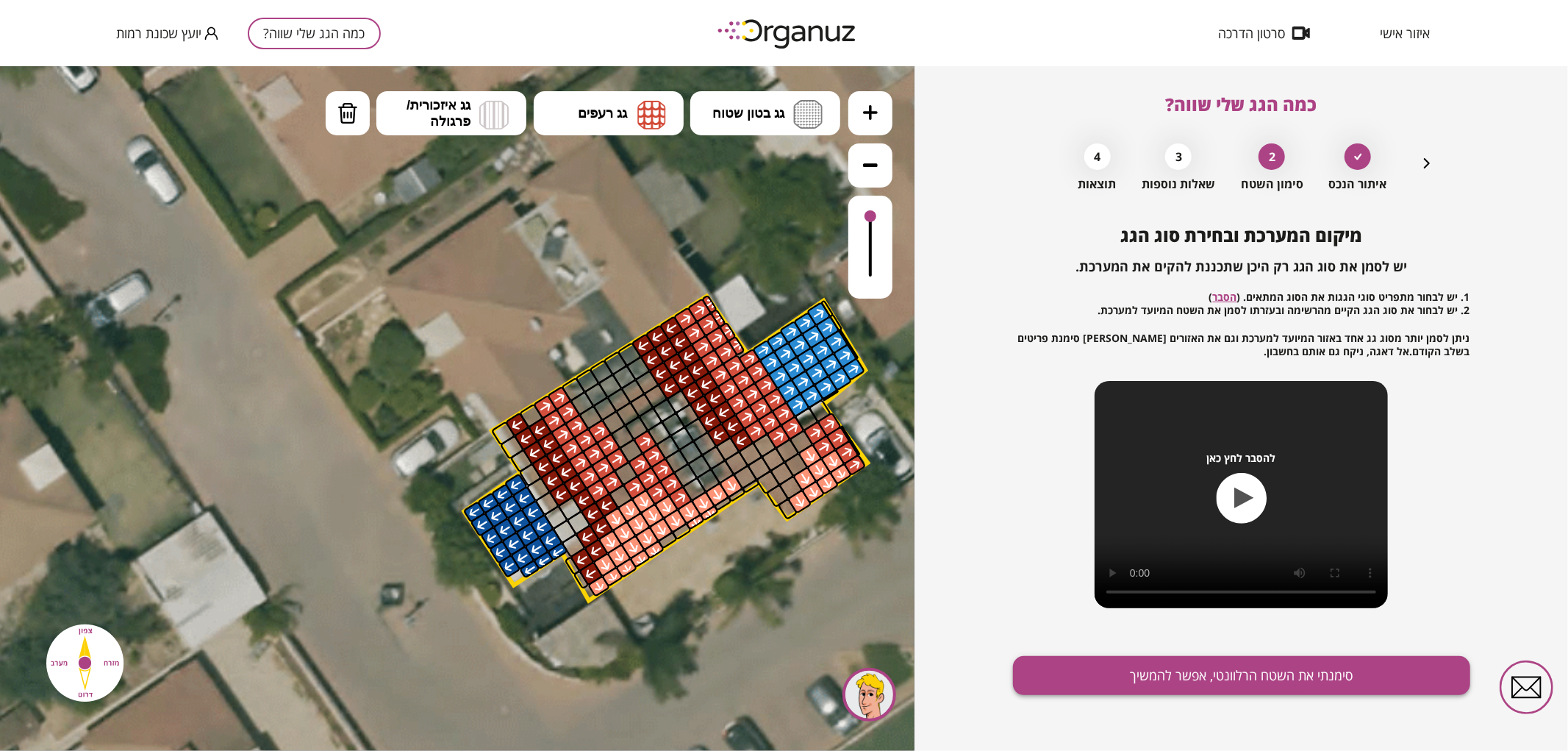
click at [1144, 675] on button "סימנתי את השטח הרלוונטי, אפשר להמשיך" at bounding box center [1242, 675] width 457 height 39
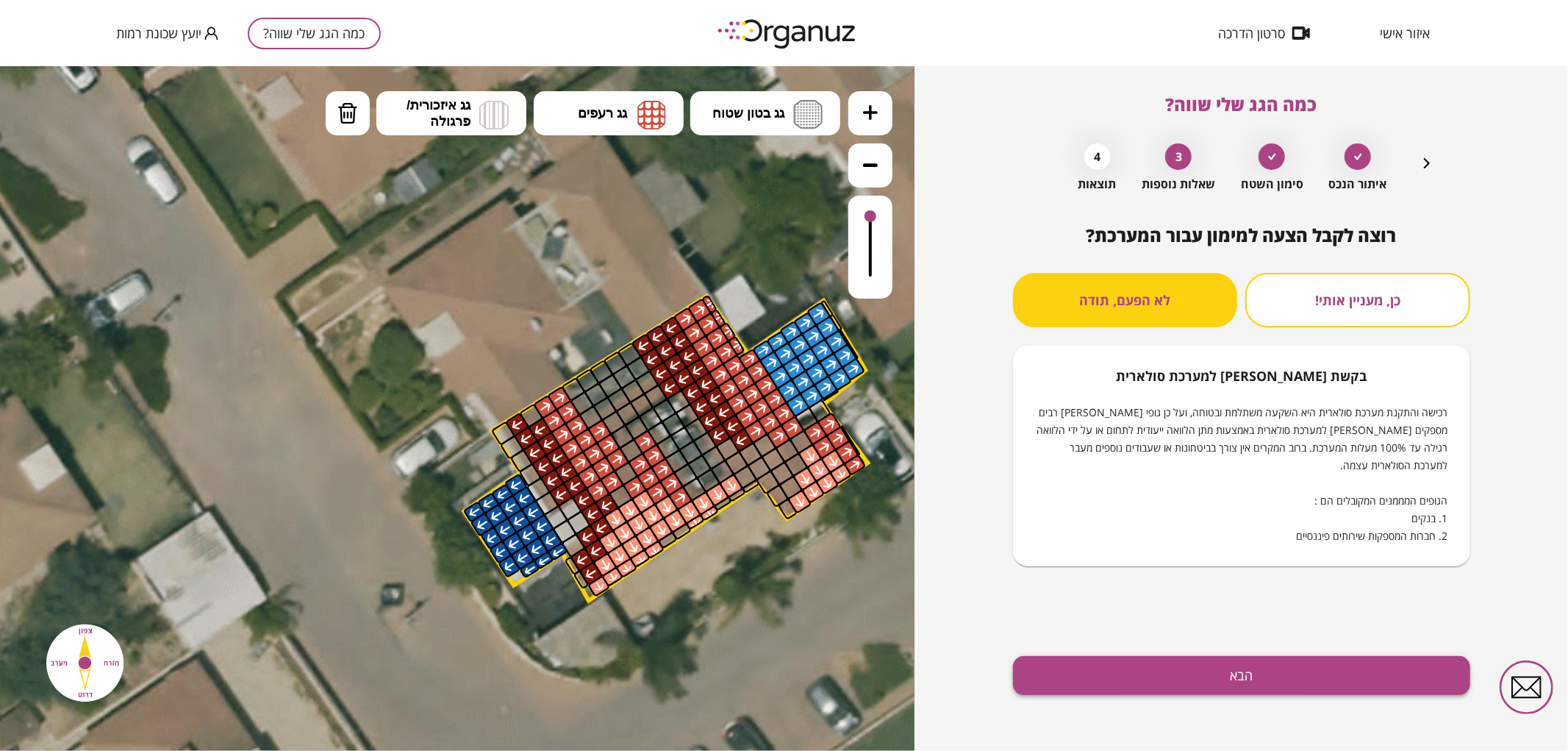
click at [1147, 675] on button "הבא" at bounding box center [1242, 675] width 457 height 39
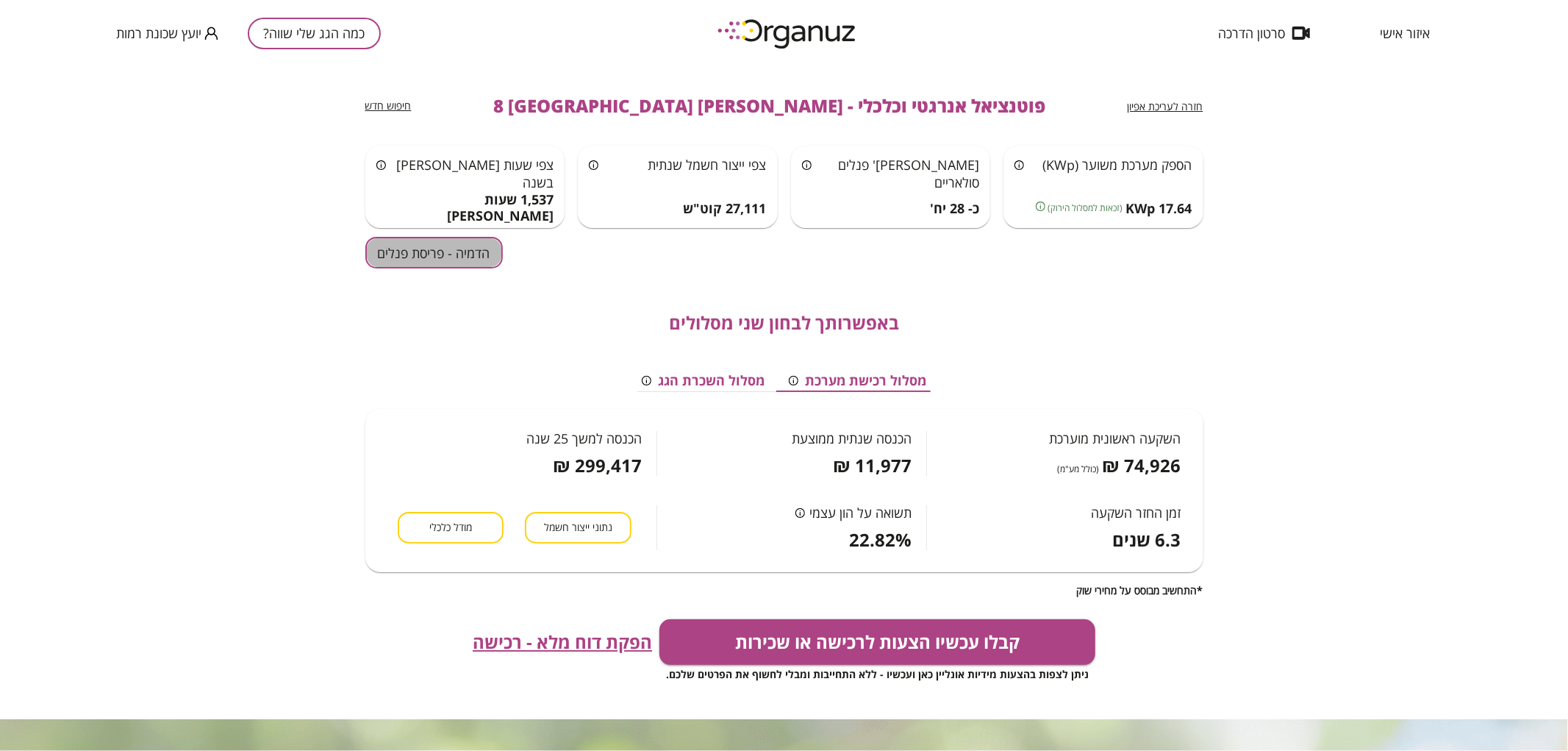
click at [396, 260] on button "הדמיה - פריסת פנלים" at bounding box center [434, 252] width 137 height 32
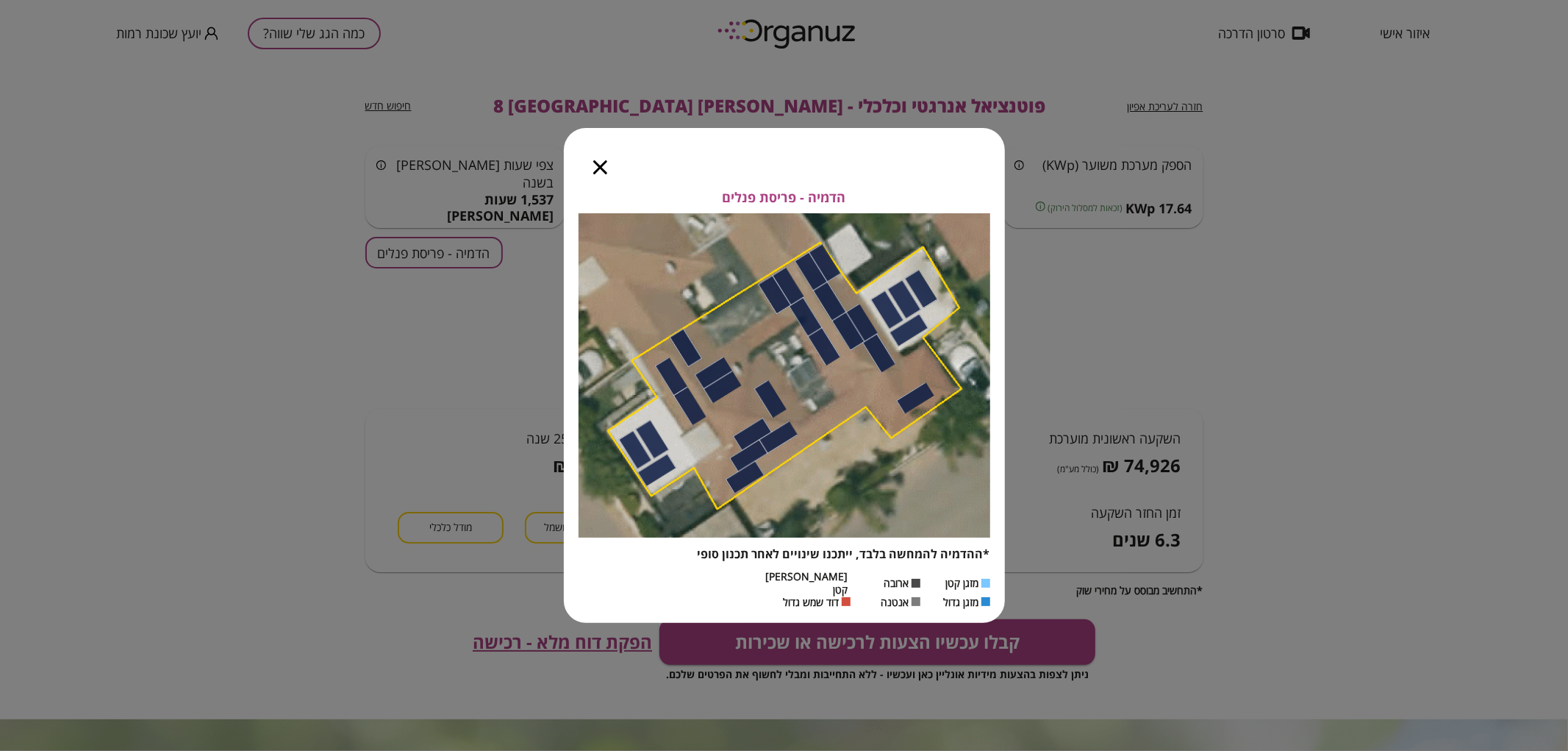
click at [612, 172] on div at bounding box center [601, 159] width 73 height 62
click at [602, 173] on icon "button" at bounding box center [600, 166] width 14 height 14
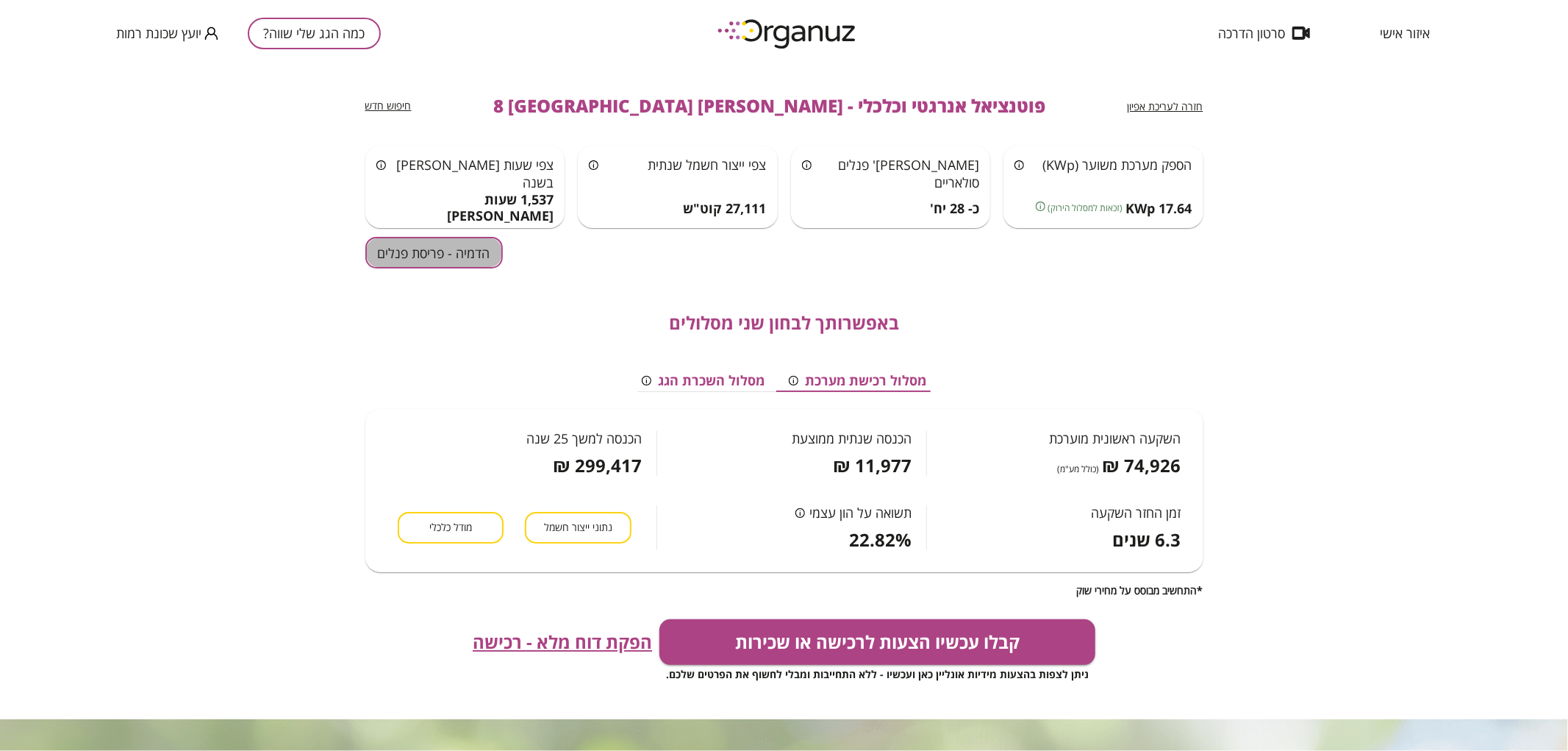
click at [431, 263] on button "הדמיה - פריסת פנלים" at bounding box center [434, 252] width 137 height 32
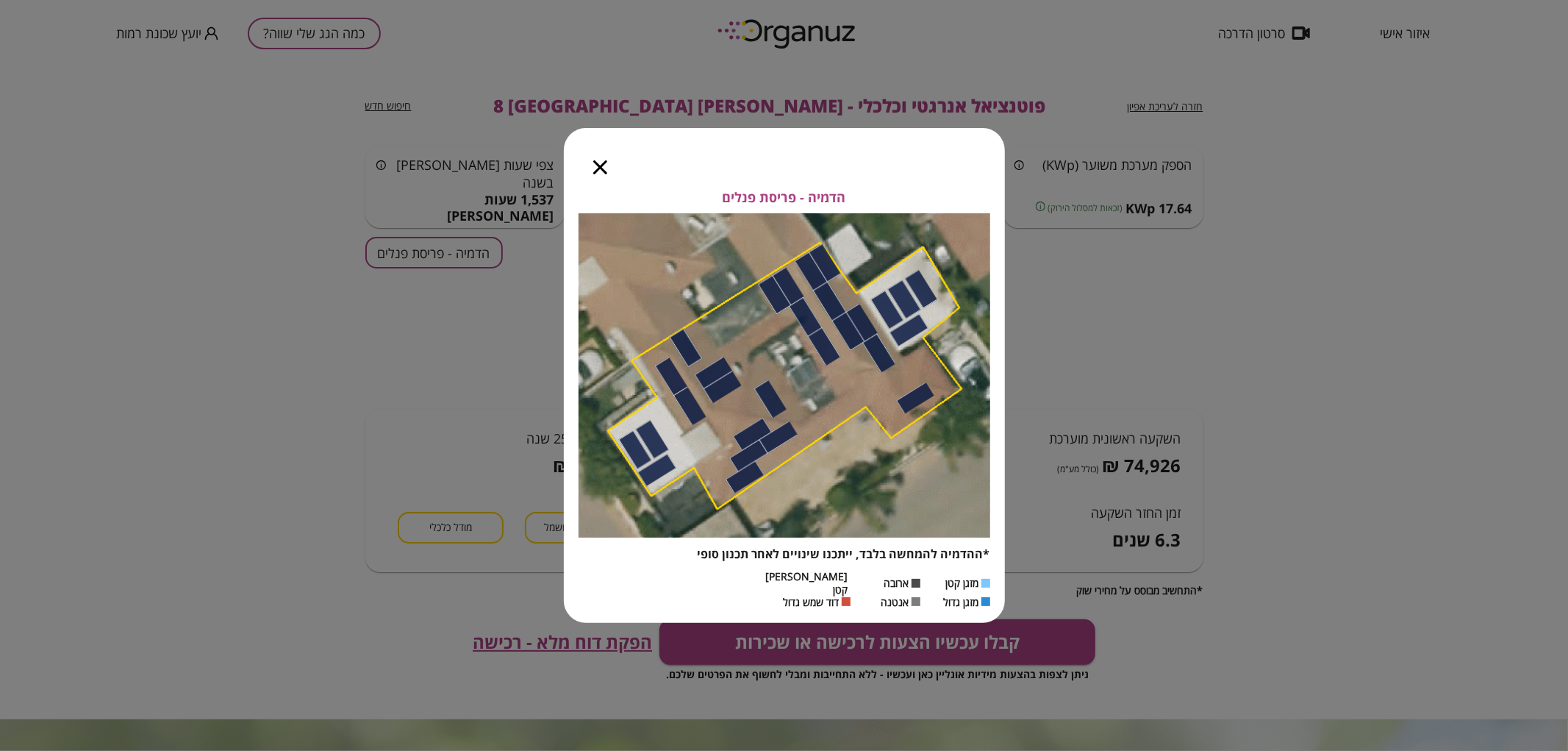
click at [601, 175] on icon "button" at bounding box center [600, 166] width 14 height 14
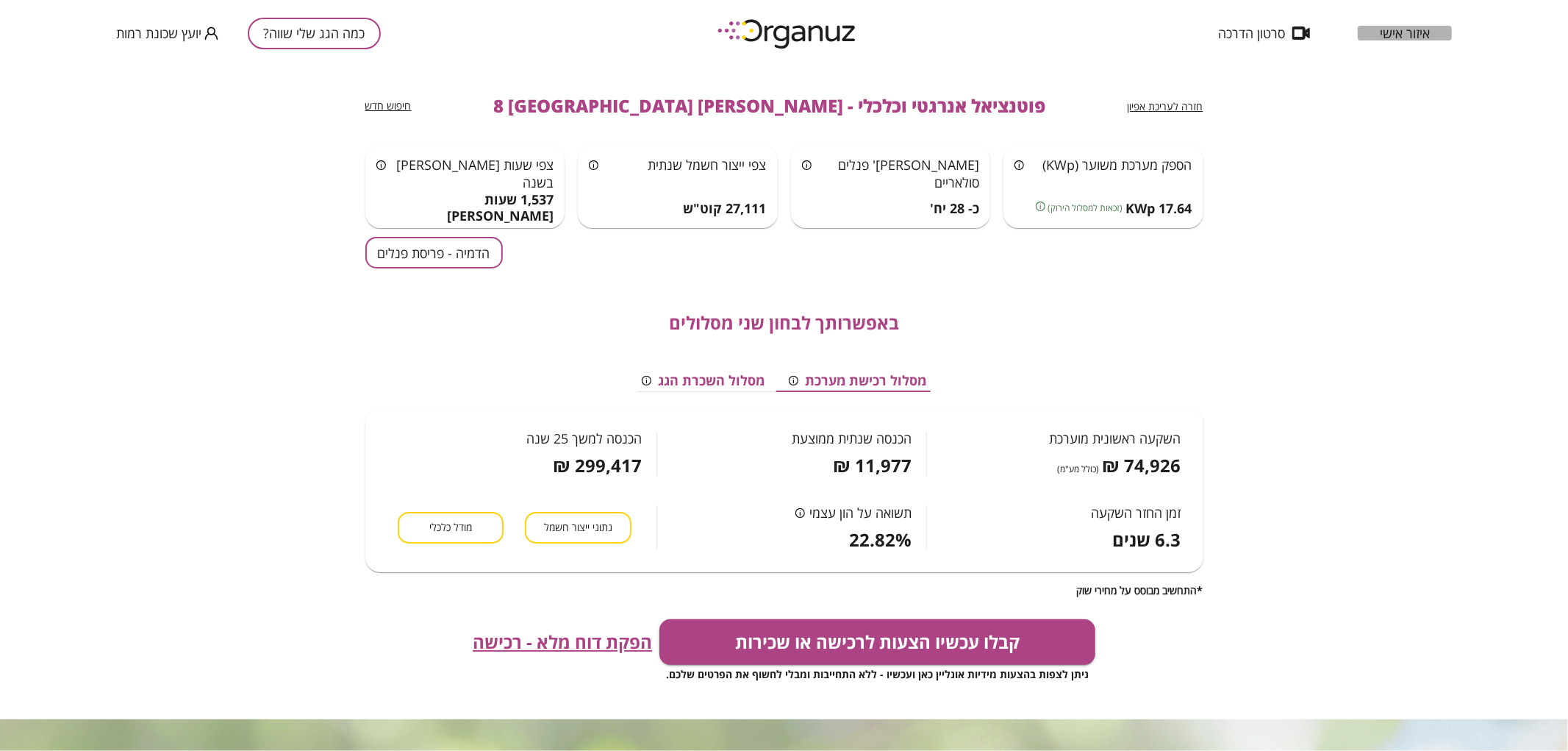
click at [1402, 34] on span "איזור אישי" at bounding box center [1404, 33] width 50 height 15
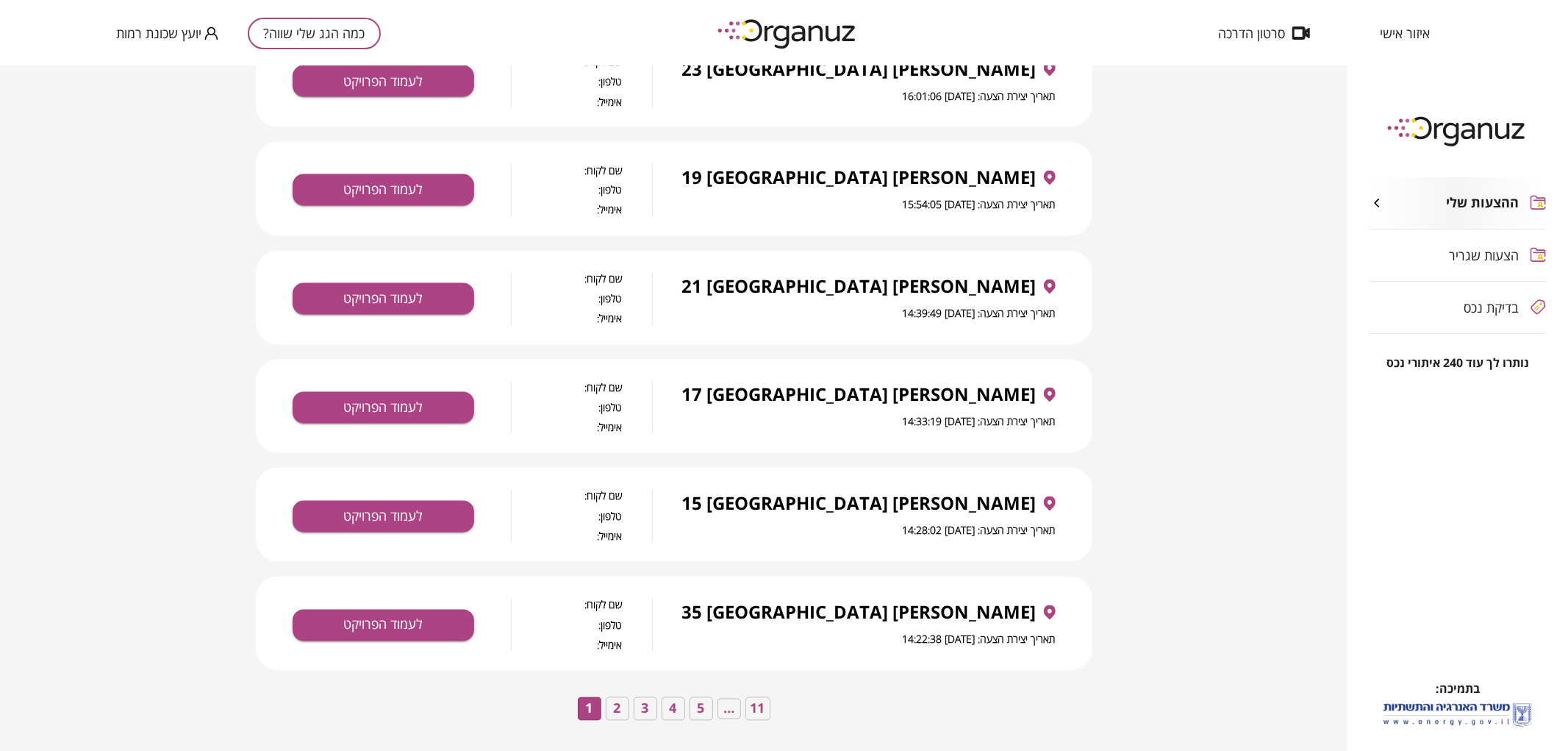
scroll to position [2258, 0]
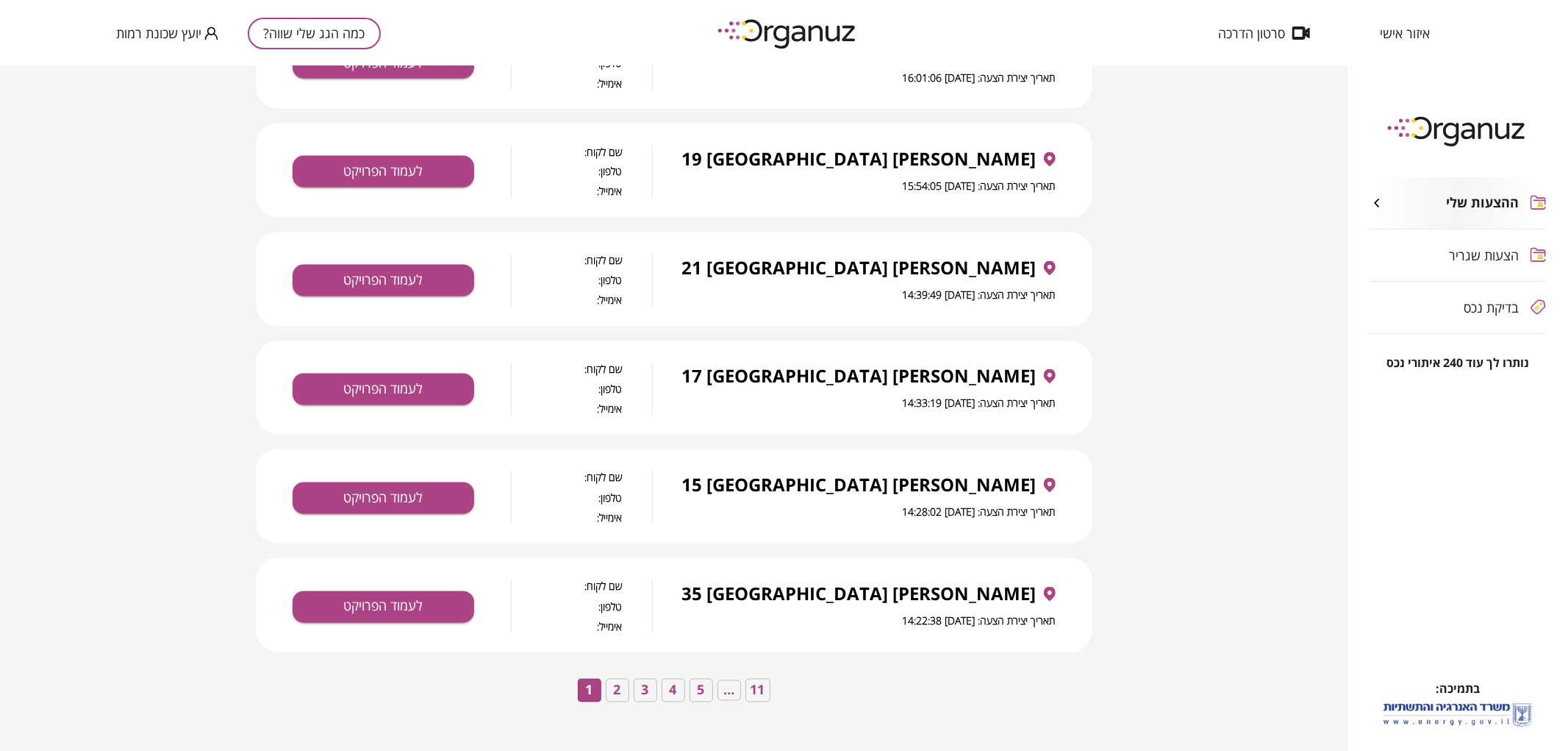
click at [672, 692] on button "4" at bounding box center [674, 691] width 24 height 24
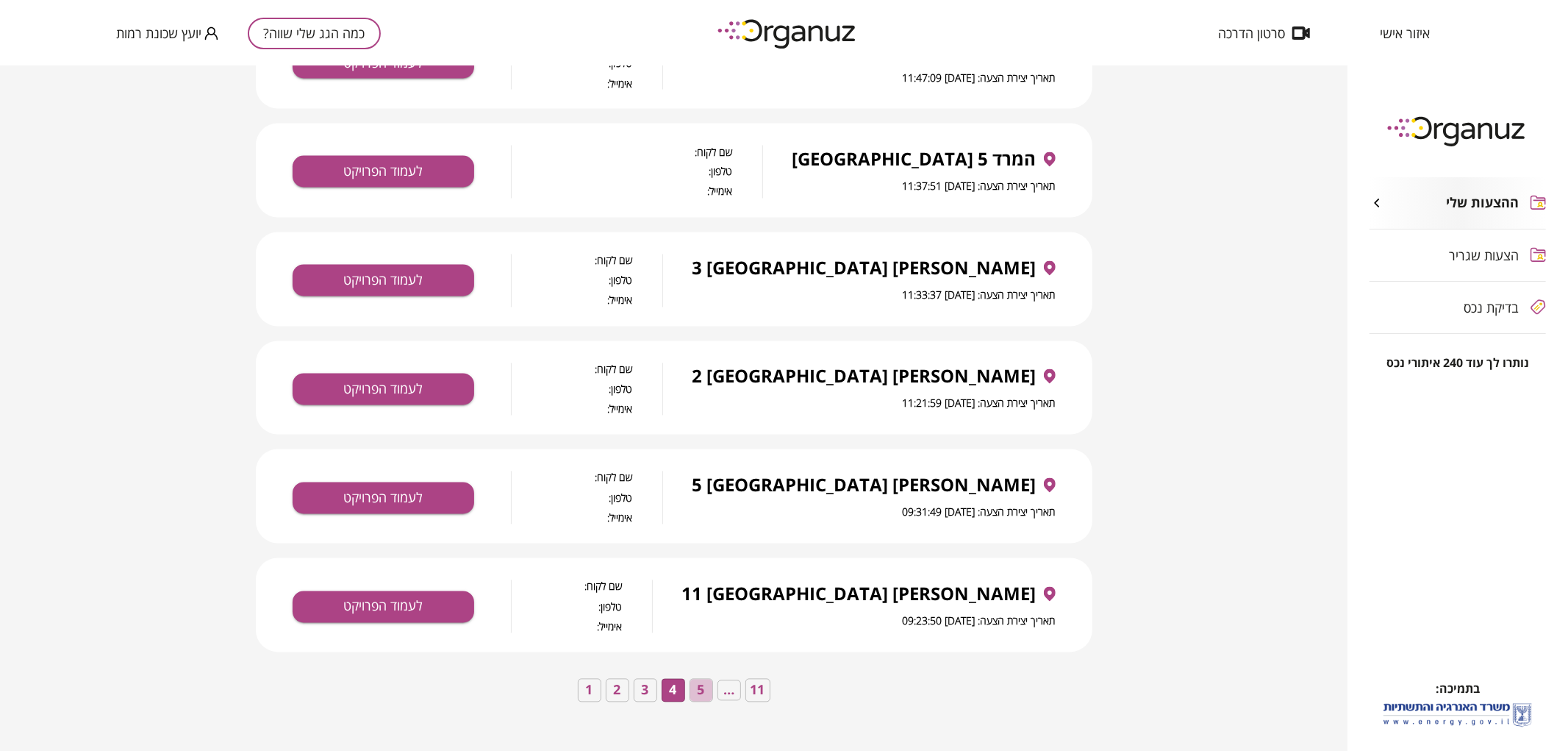
click at [692, 689] on button "5" at bounding box center [701, 691] width 24 height 24
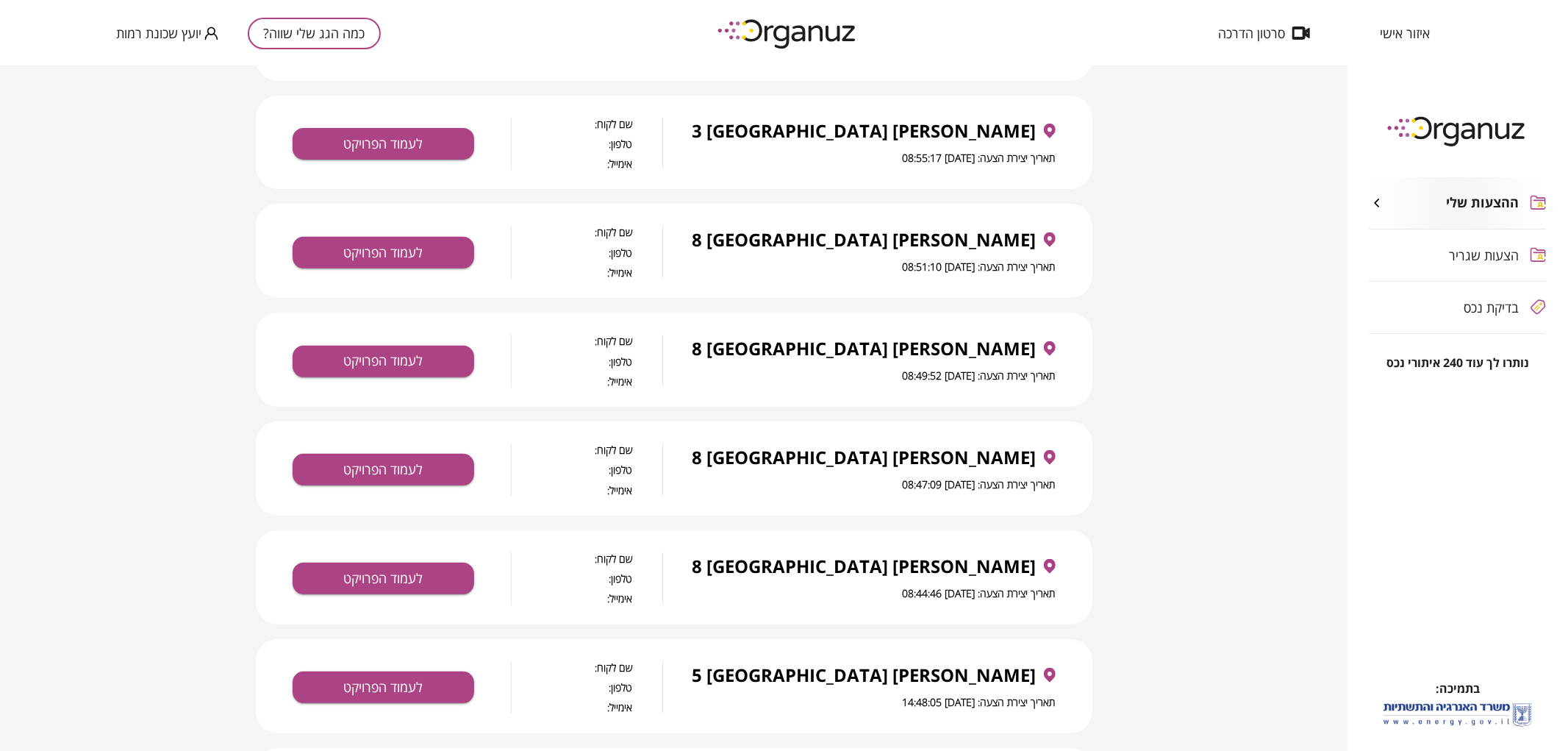
scroll to position [408, 0]
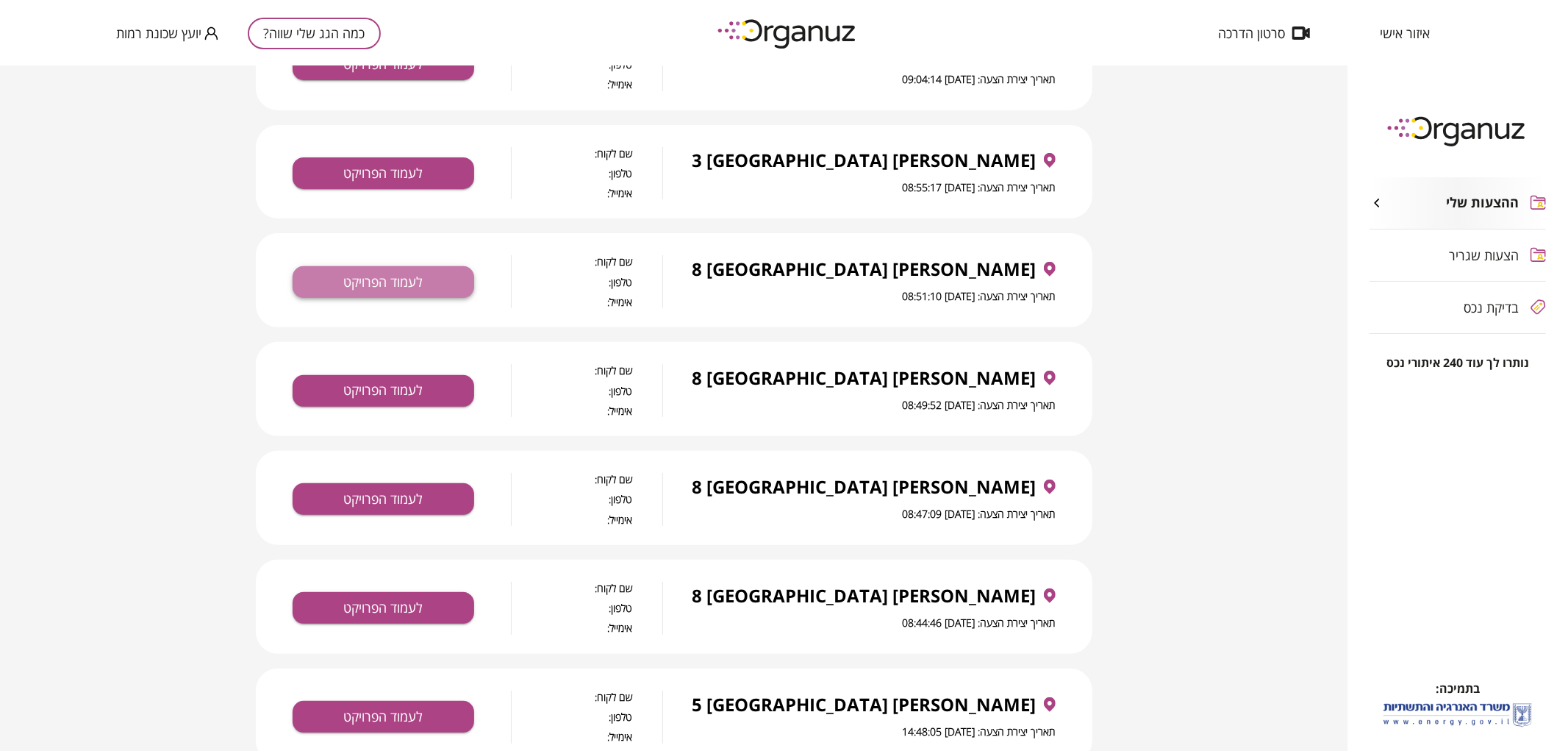
click at [411, 278] on button "לעמוד הפרויקט" at bounding box center [383, 282] width 182 height 32
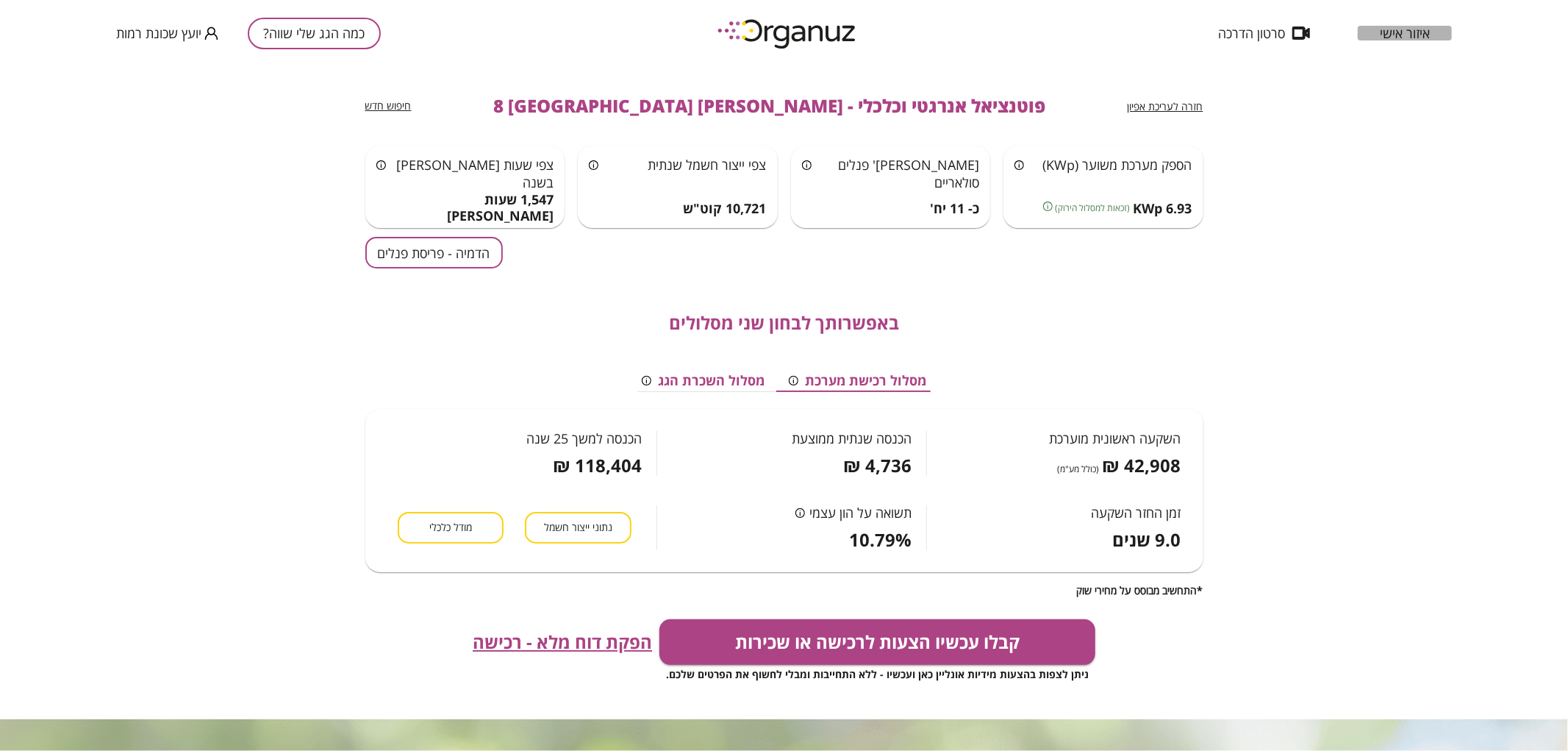
click at [1400, 39] on span "איזור אישי" at bounding box center [1404, 33] width 50 height 15
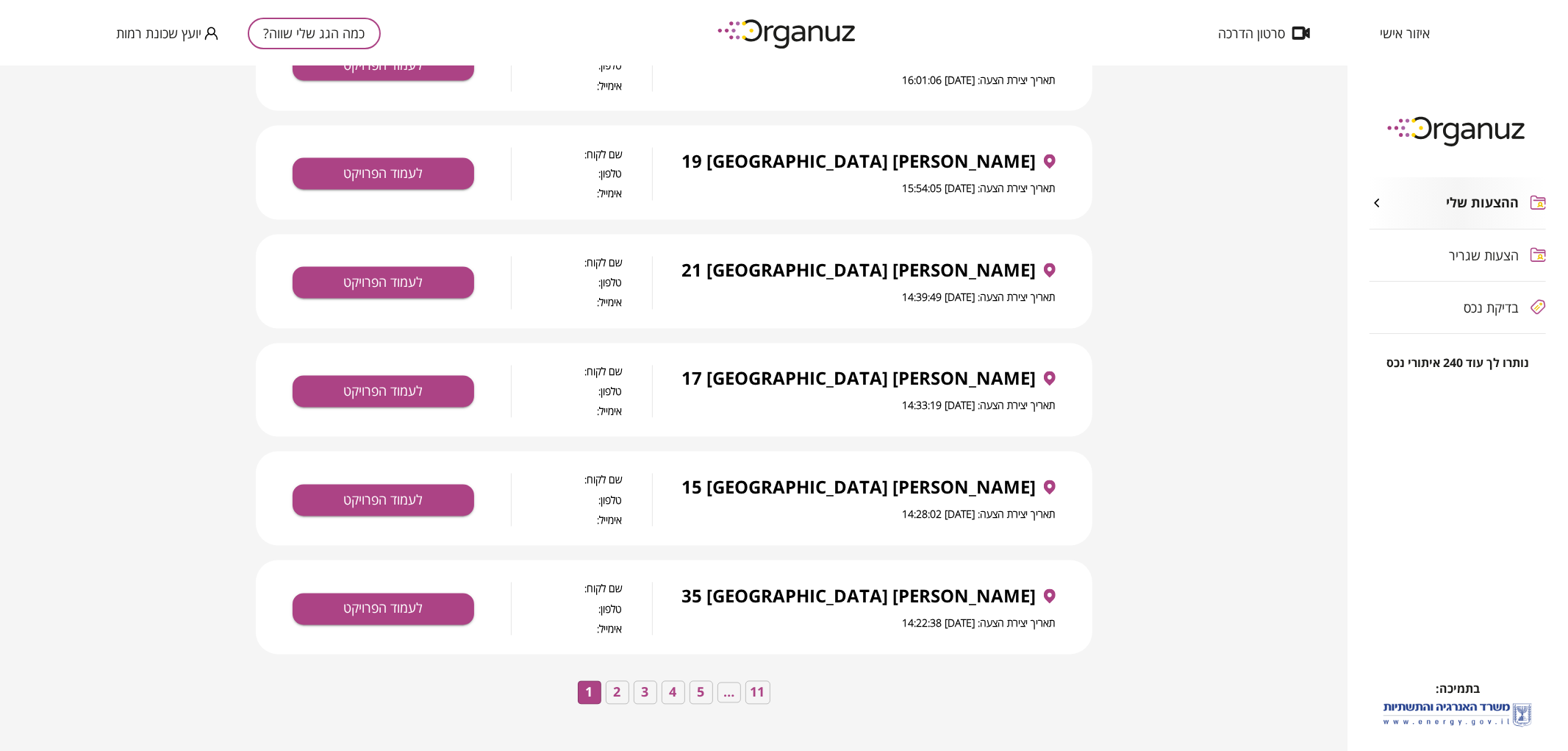
scroll to position [2258, 0]
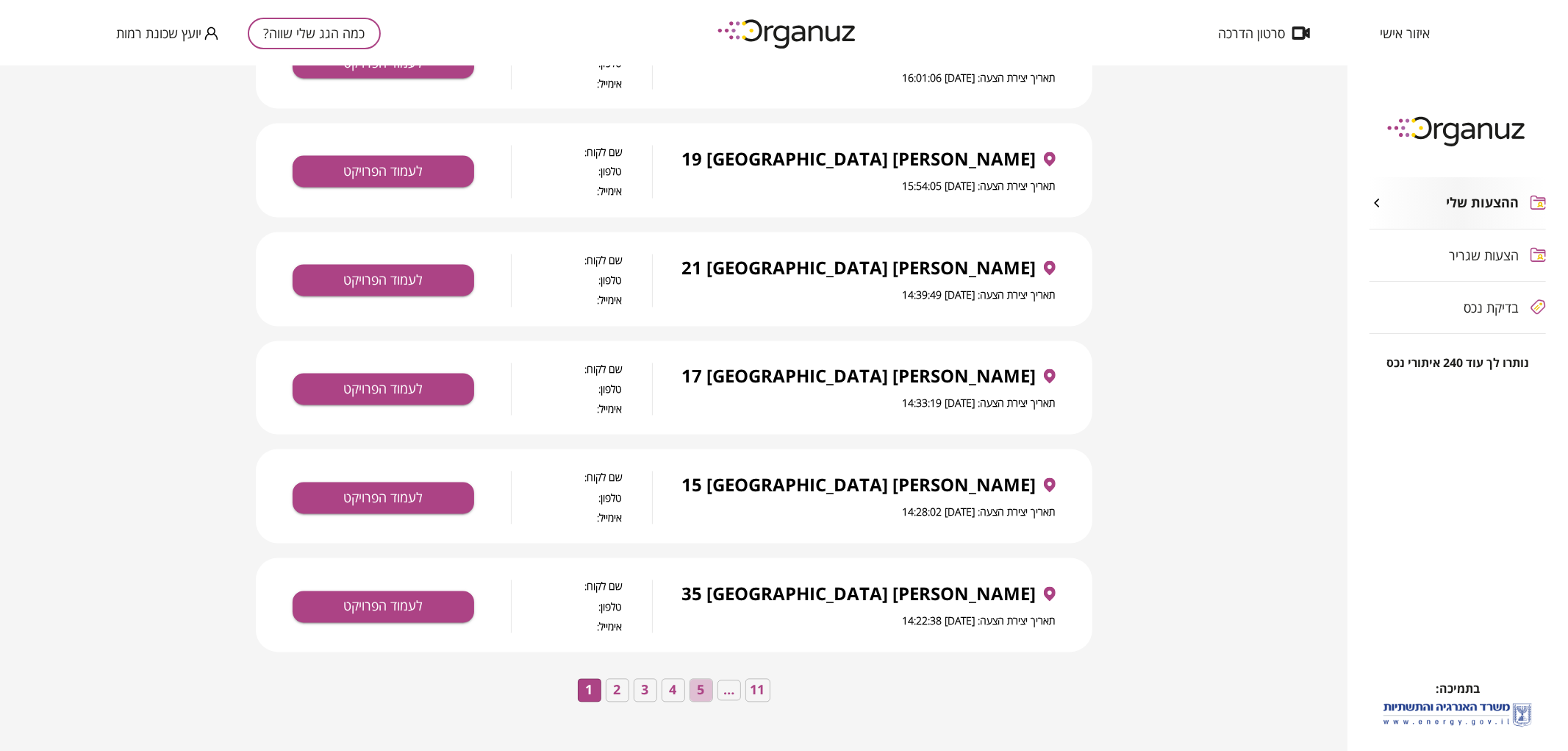
click at [699, 692] on button "5" at bounding box center [701, 691] width 24 height 24
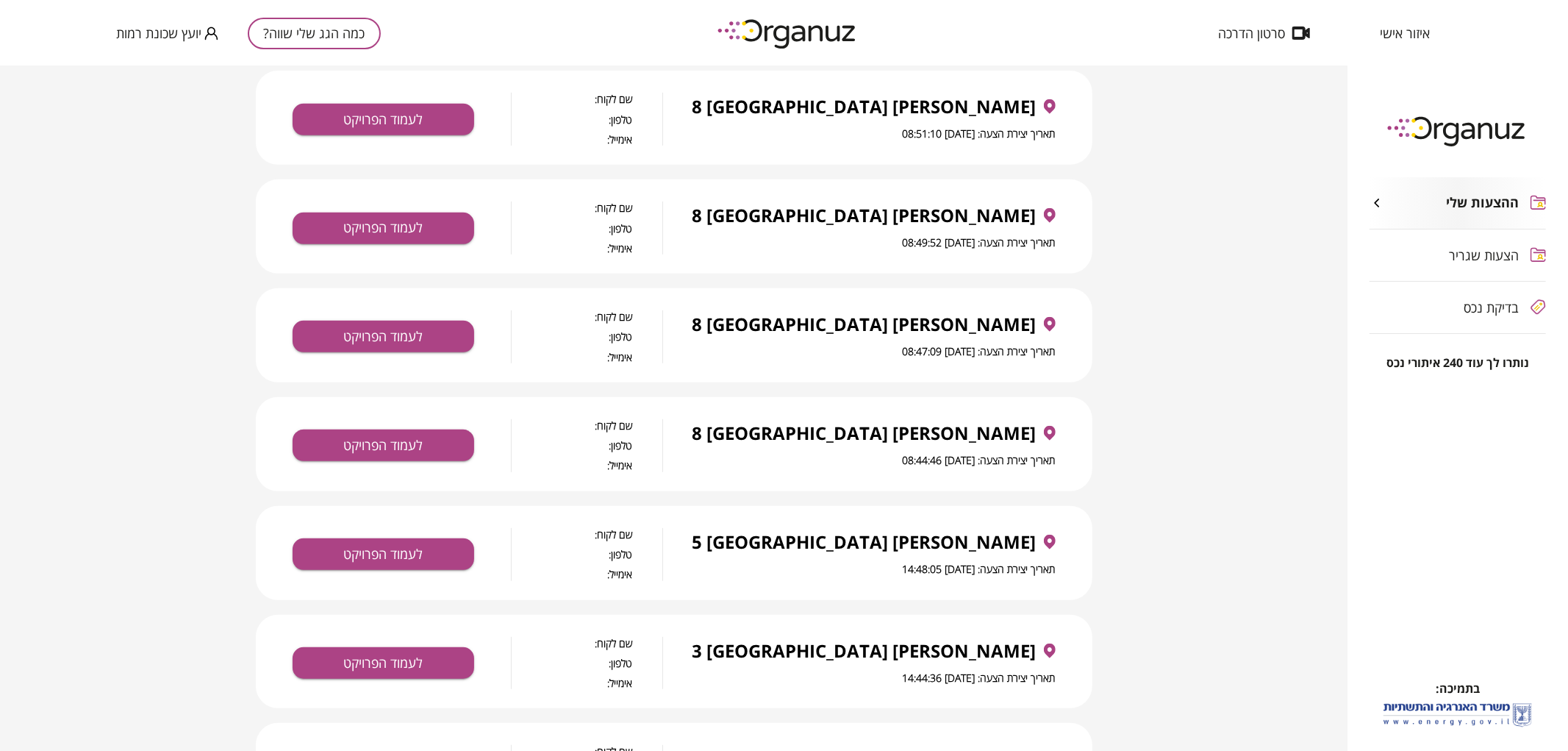
scroll to position [623, 0]
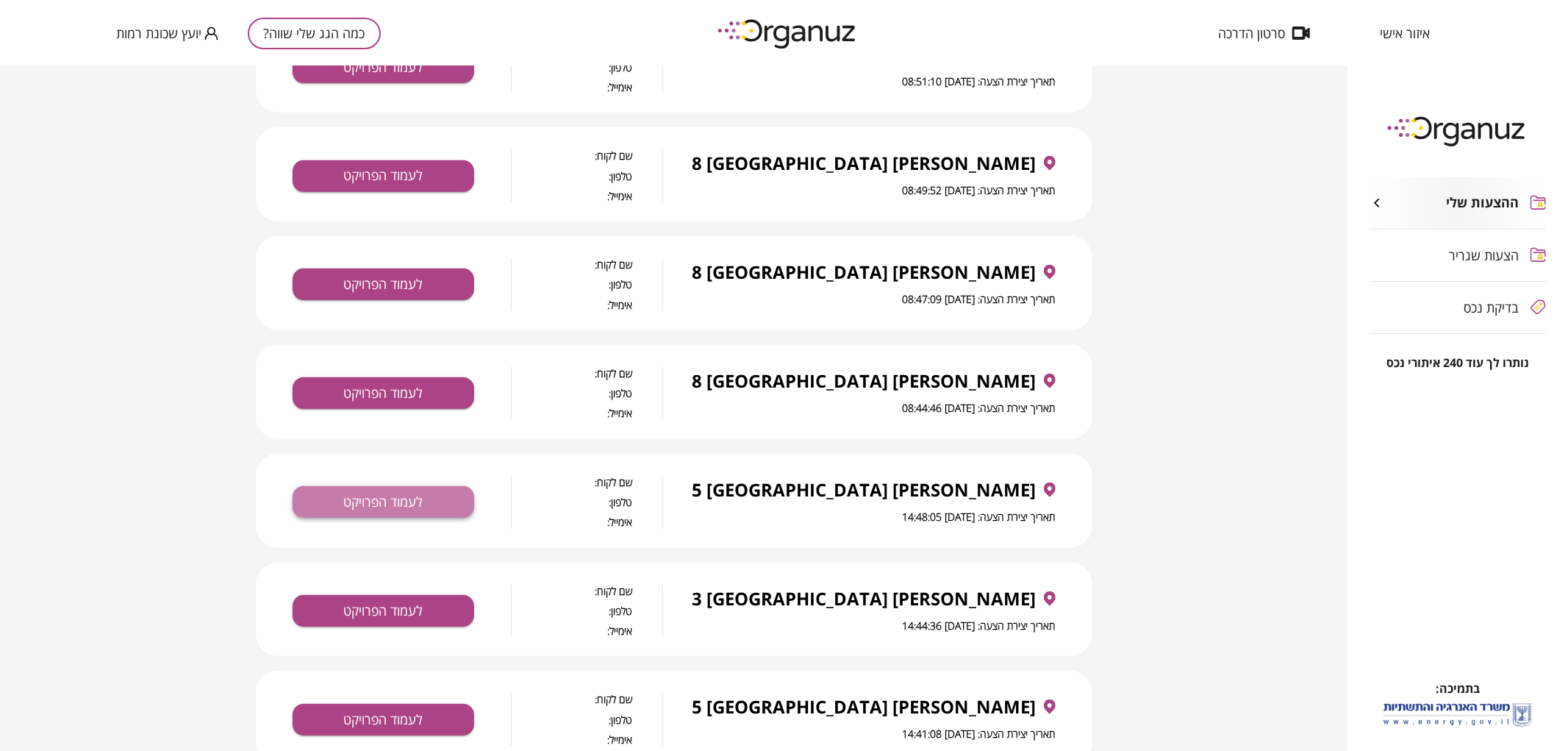
click at [386, 510] on button "לעמוד הפרויקט" at bounding box center [383, 502] width 182 height 32
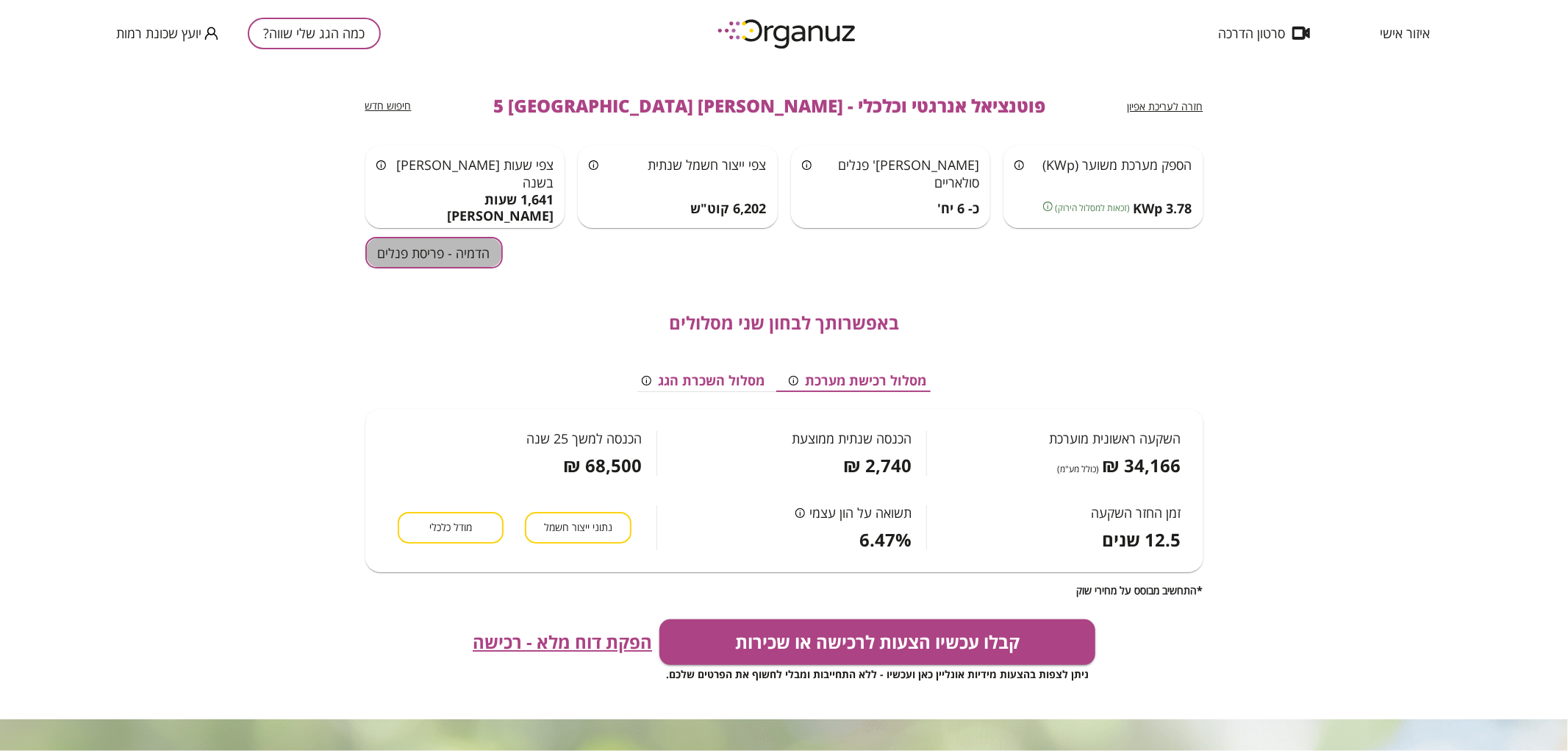
click at [475, 255] on button "הדמיה - פריסת פנלים" at bounding box center [434, 252] width 137 height 32
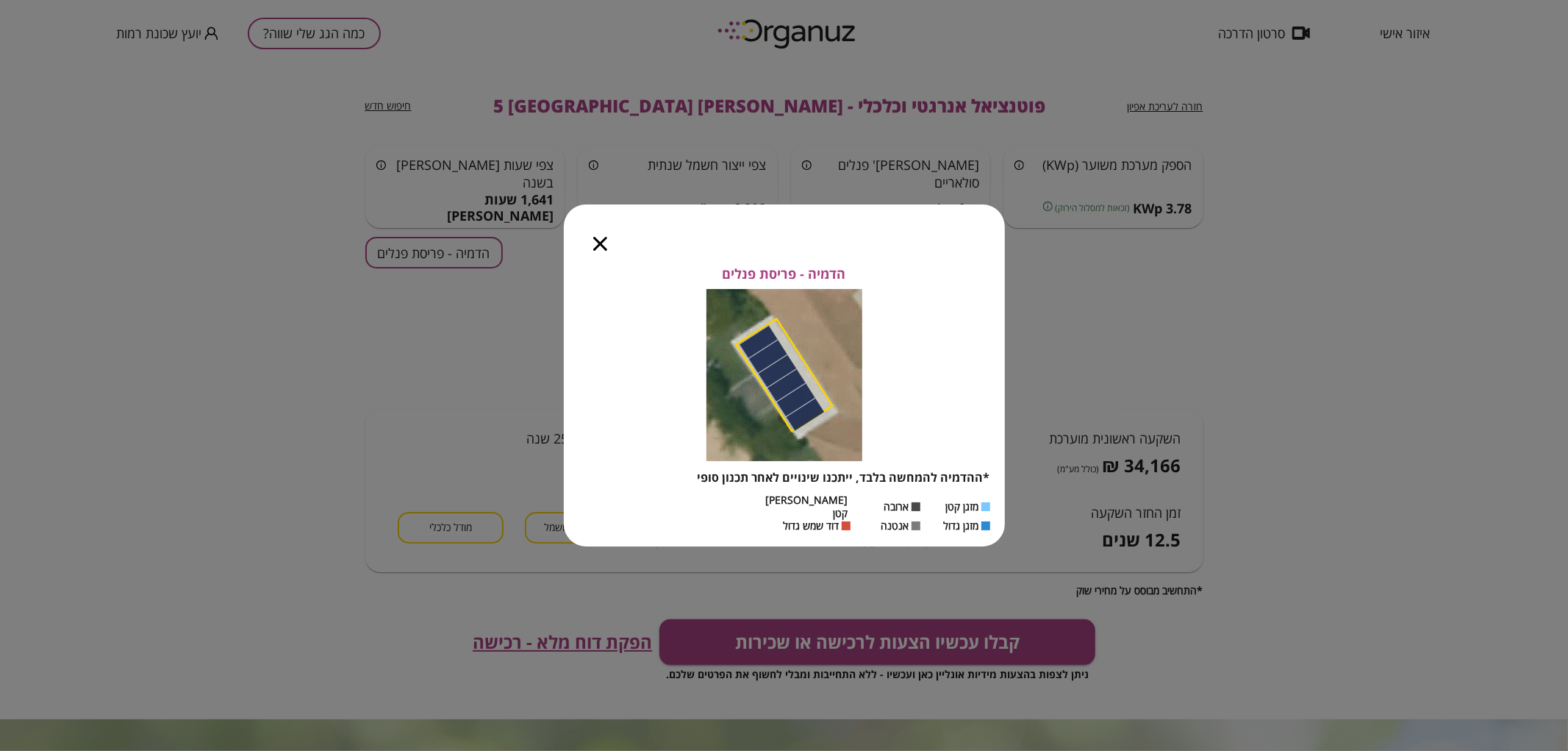
click at [598, 251] on icon "button" at bounding box center [600, 243] width 14 height 14
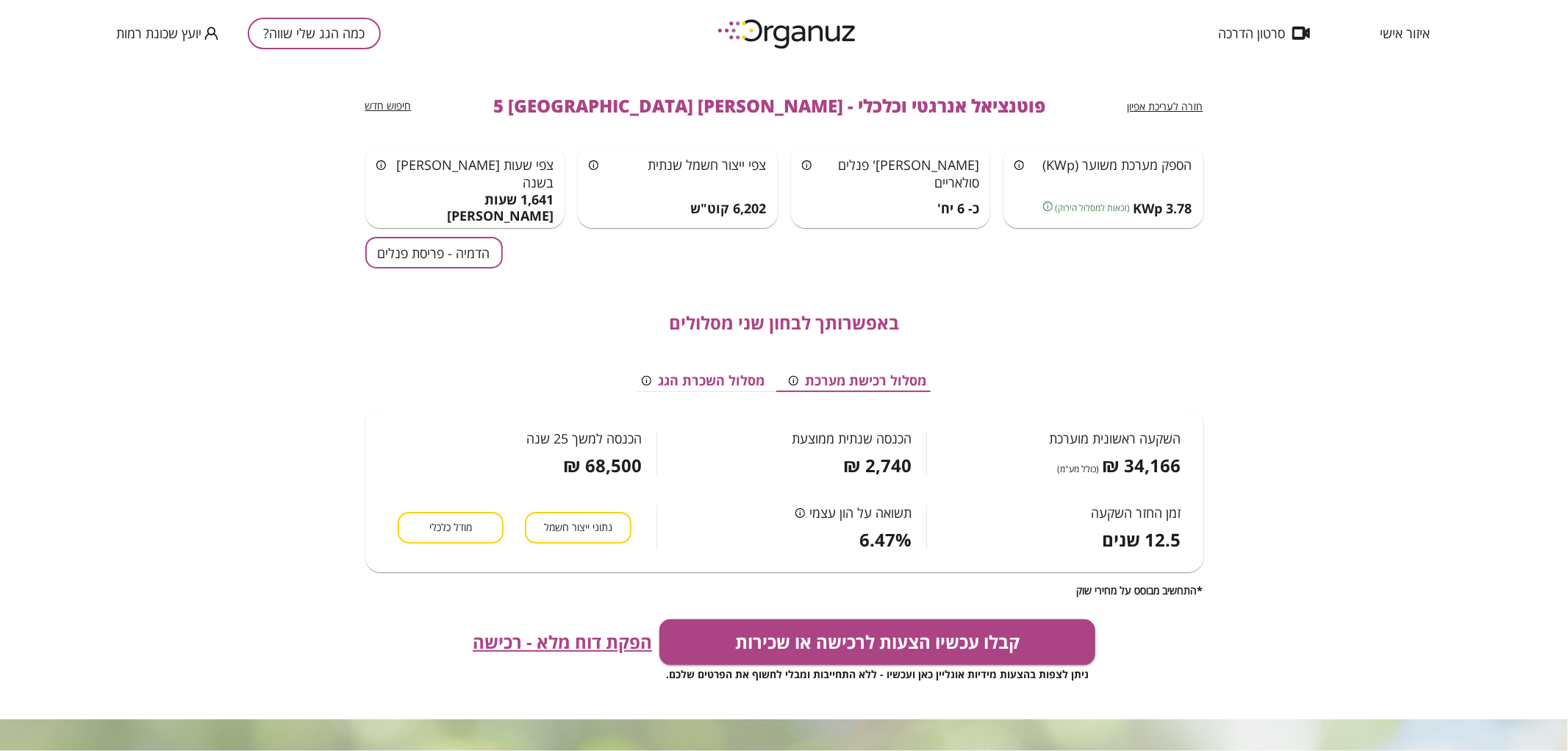
click at [1186, 97] on div "חזרה לעריכת אפיון" at bounding box center [1165, 105] width 76 height 17
click at [1186, 100] on span "חזרה לעריכת אפיון" at bounding box center [1165, 106] width 76 height 14
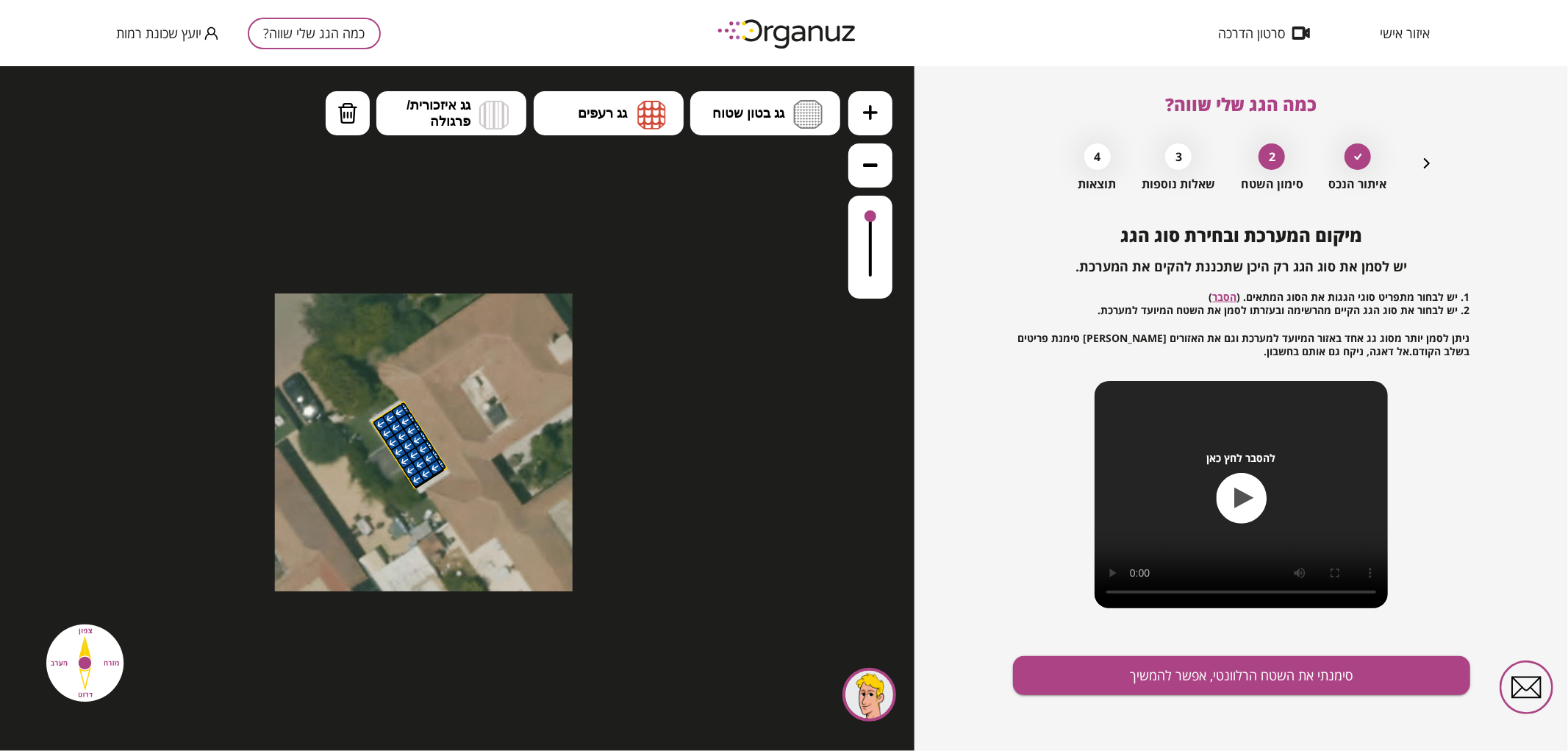
drag, startPoint x: 591, startPoint y: 298, endPoint x: 593, endPoint y: 445, distance: 147.0
click at [592, 445] on div ".st0 { fill: #FFFFFF; } 10" at bounding box center [457, 408] width 914 height 685
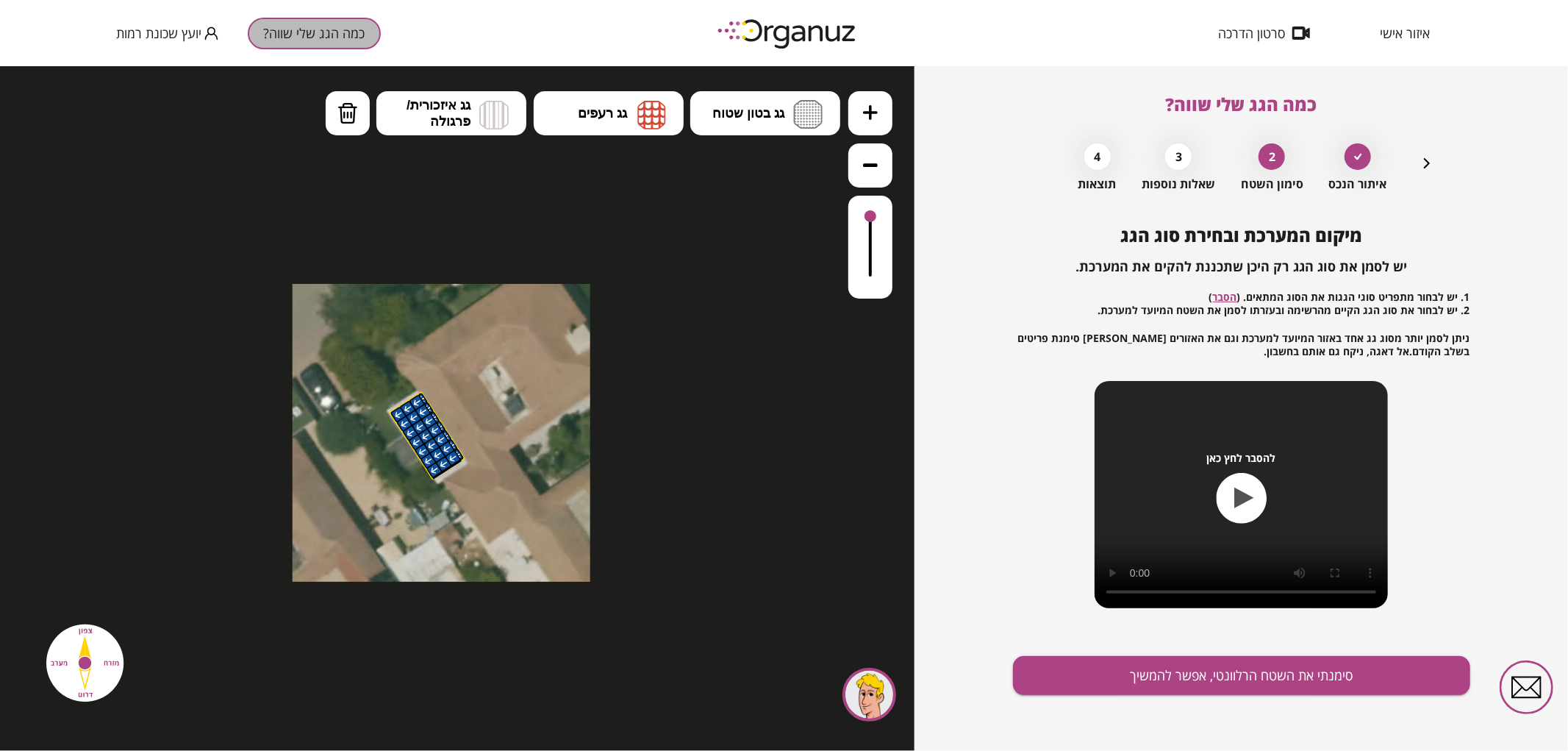
click at [327, 24] on button "כמה הגג שלי שווה?" at bounding box center [315, 33] width 133 height 32
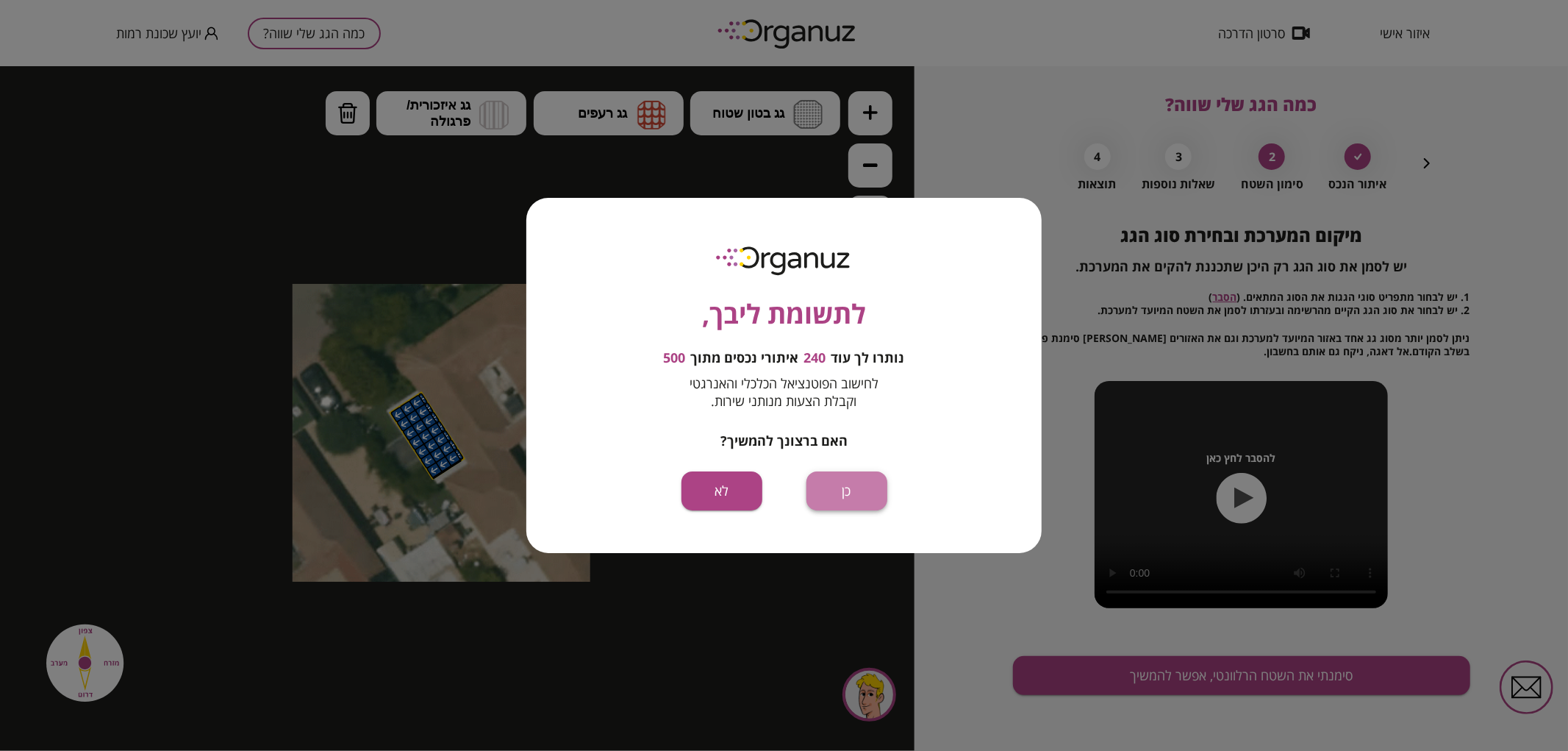
click at [843, 500] on button "כן" at bounding box center [847, 490] width 80 height 39
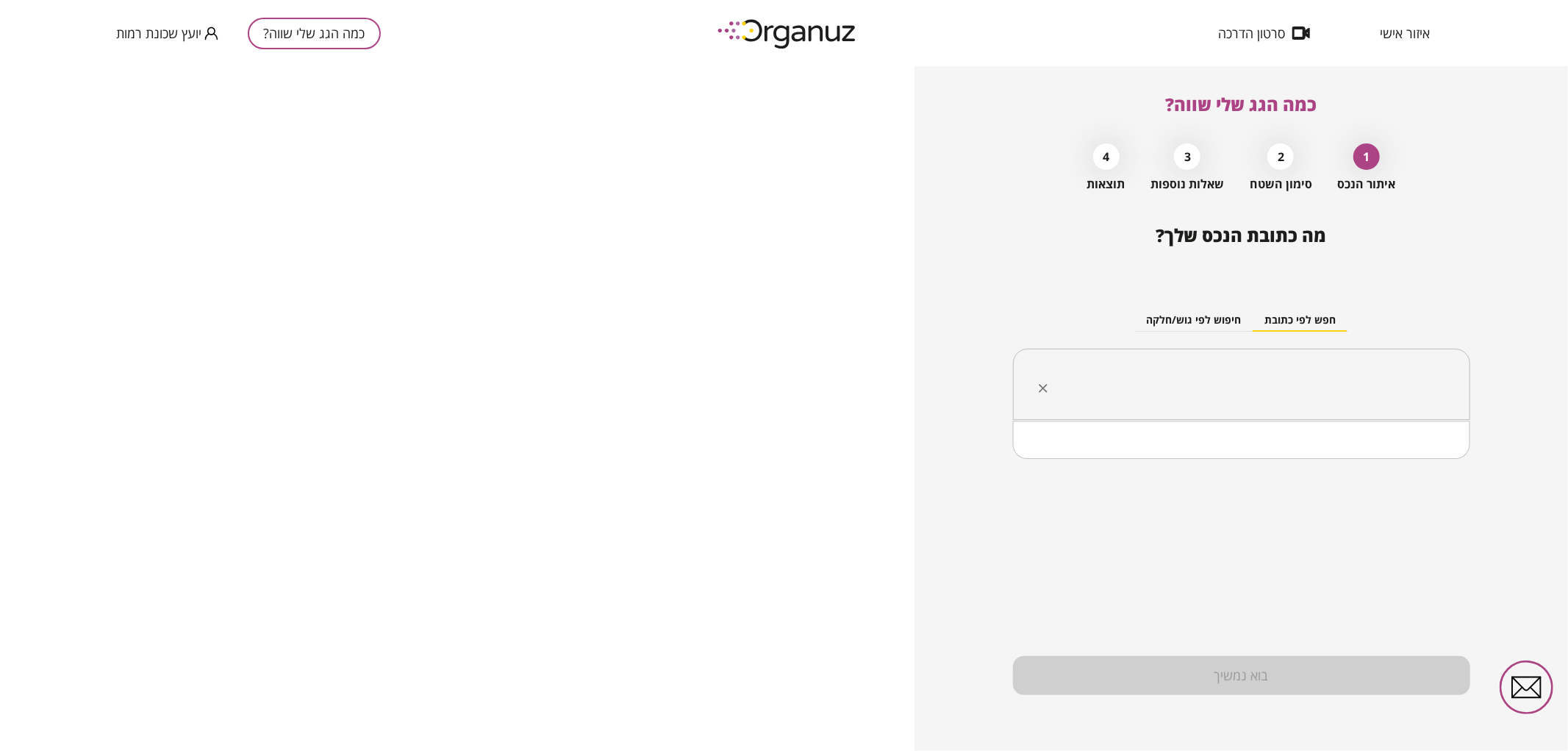
click at [1289, 398] on input "text" at bounding box center [1246, 384] width 411 height 37
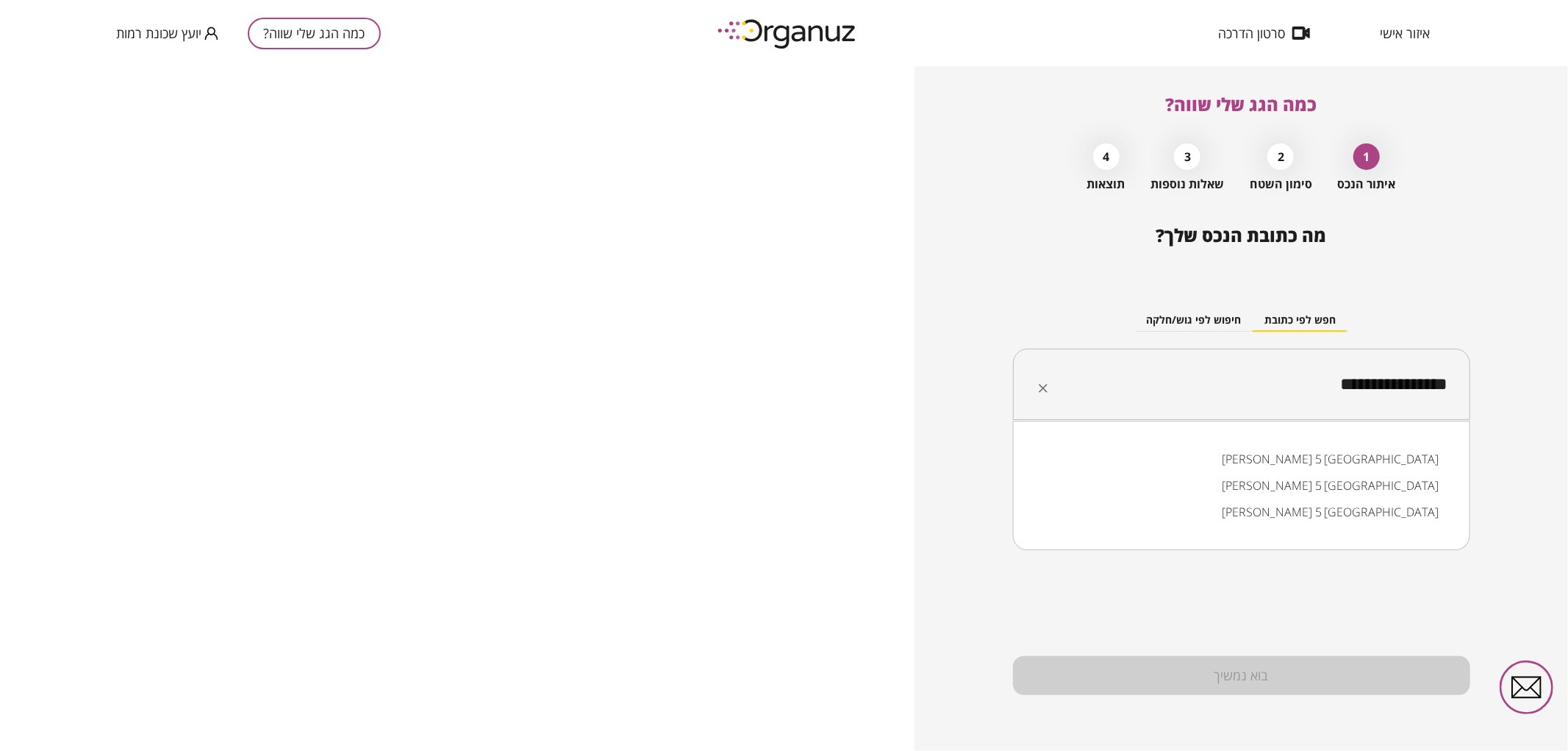
click at [1373, 446] on li "[PERSON_NAME] 5 [GEOGRAPHIC_DATA]" at bounding box center [1242, 458] width 419 height 27
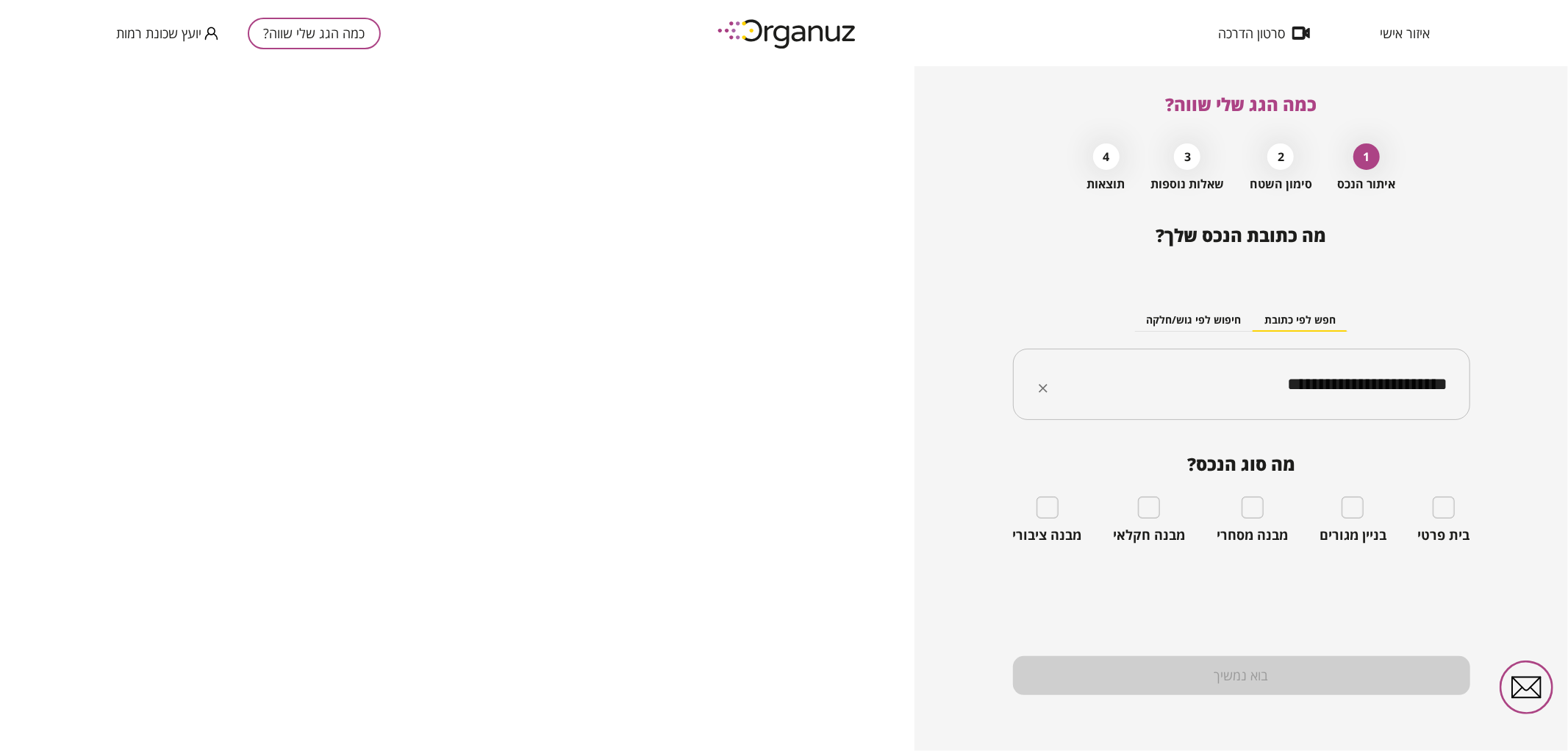
type input "**********"
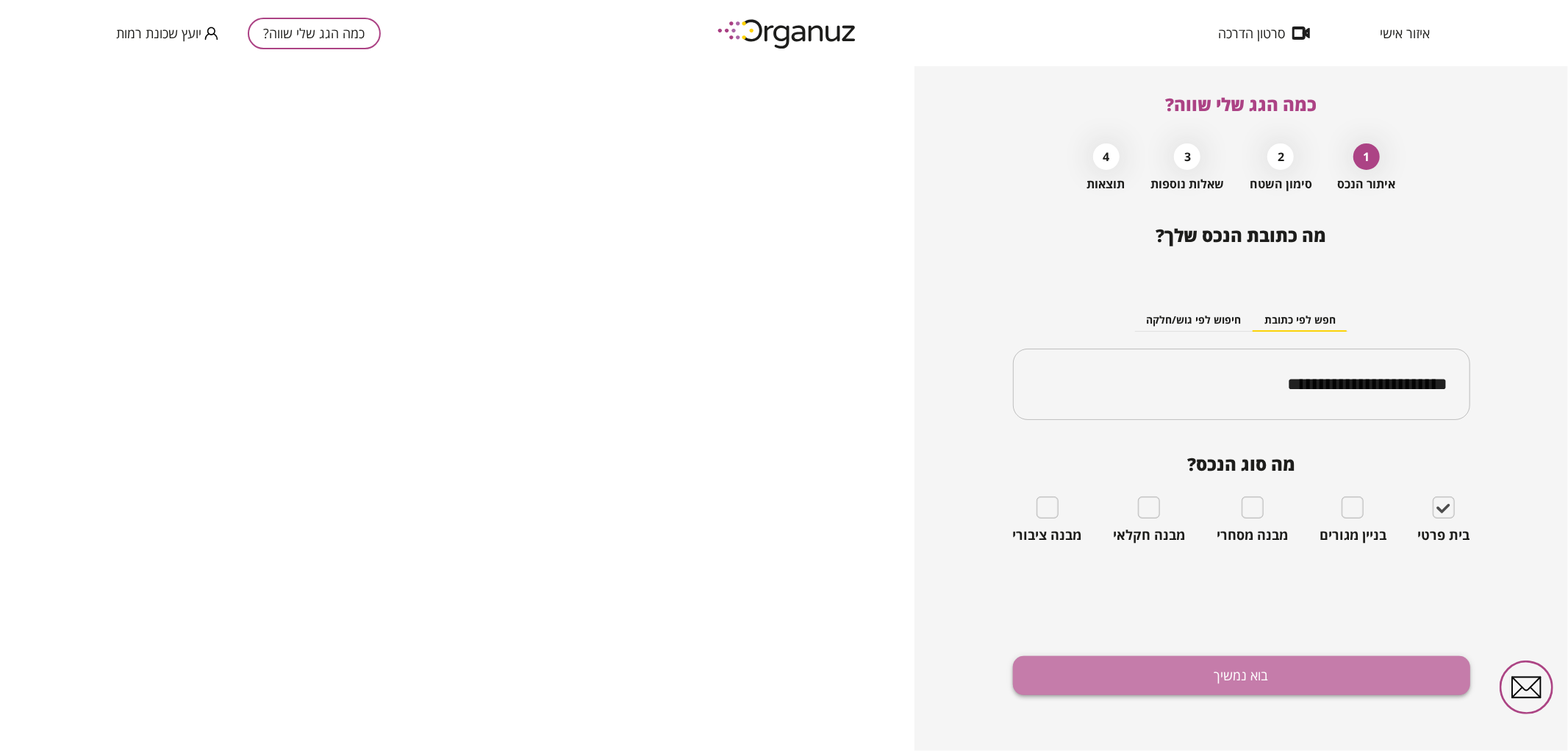
click at [1384, 692] on button "בוא נמשיך" at bounding box center [1242, 675] width 457 height 39
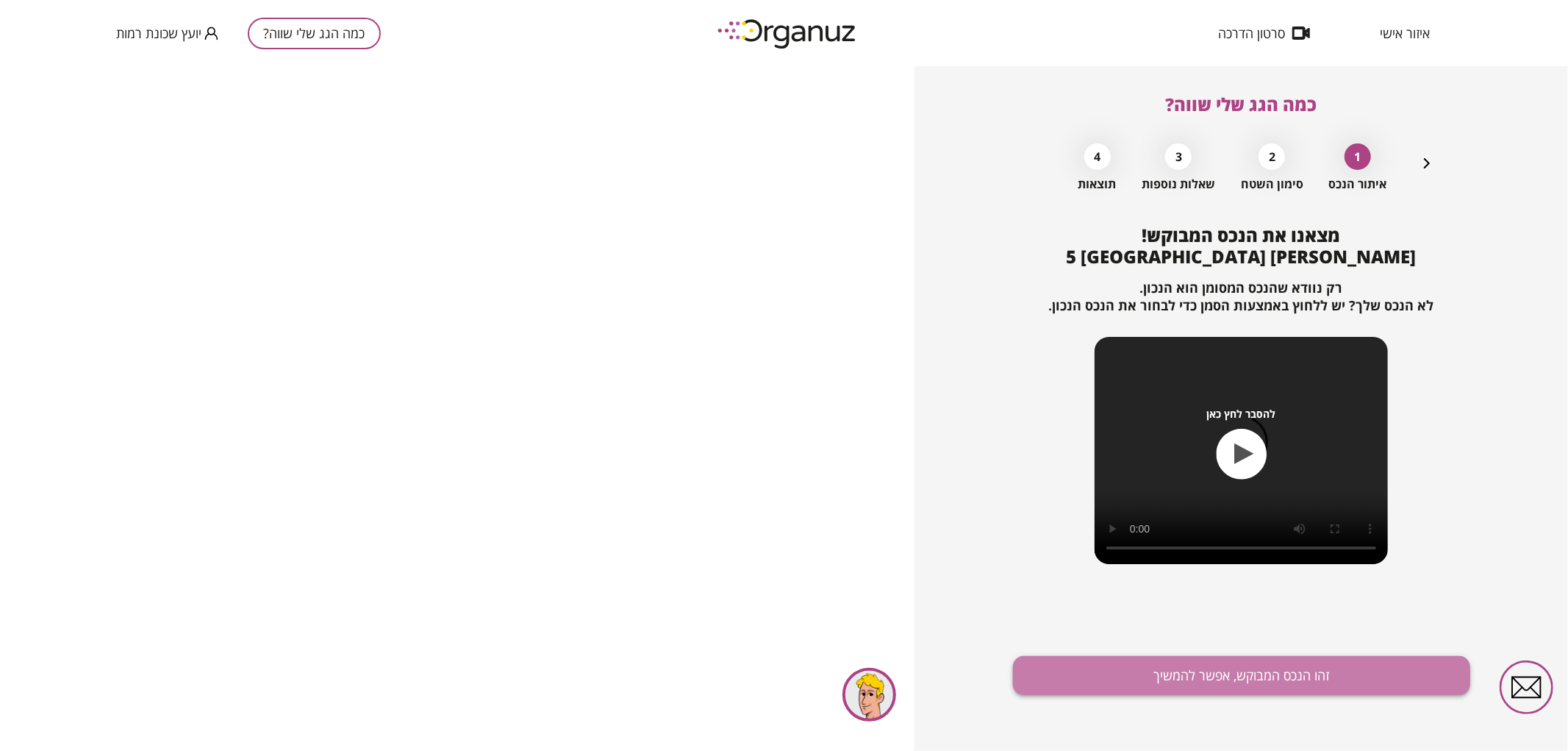
click at [1371, 684] on button "זהו הנכס המבוקש, אפשר להמשיך" at bounding box center [1242, 675] width 457 height 39
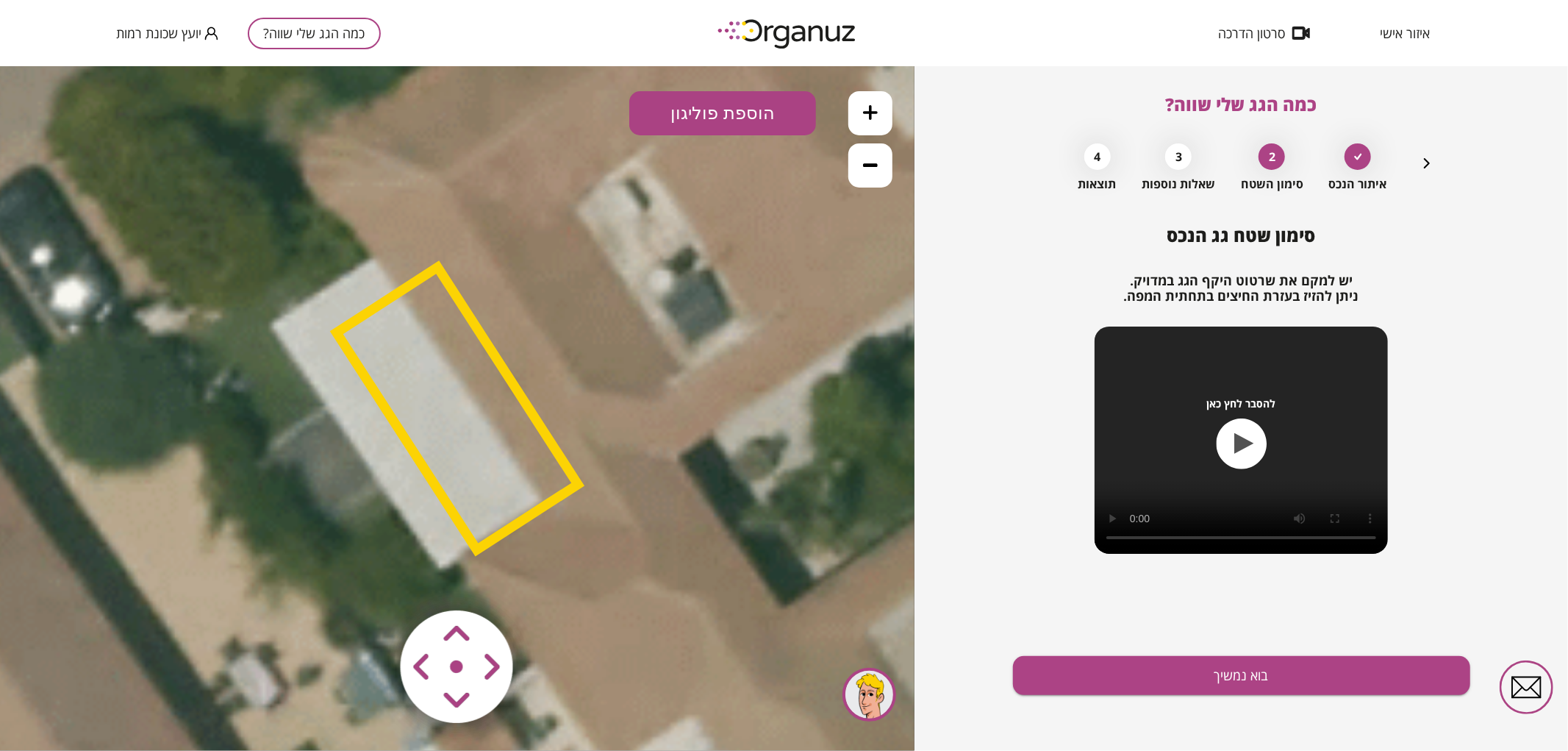
click at [866, 172] on button at bounding box center [870, 165] width 44 height 44
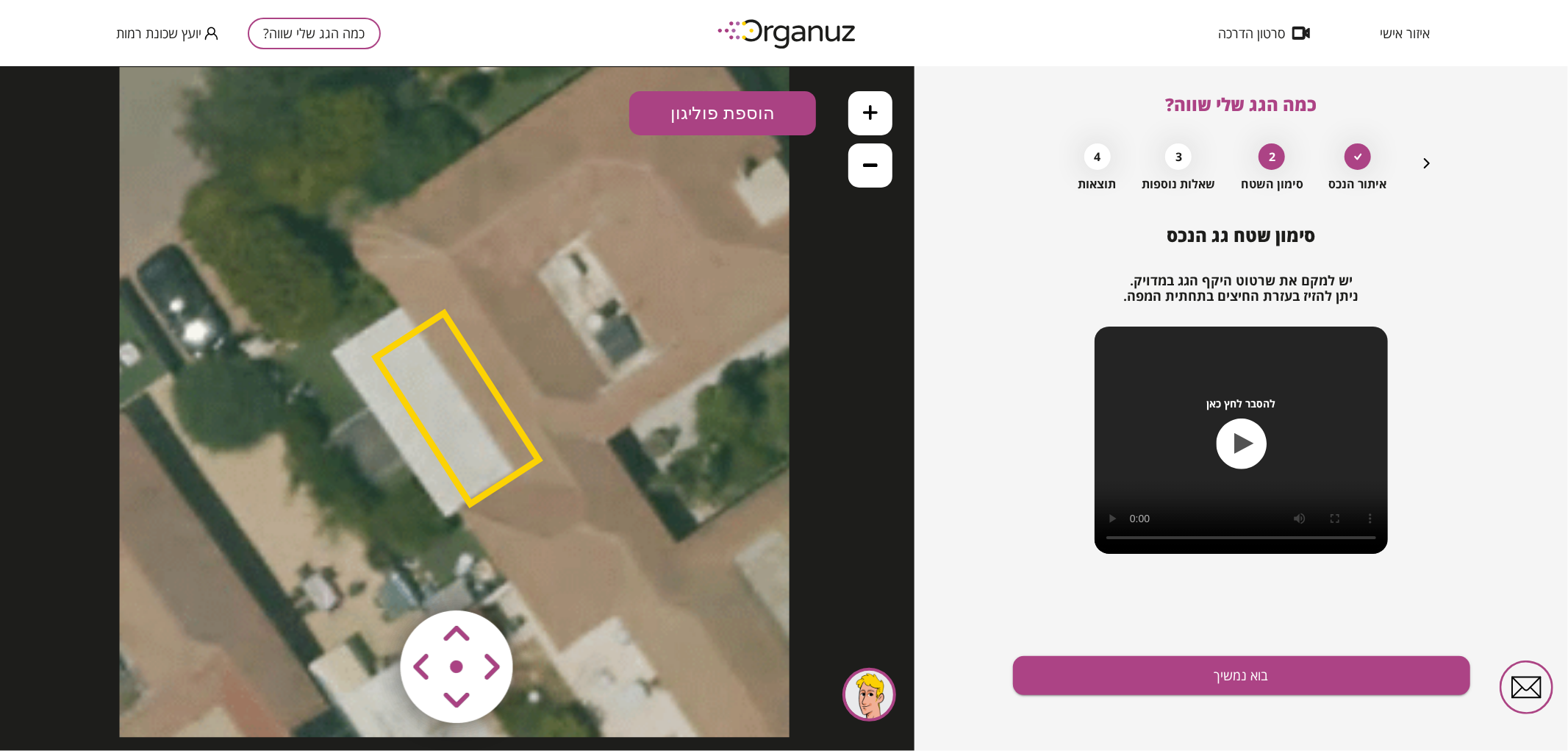
click at [866, 172] on button at bounding box center [870, 165] width 44 height 44
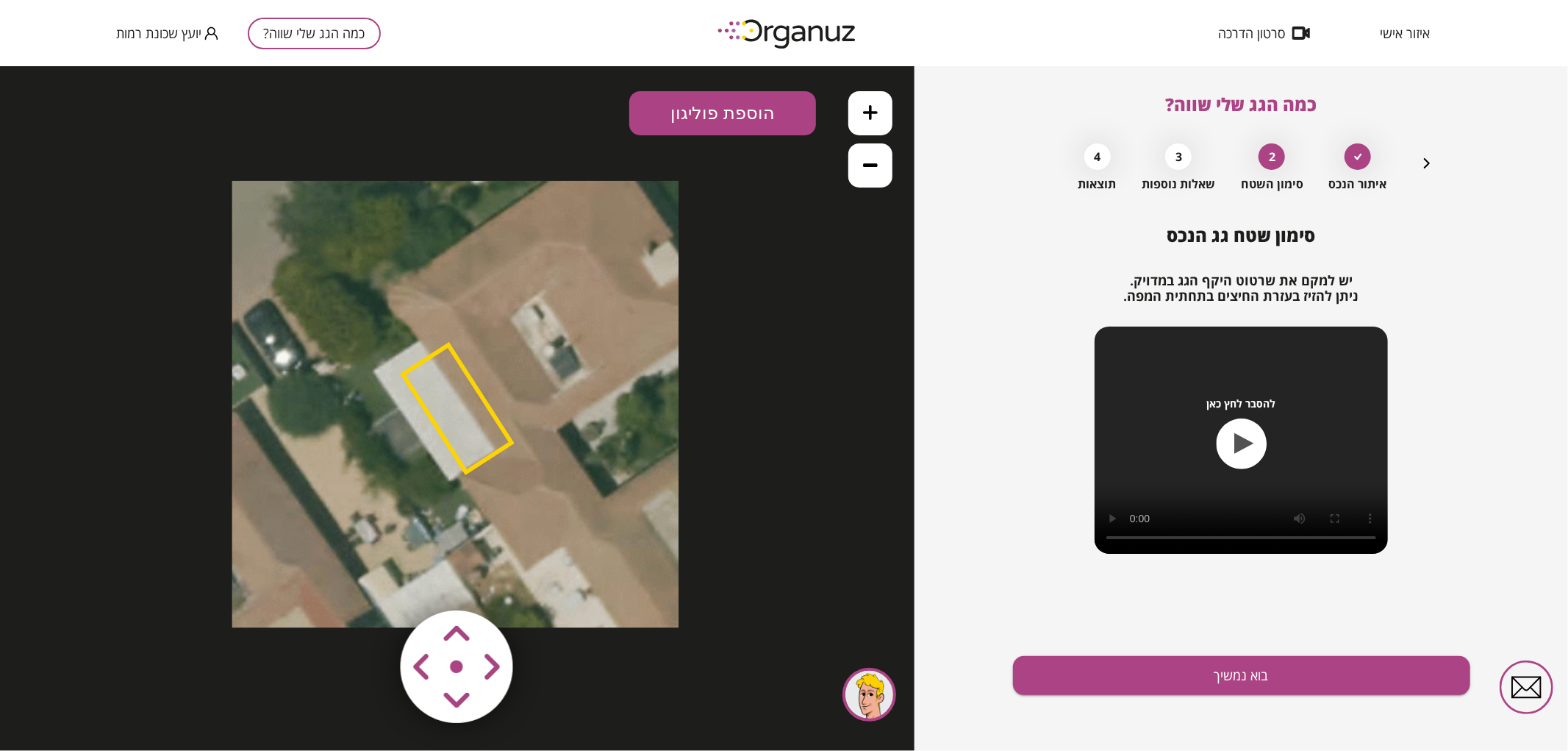
click at [860, 96] on button at bounding box center [870, 113] width 44 height 44
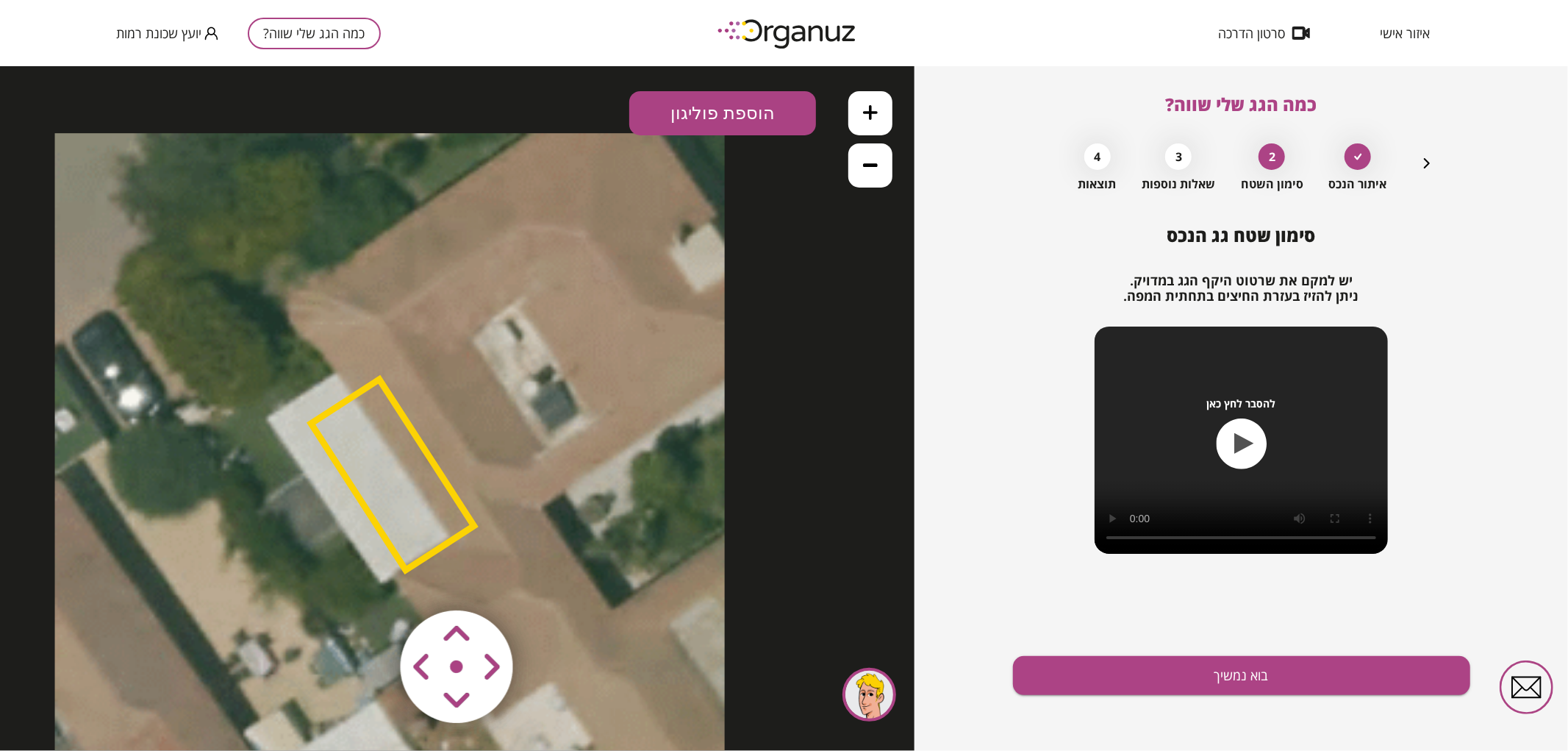
drag, startPoint x: 763, startPoint y: 292, endPoint x: 709, endPoint y: 345, distance: 75.7
click at [709, 345] on icon at bounding box center [389, 467] width 670 height 671
click at [315, 38] on button "כמה הגג שלי שווה?" at bounding box center [315, 33] width 133 height 32
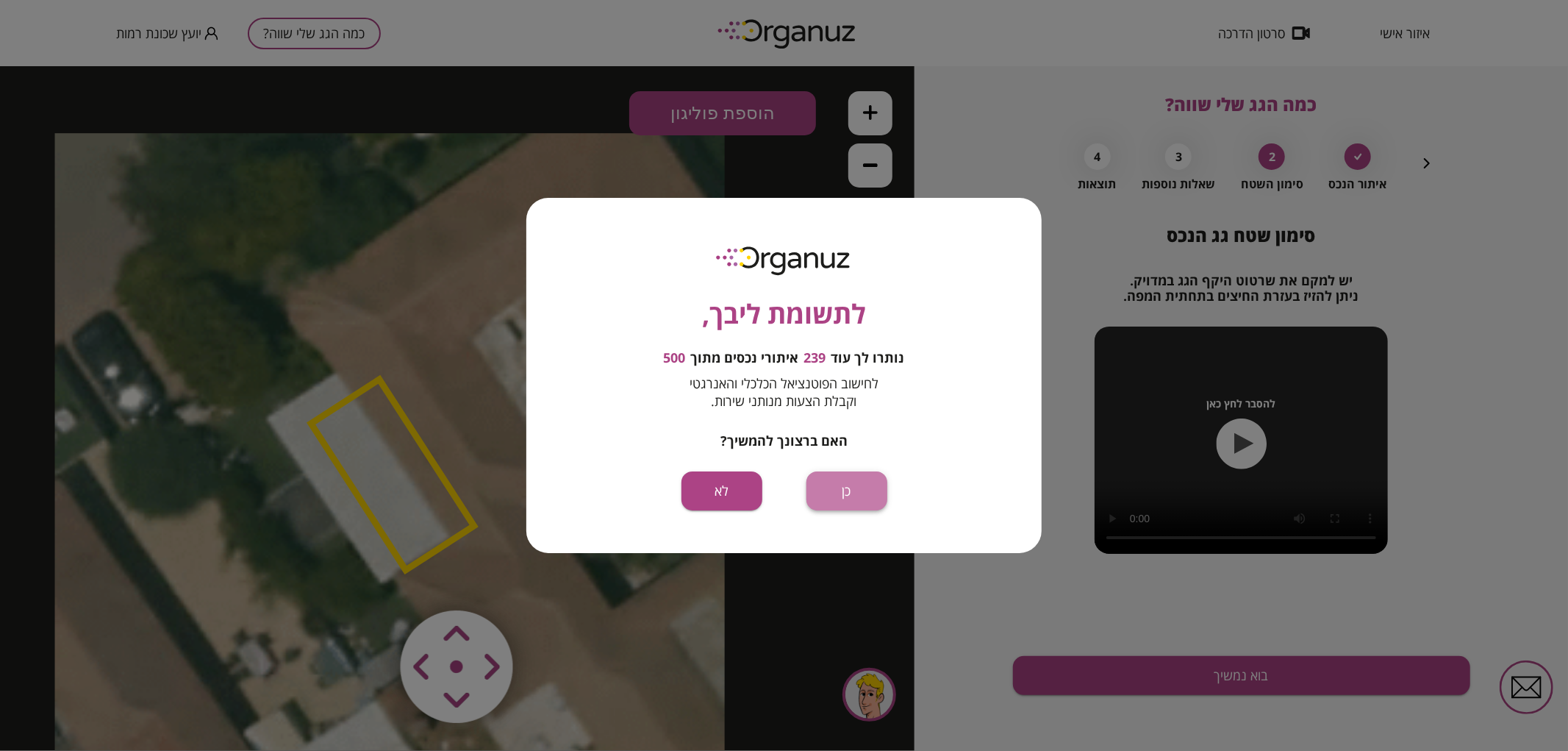
click at [854, 501] on button "כן" at bounding box center [847, 490] width 80 height 39
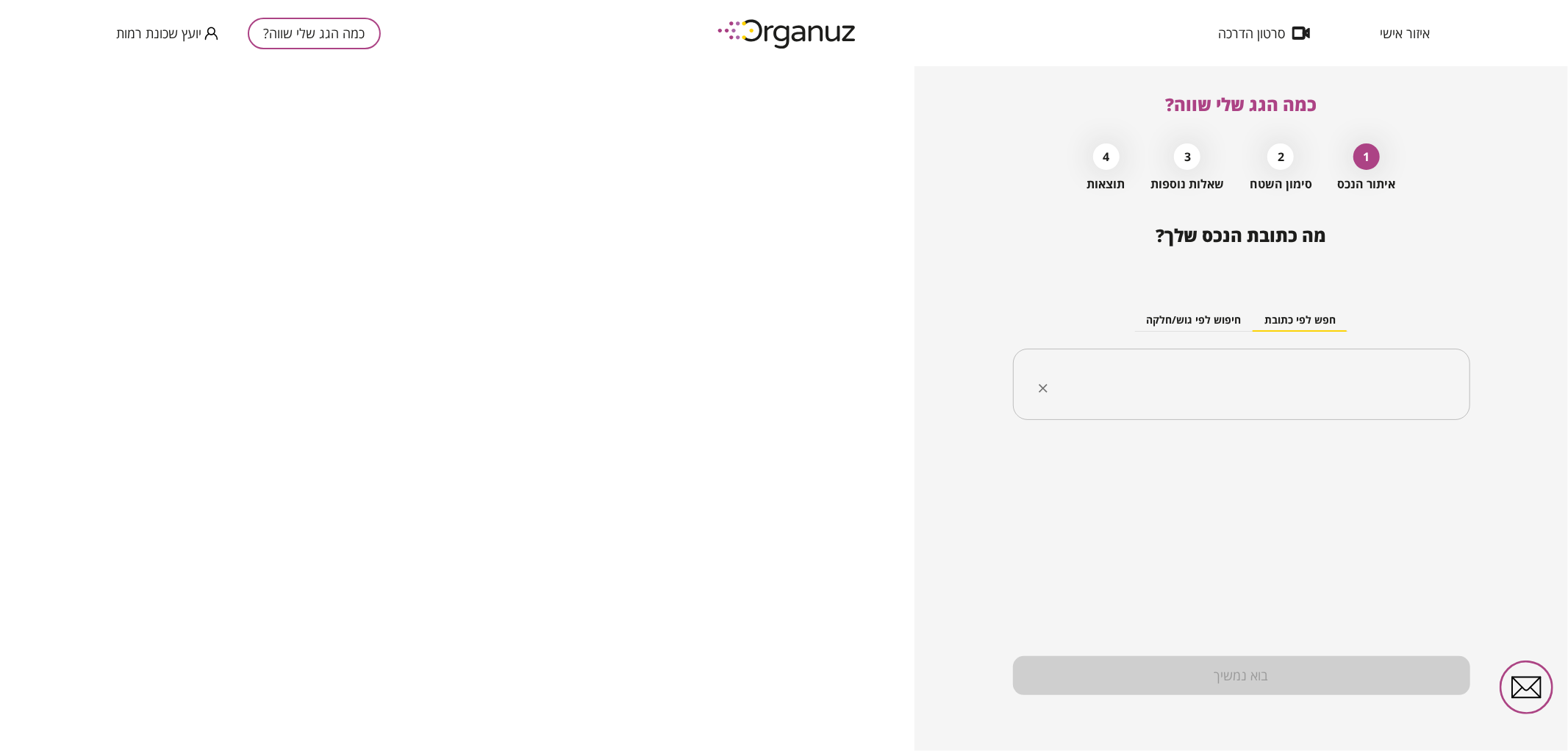
click at [1184, 407] on div "​" at bounding box center [1242, 384] width 457 height 72
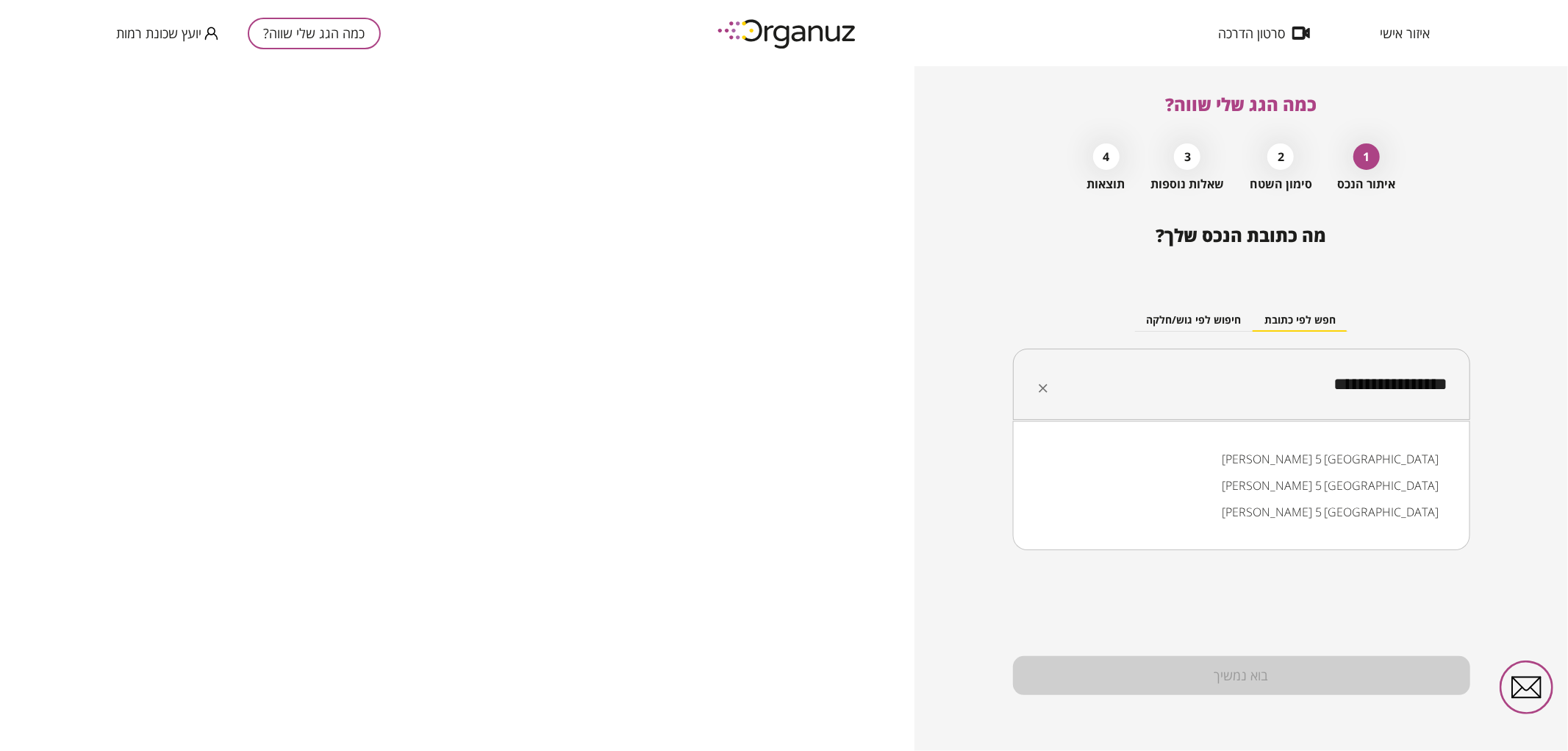
click at [1285, 464] on li "[PERSON_NAME] 5 [GEOGRAPHIC_DATA]" at bounding box center [1242, 458] width 419 height 27
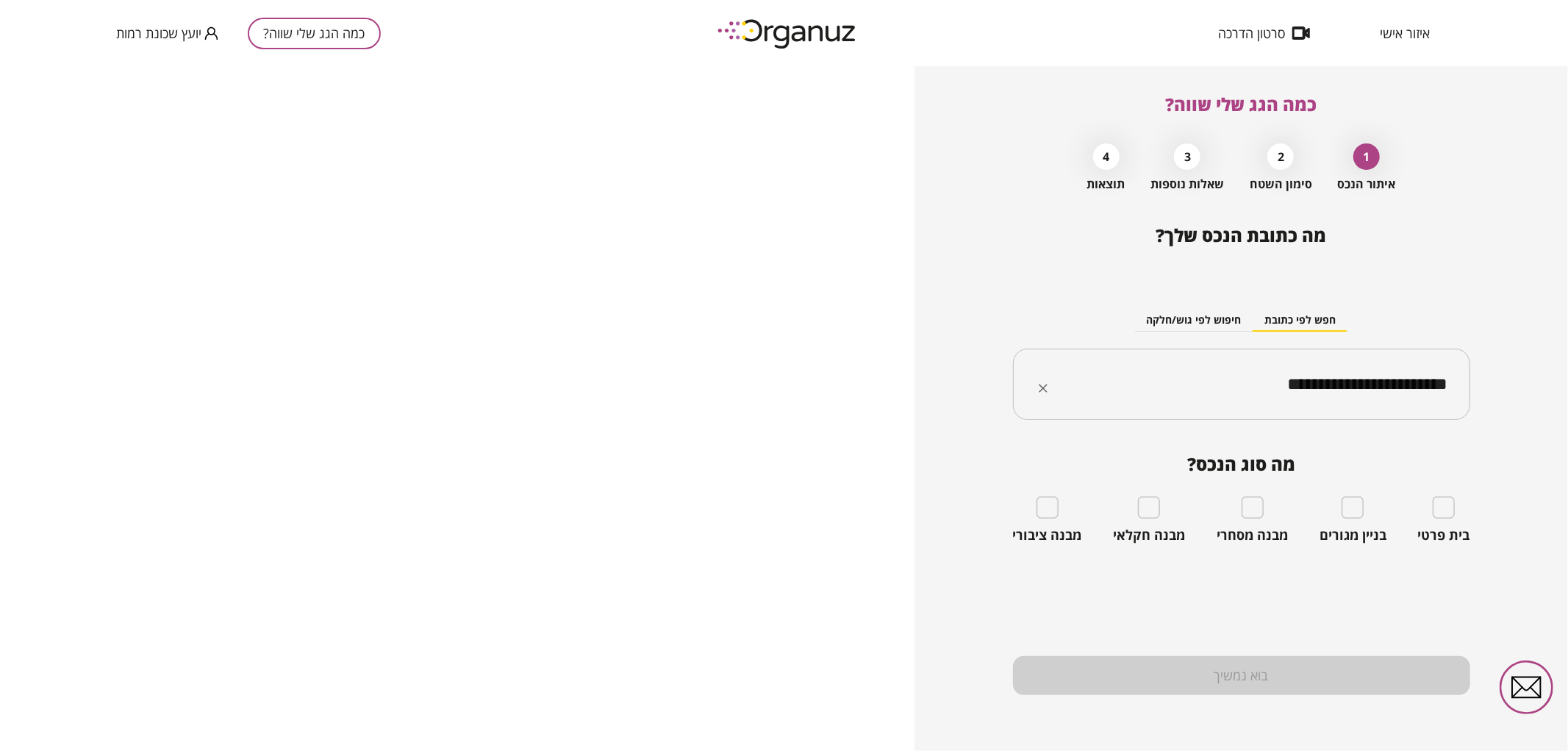
type input "**********"
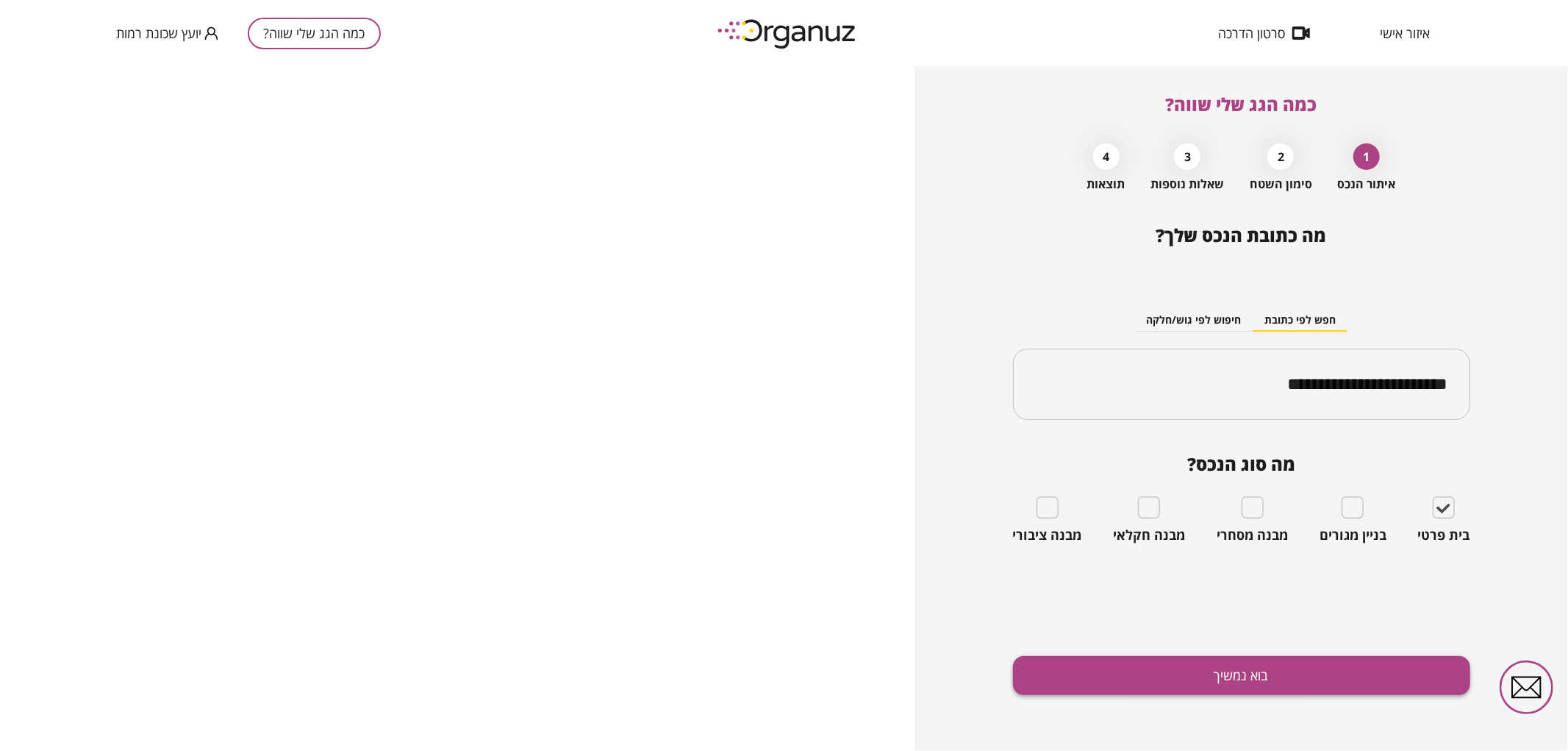
click at [1397, 671] on button "בוא נמשיך" at bounding box center [1242, 675] width 457 height 39
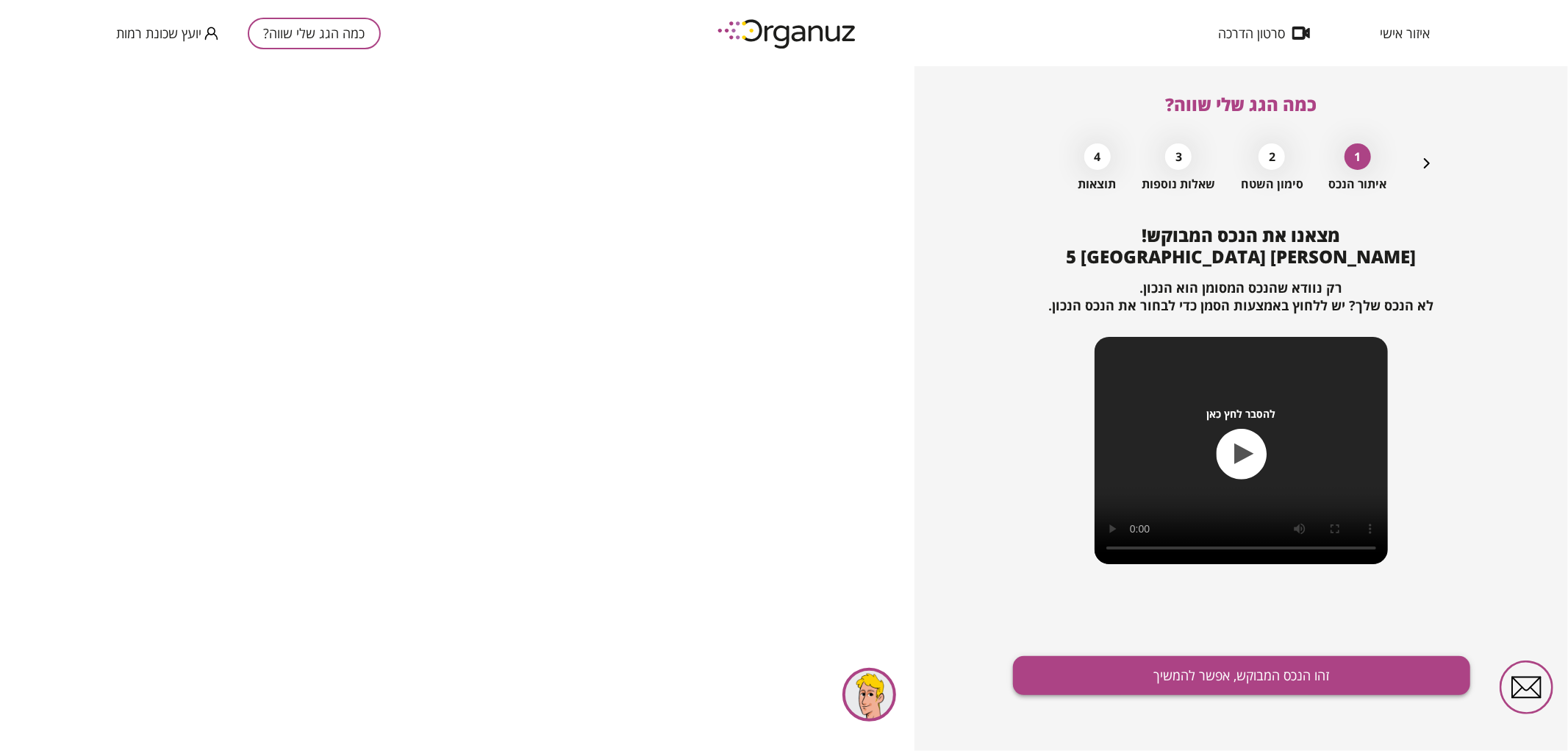
click at [1387, 674] on button "זהו הנכס המבוקש, אפשר להמשיך" at bounding box center [1242, 675] width 457 height 39
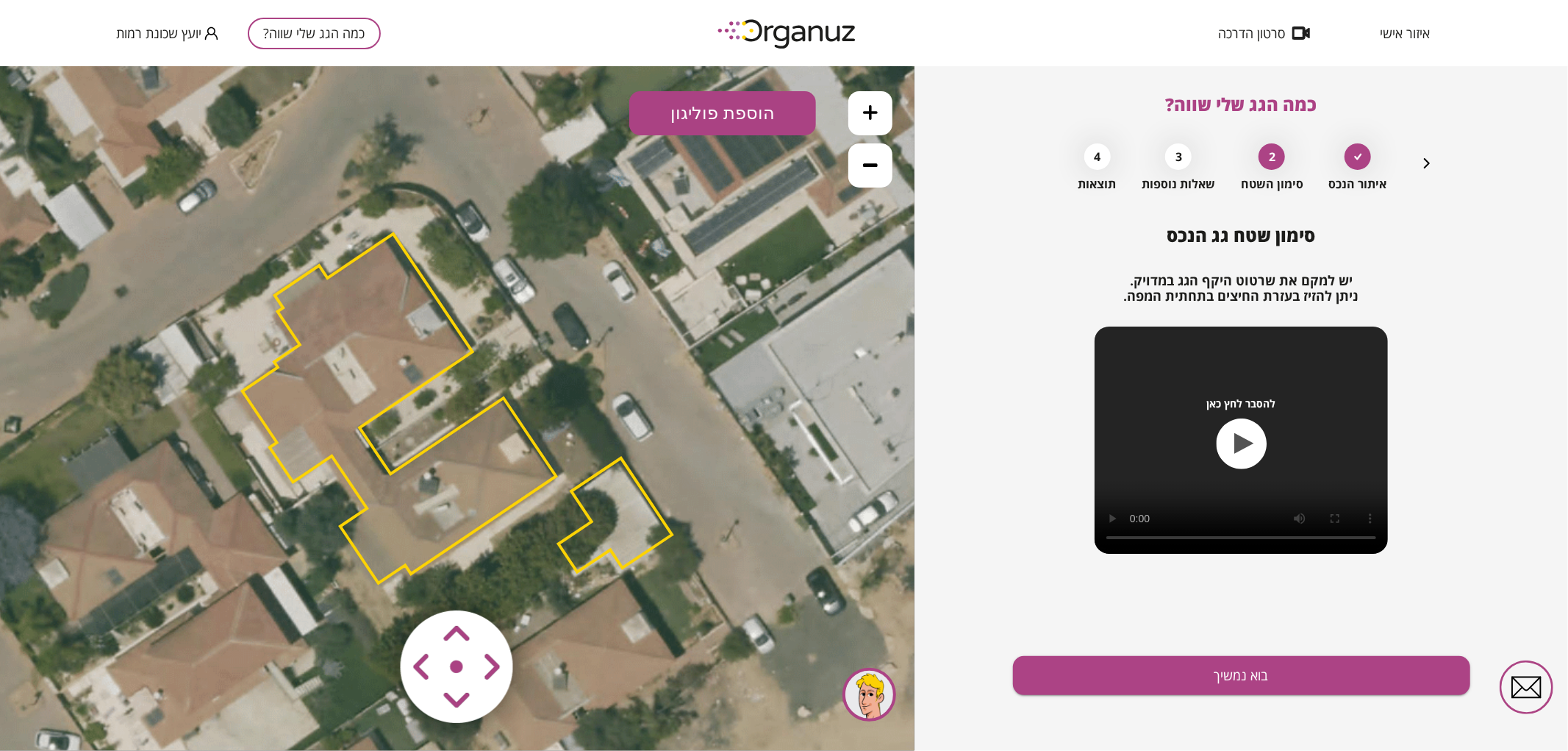
click at [864, 170] on icon at bounding box center [870, 164] width 15 height 15
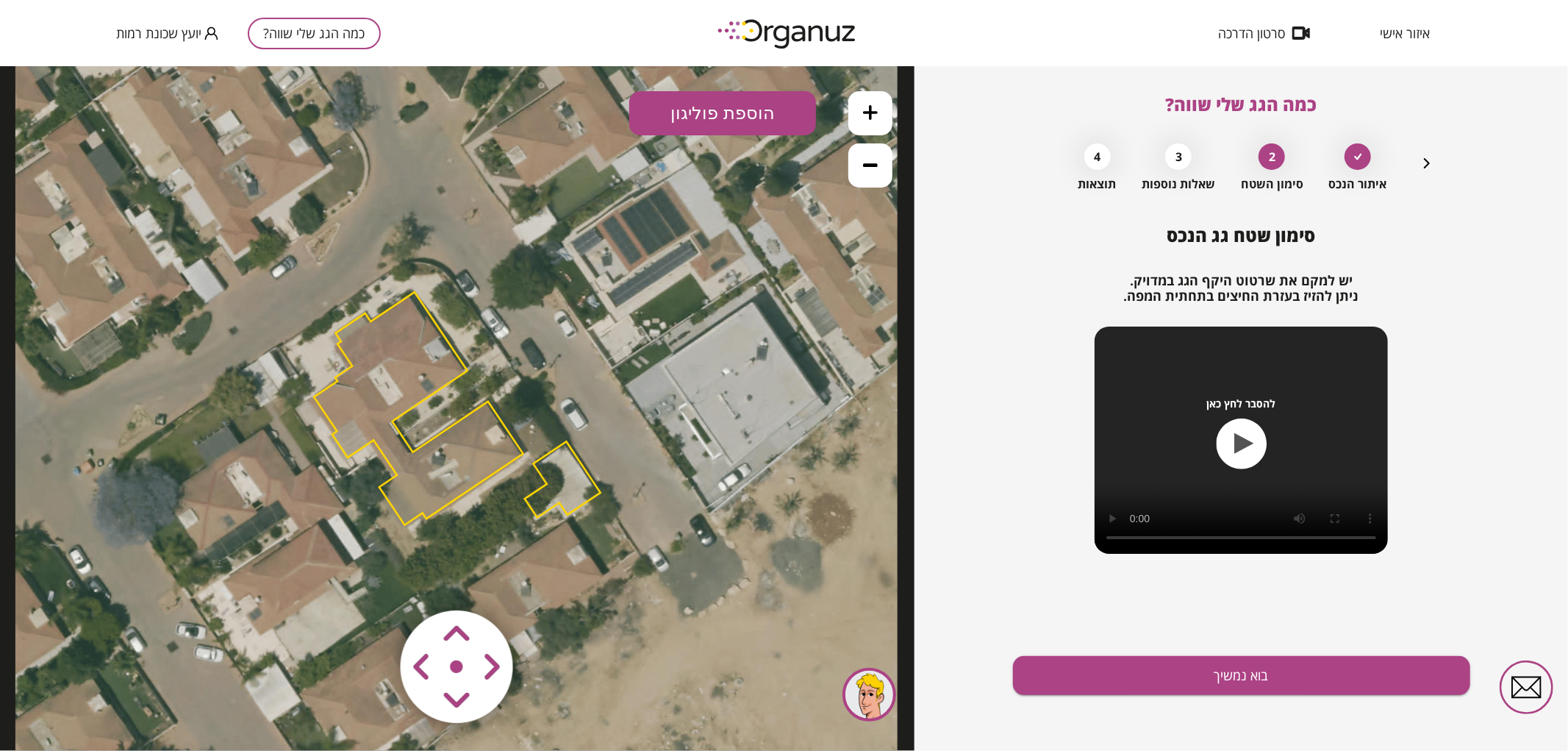
click at [864, 170] on icon at bounding box center [870, 164] width 15 height 15
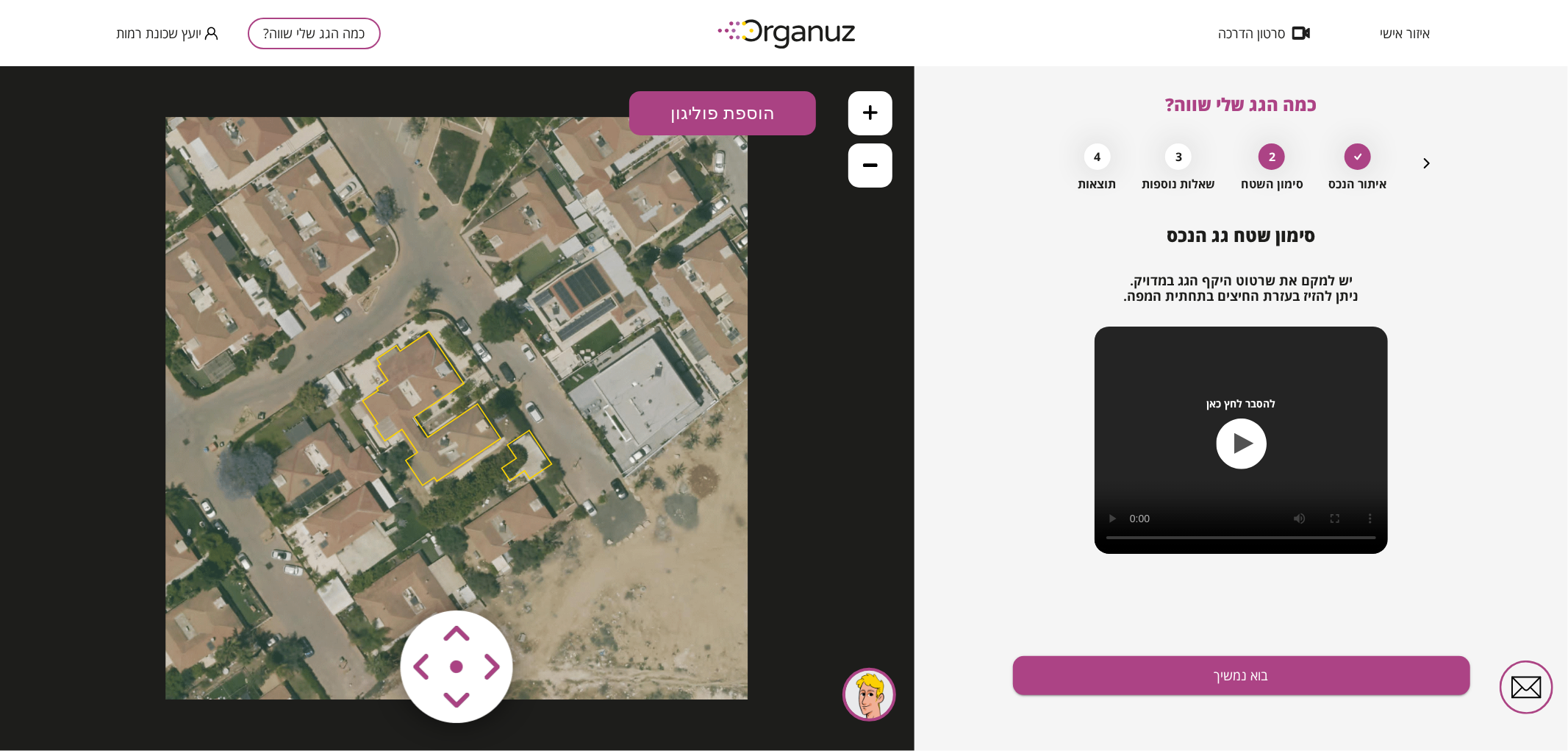
click at [888, 84] on div ".st0 { fill: #FFFFFF; } 10" at bounding box center [457, 408] width 914 height 685
click at [884, 103] on button at bounding box center [870, 113] width 44 height 44
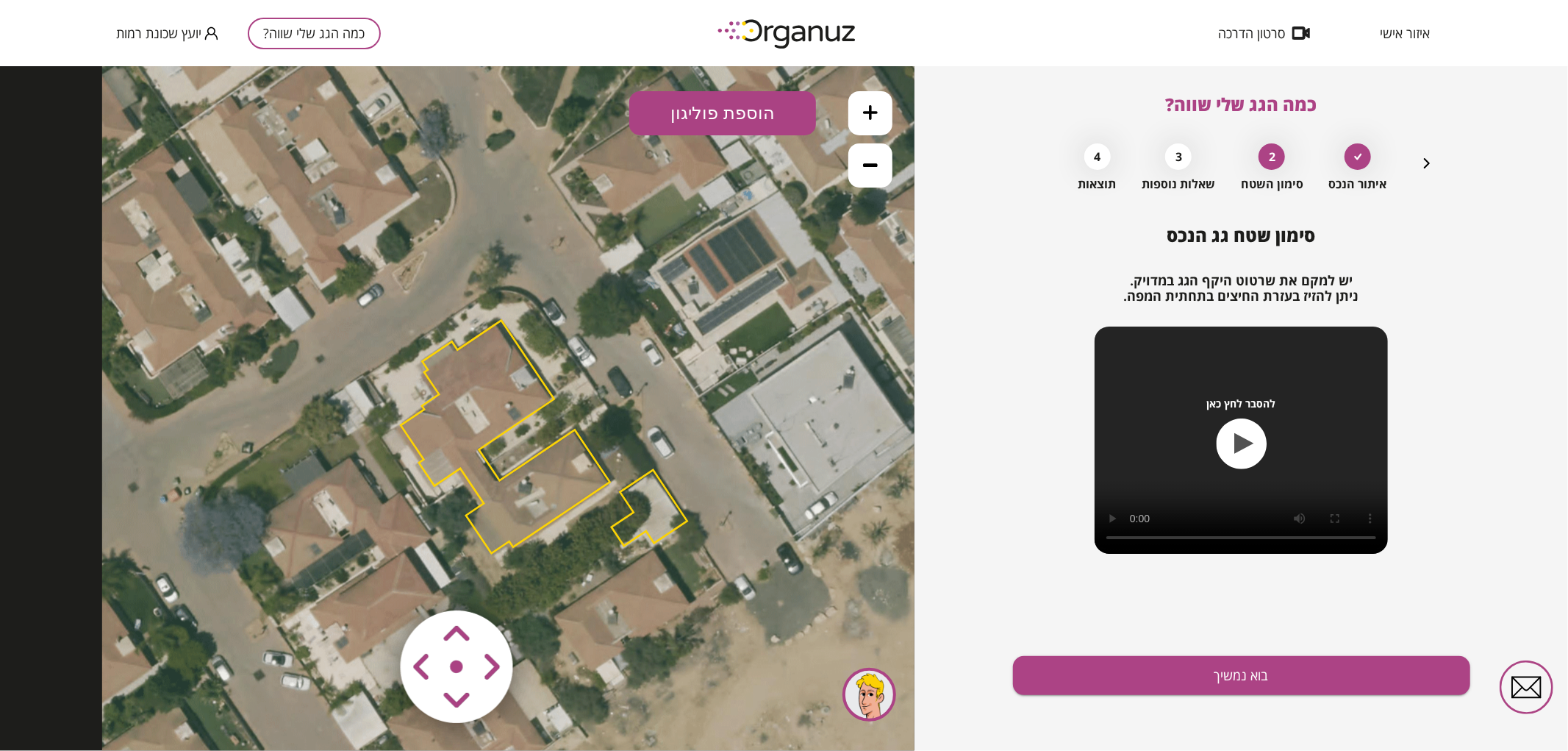
drag, startPoint x: 644, startPoint y: 298, endPoint x: 730, endPoint y: 326, distance: 90.4
click at [730, 326] on icon at bounding box center [543, 435] width 882 height 883
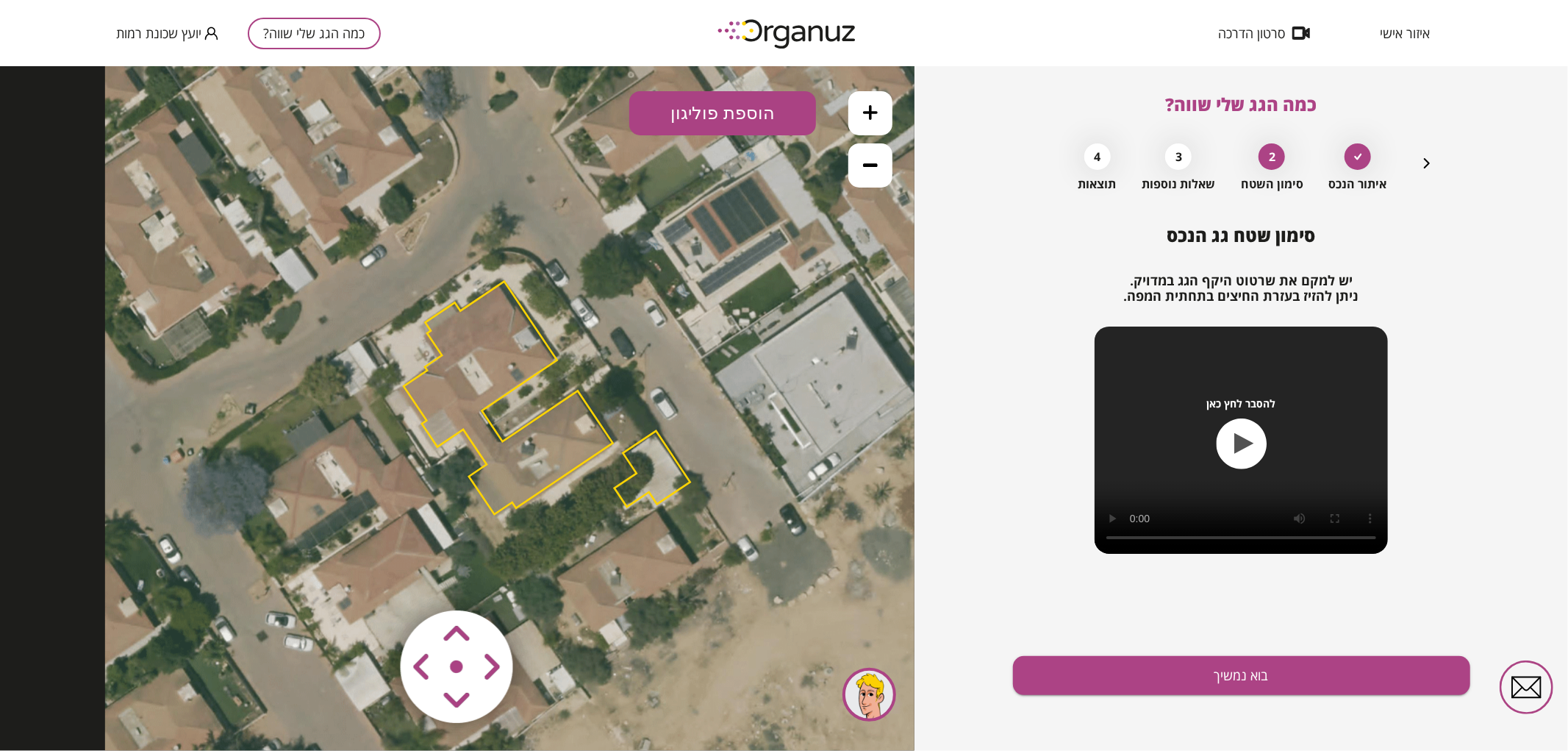
drag, startPoint x: 721, startPoint y: 548, endPoint x: 724, endPoint y: 520, distance: 28.2
click at [724, 520] on icon at bounding box center [546, 396] width 882 height 883
click at [666, 475] on polygon at bounding box center [652, 467] width 76 height 76
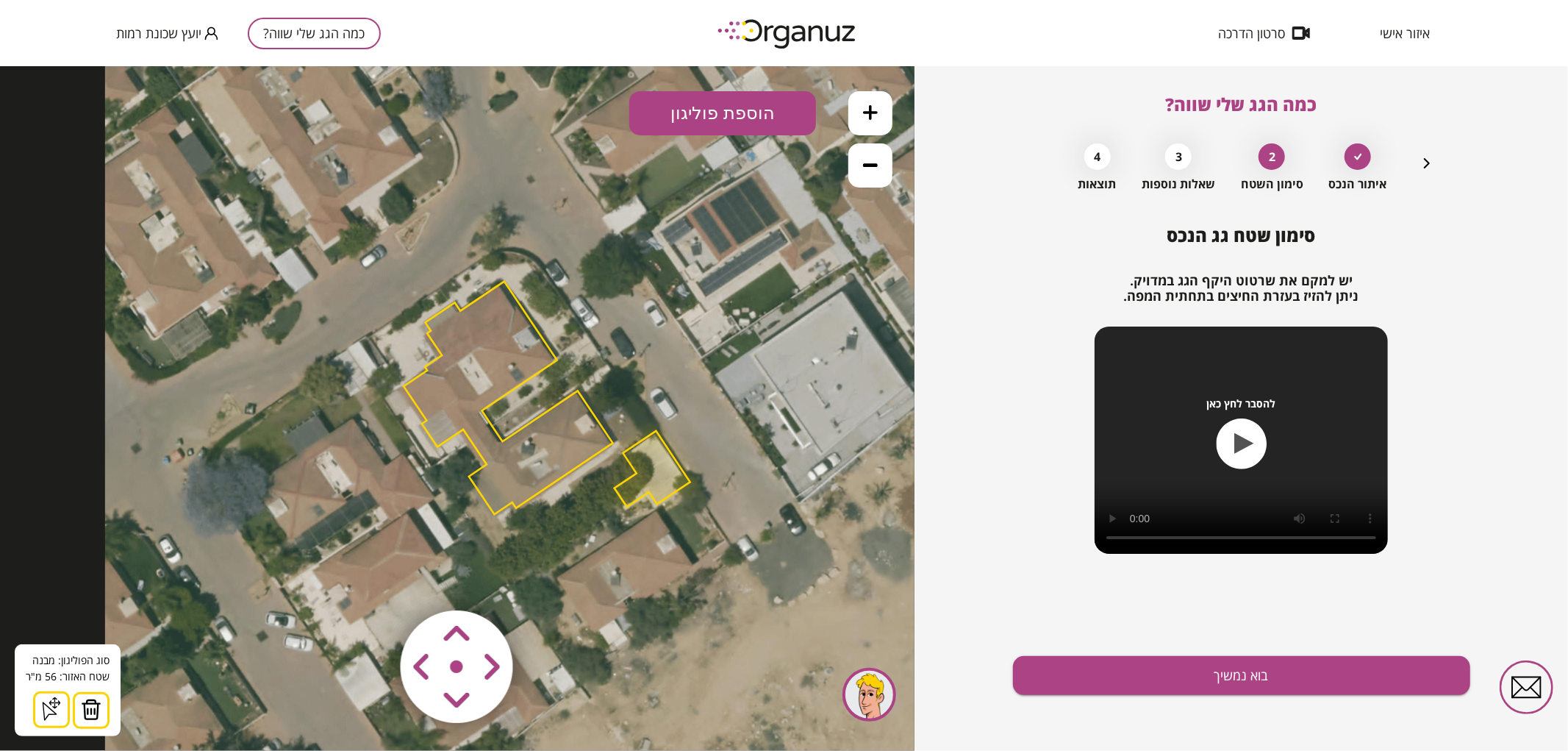
click at [94, 712] on img at bounding box center [91, 709] width 21 height 22
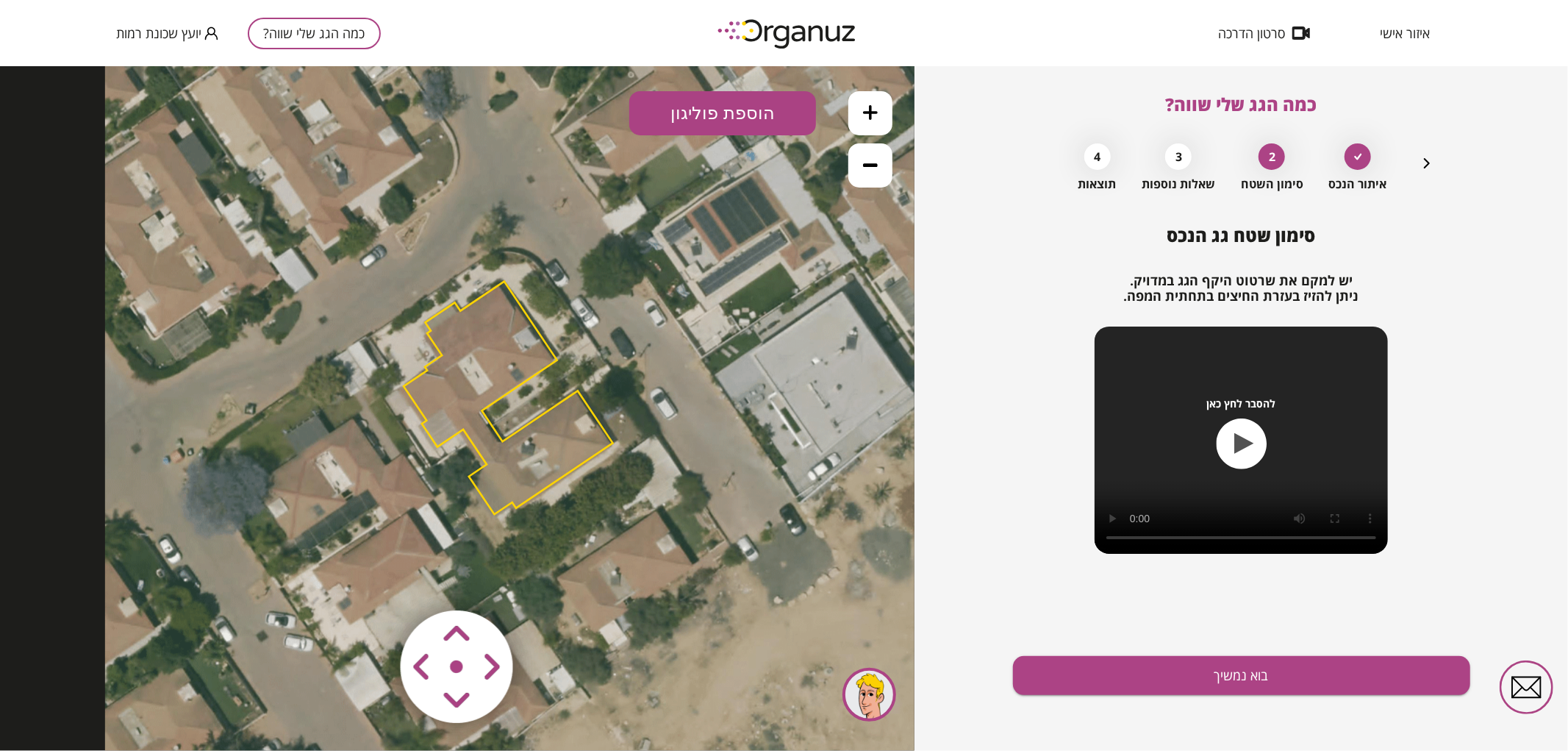
click at [878, 108] on button at bounding box center [870, 113] width 44 height 44
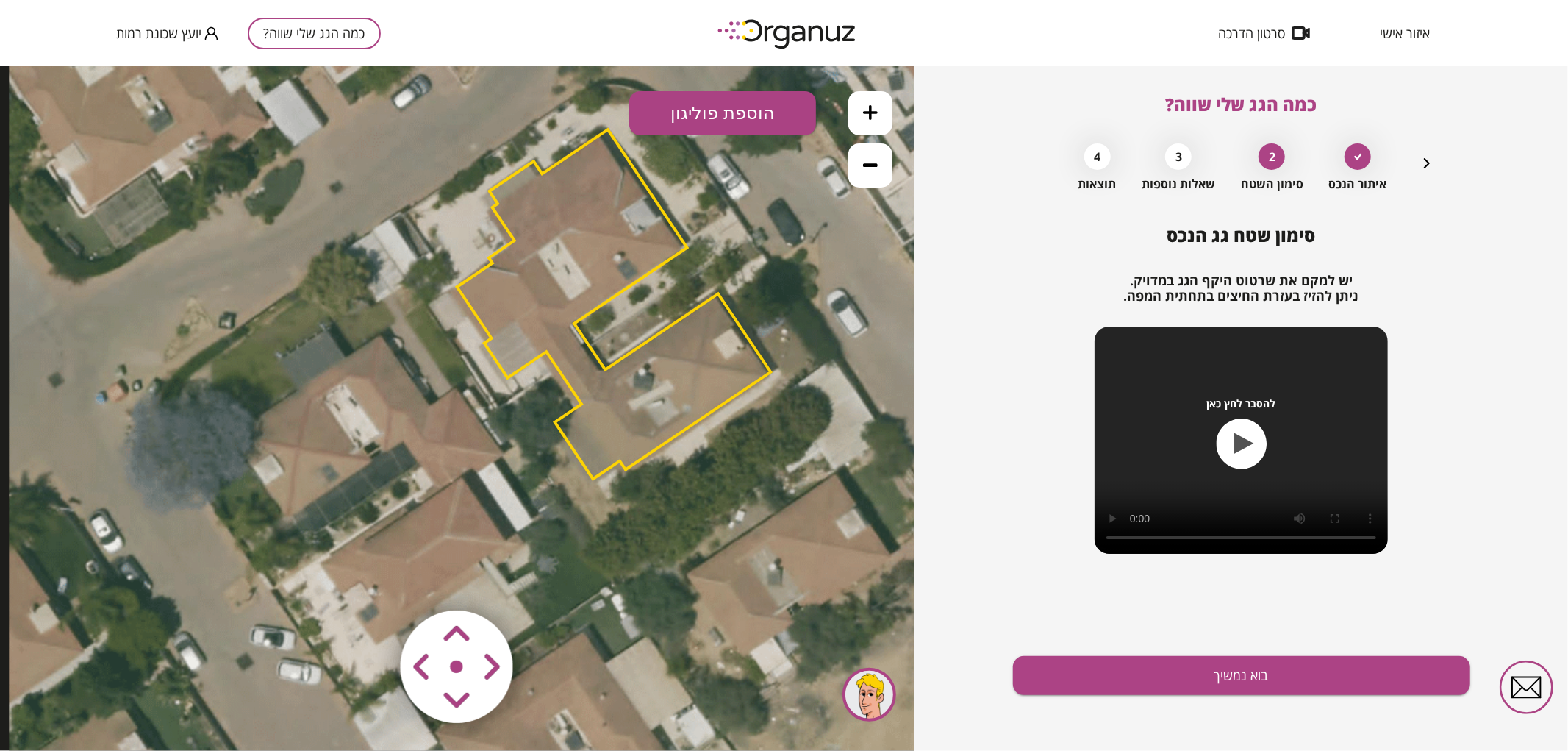
drag, startPoint x: 745, startPoint y: 344, endPoint x: 825, endPoint y: 255, distance: 119.7
click at [825, 255] on icon at bounding box center [670, 303] width 1323 height 1324
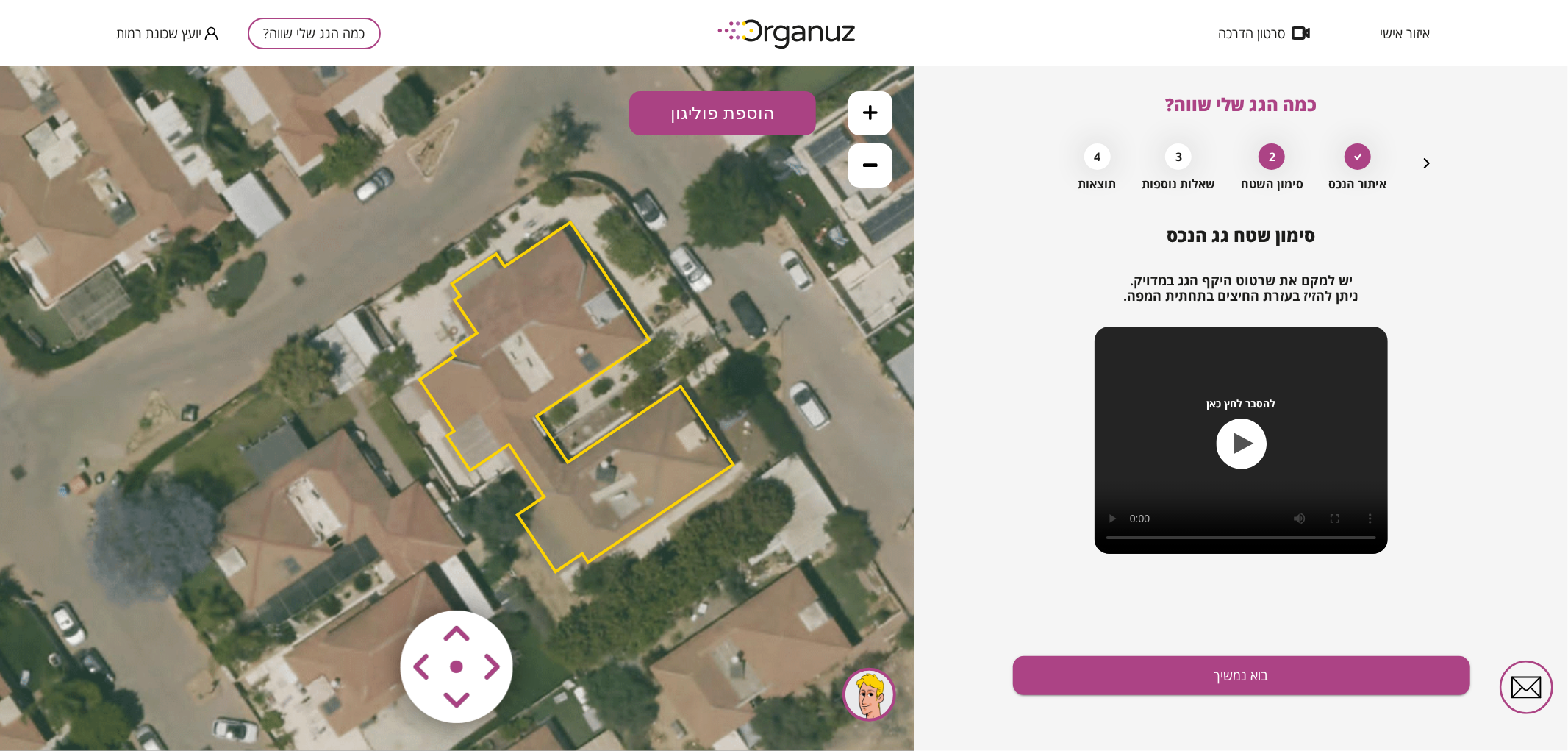
drag, startPoint x: 773, startPoint y: 268, endPoint x: 736, endPoint y: 359, distance: 98.2
click at [736, 359] on icon at bounding box center [633, 395] width 1323 height 1324
click at [558, 478] on polygon at bounding box center [575, 398] width 314 height 349
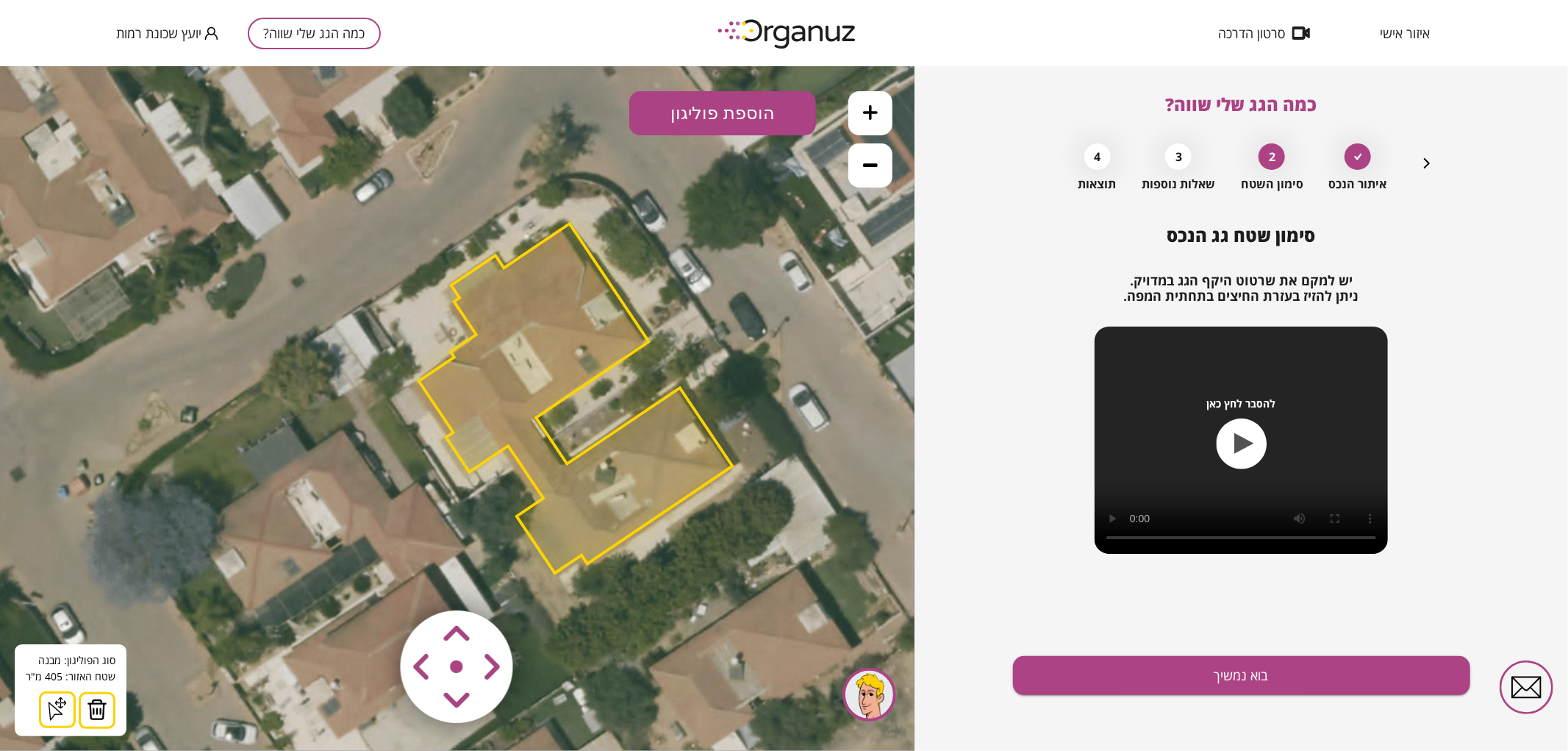
click at [97, 712] on img at bounding box center [97, 709] width 21 height 22
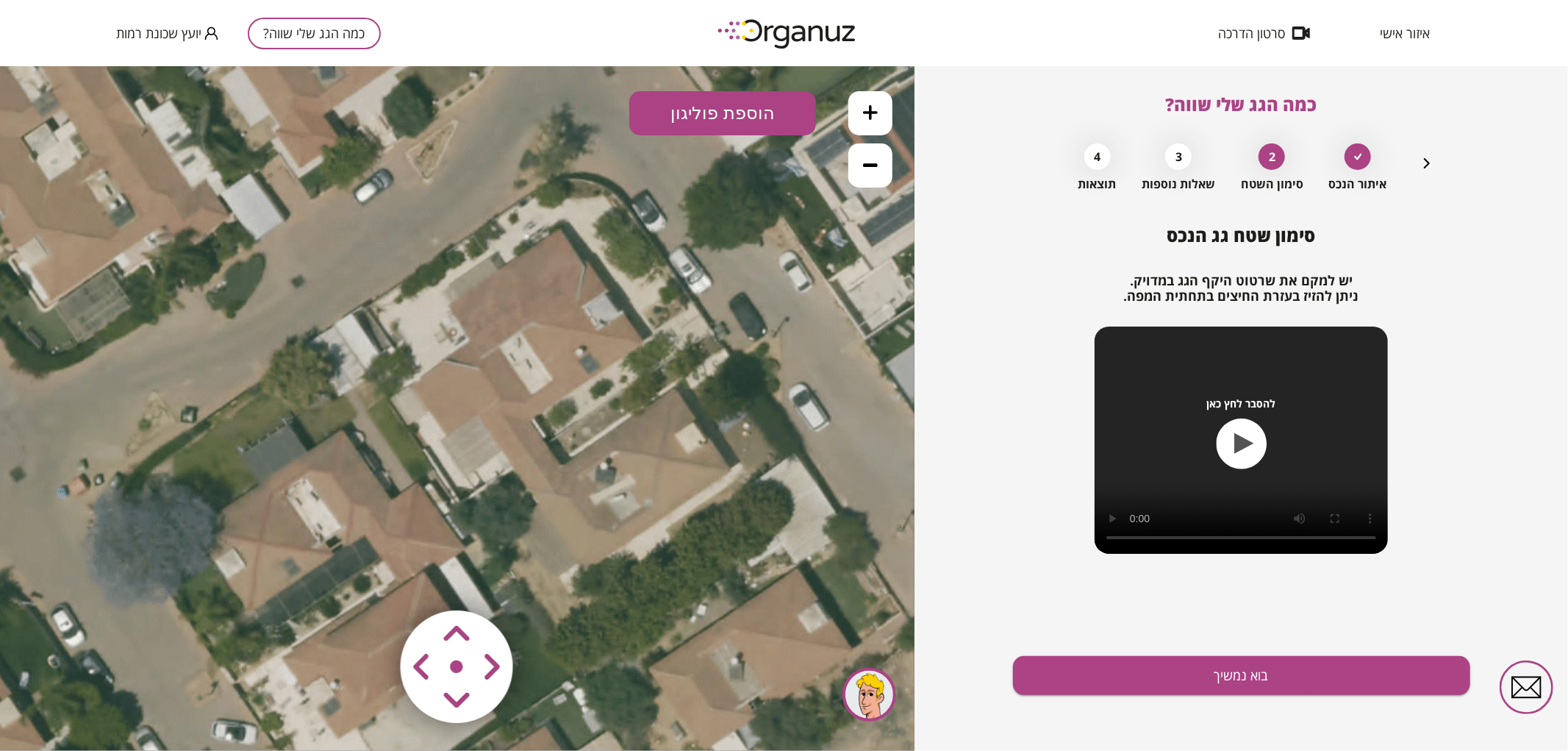
click at [777, 117] on button "הוספת פוליגון" at bounding box center [722, 113] width 187 height 44
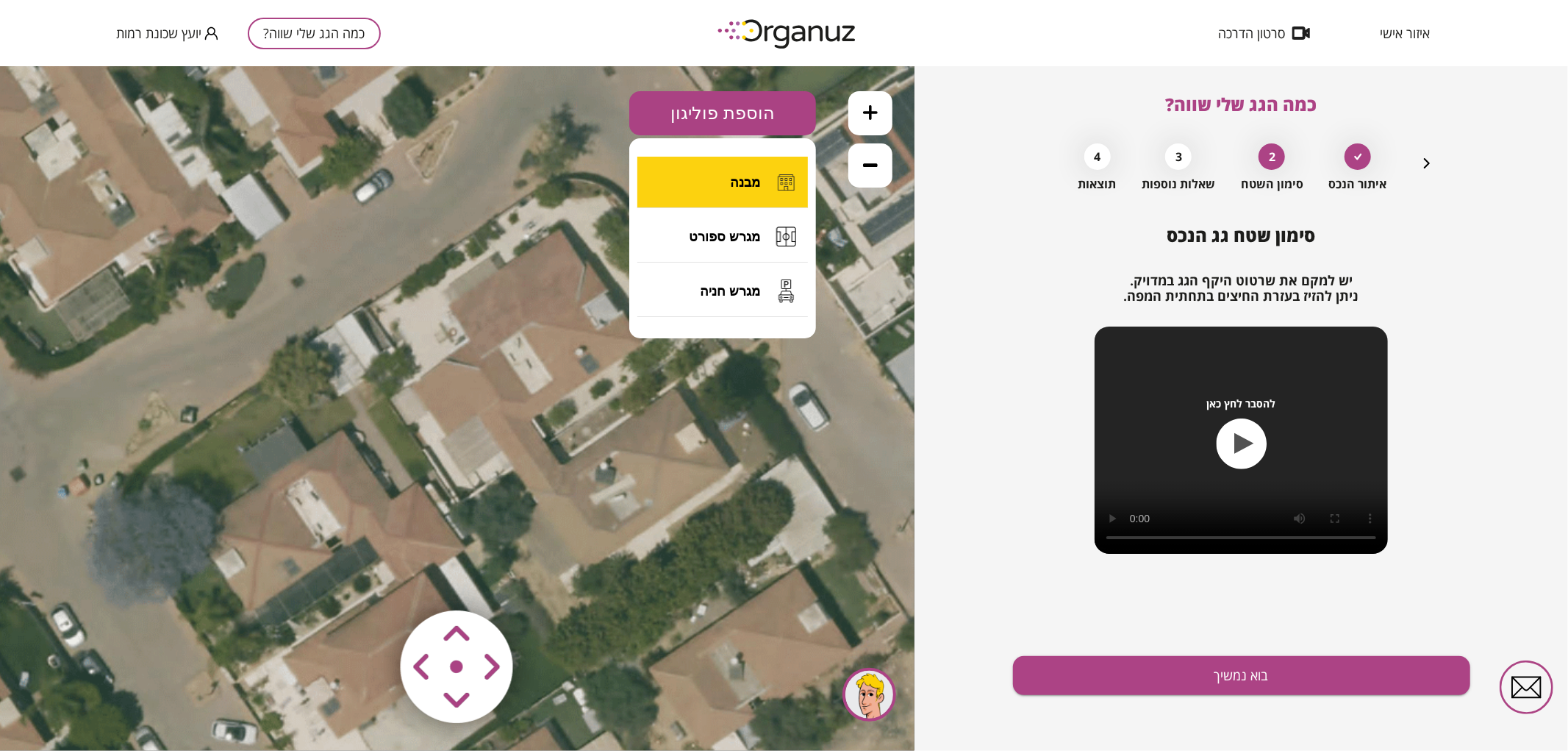
click at [776, 187] on img at bounding box center [785, 182] width 28 height 29
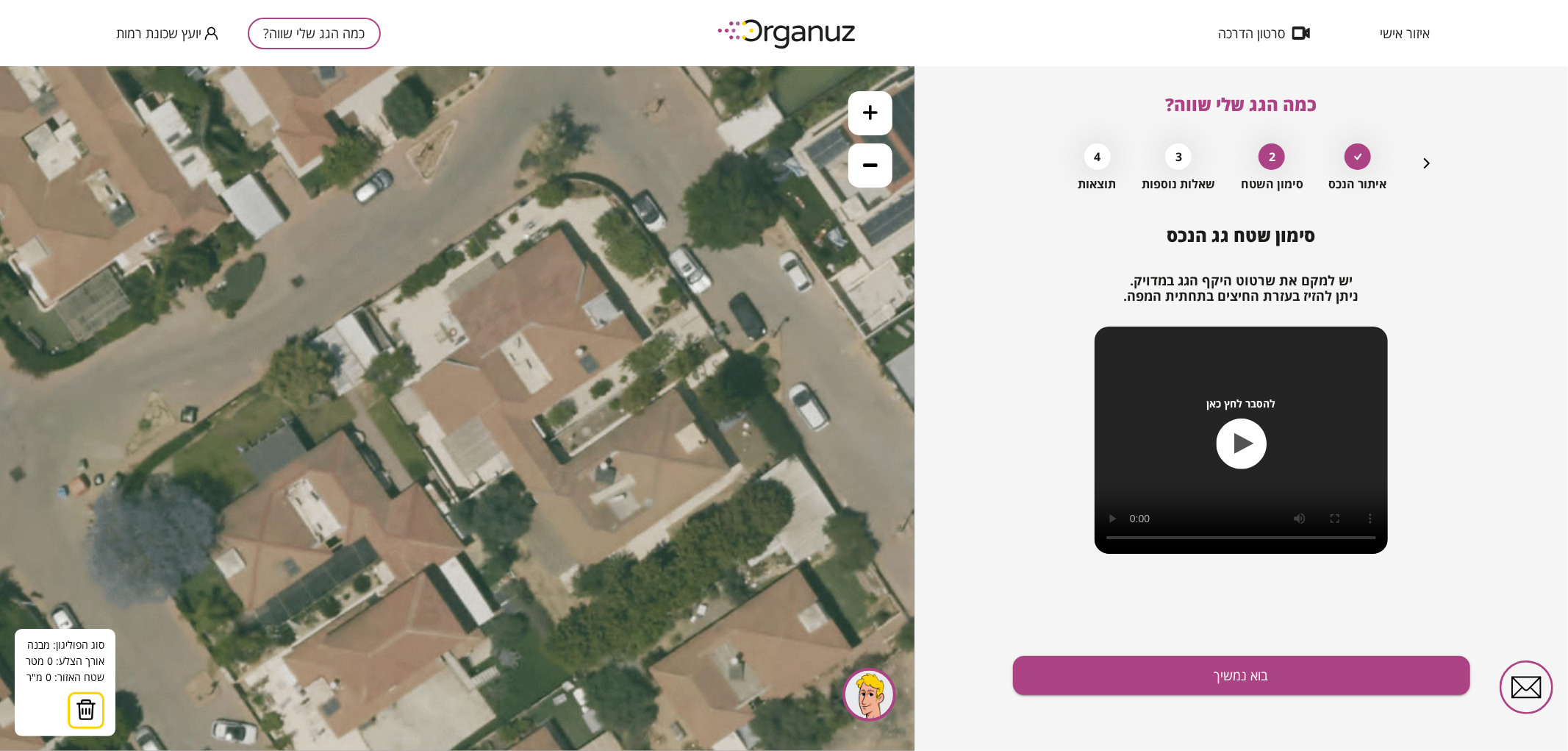
click at [449, 306] on icon at bounding box center [632, 397] width 1323 height 1324
click at [561, 229] on icon at bounding box center [632, 397] width 1323 height 1324
click at [583, 260] on polygon at bounding box center [516, 267] width 133 height 77
click at [586, 259] on icon at bounding box center [632, 397] width 1323 height 1324
click at [609, 290] on polygon at bounding box center [528, 267] width 159 height 77
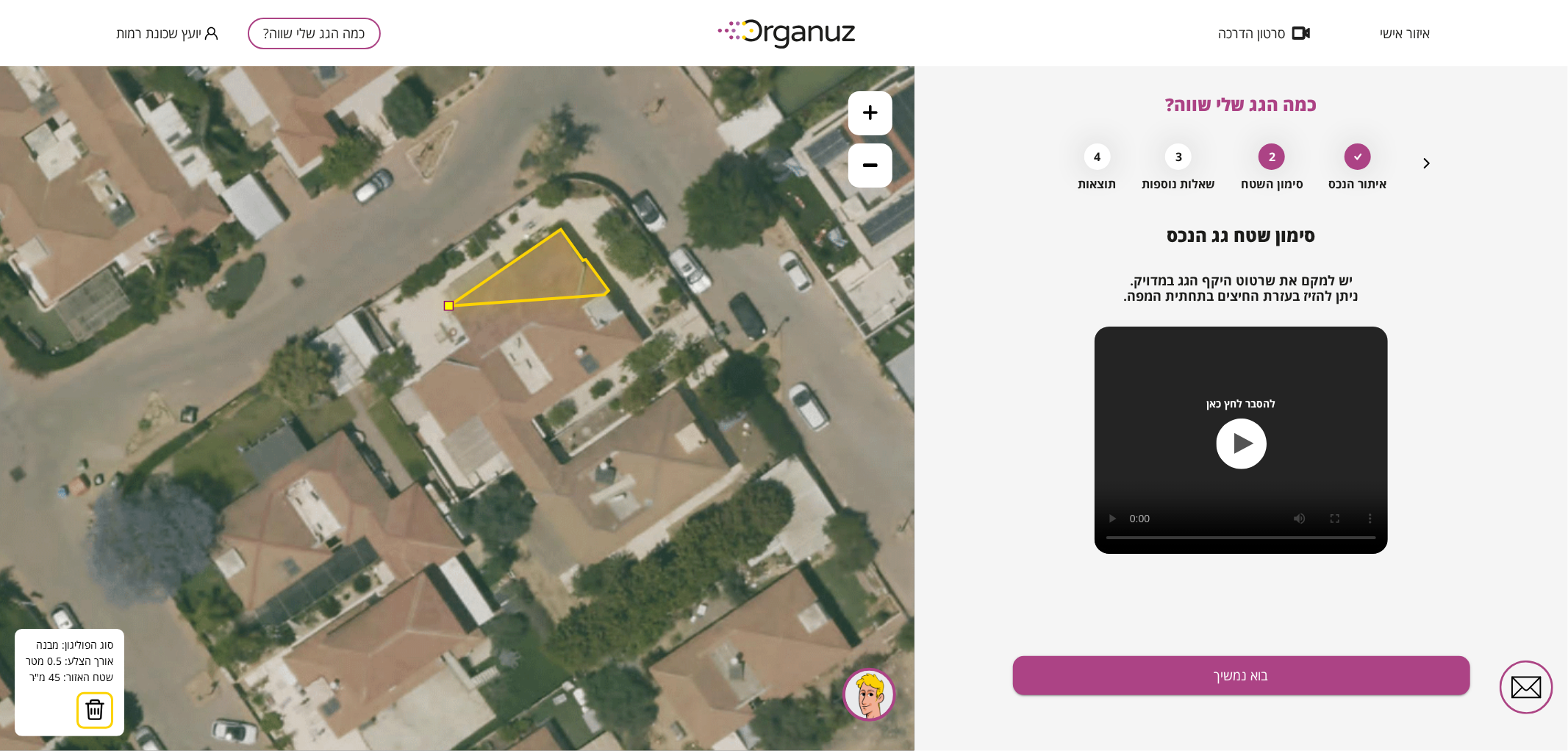
click at [604, 295] on polygon at bounding box center [528, 267] width 159 height 77
click at [620, 313] on polygon at bounding box center [534, 271] width 171 height 84
click at [622, 311] on polygon at bounding box center [535, 271] width 173 height 84
click at [644, 343] on polygon at bounding box center [546, 285] width 194 height 114
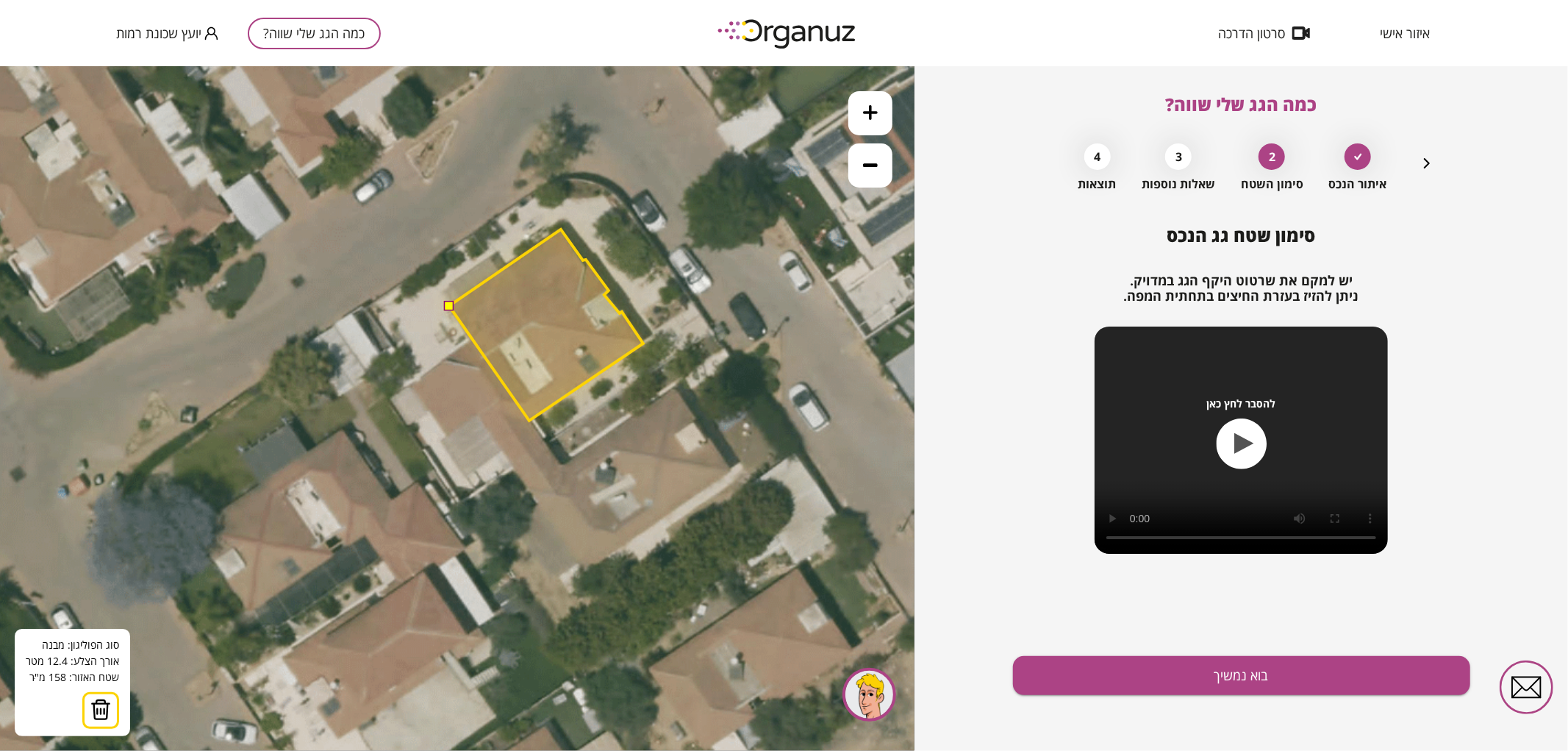
click at [529, 420] on polygon at bounding box center [546, 324] width 194 height 191
click at [546, 442] on icon at bounding box center [632, 397] width 1323 height 1324
click at [512, 468] on polygon at bounding box center [546, 349] width 194 height 240
click at [500, 450] on polygon at bounding box center [546, 349] width 194 height 240
click at [467, 475] on polygon at bounding box center [546, 351] width 194 height 246
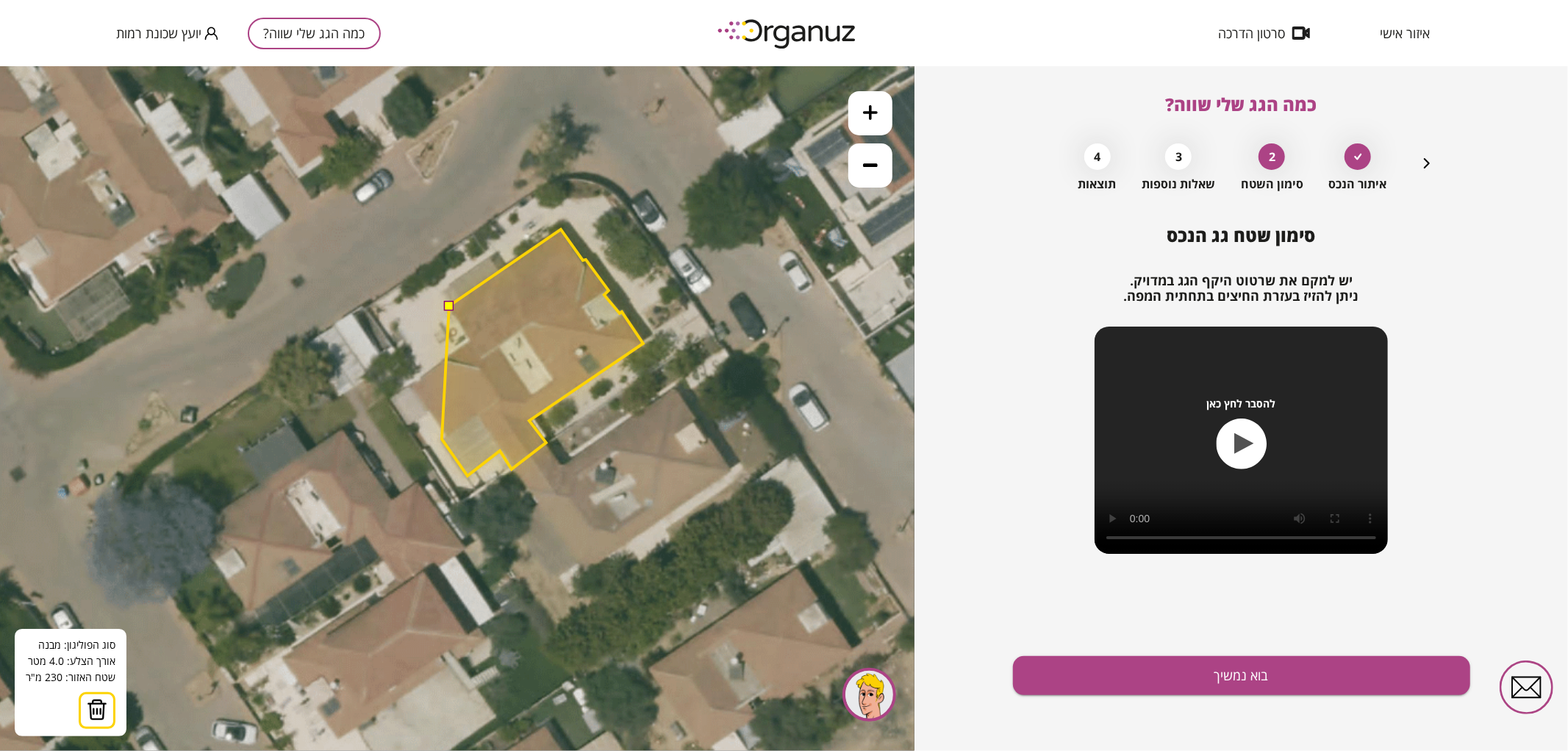
click at [442, 438] on polygon at bounding box center [542, 351] width 201 height 246
click at [442, 444] on polygon at bounding box center [542, 351] width 201 height 246
drag, startPoint x: 449, startPoint y: 437, endPoint x: 437, endPoint y: 422, distance: 19.2
click at [449, 436] on polygon at bounding box center [542, 350] width 201 height 246
click at [449, 435] on polygon at bounding box center [542, 349] width 201 height 246
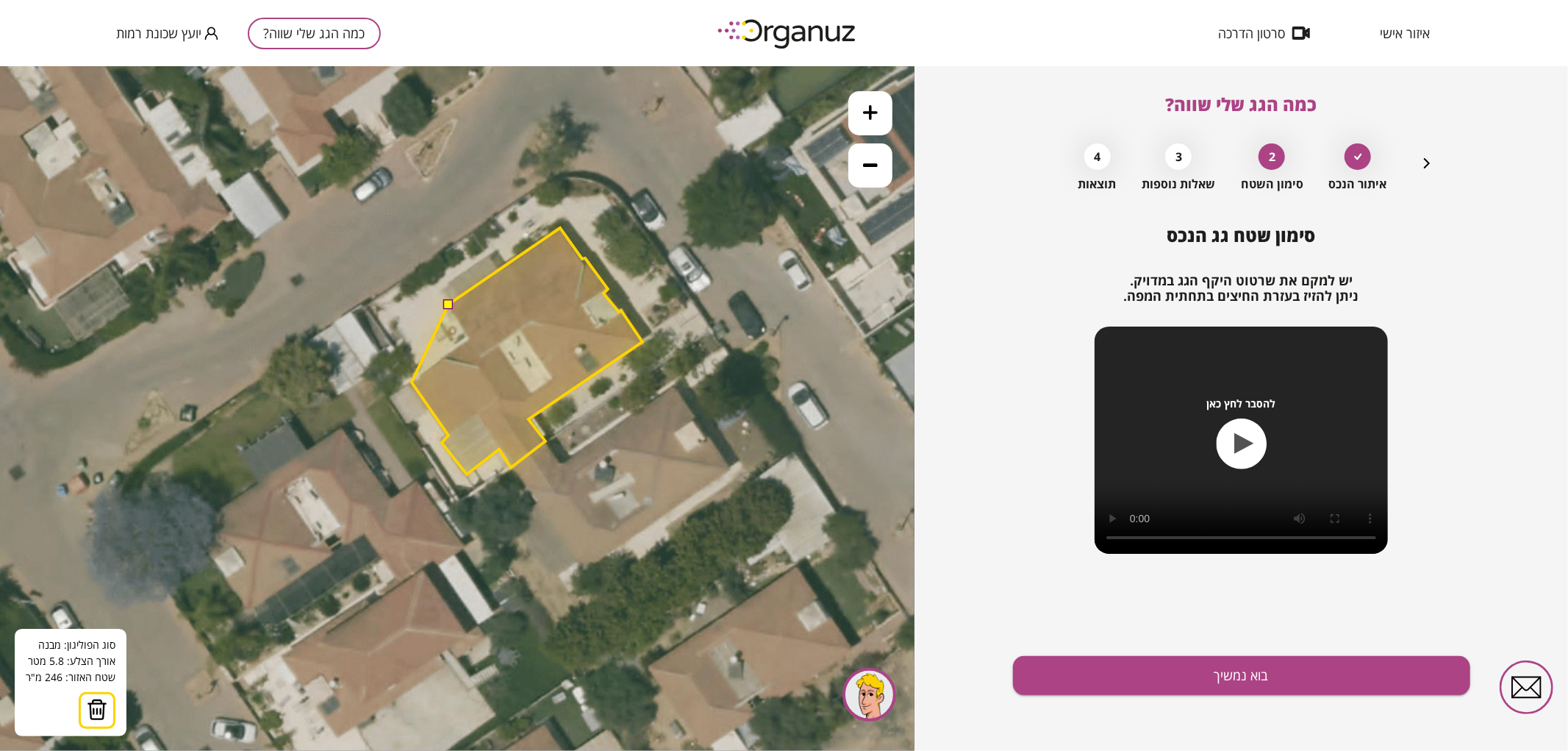
click at [411, 381] on polygon at bounding box center [527, 349] width 230 height 246
click at [471, 340] on polygon at bounding box center [527, 349] width 230 height 246
click at [446, 301] on button at bounding box center [447, 303] width 10 height 10
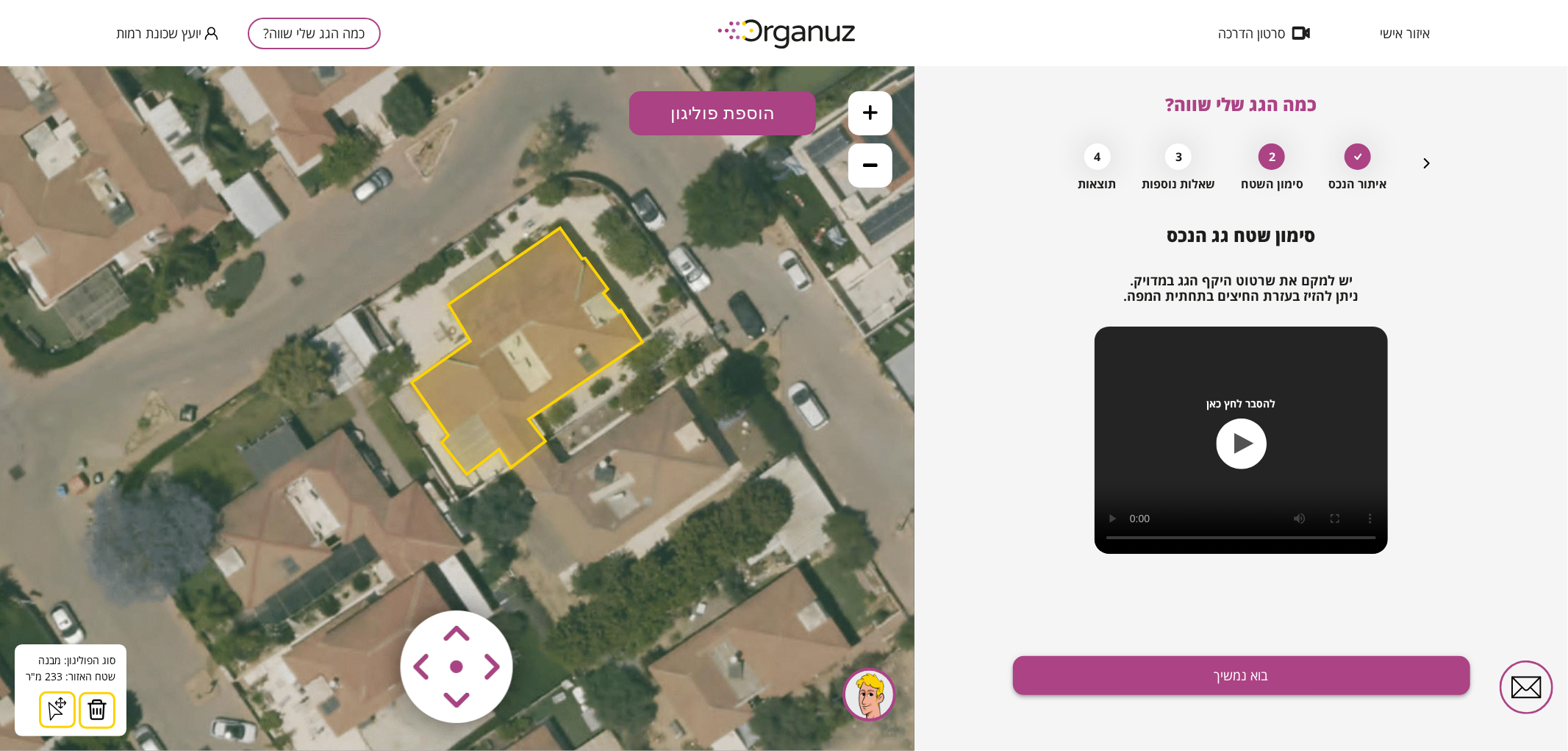
click at [1157, 672] on button "בוא נמשיך" at bounding box center [1242, 675] width 457 height 39
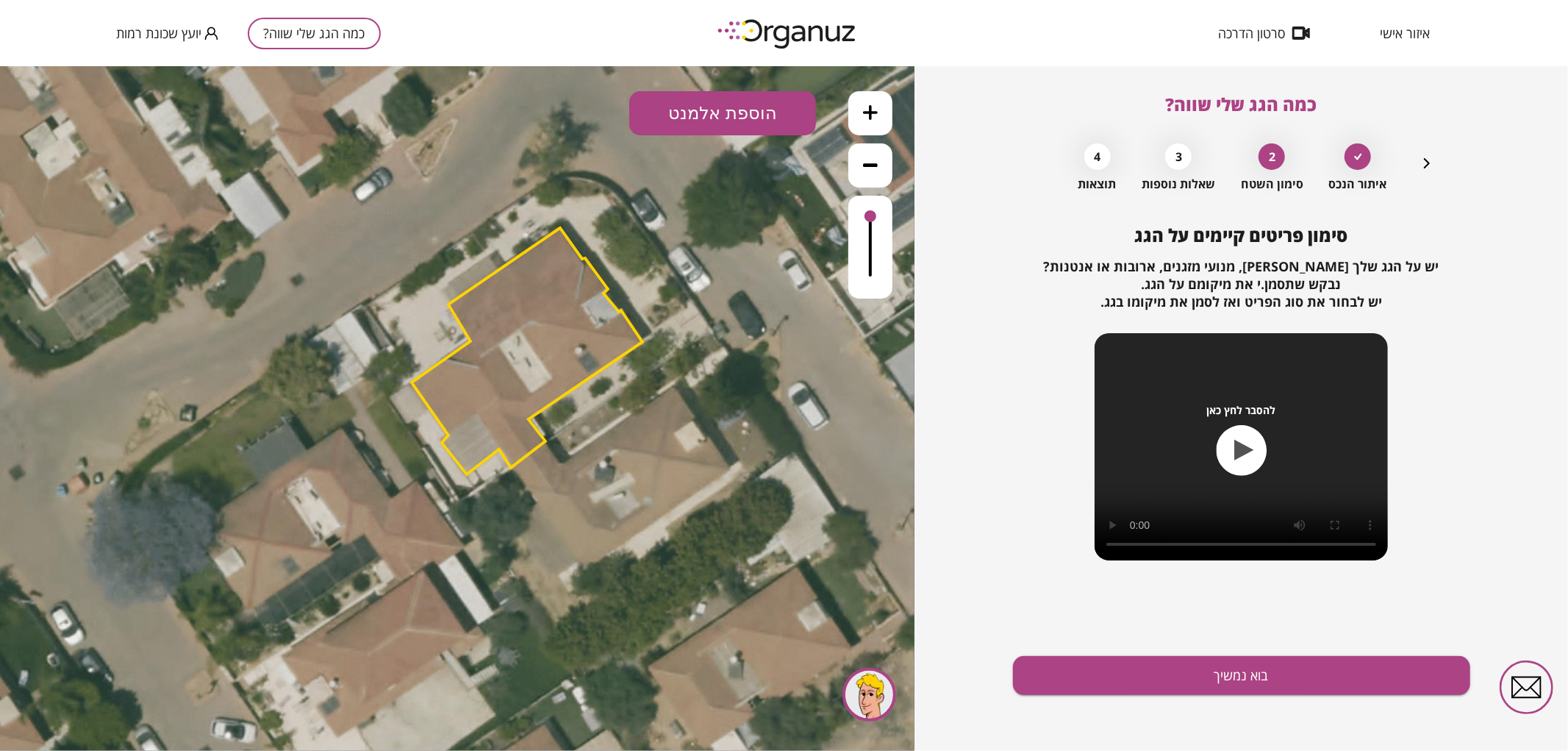
click at [762, 111] on button "הוספת אלמנט" at bounding box center [722, 113] width 187 height 44
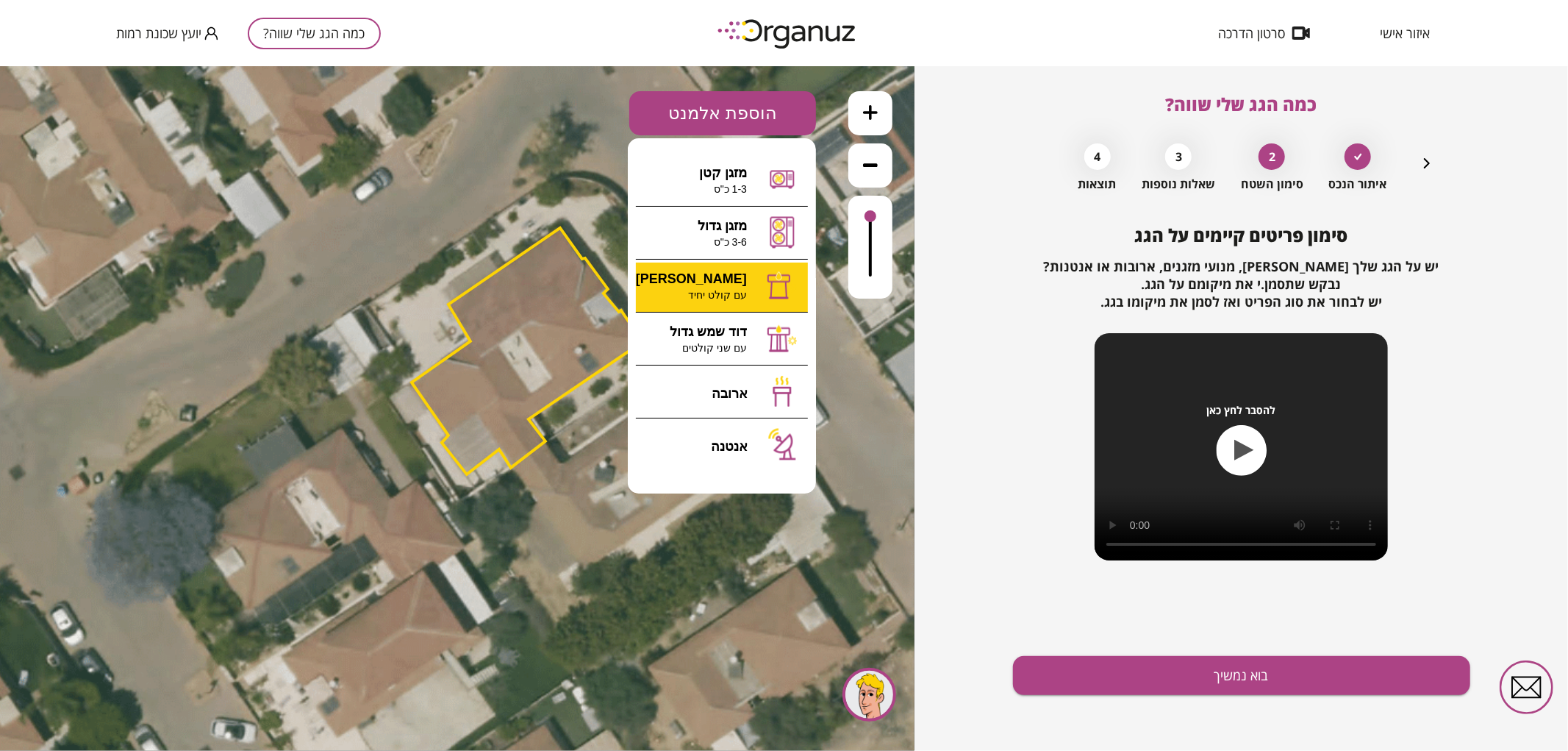
click at [761, 267] on div ".st0 { fill: #FFFFFF; } א" at bounding box center [457, 408] width 914 height 685
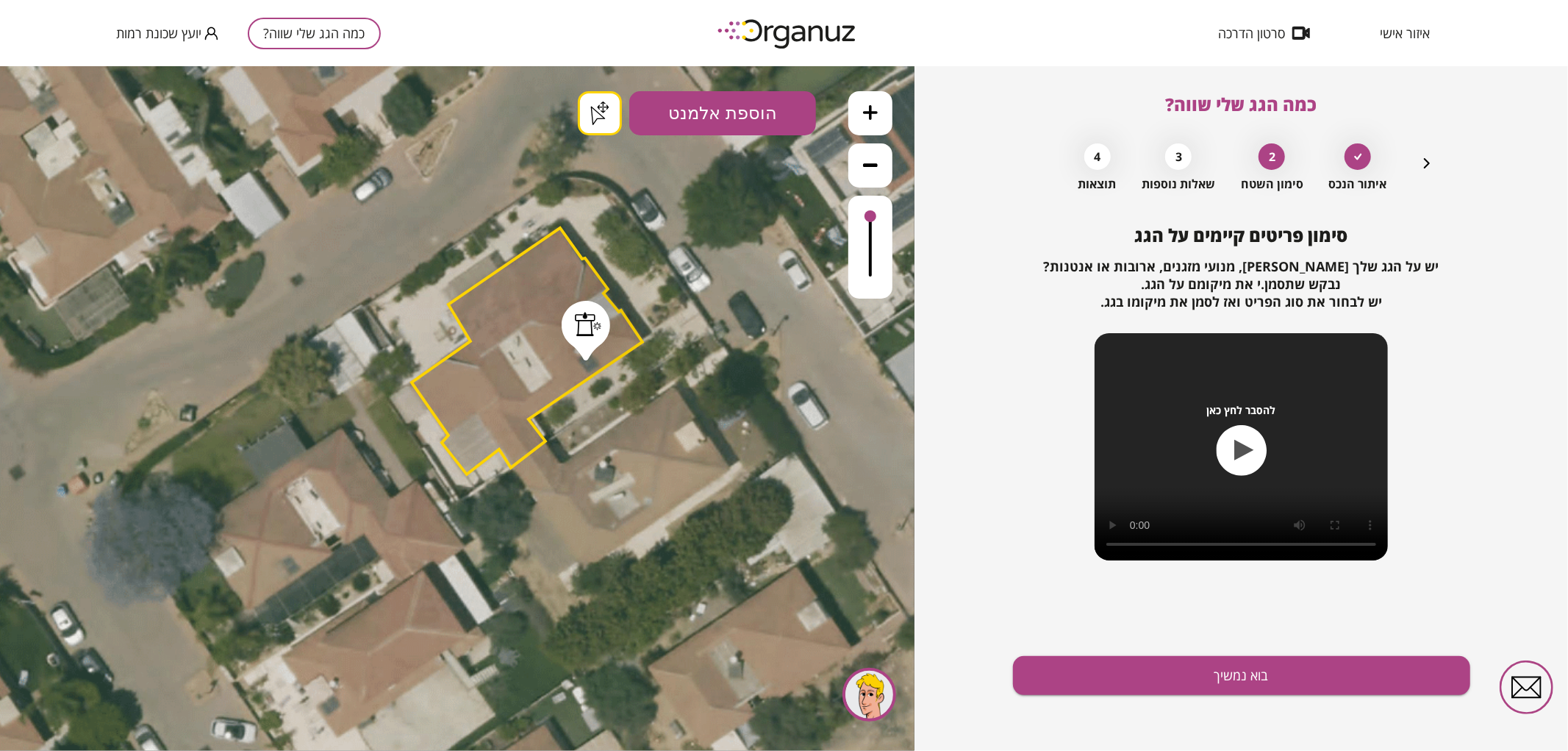
click at [1098, 665] on button "בוא נמשיך" at bounding box center [1242, 675] width 457 height 39
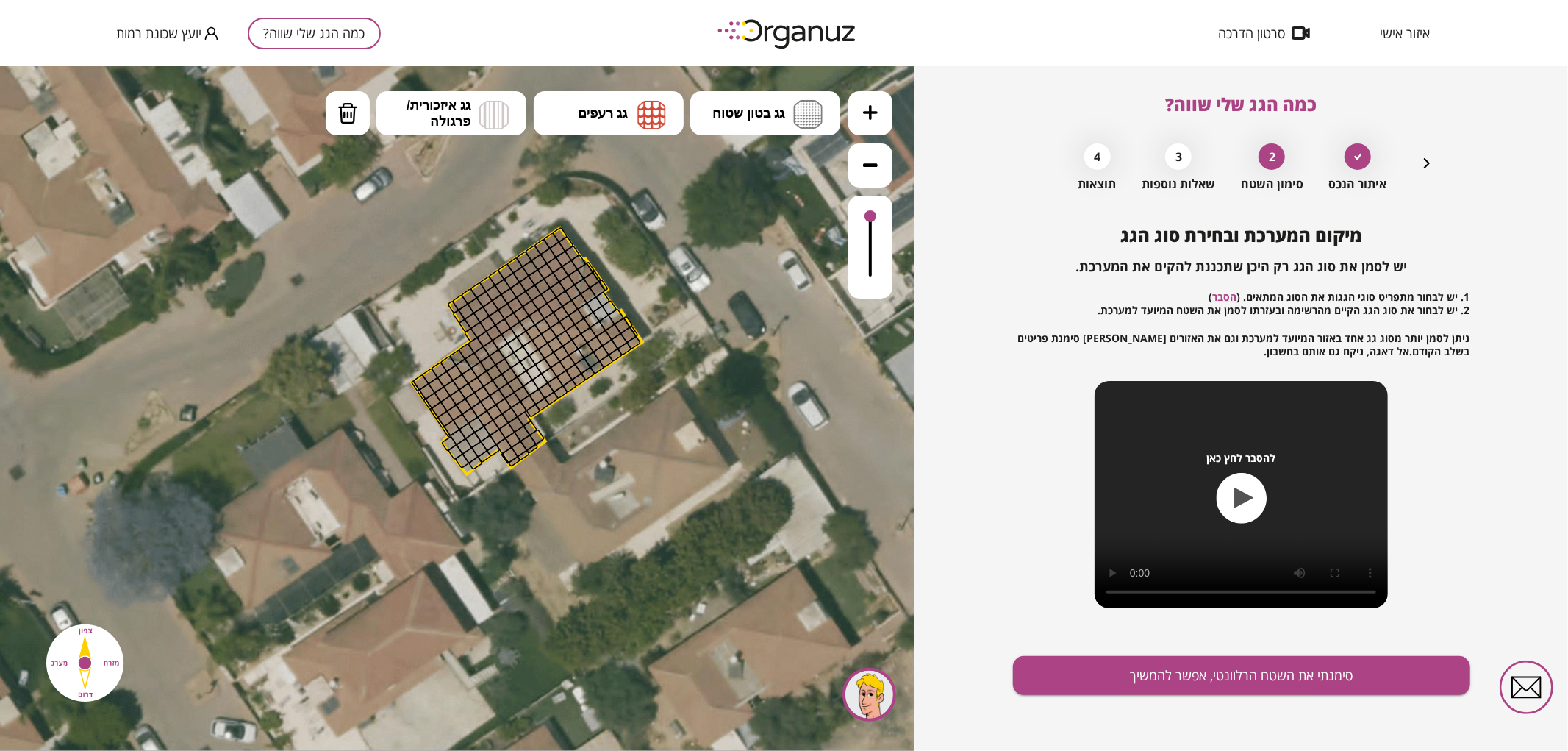
click at [872, 114] on icon at bounding box center [870, 112] width 15 height 15
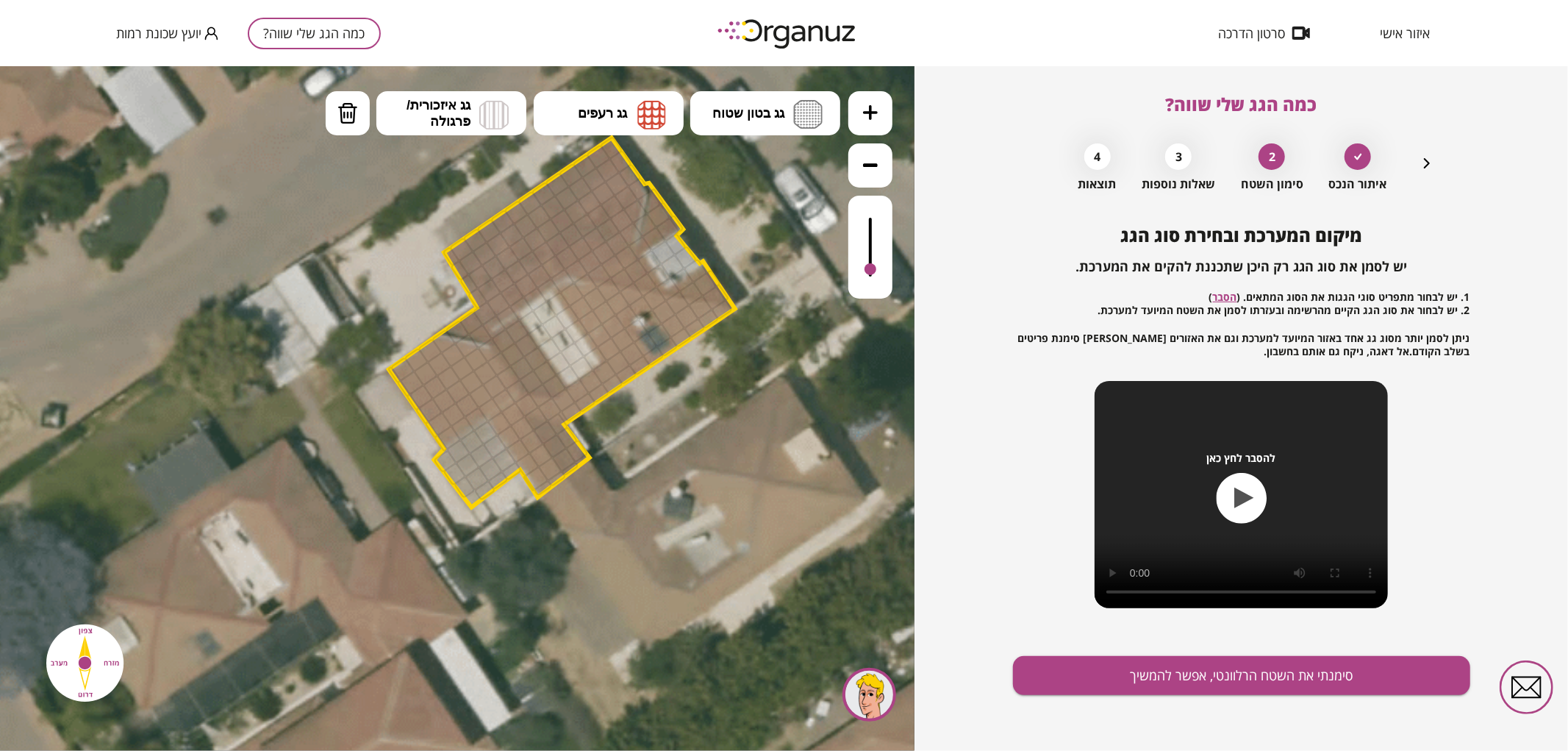
drag, startPoint x: 869, startPoint y: 216, endPoint x: 880, endPoint y: 270, distance: 55.1
click at [880, 270] on div at bounding box center [870, 246] width 44 height 103
click at [466, 120] on span "גג איזכורית/ פרגולה" at bounding box center [439, 112] width 64 height 32
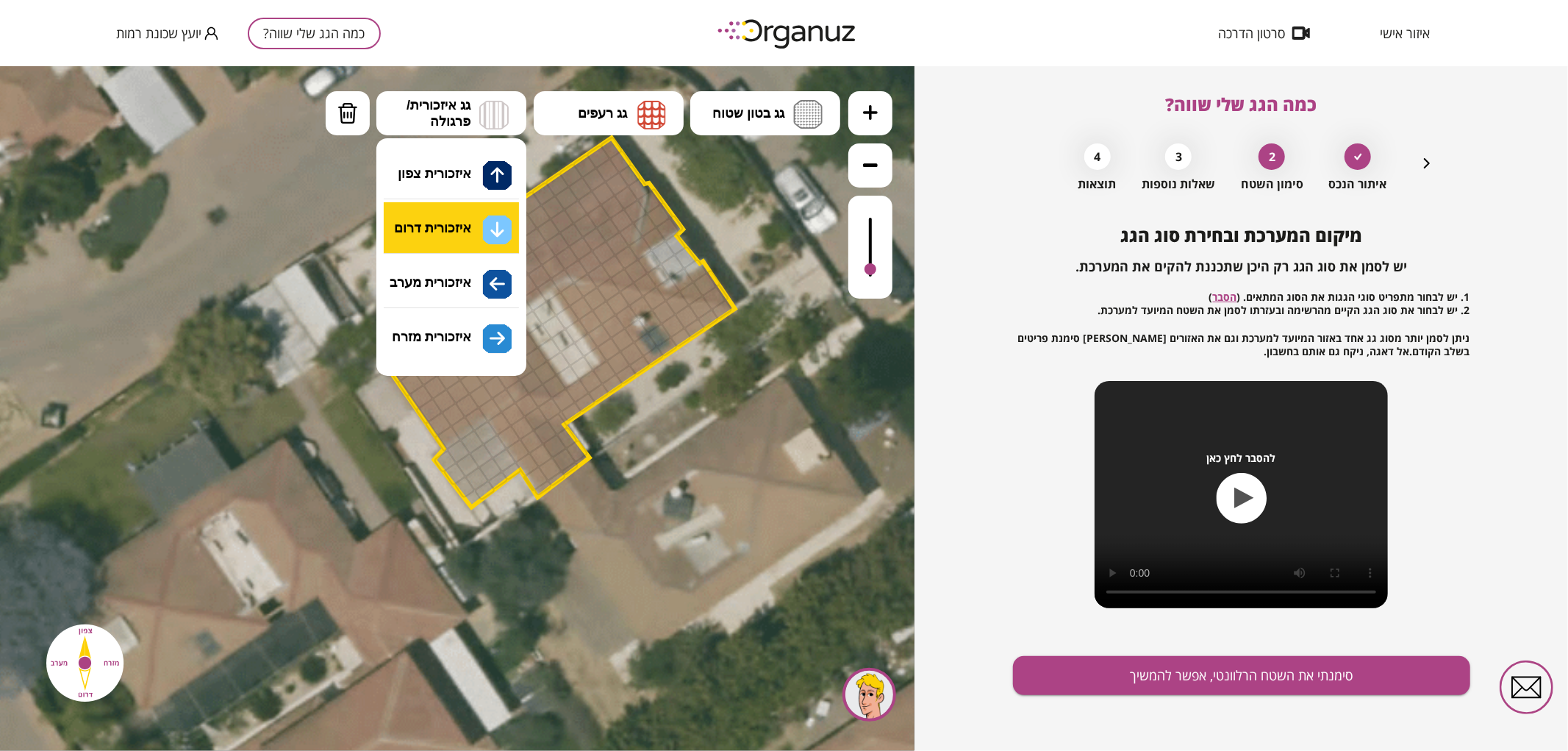
click at [450, 226] on div ".st0 { fill: #FFFFFF; } .st0 { fill: #FFFFFF; }" at bounding box center [457, 408] width 914 height 685
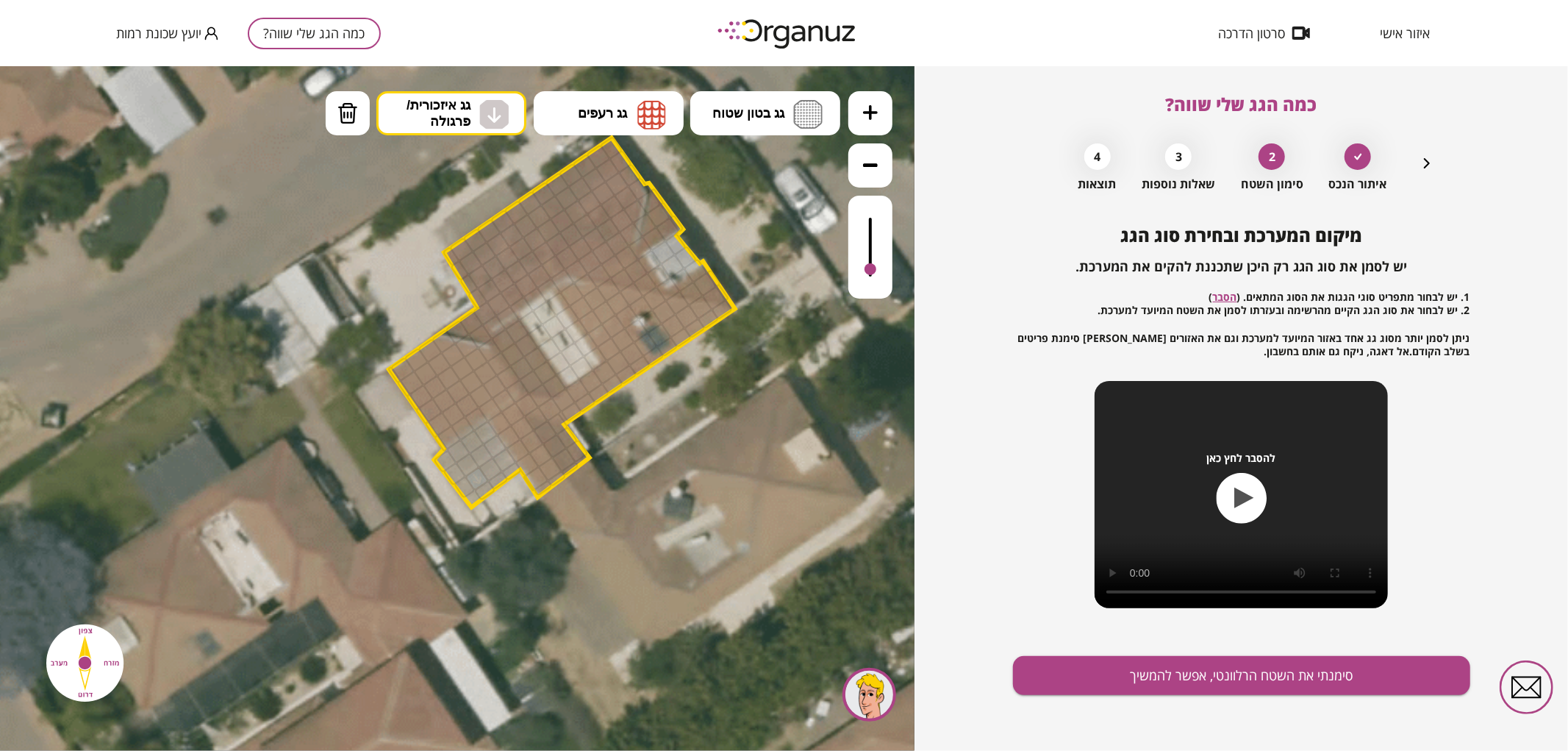
click at [475, 475] on div at bounding box center [476, 477] width 25 height 25
click at [490, 103] on img at bounding box center [494, 114] width 29 height 29
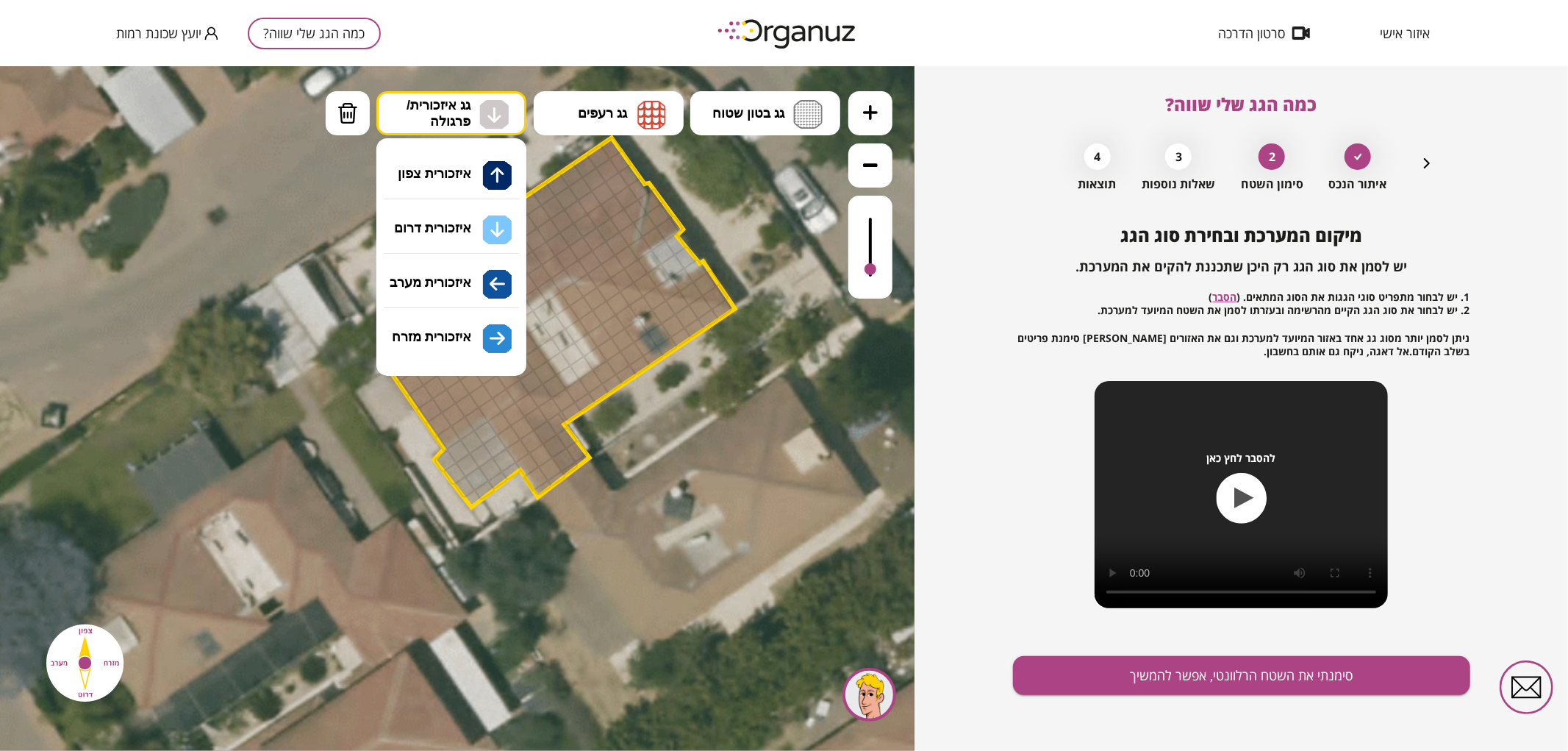
drag, startPoint x: 430, startPoint y: 277, endPoint x: 460, endPoint y: 350, distance: 78.9
click at [430, 279] on div ".st0 { fill: #FFFFFF; } .st0 { fill: #FFFFFF; }" at bounding box center [457, 408] width 914 height 685
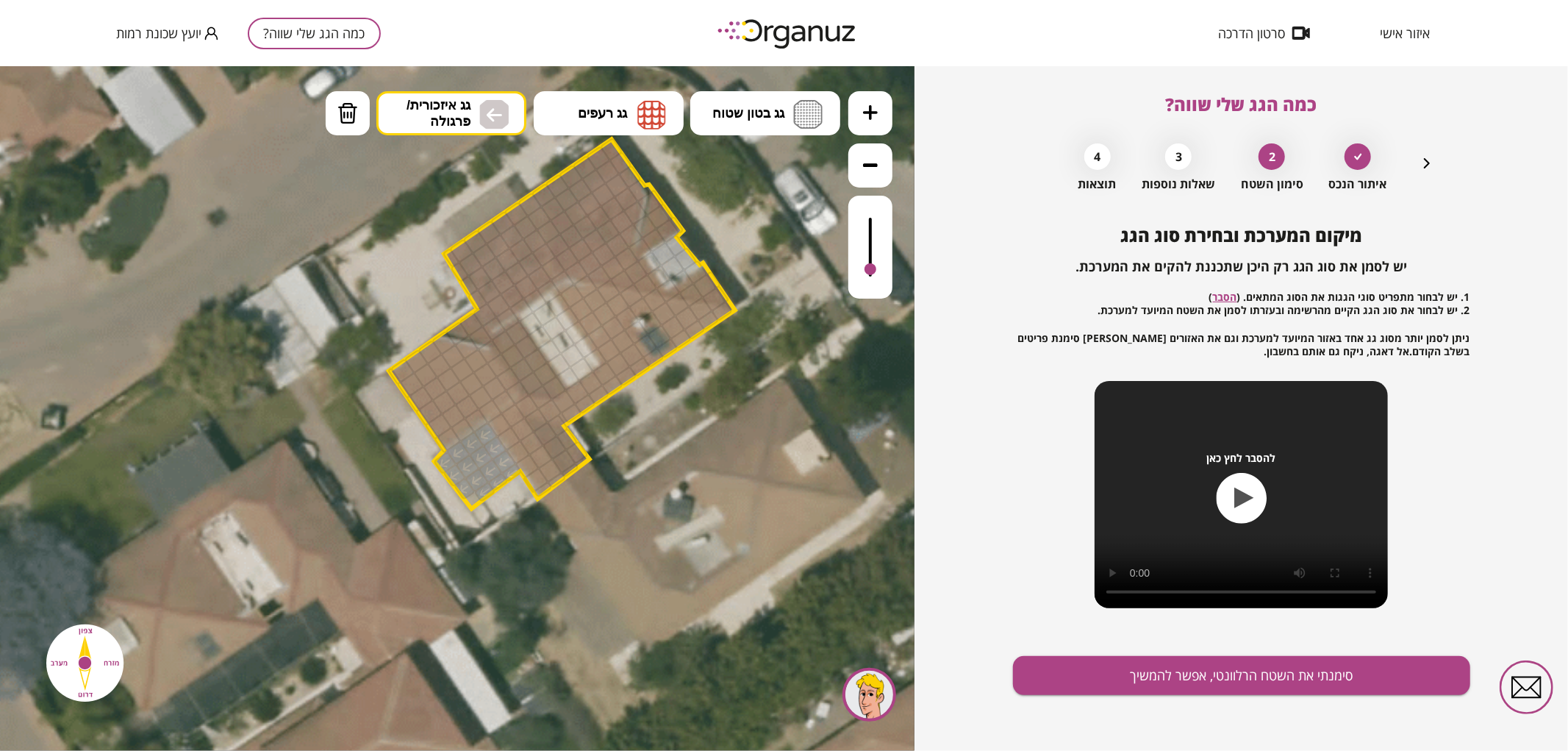
drag, startPoint x: 485, startPoint y: 493, endPoint x: 479, endPoint y: 460, distance: 33.5
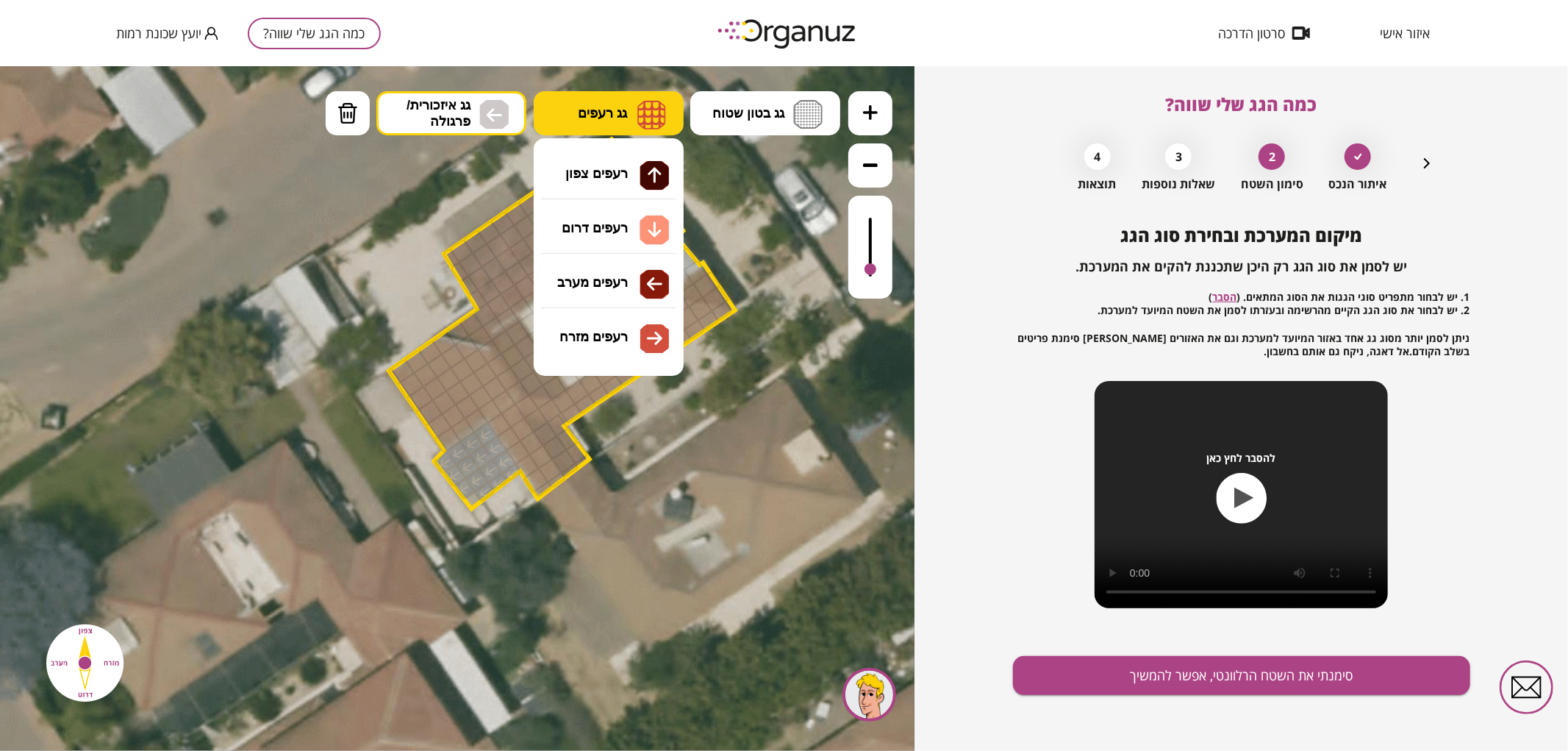
click at [631, 117] on button "גג רעפים" at bounding box center [609, 113] width 150 height 44
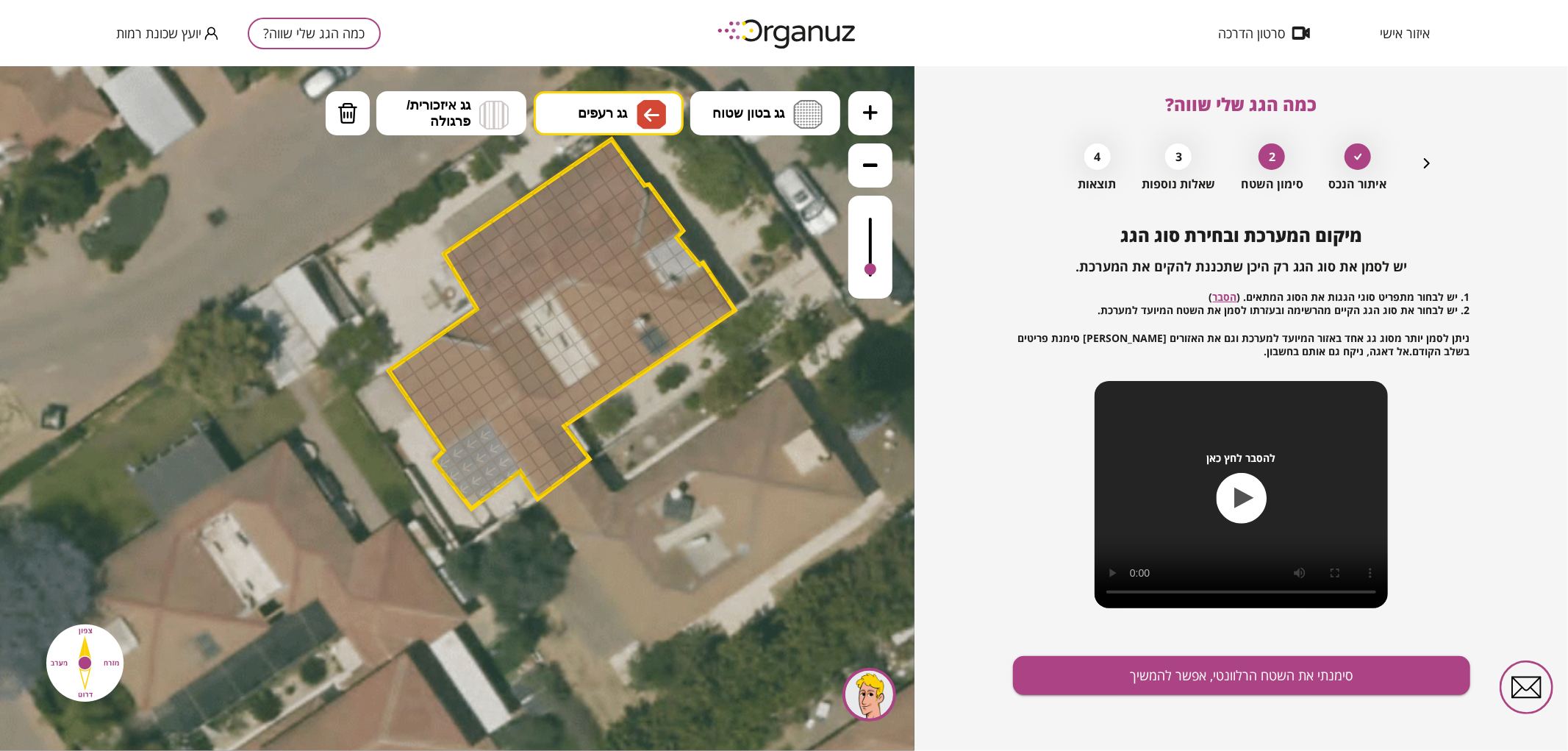
click at [602, 284] on div ".st0 { fill: #FFFFFF; } .st0 { fill: #FFFFFF; }" at bounding box center [457, 408] width 914 height 685
drag, startPoint x: 402, startPoint y: 372, endPoint x: 495, endPoint y: 375, distance: 93.0
drag, startPoint x: 542, startPoint y: 485, endPoint x: 528, endPoint y: 436, distance: 51.0
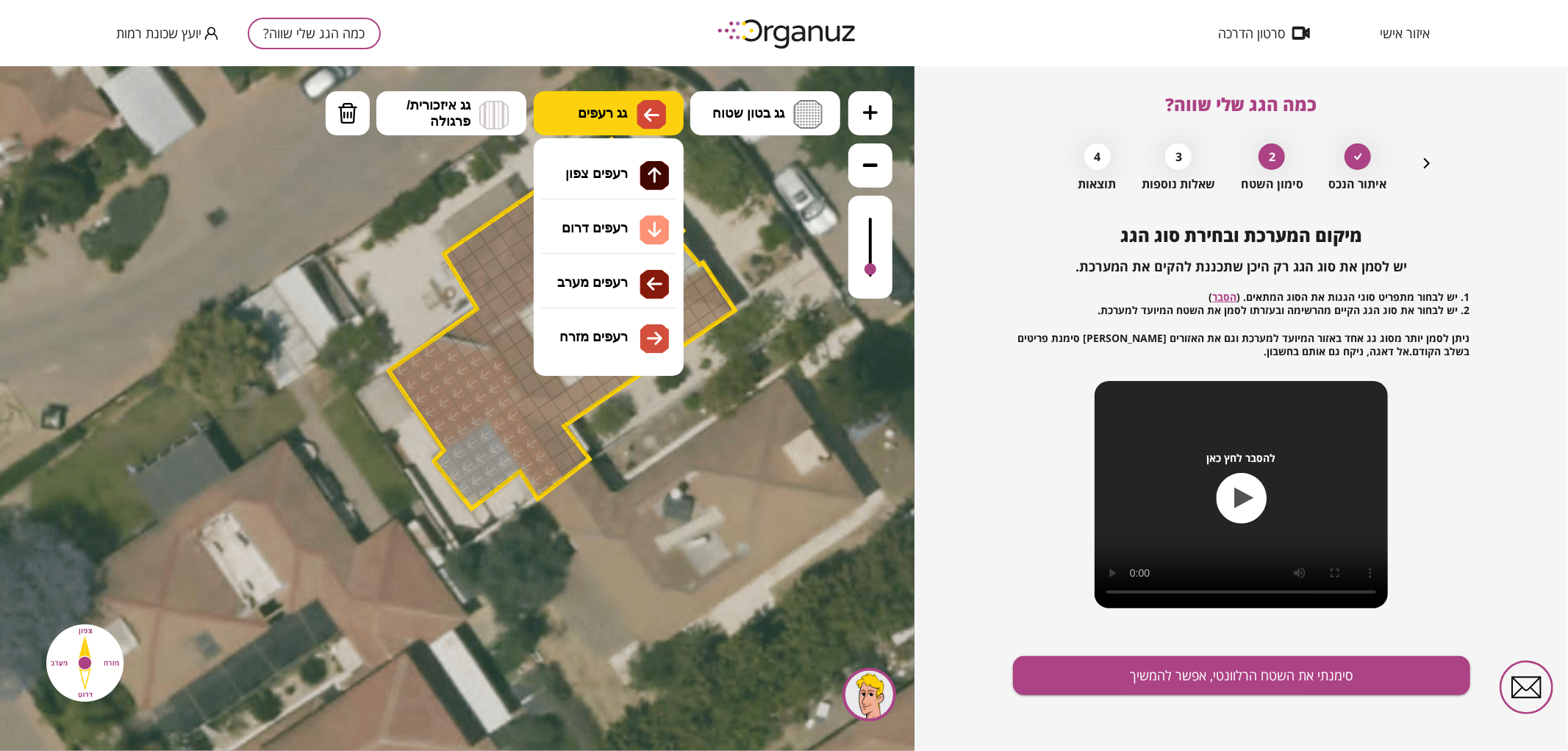
click at [638, 102] on img at bounding box center [651, 114] width 29 height 29
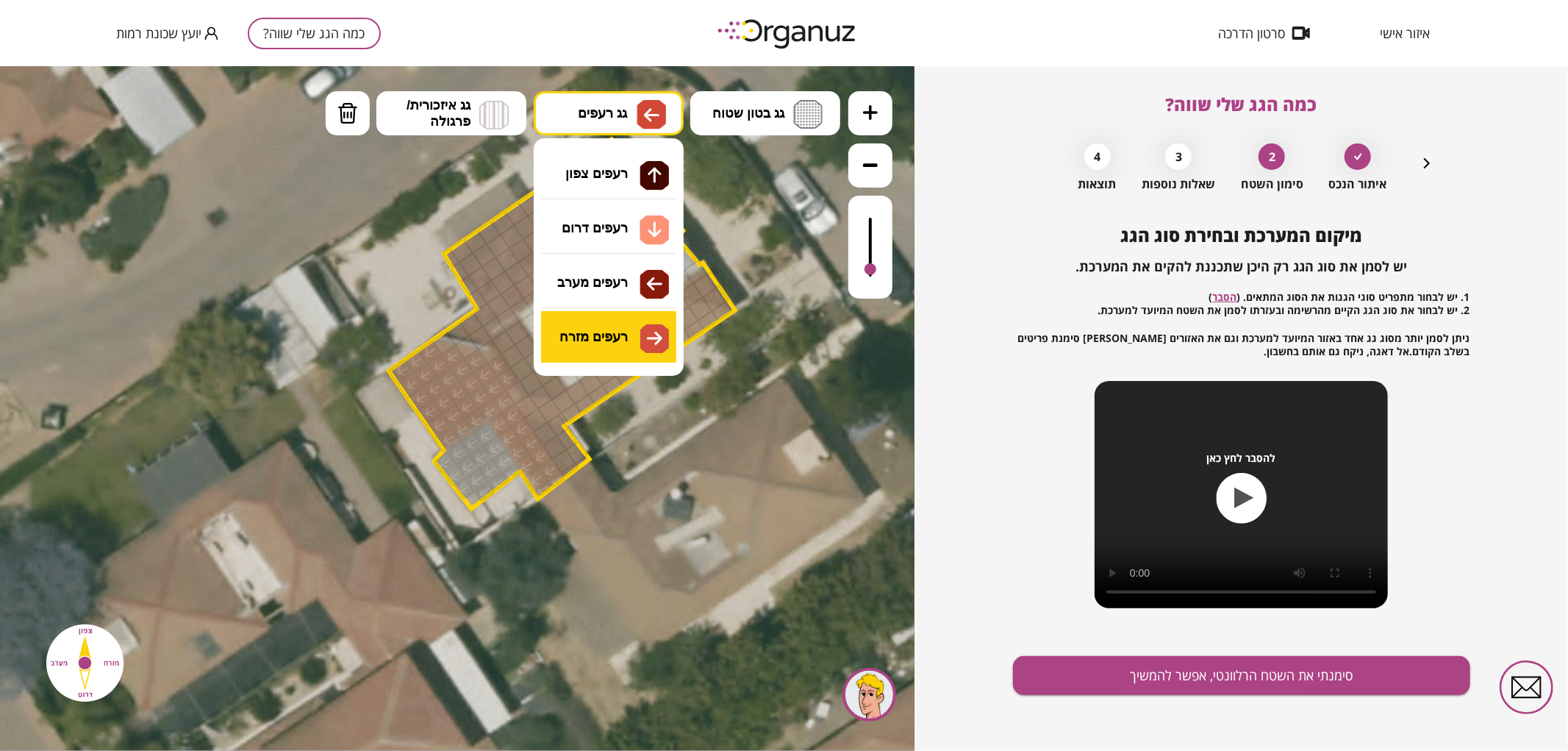
click at [620, 341] on div ".st0 { fill: #FFFFFF; } .st0 { fill: #FFFFFF; }" at bounding box center [457, 408] width 914 height 685
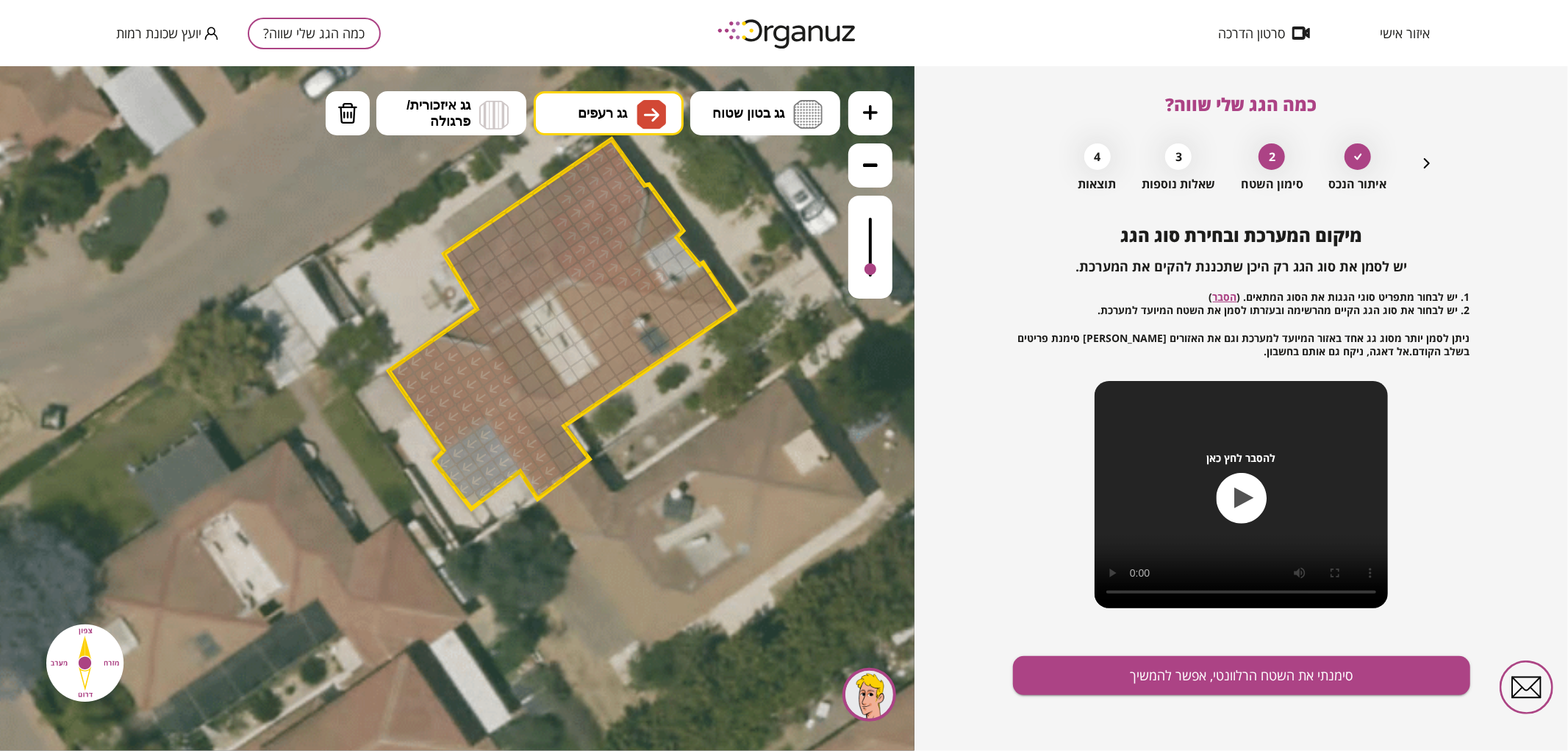
drag, startPoint x: 580, startPoint y: 269, endPoint x: 653, endPoint y: 280, distance: 73.8
drag, startPoint x: 688, startPoint y: 288, endPoint x: 725, endPoint y: 298, distance: 38.3
click at [669, 289] on div at bounding box center [667, 289] width 25 height 25
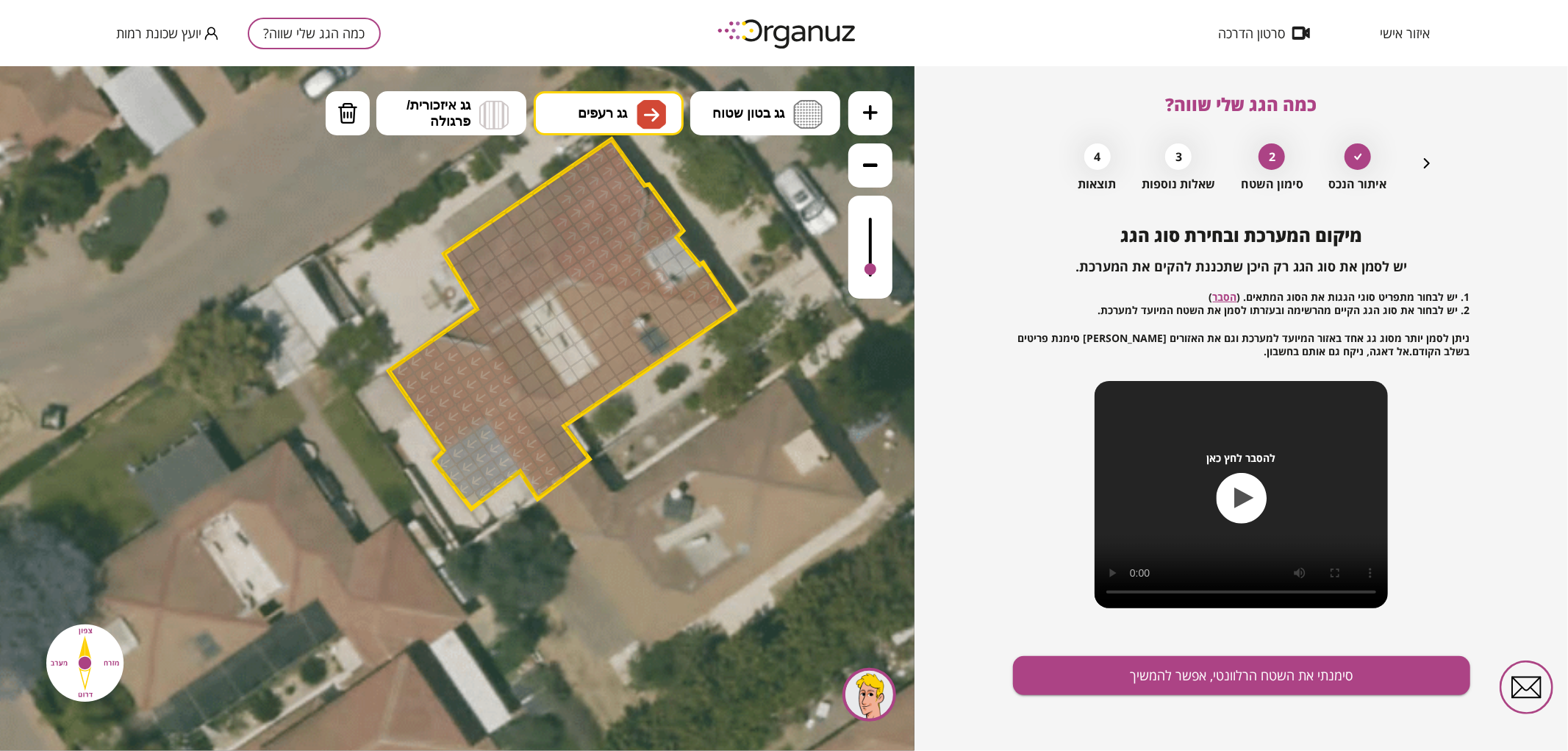
drag, startPoint x: 627, startPoint y: 259, endPoint x: 569, endPoint y: 205, distance: 79.2
click at [629, 128] on button "גג רעפים" at bounding box center [609, 113] width 150 height 44
click at [620, 235] on div ".st0 { fill: #FFFFFF; } .st0 { fill: #FFFFFF; }" at bounding box center [457, 408] width 914 height 685
drag, startPoint x: 621, startPoint y: 378, endPoint x: 570, endPoint y: 408, distance: 59.2
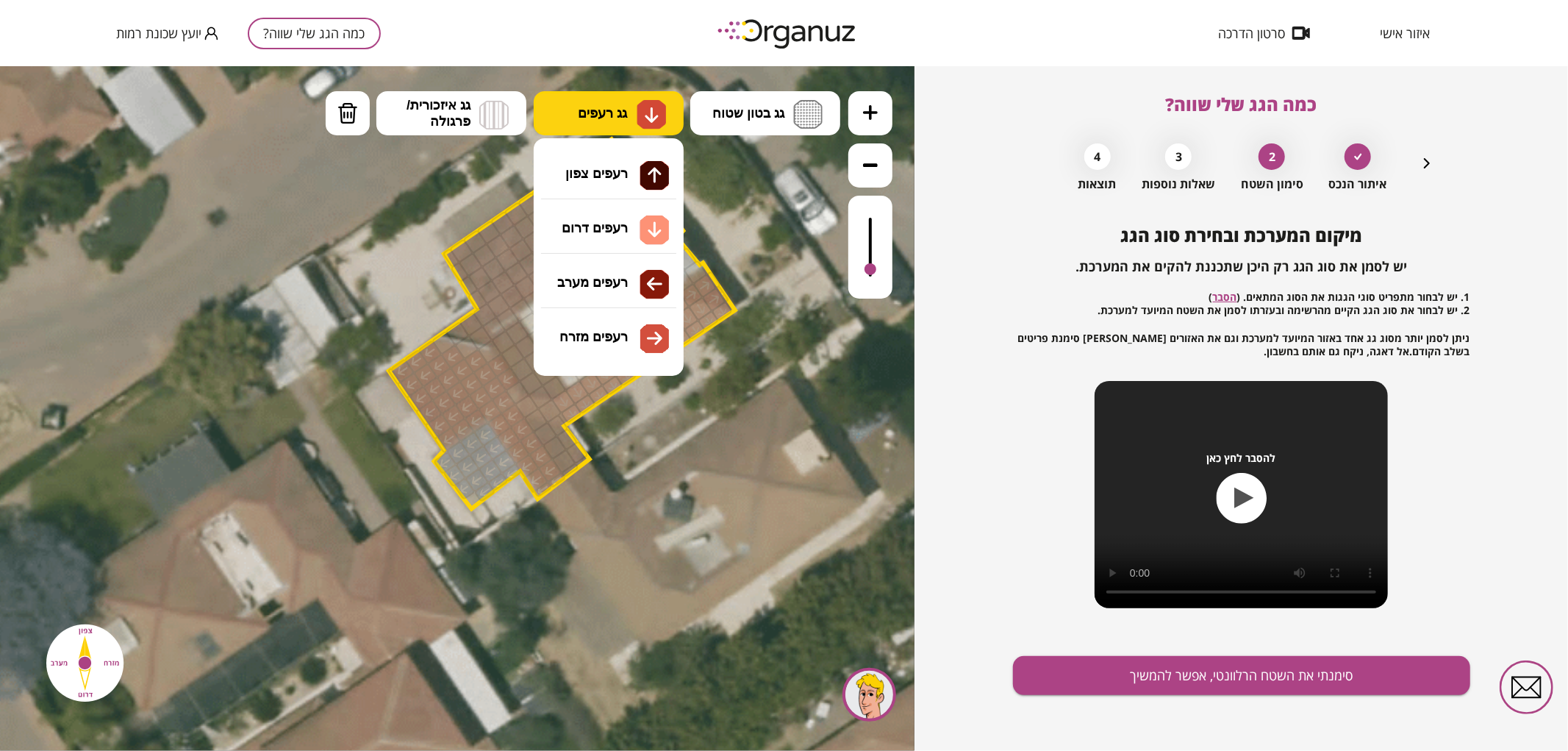
click at [642, 110] on img at bounding box center [651, 114] width 29 height 29
click at [582, 173] on div ".st0 { fill: #FFFFFF; } .st0 { fill: #FFFFFF; }" at bounding box center [457, 408] width 914 height 685
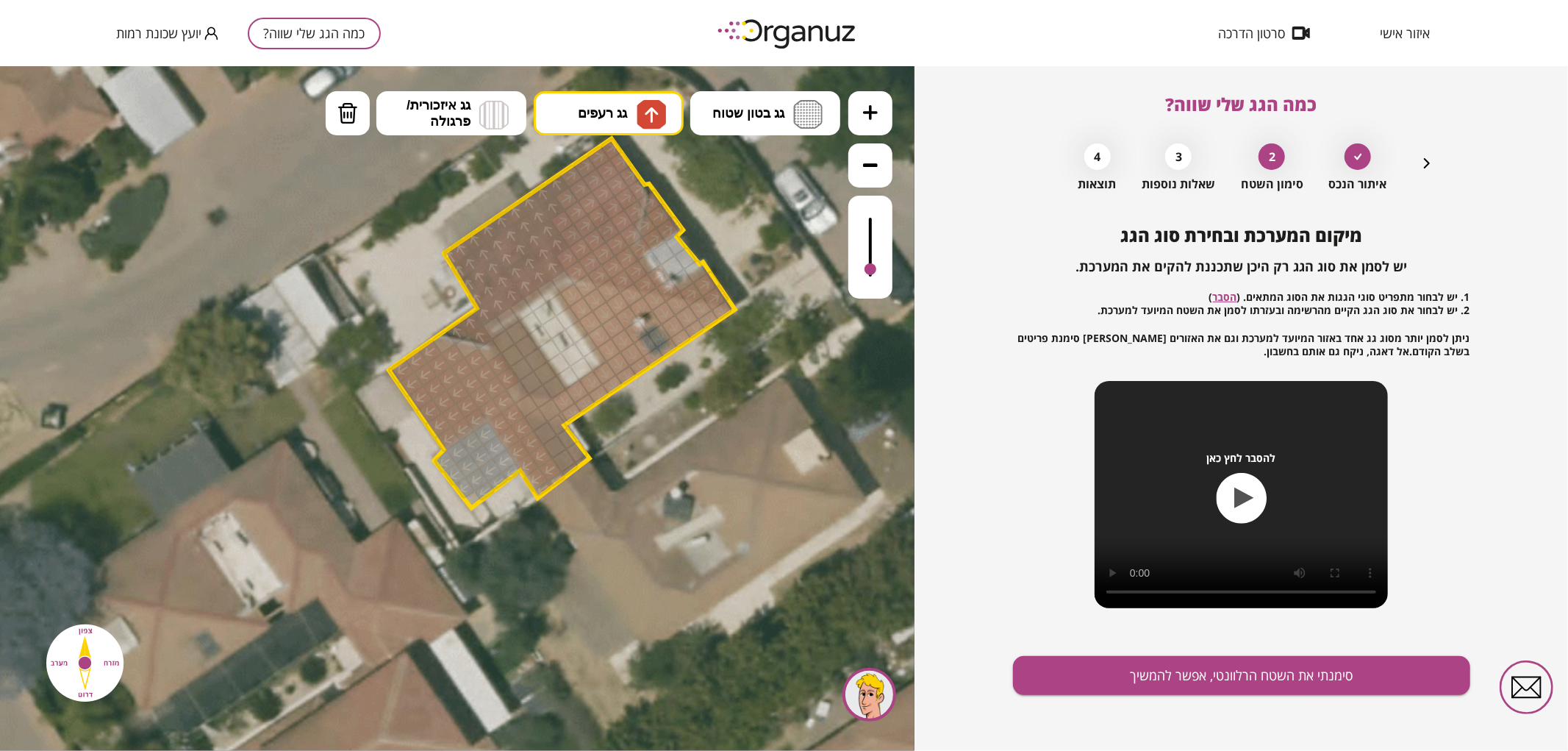
drag, startPoint x: 557, startPoint y: 269, endPoint x: 478, endPoint y: 334, distance: 102.3
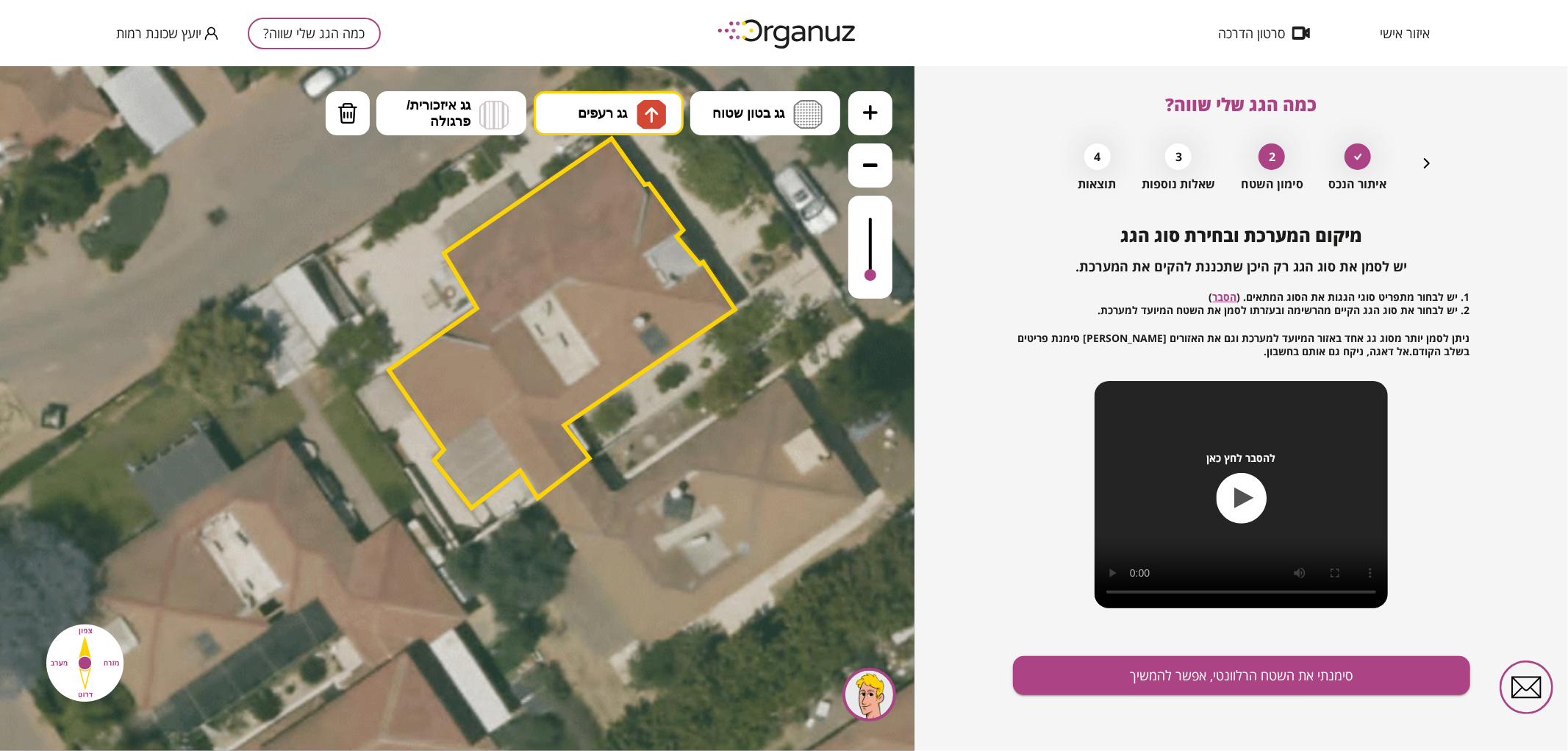
drag, startPoint x: 871, startPoint y: 262, endPoint x: 880, endPoint y: 356, distance: 94.4
click at [884, 347] on div ".st0 { fill: #FFFFFF; } .st0 { fill: #FFFFFF; }" at bounding box center [457, 408] width 914 height 685
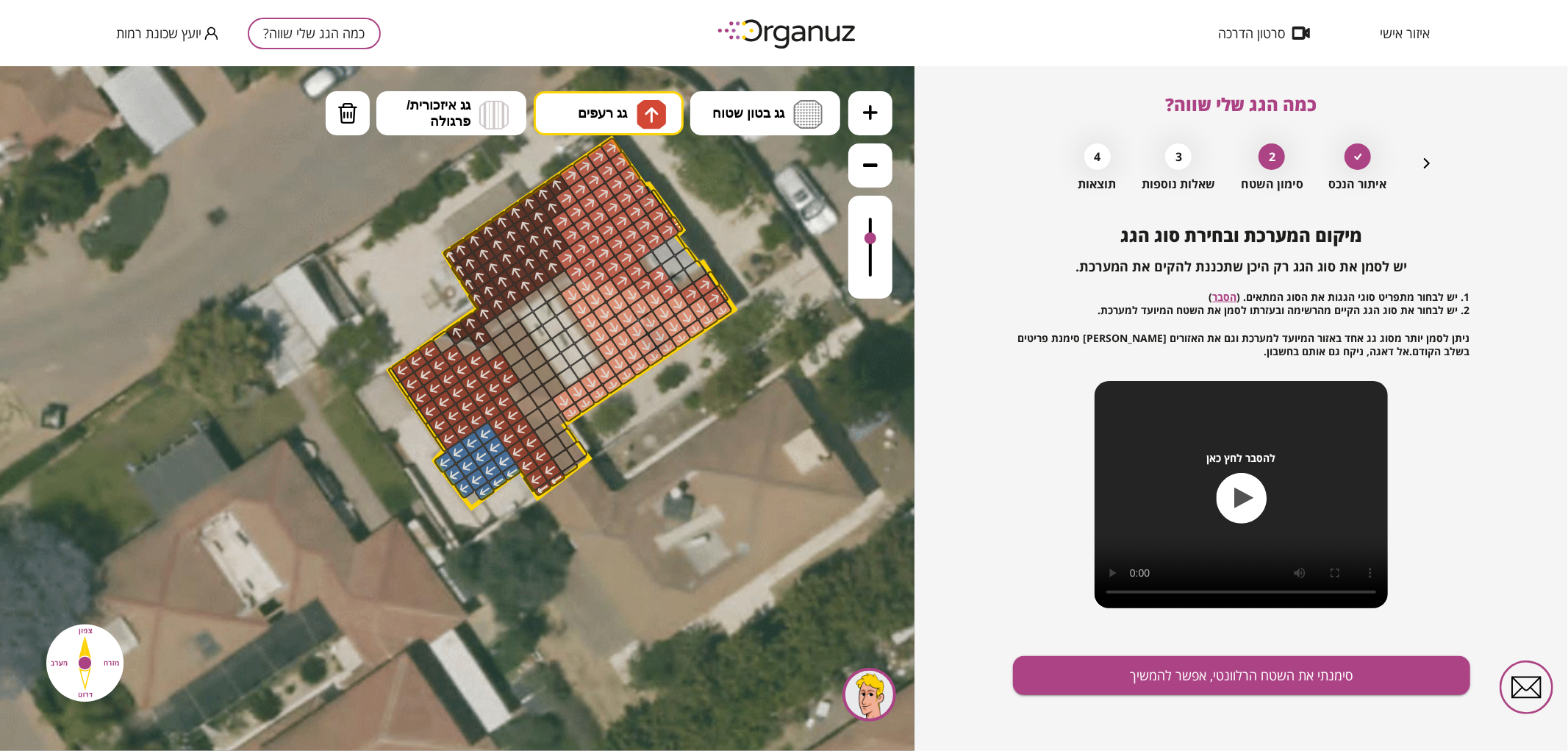
drag, startPoint x: 869, startPoint y: 279, endPoint x: 878, endPoint y: 239, distance: 41.0
click at [878, 239] on div at bounding box center [870, 246] width 44 height 103
click at [1101, 674] on button "סימנתי את השטח הרלוונטי, אפשר להמשיך" at bounding box center [1242, 675] width 457 height 39
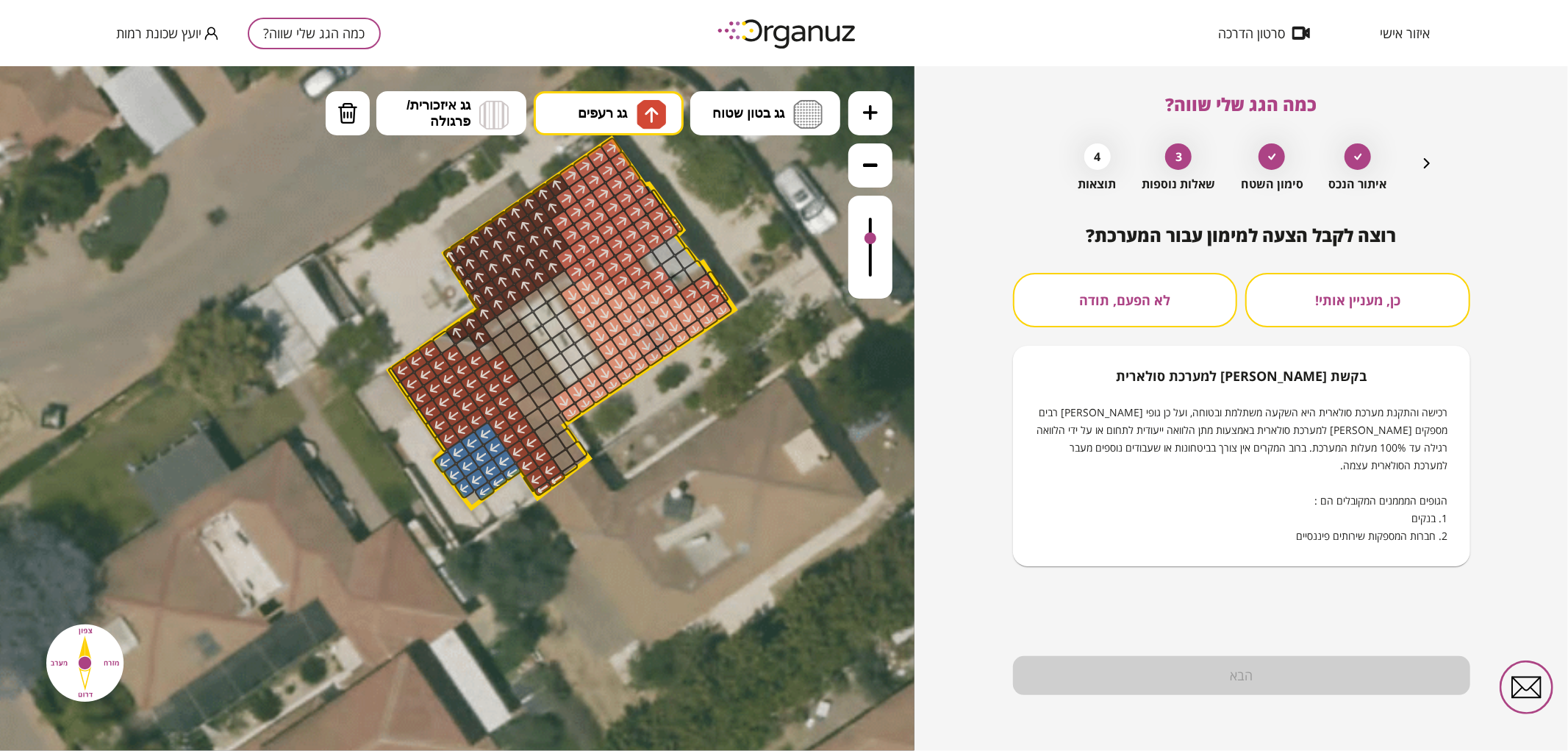
drag, startPoint x: 1098, startPoint y: 287, endPoint x: 1104, endPoint y: 295, distance: 10.0
click at [1098, 288] on button "לא הפעם, תודה" at bounding box center [1125, 300] width 225 height 55
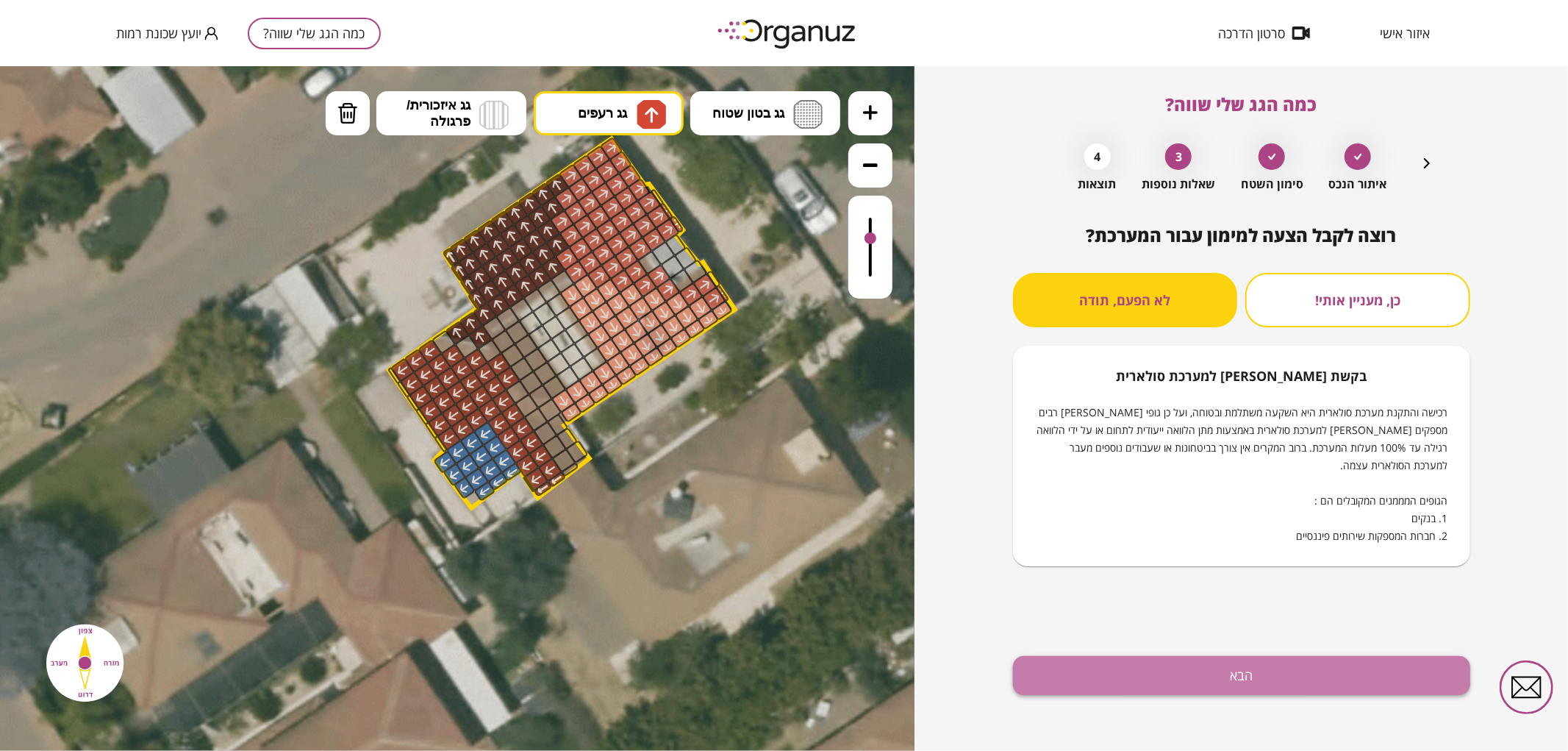
click at [1138, 674] on button "הבא" at bounding box center [1242, 675] width 457 height 39
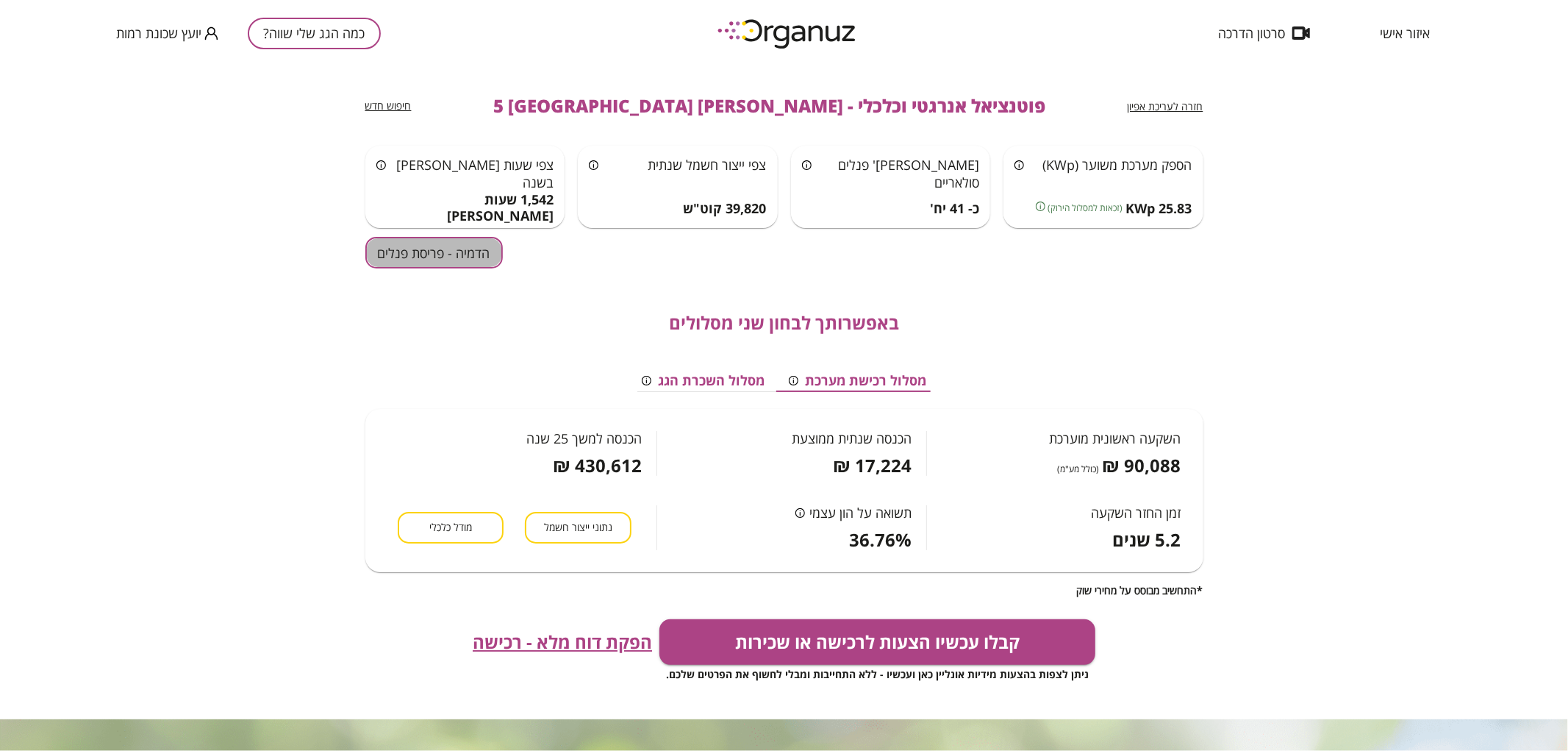
click at [450, 251] on button "הדמיה - פריסת פנלים" at bounding box center [434, 252] width 137 height 32
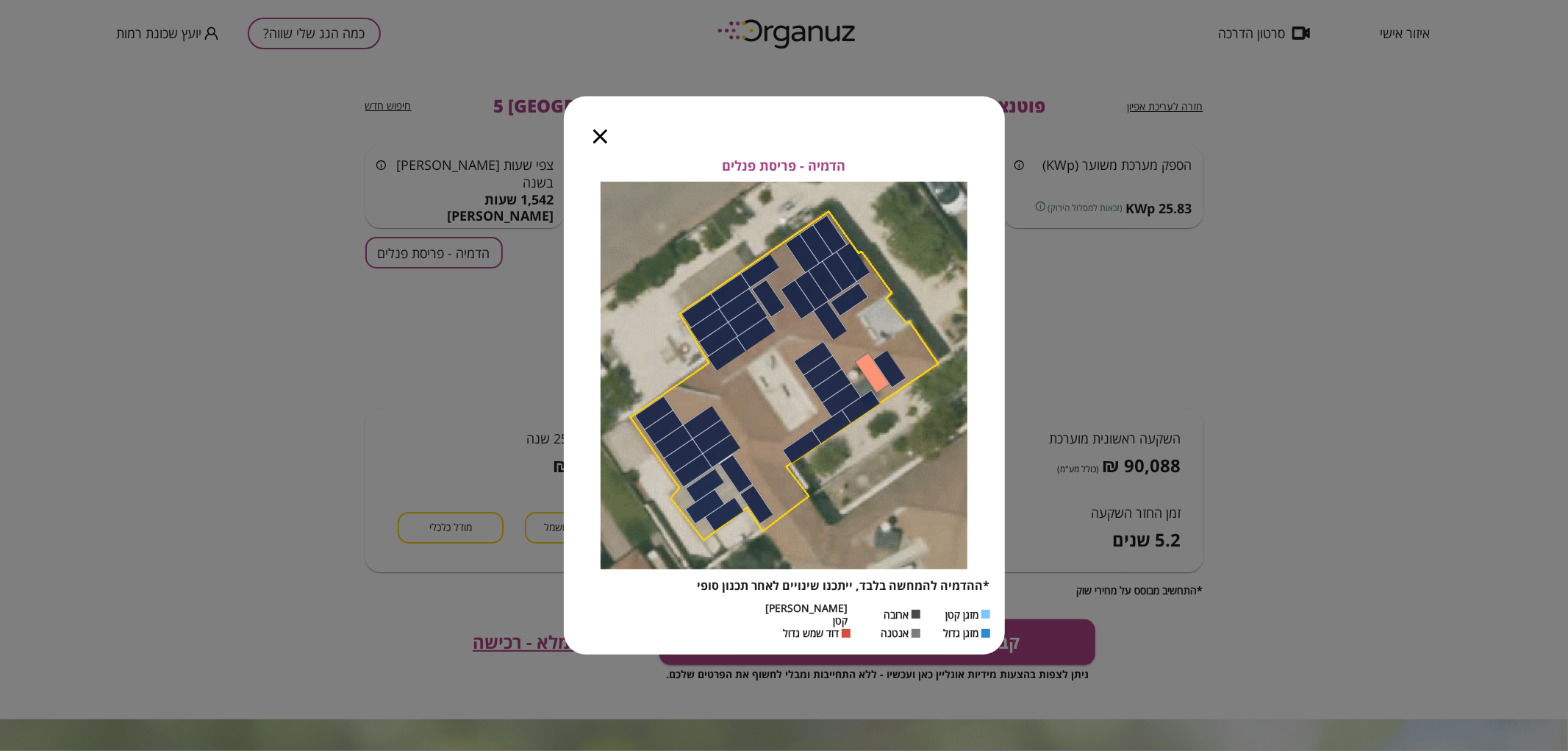
click at [601, 143] on icon "button" at bounding box center [600, 136] width 14 height 14
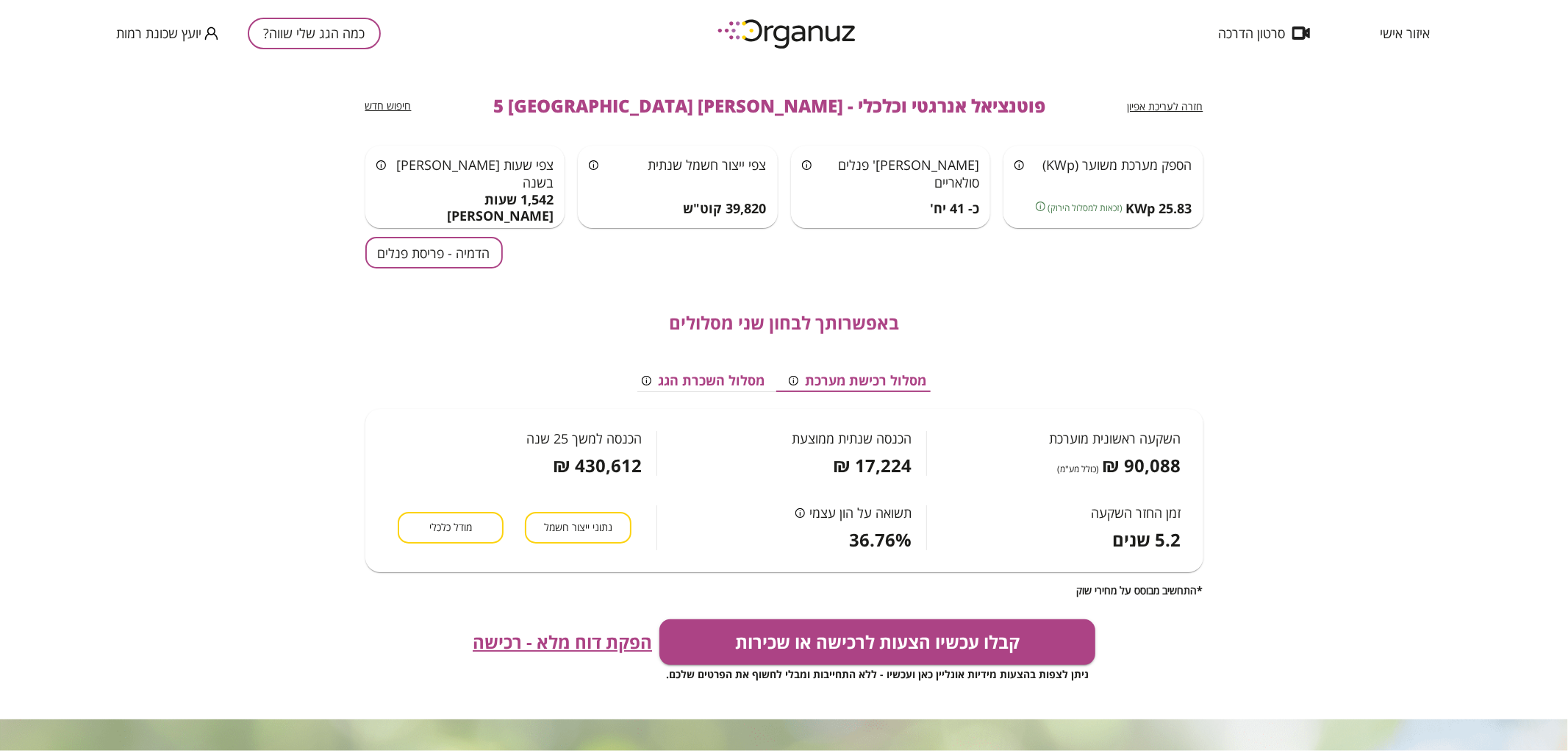
click at [1177, 100] on span "חזרה לעריכת אפיון" at bounding box center [1165, 106] width 76 height 14
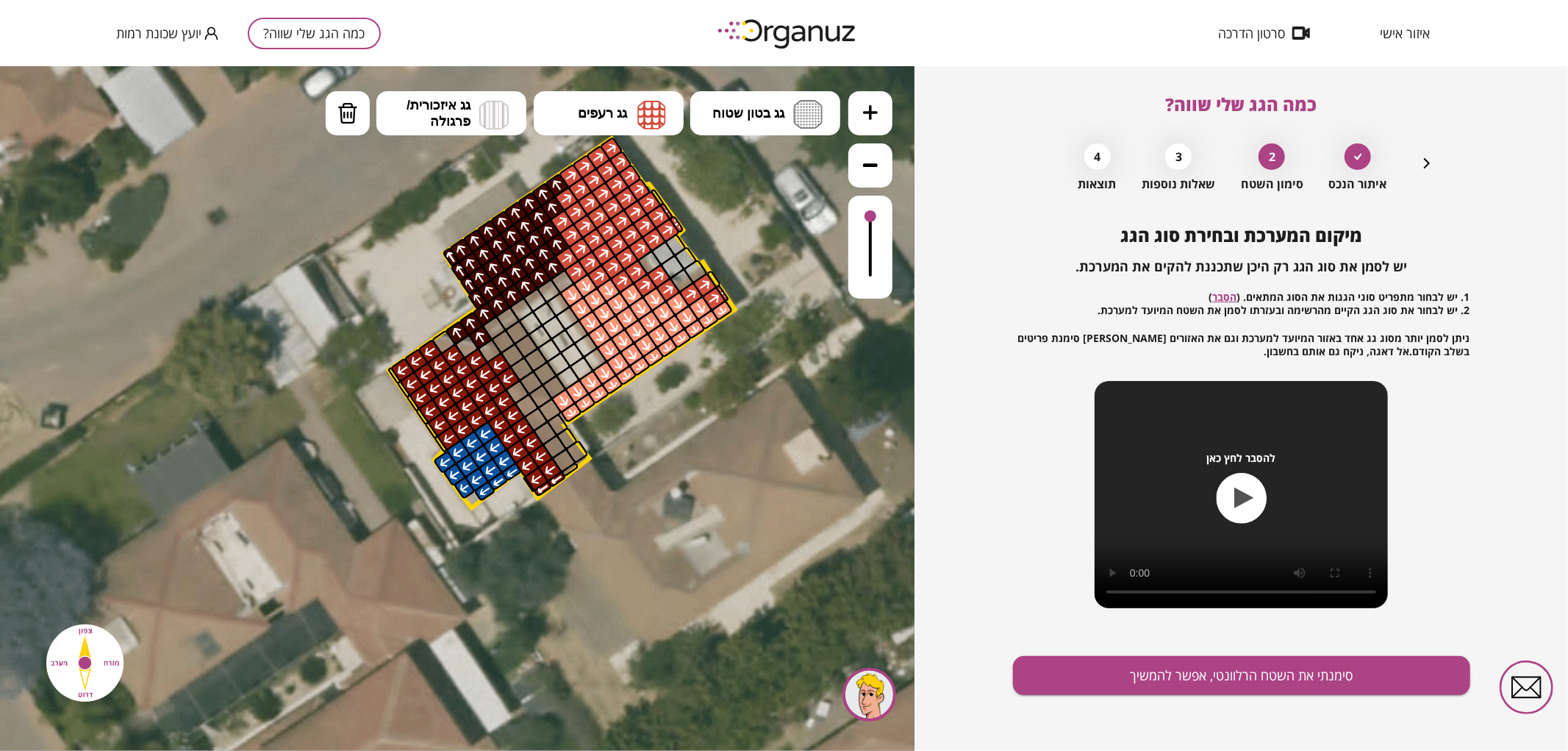
click at [1427, 158] on icon "button" at bounding box center [1426, 163] width 17 height 17
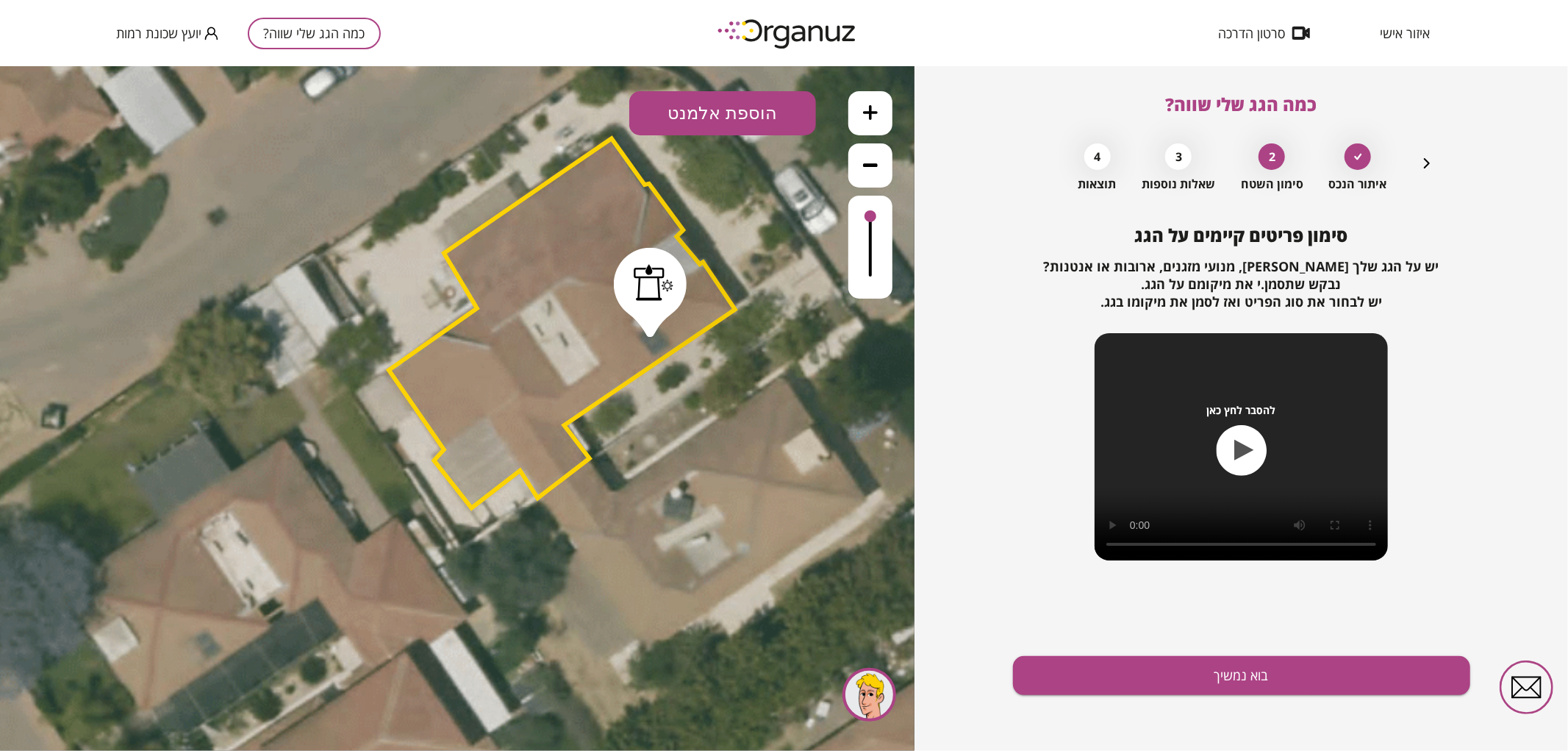
click at [1427, 158] on icon "button" at bounding box center [1426, 163] width 17 height 17
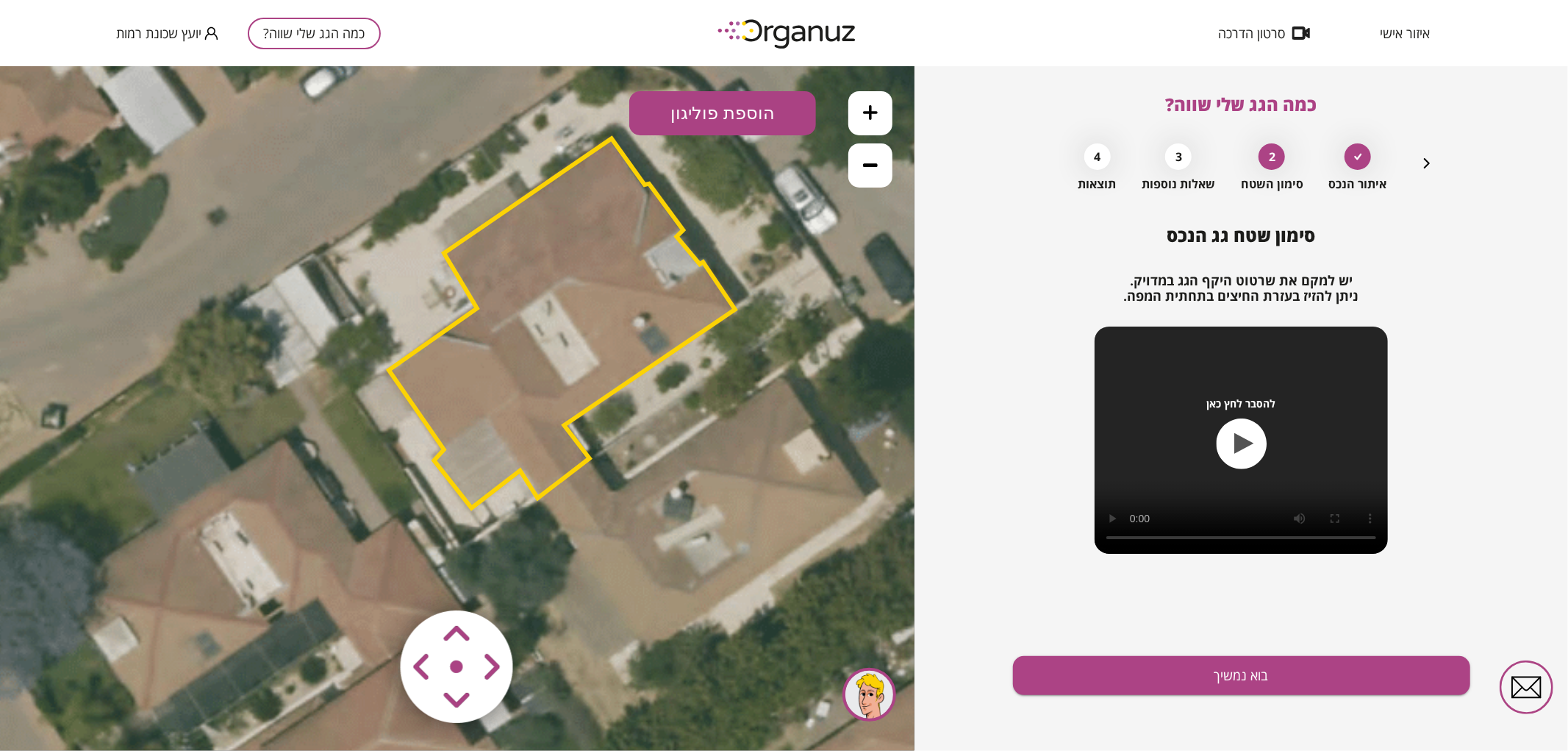
click at [574, 306] on polygon at bounding box center [561, 322] width 347 height 370
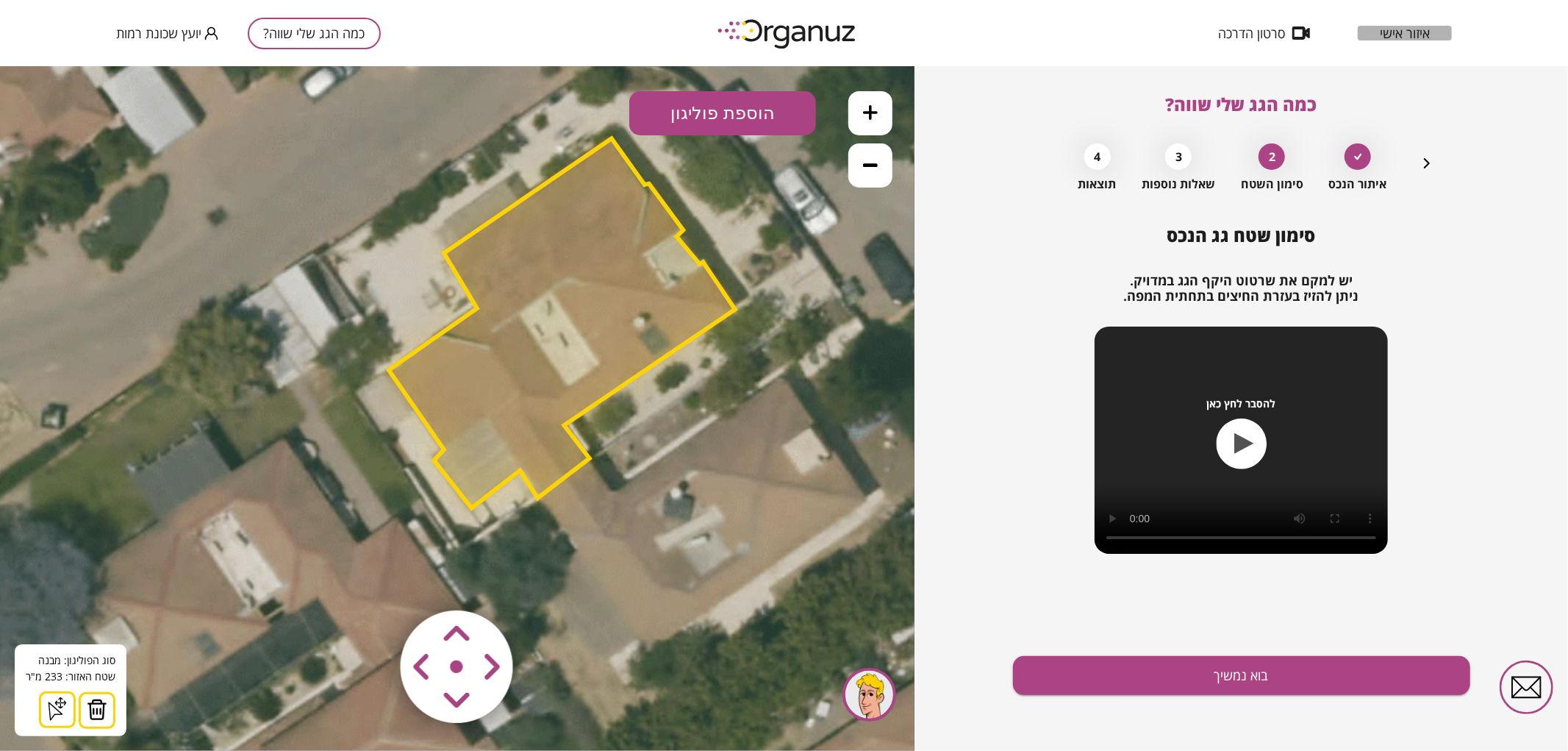
click at [1421, 29] on span "איזור אישי" at bounding box center [1404, 33] width 50 height 15
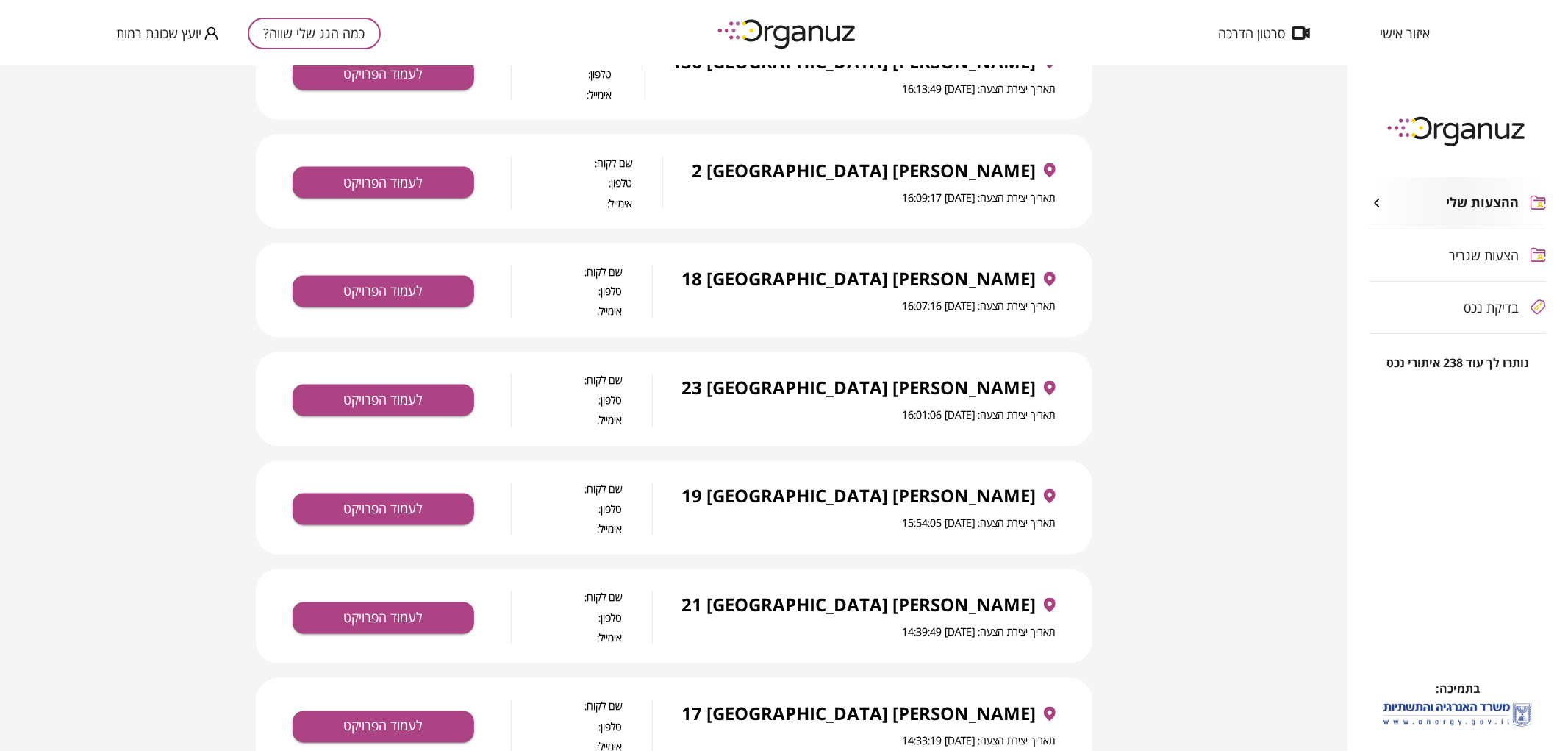
scroll to position [2258, 0]
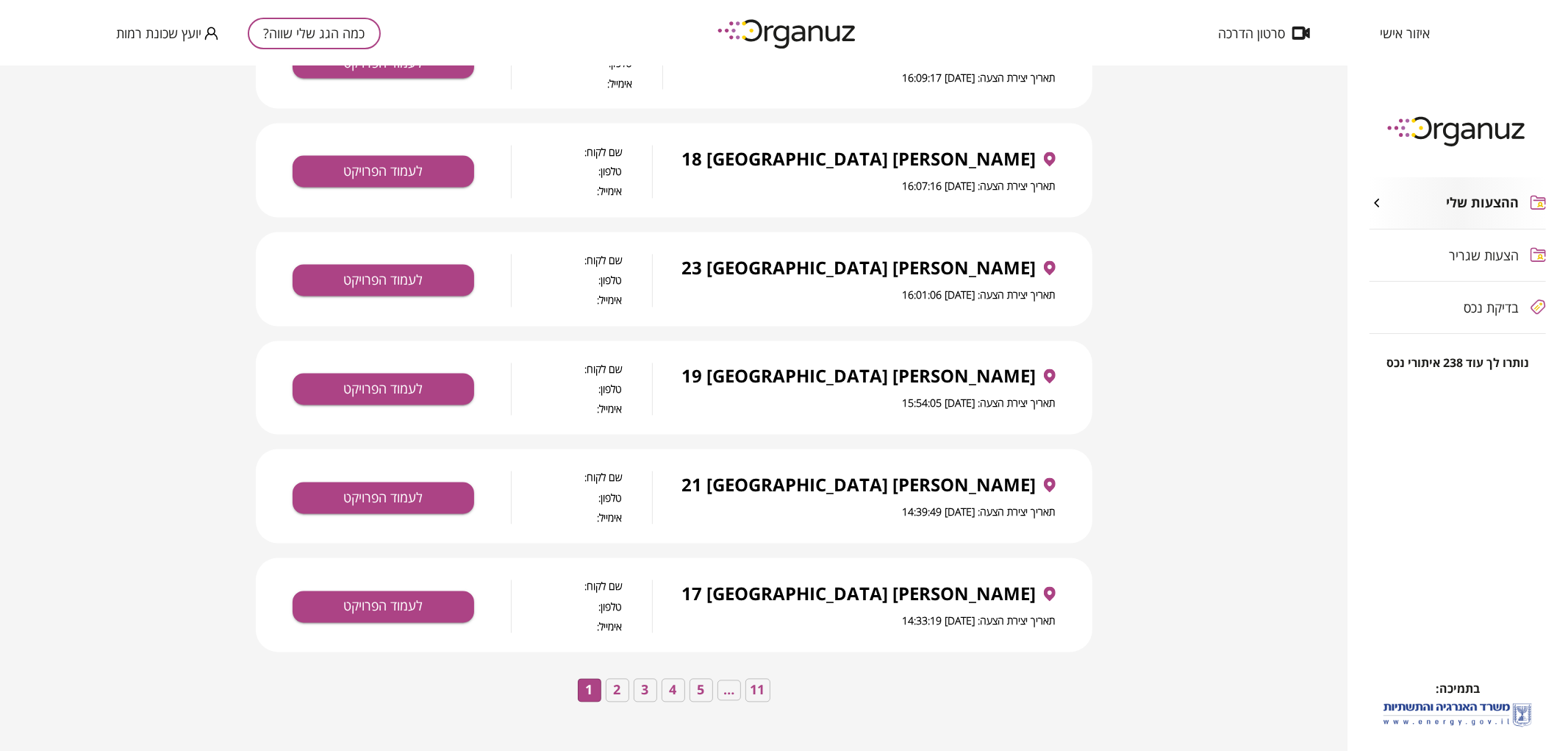
click at [696, 685] on button "5" at bounding box center [701, 691] width 24 height 24
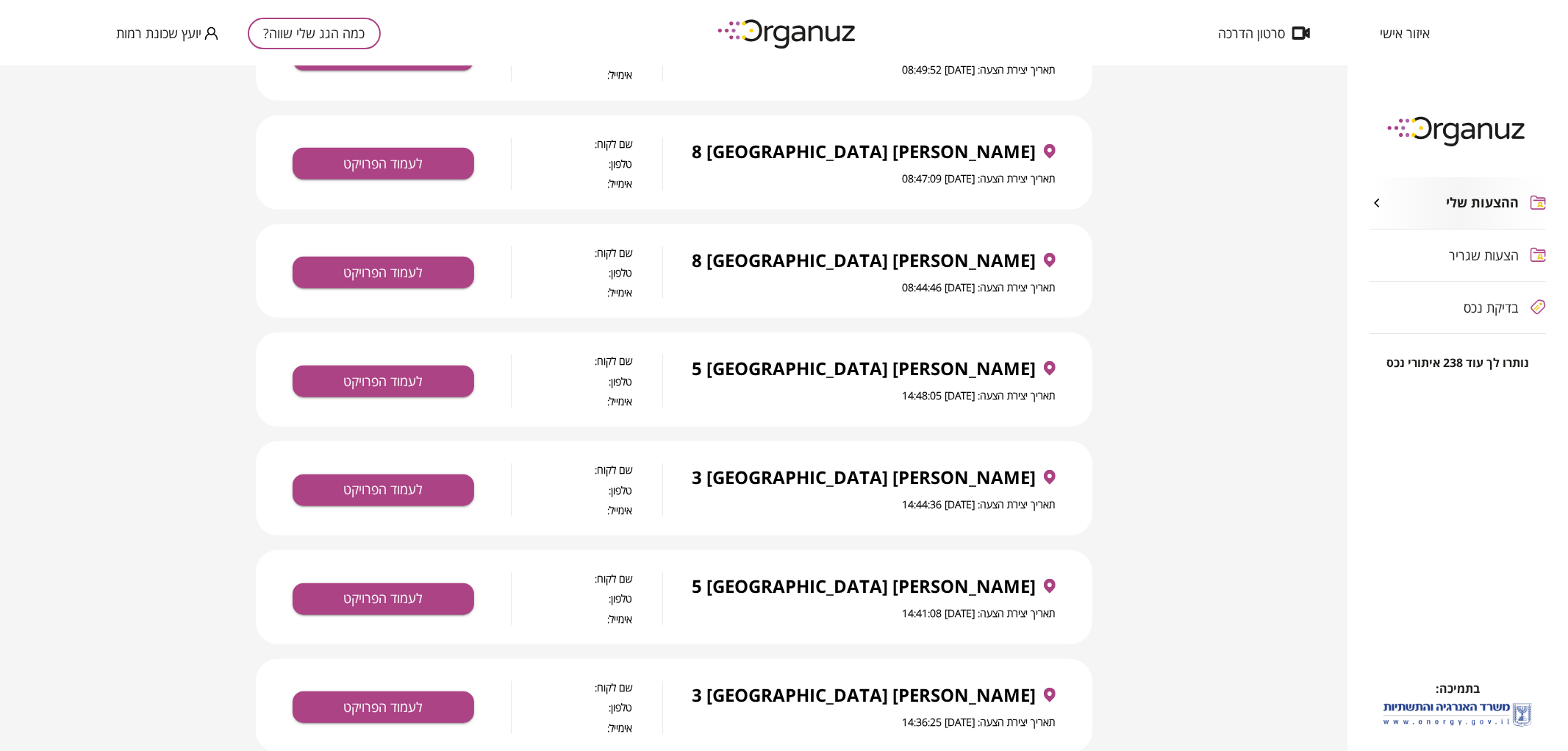
scroll to position [981, 0]
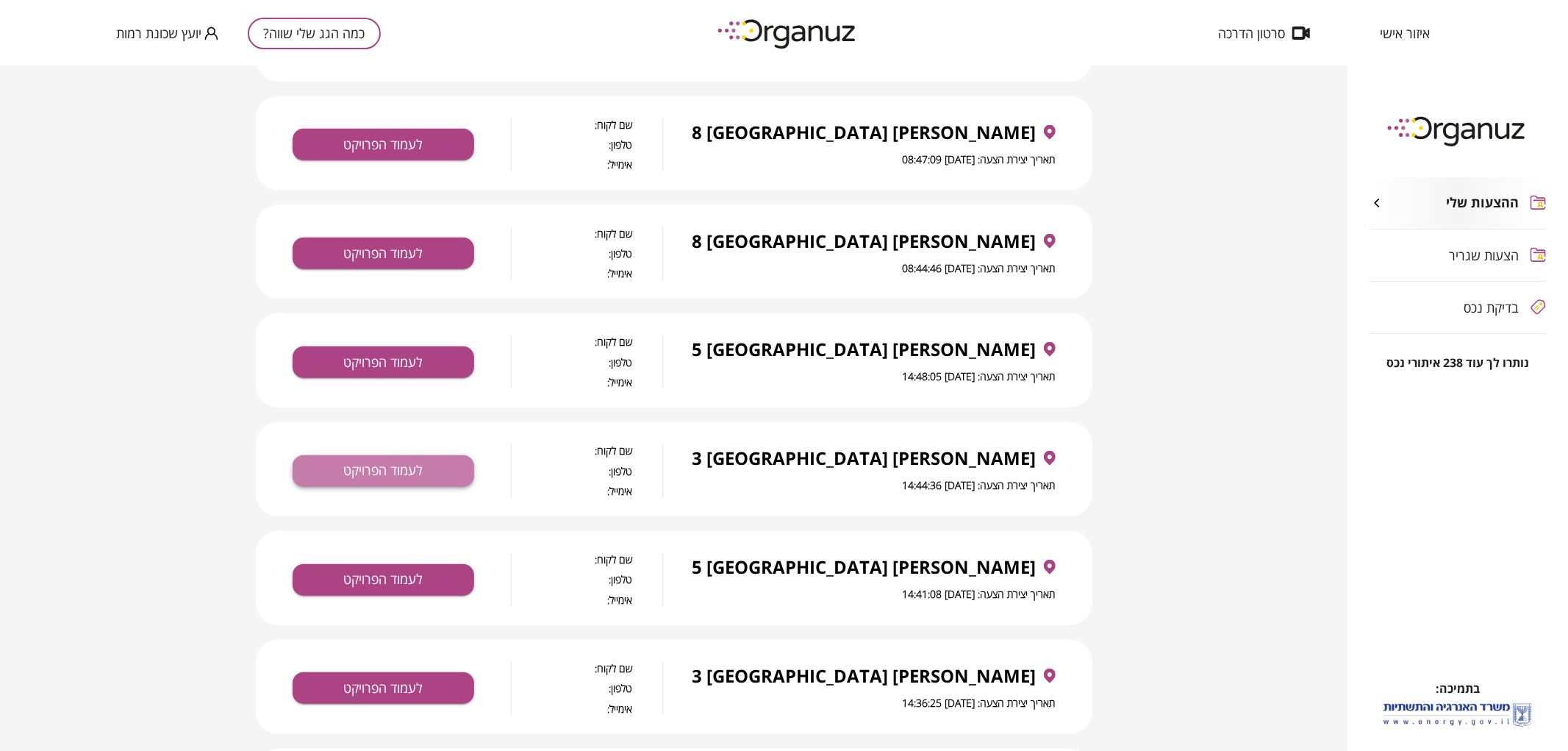
click at [431, 475] on button "לעמוד הפרויקט" at bounding box center [383, 471] width 182 height 32
